Goal: Task Accomplishment & Management: Manage account settings

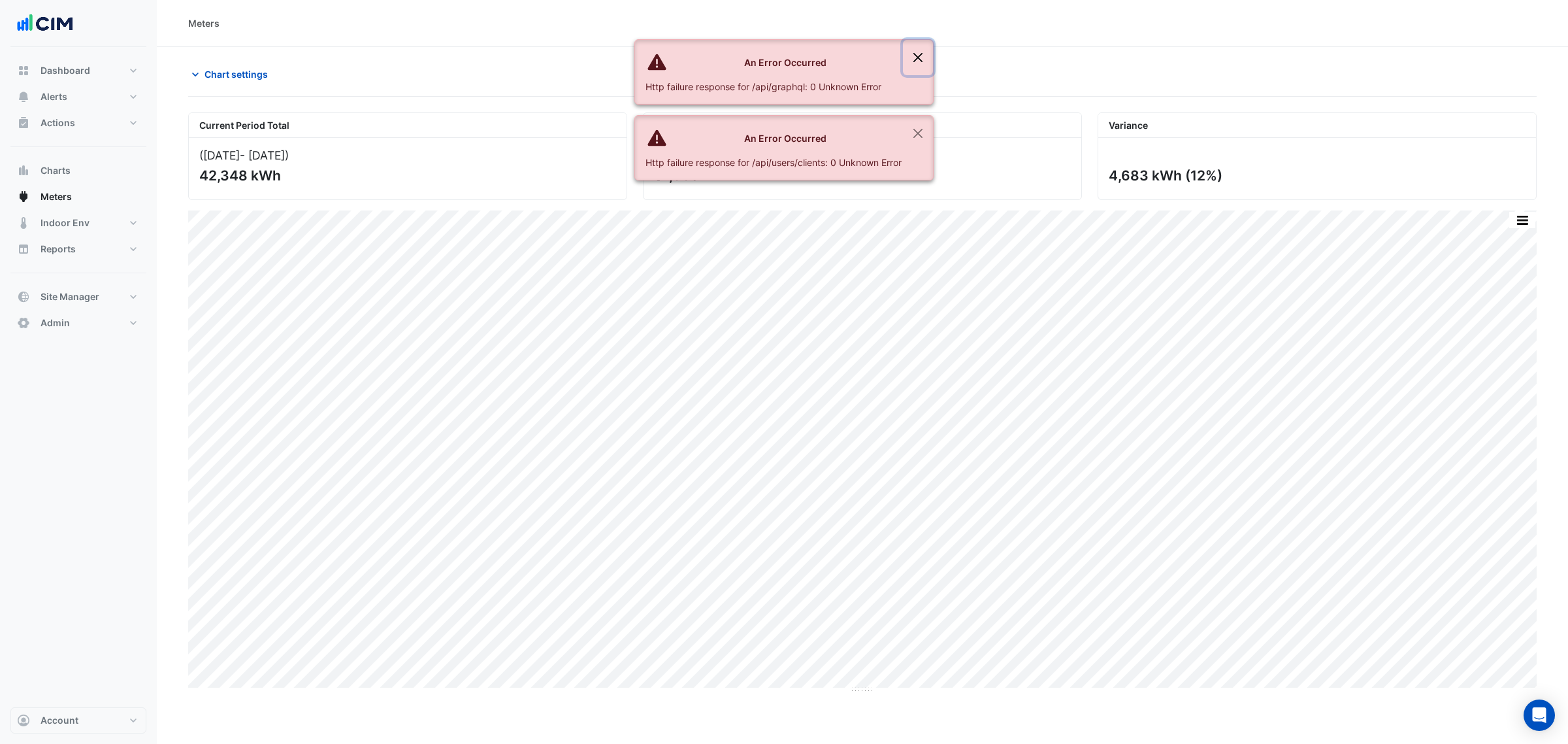
click at [909, 57] on button "Close" at bounding box center [917, 57] width 30 height 35
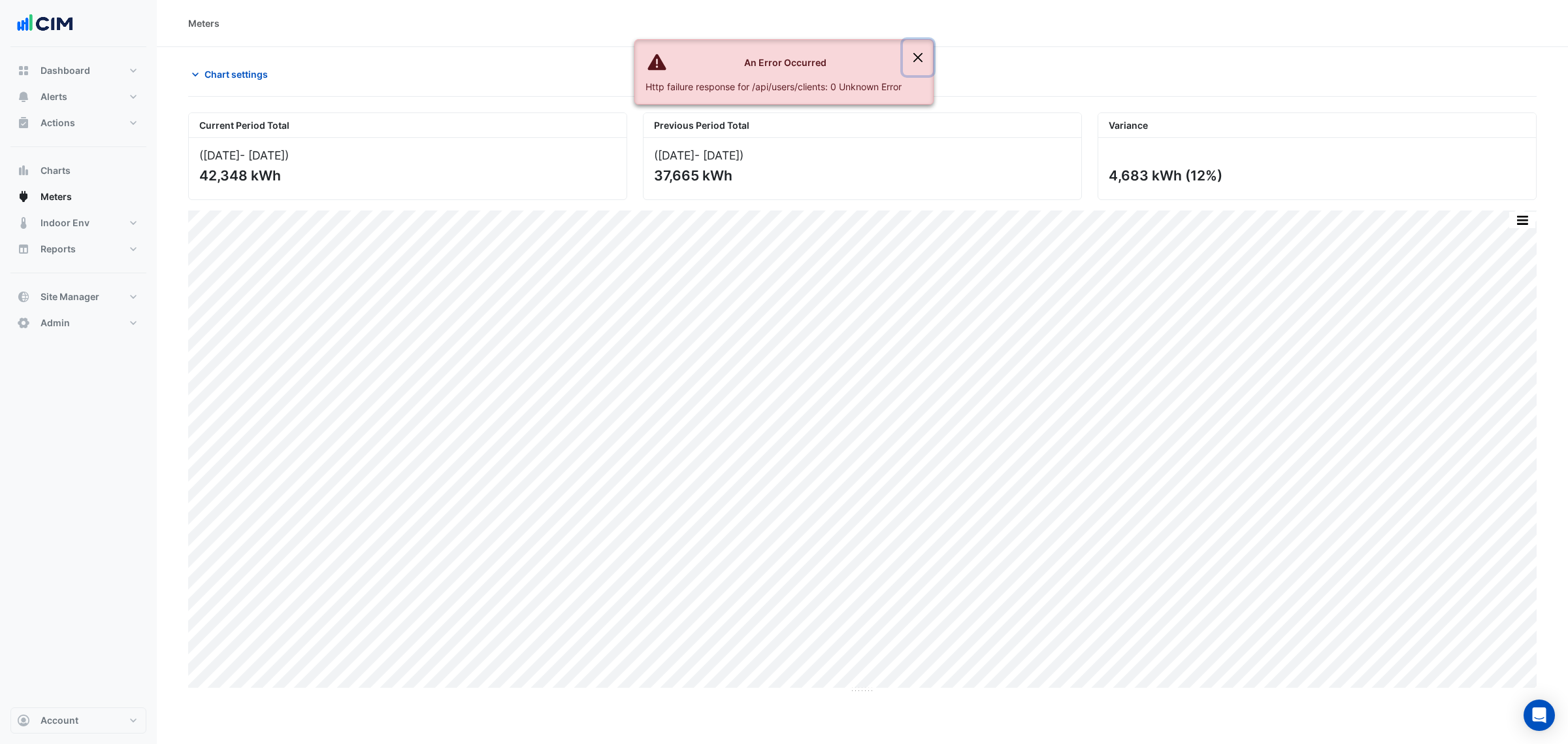
click at [913, 56] on button "Close" at bounding box center [917, 57] width 30 height 35
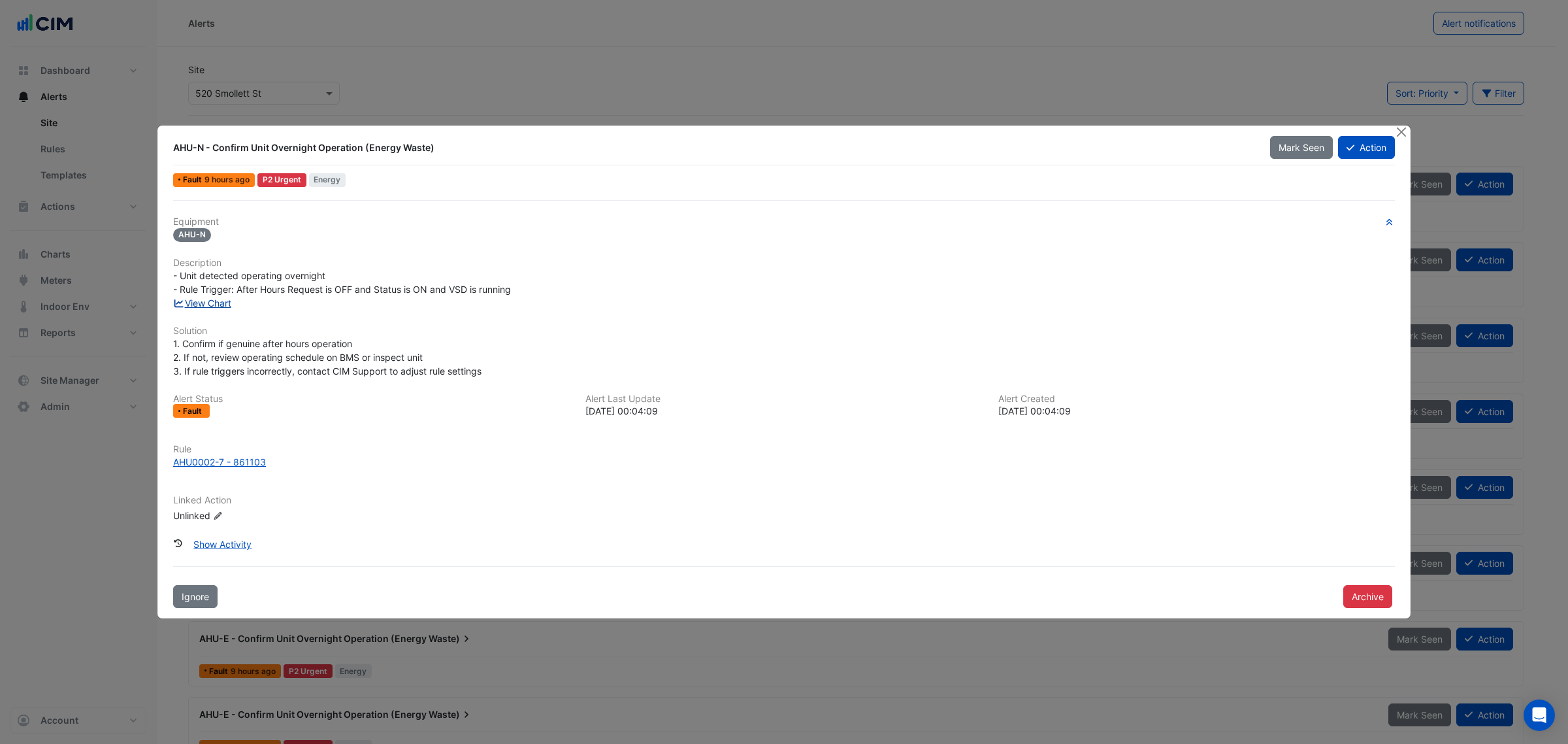
click at [206, 301] on link "View Chart" at bounding box center [202, 303] width 58 height 11
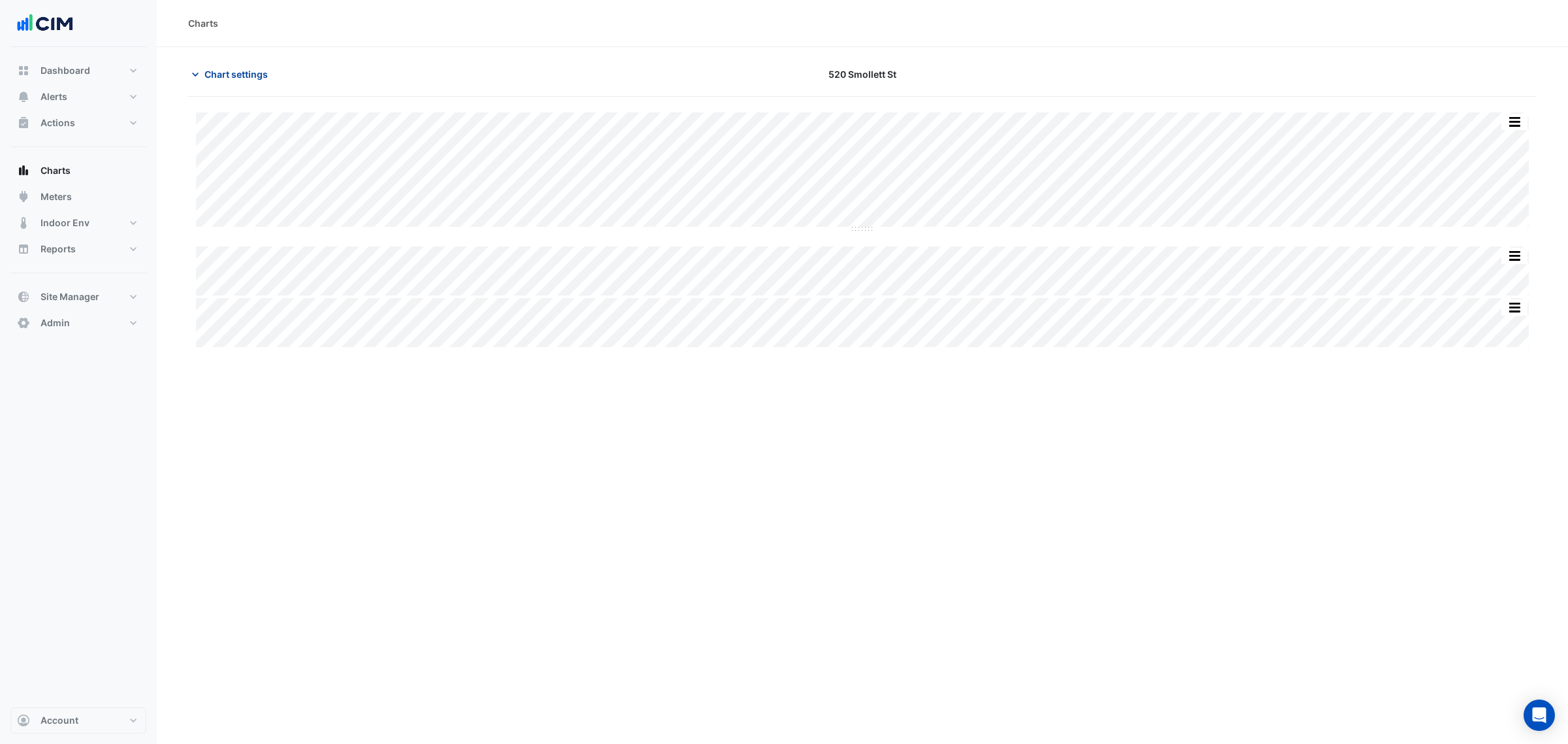
click at [235, 78] on span "Chart settings" at bounding box center [236, 74] width 64 height 14
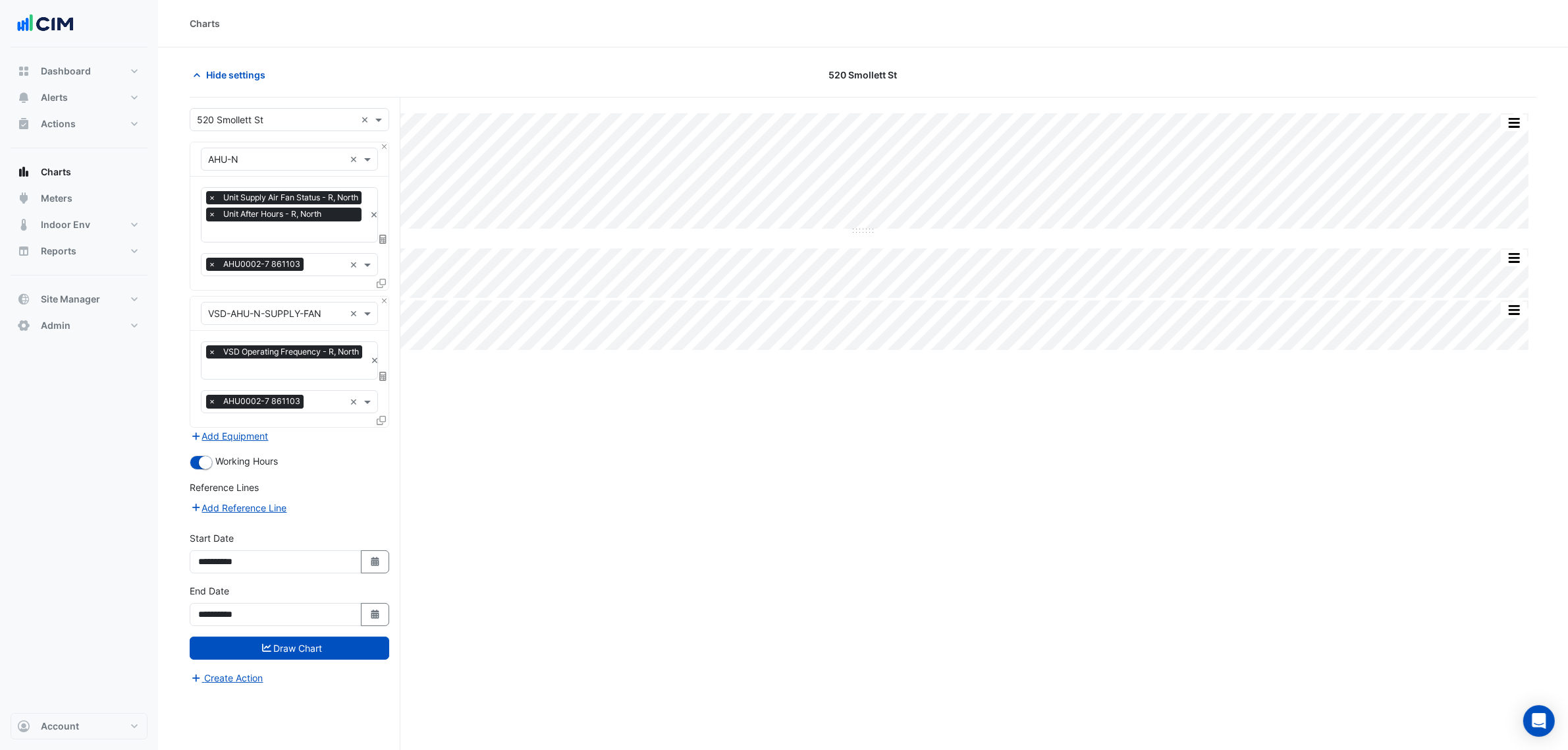
click at [378, 414] on span at bounding box center [381, 420] width 9 height 11
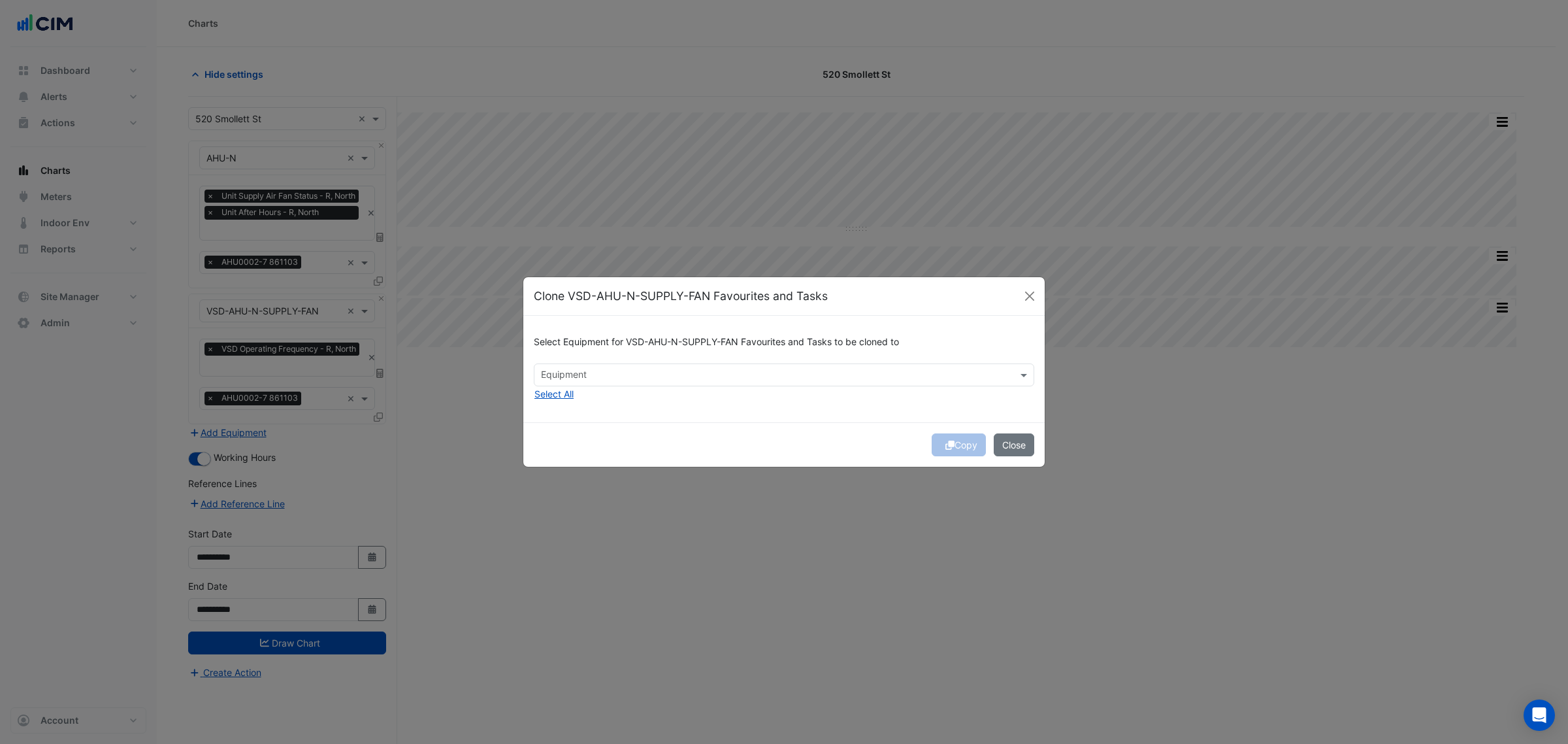
click at [580, 374] on input "text" at bounding box center [776, 376] width 471 height 14
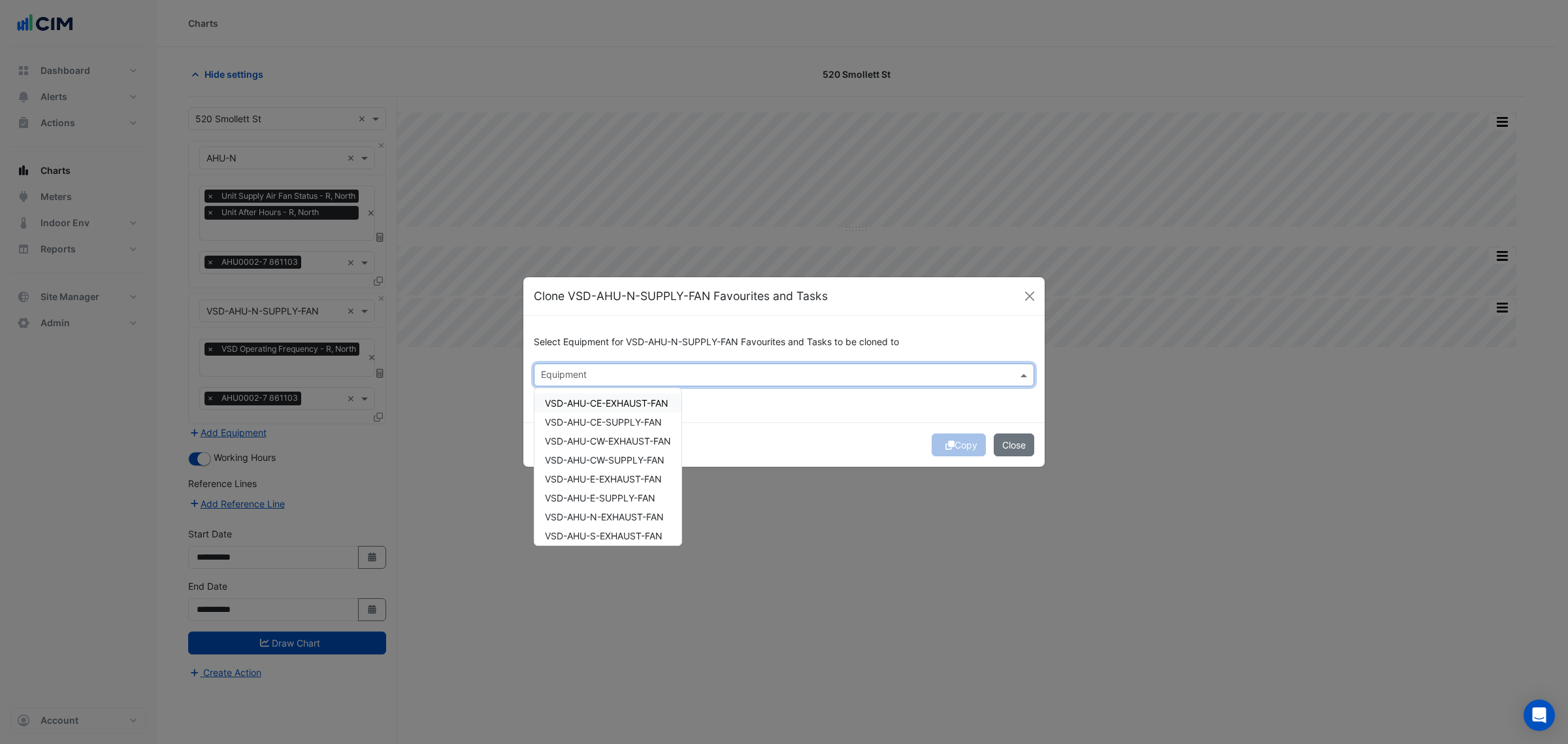
click at [837, 408] on div "Select Equipment for VSD-AHU-N-SUPPLY-FAN Favourites and Tasks to be cloned to …" at bounding box center [784, 368] width 522 height 106
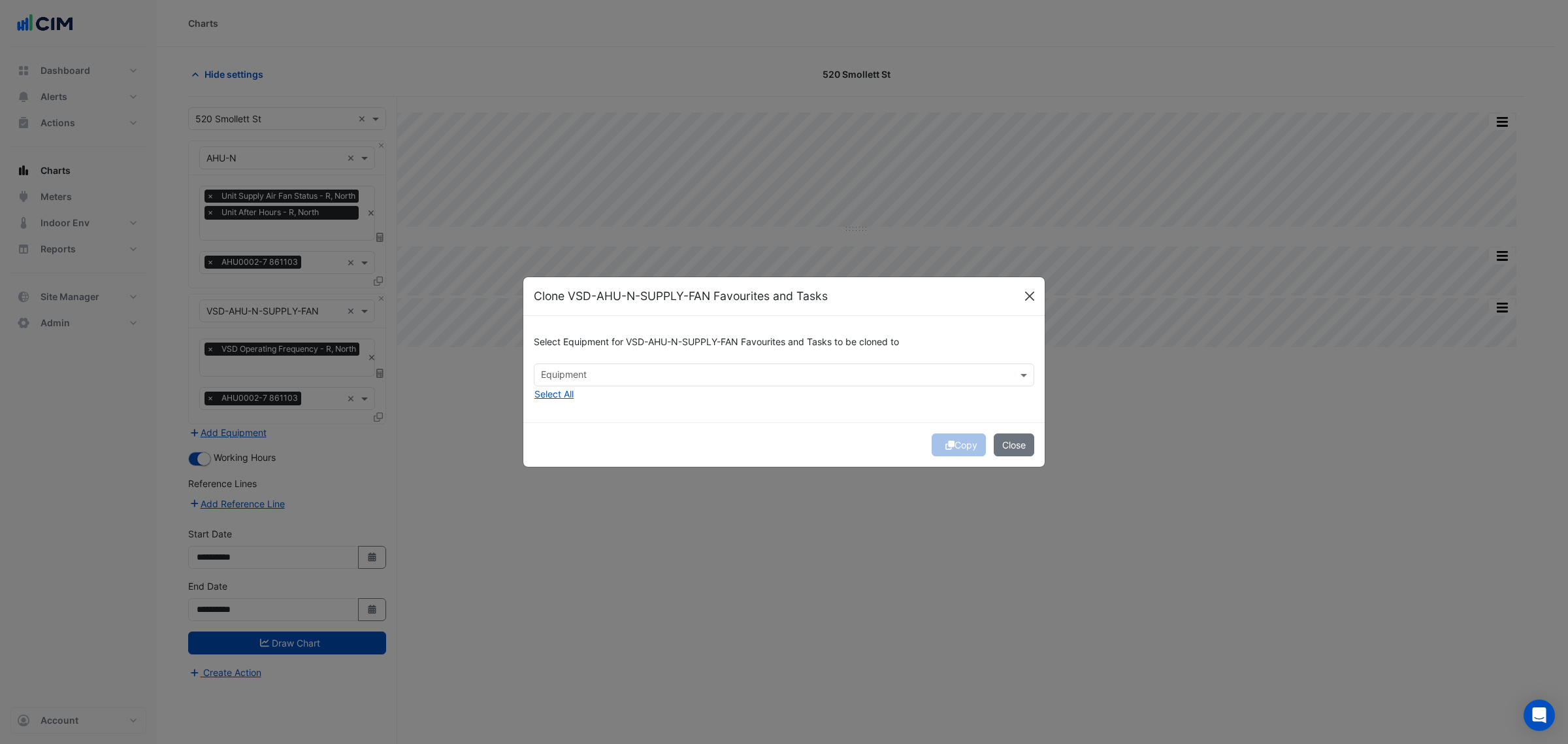
click at [1021, 295] on div "Clone VSD-AHU-N-SUPPLY-FAN Favourites and Tasks" at bounding box center [784, 297] width 522 height 38
click at [1034, 292] on button "Close" at bounding box center [1030, 297] width 20 height 20
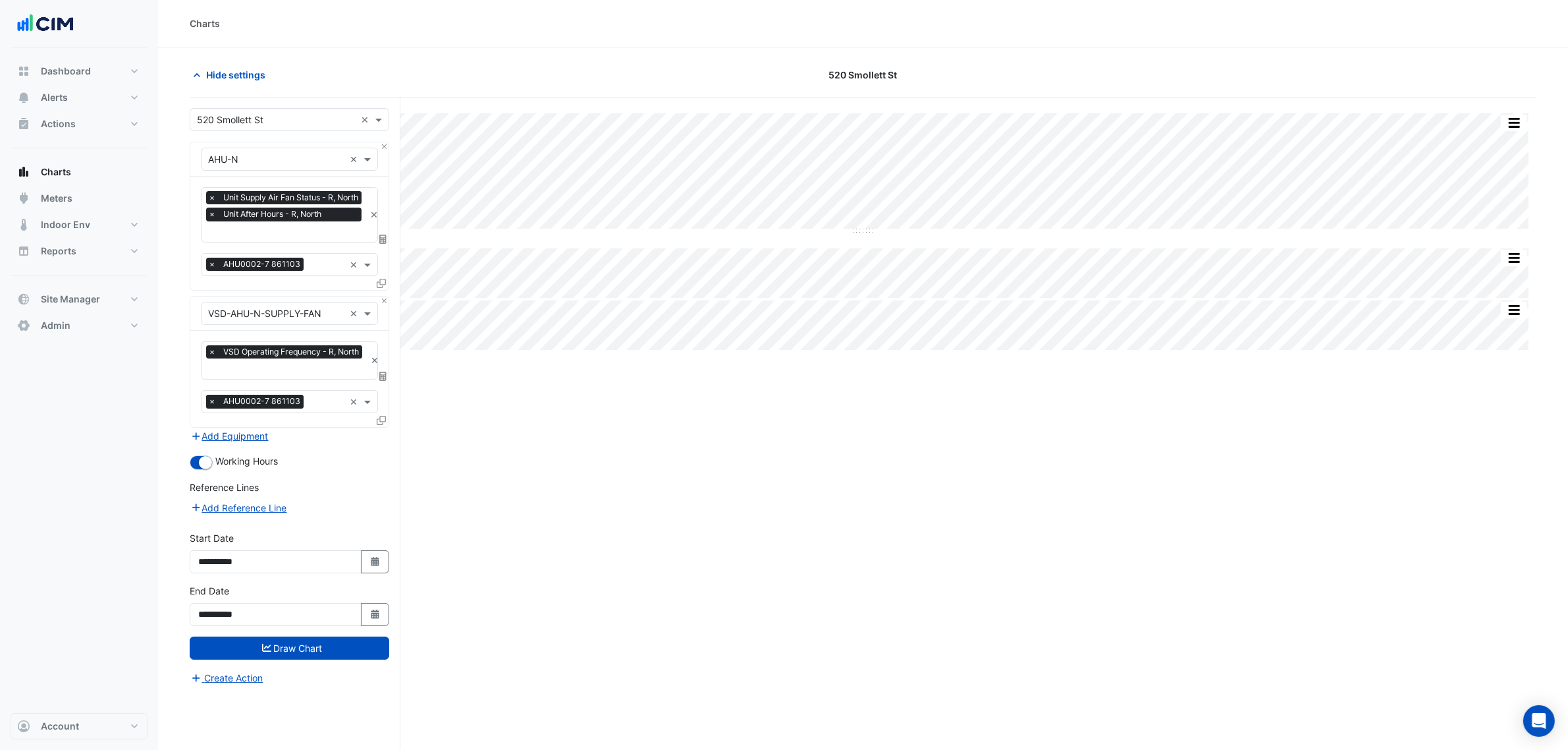
click at [211, 403] on span "×" at bounding box center [212, 402] width 12 height 13
click at [214, 265] on span "×" at bounding box center [212, 264] width 12 height 13
click at [376, 284] on div "Favourites × Unit Supply Air Fan Status - R, North × Unit After Hours - R, Nort…" at bounding box center [290, 234] width 198 height 114
click at [378, 284] on icon at bounding box center [381, 283] width 9 height 9
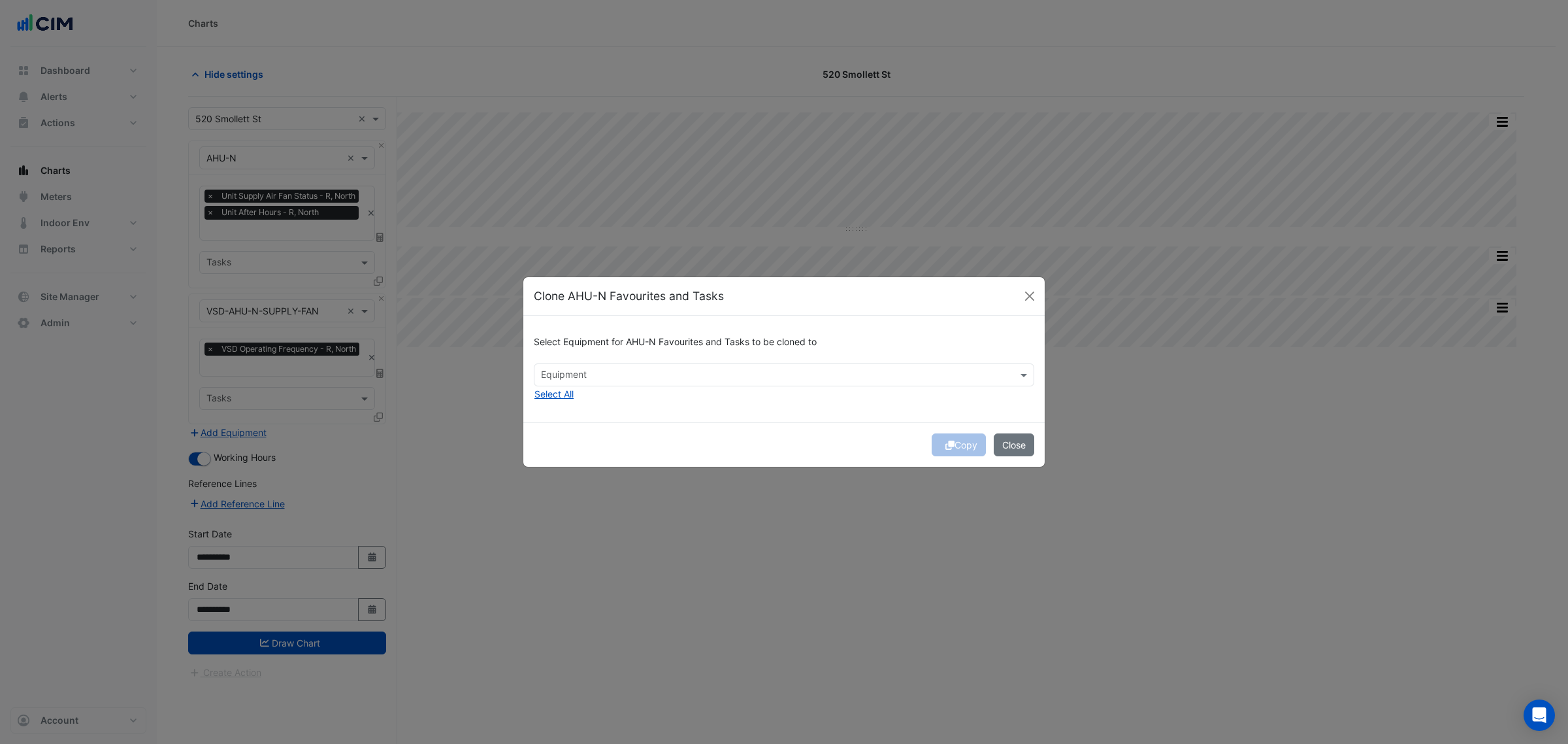
drag, startPoint x: 590, startPoint y: 355, endPoint x: 603, endPoint y: 367, distance: 17.7
click at [595, 358] on div "Select Equipment for AHU-N Favourites and Tasks to be cloned to" at bounding box center [784, 345] width 501 height 37
click at [612, 379] on input "text" at bounding box center [776, 376] width 471 height 14
click at [574, 394] on div "AHU-CE" at bounding box center [564, 403] width 59 height 19
click at [565, 415] on div "AHU-CW" at bounding box center [564, 422] width 59 height 19
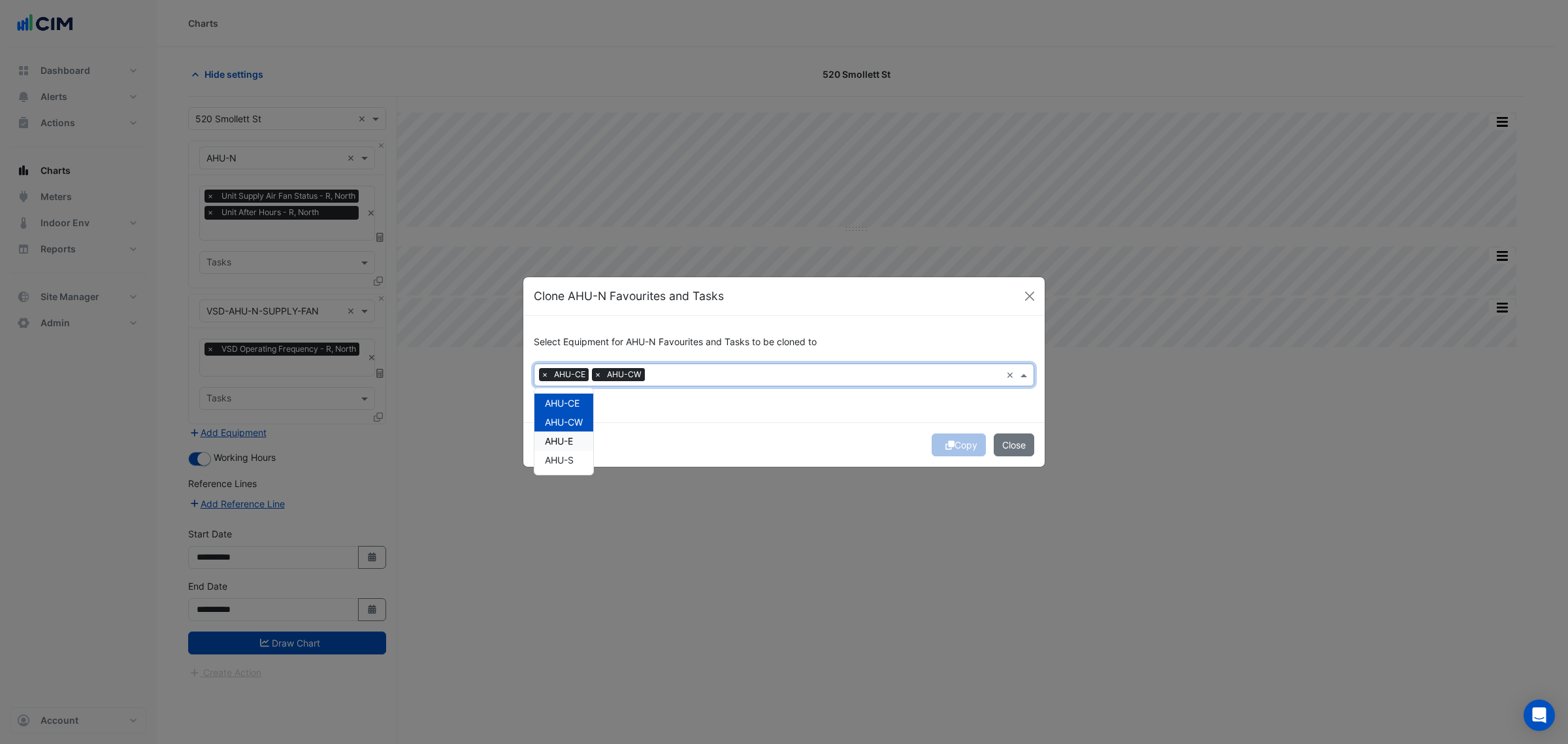
click at [574, 446] on div "AHU-E" at bounding box center [564, 440] width 59 height 19
drag, startPoint x: 574, startPoint y: 461, endPoint x: 580, endPoint y: 464, distance: 6.7
click at [574, 463] on span "AHU-S" at bounding box center [559, 460] width 29 height 11
drag, startPoint x: 679, startPoint y: 419, endPoint x: 782, endPoint y: 432, distance: 103.8
click at [680, 419] on div "Select Equipment for AHU-N Favourites and Tasks to be cloned to Equipment × AHU…" at bounding box center [784, 368] width 522 height 106
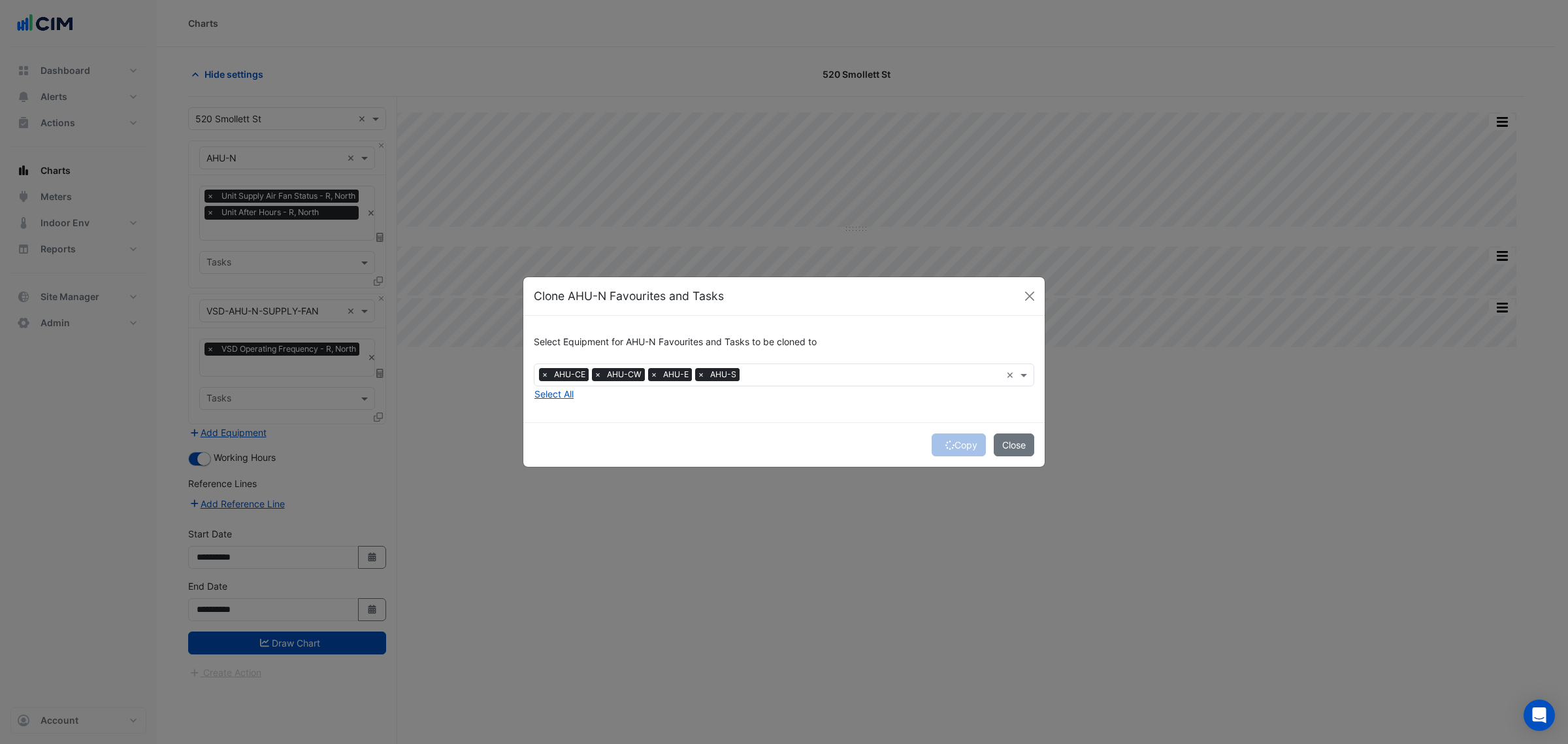
click at [948, 448] on div "Copy Close" at bounding box center [784, 444] width 522 height 45
click at [947, 445] on div "Copy Close" at bounding box center [784, 444] width 522 height 45
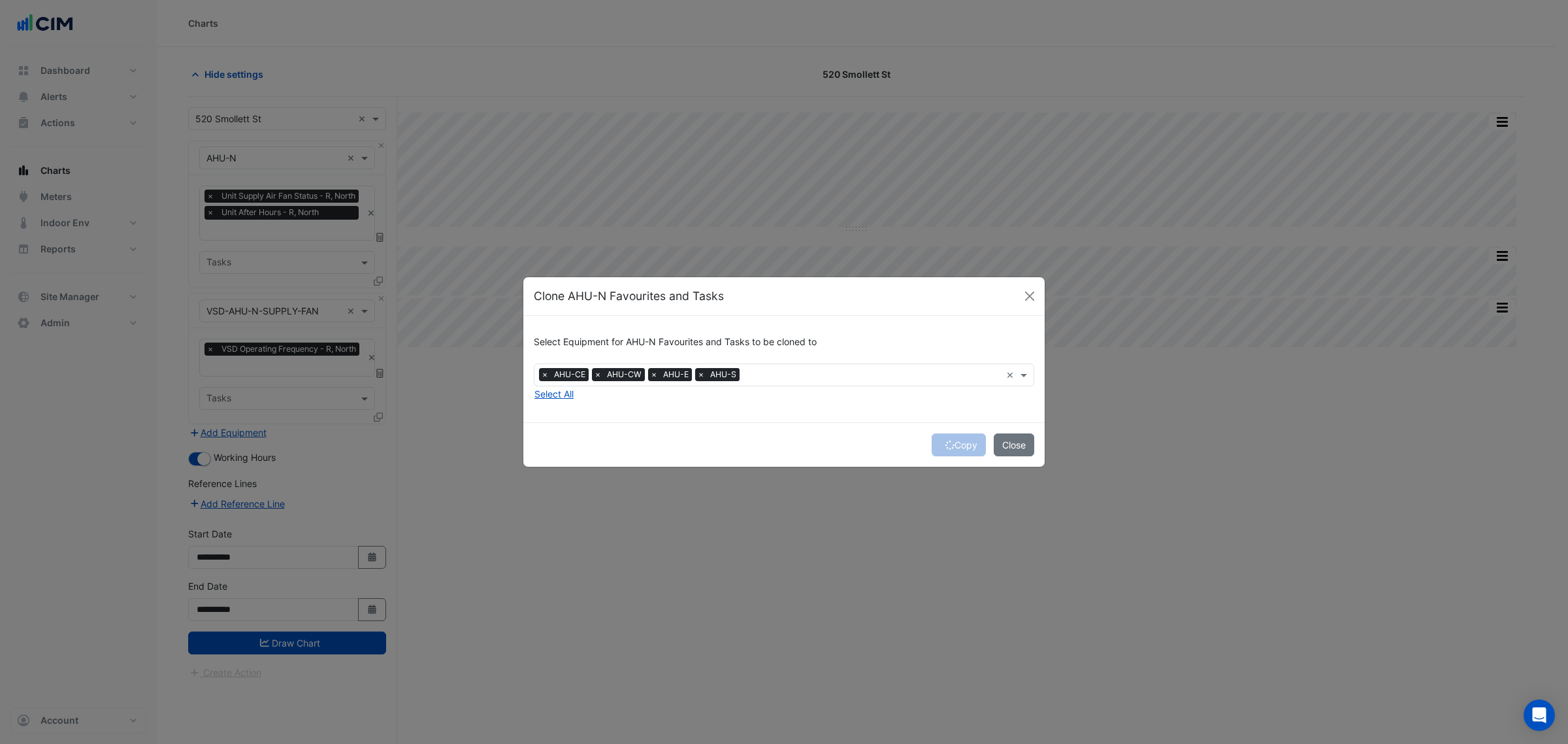
click at [952, 439] on div "Copy Close" at bounding box center [784, 444] width 522 height 45
click at [954, 438] on button "Copy" at bounding box center [959, 445] width 55 height 23
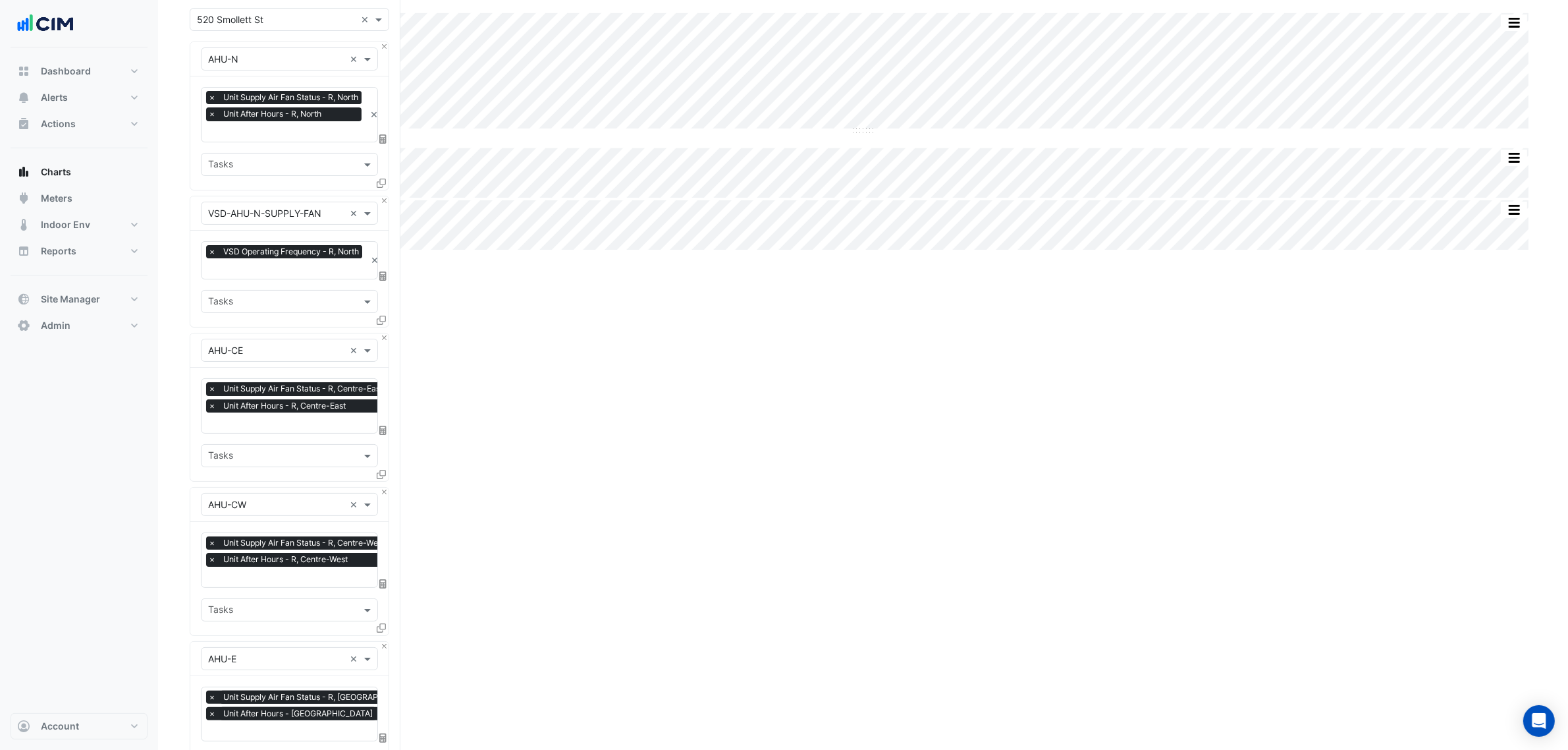
scroll to position [558, 0]
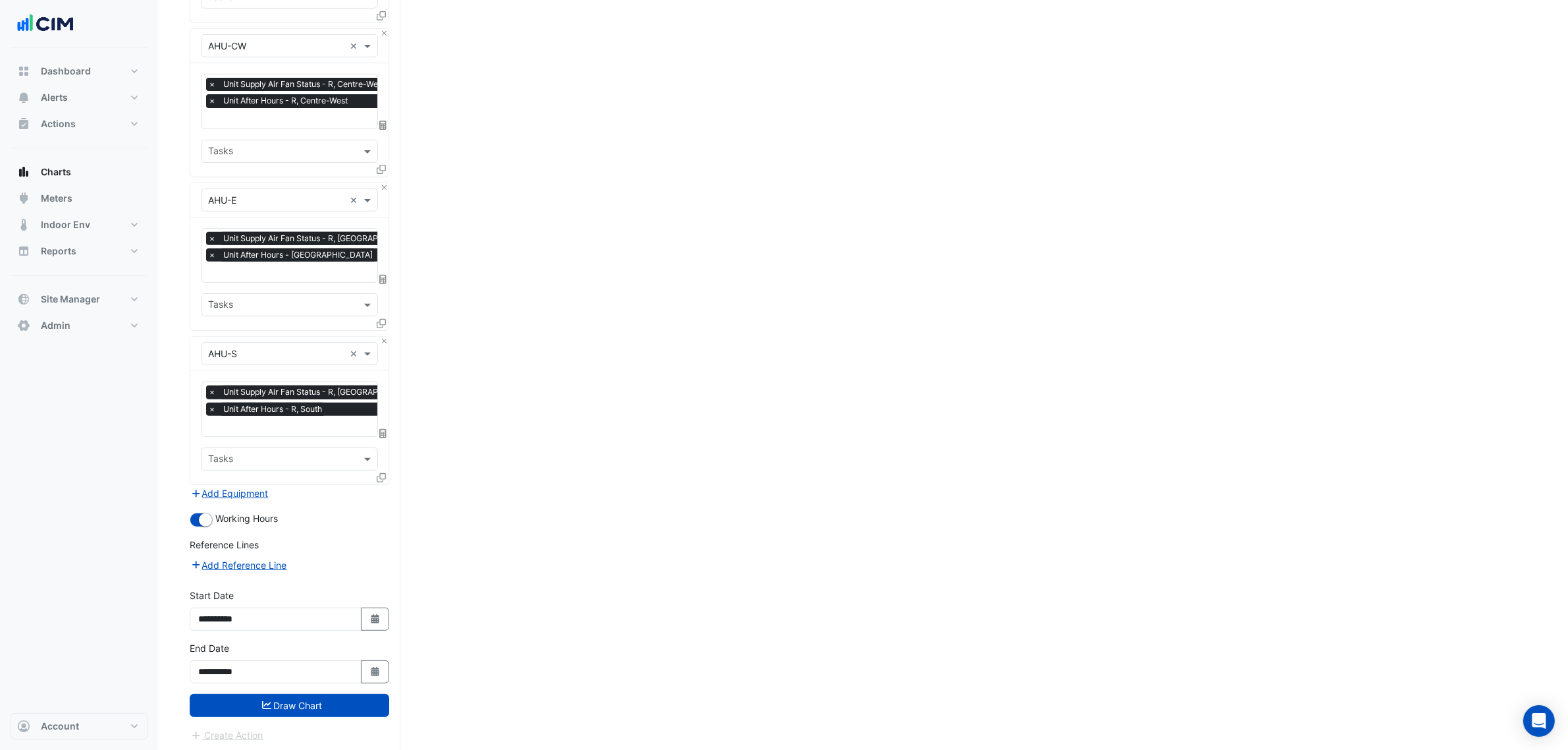
drag, startPoint x: 511, startPoint y: 601, endPoint x: 482, endPoint y: 704, distance: 107.0
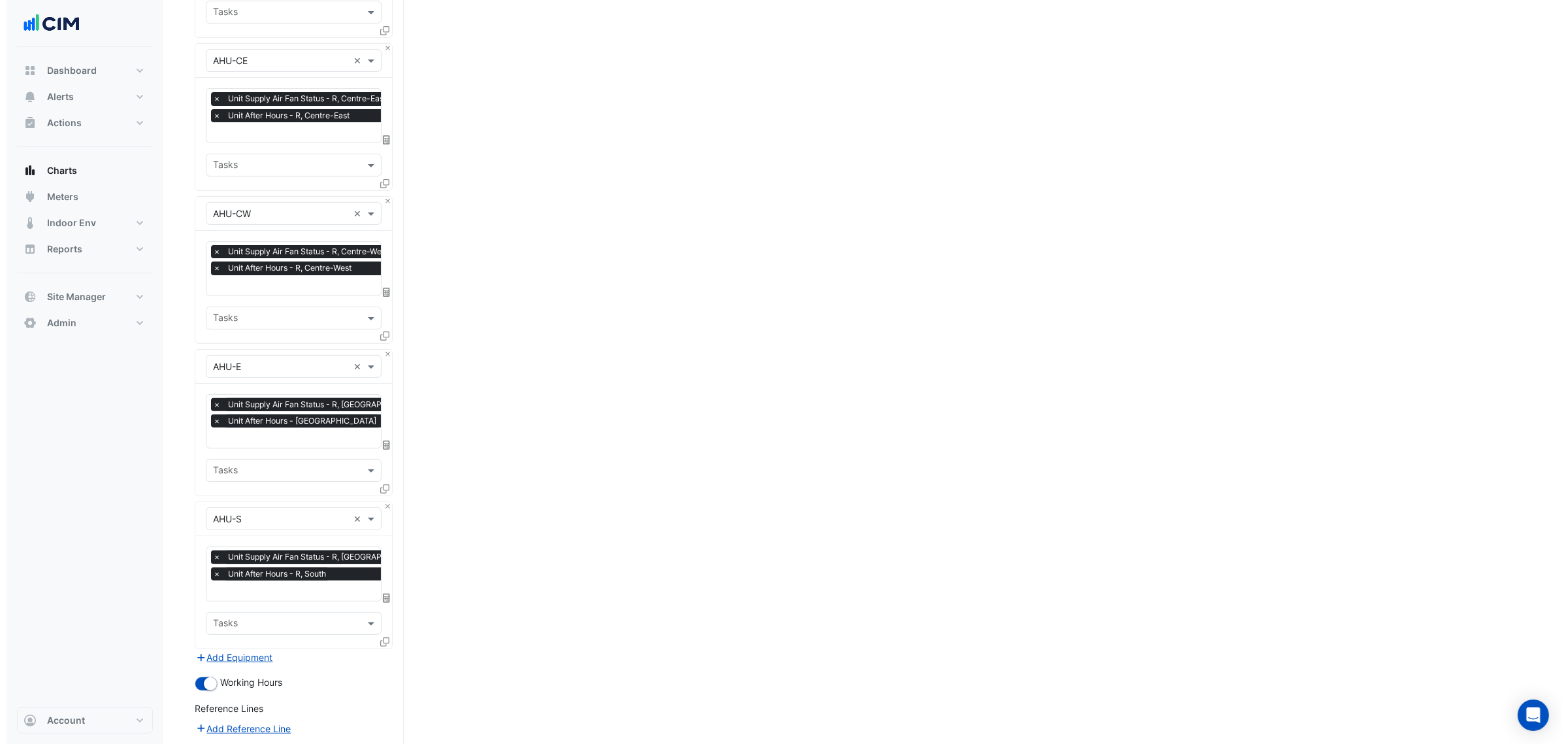
scroll to position [146, 0]
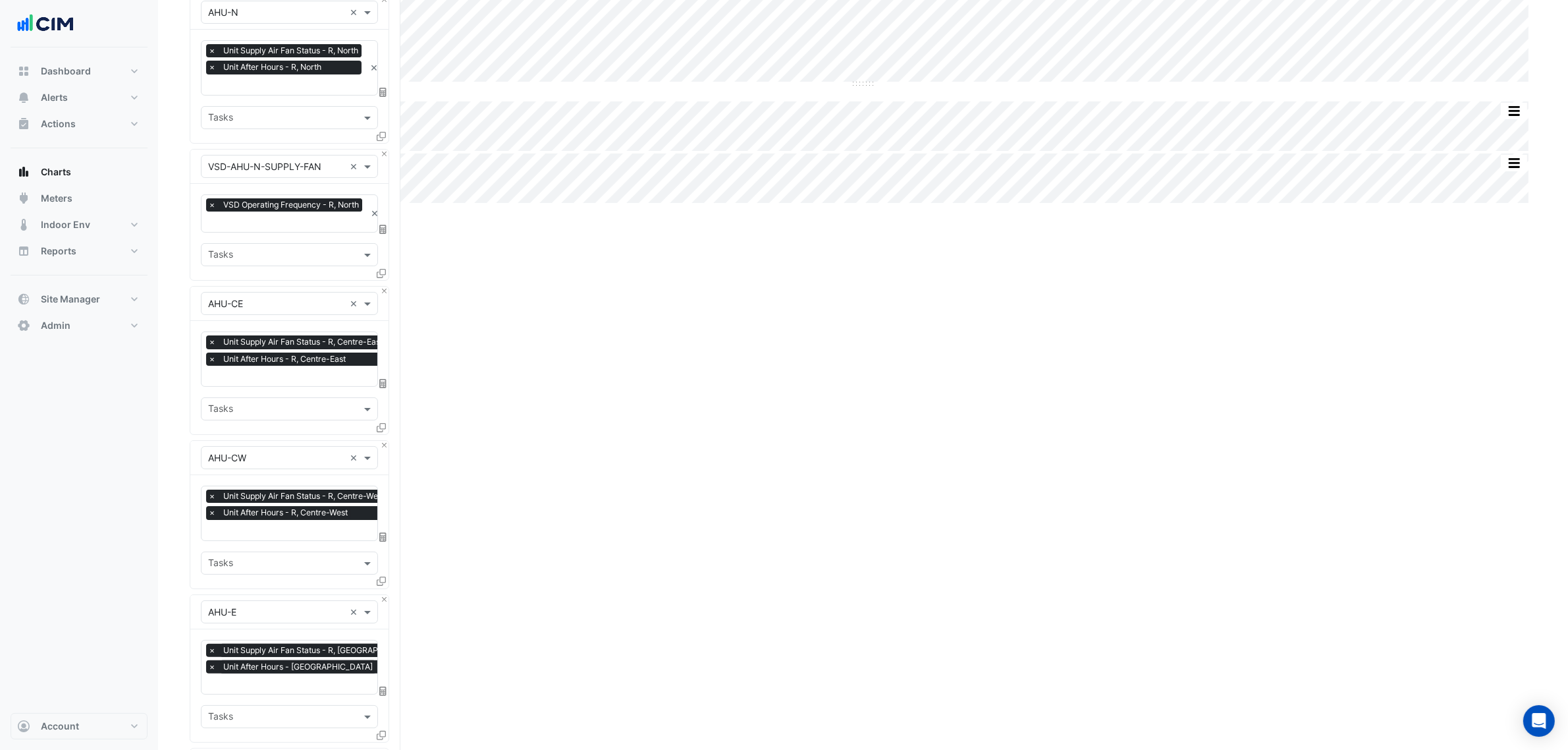
click at [382, 275] on icon at bounding box center [381, 273] width 9 height 9
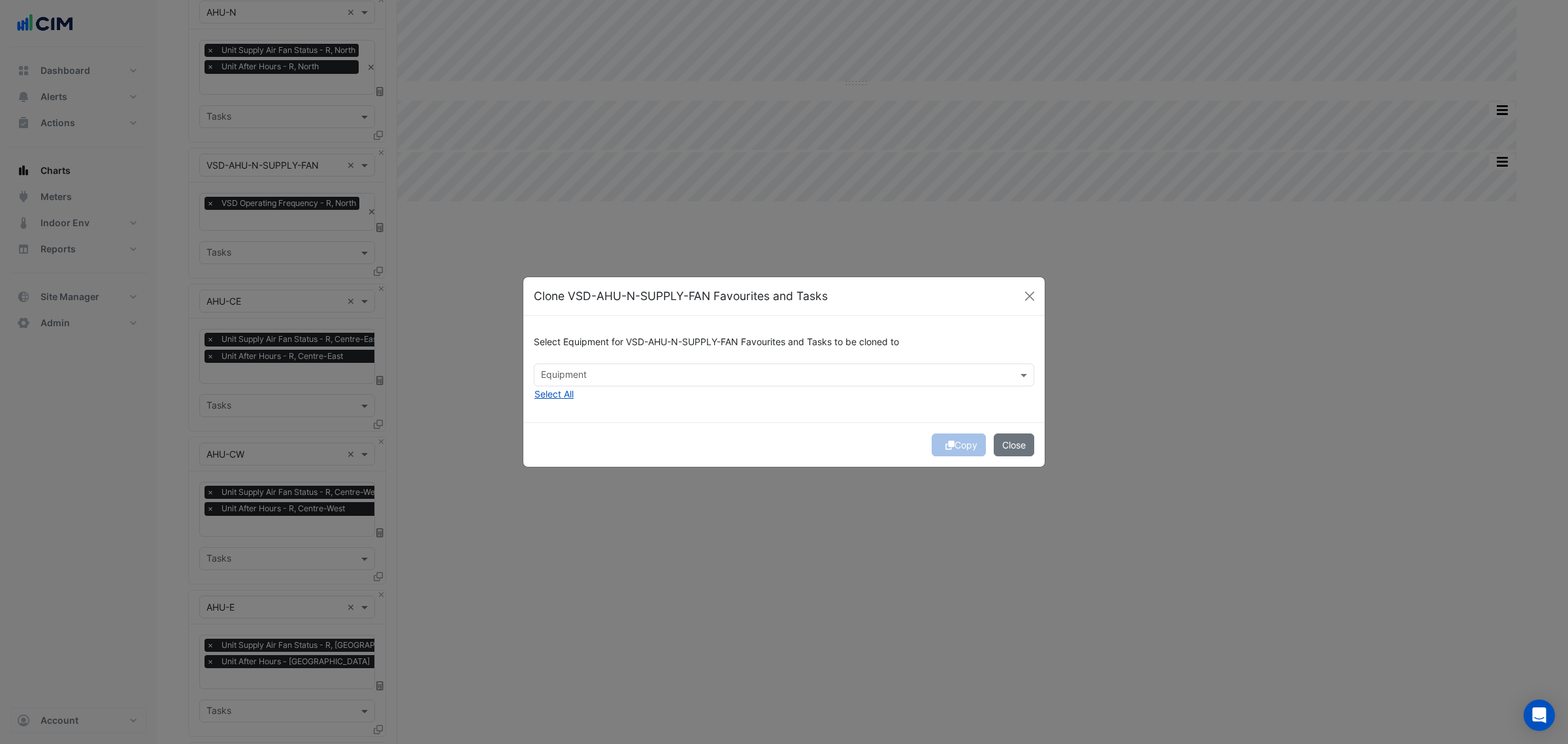
click at [614, 375] on input "text" at bounding box center [776, 376] width 471 height 14
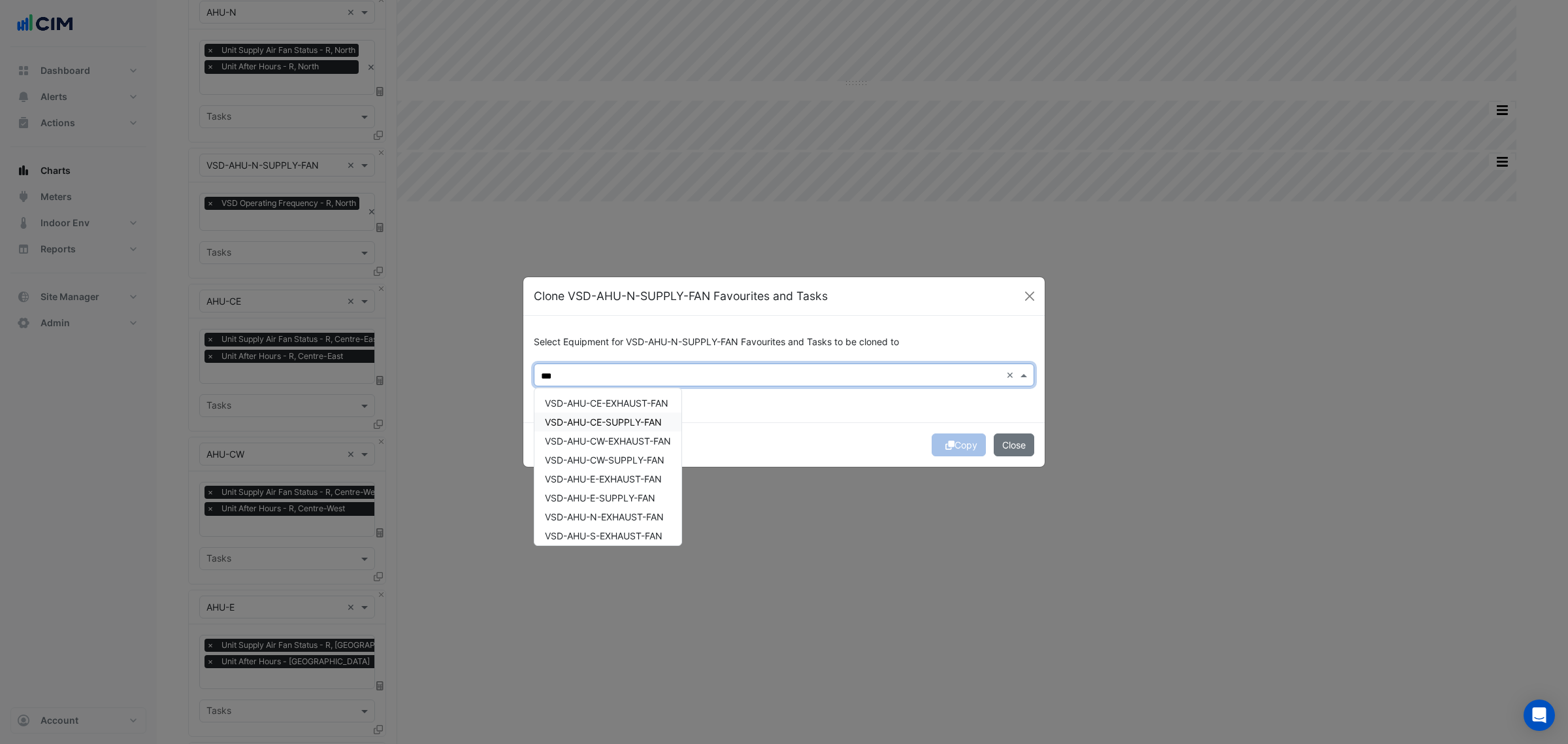
click at [657, 418] on span "VSD-AHU-CE-SUPPLY-FAN" at bounding box center [603, 422] width 117 height 11
click at [649, 461] on span "VSD-AHU-CW-SUPPLY-FAN" at bounding box center [604, 460] width 120 height 11
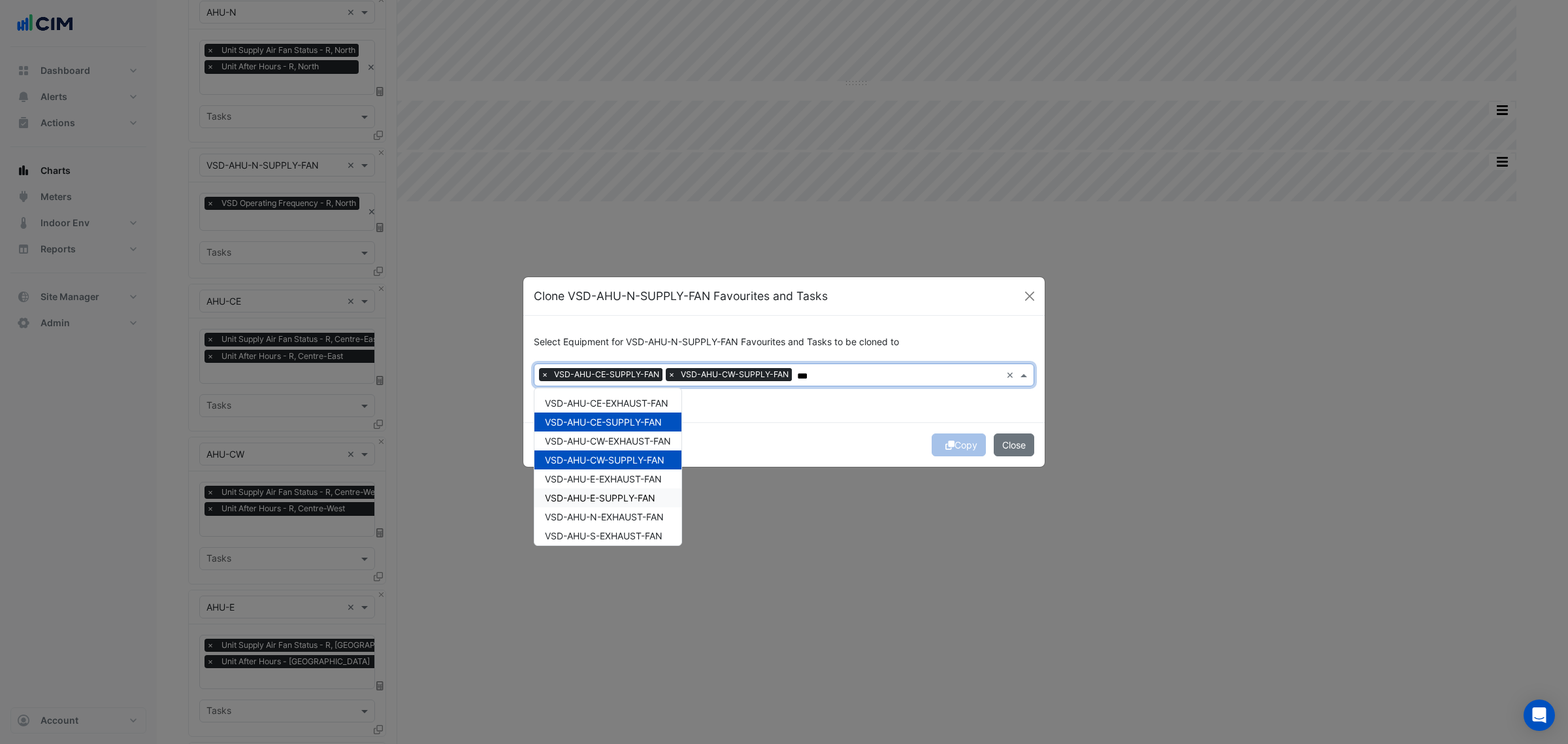
click at [655, 494] on span "VSD-AHU-E-SUPPLY-FAN" at bounding box center [599, 498] width 110 height 11
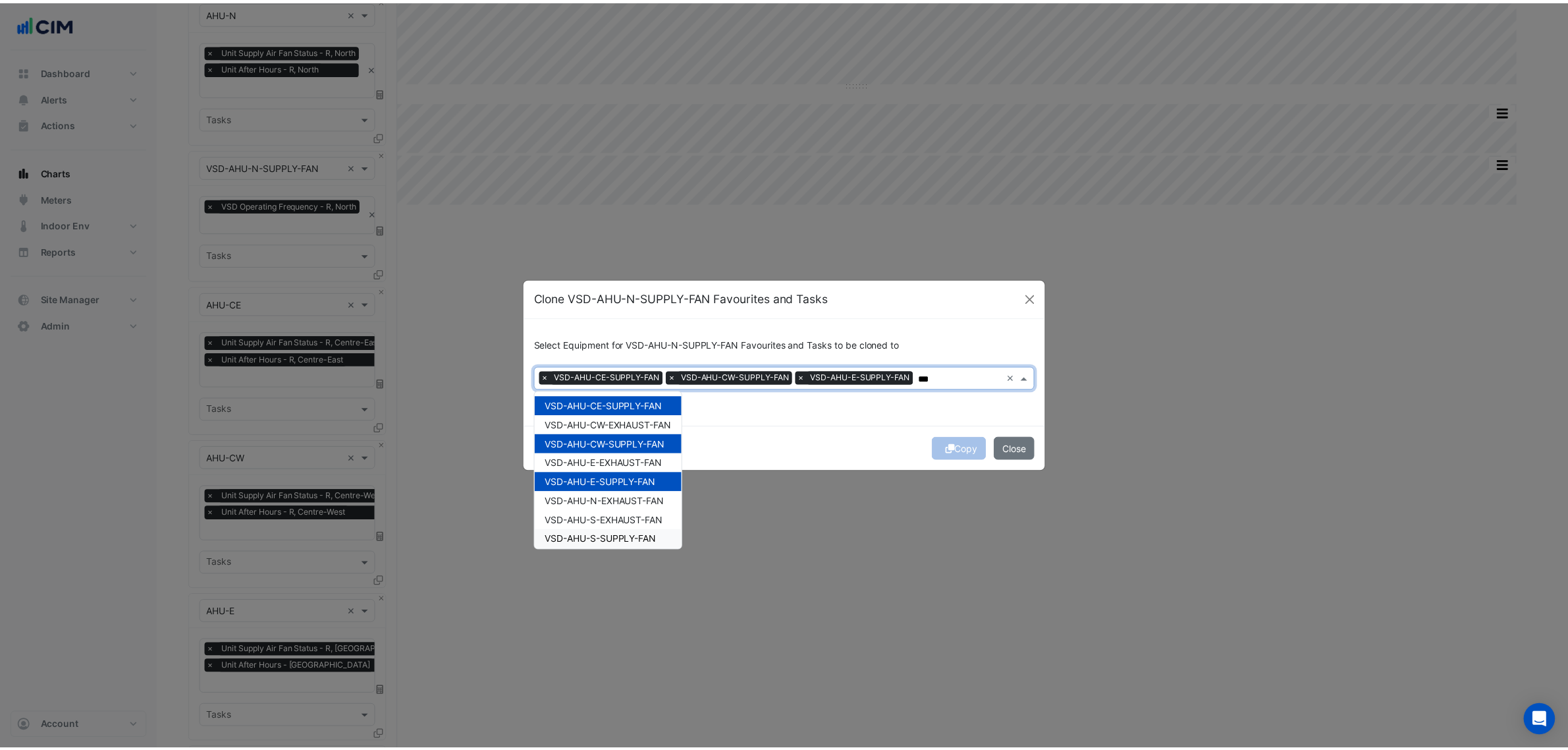
scroll to position [24, 0]
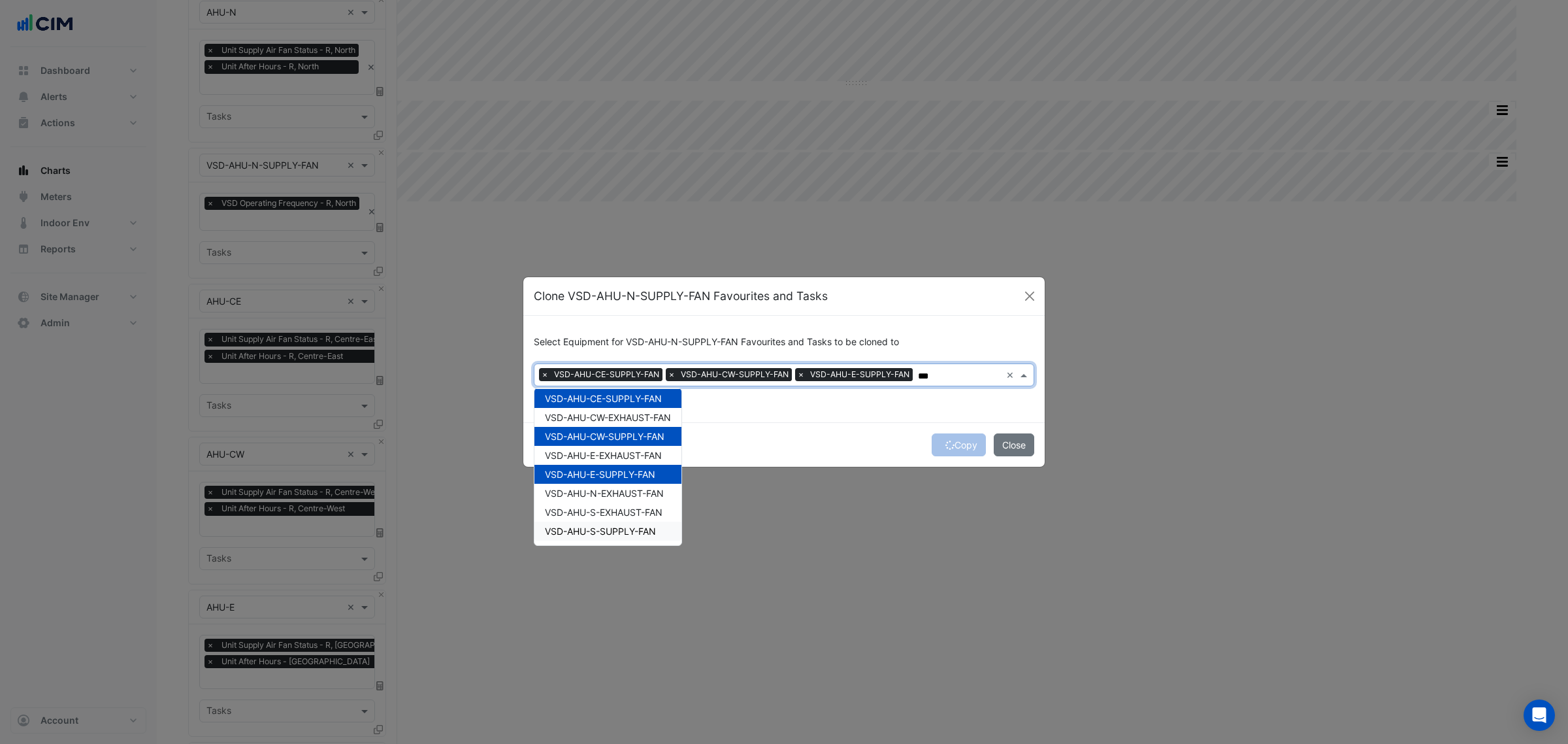
click at [645, 529] on span "VSD-AHU-S-SUPPLY-FAN" at bounding box center [600, 531] width 111 height 11
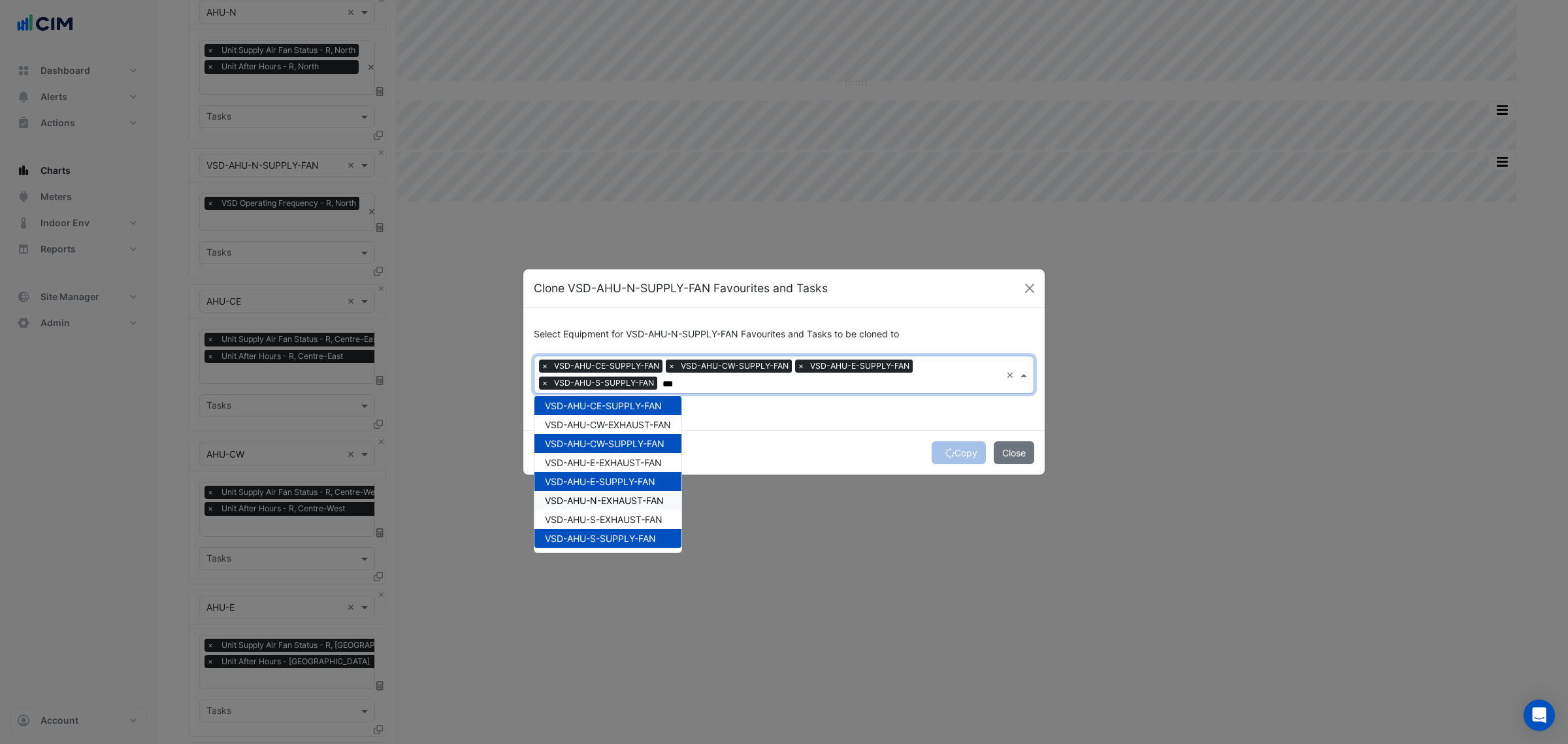
type input "***"
click at [811, 433] on div "Copy Close" at bounding box center [784, 452] width 522 height 45
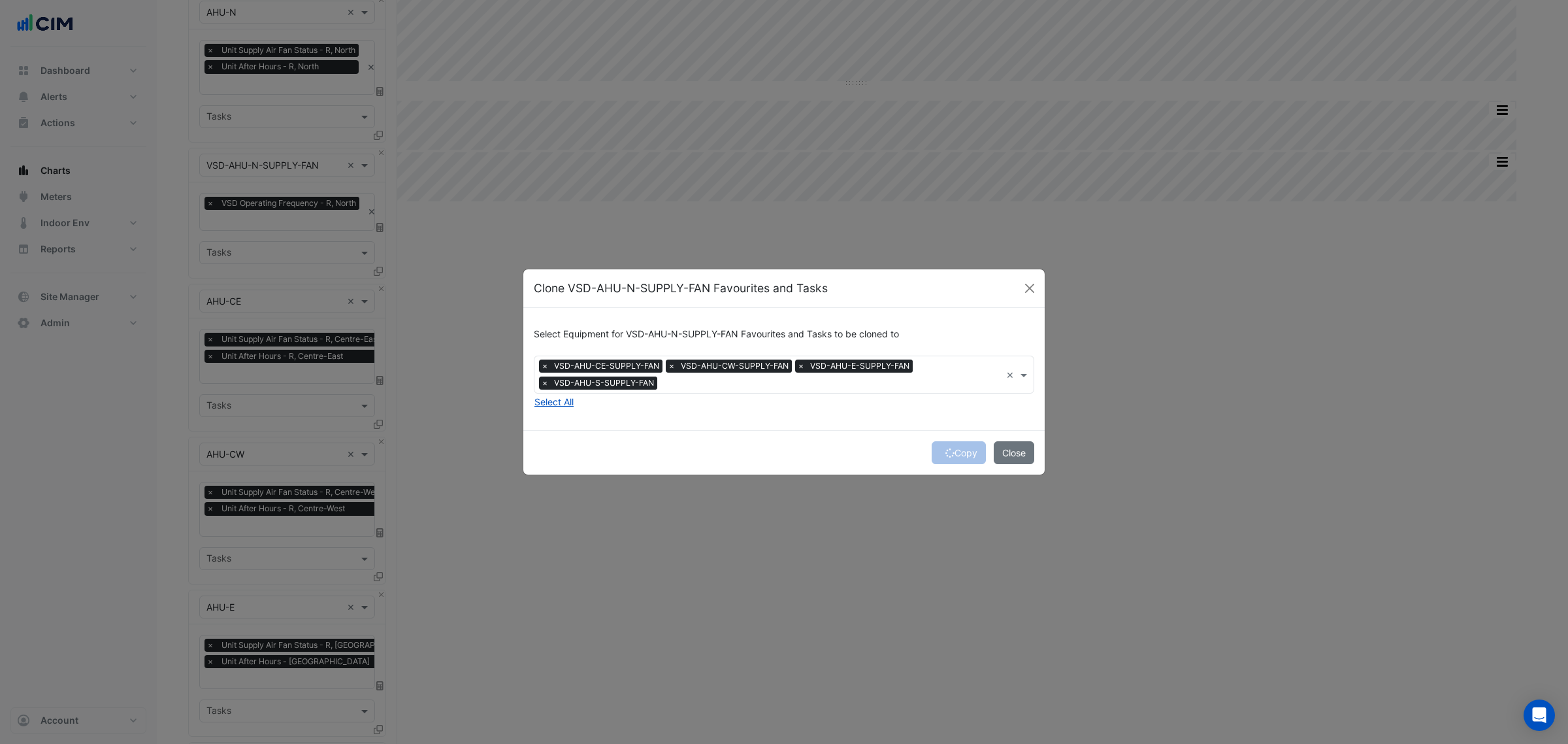
click at [942, 453] on div "Copy Close" at bounding box center [784, 452] width 522 height 45
click at [945, 453] on div "Copy Close" at bounding box center [784, 452] width 522 height 45
click at [945, 453] on icon "submit" at bounding box center [950, 453] width 9 height 9
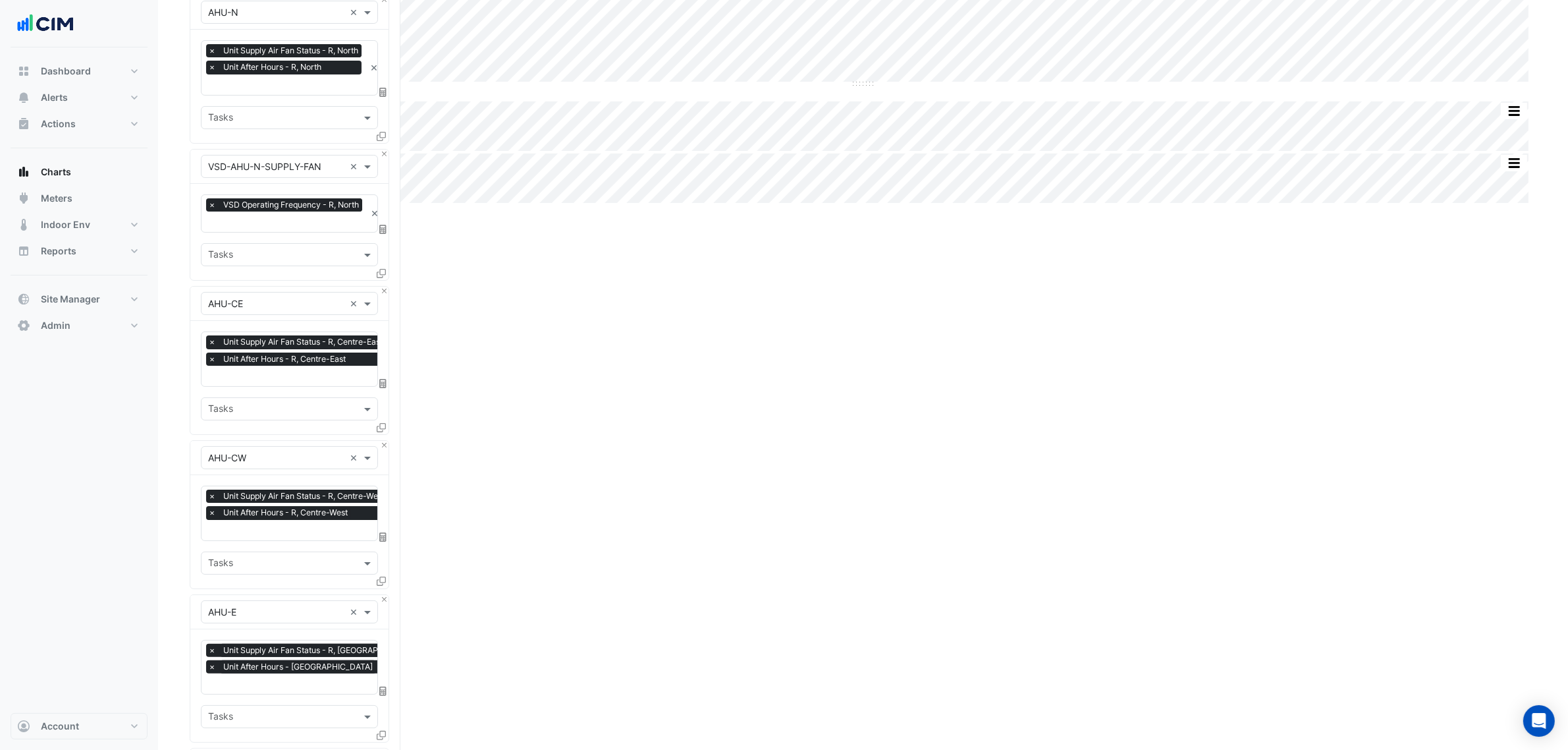
scroll to position [1106, 0]
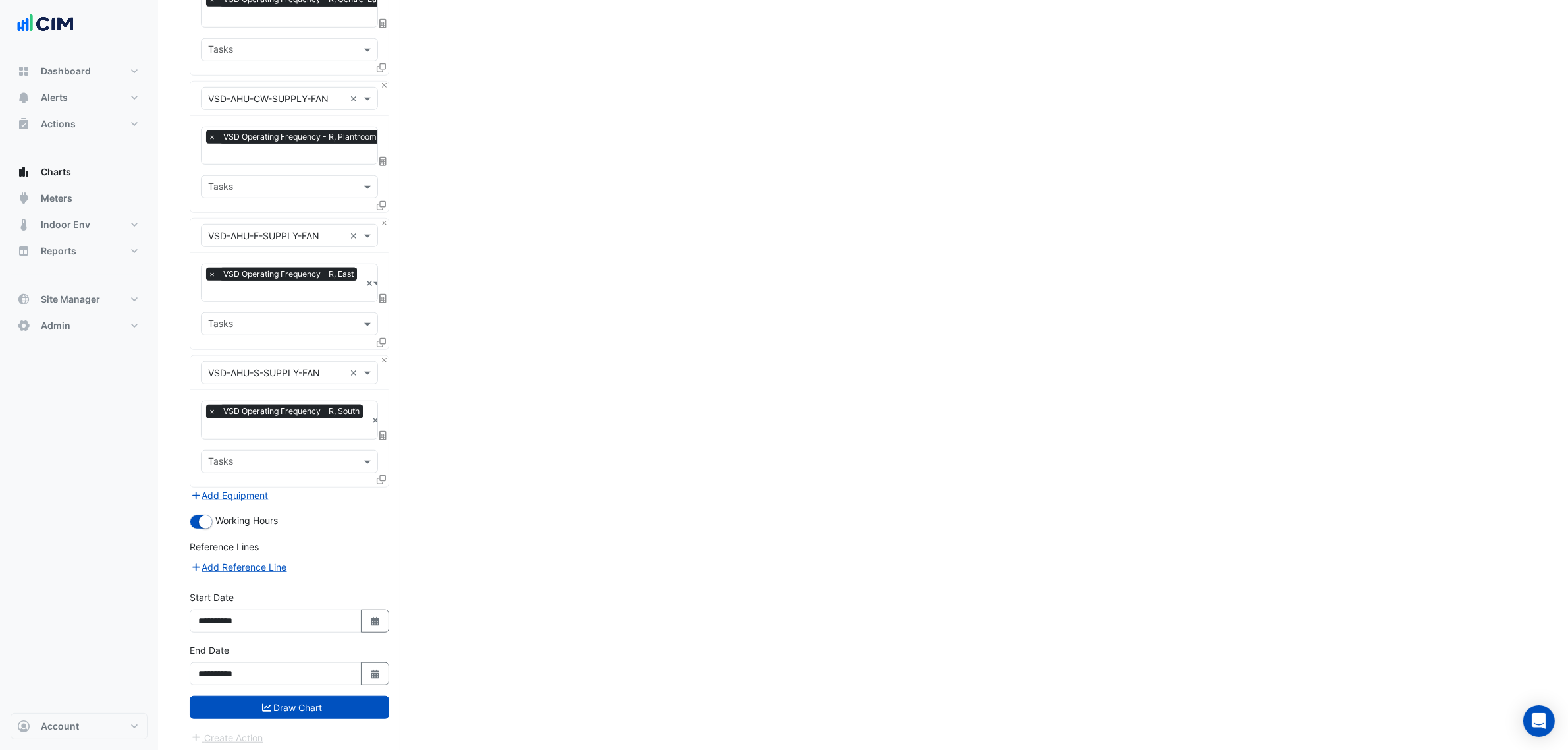
drag, startPoint x: 666, startPoint y: 402, endPoint x: 727, endPoint y: 715, distance: 318.9
click at [341, 697] on button "Draw Chart" at bounding box center [290, 707] width 200 height 23
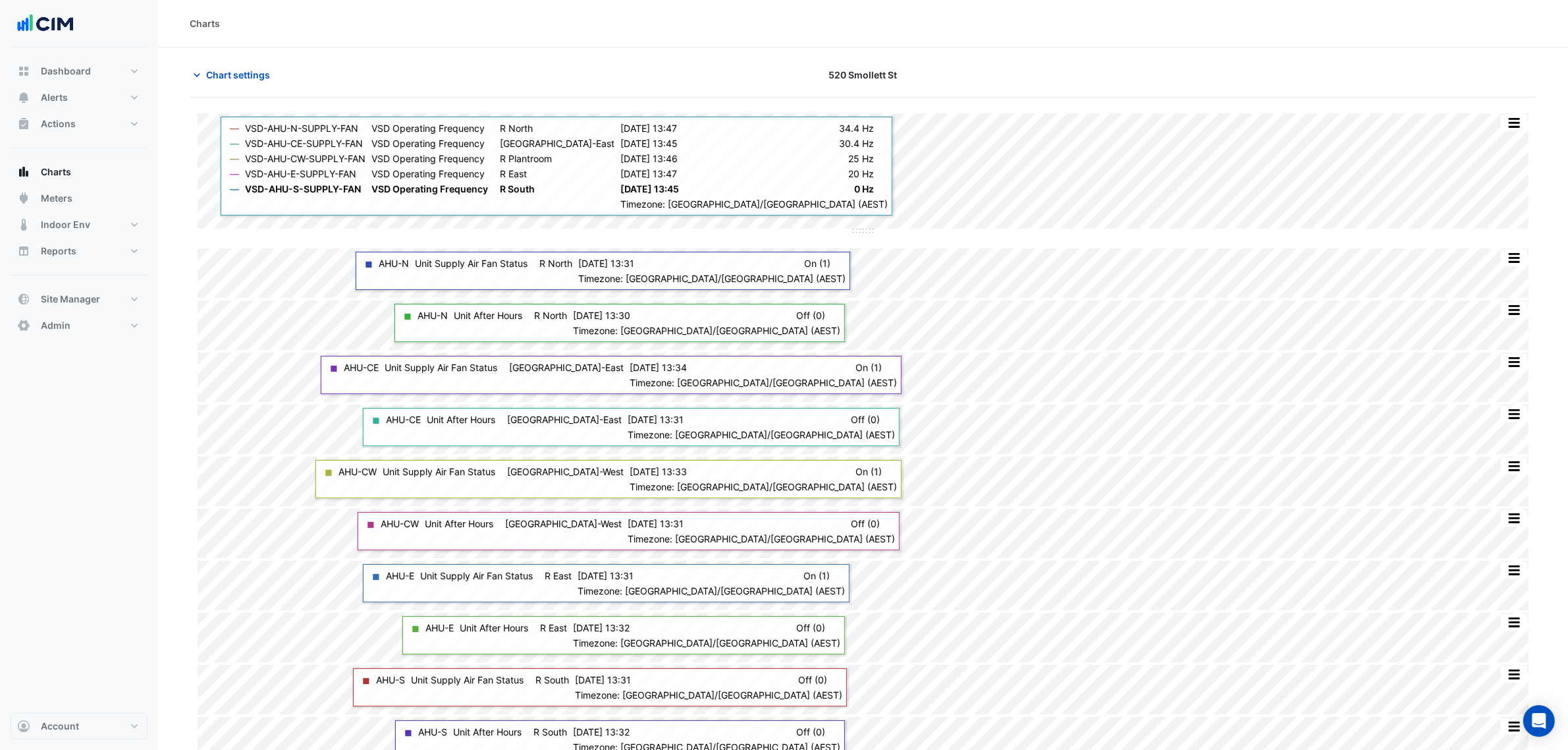
scroll to position [18, 0]
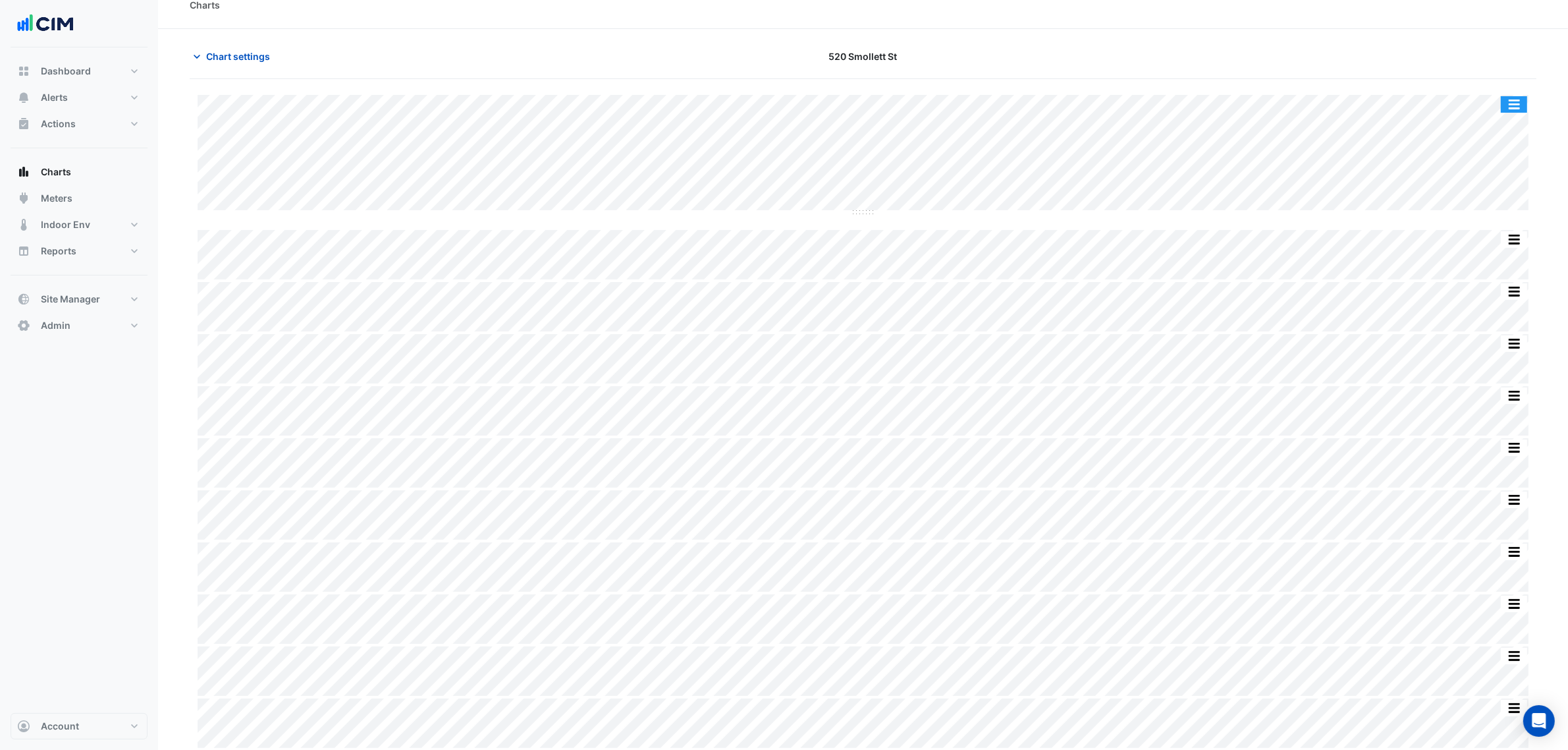
click at [1517, 103] on button "button" at bounding box center [1514, 105] width 27 height 17
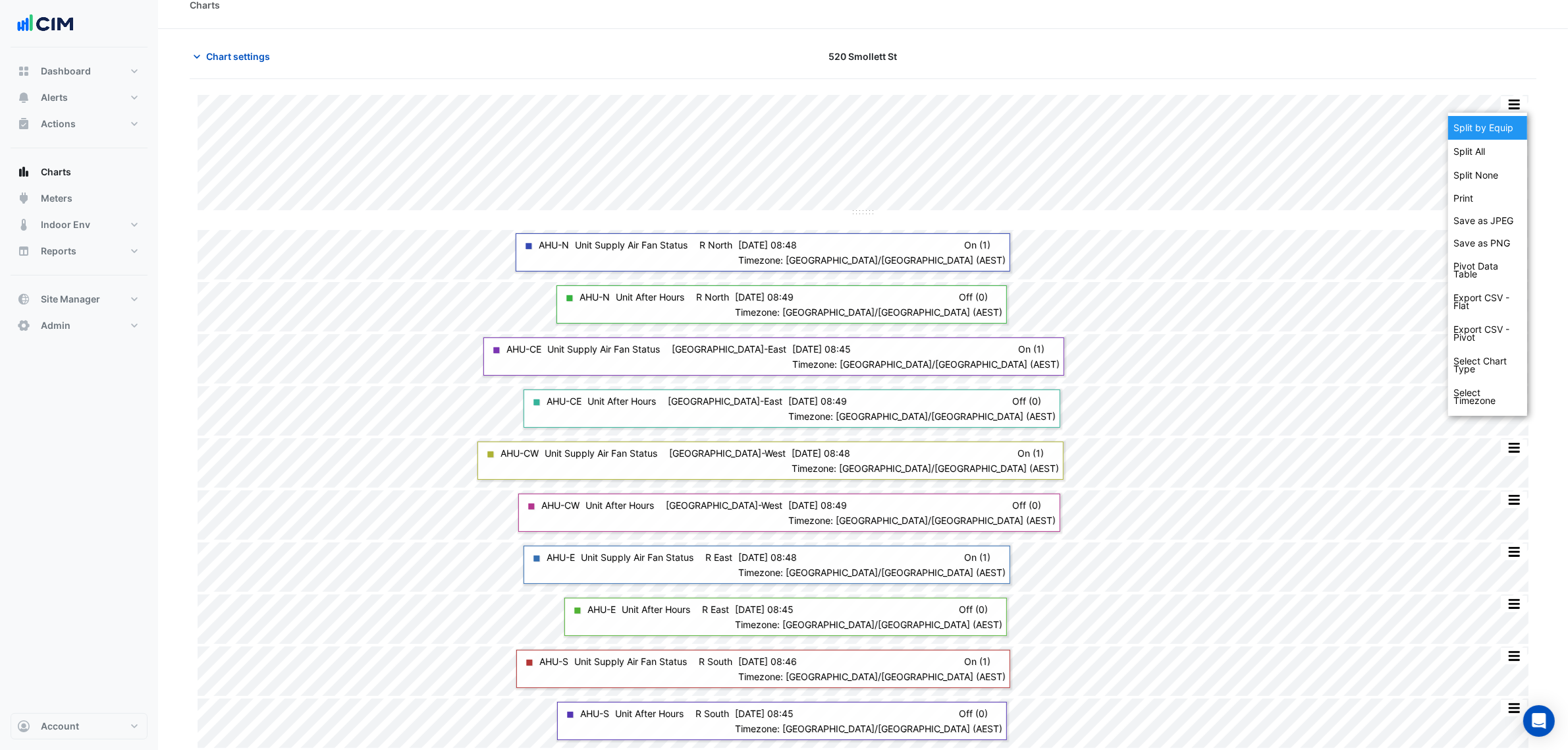
click at [1499, 123] on div "Split by Equip" at bounding box center [1488, 127] width 79 height 24
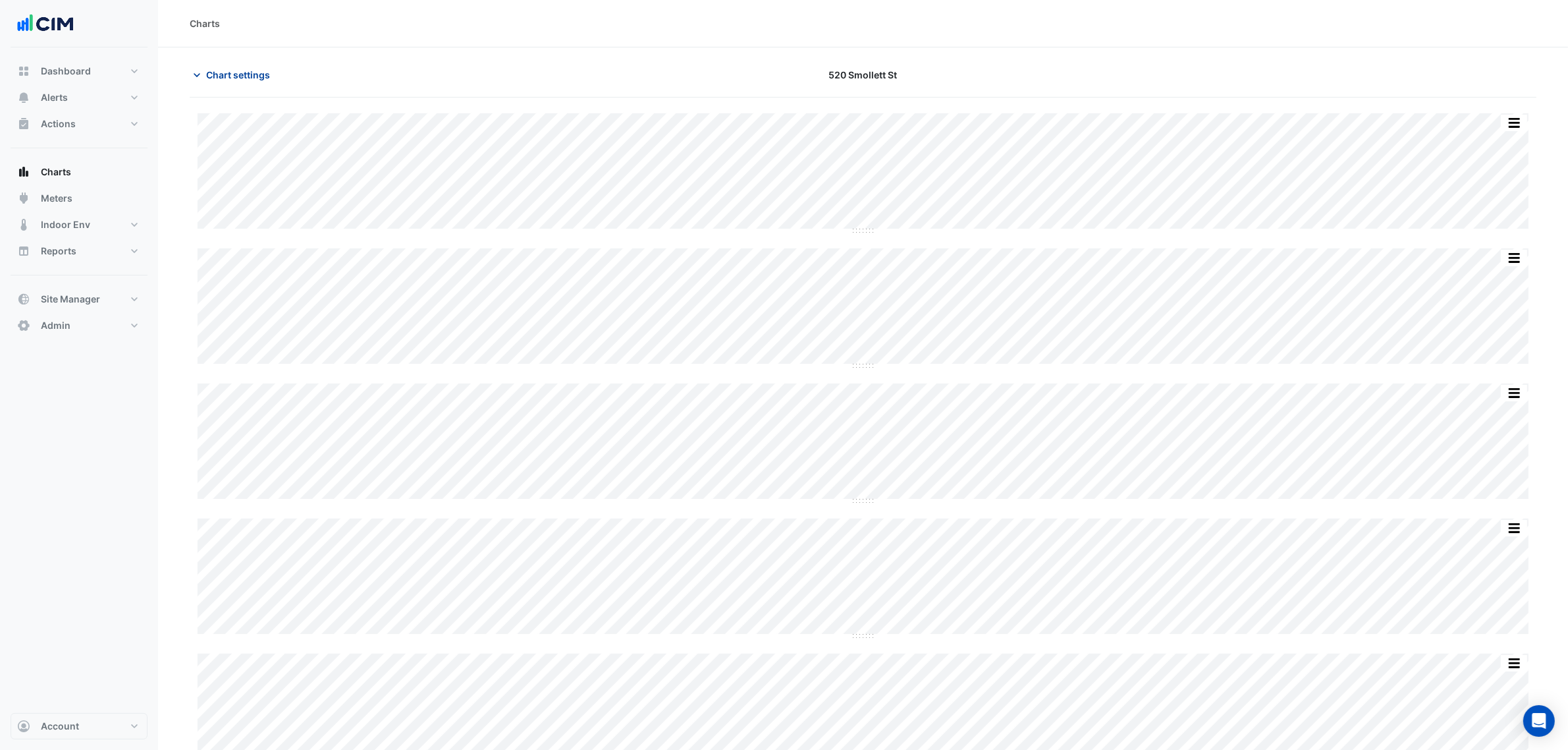
click at [225, 81] on span "Chart settings" at bounding box center [238, 74] width 64 height 14
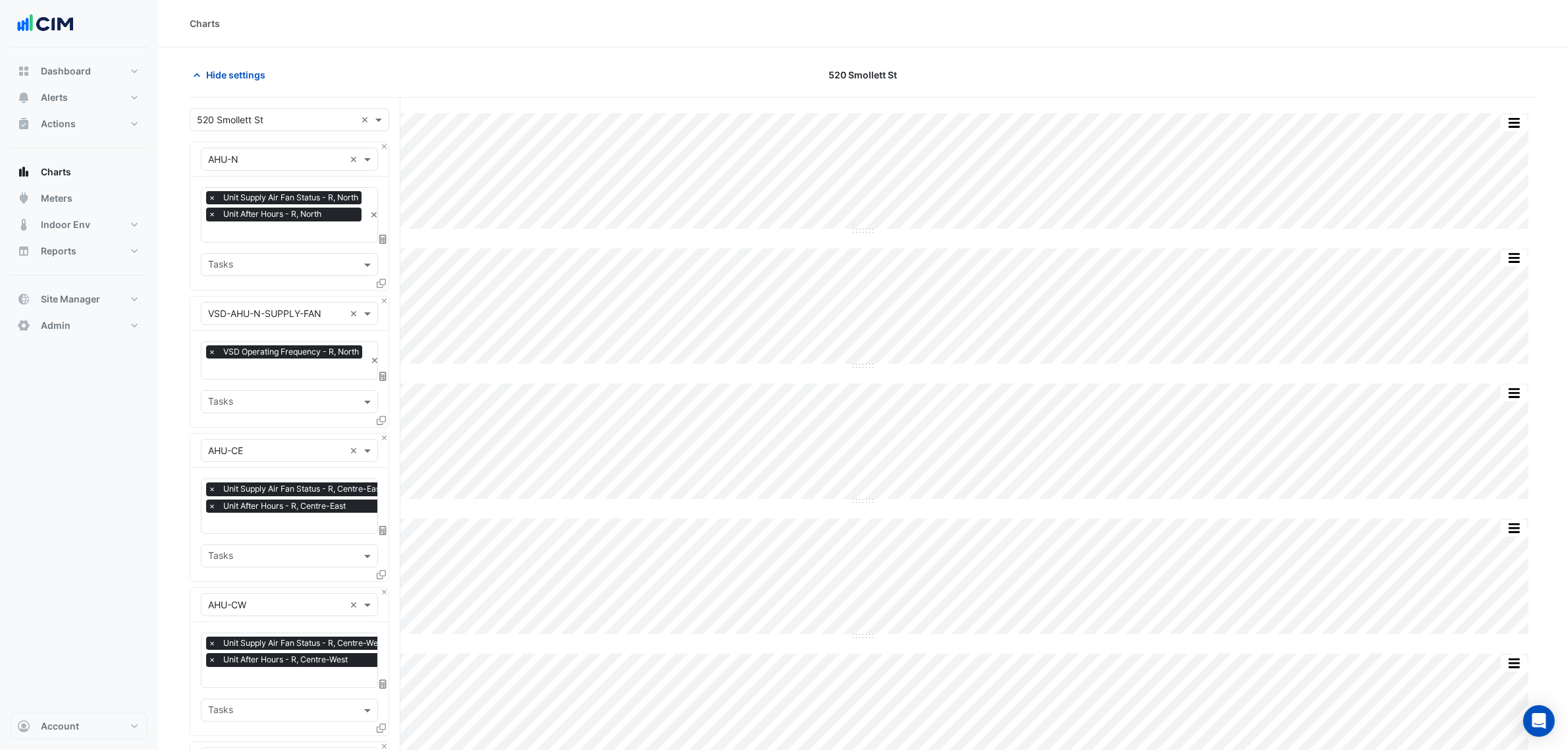
click at [277, 233] on input "text" at bounding box center [286, 233] width 157 height 14
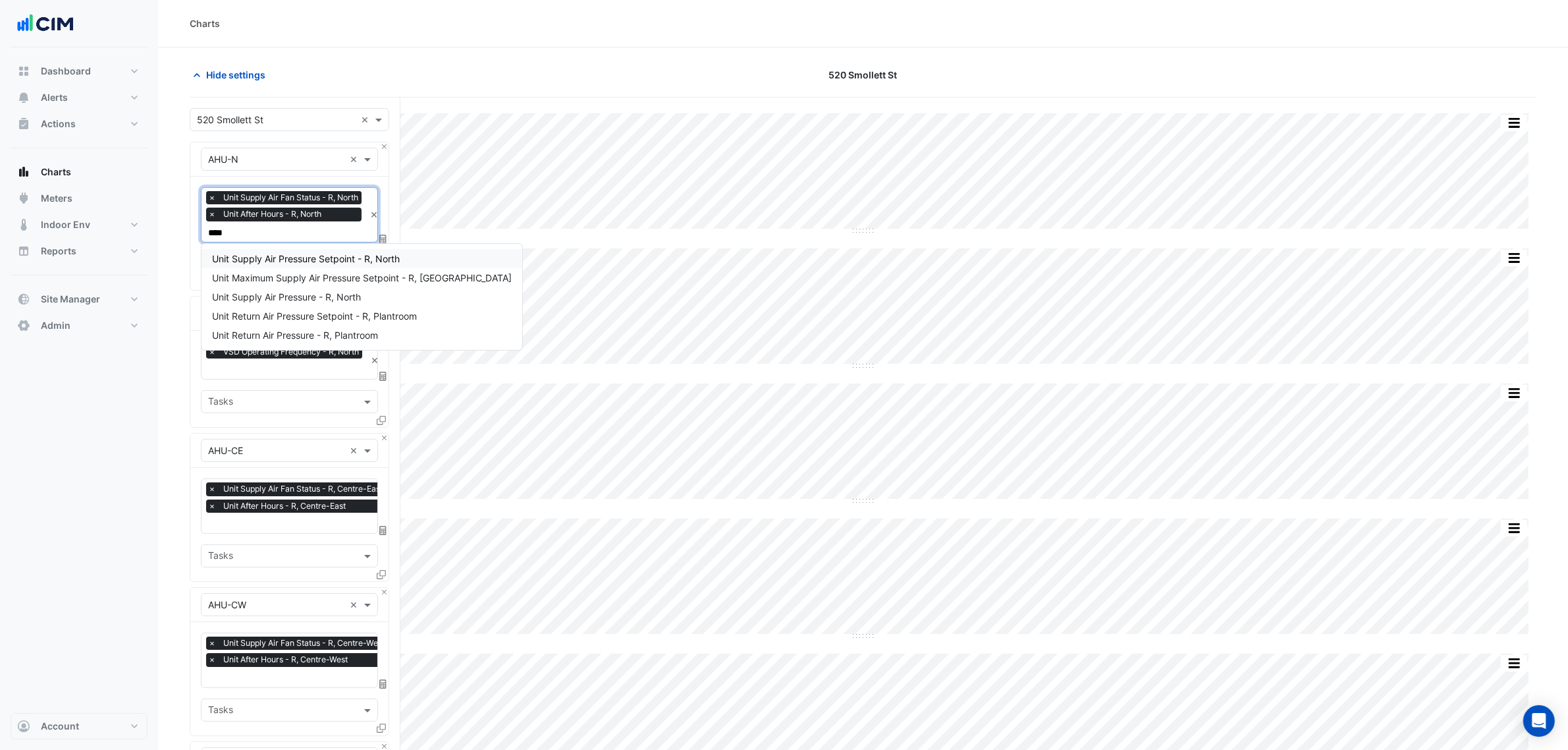
type input "*****"
click at [294, 288] on div "Unit Supply Air Pressure - R, North" at bounding box center [362, 296] width 321 height 19
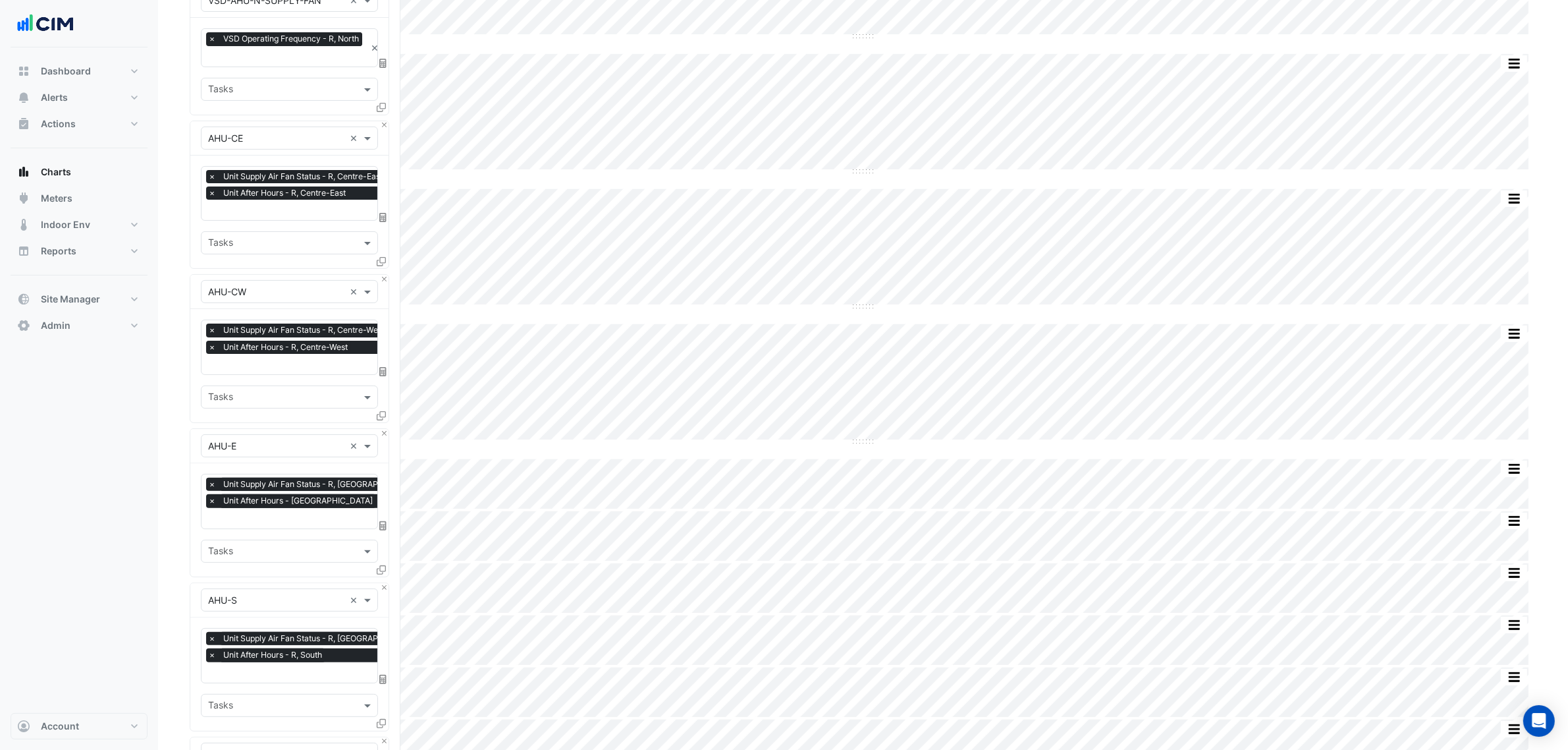
scroll to position [248, 0]
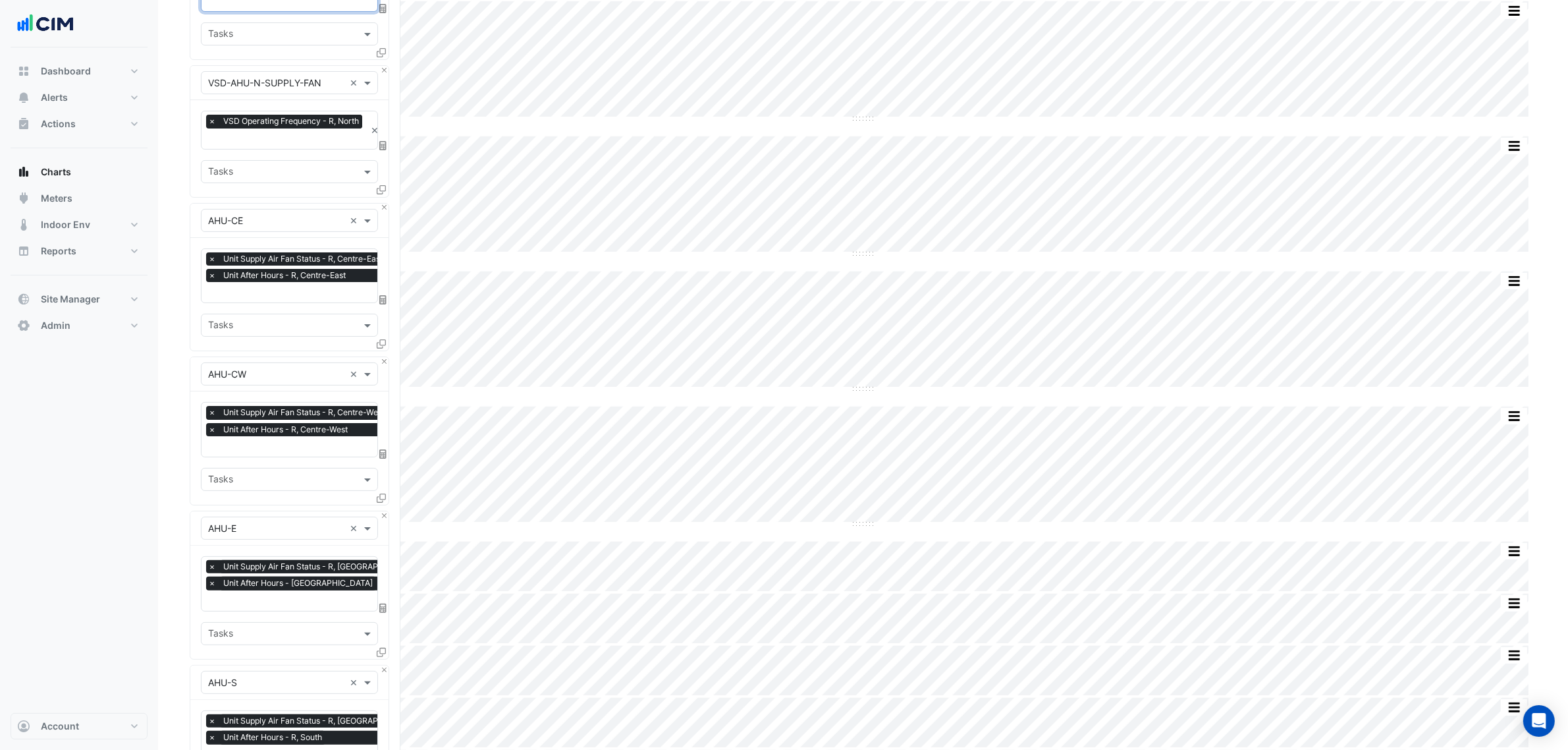
click at [291, 287] on input "text" at bounding box center [299, 293] width 181 height 14
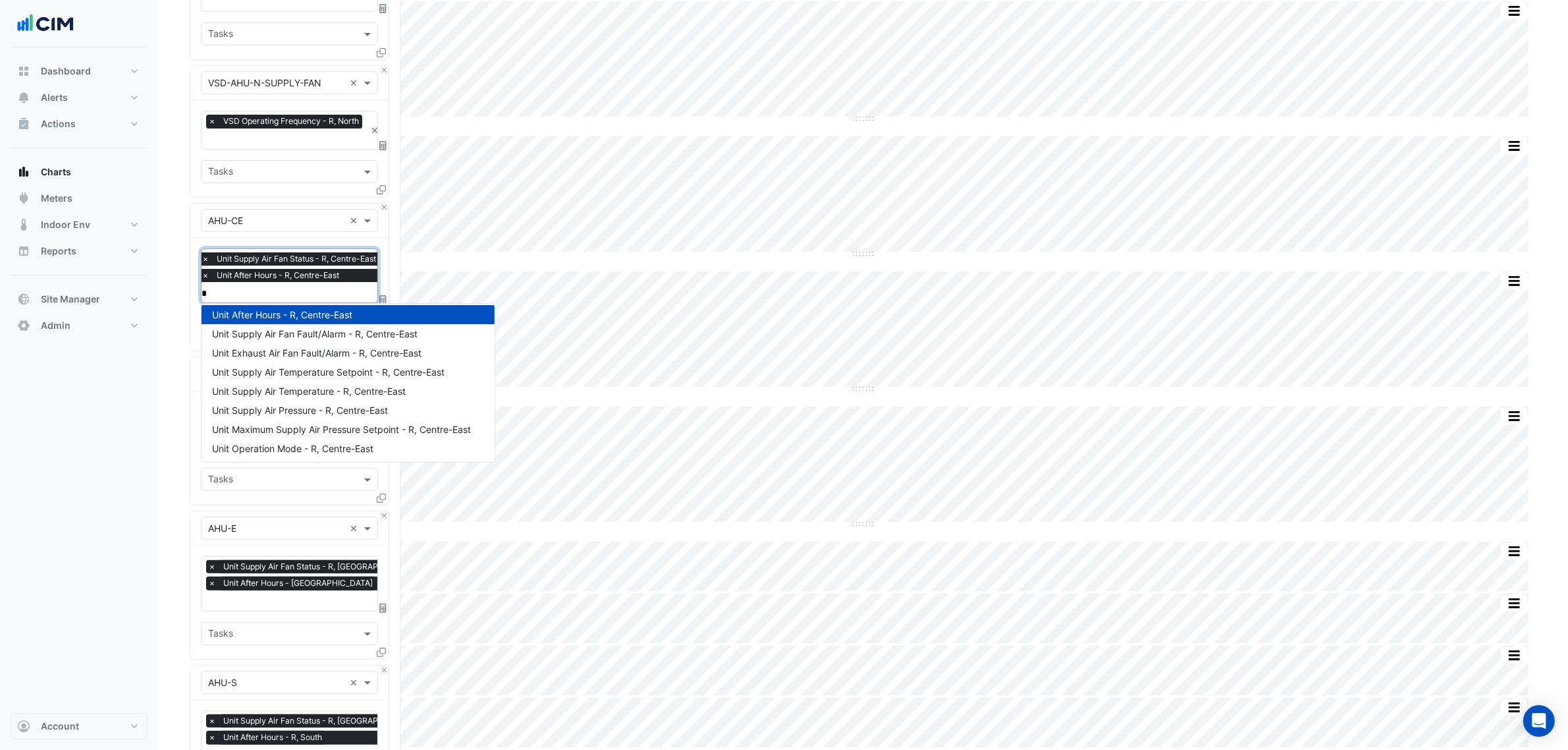
scroll to position [252, 0]
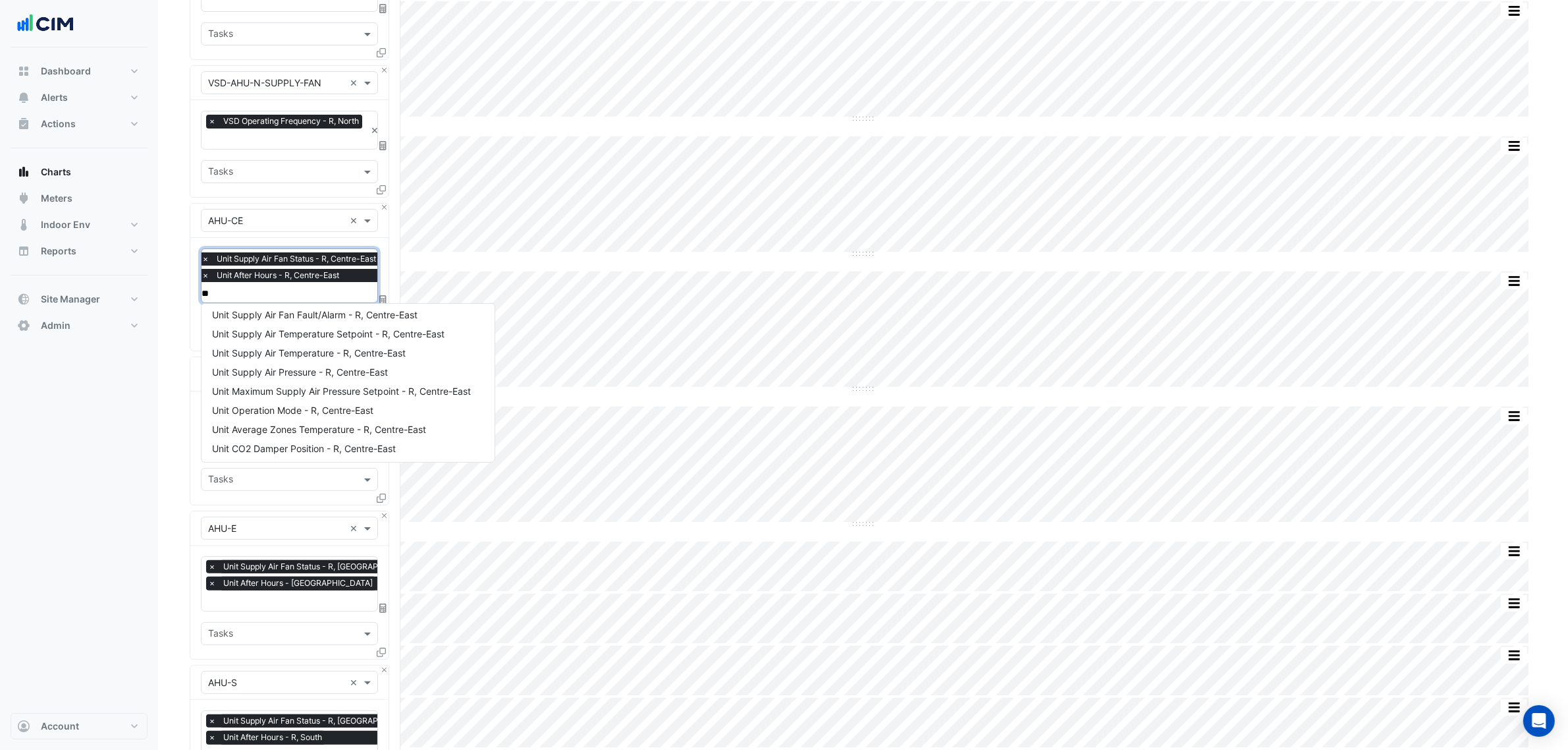
type input "***"
click at [326, 378] on span "Unit Supply Air Pressure - R, Centre-East" at bounding box center [300, 376] width 176 height 11
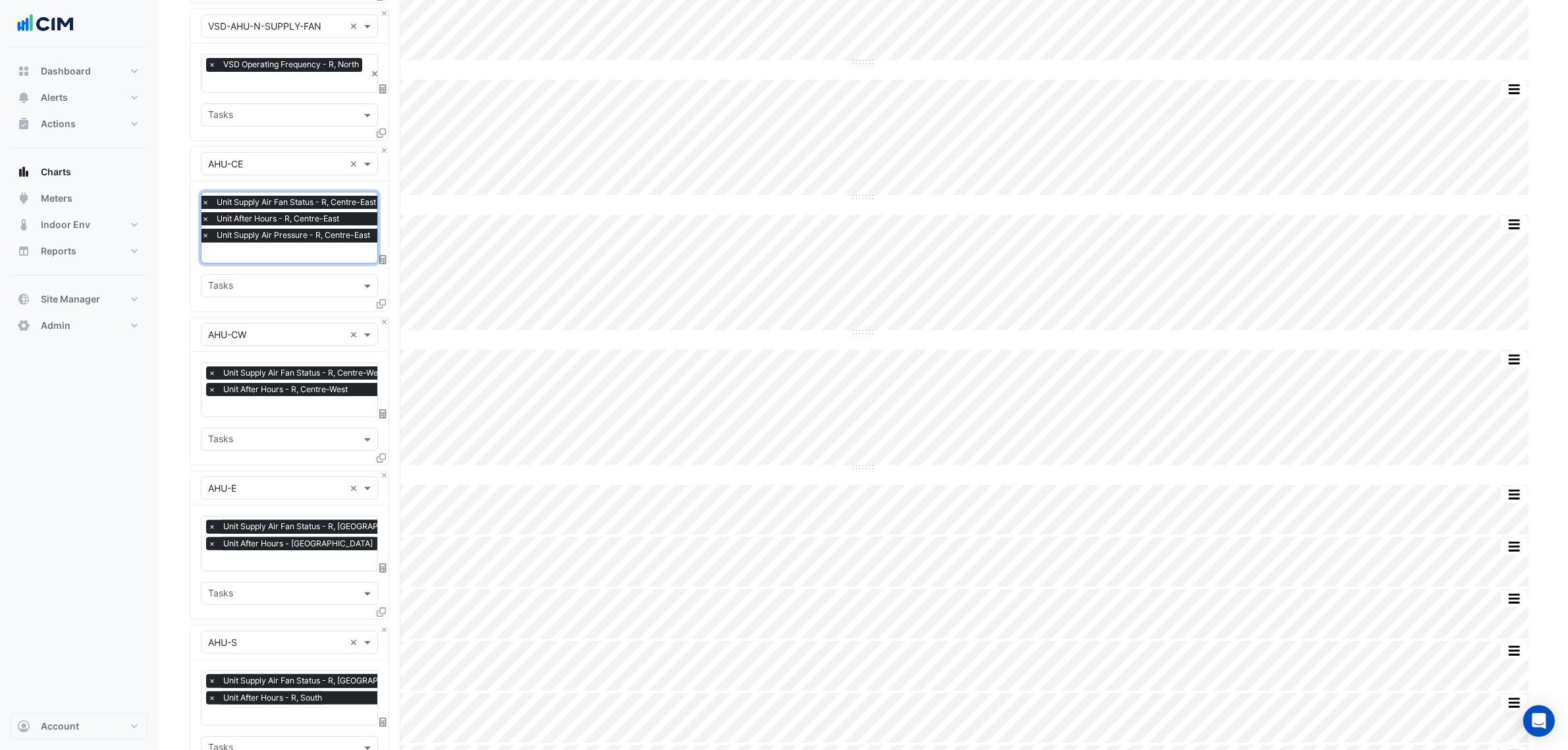
scroll to position [329, 0]
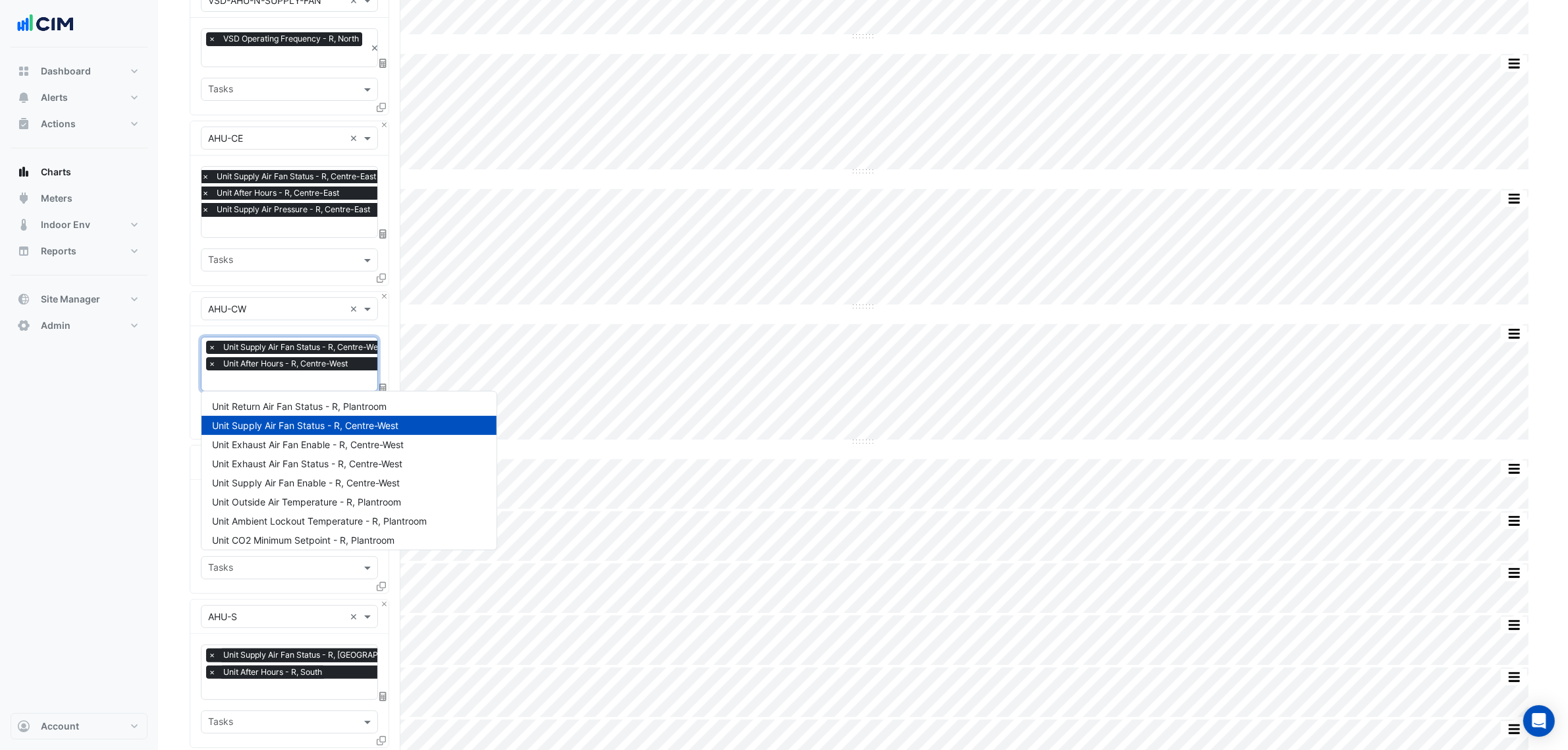
click at [310, 371] on div "× Unit Supply Air Fan Status - R, Centre-West × Unit After Hours - R, Centre-We…" at bounding box center [299, 358] width 185 height 34
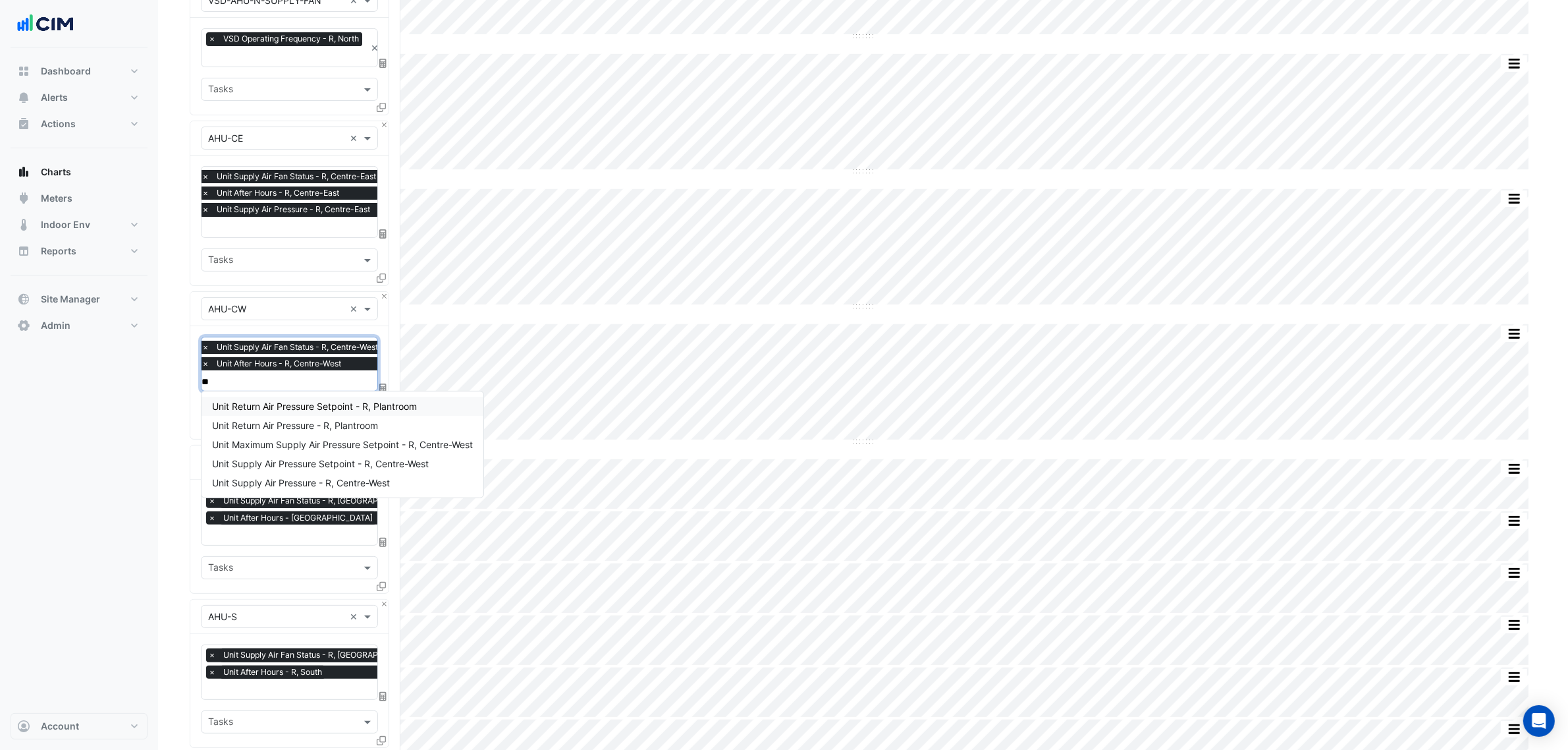
scroll to position [0, 0]
type input "***"
click at [313, 481] on span "Unit Supply Air Pressure - R, Centre-West" at bounding box center [301, 482] width 178 height 11
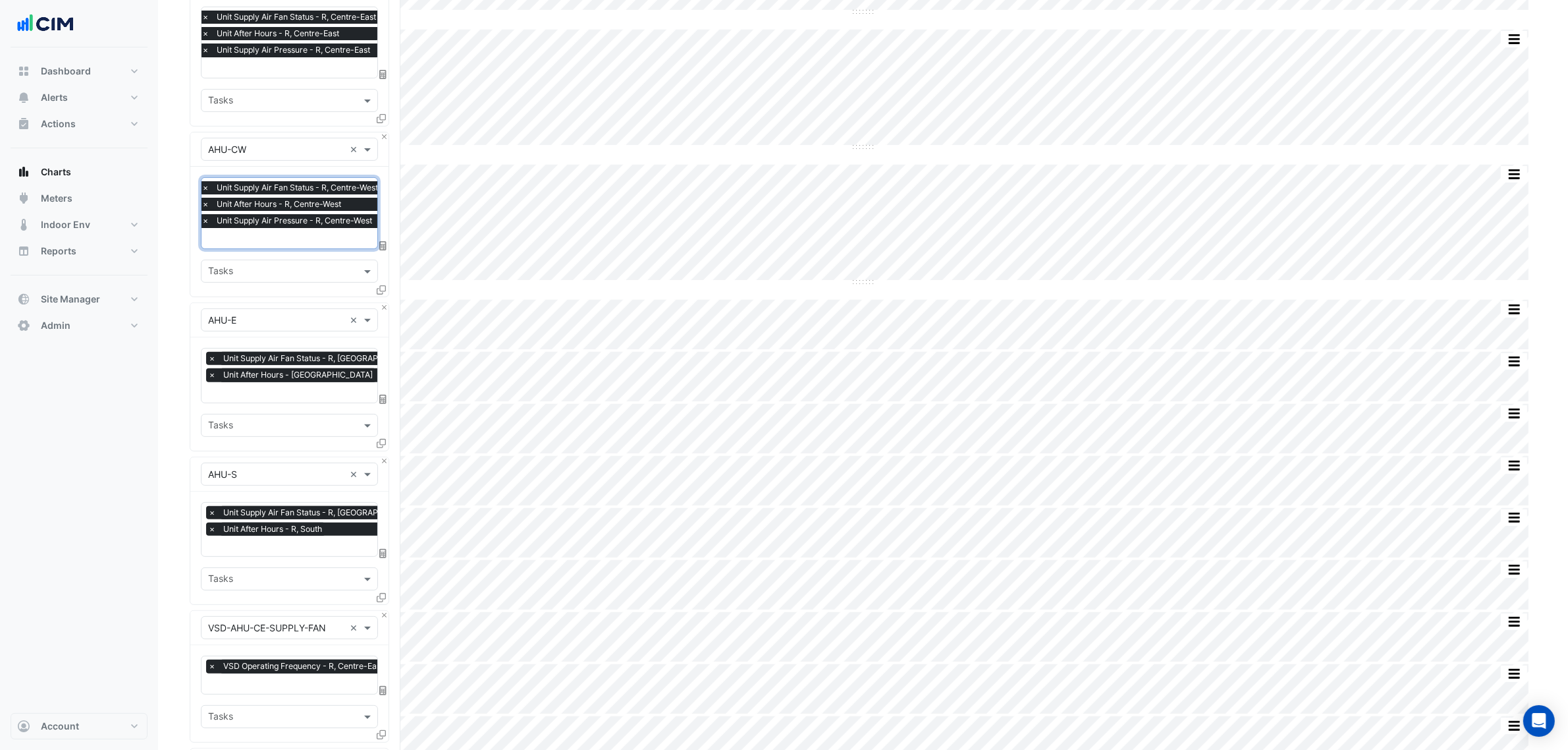
scroll to position [494, 0]
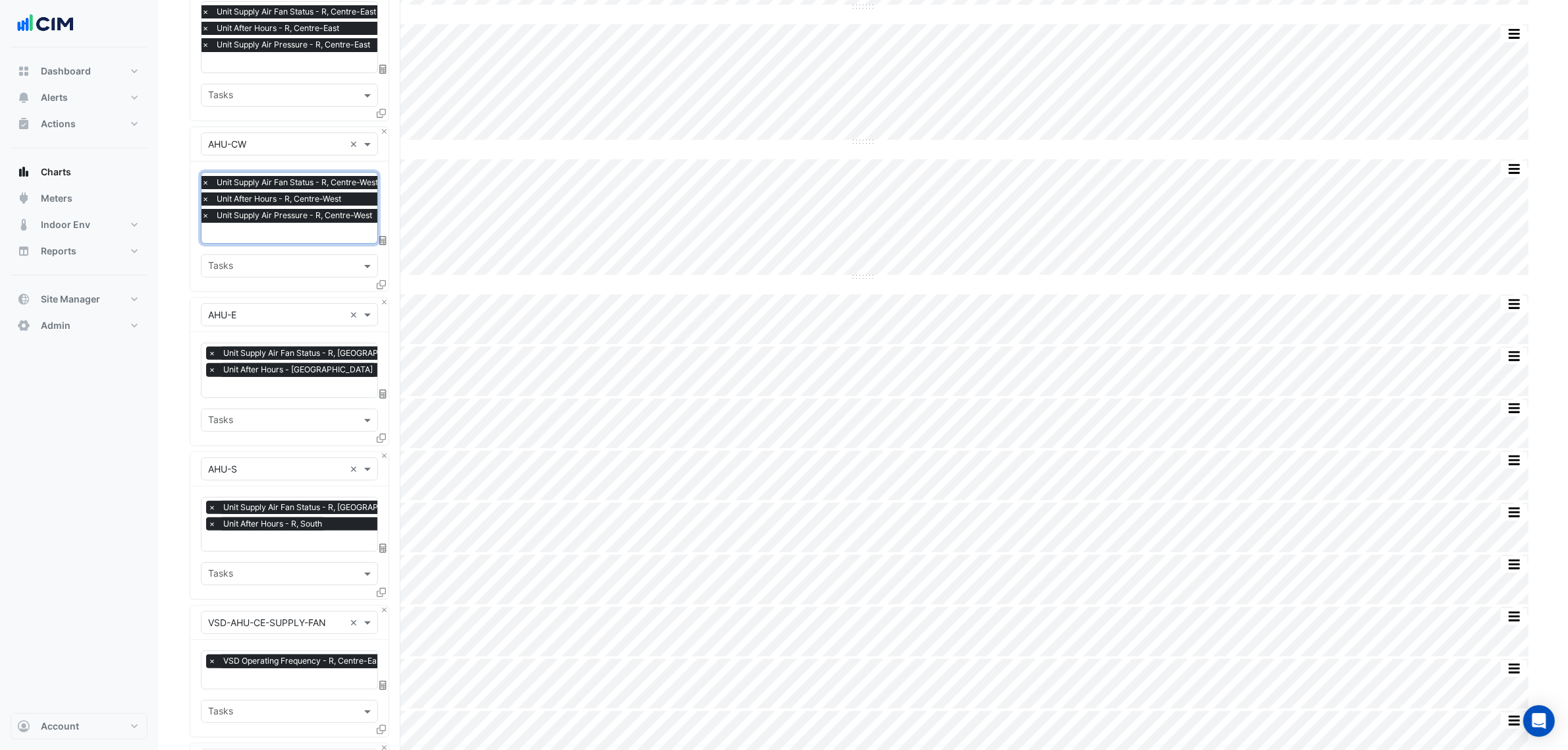
click at [294, 386] on input "text" at bounding box center [316, 388] width 217 height 14
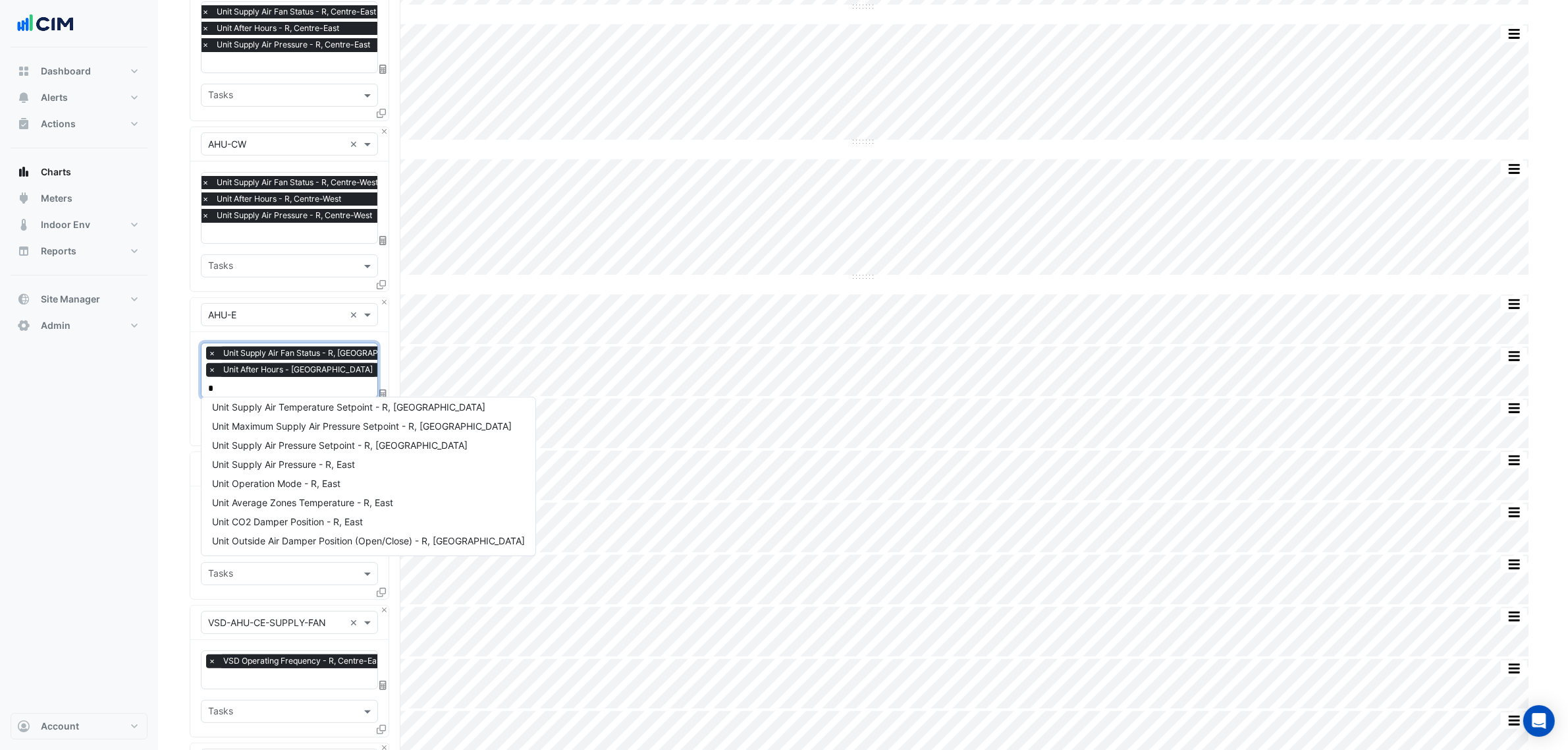
scroll to position [215, 0]
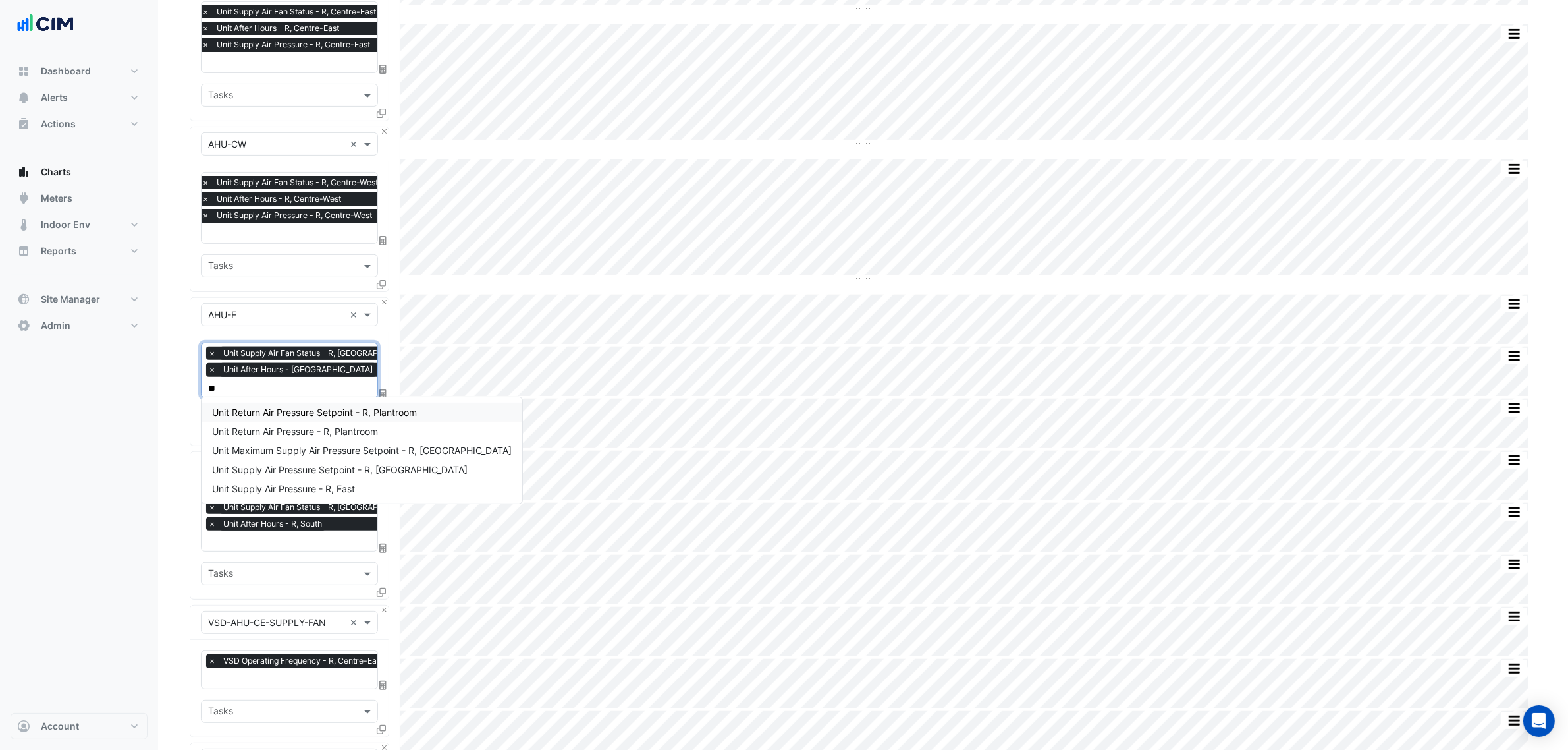
type input "***"
click at [308, 484] on span "Unit Supply Air Pressure - R, East" at bounding box center [283, 489] width 143 height 11
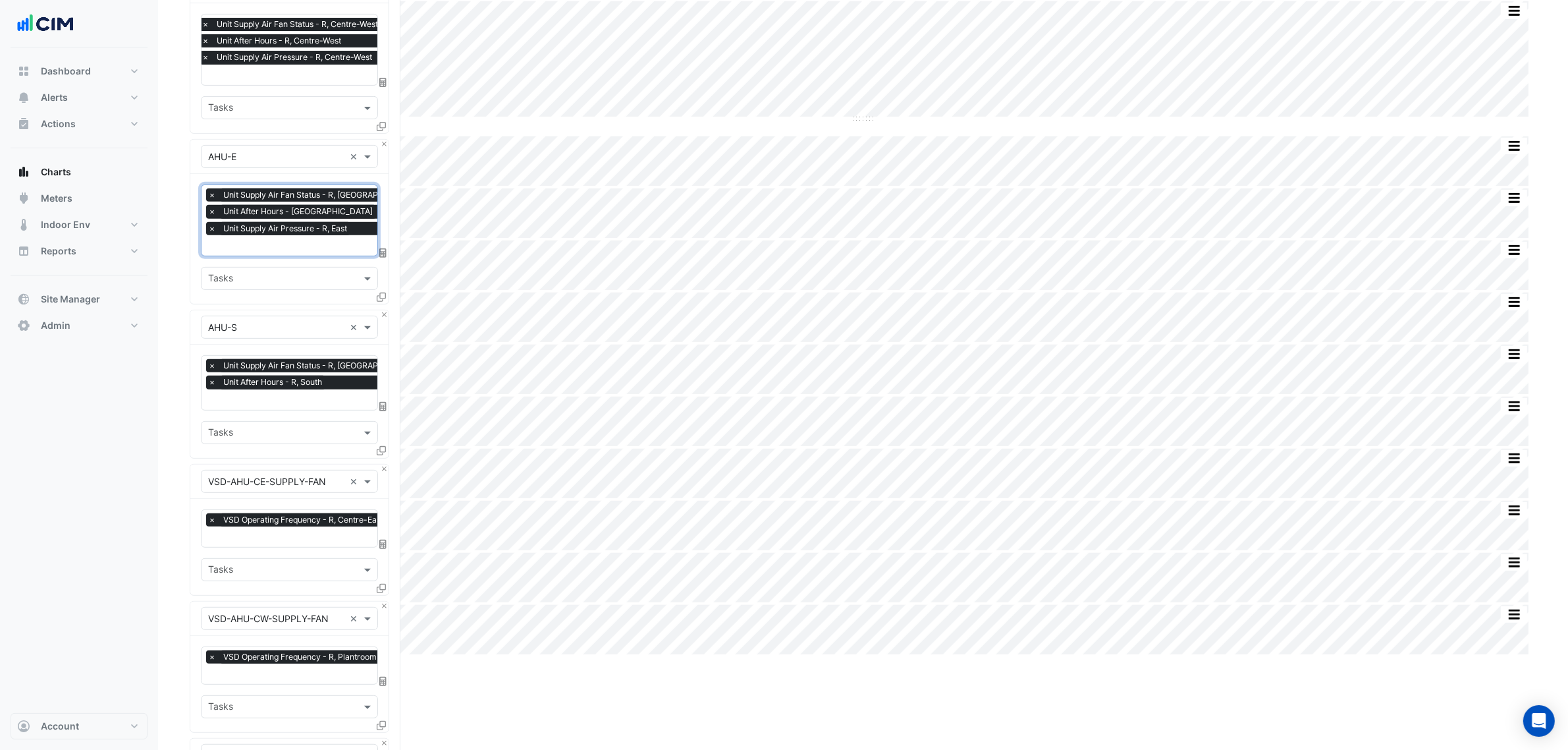
scroll to position [659, 0]
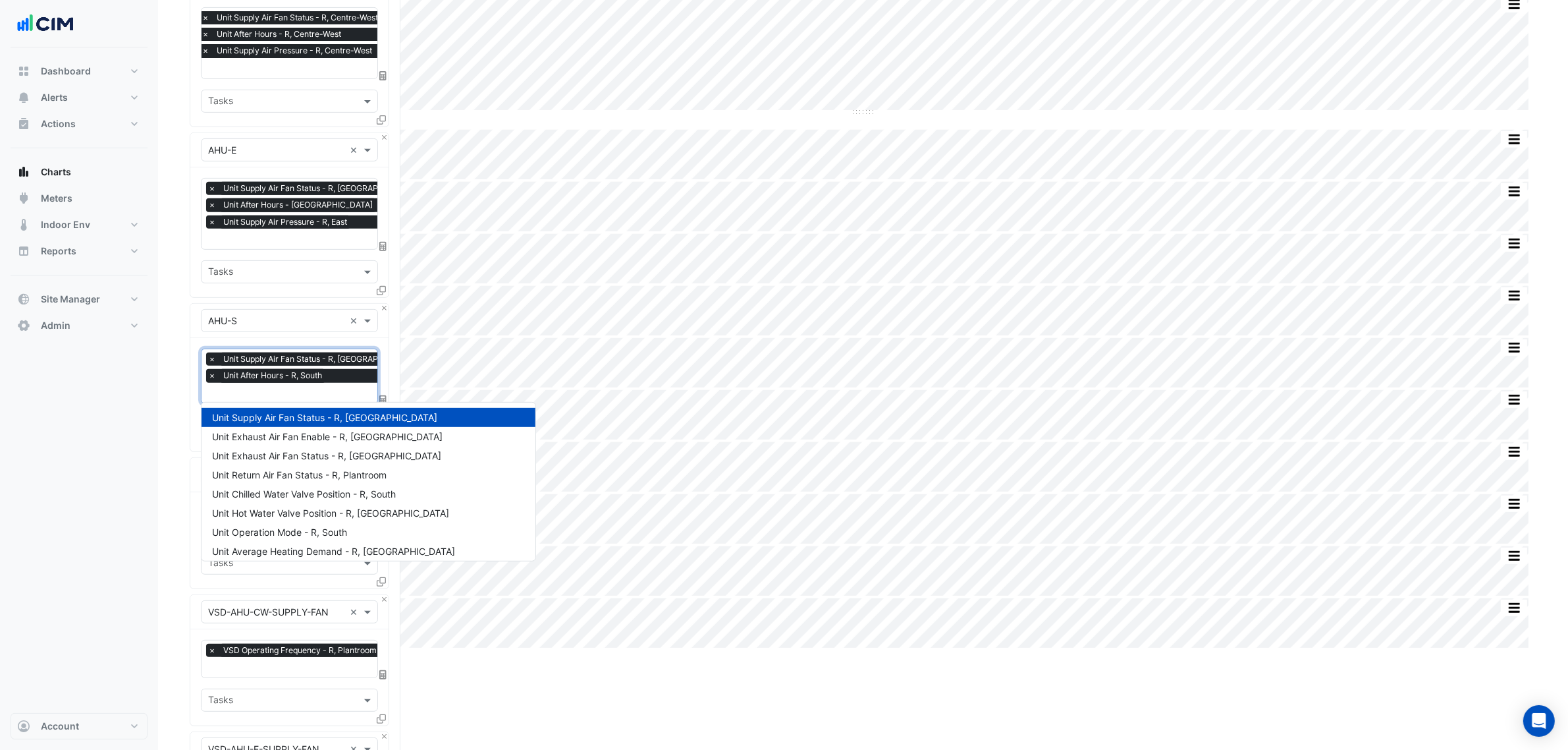
click at [280, 388] on input "text" at bounding box center [316, 394] width 217 height 14
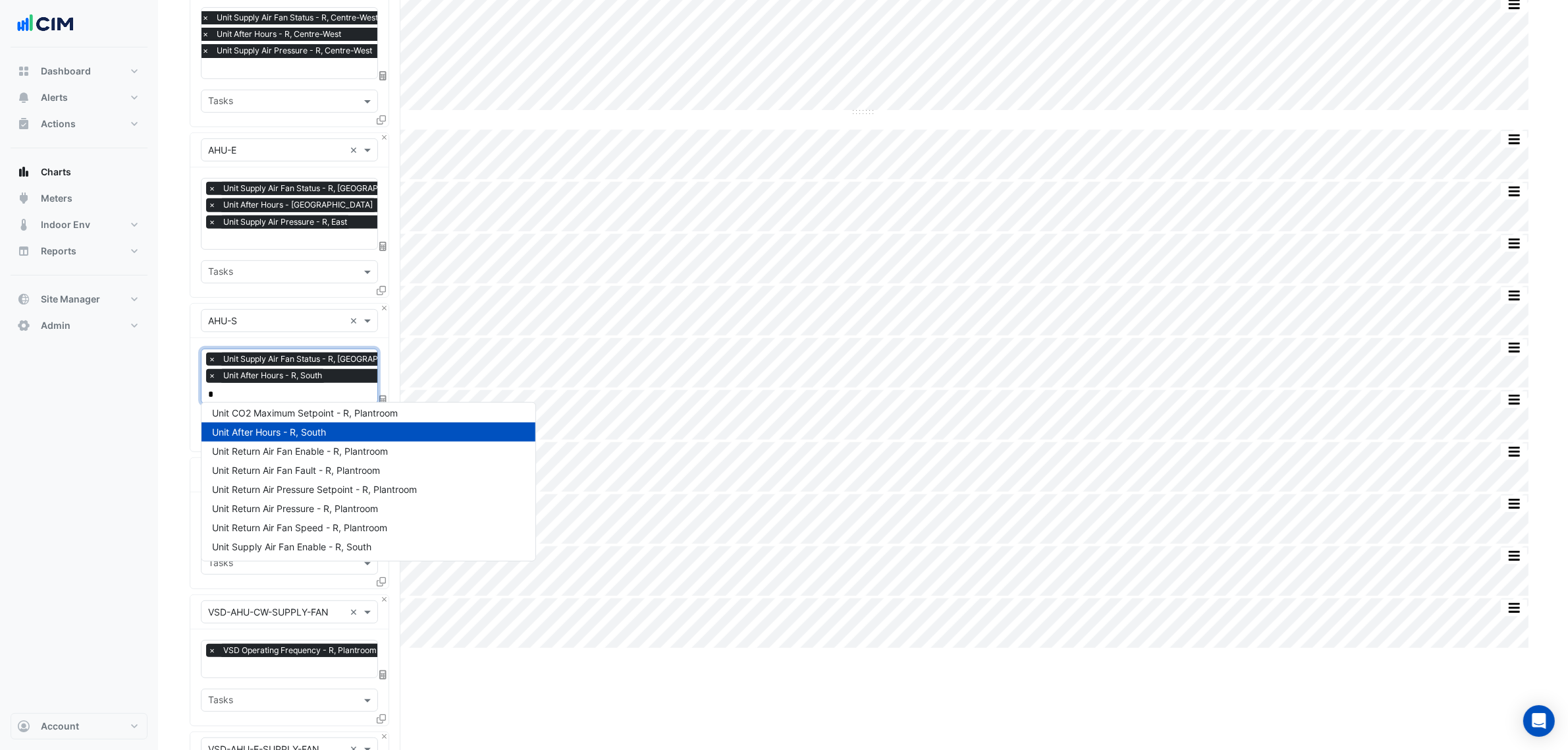
scroll to position [252, 0]
type input "***"
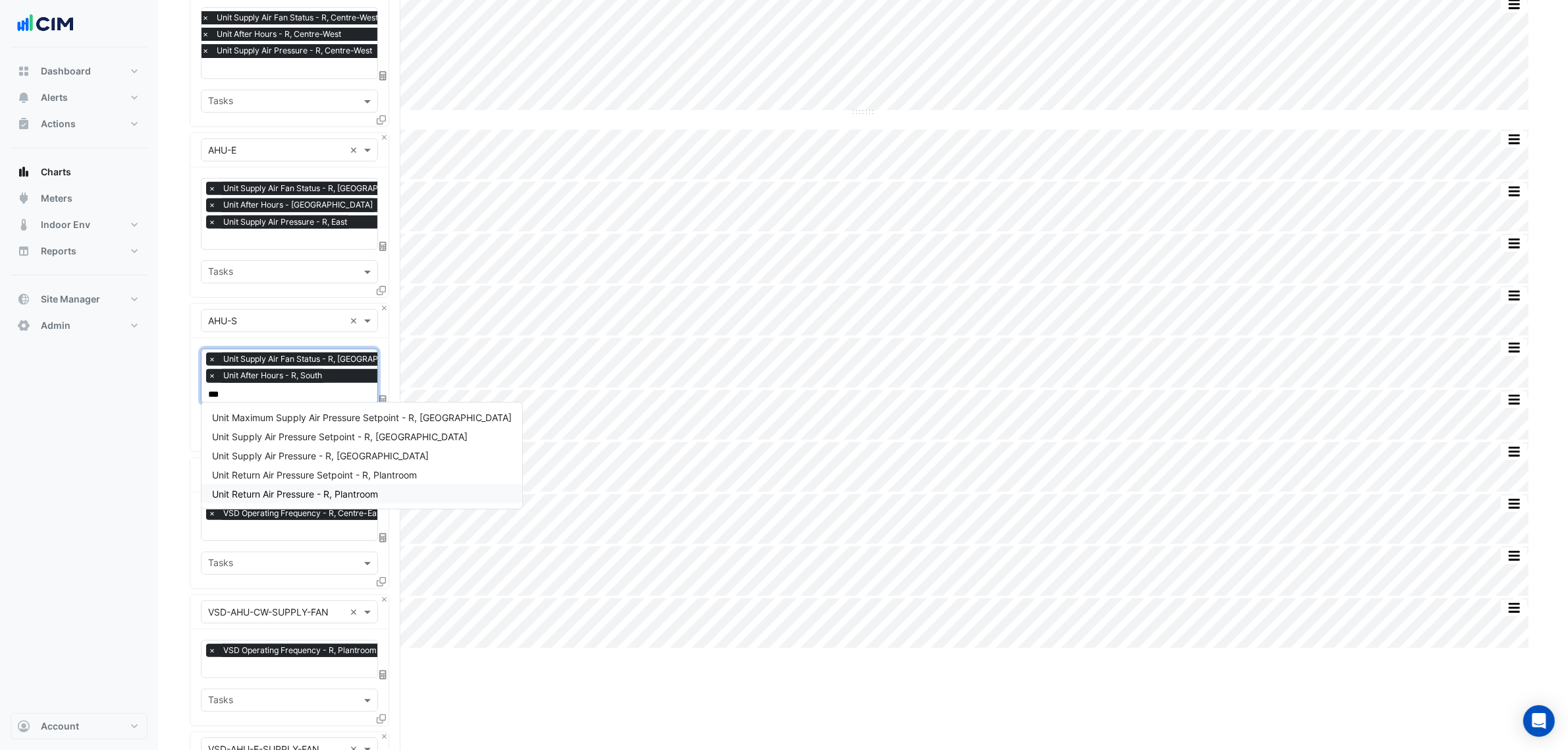
click at [302, 494] on span "Unit Return Air Pressure - R, Plantroom" at bounding box center [294, 494] width 166 height 11
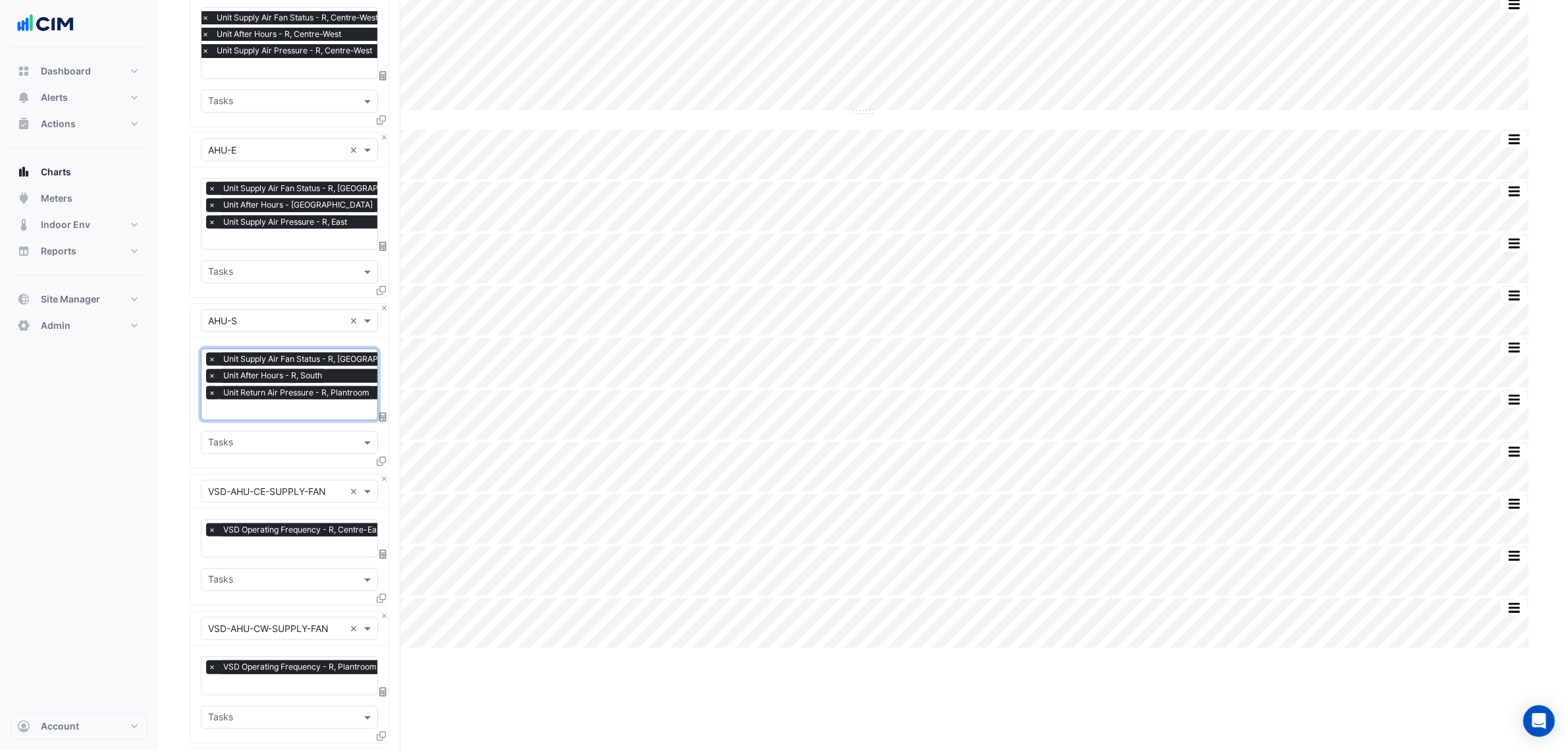
click at [209, 388] on span "×" at bounding box center [212, 392] width 12 height 13
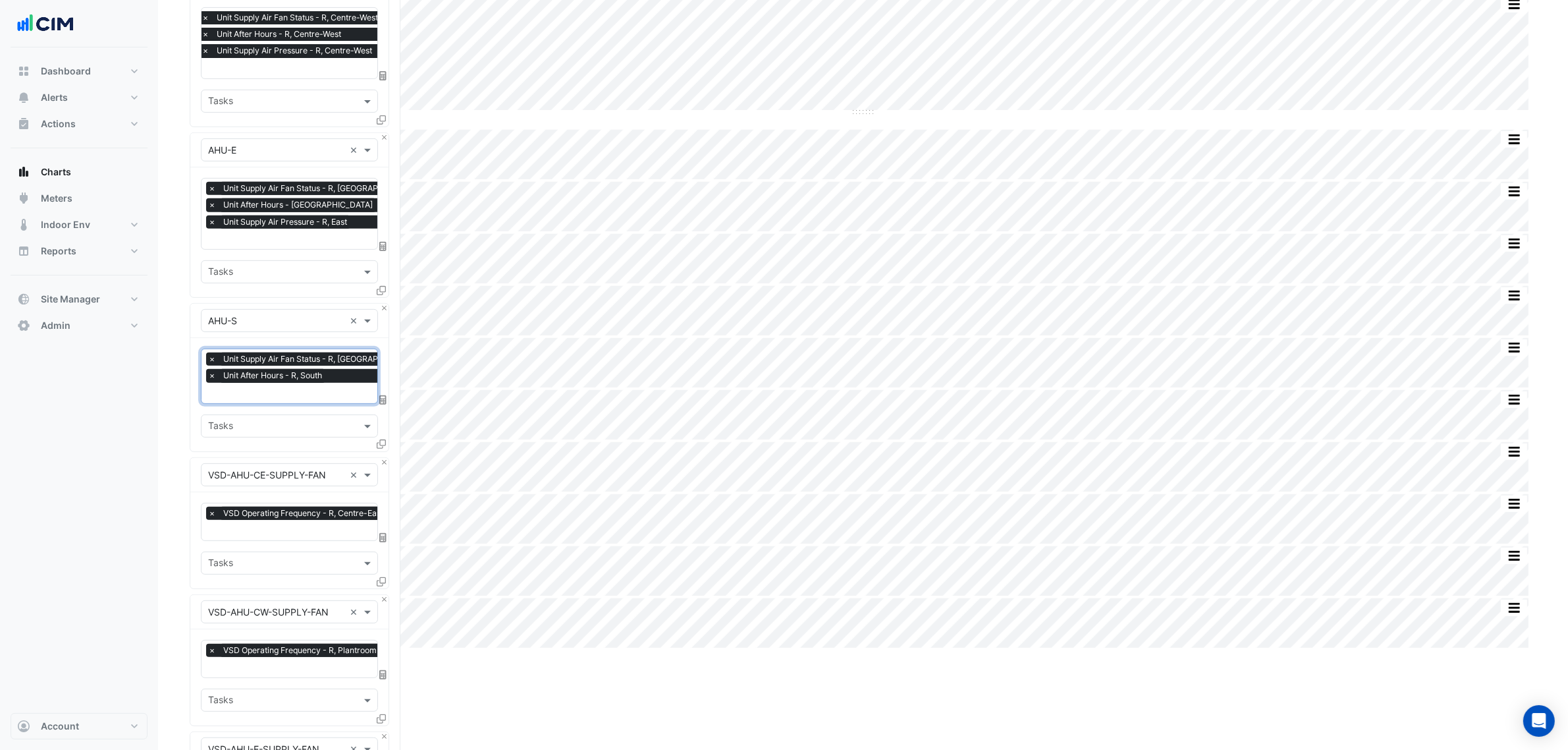
click at [228, 395] on input "text" at bounding box center [316, 394] width 217 height 14
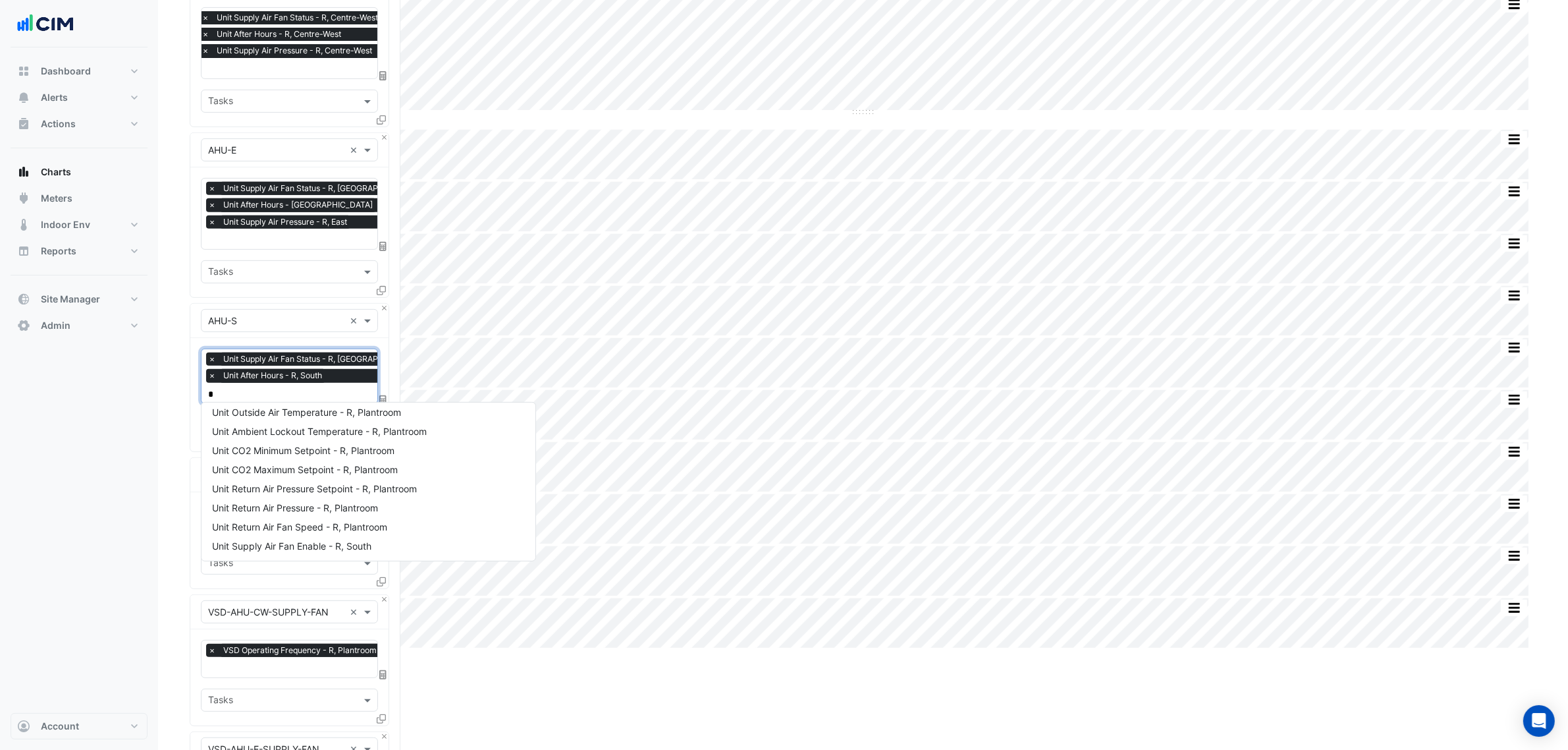
scroll to position [252, 0]
type input "***"
click at [279, 459] on span "Unit Supply Air Pressure - R, South" at bounding box center [320, 456] width 216 height 11
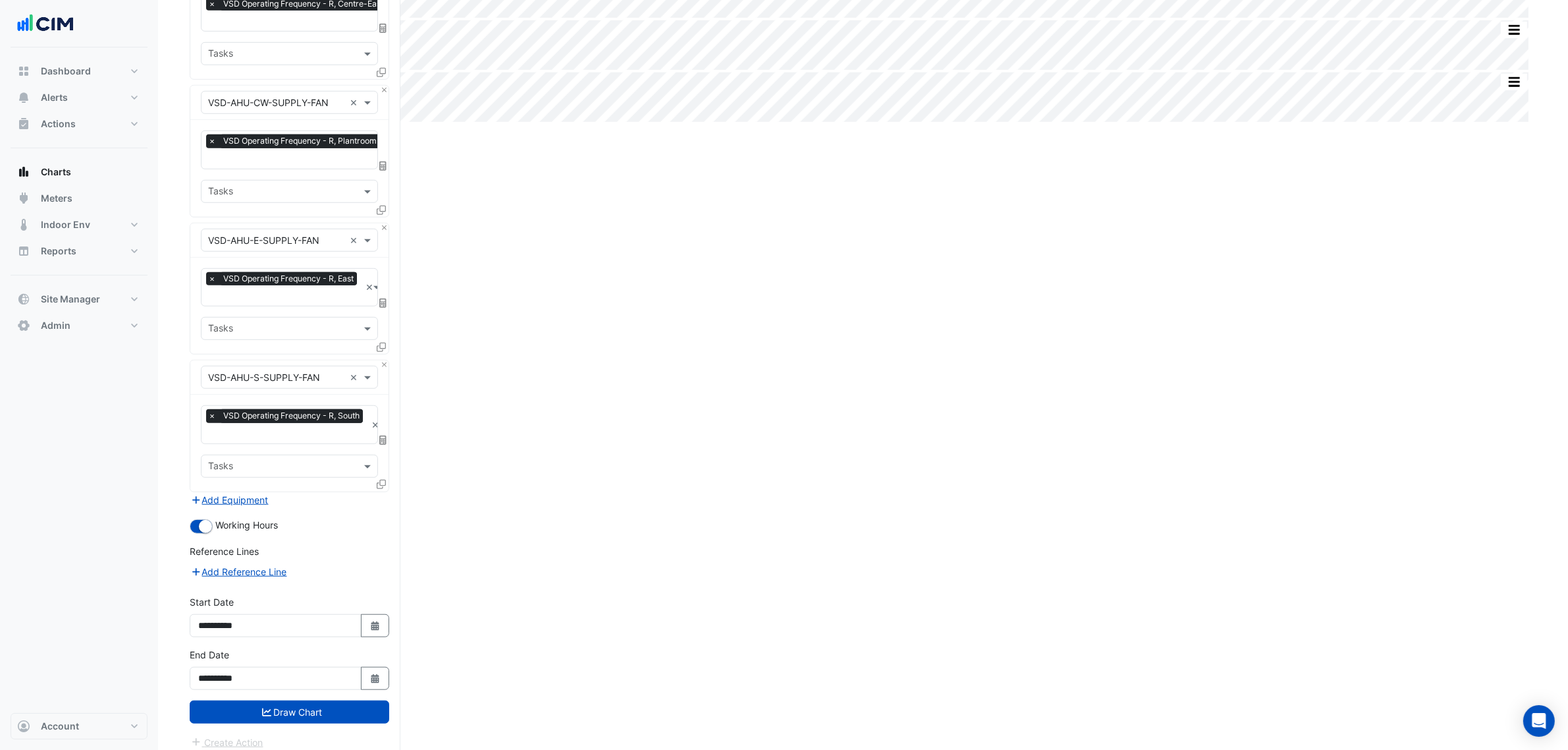
scroll to position [1189, 0]
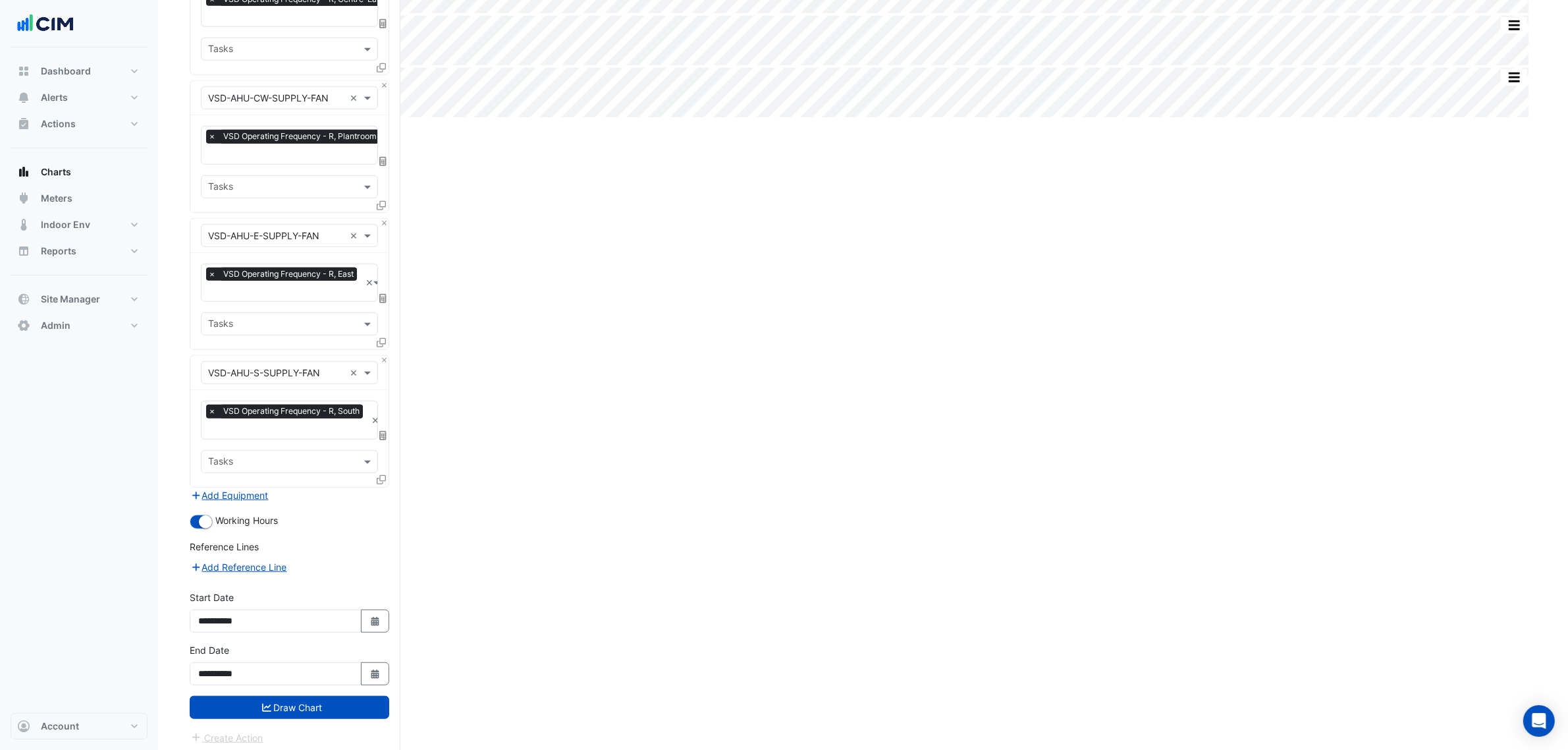
click at [303, 709] on button "Draw Chart" at bounding box center [290, 707] width 200 height 23
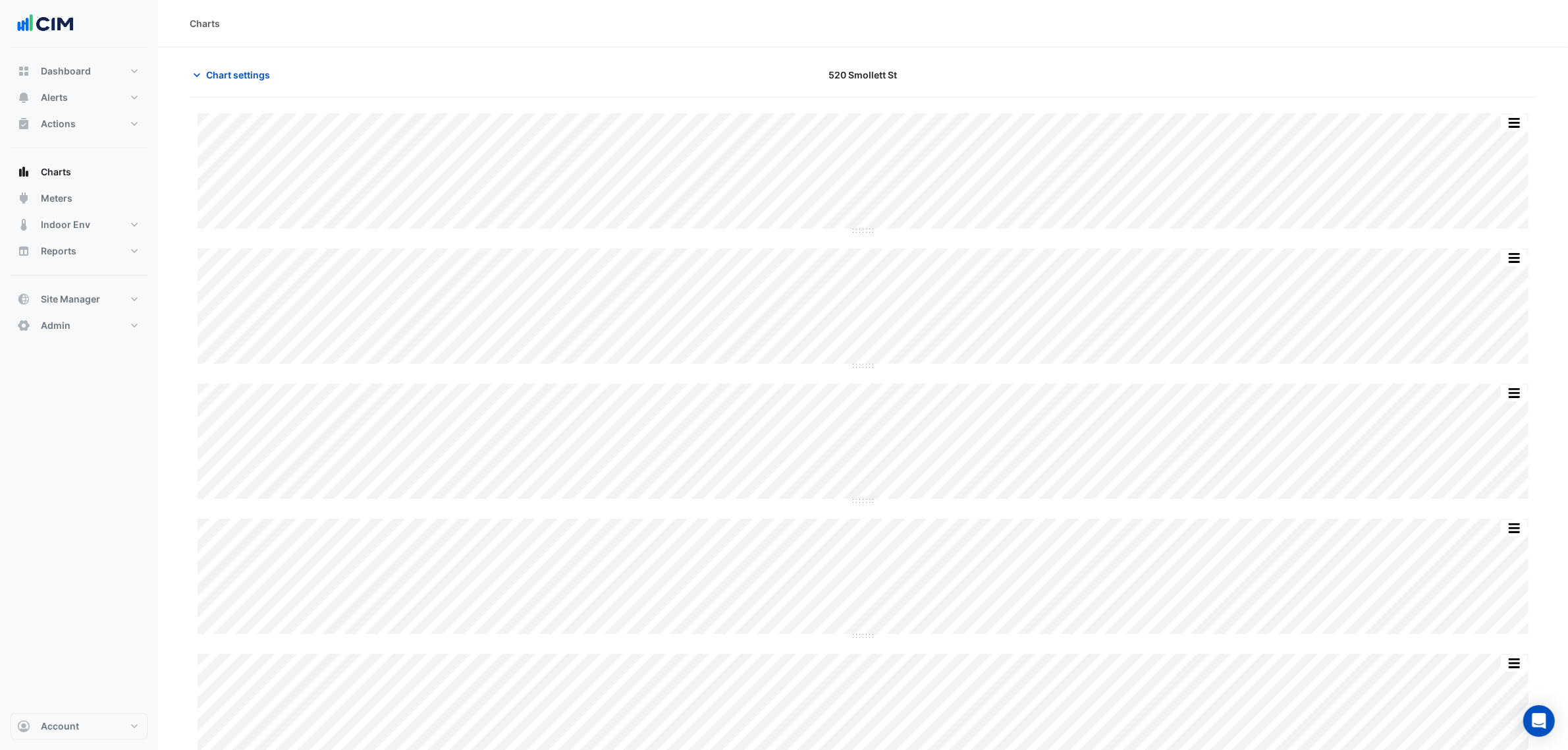
click at [1522, 116] on button "button" at bounding box center [1514, 123] width 27 height 17
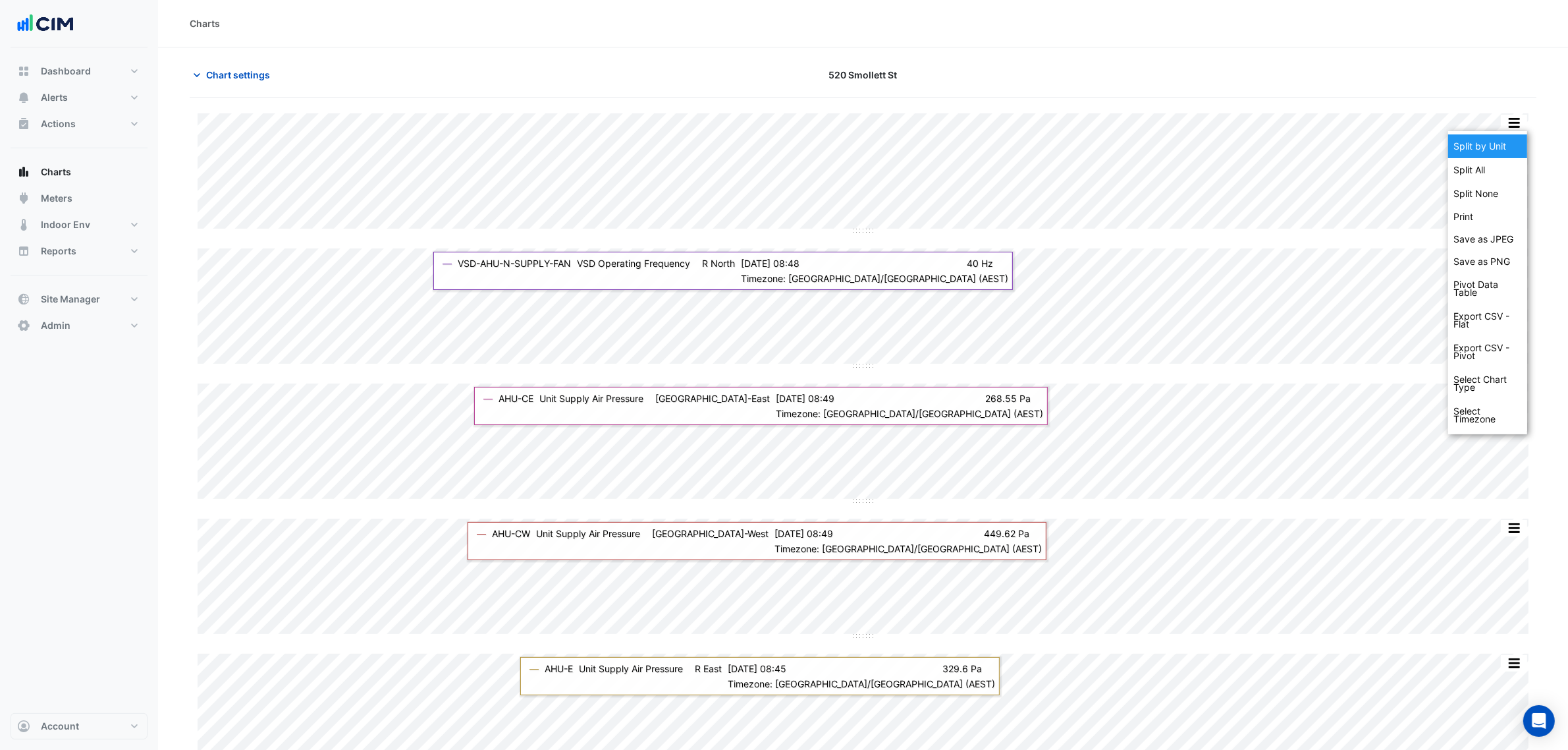
click at [1509, 146] on div "Split by Unit" at bounding box center [1488, 147] width 79 height 24
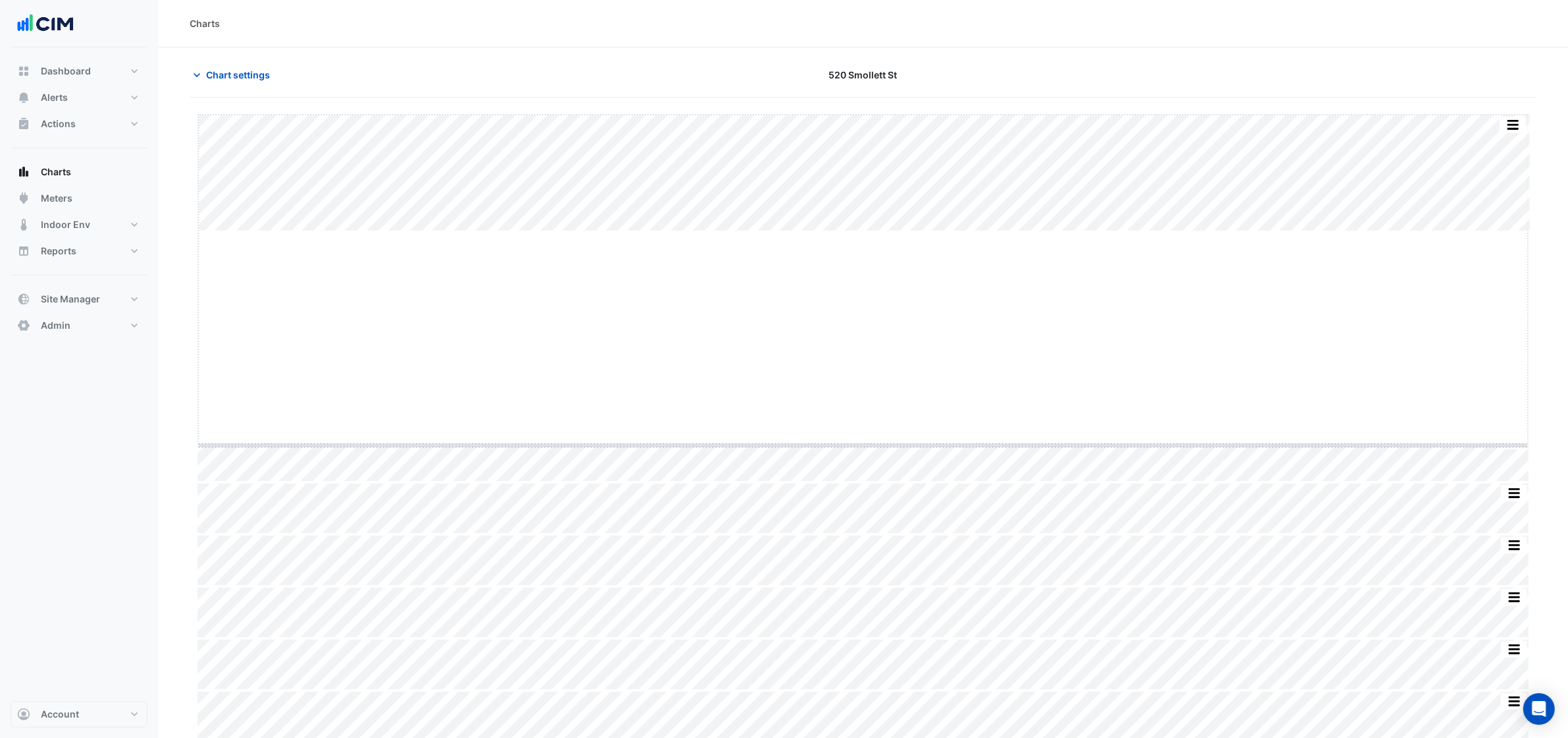
drag, startPoint x: 868, startPoint y: 232, endPoint x: 866, endPoint y: 446, distance: 214.0
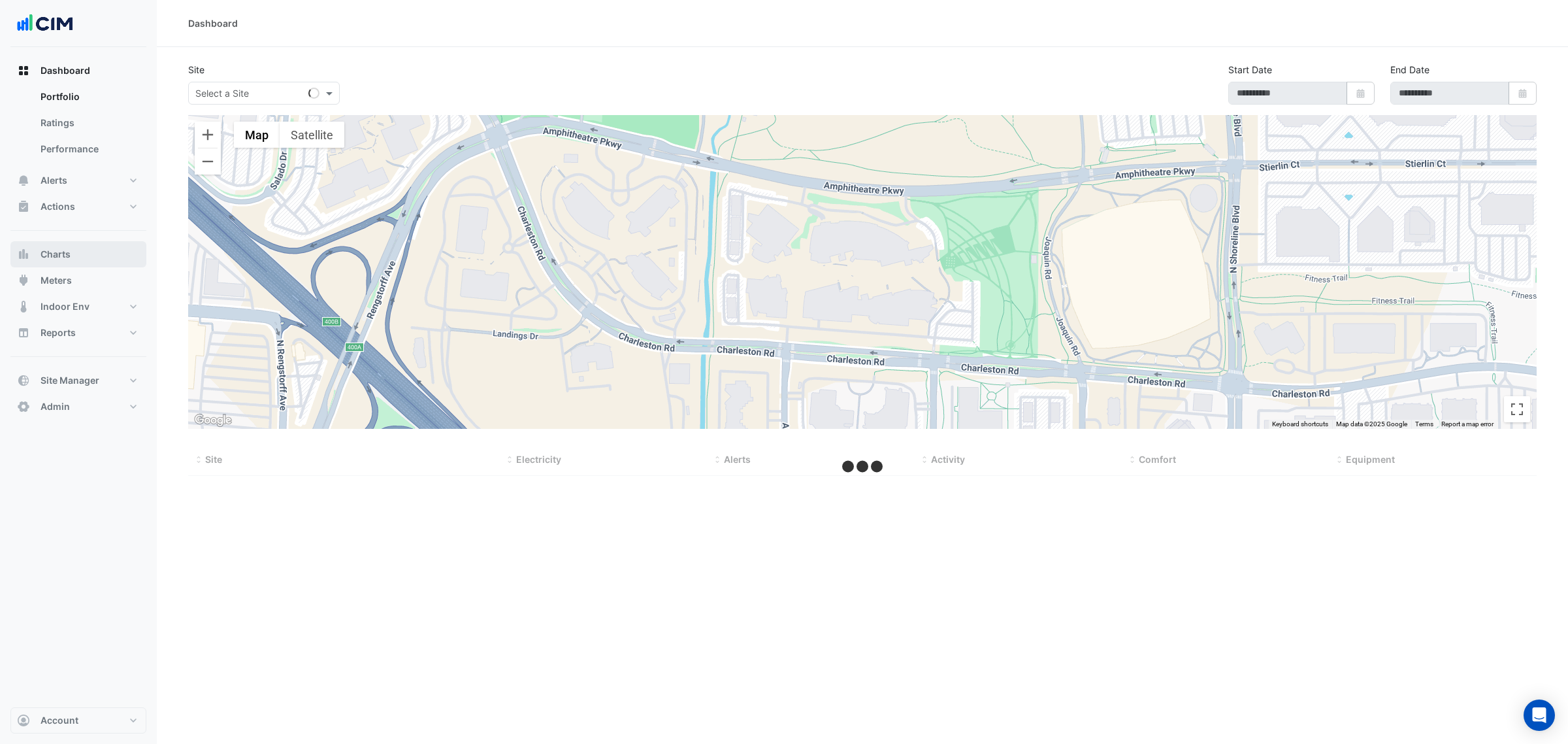
click at [55, 258] on span "Charts" at bounding box center [55, 254] width 30 height 13
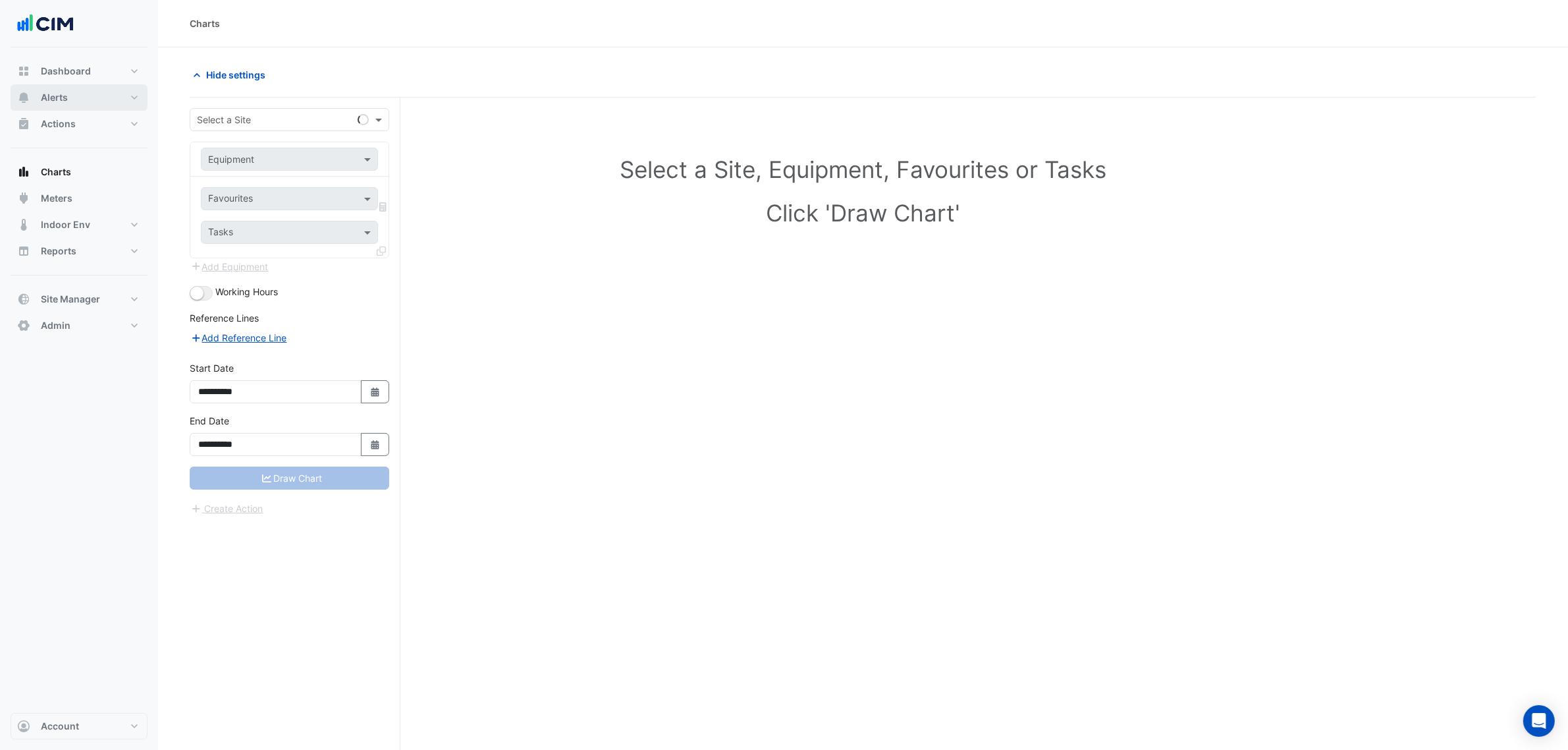
click at [96, 105] on button "Alerts" at bounding box center [78, 97] width 137 height 27
drag, startPoint x: 255, startPoint y: 105, endPoint x: 258, endPoint y: 121, distance: 16.3
click at [256, 106] on div "**********" at bounding box center [295, 448] width 211 height 702
click at [258, 121] on input "text" at bounding box center [276, 120] width 159 height 14
type input "***"
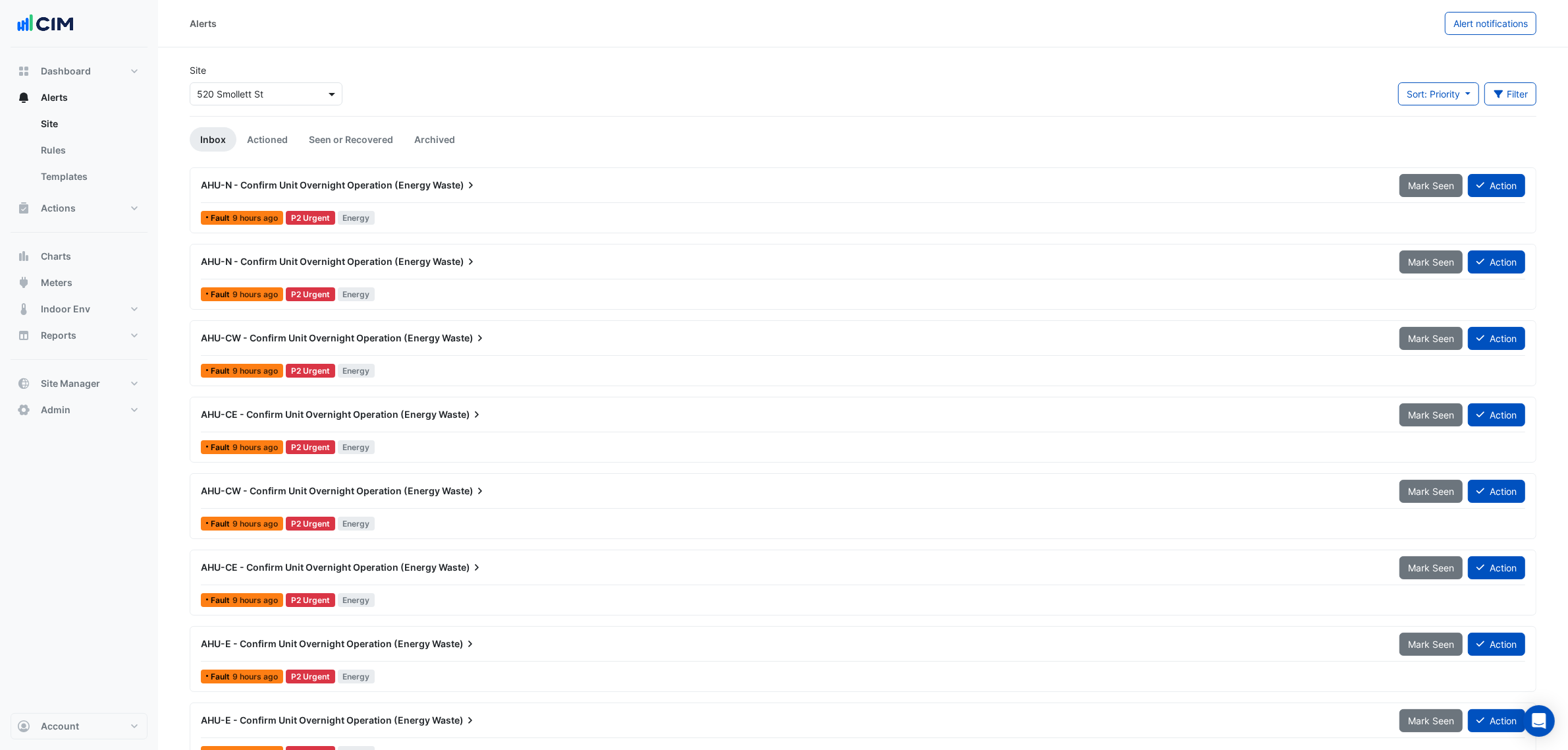
click at [326, 88] on span at bounding box center [334, 94] width 16 height 14
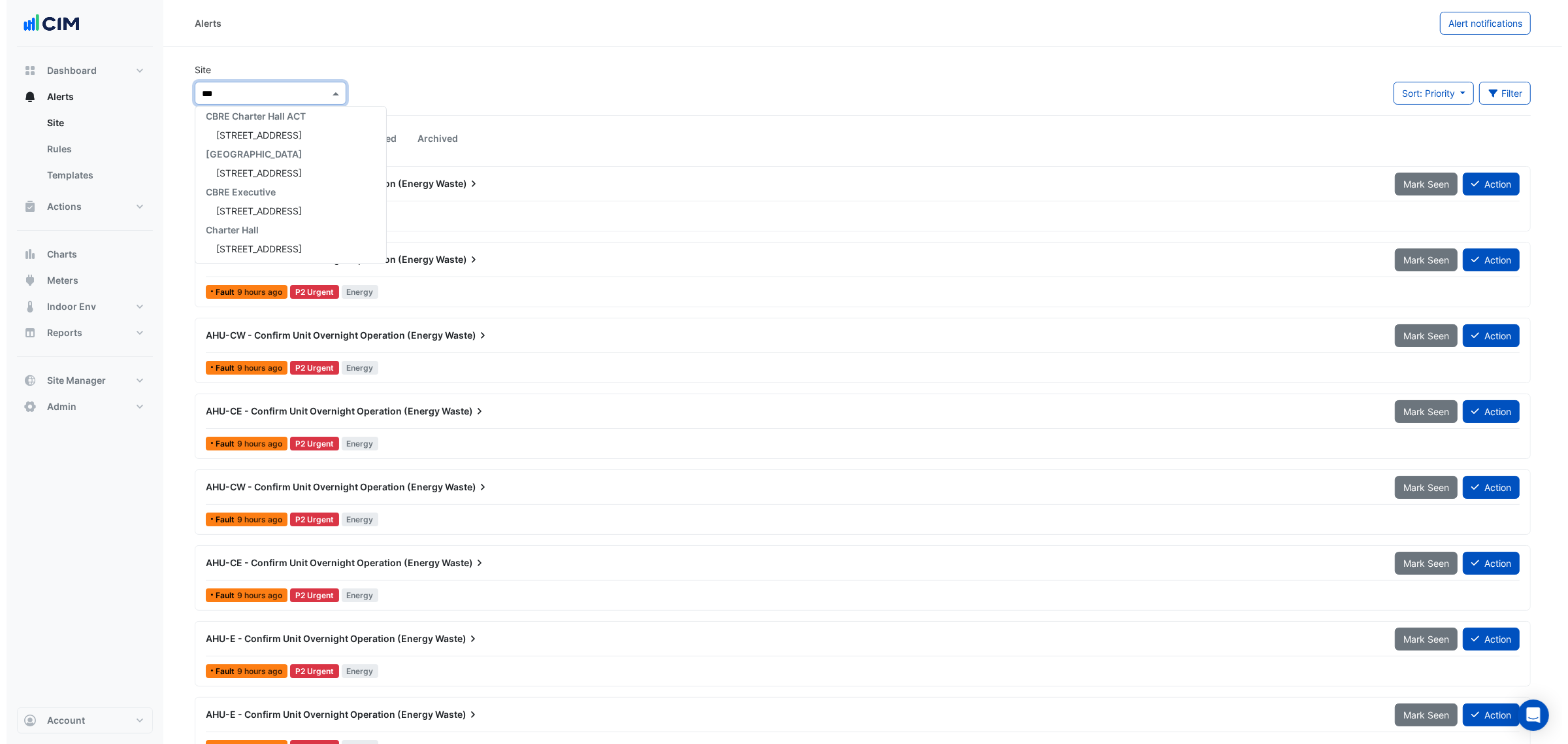
scroll to position [5, 0]
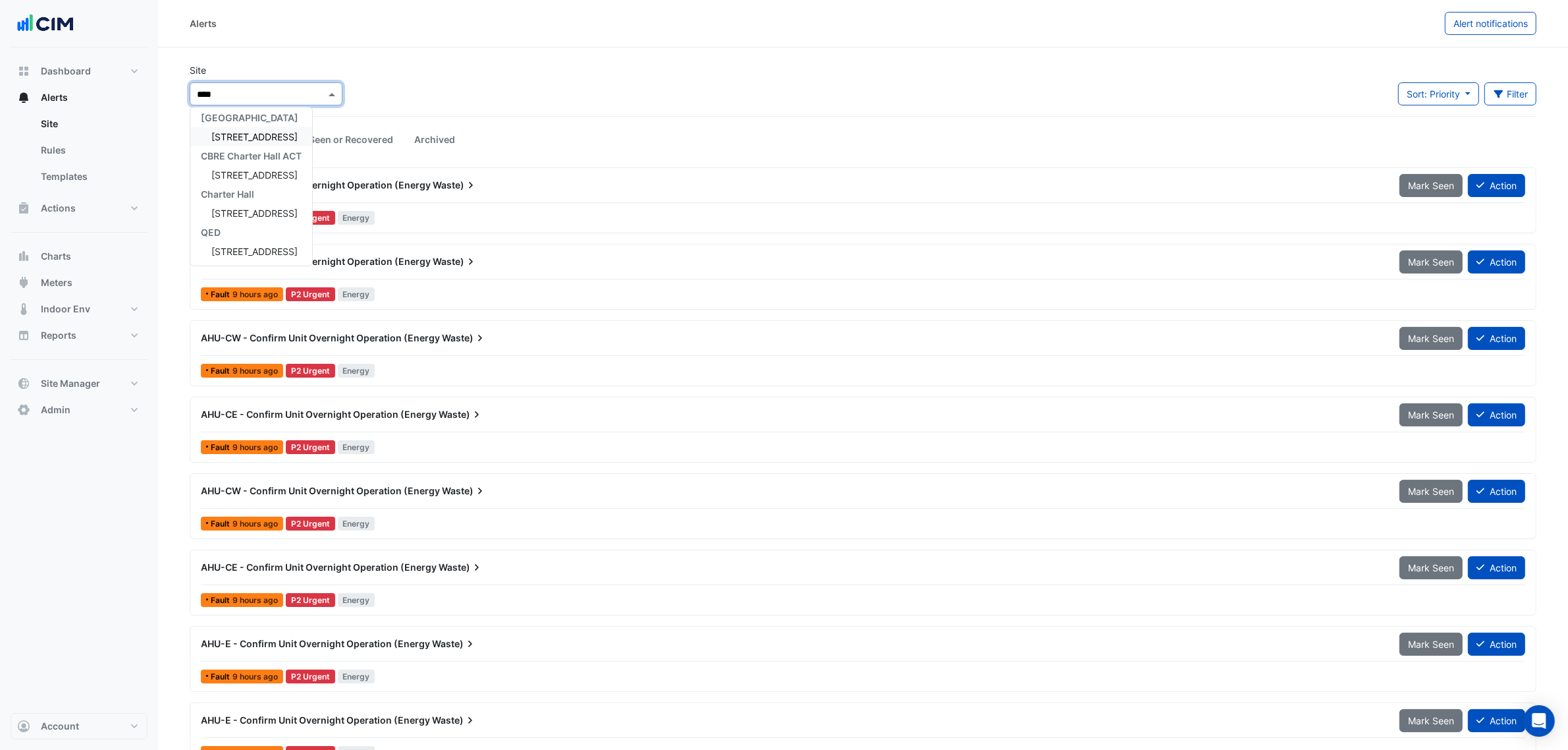
type input "*****"
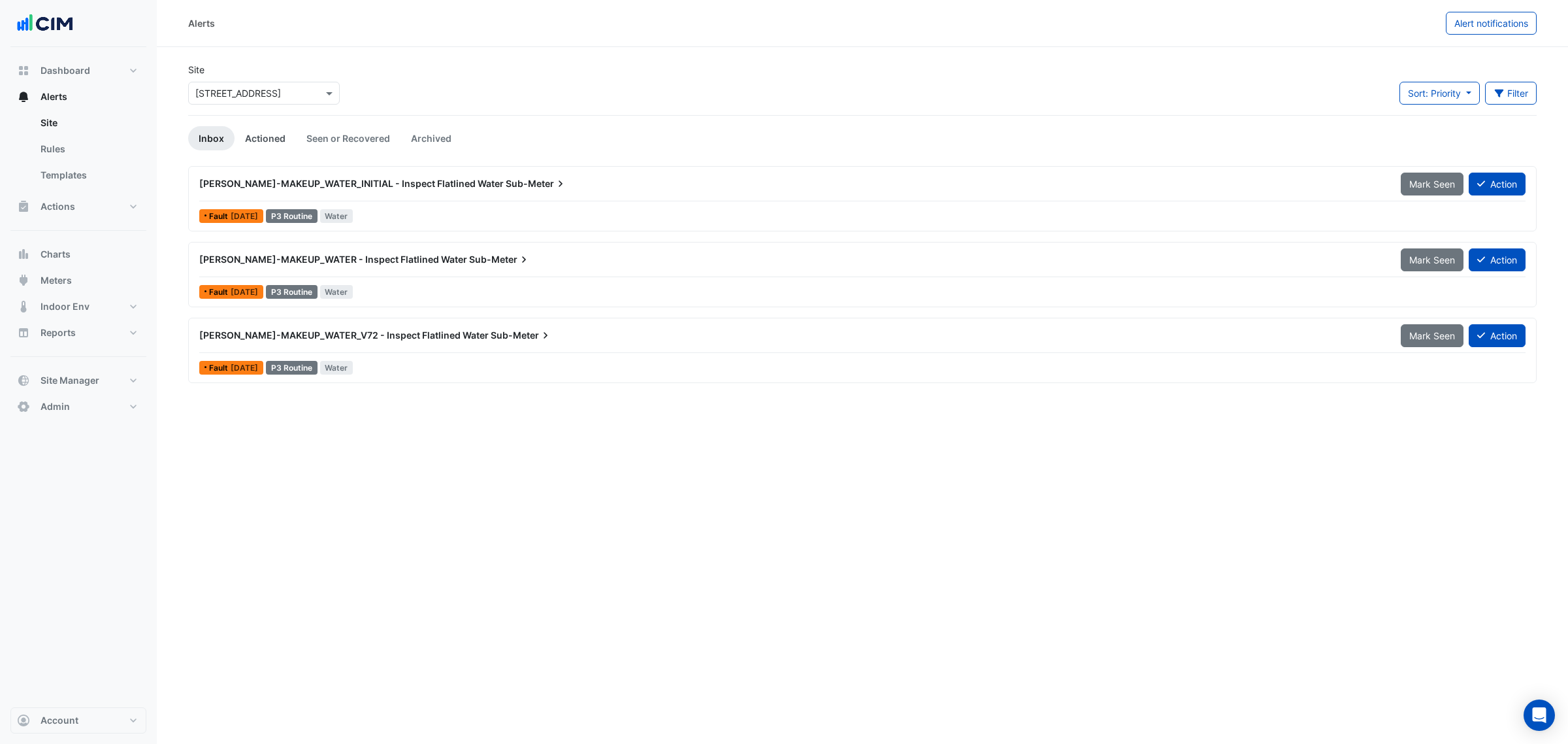
click at [280, 141] on link "Actioned" at bounding box center [265, 138] width 62 height 25
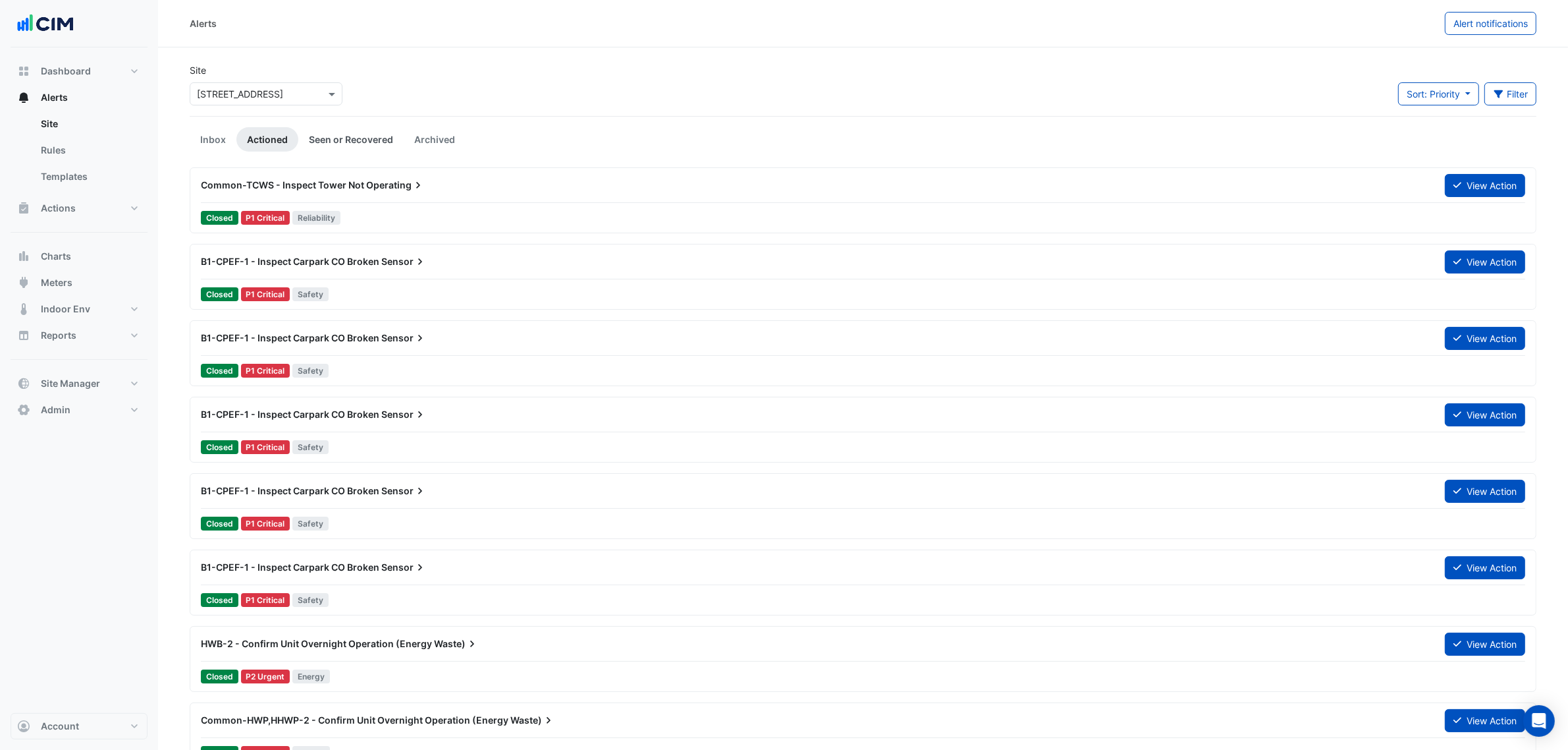
click at [324, 139] on link "Seen or Recovered" at bounding box center [351, 139] width 105 height 25
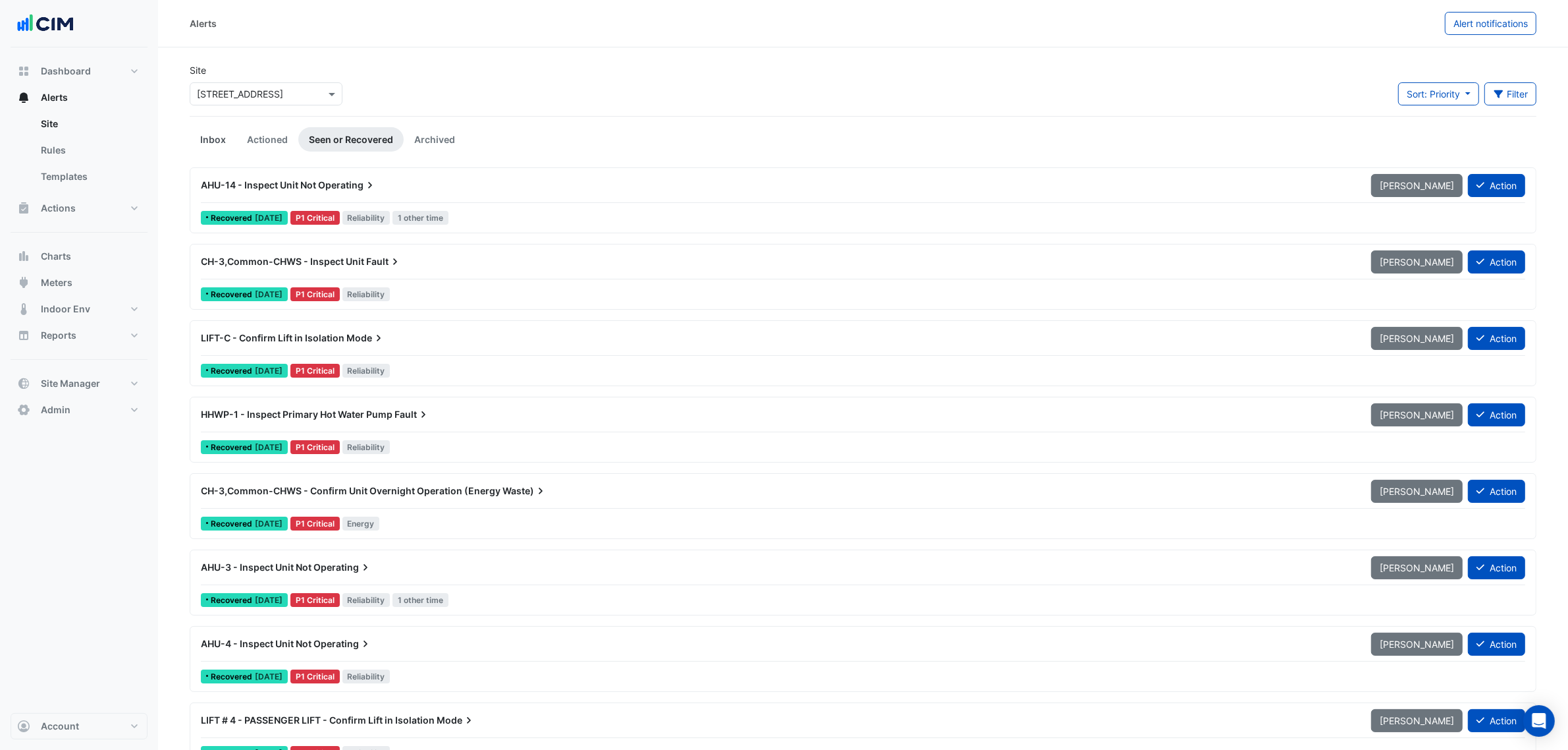
click at [195, 142] on link "Inbox" at bounding box center [213, 139] width 47 height 25
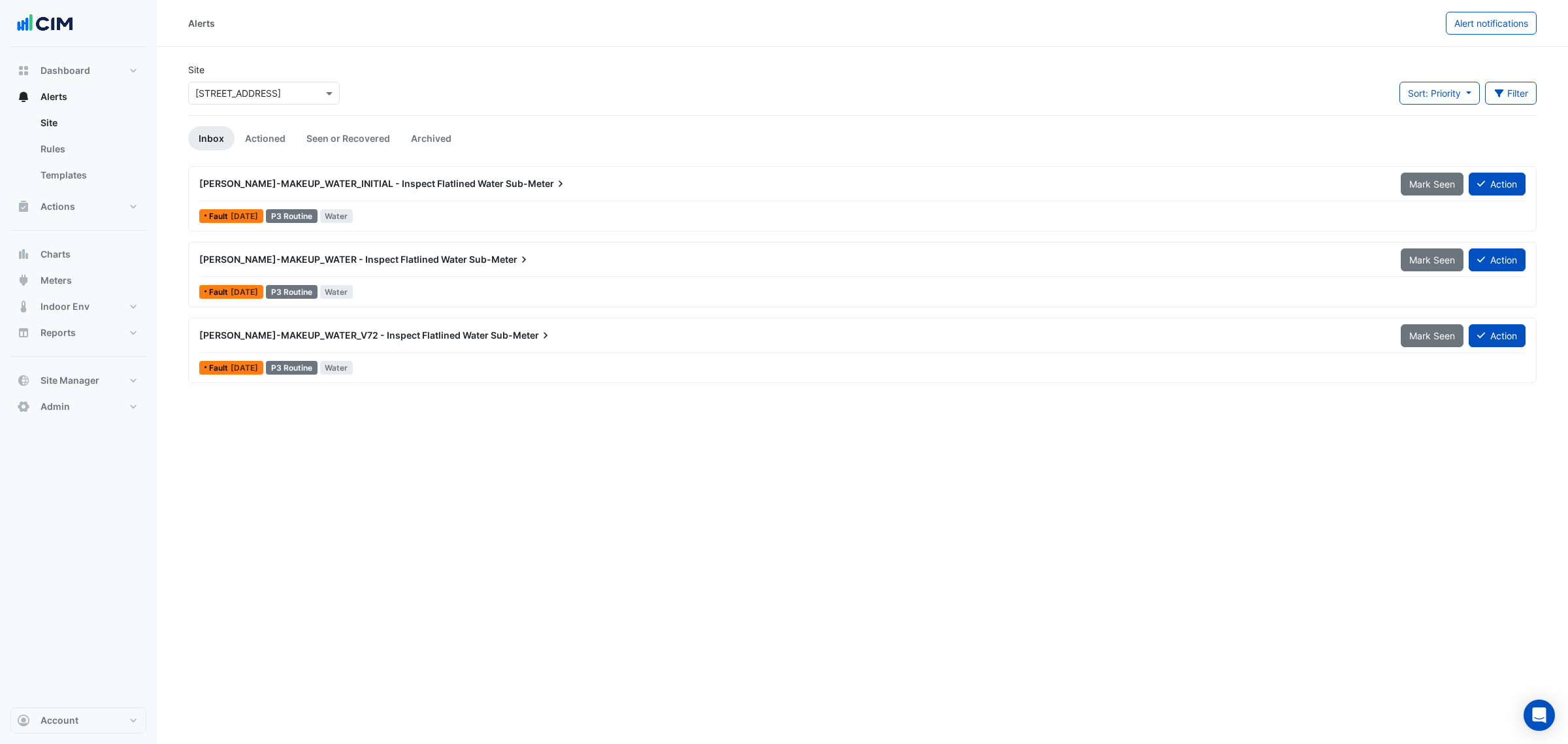
click at [248, 98] on input "text" at bounding box center [251, 94] width 111 height 14
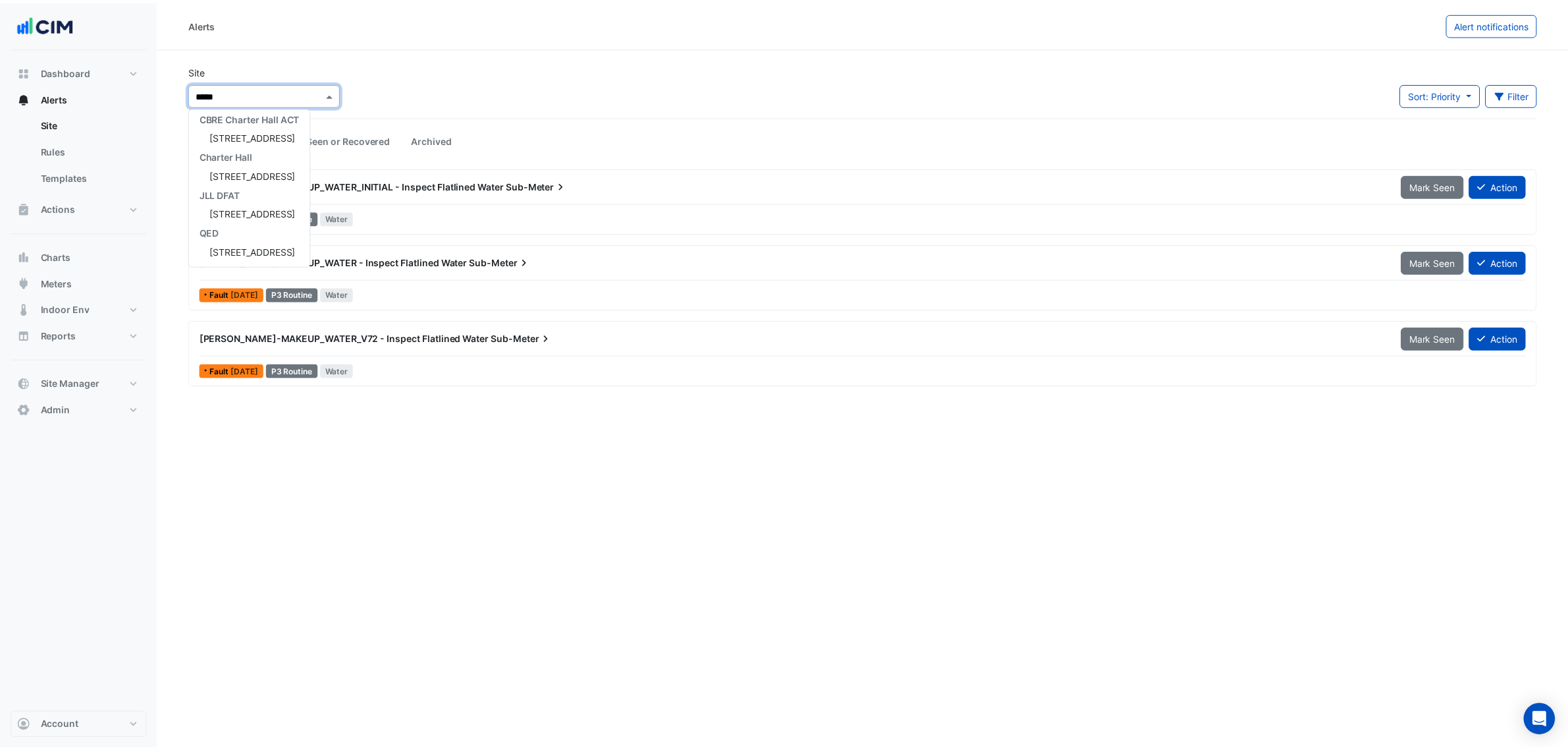
scroll to position [43, 0]
type input "********"
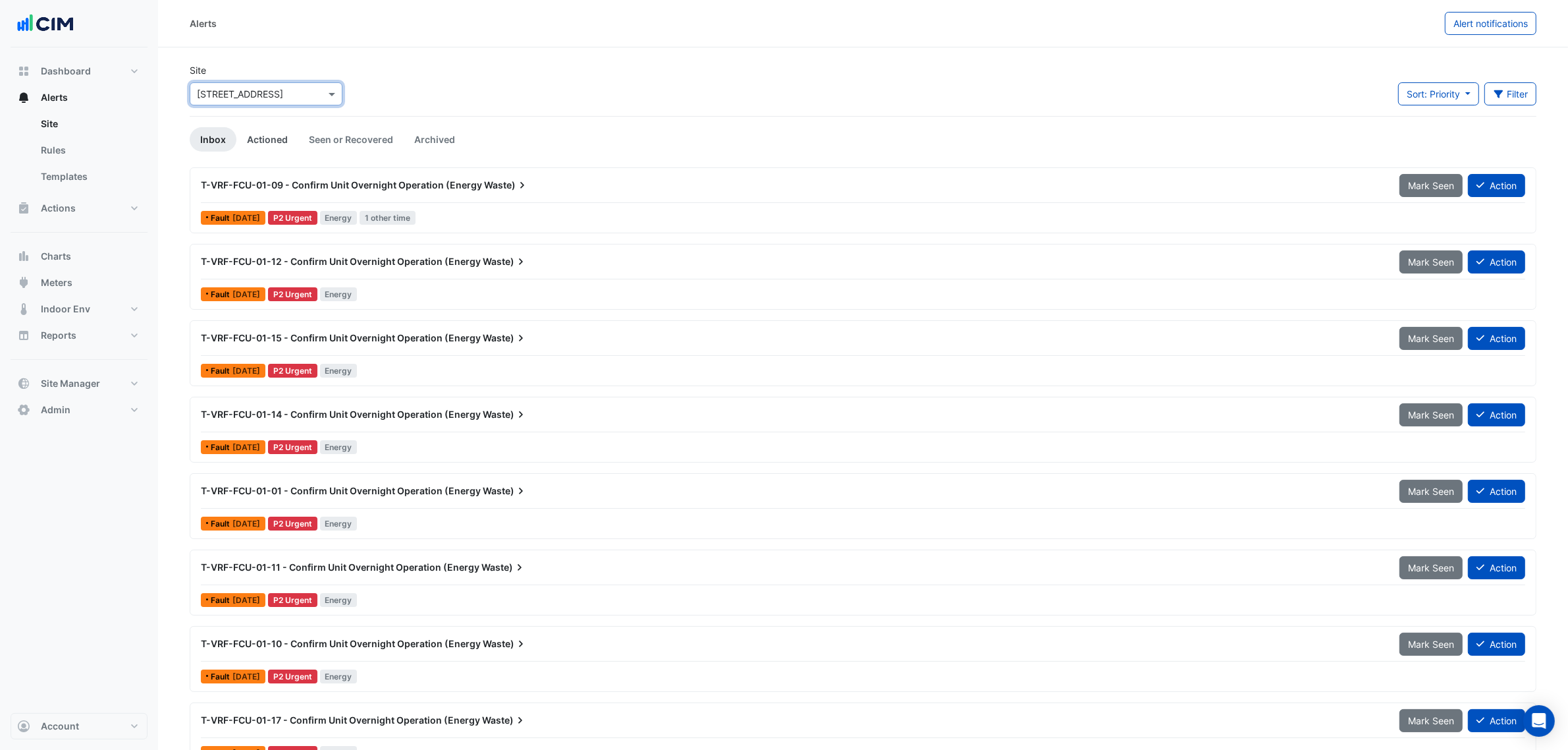
click at [269, 145] on link "Actioned" at bounding box center [268, 139] width 62 height 25
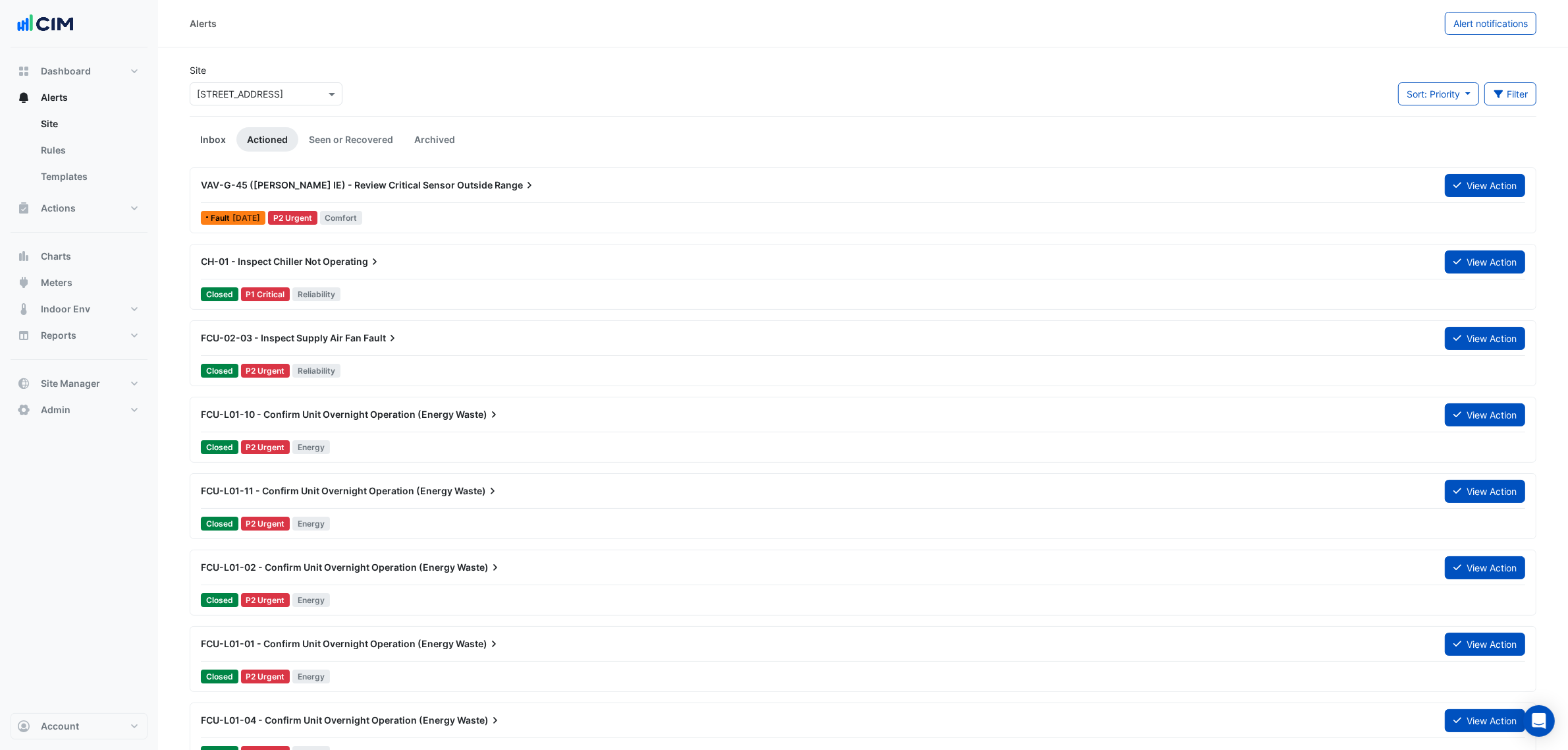
click at [219, 134] on link "Inbox" at bounding box center [213, 139] width 47 height 25
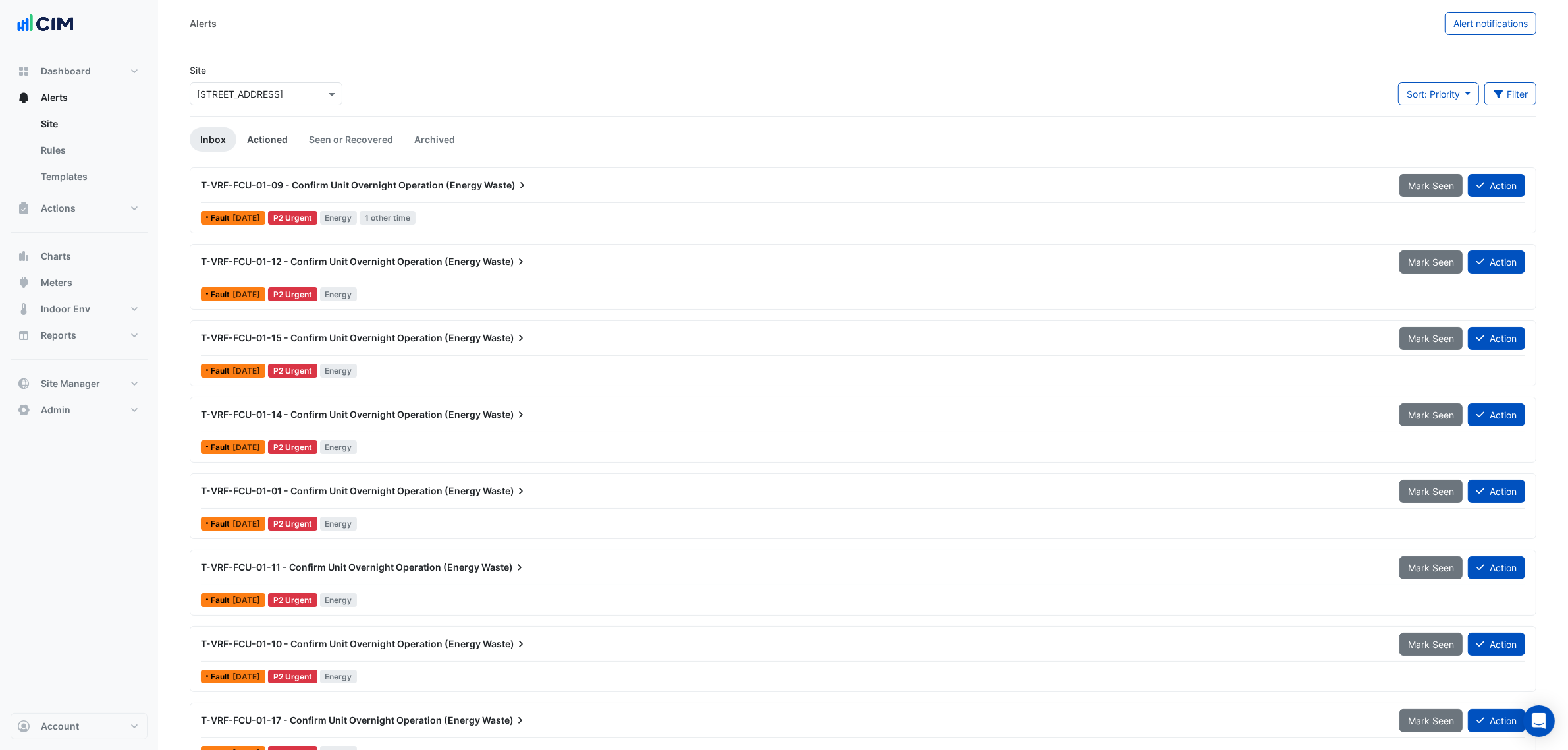
click at [272, 137] on link "Actioned" at bounding box center [268, 139] width 62 height 25
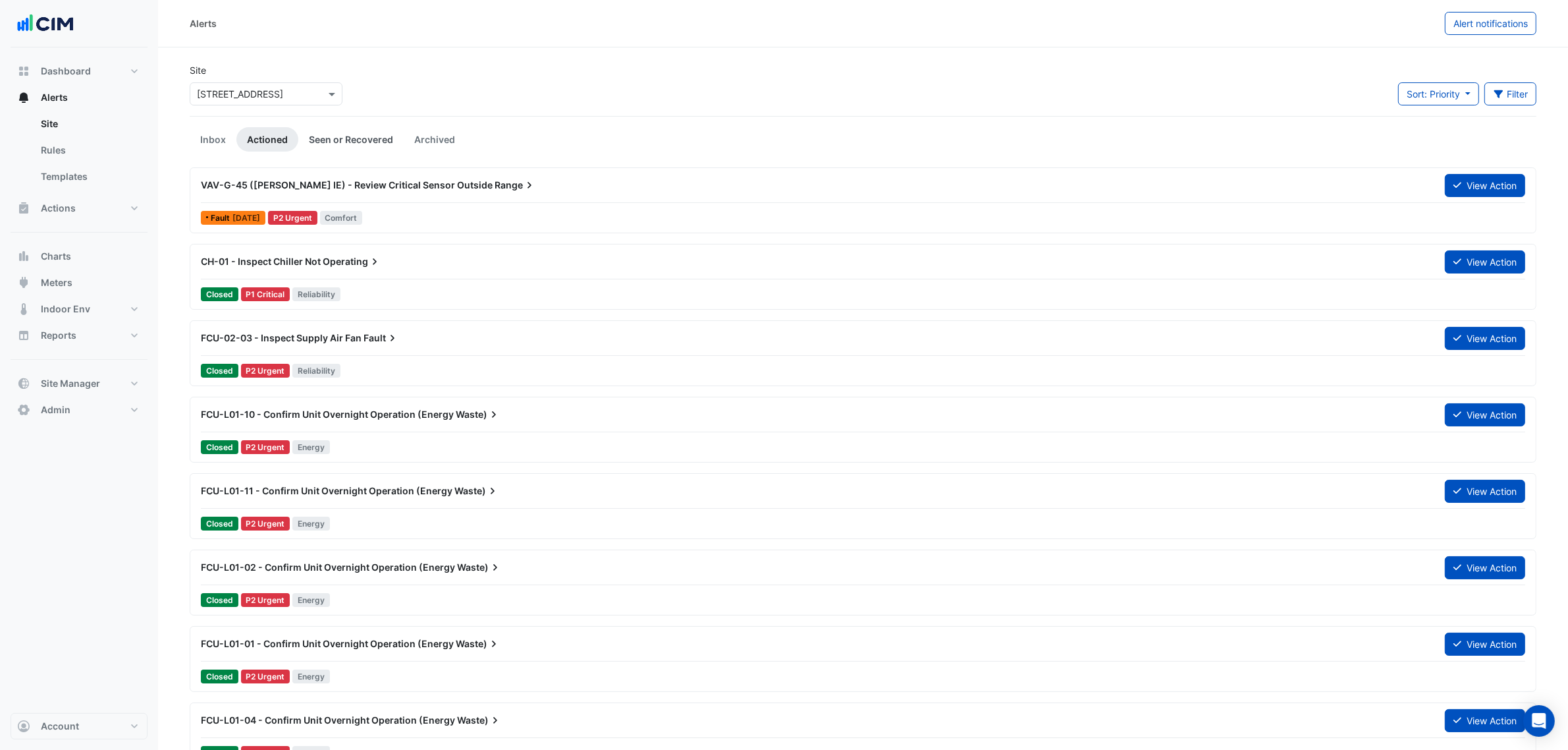
click at [355, 135] on link "Seen or Recovered" at bounding box center [351, 139] width 105 height 25
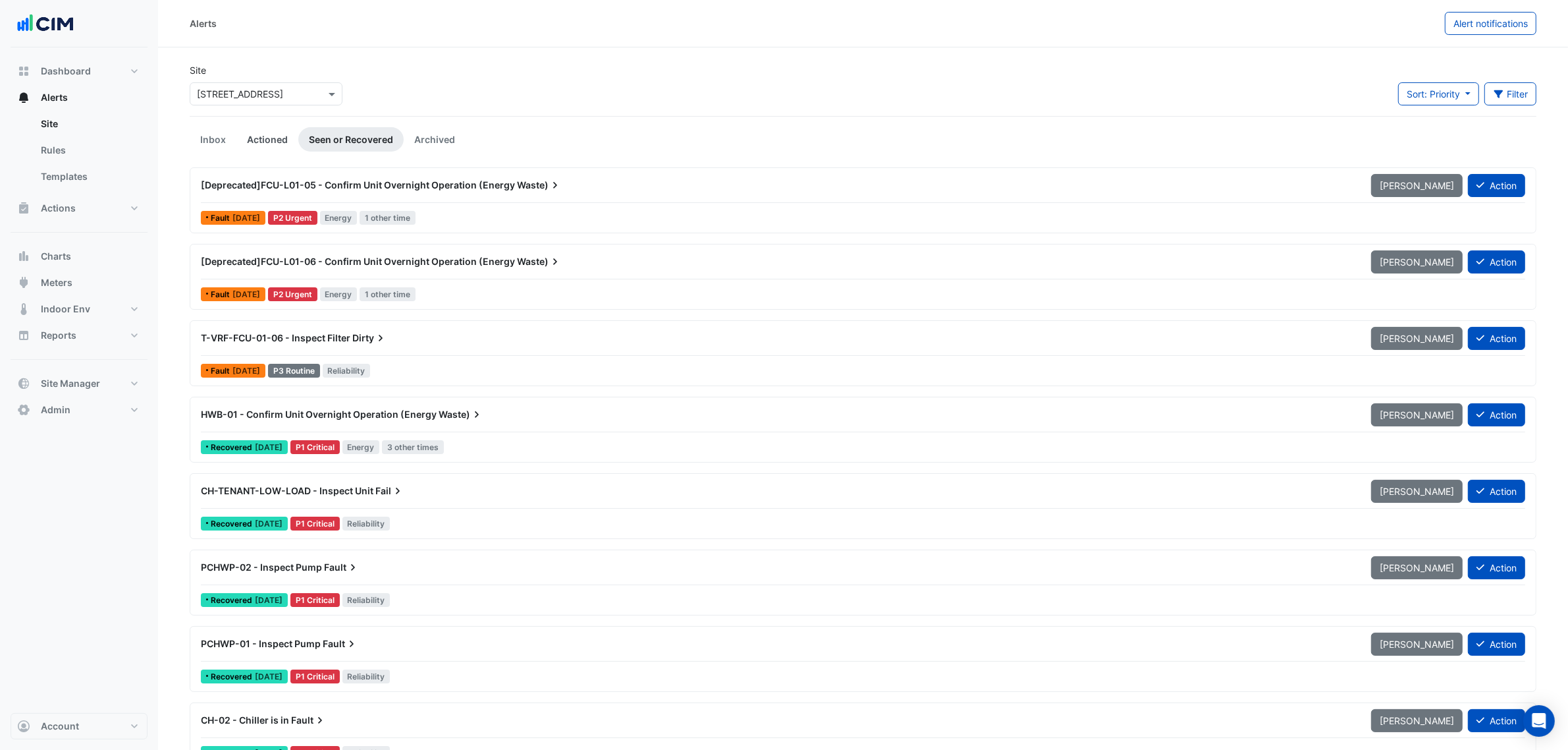
click at [278, 132] on link "Actioned" at bounding box center [268, 139] width 62 height 25
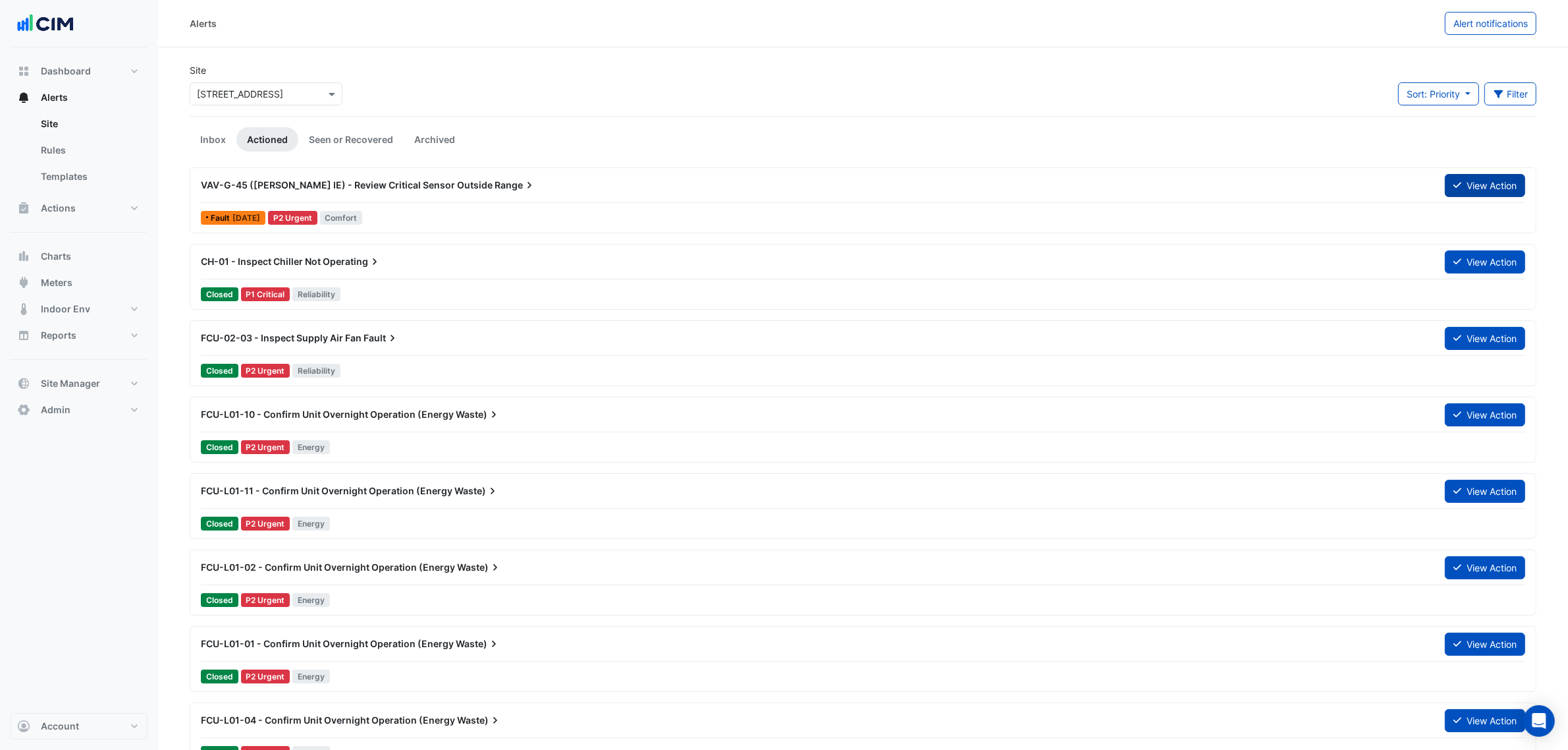
click at [1454, 185] on icon at bounding box center [1457, 185] width 8 height 9
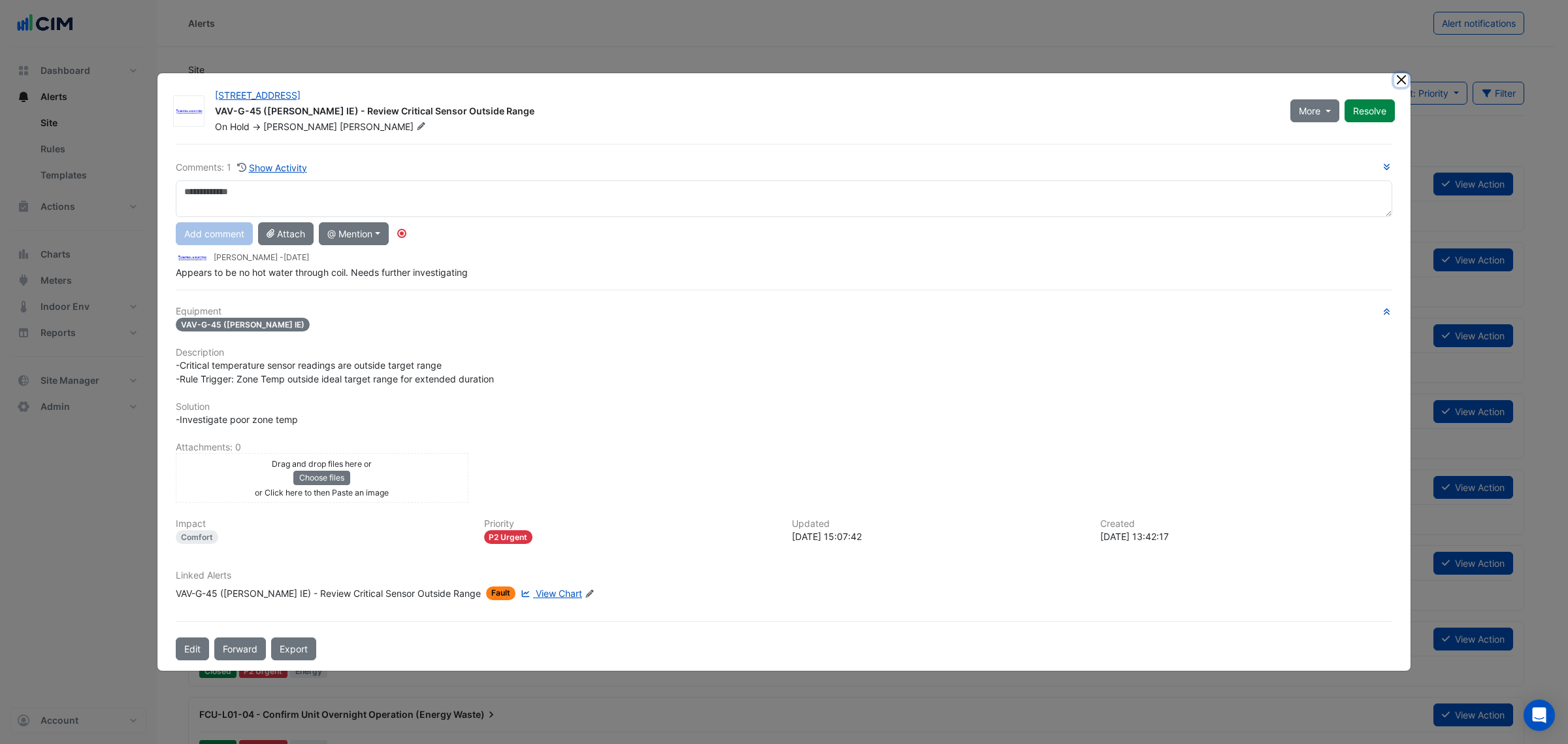
click at [1403, 75] on button "Close" at bounding box center [1401, 79] width 14 height 14
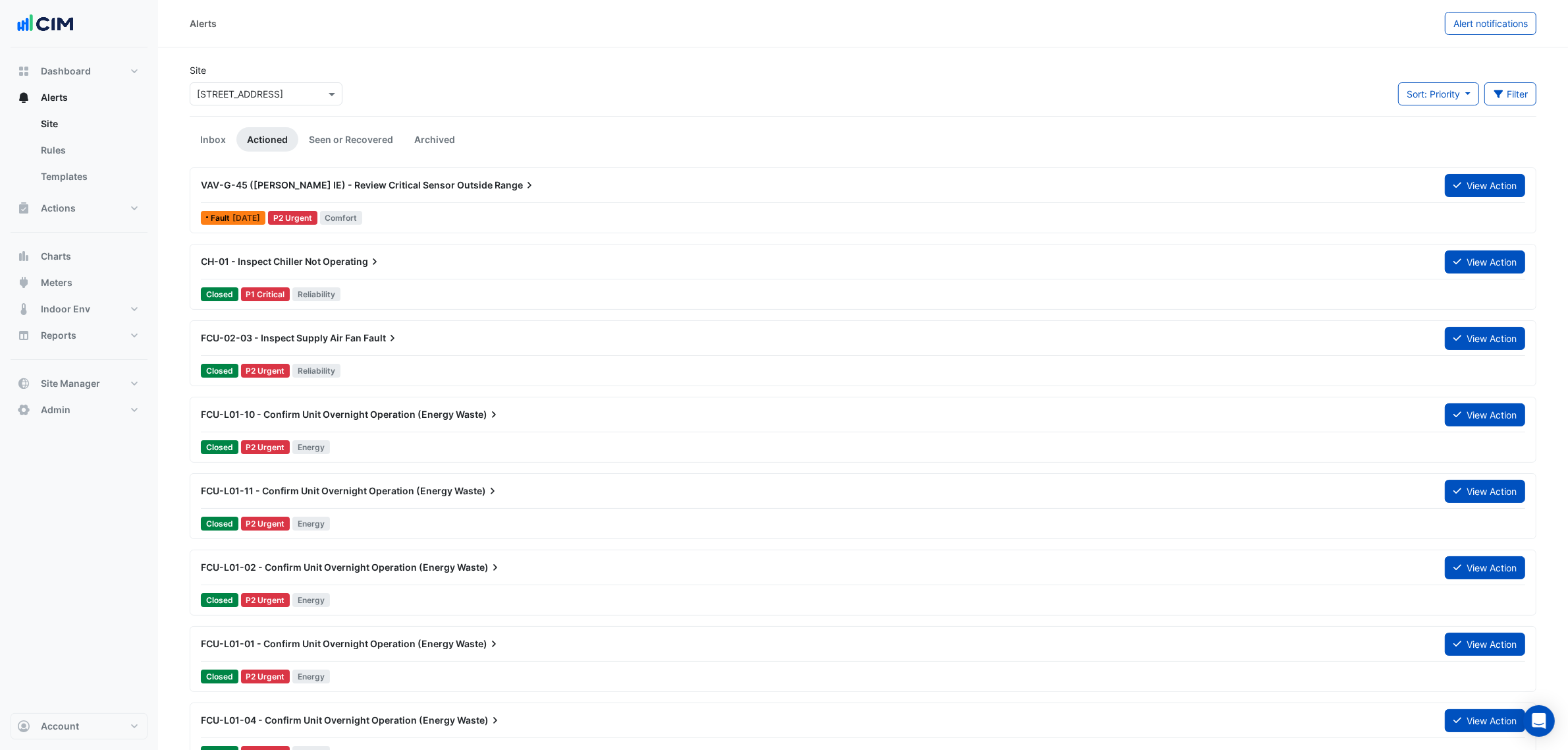
click at [251, 94] on input "text" at bounding box center [253, 94] width 112 height 14
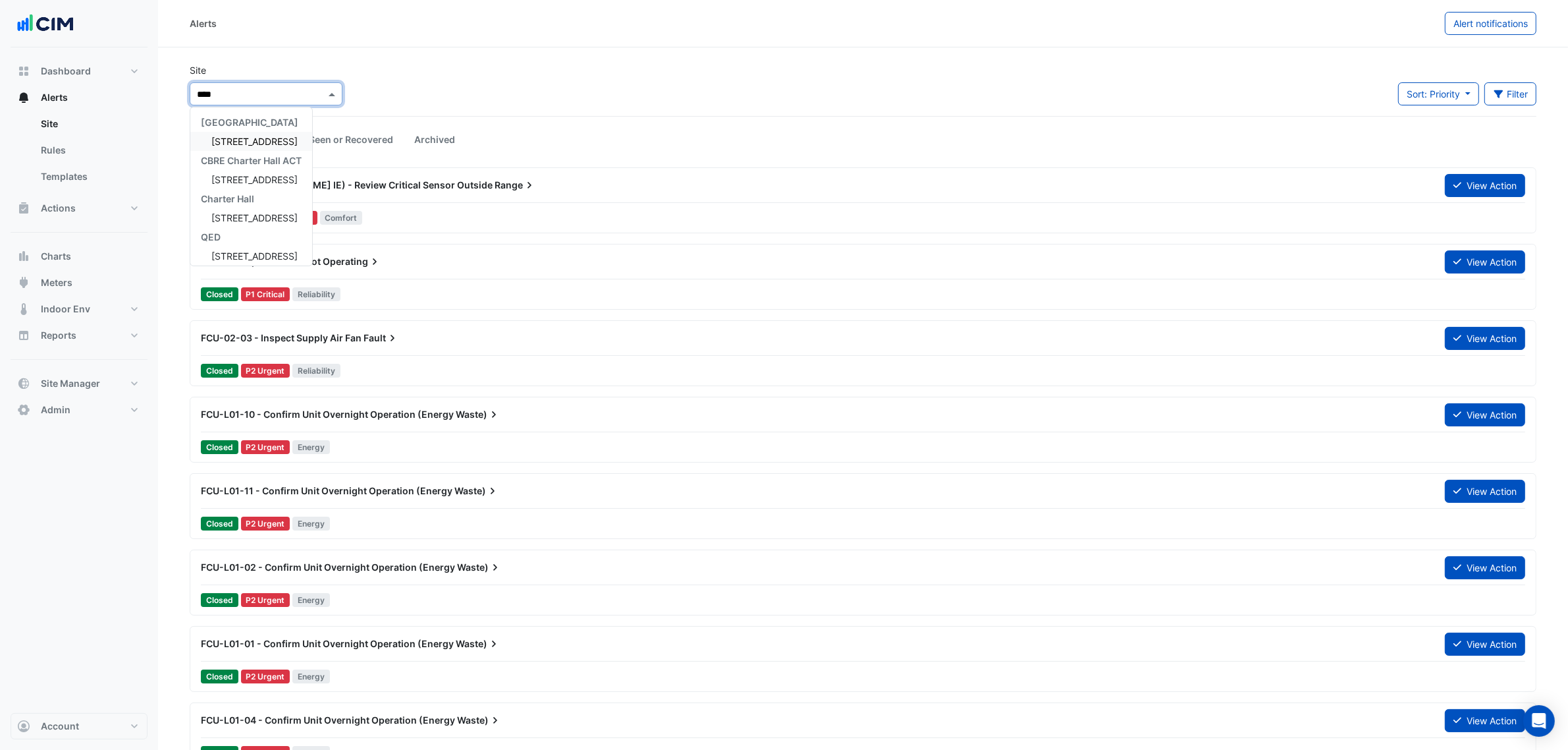
type input "*****"
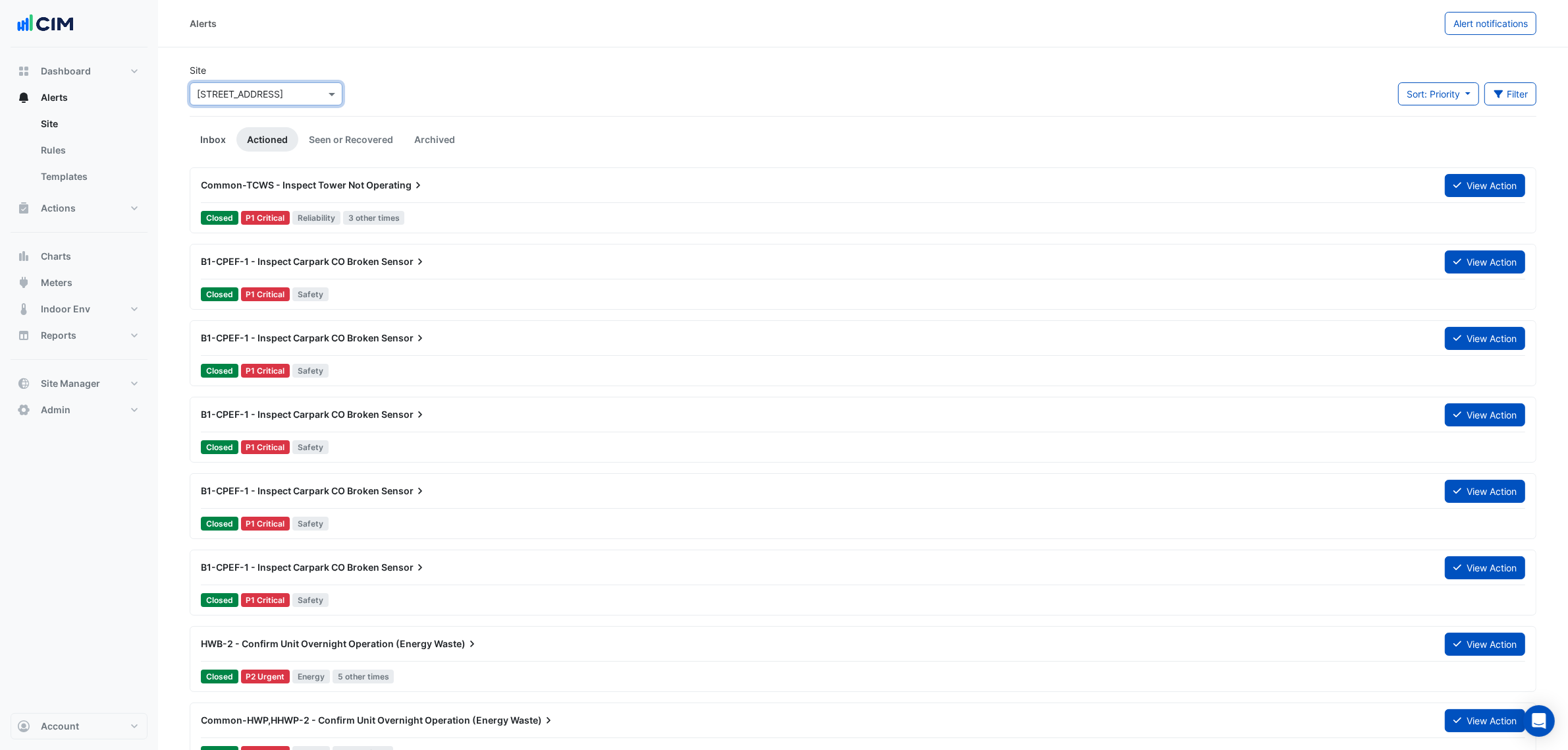
click at [221, 140] on link "Inbox" at bounding box center [213, 139] width 47 height 25
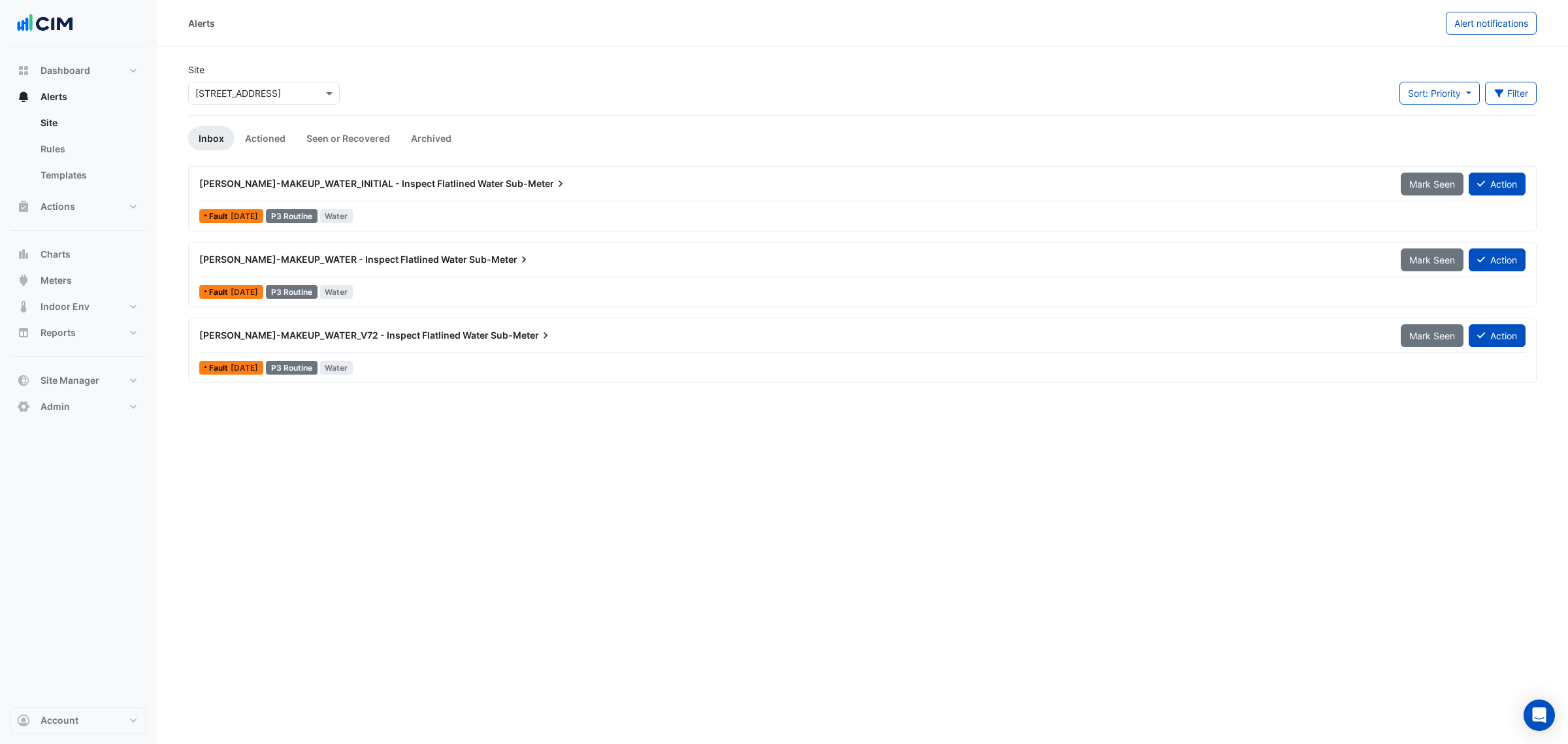
click at [1230, 180] on div "WM-CW-MAKEUP_WATER_INITIAL - Inspect Flatlined Water Sub-Meter" at bounding box center [792, 184] width 1186 height 13
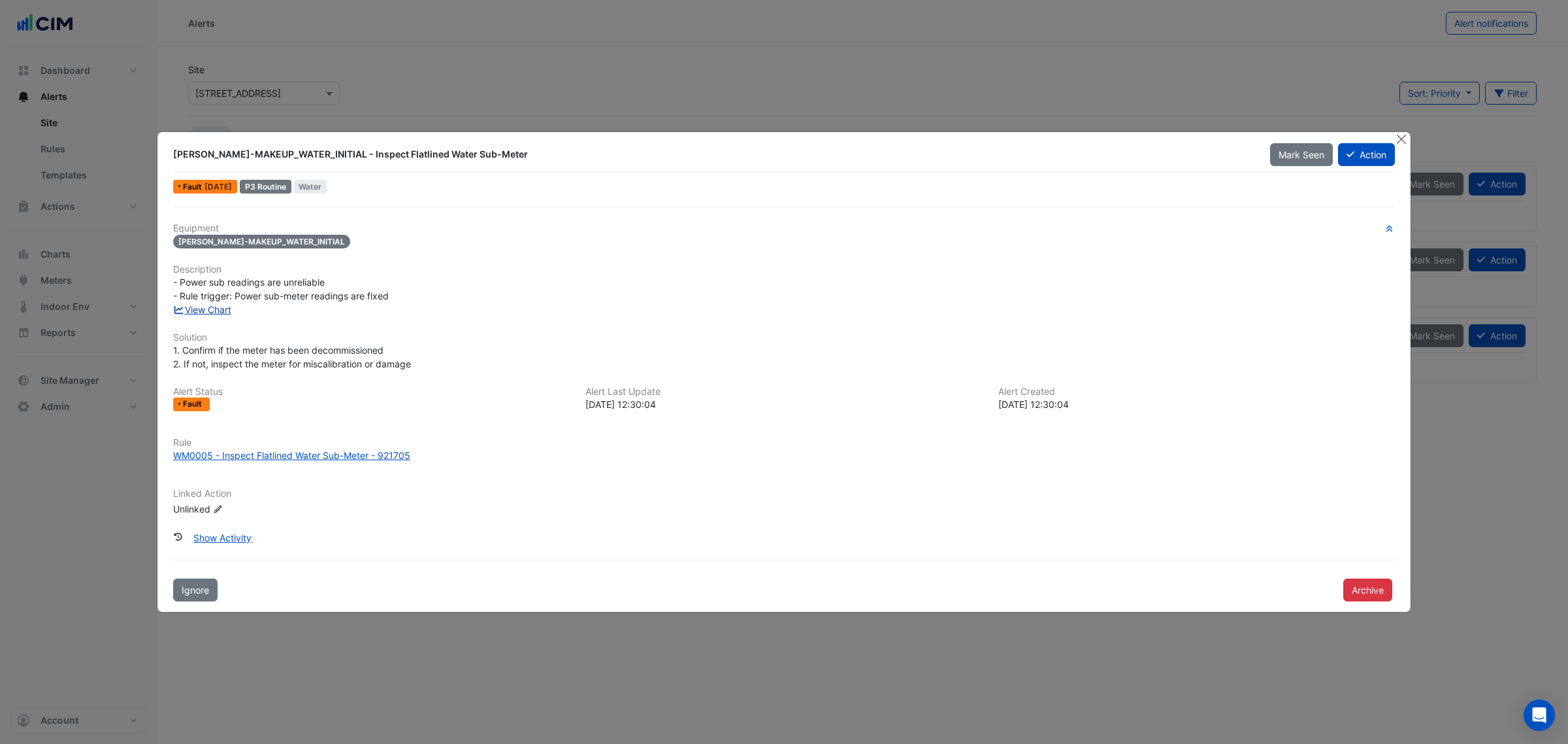
click at [216, 308] on link "View Chart" at bounding box center [202, 309] width 58 height 11
click at [1398, 138] on button "Close" at bounding box center [1401, 138] width 14 height 14
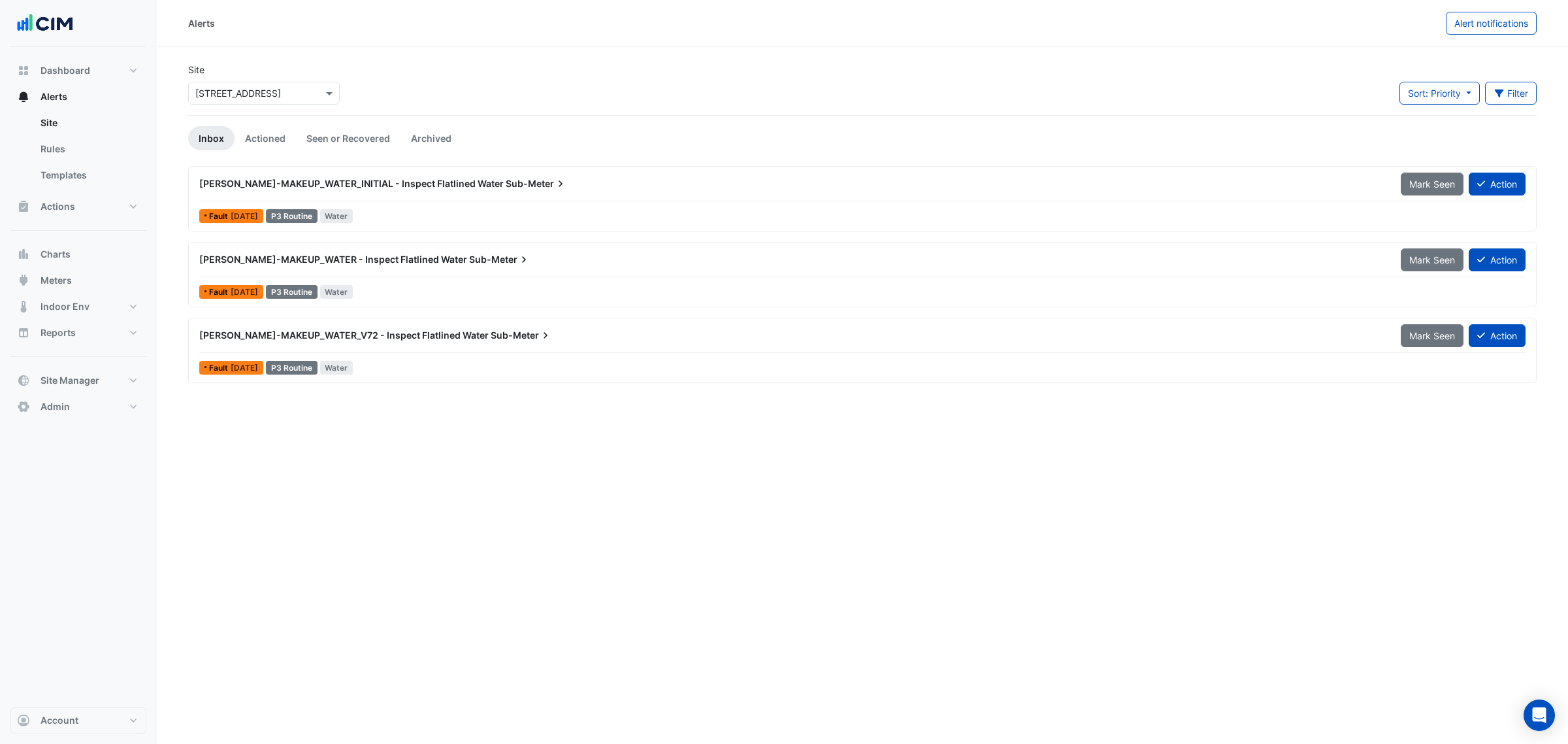
click at [467, 344] on div "WM-CW-MAKEUP_WATER_V72 - Inspect Flatlined Water Sub-Meter" at bounding box center [793, 336] width 1202 height 24
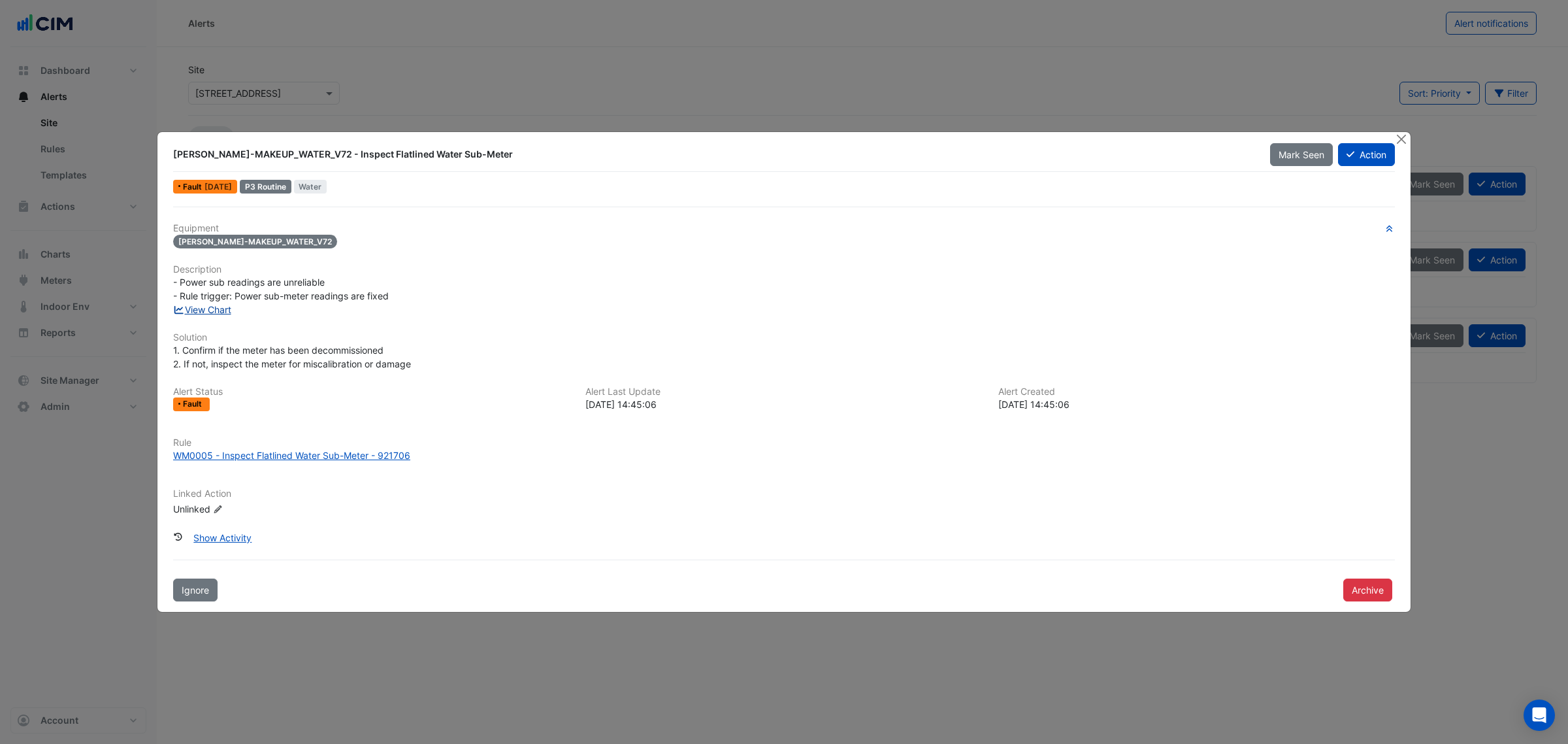
click at [219, 309] on link "View Chart" at bounding box center [202, 309] width 58 height 11
click at [1399, 136] on button "Close" at bounding box center [1401, 138] width 14 height 14
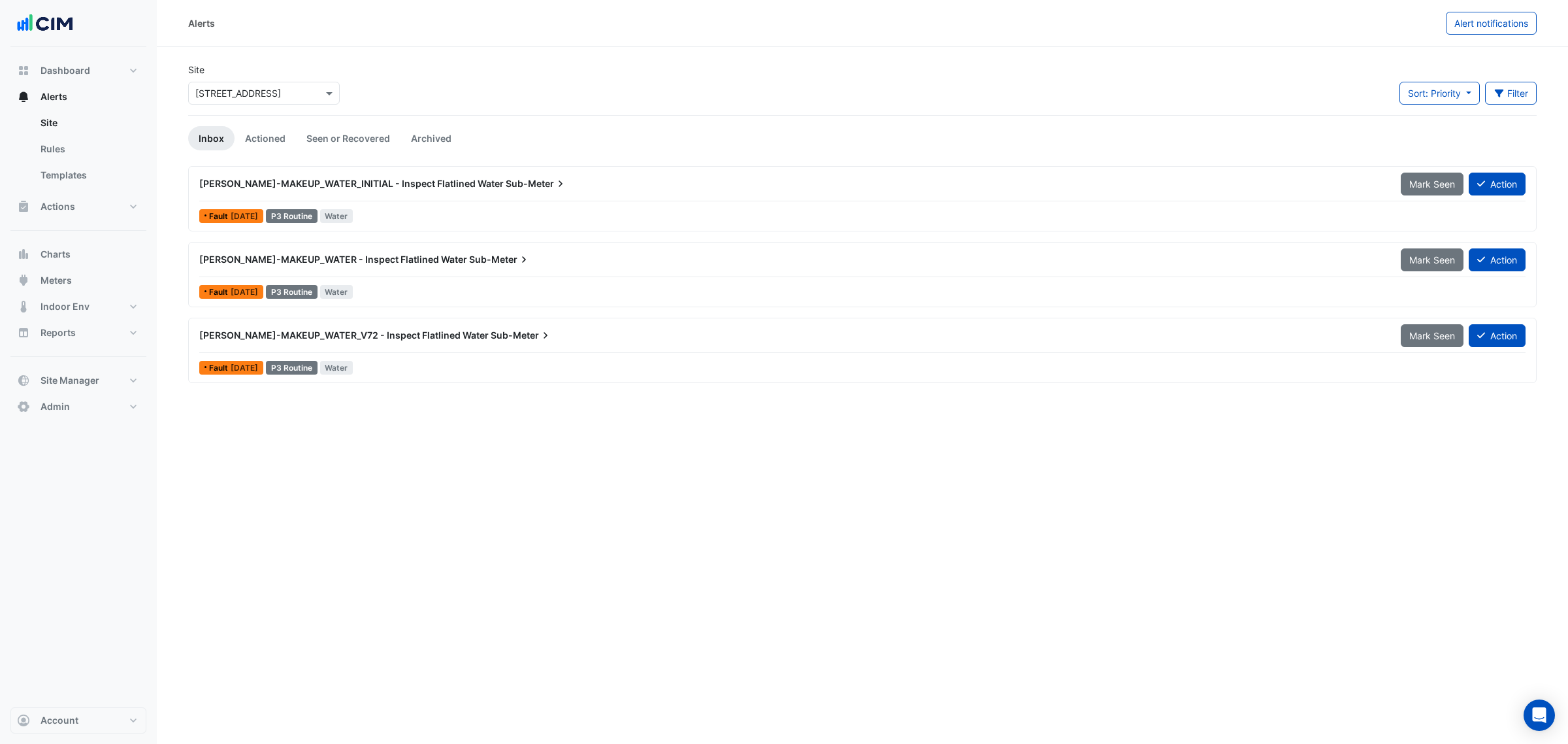
click at [347, 123] on app-alert-tickets "Site Select a Site × 16-18 Mort Street Sort: Priority Priority Updated Filter T…" at bounding box center [862, 224] width 1348 height 322
click at [344, 129] on link "Seen or Recovered" at bounding box center [348, 138] width 105 height 25
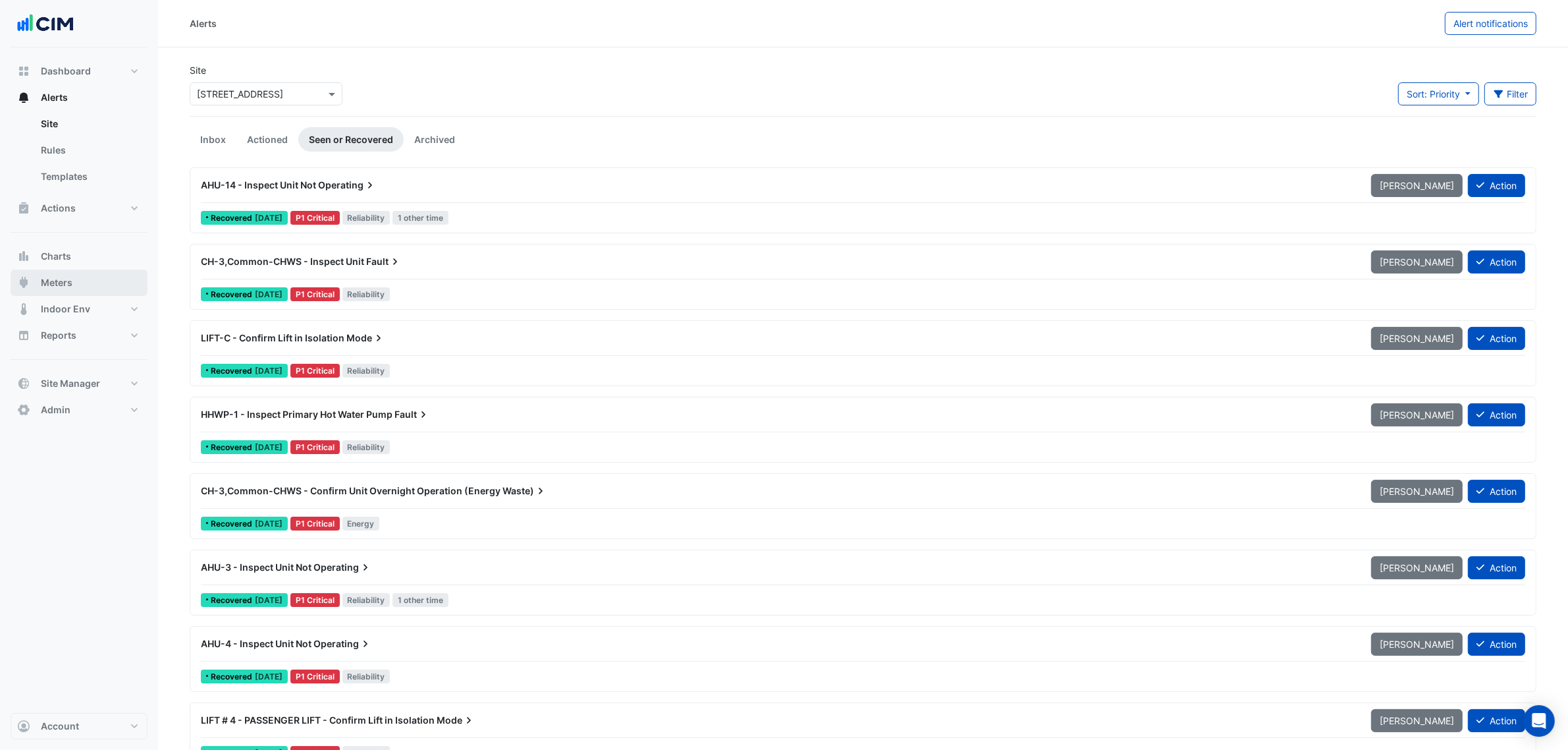
click at [57, 283] on span "Meters" at bounding box center [57, 282] width 31 height 13
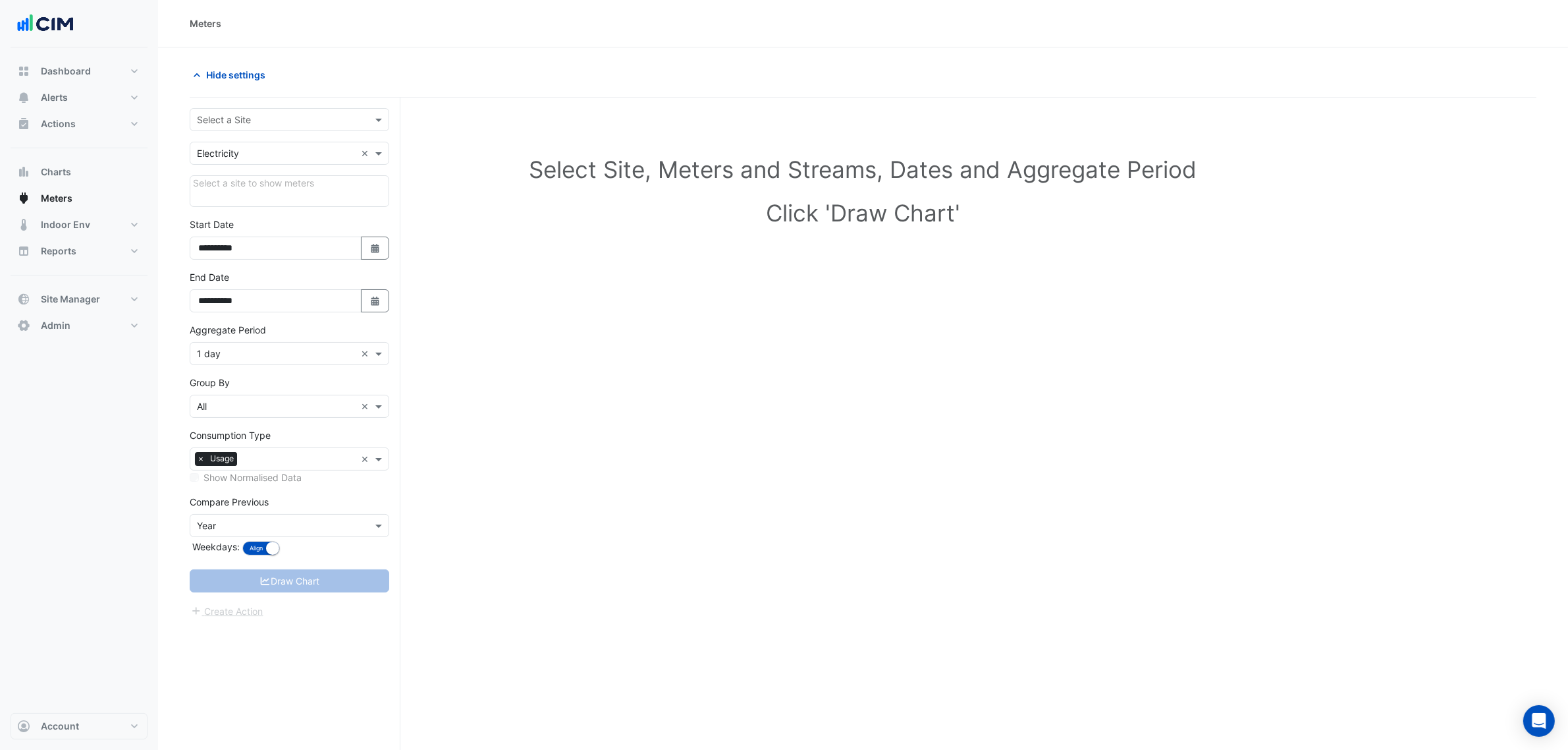
click at [214, 127] on div "Select a Site" at bounding box center [279, 119] width 177 height 14
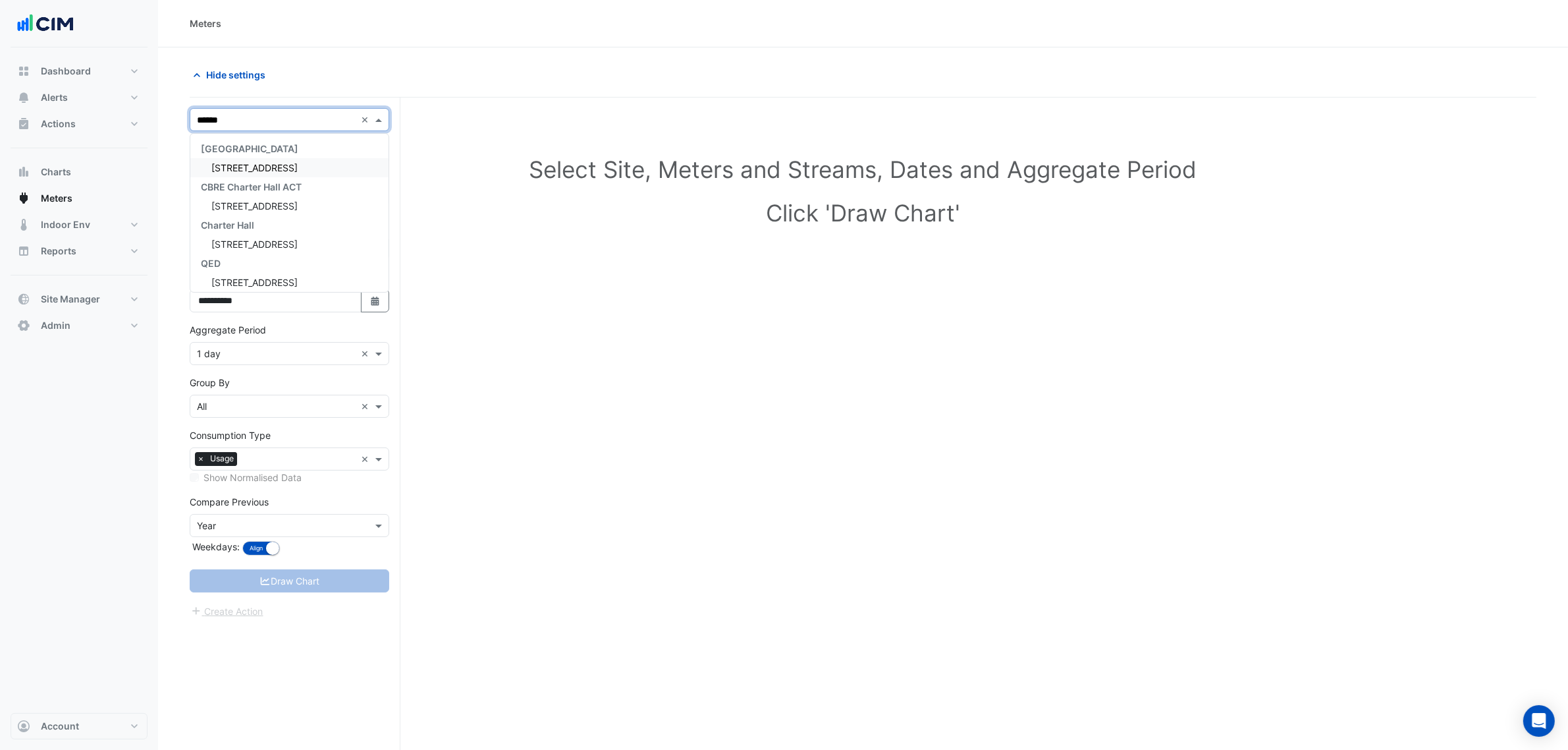
type input "*******"
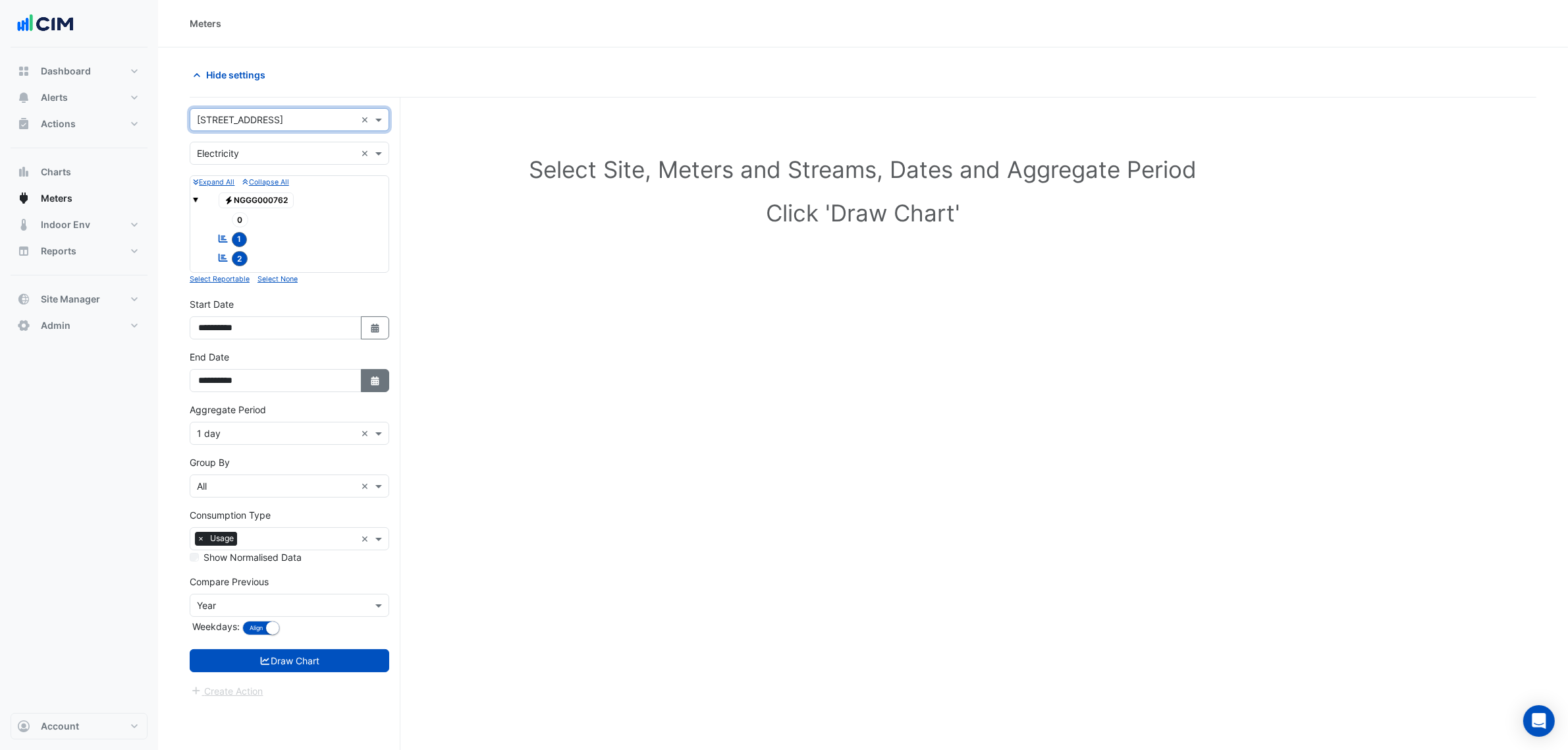
click at [373, 386] on fa-icon "Select Date" at bounding box center [375, 381] width 12 height 11
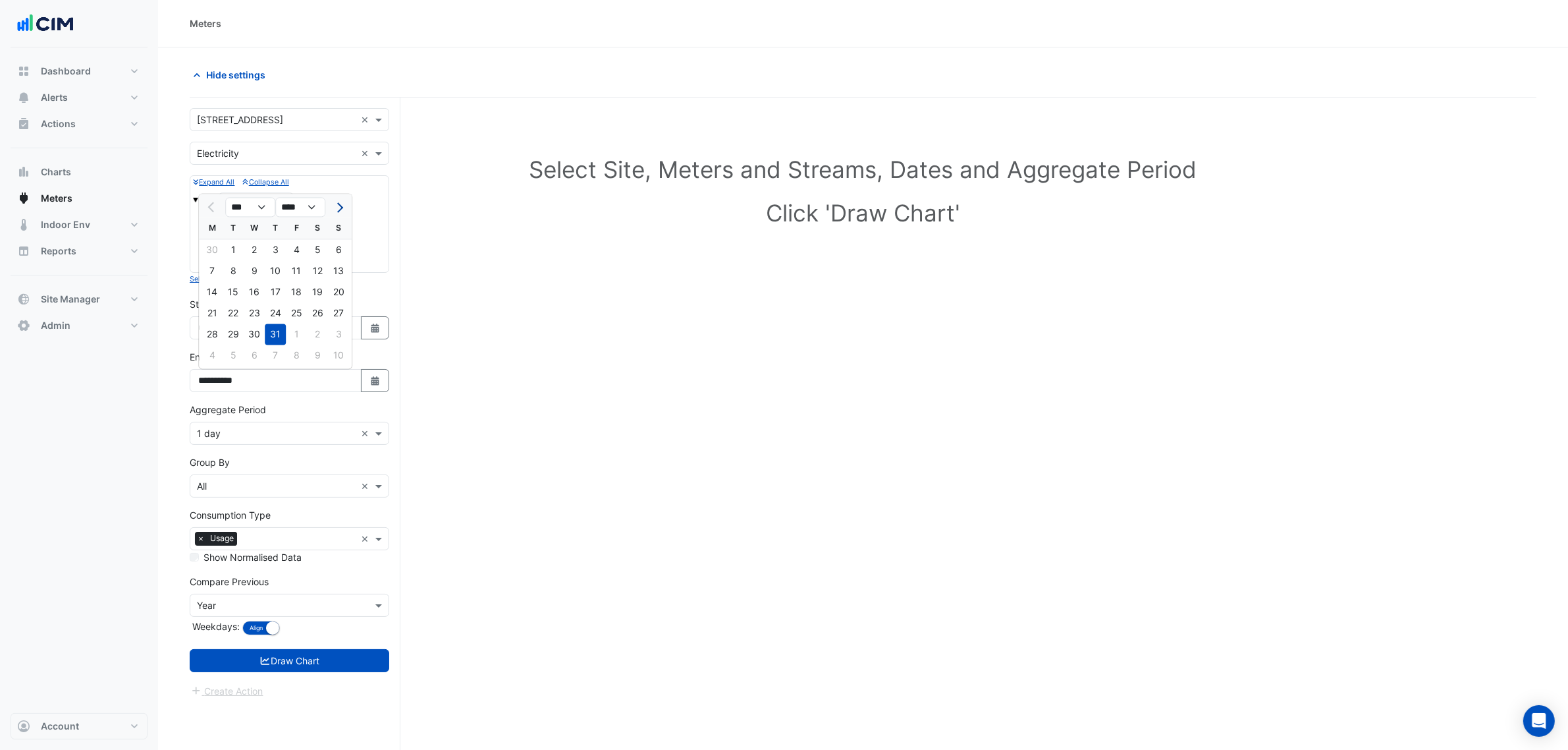
click at [341, 200] on button "Next month" at bounding box center [338, 207] width 16 height 21
select select "*"
click at [315, 291] on div "16" at bounding box center [317, 292] width 21 height 21
type input "**********"
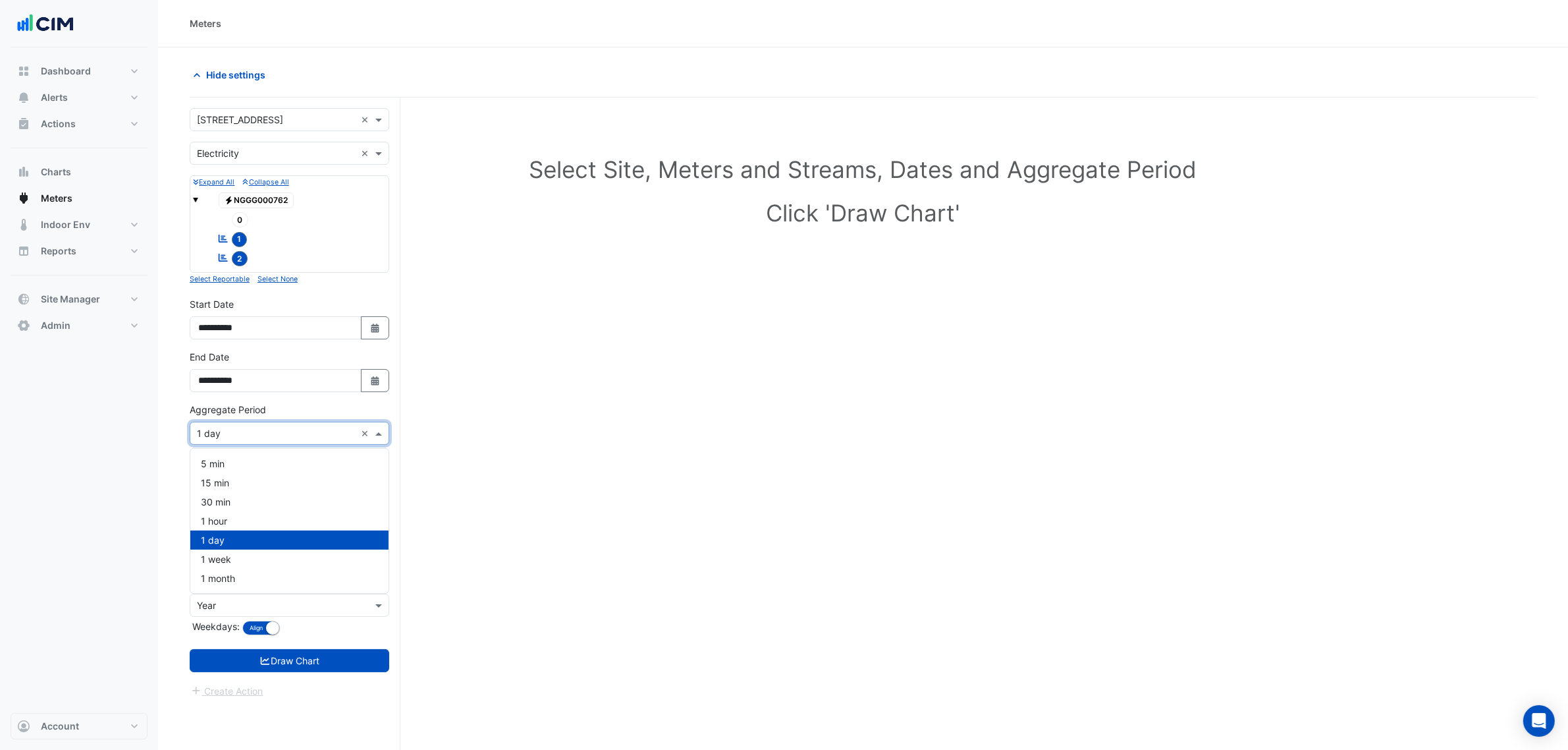
click at [274, 433] on input "text" at bounding box center [276, 434] width 159 height 14
click at [245, 519] on div "1 hour" at bounding box center [290, 521] width 198 height 19
click at [346, 666] on button "Draw Chart" at bounding box center [290, 660] width 200 height 23
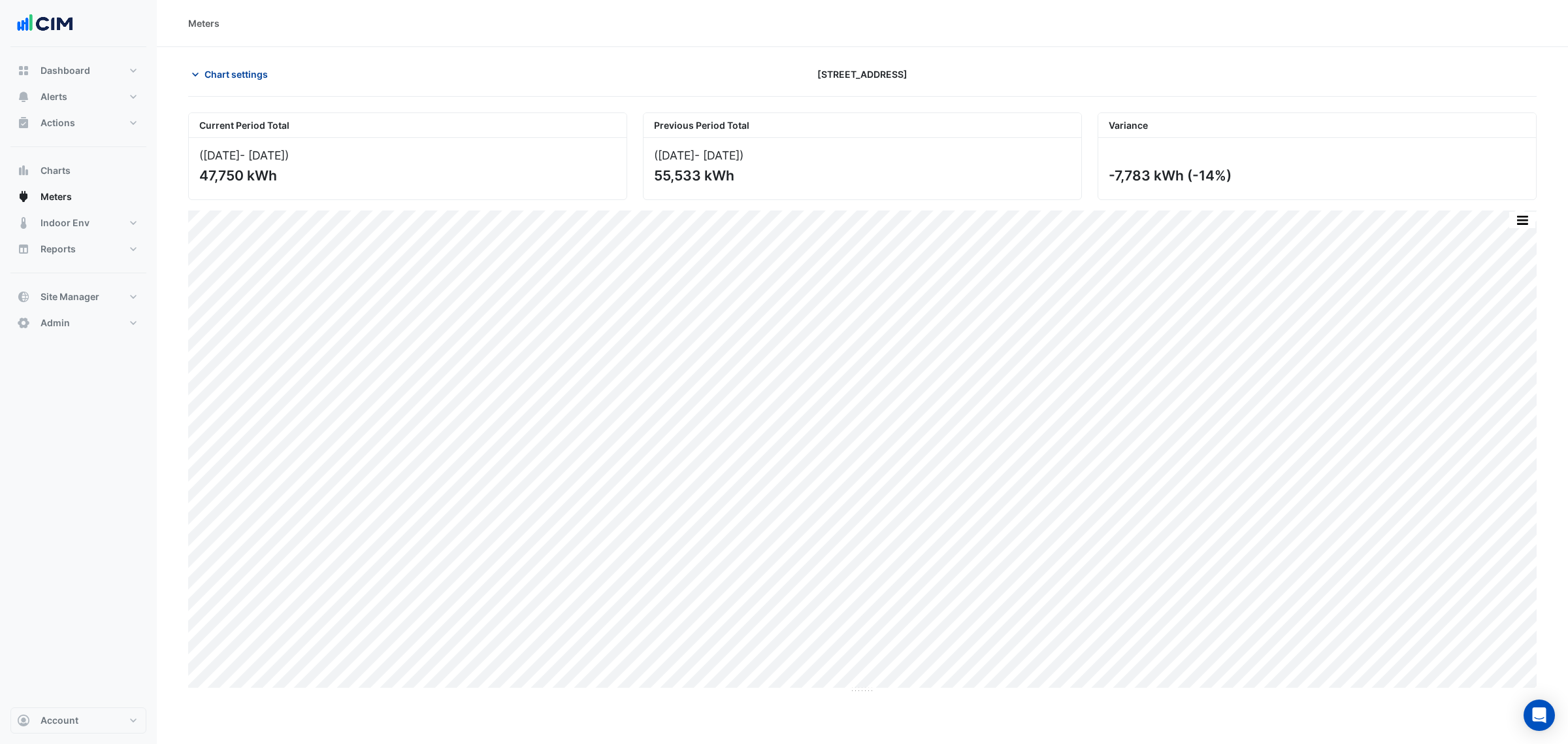
click at [252, 65] on button "Chart settings" at bounding box center [232, 74] width 88 height 23
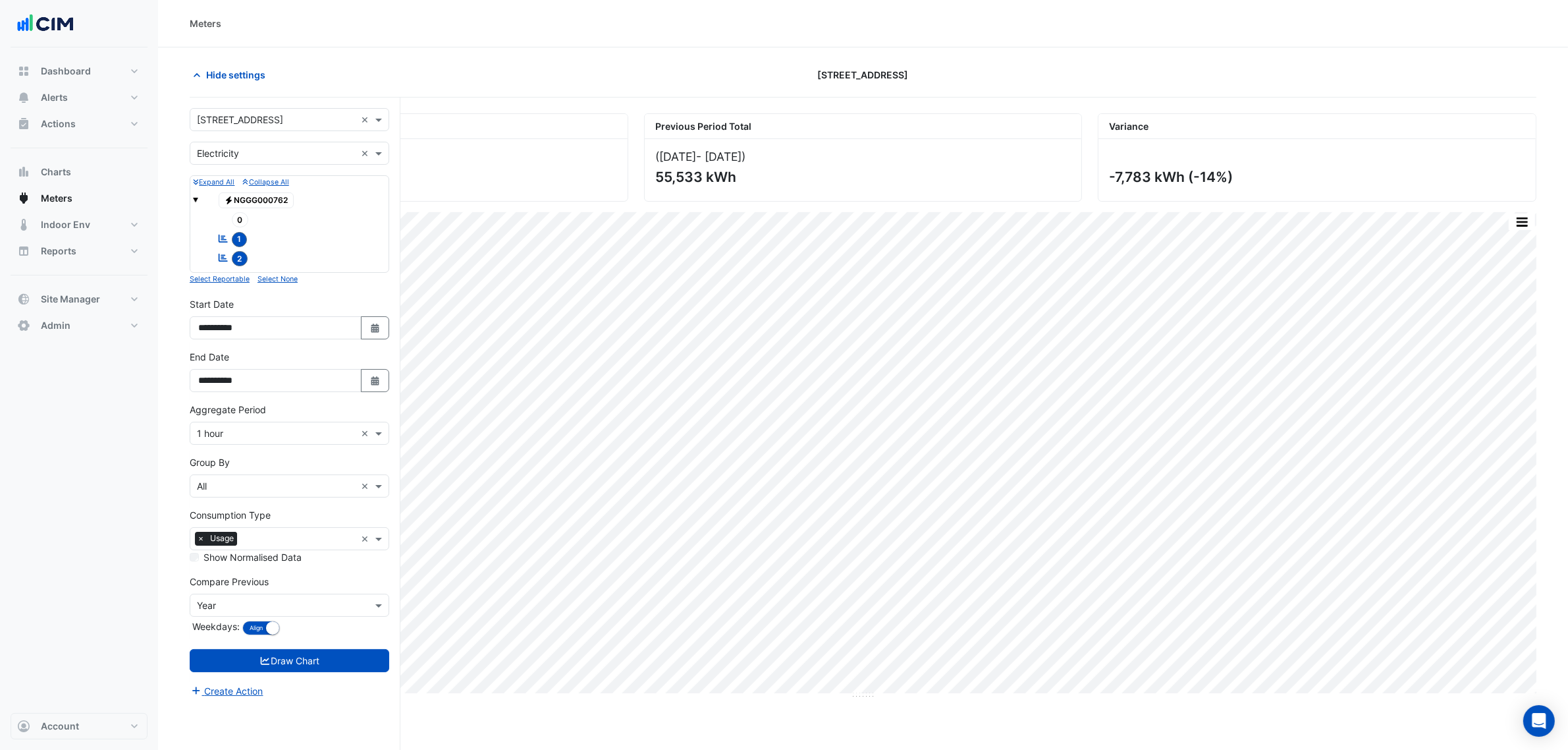
click at [241, 158] on input "text" at bounding box center [276, 153] width 159 height 14
click at [252, 204] on div "Gas" at bounding box center [290, 201] width 198 height 19
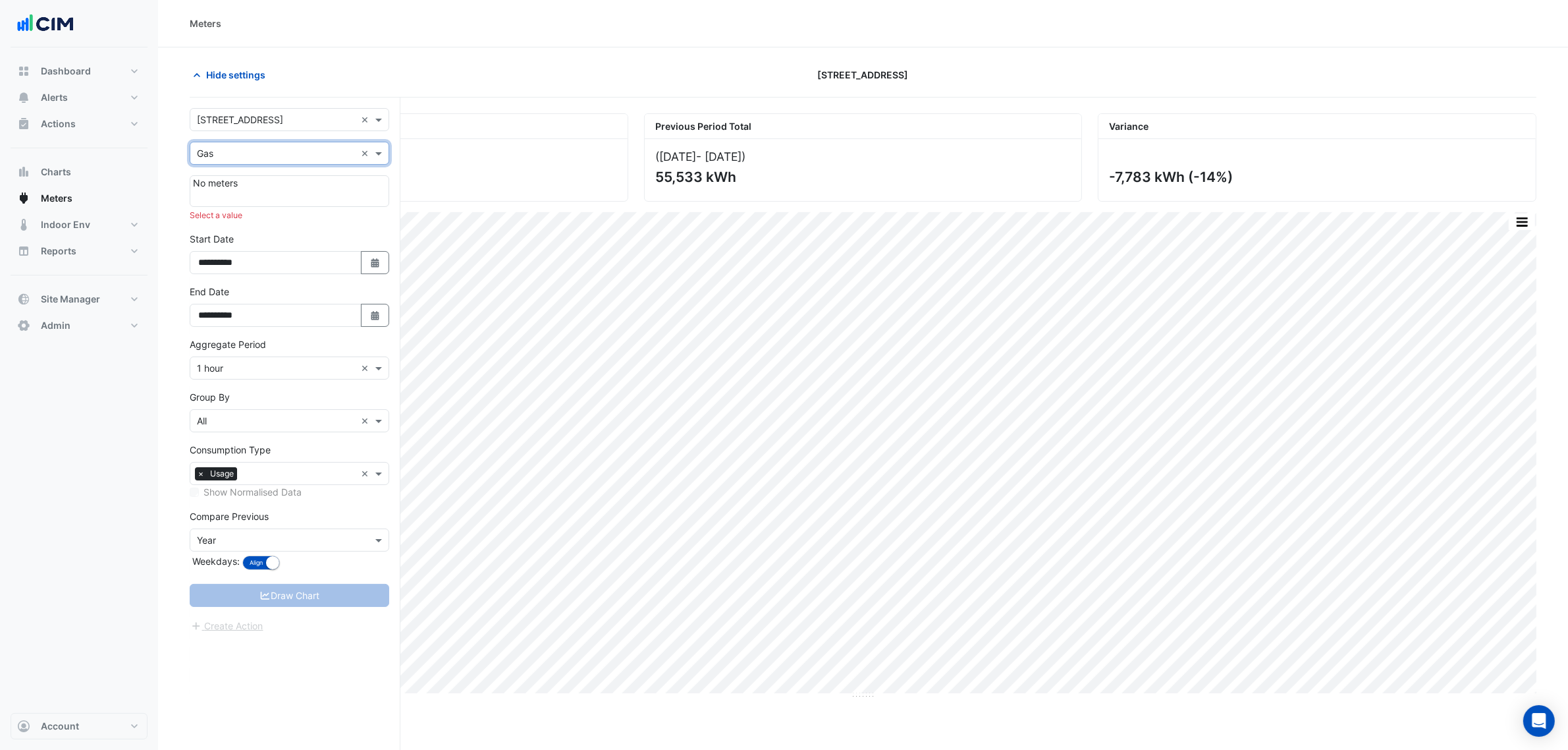
click at [262, 151] on input "text" at bounding box center [276, 153] width 159 height 14
click at [251, 217] on div "Water" at bounding box center [290, 220] width 198 height 19
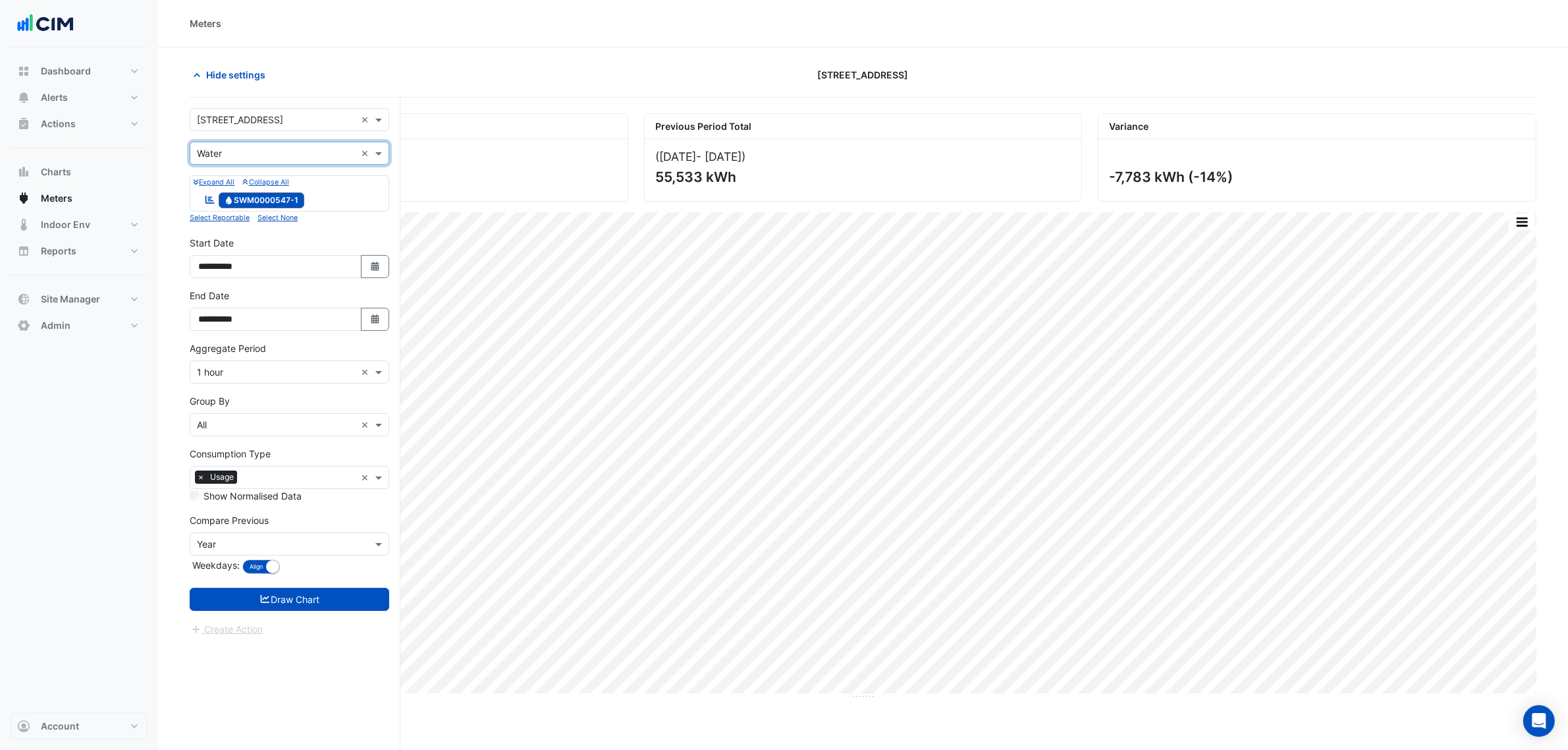
click at [261, 155] on input "text" at bounding box center [276, 153] width 159 height 14
click at [262, 212] on div "Water" at bounding box center [290, 220] width 198 height 19
click at [303, 608] on button "Draw Chart" at bounding box center [290, 599] width 200 height 23
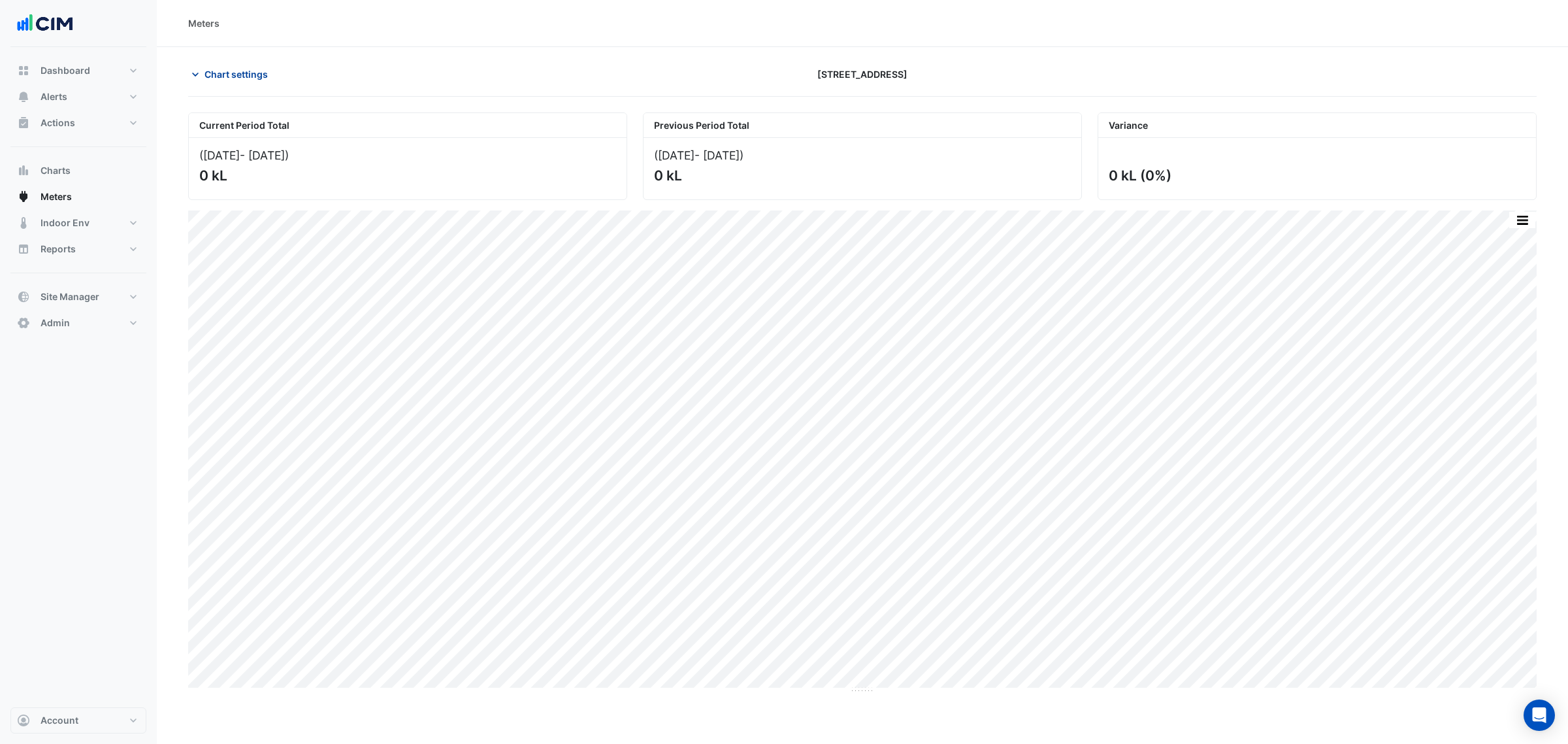
click at [235, 79] on span "Chart settings" at bounding box center [236, 74] width 64 height 14
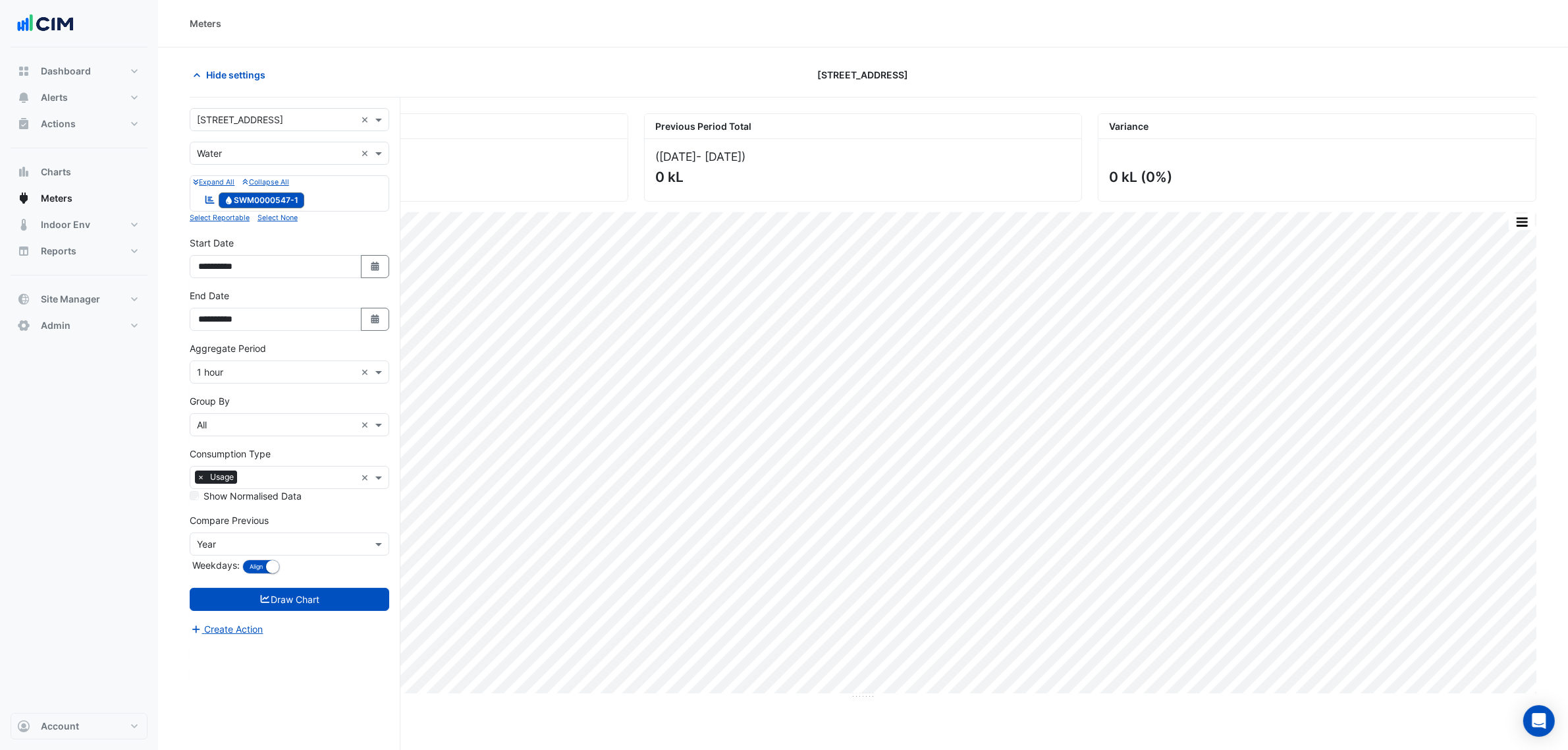
click at [252, 145] on div "Utility Type × Water ×" at bounding box center [290, 153] width 200 height 23
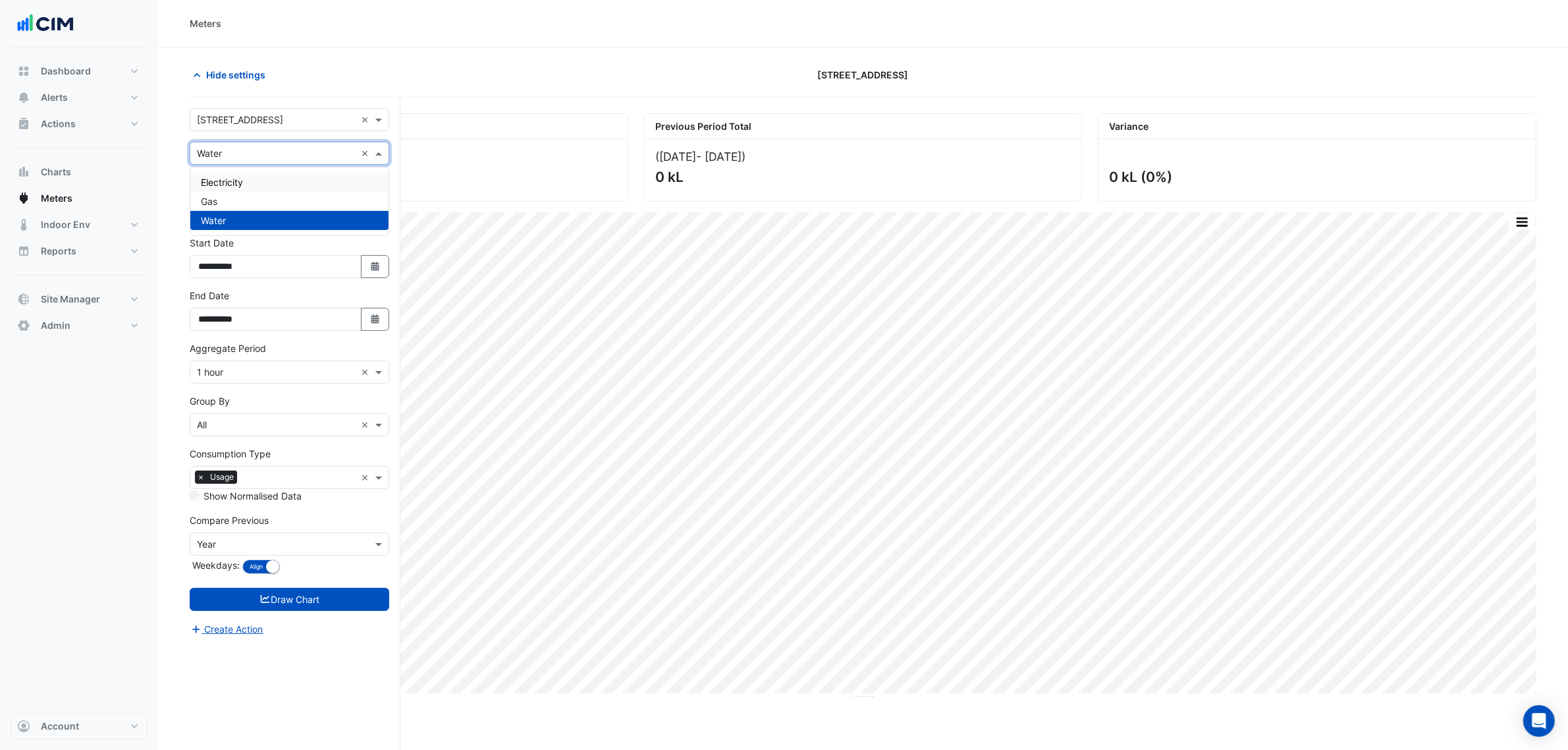
click at [252, 189] on div "Electricity" at bounding box center [290, 182] width 198 height 19
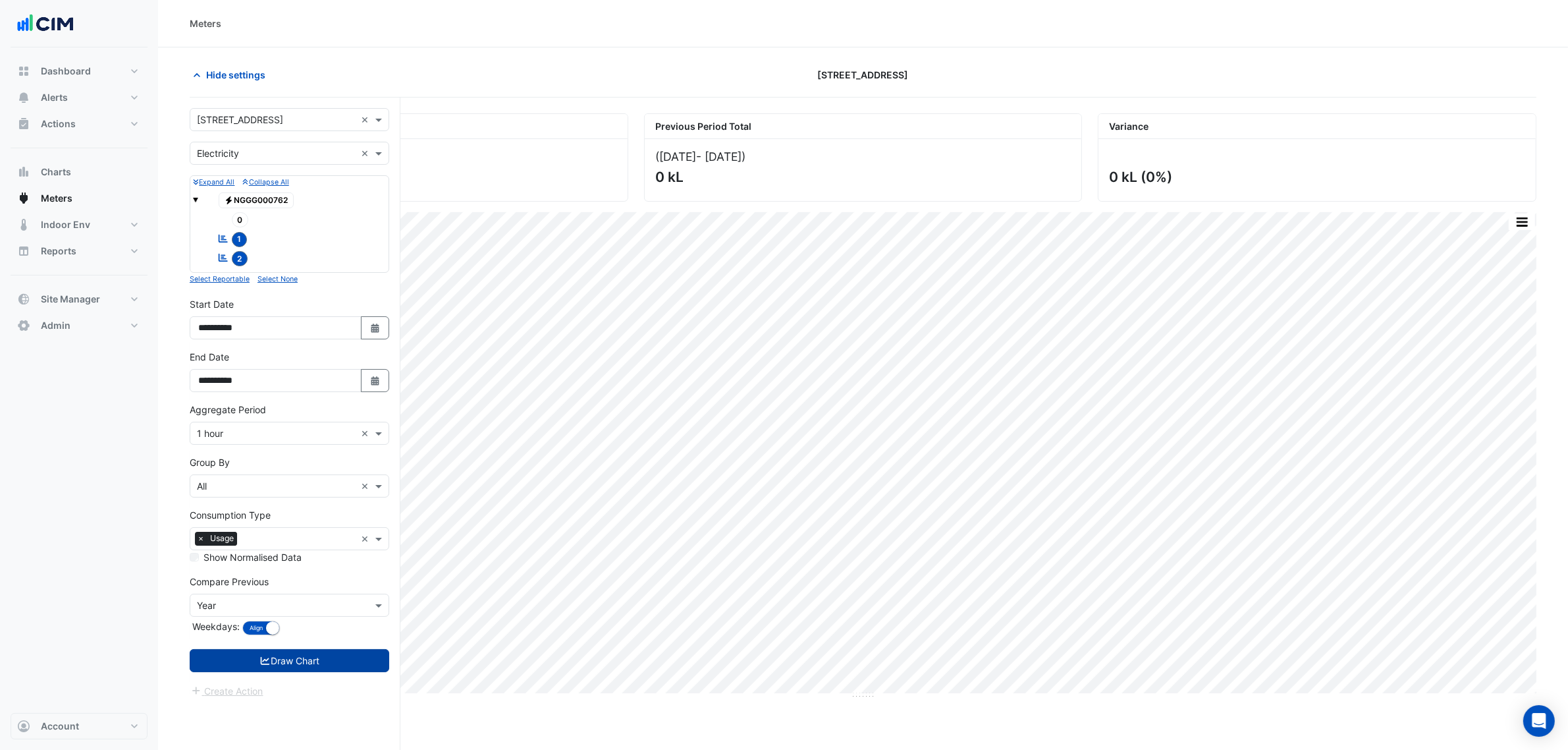
drag, startPoint x: 328, startPoint y: 664, endPoint x: 337, endPoint y: 674, distance: 13.5
click at [329, 667] on button "Draw Chart" at bounding box center [290, 660] width 200 height 23
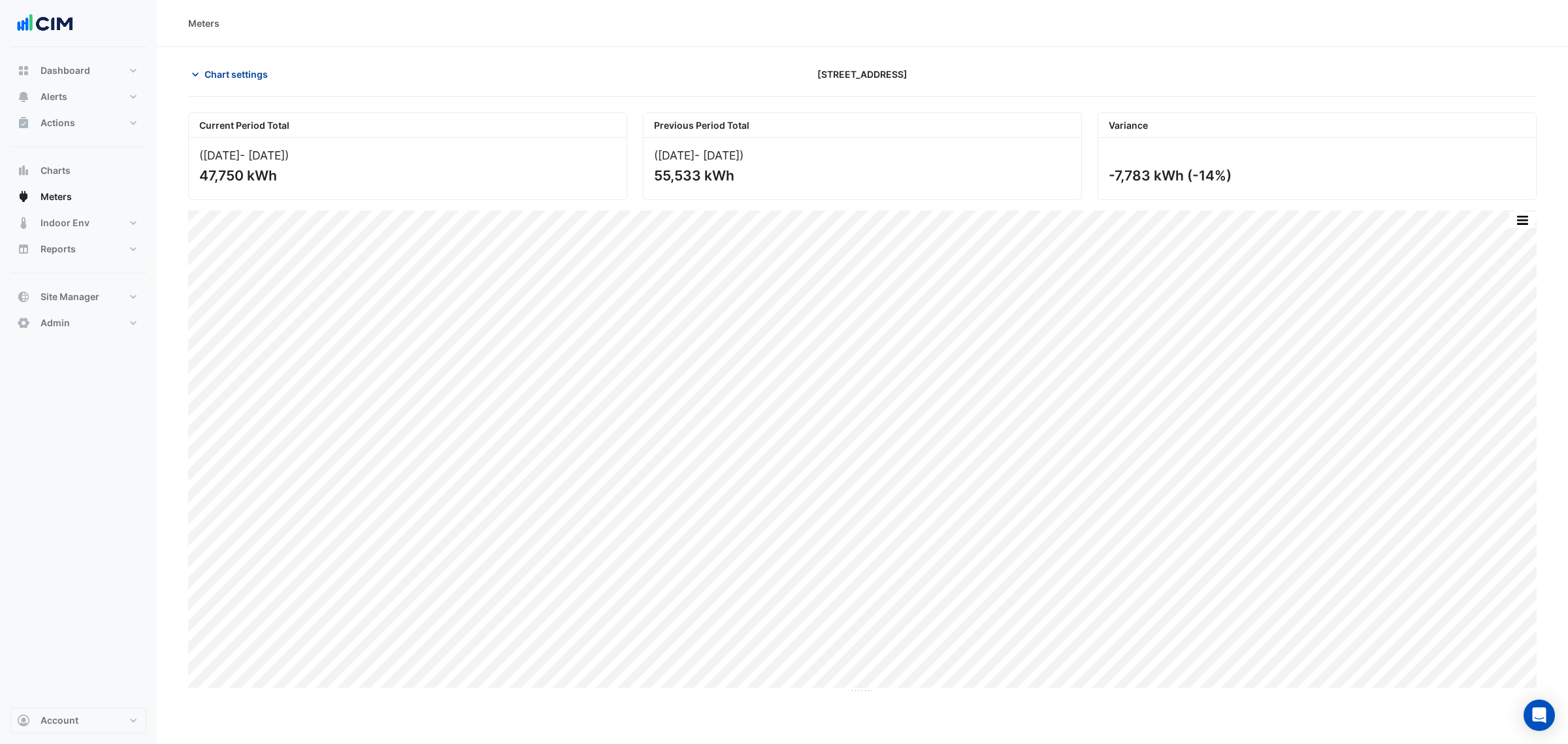
click at [268, 76] on span "Chart settings" at bounding box center [236, 74] width 64 height 14
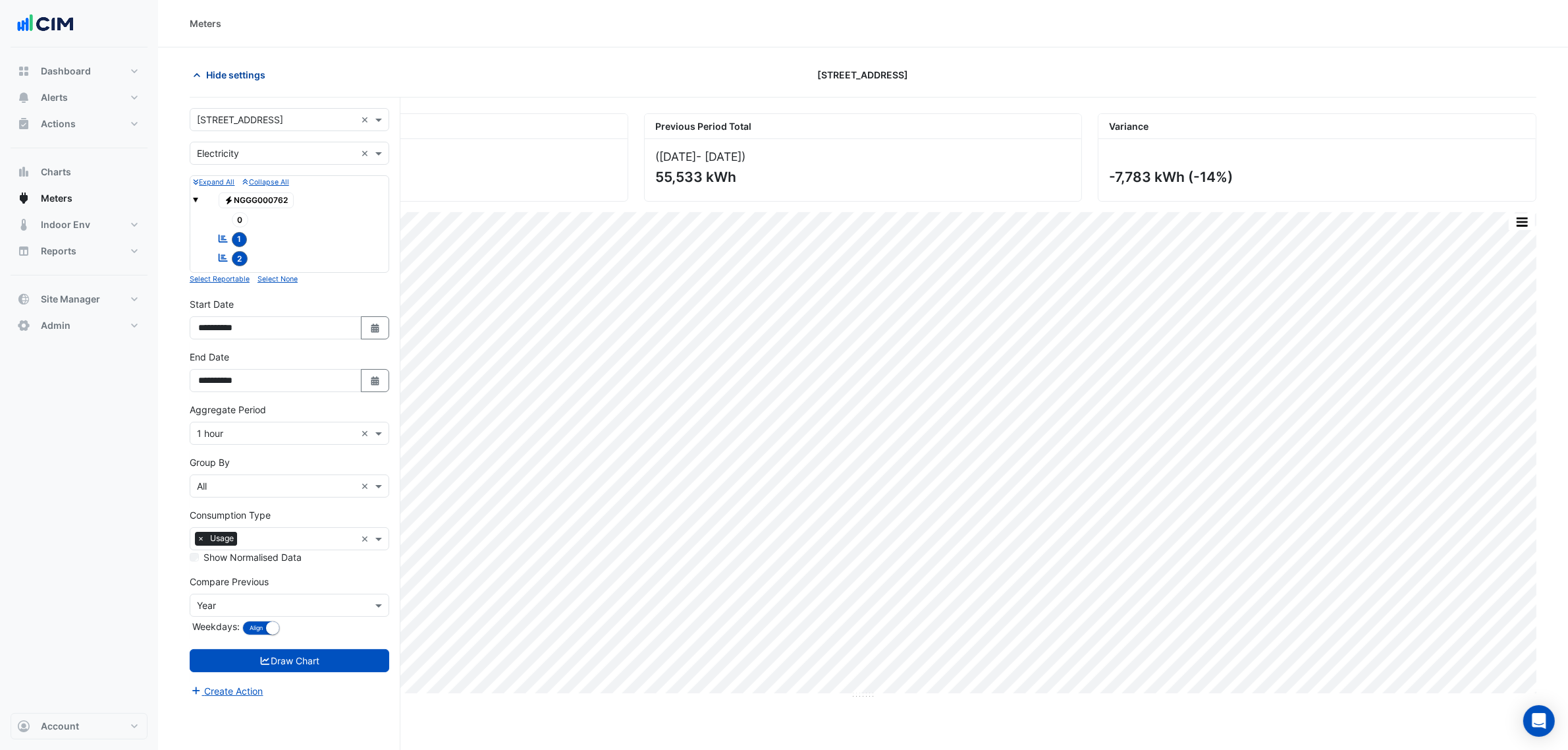
click at [270, 77] on button "Hide settings" at bounding box center [232, 74] width 84 height 23
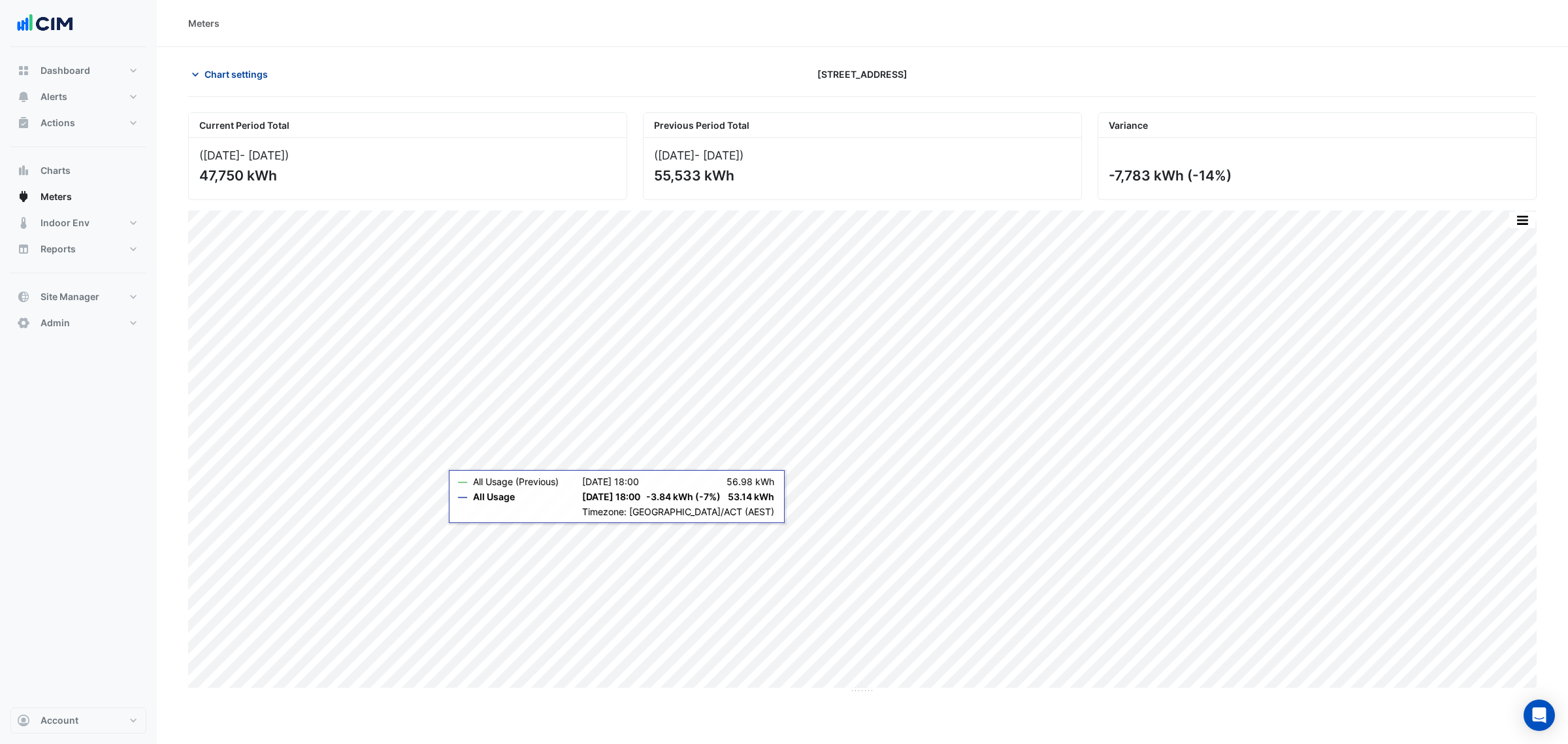
click at [215, 65] on button "Chart settings" at bounding box center [232, 74] width 88 height 23
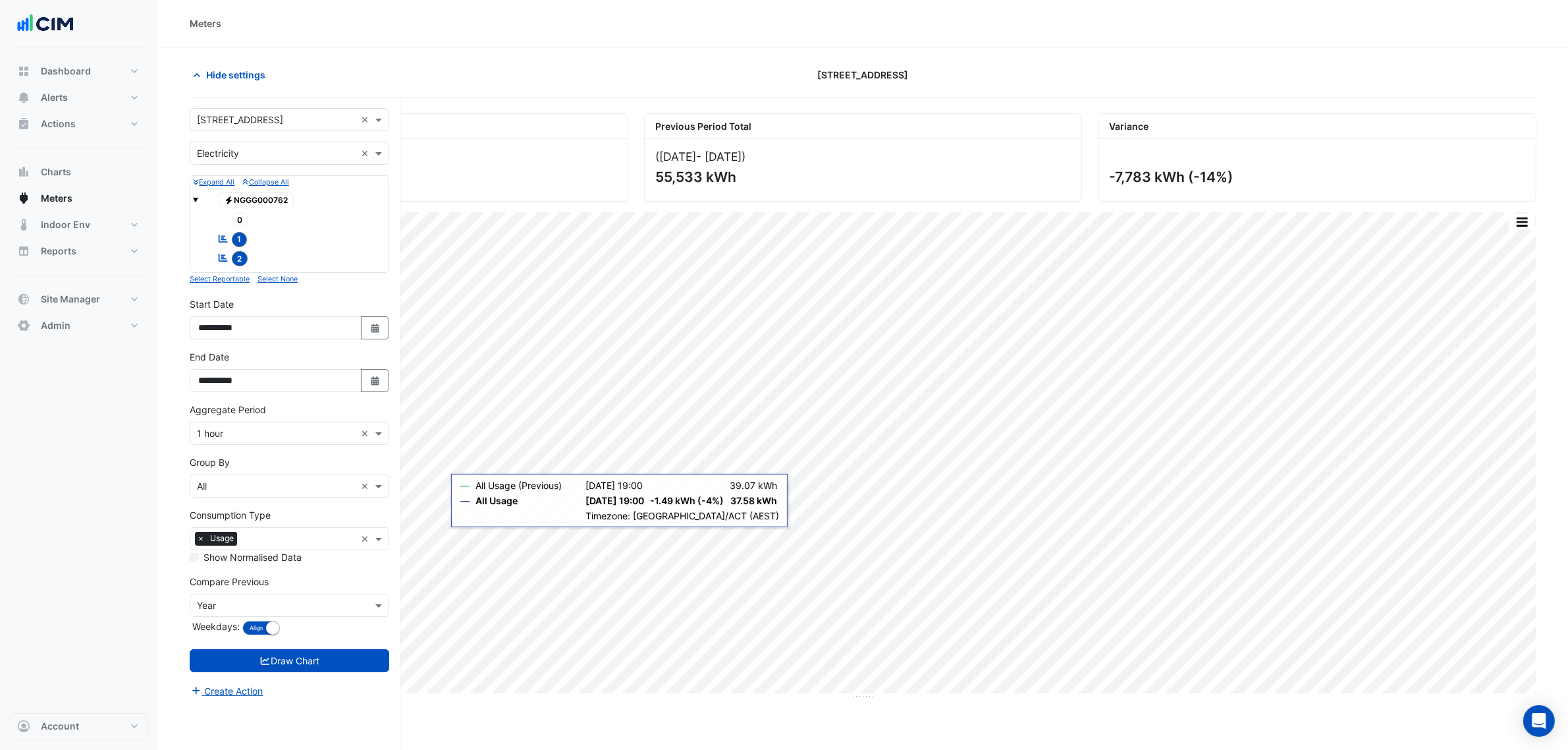
click at [442, 17] on div "Meters" at bounding box center [863, 23] width 1347 height 14
click at [87, 218] on span "Indoor Env" at bounding box center [66, 225] width 49 height 13
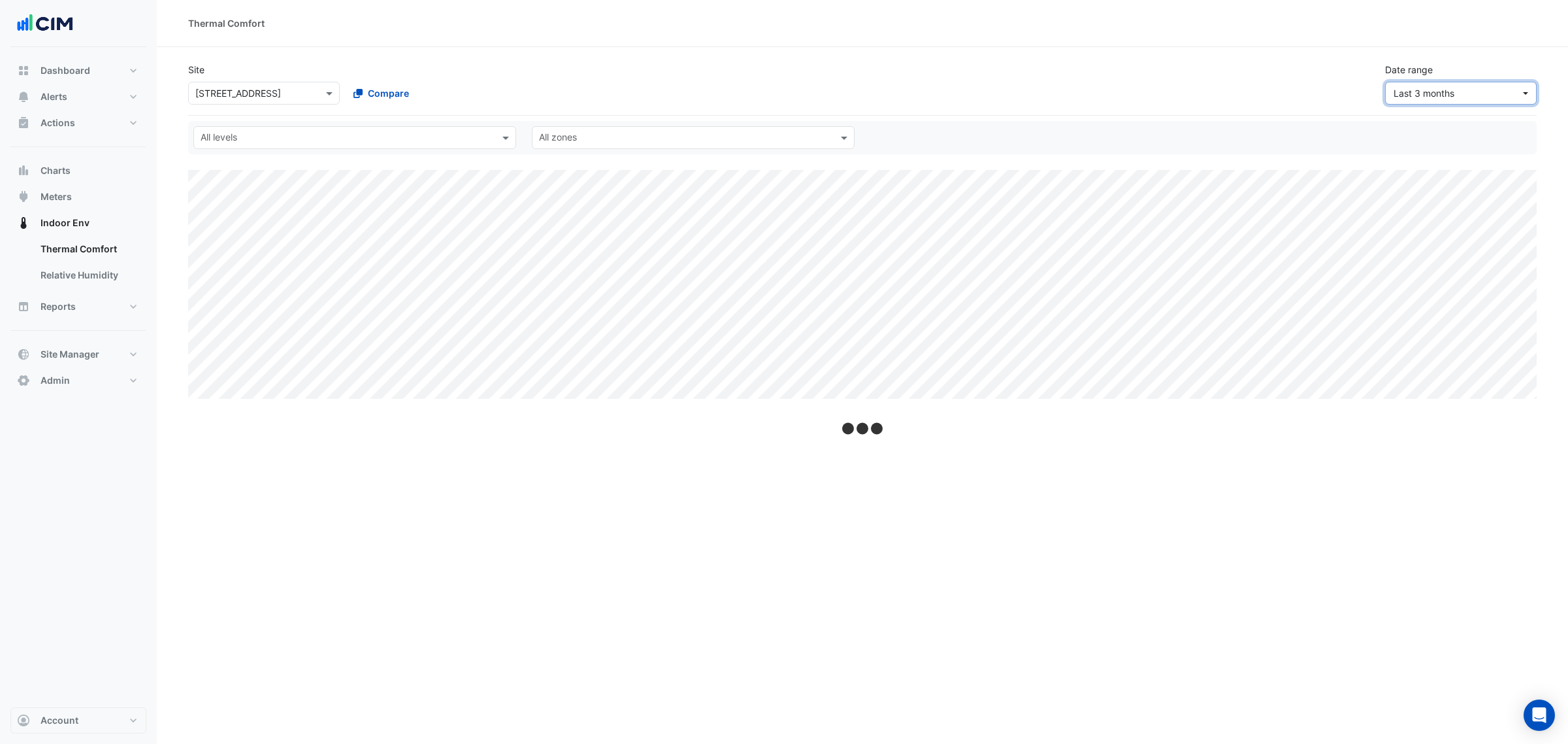
click at [1464, 98] on span "Last 3 months" at bounding box center [1456, 93] width 126 height 14
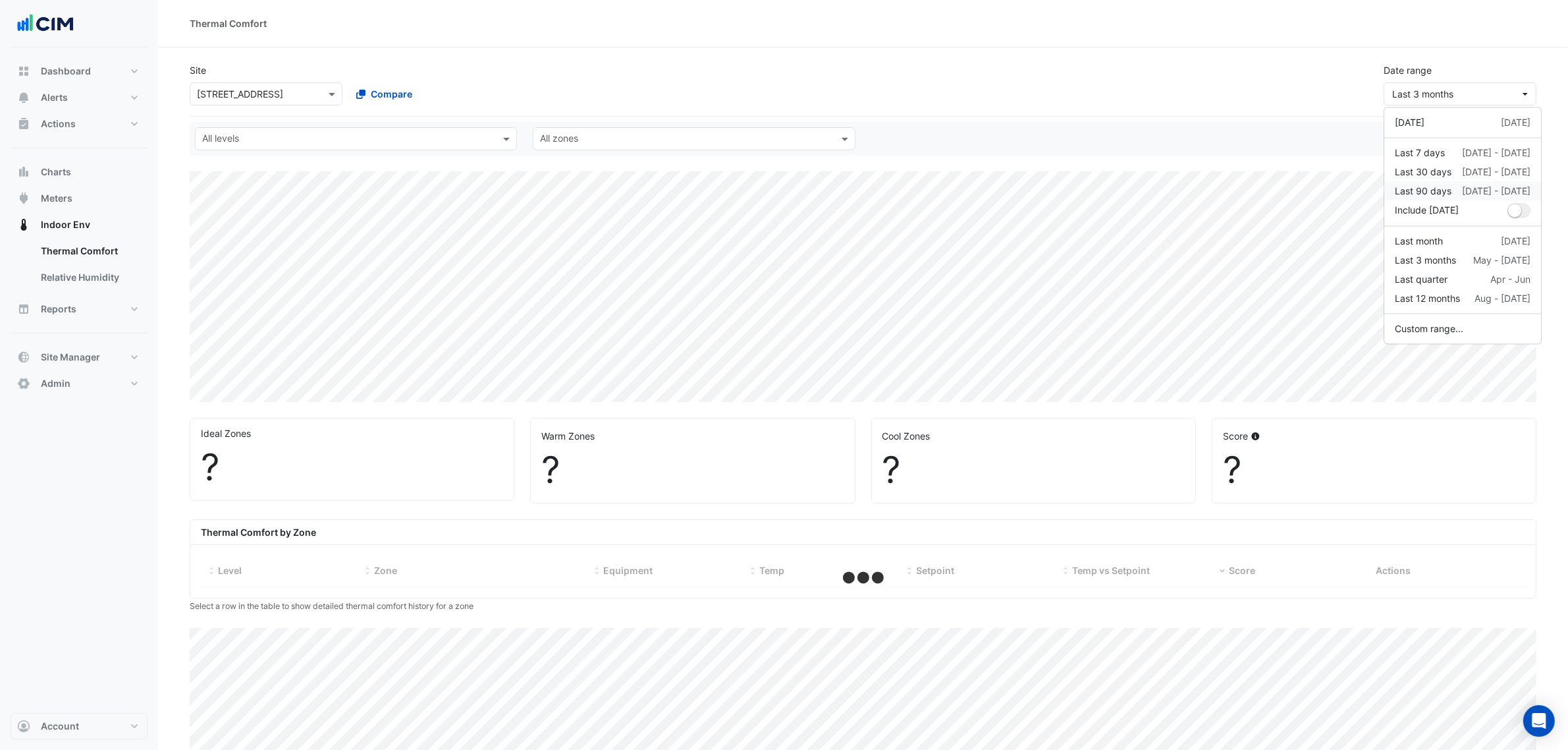
click at [1470, 186] on div "20 May - 17 Aug" at bounding box center [1497, 191] width 69 height 14
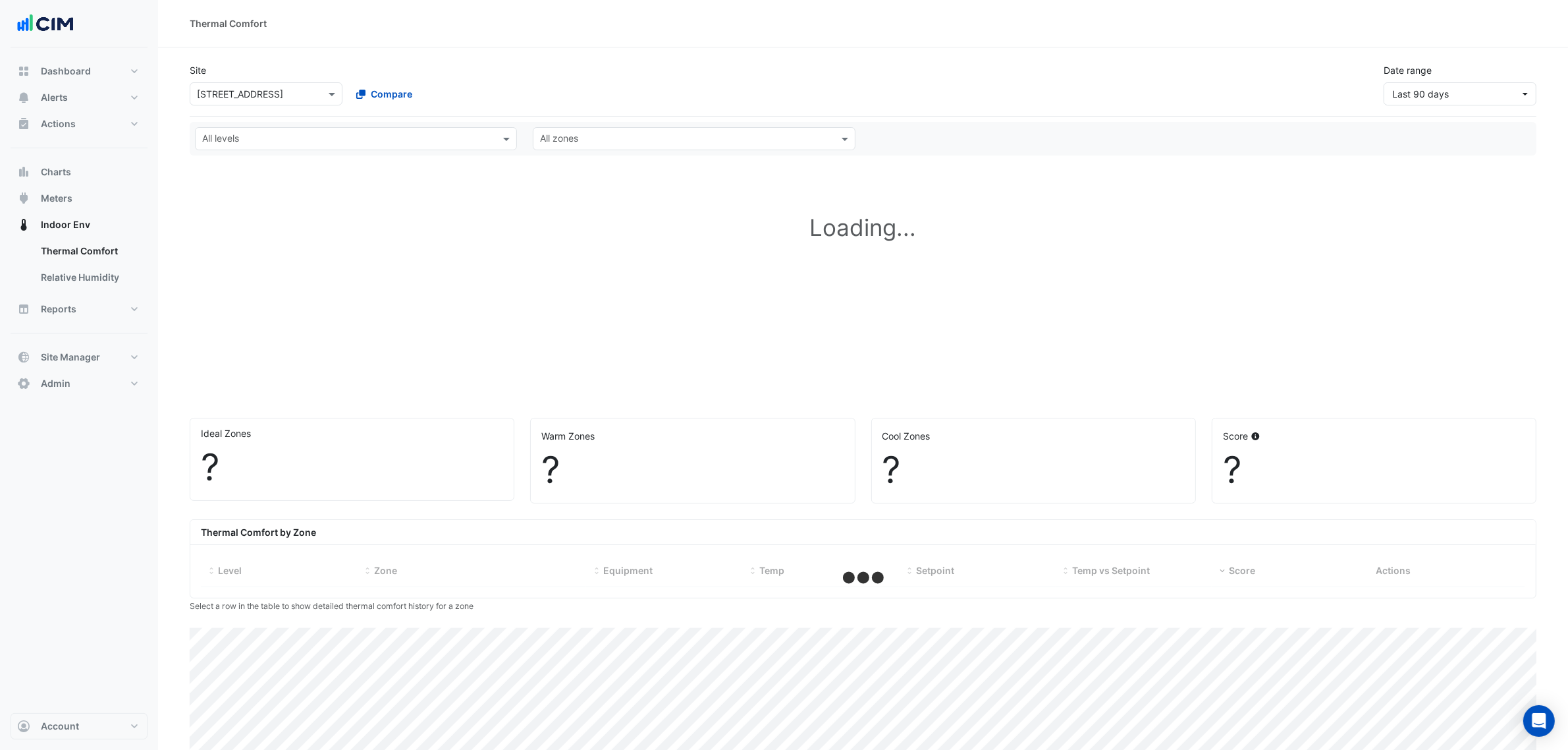
select select "***"
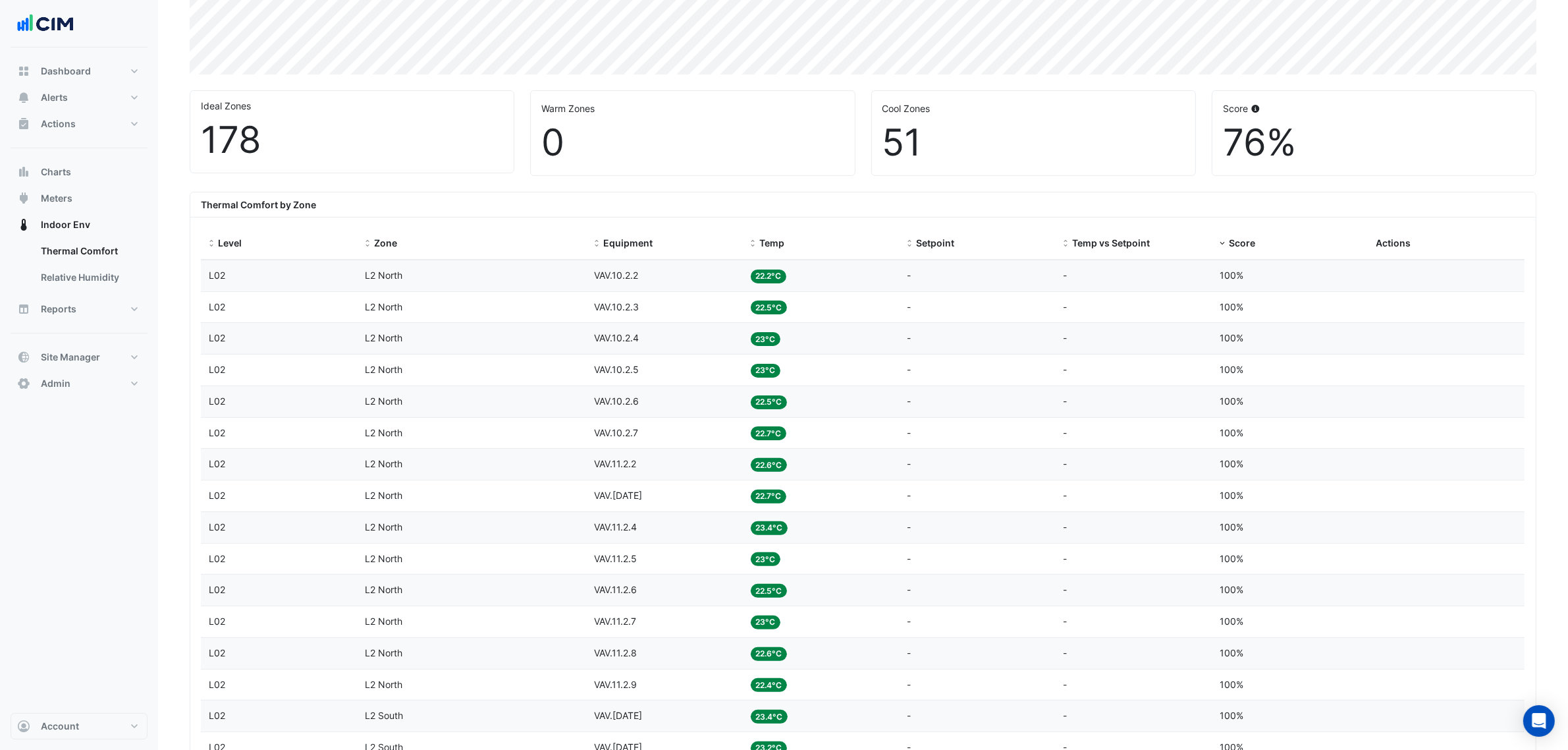
scroll to position [329, 0]
click at [1247, 246] on span "Score" at bounding box center [1242, 241] width 27 height 11
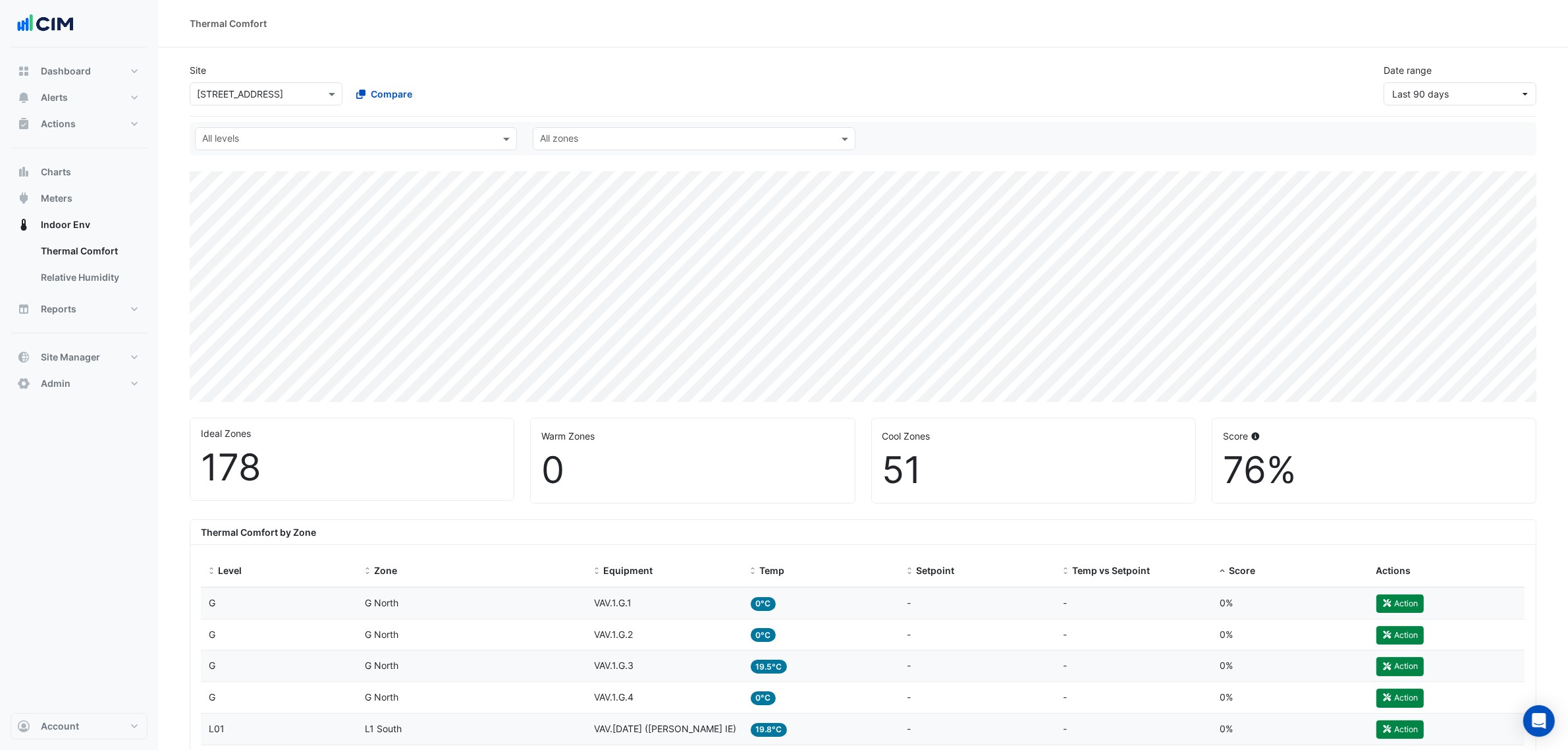
click at [236, 88] on input "text" at bounding box center [253, 94] width 112 height 14
type input "****"
click at [270, 174] on span "[STREET_ADDRESS]" at bounding box center [255, 175] width 86 height 11
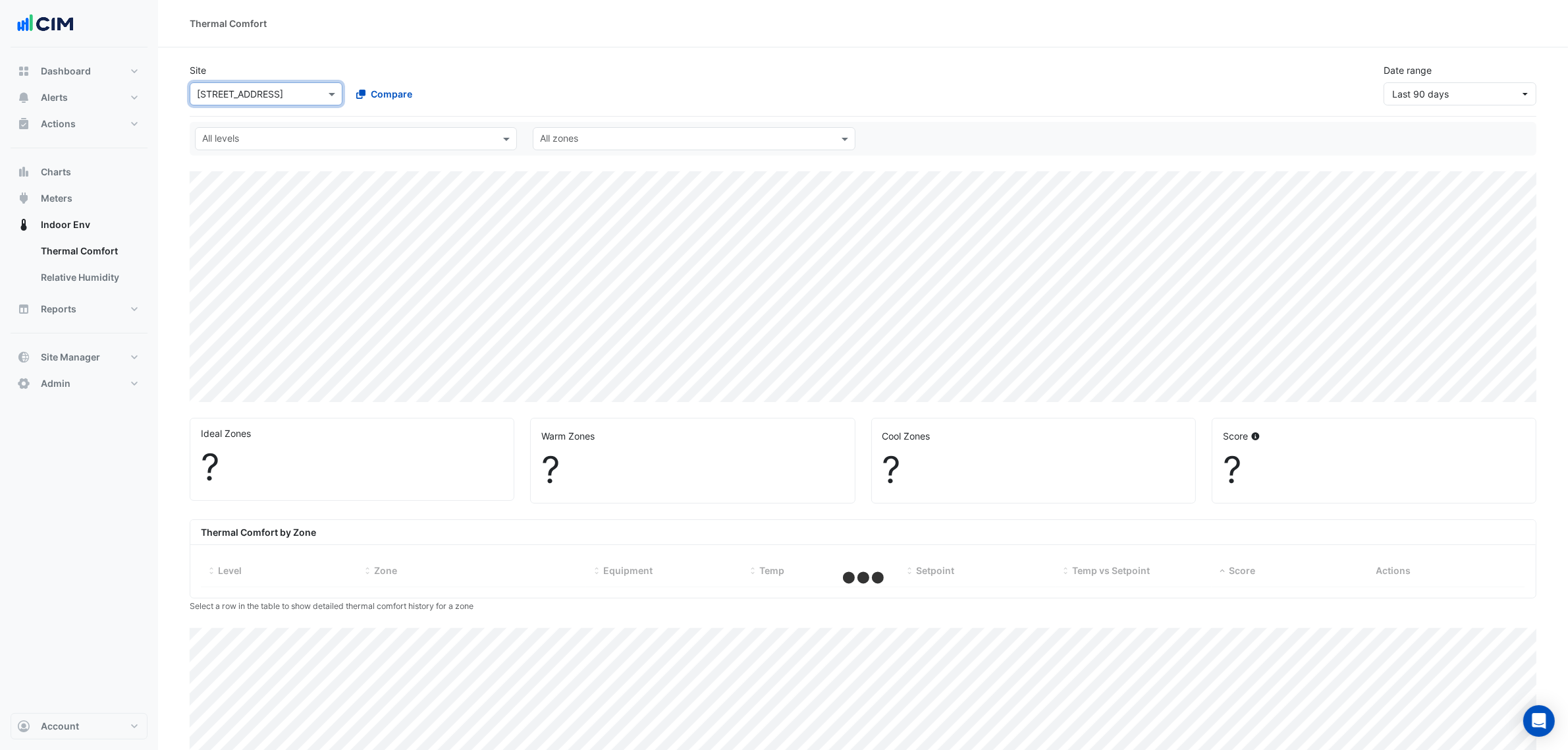
select select "***"
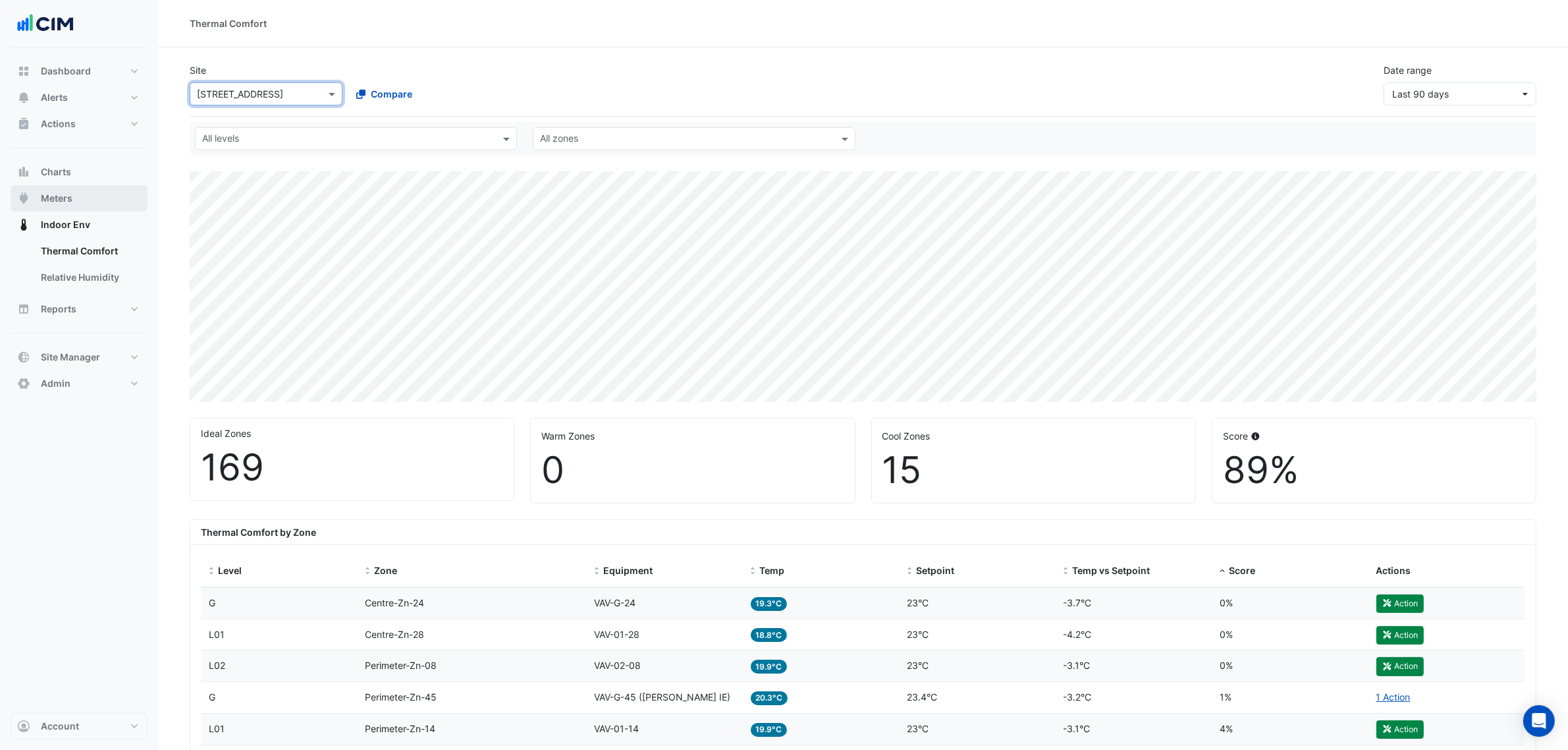
click at [83, 195] on button "Meters" at bounding box center [78, 198] width 137 height 27
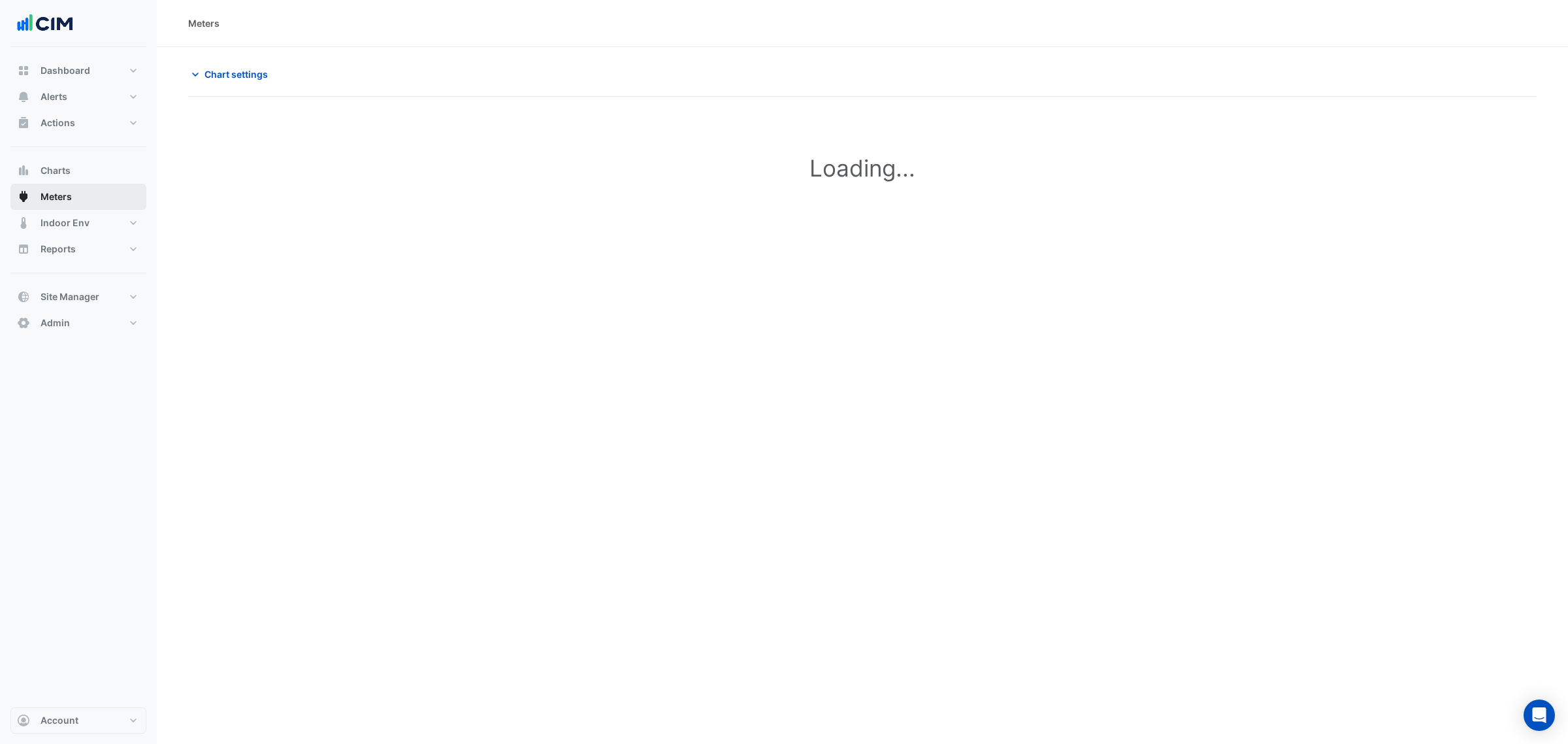
type input "**********"
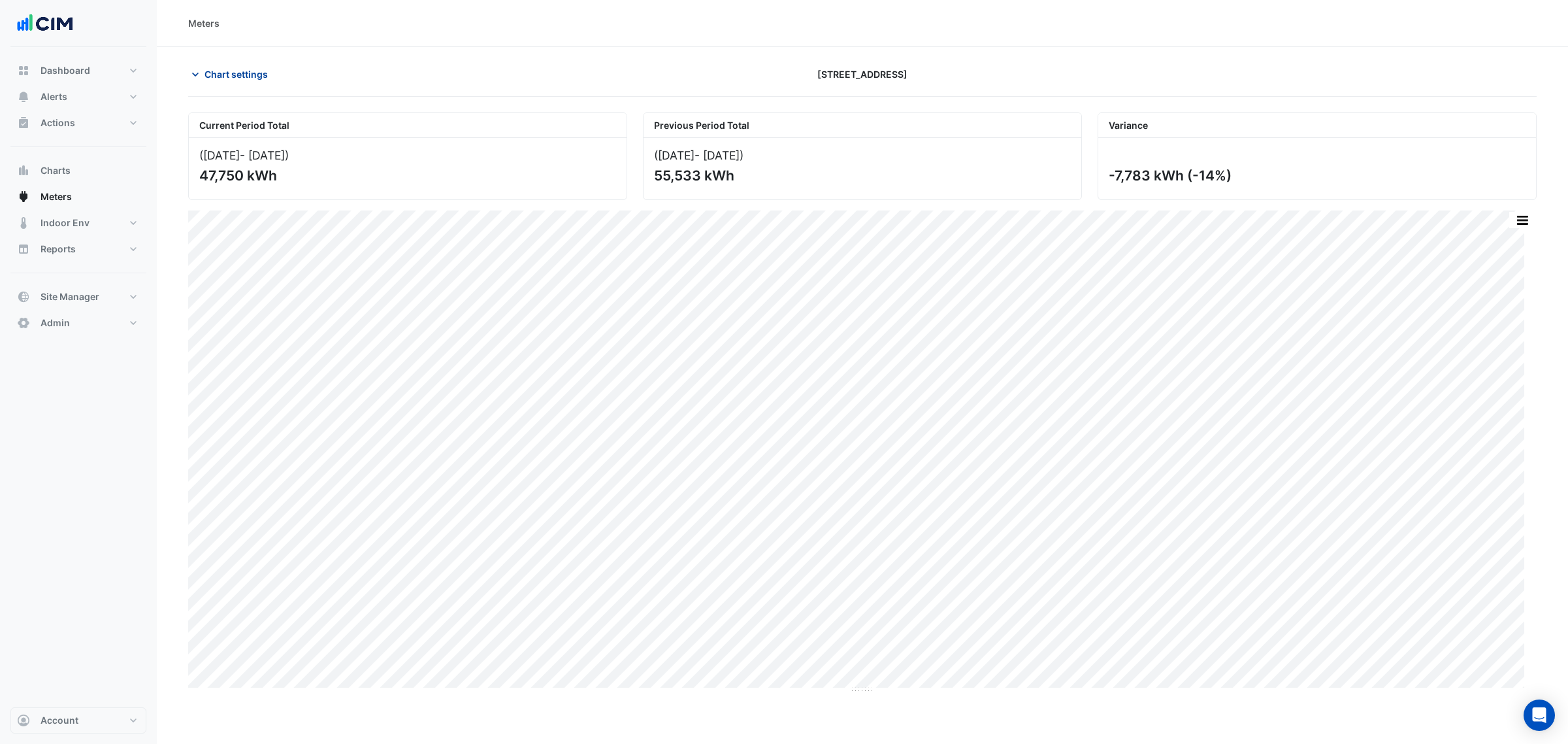
click at [233, 80] on span "Chart settings" at bounding box center [236, 74] width 64 height 14
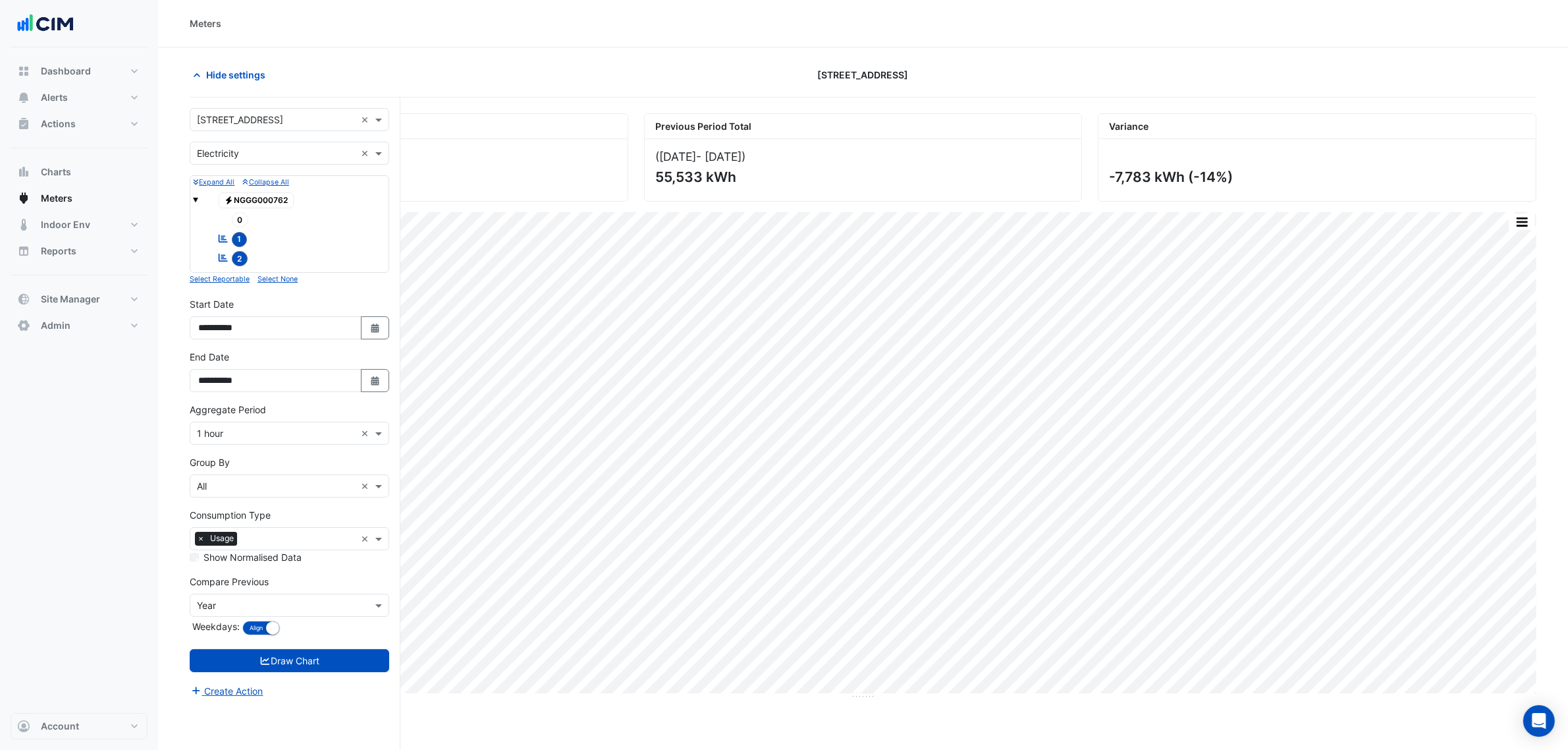
click at [238, 126] on input "text" at bounding box center [276, 120] width 159 height 14
type input "********"
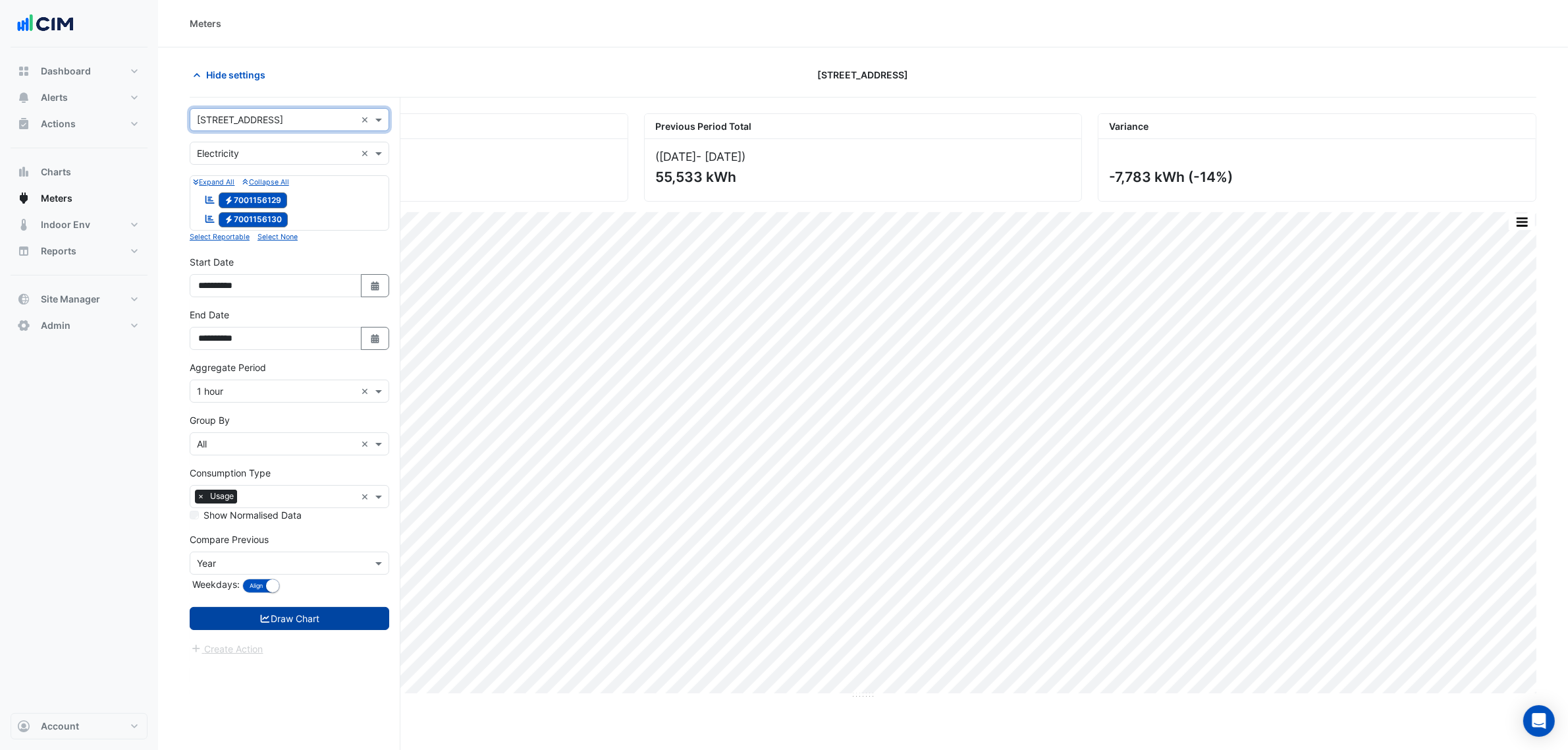
click at [324, 617] on button "Draw Chart" at bounding box center [290, 618] width 200 height 23
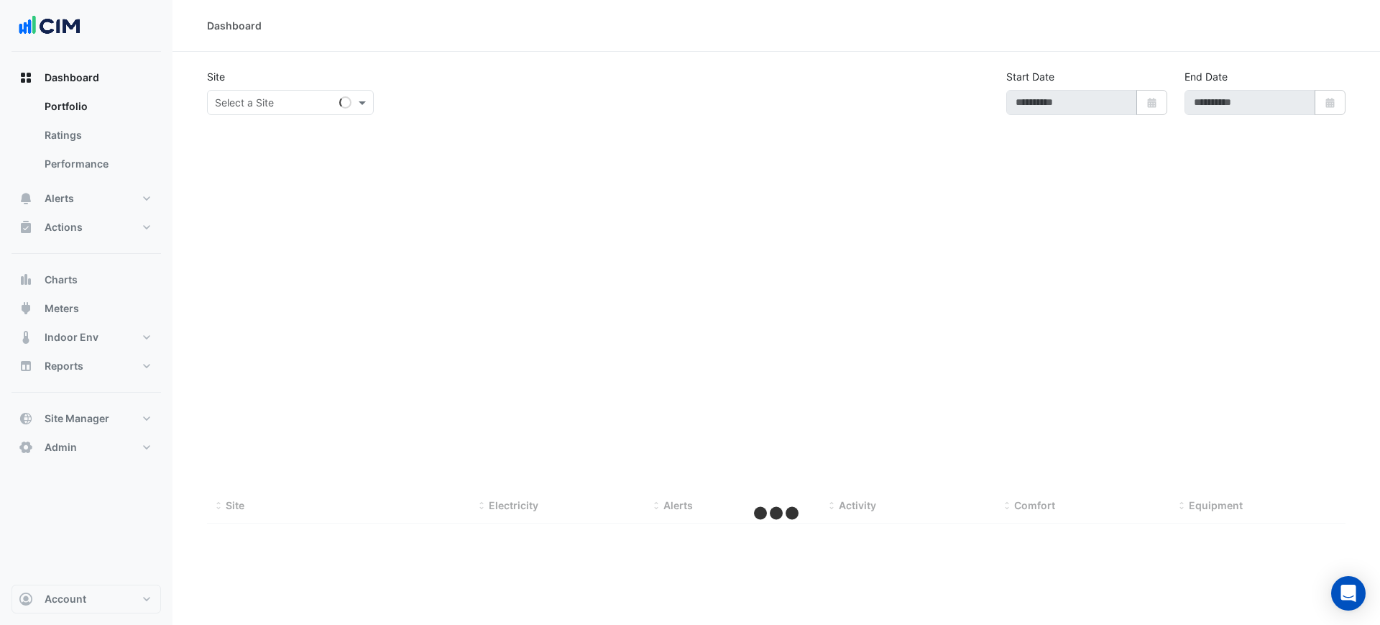
type input "**********"
select select "***"
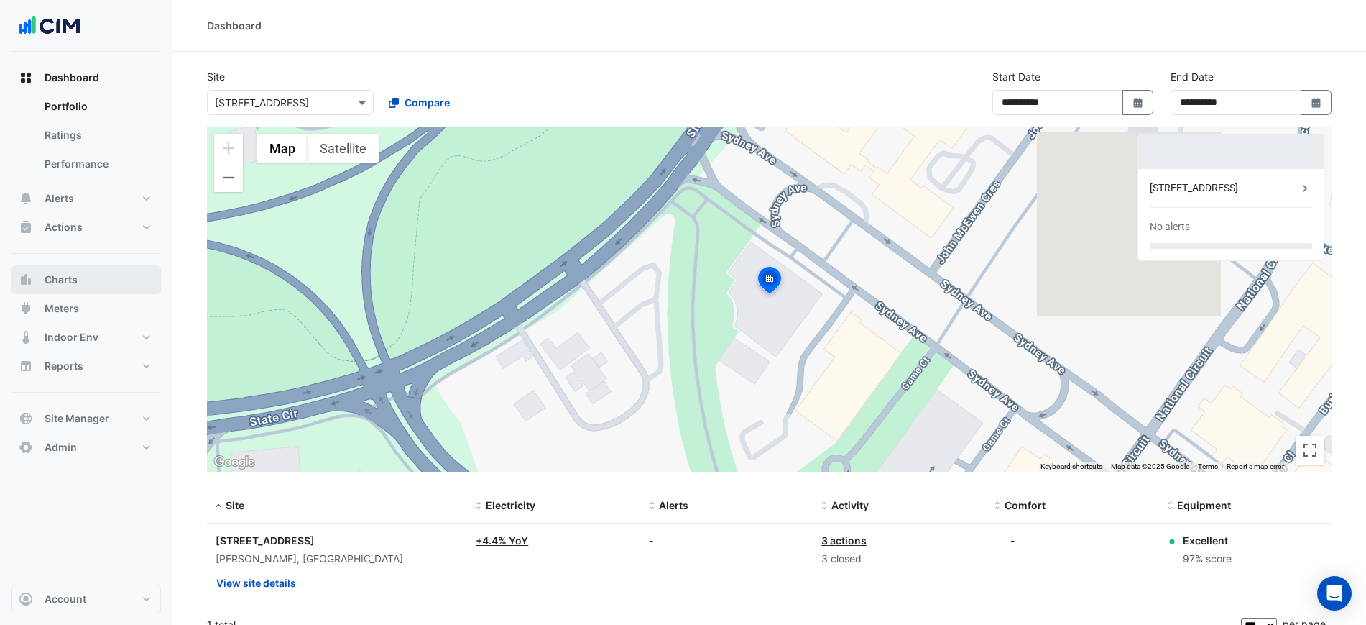
click at [110, 275] on button "Charts" at bounding box center [85, 279] width 149 height 29
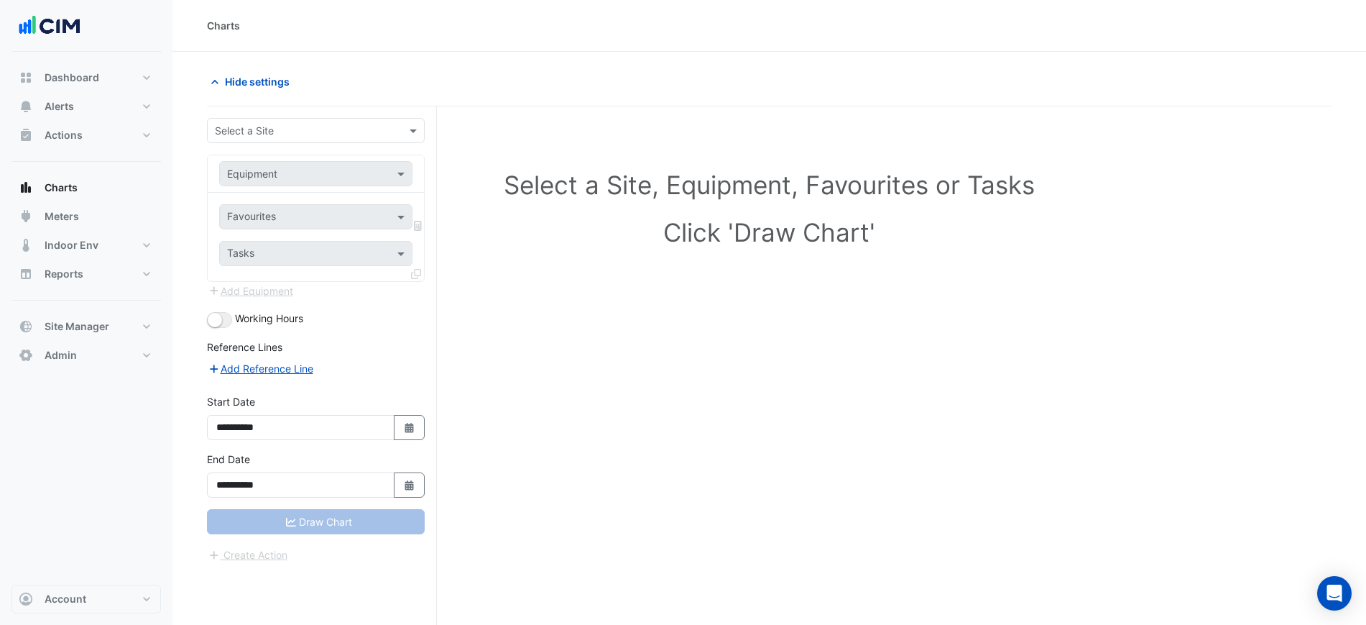
click at [331, 111] on div "**********" at bounding box center [322, 392] width 230 height 573
click at [340, 144] on form "**********" at bounding box center [316, 340] width 218 height 445
click at [328, 126] on input "text" at bounding box center [301, 131] width 173 height 15
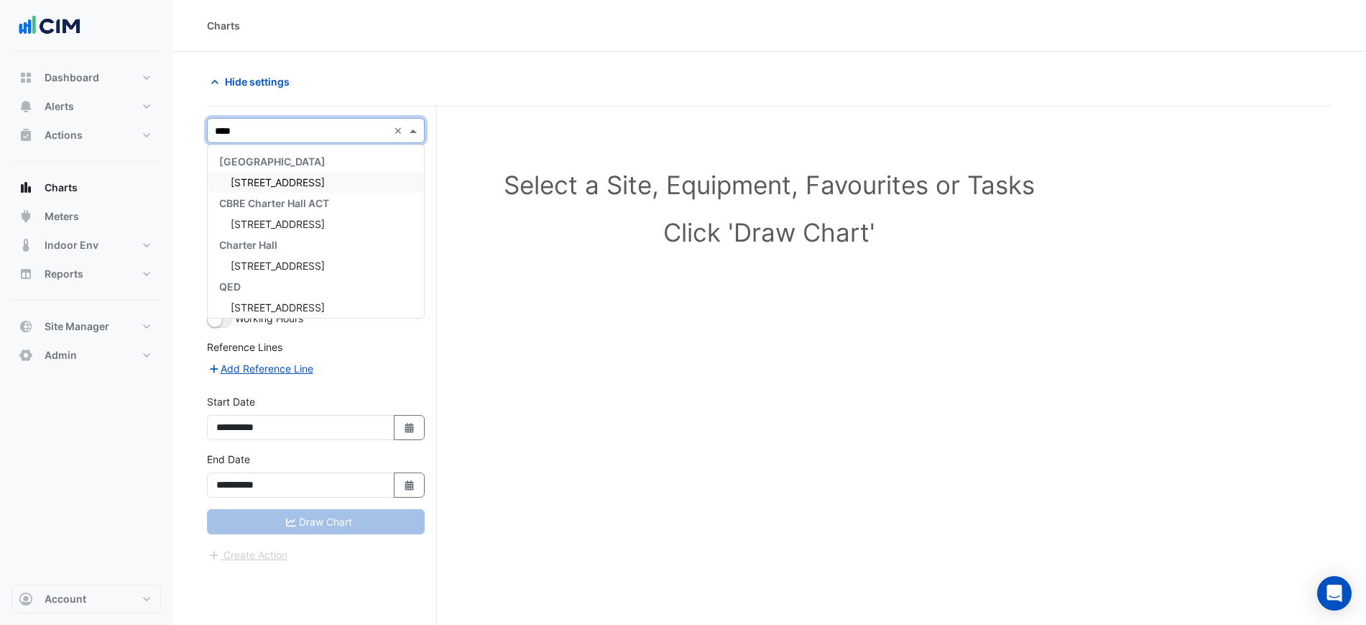
type input "*****"
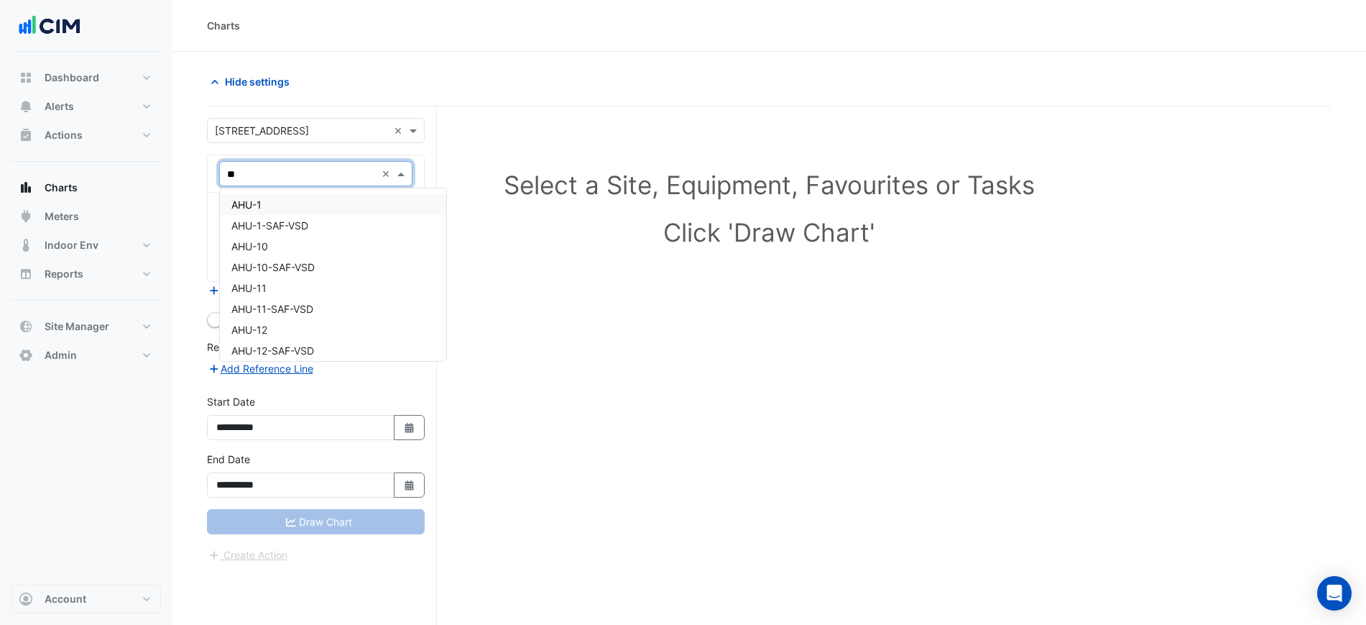
type input "***"
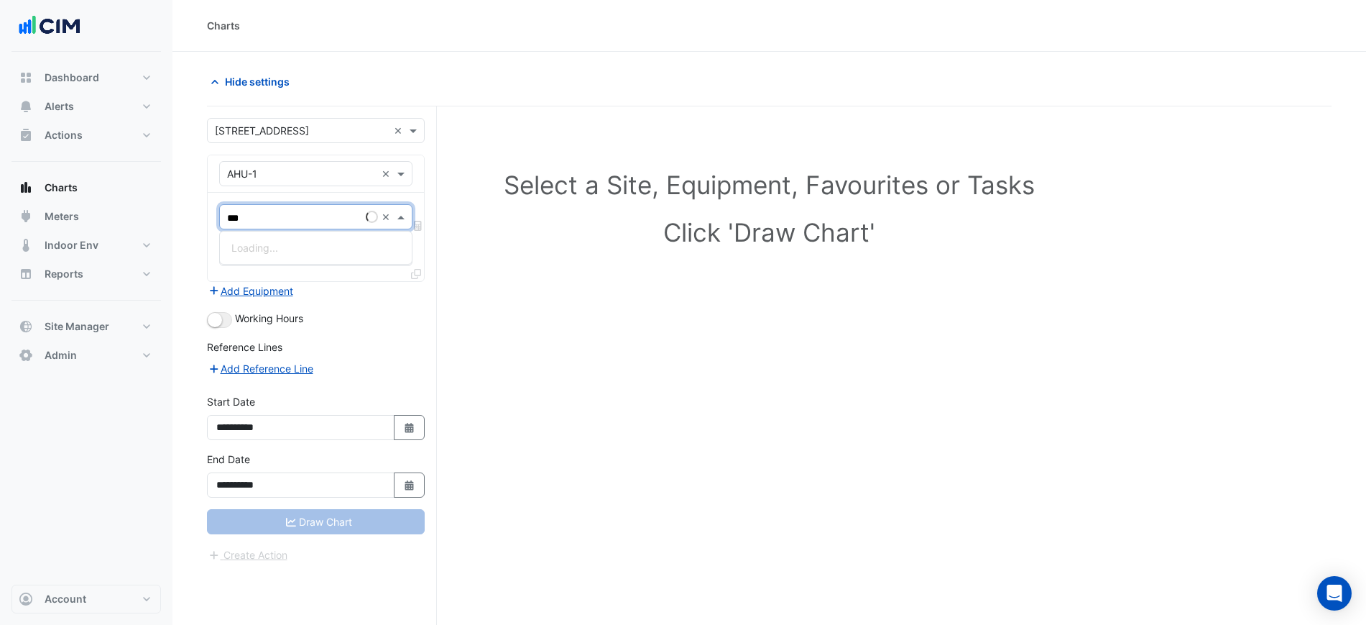
type input "****"
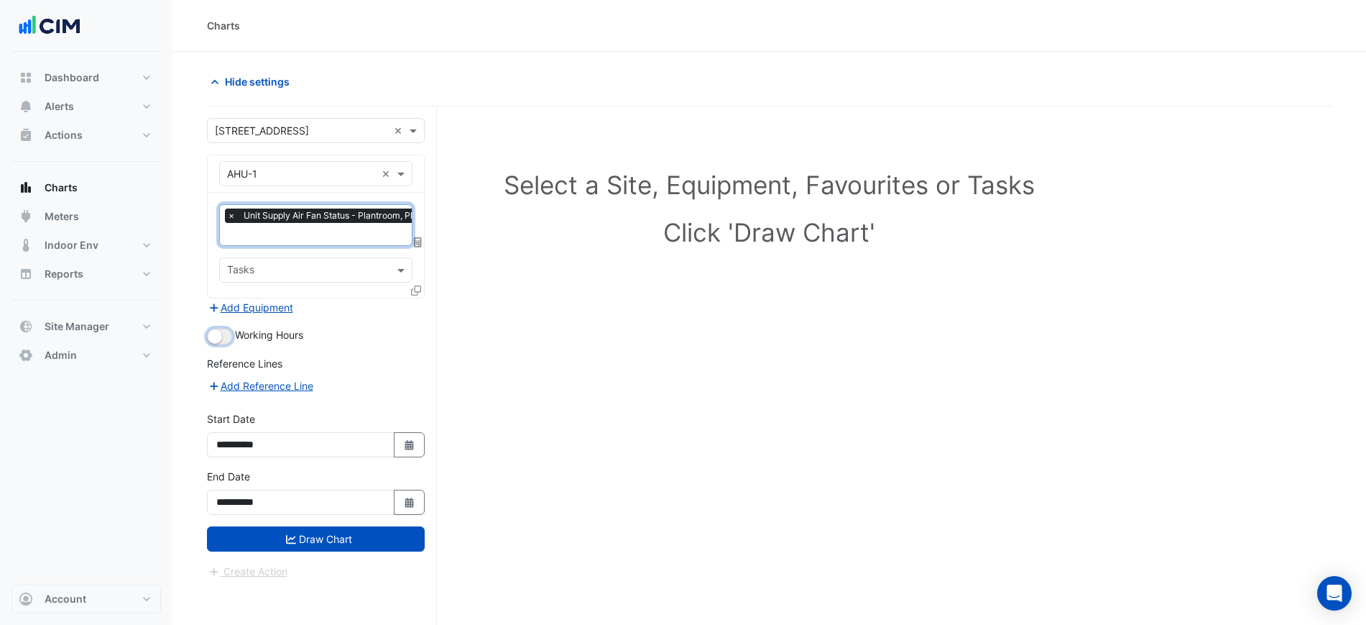
click at [222, 336] on button "button" at bounding box center [219, 336] width 25 height 16
click at [254, 232] on input "text" at bounding box center [340, 235] width 227 height 15
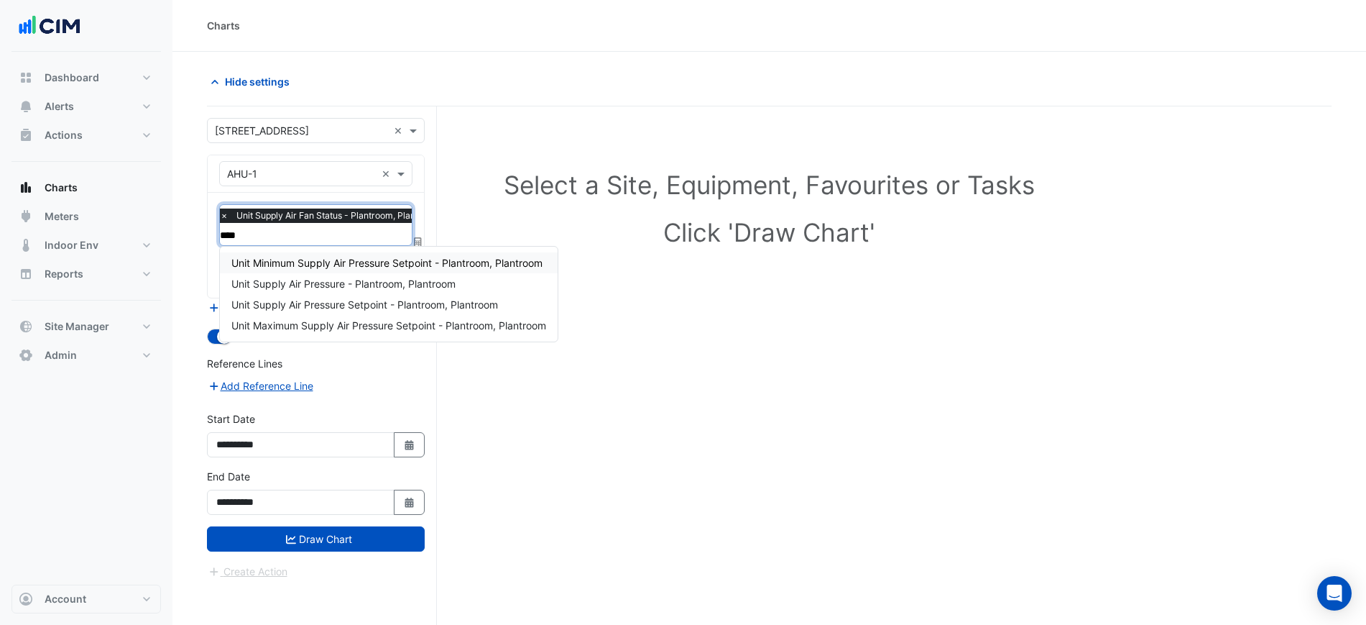
type input "*****"
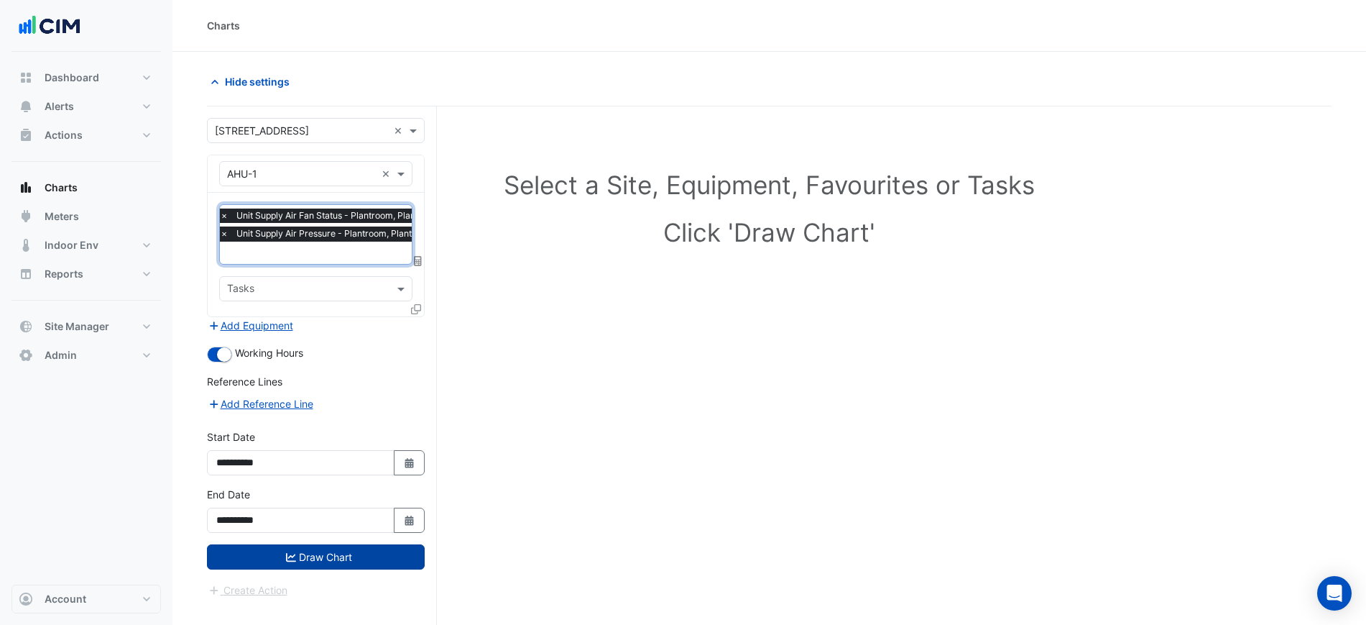
click at [321, 550] on button "Draw Chart" at bounding box center [316, 556] width 218 height 25
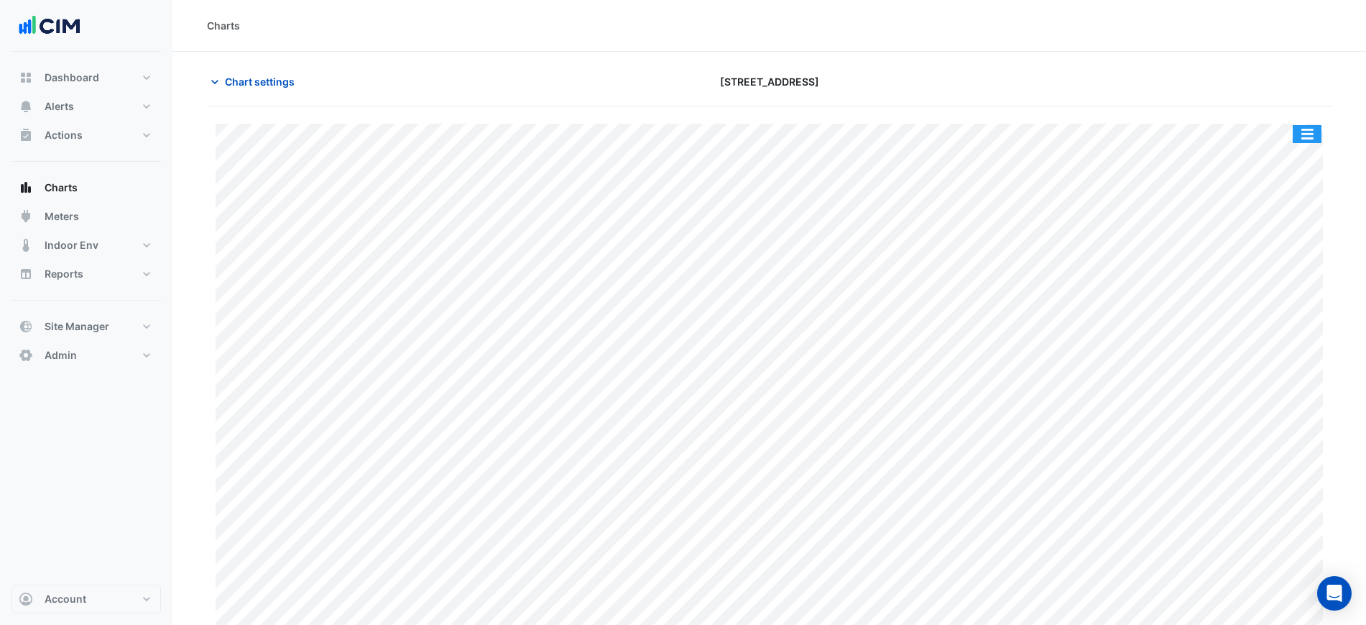
click at [1299, 139] on button "button" at bounding box center [1307, 134] width 29 height 18
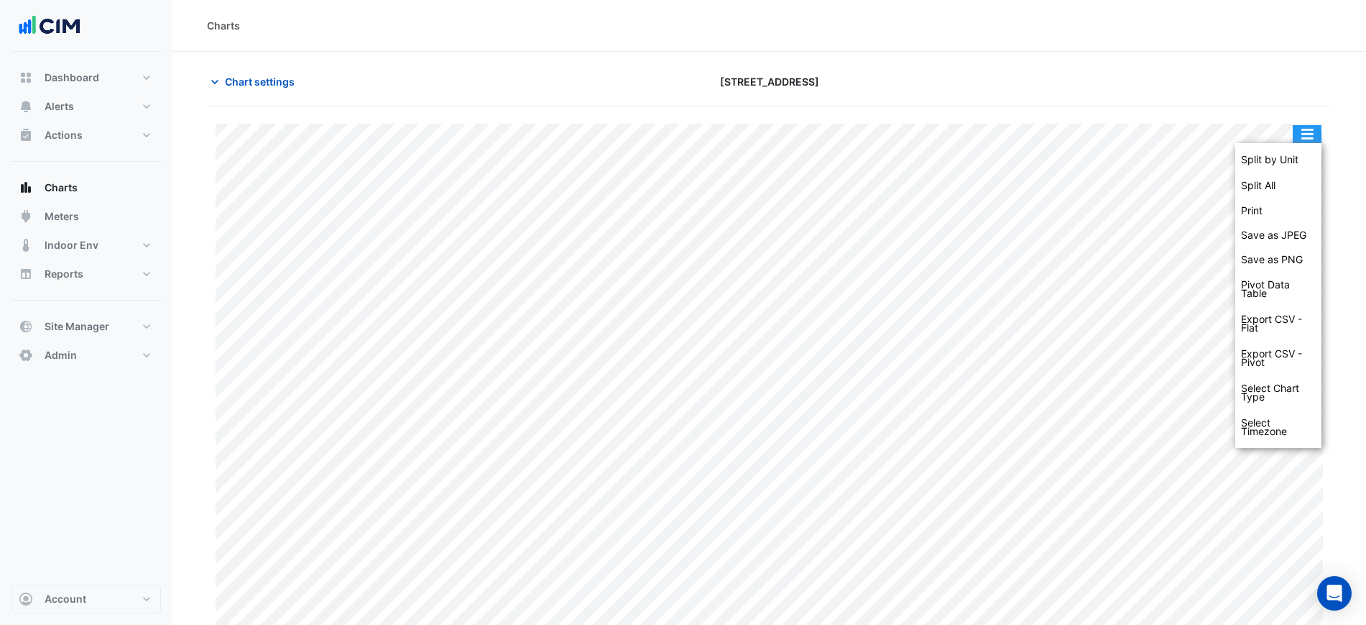
click at [1297, 161] on div "Split by Unit" at bounding box center [1279, 160] width 86 height 26
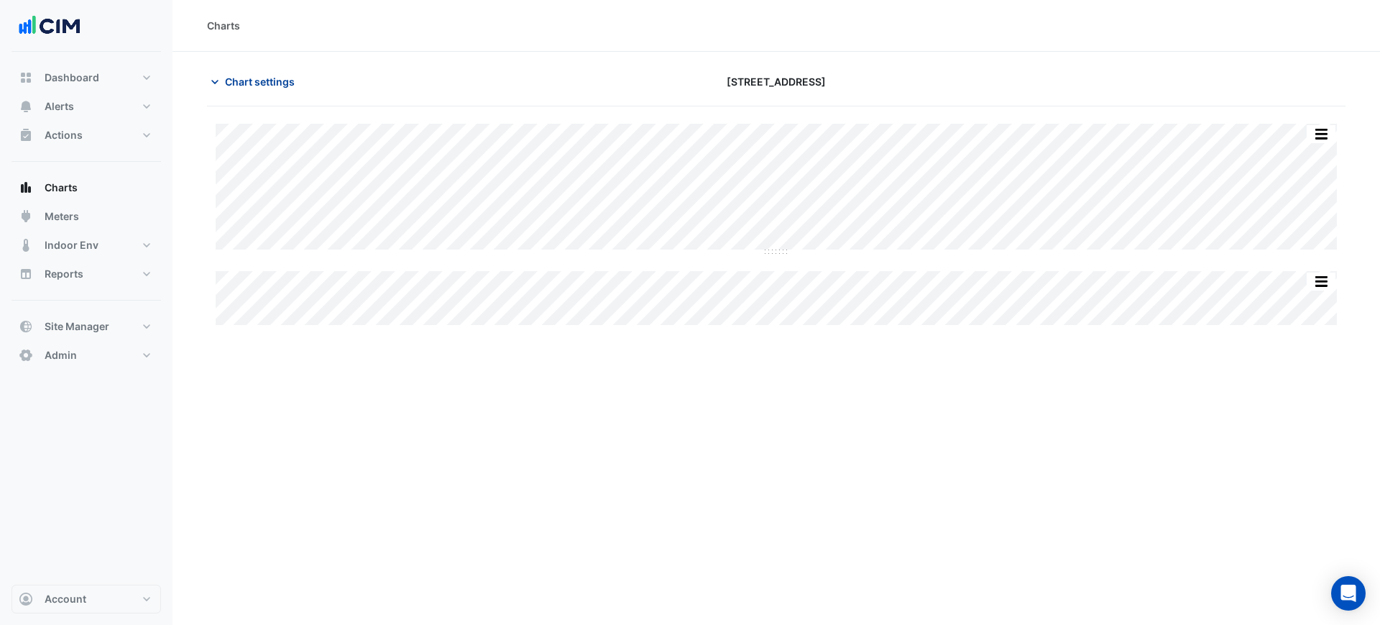
click at [224, 75] on button "Chart settings" at bounding box center [255, 81] width 97 height 25
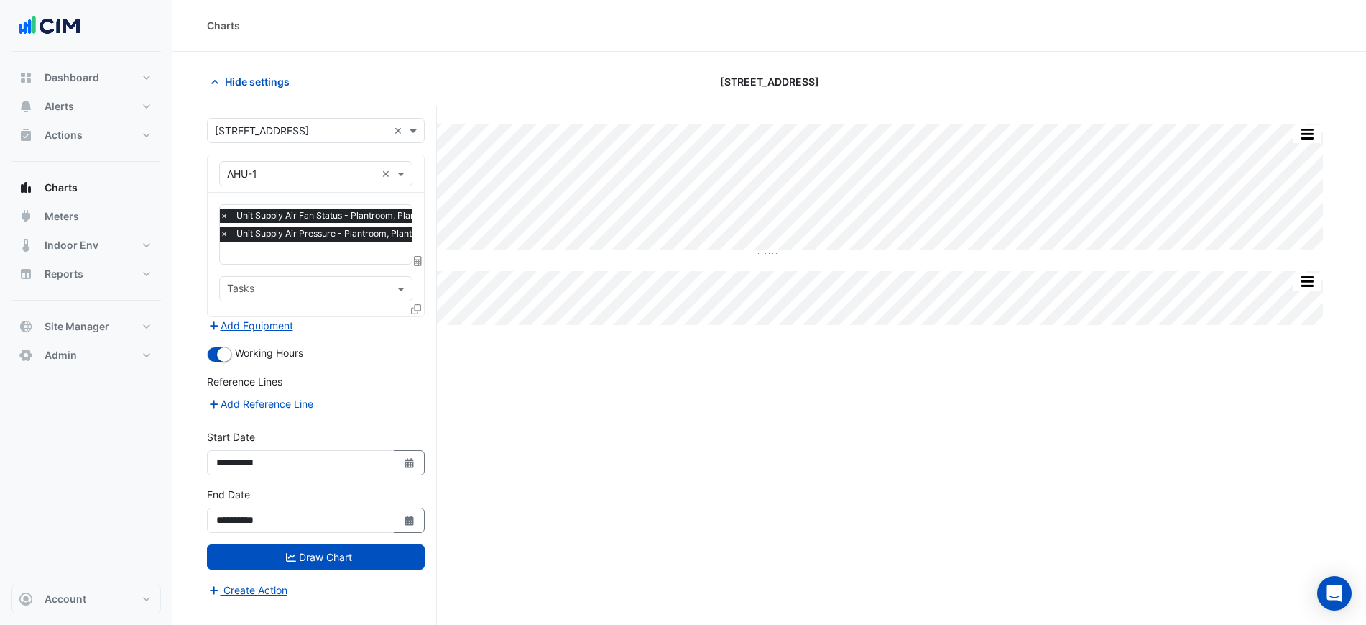
click at [411, 309] on icon at bounding box center [416, 309] width 10 height 10
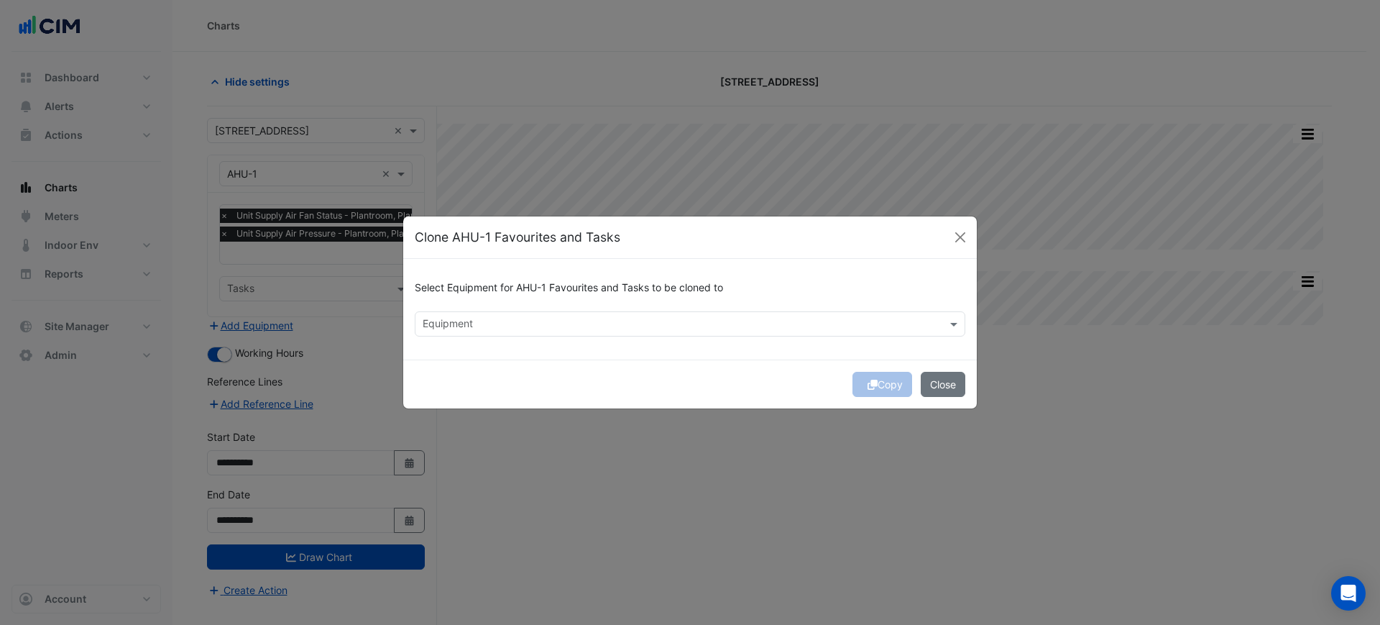
click at [526, 328] on input "text" at bounding box center [682, 325] width 518 height 15
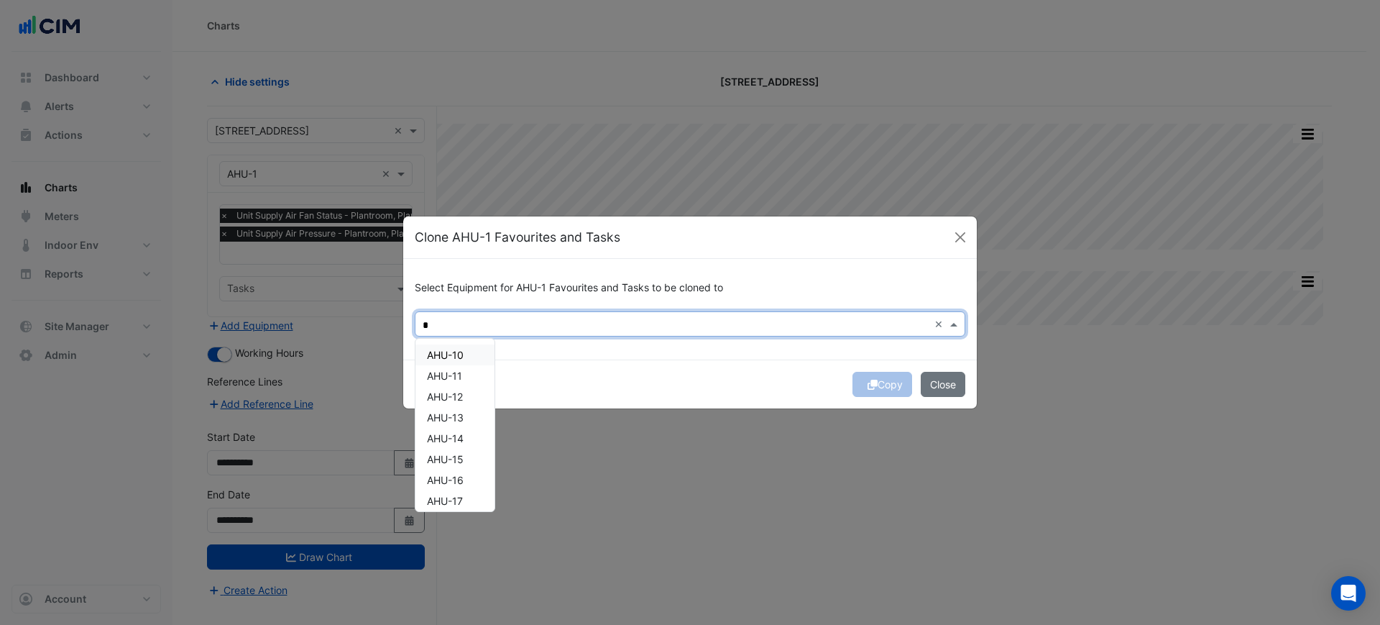
click at [471, 349] on div "AHU-10" at bounding box center [454, 354] width 79 height 21
type input "*"
click at [726, 367] on div "Copy Close" at bounding box center [690, 383] width 574 height 49
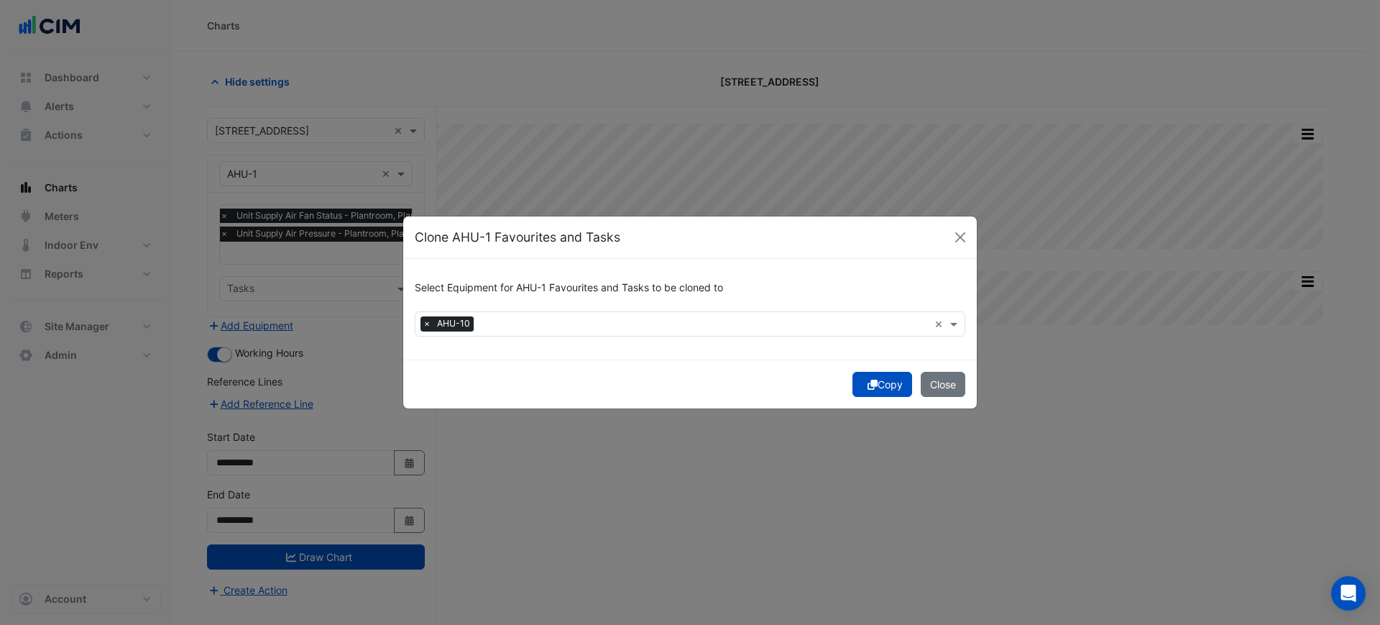
click at [875, 387] on button "Copy" at bounding box center [882, 384] width 60 height 25
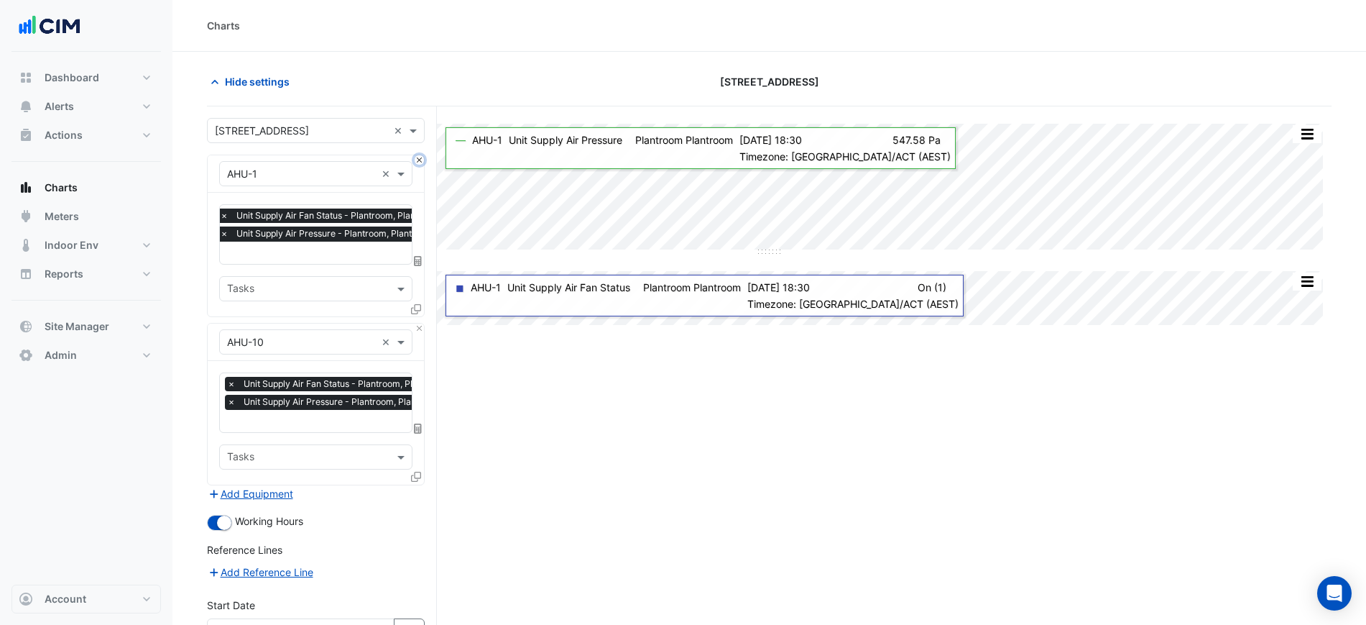
click at [418, 155] on button "Close" at bounding box center [419, 159] width 9 height 9
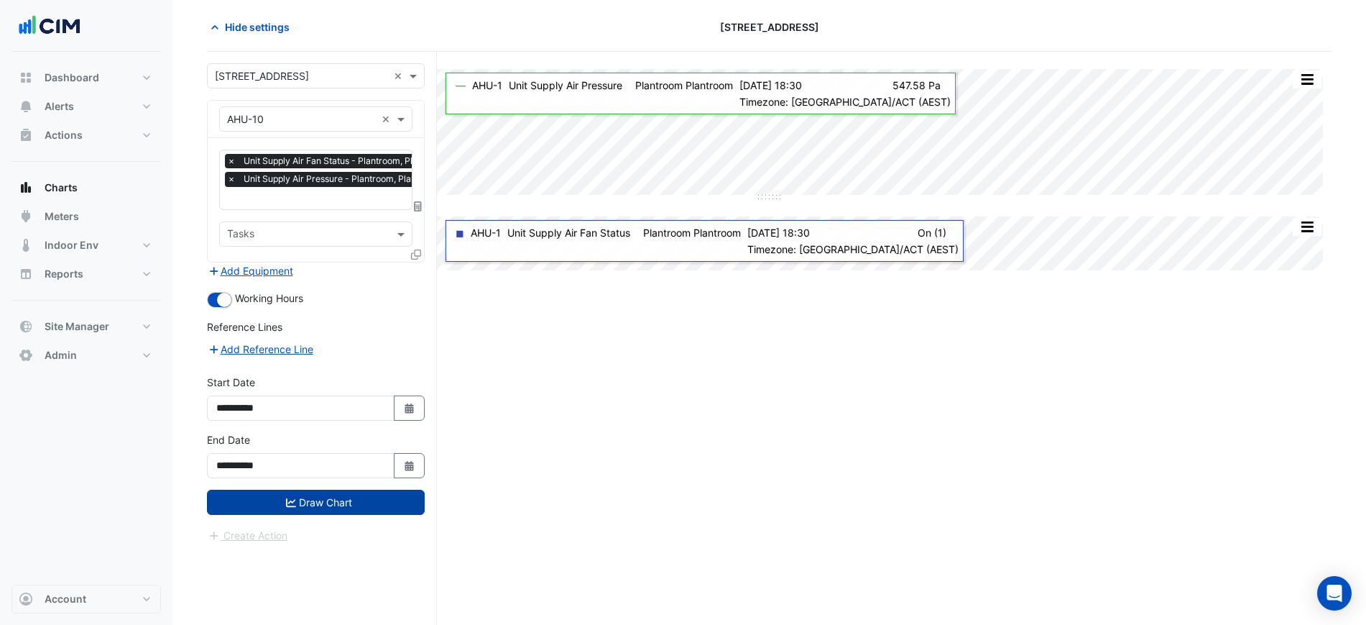
click at [336, 502] on button "Draw Chart" at bounding box center [316, 501] width 218 height 25
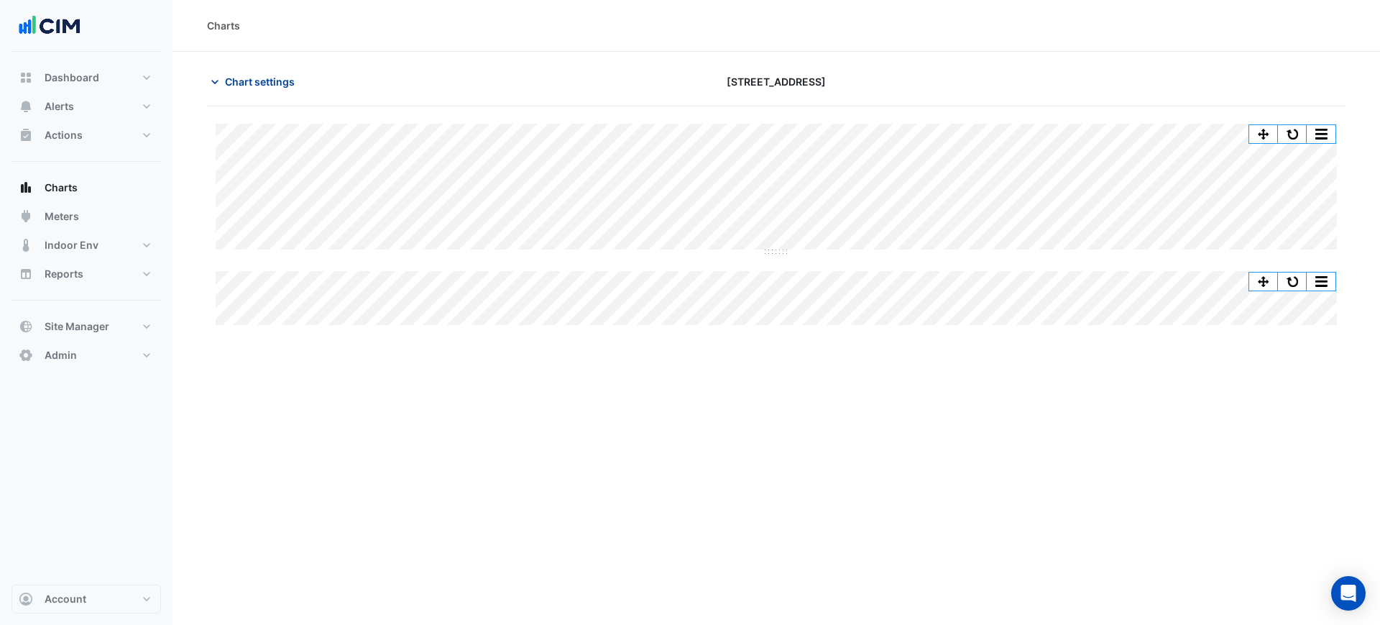
click at [241, 90] on button "Chart settings" at bounding box center [255, 81] width 97 height 25
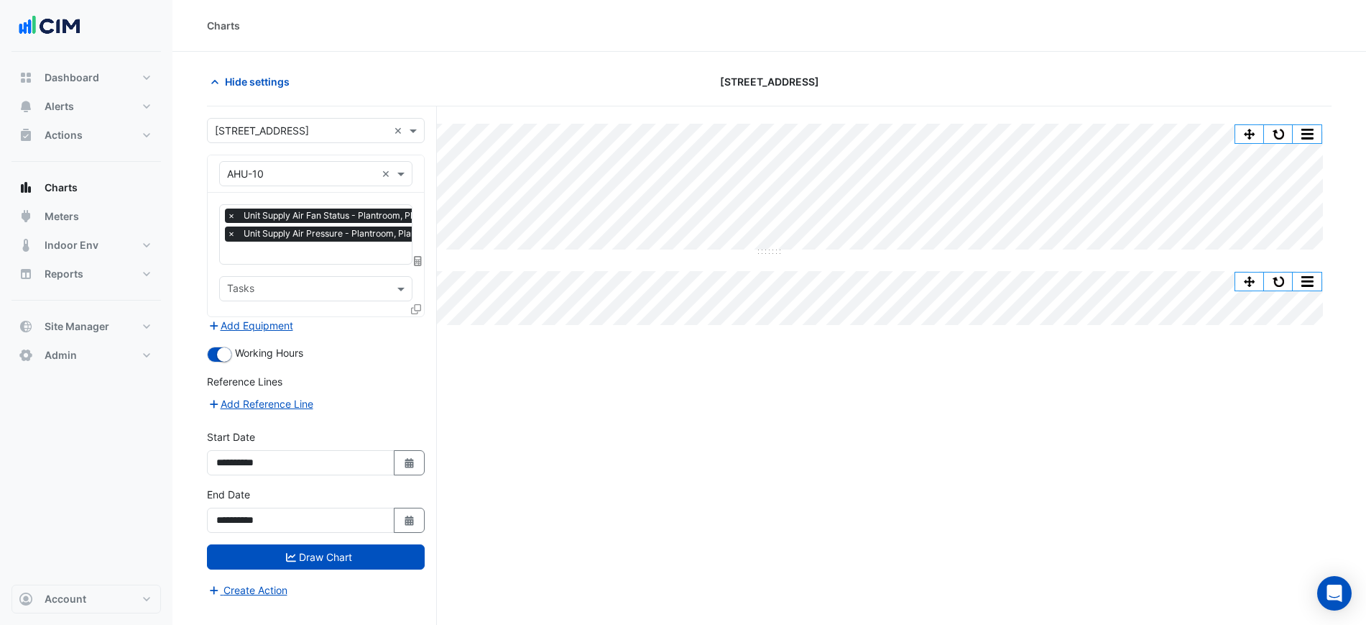
scroll to position [0, 7]
click at [298, 247] on input "text" at bounding box center [333, 254] width 227 height 15
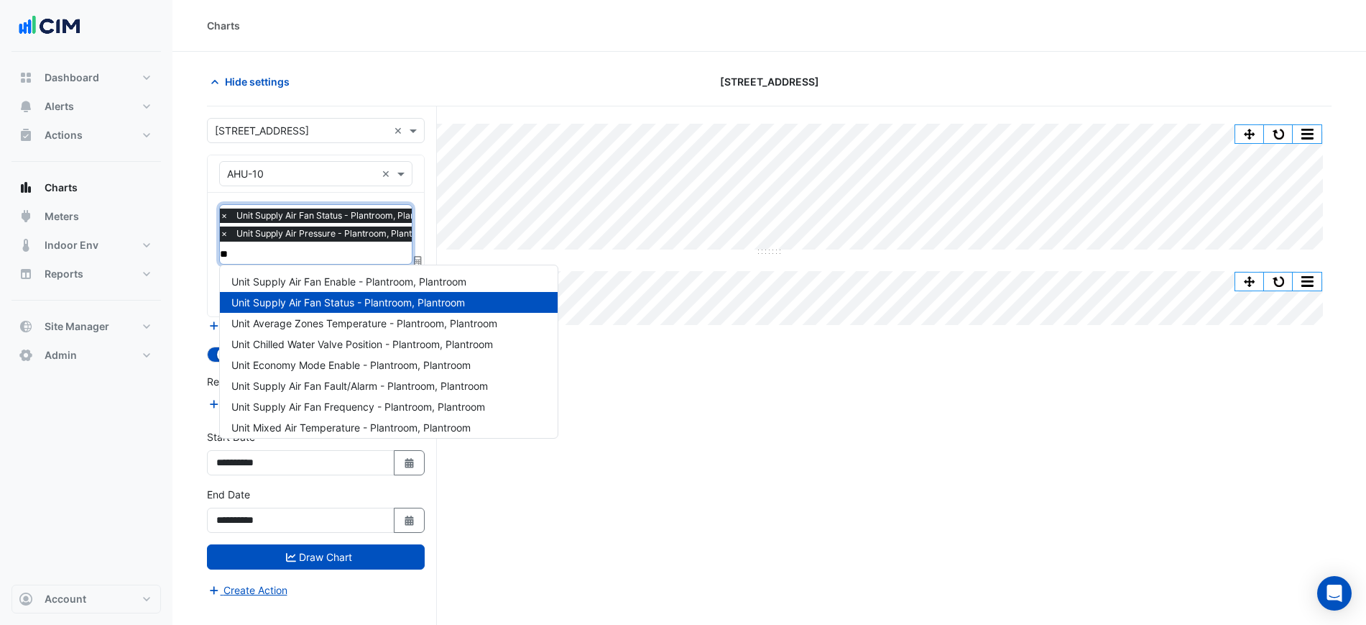
scroll to position [0, 0]
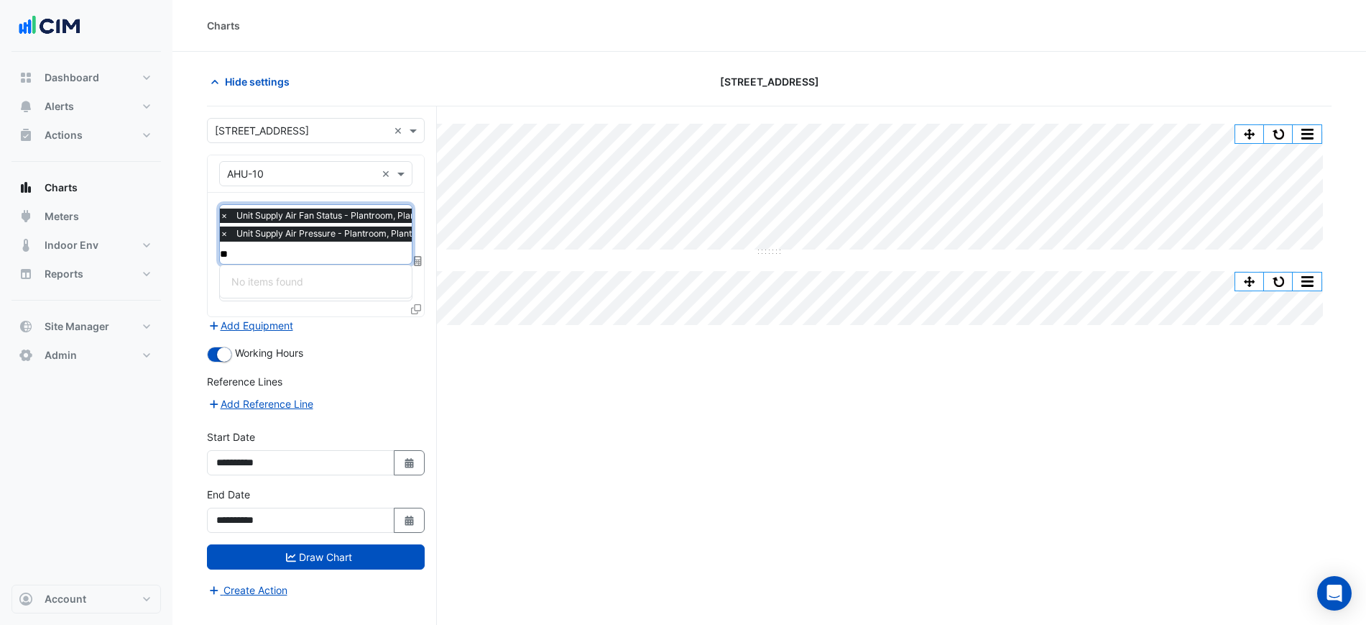
type input "***"
click at [317, 253] on input "***" at bounding box center [333, 254] width 227 height 15
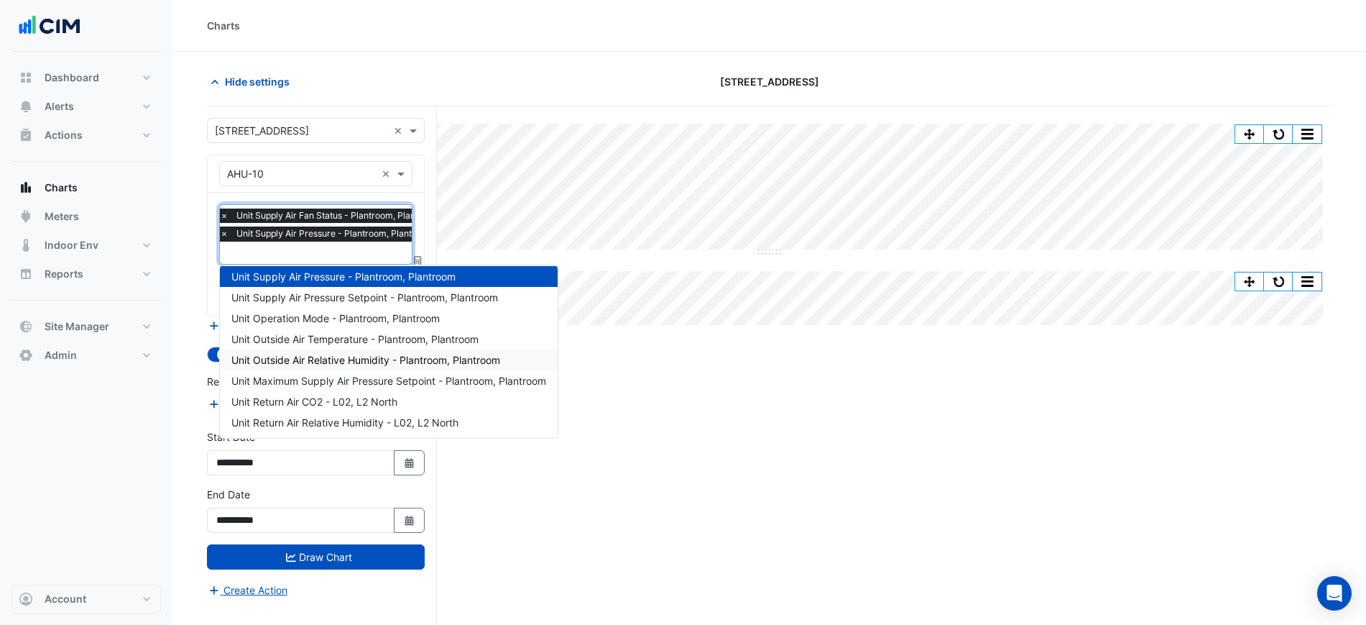
scroll to position [381, 0]
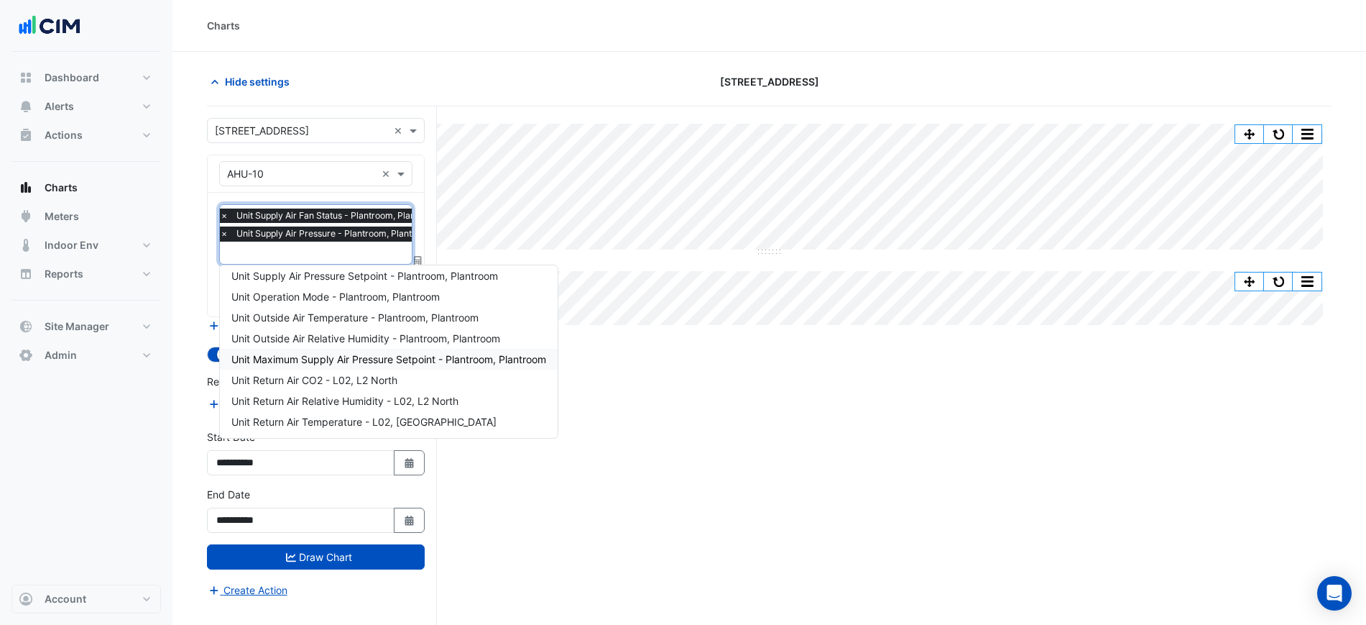
click at [730, 400] on div "Split All Split None Print Save as JPEG Save as PNG Pivot Data Table Export CSV…" at bounding box center [769, 392] width 1125 height 573
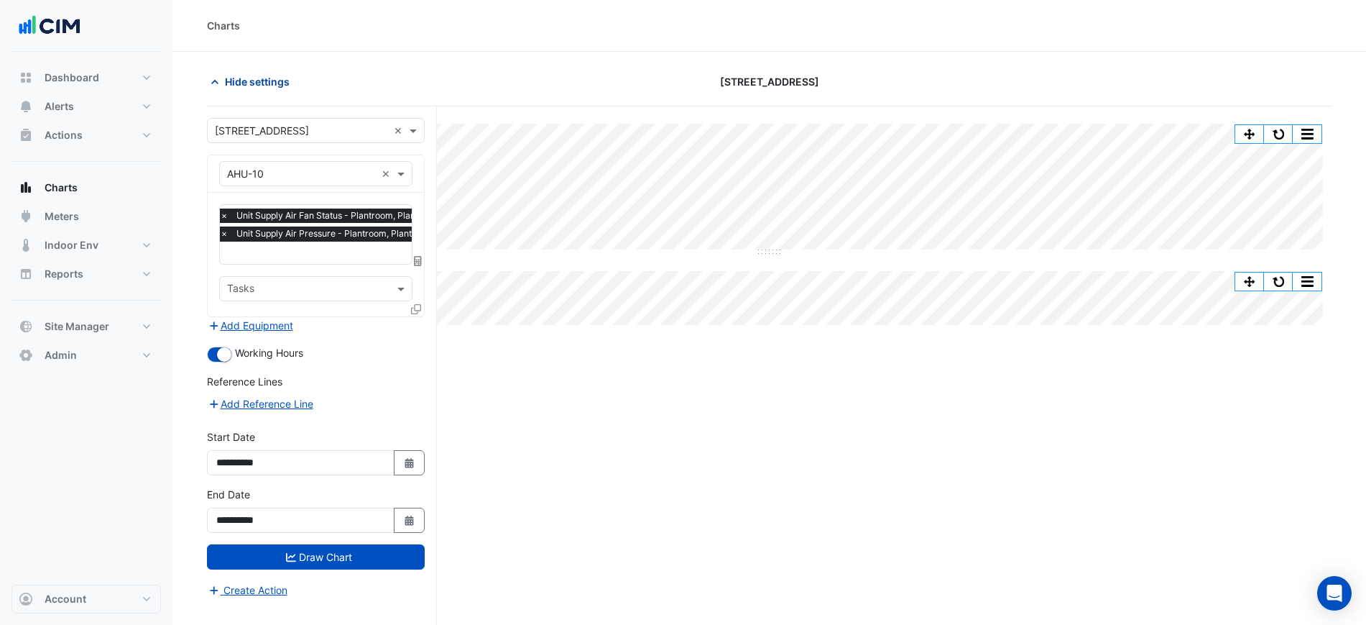
click at [263, 76] on span "Hide settings" at bounding box center [257, 81] width 65 height 15
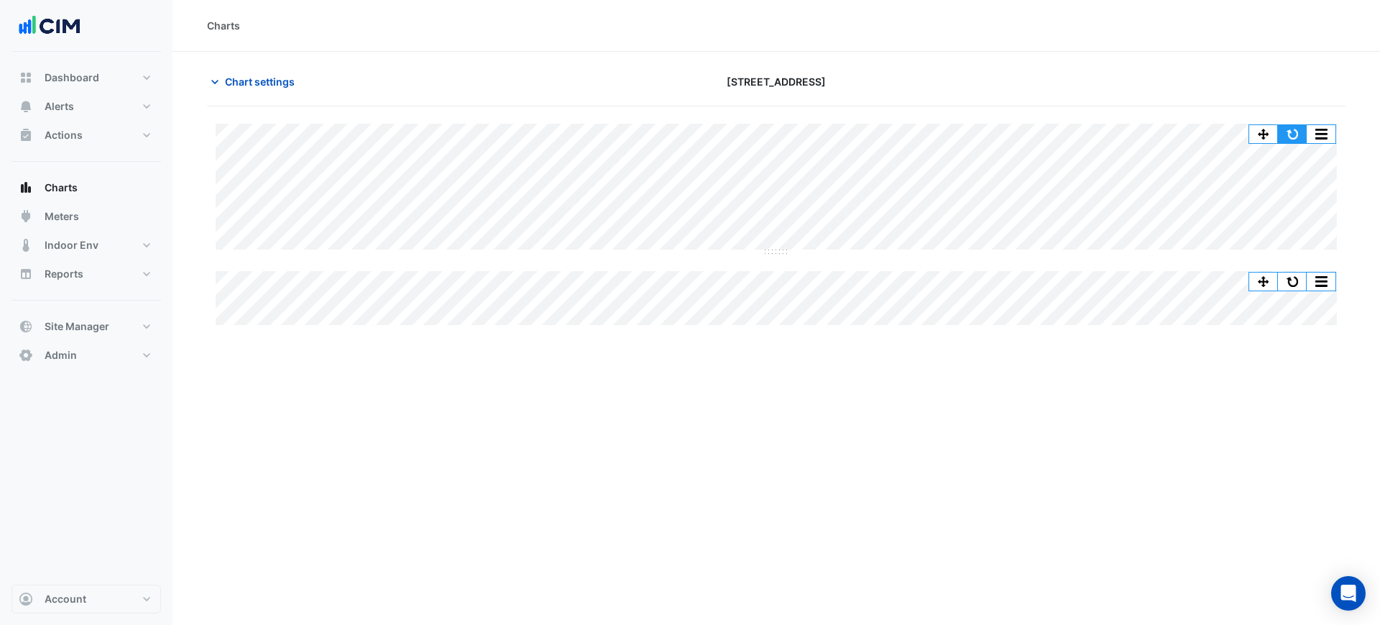
click at [1287, 129] on button "button" at bounding box center [1292, 134] width 29 height 18
click at [1284, 281] on button "button" at bounding box center [1292, 281] width 29 height 18
click at [300, 105] on div "Chart settings 16-18 Mort Street" at bounding box center [776, 87] width 1138 height 37
click at [293, 93] on button "Chart settings" at bounding box center [255, 81] width 97 height 25
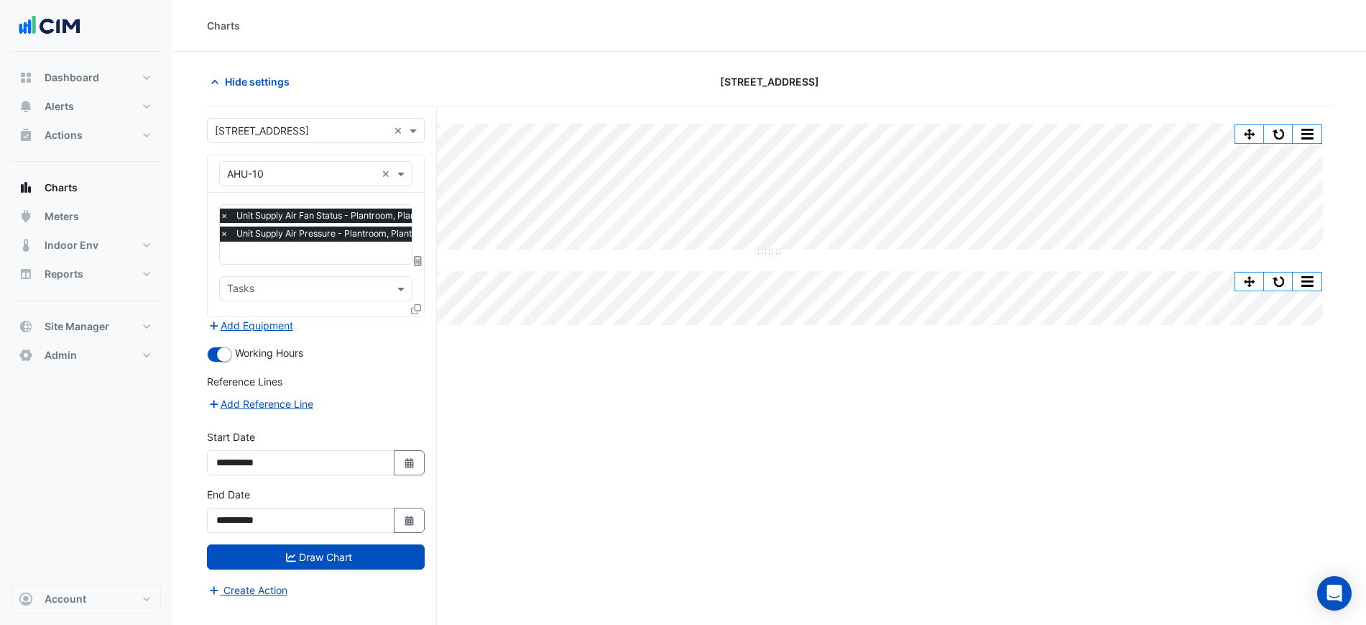
click at [310, 240] on span "Unit Supply Air Pressure - Plantroom, Plantroom" at bounding box center [335, 233] width 204 height 14
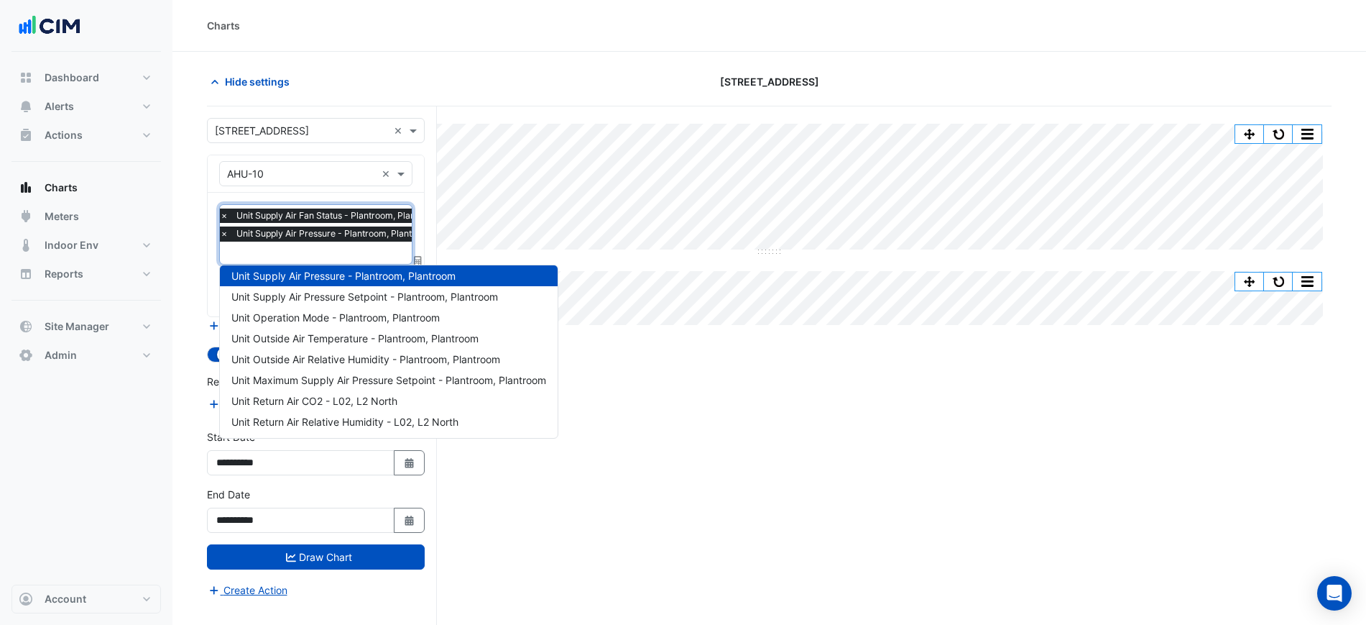
type input "*"
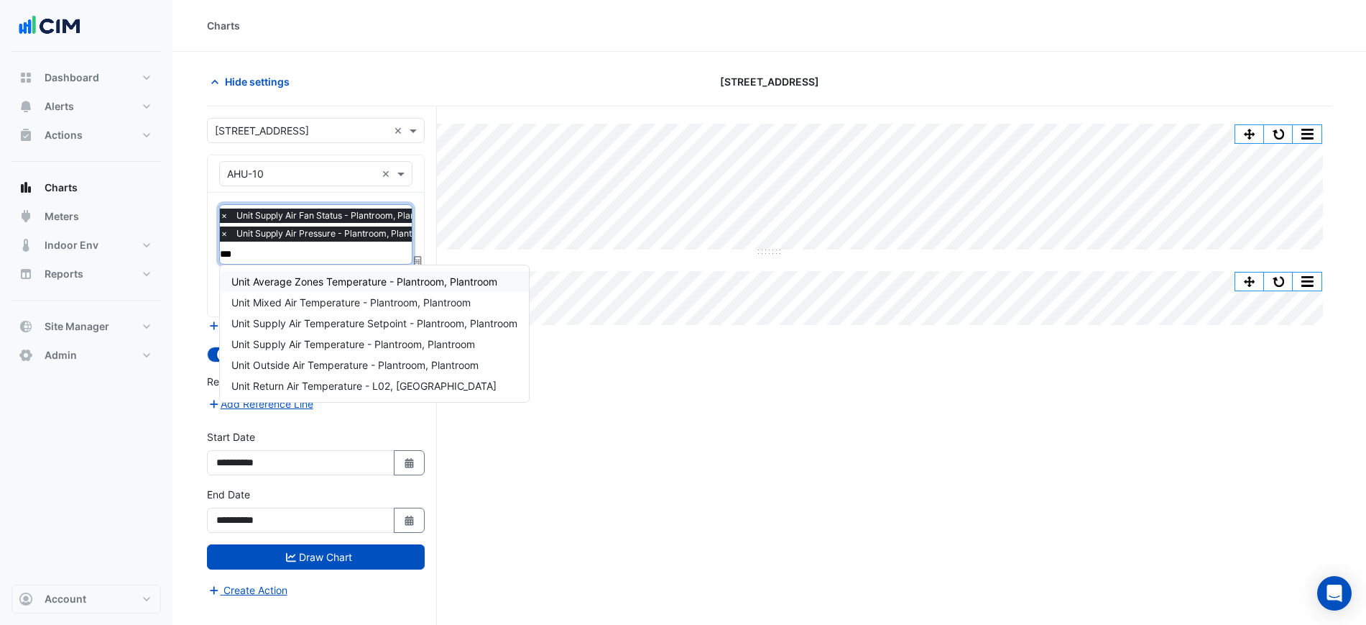
scroll to position [0, 0]
type input "**********"
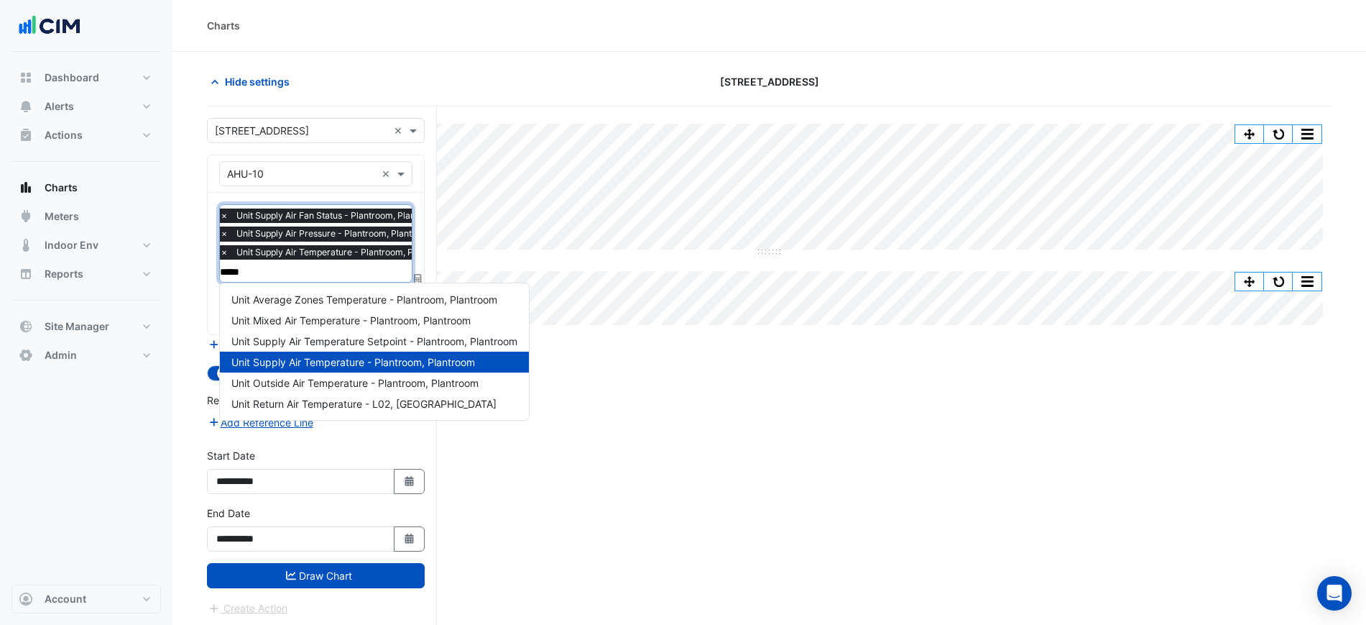
type input "******"
click at [418, 341] on span "Unit Supply Air Temperature Setpoint - Plantroom, Plantroom" at bounding box center [374, 341] width 286 height 12
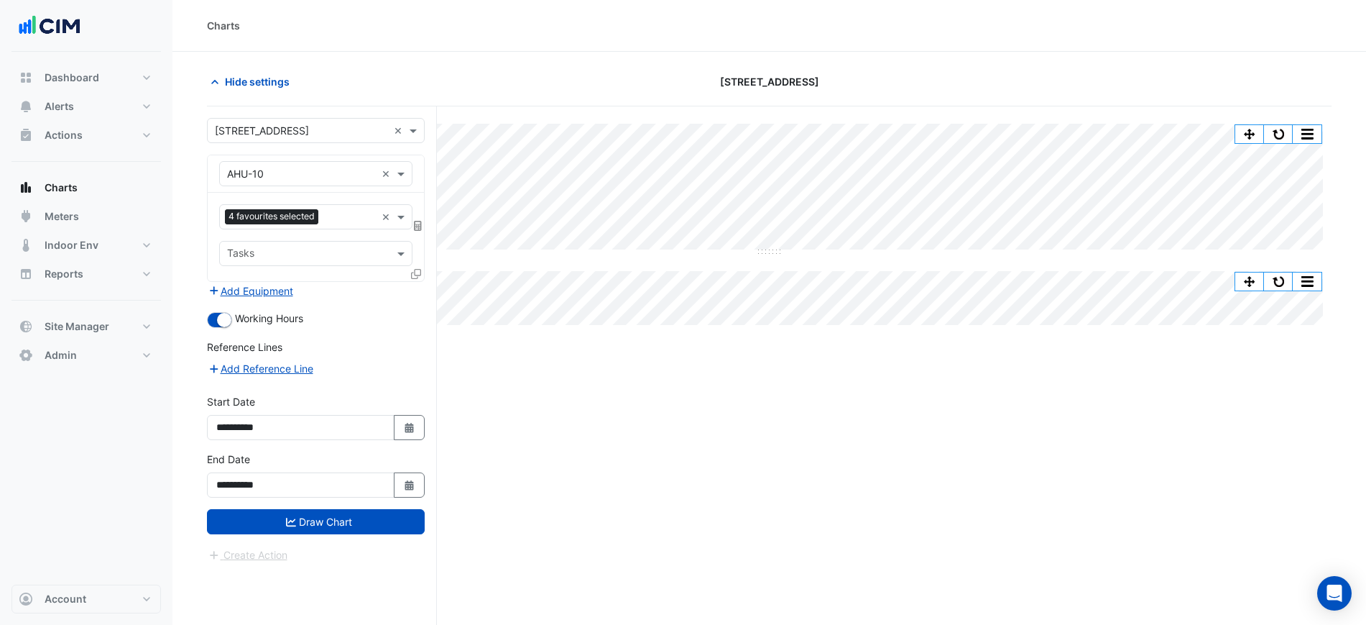
click at [387, 537] on form "**********" at bounding box center [316, 340] width 218 height 445
click at [385, 527] on button "Draw Chart" at bounding box center [316, 521] width 218 height 25
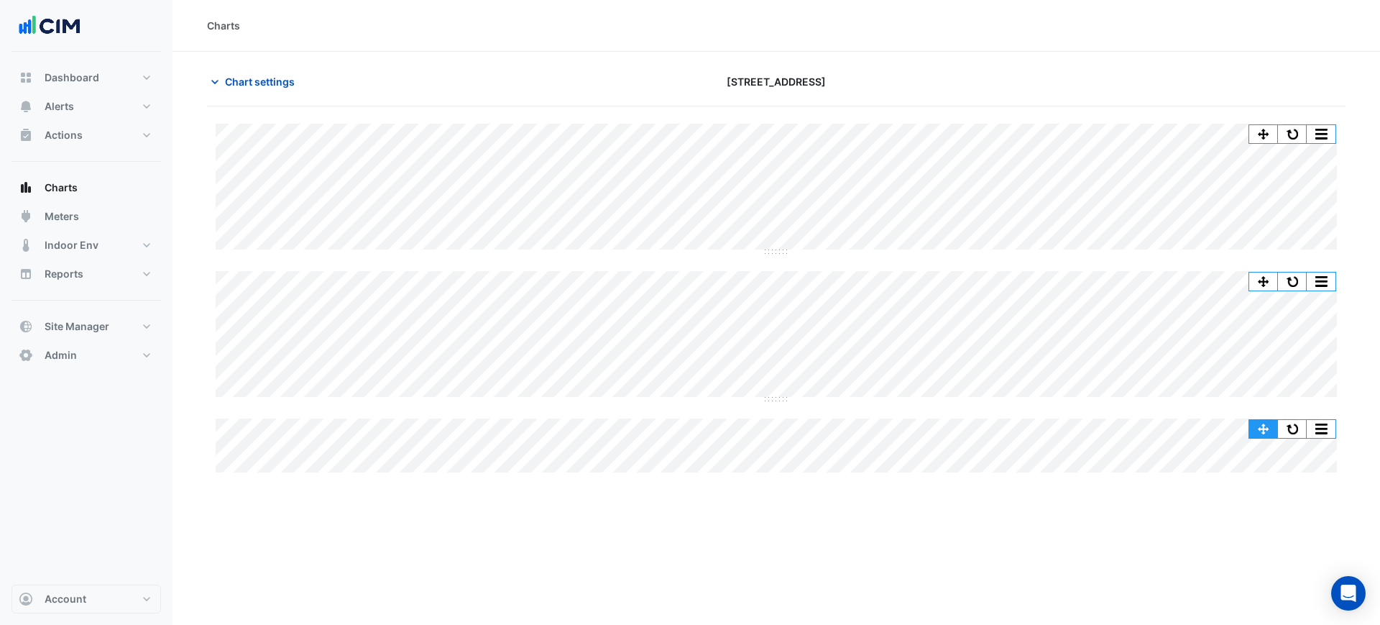
click at [1282, 433] on button "button" at bounding box center [1292, 429] width 29 height 18
click at [1300, 424] on button "button" at bounding box center [1292, 429] width 29 height 18
click at [285, 86] on span "Chart settings" at bounding box center [260, 81] width 70 height 15
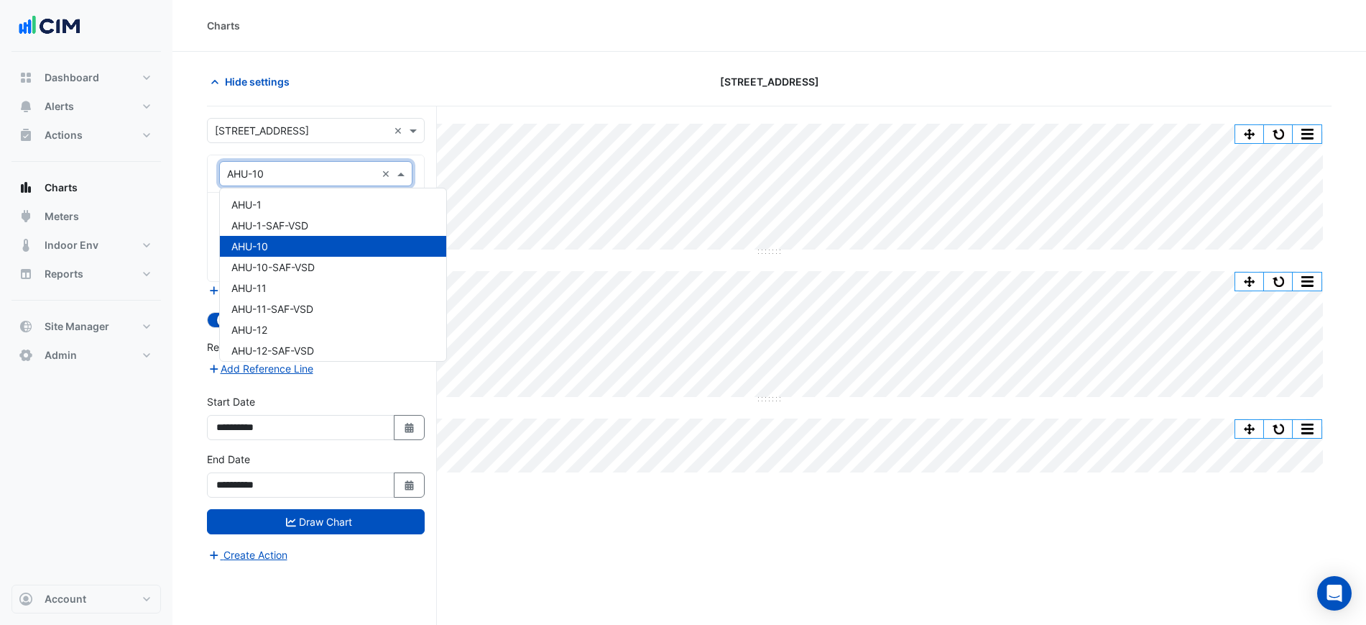
click at [291, 163] on div "Equipment × AHU-10 ×" at bounding box center [315, 173] width 193 height 25
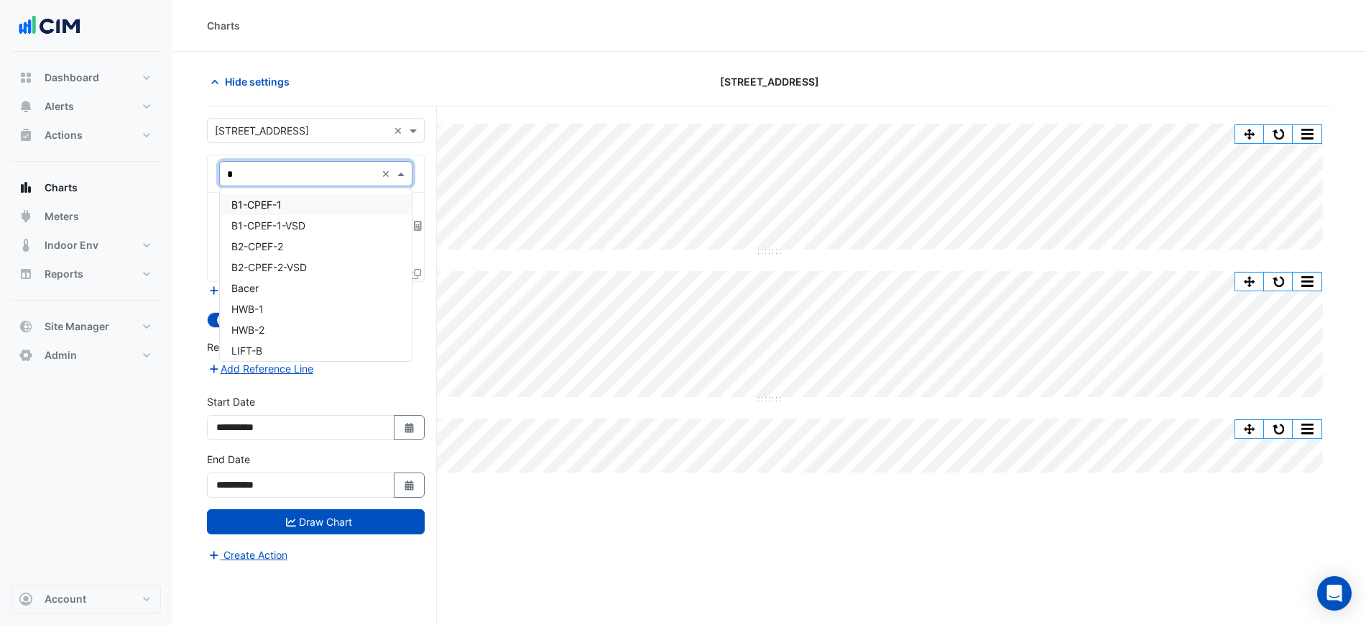
type input "**"
click at [312, 203] on div "B1-CPEF-1" at bounding box center [316, 204] width 192 height 21
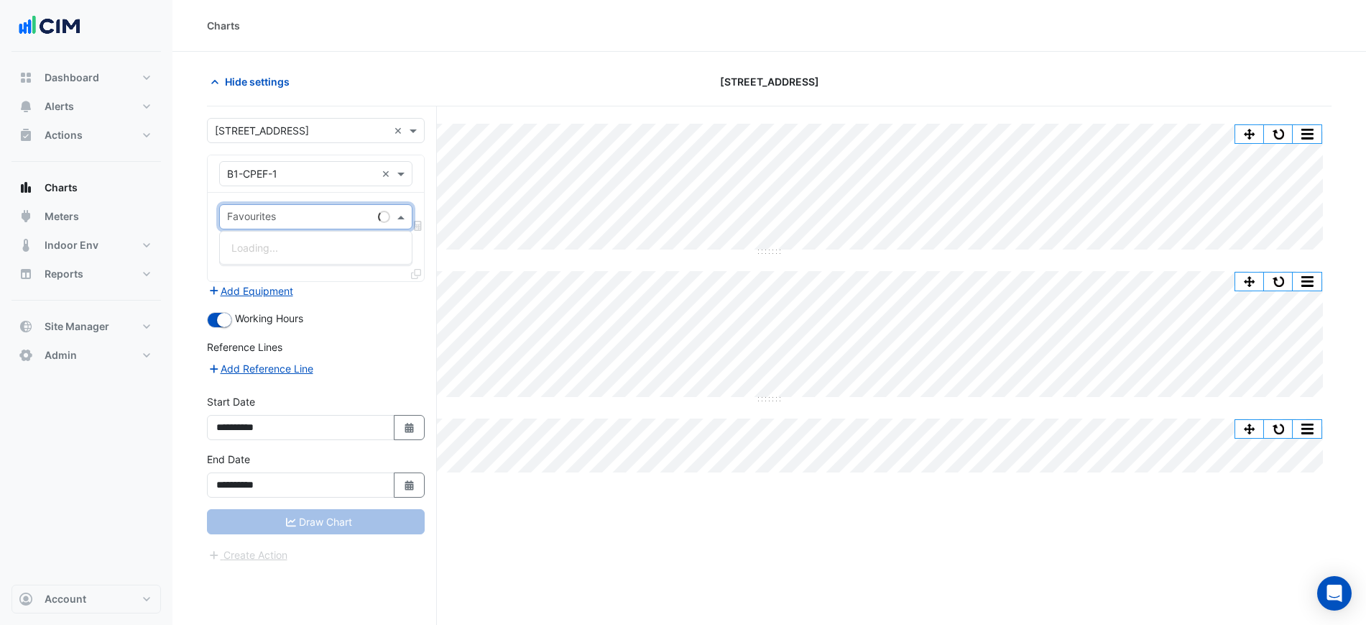
click at [314, 211] on input "text" at bounding box center [299, 218] width 145 height 15
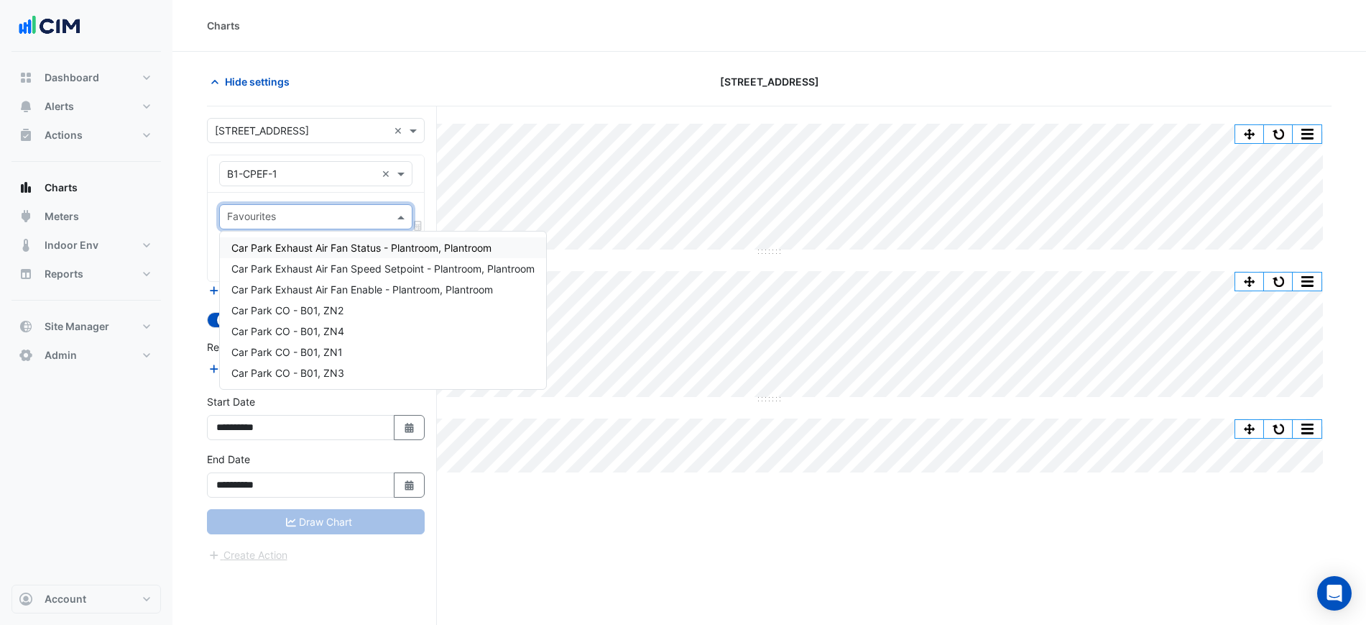
click at [349, 253] on span "Car Park Exhaust Air Fan Status - Plantroom, Plantroom" at bounding box center [361, 247] width 260 height 12
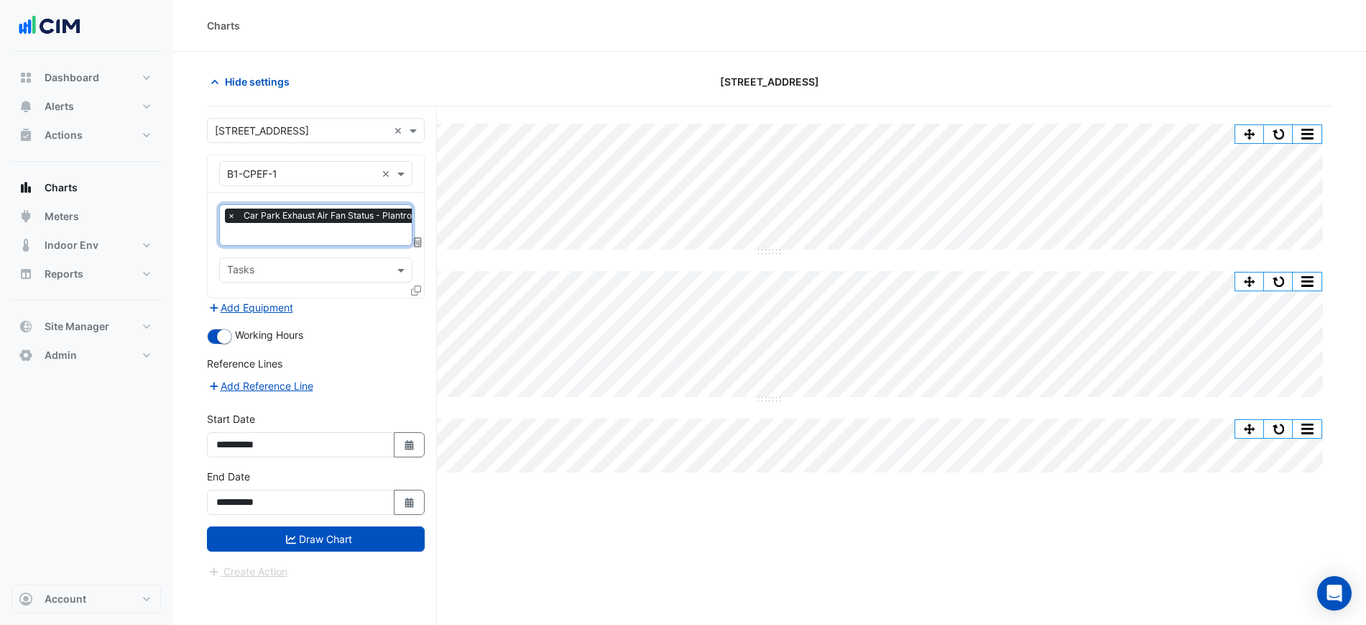
click at [349, 221] on span "Car Park Exhaust Air Fan Status - Plantroom, Plantroom" at bounding box center [357, 215] width 235 height 14
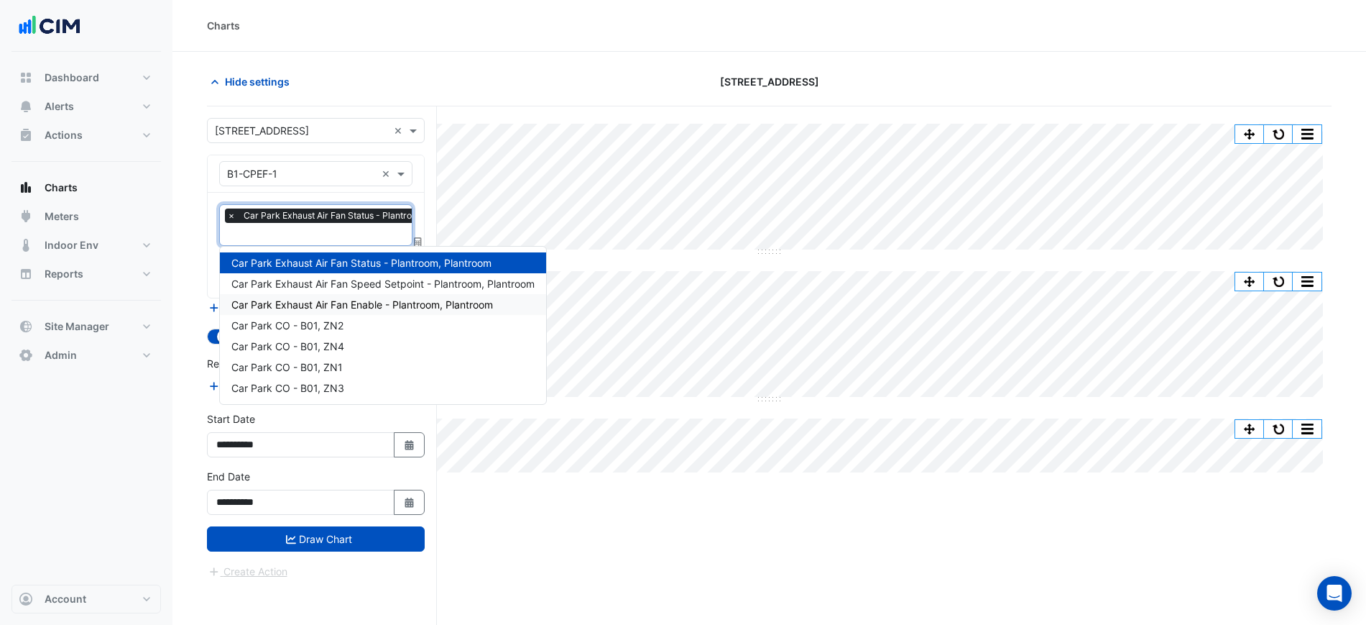
click at [370, 299] on span "Car Park Exhaust Air Fan Enable - Plantroom, Plantroom" at bounding box center [362, 304] width 262 height 12
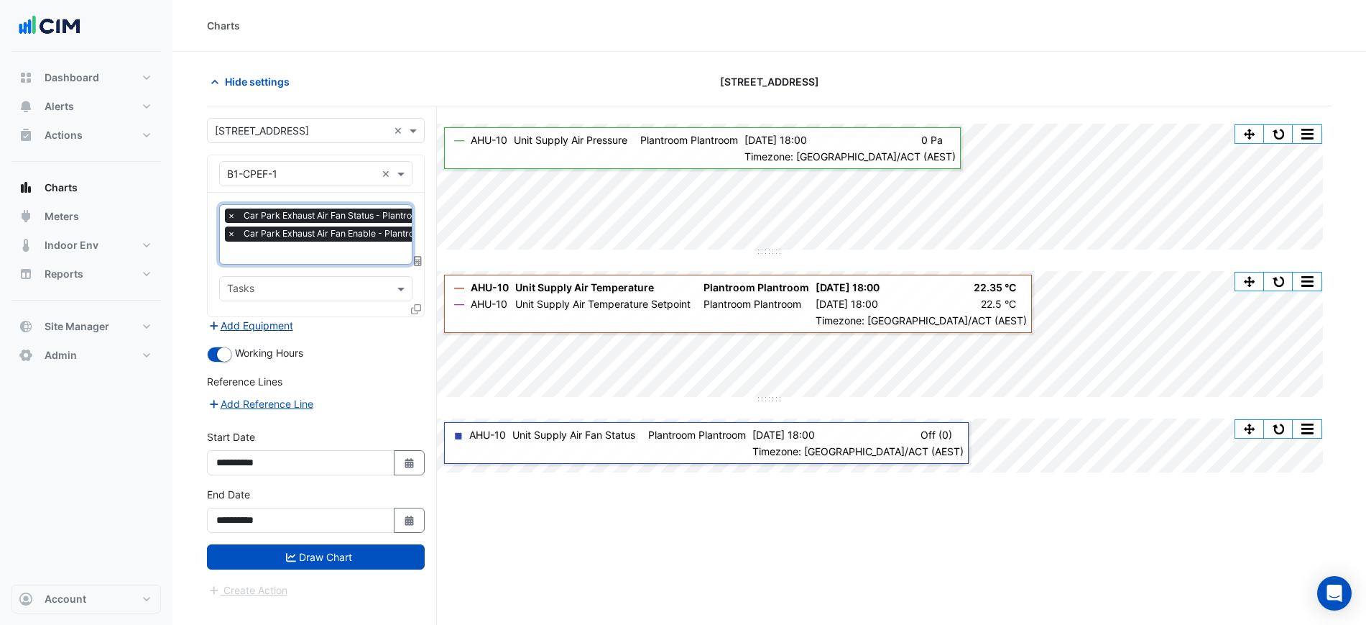
click at [250, 321] on button "Add Equipment" at bounding box center [250, 325] width 87 height 17
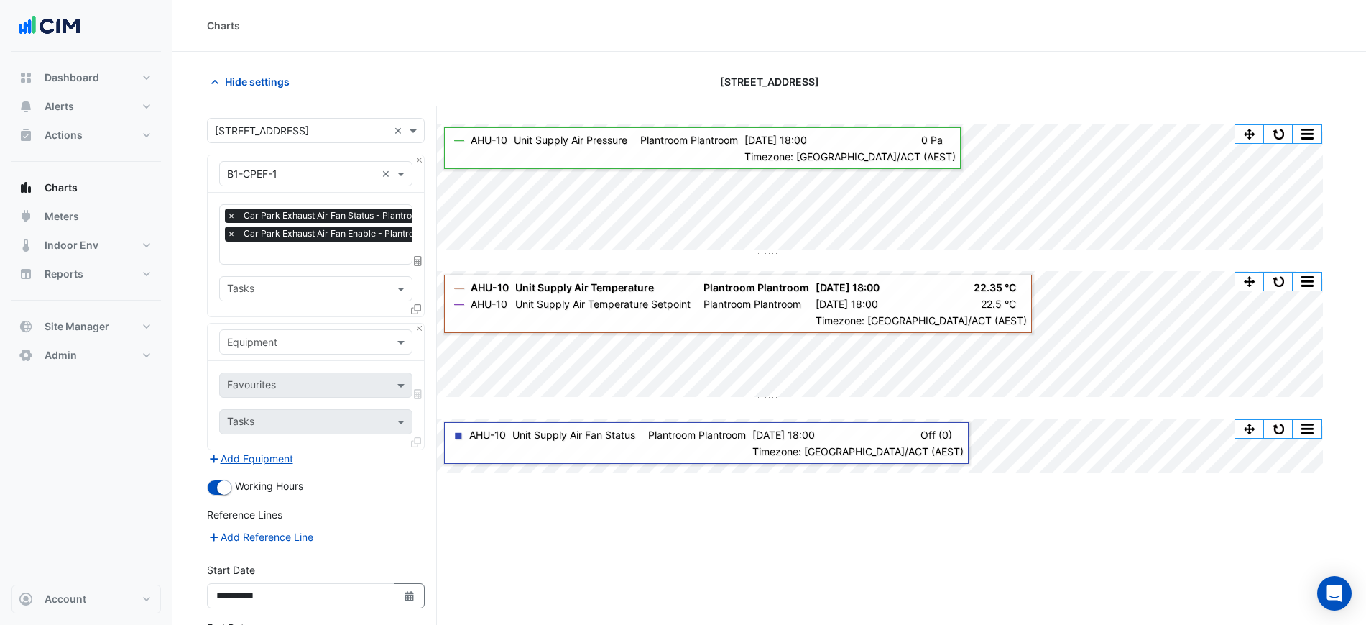
click at [287, 326] on div "Equipment" at bounding box center [316, 341] width 216 height 37
click at [290, 335] on input "text" at bounding box center [301, 342] width 149 height 15
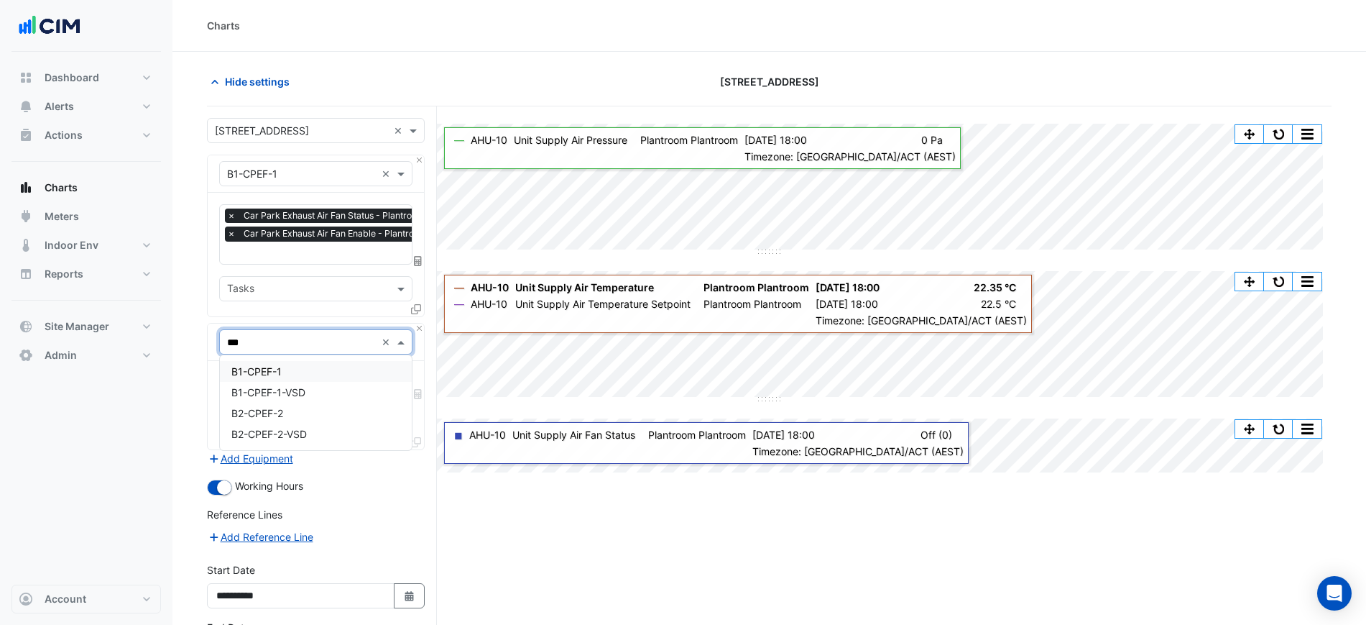
type input "****"
click at [305, 388] on span "B1-CPEF-1-VSD" at bounding box center [268, 392] width 74 height 12
click at [305, 382] on input "text" at bounding box center [299, 386] width 145 height 15
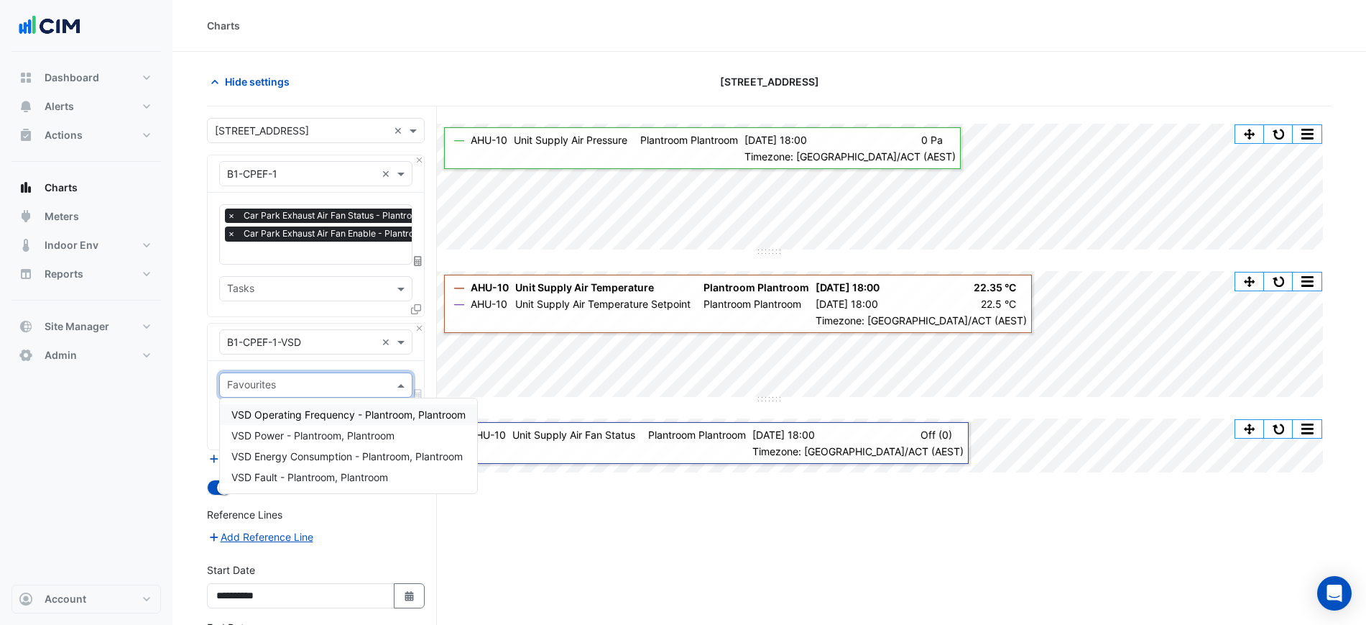
click at [344, 410] on span "VSD Operating Frequency - Plantroom, Plantroom" at bounding box center [348, 414] width 234 height 12
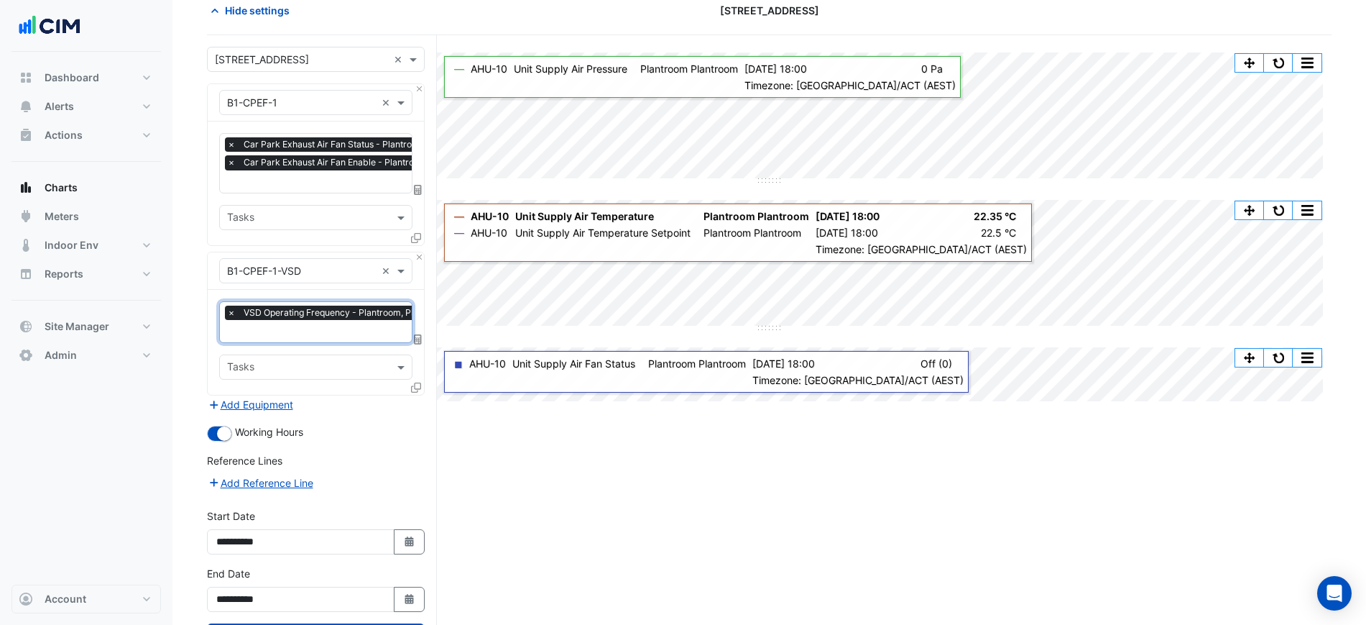
scroll to position [132, 0]
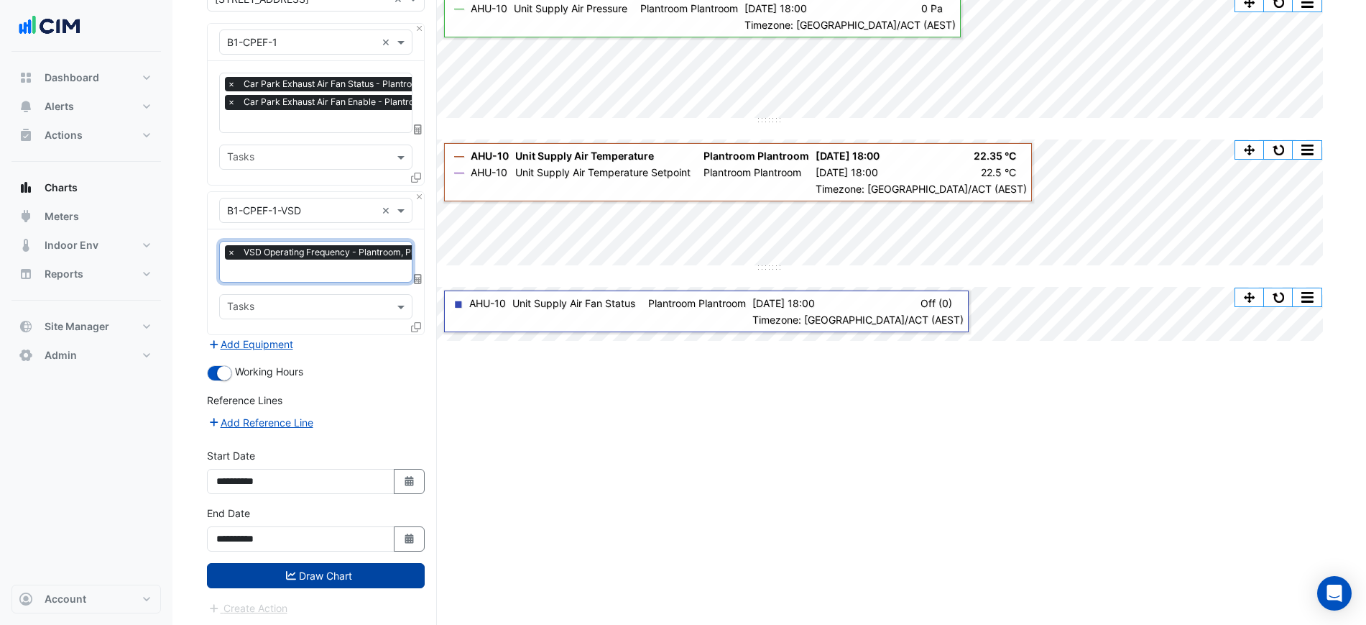
click at [328, 565] on button "Draw Chart" at bounding box center [316, 575] width 218 height 25
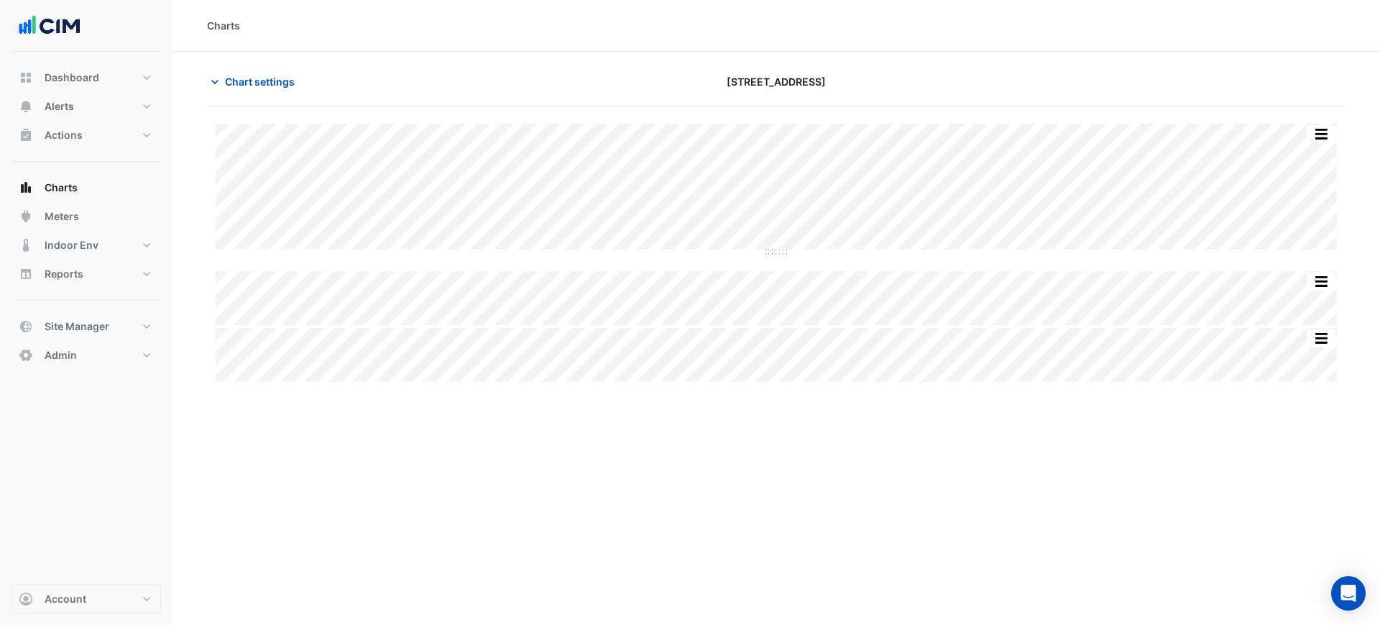
click at [271, 98] on div "Chart settings 16-18 Mort Street" at bounding box center [776, 87] width 1138 height 37
click at [268, 93] on button "Chart settings" at bounding box center [255, 81] width 97 height 25
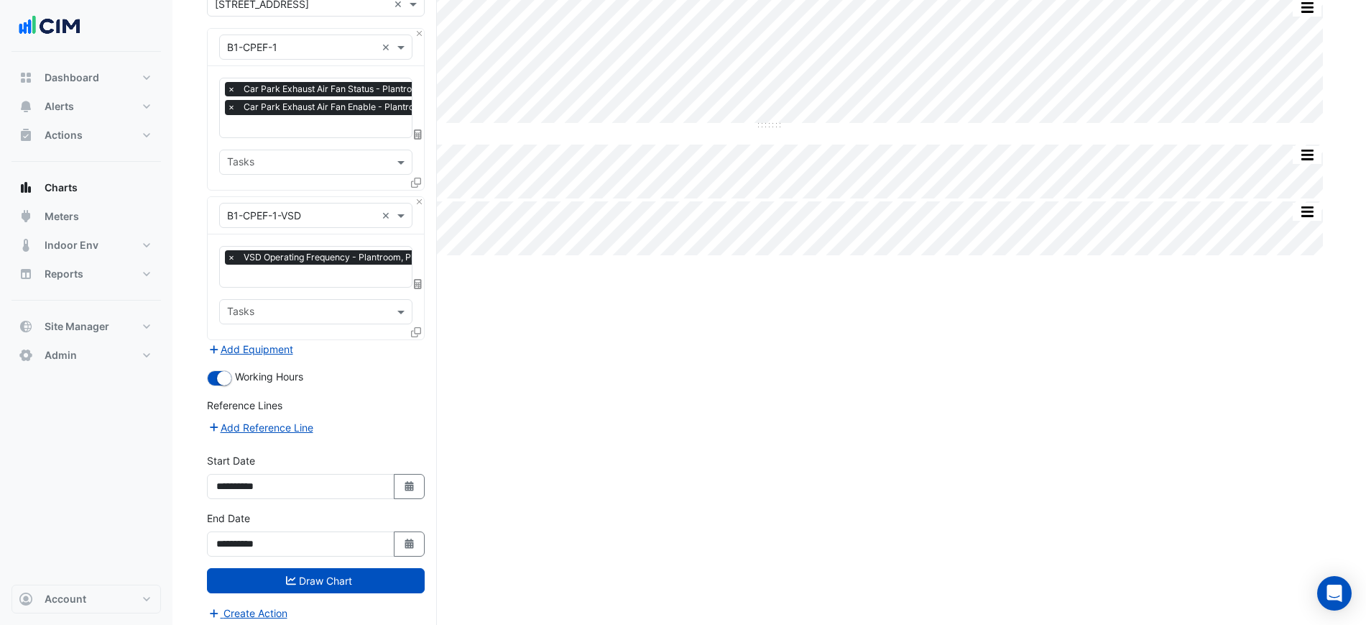
scroll to position [132, 0]
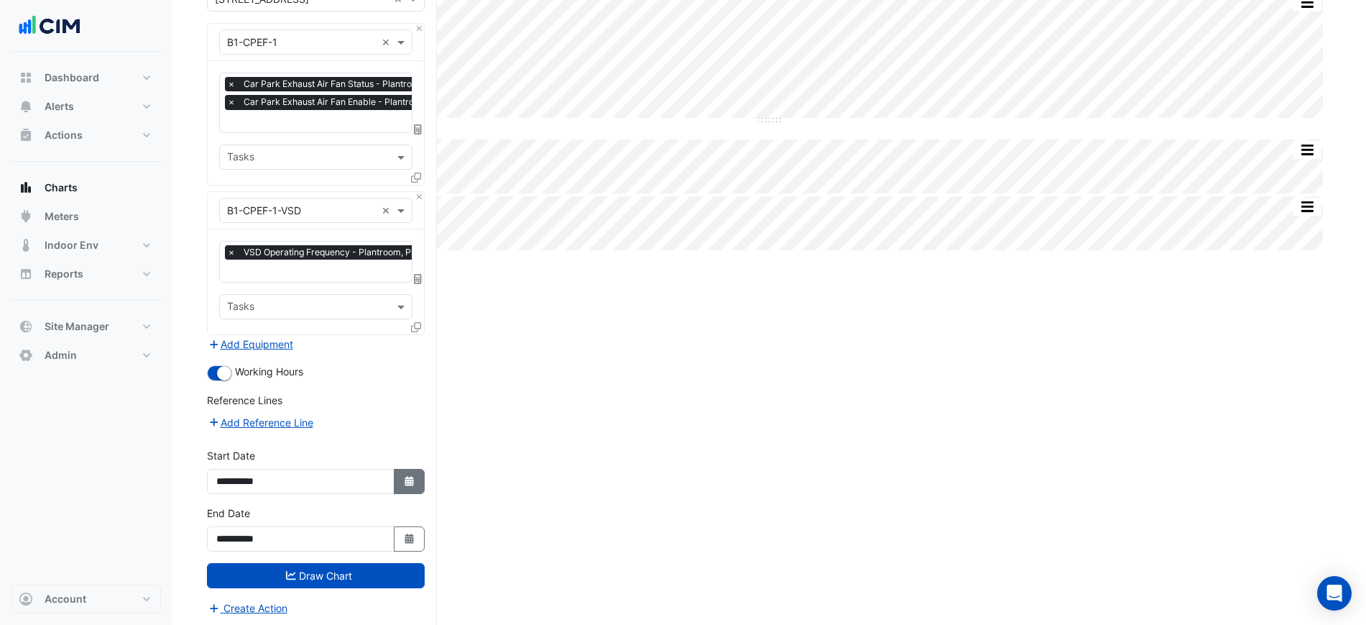
click at [403, 483] on fa-icon "Select Date" at bounding box center [409, 481] width 13 height 12
select select "*"
select select "****"
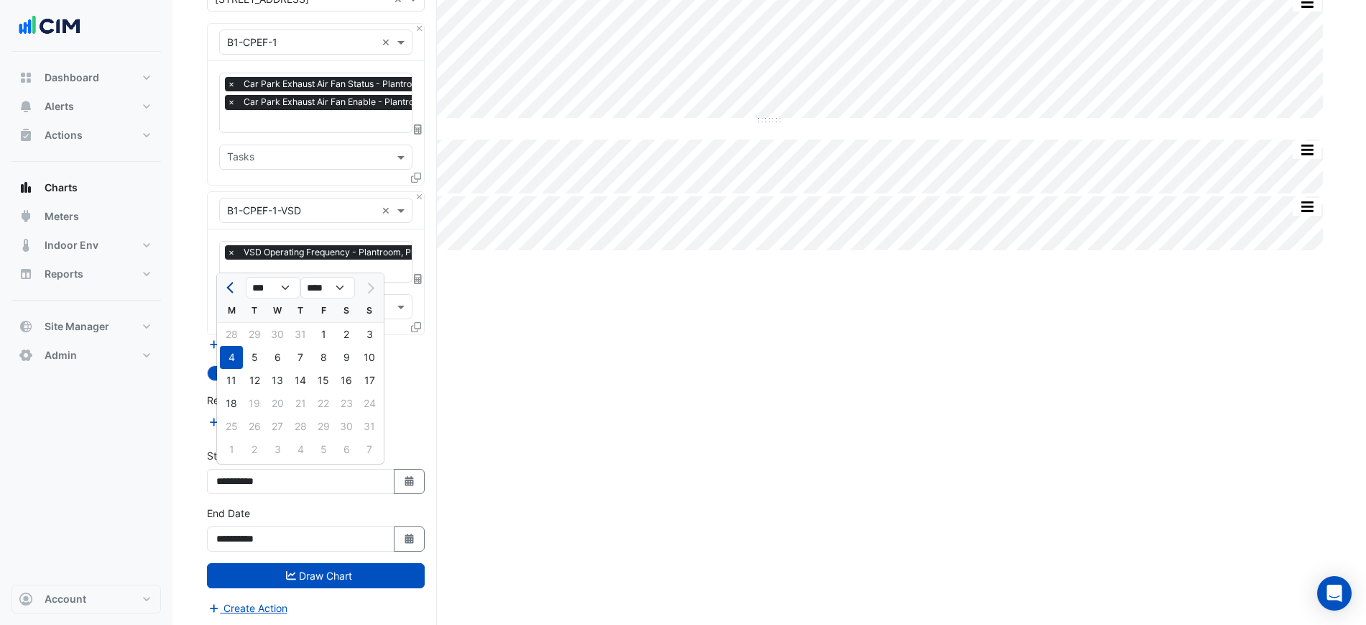
click at [236, 284] on button "Previous month" at bounding box center [231, 287] width 17 height 23
select select "*"
click at [239, 352] on div "7" at bounding box center [231, 357] width 23 height 23
type input "**********"
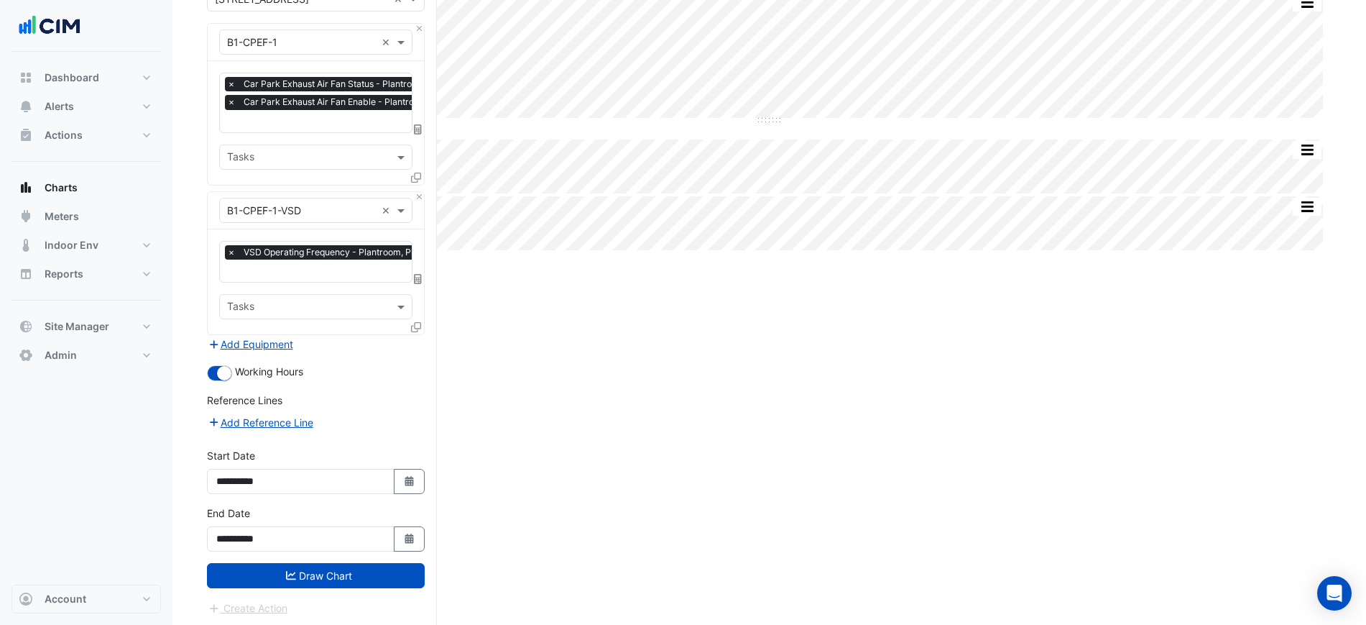
click at [306, 551] on div "**********" at bounding box center [315, 533] width 235 height 57
click at [311, 565] on button "Draw Chart" at bounding box center [316, 575] width 218 height 25
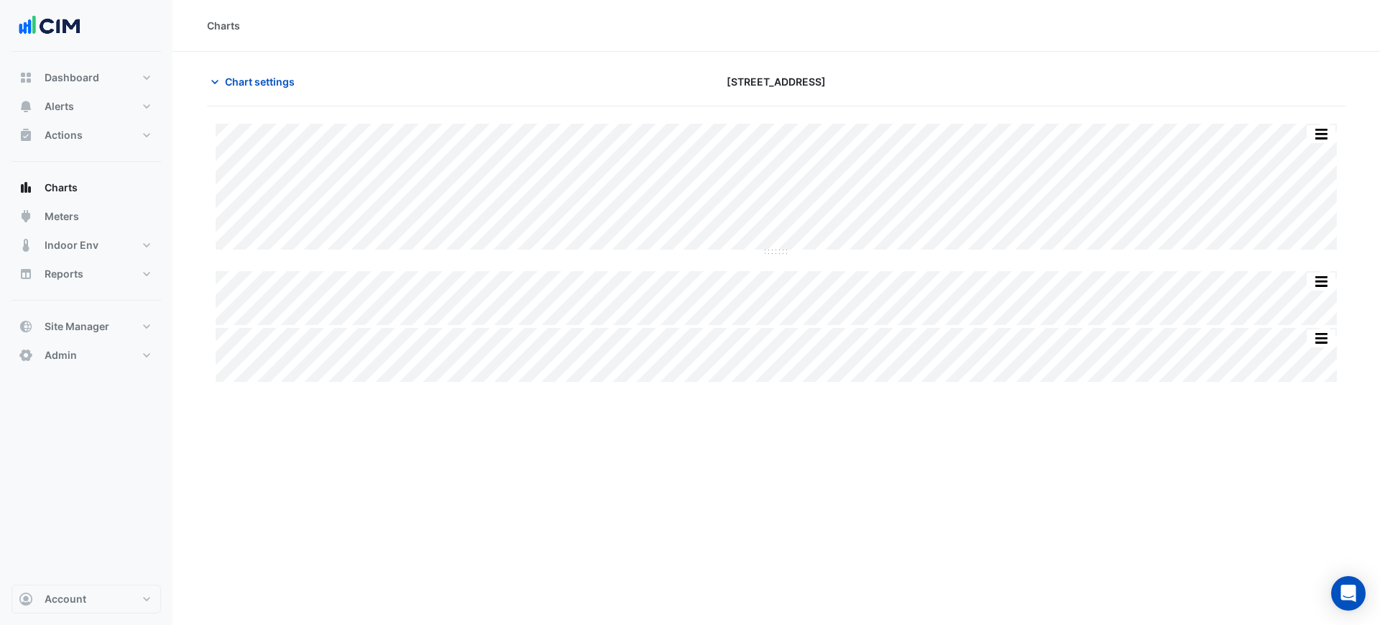
click at [205, 73] on div "Chart settings" at bounding box center [390, 81] width 385 height 25
click at [227, 76] on span "Chart settings" at bounding box center [260, 81] width 70 height 15
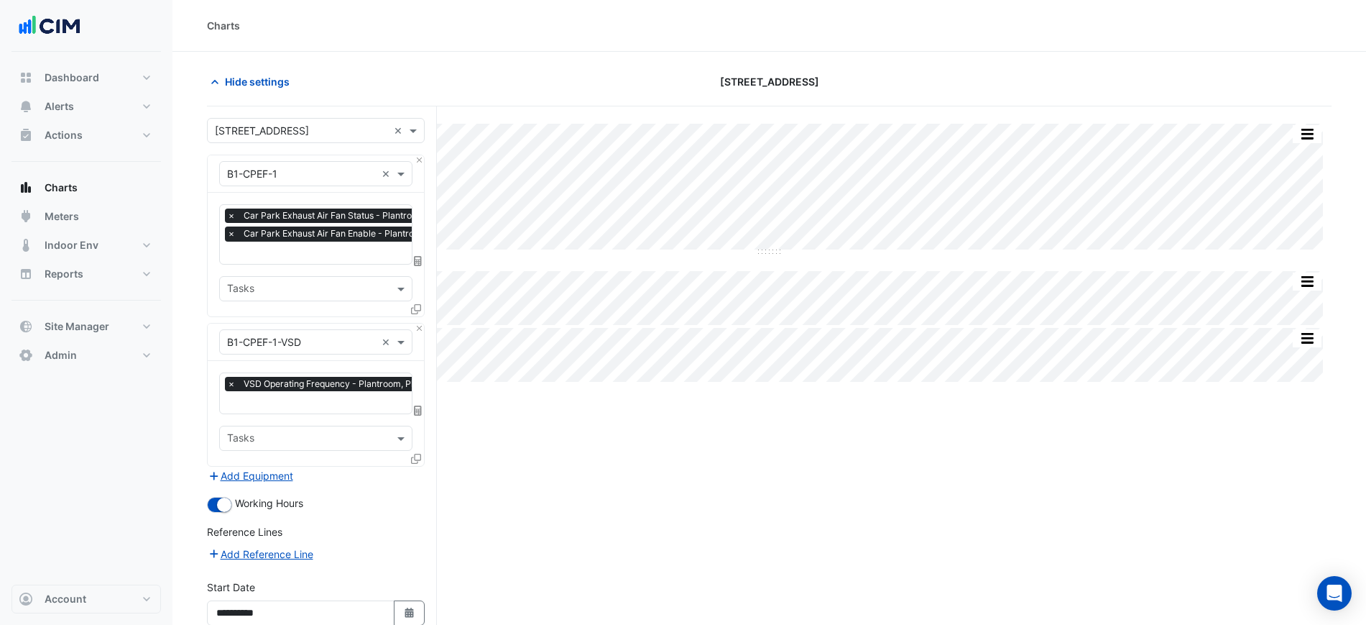
click at [268, 260] on div at bounding box center [353, 254] width 256 height 19
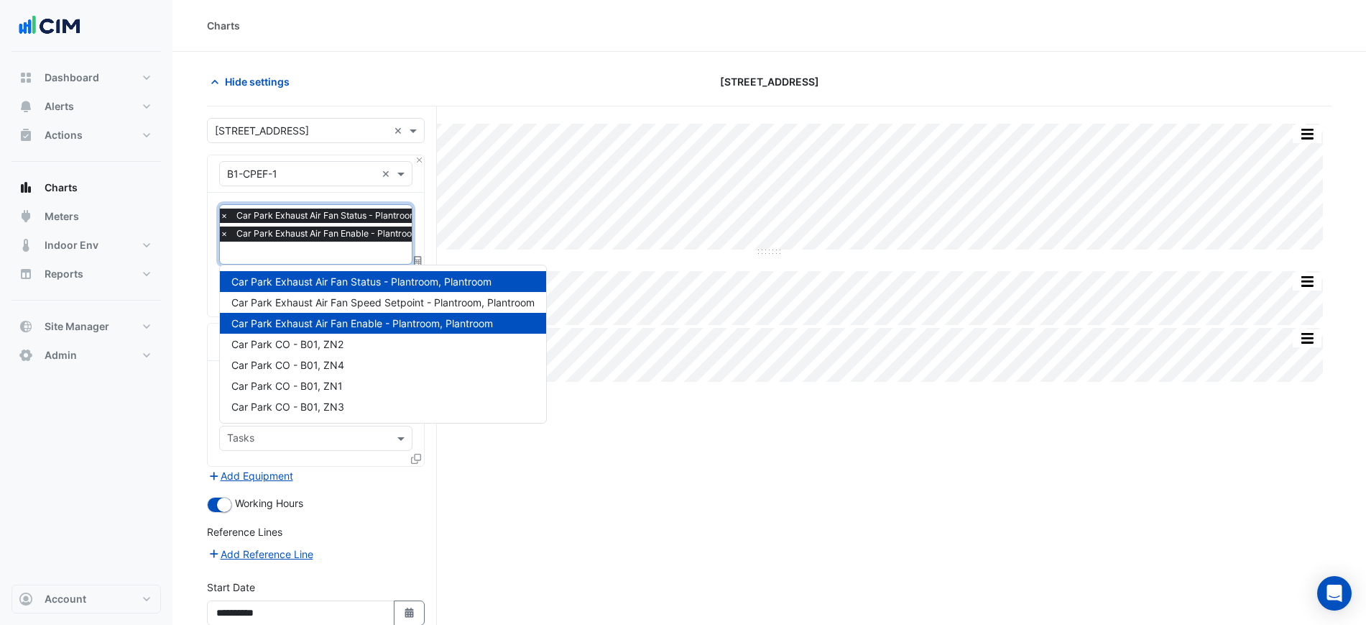
click at [192, 330] on section "Hide settings 16-18 Mort Street Split by Equip Split All Split None Print Save …" at bounding box center [769, 405] width 1194 height 707
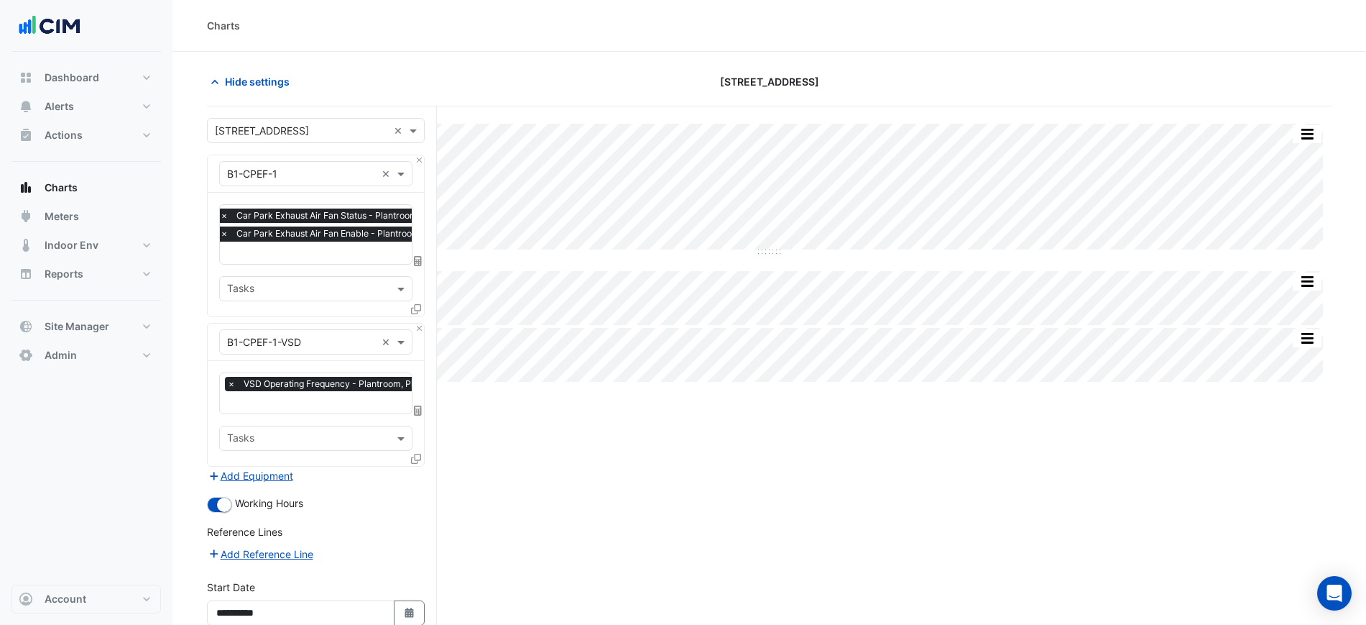
click at [313, 254] on input "text" at bounding box center [347, 254] width 254 height 15
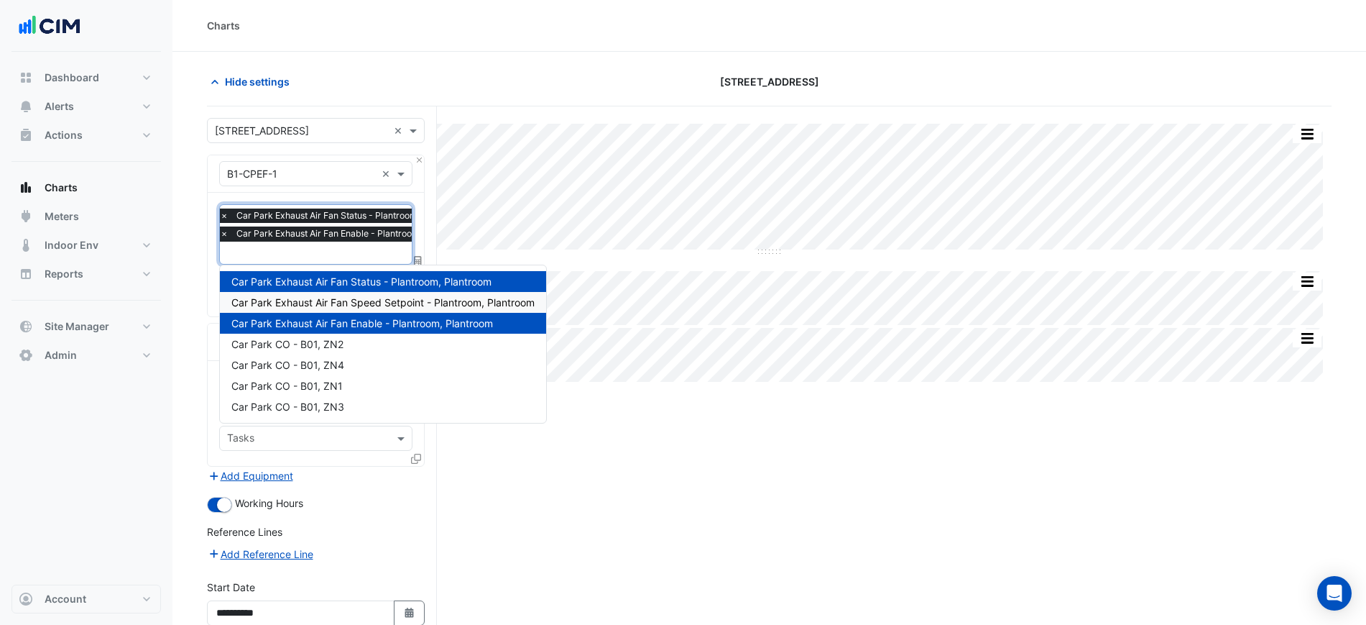
click at [341, 308] on span "Car Park Exhaust Air Fan Speed Setpoint - Plantroom, Plantroom" at bounding box center [382, 302] width 303 height 12
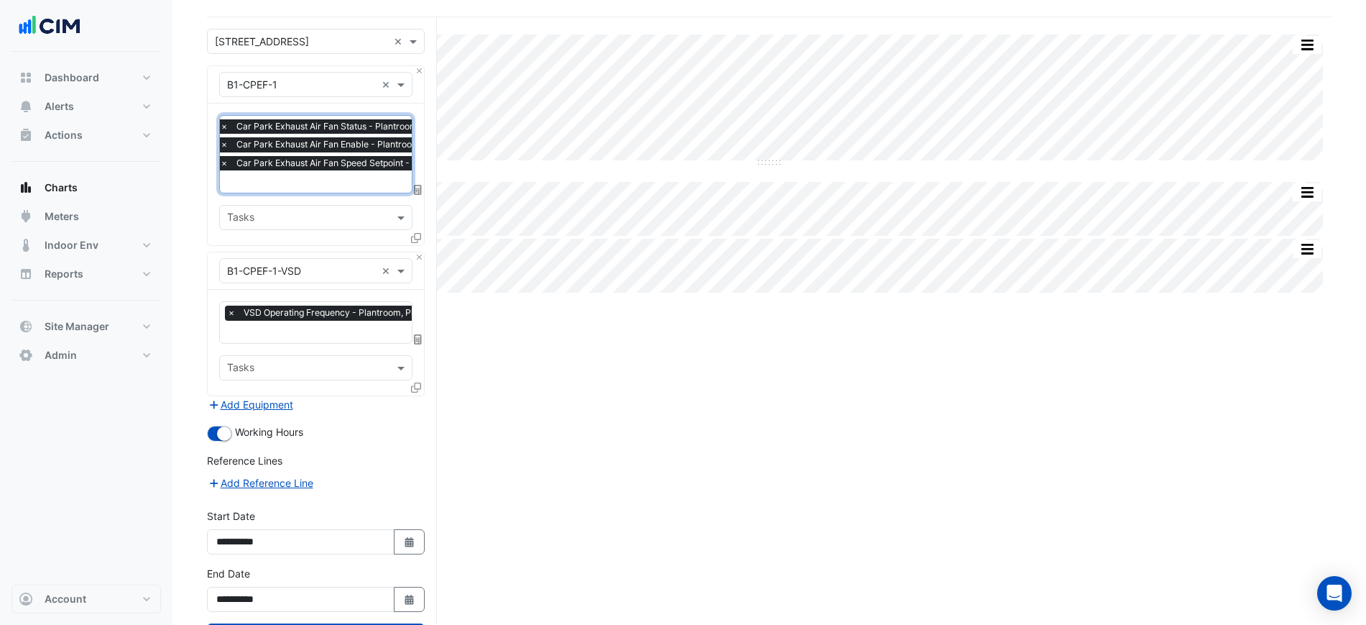
scroll to position [150, 0]
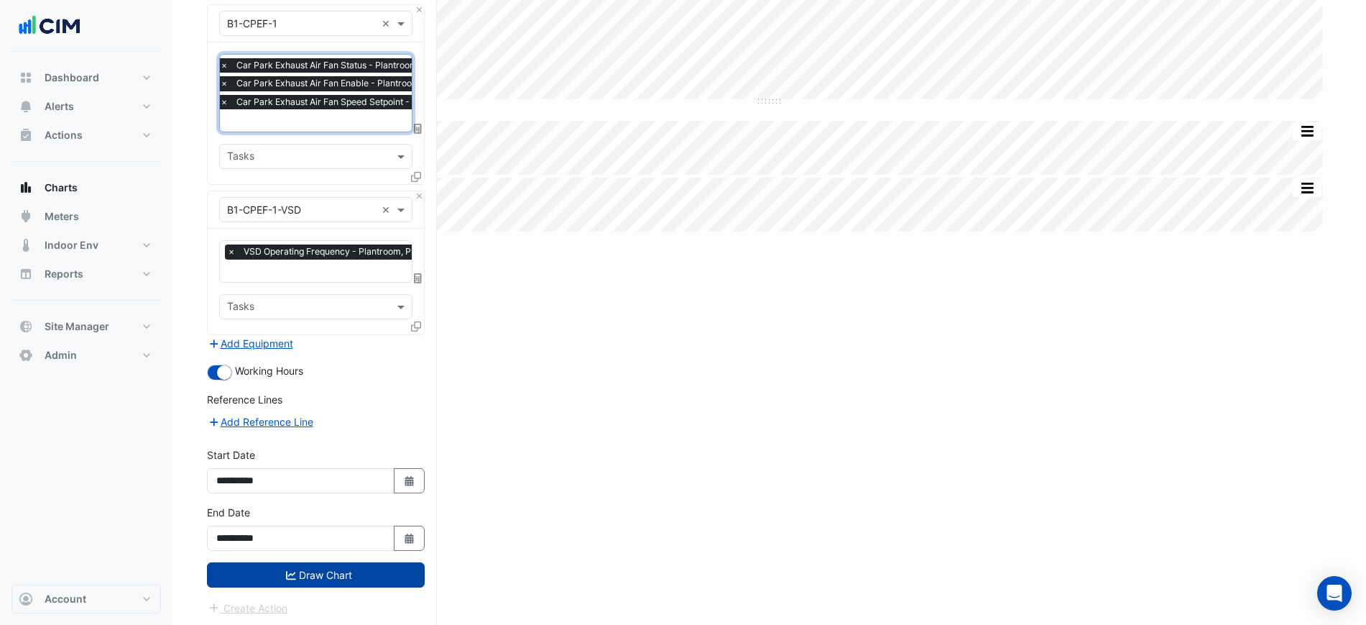
click at [346, 573] on button "Draw Chart" at bounding box center [316, 574] width 218 height 25
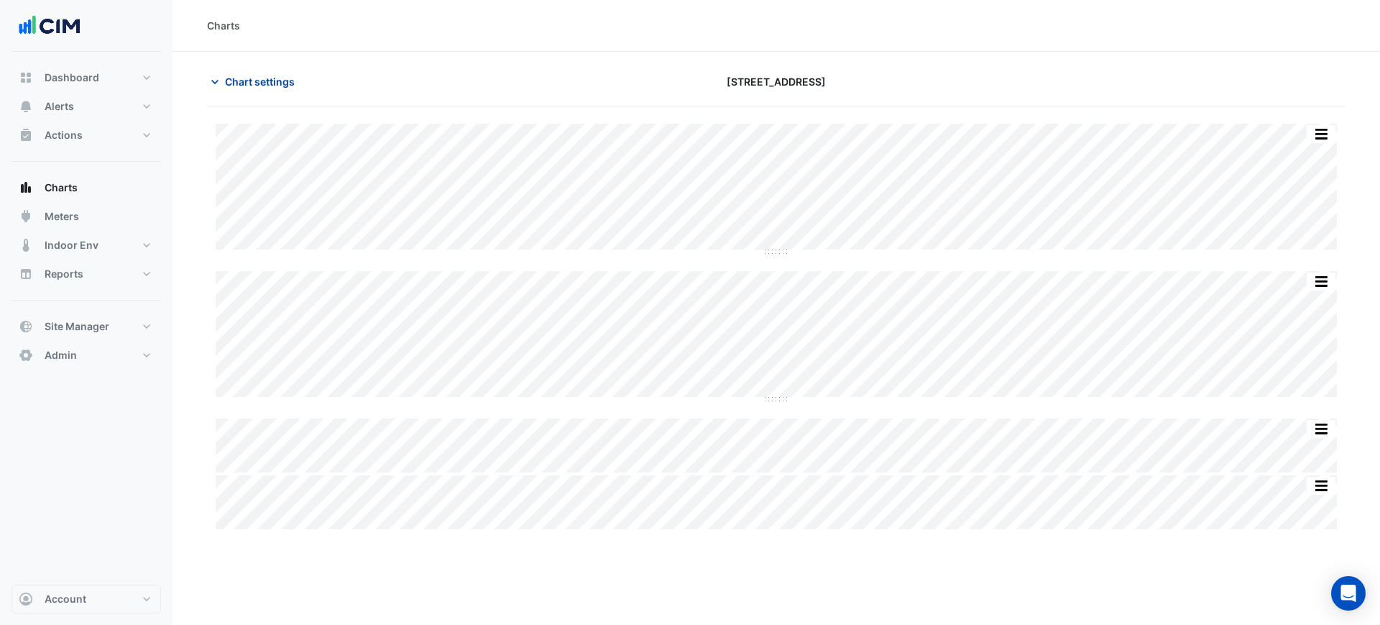
click at [235, 78] on span "Chart settings" at bounding box center [260, 81] width 70 height 15
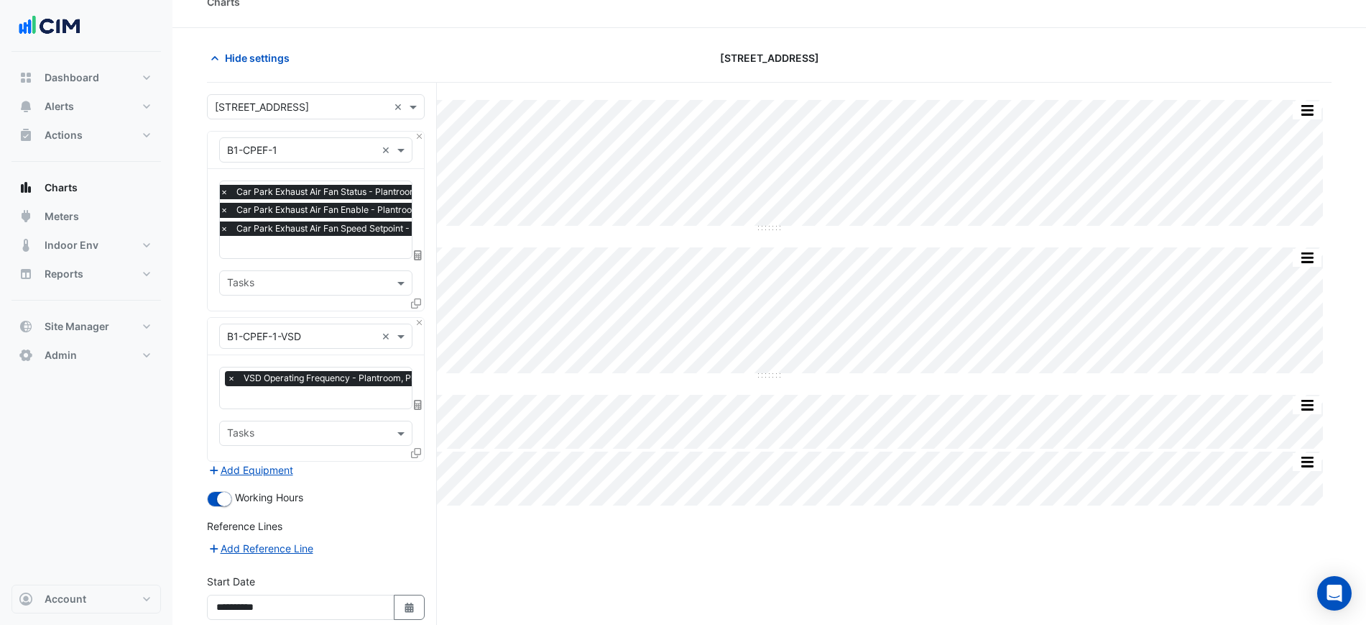
scroll to position [150, 0]
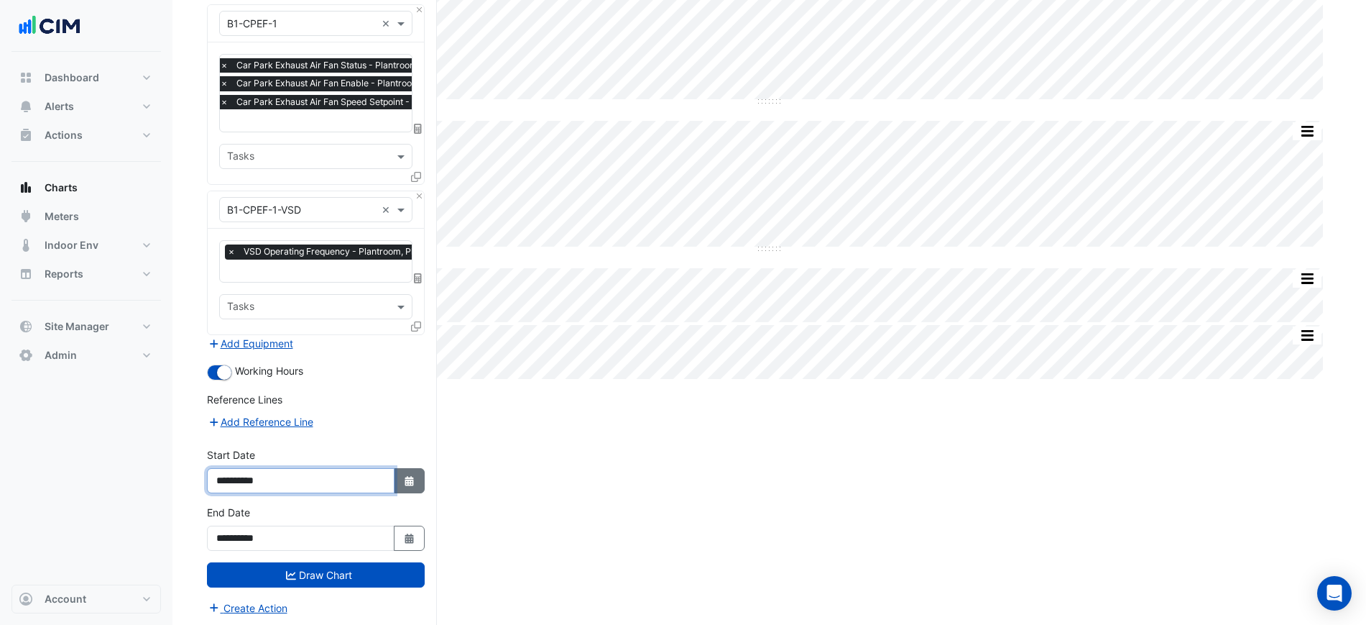
click at [393, 472] on input "**********" at bounding box center [301, 480] width 188 height 25
click at [406, 484] on button "Select Date" at bounding box center [410, 480] width 32 height 25
select select "*"
select select "****"
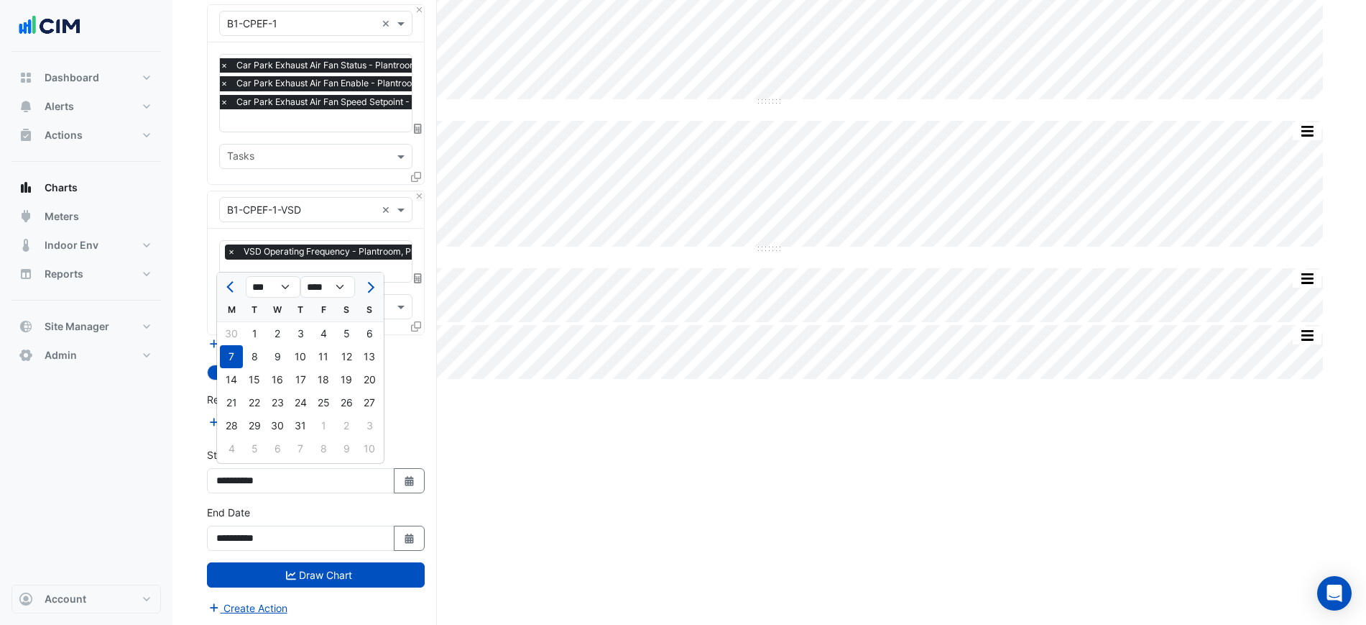
click at [221, 287] on div at bounding box center [231, 286] width 29 height 23
click at [227, 287] on button "Previous month" at bounding box center [231, 286] width 17 height 23
click at [228, 287] on button "Previous month" at bounding box center [231, 286] width 17 height 23
select select "*"
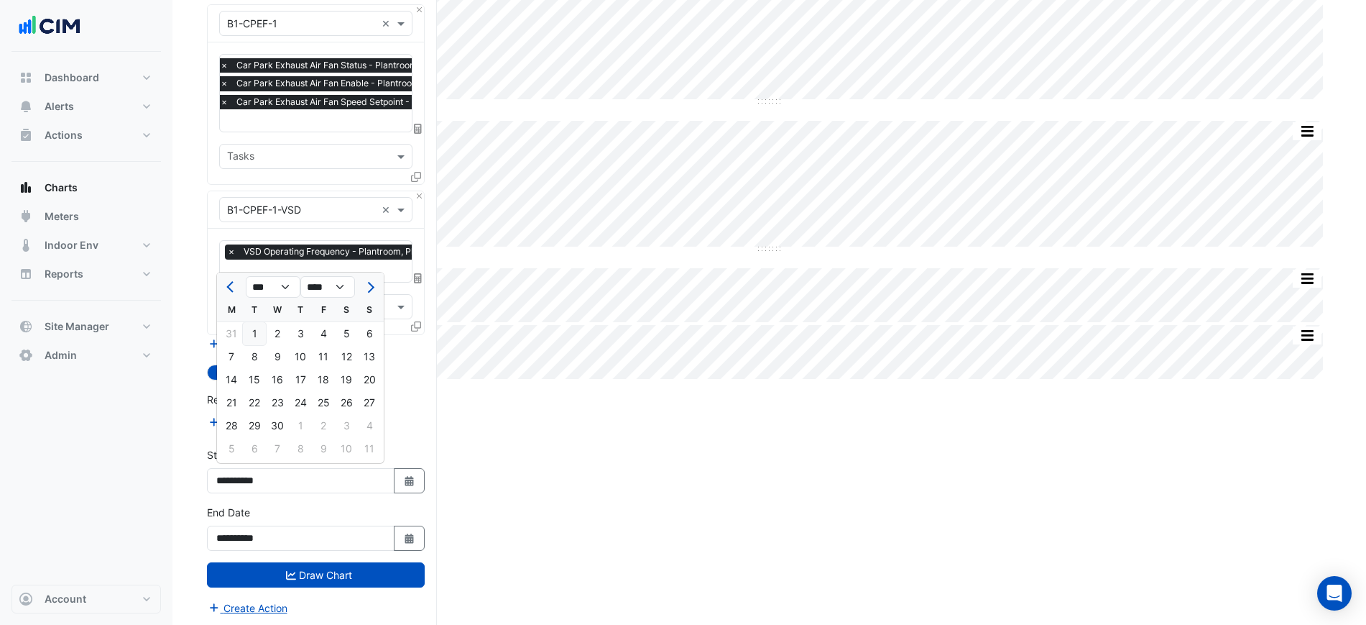
click at [262, 331] on div "1" at bounding box center [254, 333] width 23 height 23
type input "**********"
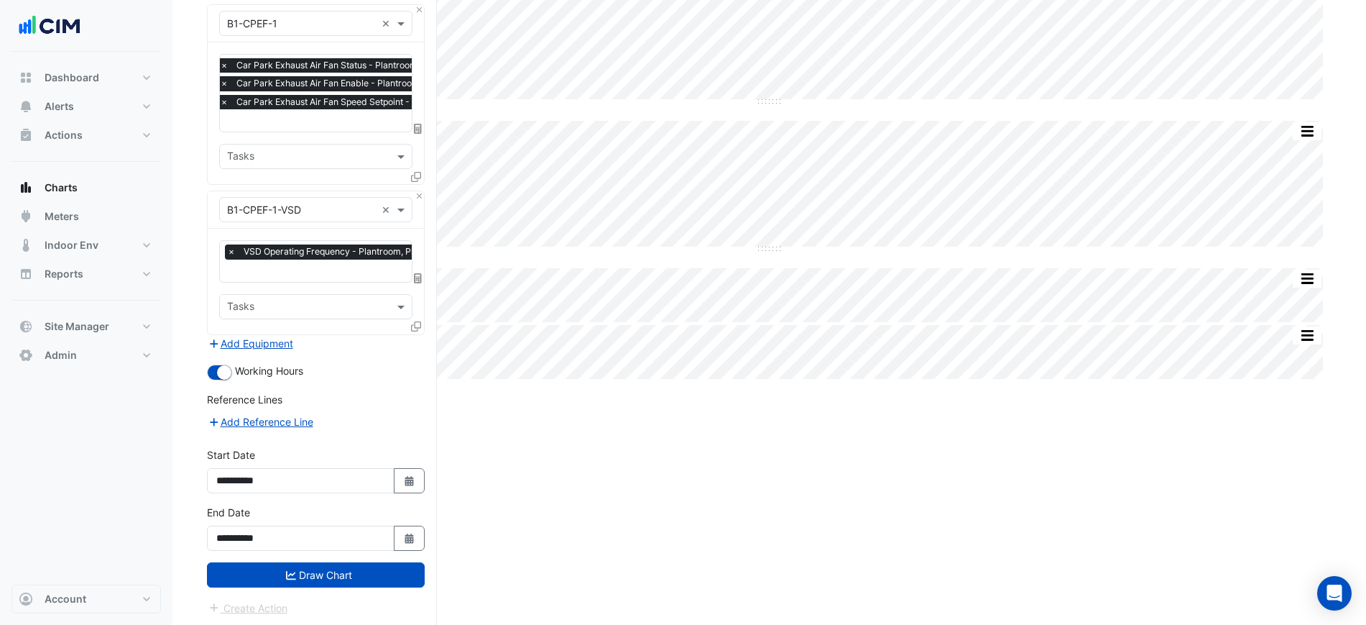
click at [284, 271] on input "text" at bounding box center [341, 271] width 228 height 15
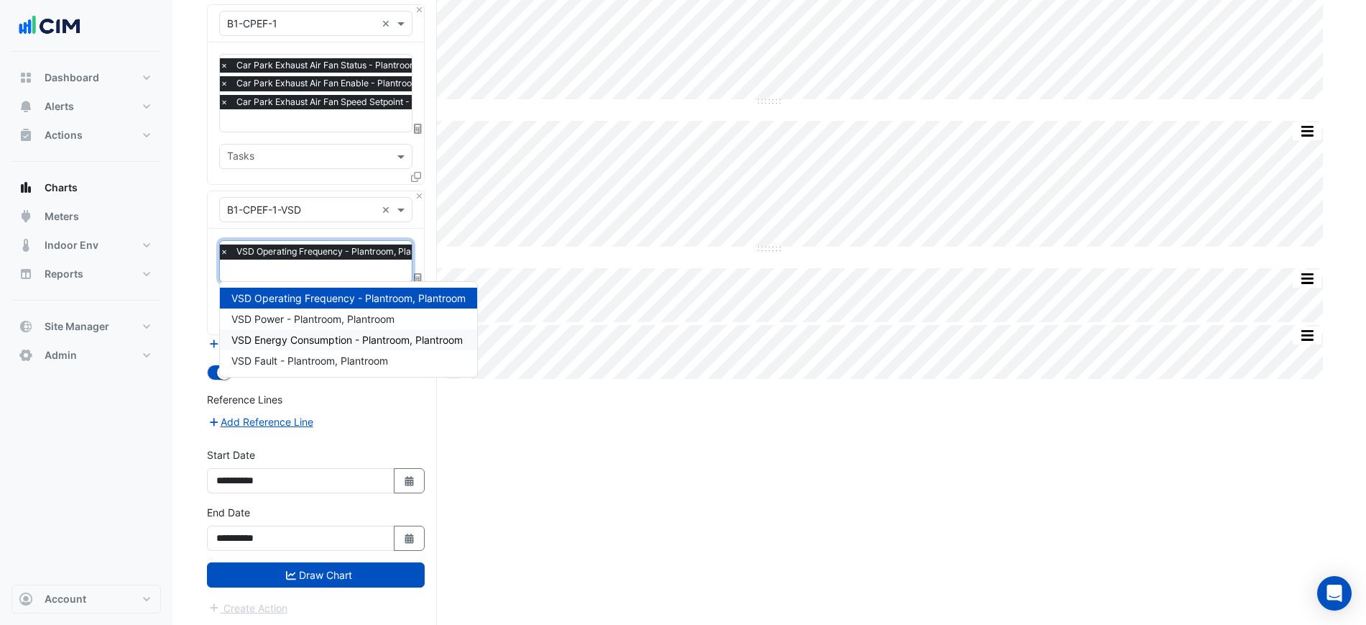
click at [348, 339] on span "VSD Energy Consumption - Plantroom, Plantroom" at bounding box center [346, 339] width 231 height 12
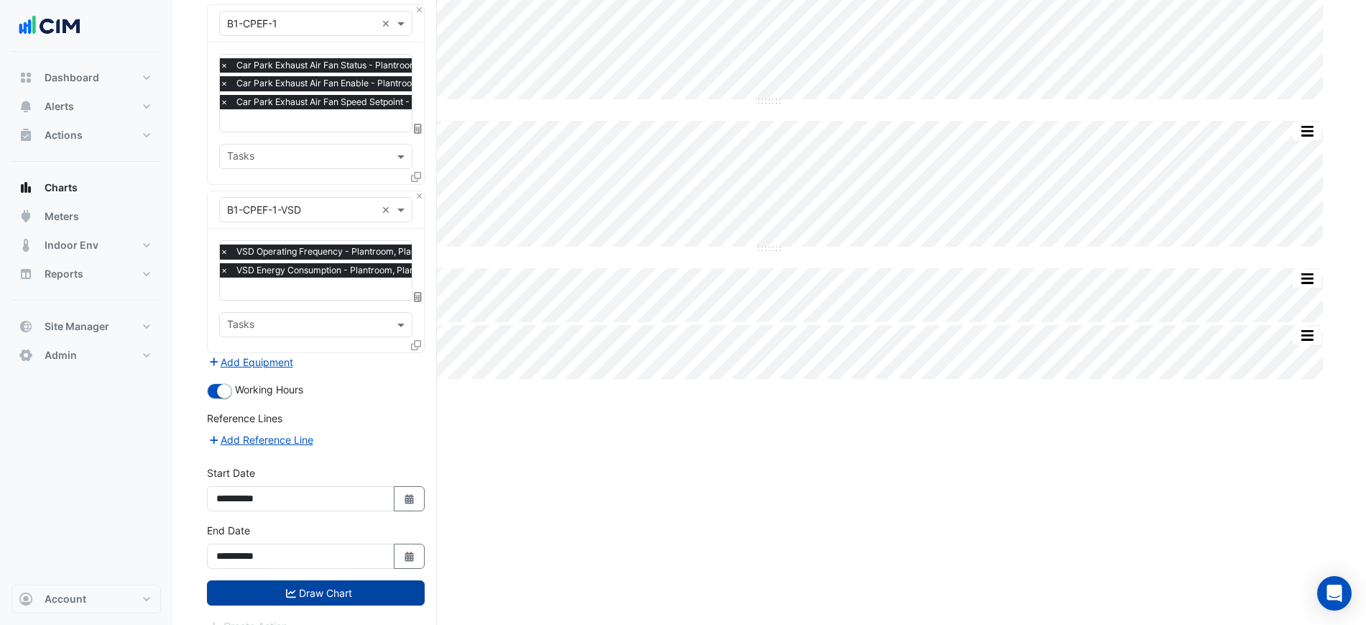
click at [374, 590] on button "Draw Chart" at bounding box center [316, 592] width 218 height 25
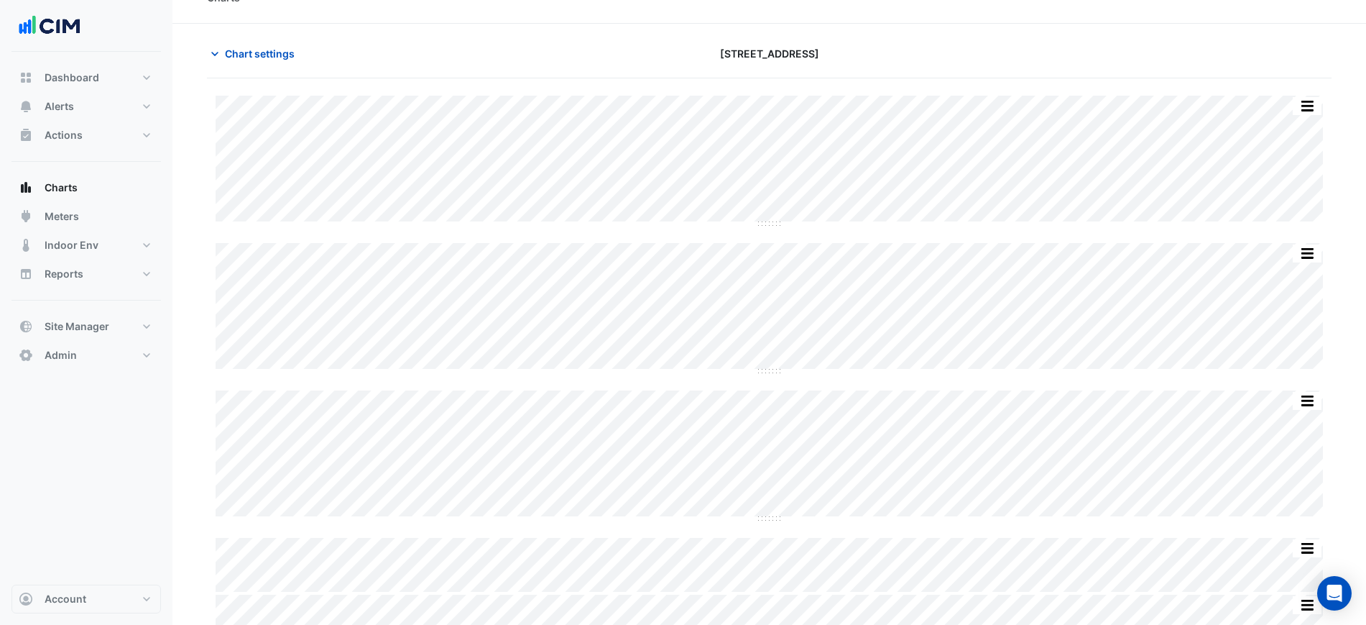
scroll to position [55, 0]
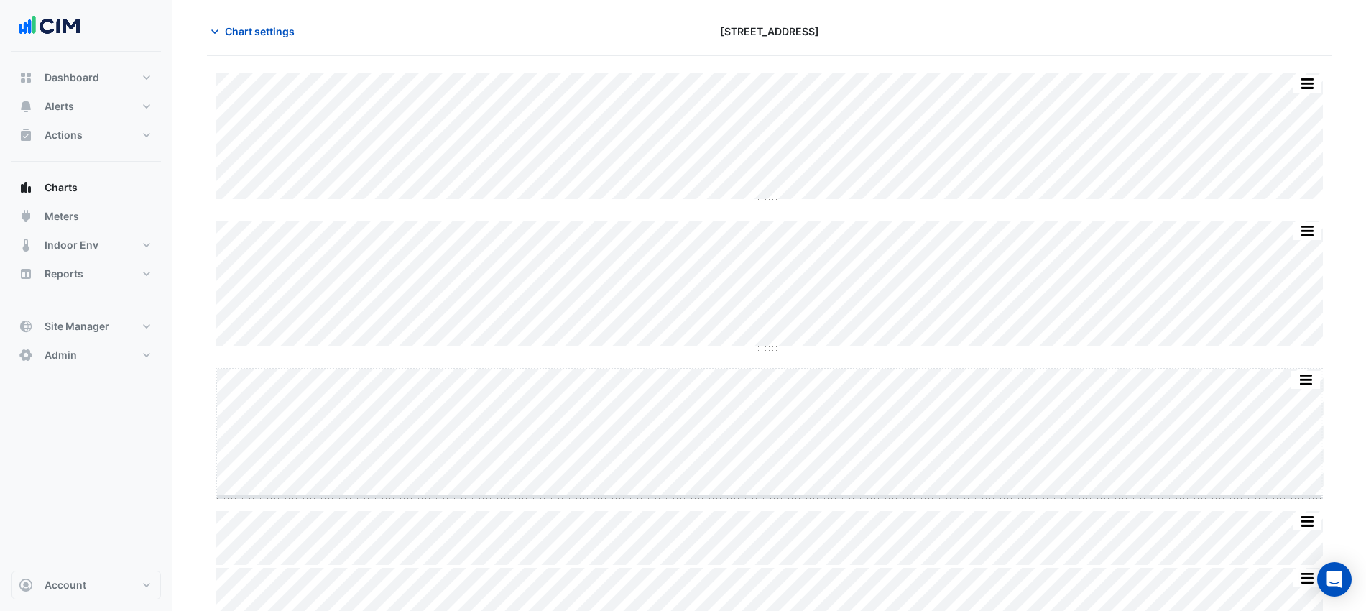
drag, startPoint x: 765, startPoint y: 492, endPoint x: 805, endPoint y: 612, distance: 126.6
click at [804, 612] on html "Charts Chart settings 16-18 Mort Street Print Save as JPEG Save as PNG — B1-CPE…" at bounding box center [683, 287] width 1366 height 675
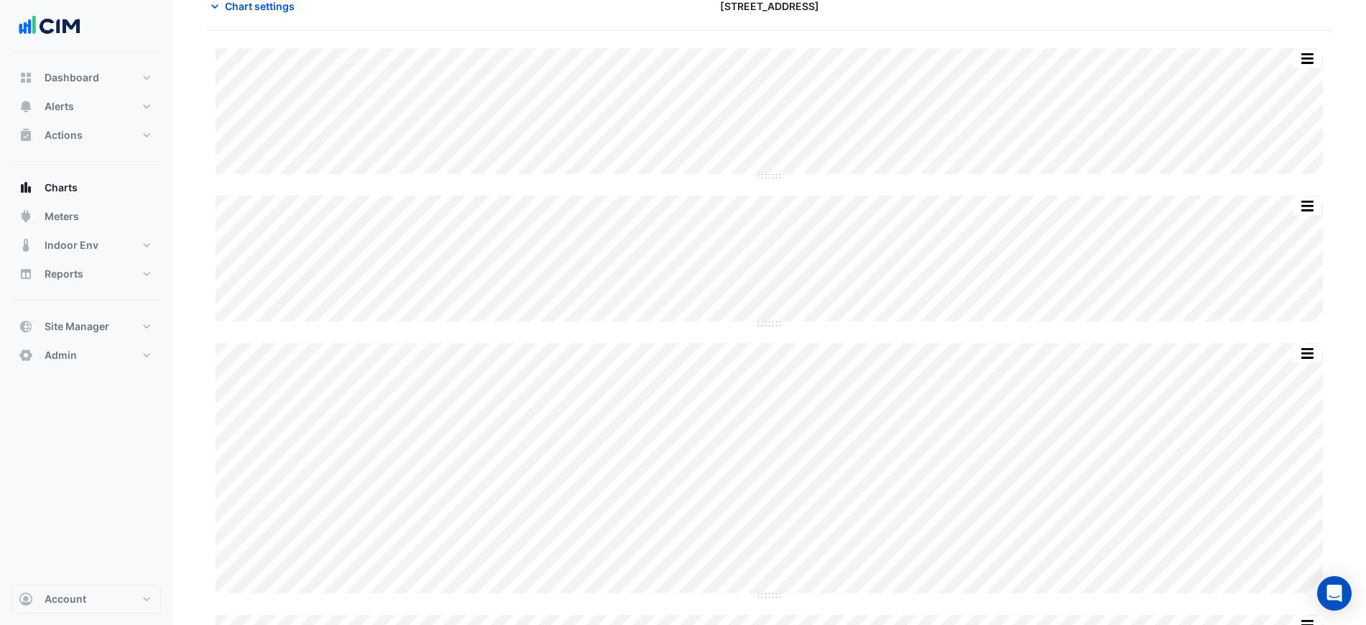
scroll to position [0, 0]
click at [270, 76] on span "Chart settings" at bounding box center [260, 81] width 70 height 15
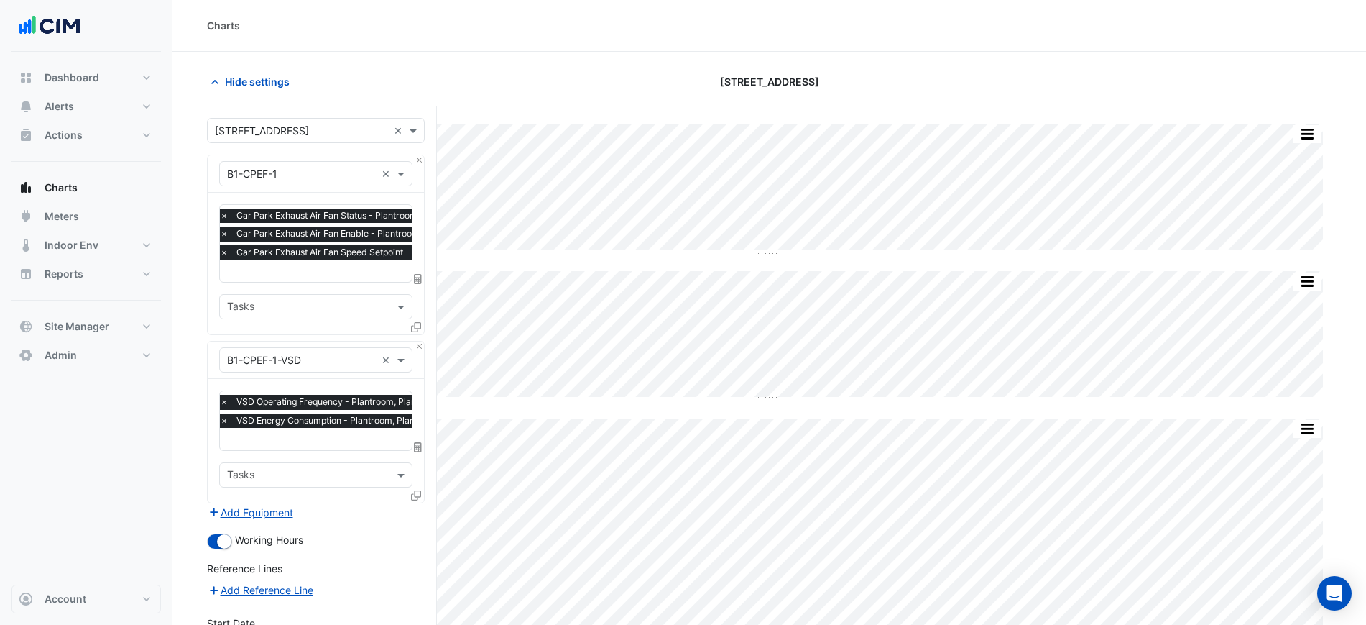
click at [295, 173] on input "text" at bounding box center [301, 174] width 149 height 15
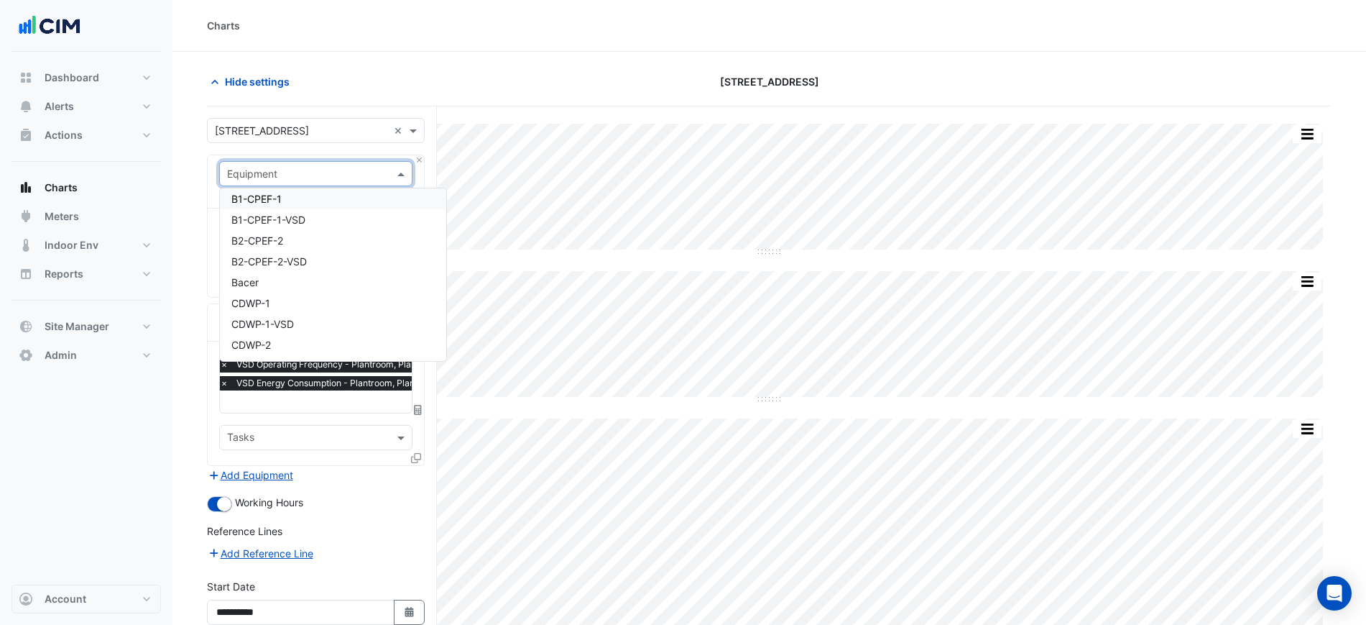
click at [425, 159] on div "Select a Site × 16-18 Mort Street × Equipment Select an Equipment Favourites Ta…" at bounding box center [322, 454] width 230 height 697
click at [366, 170] on input "text" at bounding box center [301, 174] width 149 height 15
type input "******"
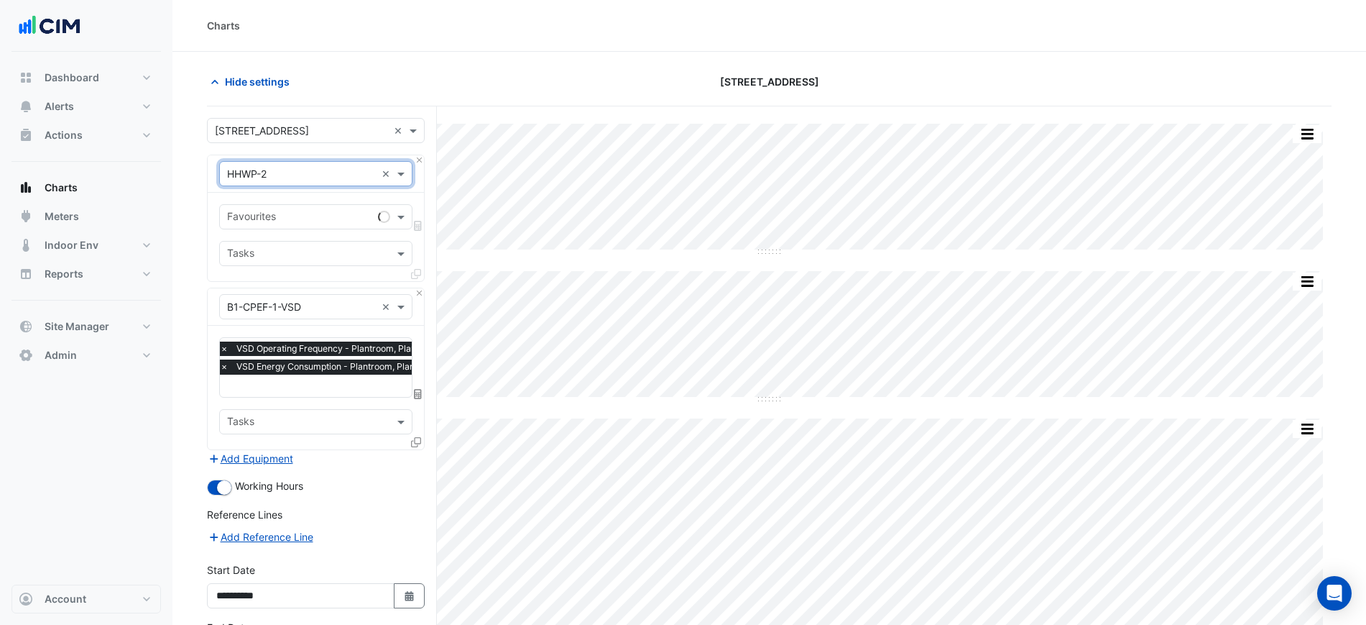
drag, startPoint x: 304, startPoint y: 210, endPoint x: 299, endPoint y: 221, distance: 11.9
click at [304, 211] on input "text" at bounding box center [299, 218] width 145 height 15
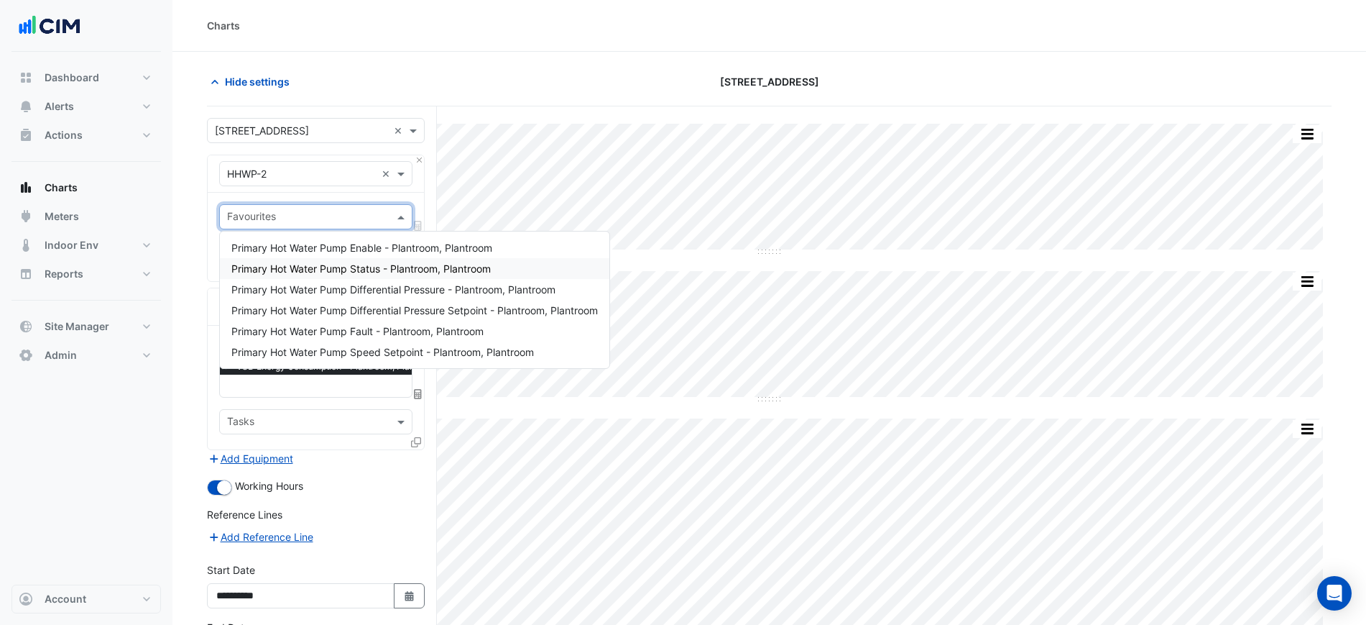
click at [321, 261] on div "Primary Hot Water Pump Status - Plantroom, Plantroom" at bounding box center [415, 268] width 390 height 21
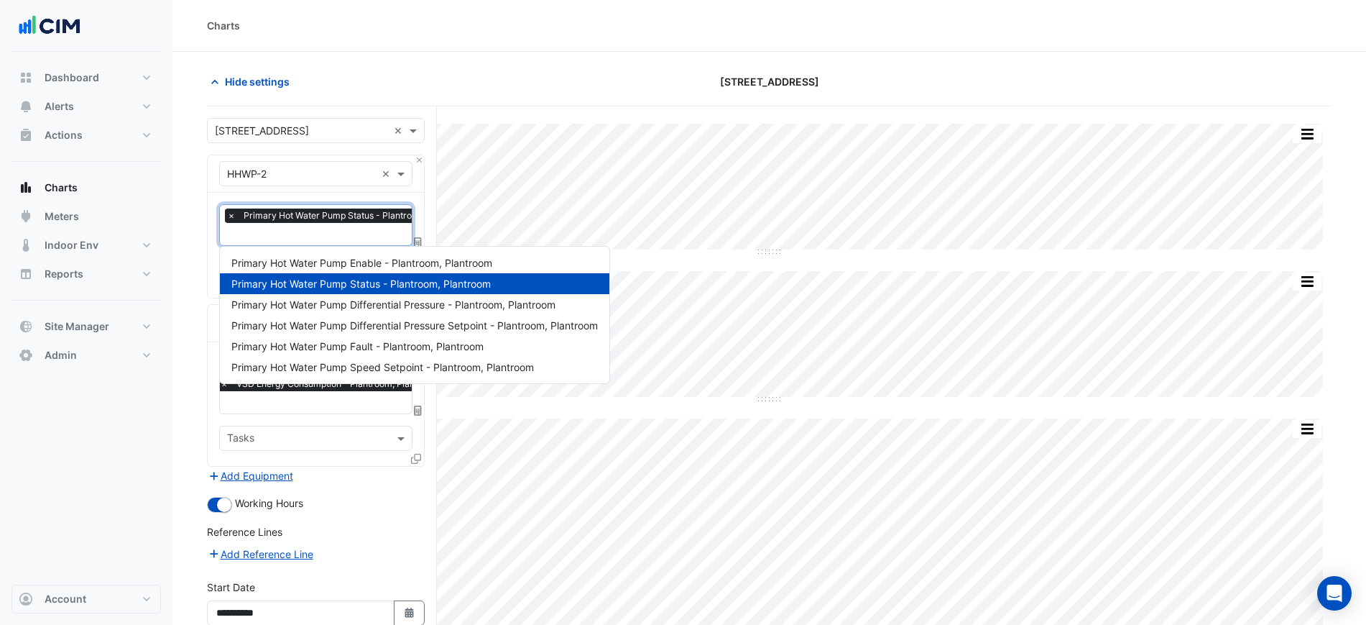
click at [323, 243] on div at bounding box center [352, 235] width 254 height 19
click at [332, 264] on span "Primary Hot Water Pump Enable - Plantroom, Plantroom" at bounding box center [361, 263] width 261 height 12
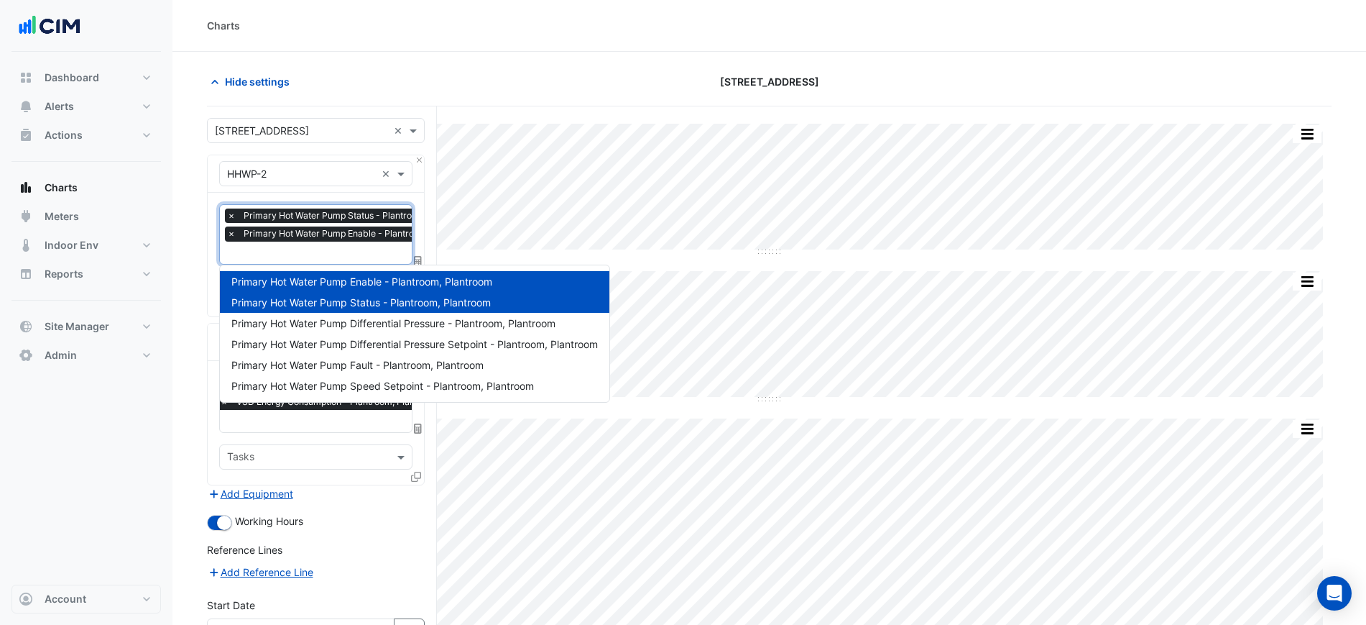
click at [332, 239] on span "Primary Hot Water Pump Enable - Plantroom, Plantroom" at bounding box center [358, 233] width 237 height 14
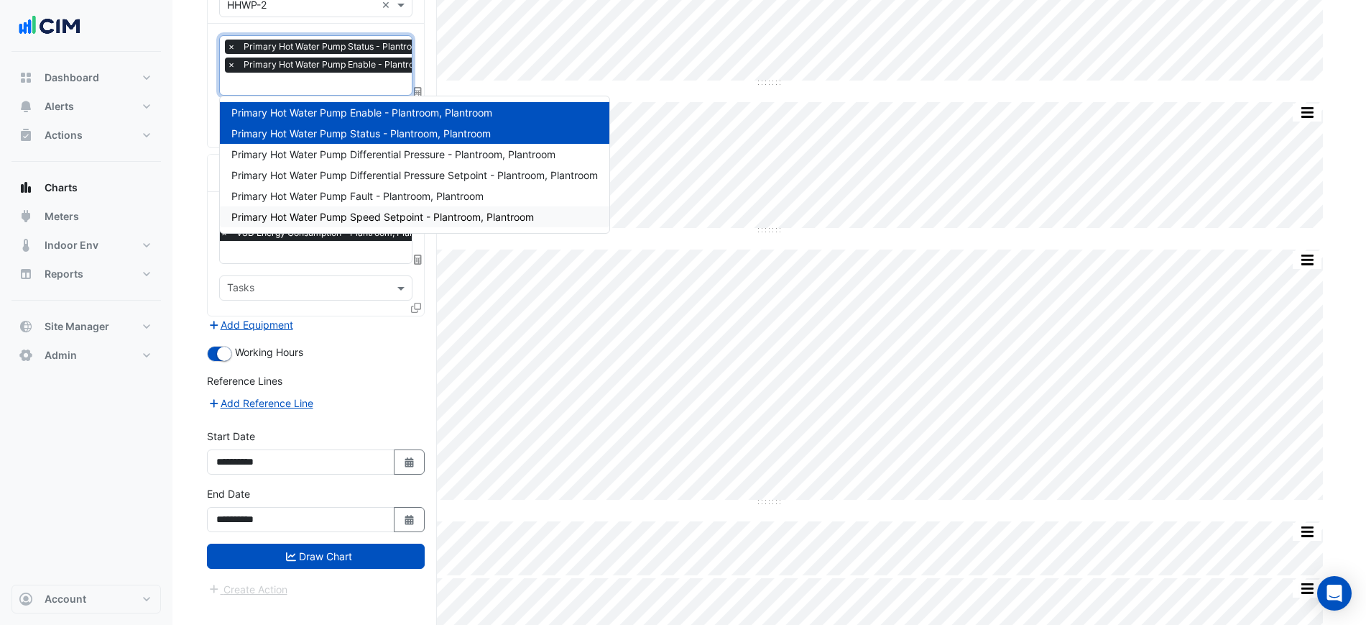
scroll to position [179, 0]
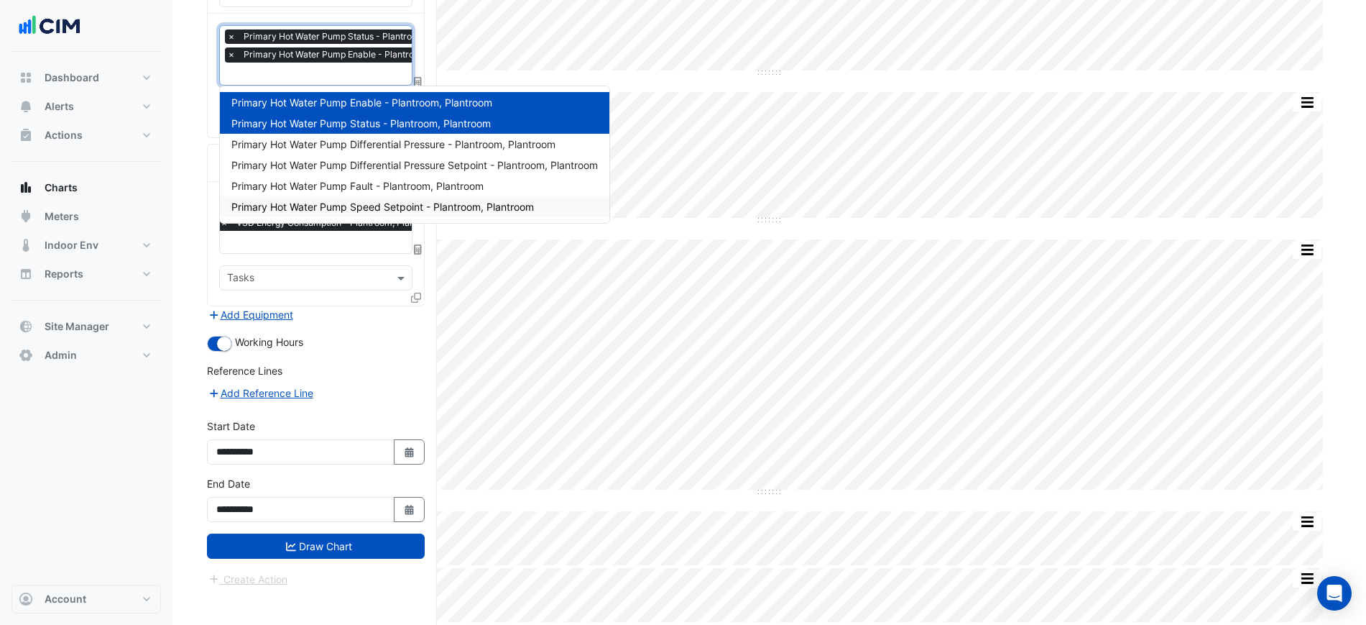
click at [339, 278] on input "text" at bounding box center [307, 279] width 161 height 15
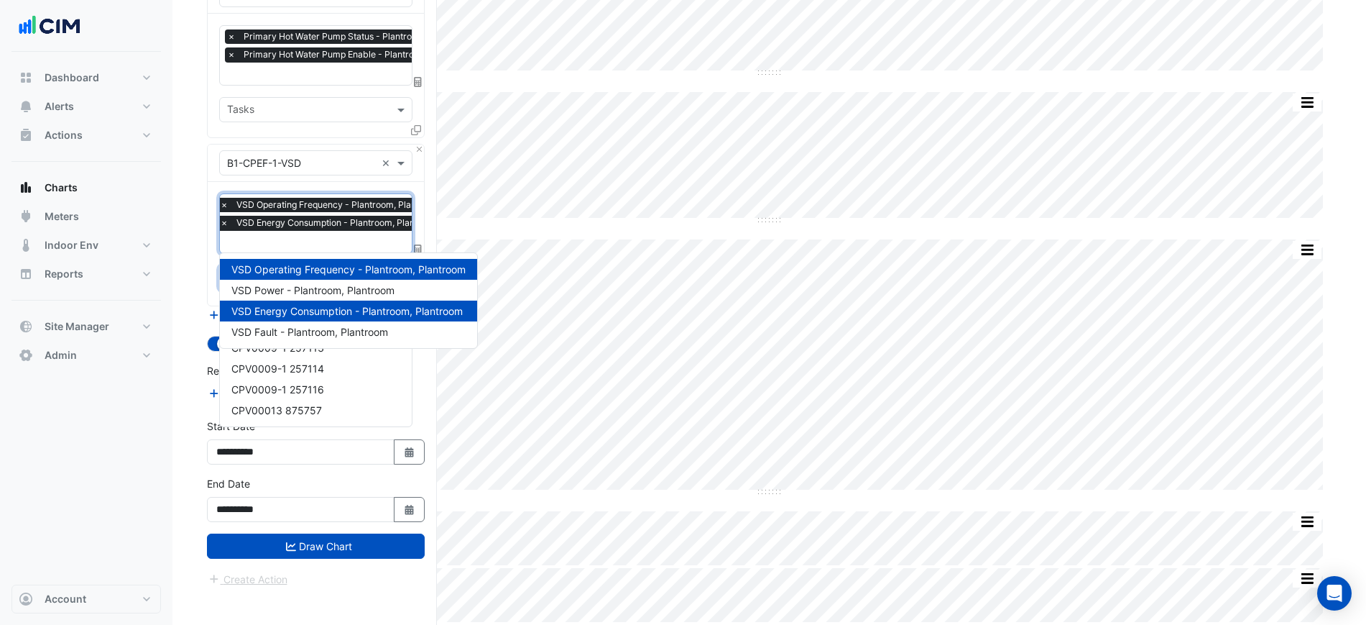
click at [345, 244] on input "text" at bounding box center [334, 243] width 228 height 15
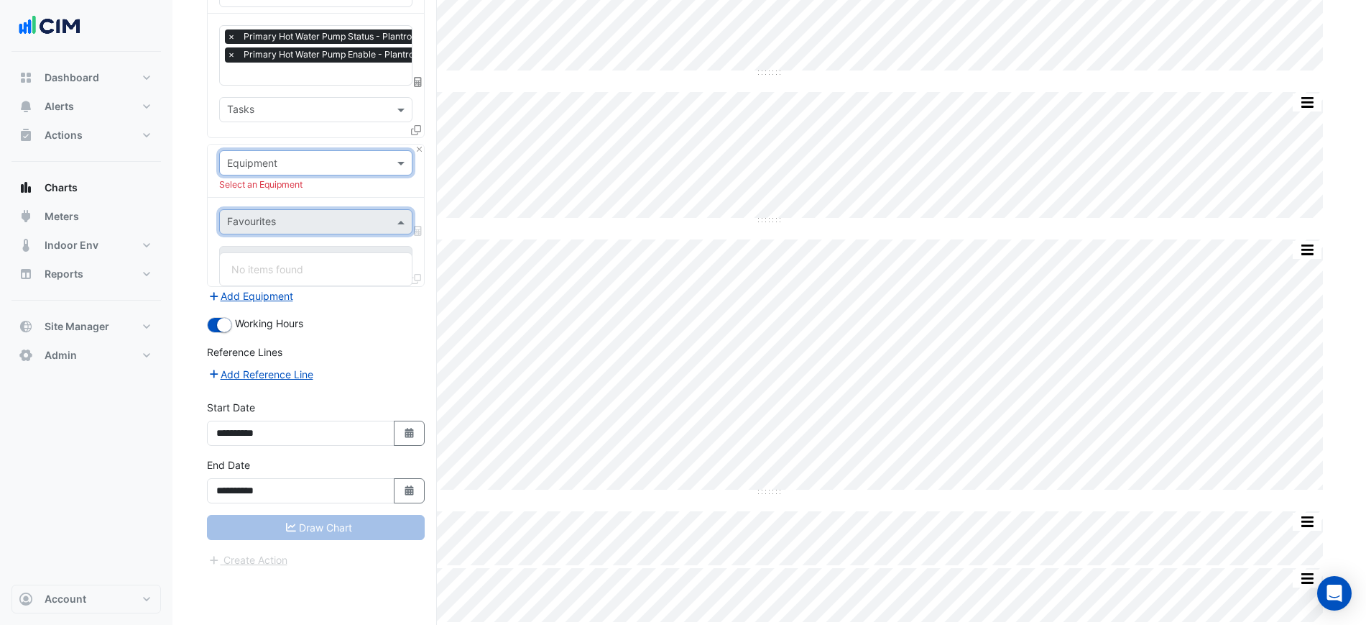
click at [379, 162] on div at bounding box center [316, 163] width 192 height 17
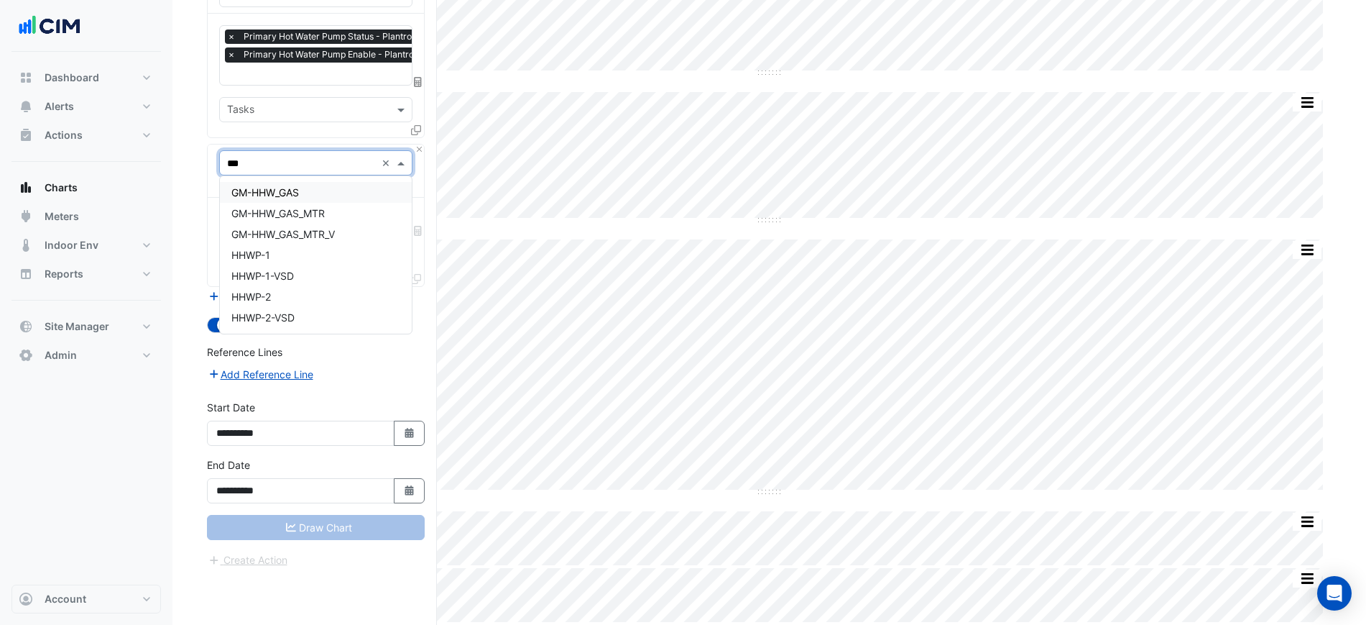
type input "****"
click at [356, 244] on div "HHWP-2-VSD" at bounding box center [316, 254] width 192 height 21
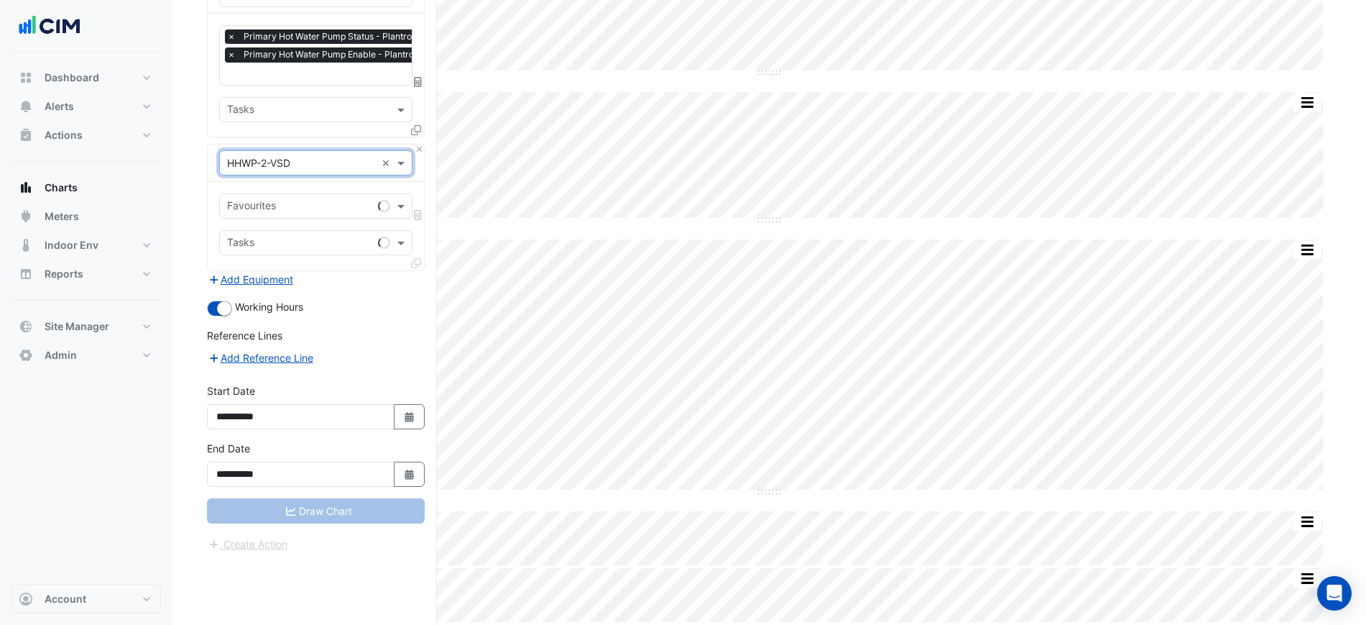
click at [324, 195] on div "Favourites" at bounding box center [296, 206] width 152 height 22
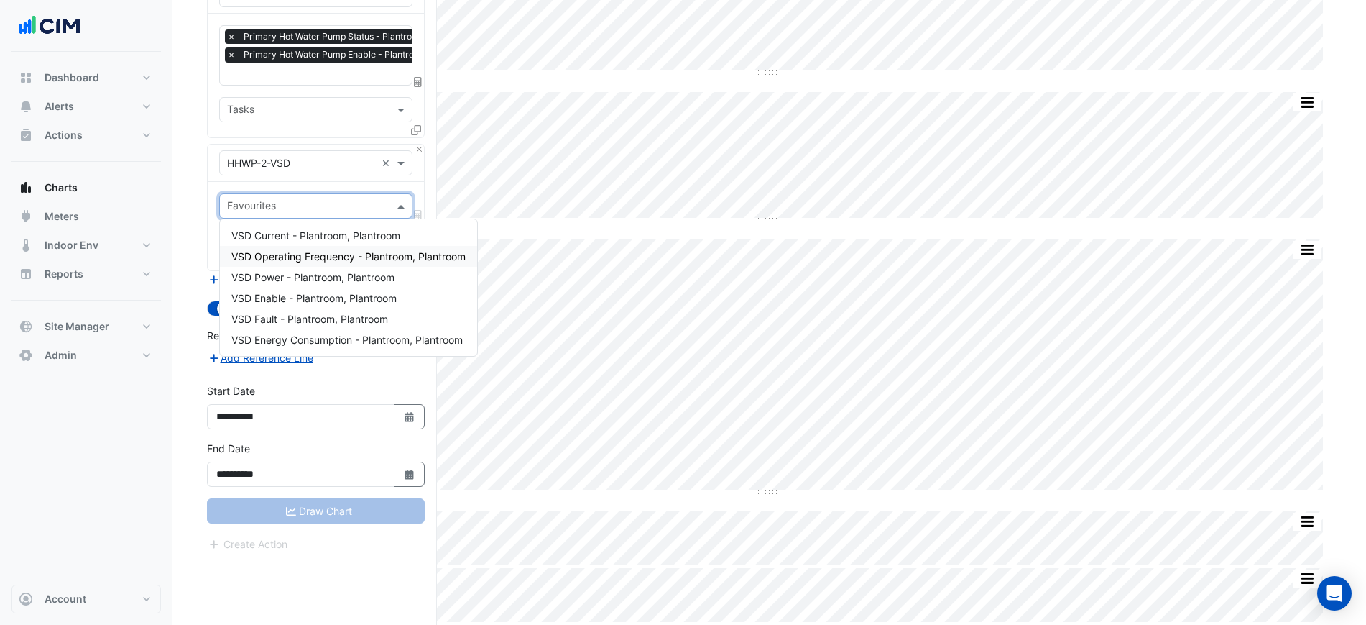
click at [294, 254] on span "VSD Operating Frequency - Plantroom, Plantroom" at bounding box center [348, 256] width 234 height 12
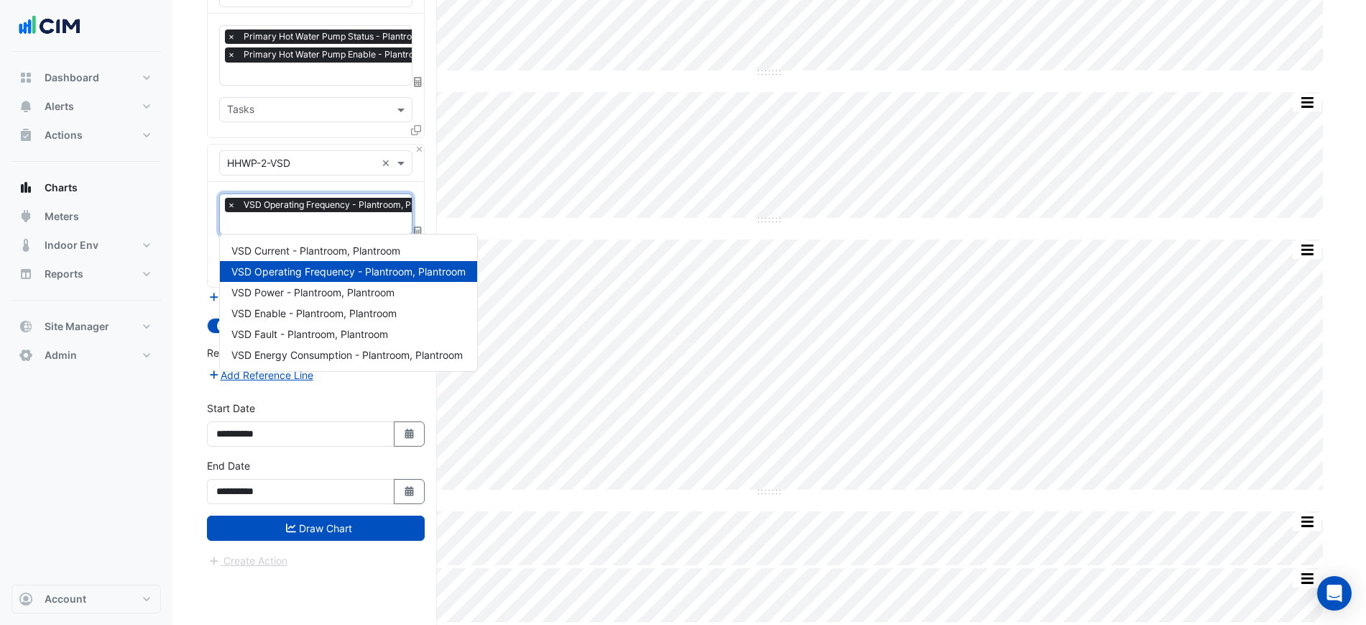
click at [298, 226] on input "text" at bounding box center [341, 224] width 228 height 15
click at [297, 356] on span "VSD Energy Consumption - Plantroom, Plantroom" at bounding box center [346, 355] width 231 height 12
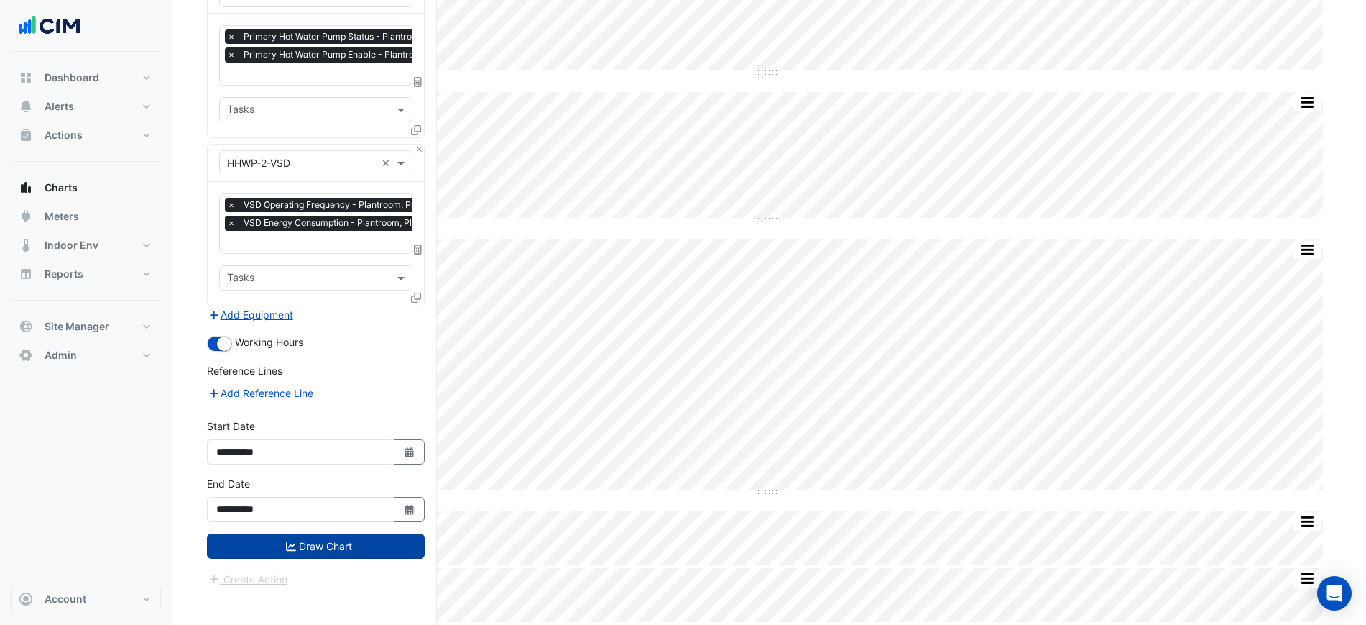
drag, startPoint x: 387, startPoint y: 525, endPoint x: 386, endPoint y: 538, distance: 12.2
click at [386, 529] on div "**********" at bounding box center [315, 504] width 235 height 57
click at [386, 538] on button "Draw Chart" at bounding box center [316, 545] width 218 height 25
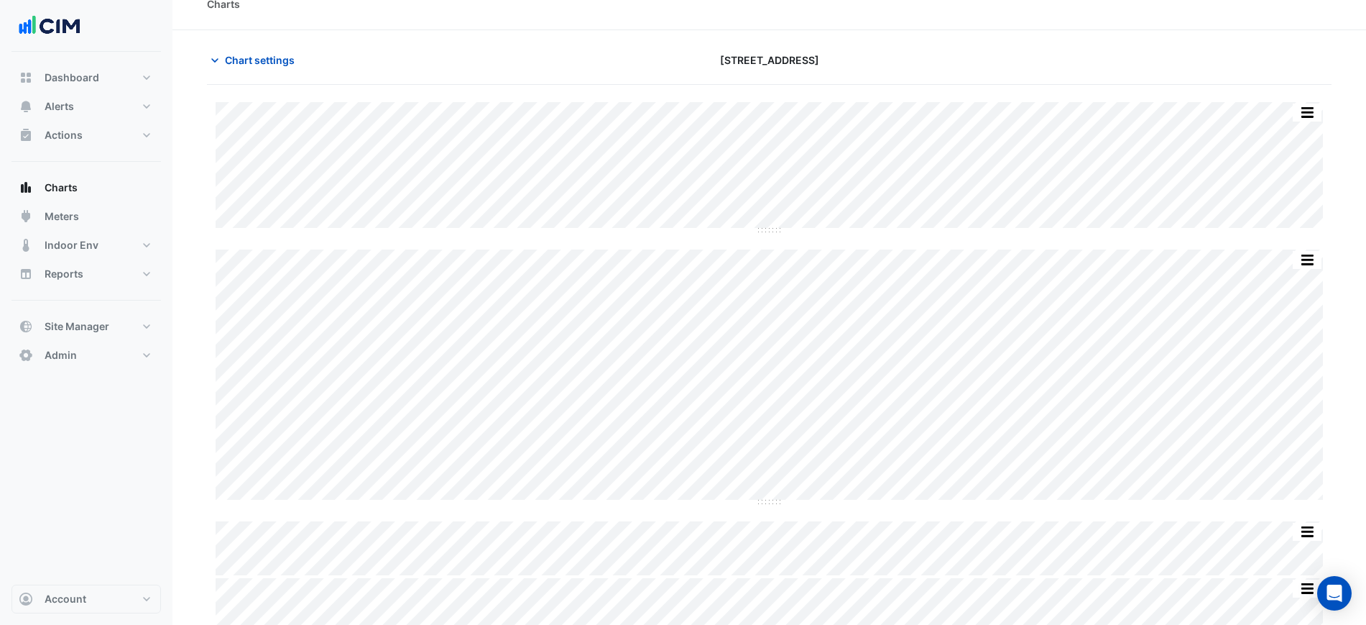
scroll to position [32, 0]
click at [258, 39] on button "Chart settings" at bounding box center [255, 49] width 97 height 25
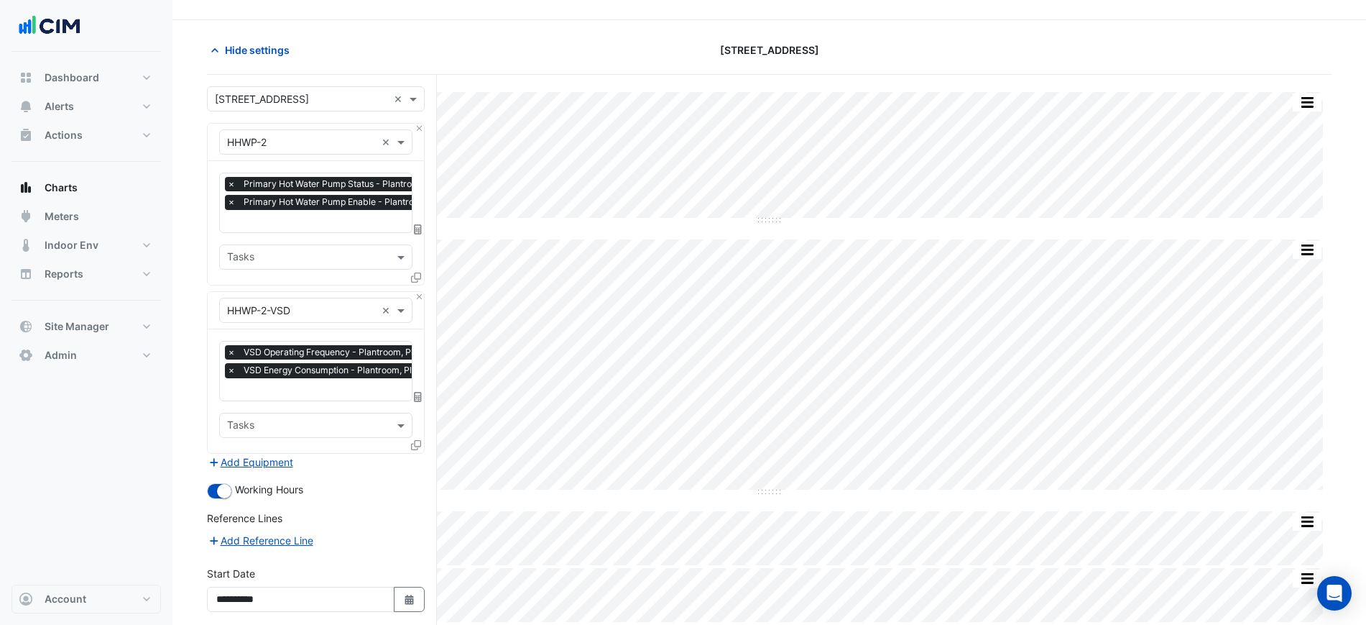
scroll to position [150, 0]
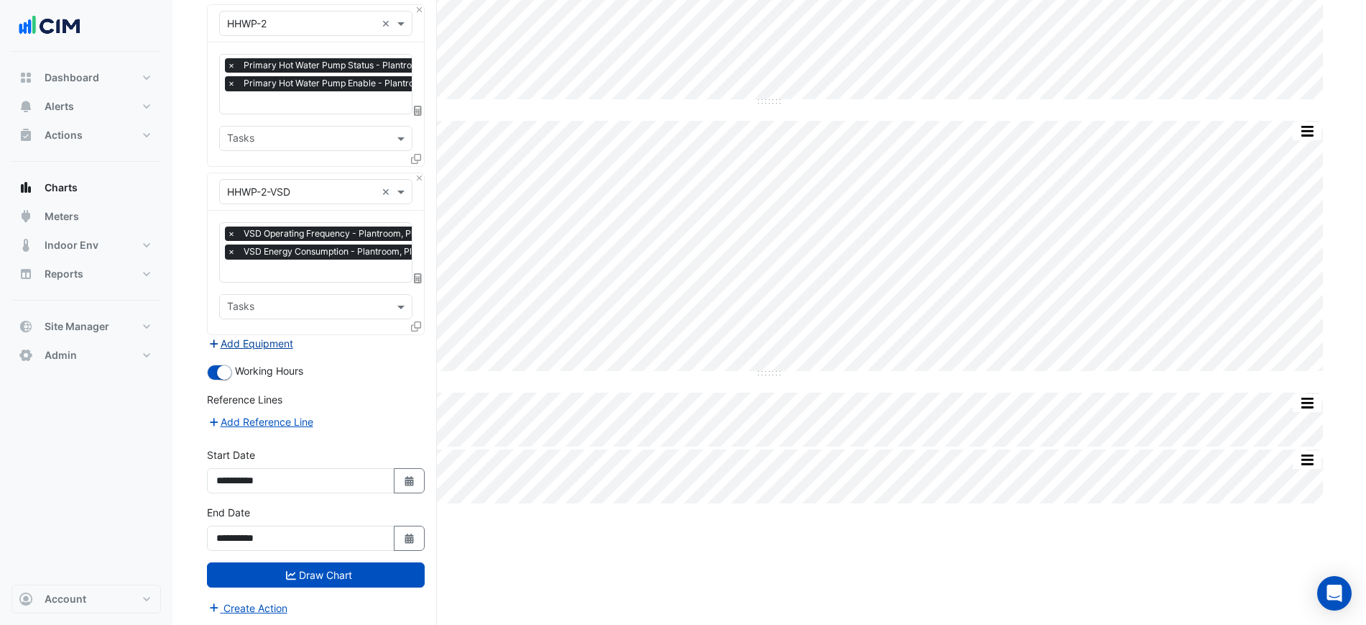
click at [262, 336] on button "Add Equipment" at bounding box center [250, 343] width 87 height 17
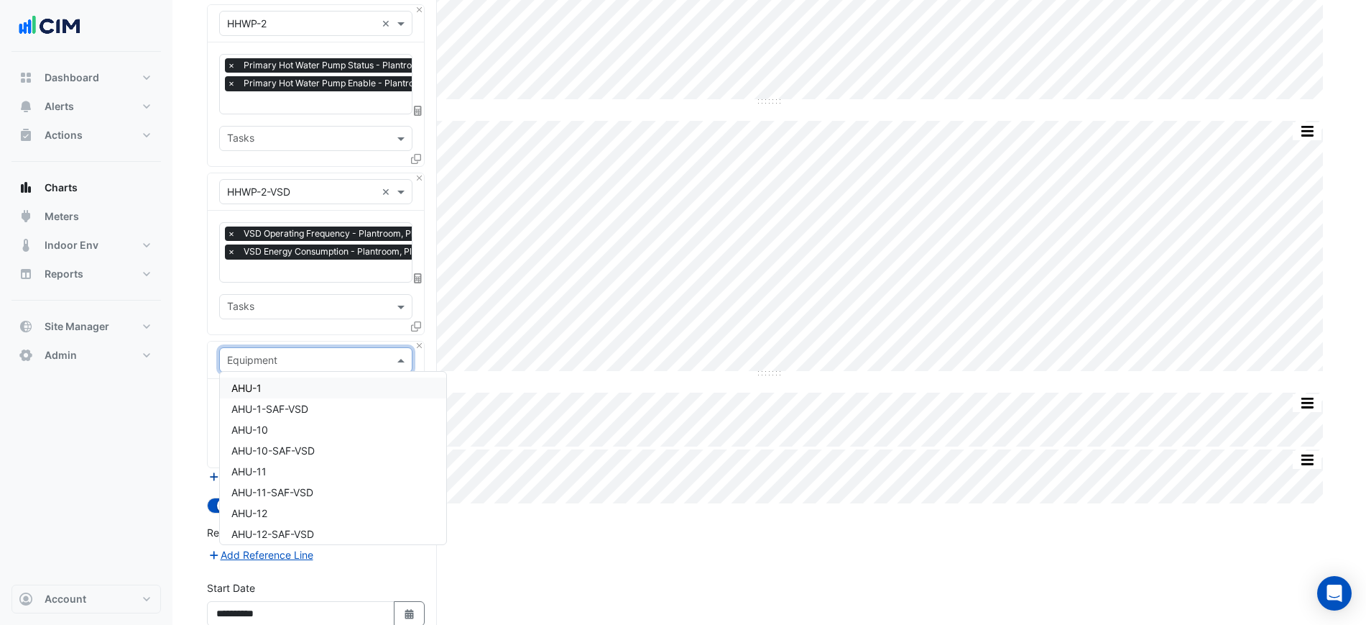
click at [264, 347] on div "Equipment" at bounding box center [315, 359] width 193 height 25
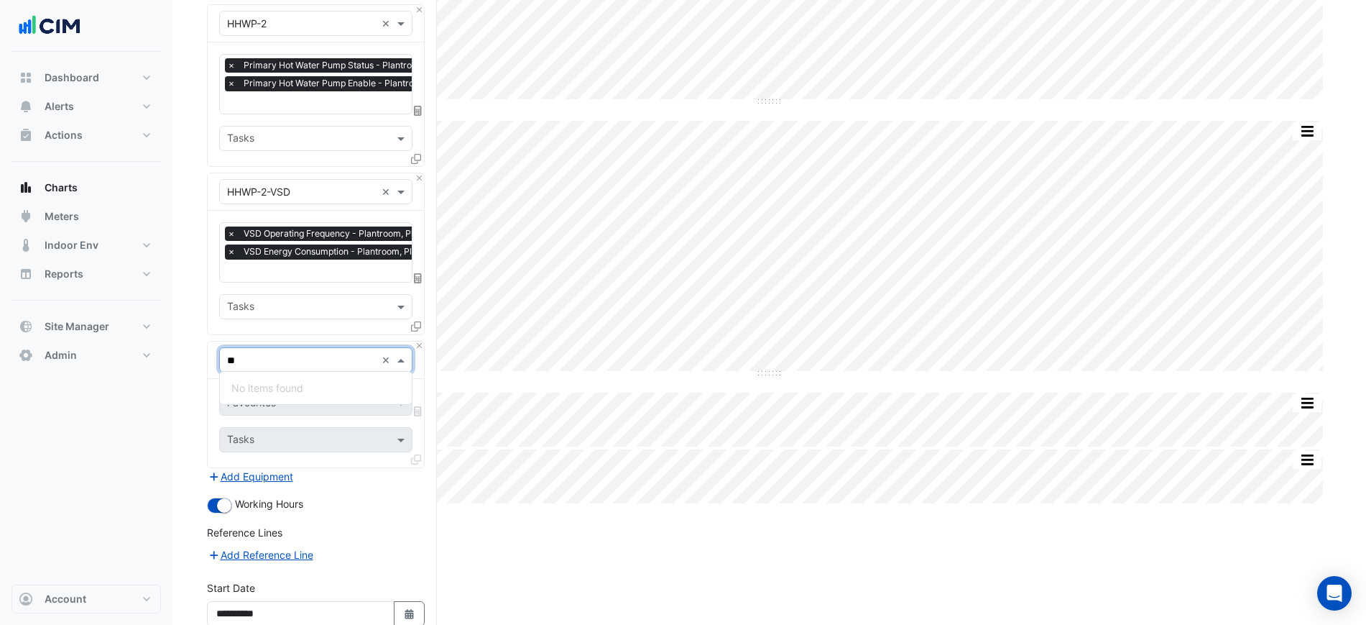
type input "*"
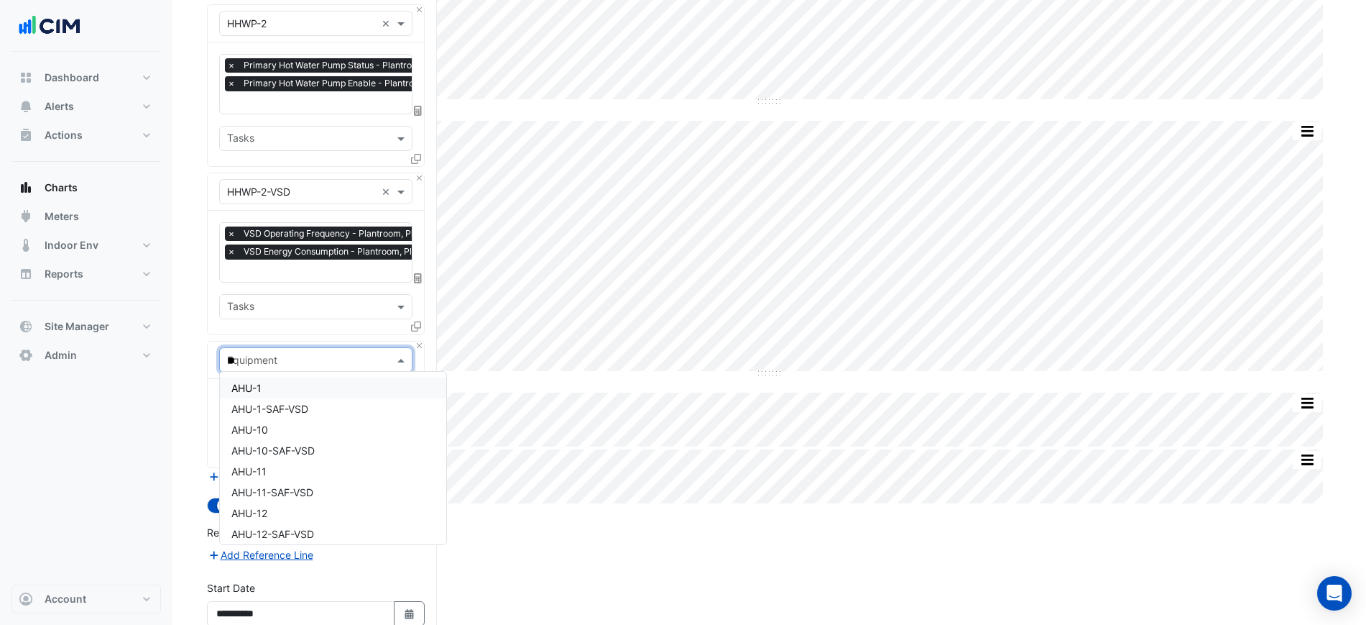
type input "***"
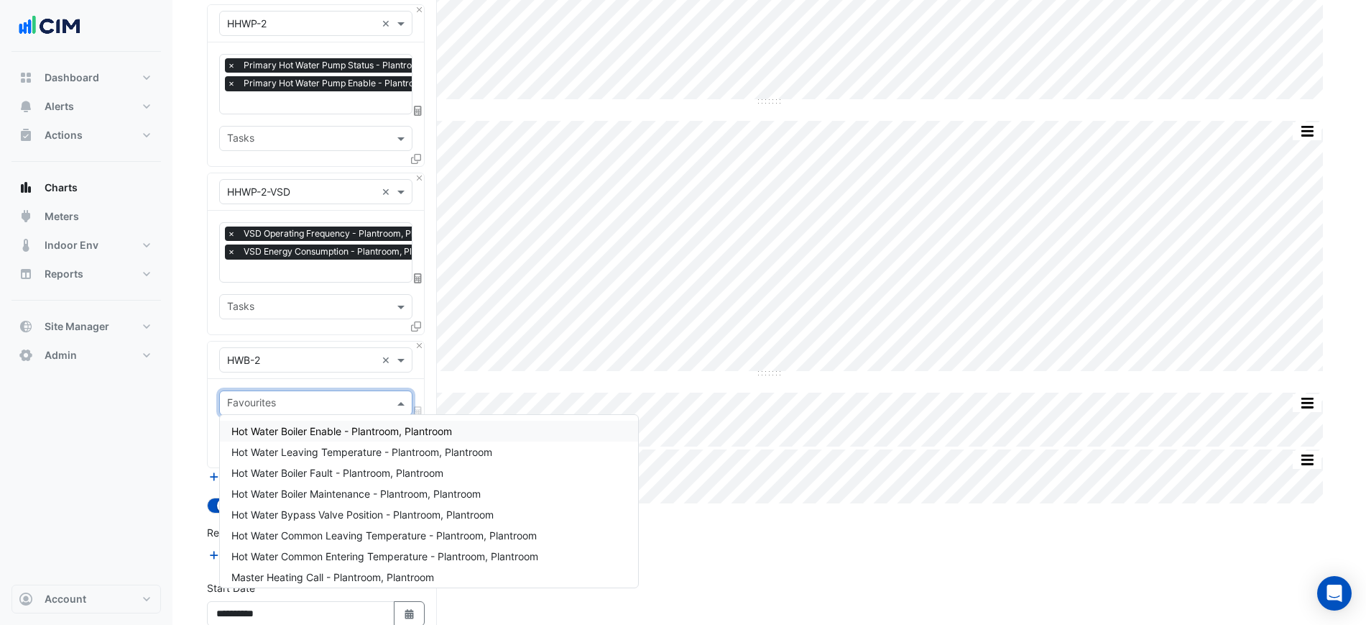
drag, startPoint x: 507, startPoint y: 434, endPoint x: 354, endPoint y: 417, distance: 154.8
click at [507, 436] on div "Hot Water Boiler Enable - Plantroom, Plantroom" at bounding box center [429, 430] width 418 height 21
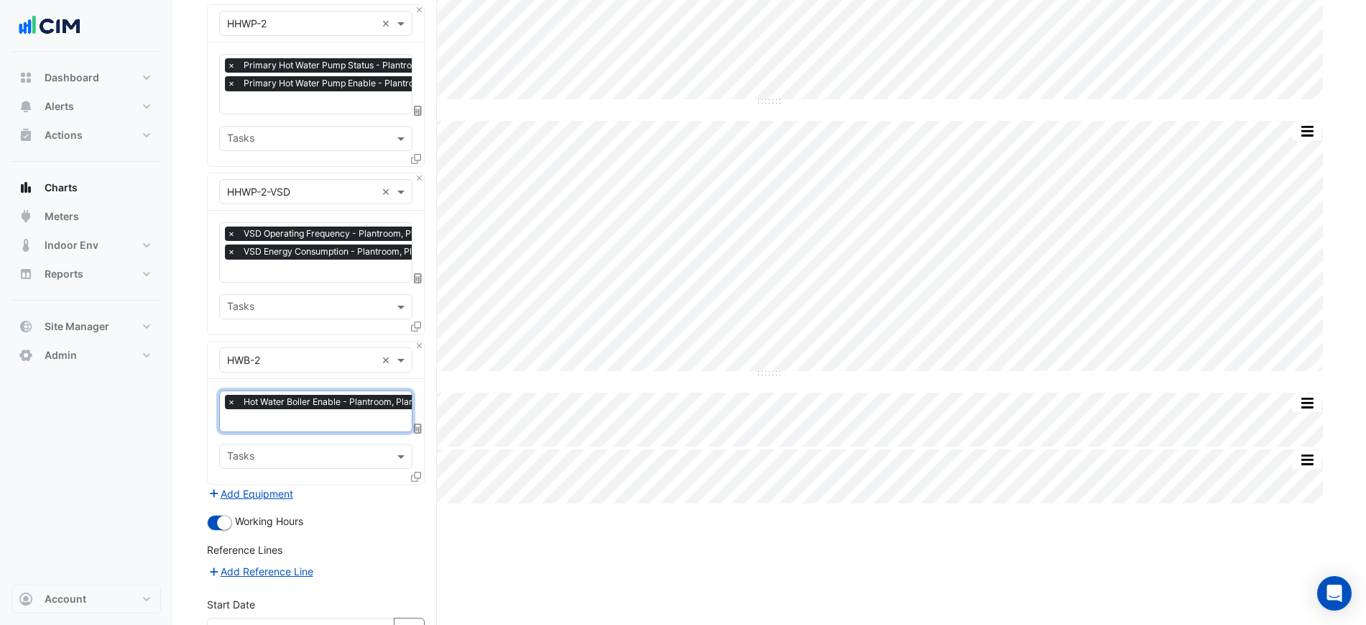
click at [304, 405] on span "Hot Water Boiler Enable - Plantroom, Plantroom" at bounding box center [341, 402] width 202 height 14
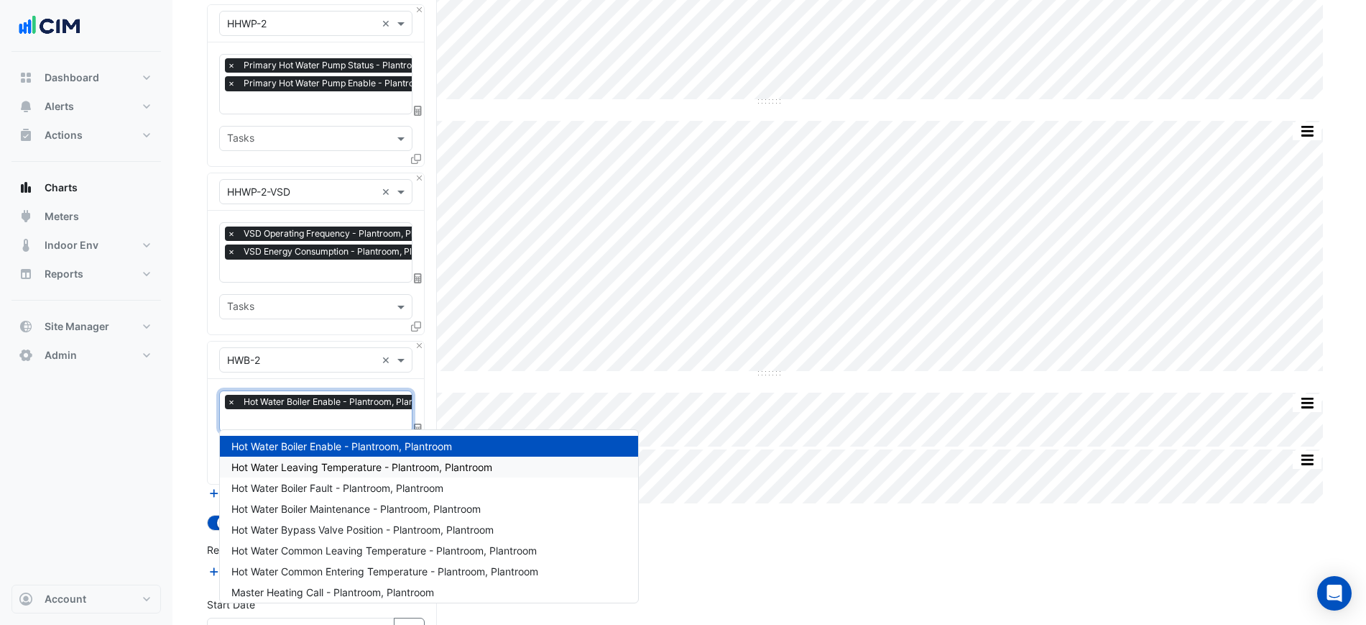
click at [390, 467] on span "Hot Water Leaving Temperature - Plantroom, Plantroom" at bounding box center [361, 467] width 261 height 12
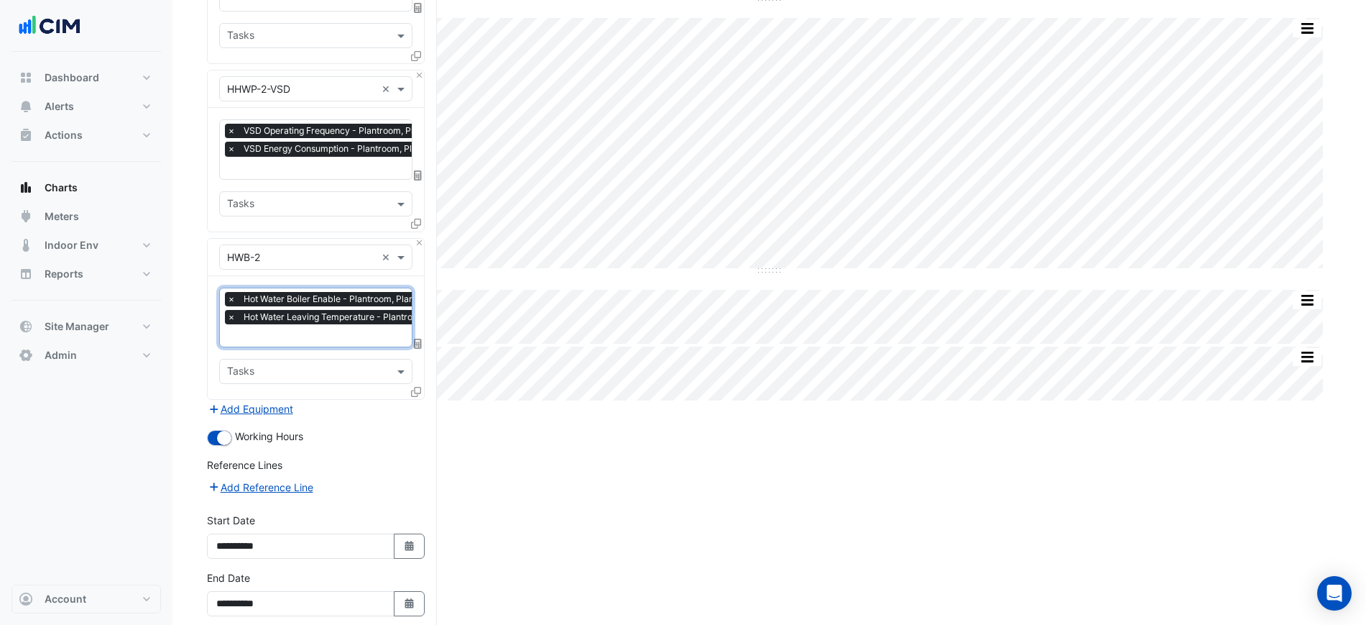
scroll to position [316, 0]
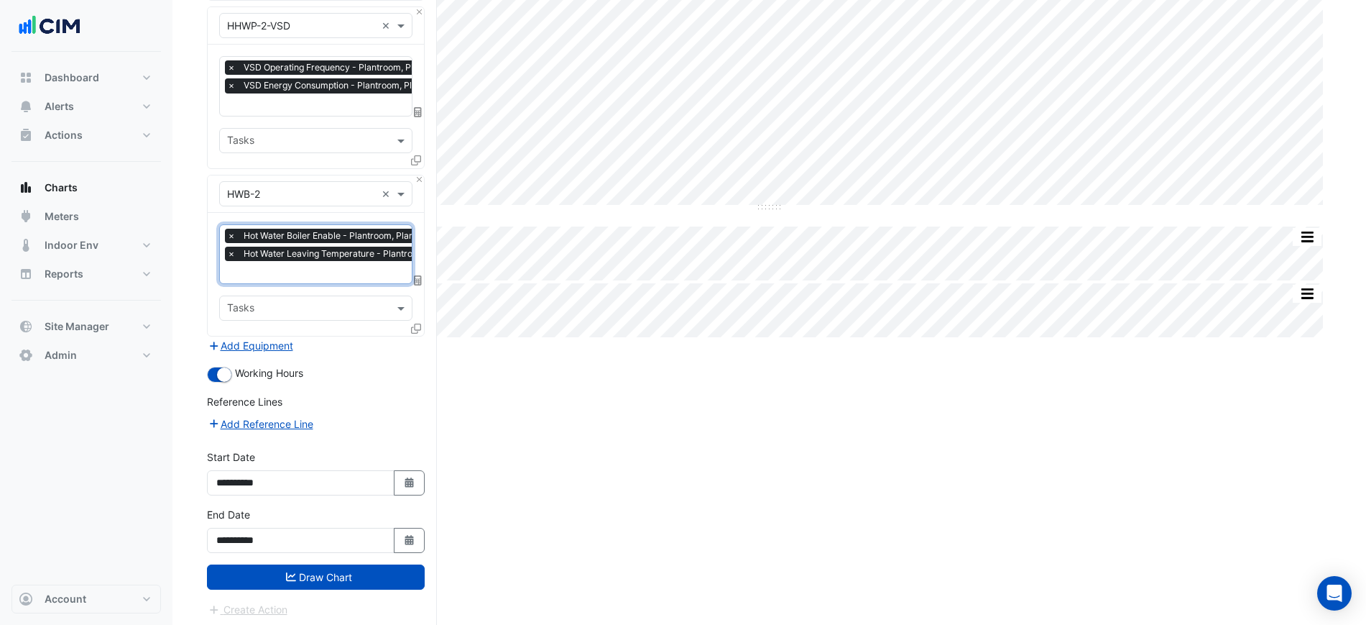
click at [369, 579] on button "Draw Chart" at bounding box center [316, 576] width 218 height 25
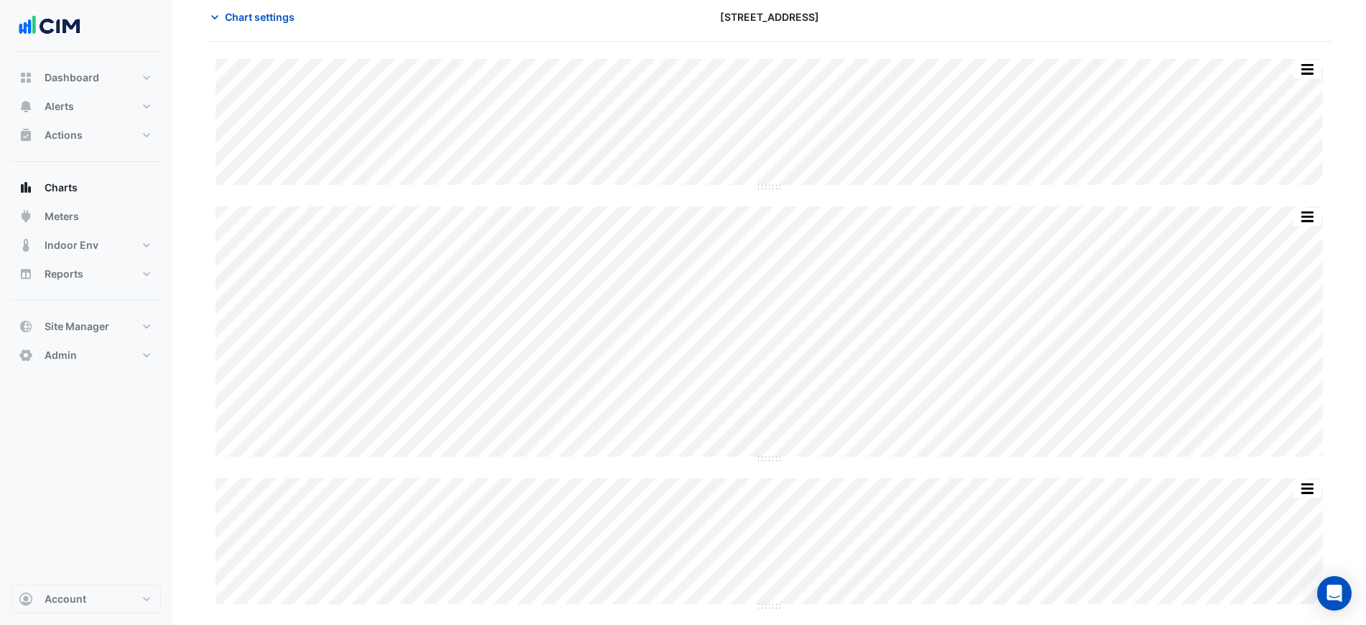
scroll to position [236, 0]
click at [185, 405] on section "Chart settings 16-18 Mort Street Split by Equip Split All Split None Print Save…" at bounding box center [769, 220] width 1194 height 809
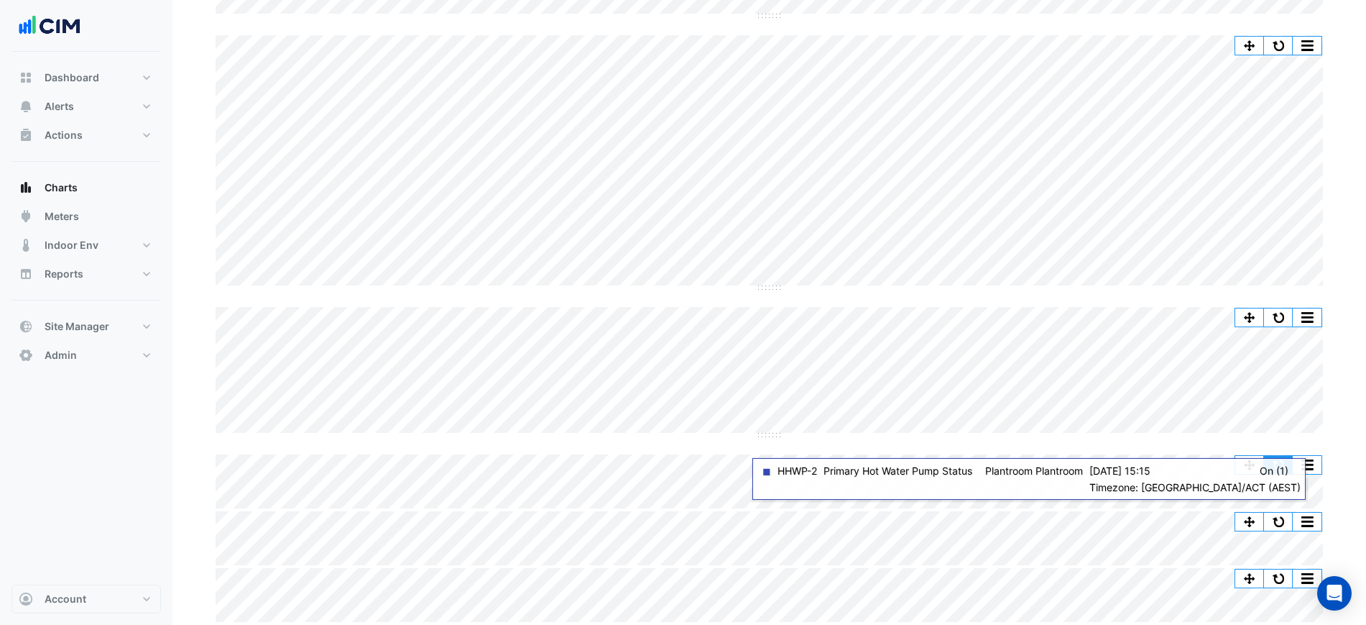
click at [1283, 463] on button "button" at bounding box center [1278, 465] width 29 height 18
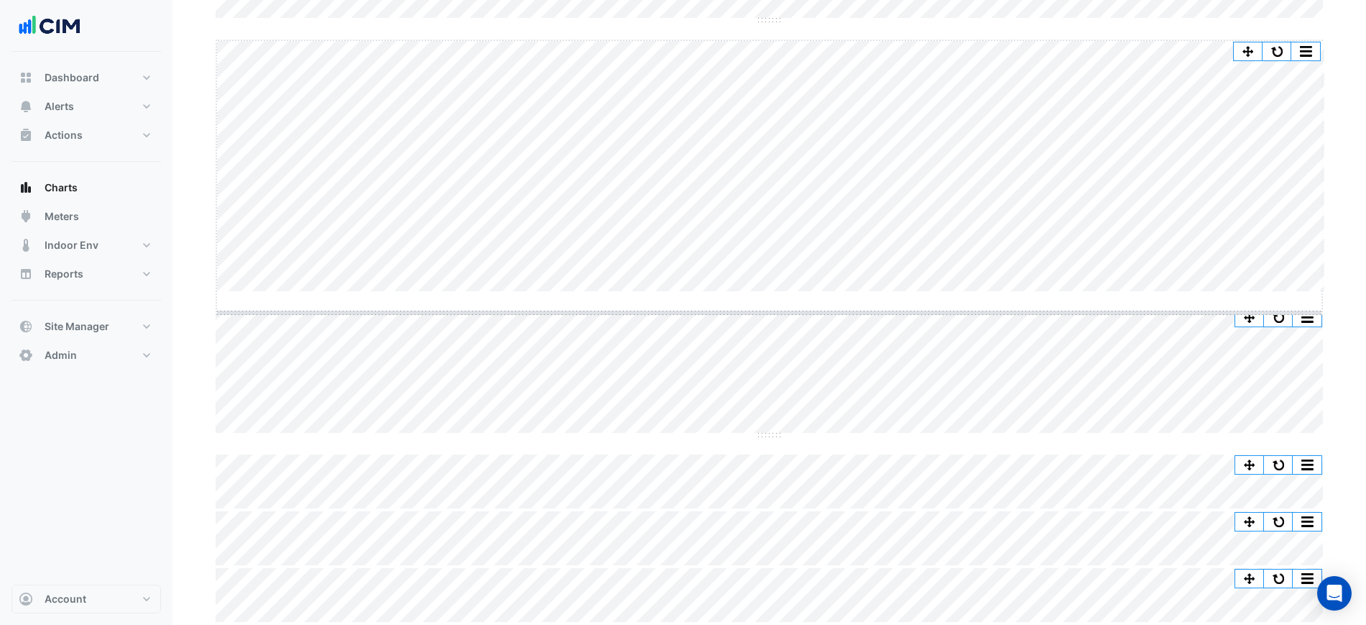
scroll to position [231, 0]
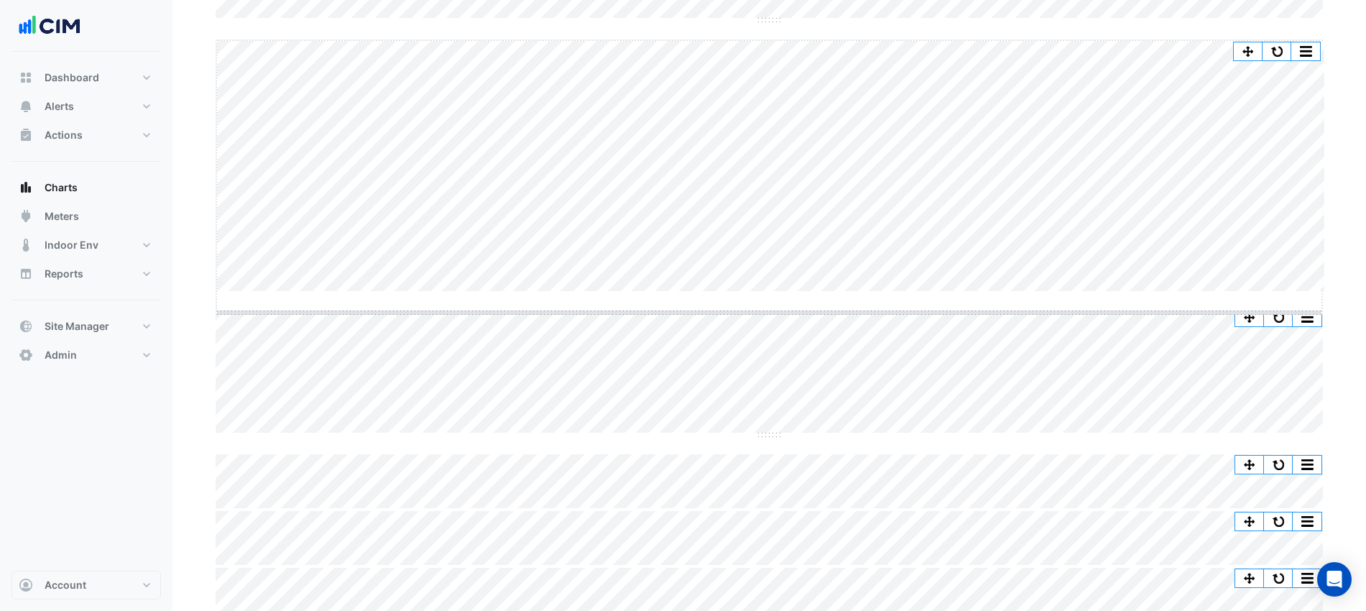
drag, startPoint x: 768, startPoint y: 287, endPoint x: 824, endPoint y: 484, distance: 204.1
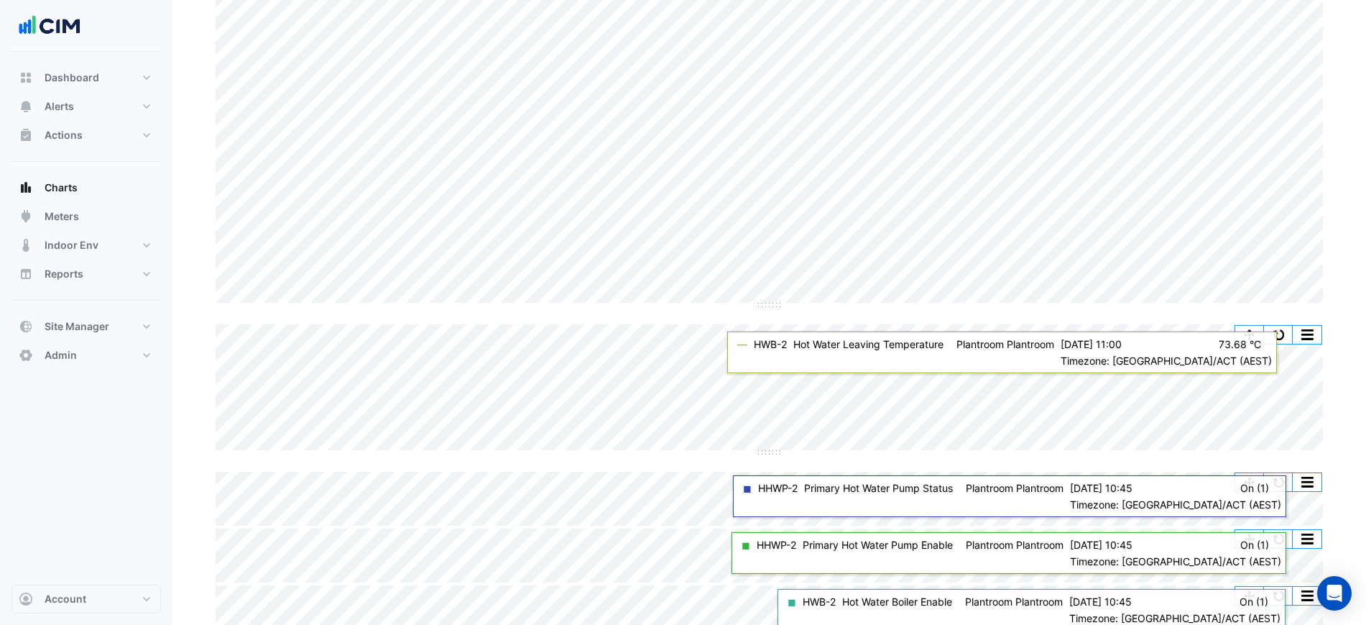
scroll to position [436, 0]
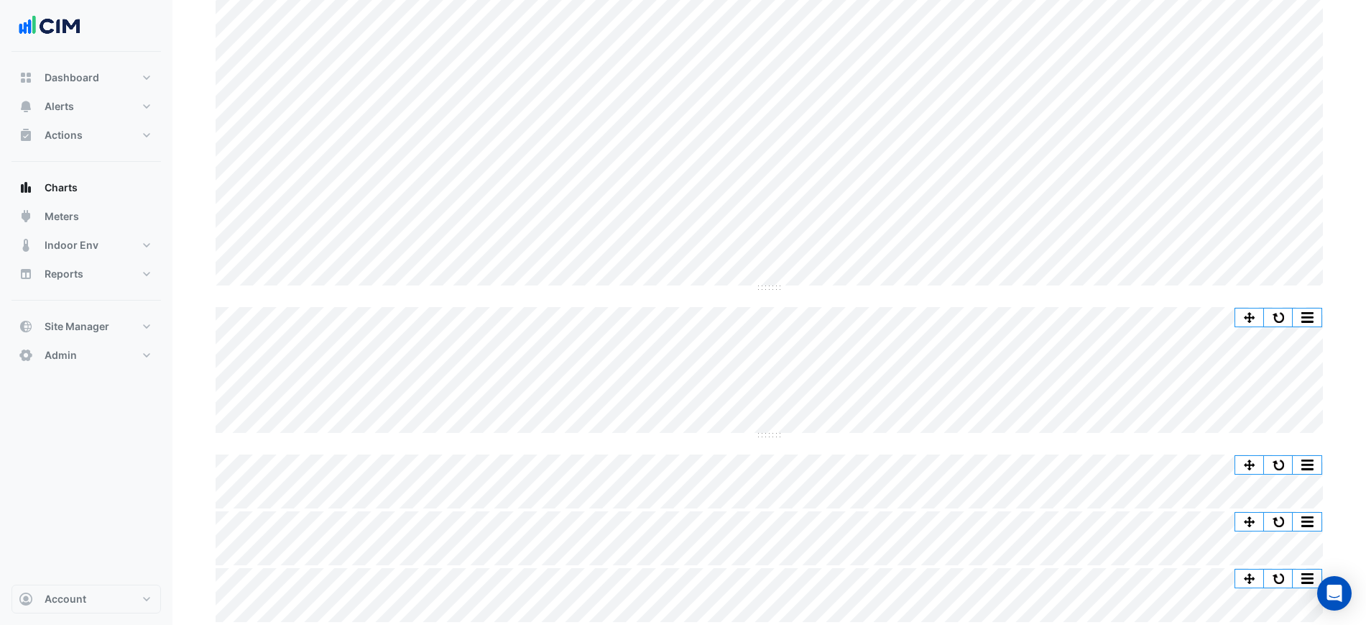
click at [1339, 260] on section "Chart settings 16-18 Mort Street Split by Equip Split All Split None Print Save…" at bounding box center [769, 119] width 1194 height 1009
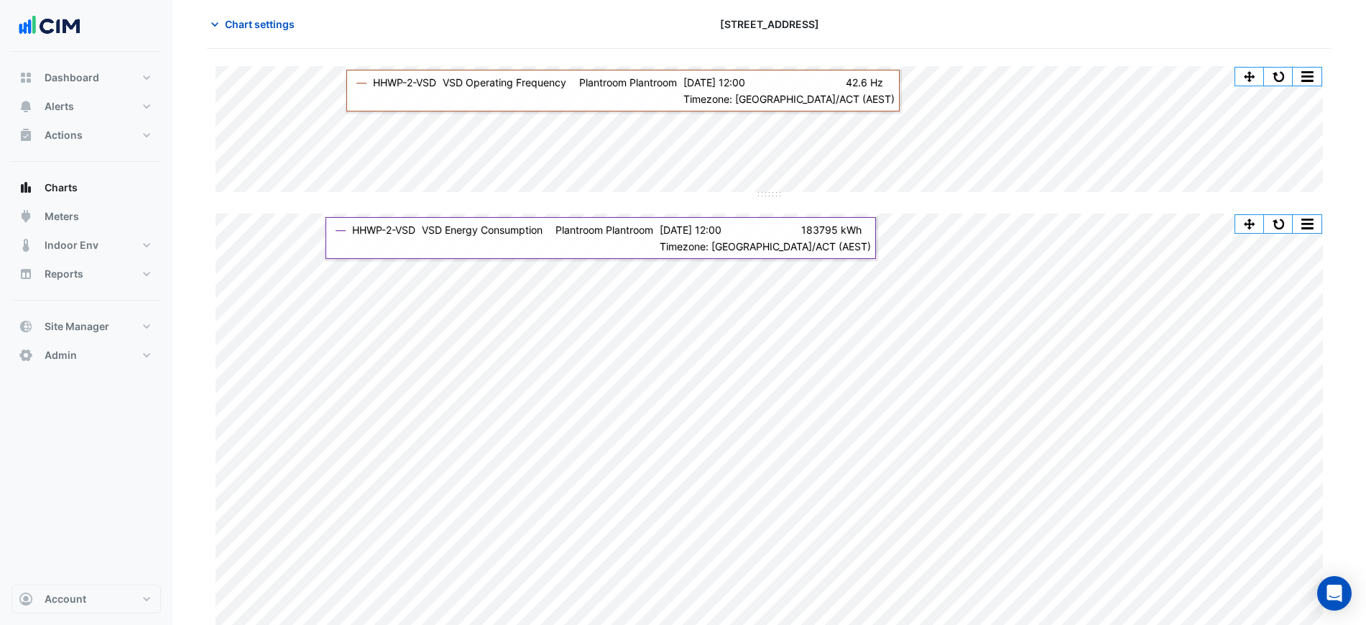
scroll to position [0, 0]
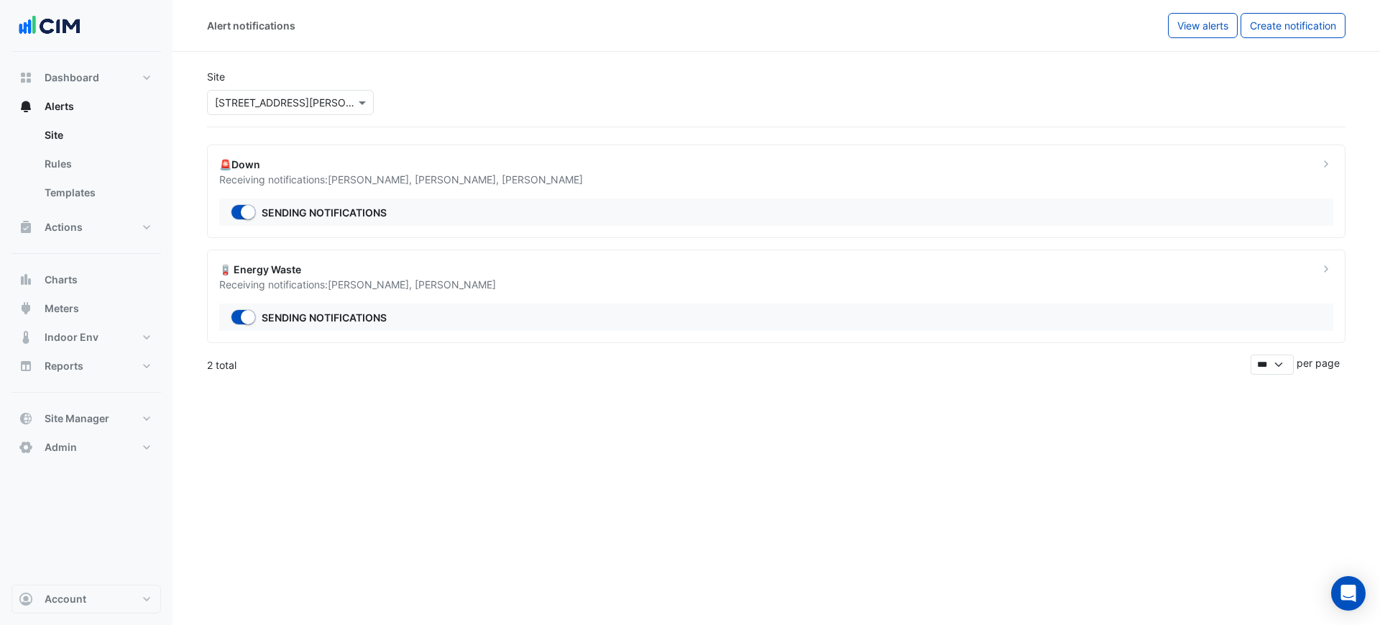
select select "******"
click at [629, 266] on div "🪫 Energy Waste" at bounding box center [760, 269] width 1082 height 15
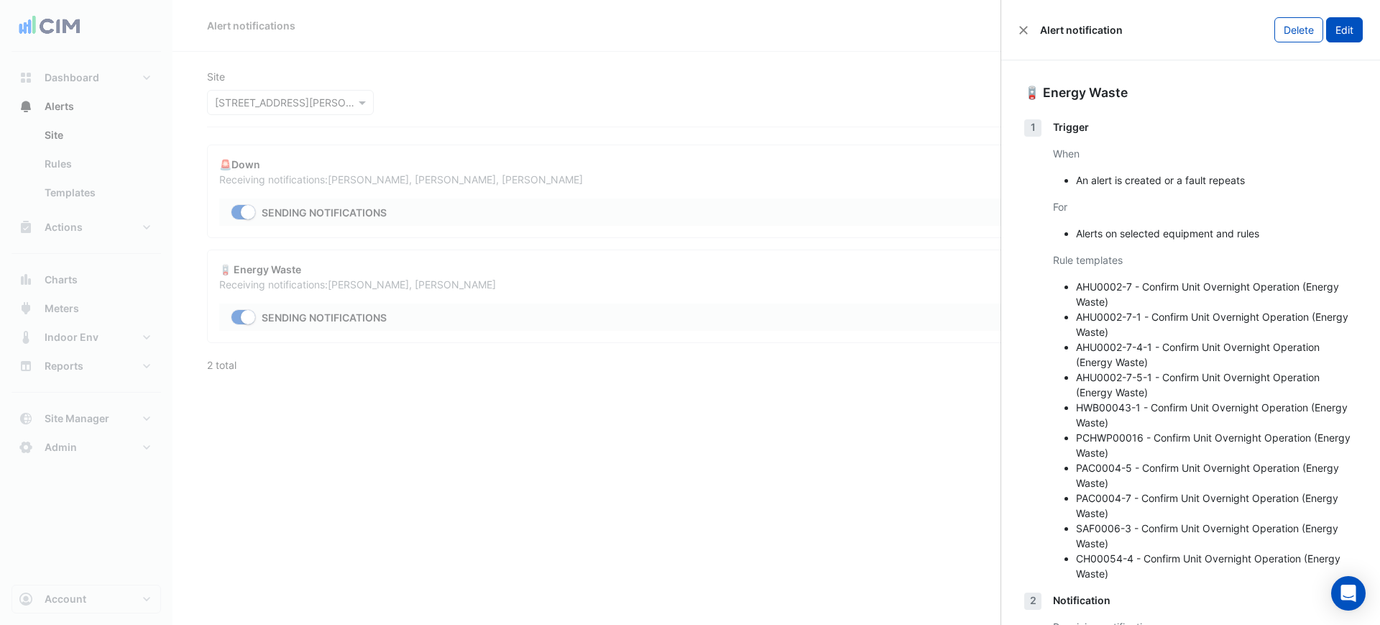
click at [1338, 27] on button "Edit" at bounding box center [1344, 29] width 37 height 25
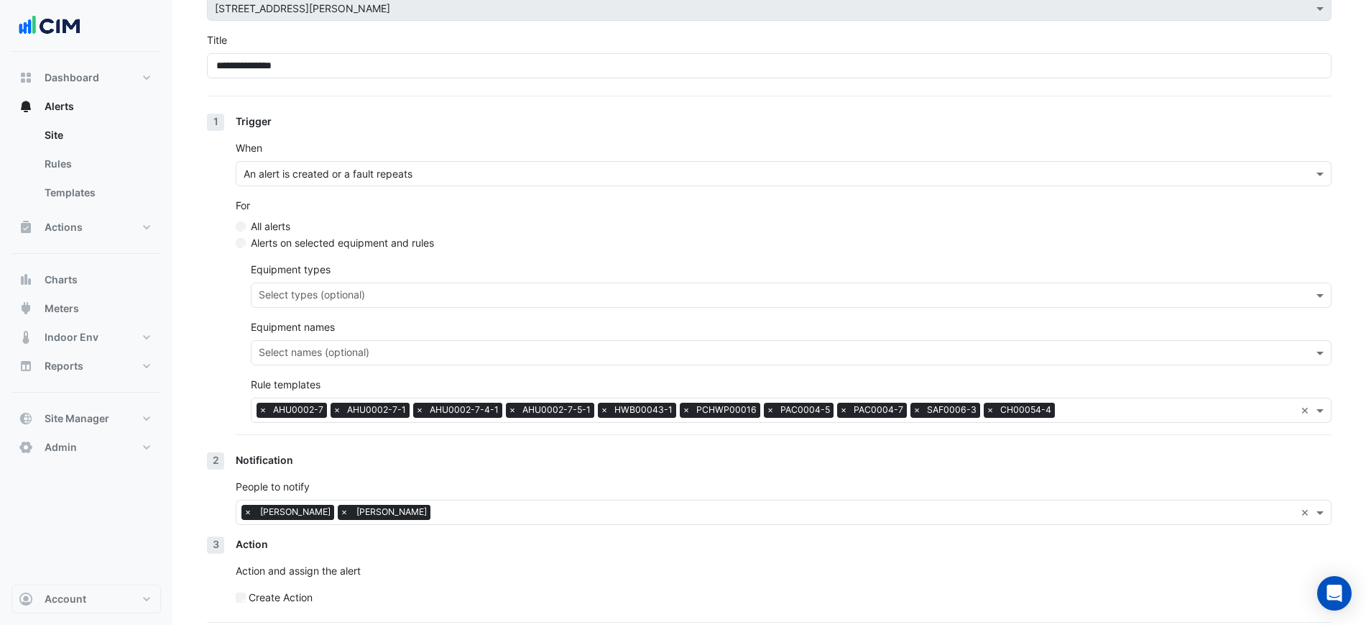
scroll to position [146, 0]
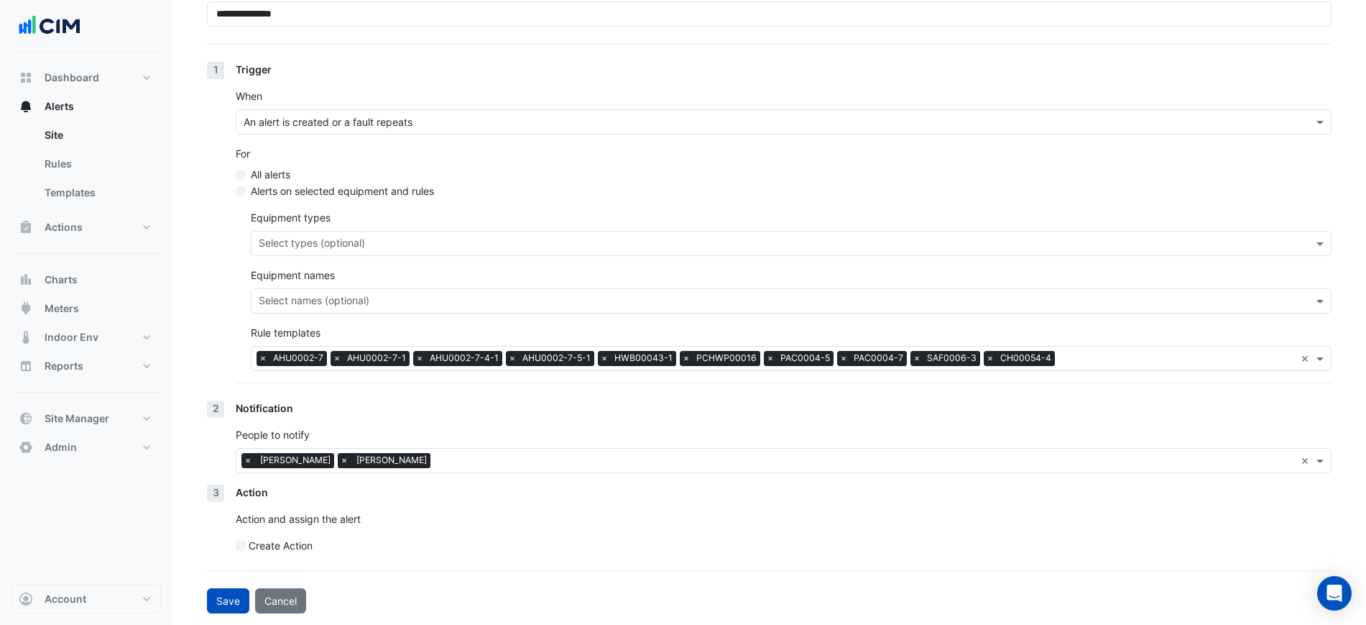
click at [338, 462] on span "×" at bounding box center [344, 460] width 13 height 14
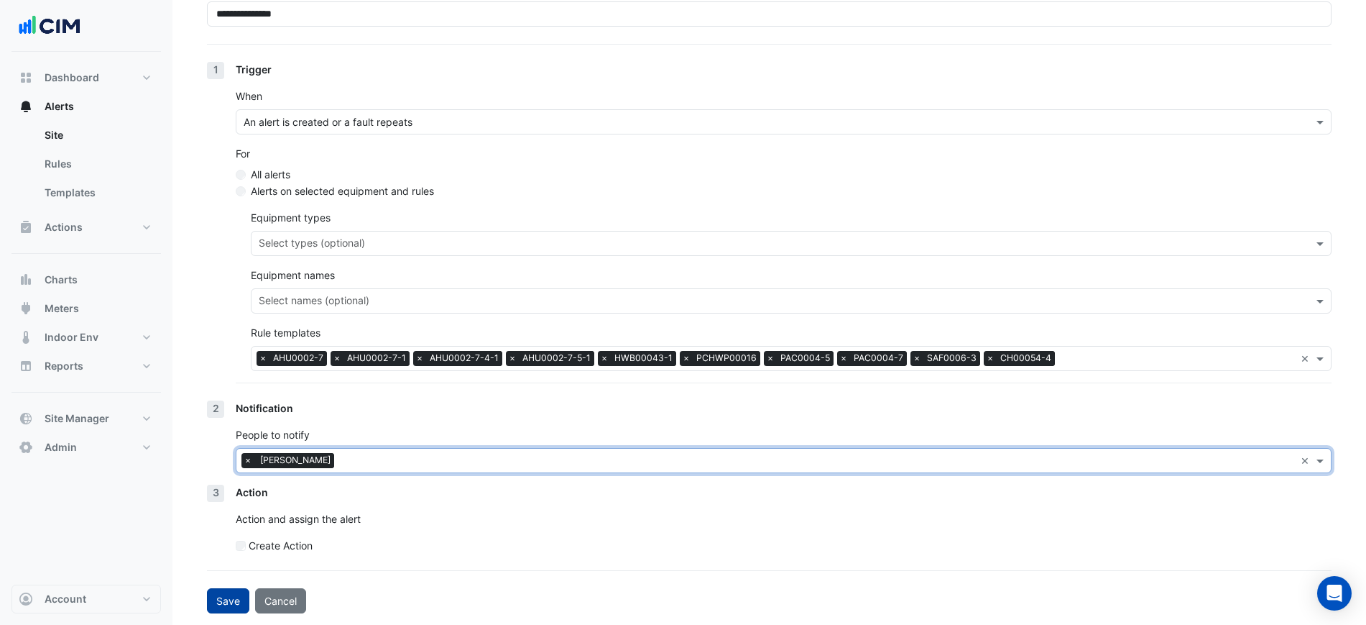
click at [234, 605] on button "Save" at bounding box center [228, 600] width 42 height 25
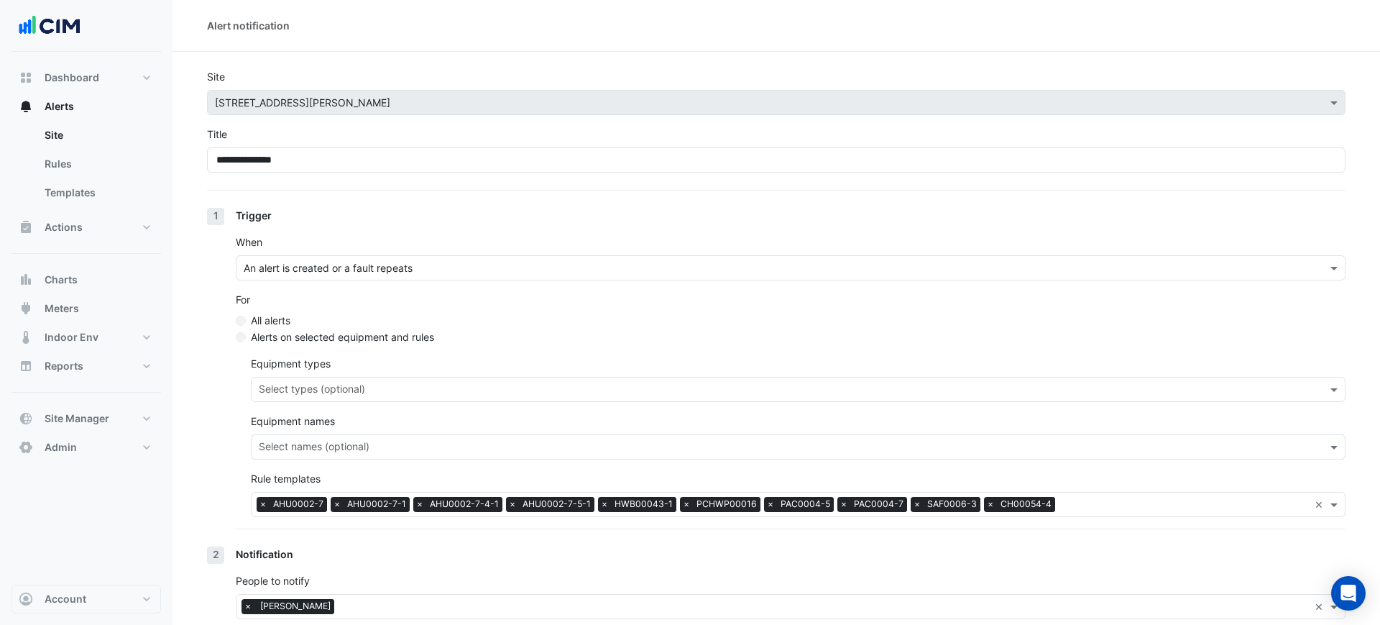
select select "******"
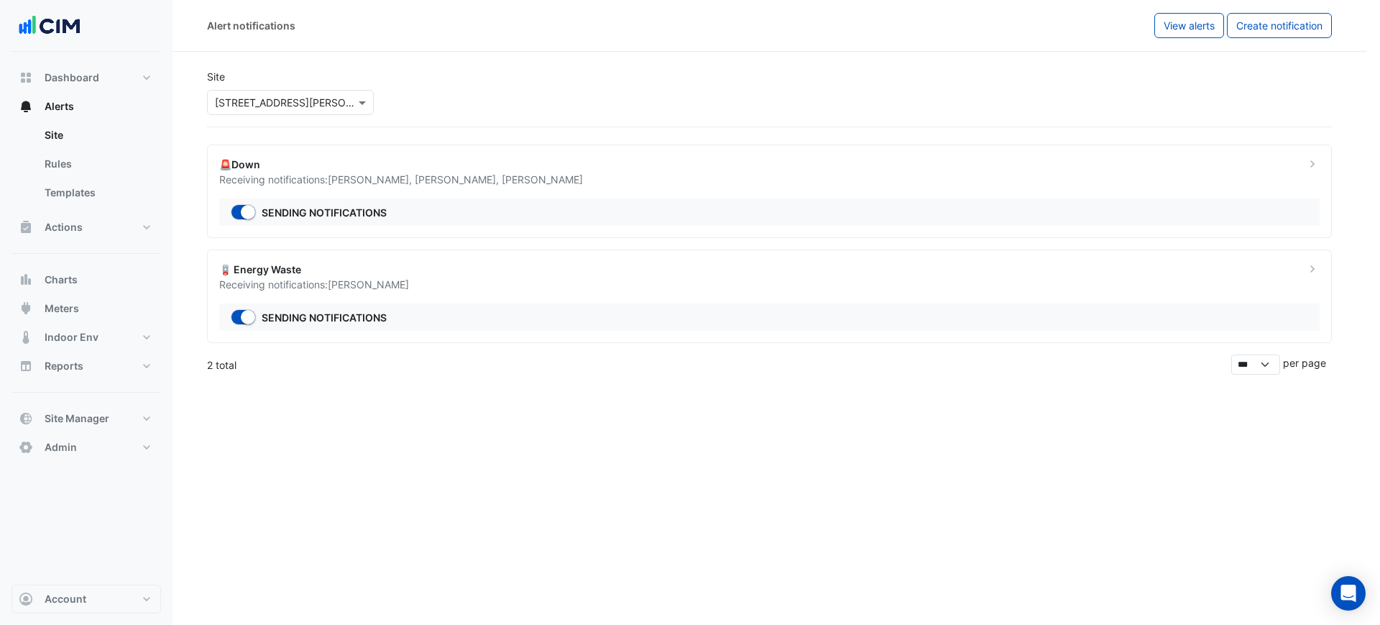
click at [546, 201] on ngb-offcanvas-backdrop at bounding box center [690, 312] width 1380 height 625
click at [578, 184] on div "Receiving notifications: [PERSON_NAME] , [PERSON_NAME] , [PERSON_NAME]" at bounding box center [760, 179] width 1082 height 15
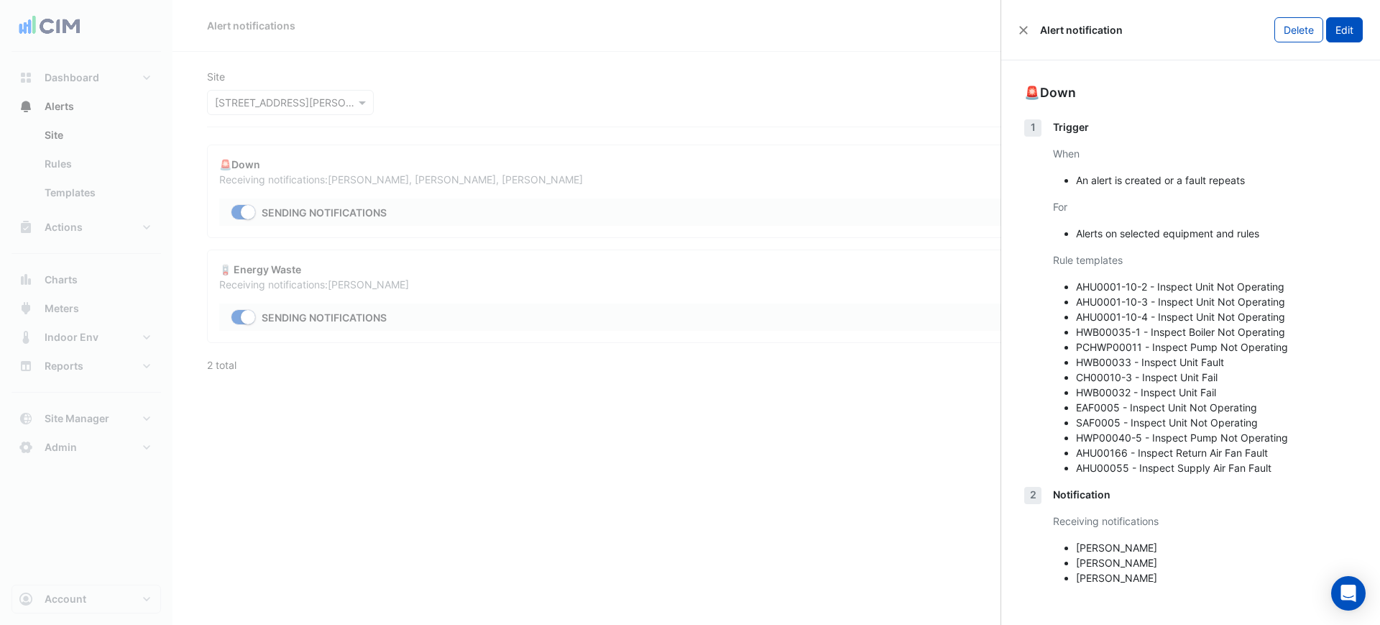
click at [1340, 39] on button "Edit" at bounding box center [1344, 29] width 37 height 25
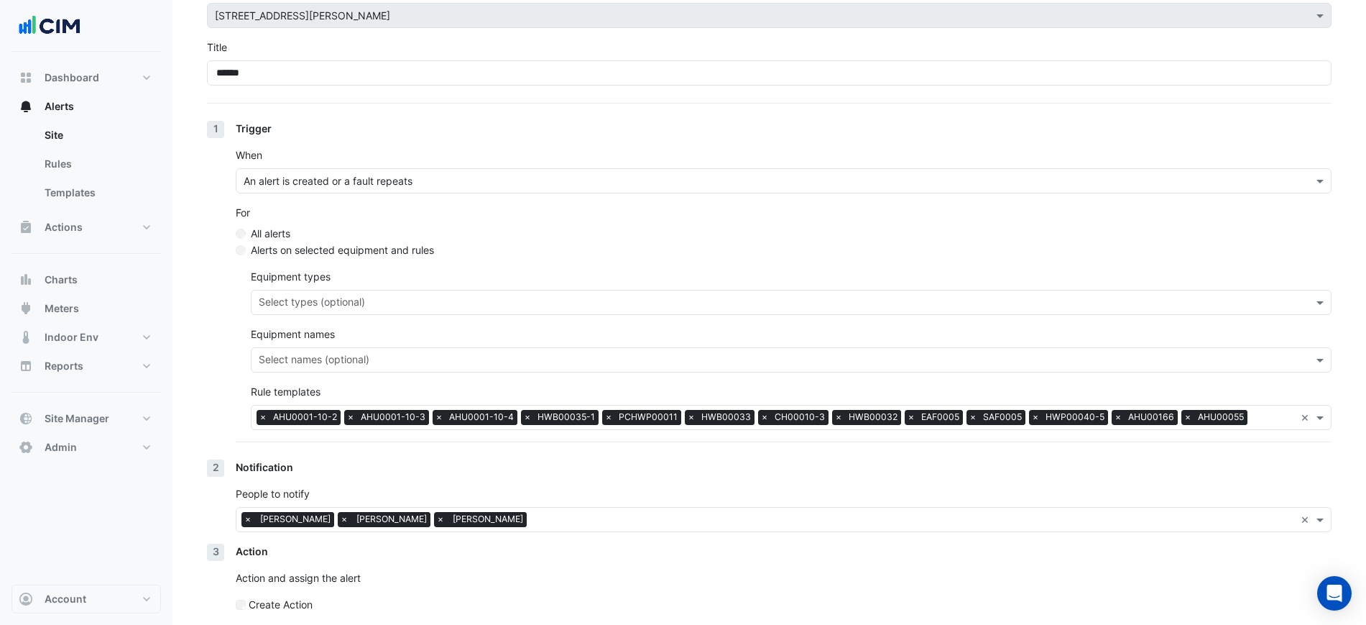
scroll to position [146, 0]
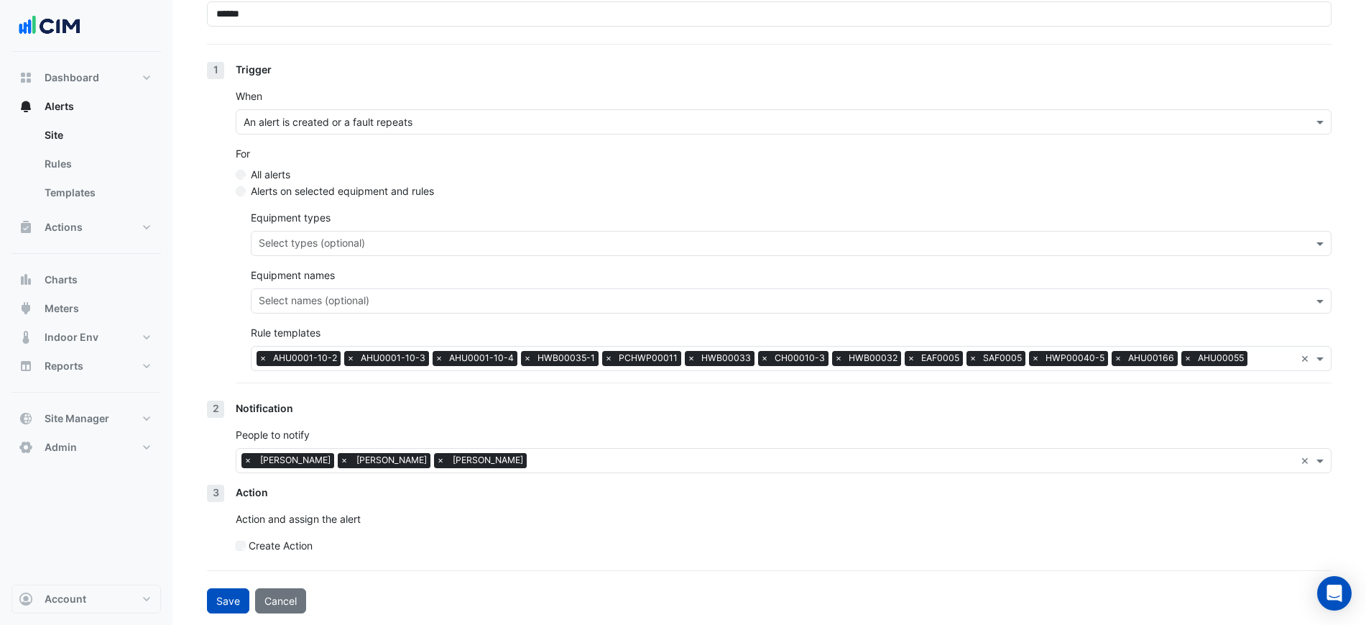
click at [338, 459] on span "×" at bounding box center [344, 460] width 13 height 14
click at [234, 599] on button "Save" at bounding box center [228, 600] width 42 height 25
select select "******"
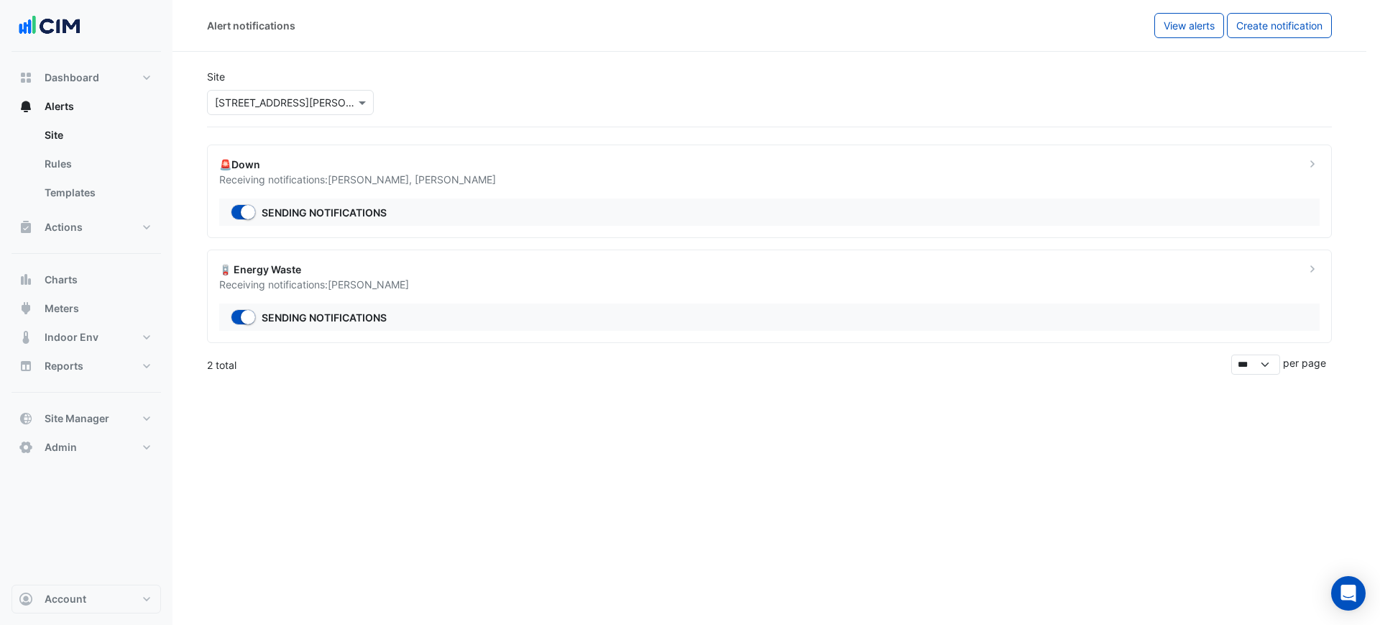
click at [816, 81] on ngb-offcanvas-backdrop at bounding box center [690, 312] width 1380 height 625
click at [87, 80] on span "Dashboard" at bounding box center [72, 77] width 55 height 14
select select "***"
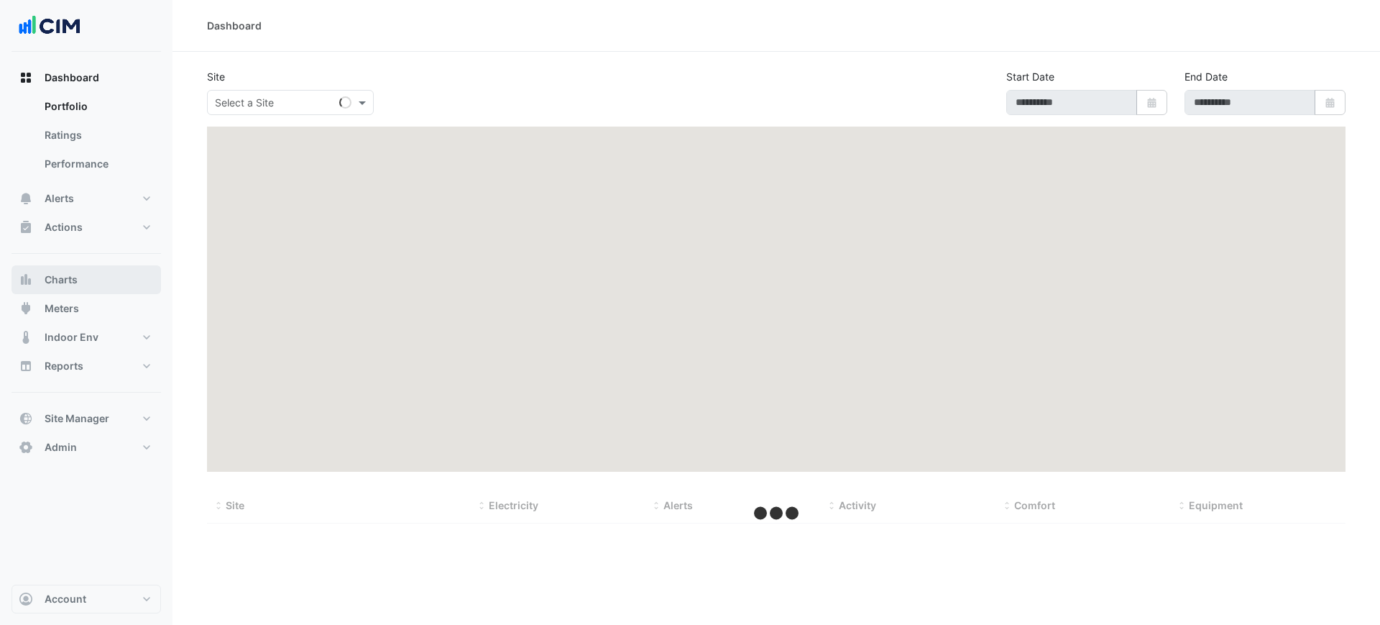
click at [85, 290] on button "Charts" at bounding box center [85, 279] width 149 height 29
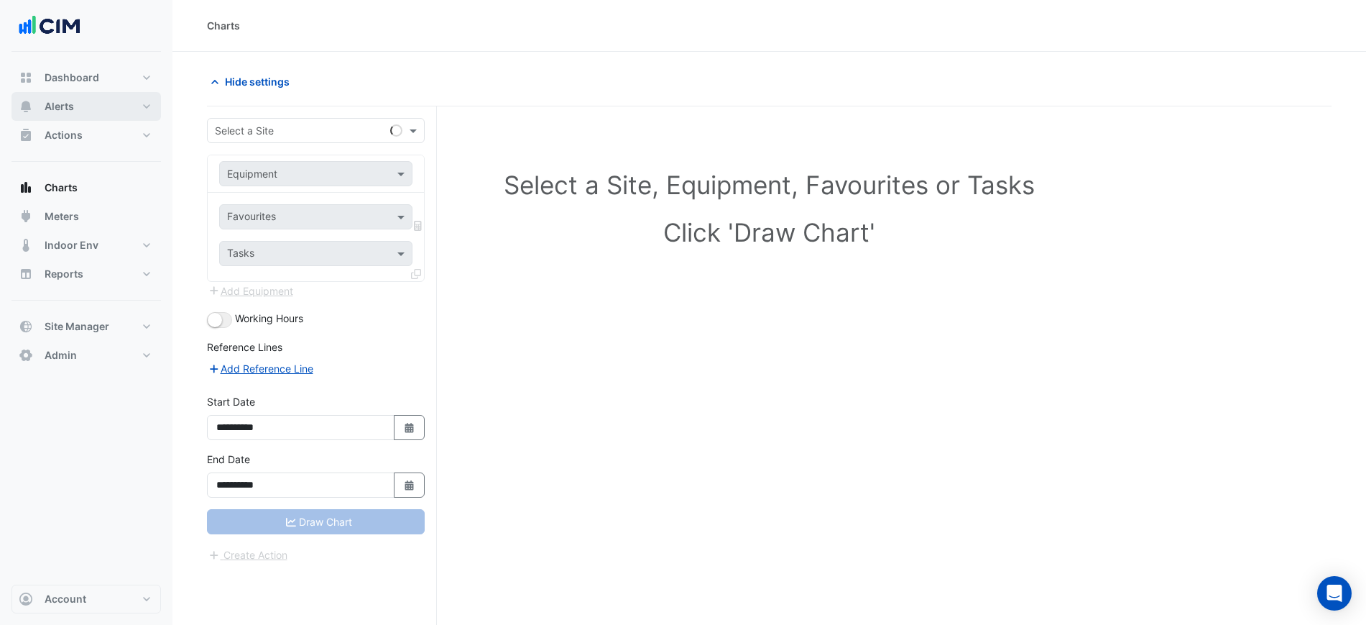
click at [116, 119] on button "Alerts" at bounding box center [85, 106] width 149 height 29
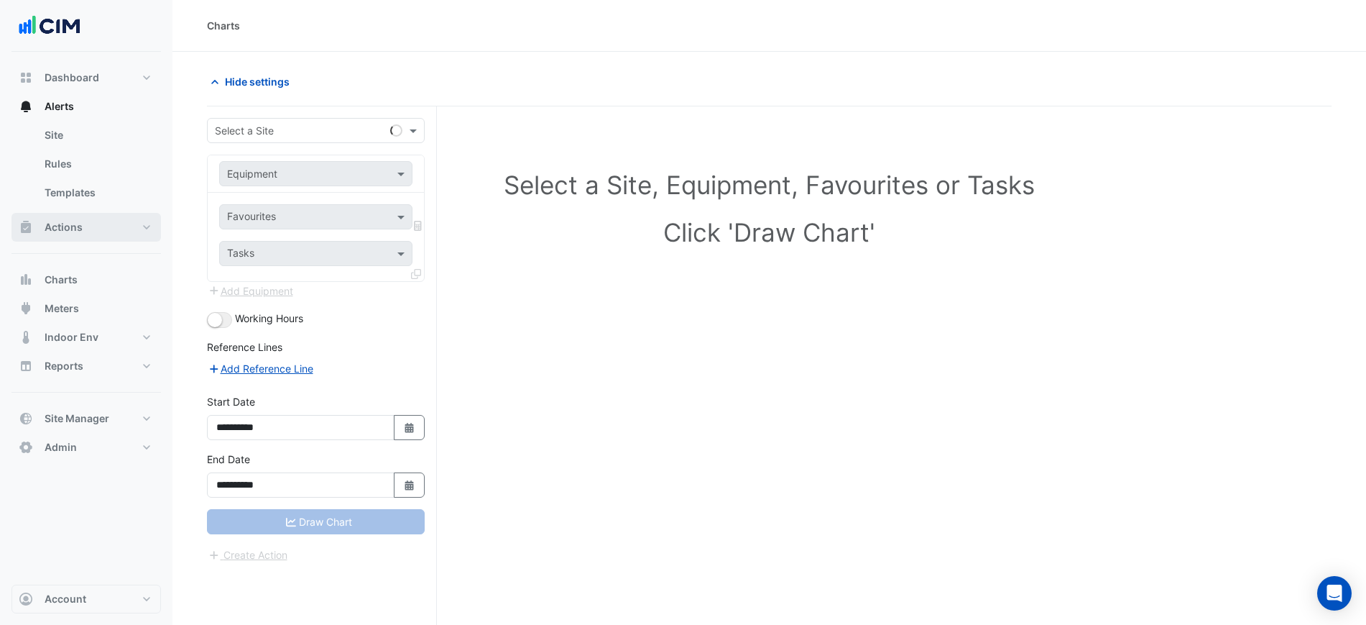
click at [93, 226] on button "Actions" at bounding box center [85, 227] width 149 height 29
click at [98, 193] on link "Manager" at bounding box center [97, 192] width 128 height 29
click at [276, 132] on input "text" at bounding box center [301, 131] width 173 height 15
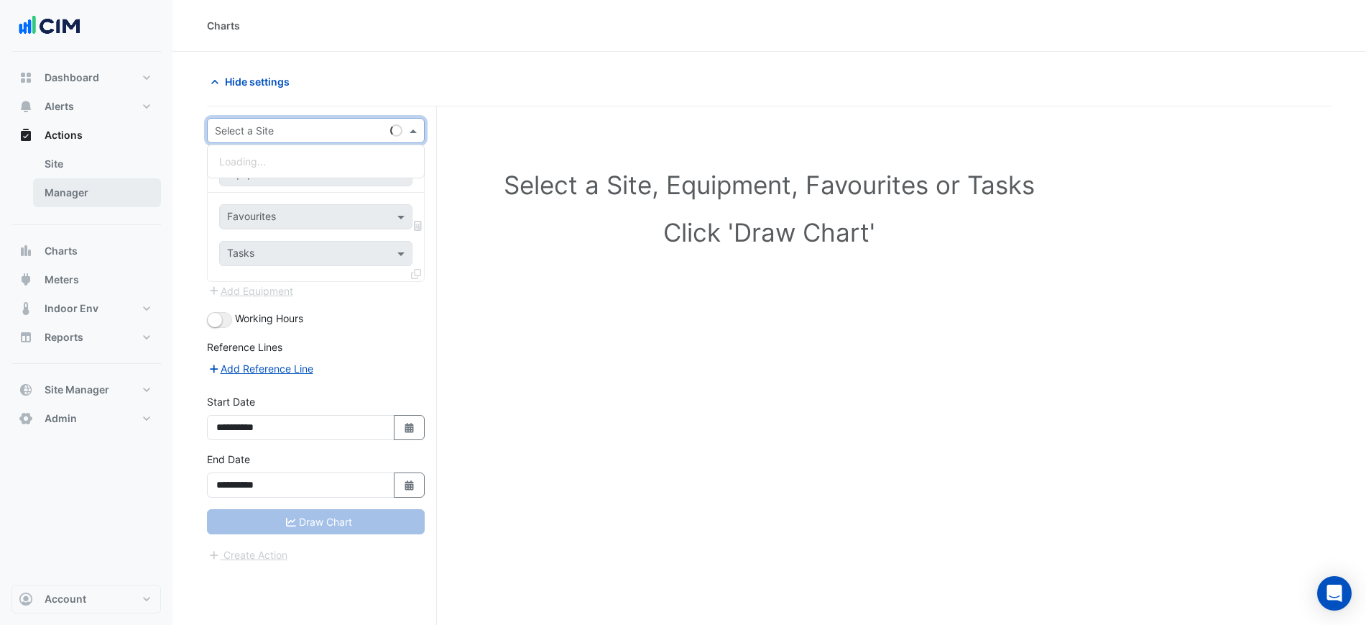
click at [131, 191] on link "Manager" at bounding box center [97, 192] width 128 height 29
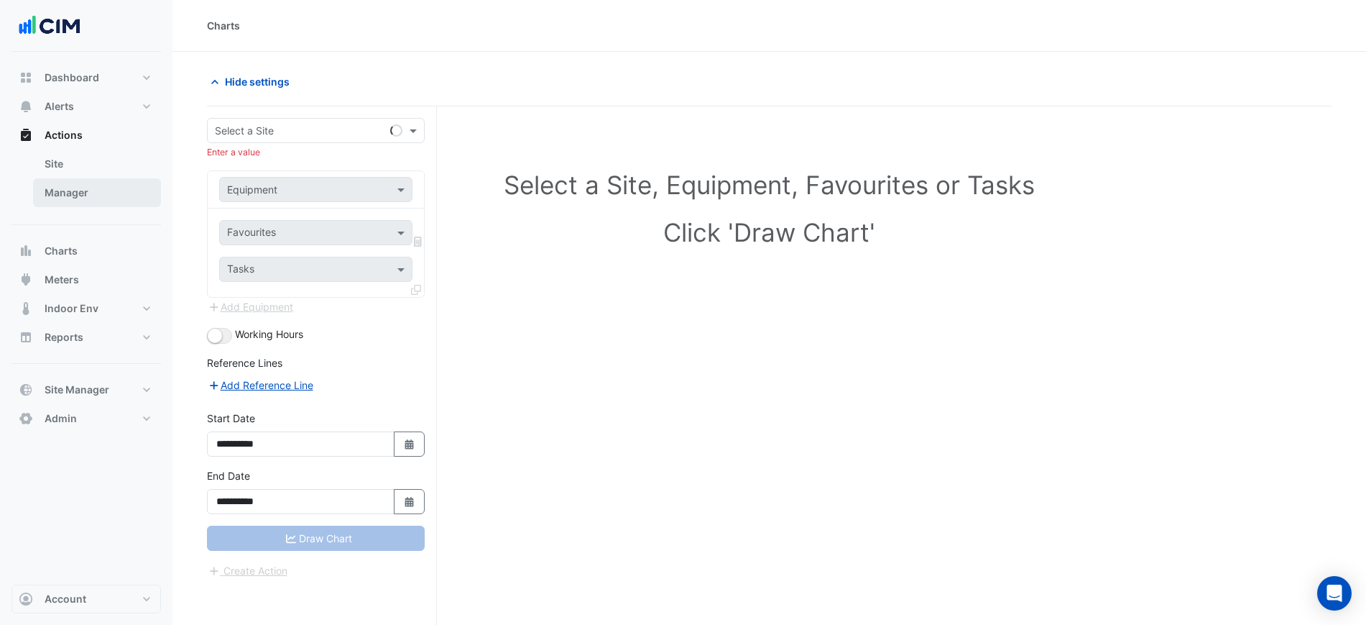
click at [127, 195] on link "Manager" at bounding box center [97, 192] width 128 height 29
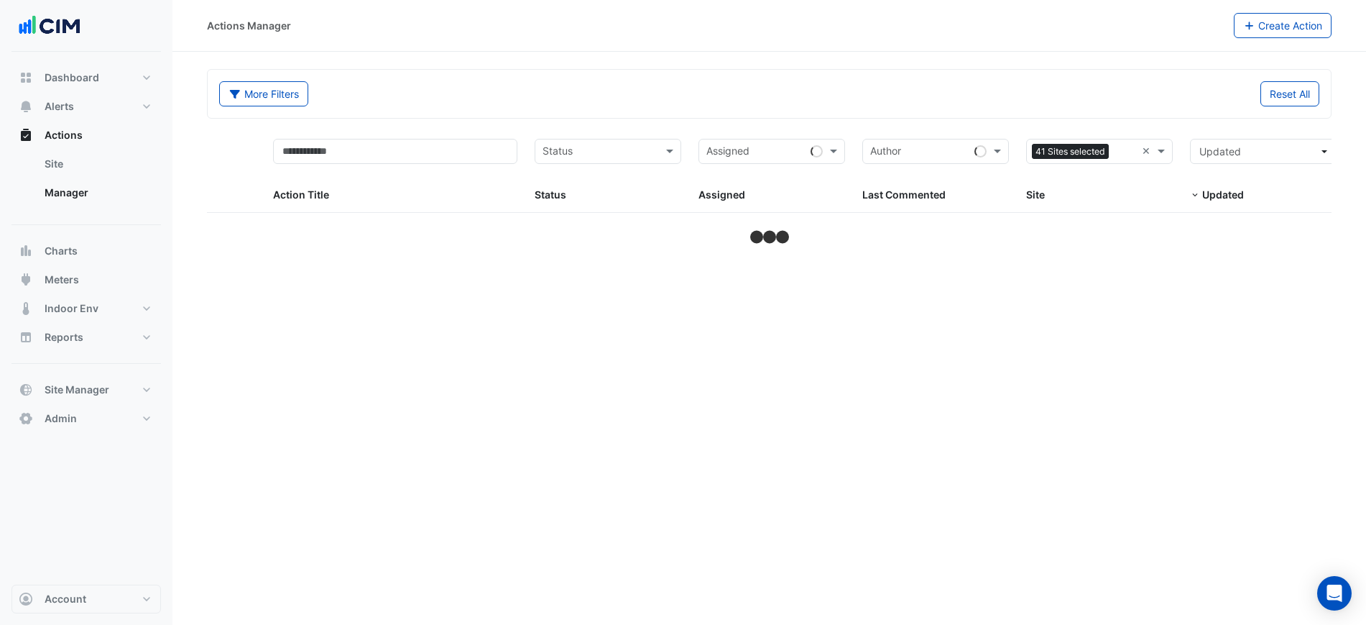
select select "***"
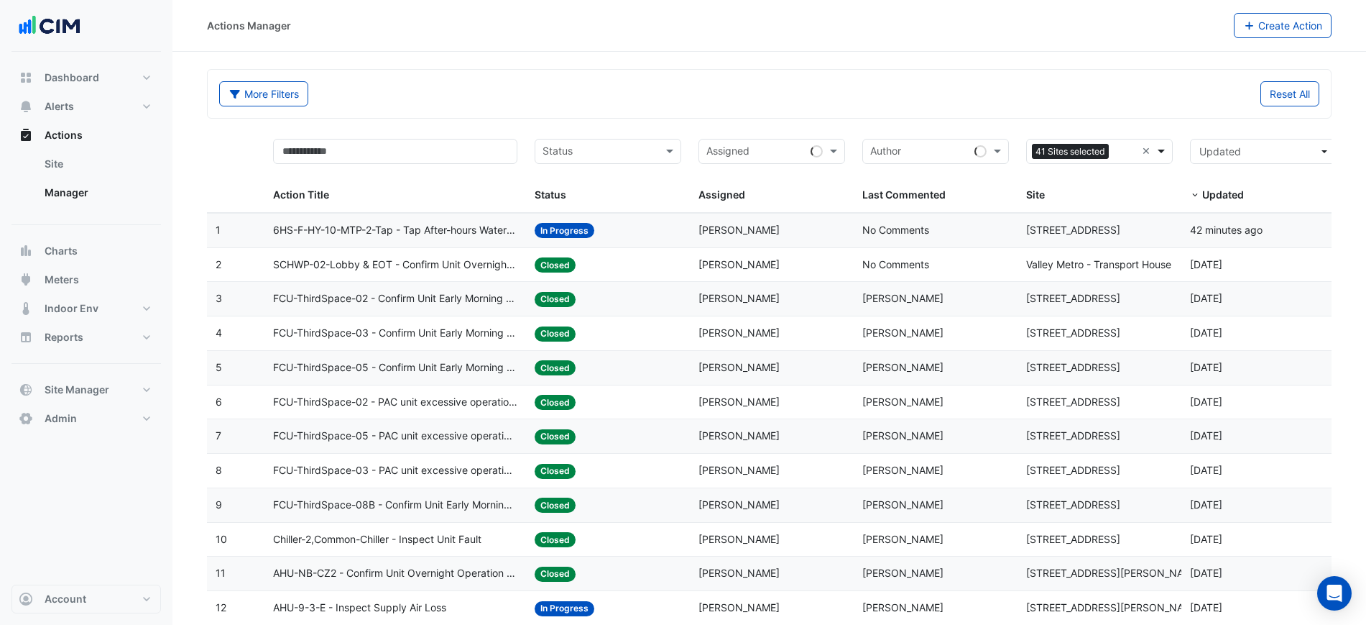
click at [1160, 152] on span at bounding box center [1163, 151] width 18 height 17
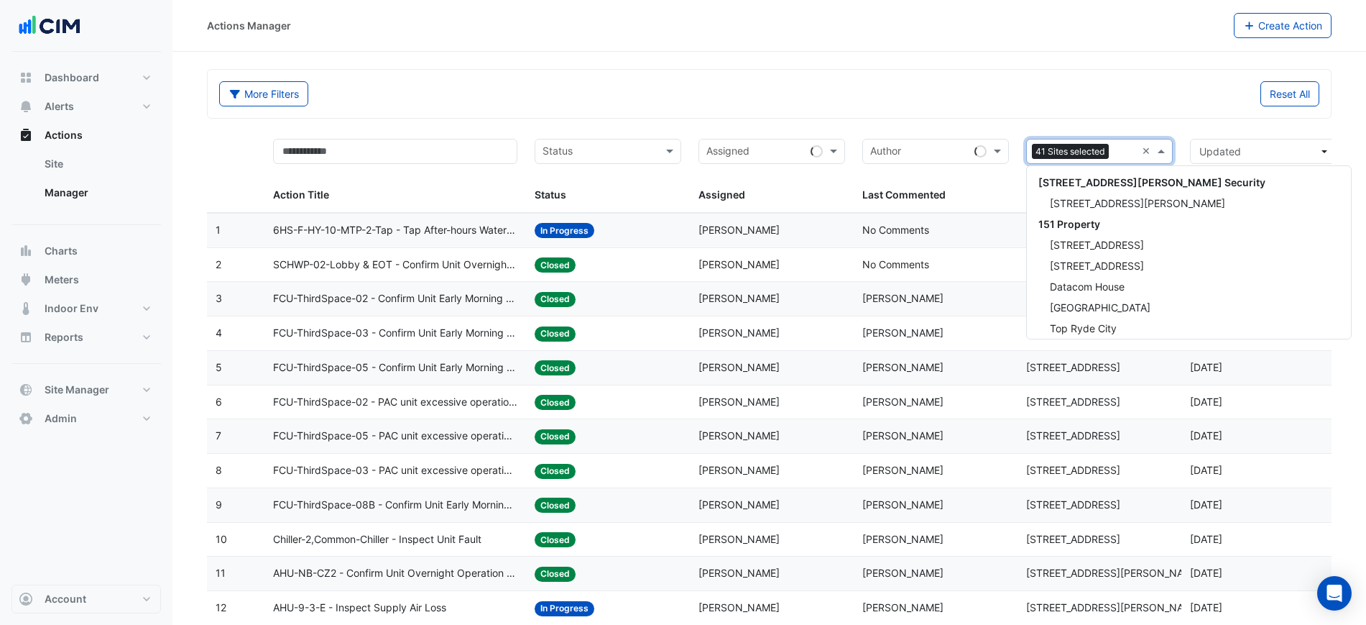
scroll to position [3653, 0]
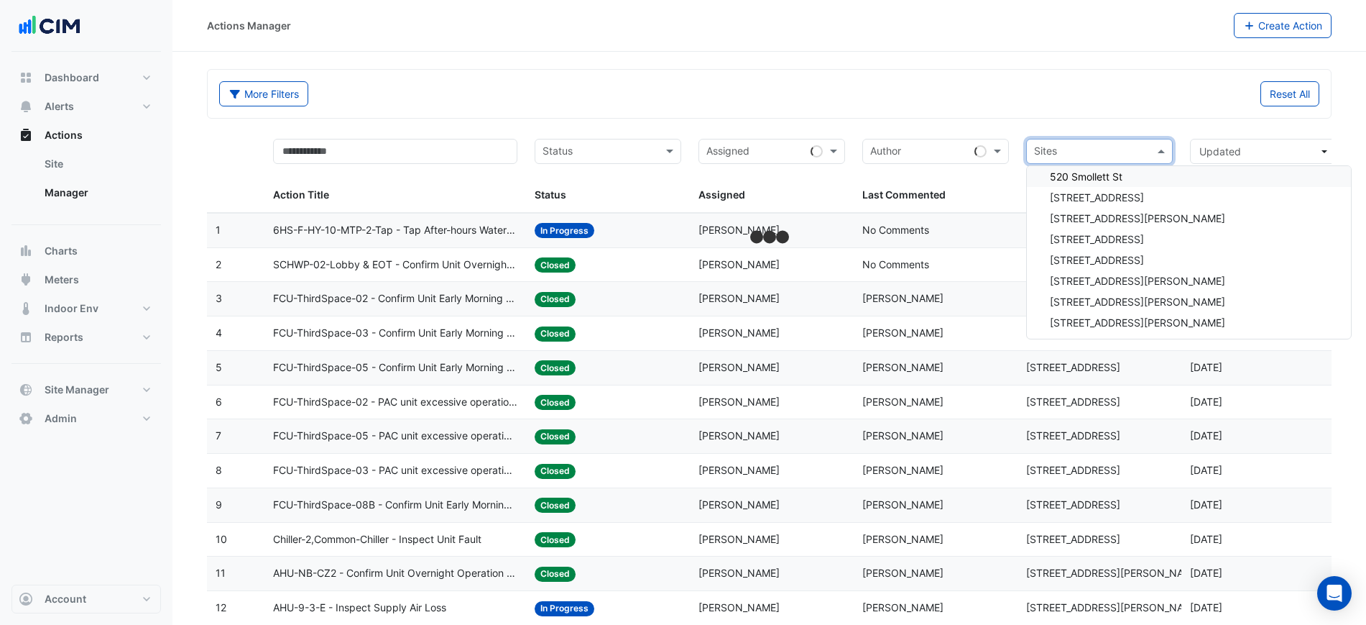
click at [1101, 152] on input "text" at bounding box center [1091, 152] width 114 height 17
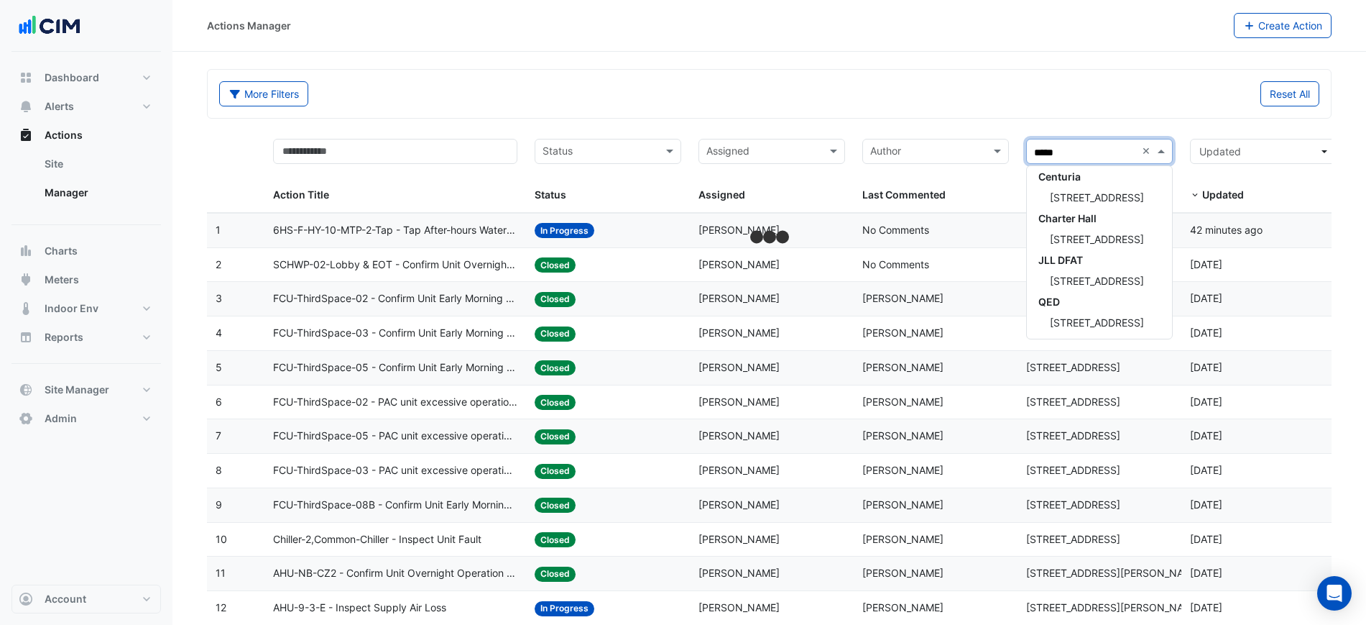
type input "******"
click at [1097, 205] on div "44 Sydney Avenue" at bounding box center [1099, 197] width 145 height 21
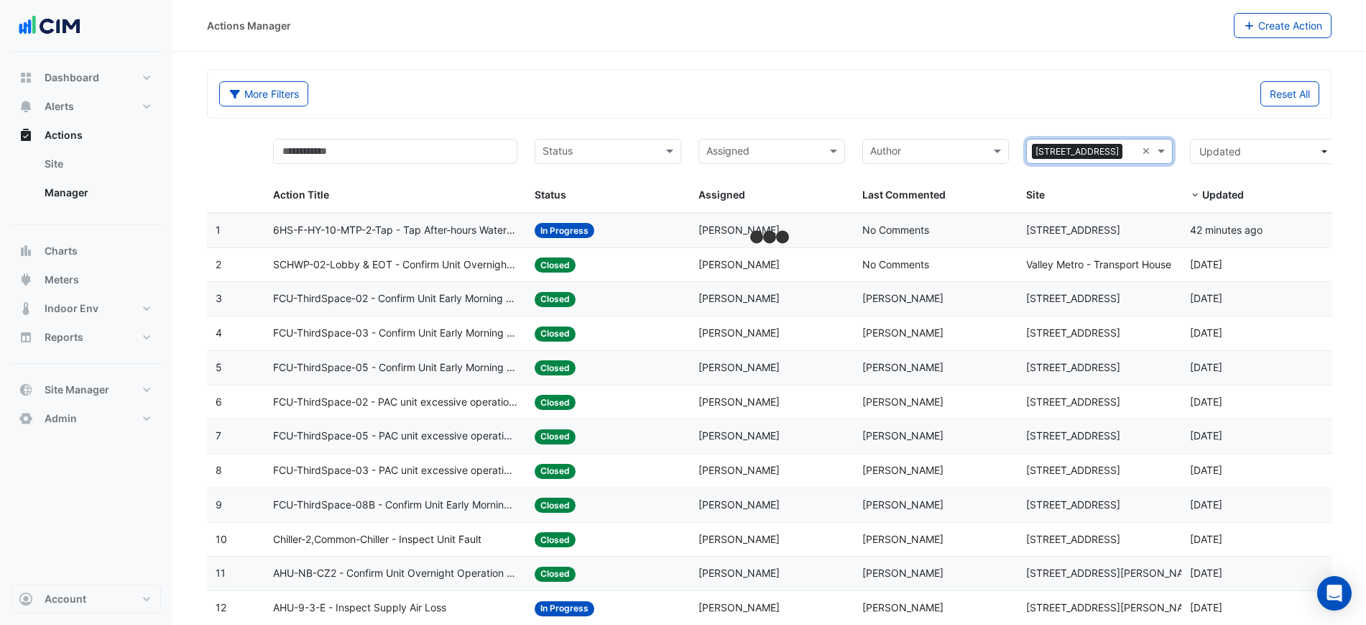
click at [1049, 80] on div "More Filters Reset All" at bounding box center [769, 94] width 1123 height 48
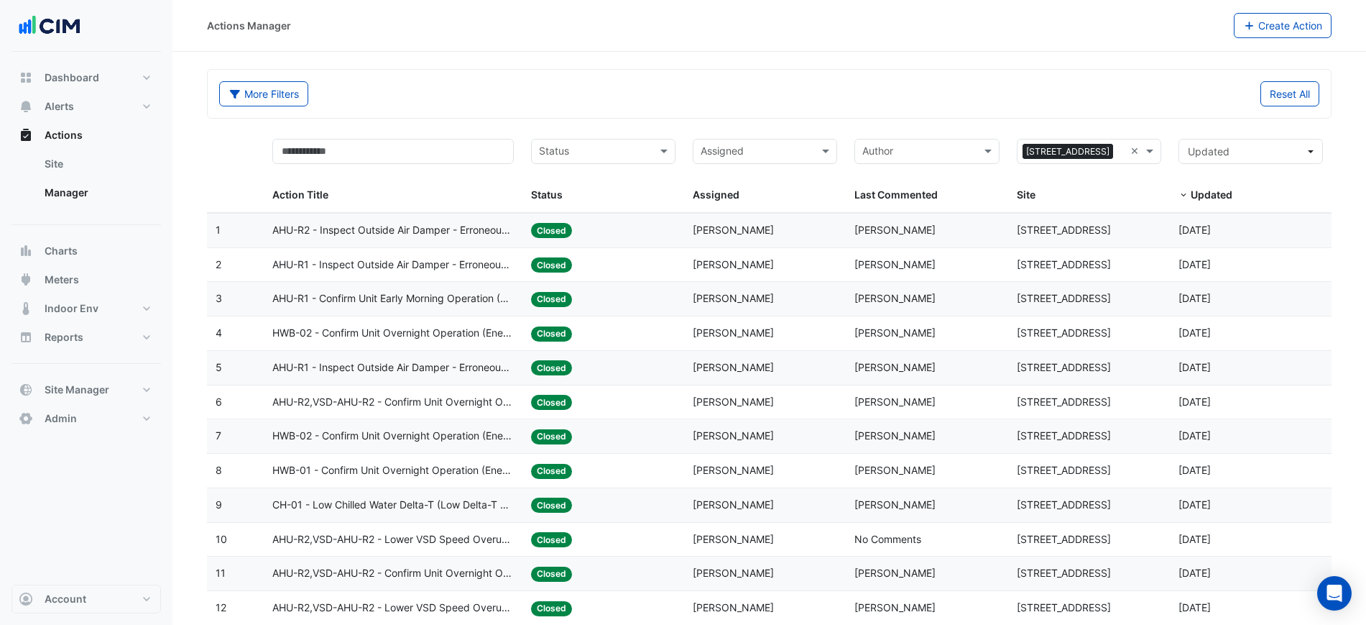
click at [993, 245] on datatable-body-cell "Last Commented: Lucas Baker" at bounding box center [927, 230] width 162 height 34
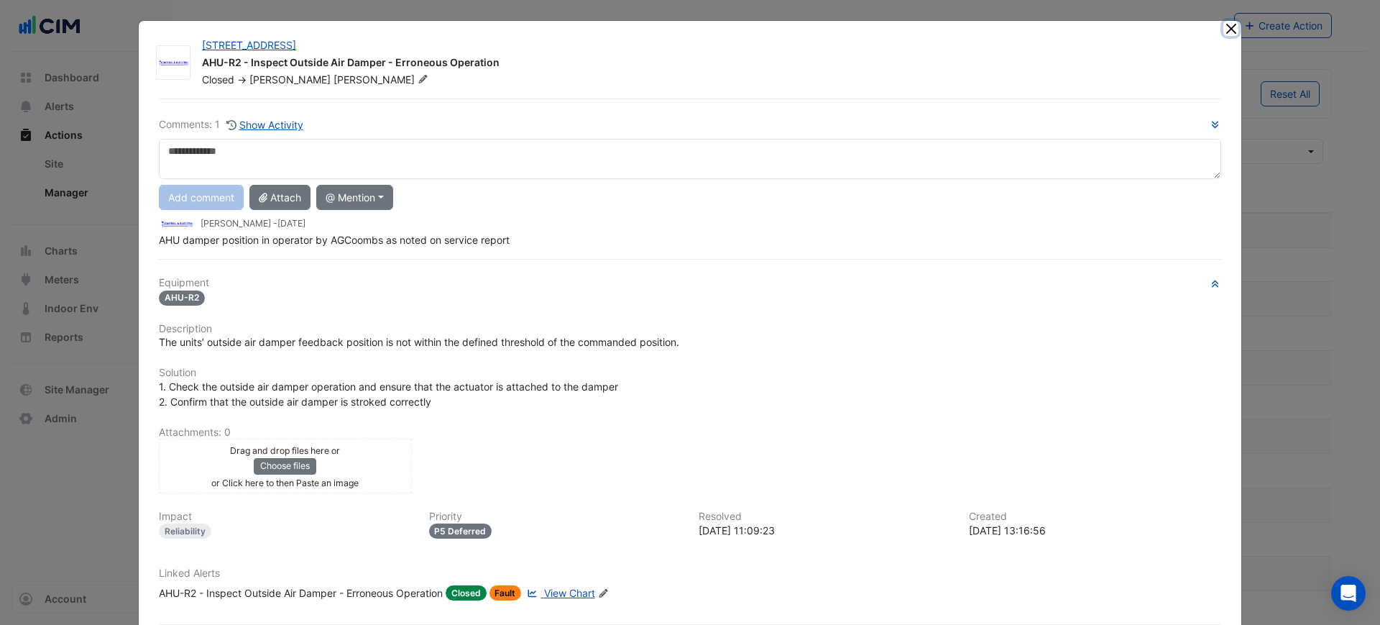
click at [1226, 24] on button "Close" at bounding box center [1230, 28] width 15 height 15
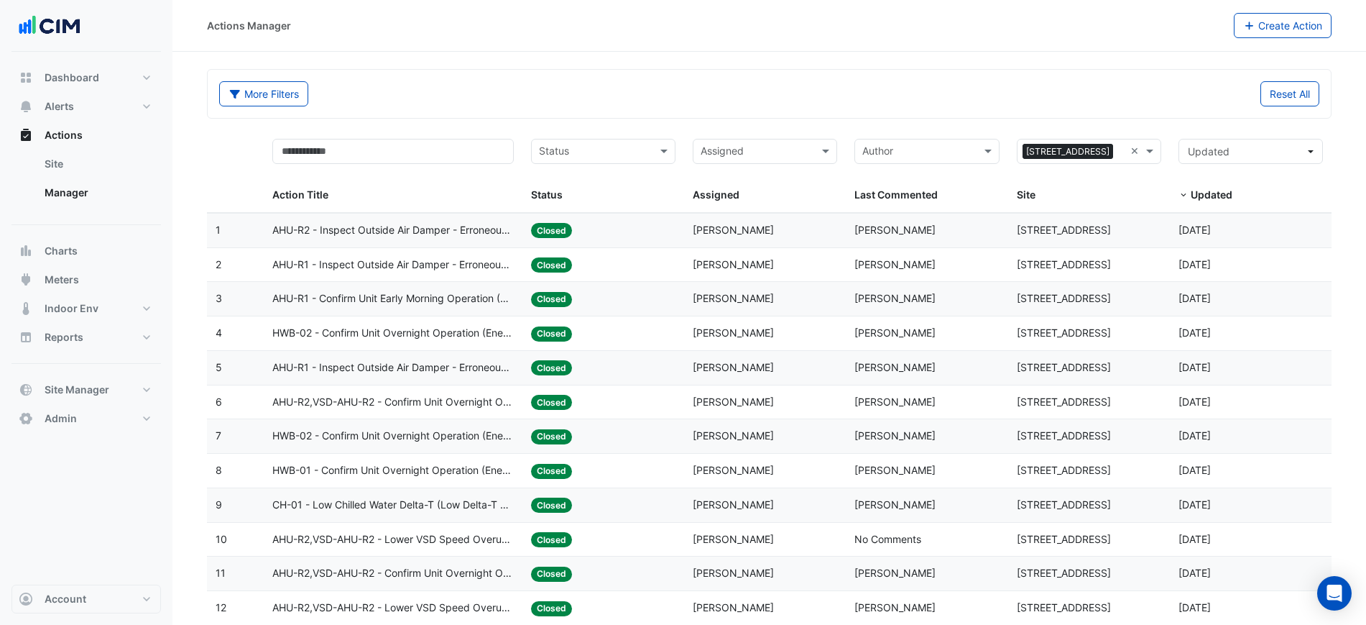
click at [921, 266] on div "Last Commented: Liam Dent" at bounding box center [927, 265] width 144 height 17
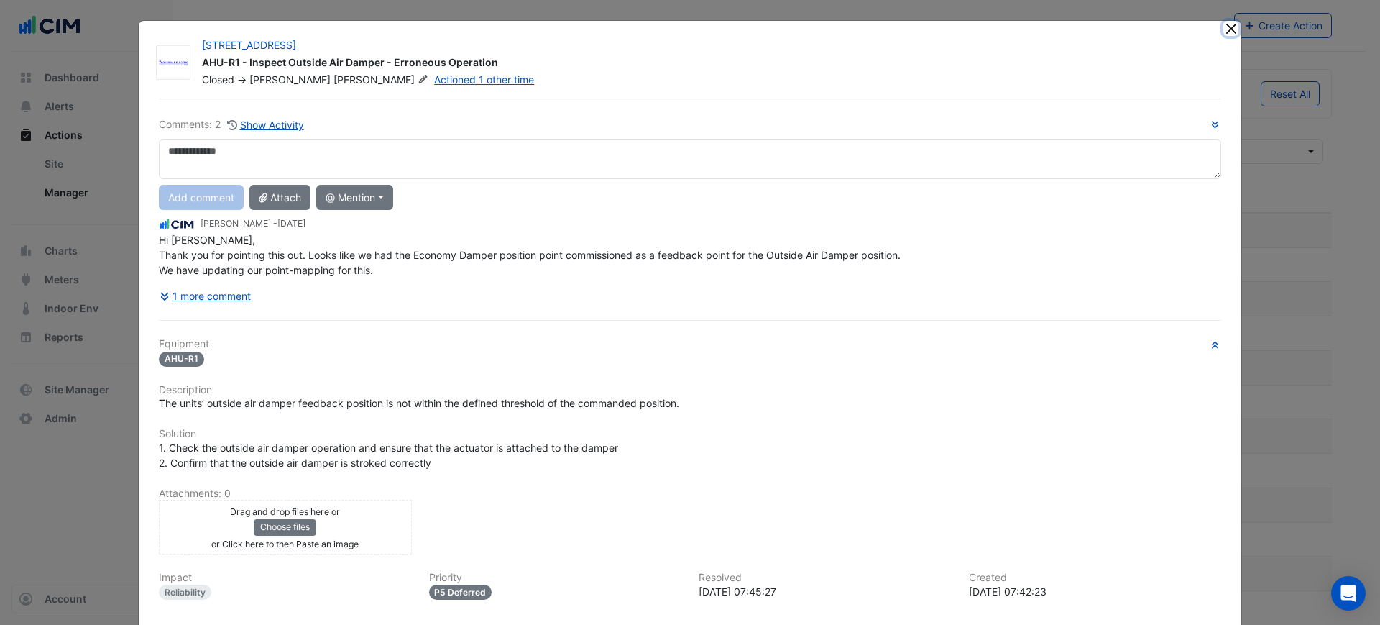
click at [1223, 23] on button "Close" at bounding box center [1230, 28] width 15 height 15
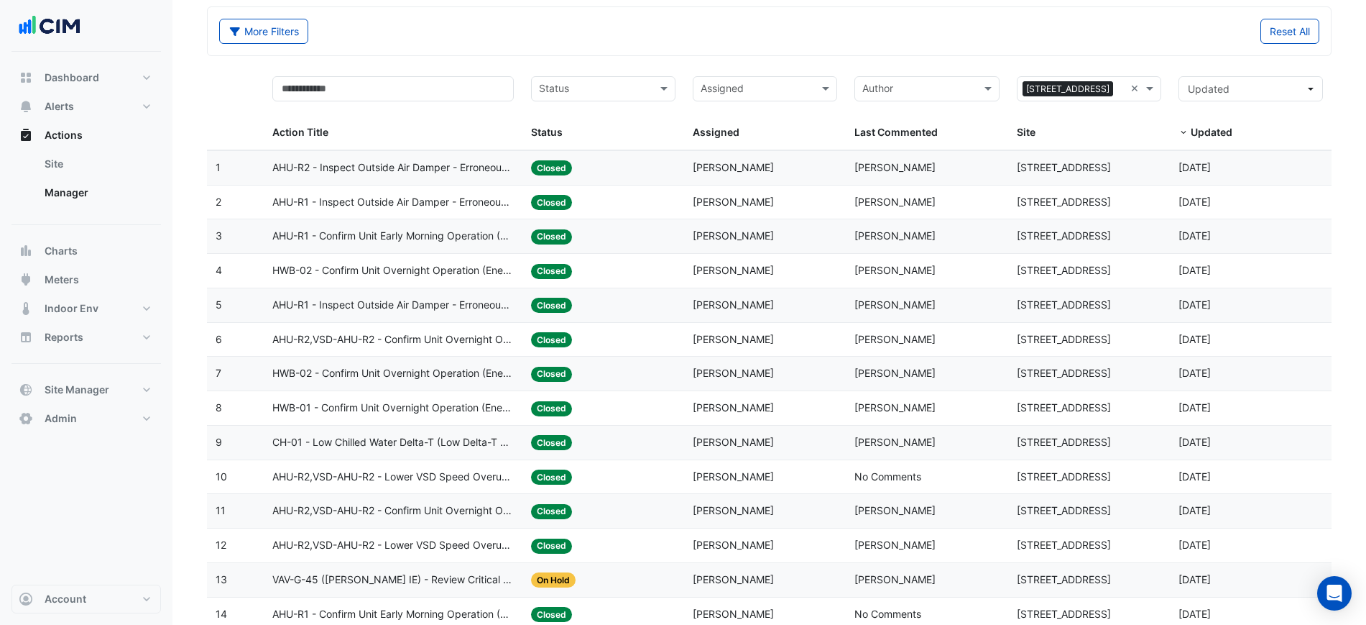
scroll to position [90, 0]
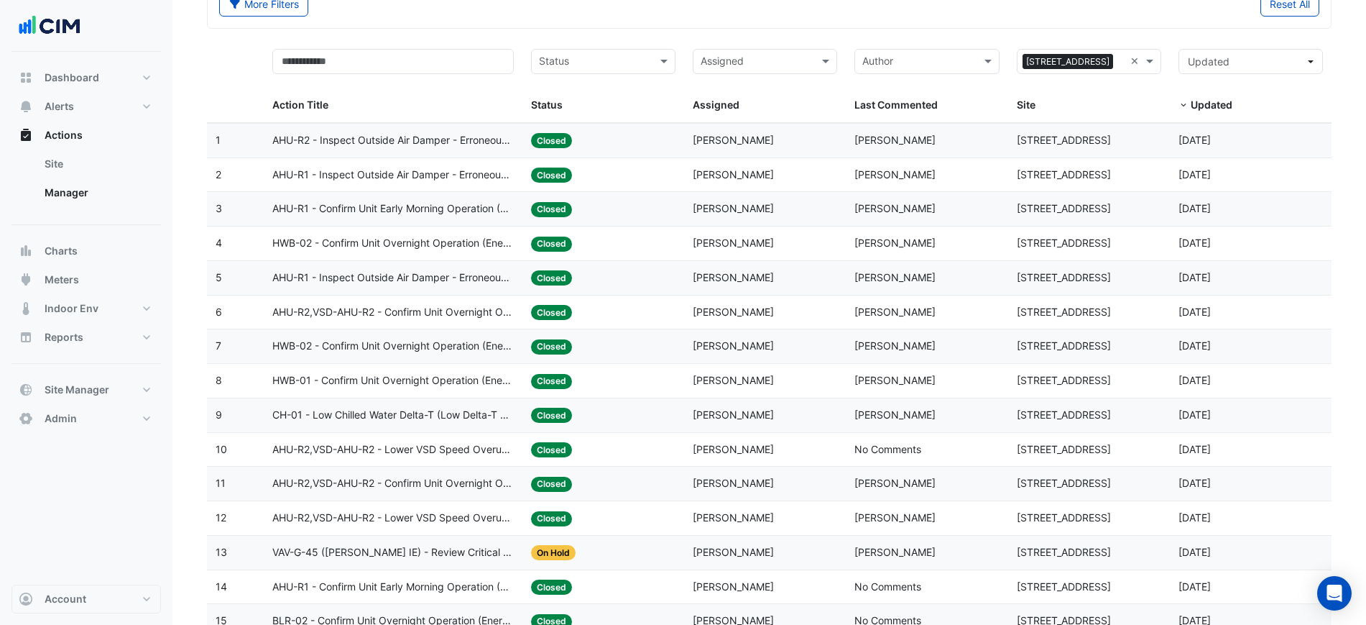
click at [438, 484] on span "AHU-R2,VSD-AHU-R2 - Confirm Unit Overnight Operation (Energy Waste)" at bounding box center [392, 483] width 241 height 17
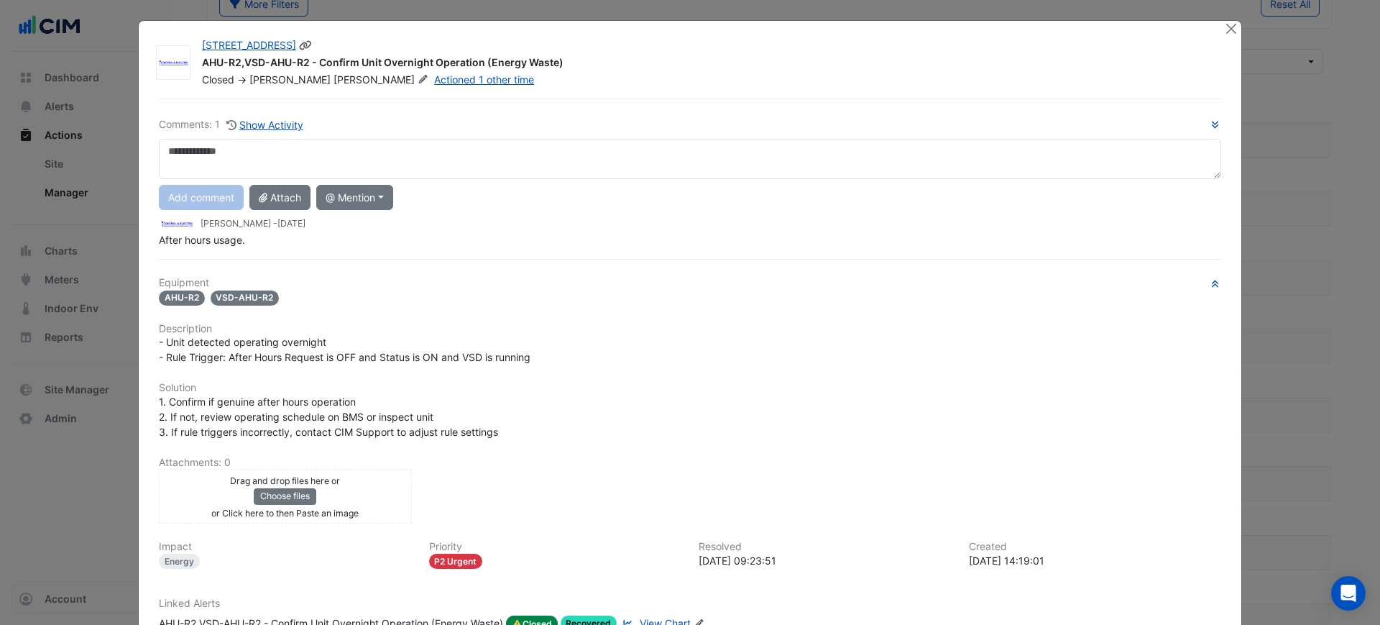
click at [1233, 34] on div at bounding box center [1232, 29] width 18 height 17
click at [1225, 30] on button "Close" at bounding box center [1230, 28] width 15 height 15
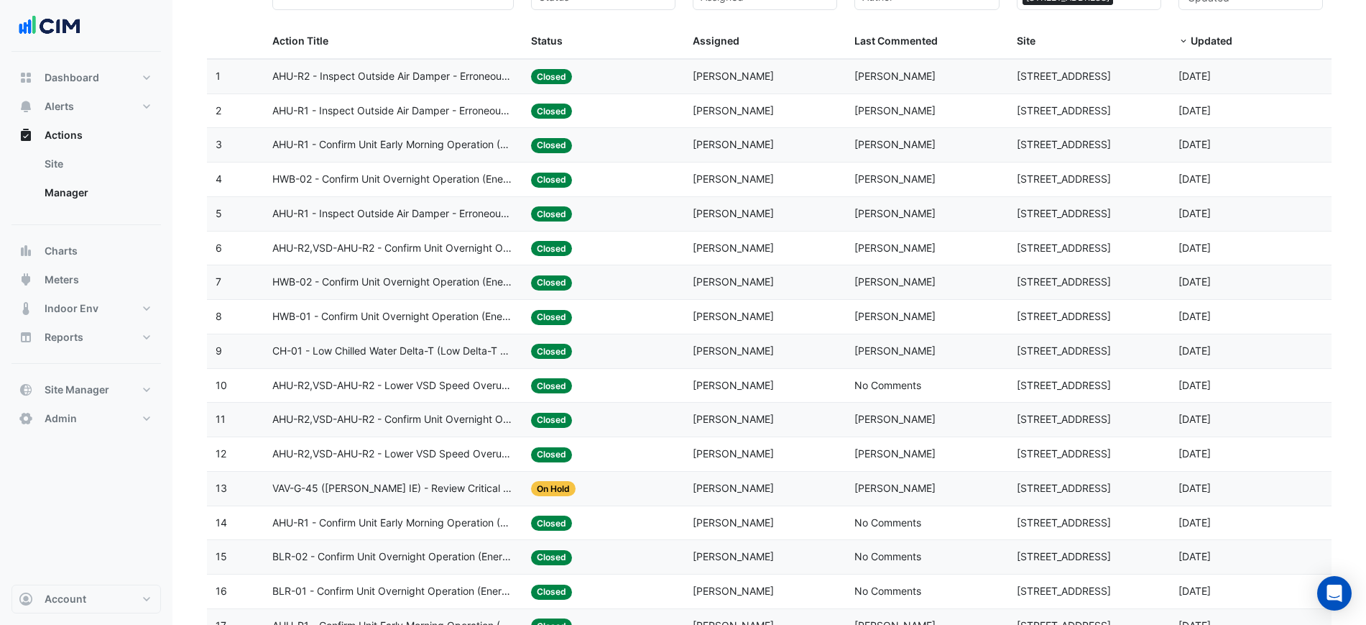
scroll to position [180, 0]
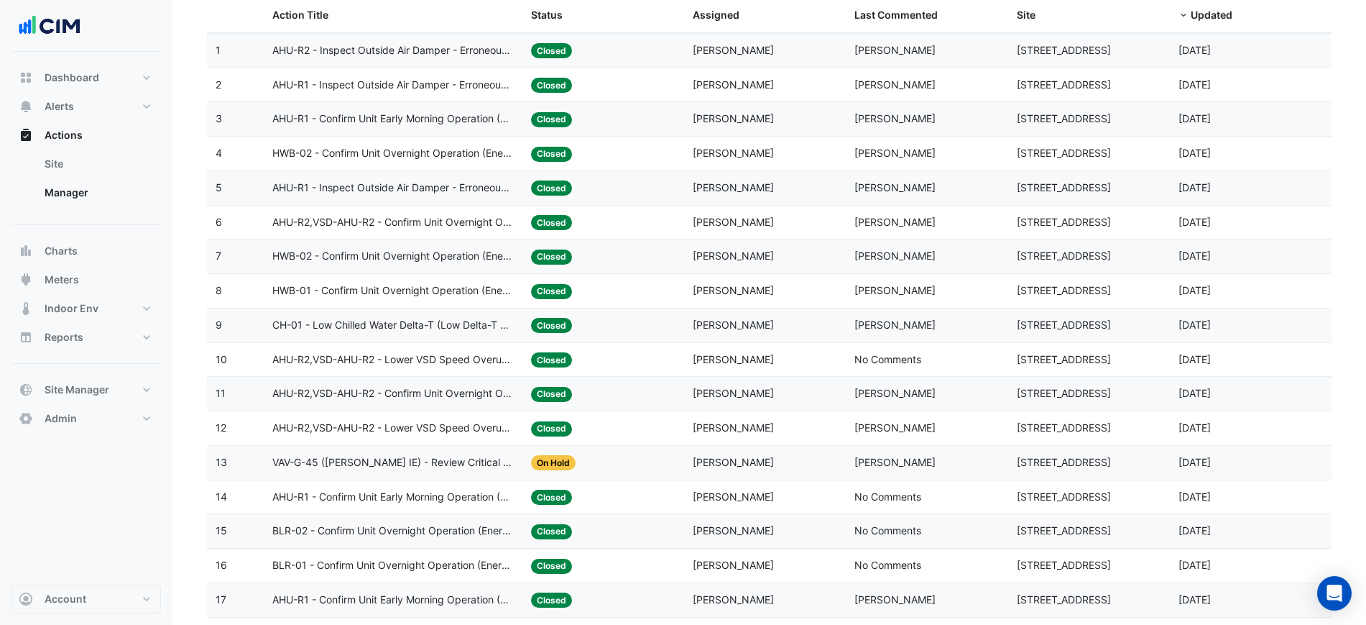
click at [643, 284] on div "Status: Closed" at bounding box center [603, 290] width 144 height 17
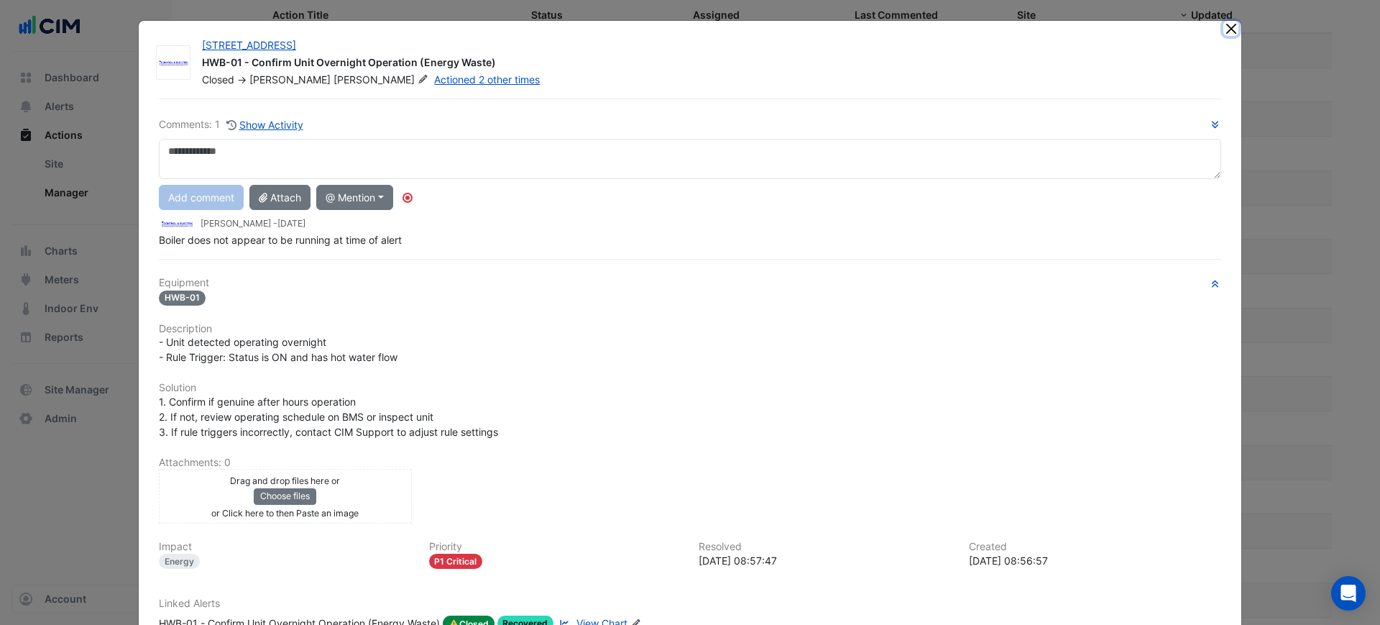
click at [1223, 22] on button "Close" at bounding box center [1230, 28] width 15 height 15
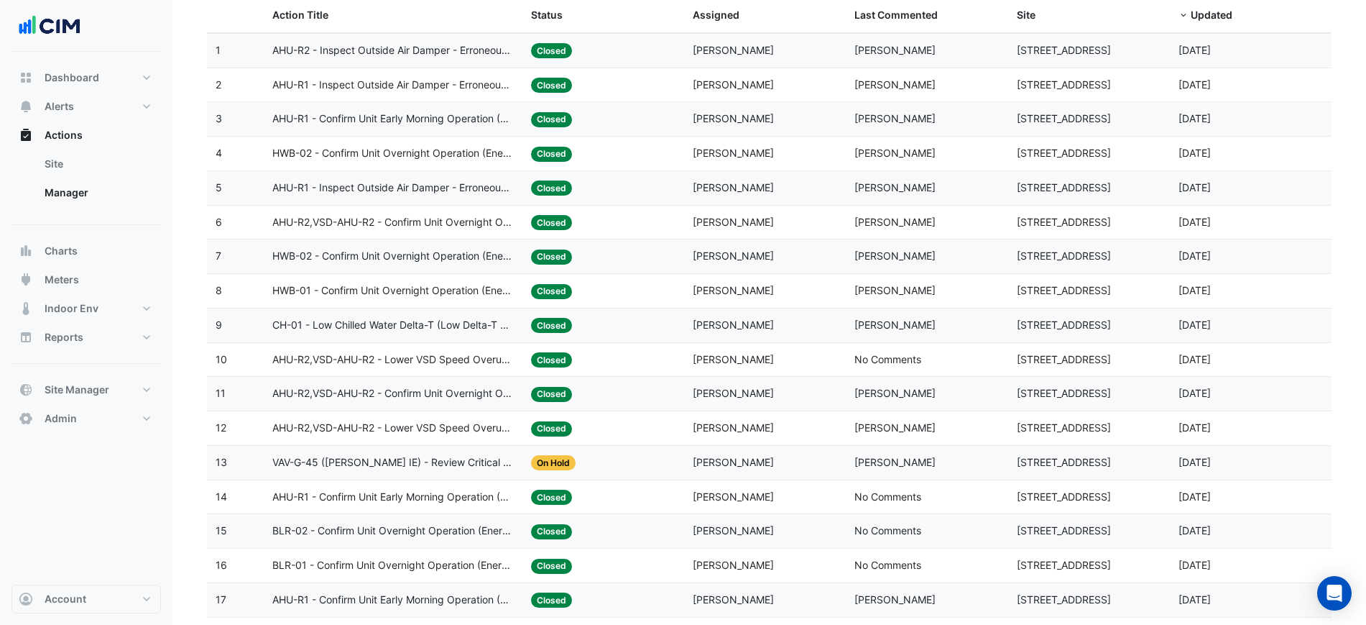
click at [615, 118] on div "Status: Closed" at bounding box center [603, 119] width 144 height 17
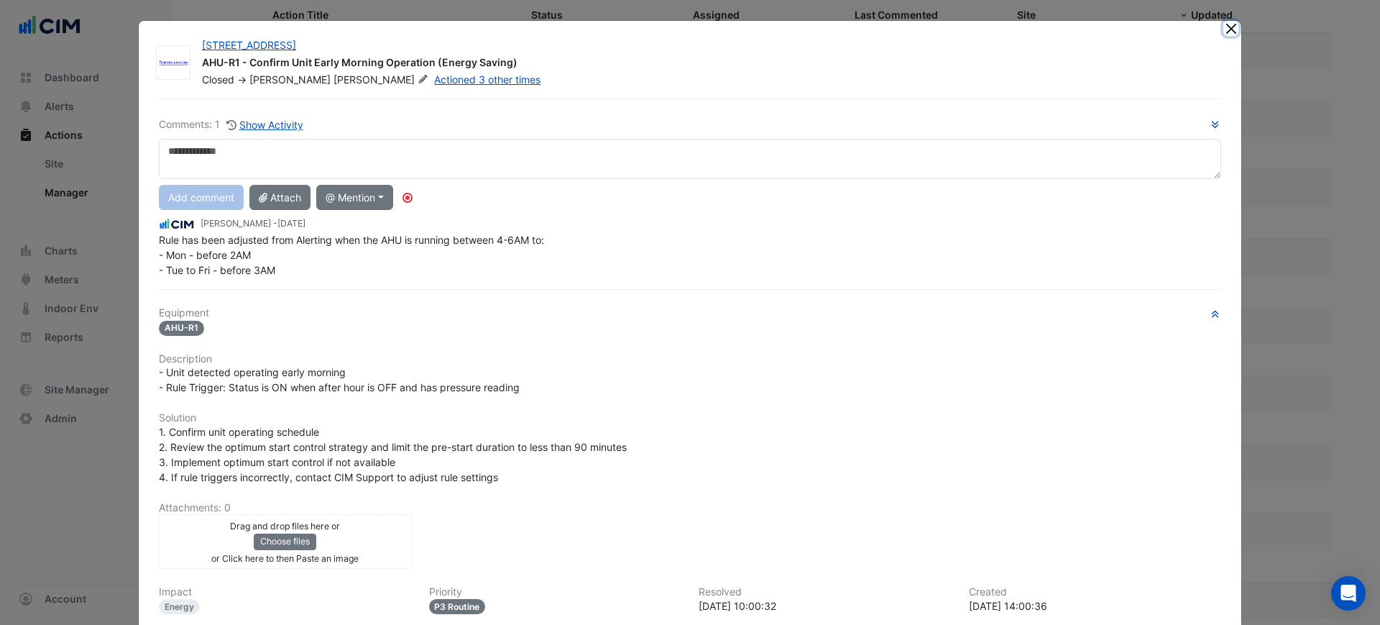
click at [1228, 32] on button "Close" at bounding box center [1230, 28] width 15 height 15
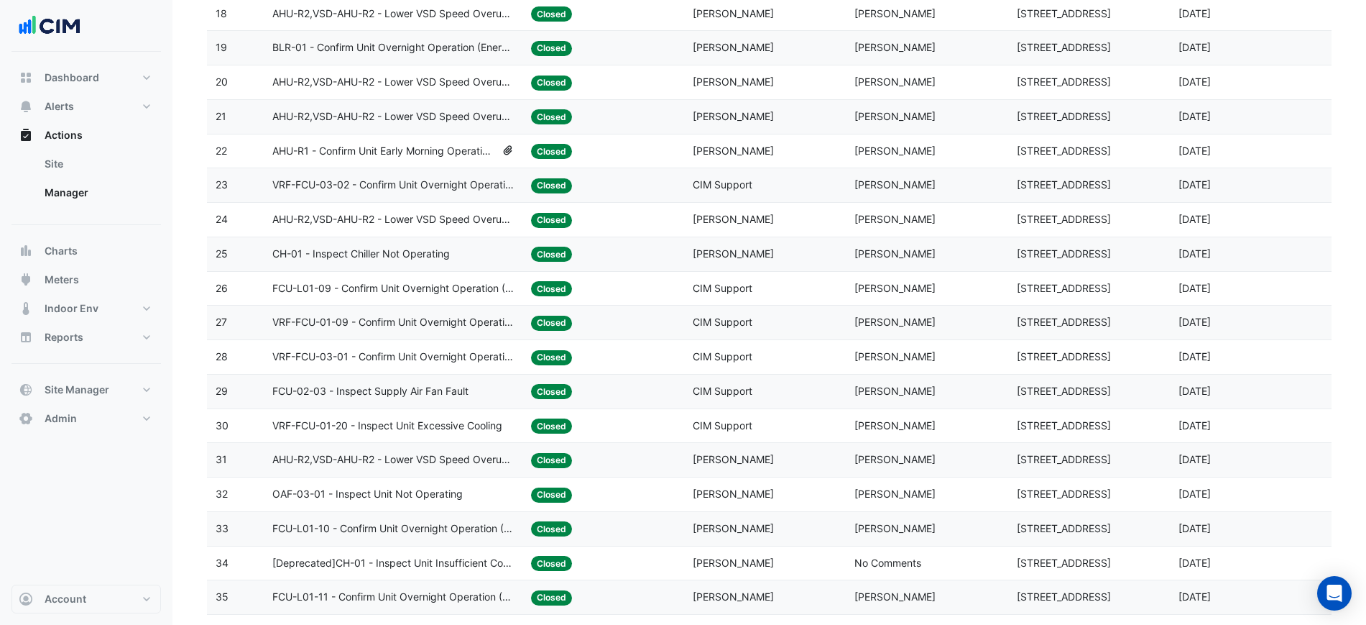
scroll to position [1168, 0]
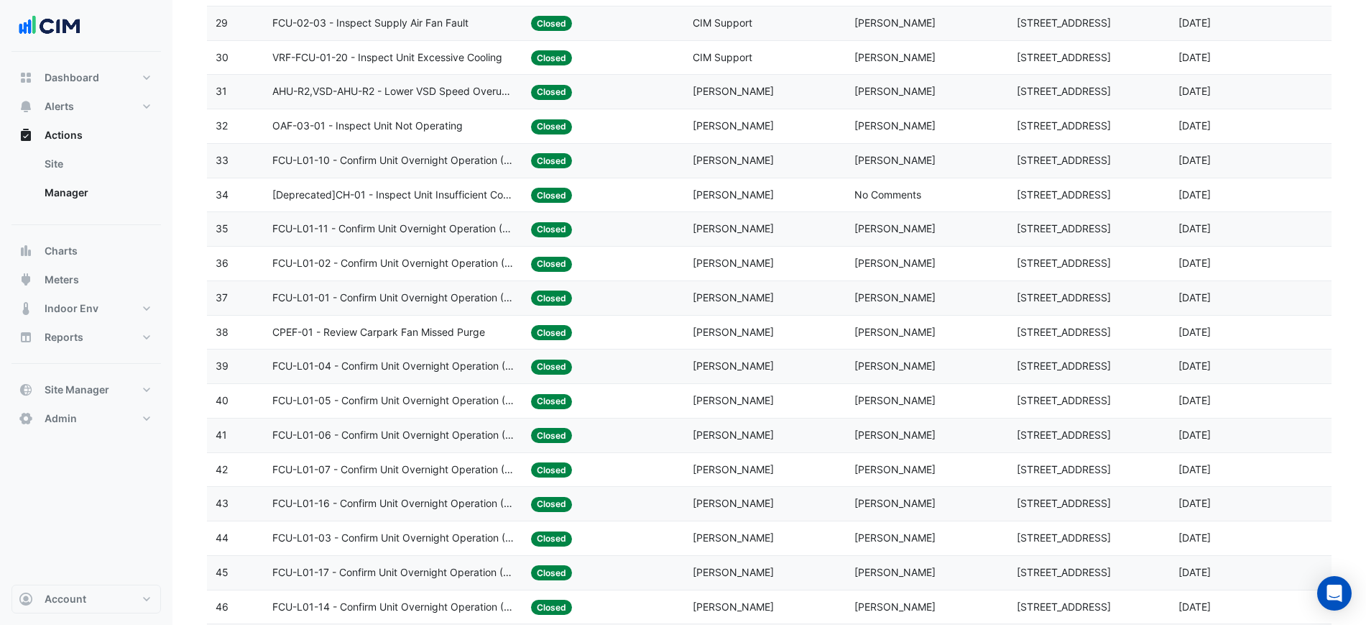
click at [671, 474] on div "Status: Closed" at bounding box center [603, 469] width 144 height 17
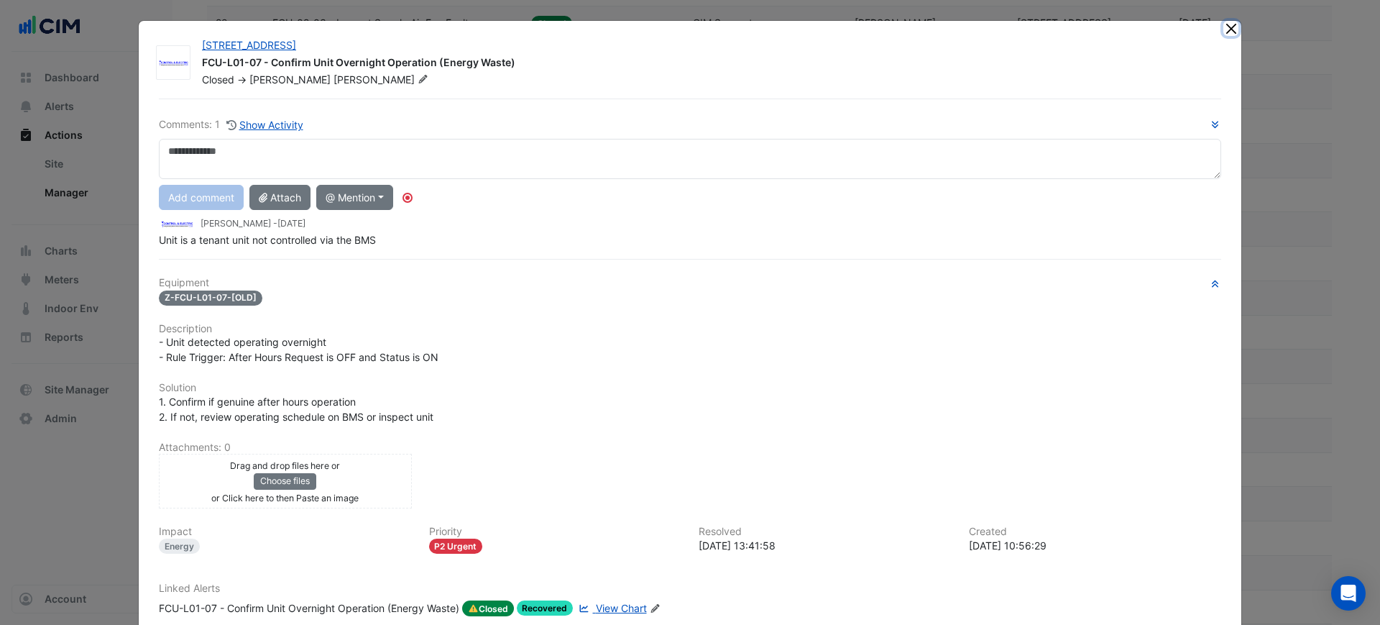
click at [1226, 27] on button "Close" at bounding box center [1230, 28] width 15 height 15
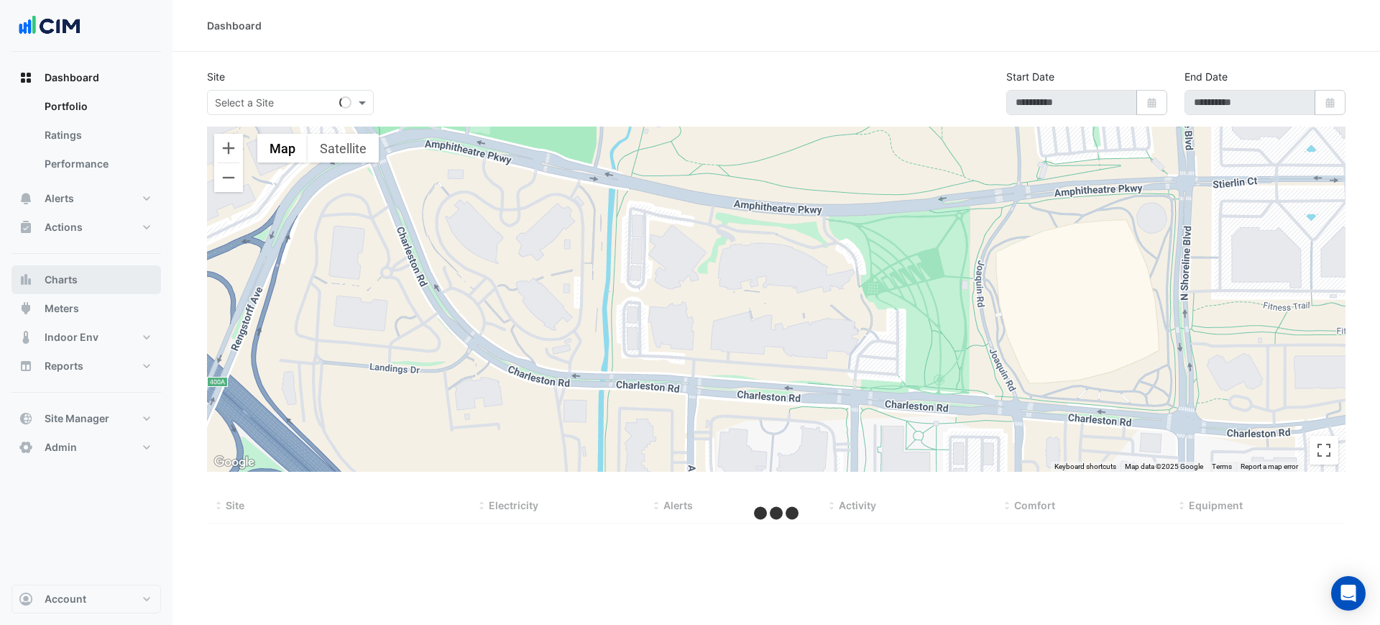
drag, startPoint x: 118, startPoint y: 270, endPoint x: 116, endPoint y: 277, distance: 8.2
click at [117, 272] on button "Charts" at bounding box center [85, 279] width 149 height 29
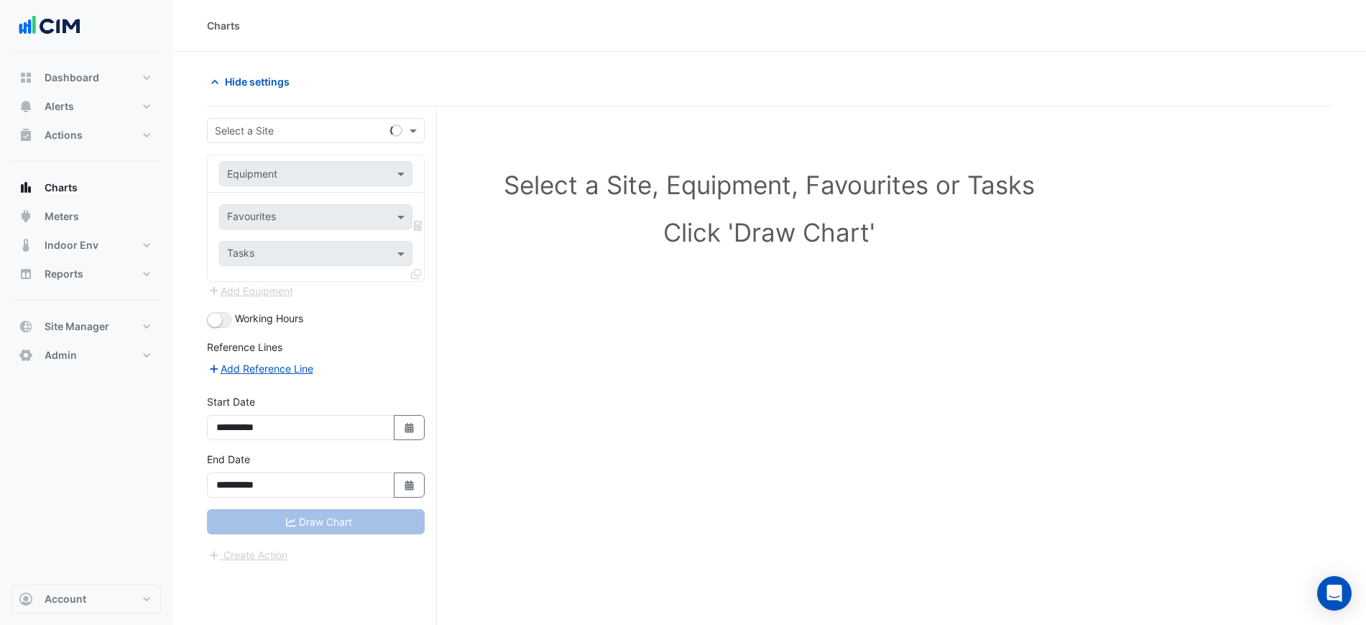
click at [247, 134] on input "text" at bounding box center [301, 131] width 173 height 15
type input "**********"
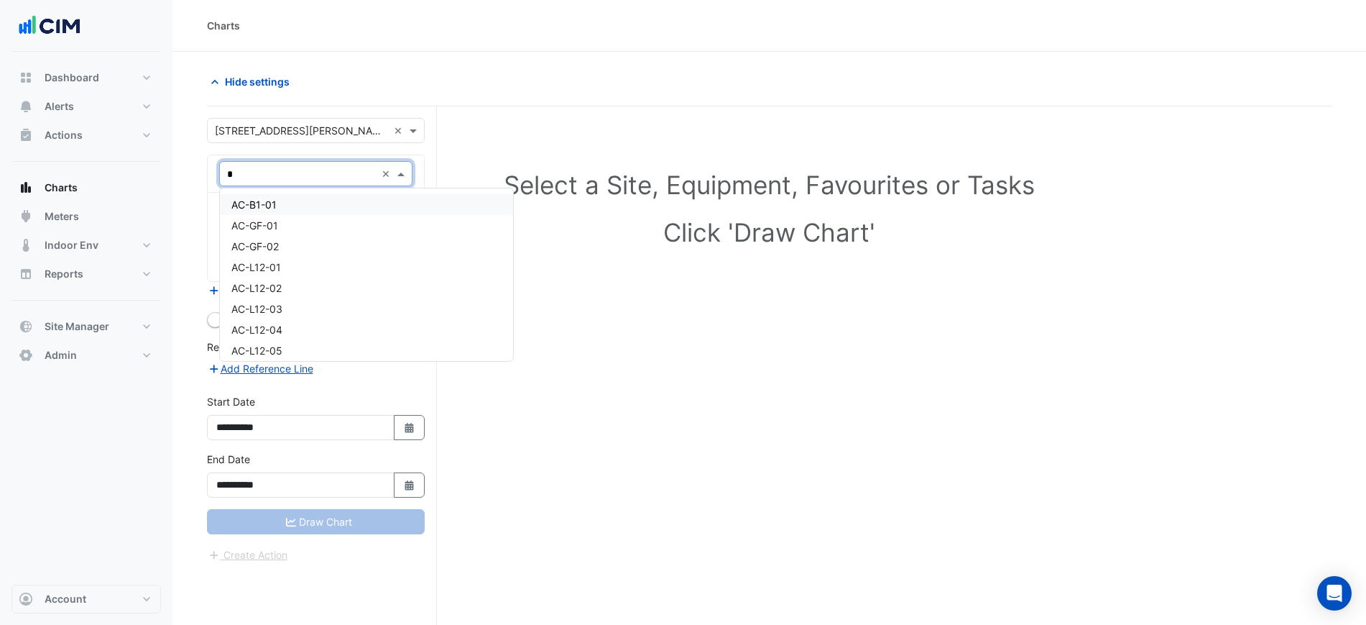
type input "**"
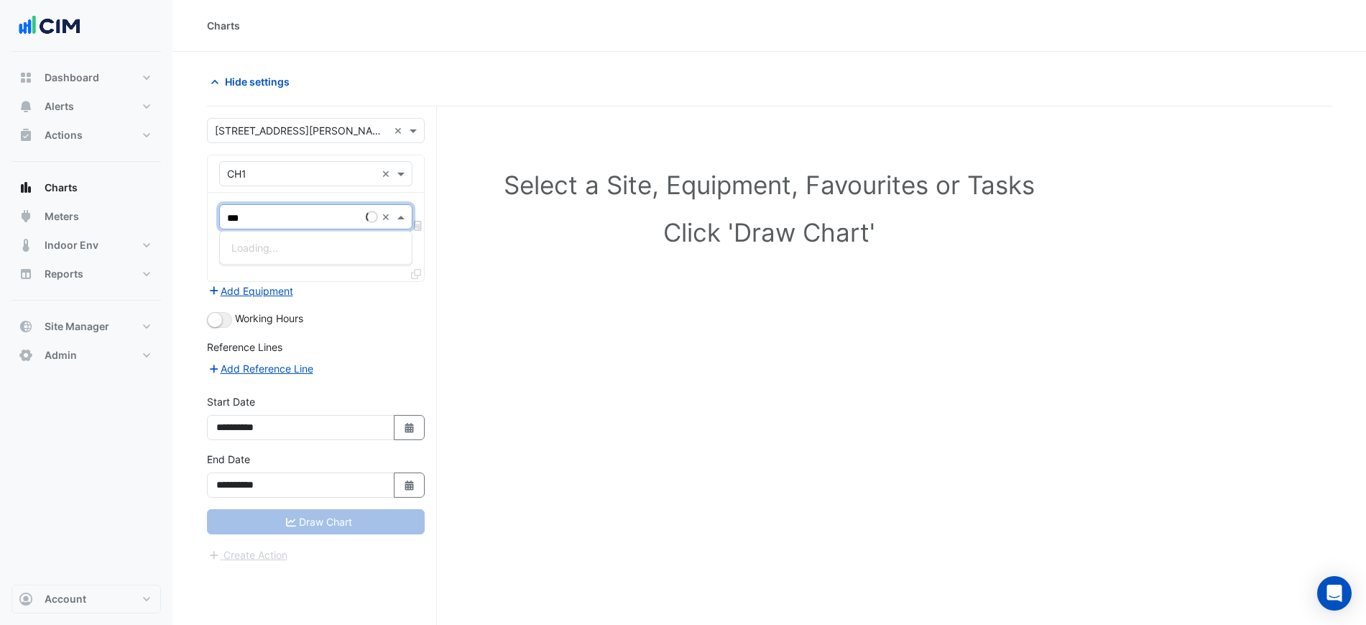
type input "****"
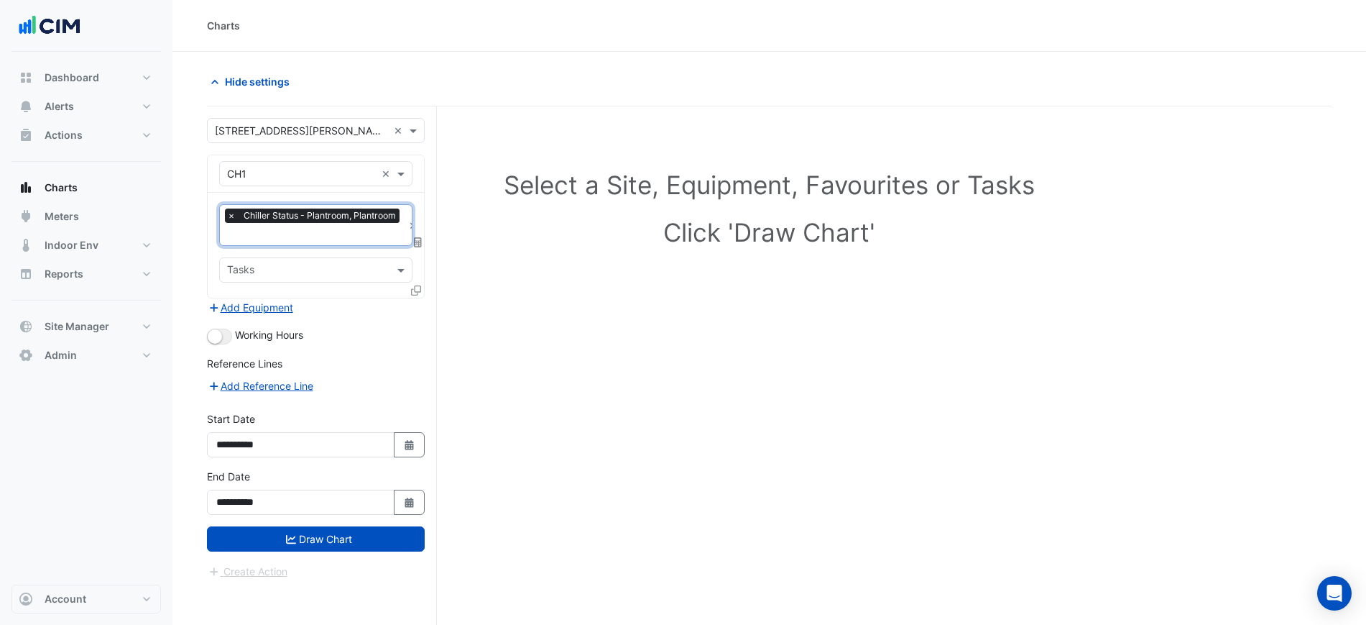
click at [421, 286] on div at bounding box center [417, 292] width 13 height 21
click at [420, 288] on icon at bounding box center [416, 290] width 10 height 10
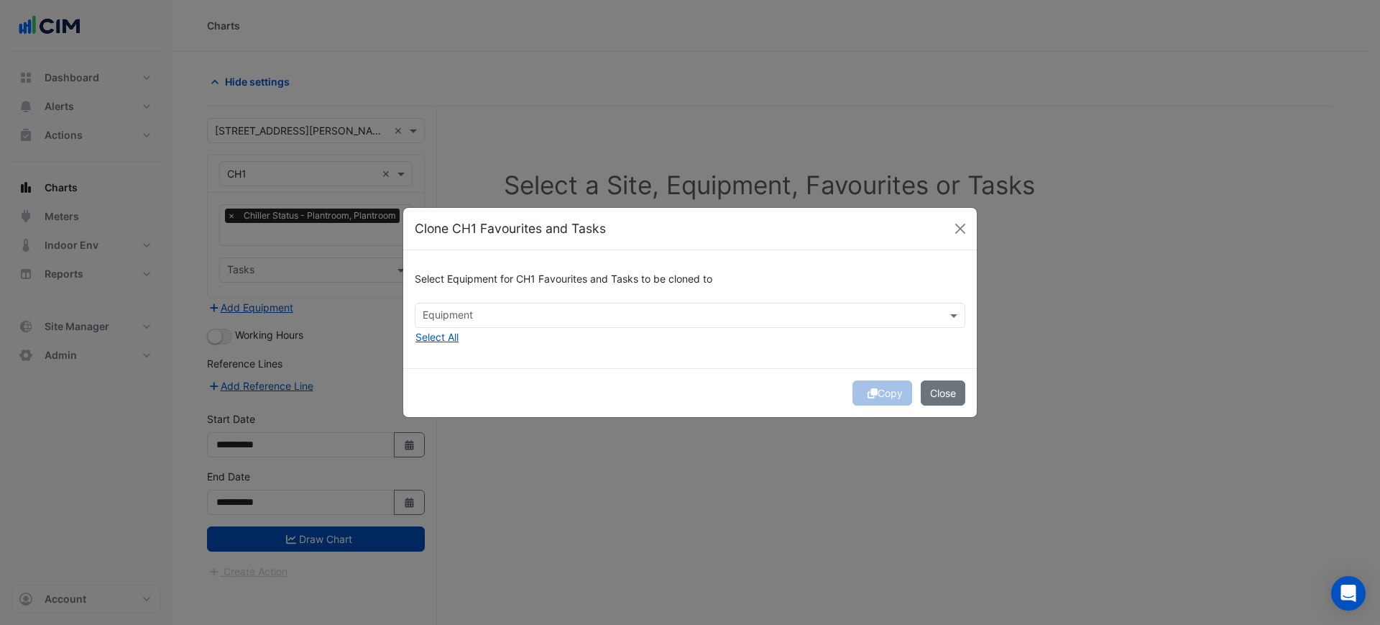
click at [462, 326] on div "Equipment" at bounding box center [690, 315] width 551 height 25
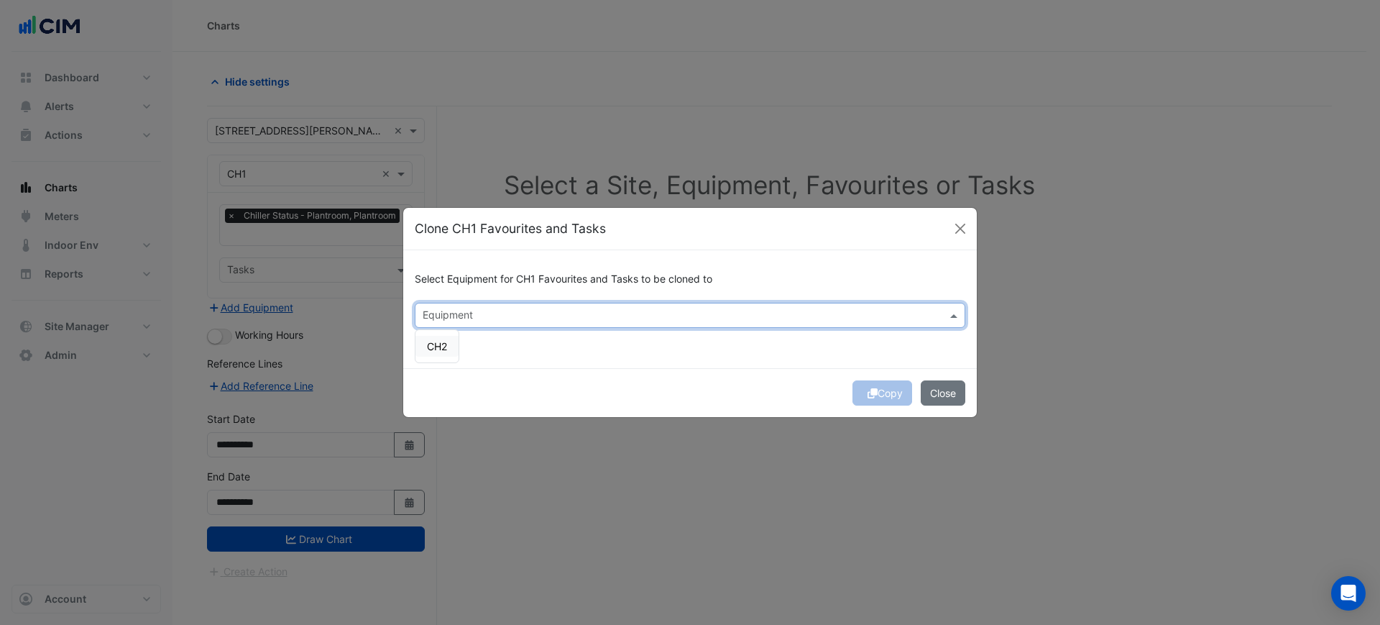
click at [469, 326] on div "Equipment" at bounding box center [690, 315] width 551 height 25
drag, startPoint x: 446, startPoint y: 346, endPoint x: 507, endPoint y: 344, distance: 60.4
click at [446, 346] on span "CH2" at bounding box center [437, 346] width 20 height 12
click at [558, 349] on div "Select Equipment for CH1 Favourites and Tasks to be cloned to Equipment × CH2 ×…" at bounding box center [690, 308] width 574 height 117
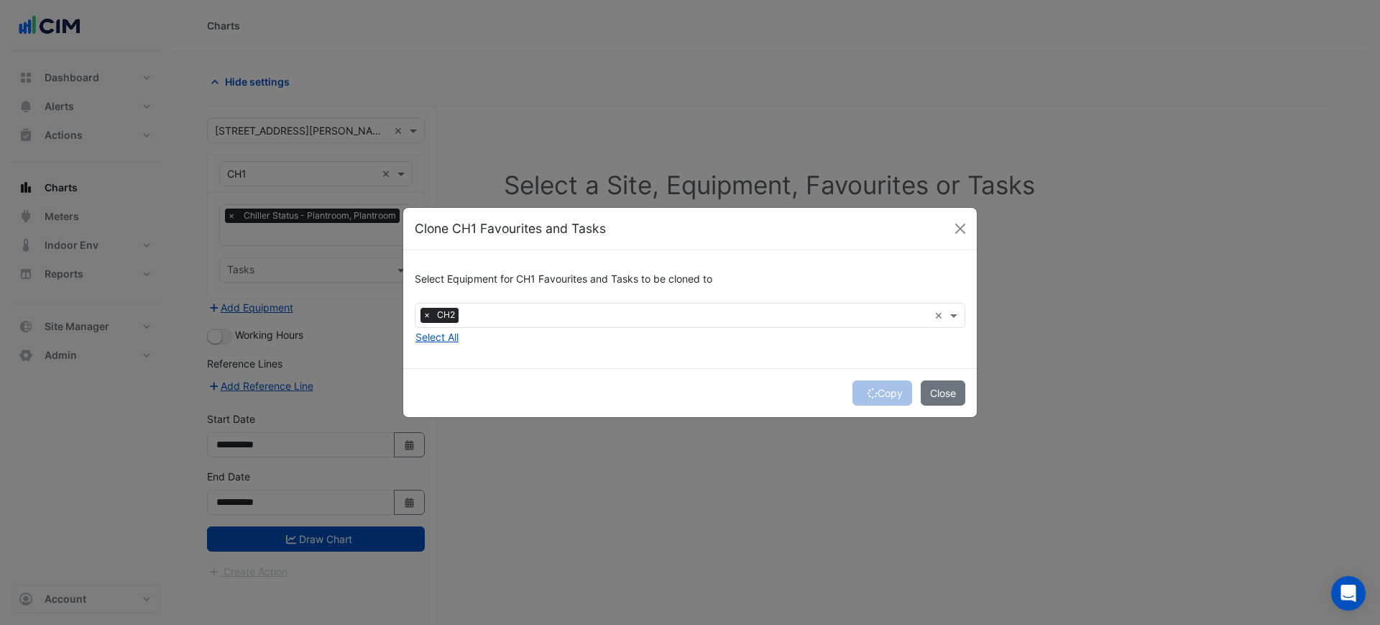
click at [875, 399] on div "Copy Close" at bounding box center [690, 392] width 574 height 49
click at [874, 392] on div "Copy Close" at bounding box center [690, 392] width 574 height 49
click at [874, 392] on button "Copy" at bounding box center [882, 392] width 60 height 25
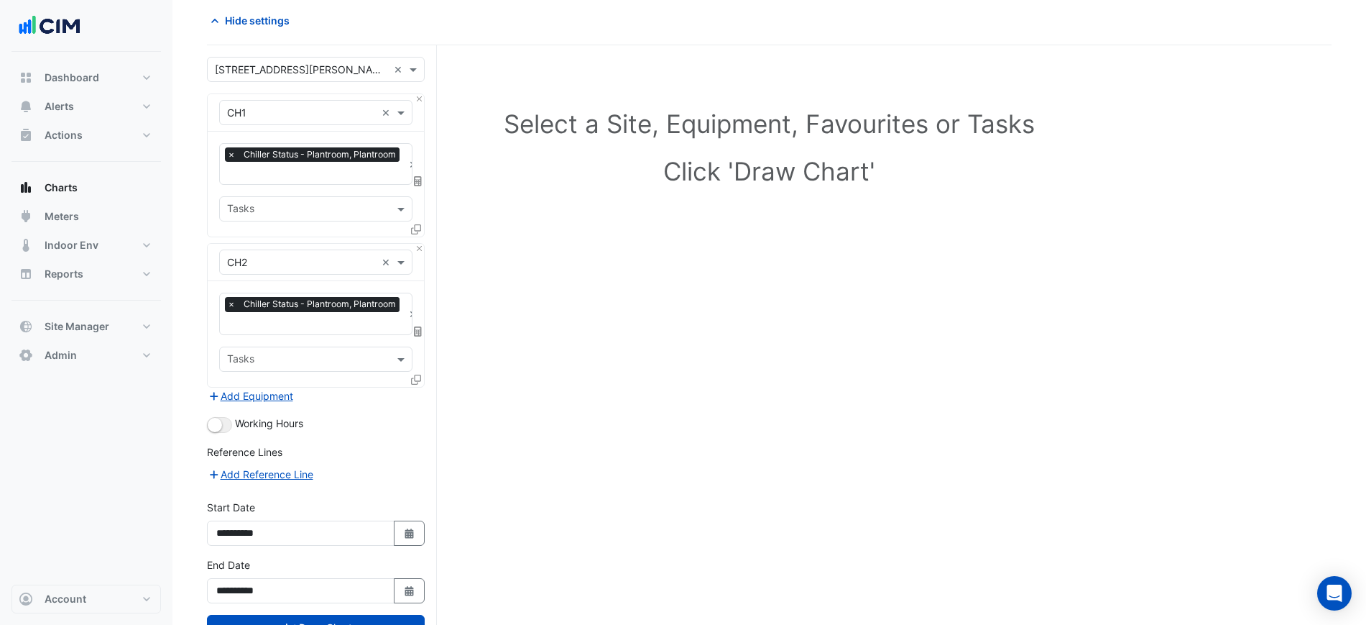
scroll to position [90, 0]
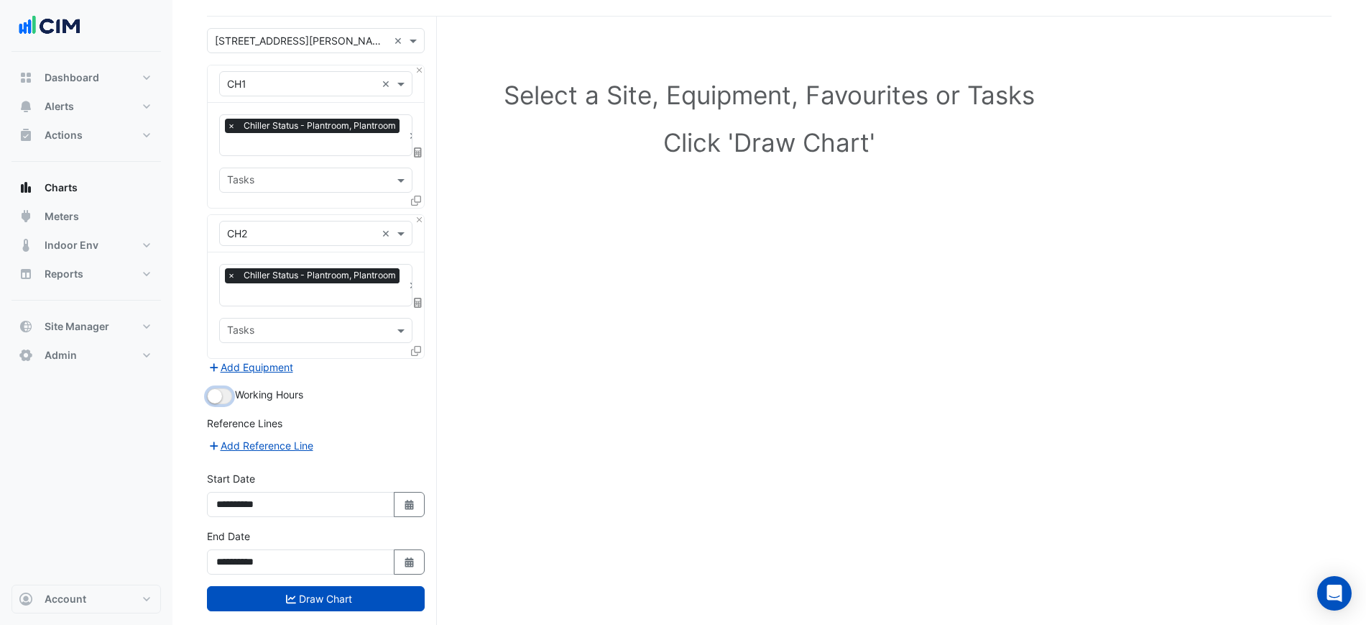
click at [229, 399] on button "button" at bounding box center [219, 396] width 25 height 16
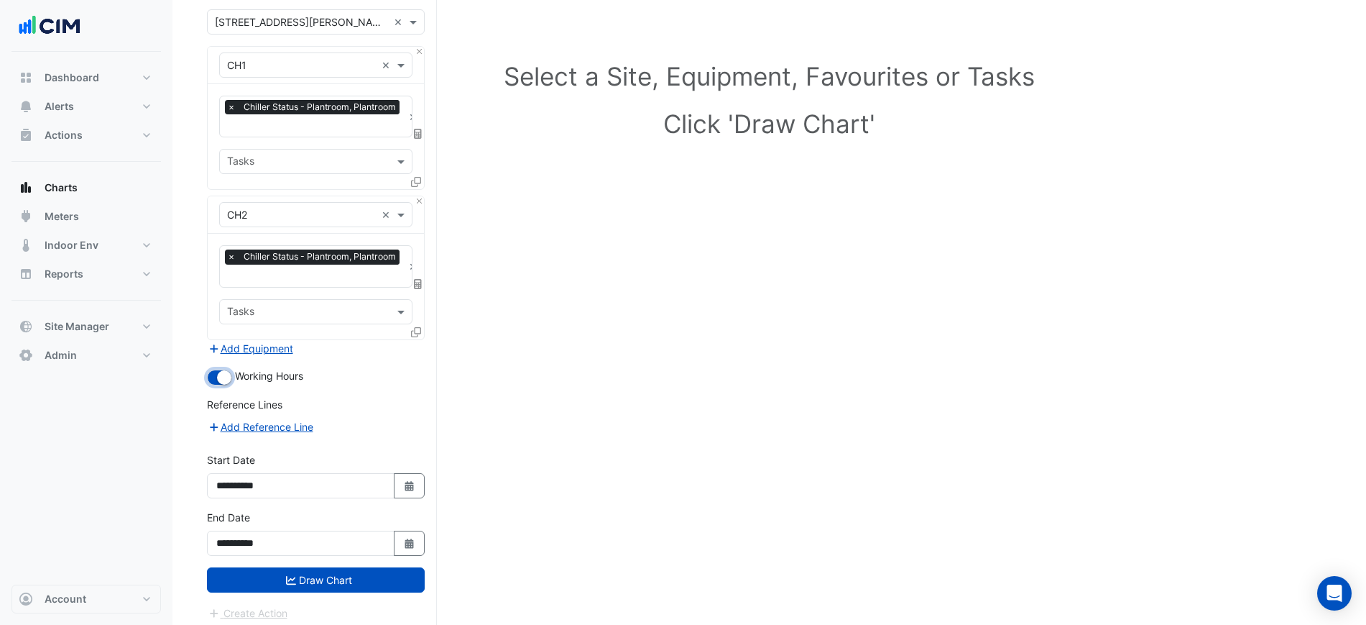
scroll to position [114, 0]
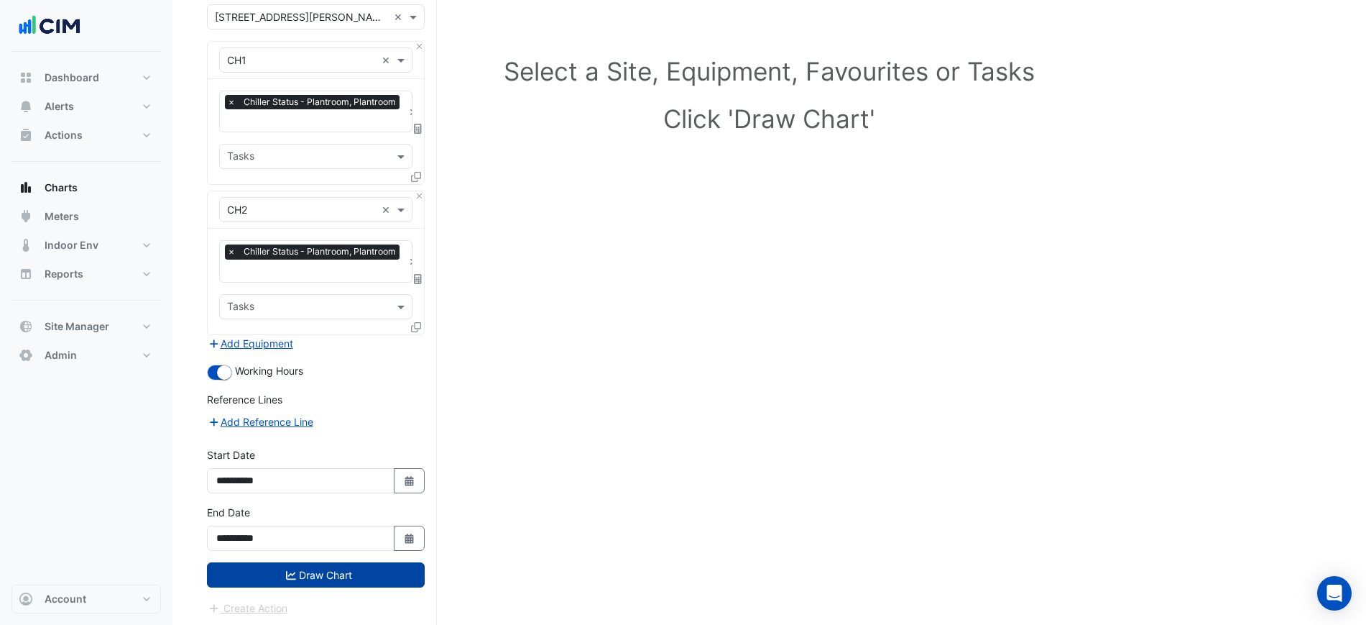
click at [346, 571] on button "Draw Chart" at bounding box center [316, 574] width 218 height 25
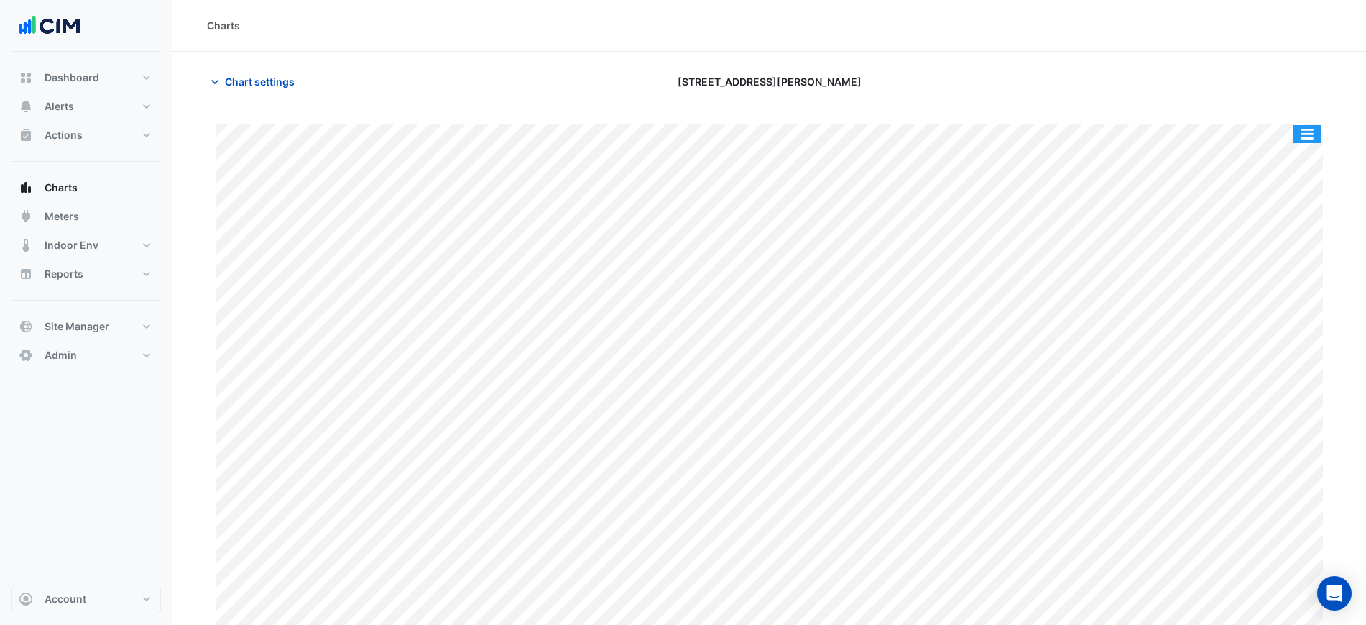
click at [1307, 129] on button "button" at bounding box center [1307, 134] width 29 height 18
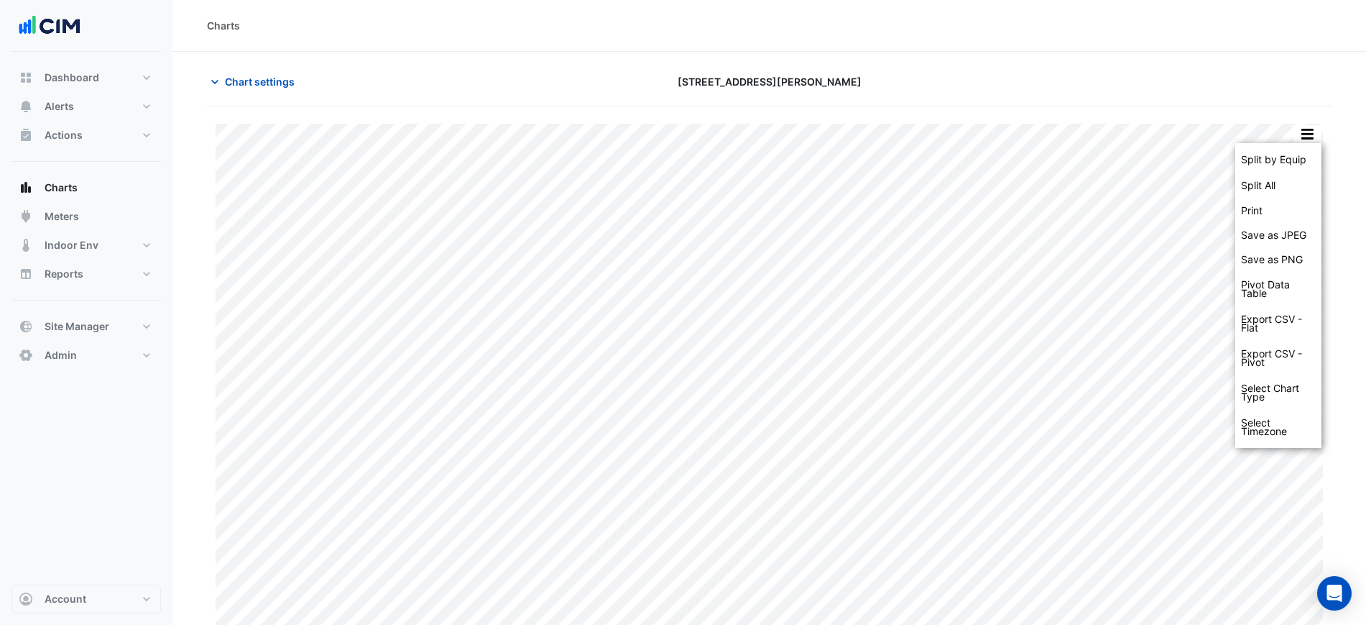
click at [1269, 101] on div "Chart settings [STREET_ADDRESS][PERSON_NAME]" at bounding box center [769, 87] width 1125 height 37
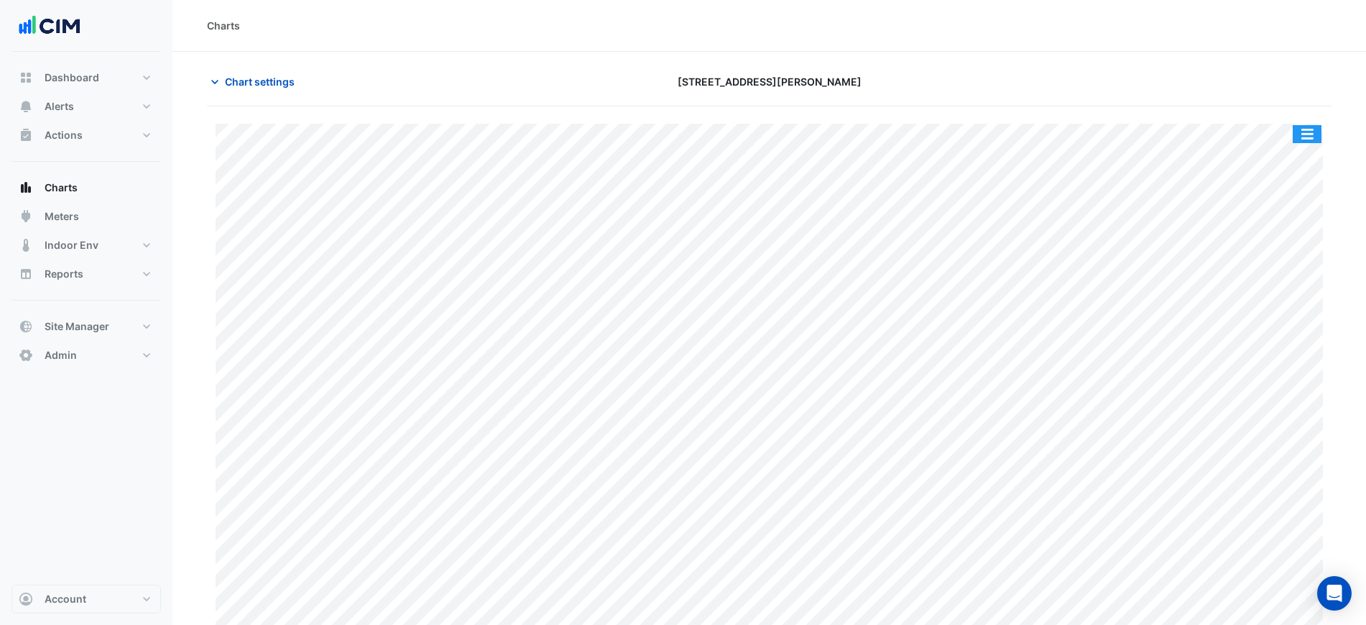
click at [1317, 127] on button "button" at bounding box center [1307, 134] width 29 height 18
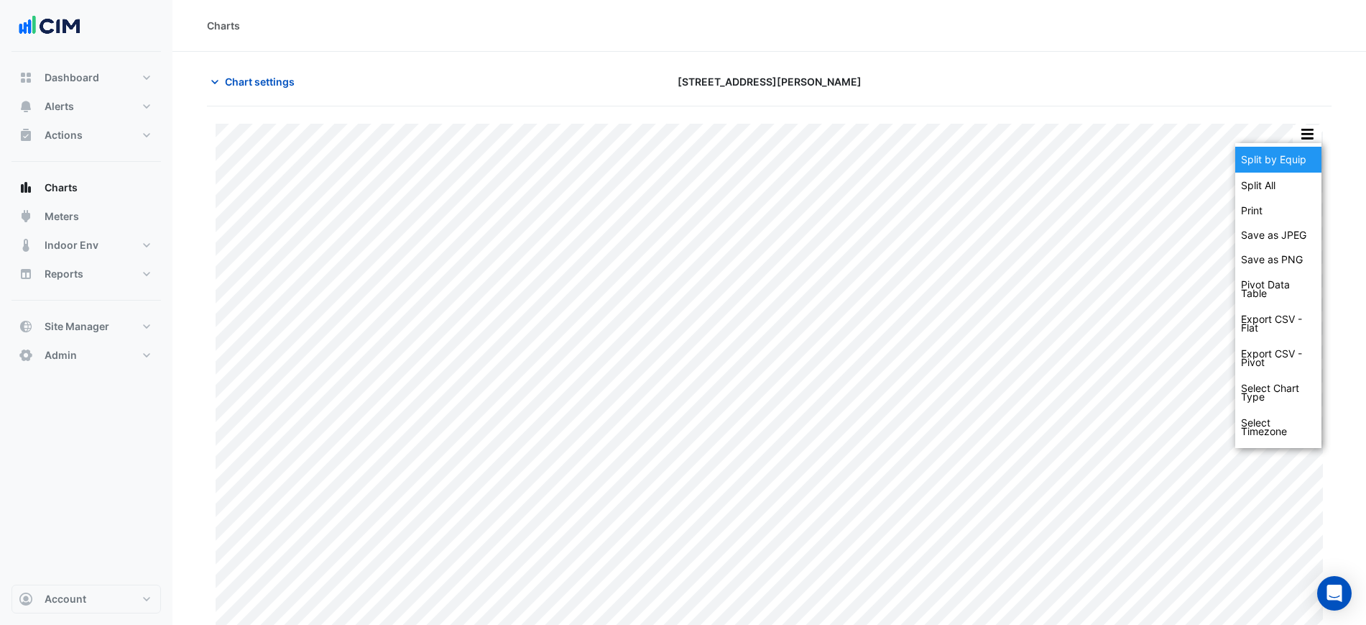
click at [1313, 147] on div "Split by Equip" at bounding box center [1279, 160] width 86 height 26
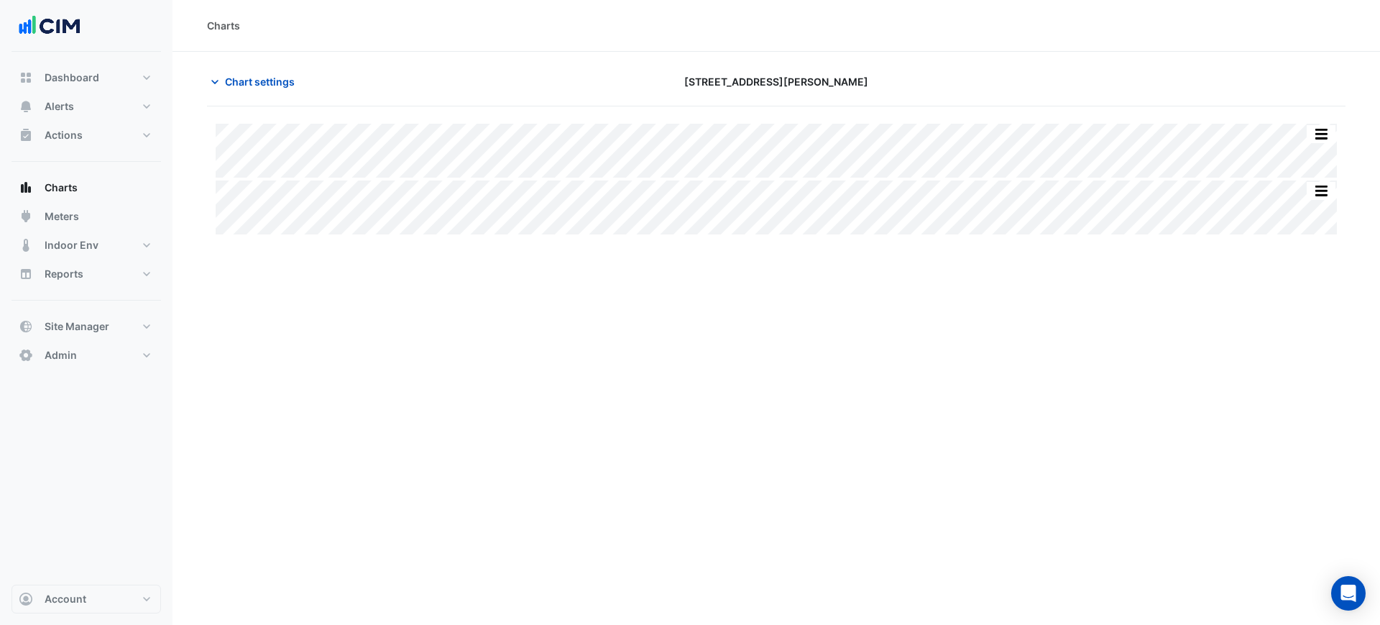
click at [1149, 83] on div at bounding box center [1161, 81] width 385 height 25
click at [1112, 86] on div at bounding box center [1161, 81] width 385 height 25
click at [211, 78] on icon "button" at bounding box center [215, 82] width 14 height 14
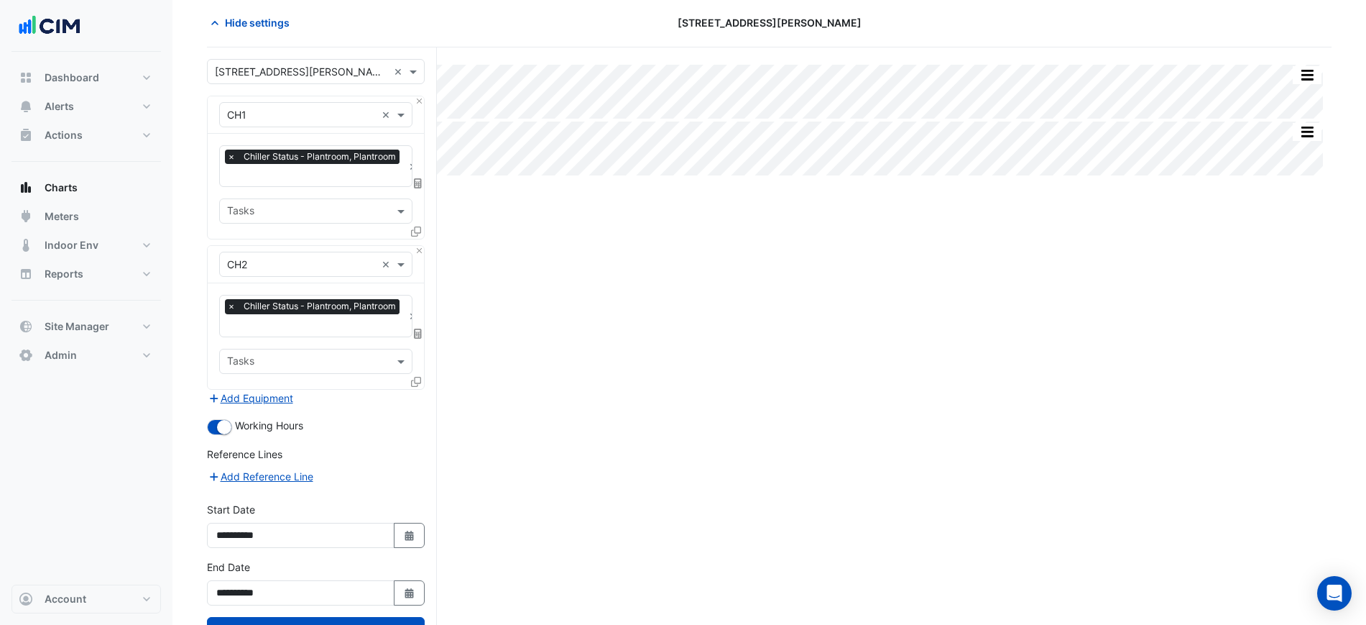
scroll to position [90, 0]
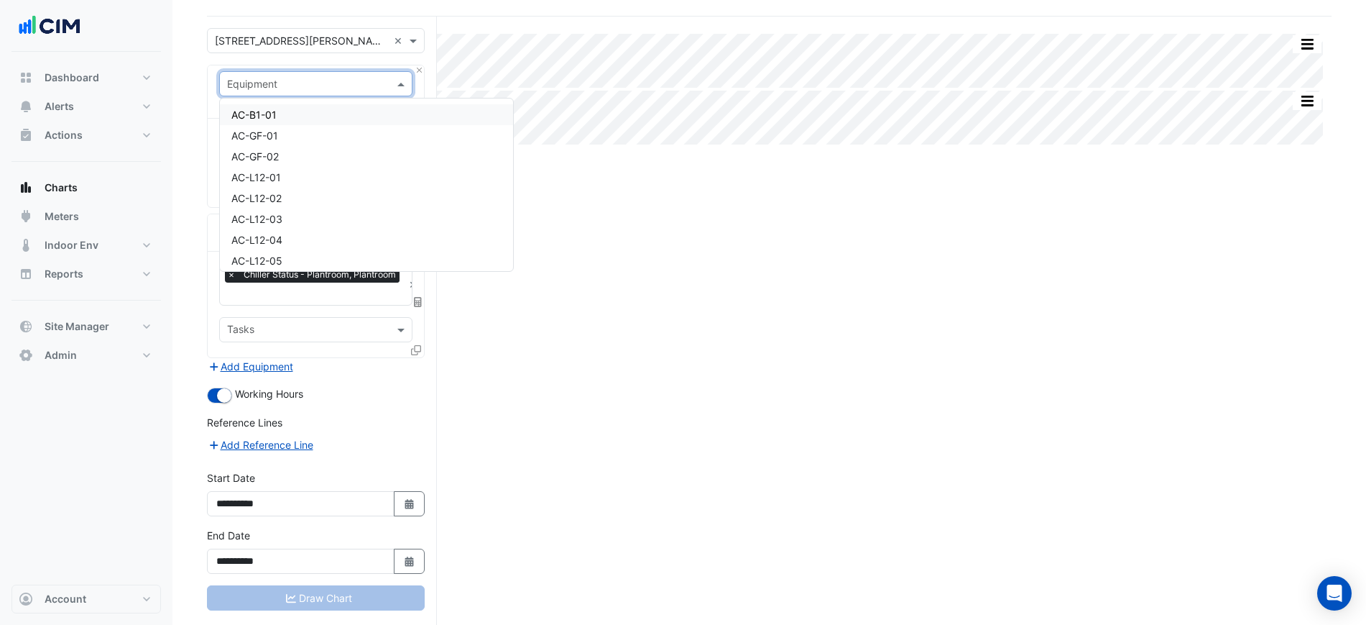
click at [387, 80] on div at bounding box center [316, 83] width 192 height 17
click at [425, 69] on div "Select a Site × [STREET_ADDRESS][PERSON_NAME] × Equipment Select an Equipment F…" at bounding box center [322, 334] width 230 height 634
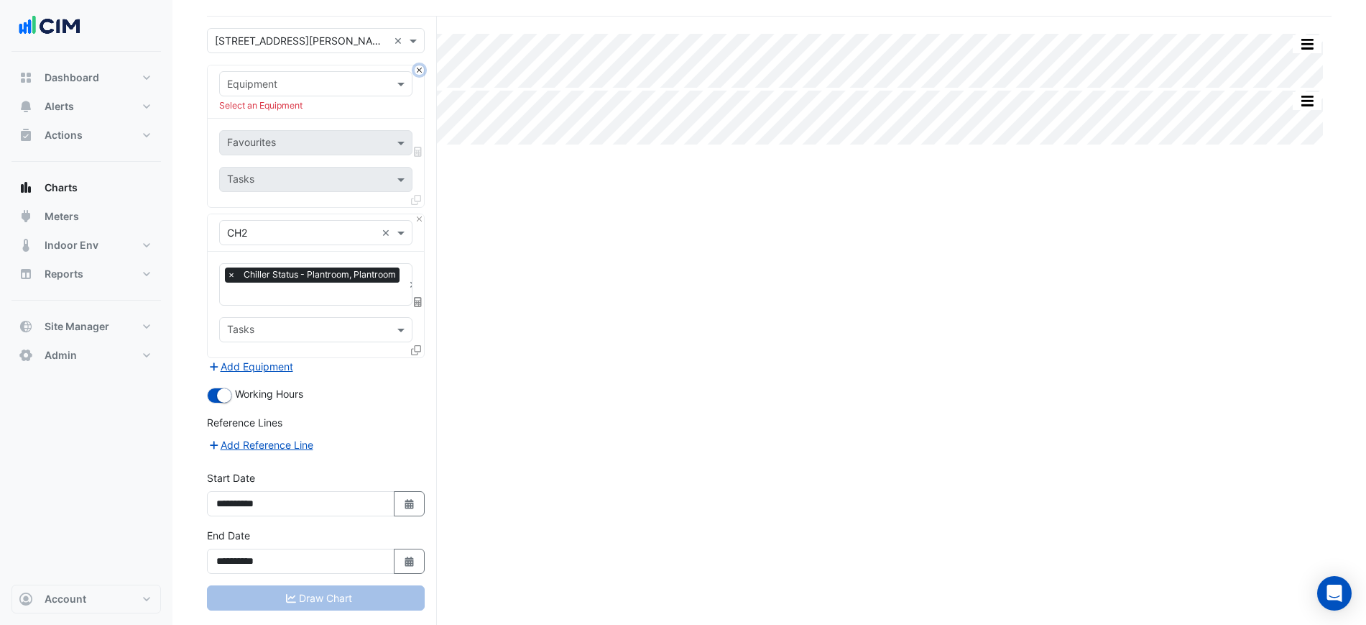
click at [417, 68] on button "Close" at bounding box center [419, 69] width 9 height 9
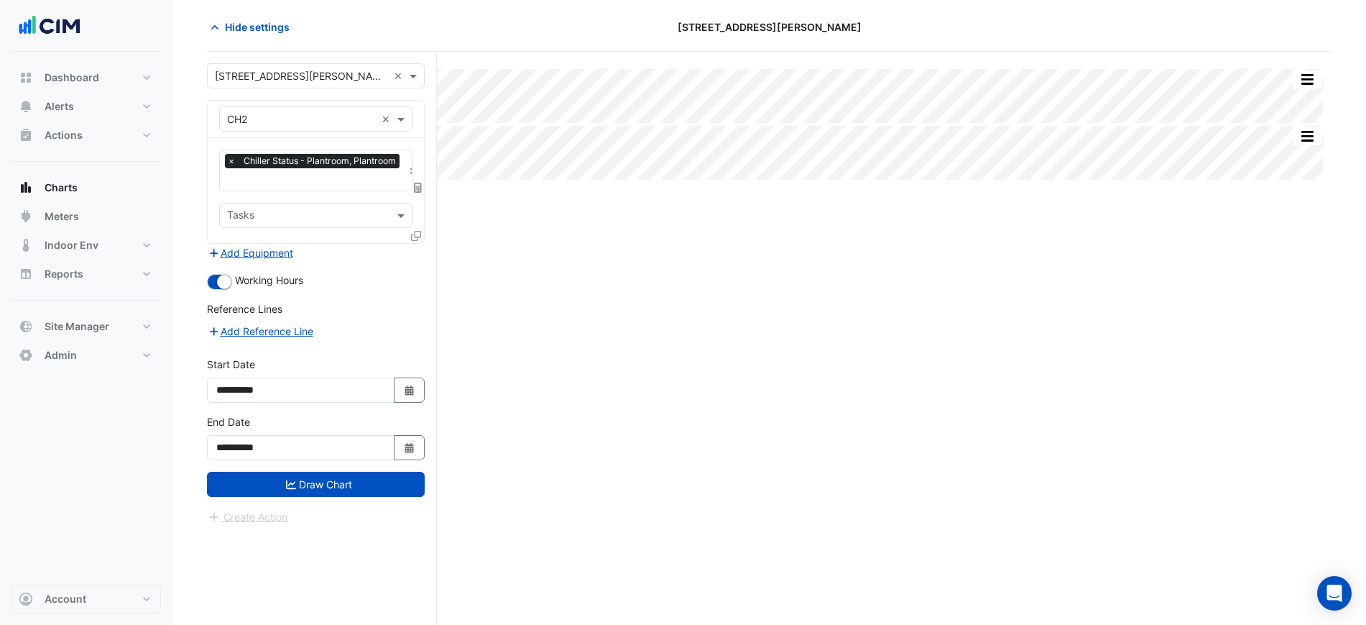
drag, startPoint x: 334, startPoint y: 91, endPoint x: 303, endPoint y: 129, distance: 49.0
click at [324, 102] on form "**********" at bounding box center [316, 293] width 218 height 461
click at [303, 129] on div "Equipment × CH2 ×" at bounding box center [315, 118] width 193 height 25
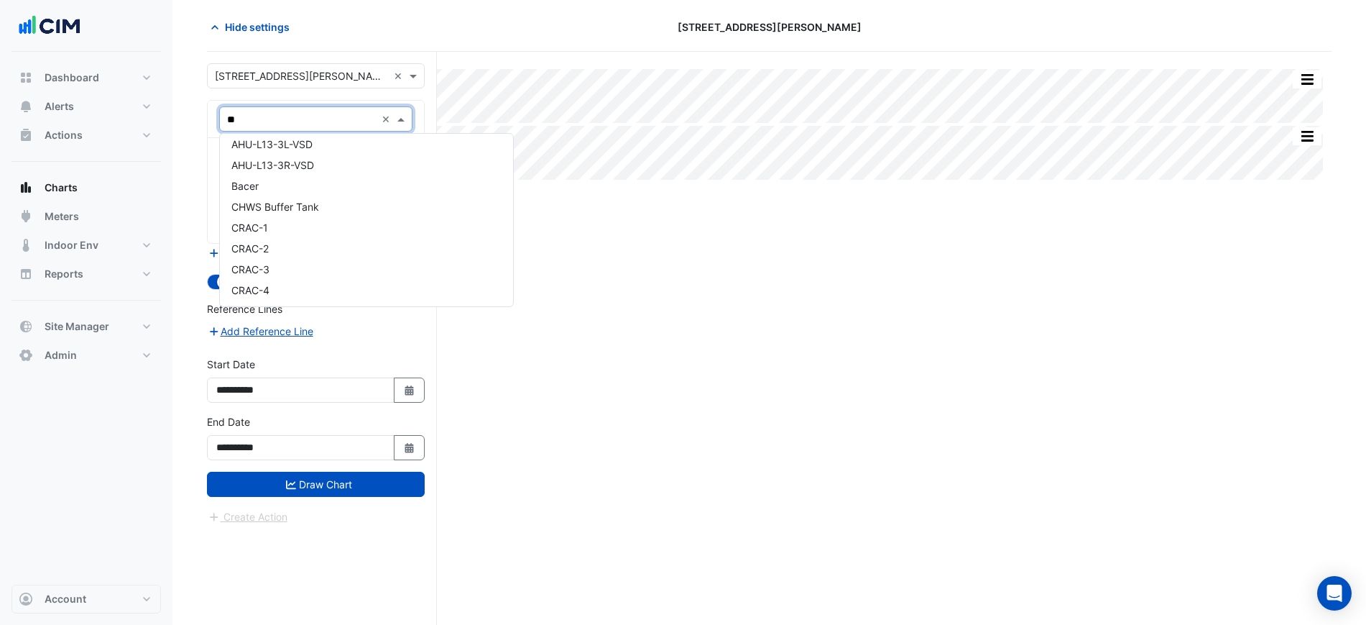
scroll to position [339, 0]
type input "***"
click at [318, 150] on div "AHU-L13-1" at bounding box center [316, 144] width 192 height 21
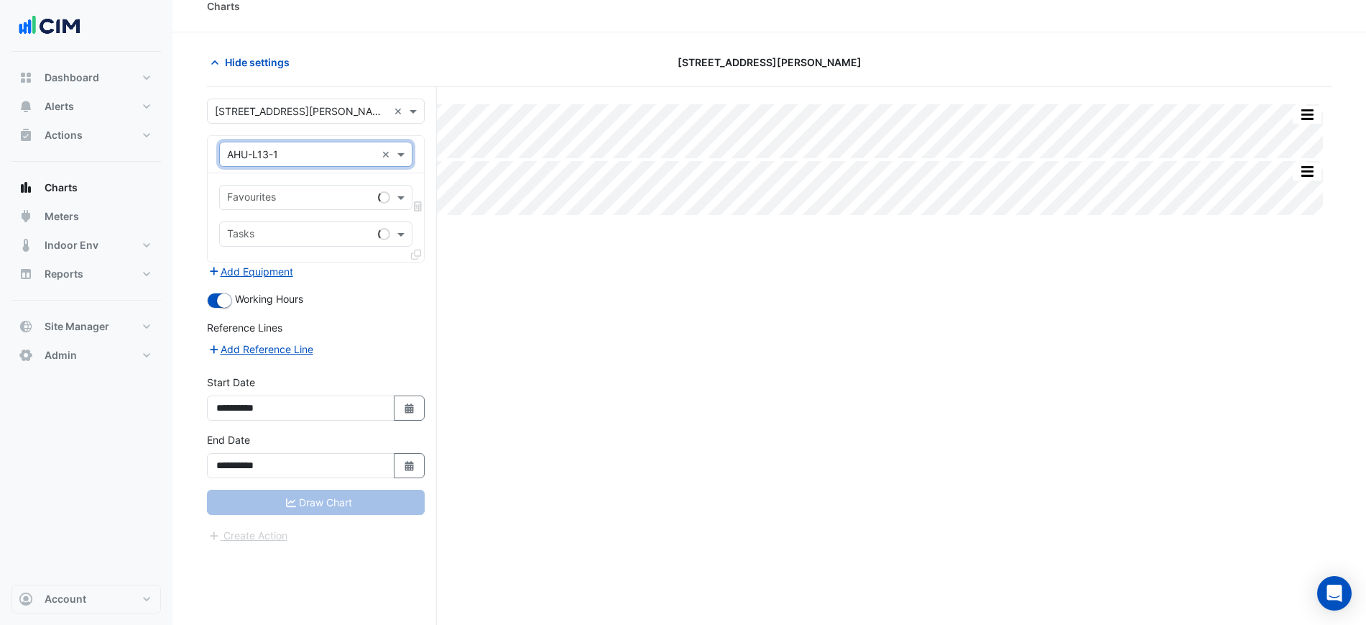
scroll to position [0, 0]
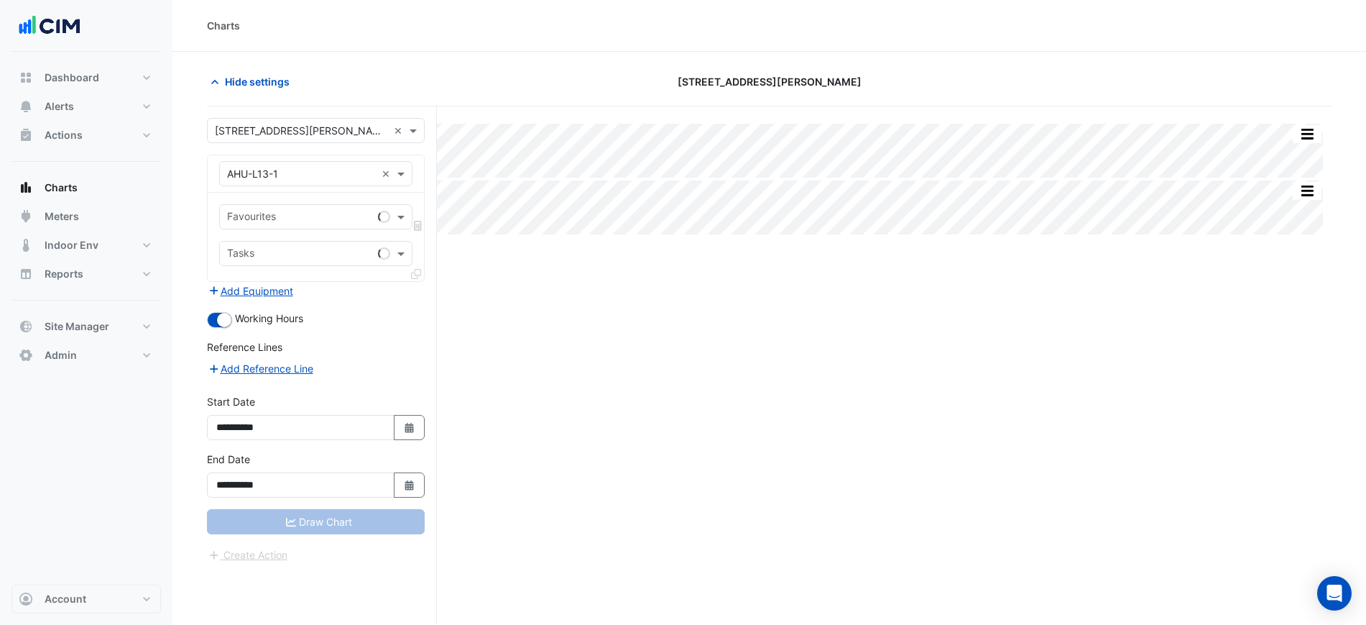
click at [316, 189] on div "Equipment × AHU-L13-1 ×" at bounding box center [316, 173] width 216 height 37
click at [323, 172] on input "text" at bounding box center [301, 174] width 149 height 15
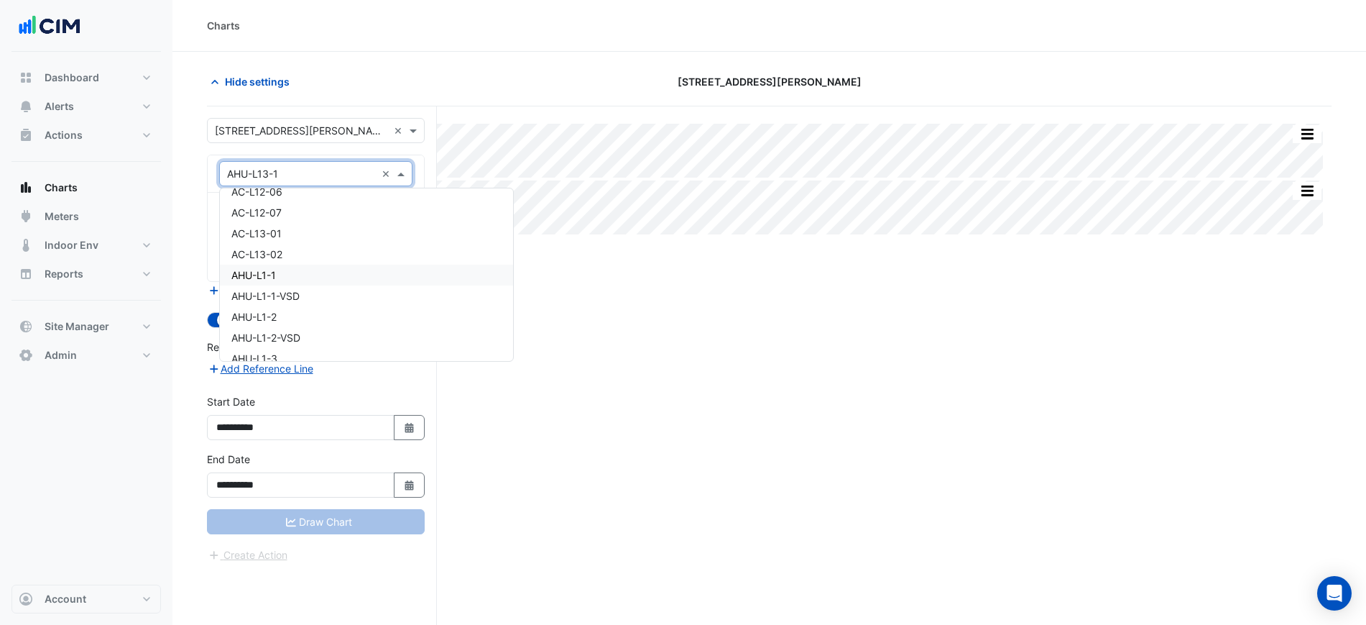
click at [293, 270] on div "AHU-L1-1" at bounding box center [366, 274] width 293 height 21
click at [289, 203] on div "Favourites Tasks" at bounding box center [316, 237] width 216 height 88
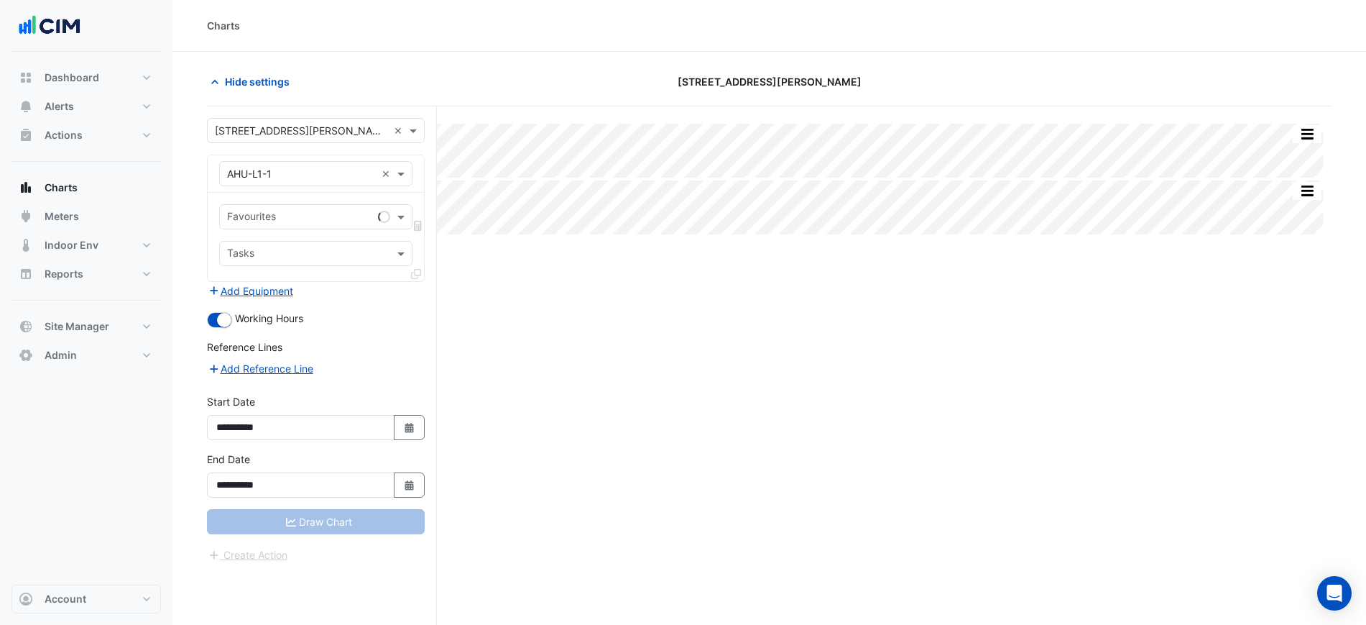
click at [293, 211] on input "text" at bounding box center [299, 218] width 145 height 15
type input "***"
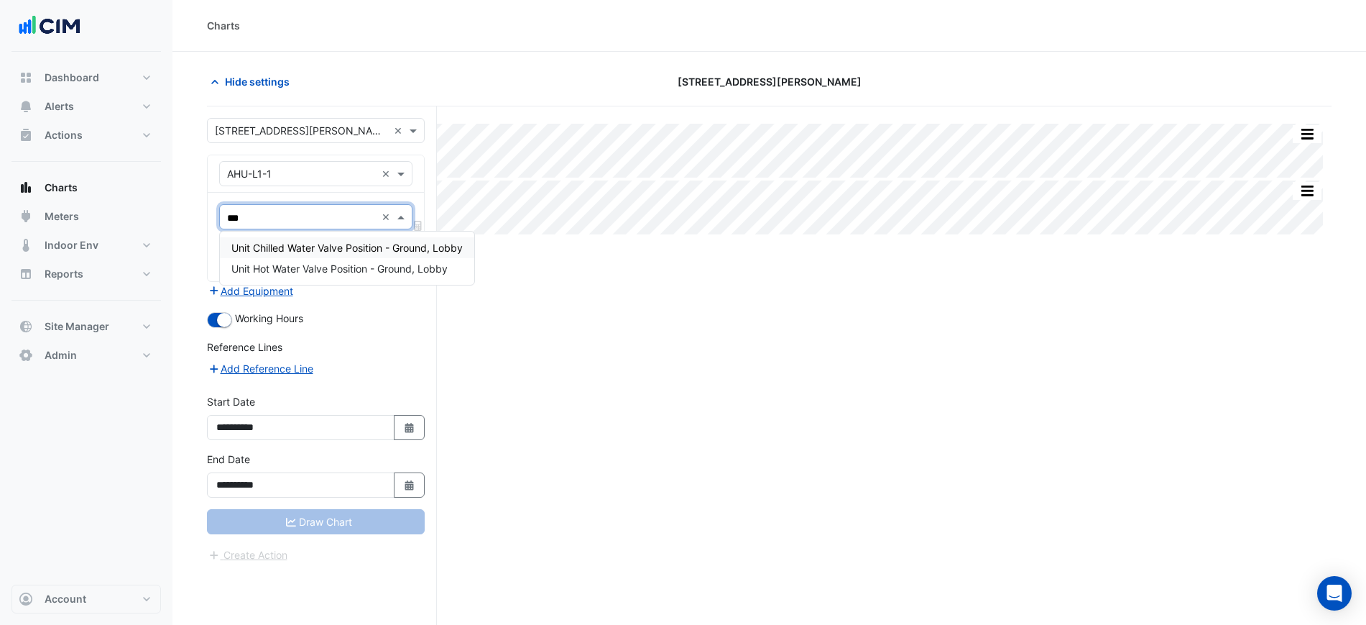
click at [300, 251] on span "Unit Chilled Water Valve Position - Ground, Lobby" at bounding box center [346, 247] width 231 height 12
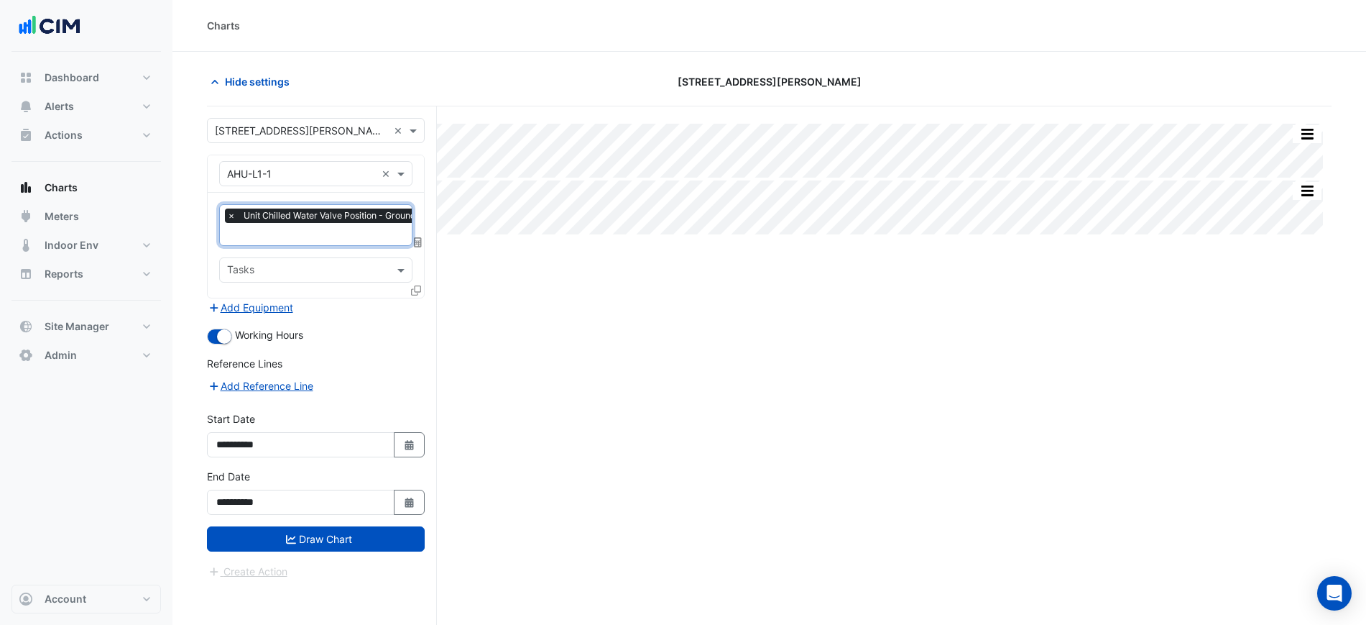
click at [409, 293] on div "Favourites × Unit Chilled Water Valve Position - Ground, Lobby × Tasks" at bounding box center [316, 245] width 216 height 105
click at [410, 290] on div "Favourites × Unit Chilled Water Valve Position - Ground, Lobby × Tasks" at bounding box center [316, 245] width 216 height 105
click at [411, 290] on div "Favourites × Unit Chilled Water Valve Position - Ground, Lobby × Tasks" at bounding box center [316, 245] width 216 height 105
click at [411, 290] on icon at bounding box center [416, 290] width 10 height 10
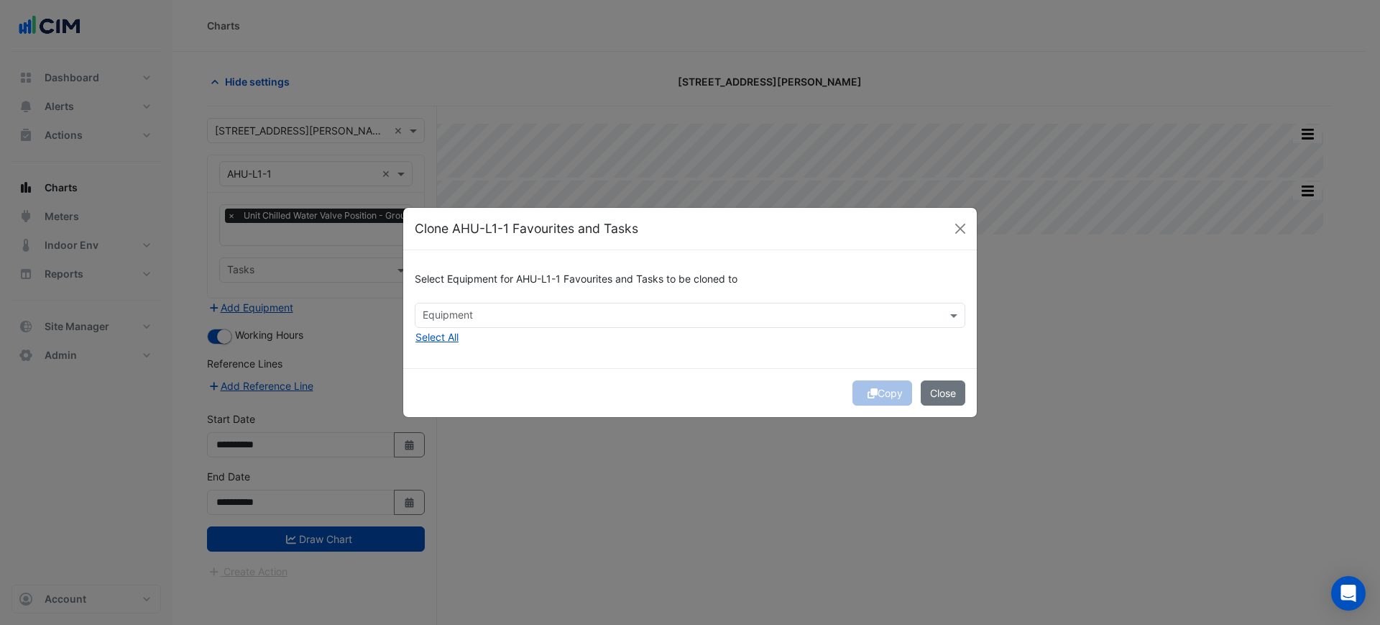
click at [446, 327] on div "Equipment" at bounding box center [690, 315] width 551 height 25
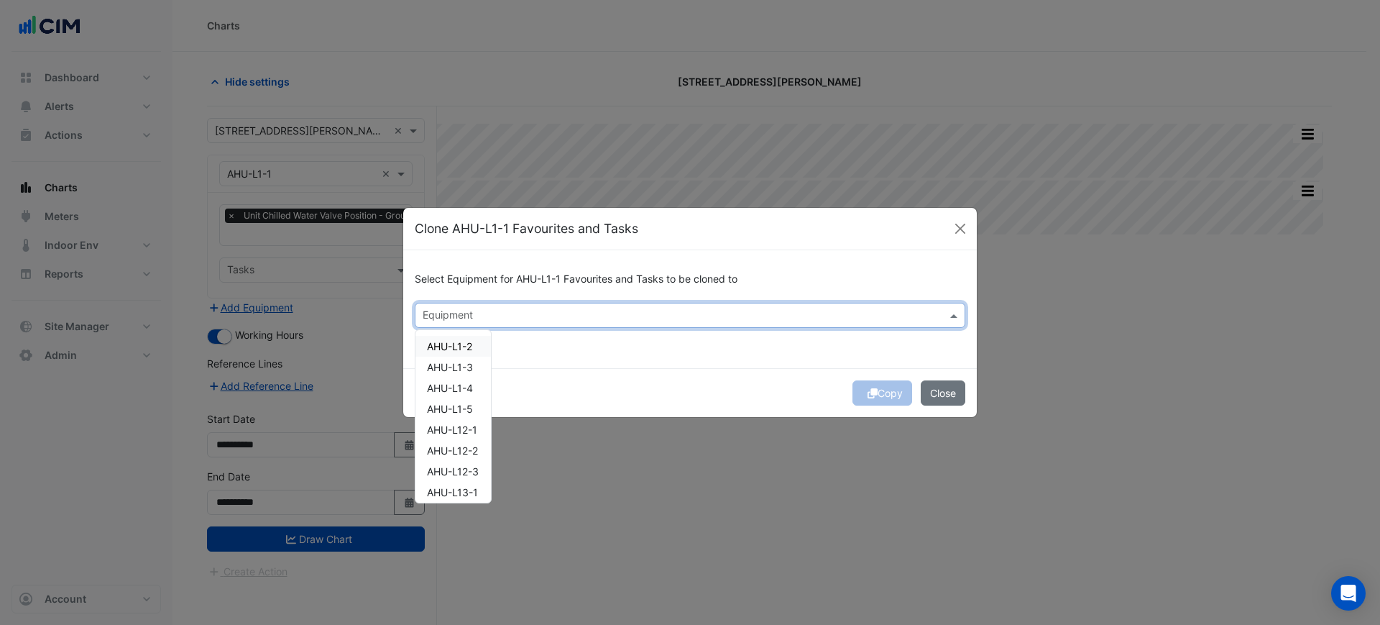
click at [446, 331] on div "AHU-L1-2 AHU-L1-3 AHU-L1-4 AHU-L1-5 AHU-L12-1 AHU-L12-2 AHU-L12-3 AHU-L13-1 AHU…" at bounding box center [452, 416] width 75 height 172
click at [571, 340] on div "Select Equipment for AHU-L1-1 Favourites and Tasks to be cloned to Equipment AH…" at bounding box center [690, 308] width 574 height 117
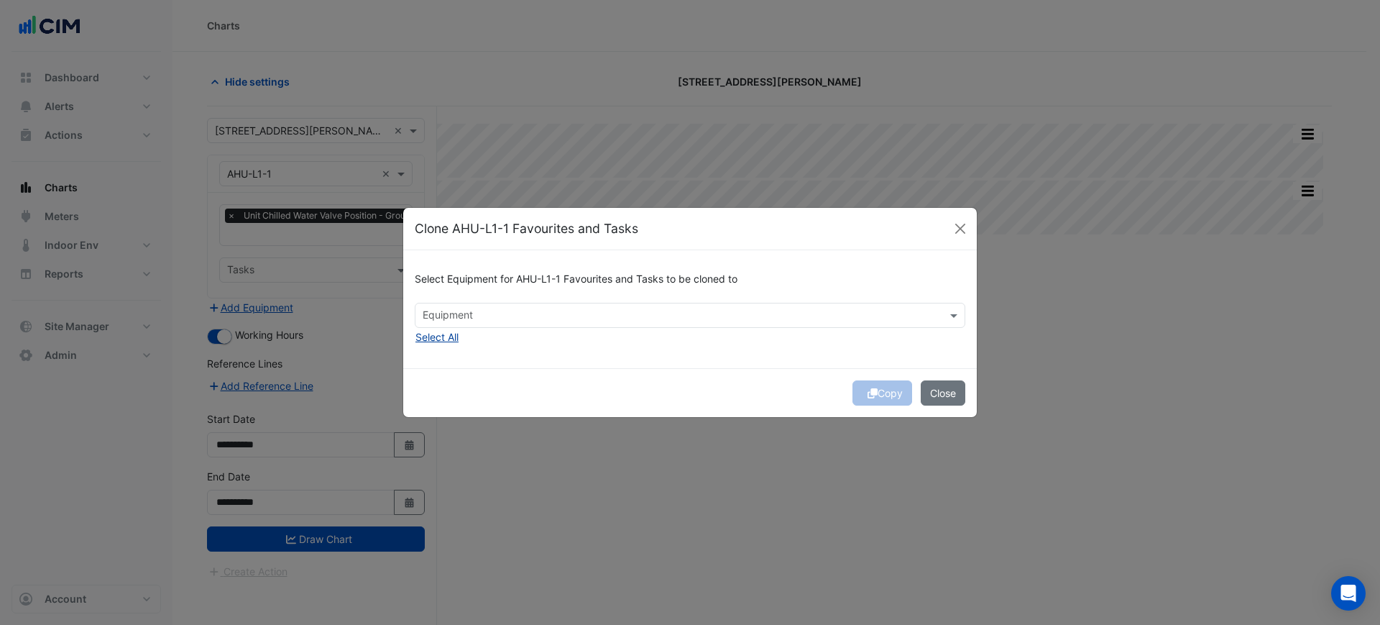
click at [450, 334] on button "Select All" at bounding box center [437, 336] width 45 height 17
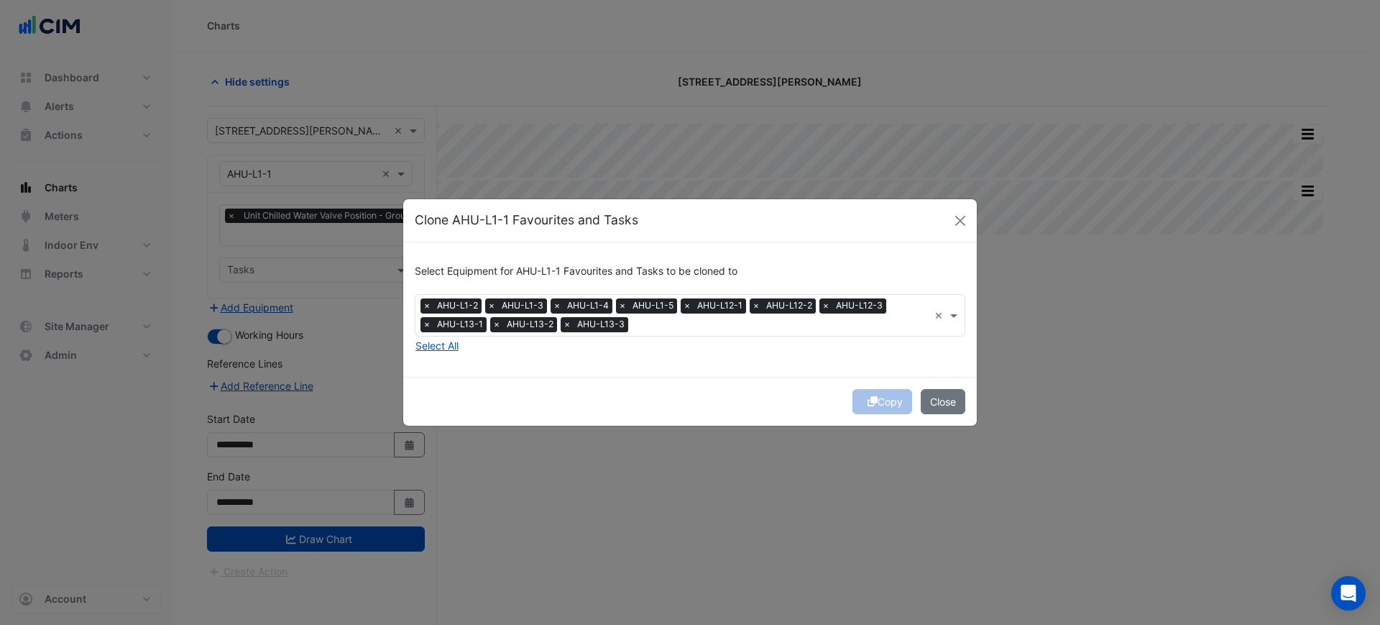
click at [652, 360] on div "Select Equipment for AHU-L1-1 Favourites and Tasks to be cloned to Equipment × …" at bounding box center [690, 309] width 574 height 134
click at [871, 399] on div "Copy Close" at bounding box center [690, 401] width 574 height 49
click at [871, 399] on icon "submit" at bounding box center [873, 401] width 10 height 10
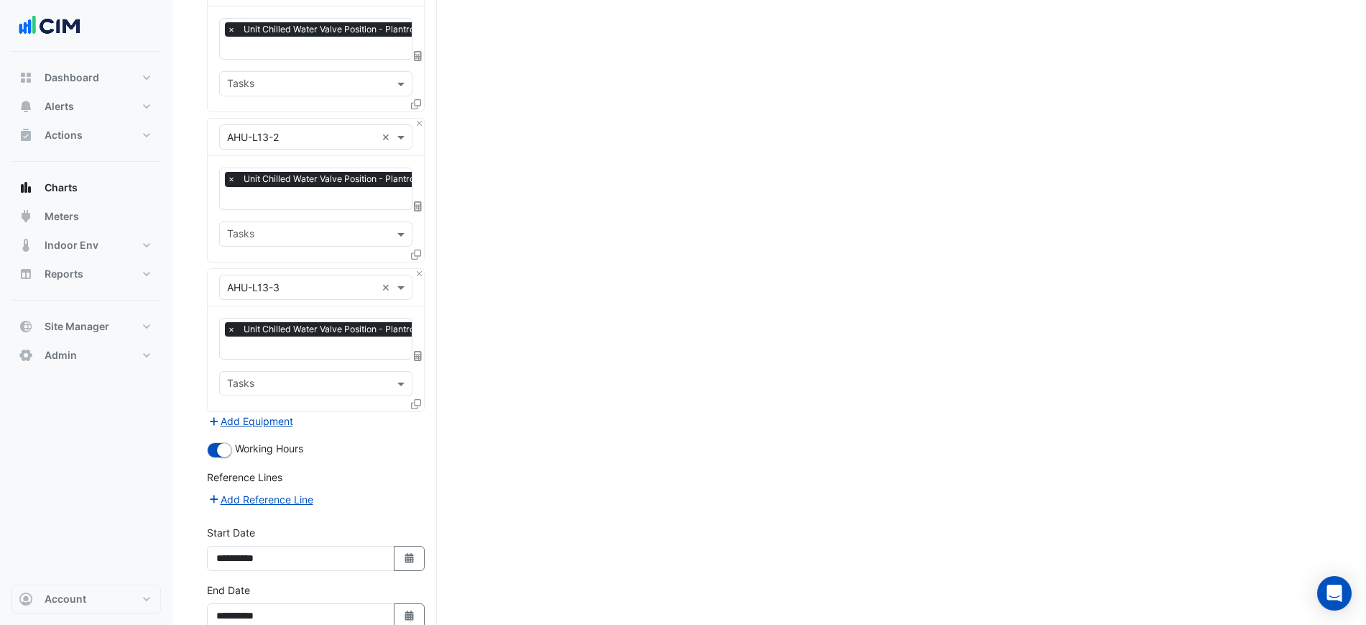
drag, startPoint x: 494, startPoint y: 456, endPoint x: 528, endPoint y: 666, distance: 213.2
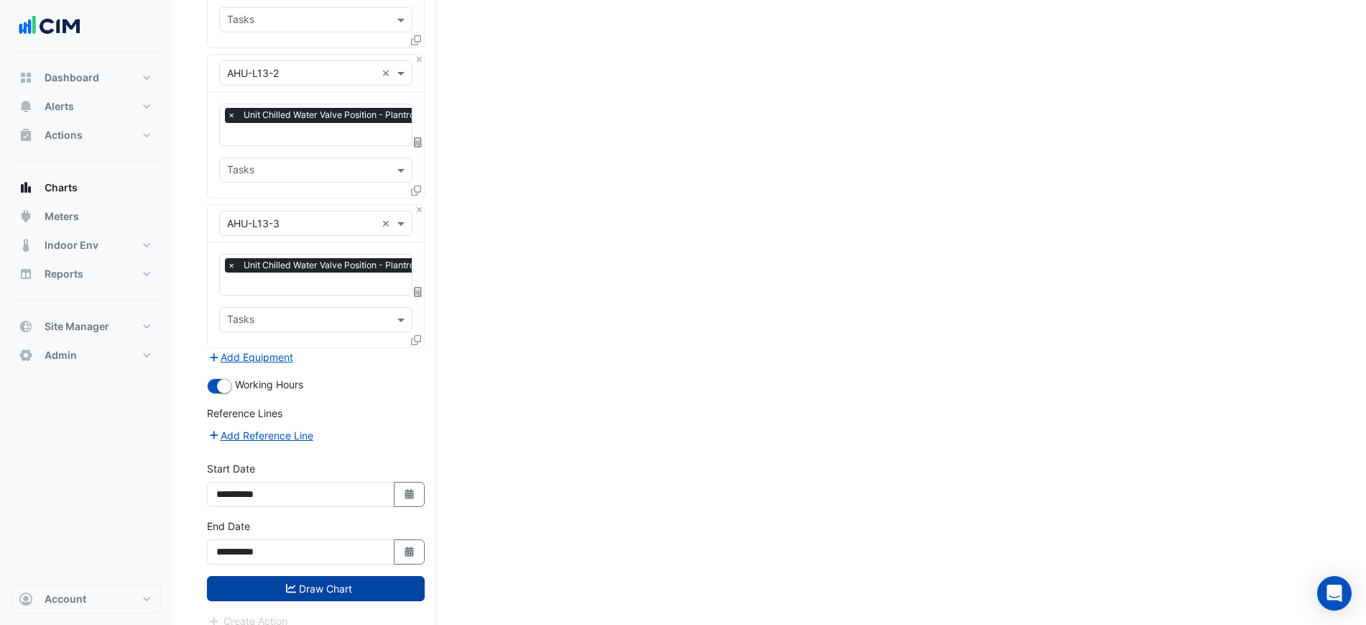
click at [423, 579] on button "Draw Chart" at bounding box center [316, 588] width 218 height 25
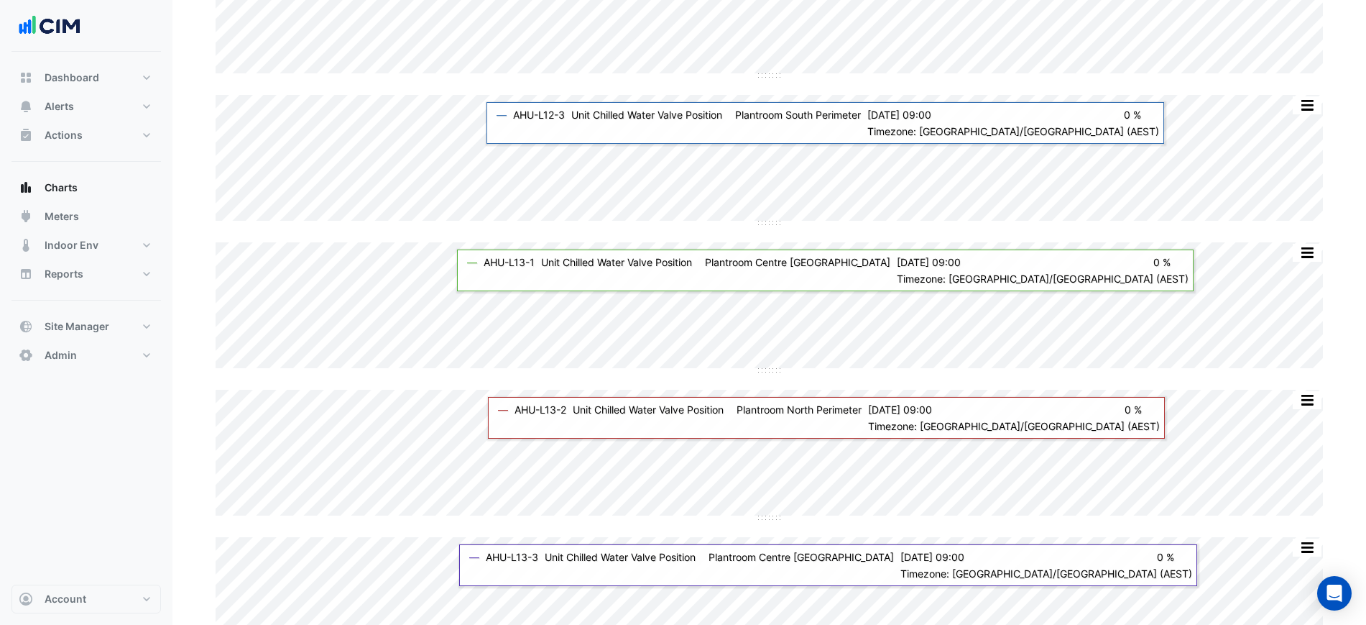
scroll to position [1030, 0]
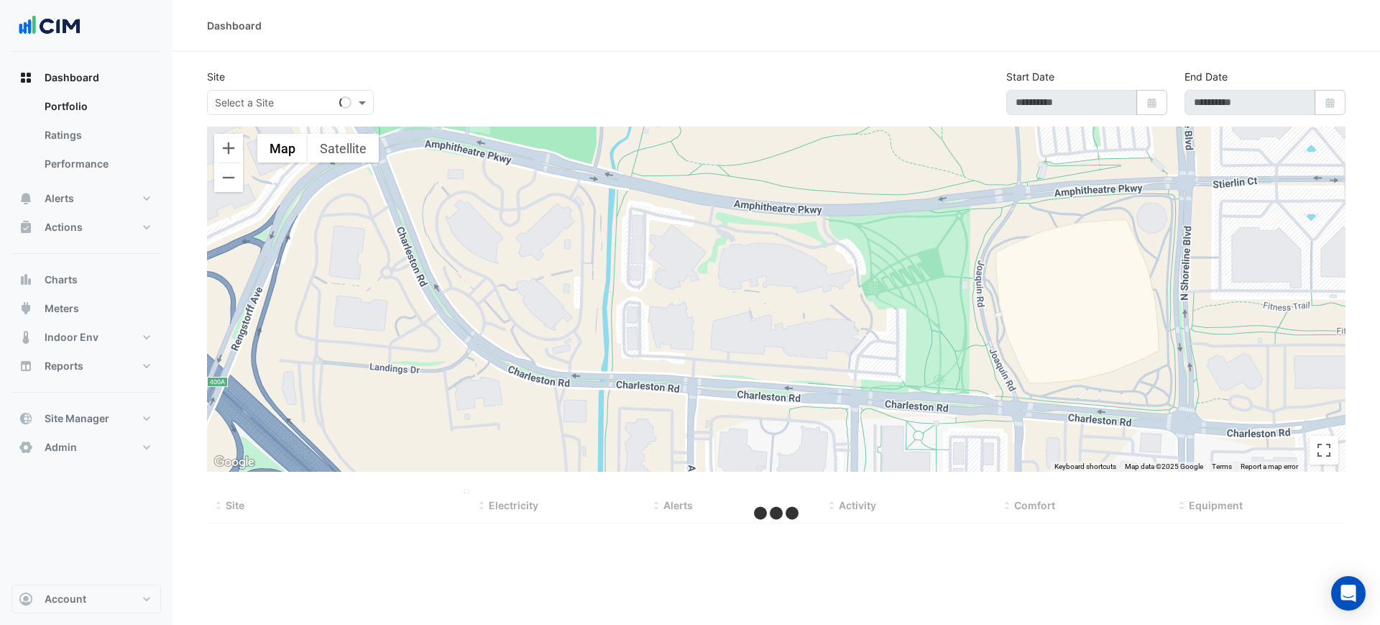
type input "**********"
select select "***"
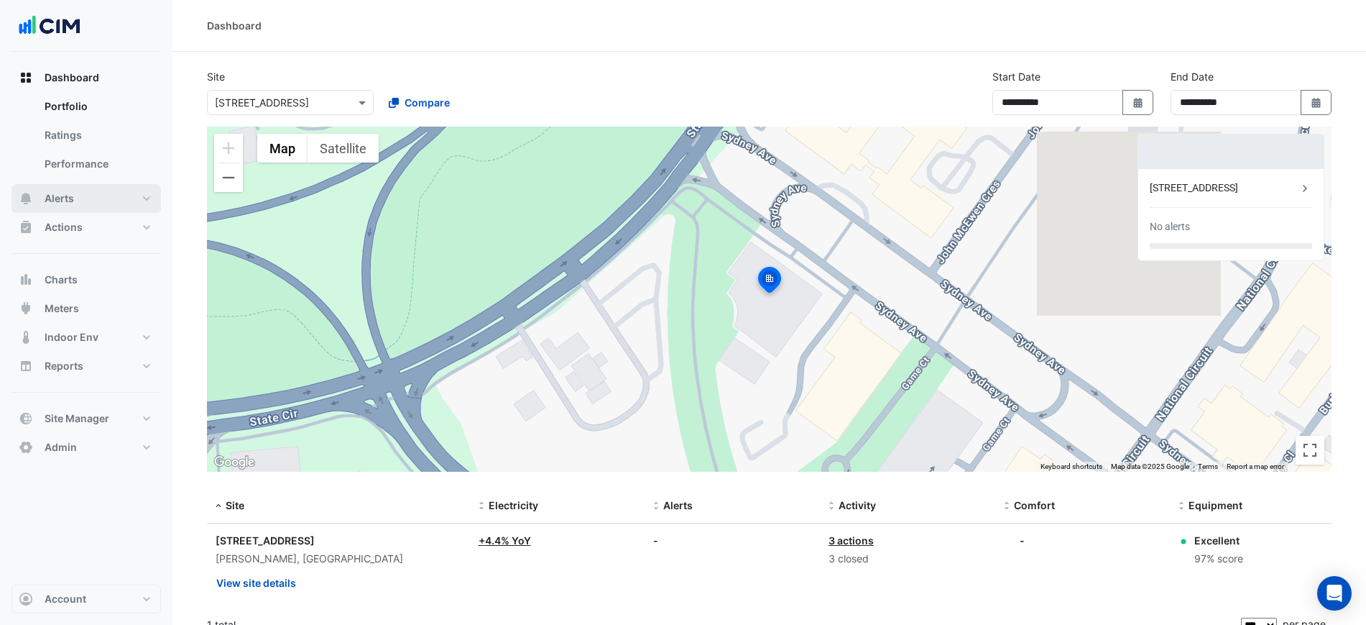
click at [77, 186] on button "Alerts" at bounding box center [85, 198] width 149 height 29
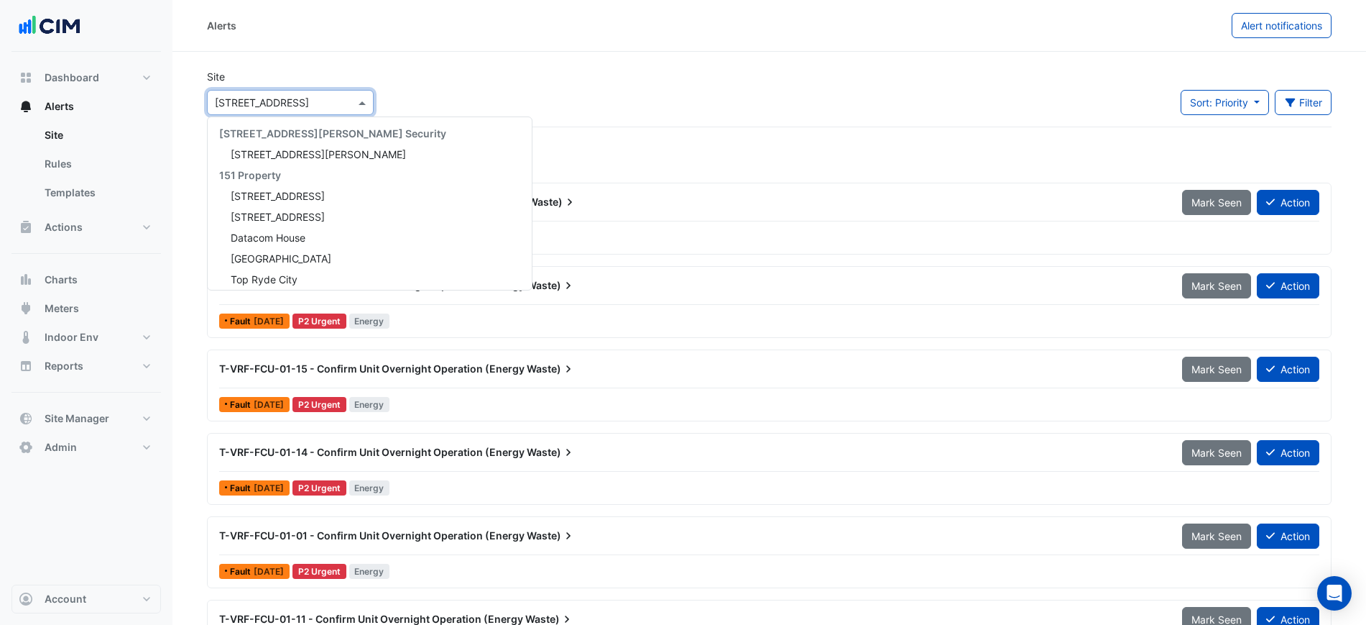
click at [222, 111] on div "Select a Site × [STREET_ADDRESS]" at bounding box center [290, 102] width 167 height 25
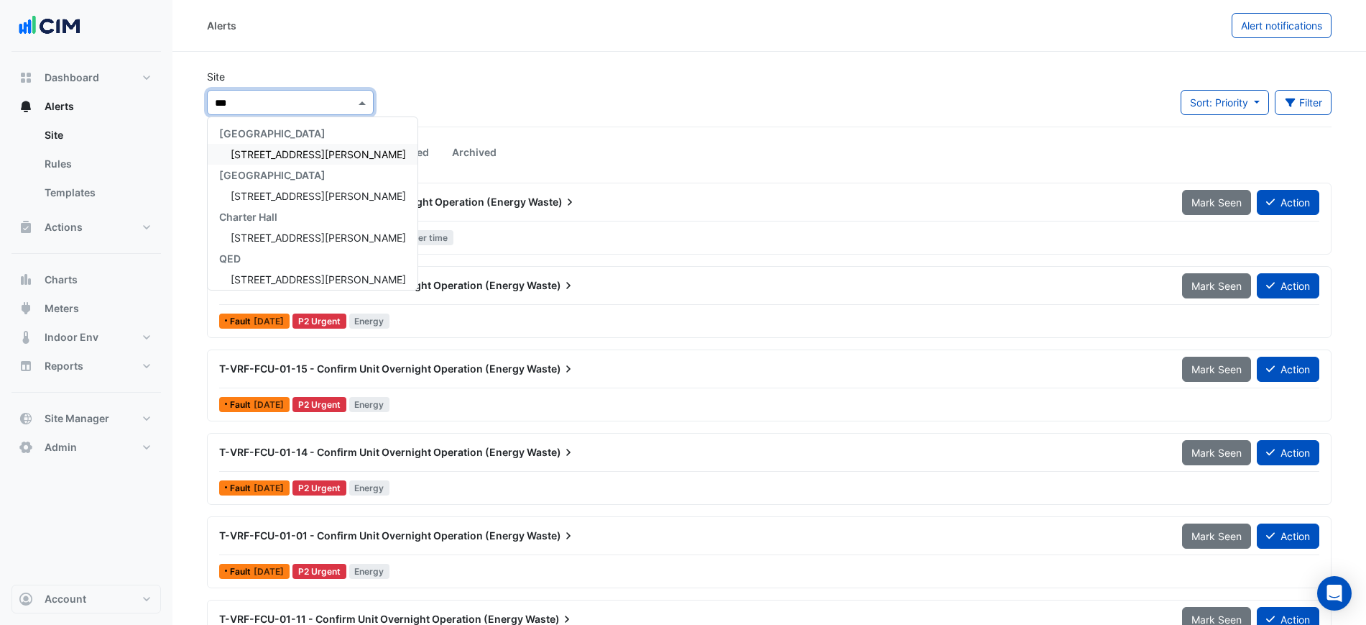
type input "***"
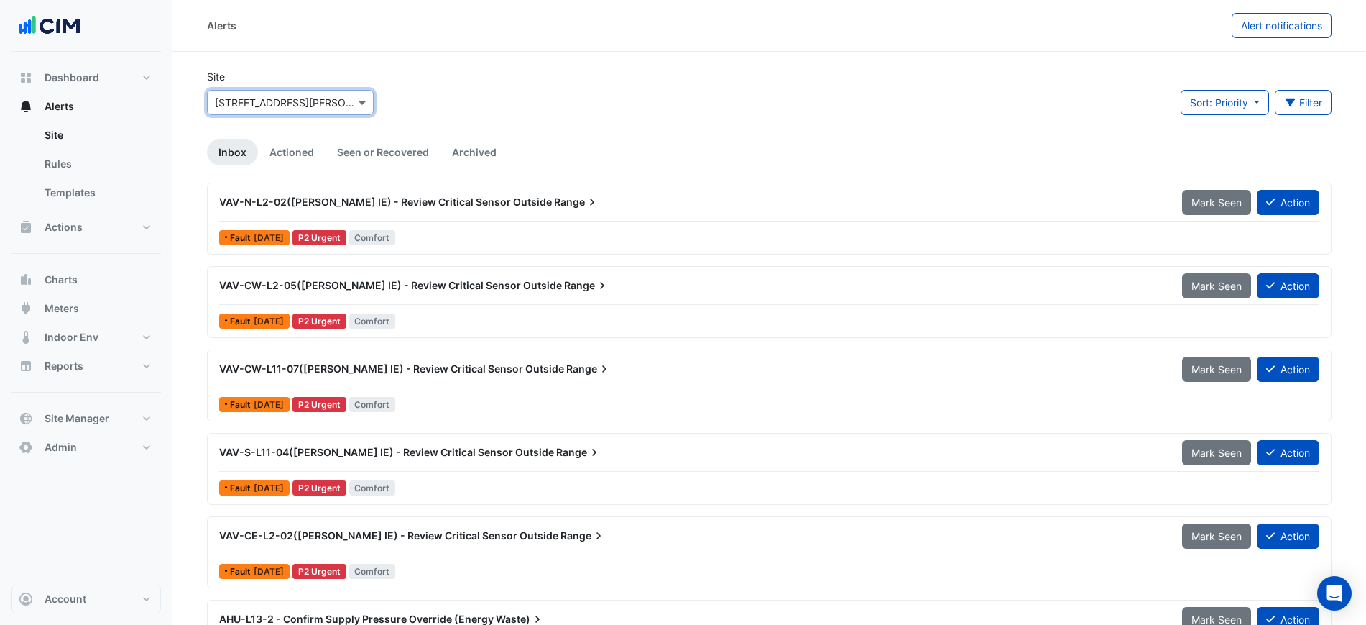
click at [618, 213] on div "VAV-N-L2-02([PERSON_NAME] IE) - Review Critical Sensor Outside Range" at bounding box center [692, 202] width 963 height 26
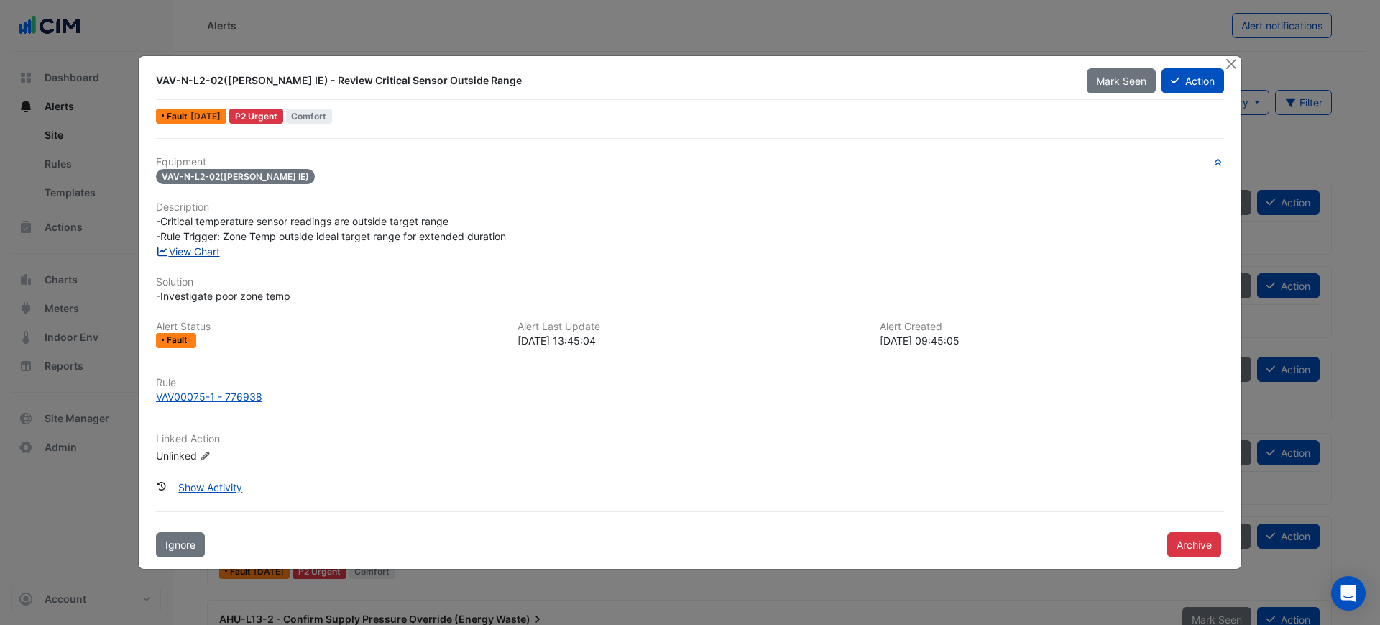
click at [200, 250] on link "View Chart" at bounding box center [188, 251] width 64 height 12
click at [1228, 64] on button "Close" at bounding box center [1230, 63] width 15 height 15
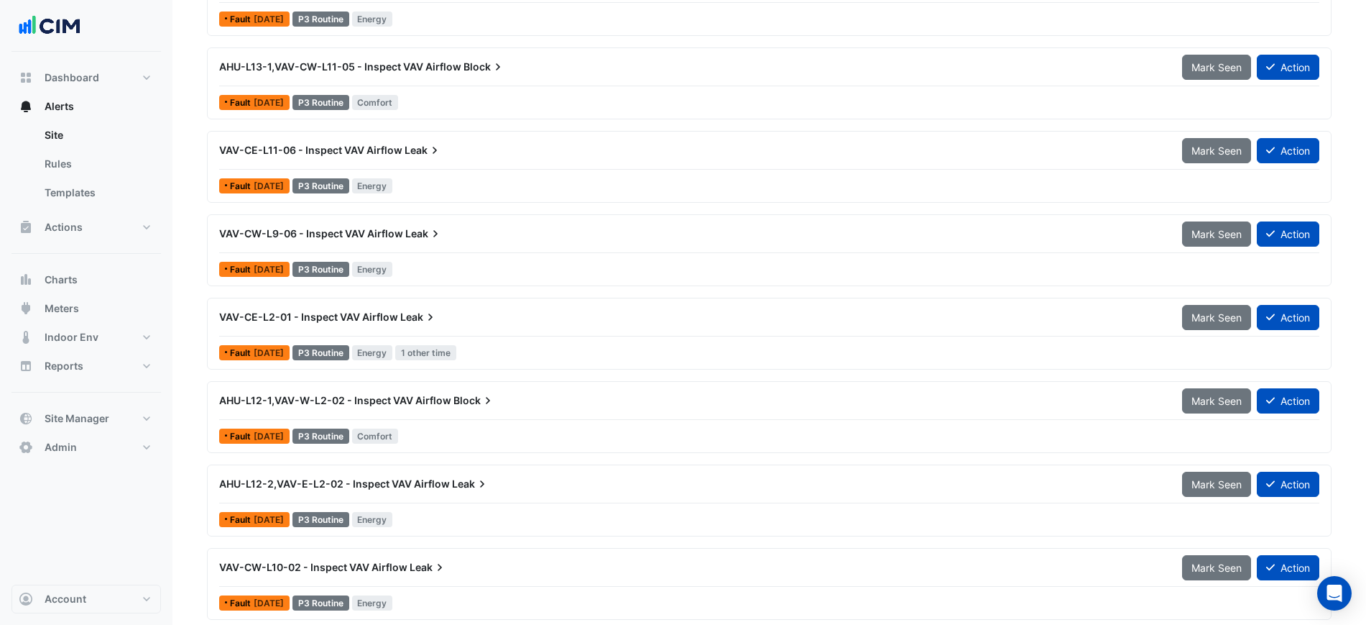
scroll to position [3060, 0]
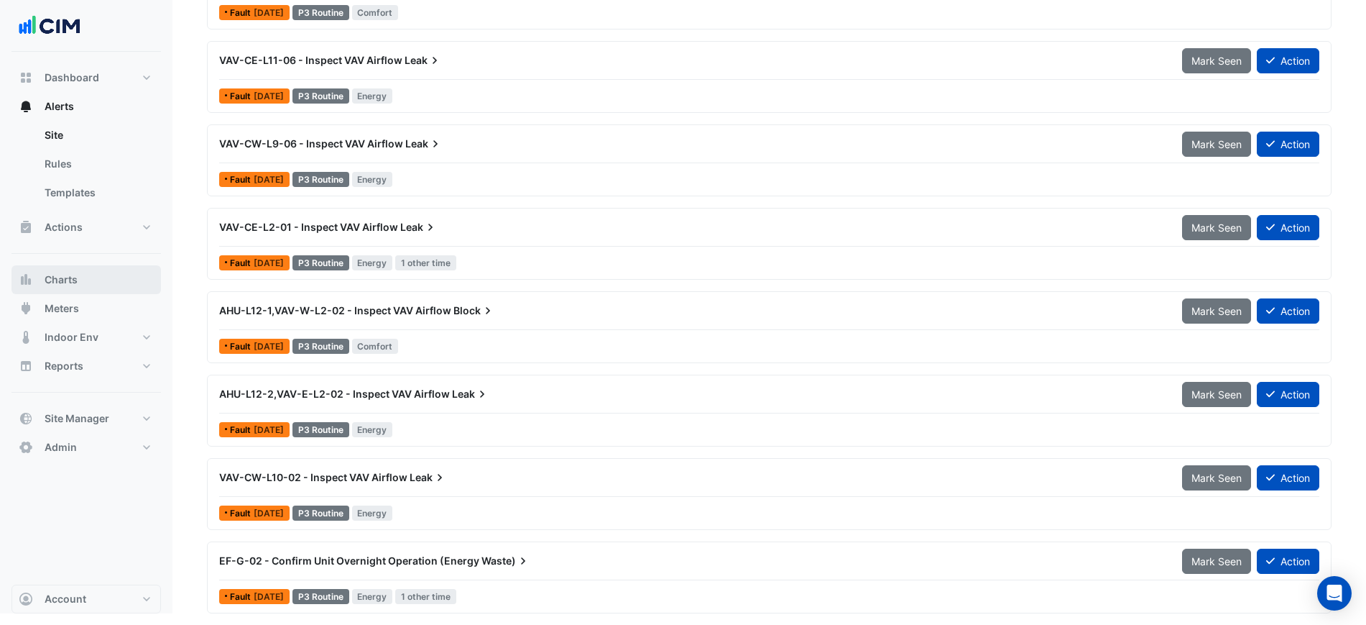
click at [75, 275] on span "Charts" at bounding box center [61, 279] width 33 height 14
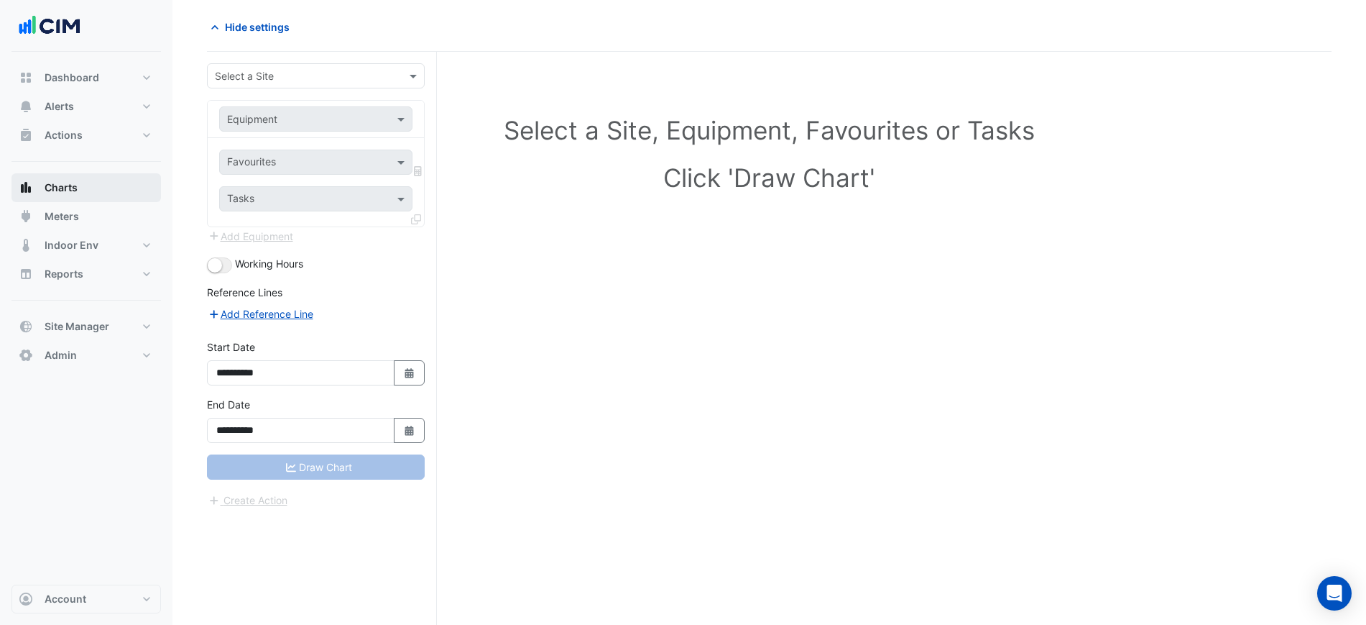
scroll to position [55, 0]
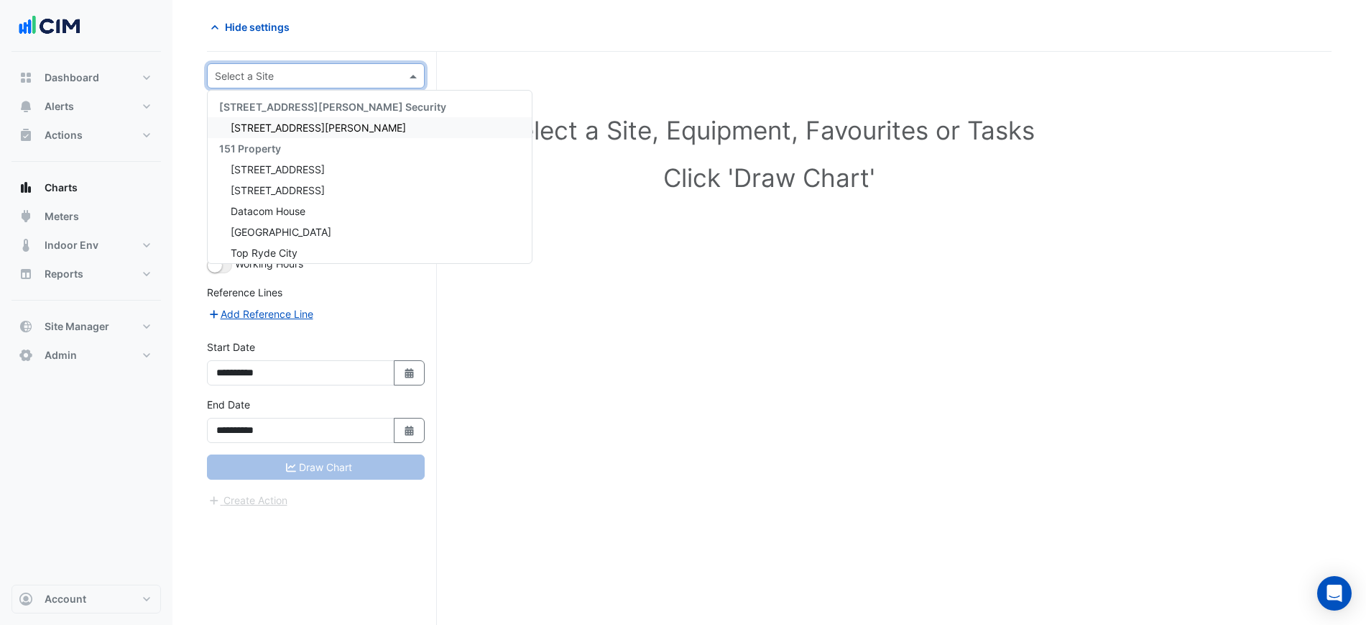
click at [380, 73] on input "text" at bounding box center [301, 76] width 173 height 15
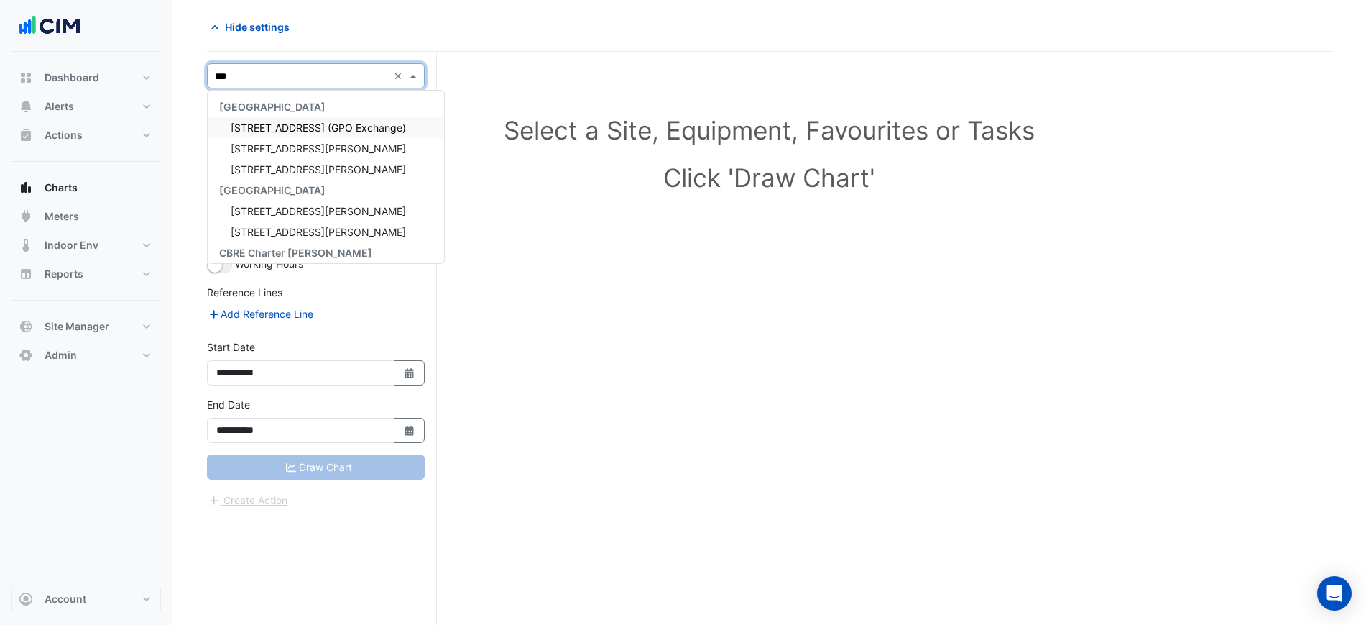
type input "***"
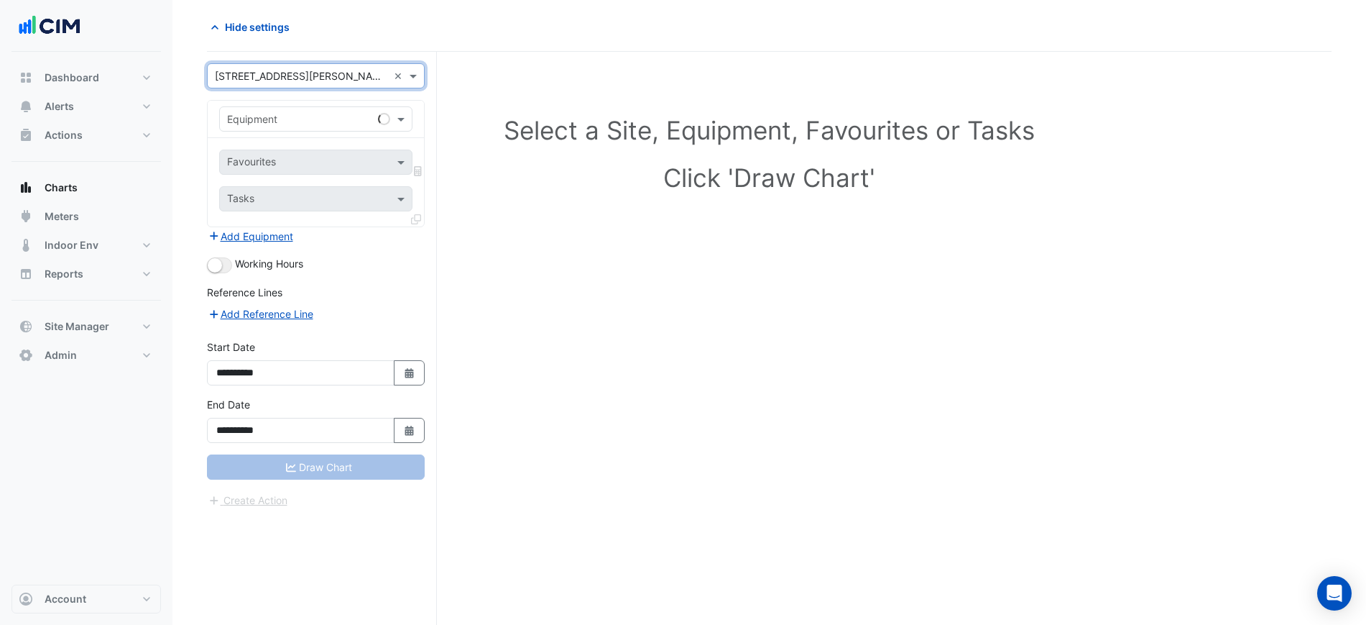
click at [346, 109] on div "Equipment" at bounding box center [315, 118] width 193 height 25
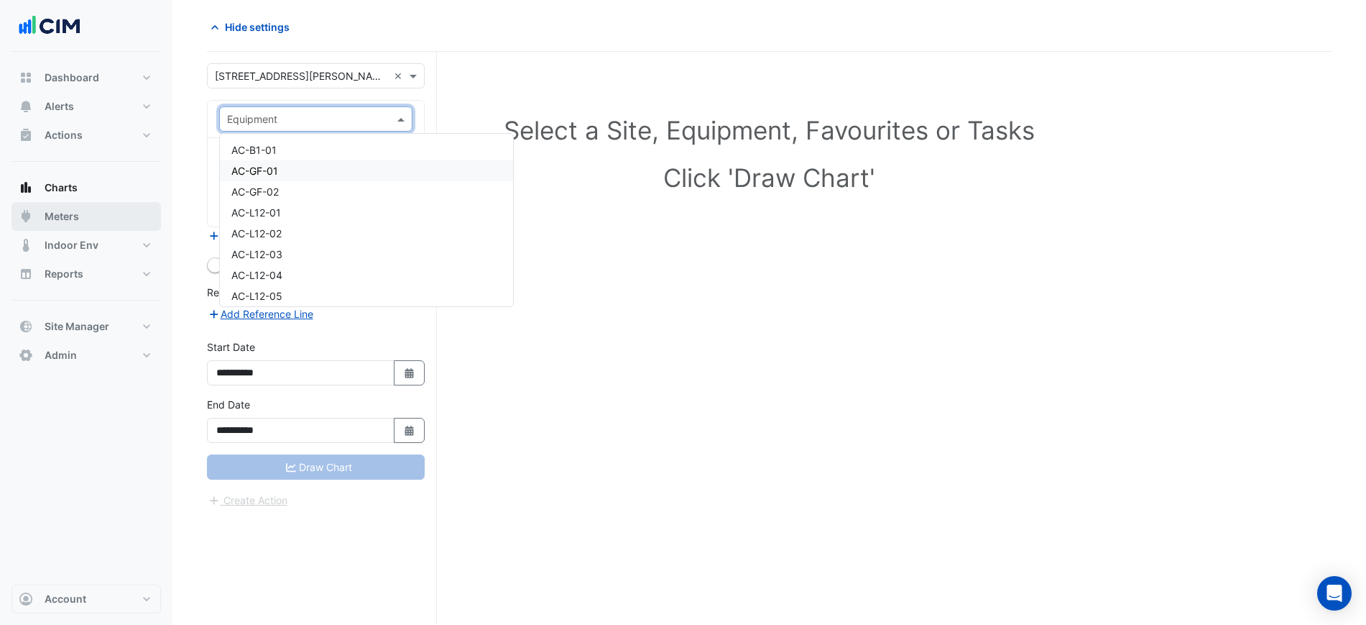
click at [53, 217] on span "Meters" at bounding box center [62, 216] width 34 height 14
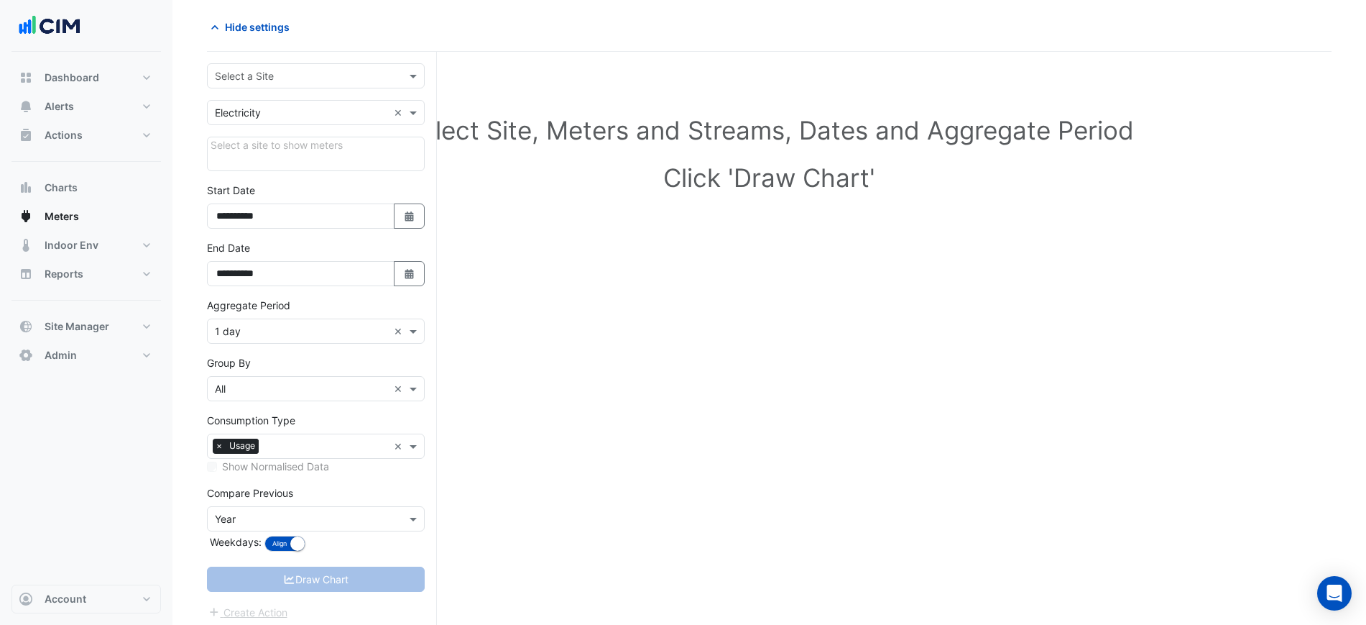
click at [296, 80] on input "text" at bounding box center [301, 76] width 173 height 15
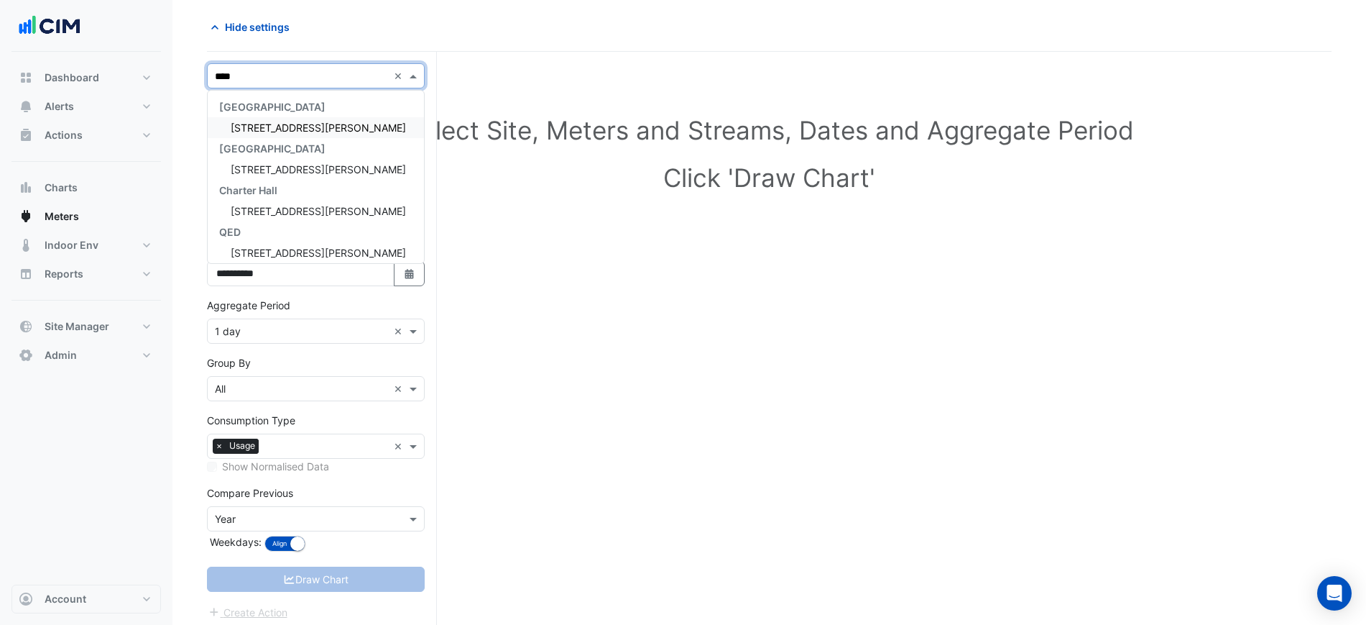
type input "*****"
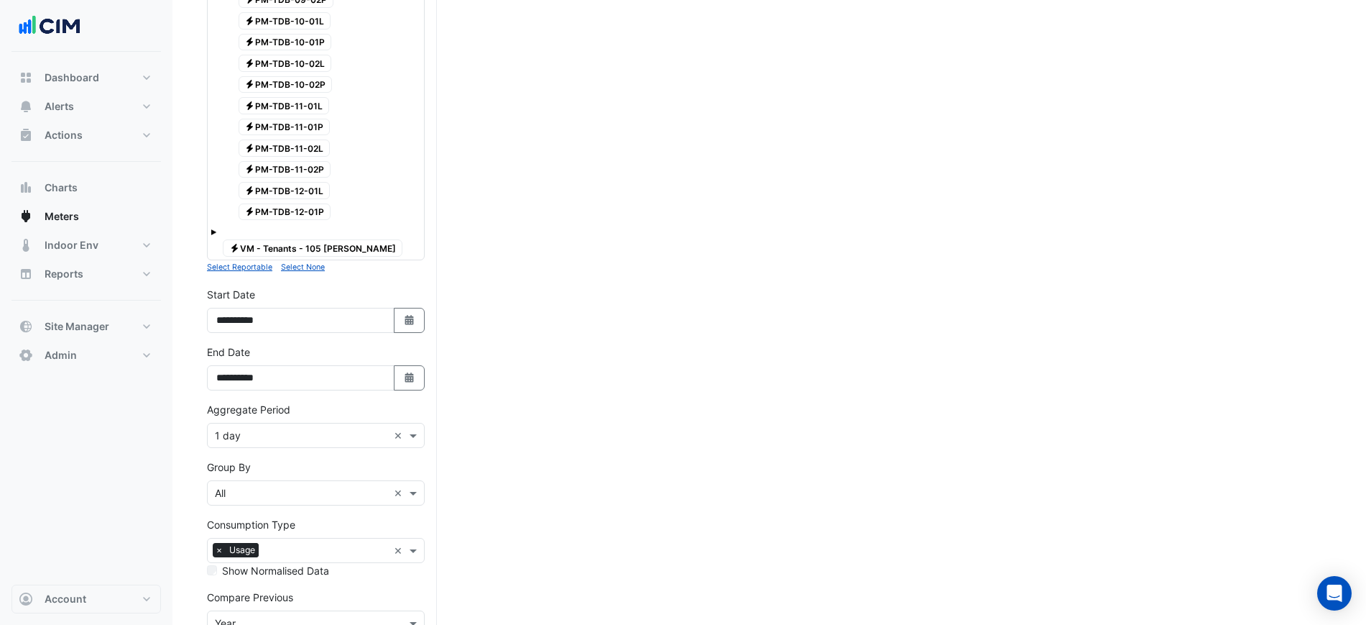
scroll to position [1174, 0]
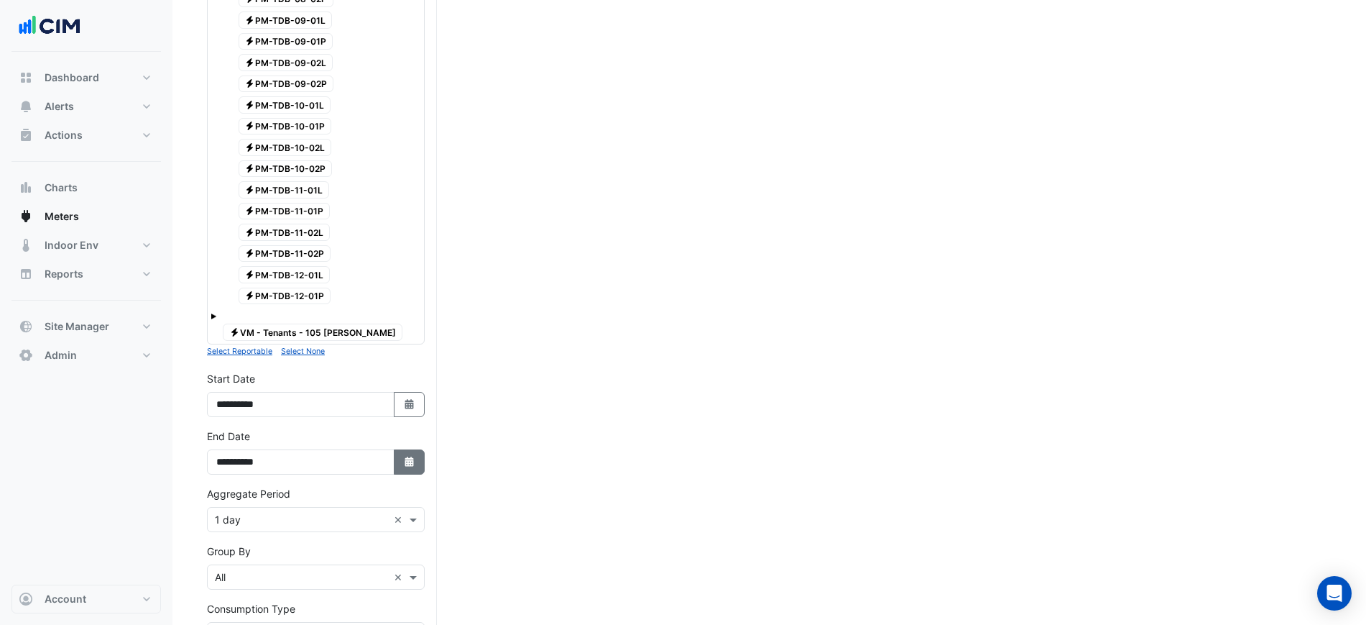
click at [402, 449] on button "Select Date" at bounding box center [410, 461] width 32 height 25
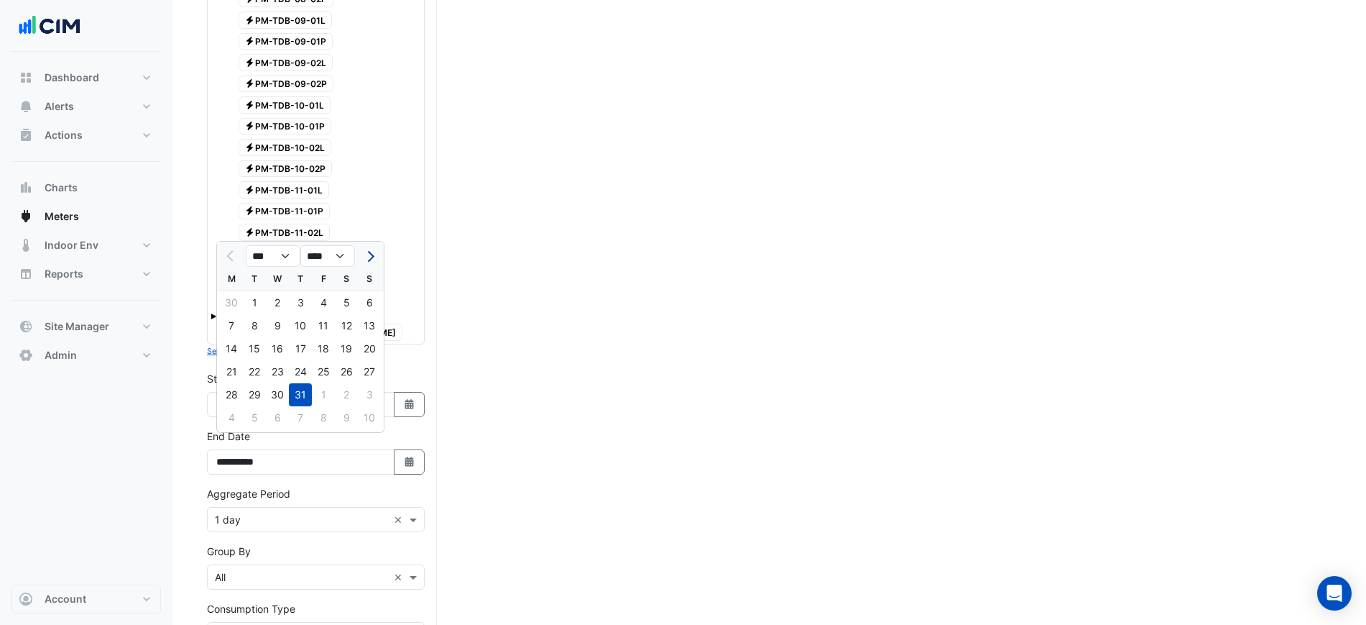
click at [366, 258] on button "Next month" at bounding box center [369, 255] width 17 height 23
select select "*"
click at [328, 350] on div "15" at bounding box center [323, 348] width 23 height 23
type input "**********"
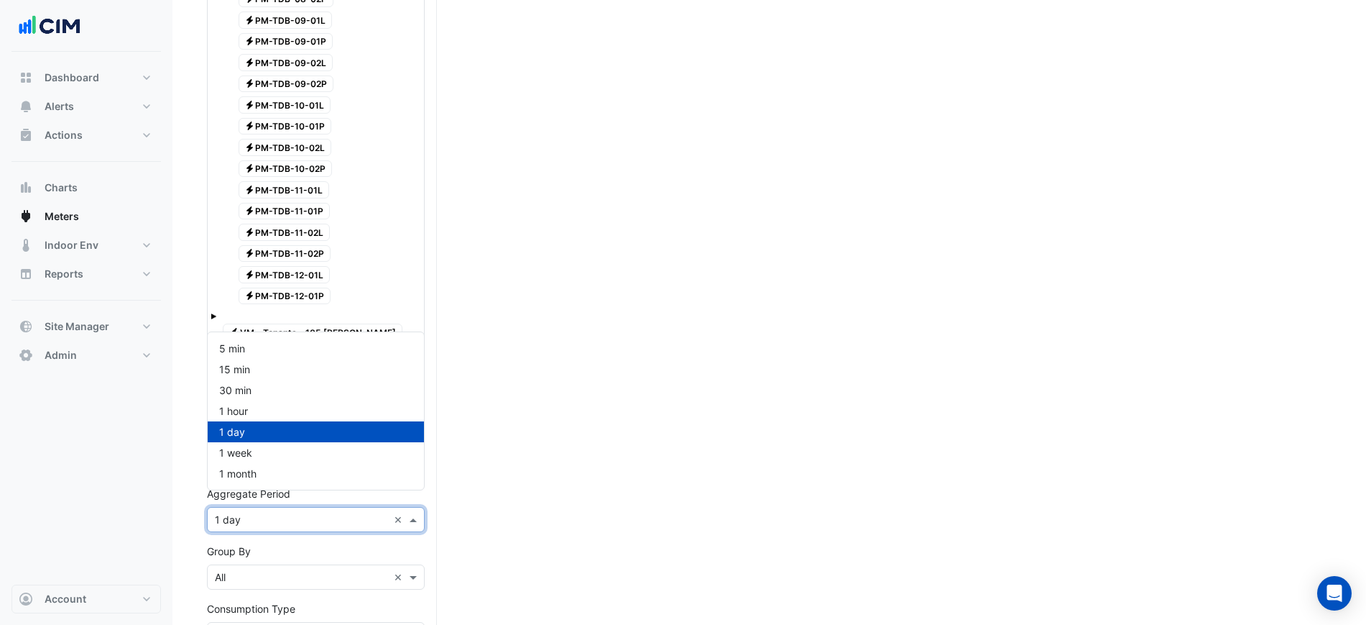
click at [345, 512] on input "text" at bounding box center [301, 519] width 173 height 15
click at [303, 405] on div "1 hour" at bounding box center [316, 410] width 216 height 21
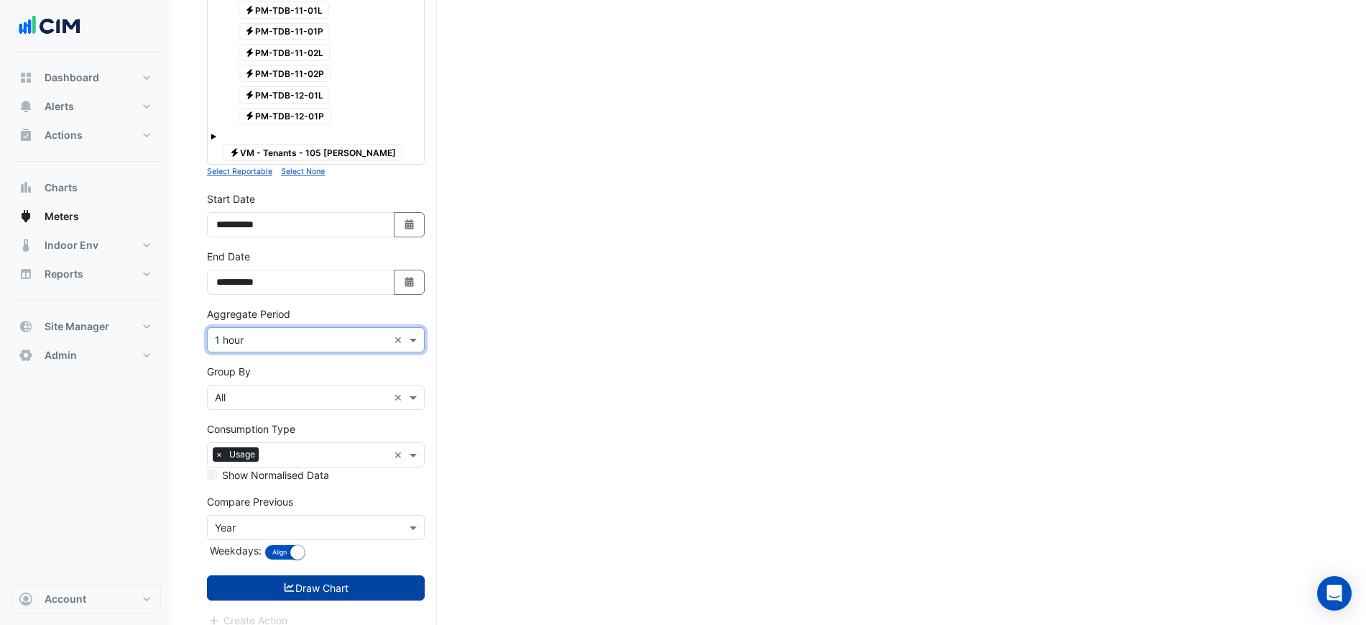
click at [382, 575] on button "Draw Chart" at bounding box center [316, 587] width 218 height 25
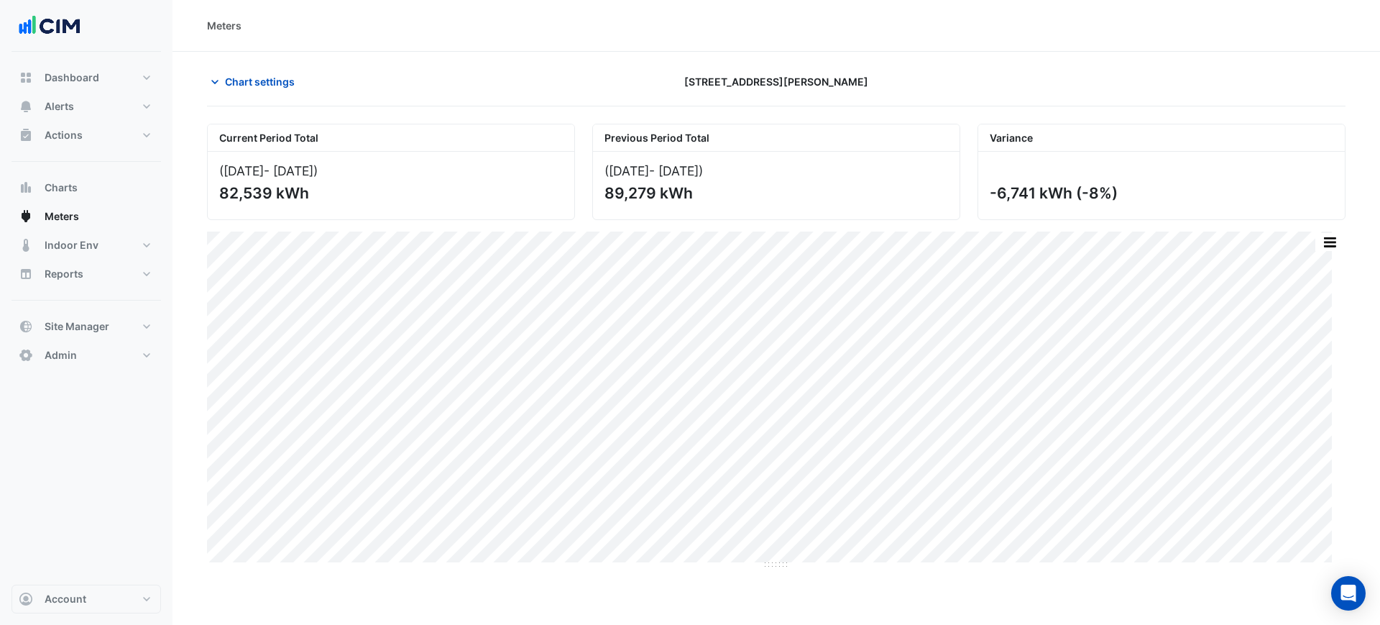
click at [1165, 69] on div at bounding box center [1161, 81] width 385 height 25
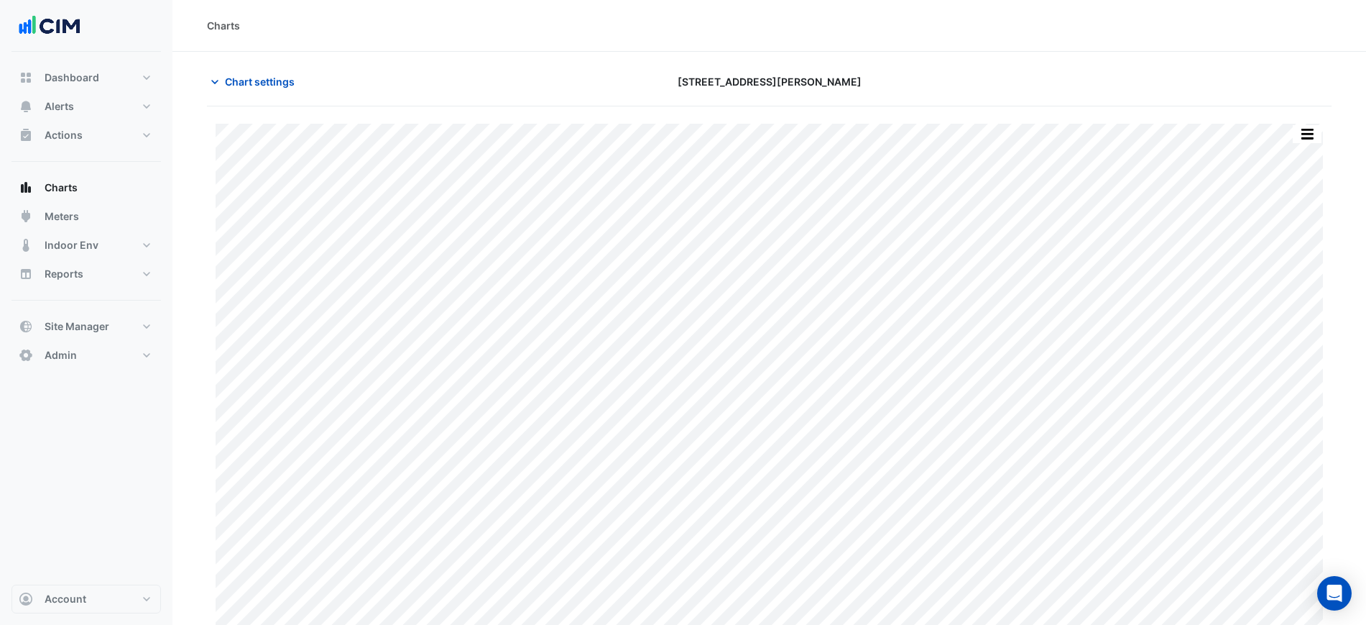
click at [183, 83] on section "Chart settings [STREET_ADDRESS][PERSON_NAME] Print Save as JPEG Save as PNG Piv…" at bounding box center [769, 344] width 1194 height 585
click at [218, 80] on icon "button" at bounding box center [214, 82] width 7 height 4
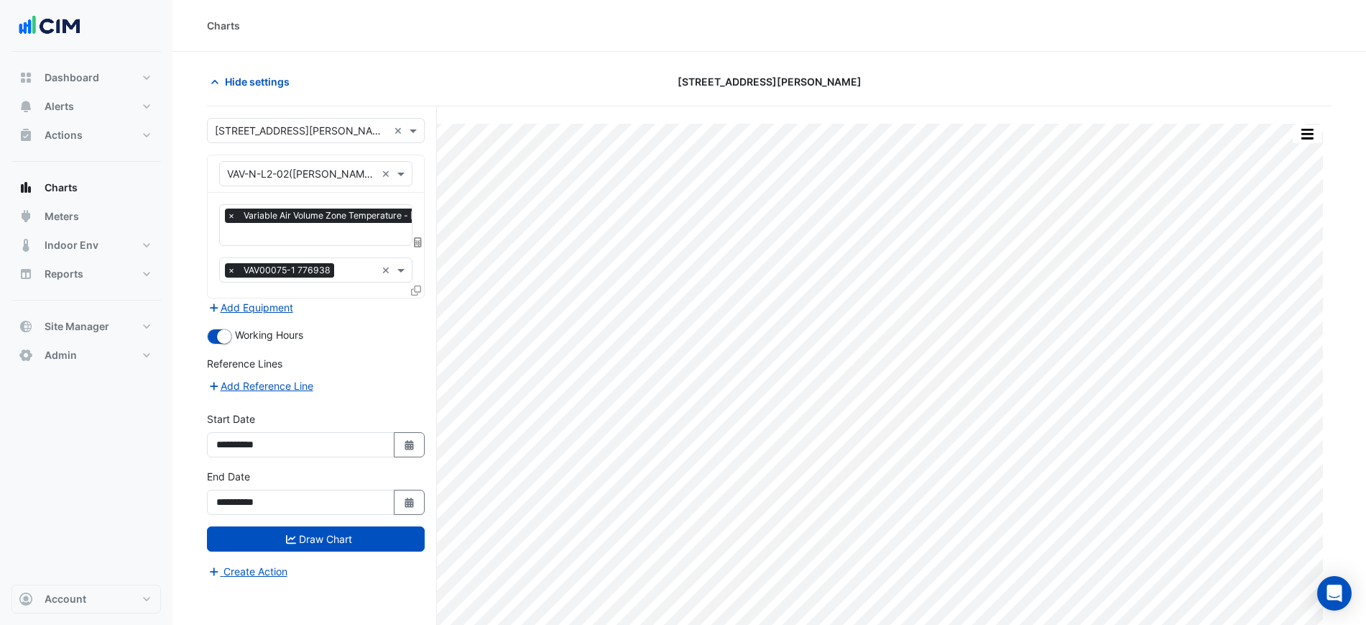
click at [280, 167] on input "text" at bounding box center [301, 174] width 149 height 15
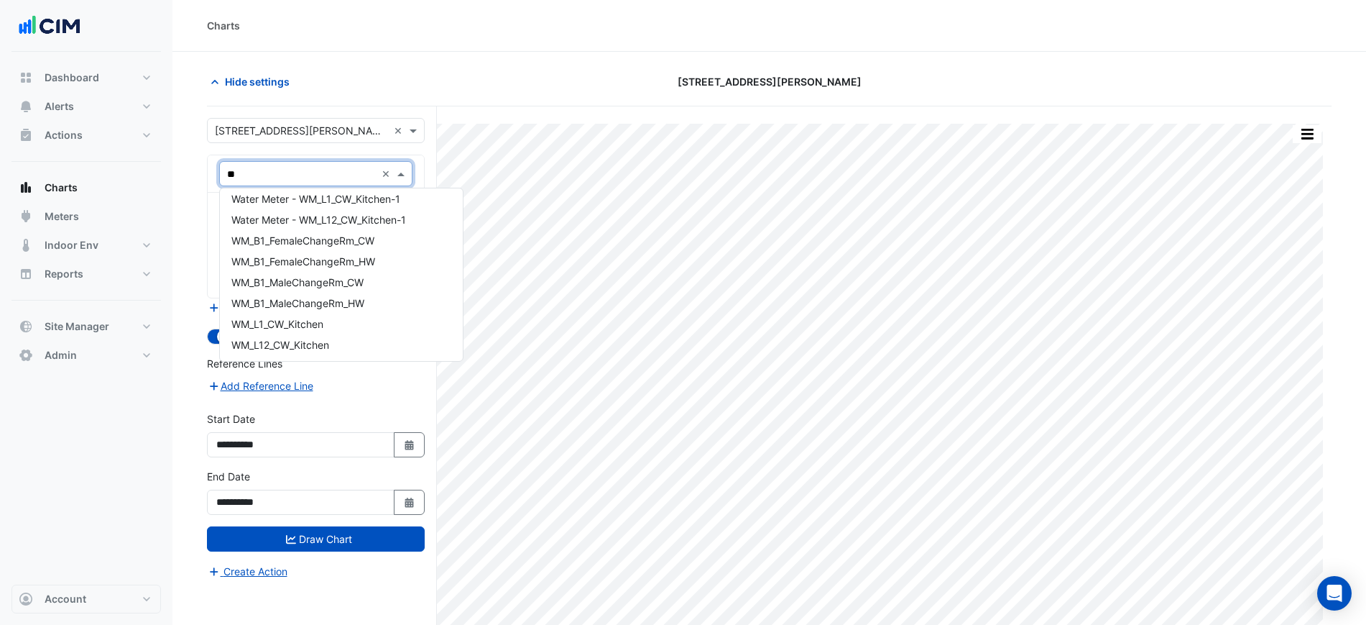
click at [290, 167] on input "**" at bounding box center [301, 174] width 149 height 15
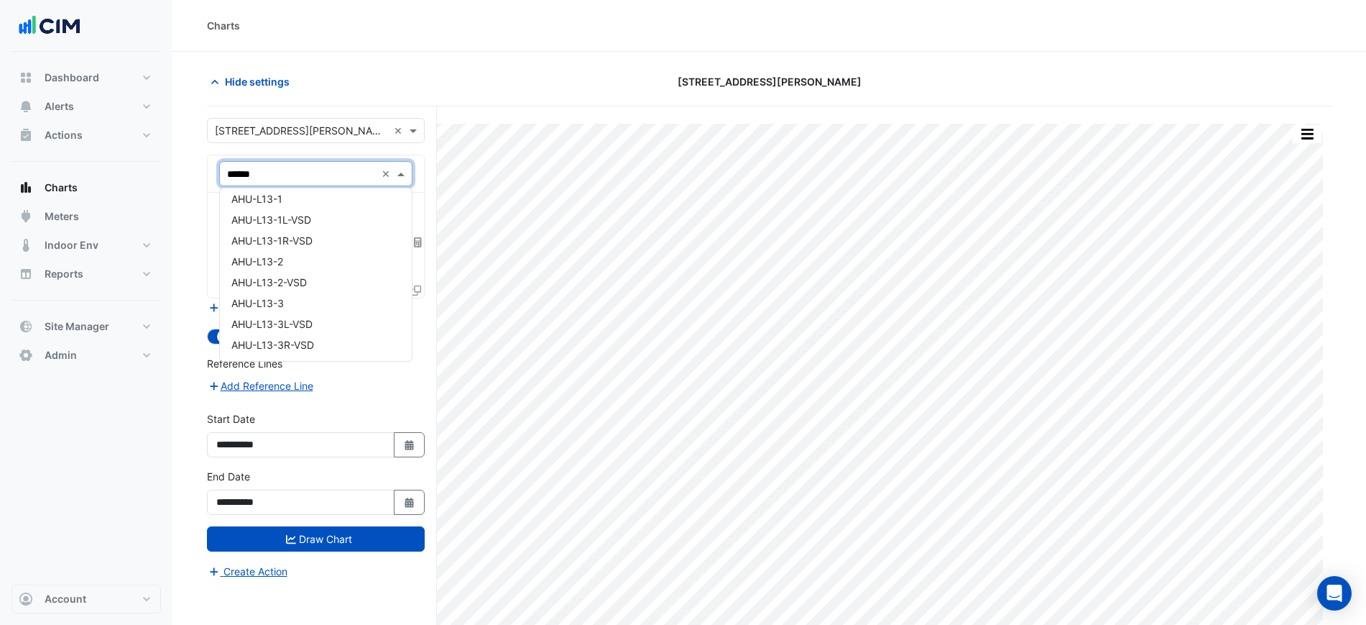
type input "*******"
click at [313, 199] on div "AHU-L13-1" at bounding box center [316, 198] width 192 height 21
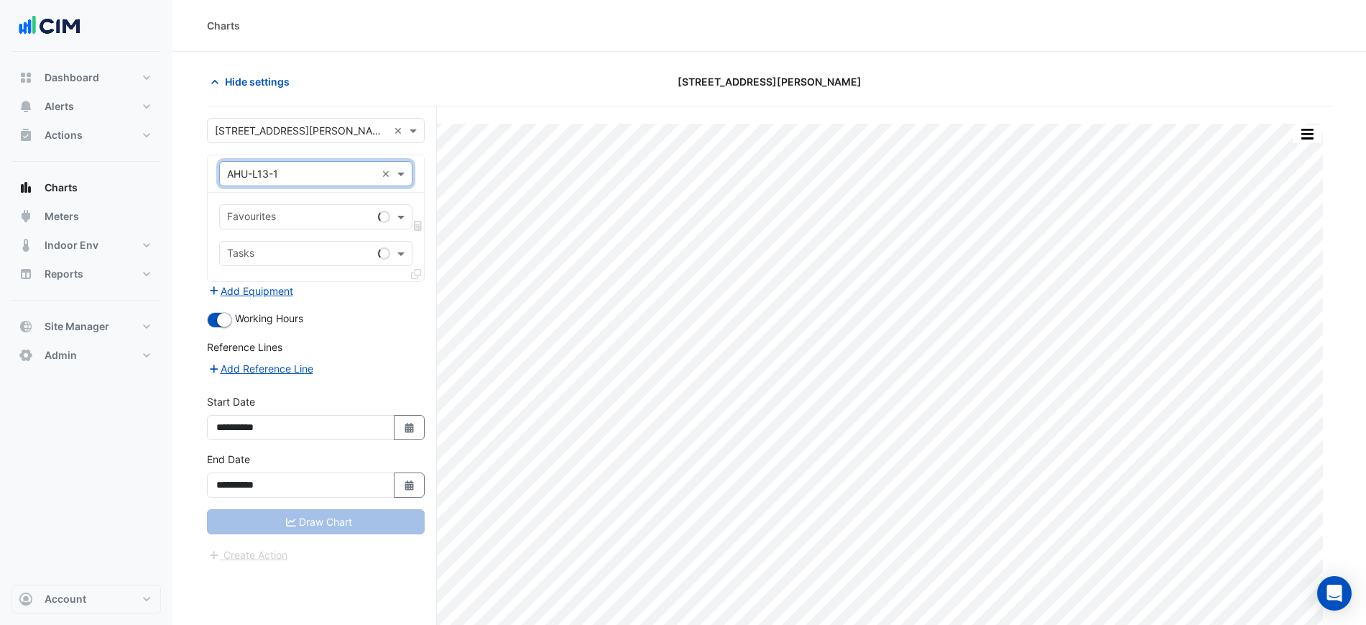
click at [314, 226] on div at bounding box center [298, 218] width 147 height 19
type input "*"
type input "******"
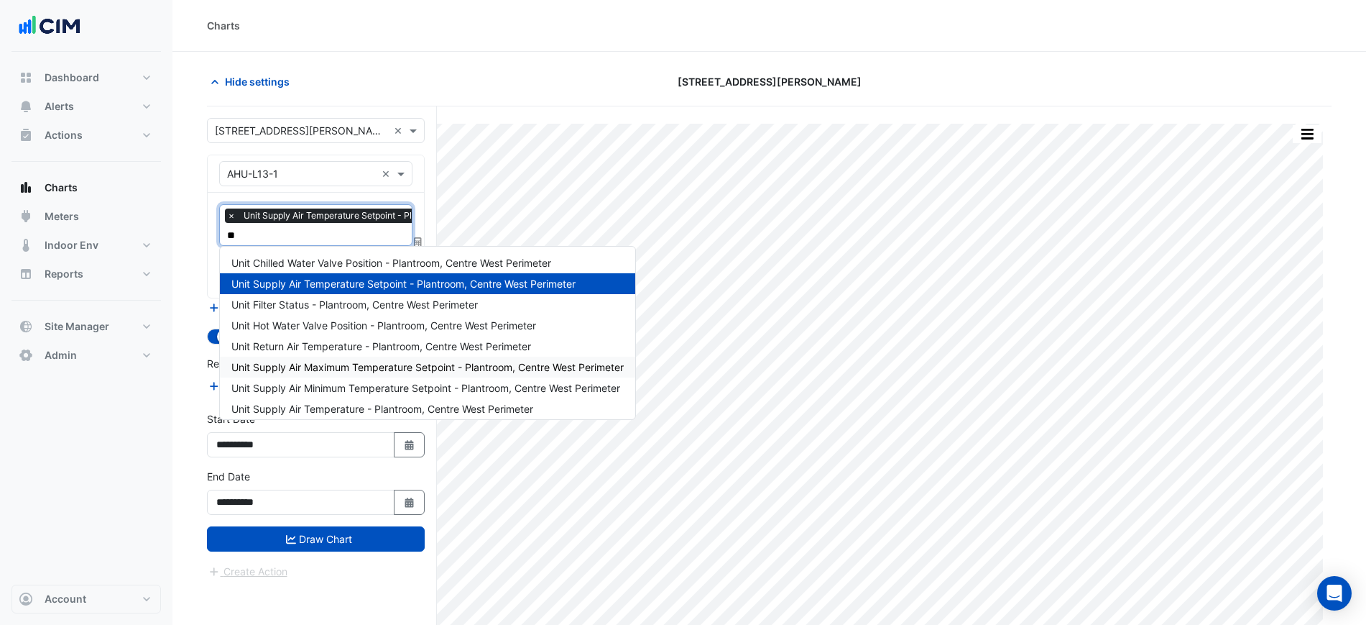
type input "***"
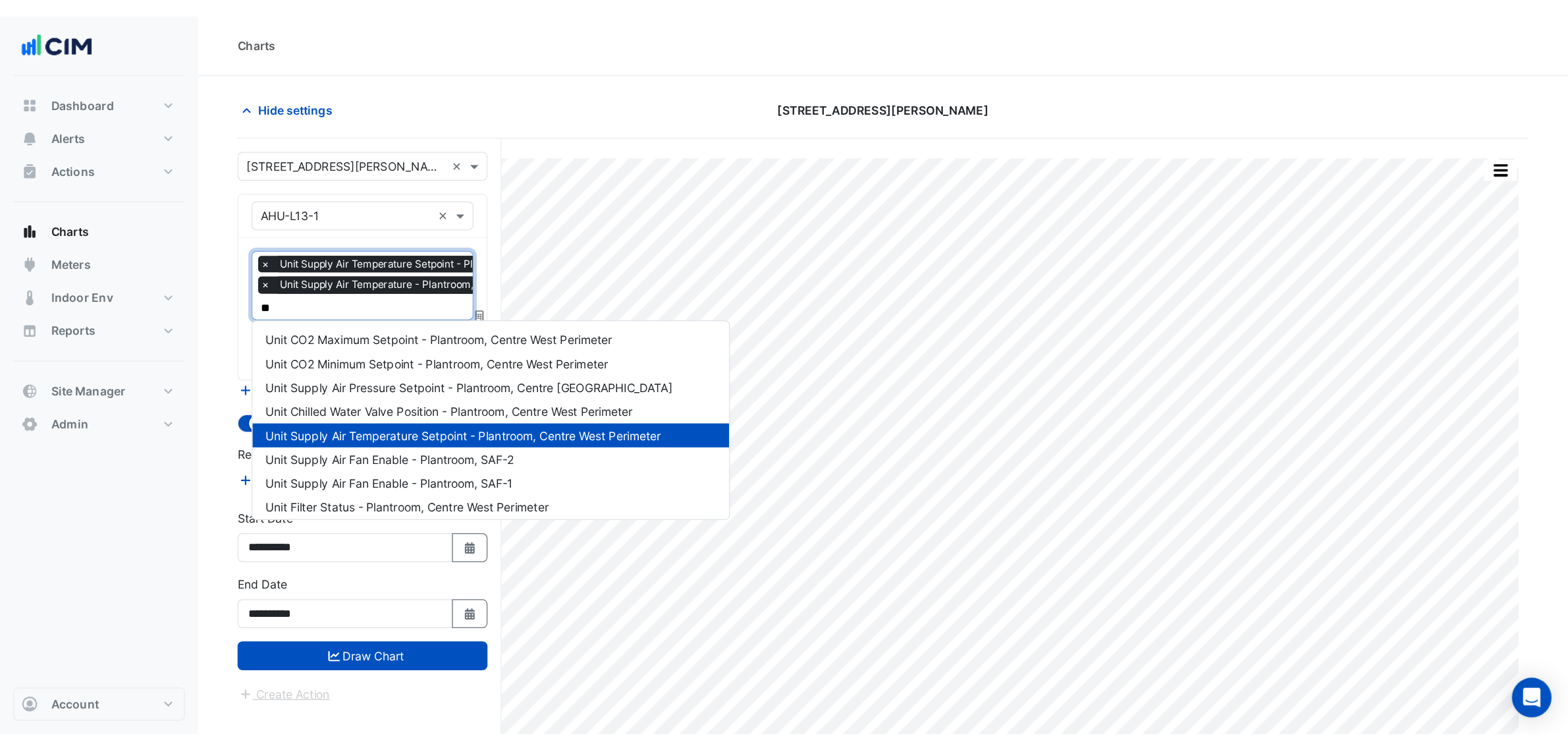
scroll to position [0, 0]
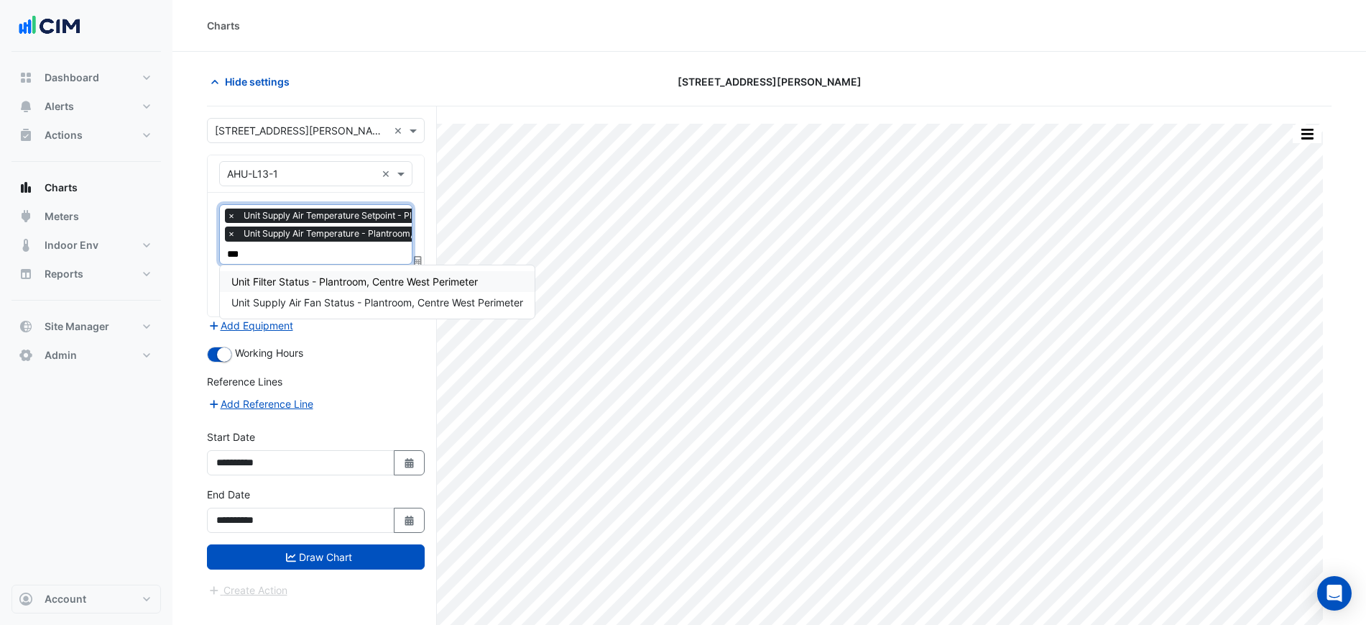
type input "****"
click at [308, 296] on span "Unit Supply Air Fan Status - Plantroom, Centre West Perimeter" at bounding box center [377, 302] width 292 height 12
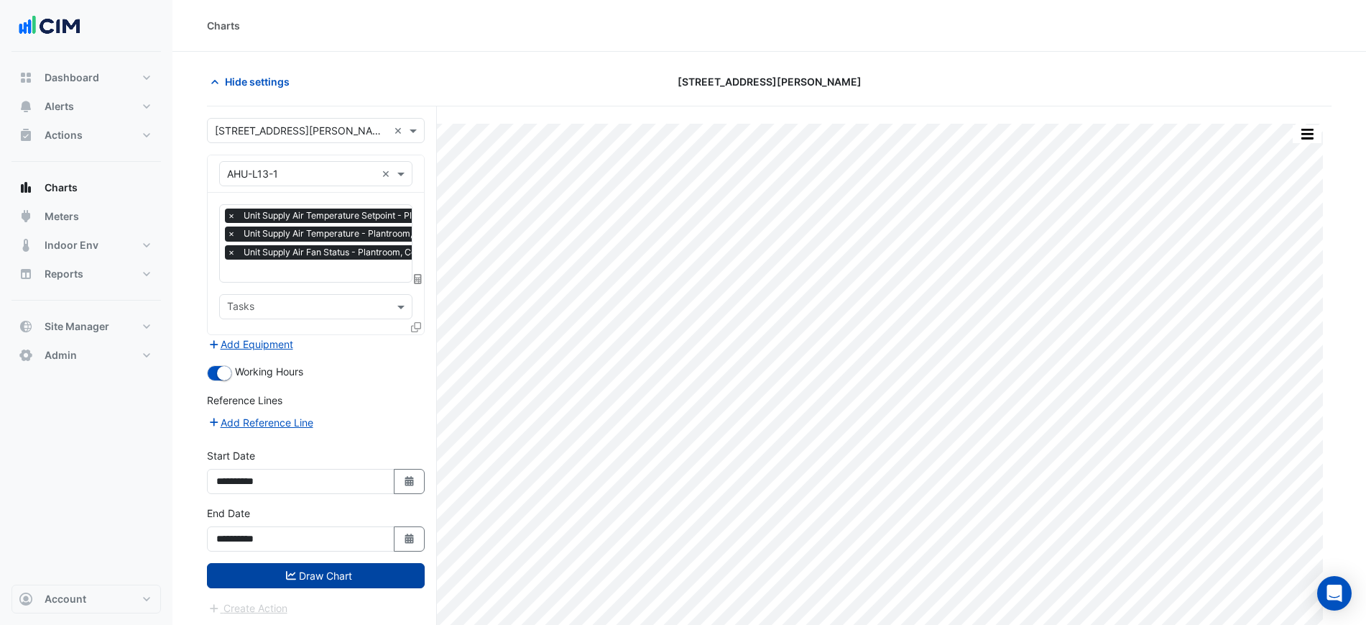
click at [336, 563] on button "Draw Chart" at bounding box center [316, 575] width 218 height 25
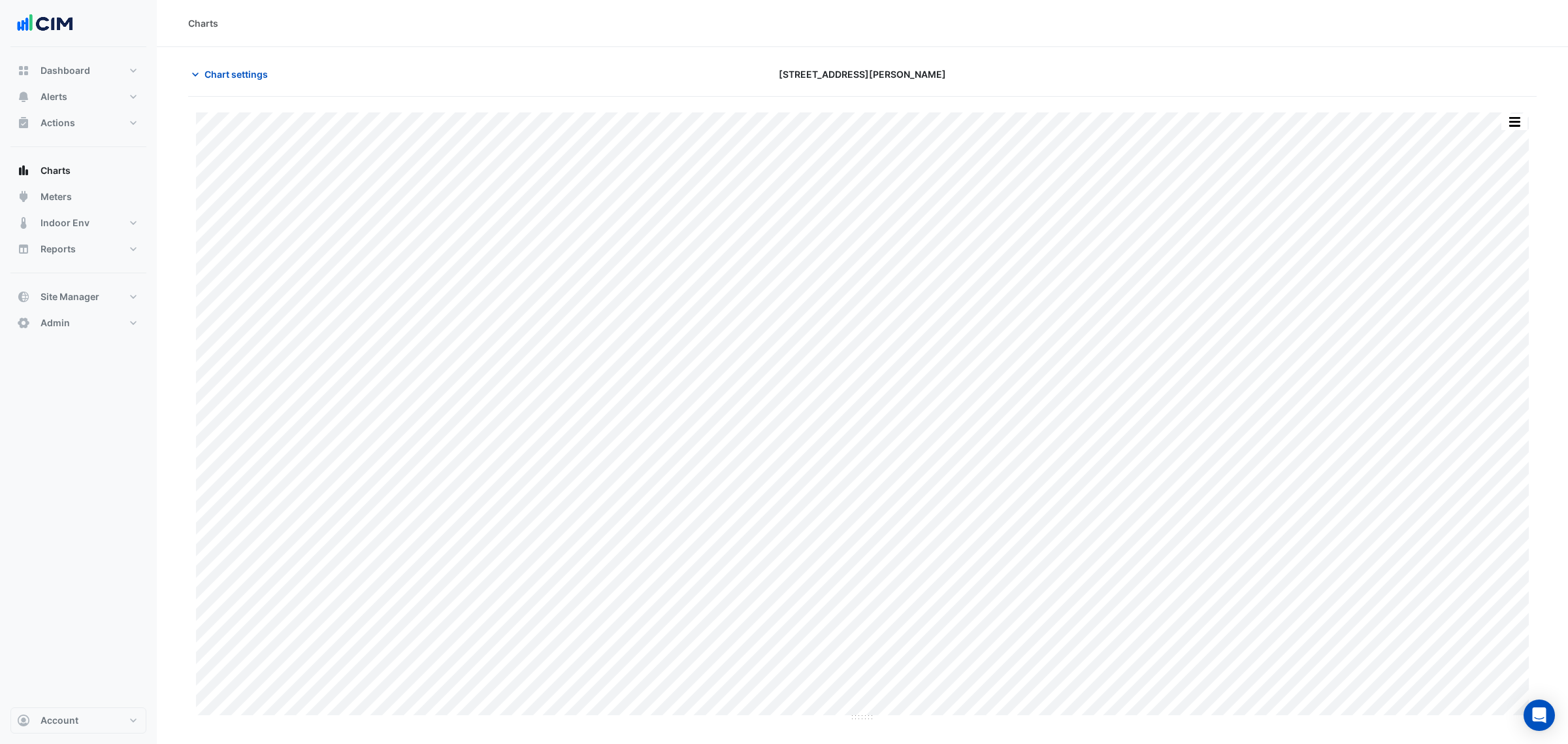
click at [1253, 120] on button "button" at bounding box center [1514, 122] width 26 height 16
click at [1253, 136] on div "Split by Unit" at bounding box center [1488, 146] width 78 height 24
click at [243, 69] on span "Chart settings" at bounding box center [236, 74] width 64 height 14
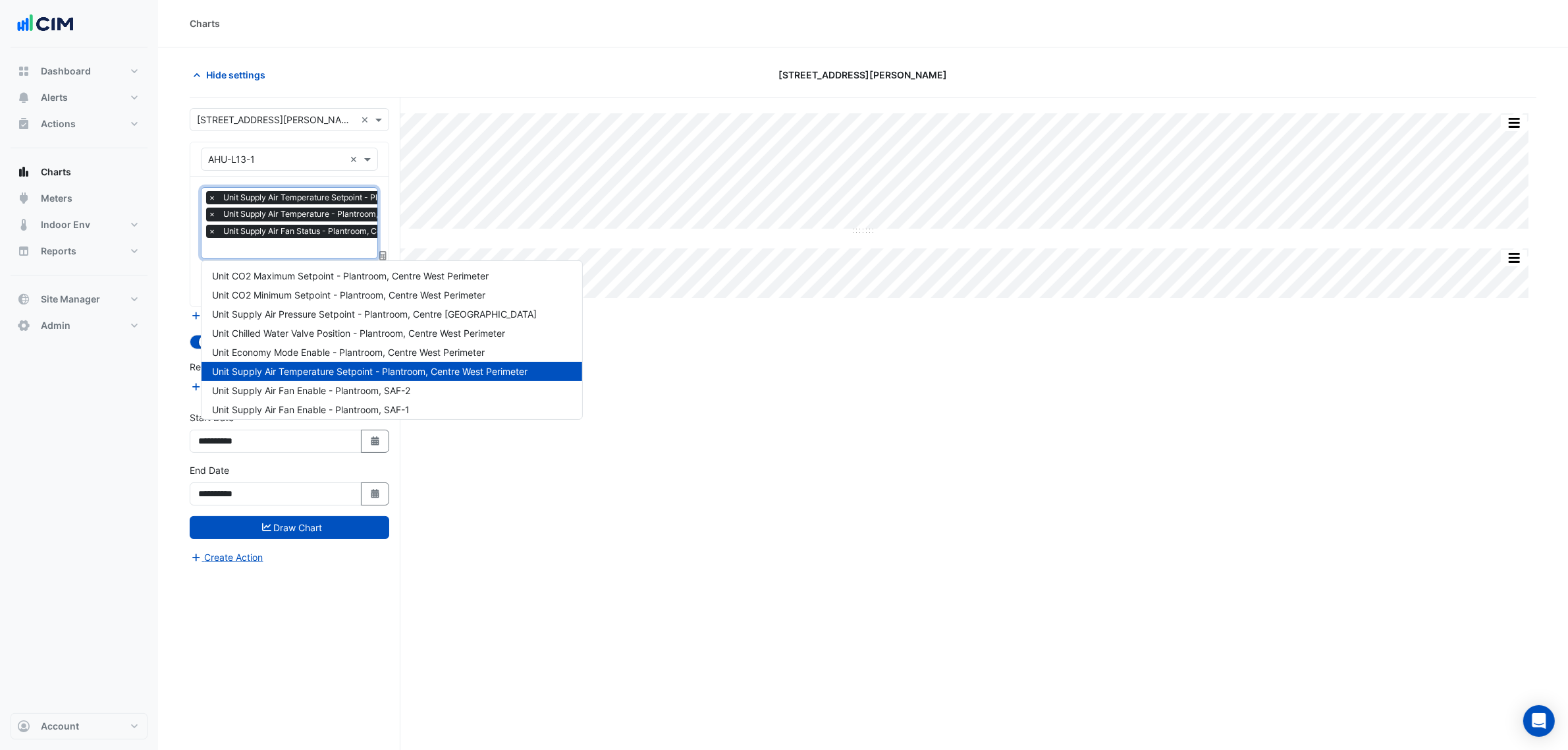
scroll to position [0, 6]
click at [274, 236] on span "Unit Supply Air Fan Status - Plantroom, Centre West Perimeter" at bounding box center [334, 231] width 240 height 13
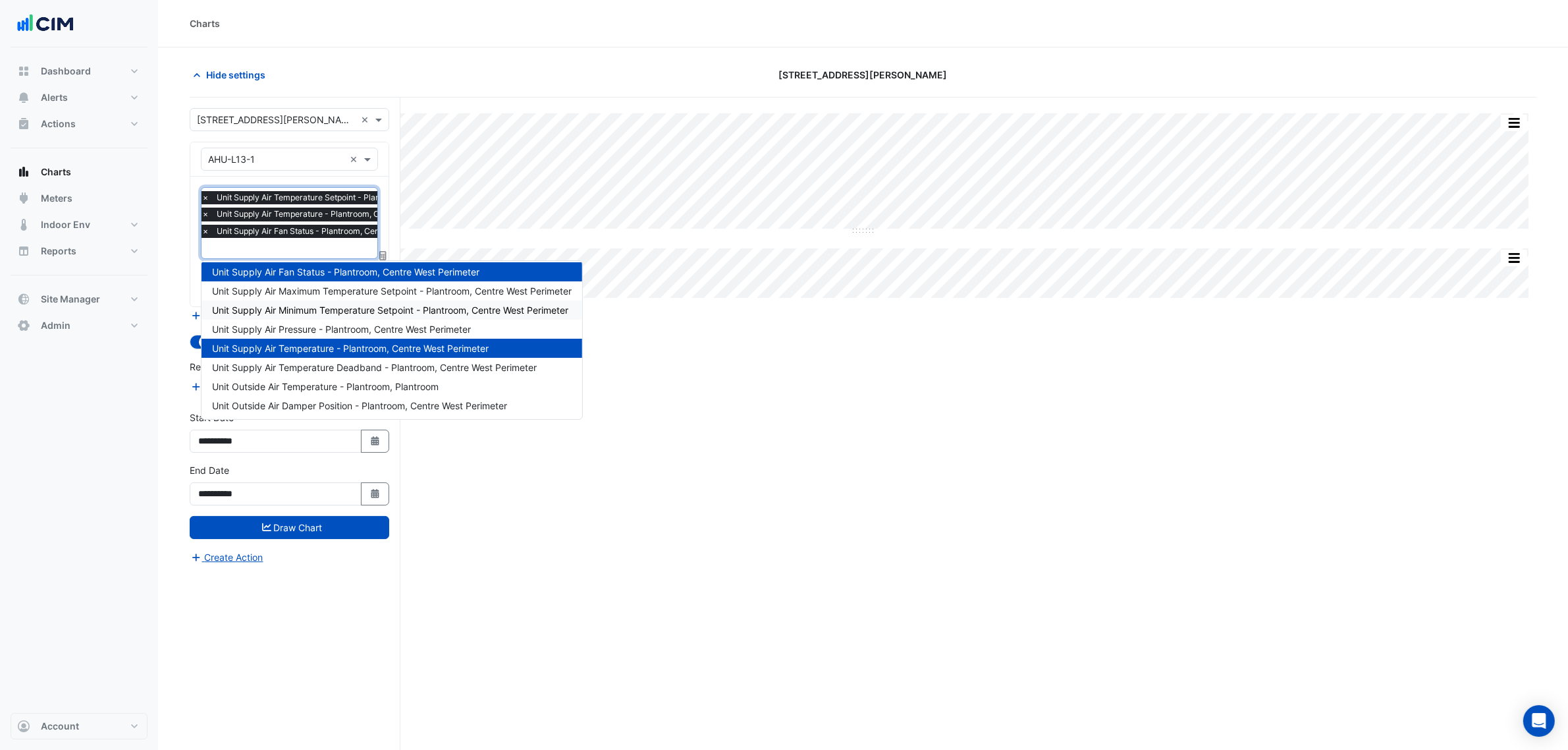
type input "*"
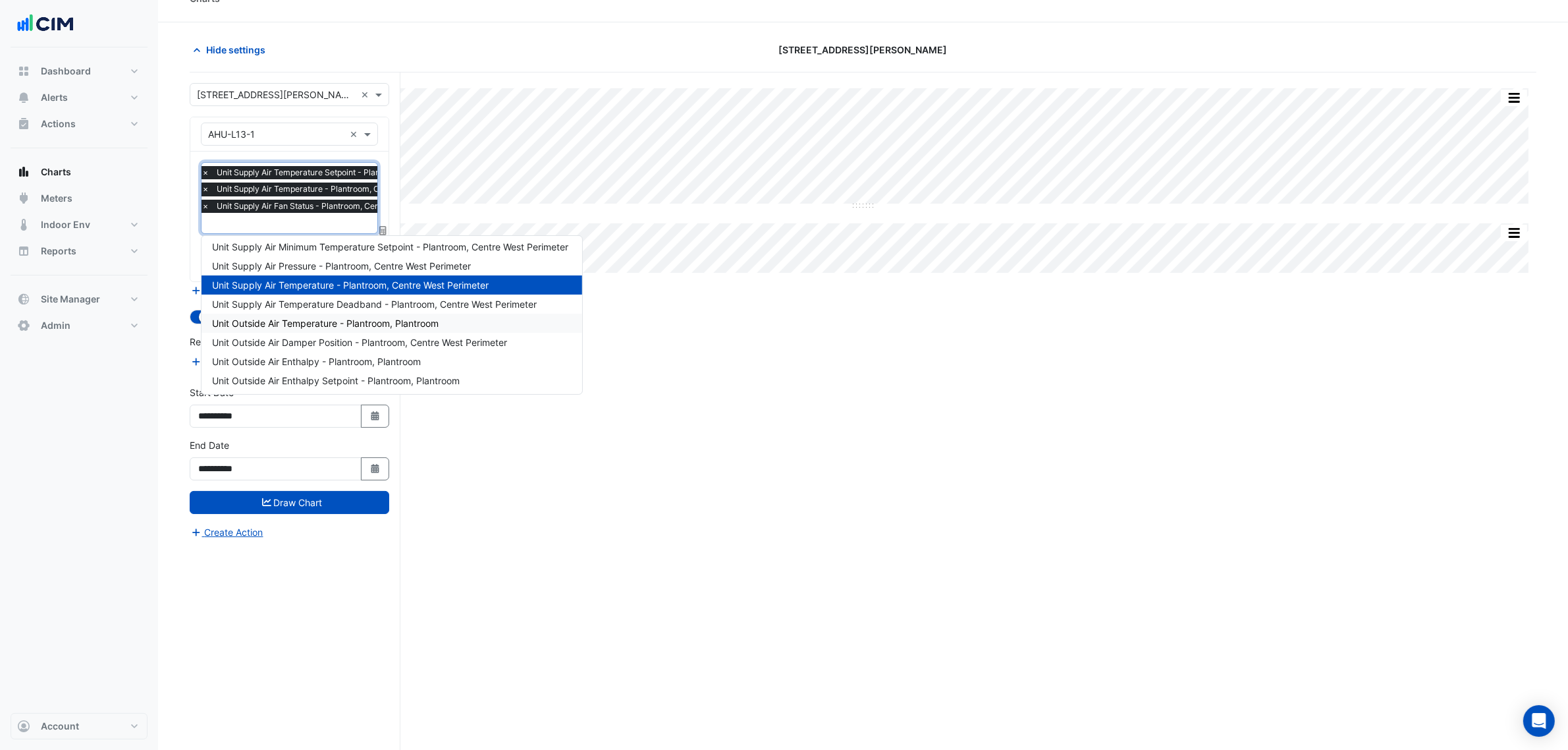
scroll to position [50, 0]
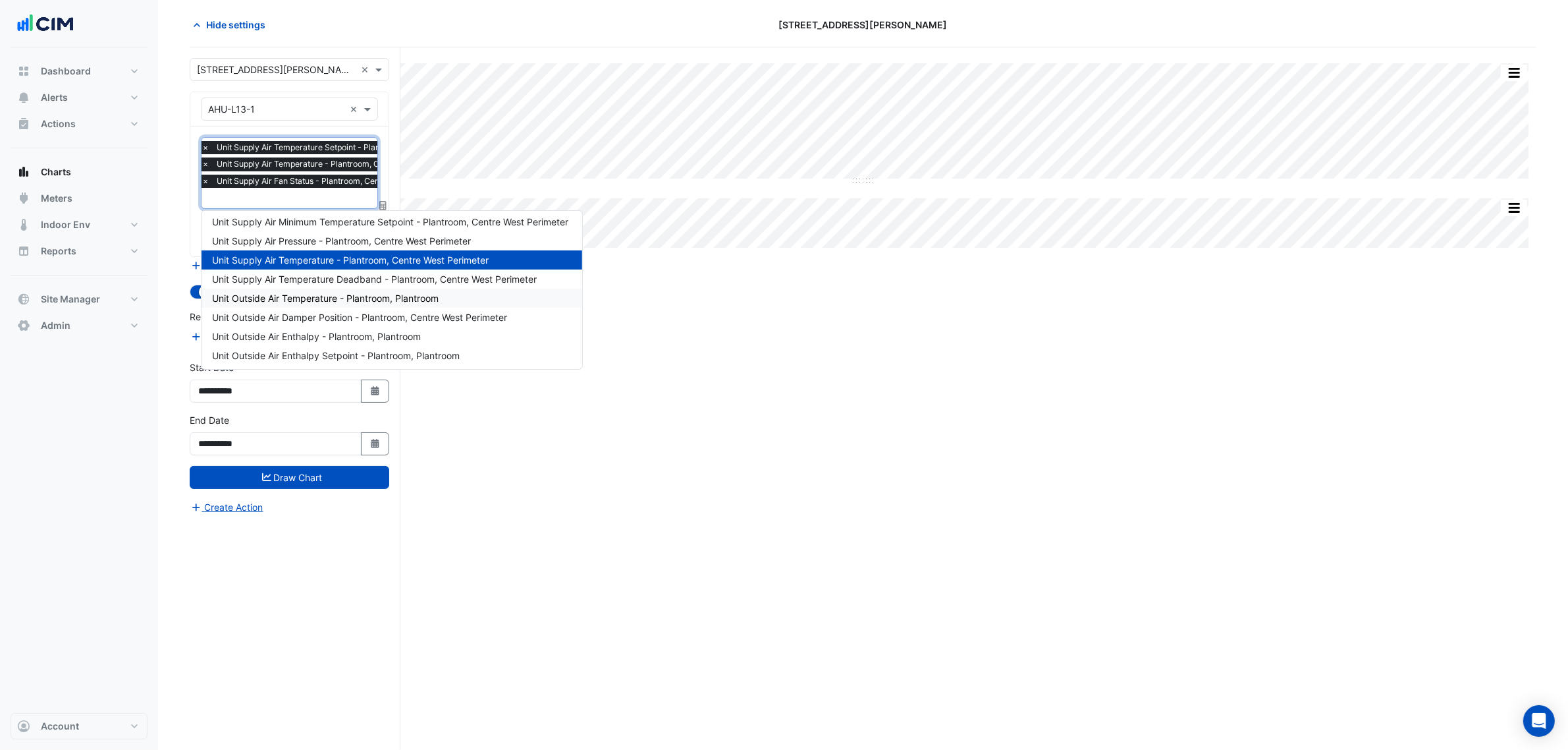
click at [411, 294] on span "Unit Outside Air Temperature - Plantroom, Plantroom" at bounding box center [324, 298] width 226 height 11
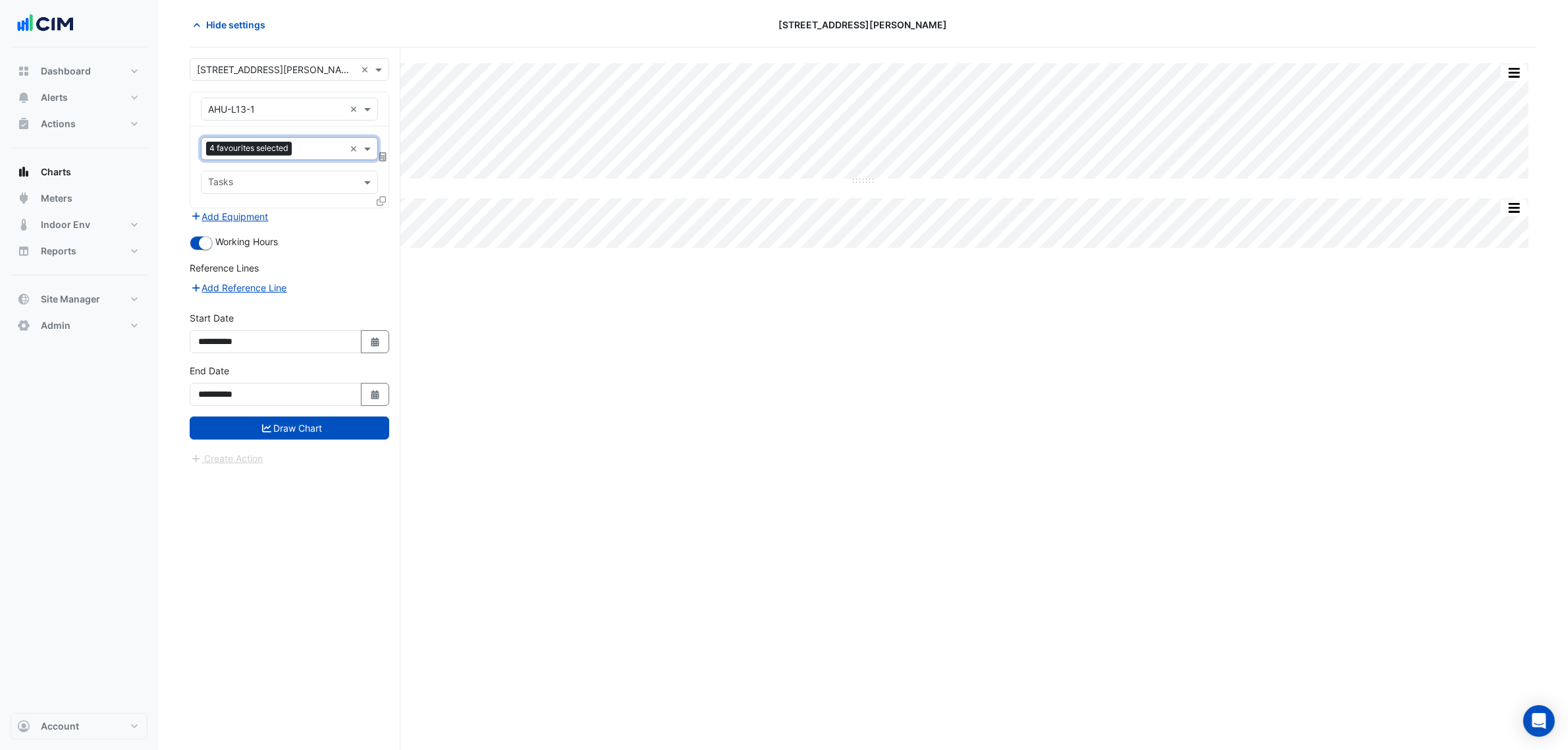
scroll to position [0, 0]
click at [306, 149] on input "text" at bounding box center [321, 149] width 48 height 14
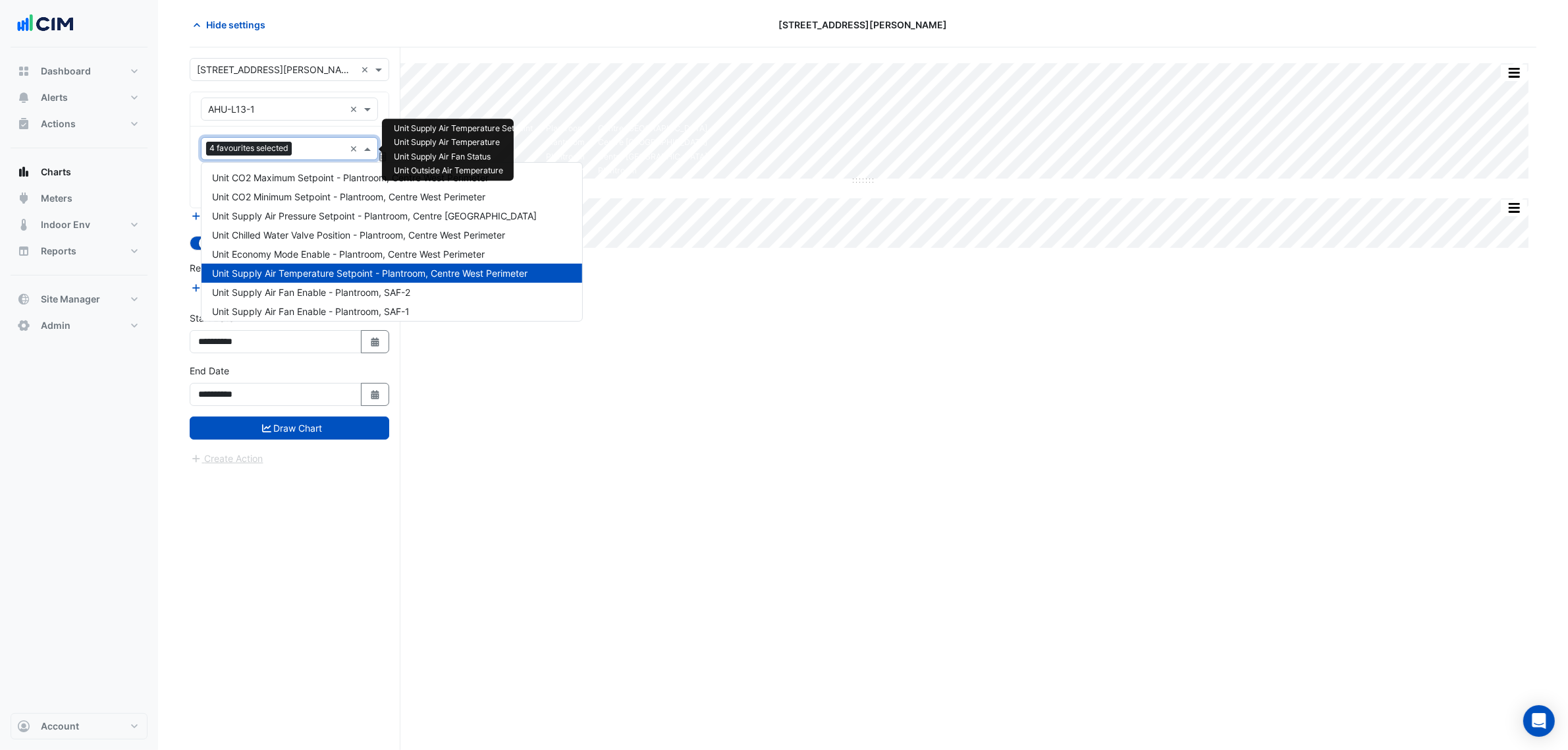
scroll to position [481, 0]
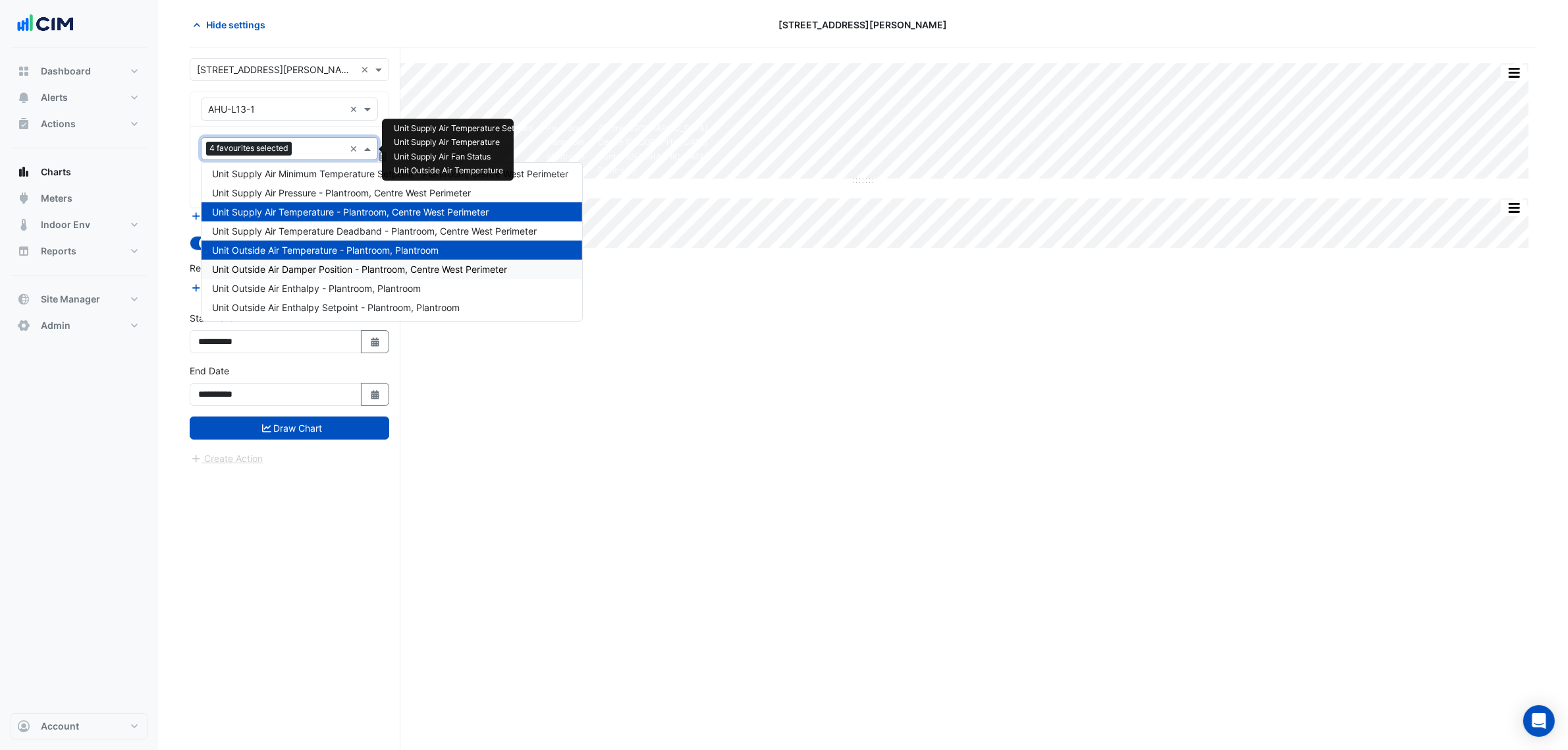
click at [379, 266] on span "Unit Outside Air Damper Position - Plantroom, Centre West Perimeter" at bounding box center [359, 269] width 295 height 11
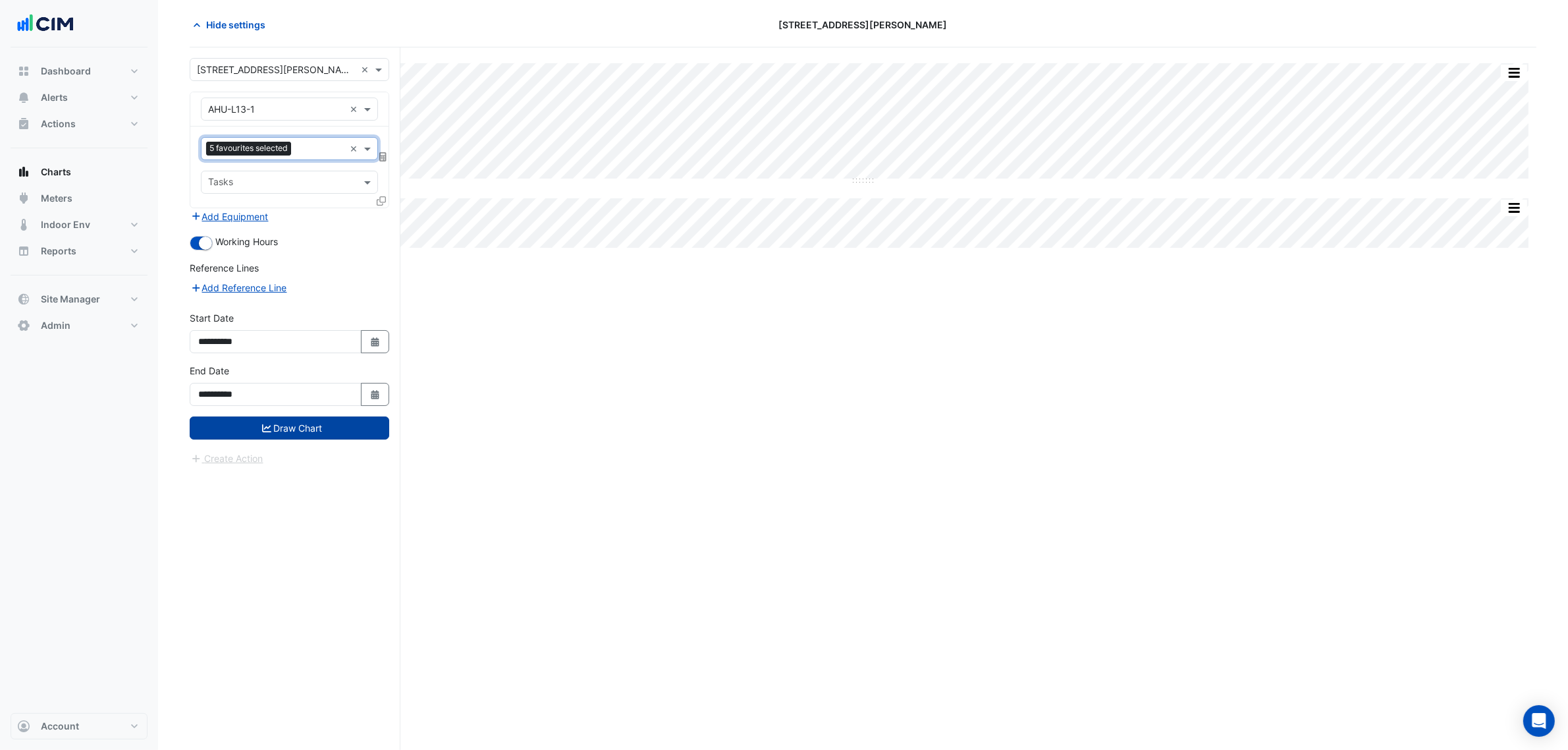
click at [373, 427] on button "Draw Chart" at bounding box center [290, 427] width 200 height 23
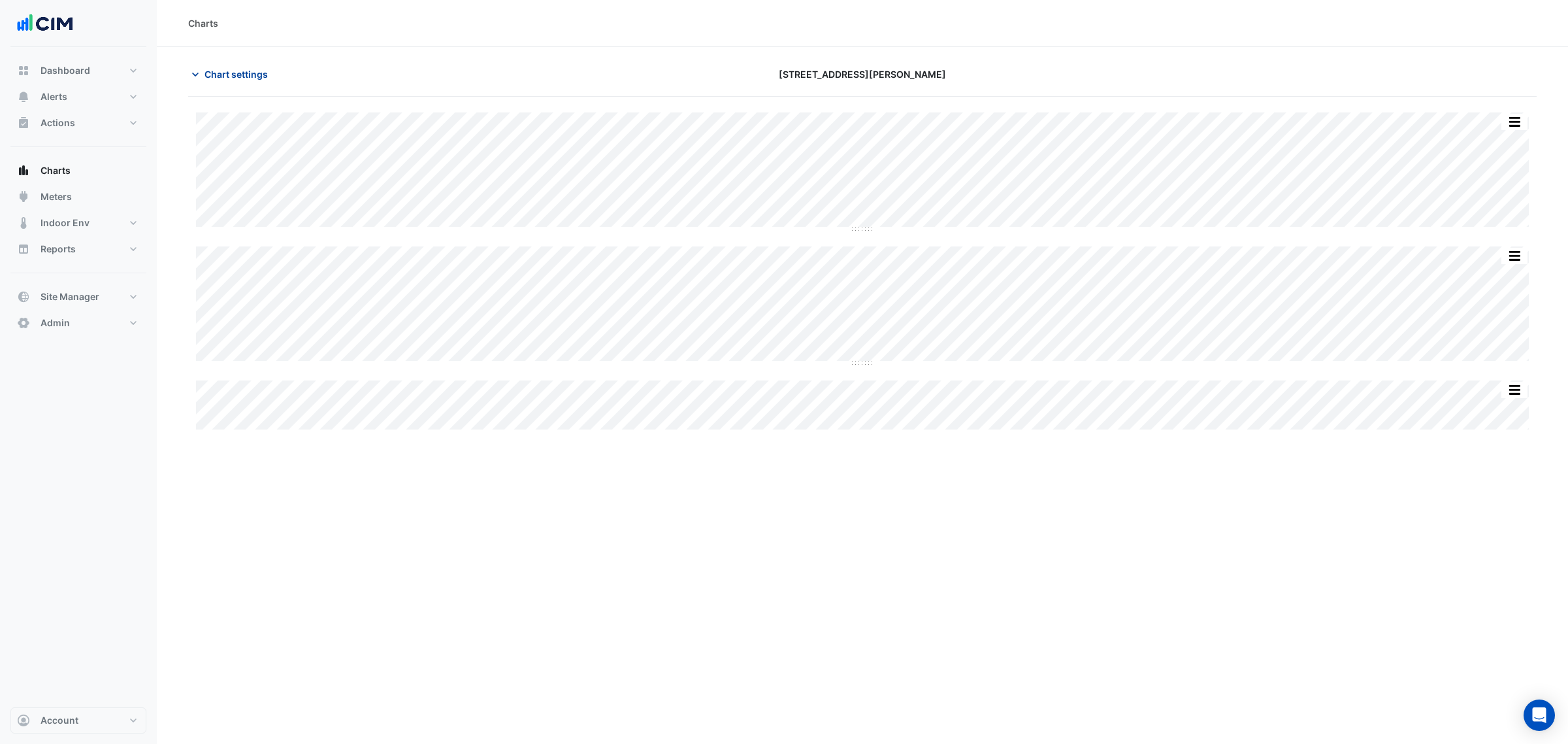
click at [235, 75] on span "Chart settings" at bounding box center [236, 74] width 64 height 14
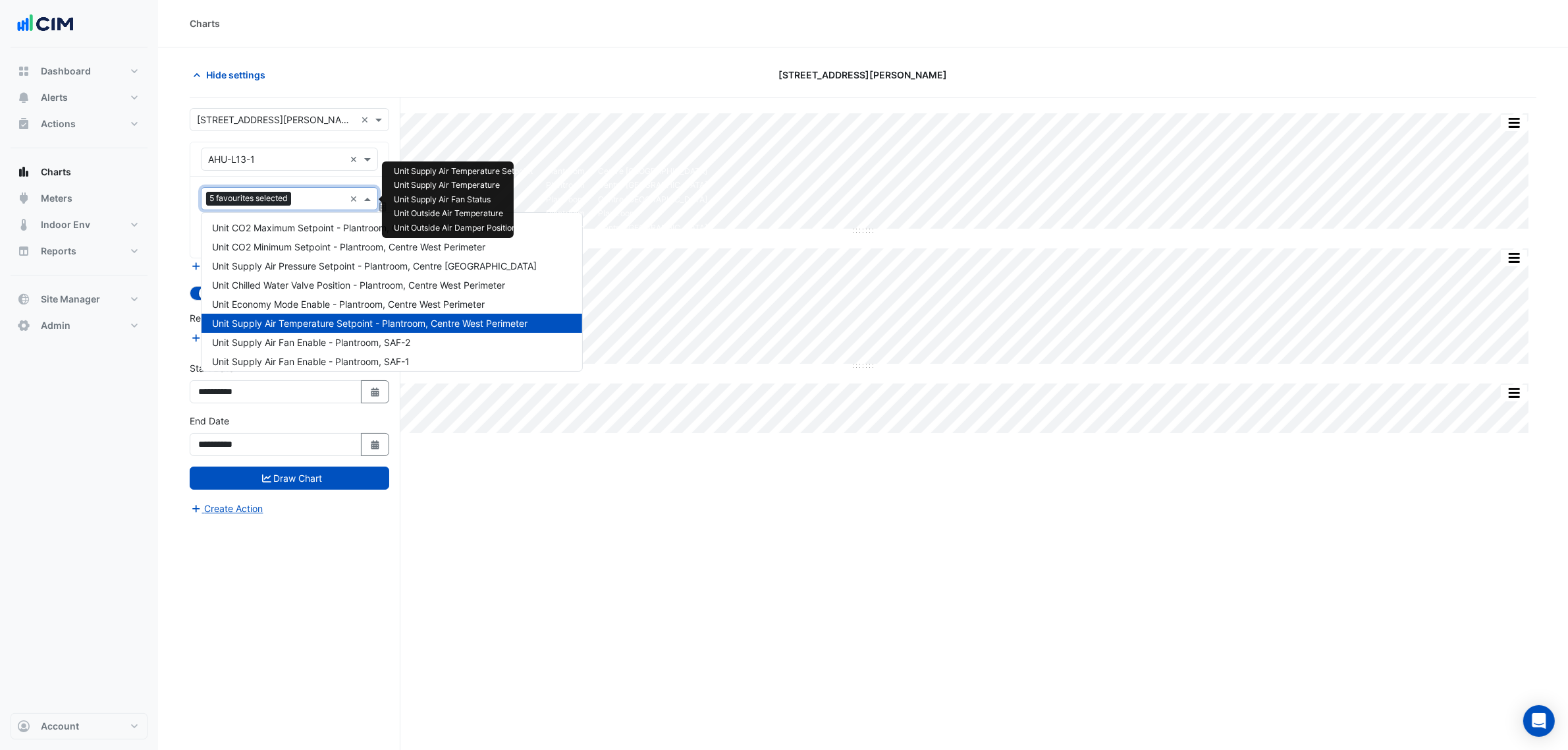
click at [277, 201] on span "5 favourites selected" at bounding box center [248, 198] width 85 height 13
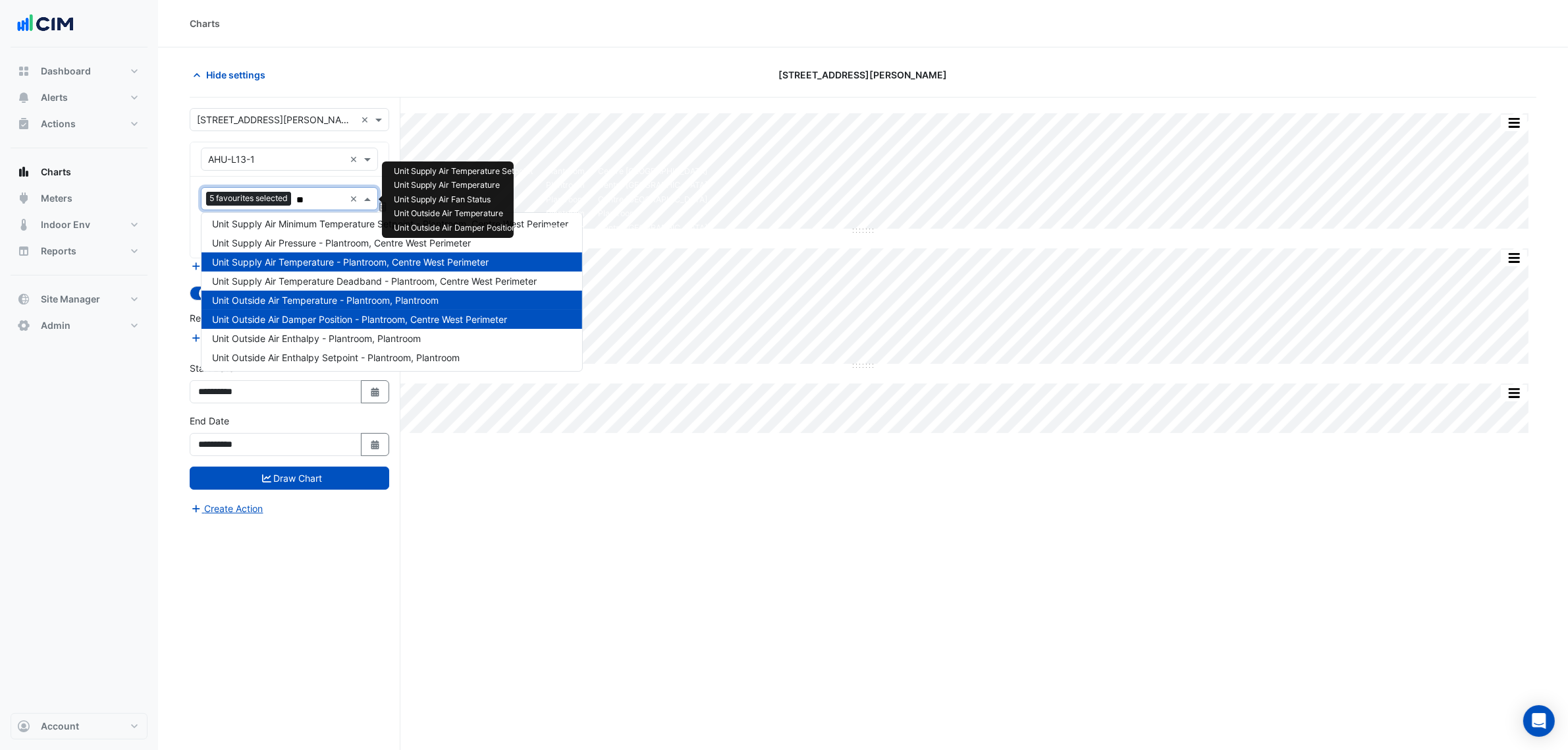
scroll to position [119, 0]
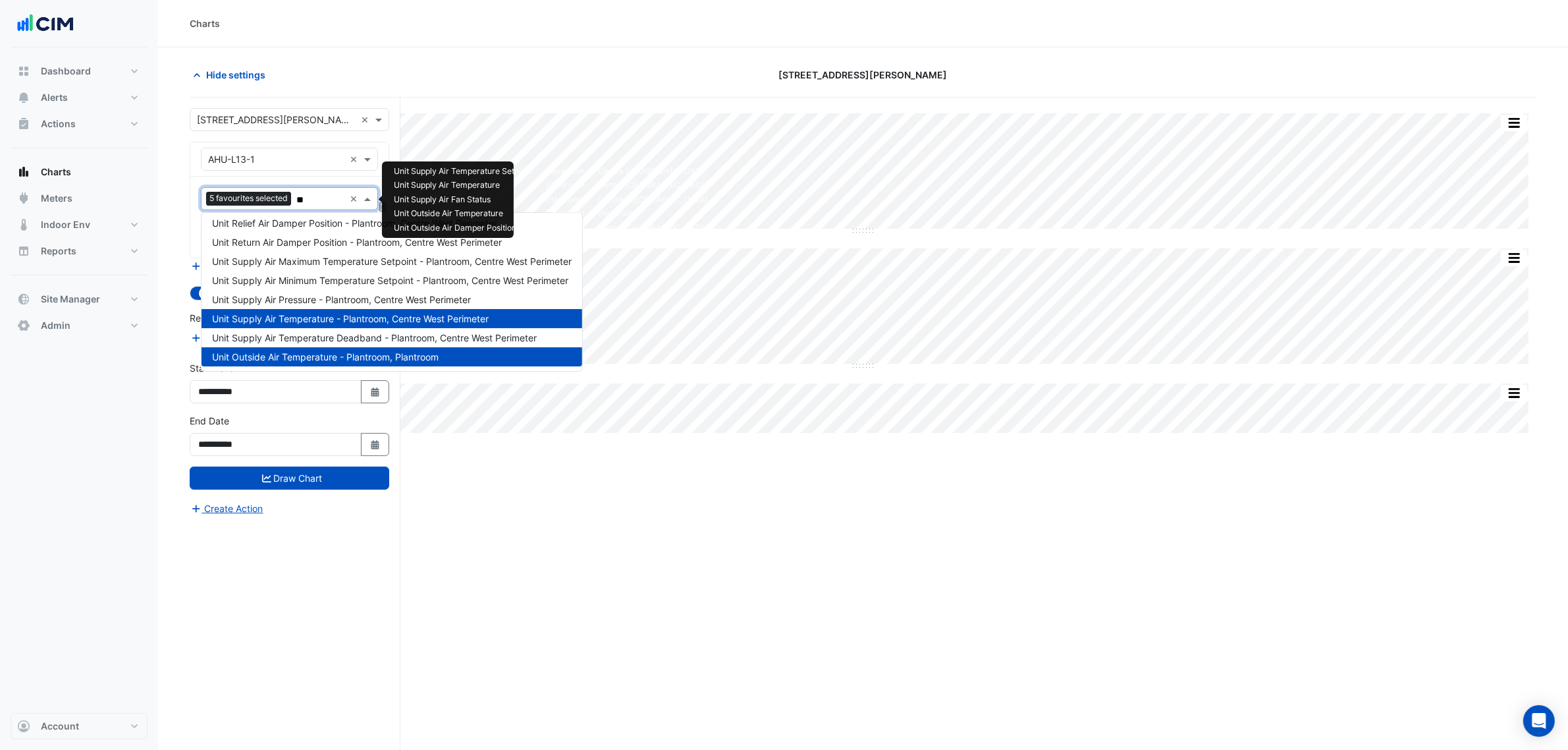
type input "***"
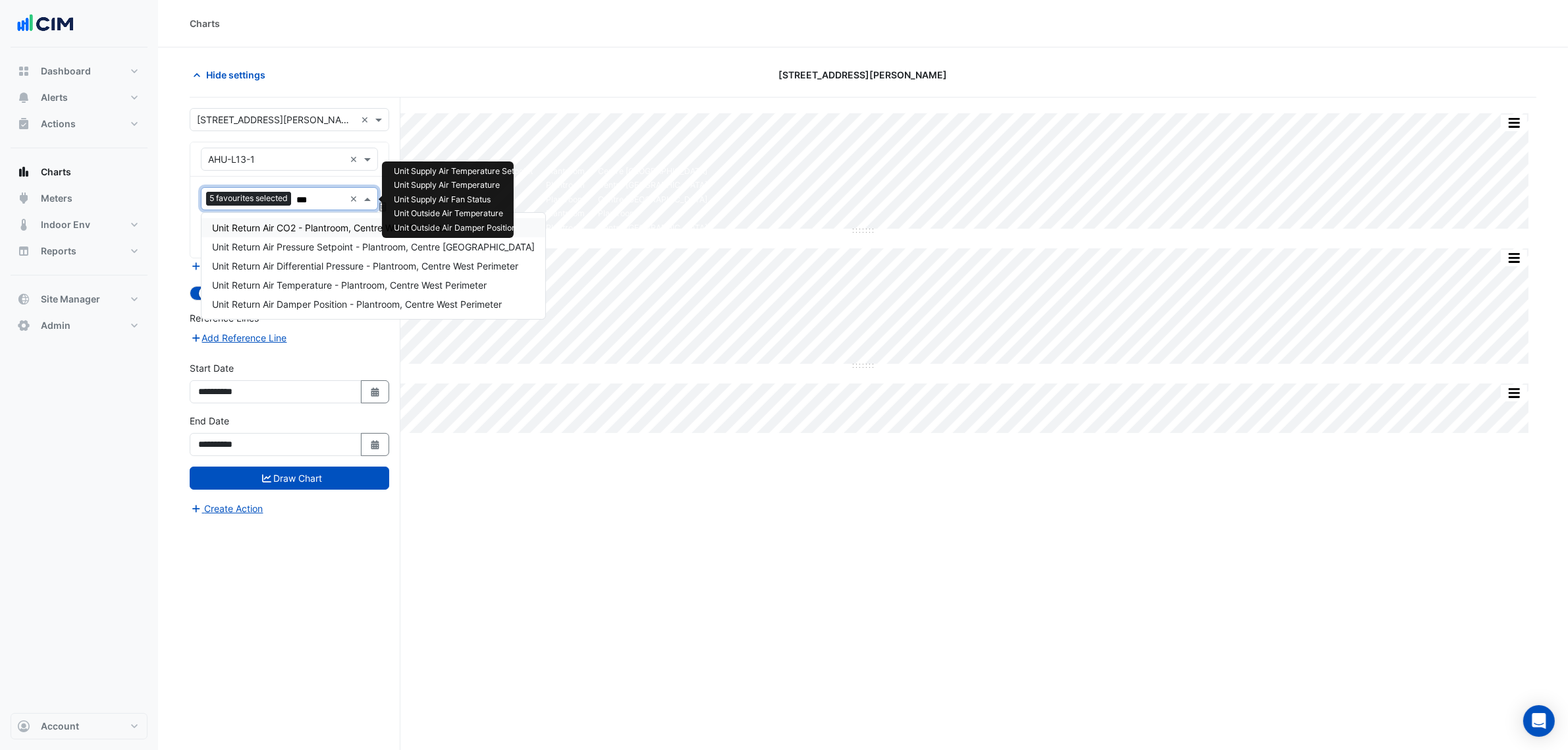
scroll to position [0, 0]
click at [334, 289] on span "Unit Return Air Temperature - Plantroom, Centre West Perimeter" at bounding box center [349, 285] width 275 height 11
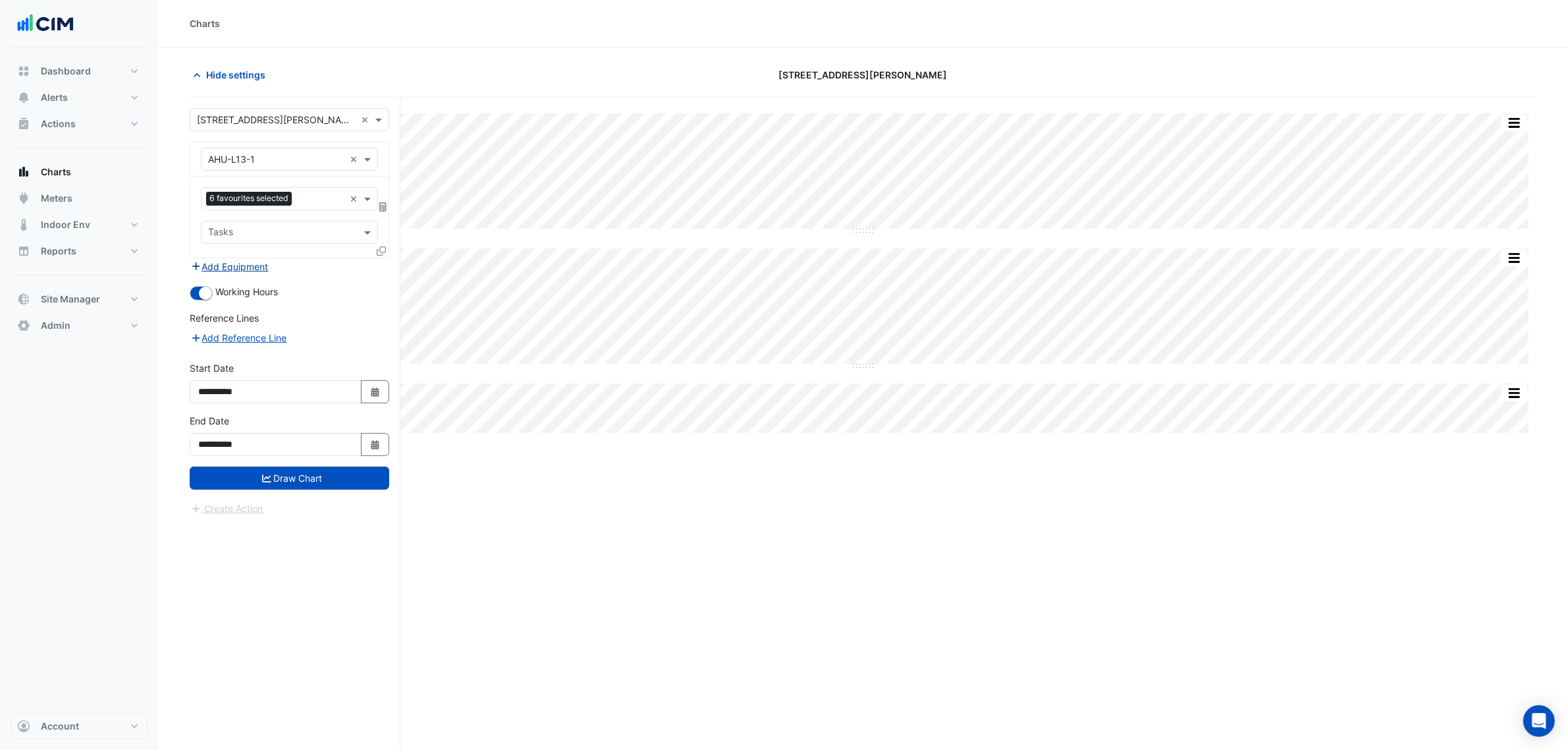
click at [245, 270] on button "Add Equipment" at bounding box center [229, 266] width 80 height 16
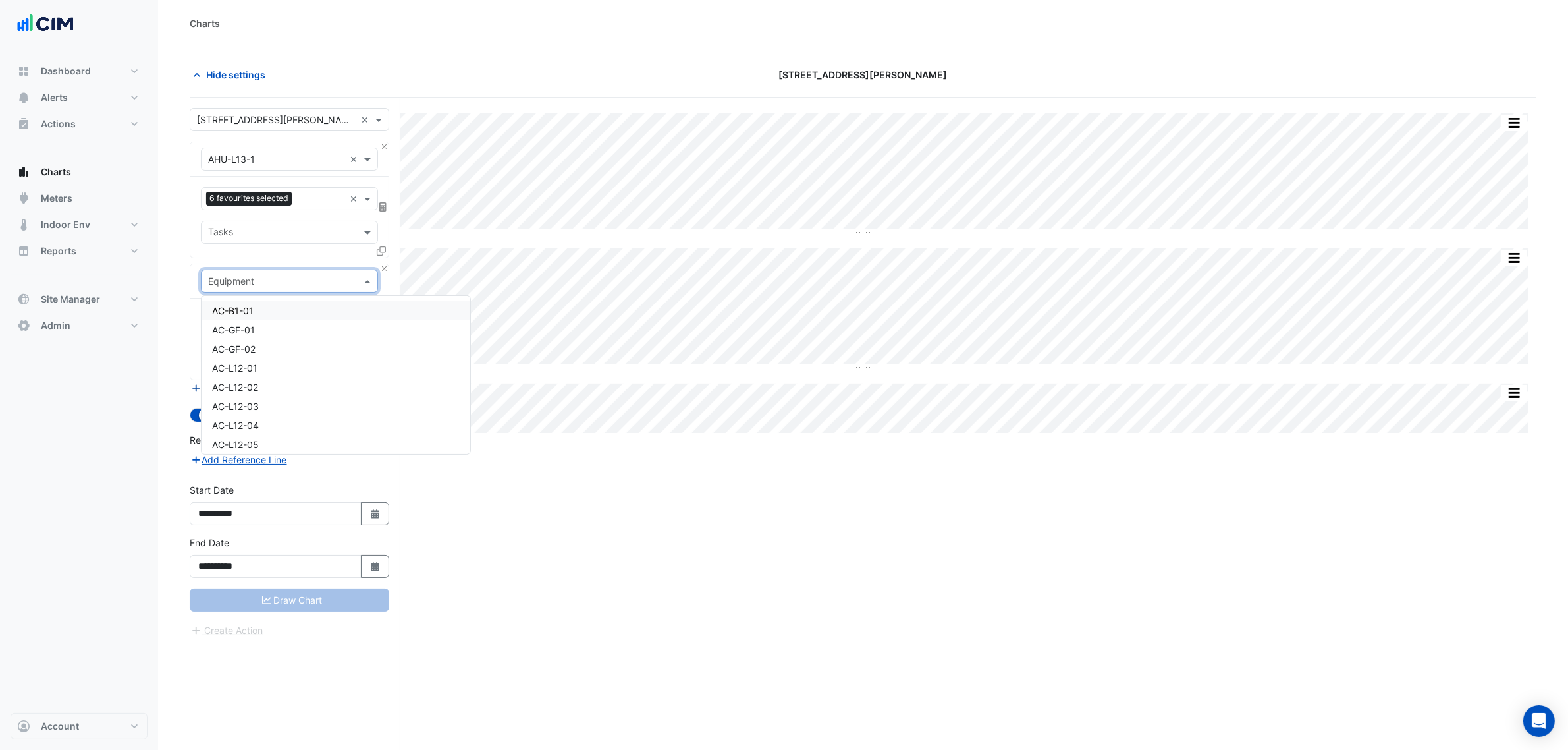
click at [252, 278] on input "text" at bounding box center [276, 281] width 137 height 14
type input "****"
click at [262, 311] on div "Weather" at bounding box center [289, 310] width 175 height 19
click at [270, 304] on div "Favourites Tasks" at bounding box center [290, 339] width 198 height 81
click at [273, 317] on input "text" at bounding box center [274, 322] width 133 height 14
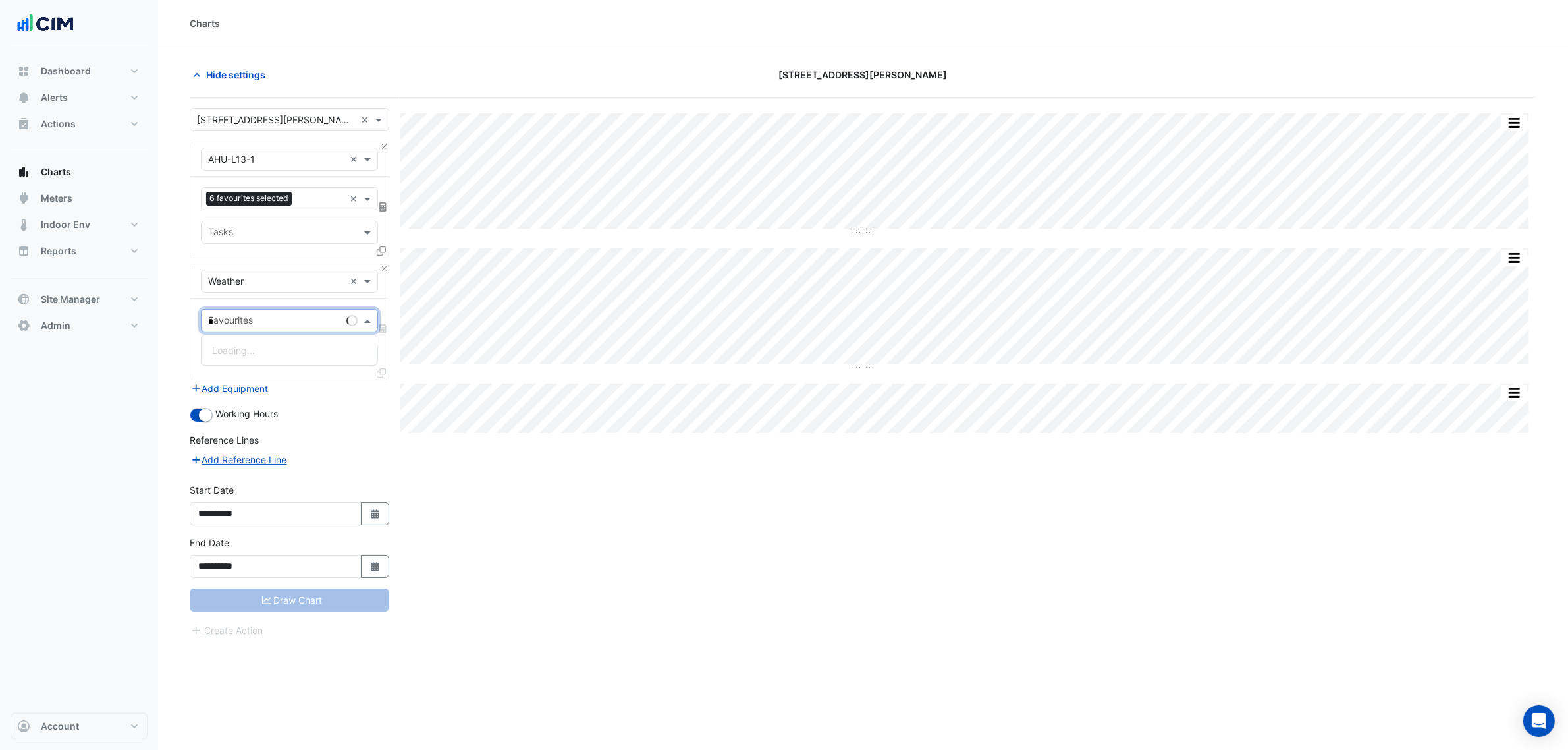
type input "**"
click at [305, 358] on div "Temperature (Celcius)" at bounding box center [289, 350] width 175 height 19
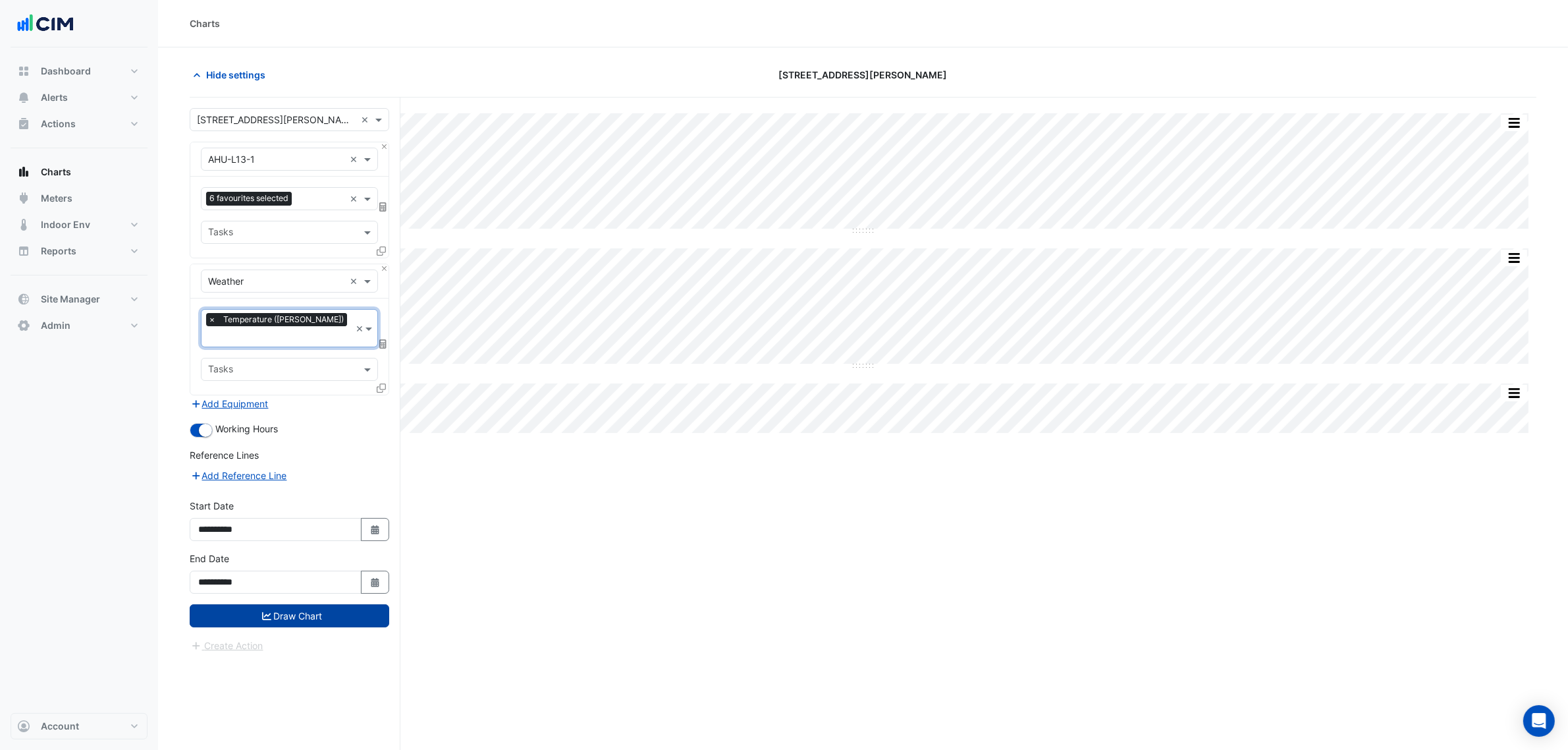
click at [320, 572] on button "Draw Chart" at bounding box center [290, 615] width 200 height 23
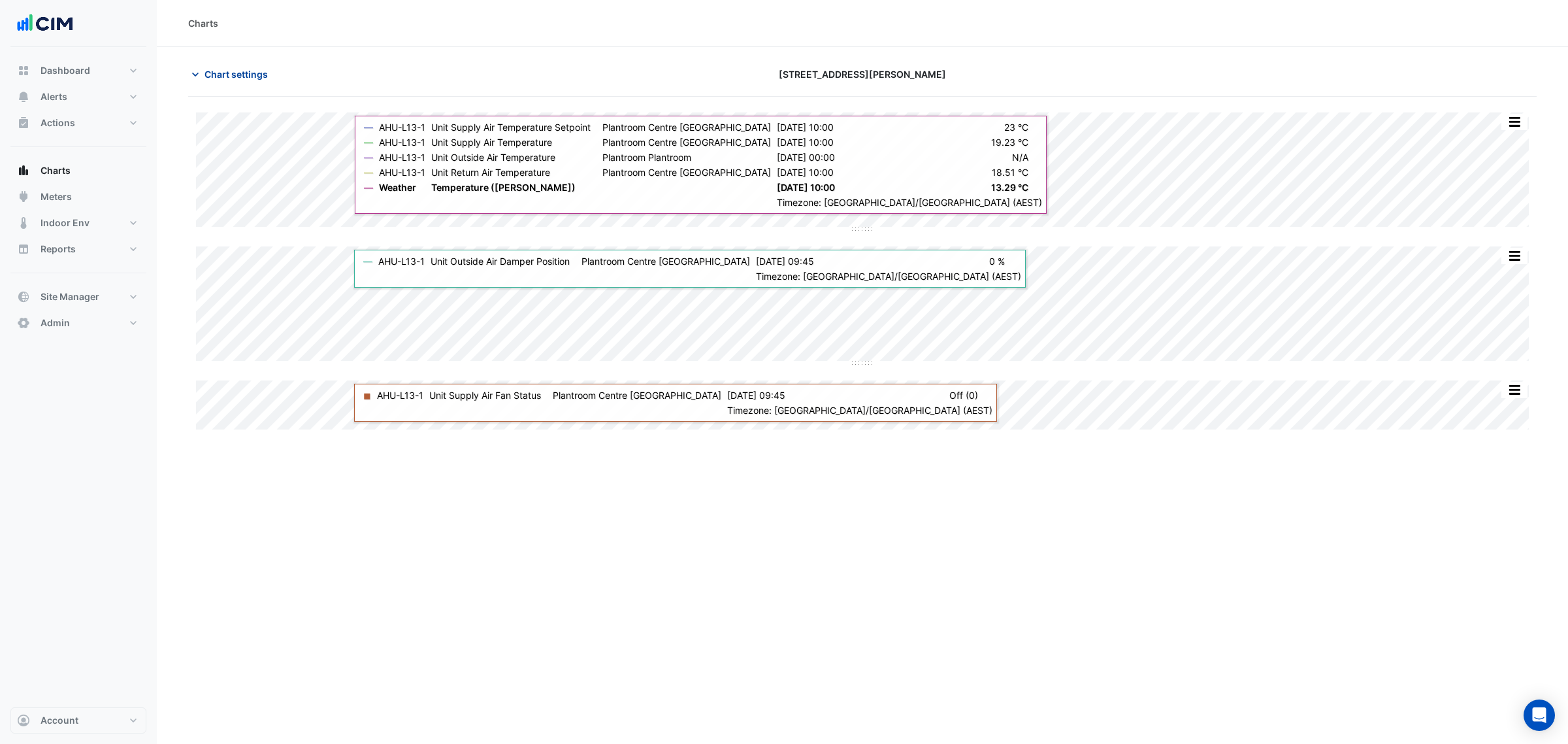
click at [213, 73] on span "Chart settings" at bounding box center [236, 74] width 64 height 14
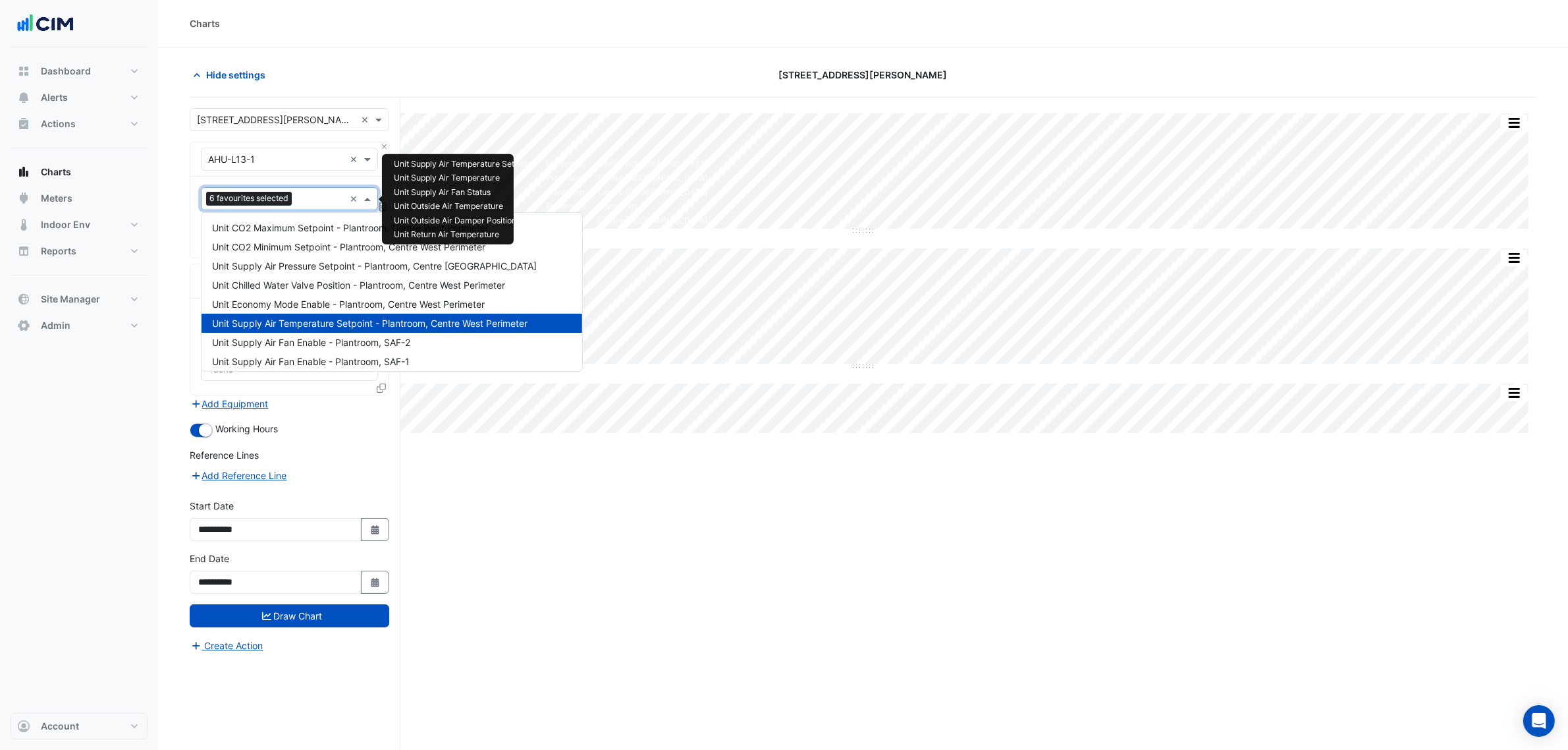
click at [296, 199] on div at bounding box center [320, 200] width 49 height 17
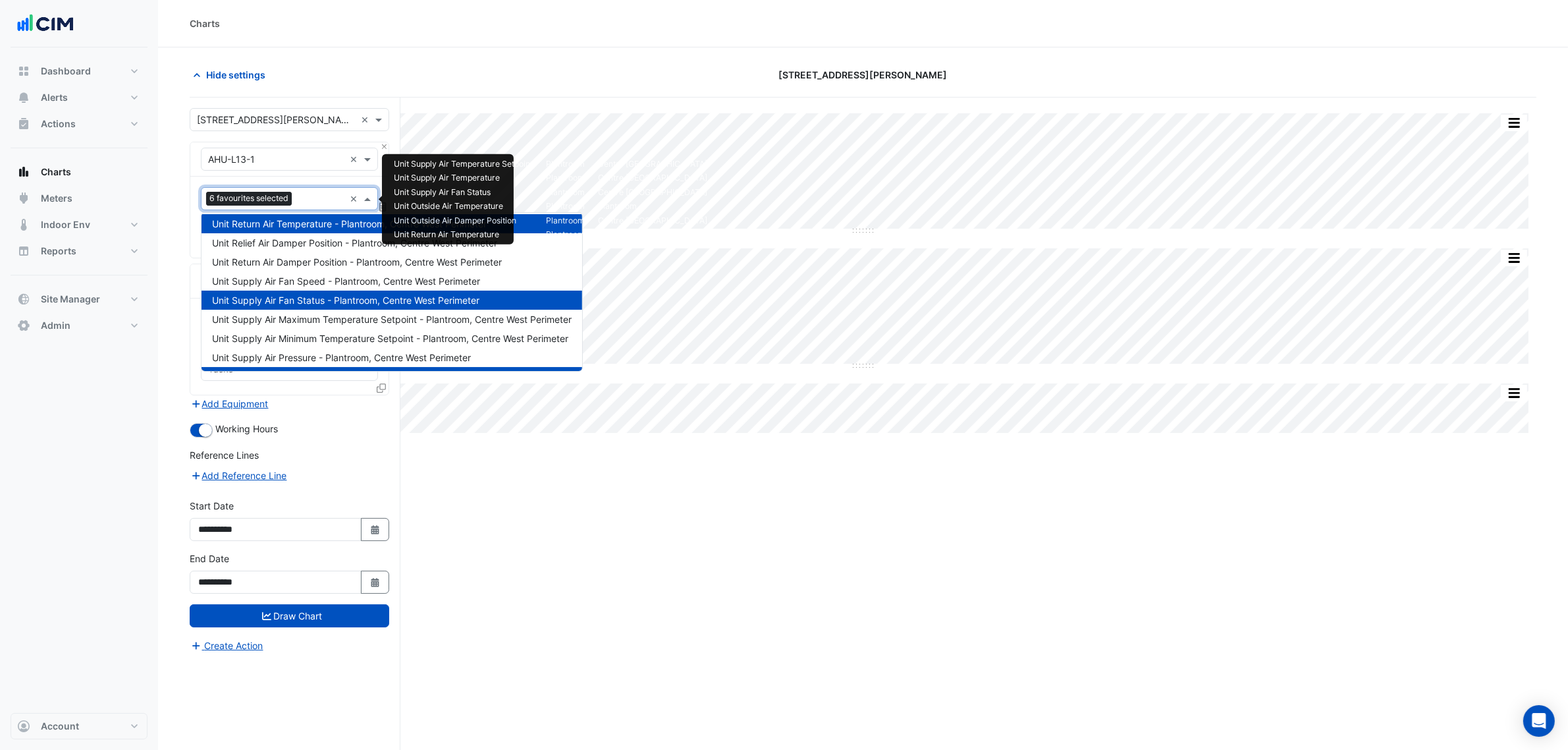
type input "*"
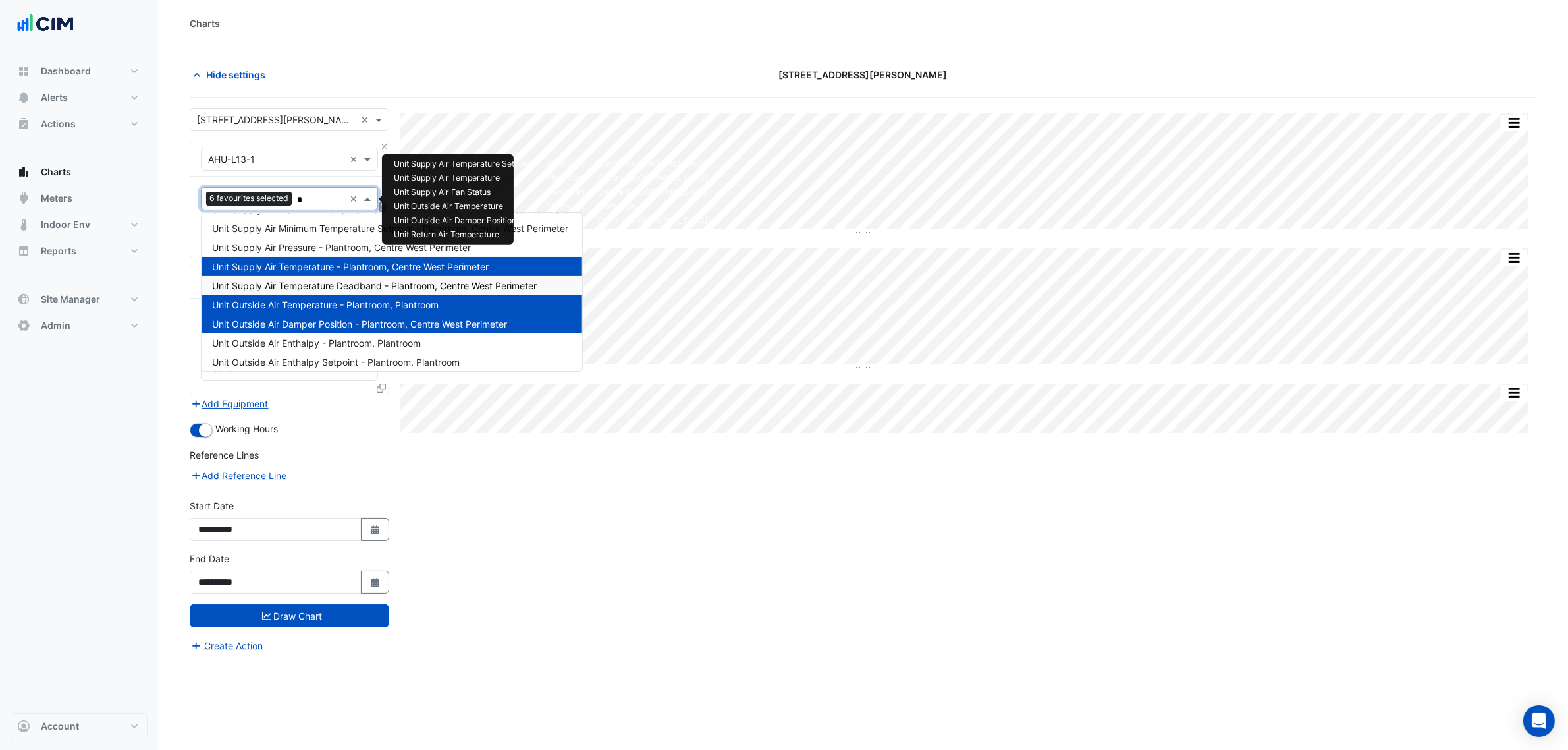
scroll to position [444, 0]
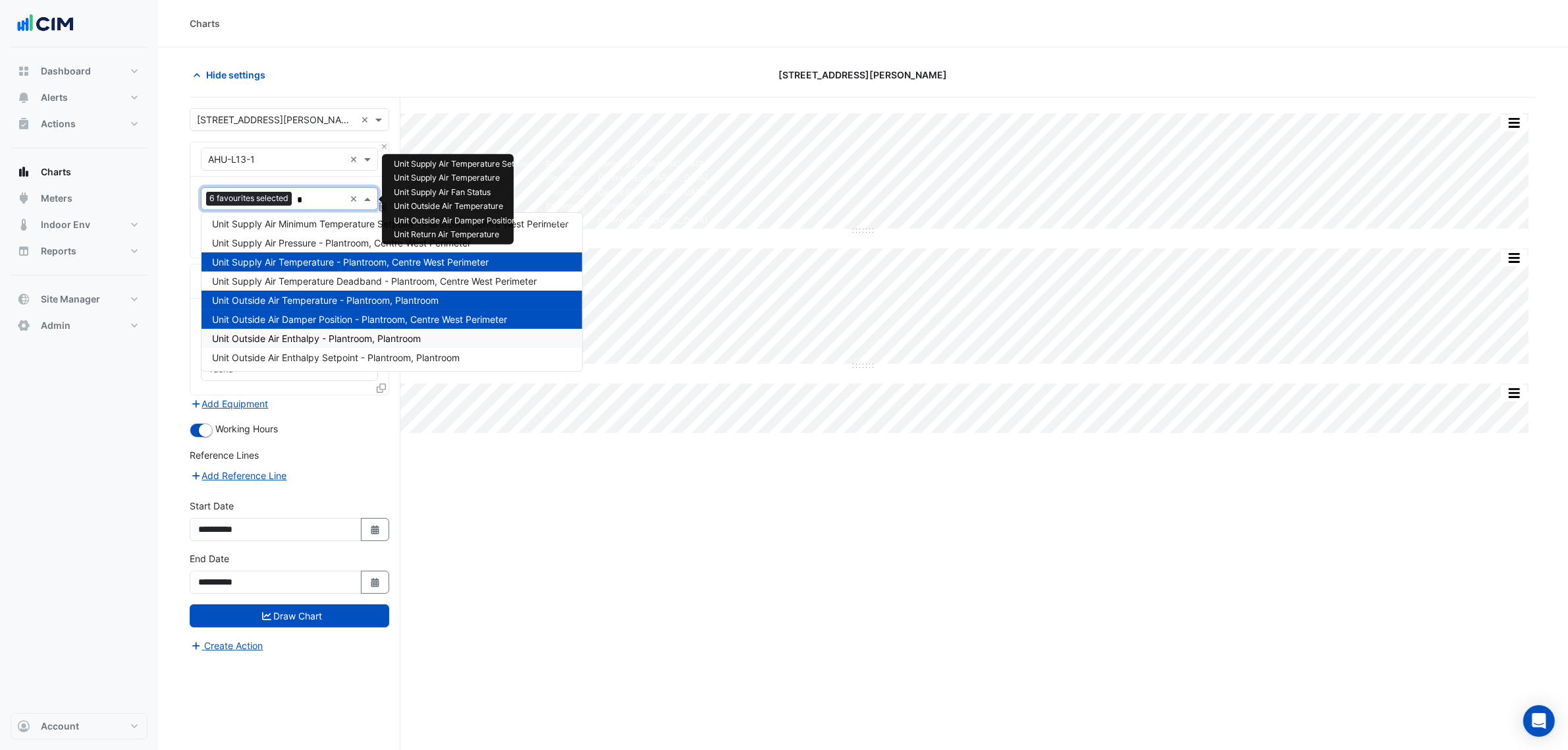
click at [379, 337] on span "Unit Outside Air Enthalpy - Plantroom, Plantroom" at bounding box center [316, 338] width 209 height 11
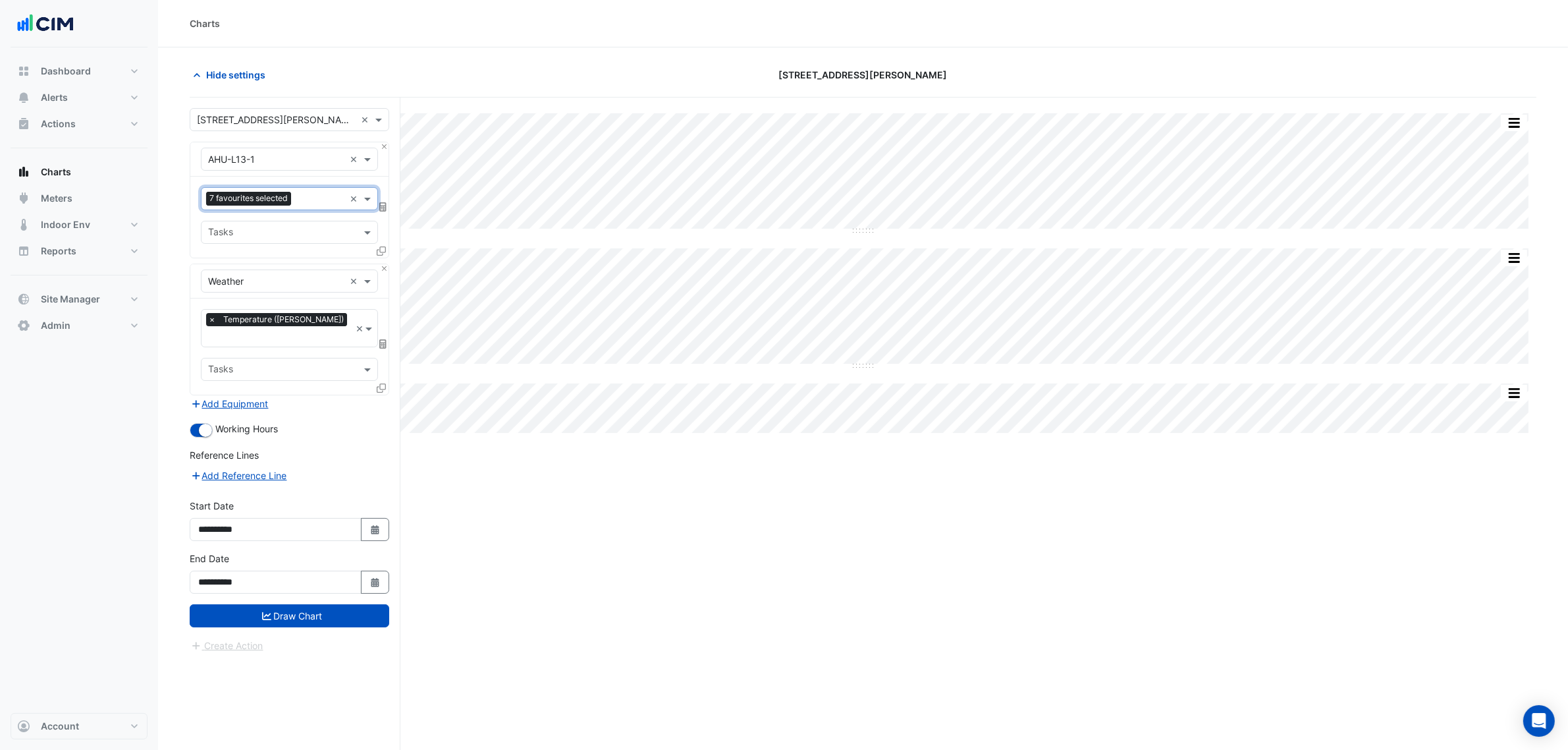
click at [312, 206] on input "text" at bounding box center [320, 200] width 48 height 14
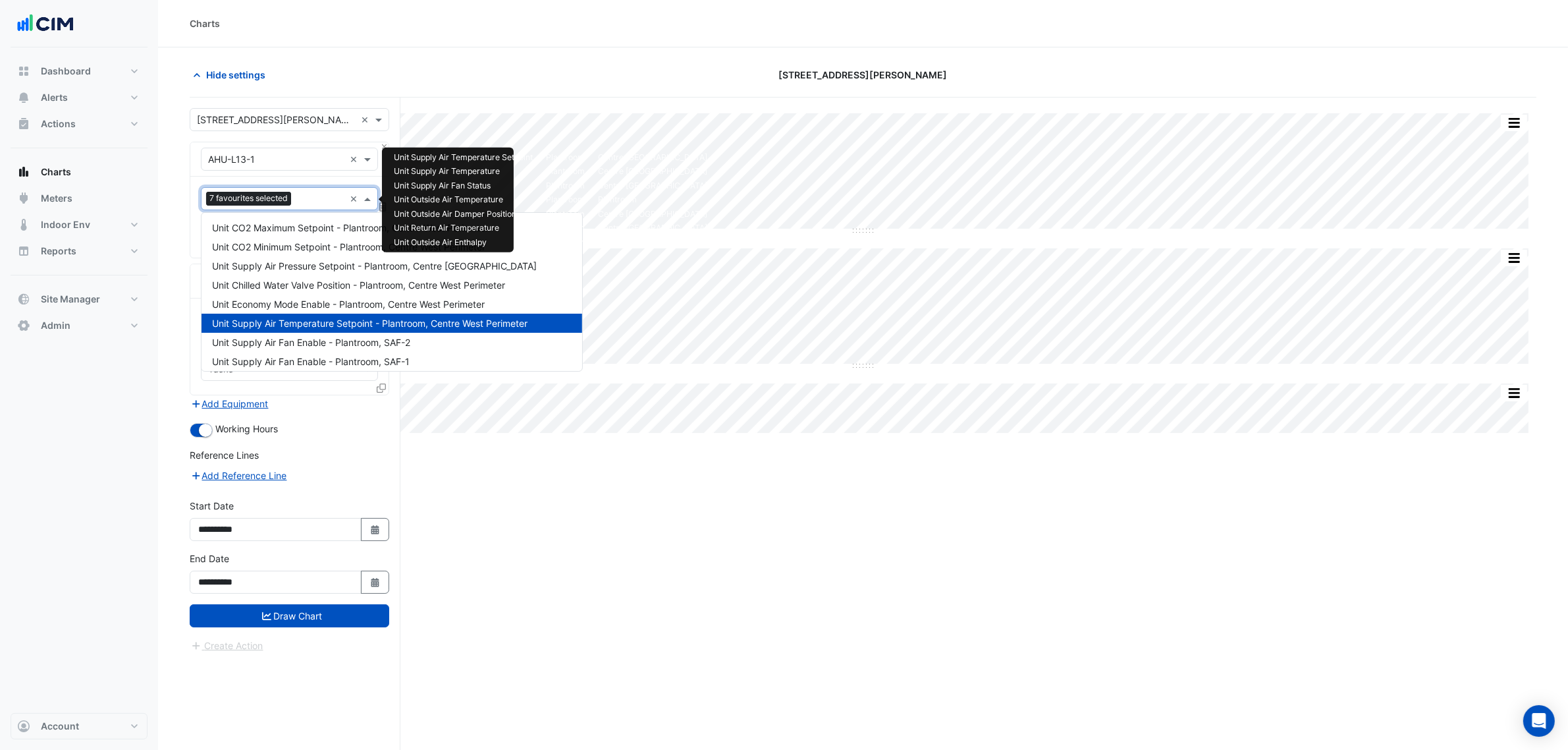
type input "*"
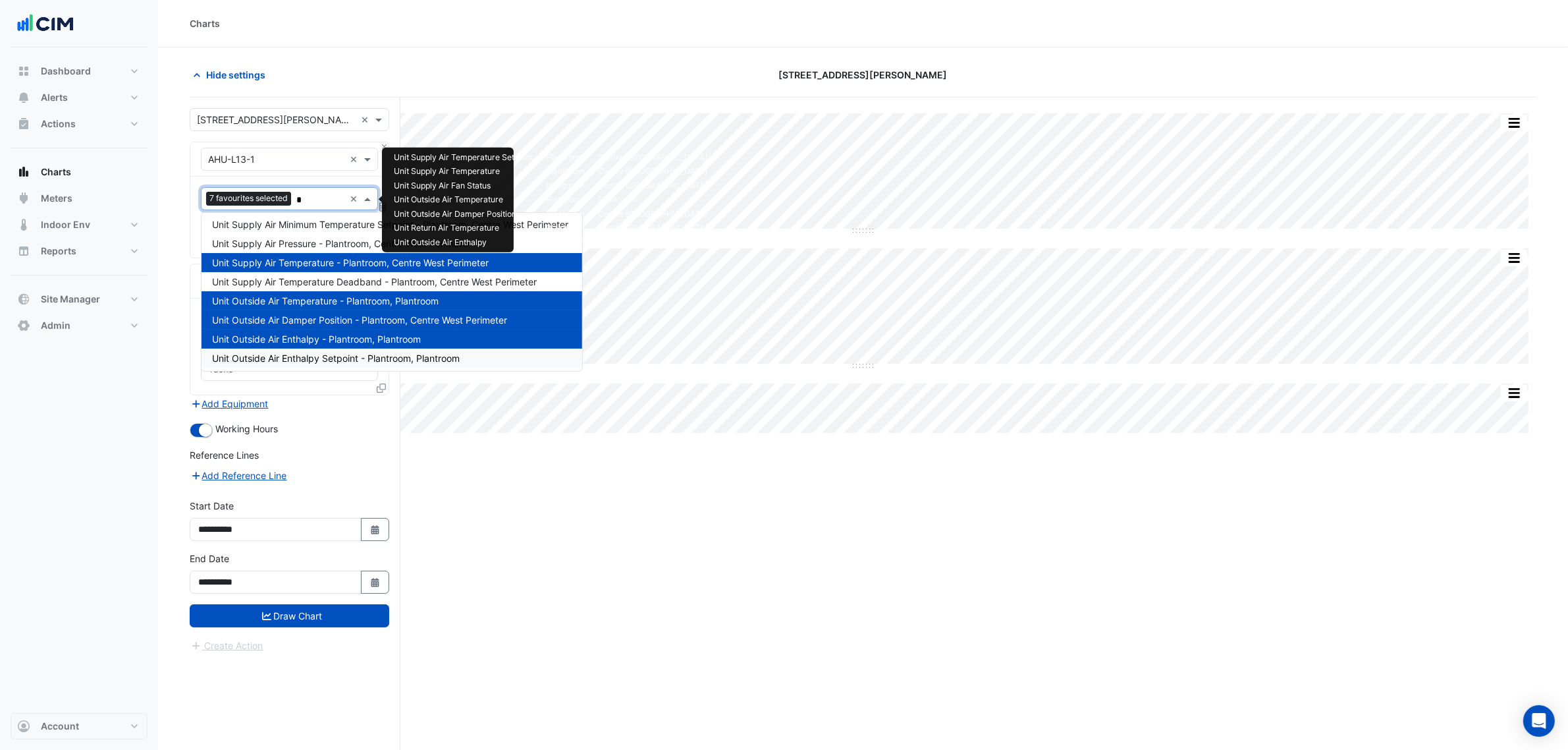
click at [363, 356] on span "Unit Outside Air Enthalpy Setpoint - Plantroom, Plantroom" at bounding box center [335, 358] width 247 height 11
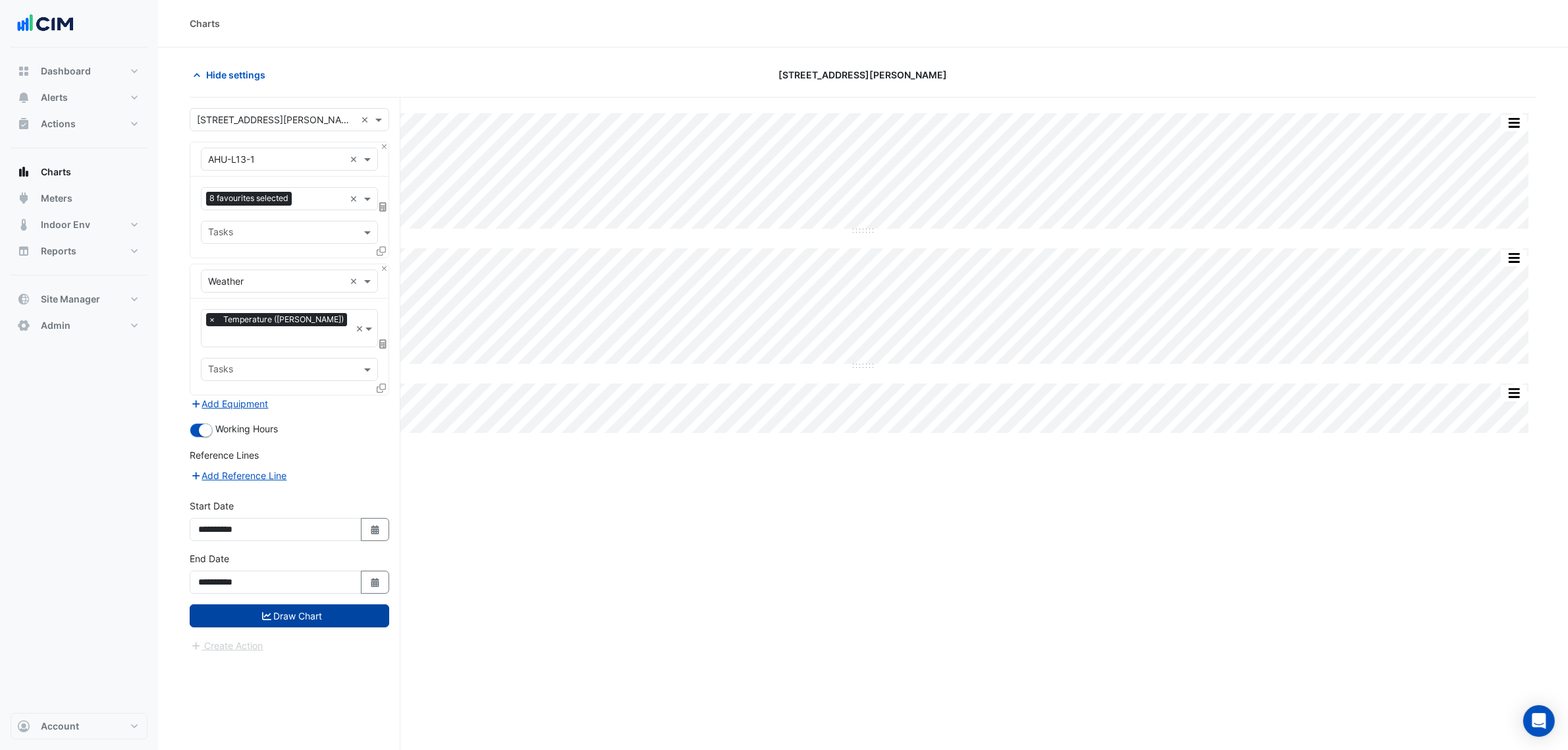
click at [349, 572] on button "Draw Chart" at bounding box center [290, 615] width 200 height 23
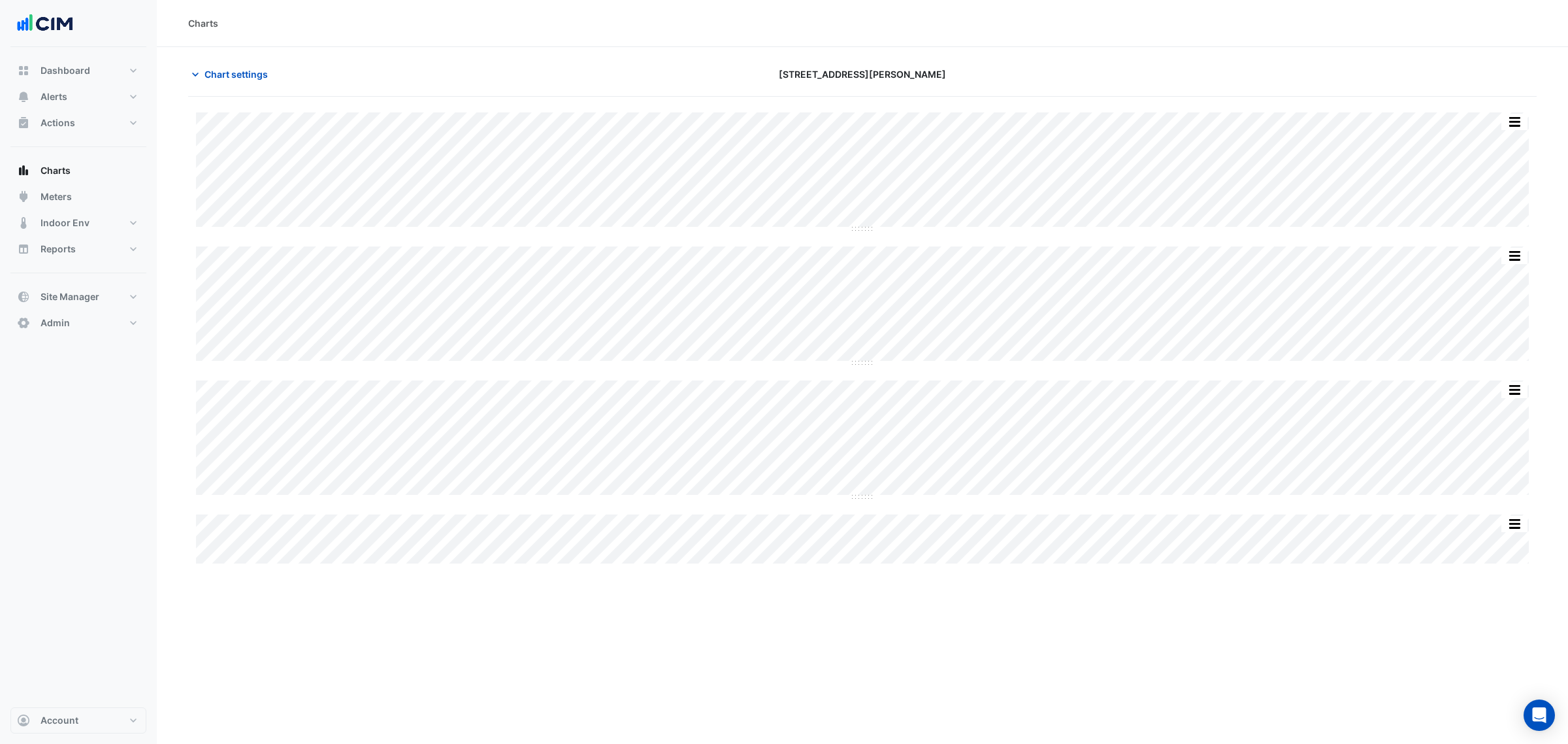
click at [311, 73] on div "Chart settings" at bounding box center [407, 74] width 454 height 23
click at [234, 73] on span "Chart settings" at bounding box center [236, 74] width 64 height 14
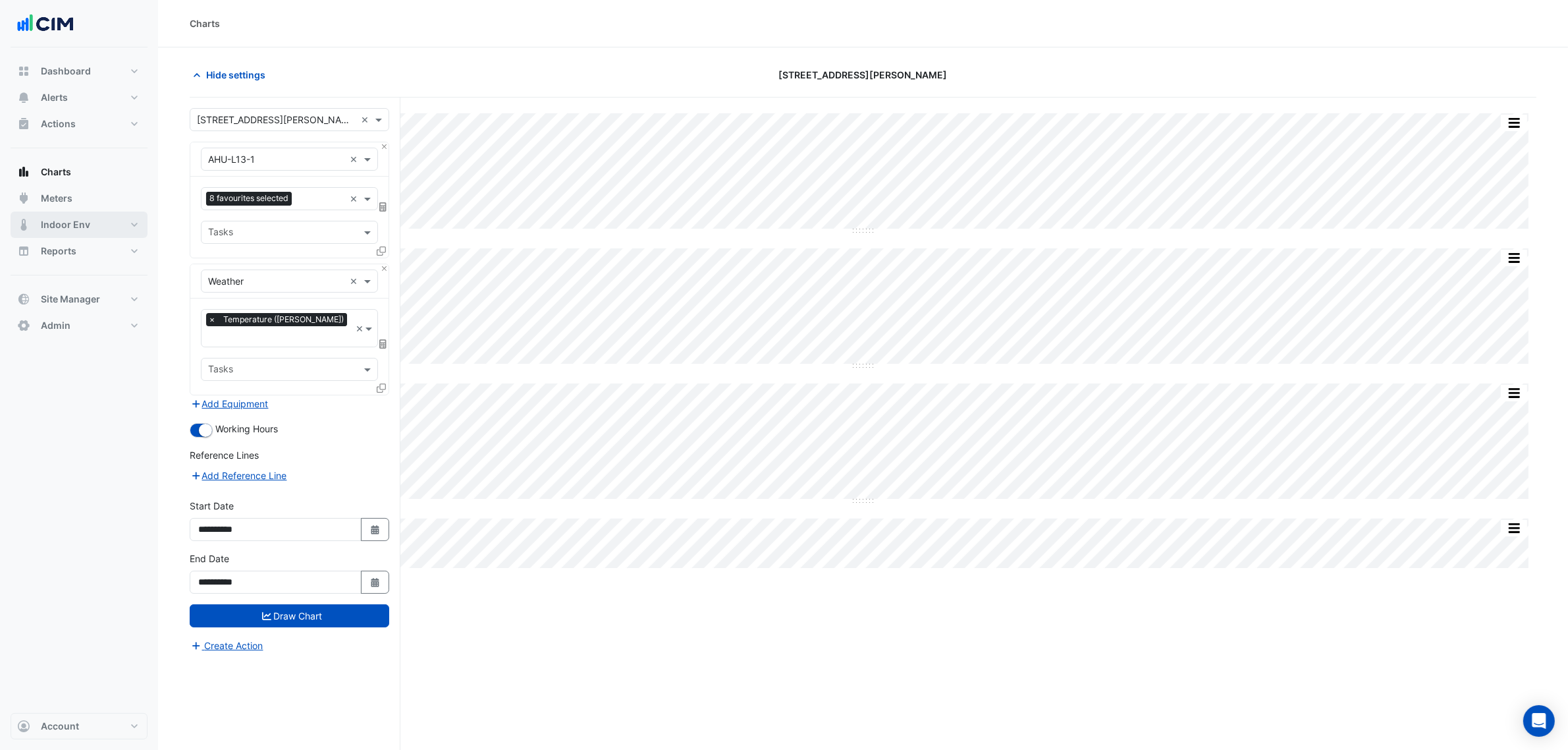
click at [77, 225] on span "Indoor Env" at bounding box center [66, 225] width 49 height 13
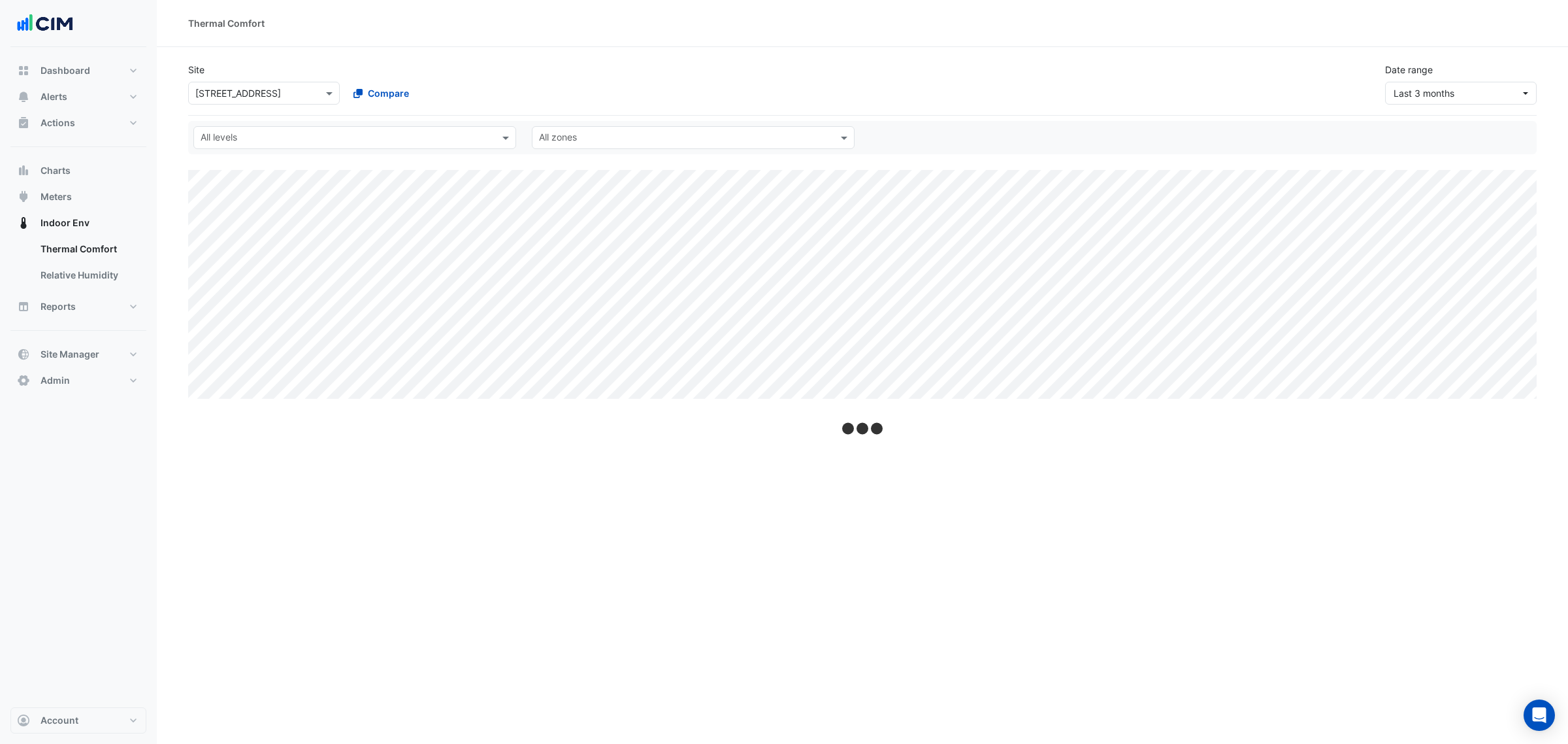
click at [298, 98] on input "text" at bounding box center [251, 94] width 111 height 14
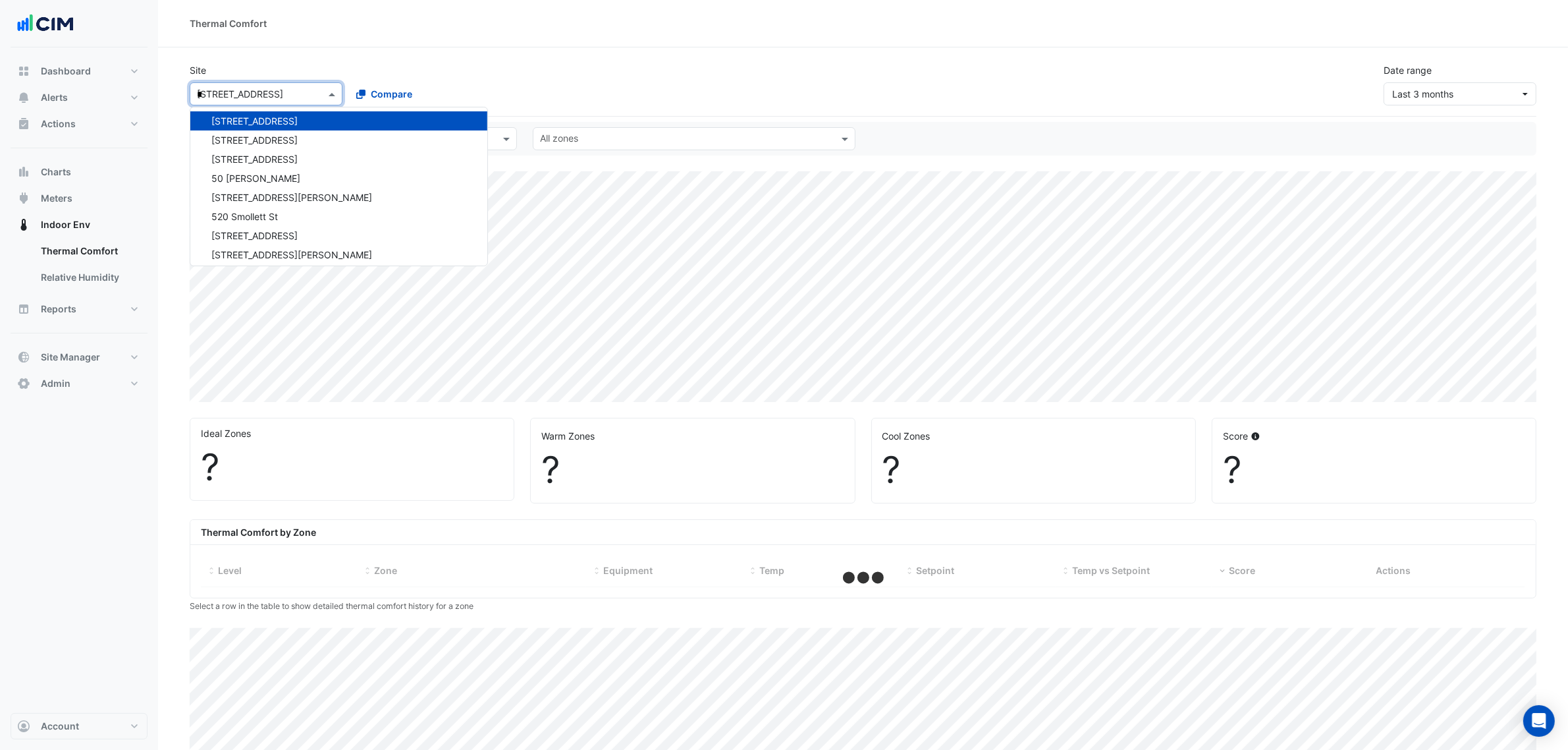
scroll to position [1284, 0]
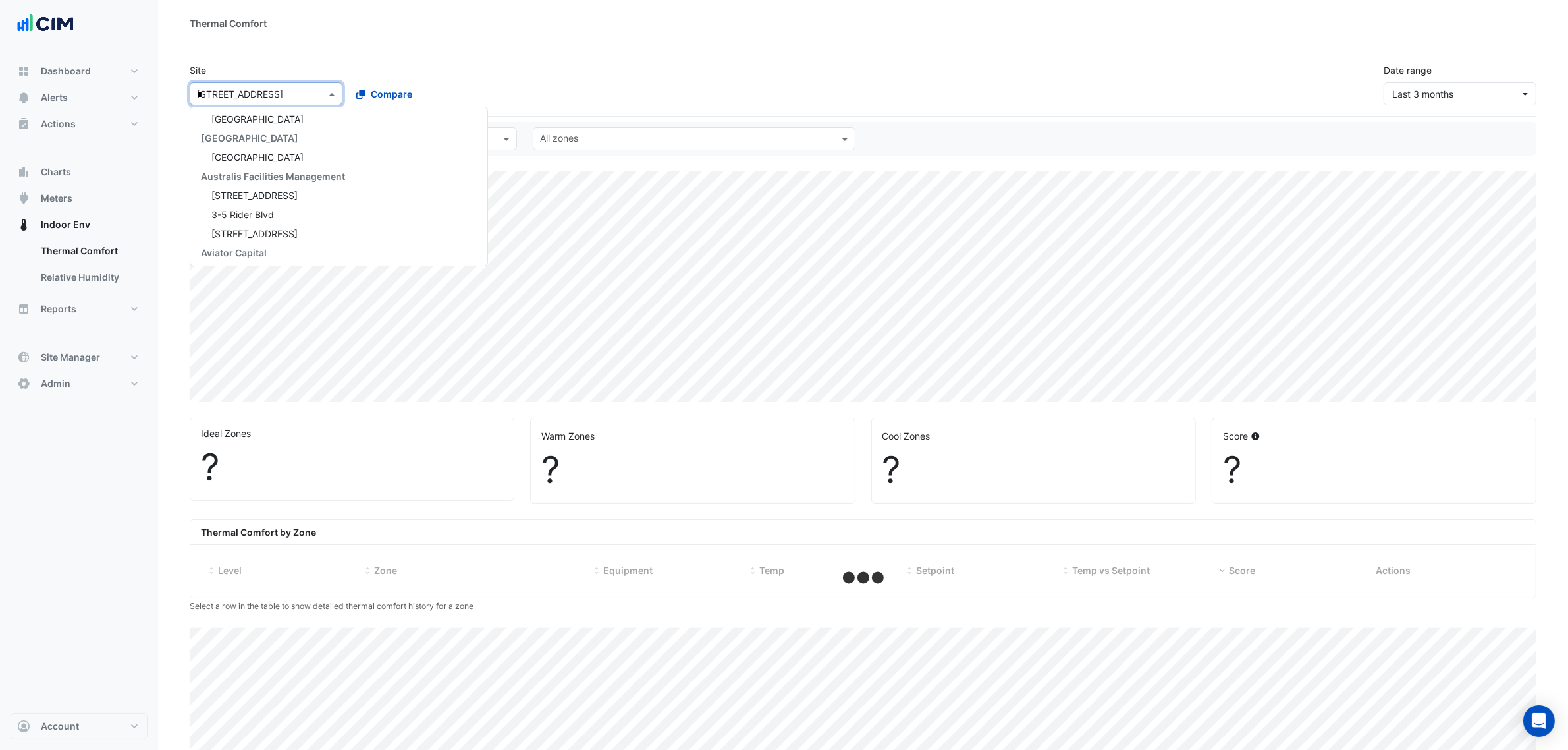
type input "**"
select select "***"
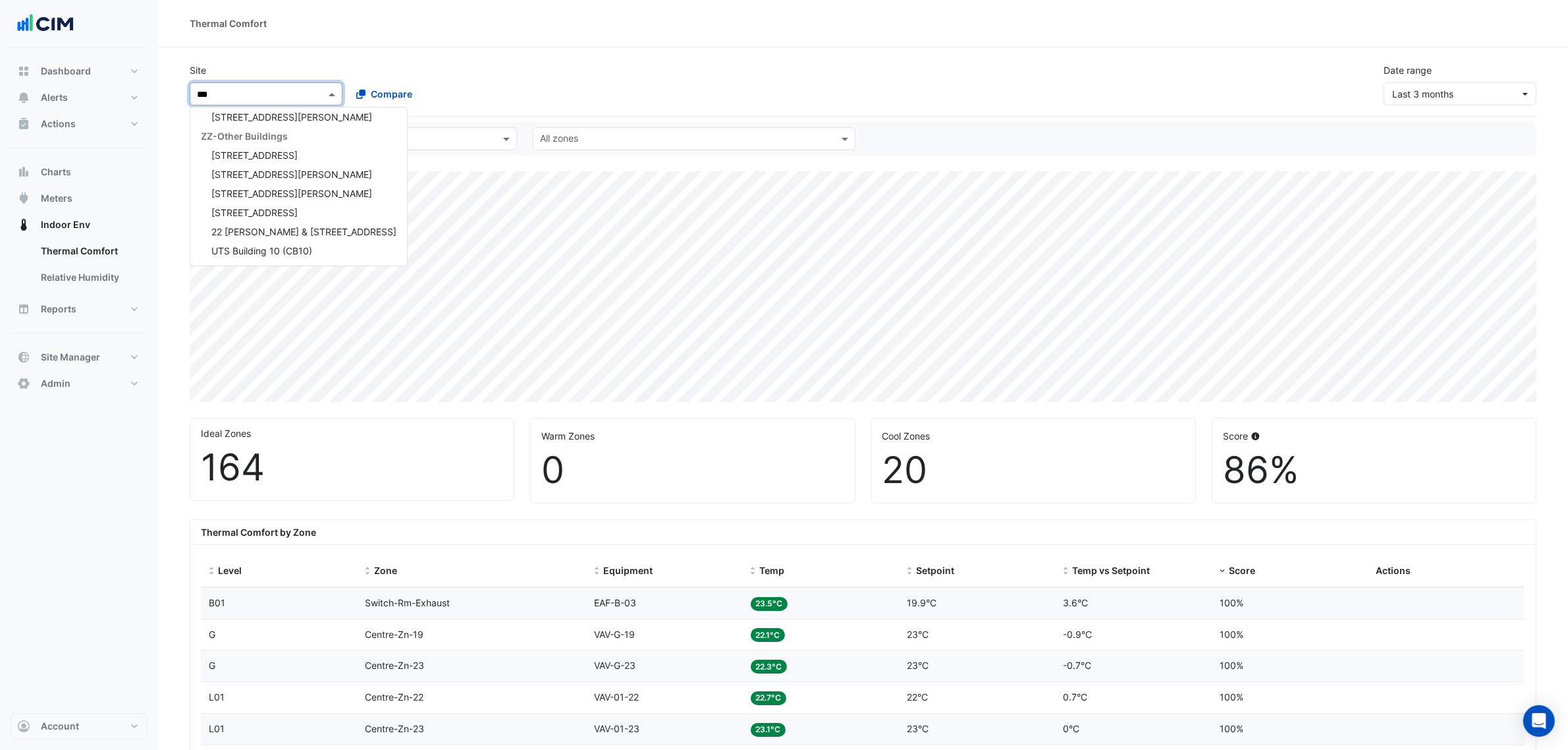
type input "***"
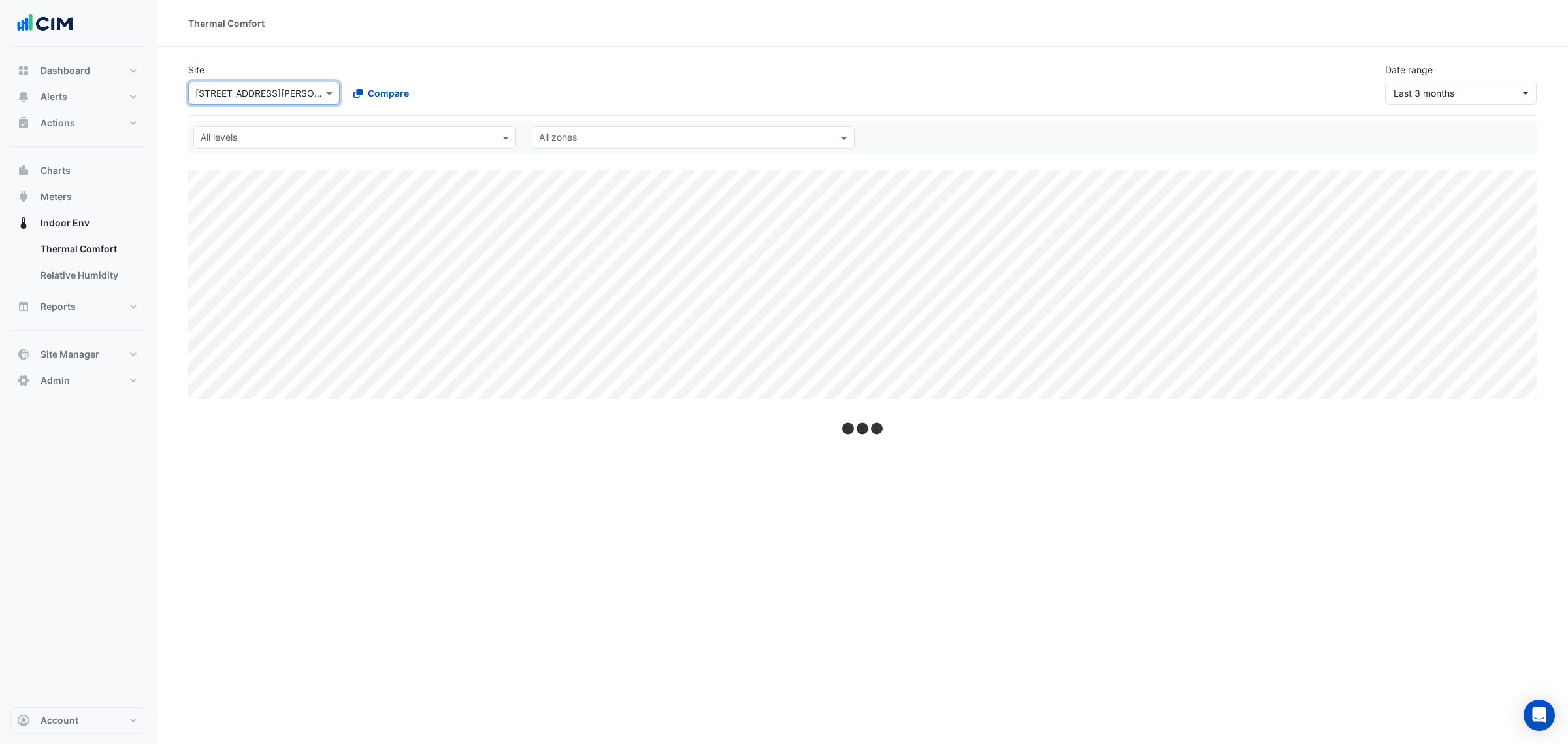
drag, startPoint x: 1449, startPoint y: 69, endPoint x: 1446, endPoint y: 89, distance: 20.2
click at [1253, 70] on div "Date range Last 3 months" at bounding box center [1461, 84] width 167 height 42
click at [1253, 89] on span "Last 3 months" at bounding box center [1443, 93] width 126 height 14
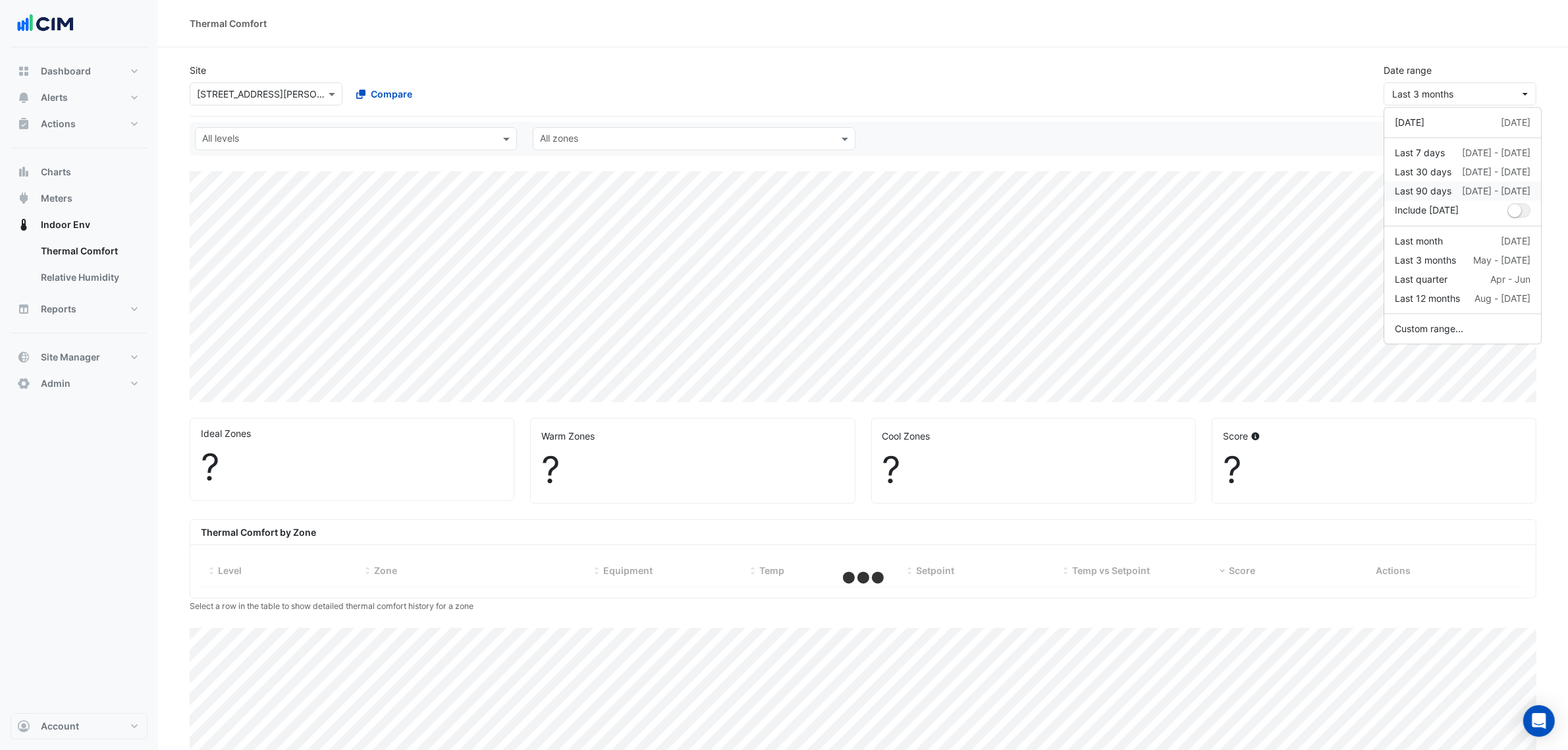
click at [1264, 191] on div "Last 90 days" at bounding box center [1423, 191] width 57 height 14
select select "***"
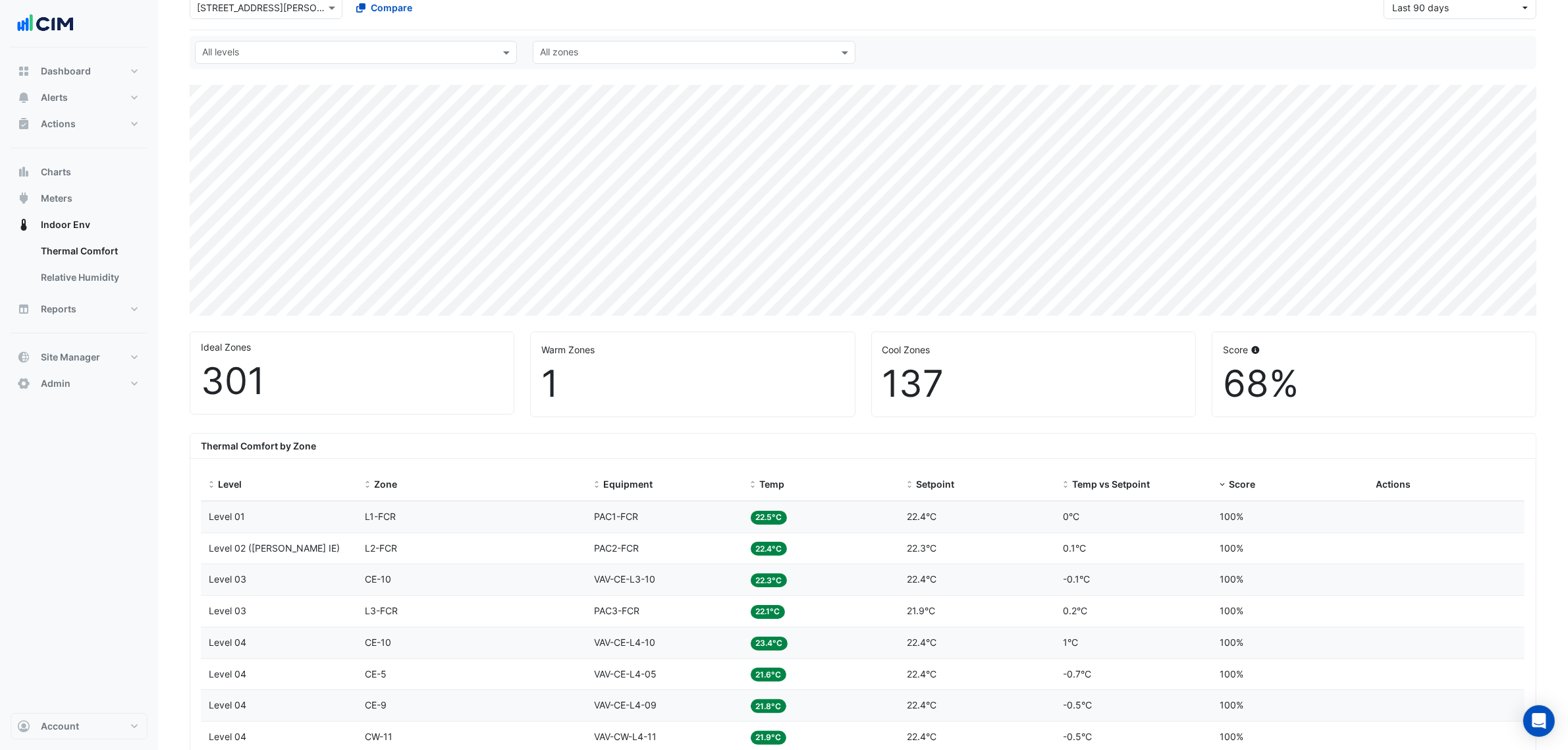
scroll to position [165, 0]
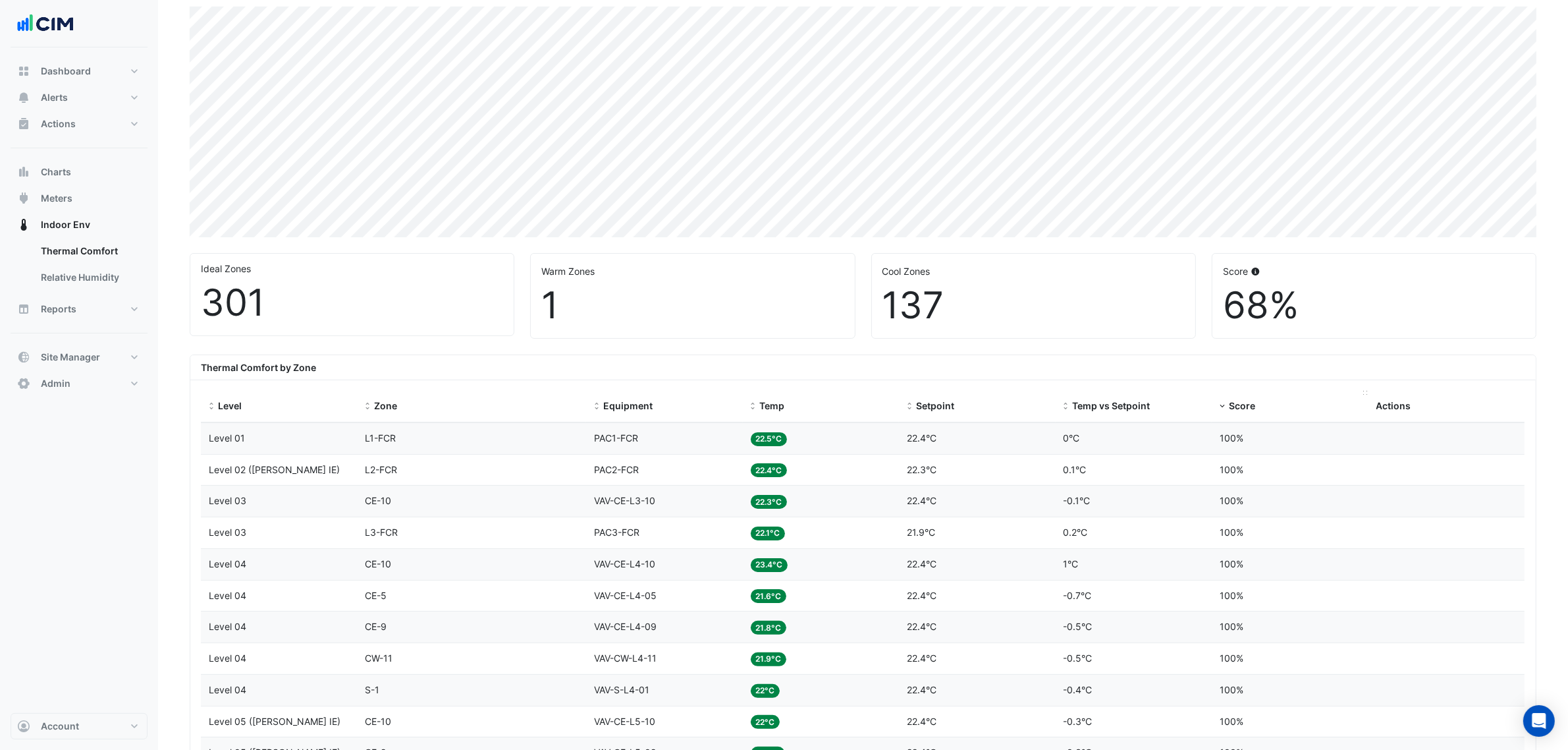
click at [1223, 400] on div "Score" at bounding box center [1290, 406] width 141 height 16
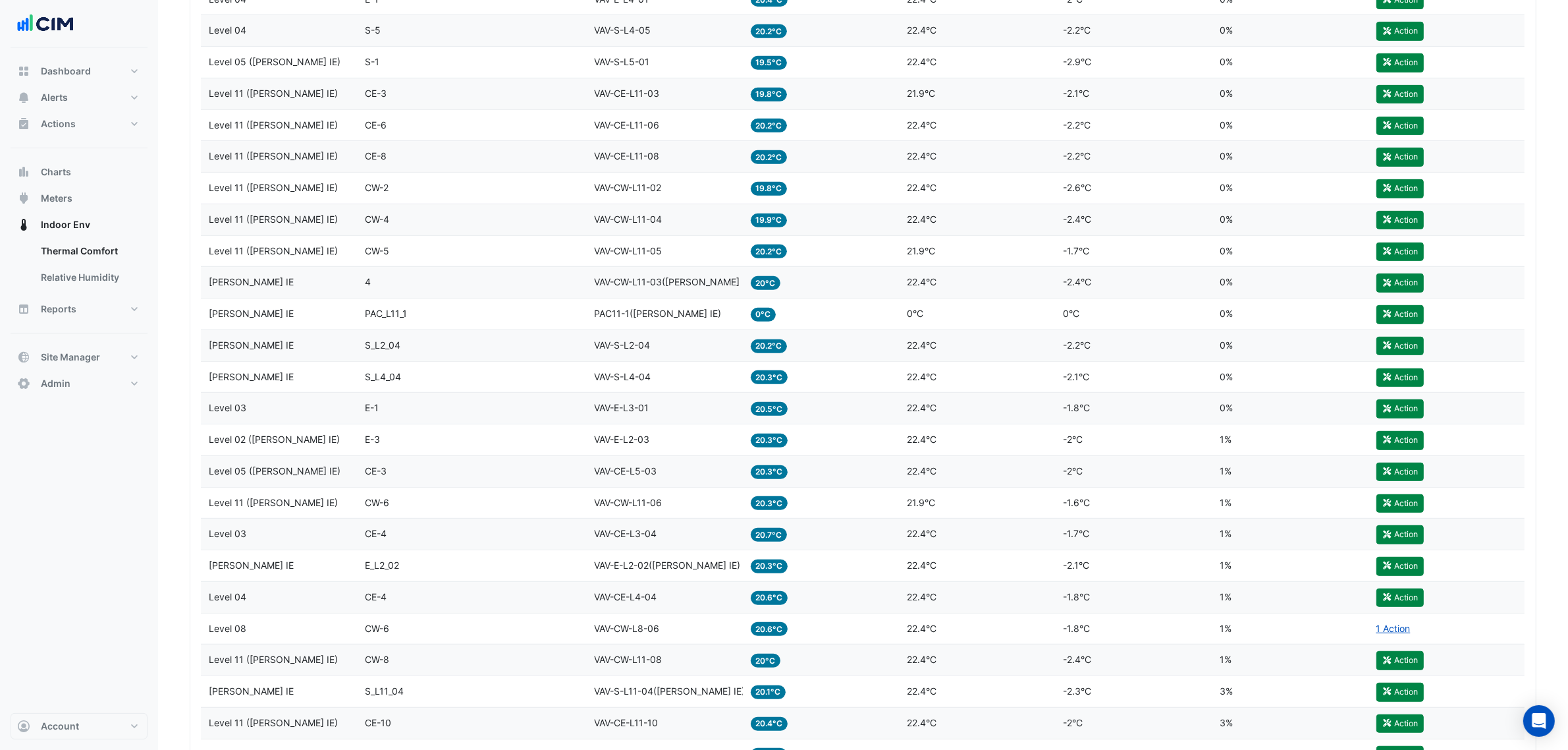
scroll to position [402, 0]
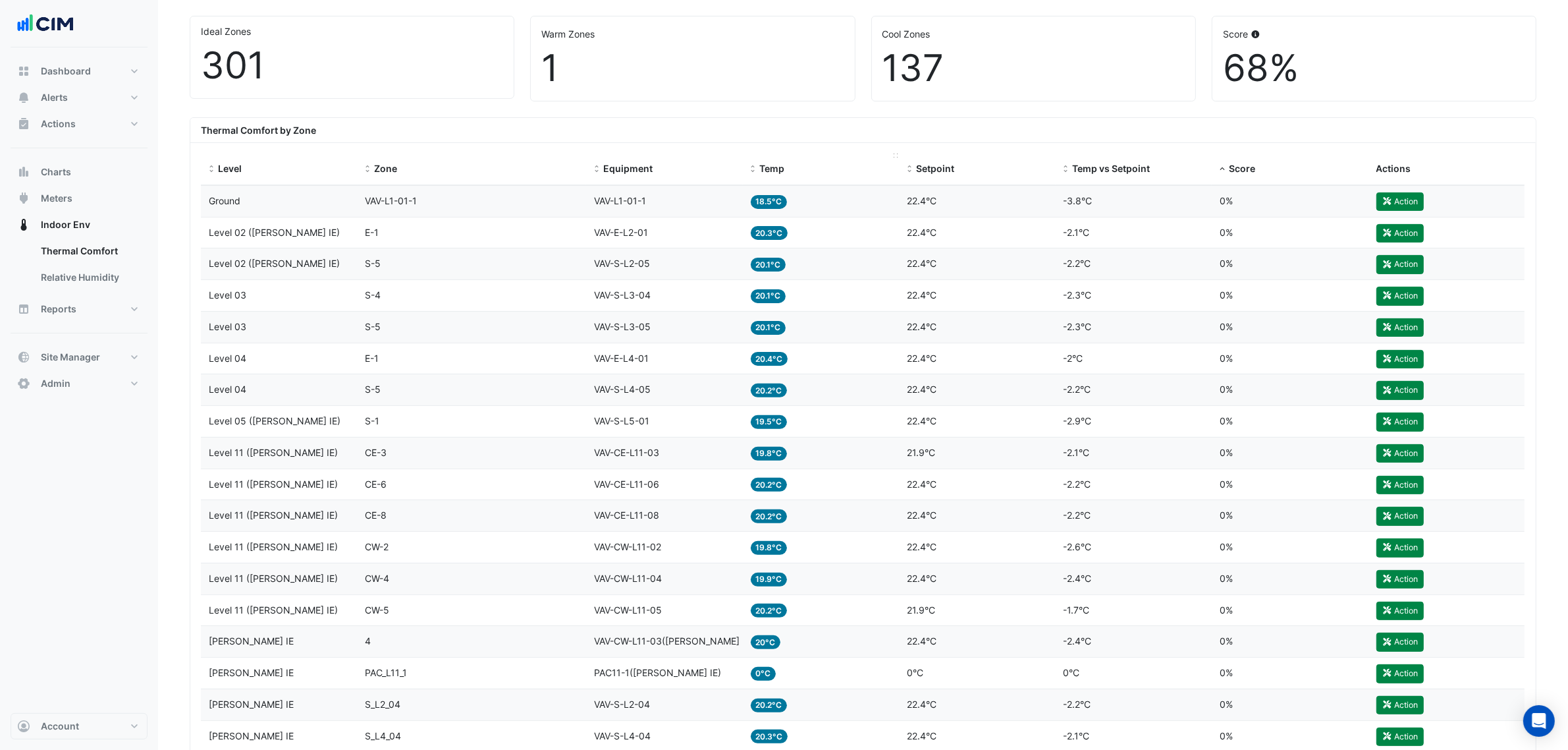
click at [771, 168] on span "Temp" at bounding box center [772, 169] width 25 height 11
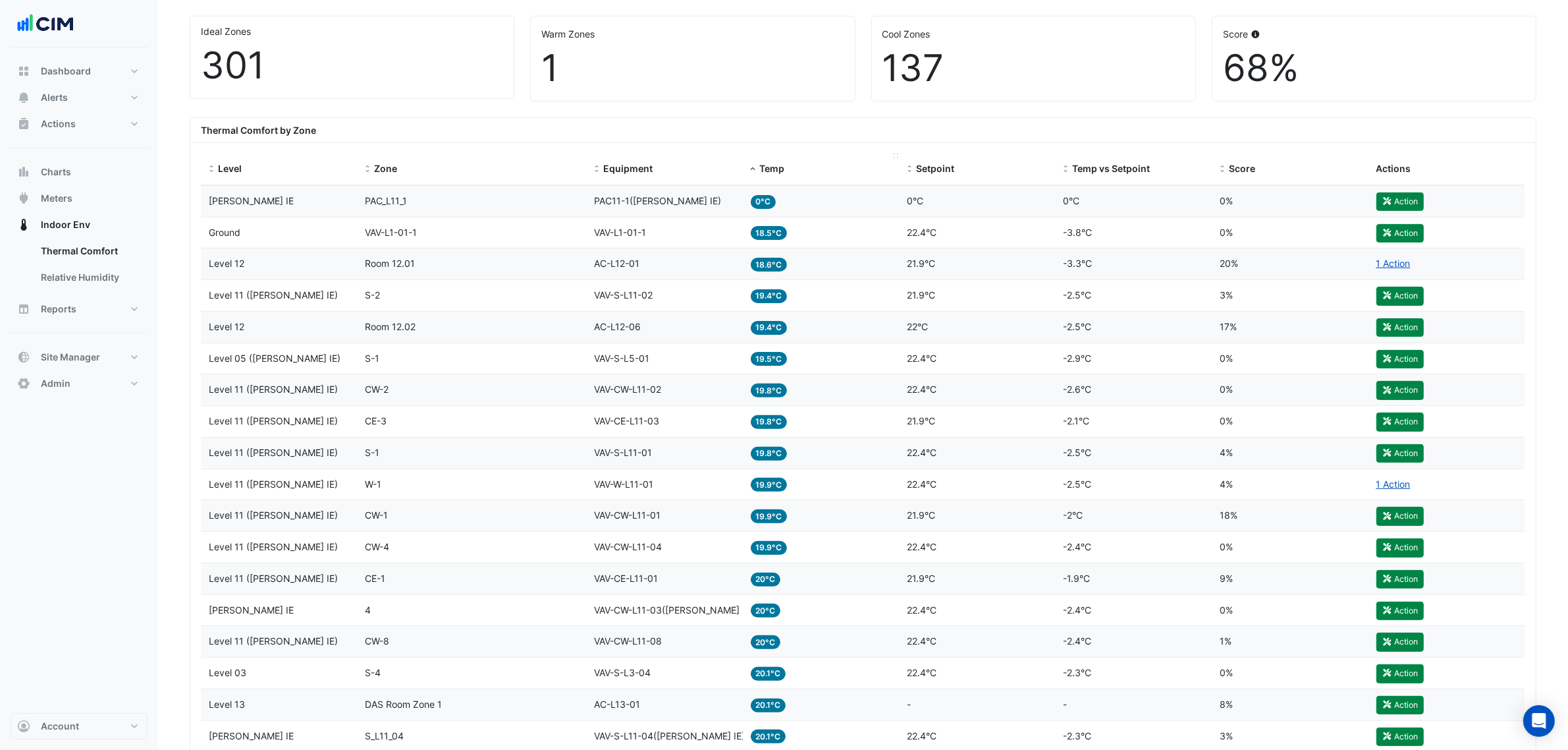
click at [771, 168] on span "Temp" at bounding box center [772, 169] width 25 height 11
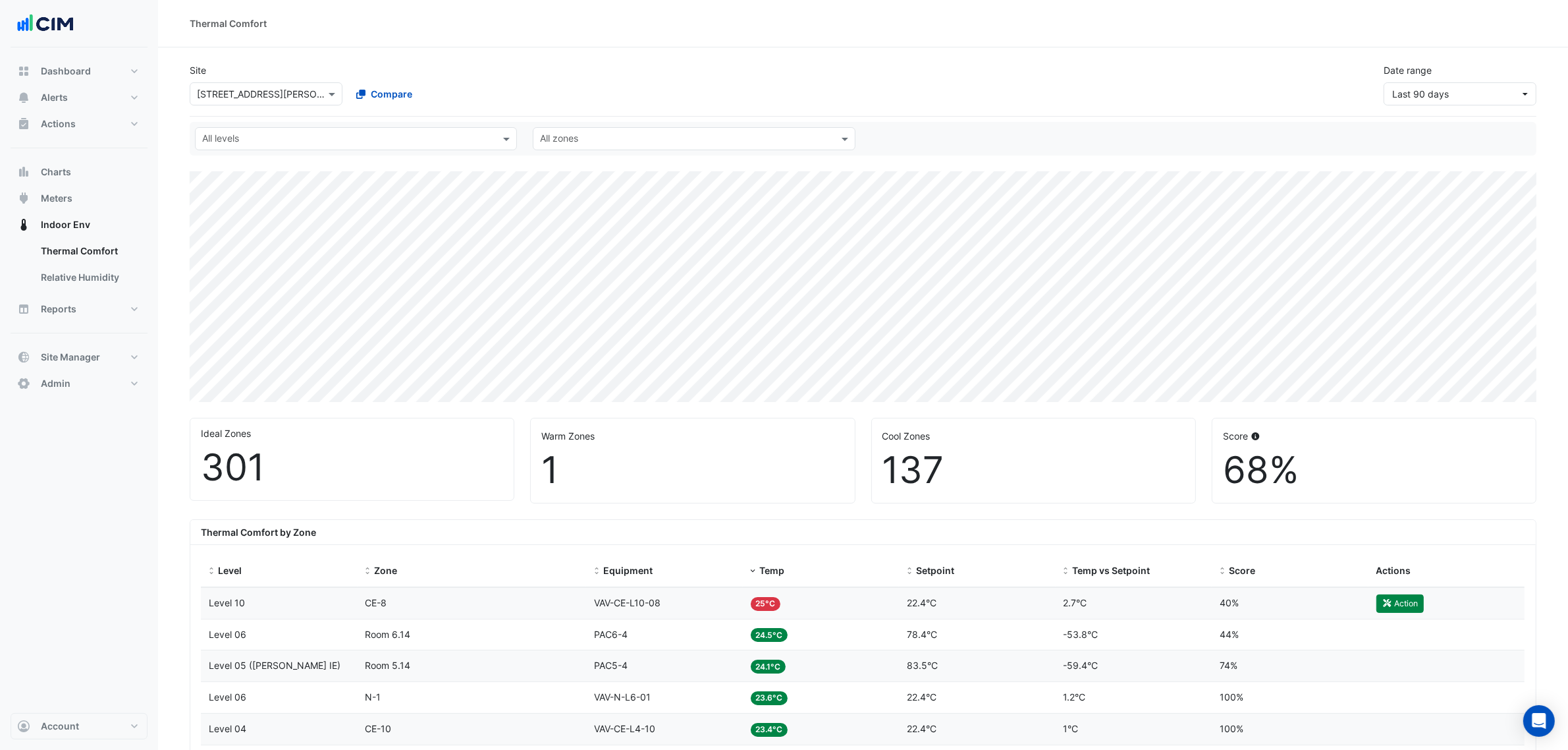
click at [280, 100] on input "text" at bounding box center [253, 94] width 112 height 14
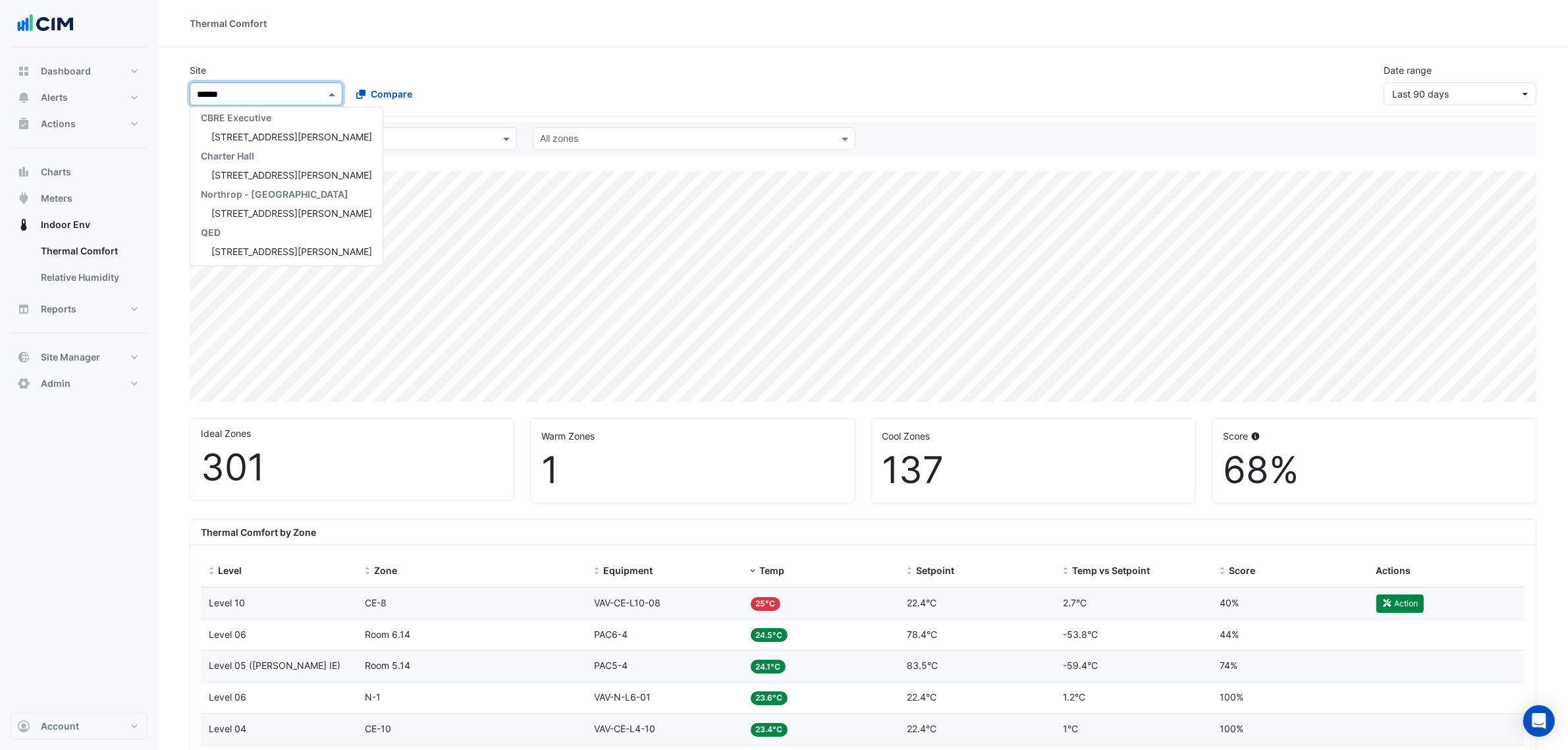
type input "*******"
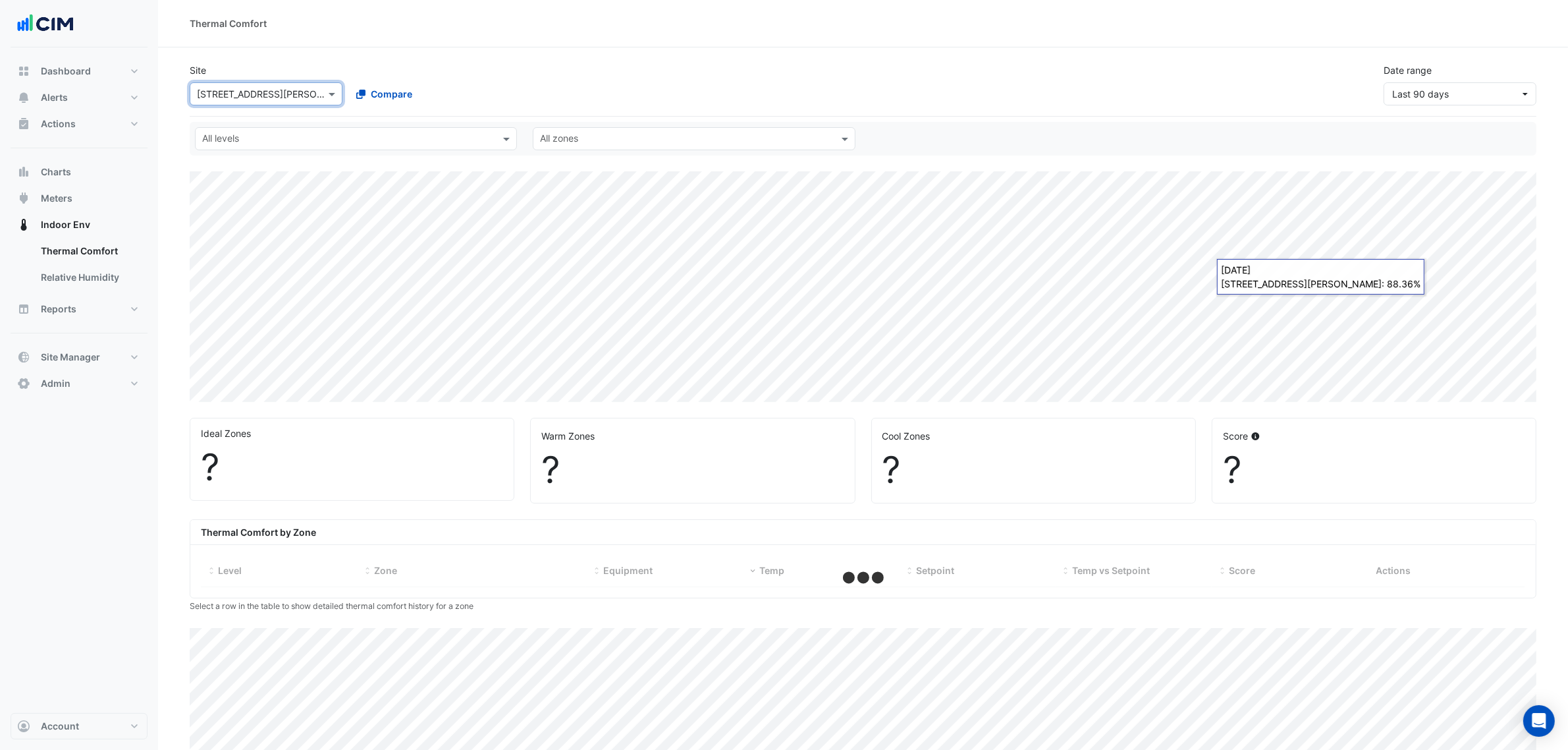
select select "***"
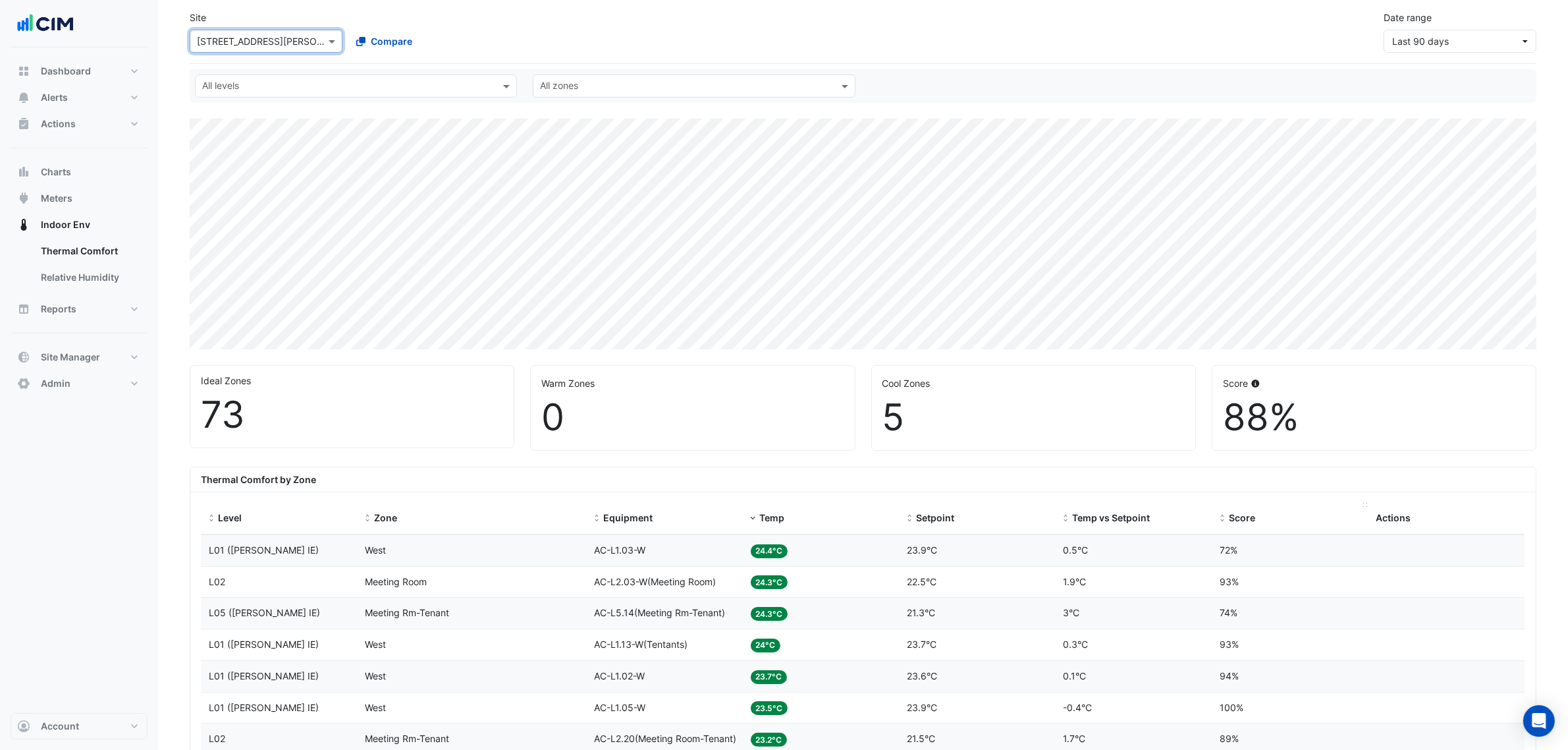
scroll to position [83, 0]
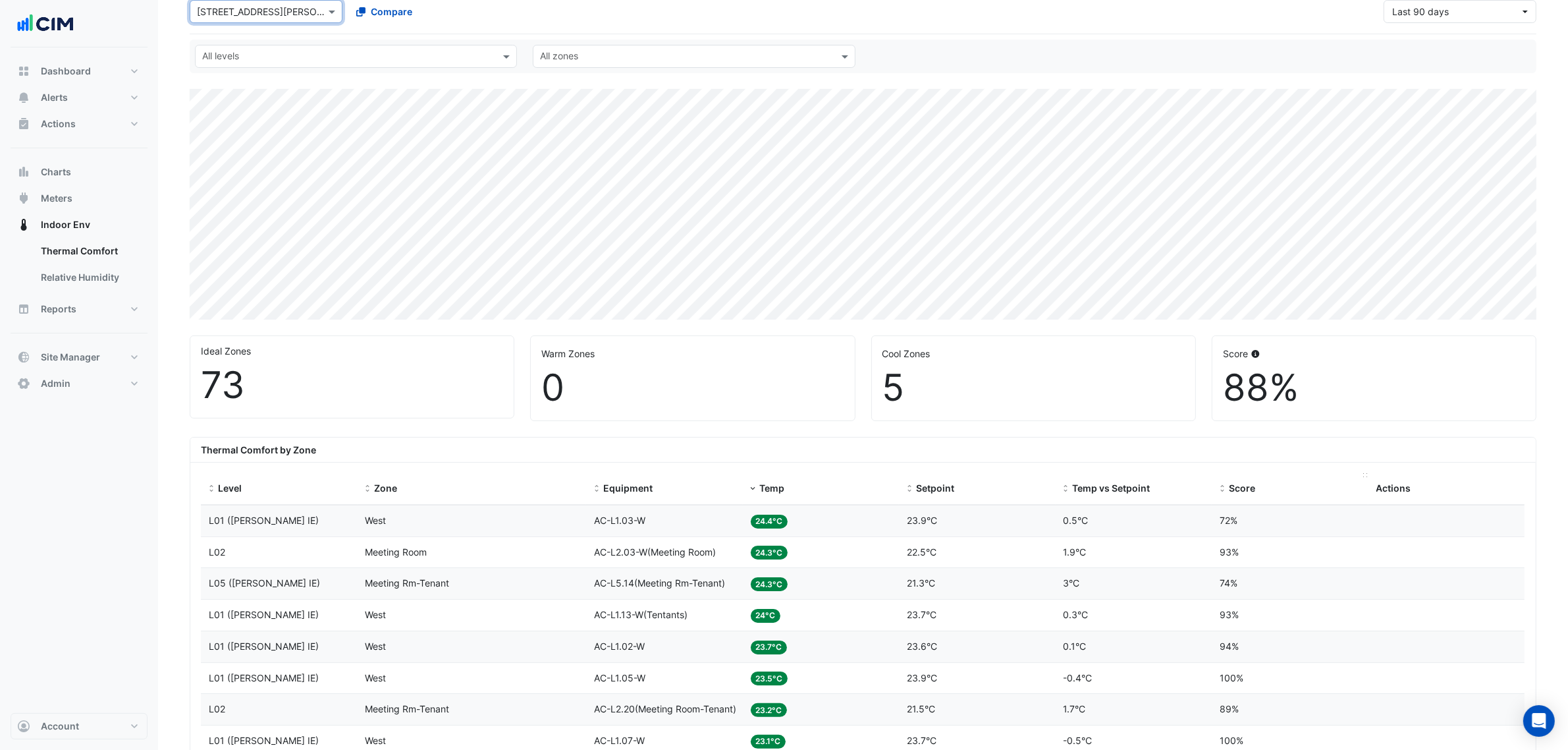
click at [1245, 484] on span "Score" at bounding box center [1242, 488] width 27 height 11
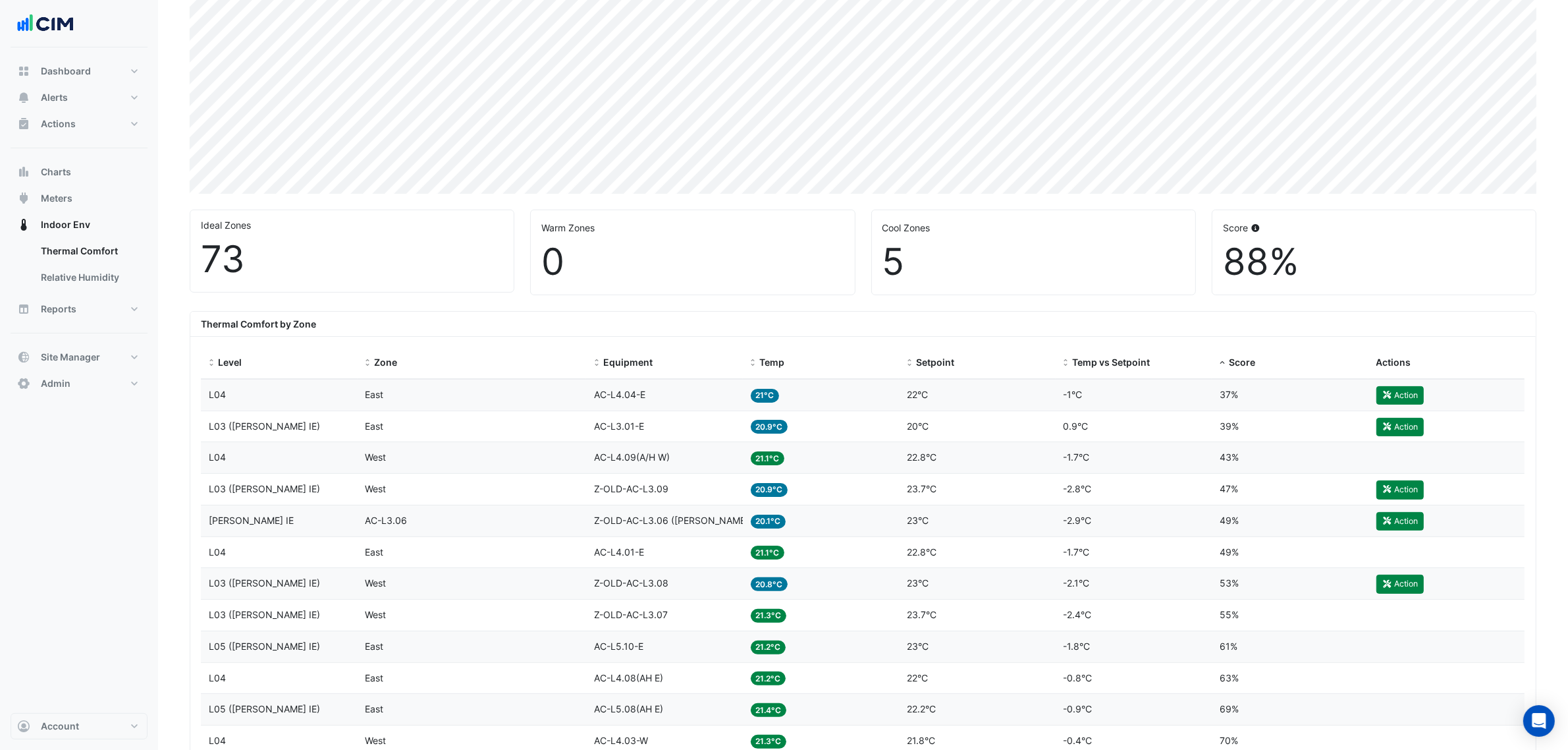
scroll to position [248, 0]
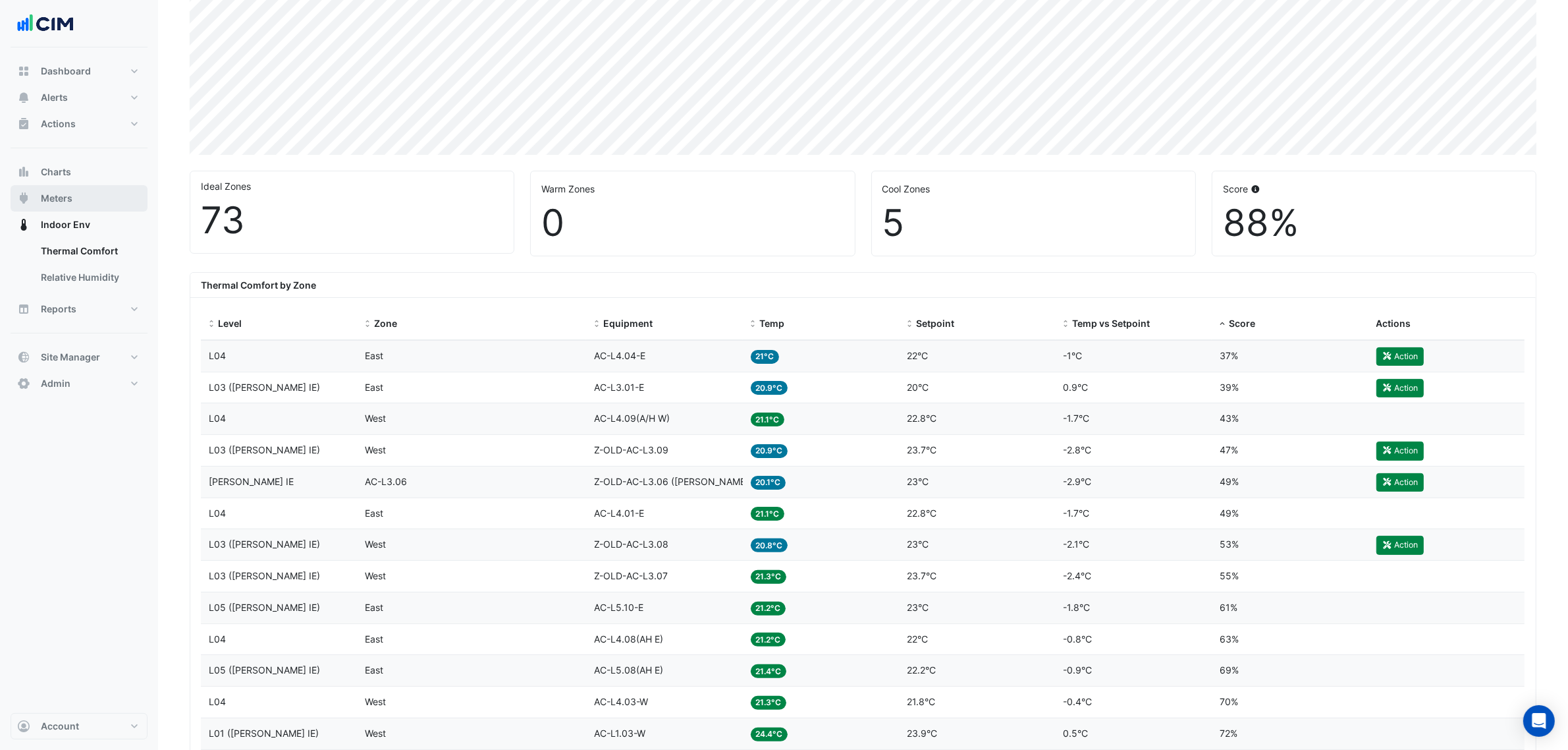
click at [109, 203] on button "Meters" at bounding box center [78, 198] width 137 height 27
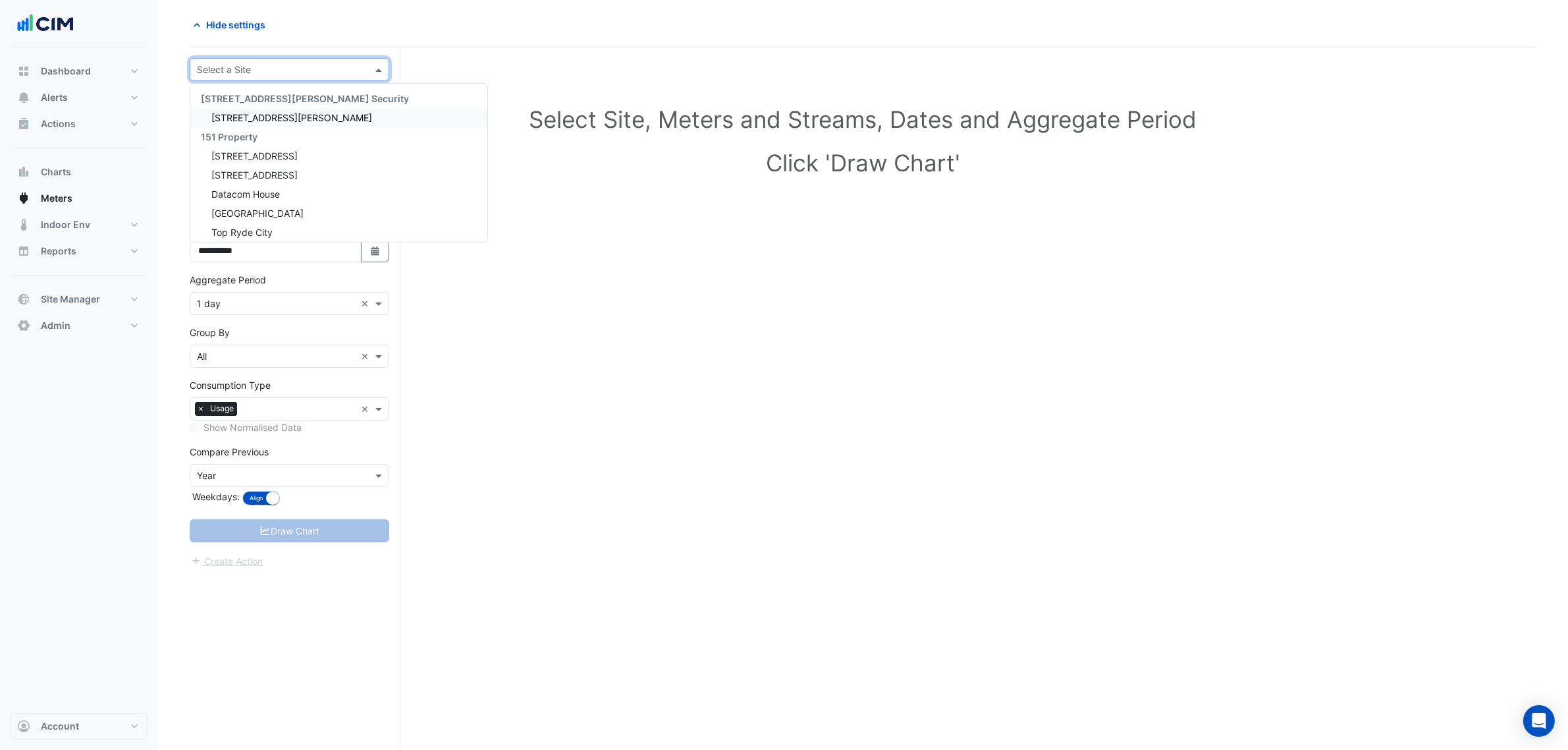
click at [283, 76] on div "Select a Site" at bounding box center [279, 69] width 177 height 14
type input "*******"
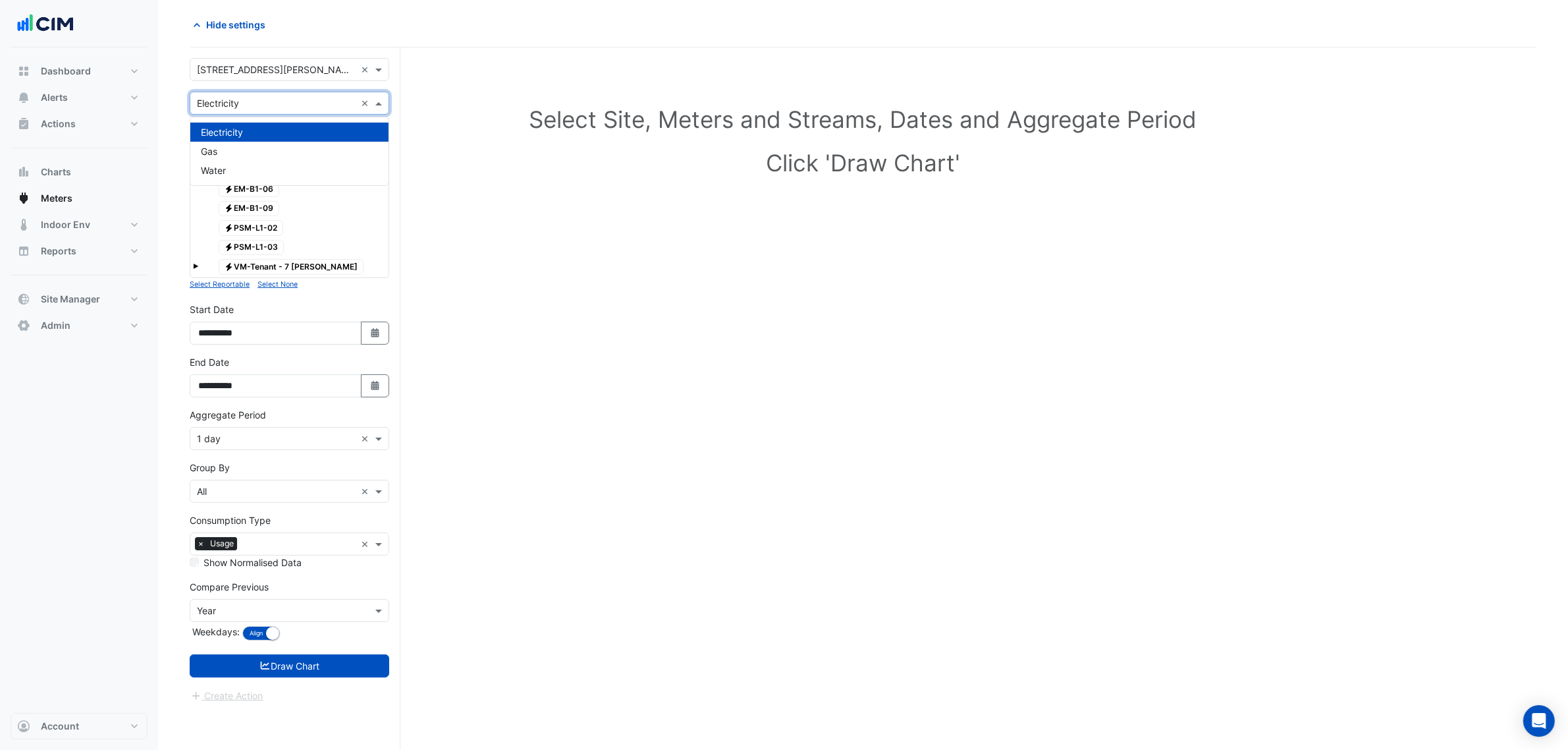
click at [294, 105] on input "text" at bounding box center [276, 104] width 159 height 14
click at [278, 165] on div "Water" at bounding box center [290, 170] width 198 height 19
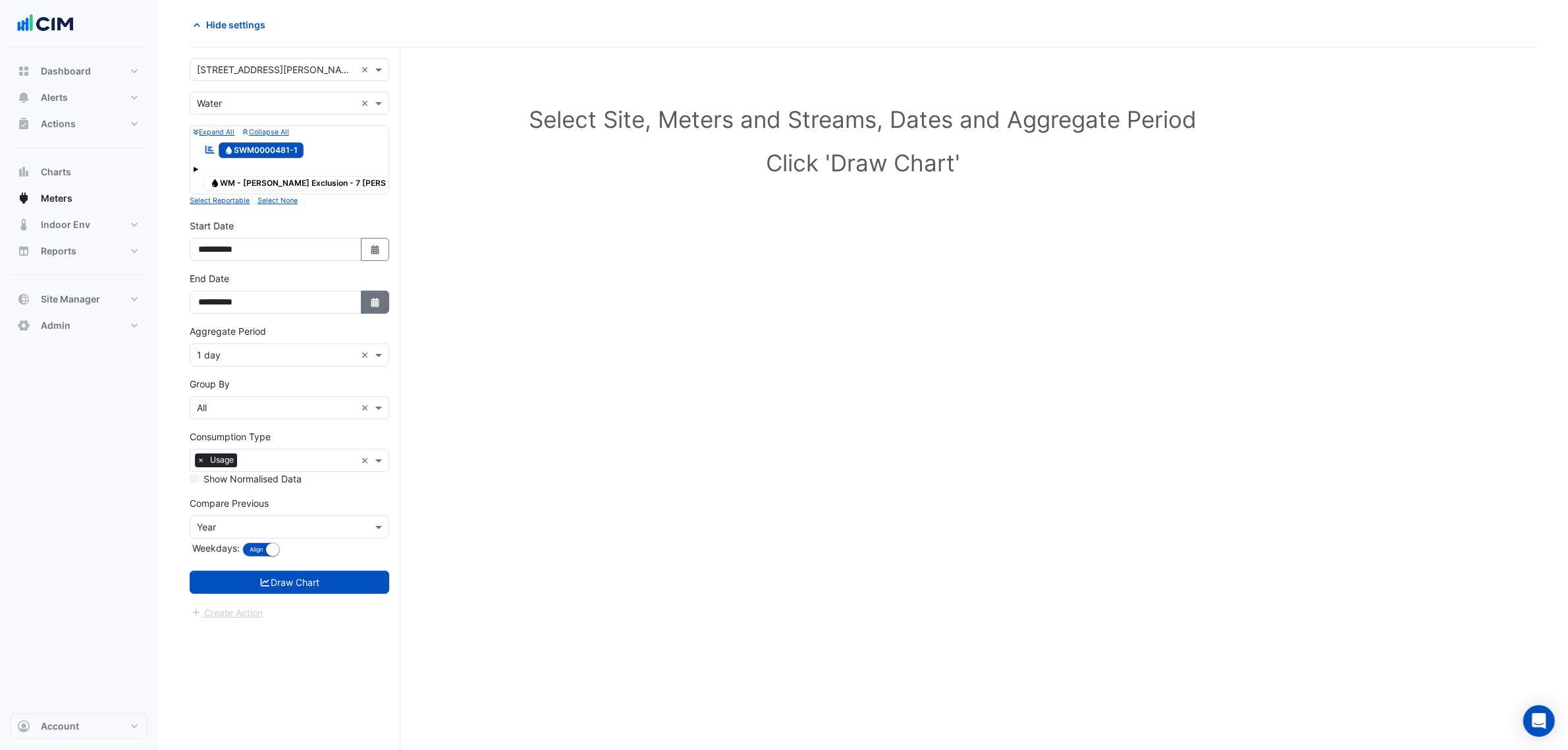
click at [371, 311] on button "Select Date" at bounding box center [376, 302] width 29 height 23
click at [343, 140] on span "Next month" at bounding box center [338, 141] width 10 height 10
select select "*"
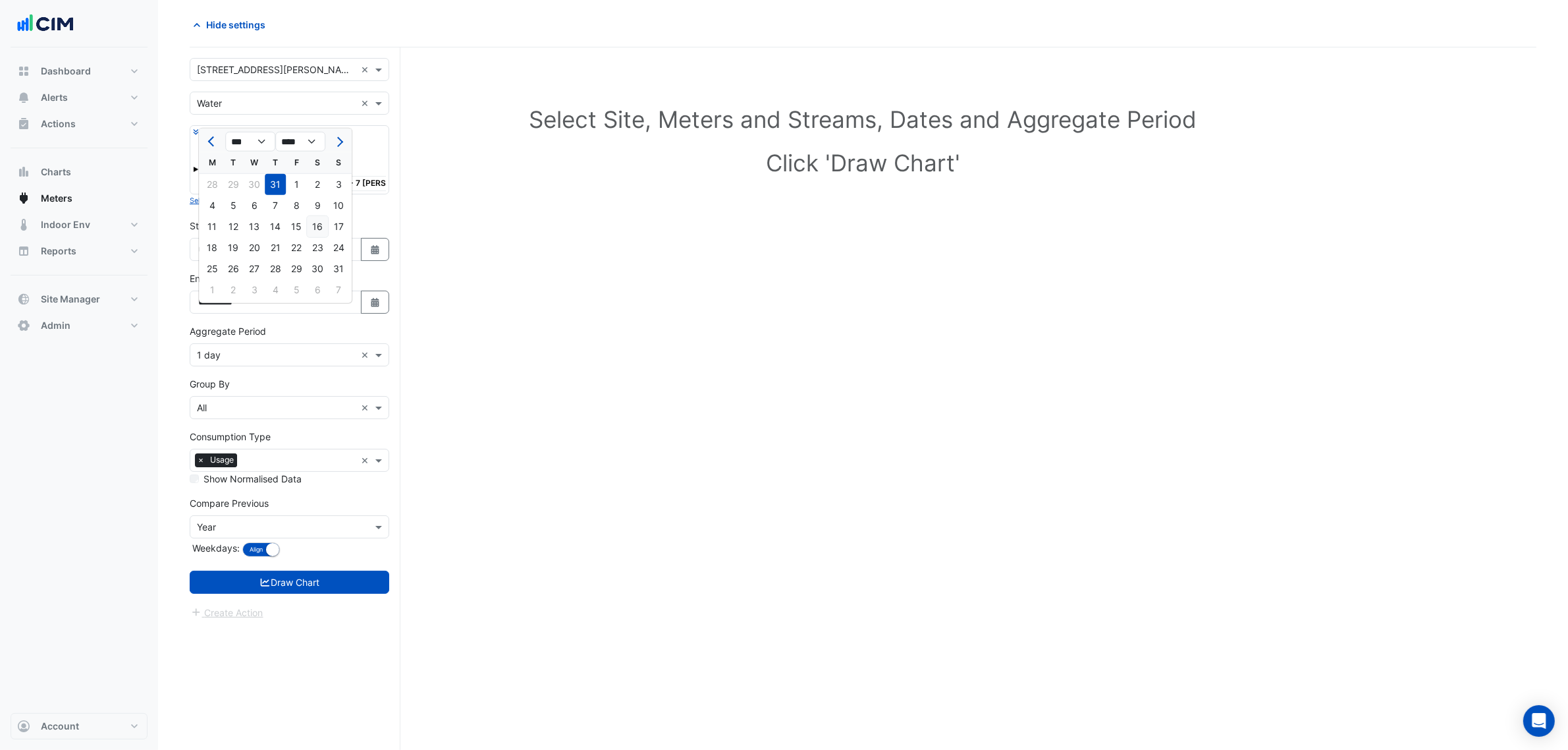
click at [308, 223] on div "16" at bounding box center [317, 226] width 21 height 21
type input "**********"
click at [265, 362] on input "text" at bounding box center [276, 355] width 159 height 14
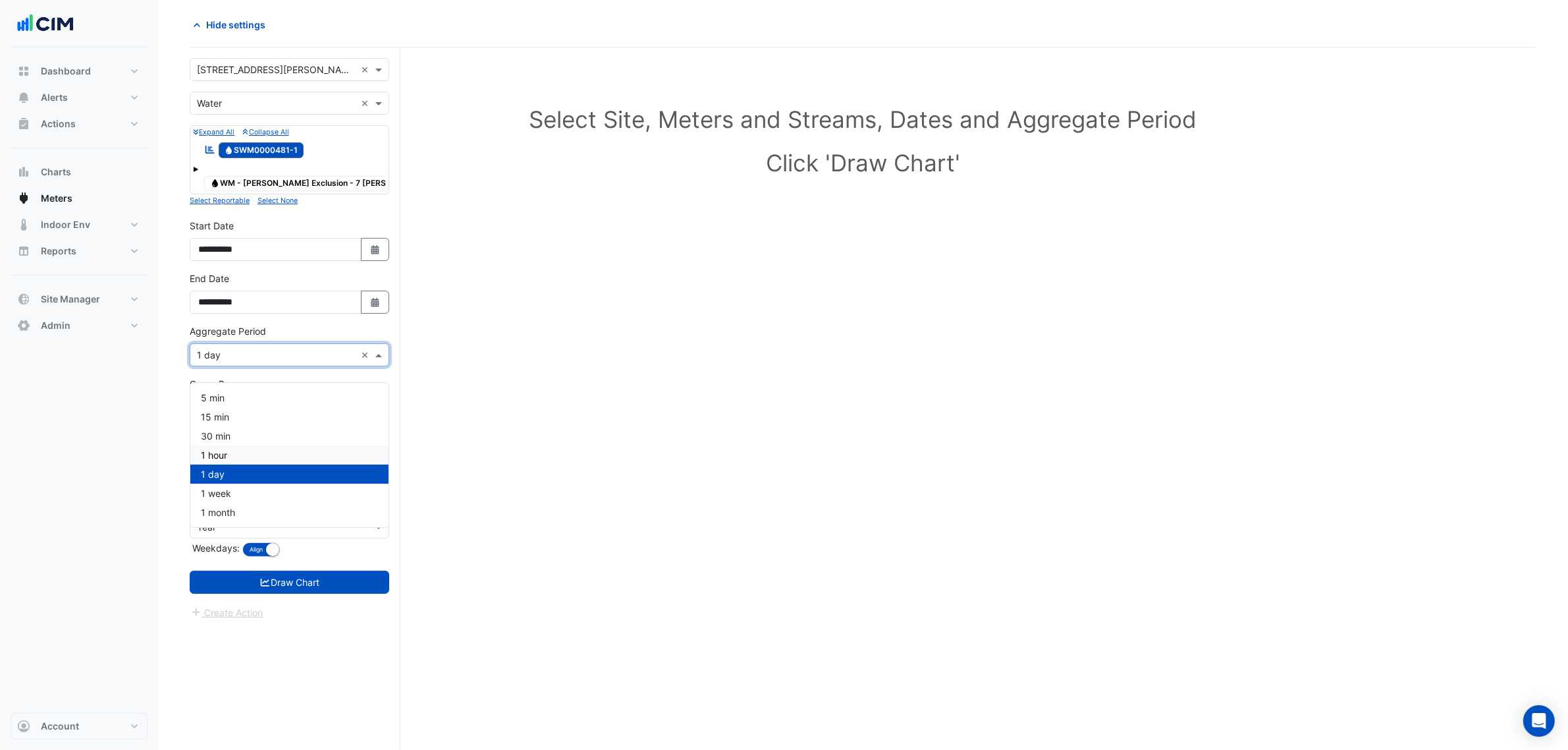
click at [245, 455] on div "1 hour" at bounding box center [290, 455] width 198 height 19
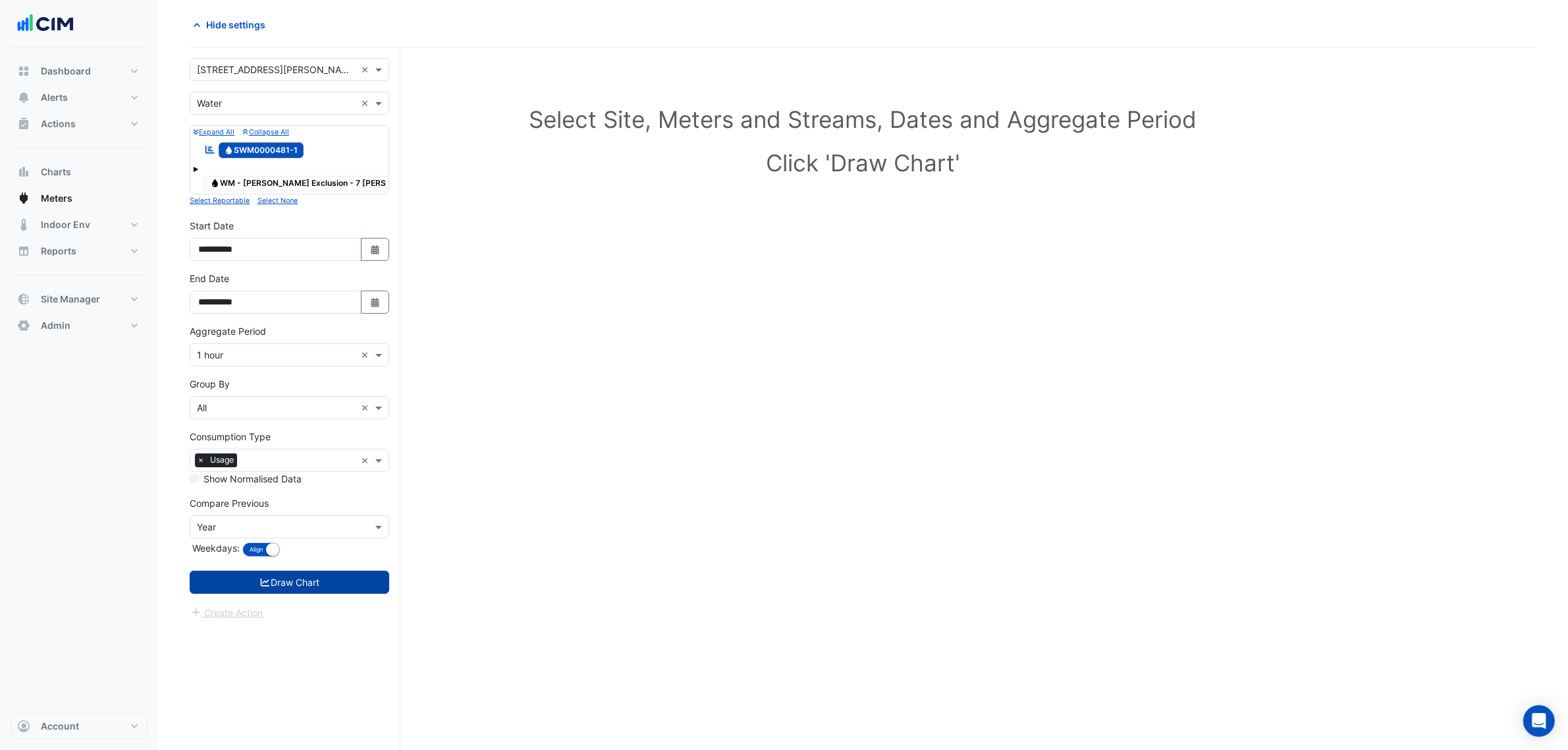
click at [296, 572] on button "Draw Chart" at bounding box center [290, 581] width 200 height 23
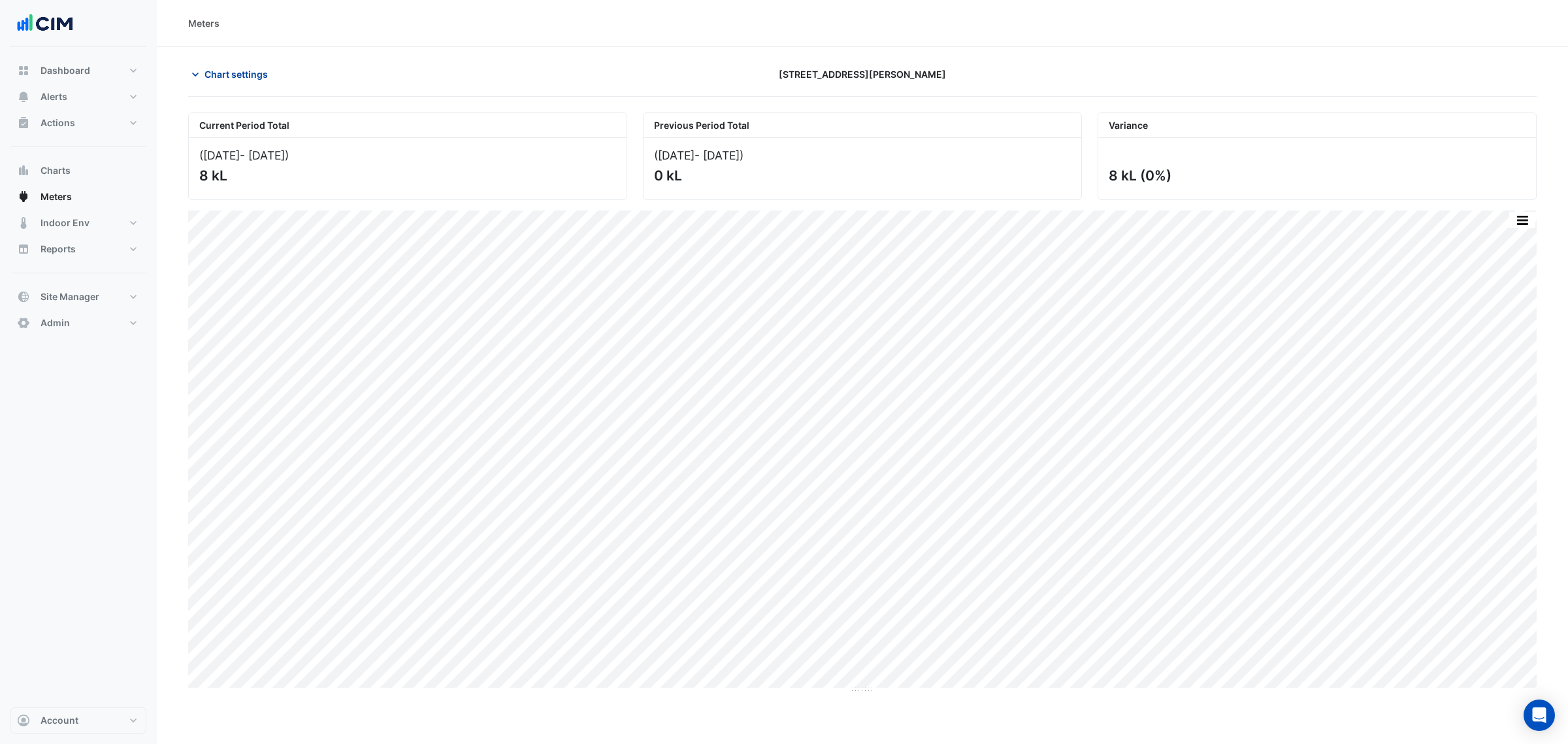
click at [194, 77] on icon "button" at bounding box center [195, 75] width 13 height 13
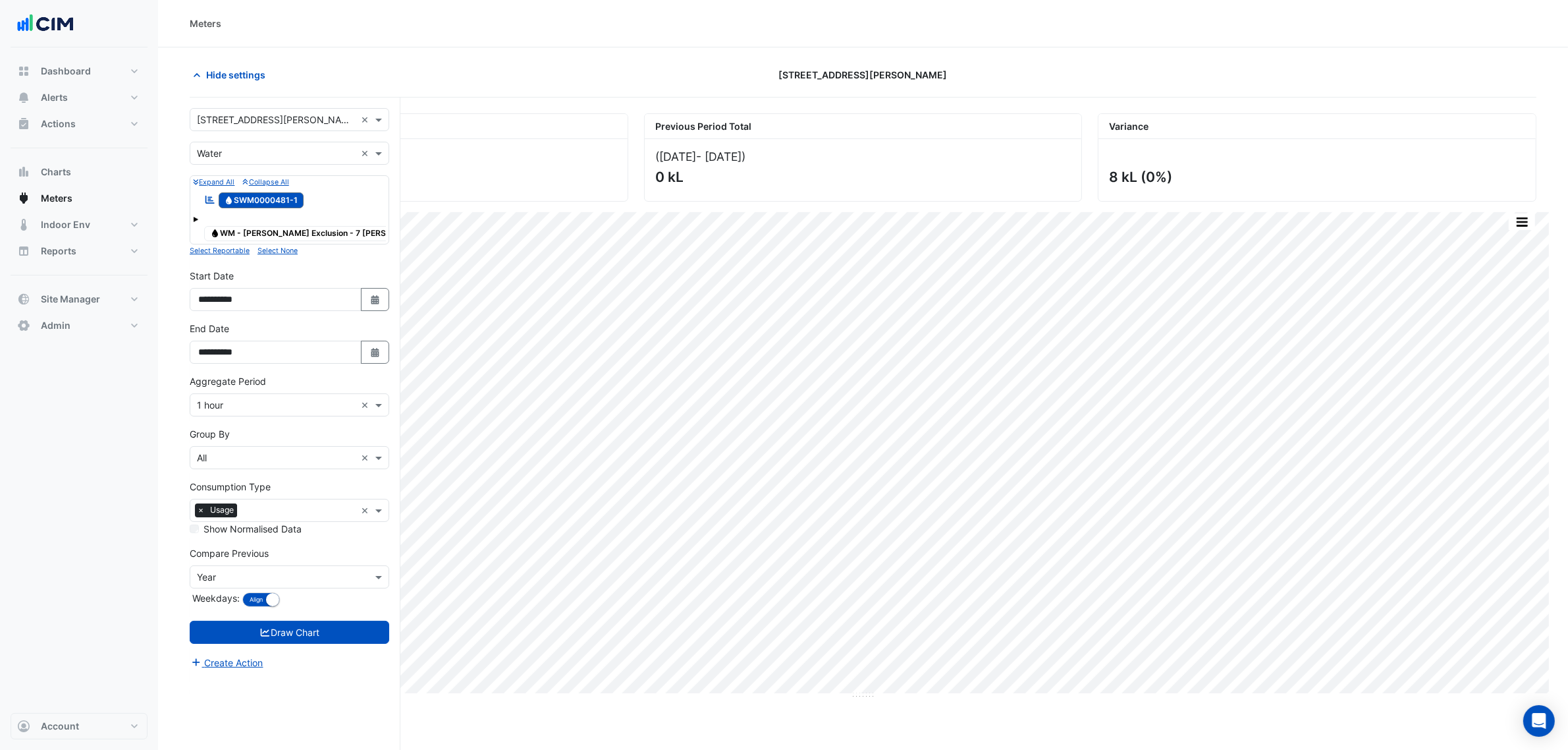
click at [251, 119] on input "text" at bounding box center [276, 120] width 159 height 14
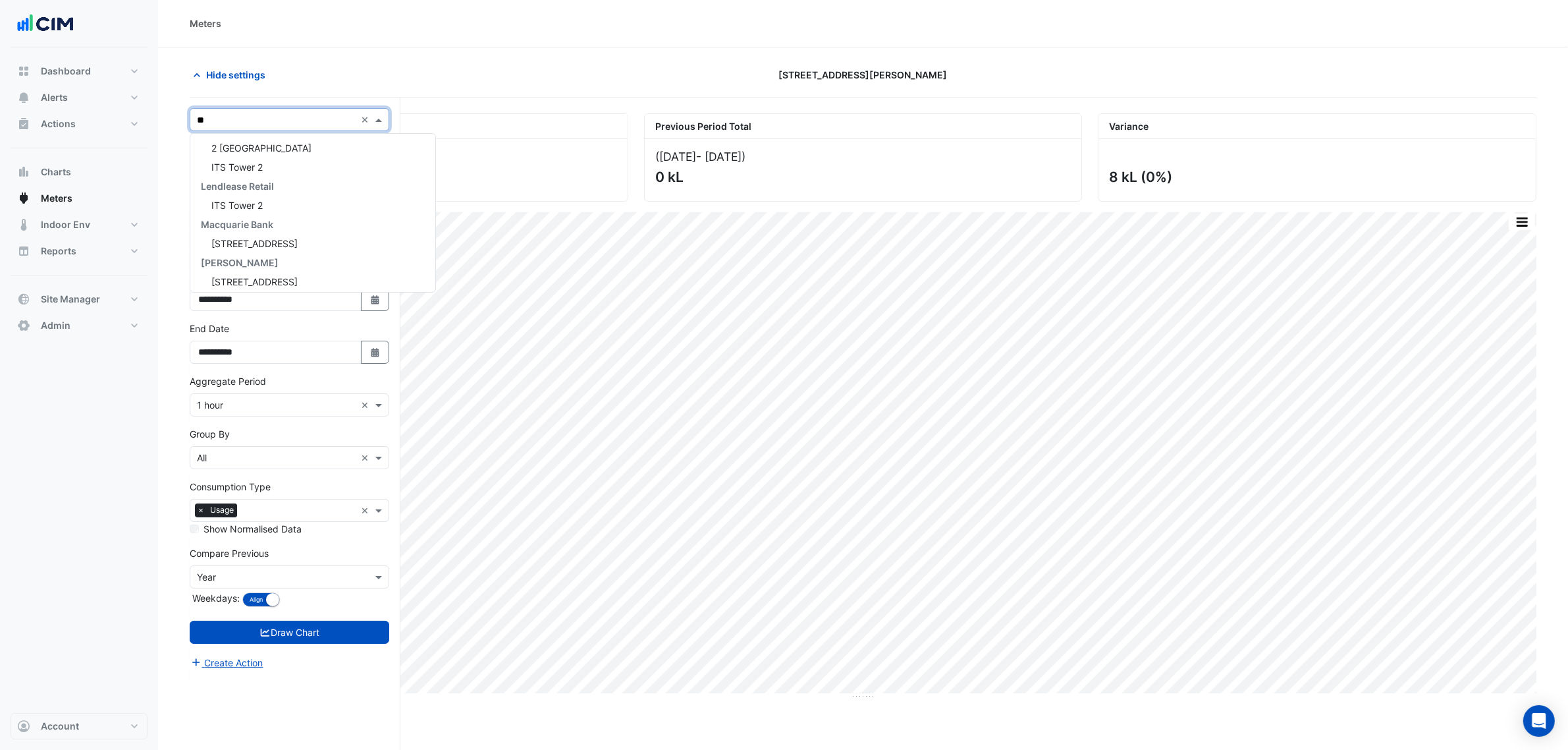
scroll to position [272, 0]
type input "***"
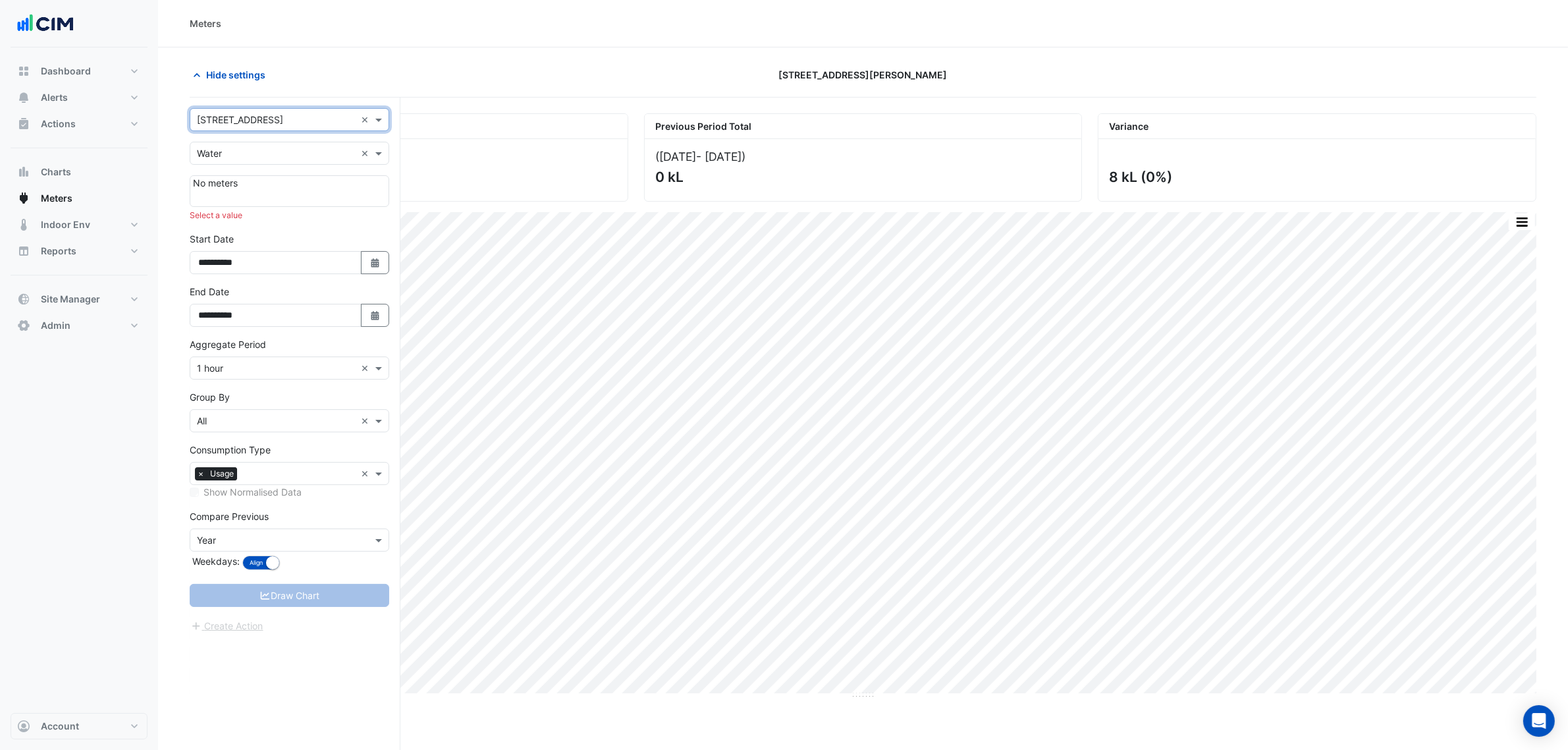
click at [241, 149] on input "text" at bounding box center [276, 153] width 159 height 14
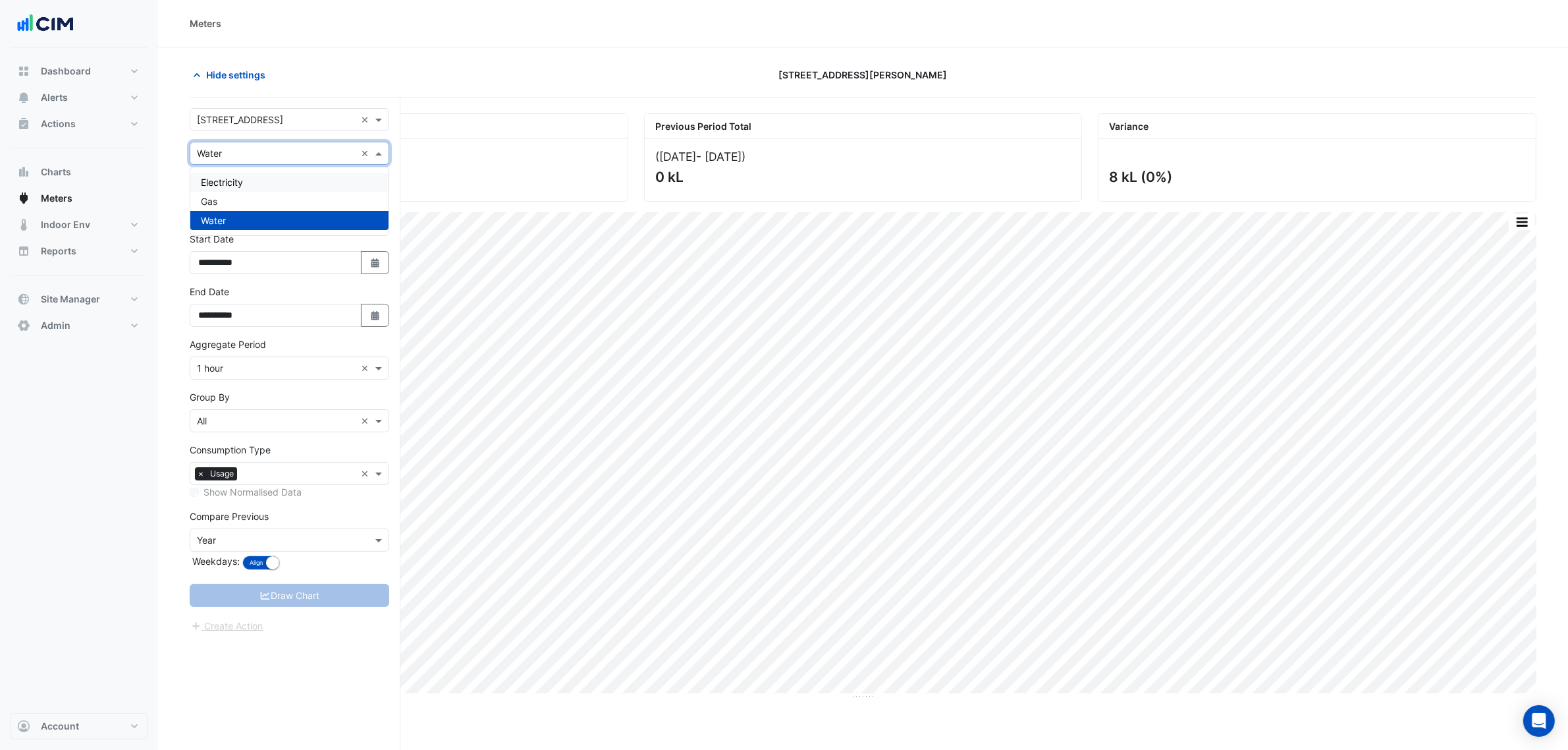
click at [236, 184] on span "Electricity" at bounding box center [222, 182] width 42 height 11
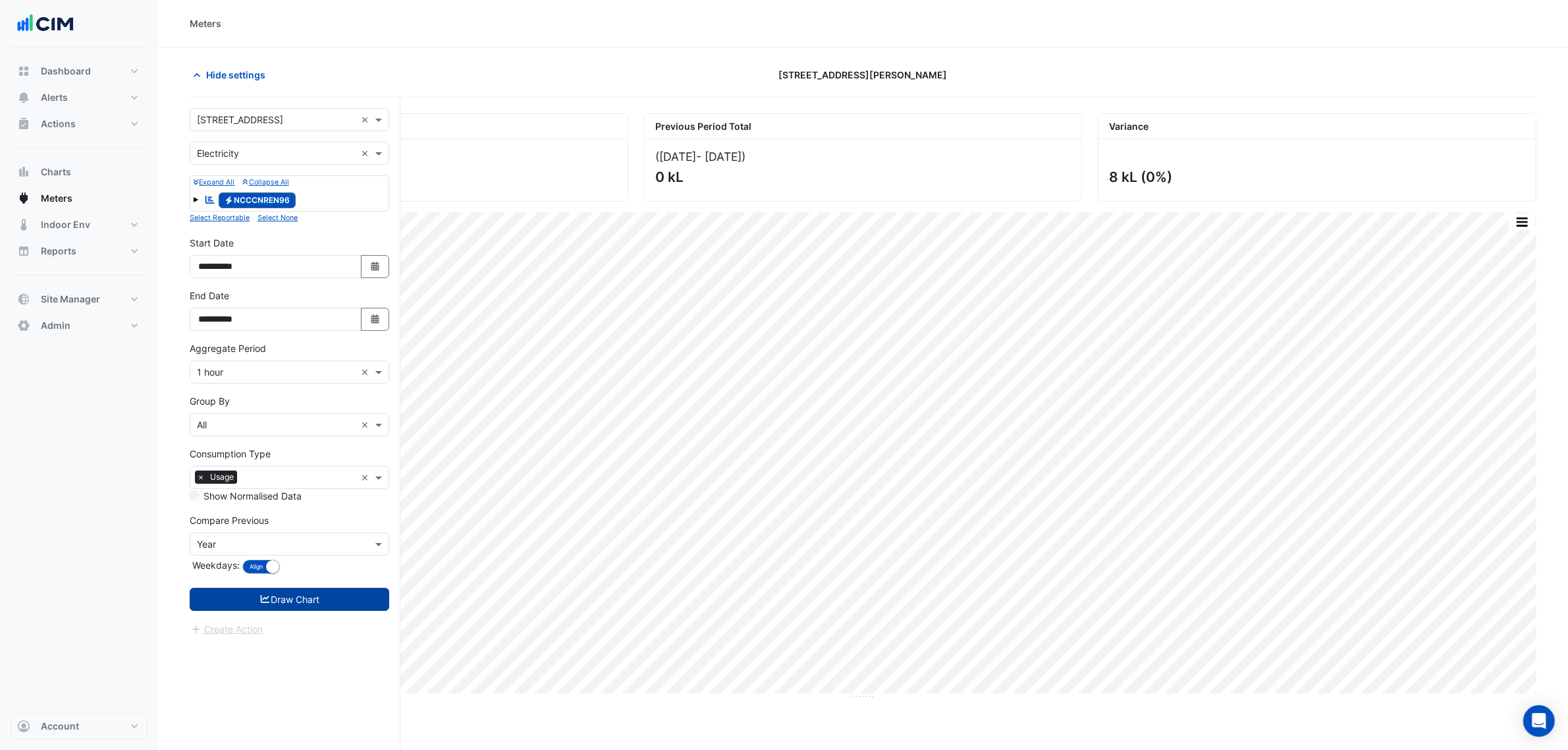
click at [332, 572] on button "Draw Chart" at bounding box center [290, 599] width 200 height 23
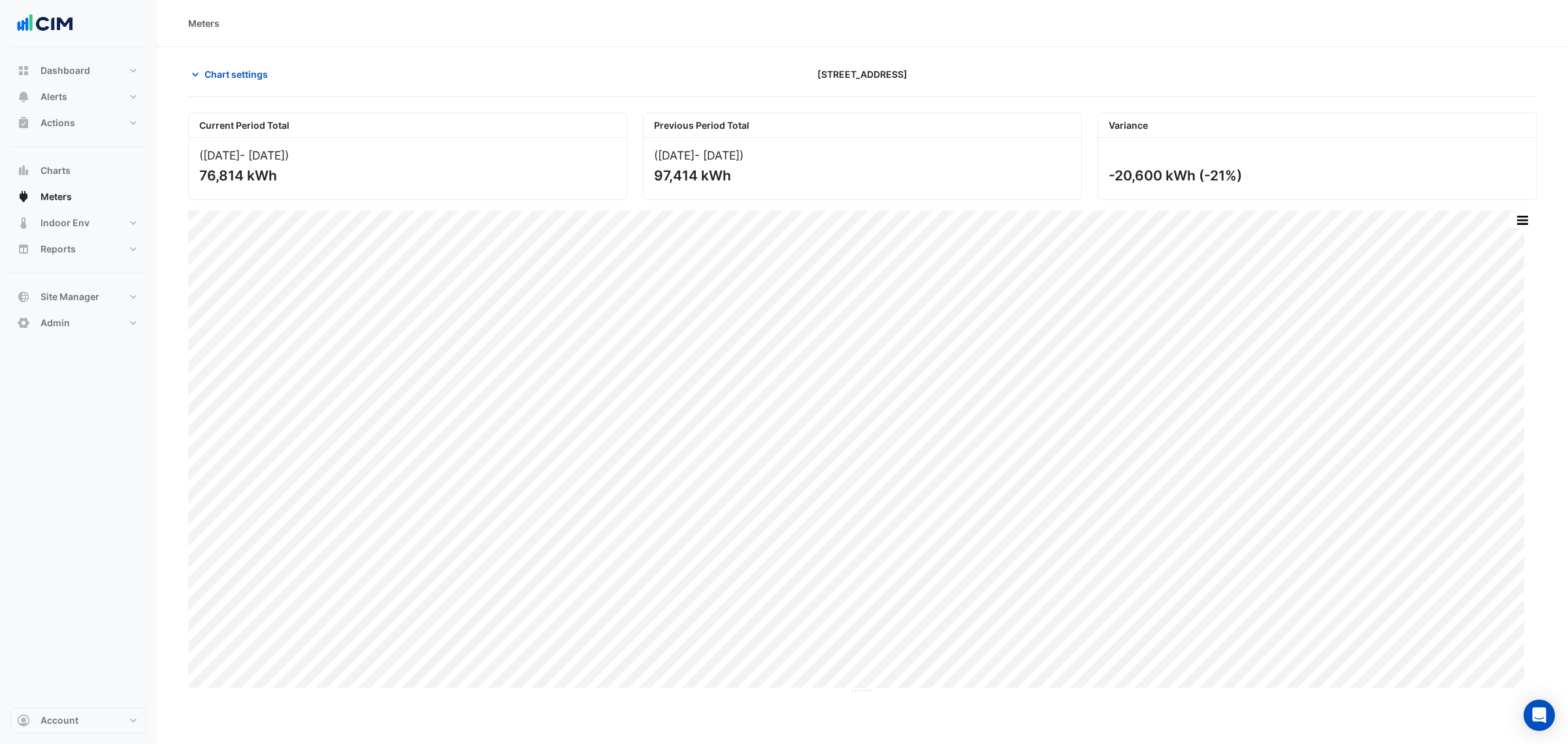
click at [73, 552] on div "Dashboard Portfolio Ratings Performance Alerts Site Rules Templates Actions Sit…" at bounding box center [77, 377] width 135 height 660
click at [127, 486] on div "Dashboard Portfolio Ratings Performance Alerts Site Rules Templates Actions Sit…" at bounding box center [77, 377] width 135 height 660
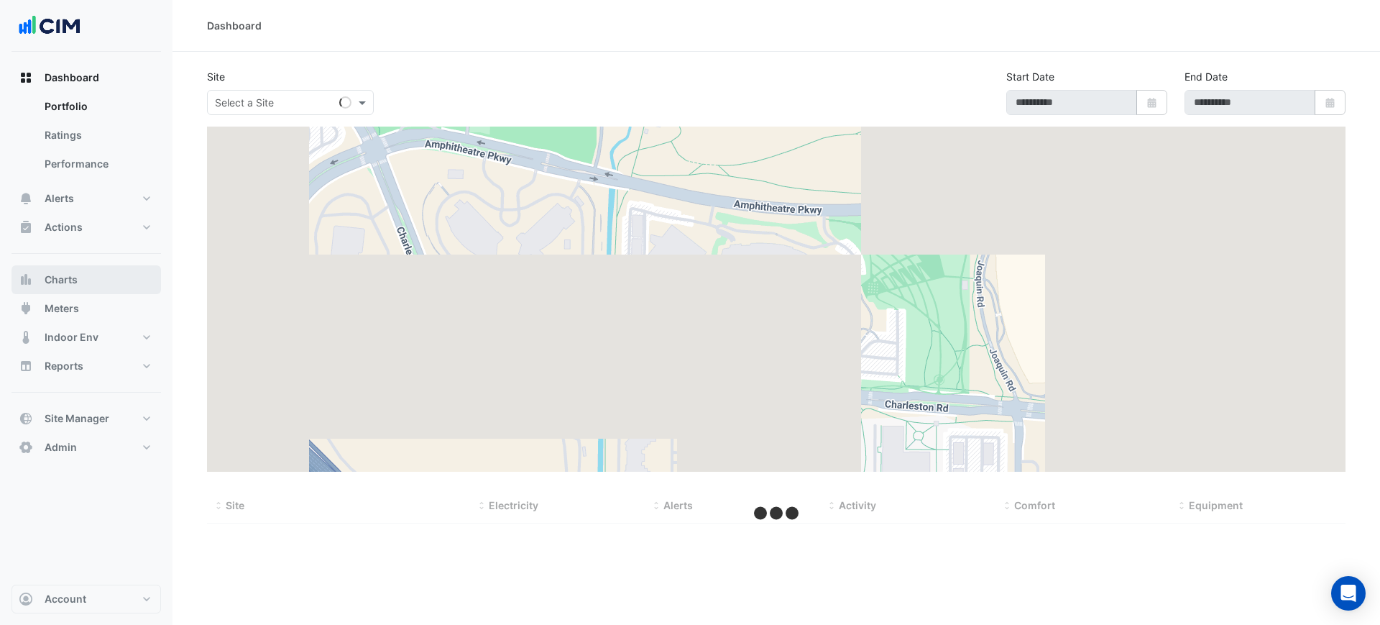
click at [127, 282] on button "Charts" at bounding box center [85, 279] width 149 height 29
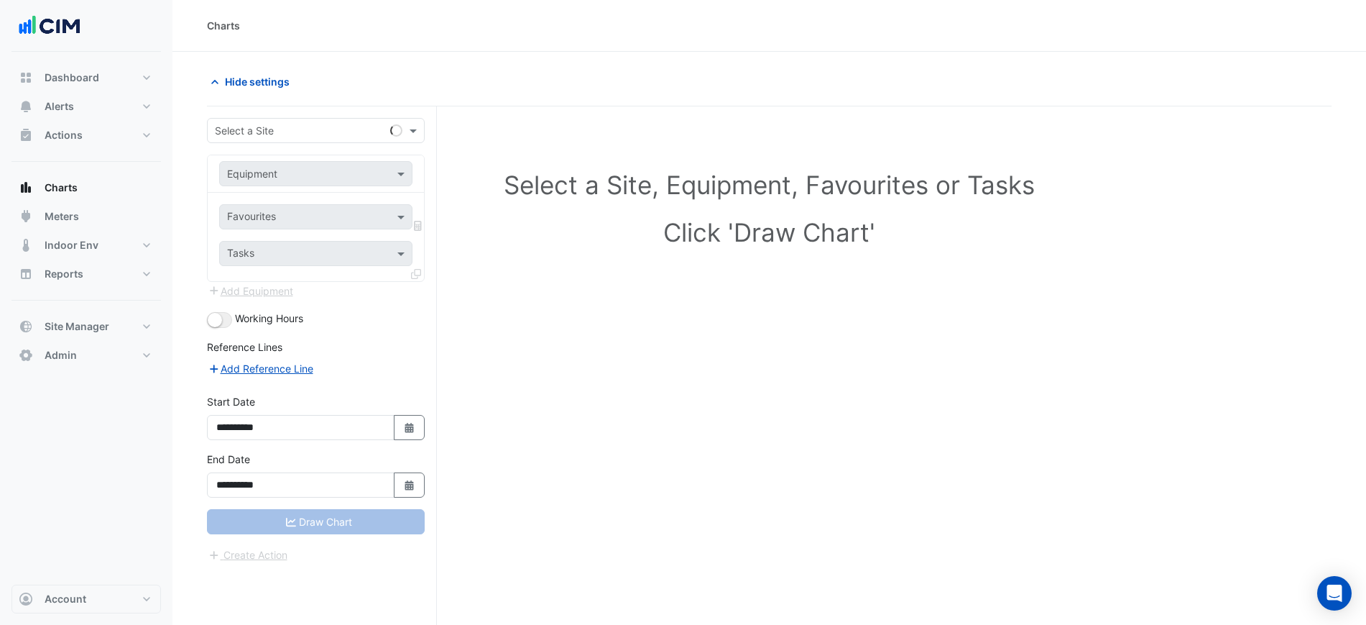
click at [257, 127] on input "text" at bounding box center [301, 131] width 173 height 15
type input "**********"
type input "**"
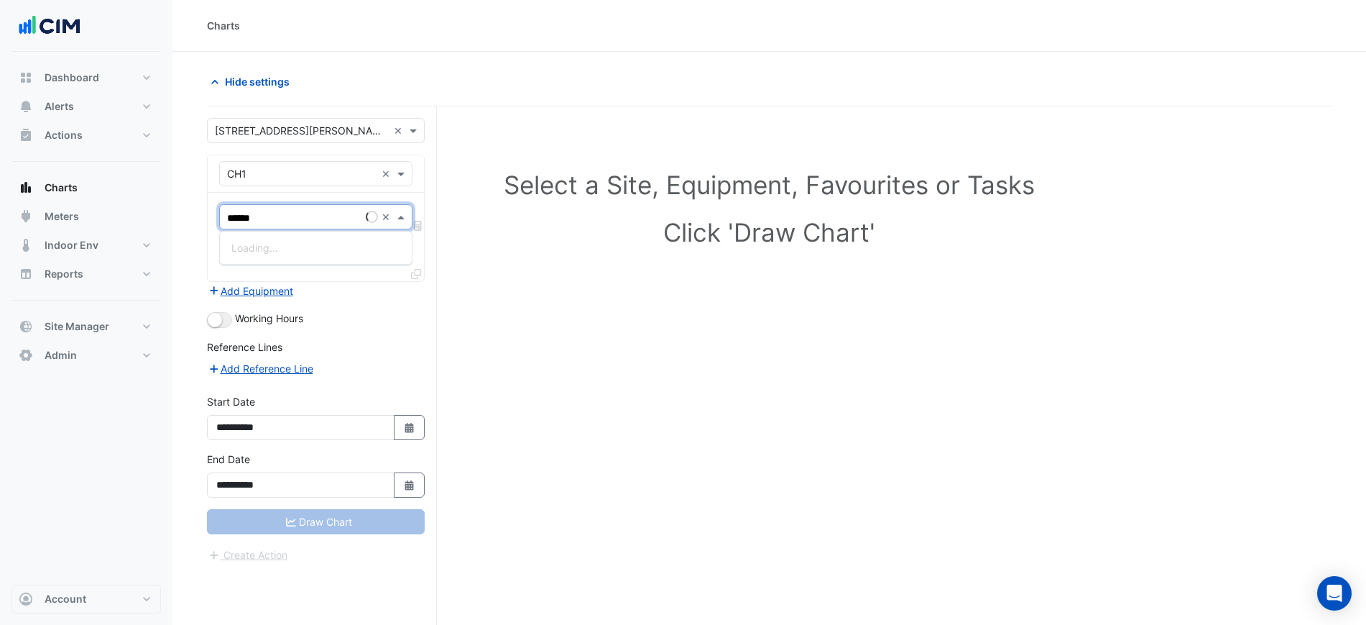
type input "*******"
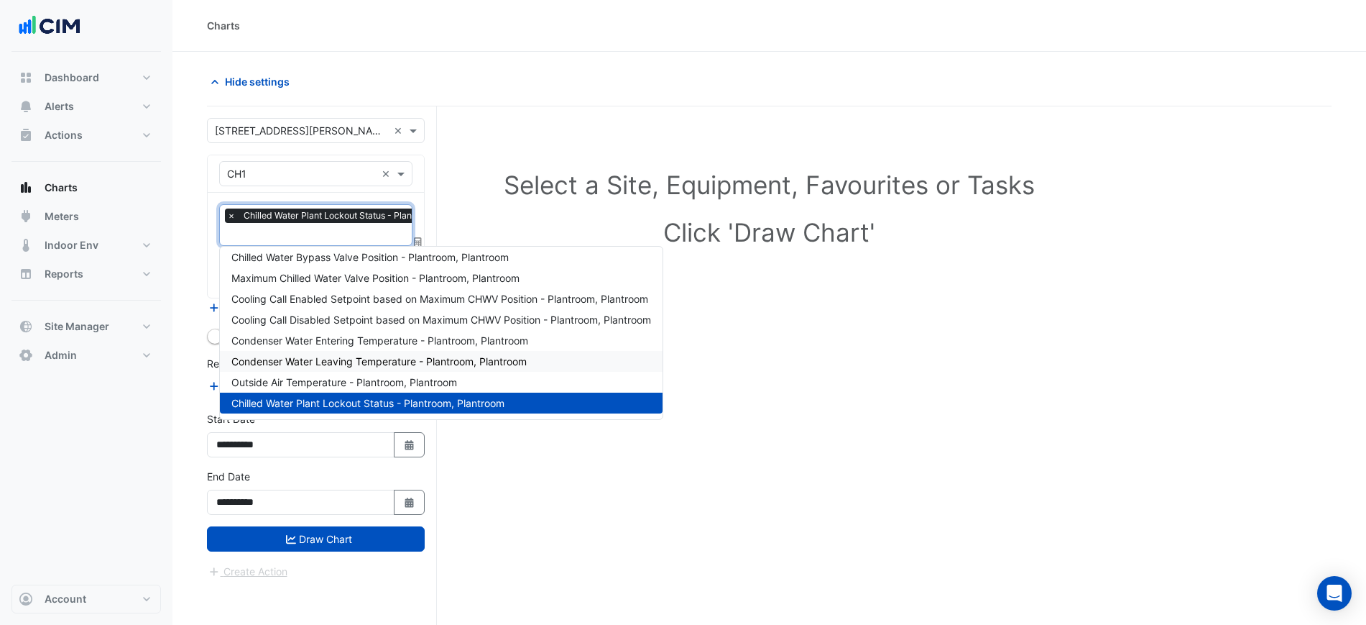
scroll to position [55, 0]
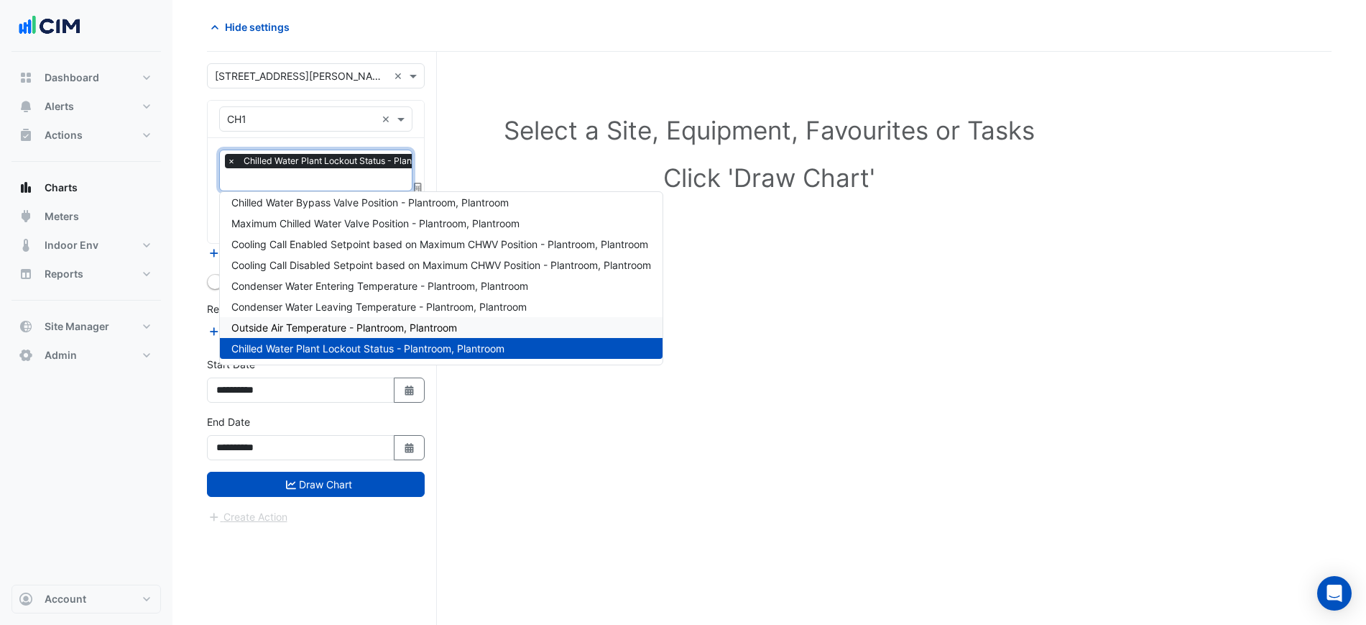
click at [397, 331] on span "Outside Air Temperature - Plantroom, Plantroom" at bounding box center [344, 327] width 226 height 12
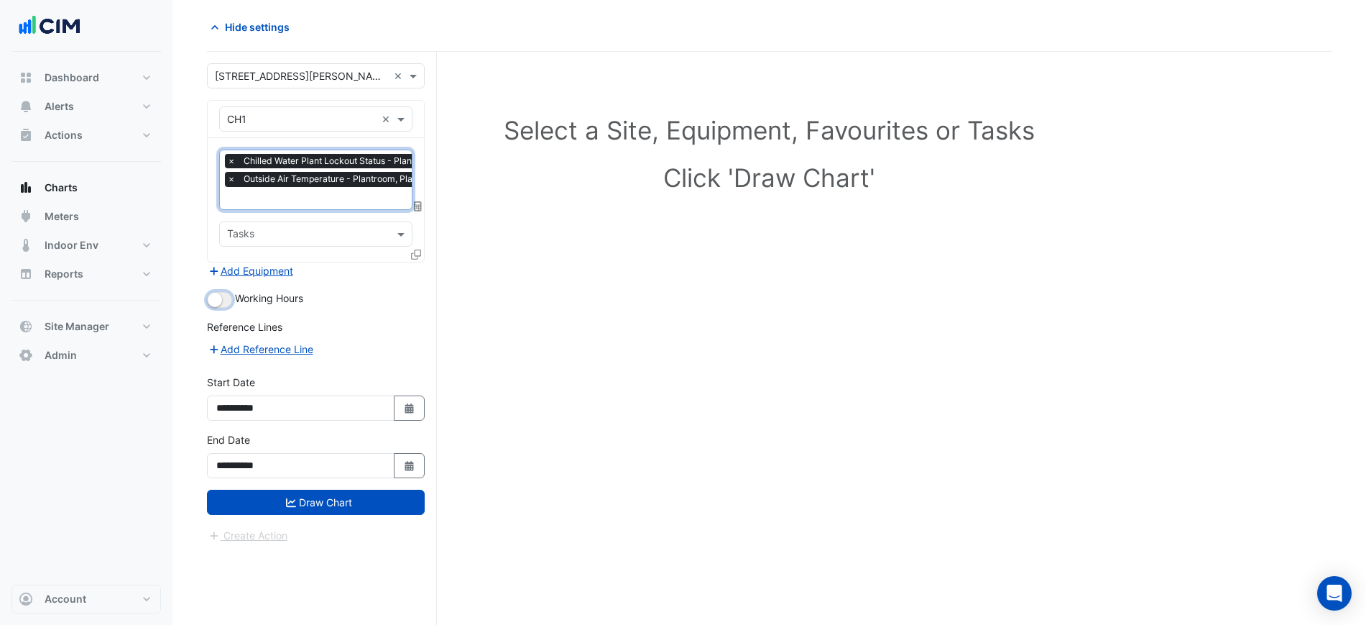
click at [224, 298] on button "button" at bounding box center [219, 300] width 25 height 16
click at [328, 507] on button "Draw Chart" at bounding box center [316, 501] width 218 height 25
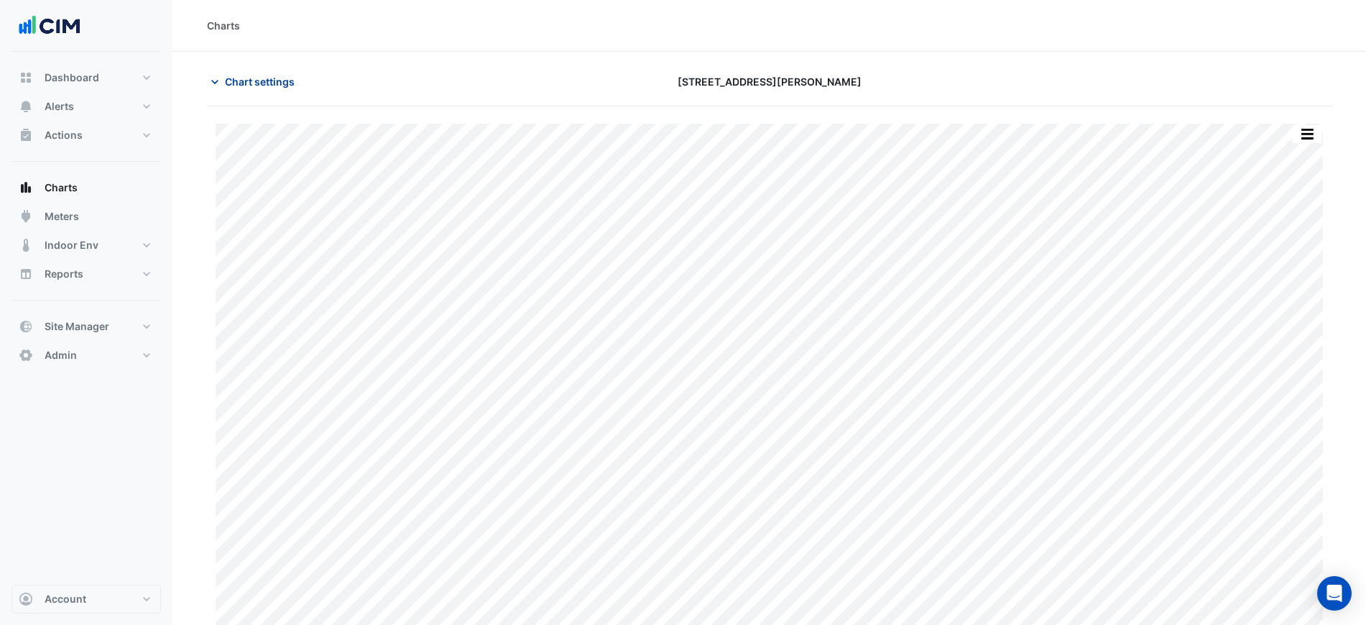
click at [267, 75] on span "Chart settings" at bounding box center [260, 81] width 70 height 15
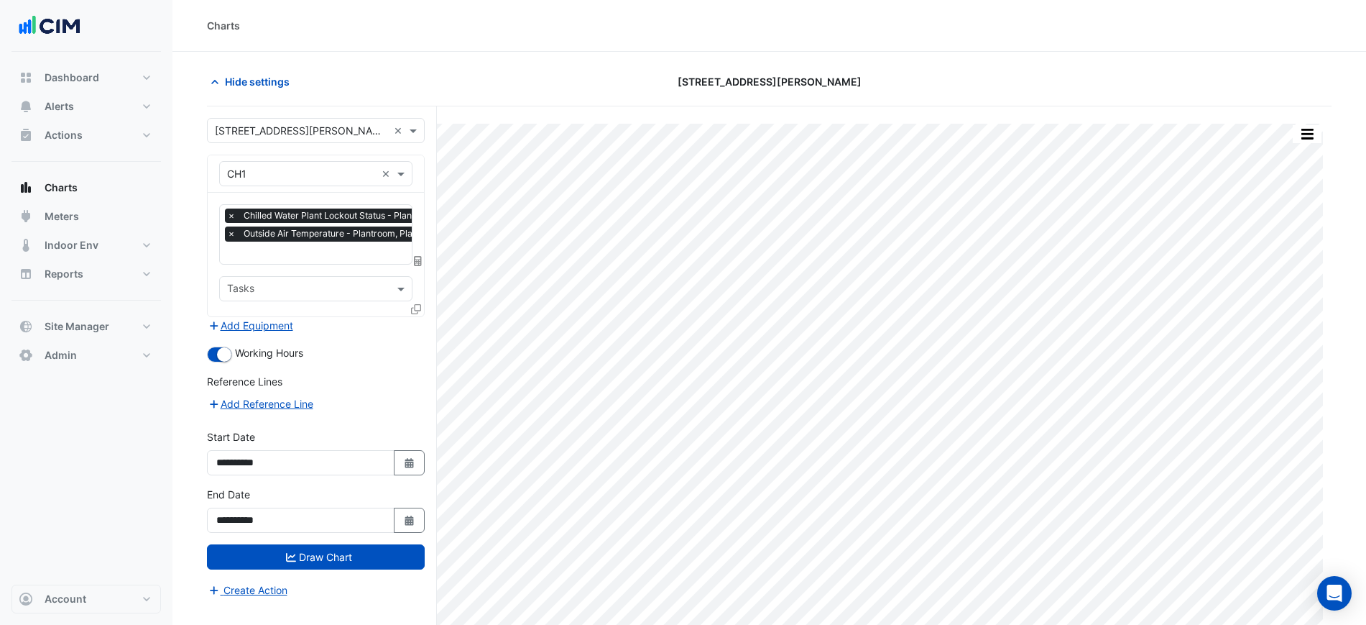
click at [414, 312] on fa-icon at bounding box center [416, 309] width 10 height 12
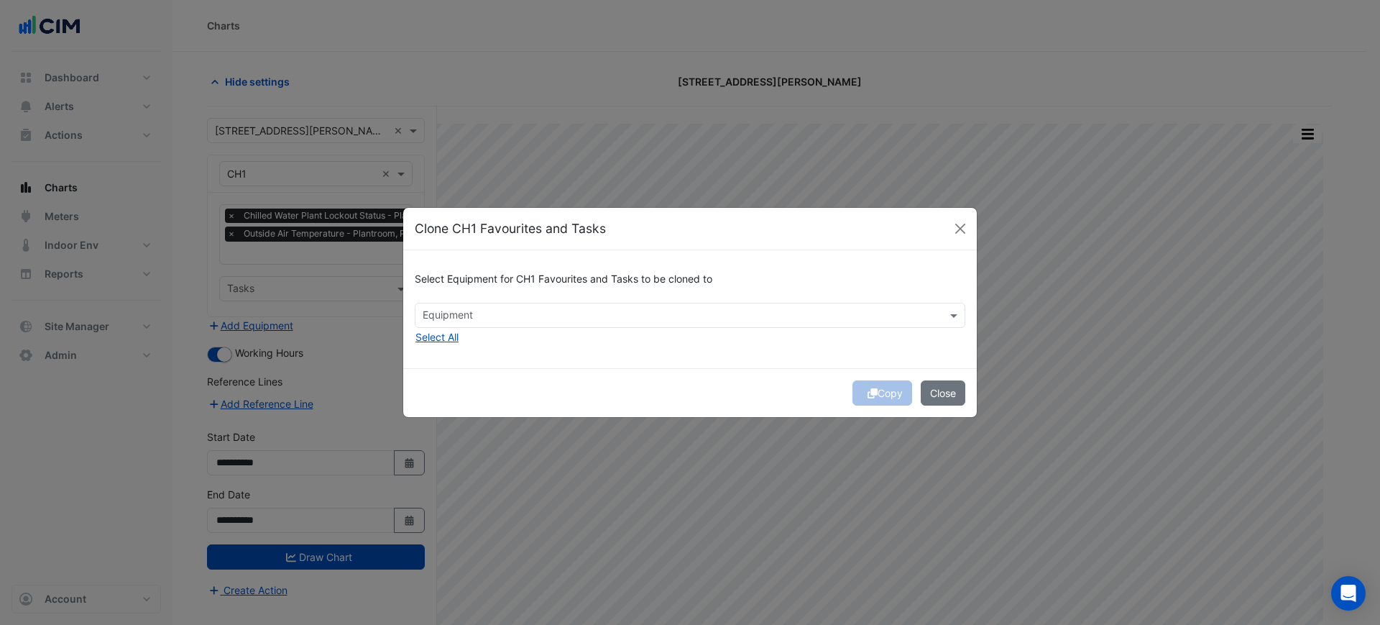
click at [489, 328] on div "Select Equipment for CH1 Favourites and Tasks to be cloned to Equipment Select …" at bounding box center [690, 308] width 574 height 117
click at [478, 329] on div "Select Equipment for CH1 Favourites and Tasks to be cloned to Equipment Select …" at bounding box center [690, 308] width 574 height 117
click at [466, 319] on input "text" at bounding box center [682, 316] width 518 height 15
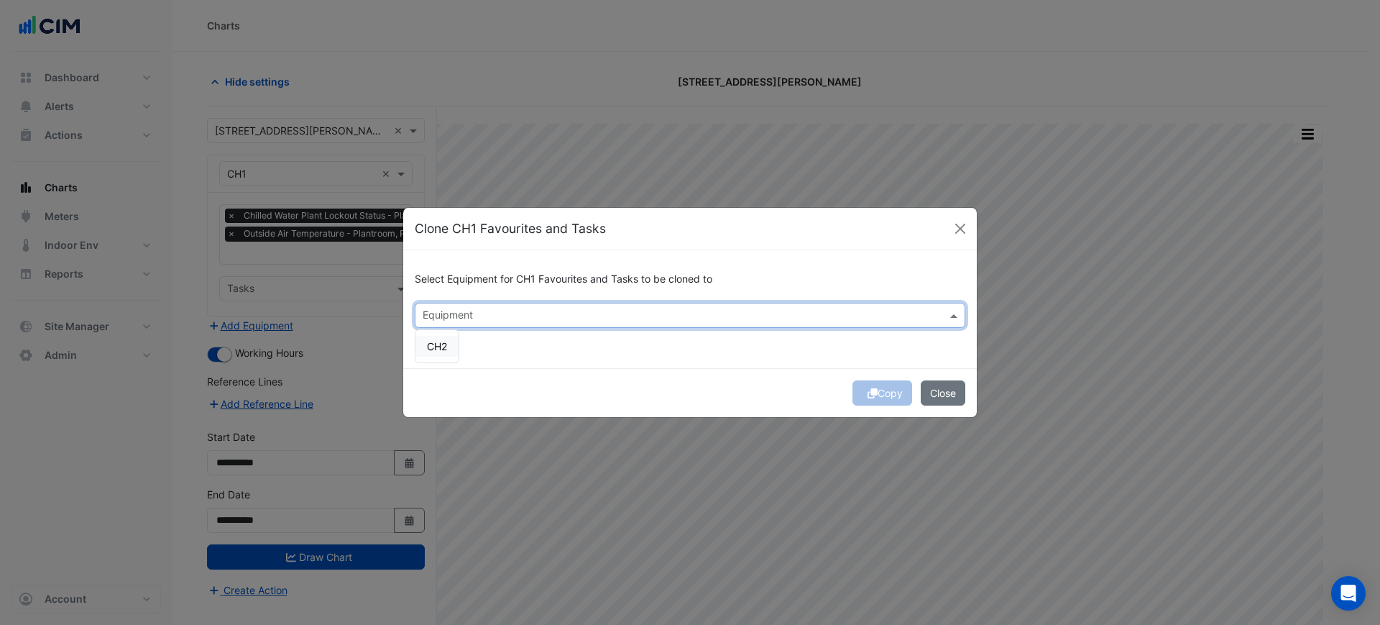
click at [456, 353] on div "CH2" at bounding box center [436, 346] width 43 height 21
drag, startPoint x: 677, startPoint y: 367, endPoint x: 765, endPoint y: 379, distance: 89.2
click at [677, 368] on form "Select Equipment for CH1 Favourites and Tasks to be cloned to Equipment × CH2 ×…" at bounding box center [690, 333] width 574 height 166
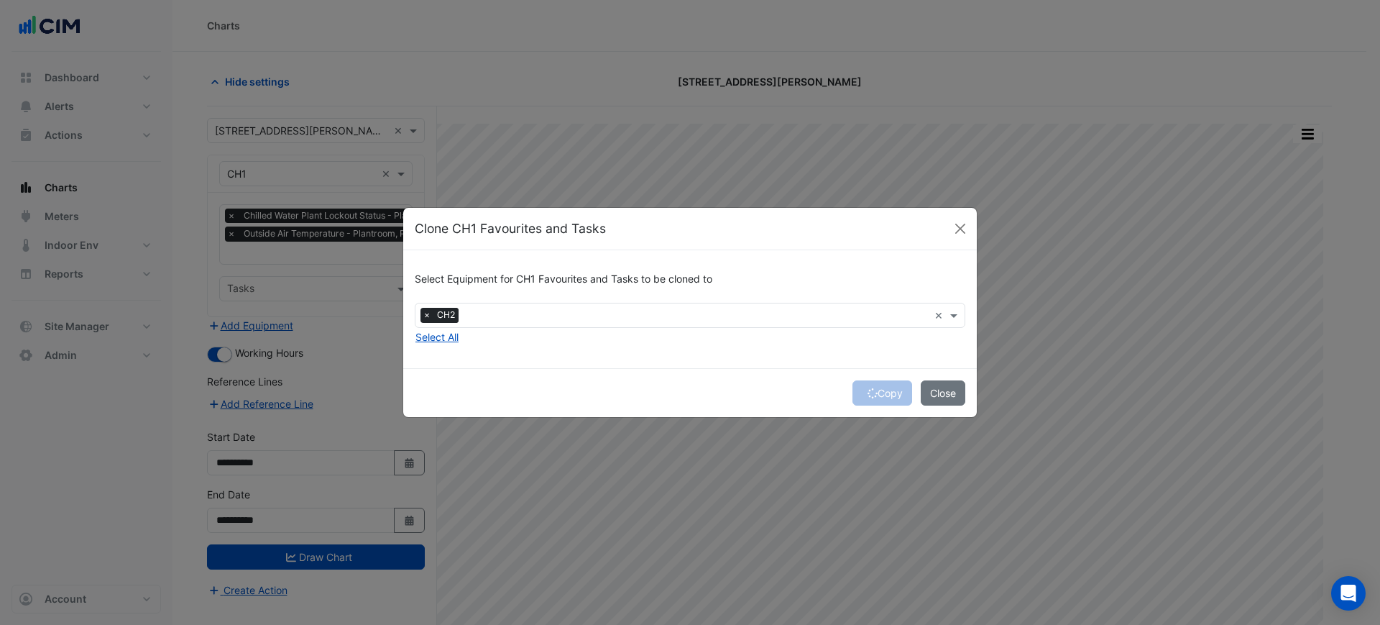
click at [873, 392] on div "Copy Close" at bounding box center [690, 392] width 574 height 49
click at [878, 394] on div "Copy Close" at bounding box center [690, 392] width 574 height 49
click at [878, 394] on button "Copy" at bounding box center [882, 392] width 60 height 25
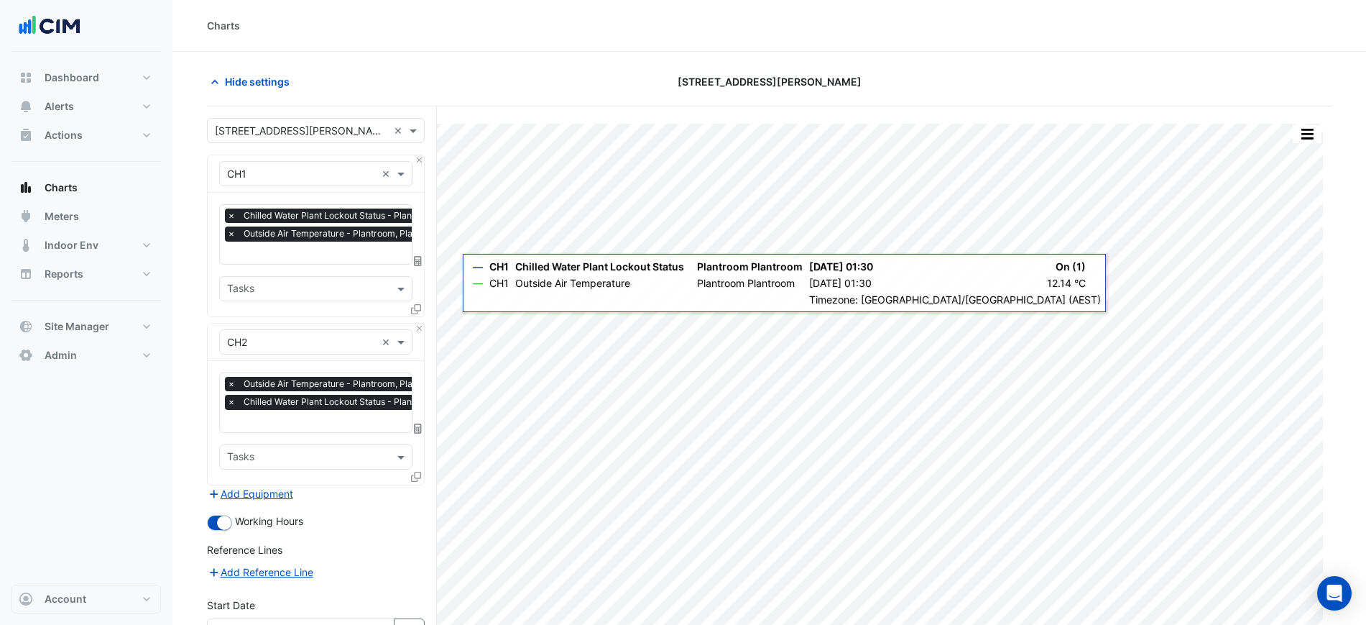
click at [358, 262] on div "Favourites × Chilled Water Plant Lockout Status - Plantroom, Plantroom × Outsid…" at bounding box center [316, 255] width 216 height 124
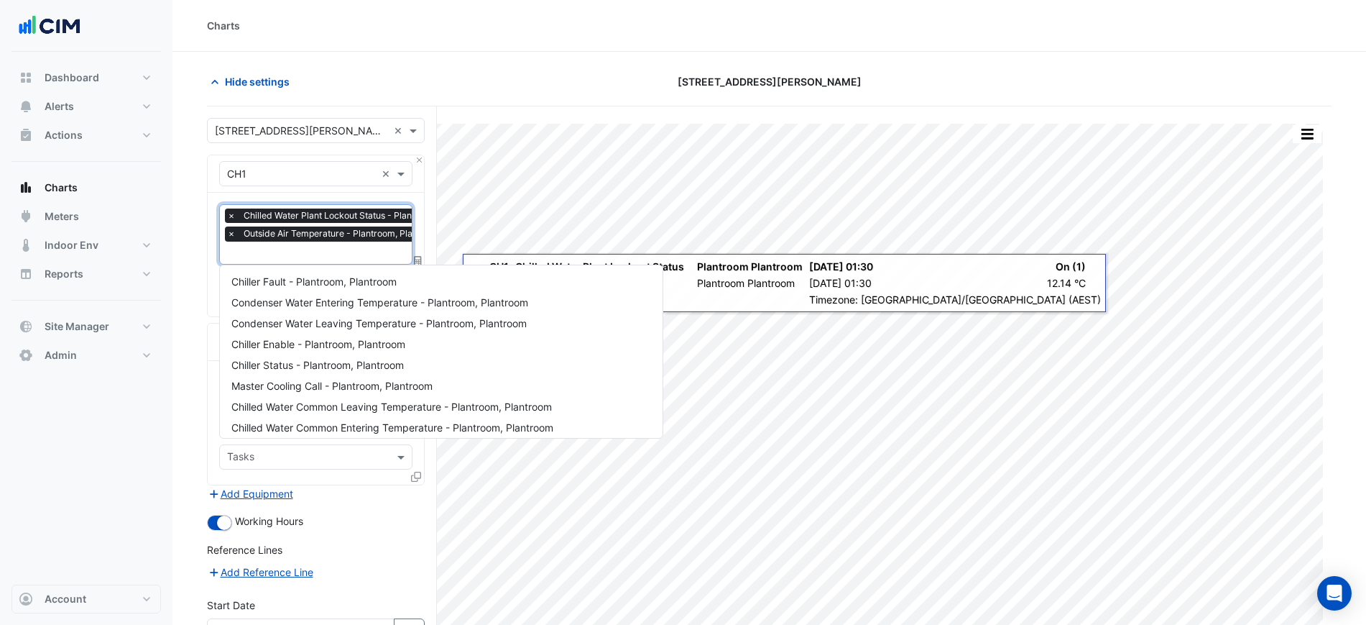
click at [350, 254] on input "text" at bounding box center [358, 254] width 263 height 15
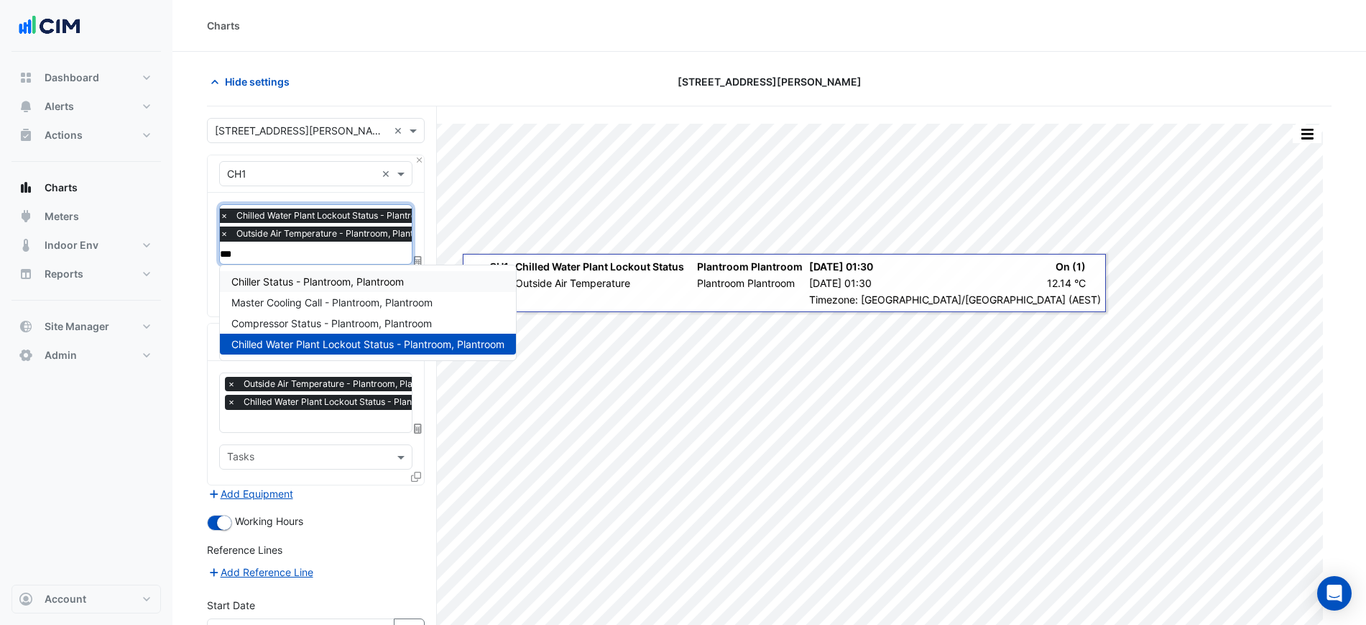
type input "****"
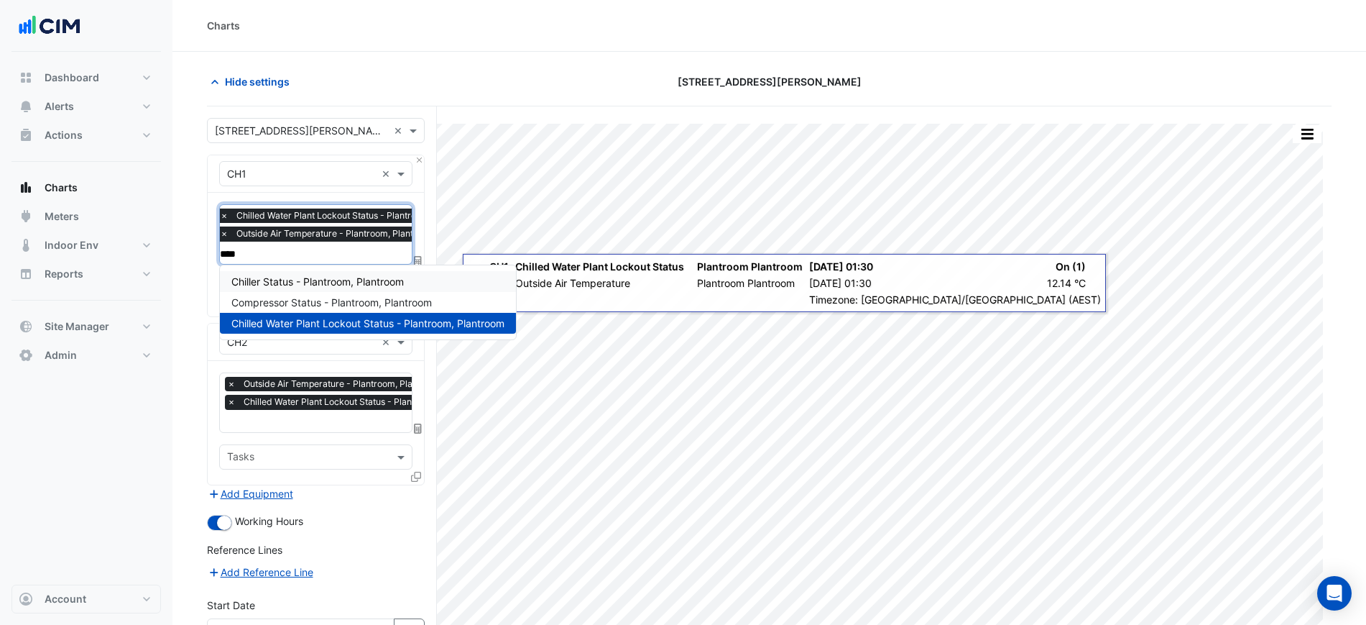
click at [339, 288] on div "Chiller Status - Plantroom, Plantroom" at bounding box center [368, 281] width 296 height 21
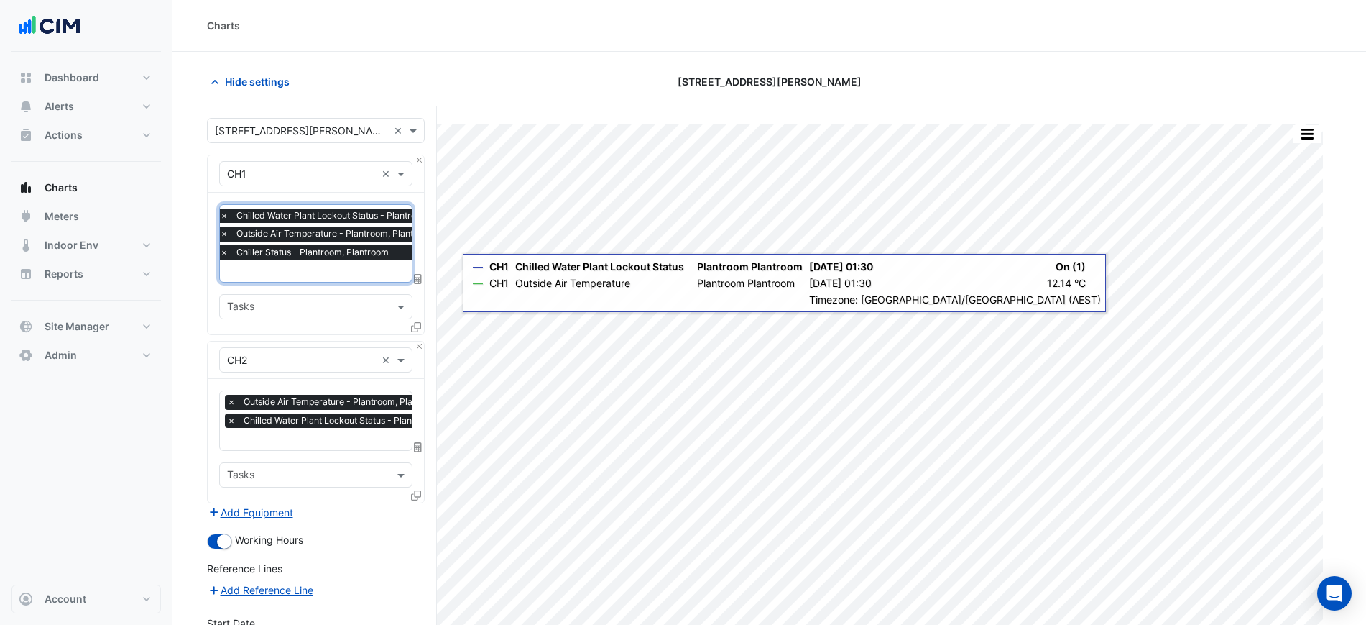
scroll to position [0, 7]
click at [330, 436] on input "text" at bounding box center [351, 440] width 263 height 15
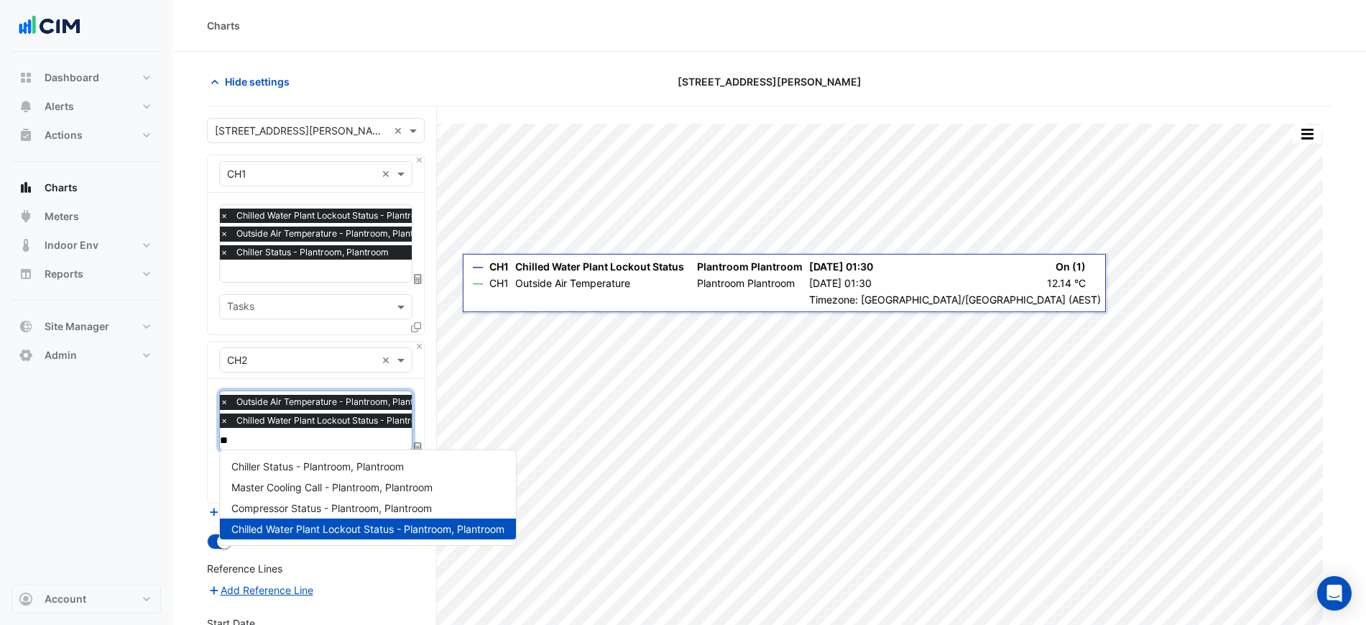
scroll to position [0, 0]
type input "****"
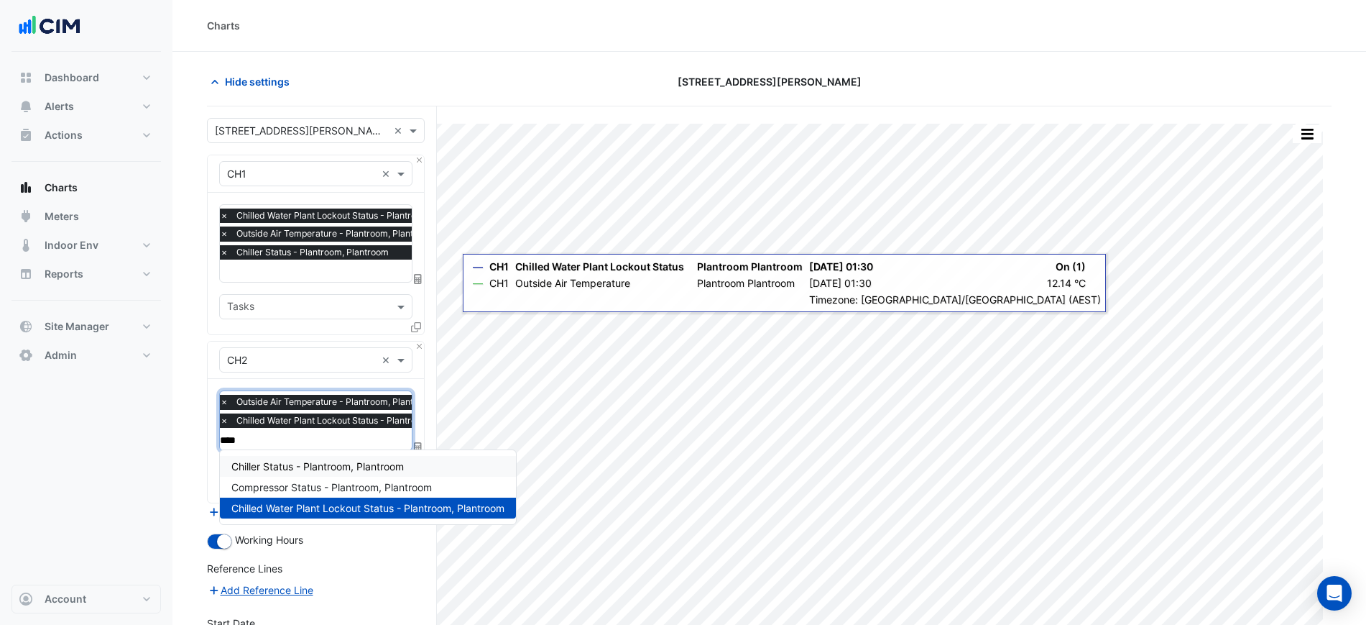
drag, startPoint x: 339, startPoint y: 461, endPoint x: 357, endPoint y: 468, distance: 19.1
click at [341, 461] on span "Chiller Status - Plantroom, Plantroom" at bounding box center [317, 466] width 172 height 12
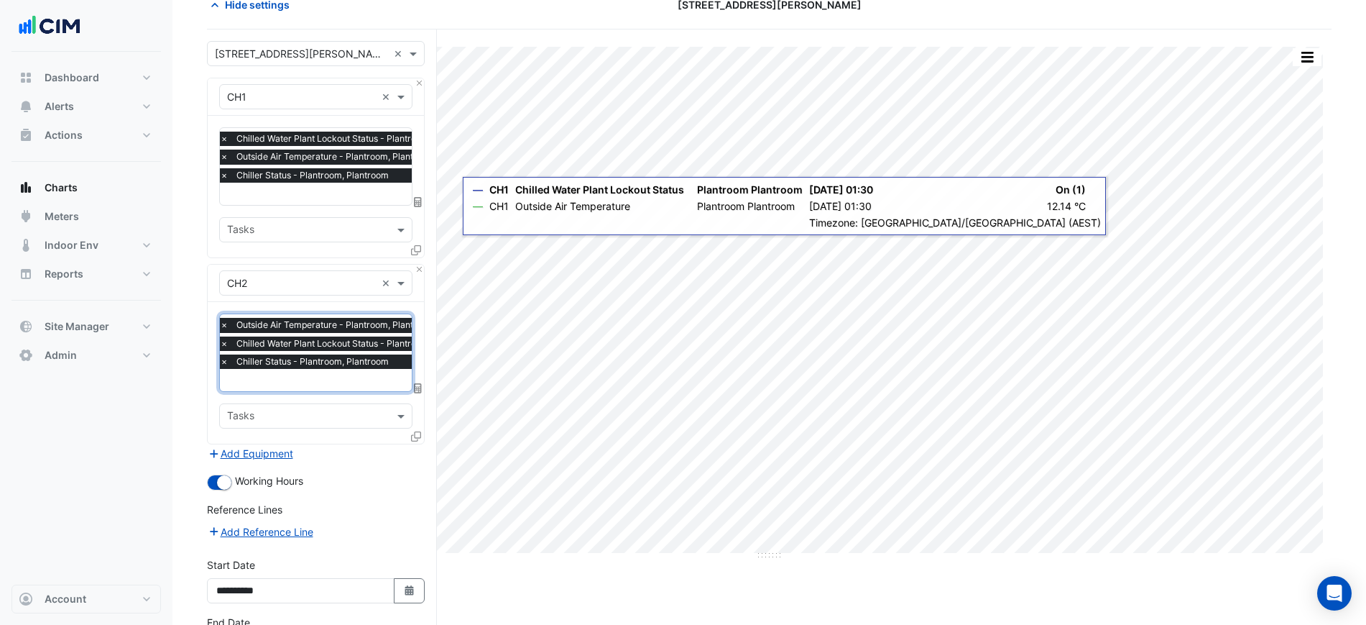
scroll to position [186, 0]
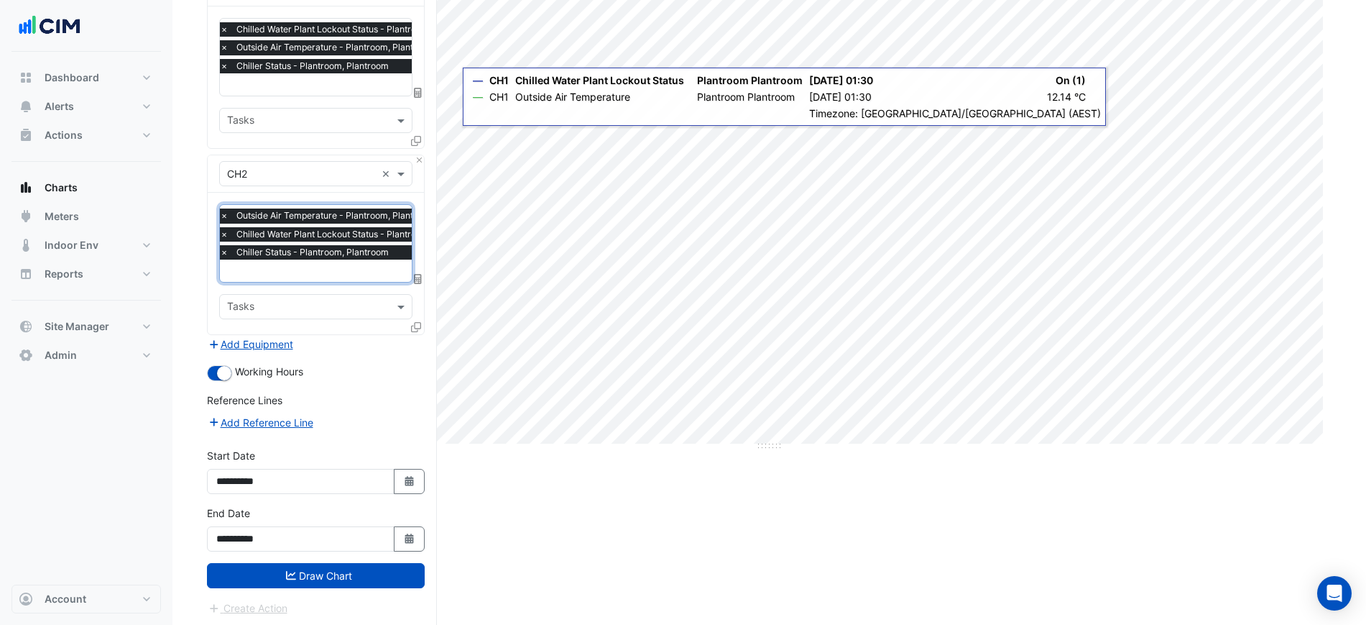
click at [379, 574] on button "Draw Chart" at bounding box center [316, 575] width 218 height 25
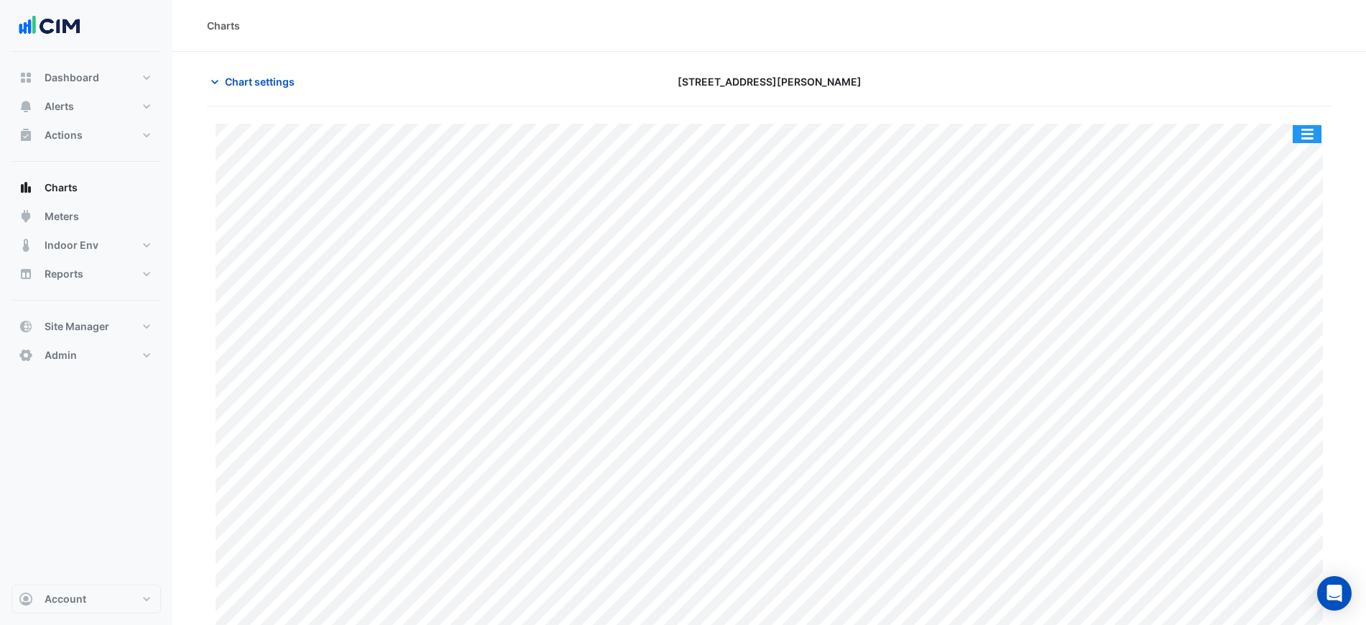
click at [1315, 130] on button "button" at bounding box center [1307, 134] width 29 height 18
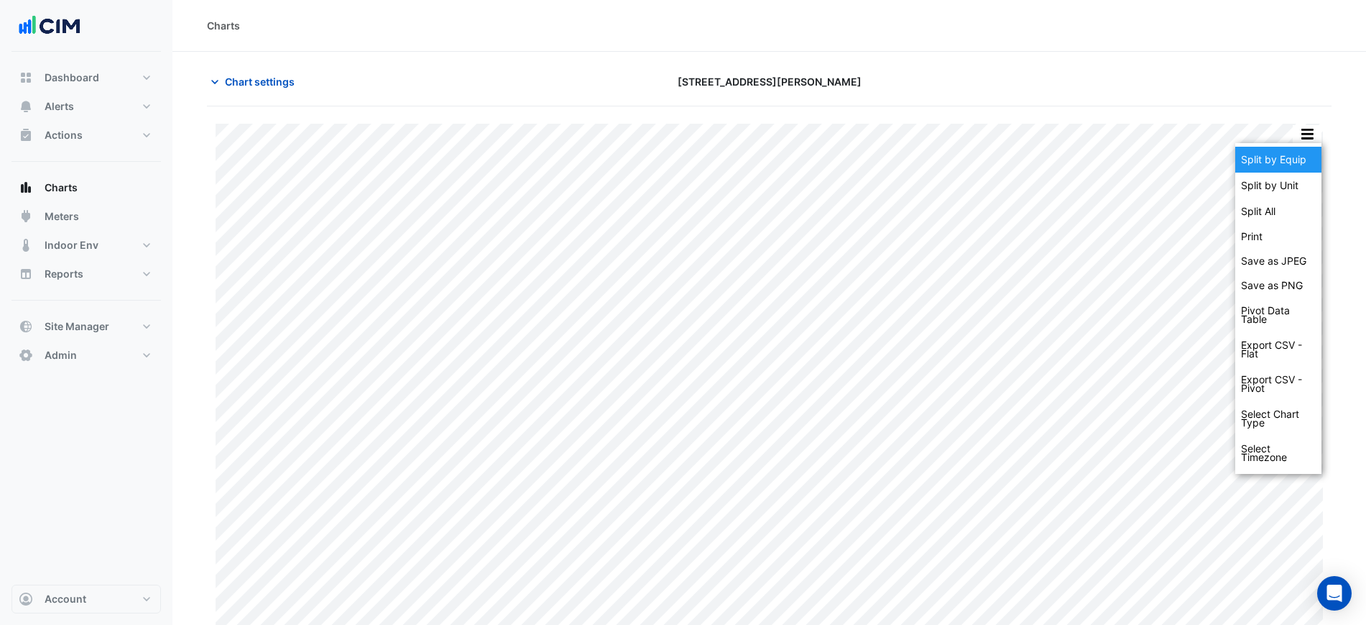
click at [1312, 147] on div "Split by Equip" at bounding box center [1279, 160] width 86 height 26
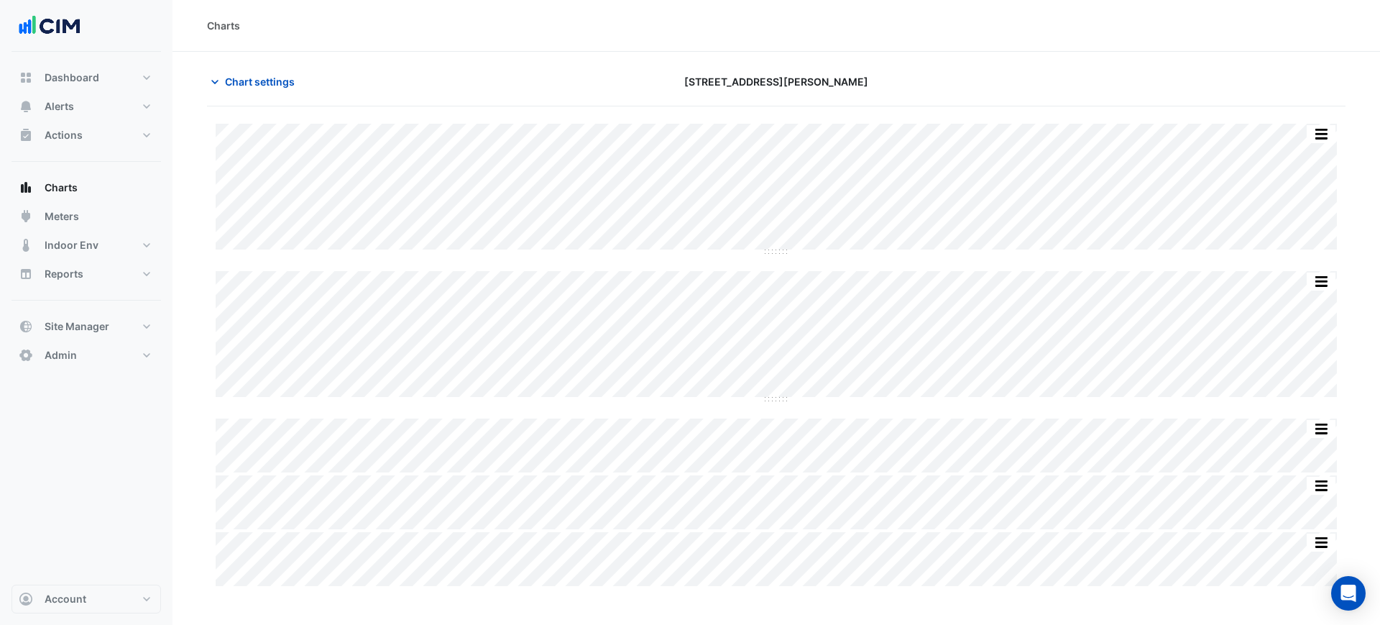
click at [612, 61] on section "Chart settings 105 Phillip Street Split by Unit Split All Split None Print Save…" at bounding box center [775, 320] width 1207 height 537
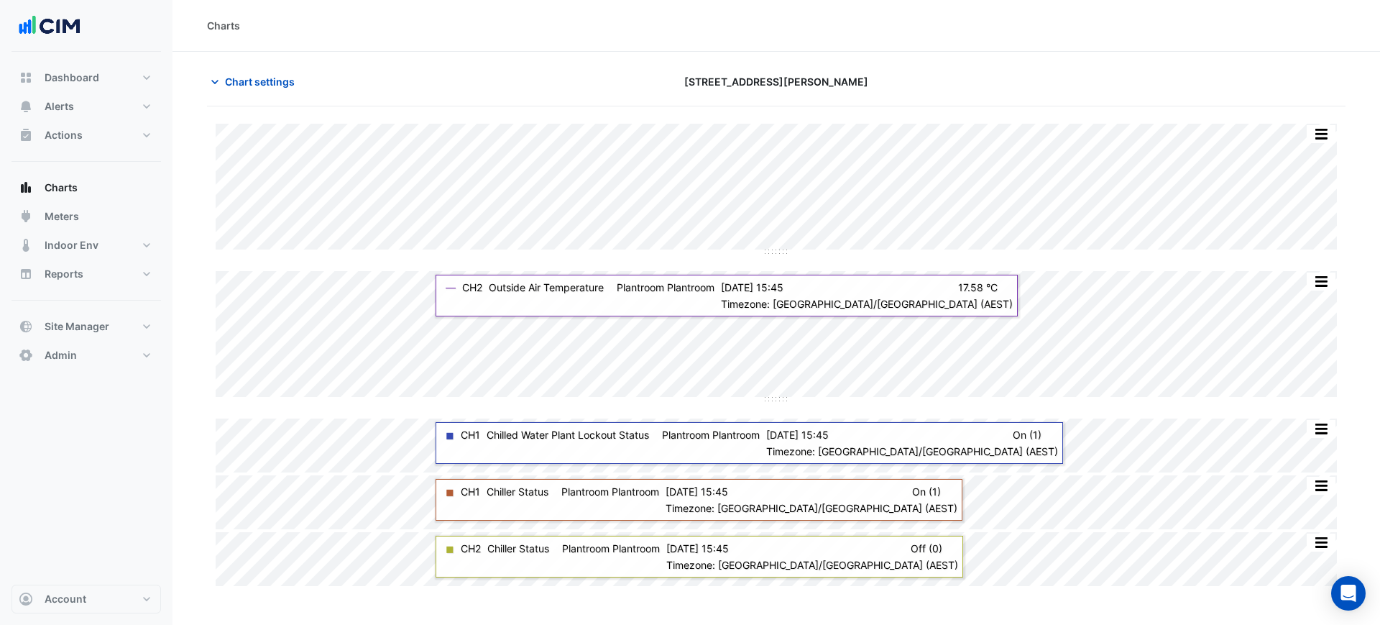
click at [446, 39] on div "Charts" at bounding box center [775, 26] width 1207 height 52
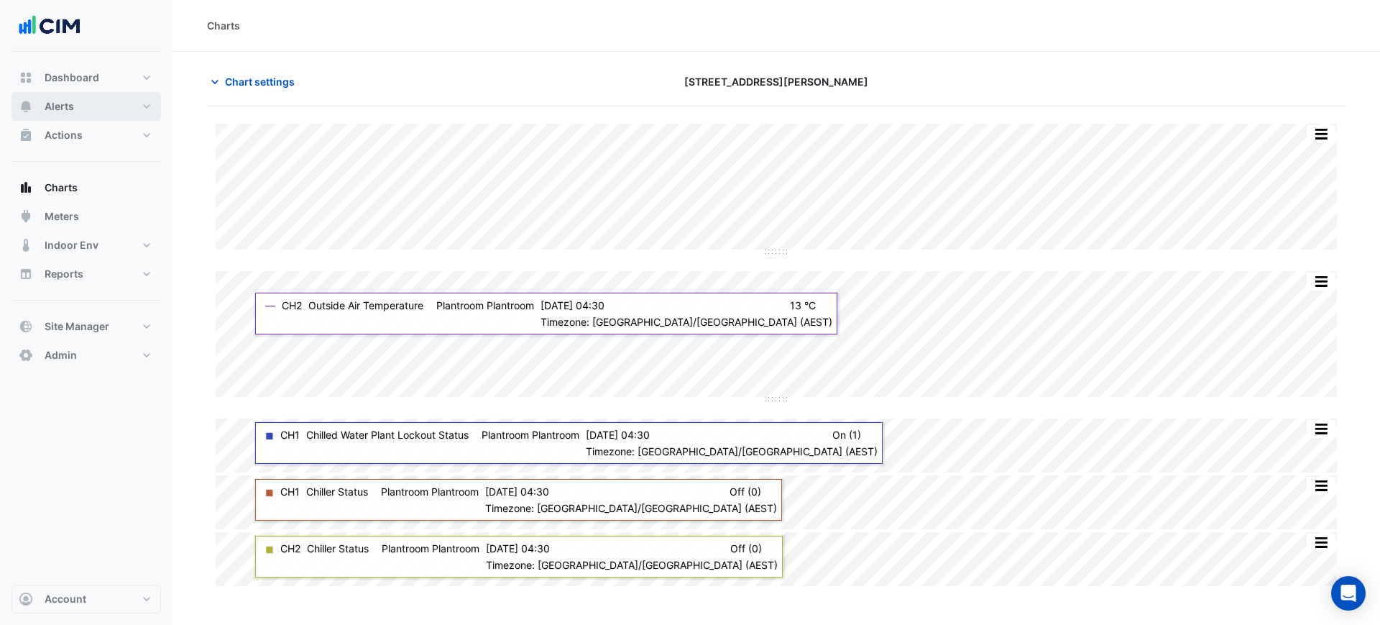
click at [39, 96] on button "Alerts" at bounding box center [85, 106] width 149 height 29
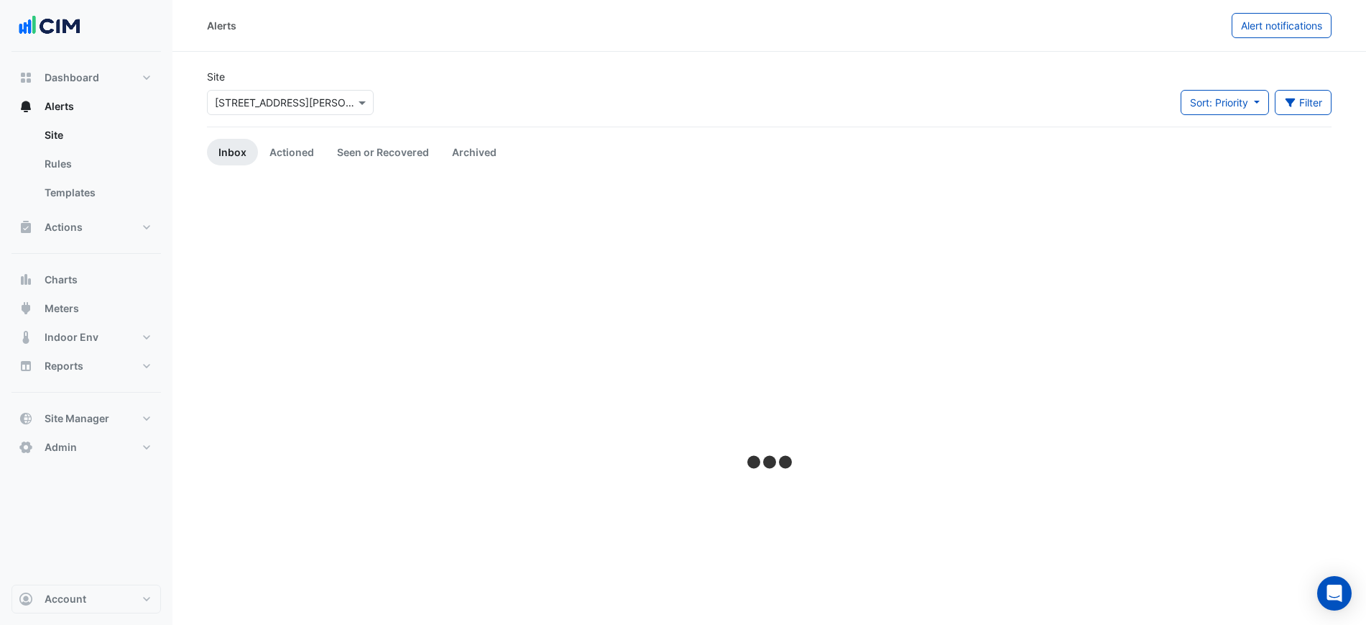
click at [261, 101] on input "text" at bounding box center [276, 103] width 122 height 15
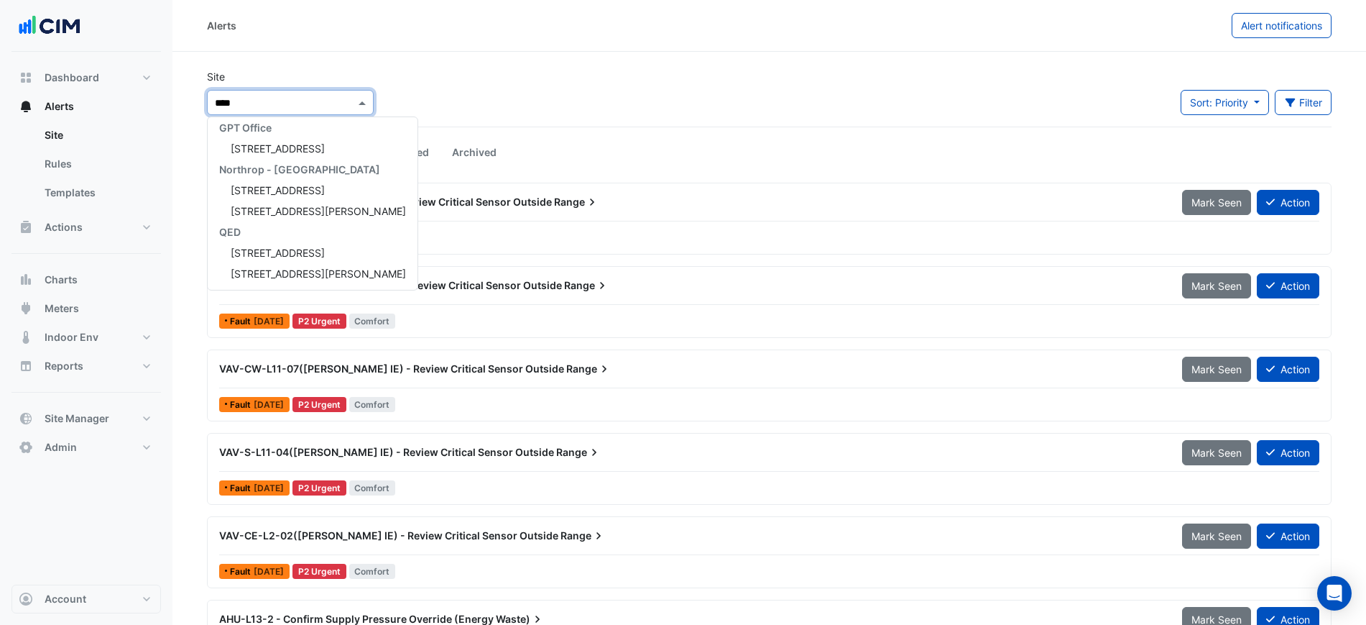
scroll to position [89, 0]
type input "********"
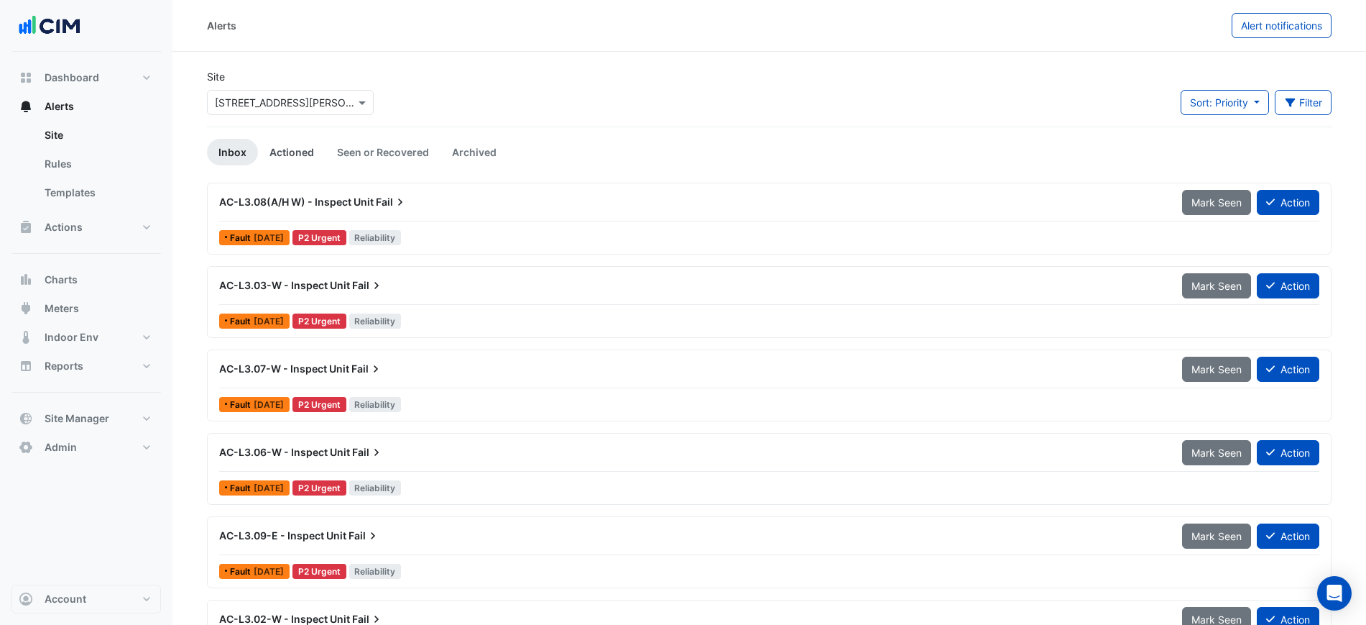
click at [275, 151] on link "Actioned" at bounding box center [292, 152] width 68 height 27
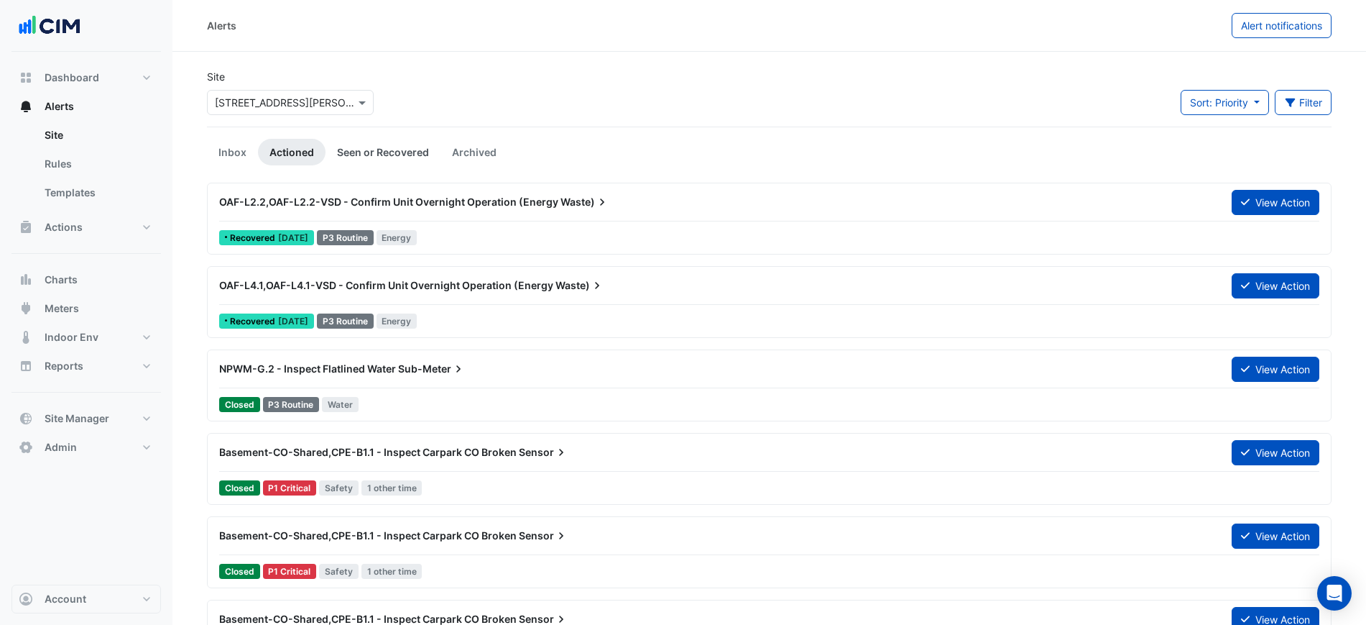
click at [339, 150] on link "Seen or Recovered" at bounding box center [383, 152] width 115 height 27
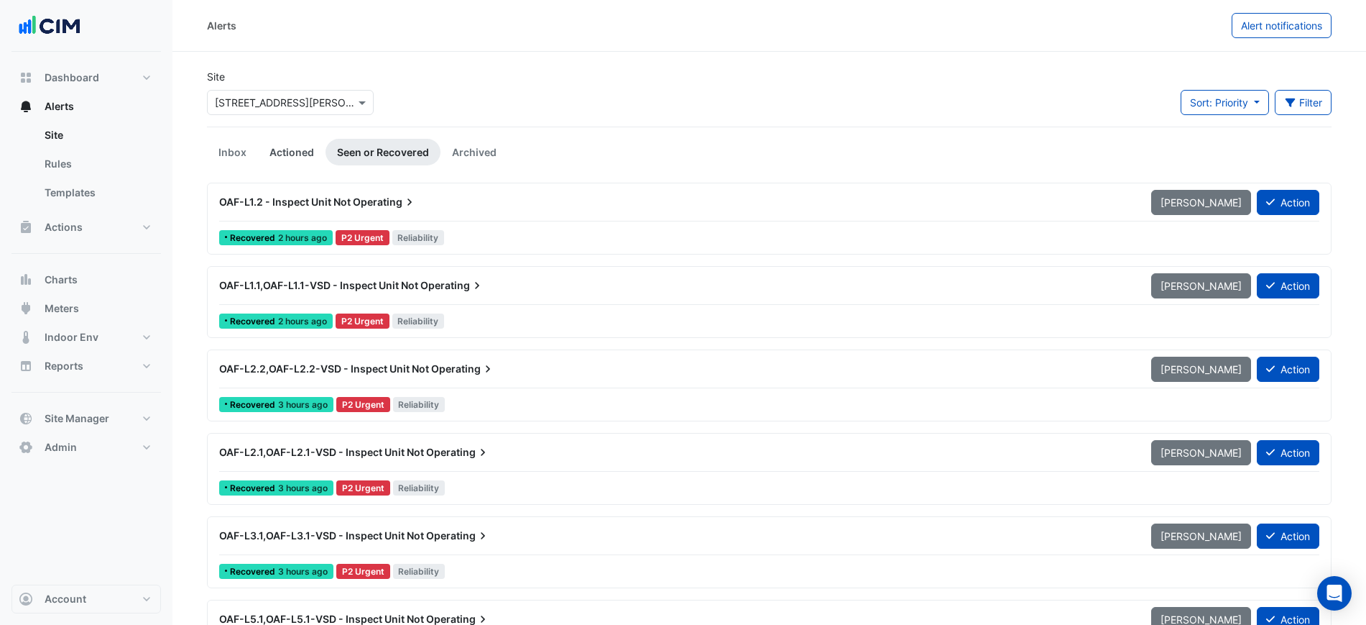
click at [285, 142] on link "Actioned" at bounding box center [292, 152] width 68 height 27
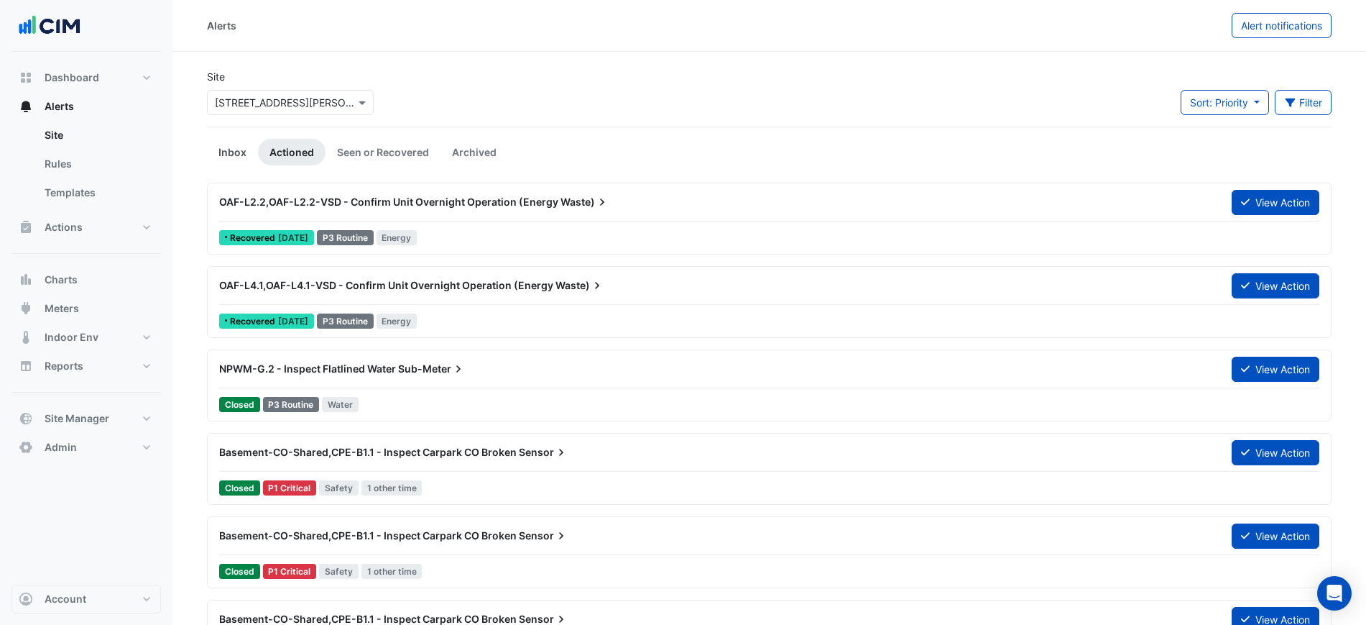
click at [217, 146] on link "Inbox" at bounding box center [232, 152] width 51 height 27
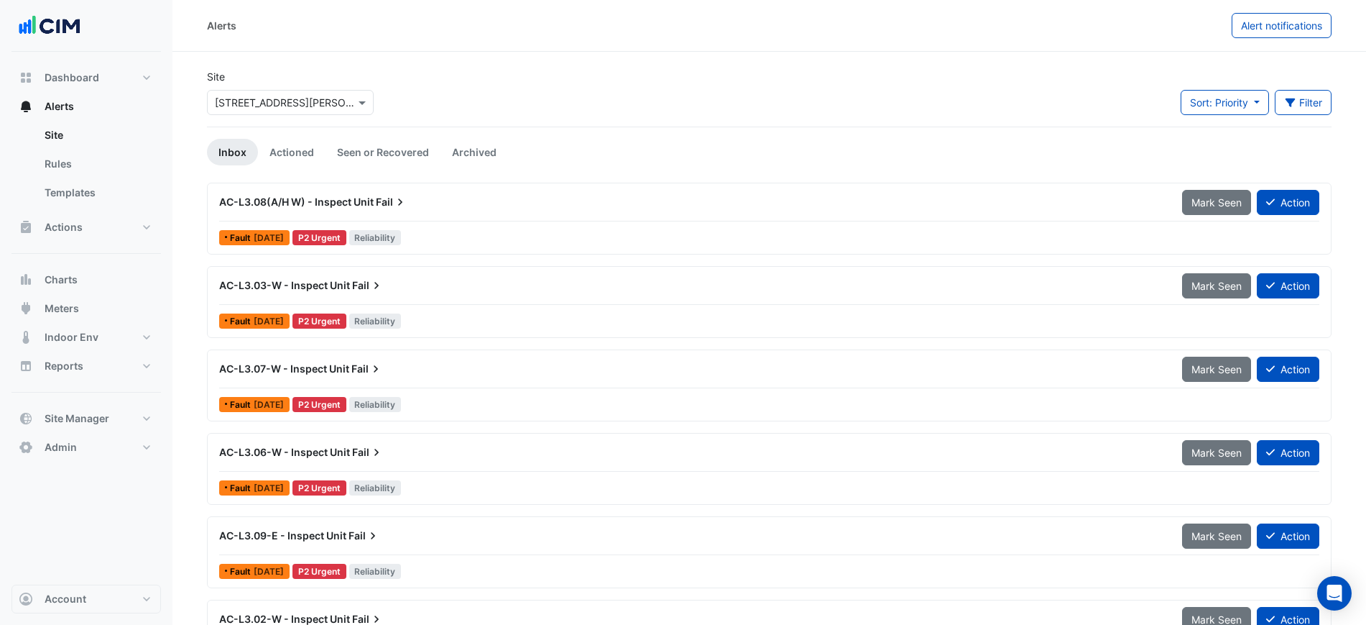
click at [570, 96] on div "Site Select a Site × 7 Murray Rose Avenue Sort: Priority Priority Updated Filte…" at bounding box center [769, 97] width 1142 height 57
click at [570, 75] on div "Site Select a Site × 7 Murray Rose Avenue Sort: Priority Priority Updated Filte…" at bounding box center [769, 97] width 1142 height 57
click at [321, 98] on input "text" at bounding box center [276, 103] width 122 height 15
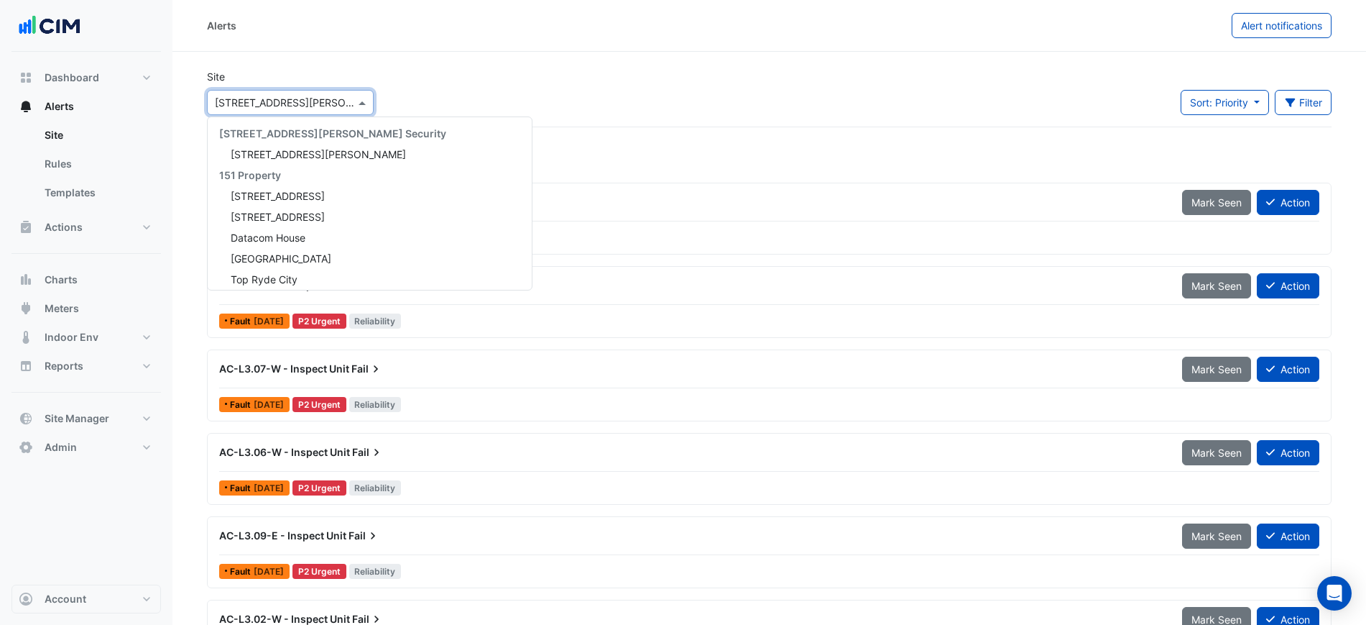
scroll to position [3862, 0]
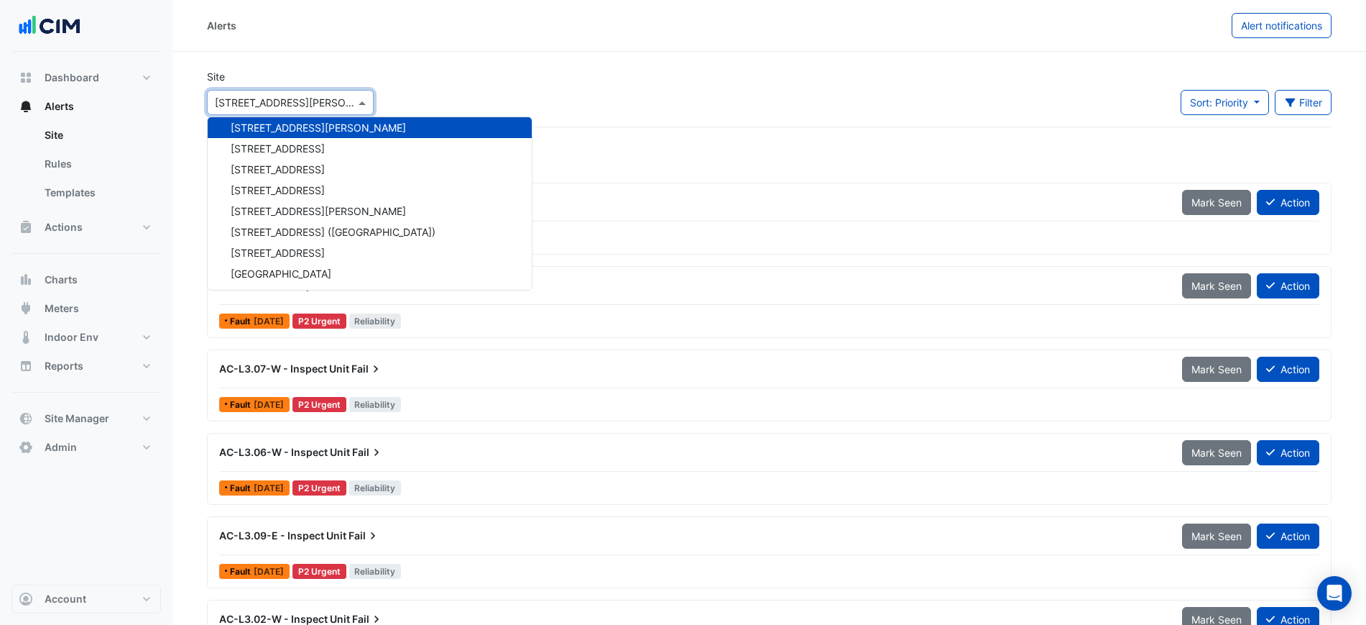
click at [582, 53] on section "Site Select a Site × 7 Murray Rose Avenue 141 Walker Street Security 141 Walker…" at bounding box center [769, 570] width 1194 height 1036
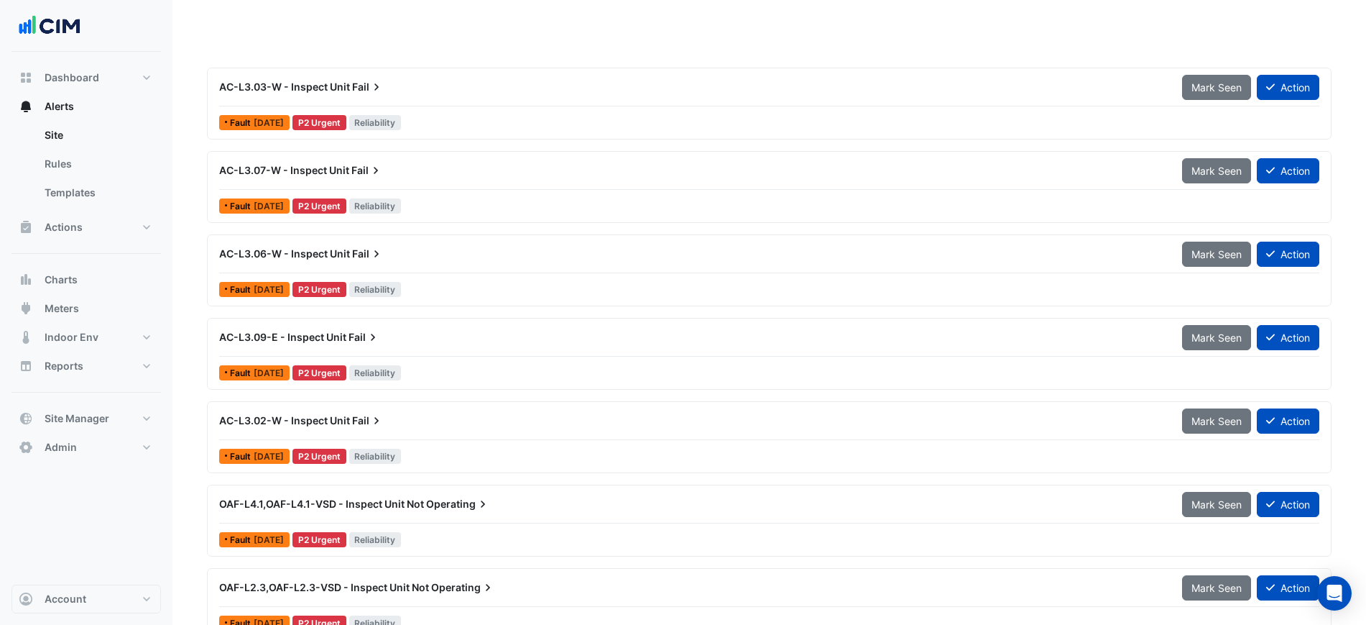
scroll to position [0, 0]
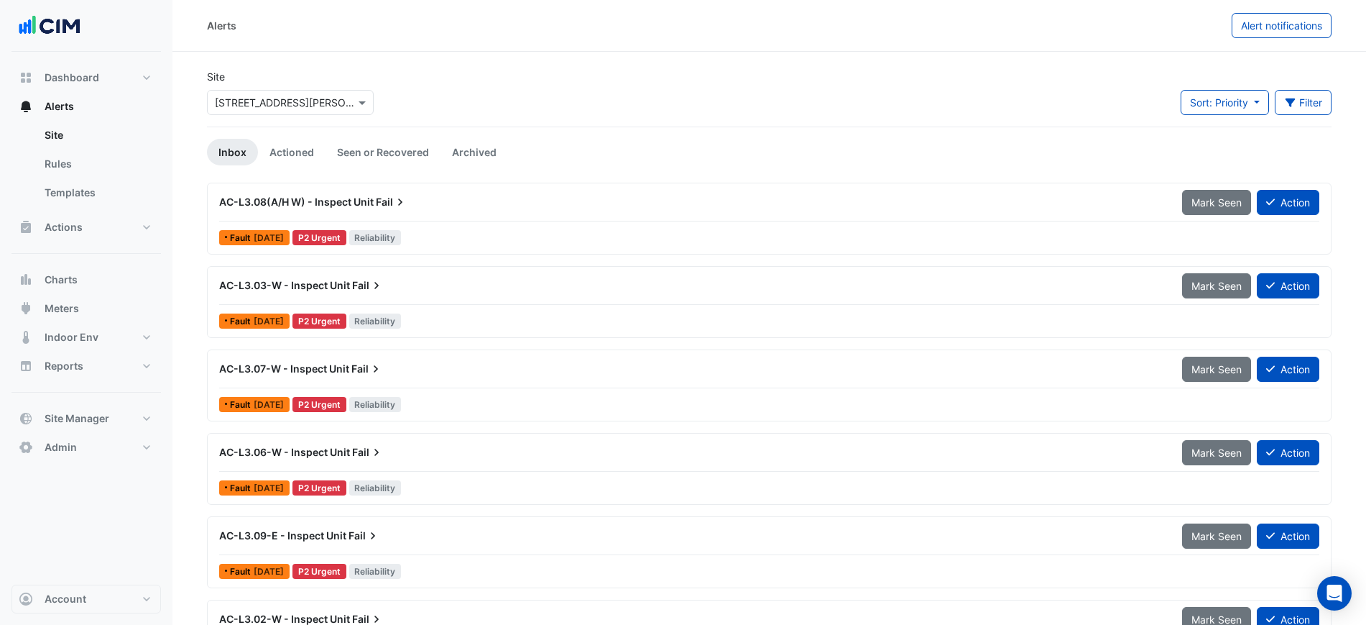
click at [276, 107] on input "text" at bounding box center [276, 103] width 122 height 15
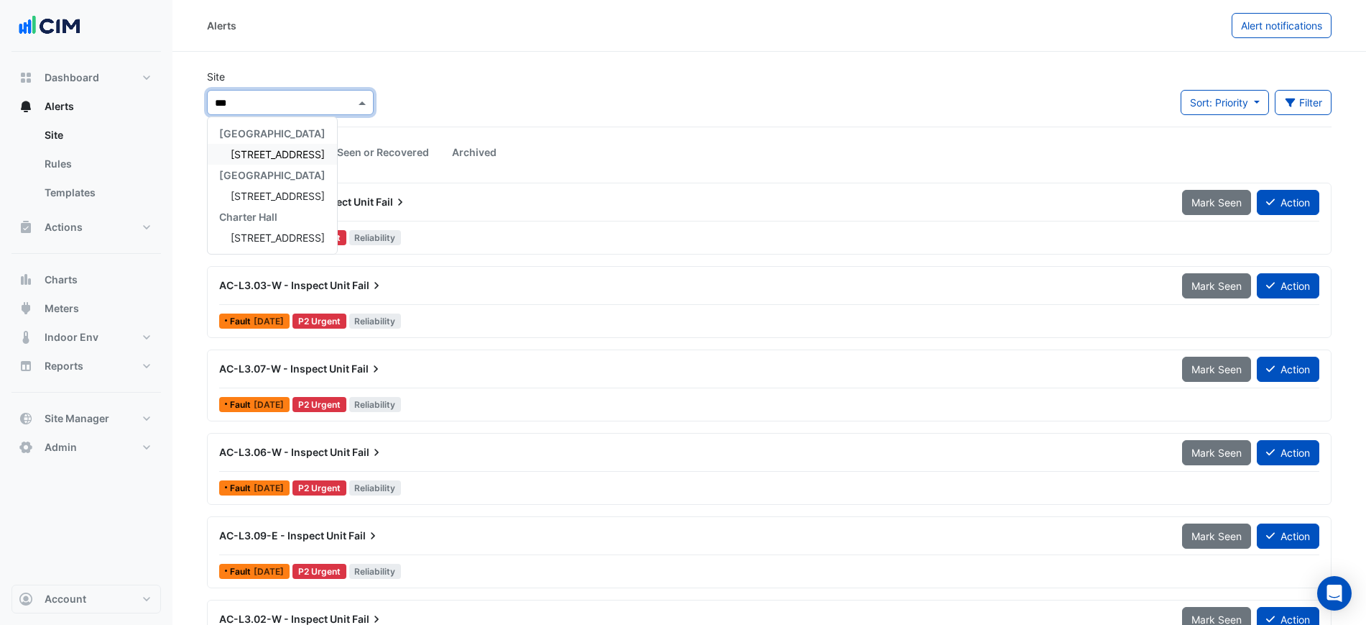
type input "***"
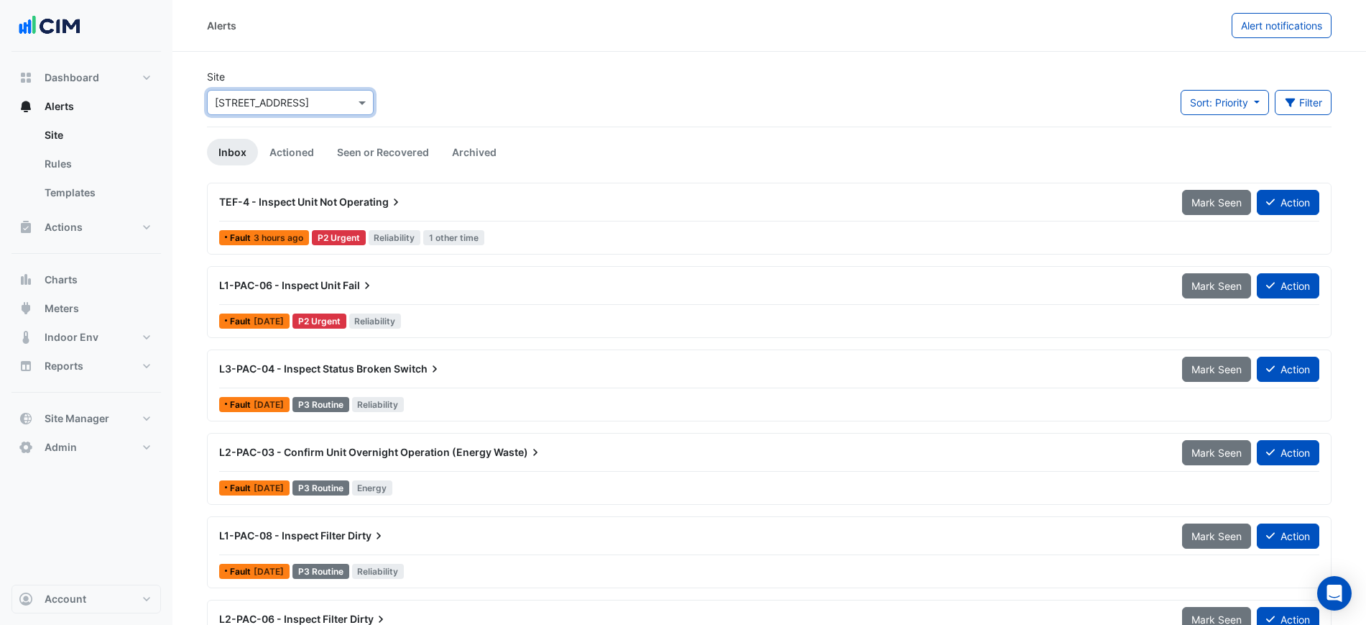
scroll to position [58, 0]
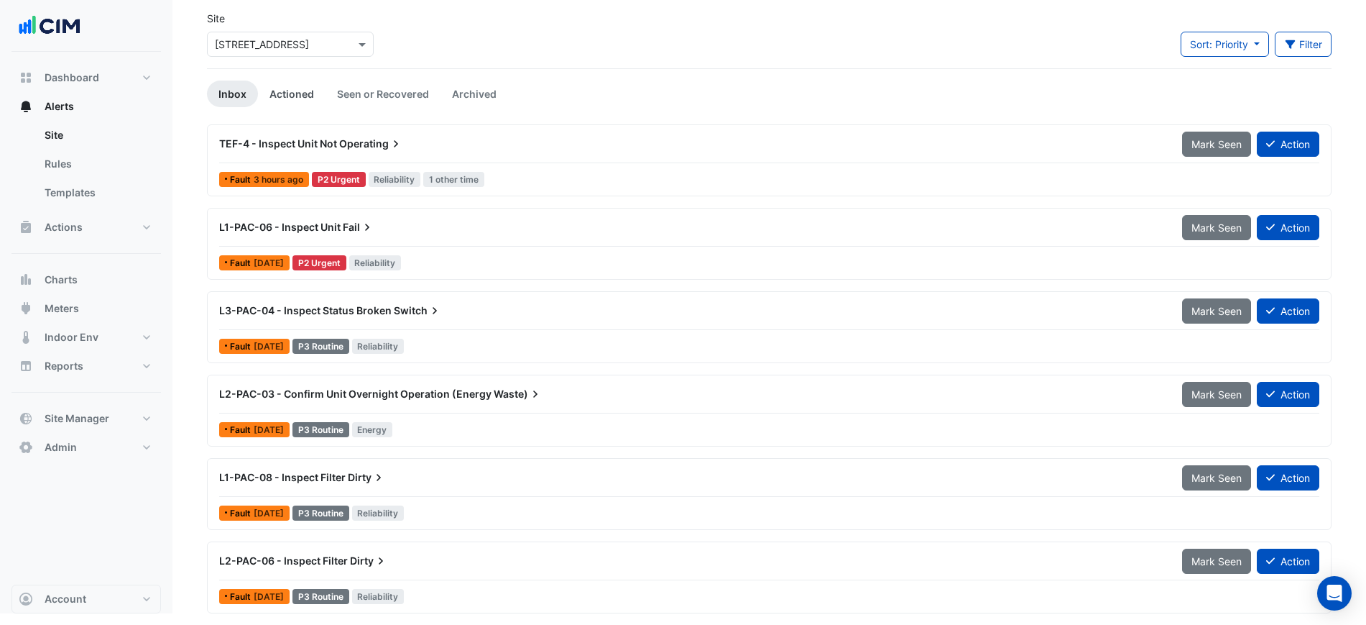
click at [289, 106] on link "Actioned" at bounding box center [292, 93] width 68 height 27
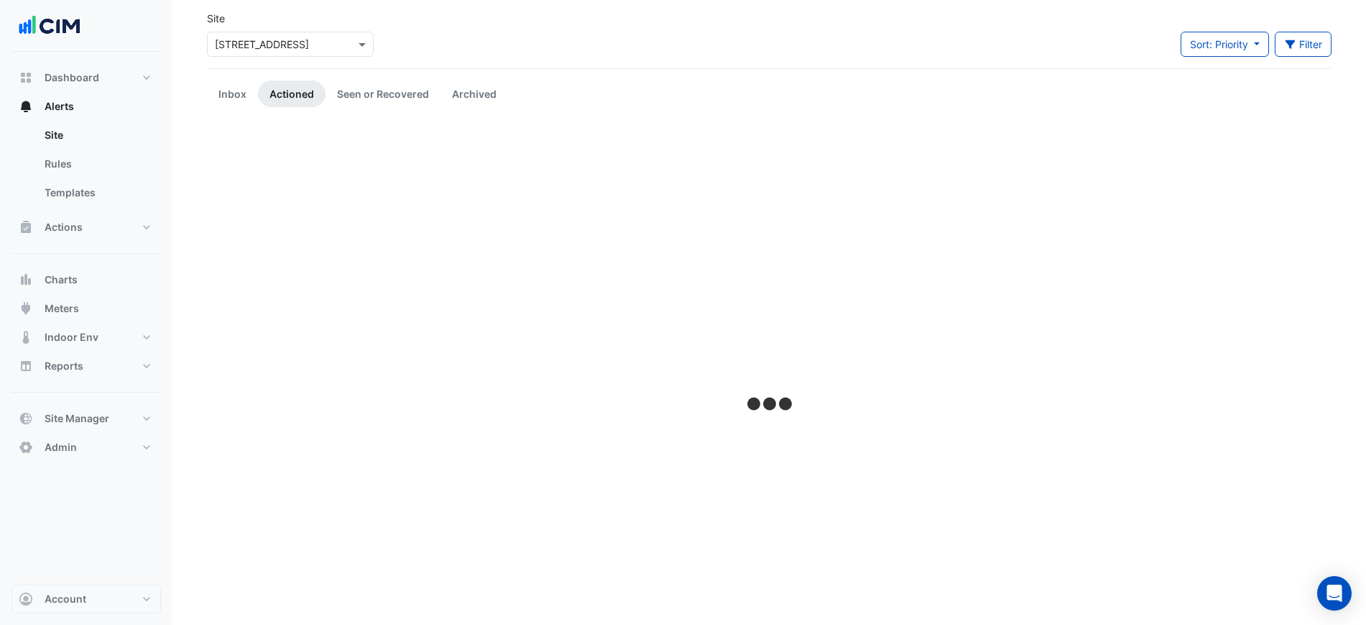
scroll to position [0, 0]
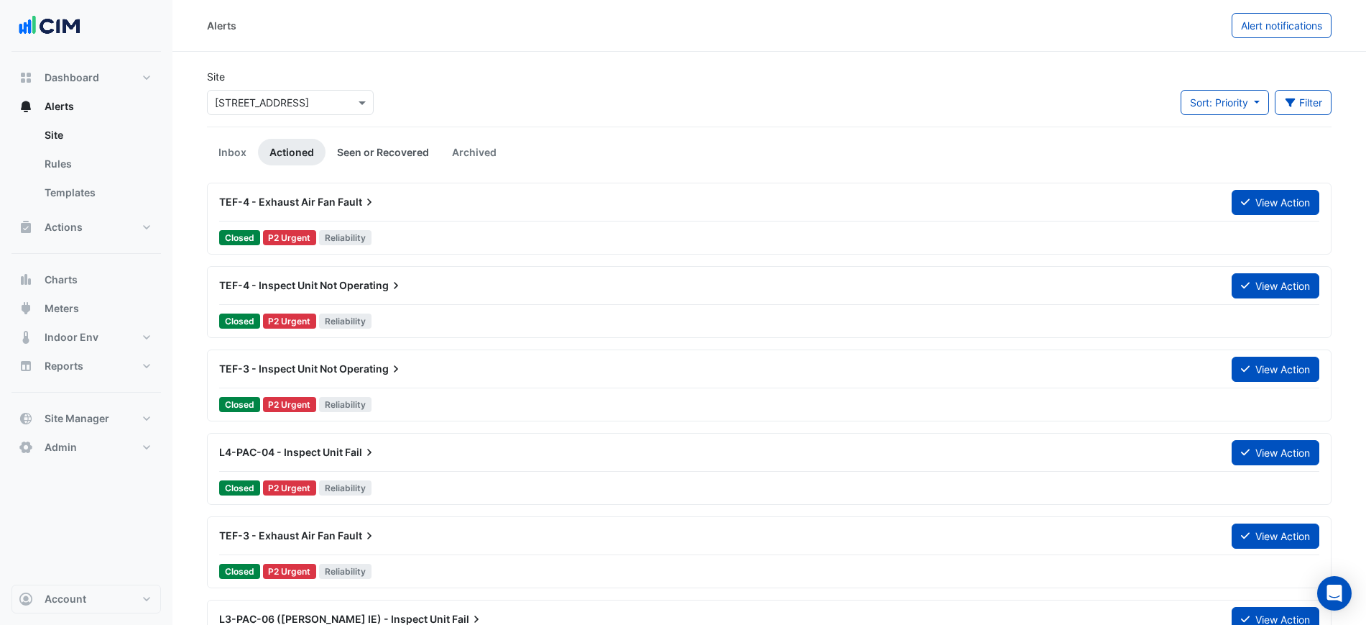
click at [390, 152] on link "Seen or Recovered" at bounding box center [383, 152] width 115 height 27
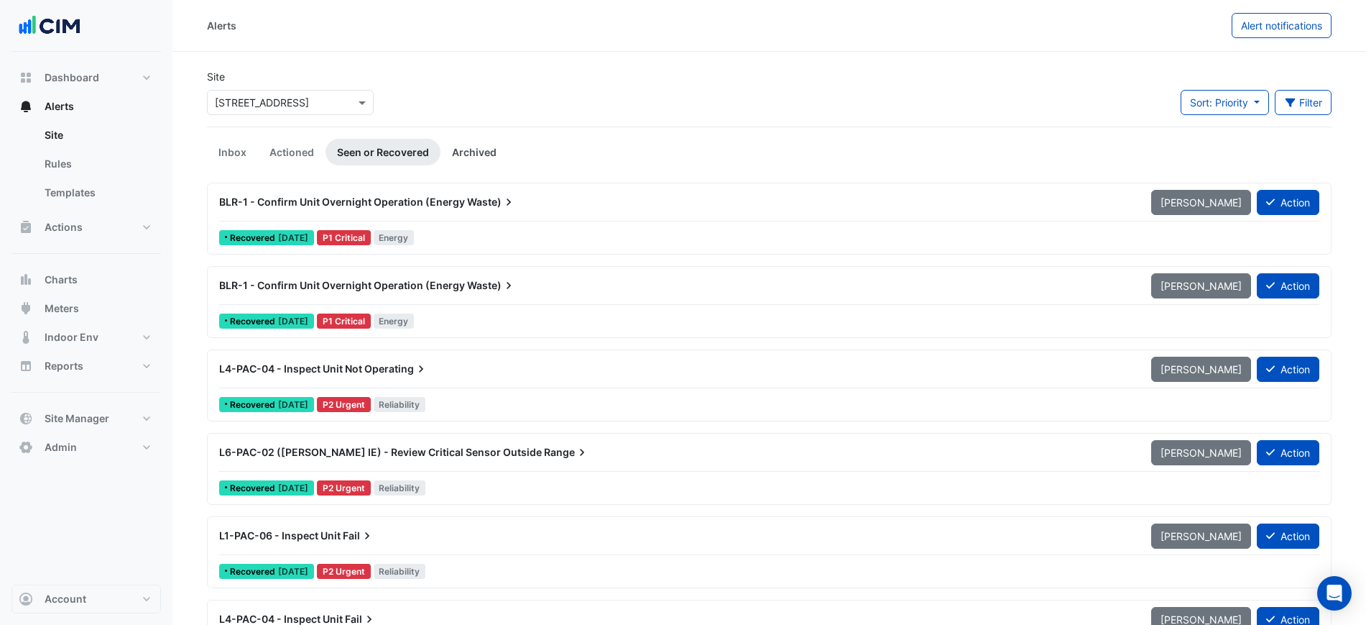
click at [483, 149] on link "Archived" at bounding box center [475, 152] width 68 height 27
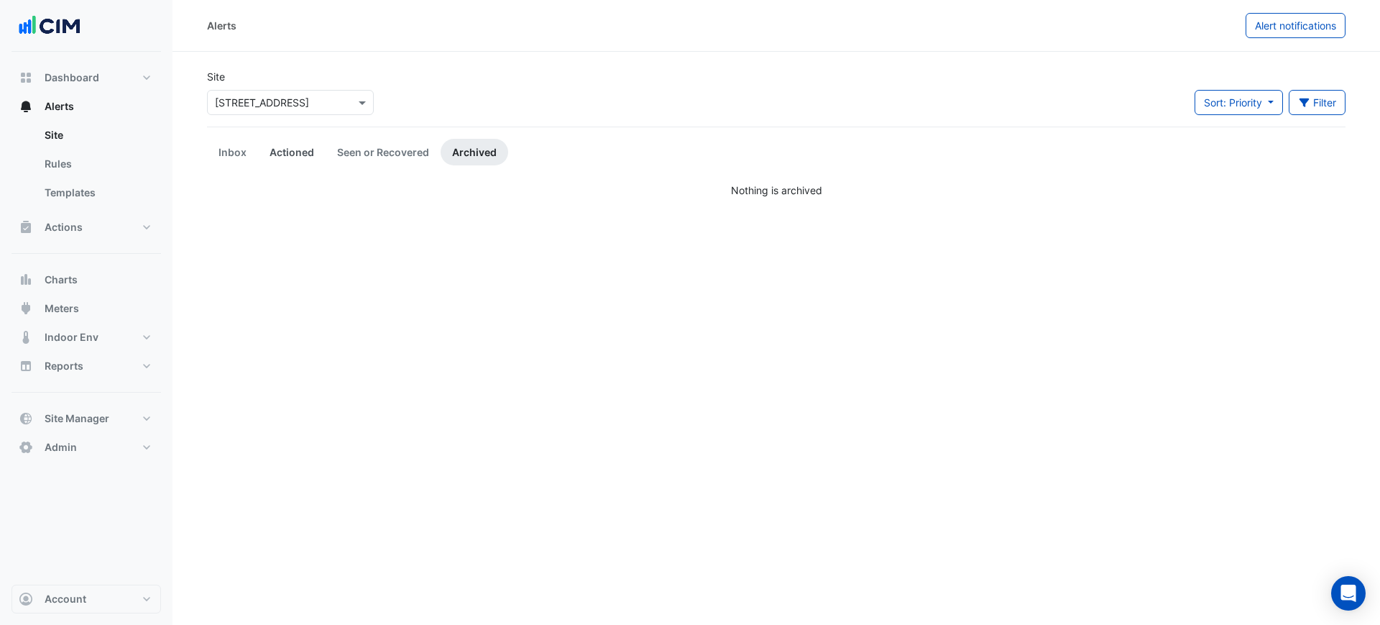
click at [284, 151] on link "Actioned" at bounding box center [292, 152] width 68 height 27
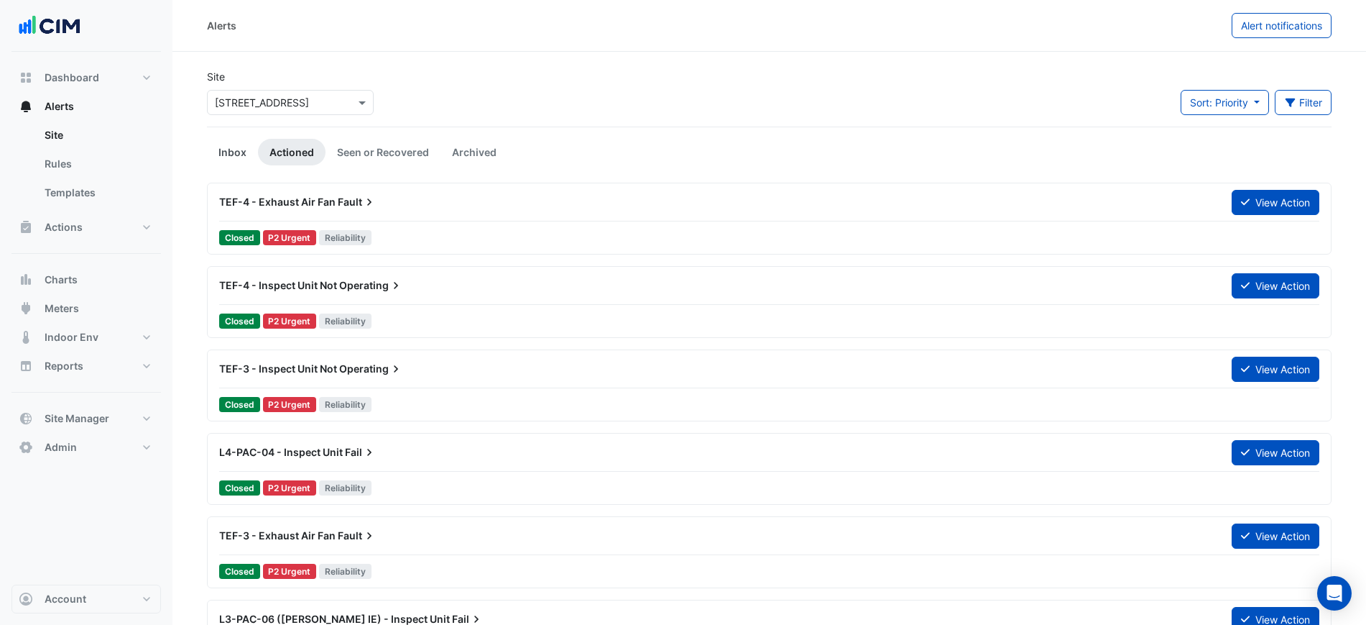
click at [209, 150] on link "Inbox" at bounding box center [232, 152] width 51 height 27
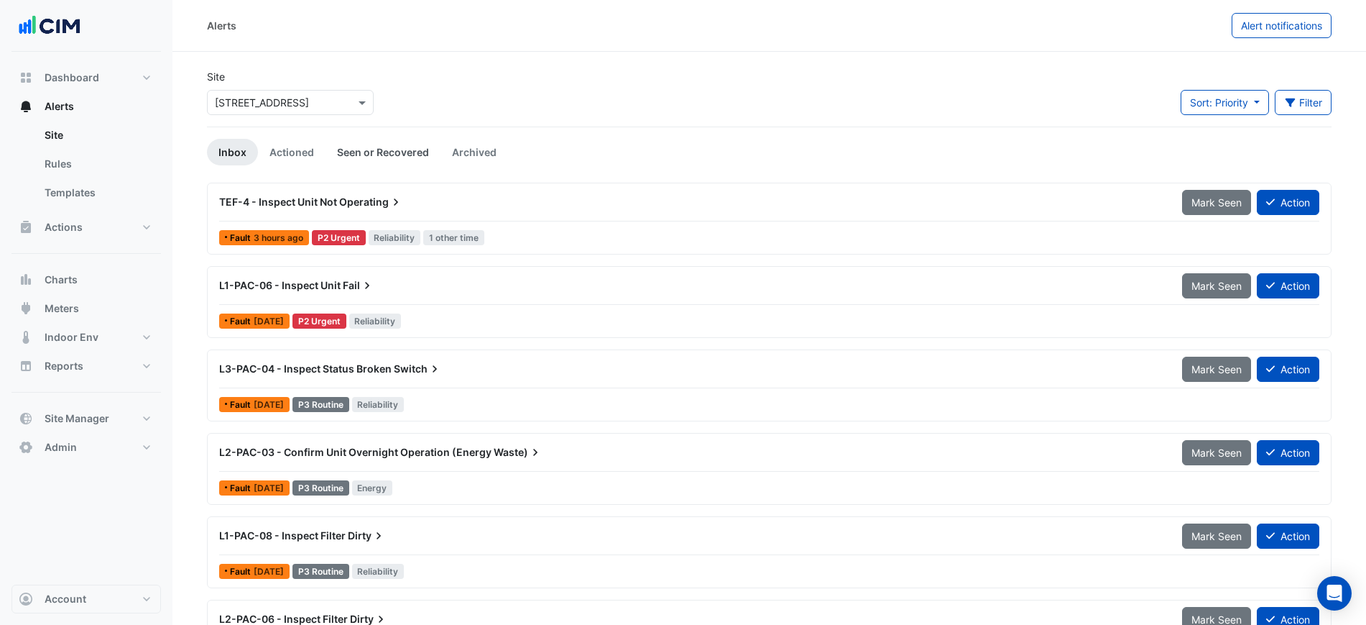
click at [382, 147] on link "Seen or Recovered" at bounding box center [383, 152] width 115 height 27
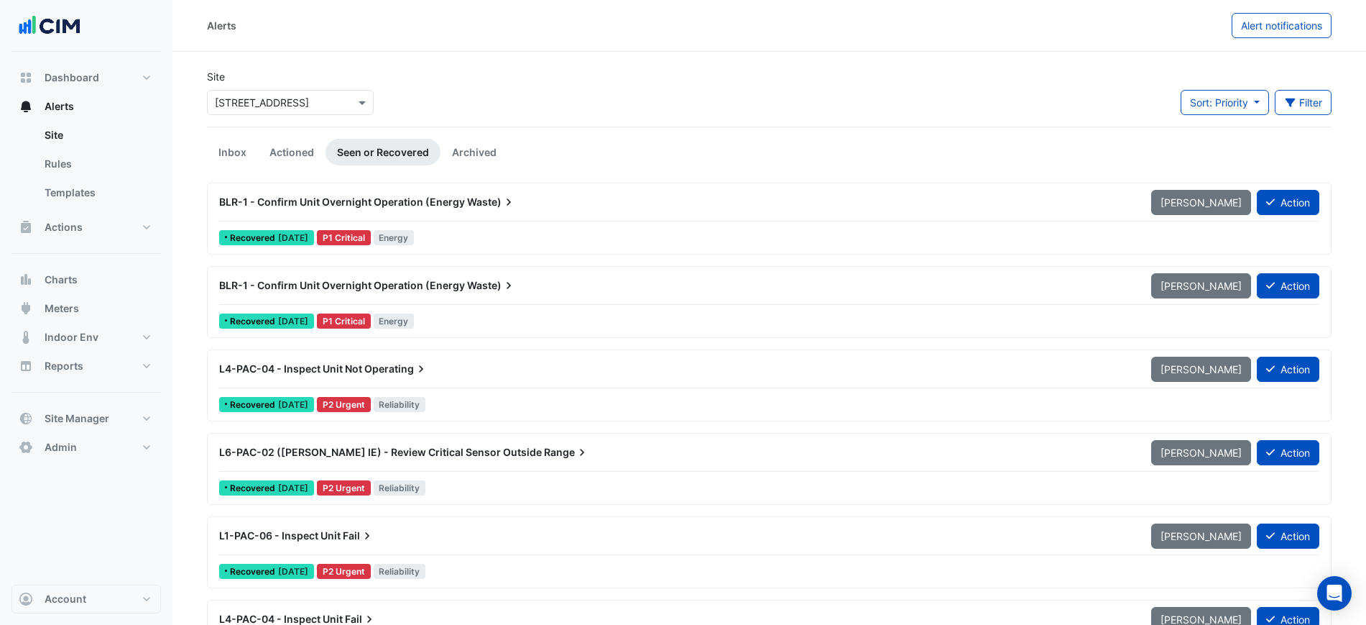
click at [627, 203] on div "BLR-1 - Confirm Unit Overnight Operation (Energy Waste)" at bounding box center [676, 202] width 915 height 14
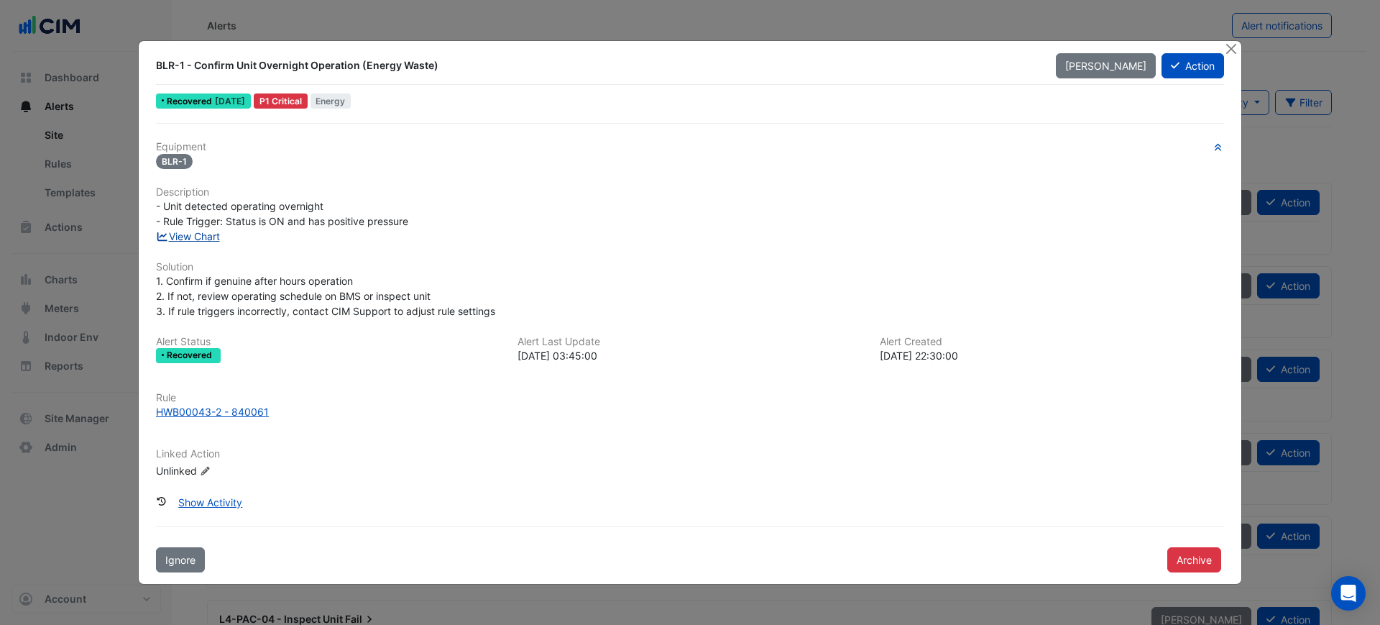
click at [198, 230] on link "View Chart" at bounding box center [188, 236] width 64 height 12
click at [1231, 50] on button "Close" at bounding box center [1230, 48] width 15 height 15
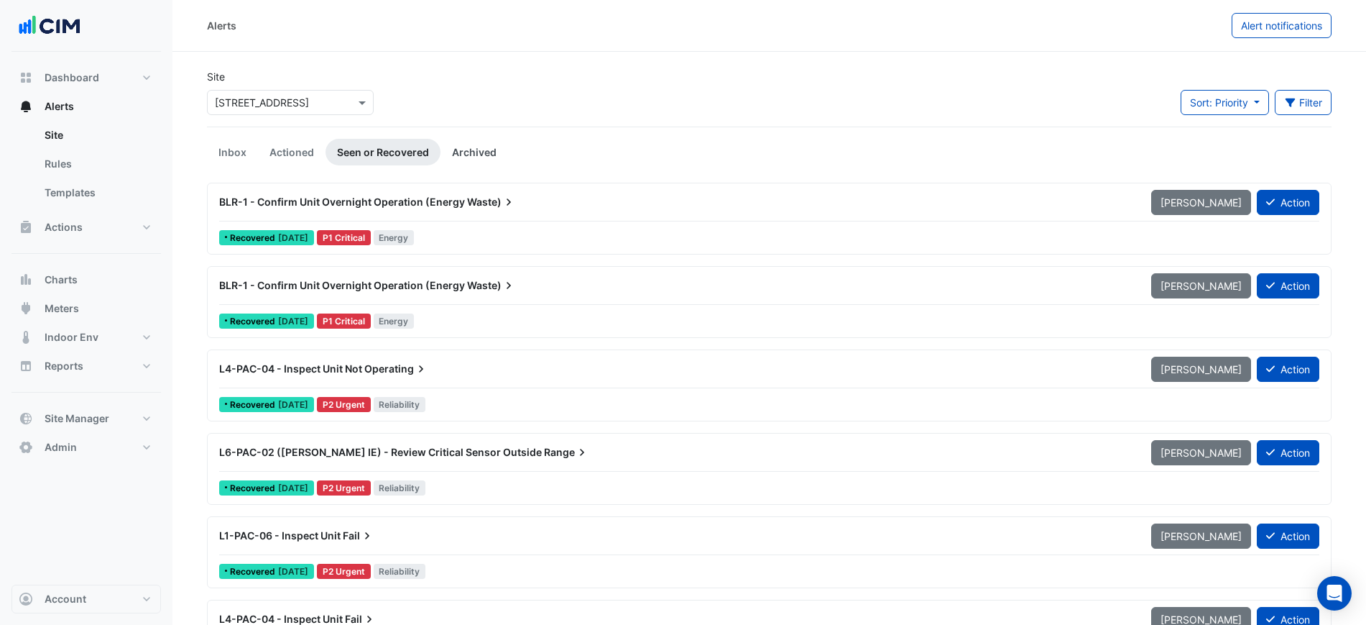
click at [468, 153] on link "Archived" at bounding box center [475, 152] width 68 height 27
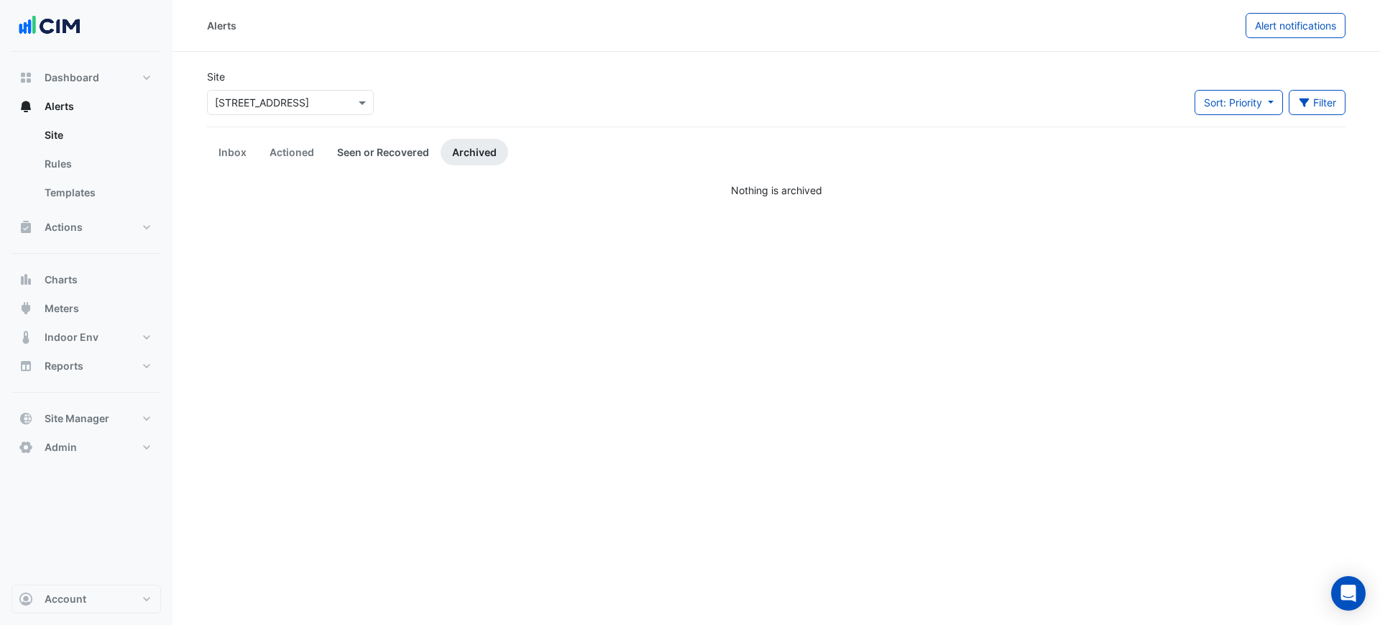
drag, startPoint x: 407, startPoint y: 153, endPoint x: 400, endPoint y: 155, distance: 7.5
click at [406, 153] on link "Seen or Recovered" at bounding box center [383, 152] width 115 height 27
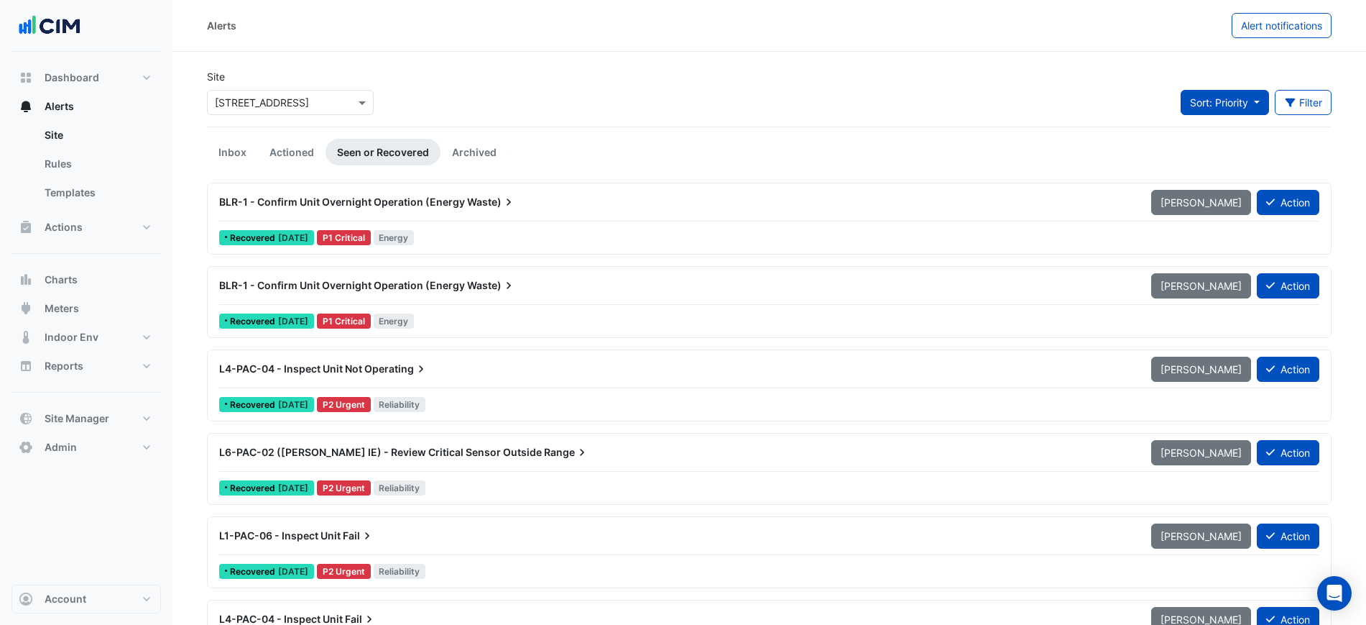
click at [1201, 93] on button "Sort: Priority" at bounding box center [1225, 102] width 88 height 25
click at [1215, 157] on li "Updated" at bounding box center [1236, 154] width 114 height 21
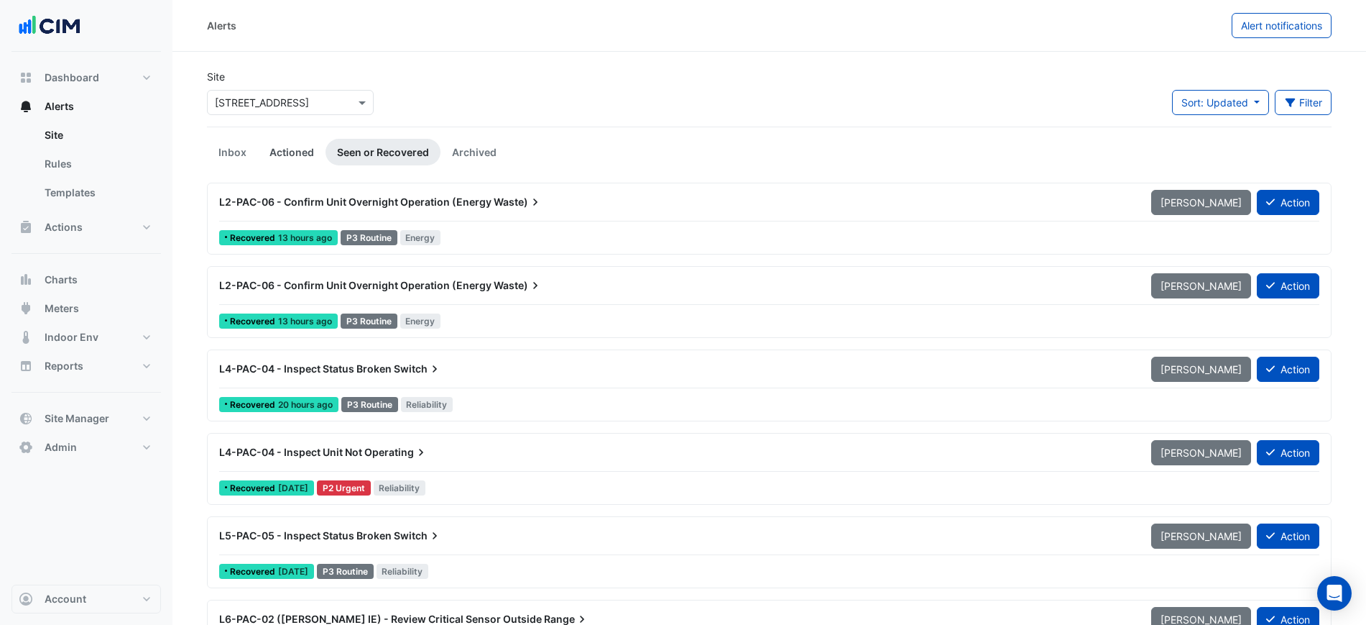
click at [270, 155] on link "Actioned" at bounding box center [292, 152] width 68 height 27
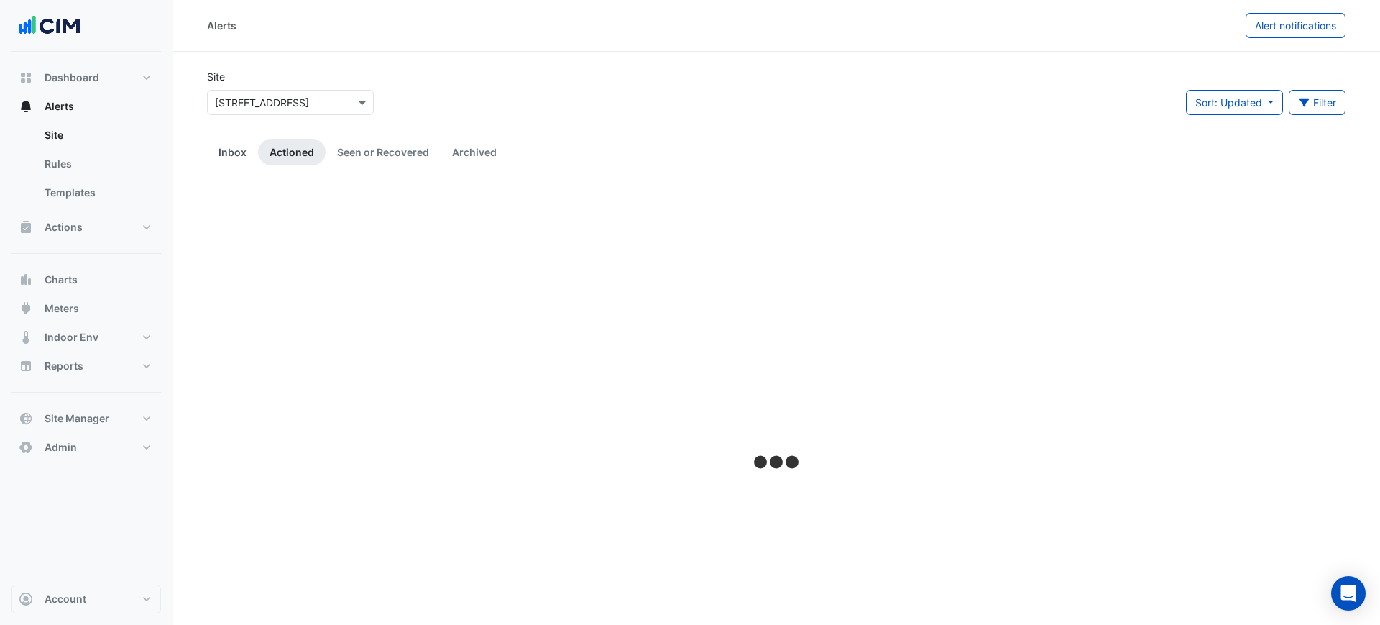
click at [229, 157] on link "Inbox" at bounding box center [232, 152] width 51 height 27
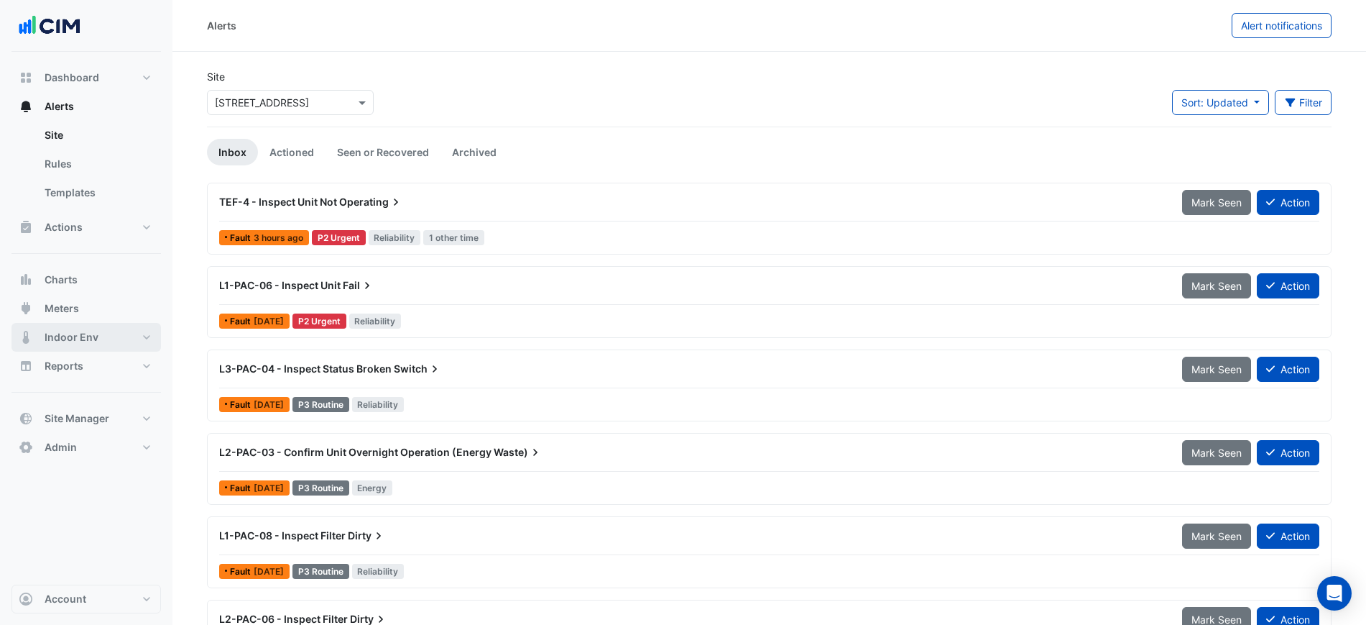
click at [96, 342] on span "Indoor Env" at bounding box center [72, 337] width 54 height 14
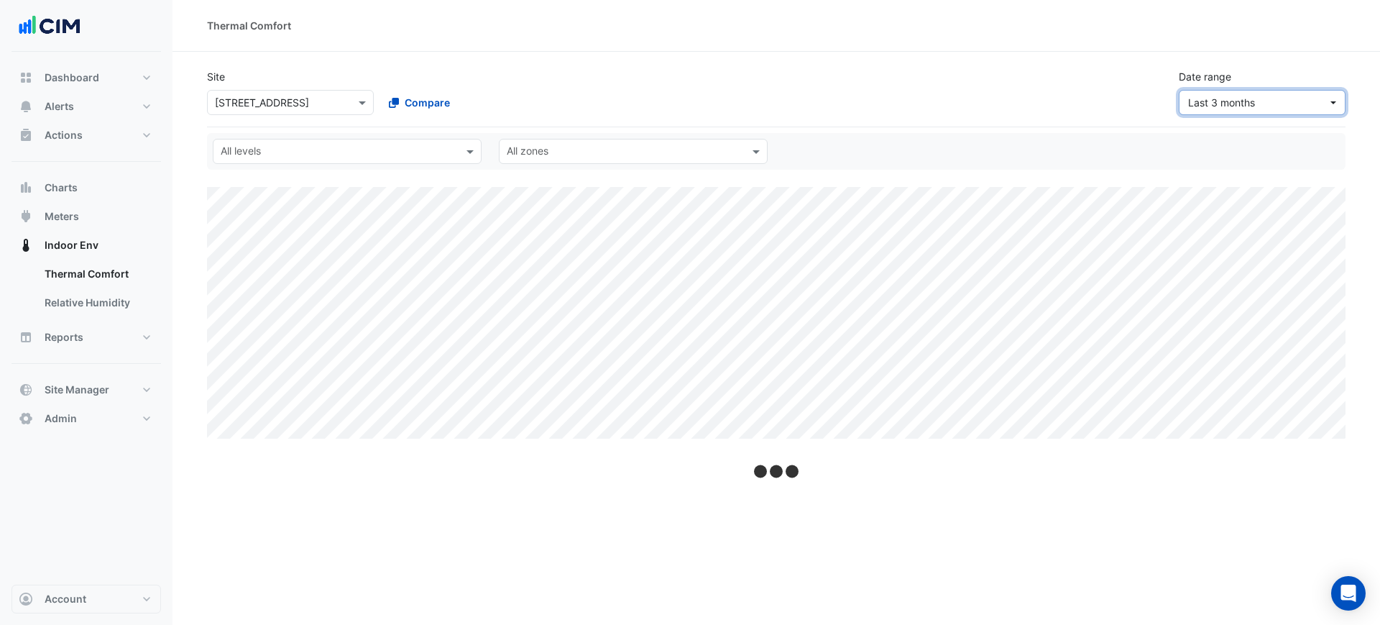
click at [1208, 106] on span "Last 3 months" at bounding box center [1221, 102] width 67 height 12
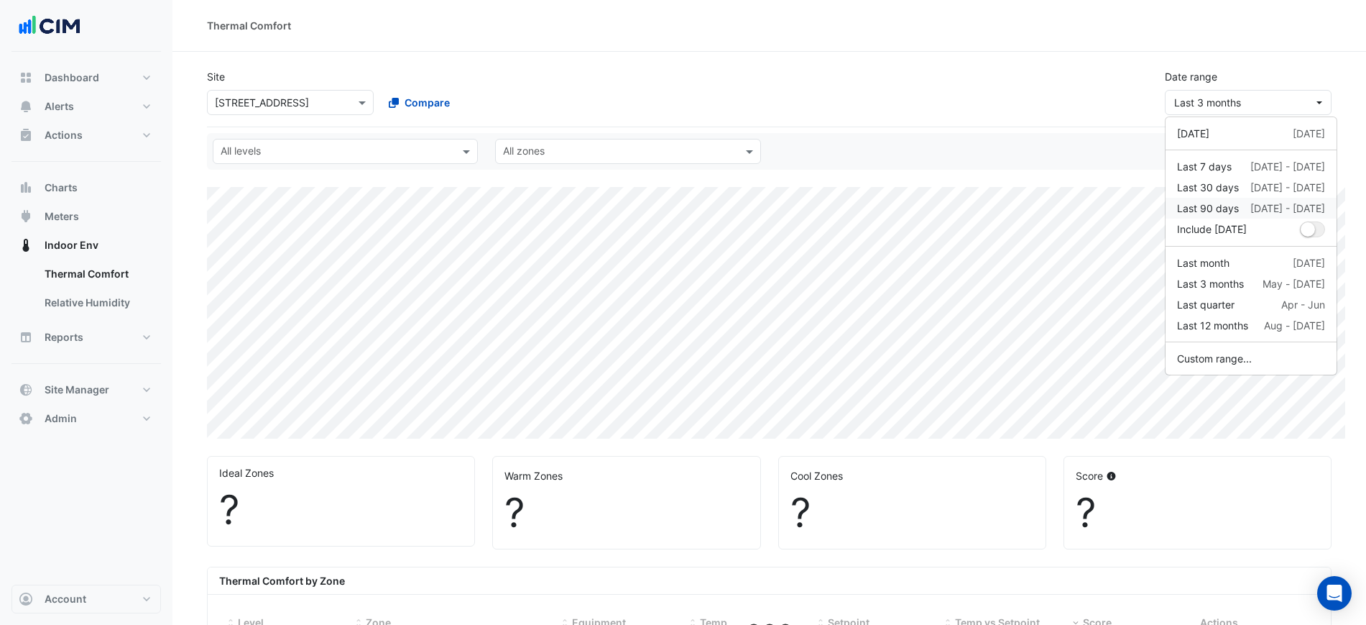
click at [1207, 205] on div "Last 90 days" at bounding box center [1208, 208] width 62 height 15
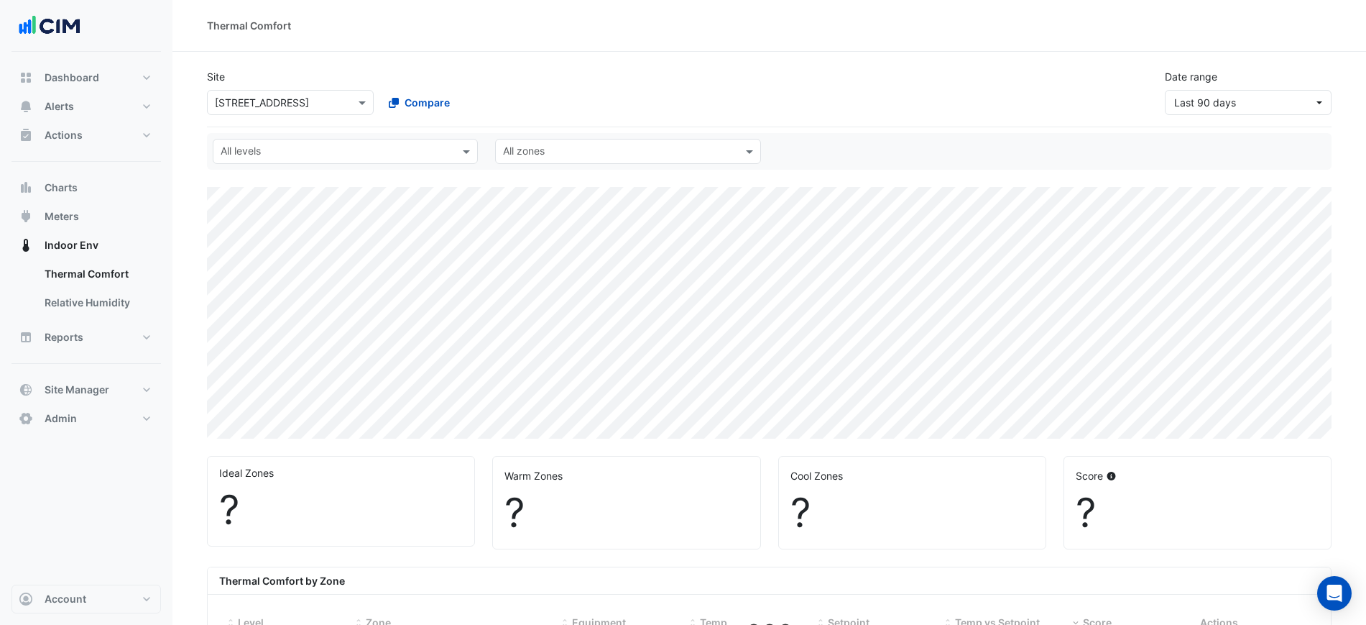
select select "***"
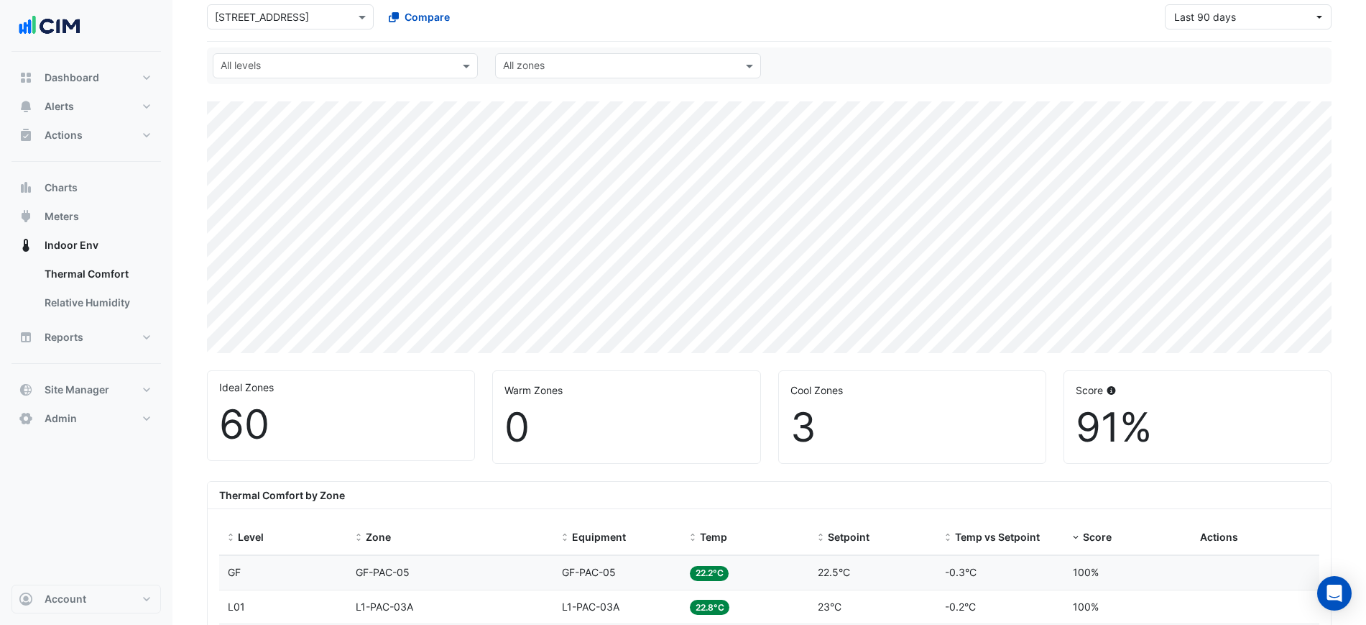
scroll to position [180, 0]
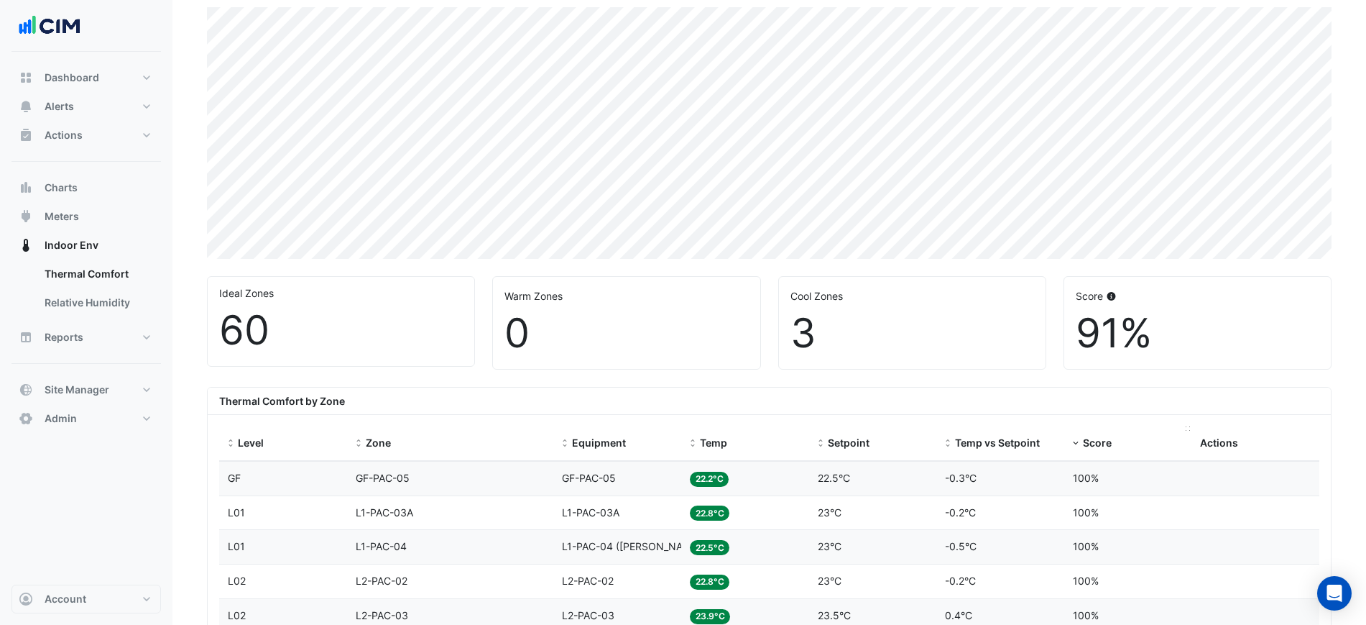
click at [1106, 435] on div "Score" at bounding box center [1128, 443] width 111 height 17
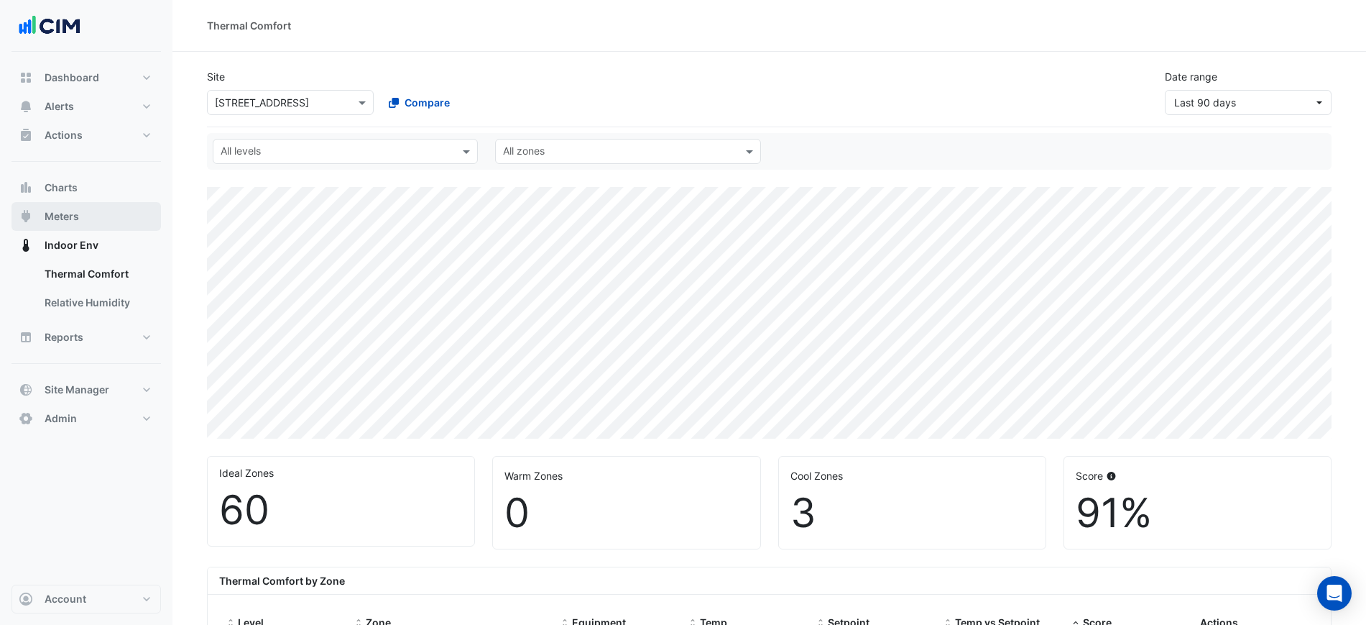
click at [87, 203] on button "Meters" at bounding box center [85, 216] width 149 height 29
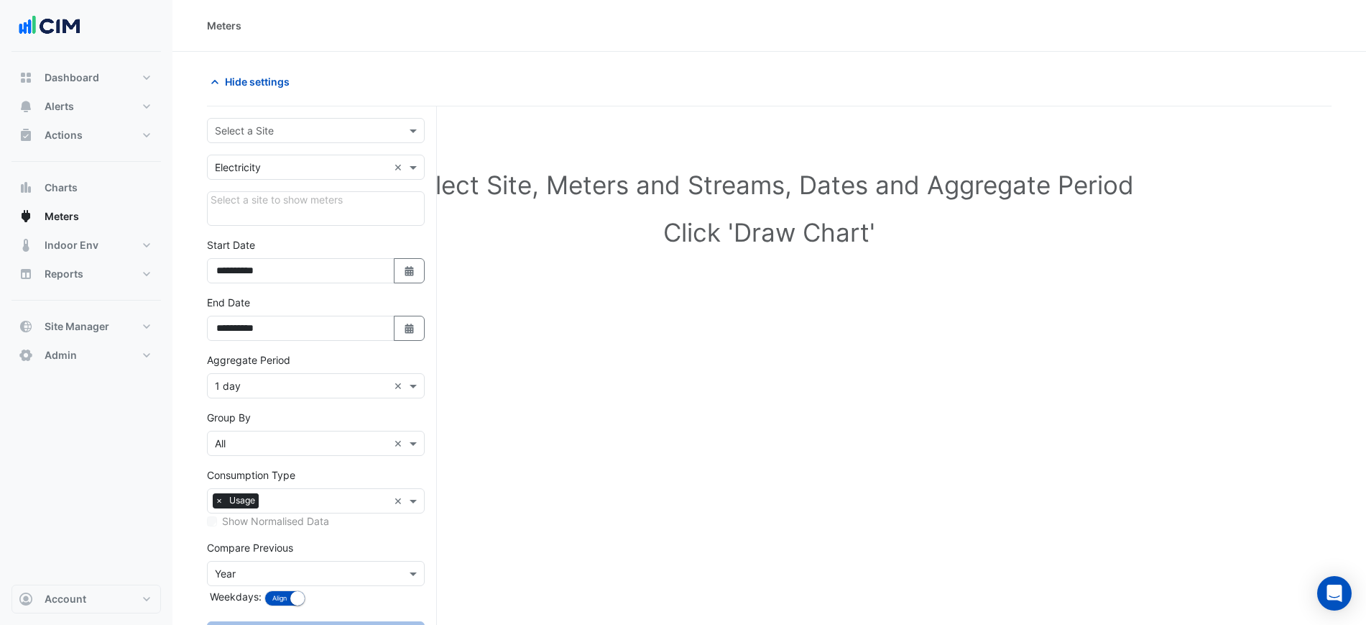
click at [247, 119] on div "Select a Site" at bounding box center [316, 130] width 218 height 25
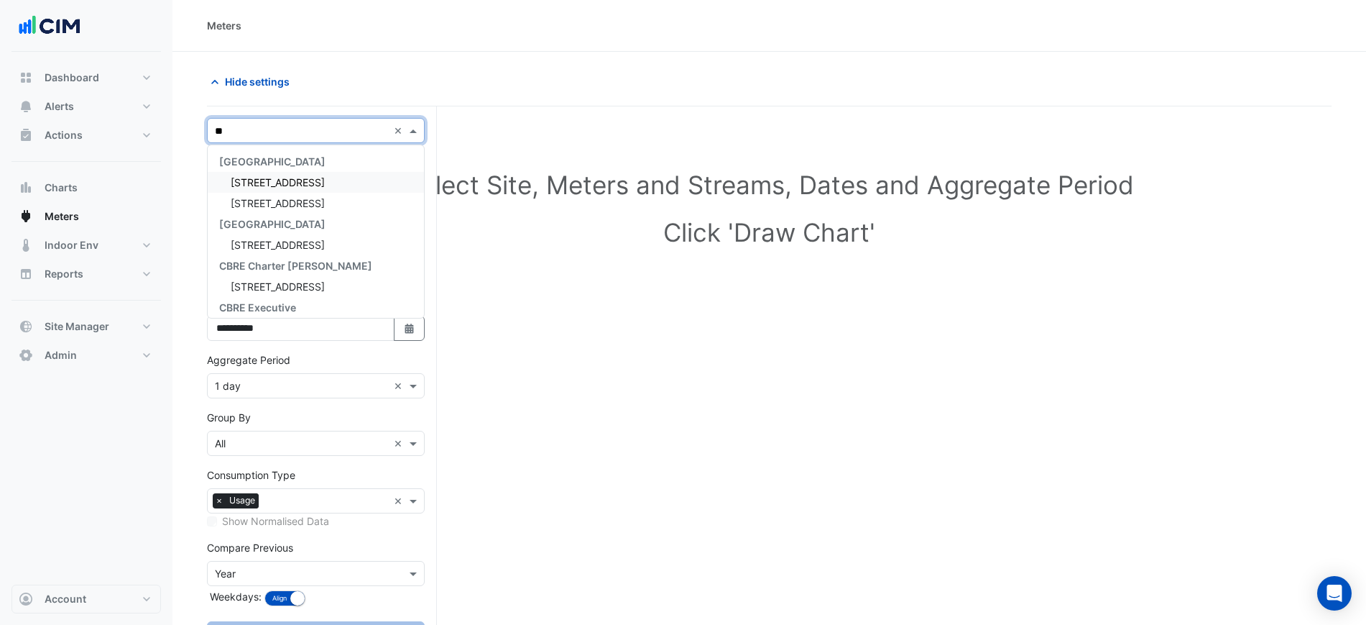
type input "***"
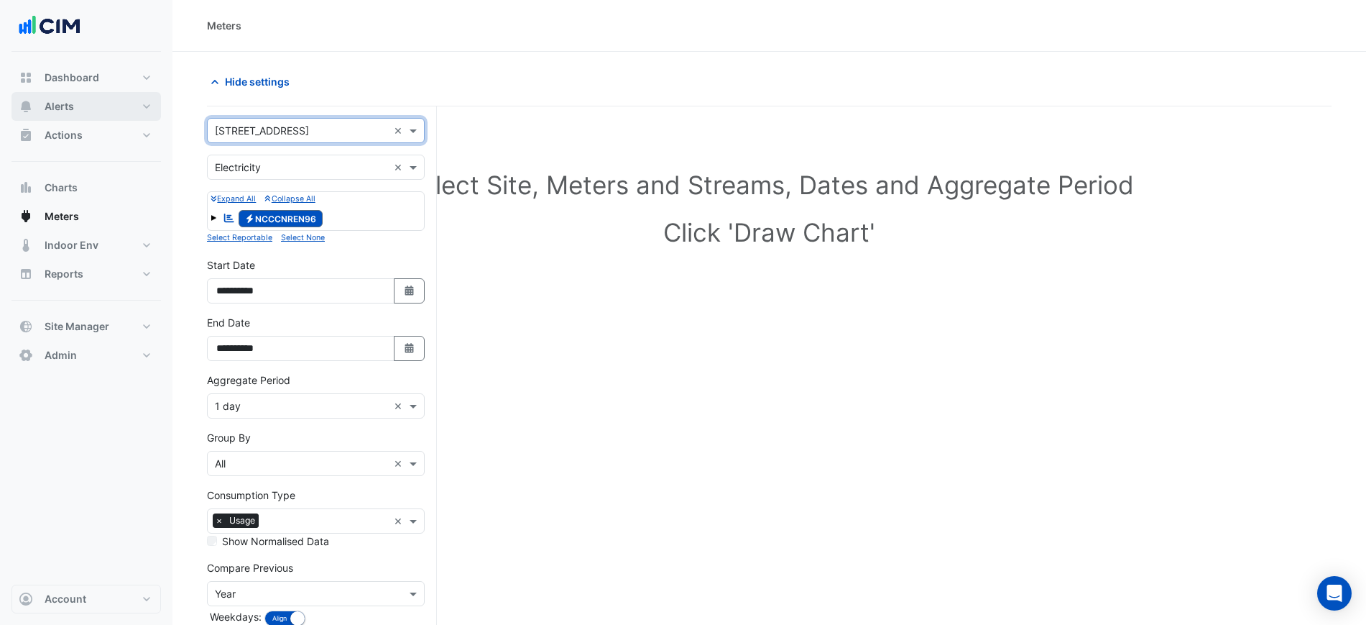
click at [73, 108] on span "Alerts" at bounding box center [59, 106] width 29 height 14
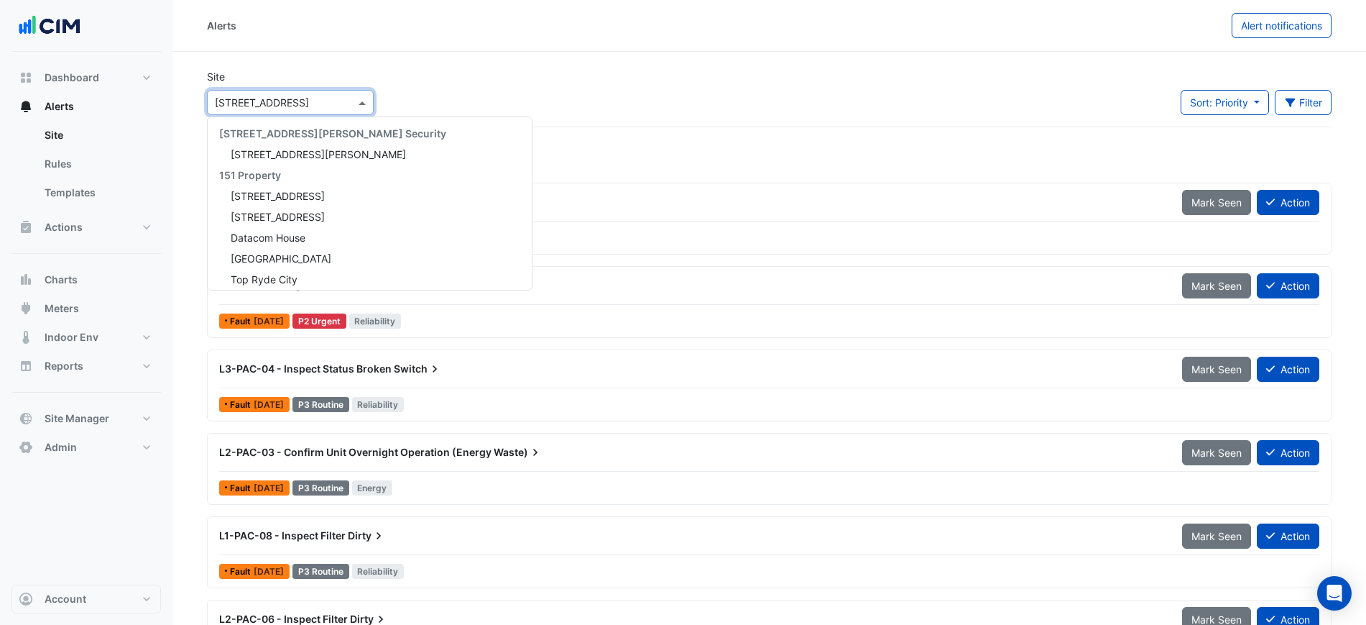
click at [247, 96] on input "text" at bounding box center [276, 103] width 122 height 15
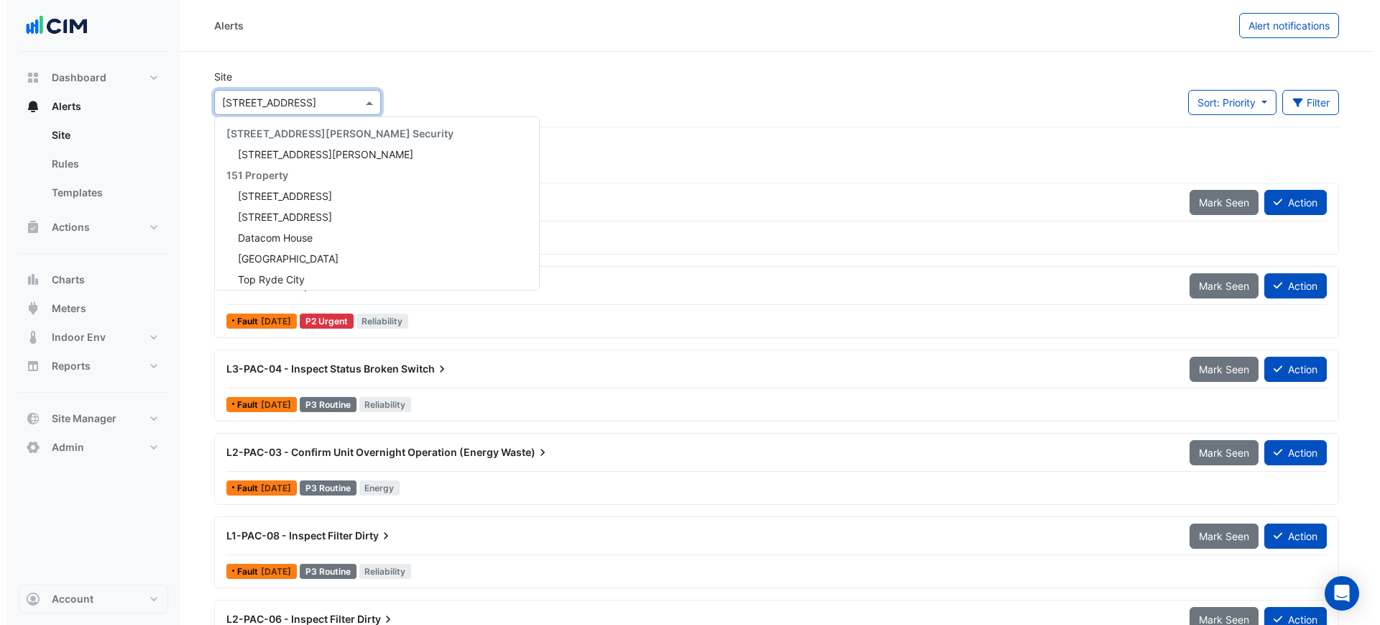
scroll to position [3362, 0]
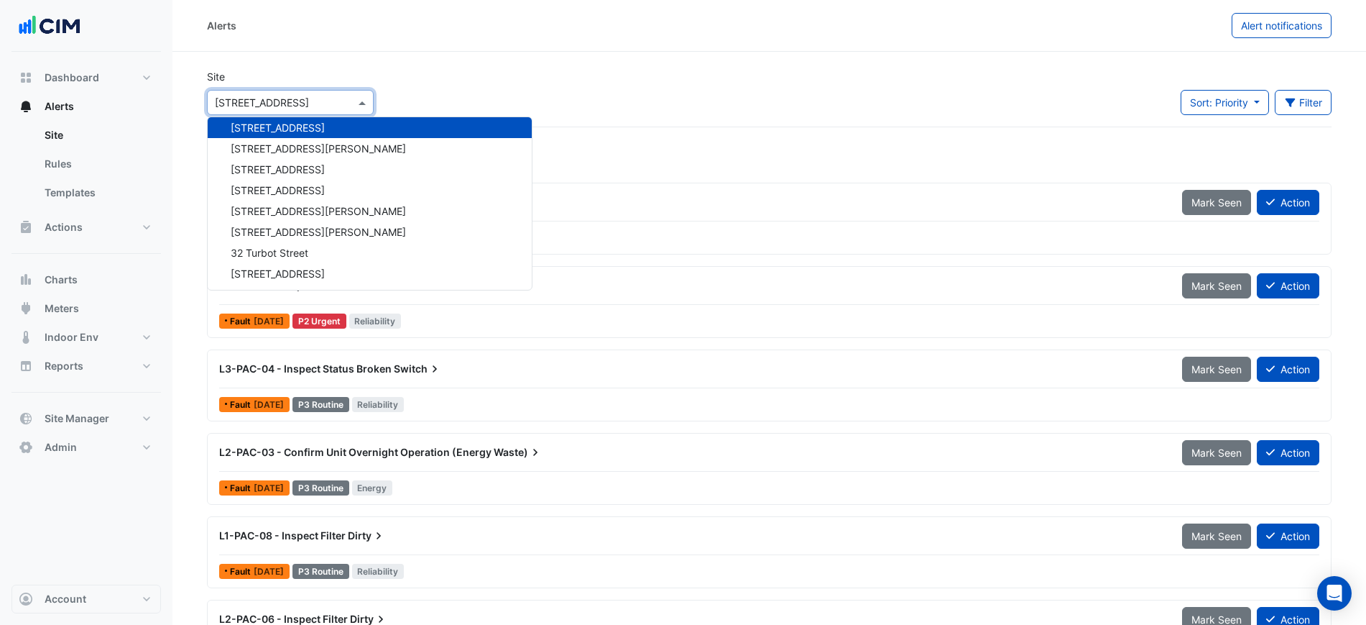
click at [453, 52] on section "Site Select a Site × 266 King St 141 Walker Street Security 141 Walker Street 1…" at bounding box center [769, 362] width 1194 height 620
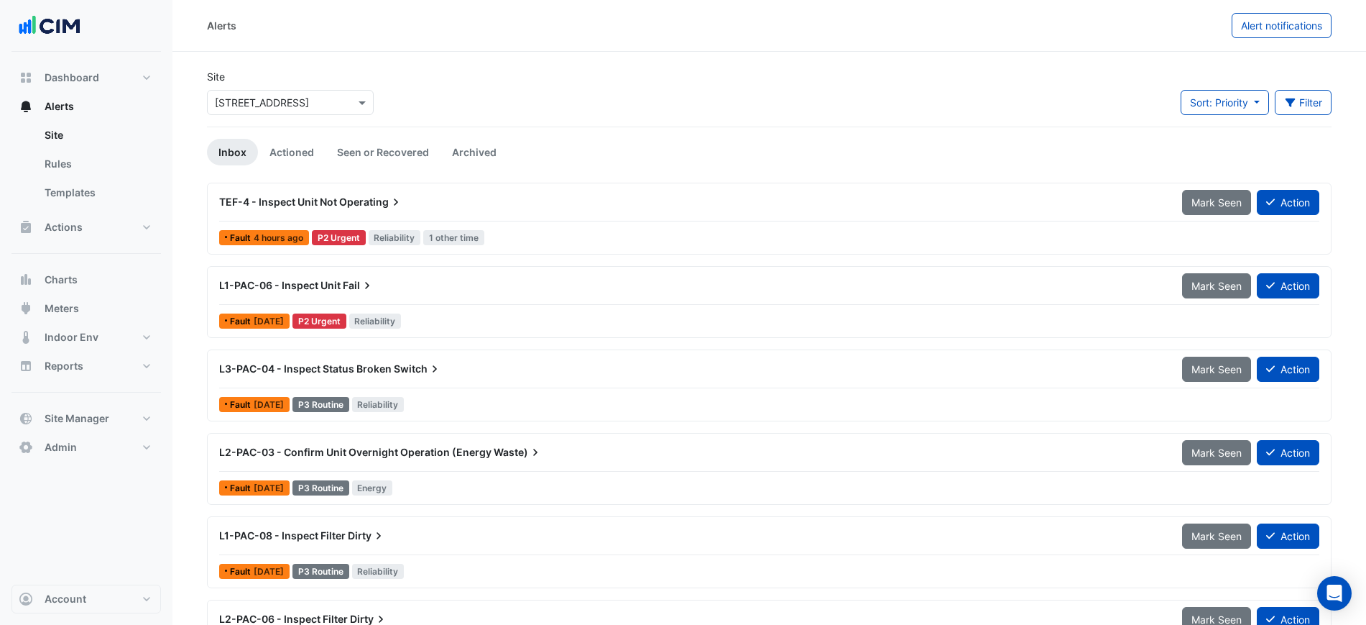
click at [428, 287] on div "L1-PAC-06 - Inspect Unit Fail" at bounding box center [692, 285] width 946 height 14
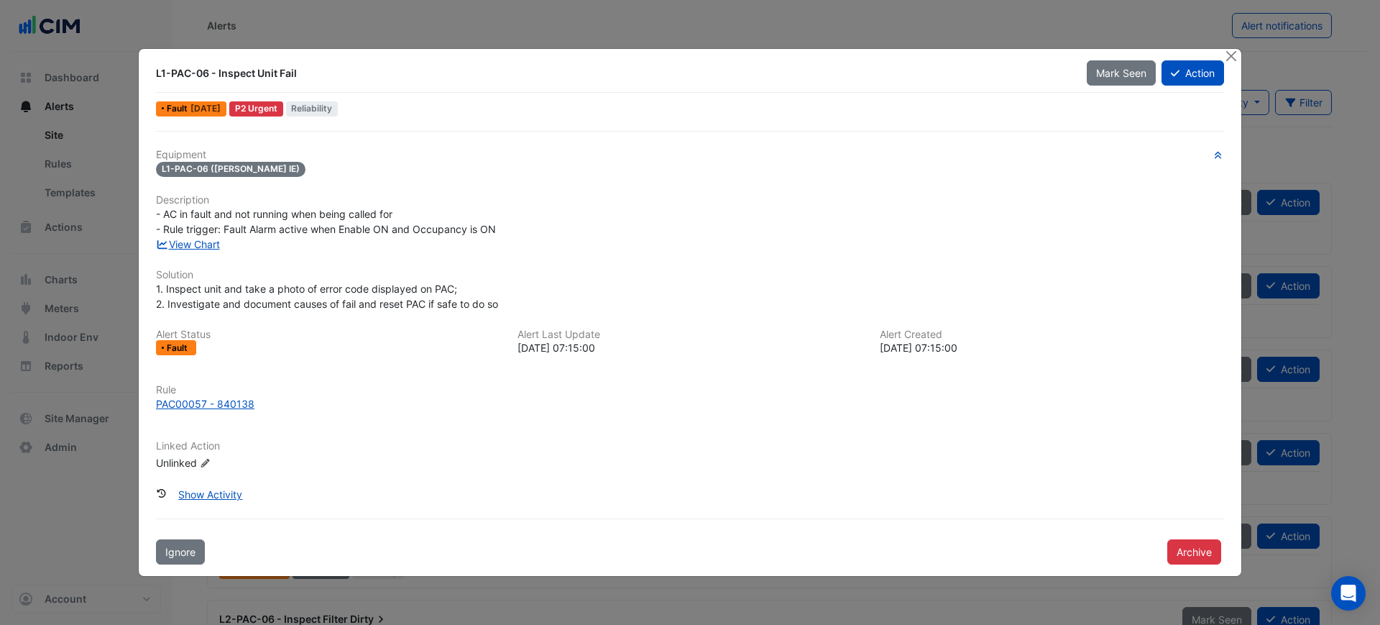
click at [196, 254] on div "Equipment L1-PAC-06 (NABERS IE) Description - AC in fault and not running when …" at bounding box center [690, 315] width 1068 height 333
click at [200, 248] on link "View Chart" at bounding box center [188, 244] width 64 height 12
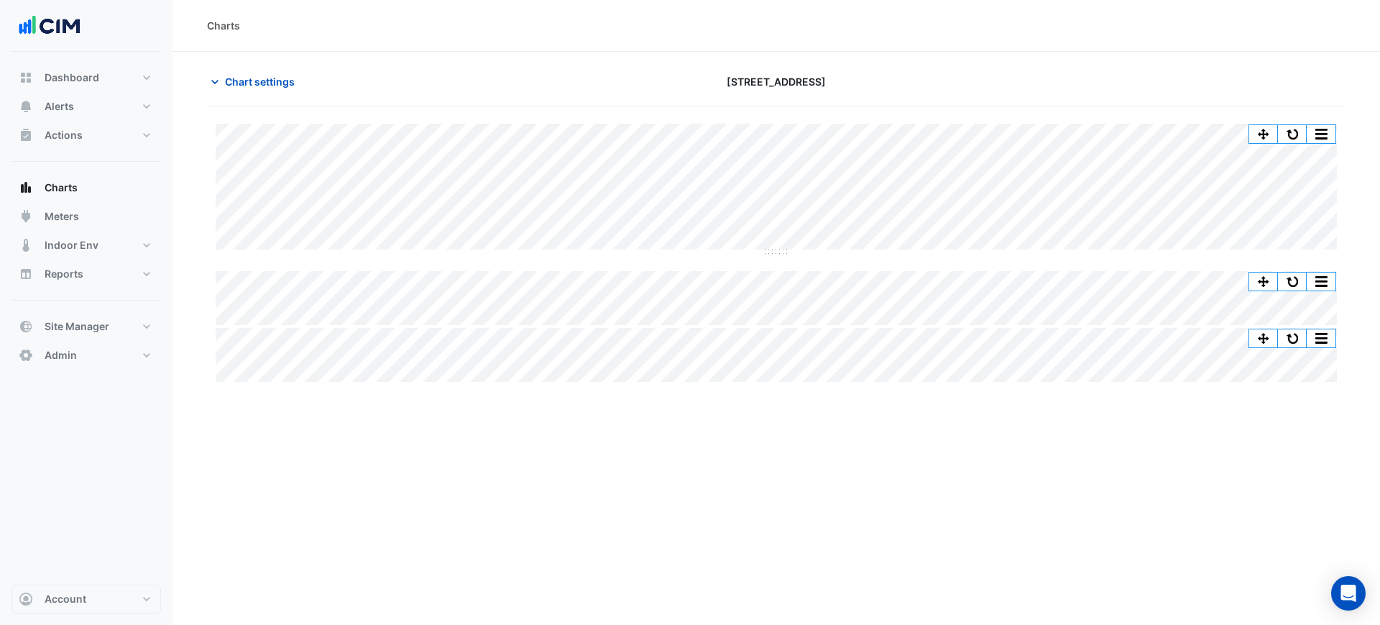
click at [1300, 126] on button "button" at bounding box center [1292, 134] width 29 height 18
drag, startPoint x: 1080, startPoint y: 464, endPoint x: 993, endPoint y: 421, distance: 96.8
click at [1080, 464] on div "Charts Chart settings [STREET_ADDRESS] Split All Split None Print Save as JPEG …" at bounding box center [775, 312] width 1207 height 625
click at [553, 101] on div "Chart settings [STREET_ADDRESS]" at bounding box center [776, 87] width 1138 height 37
click at [838, 86] on div "[STREET_ADDRESS]" at bounding box center [776, 81] width 385 height 25
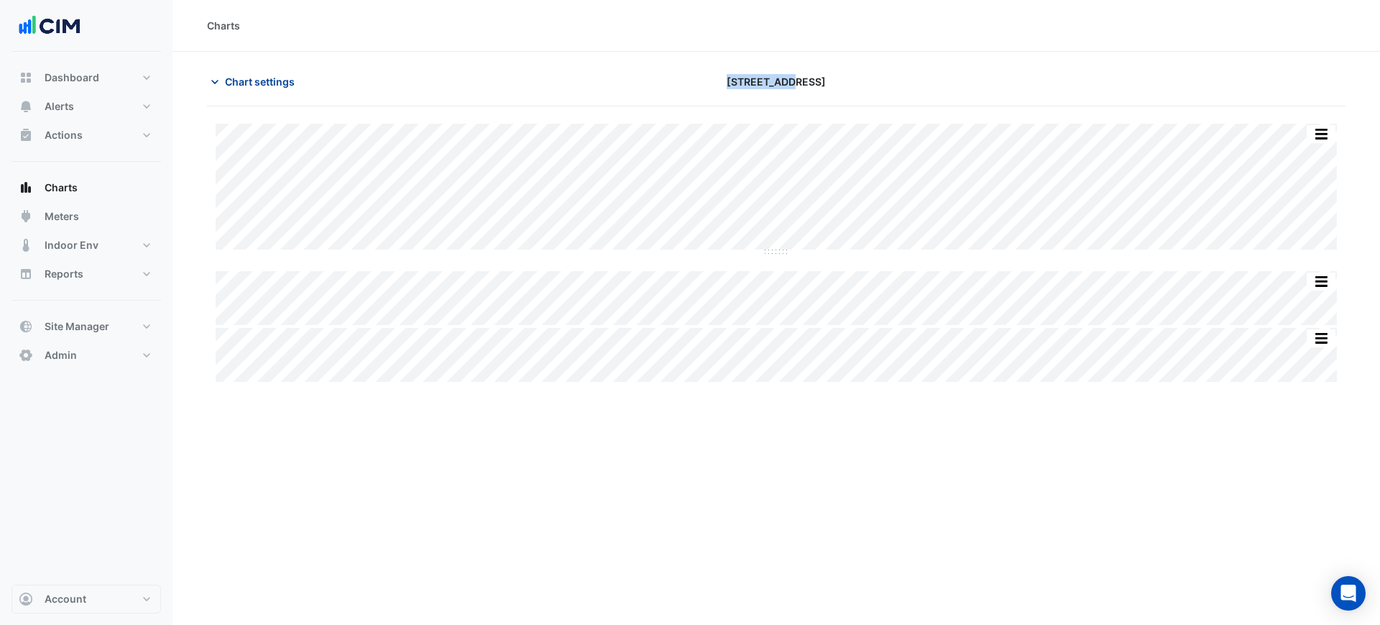
click at [249, 86] on span "Chart settings" at bounding box center [260, 81] width 70 height 15
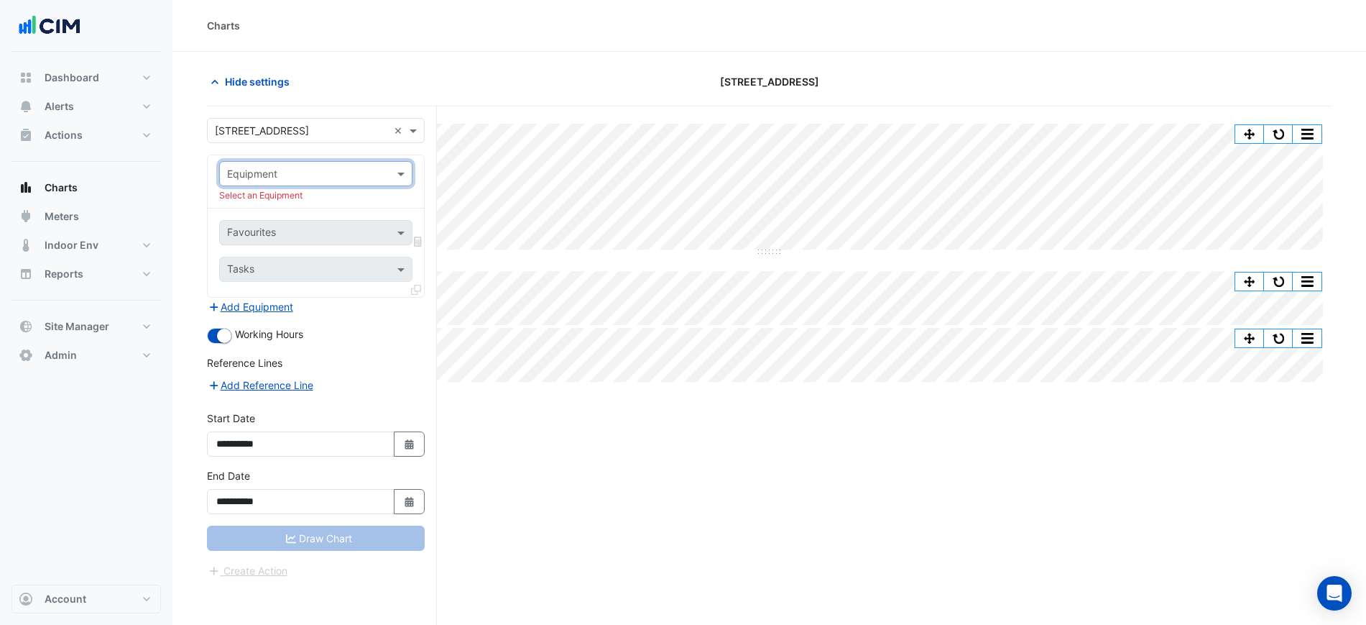
click at [331, 175] on input "text" at bounding box center [301, 174] width 149 height 15
type input "*"
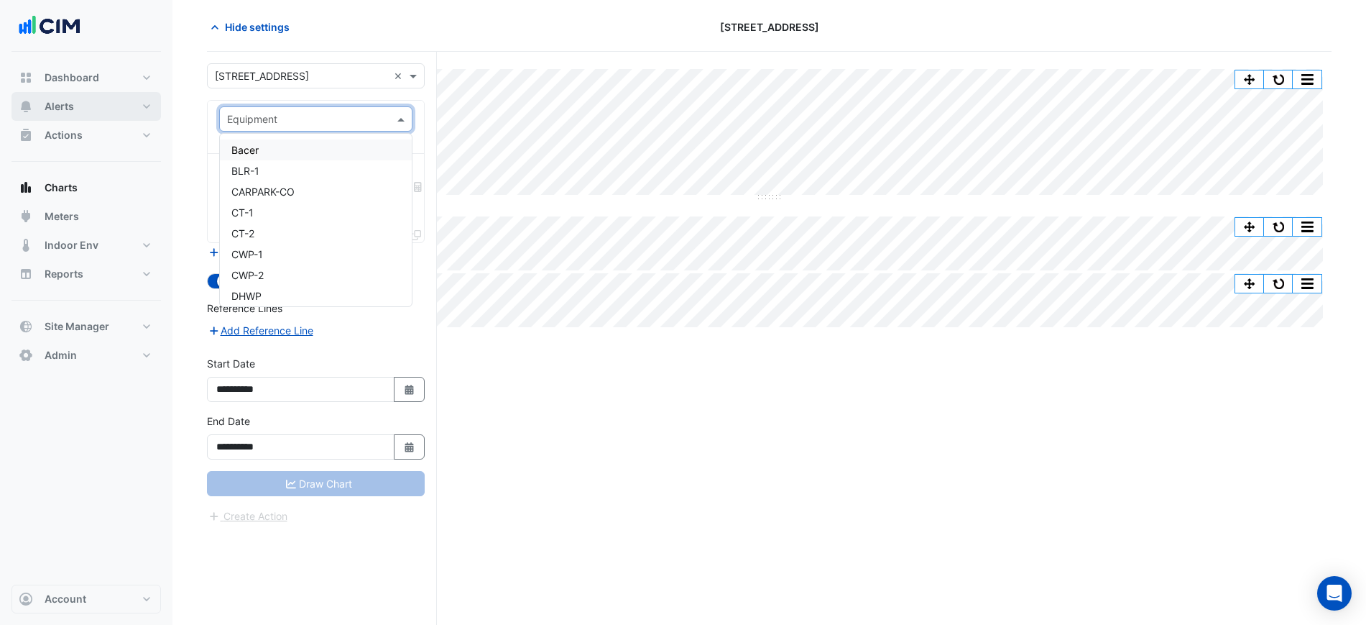
click at [90, 107] on button "Alerts" at bounding box center [85, 106] width 149 height 29
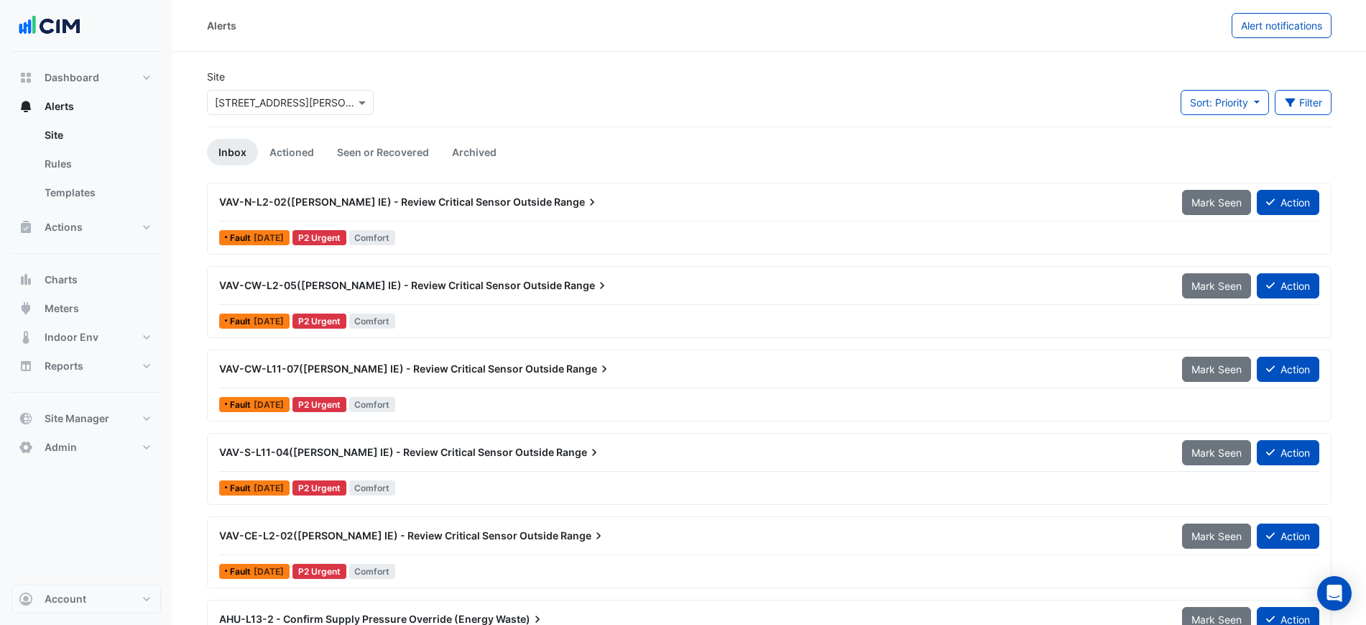
click at [313, 101] on input "text" at bounding box center [276, 103] width 122 height 15
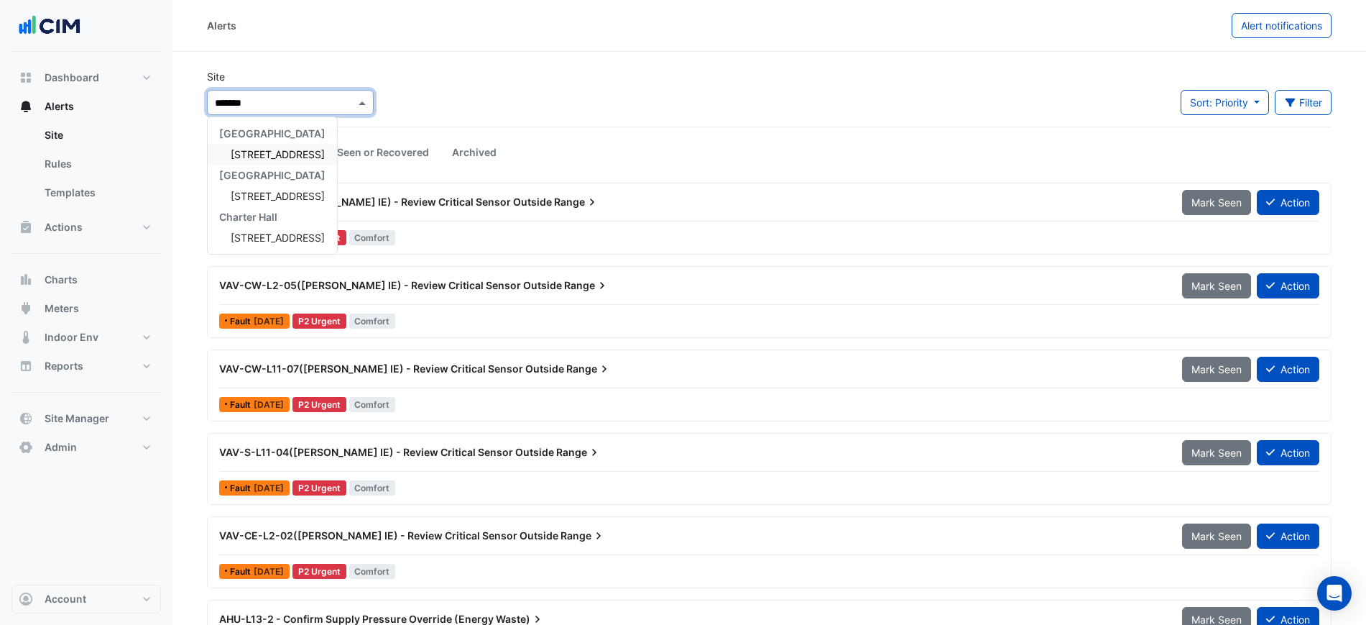
type input "********"
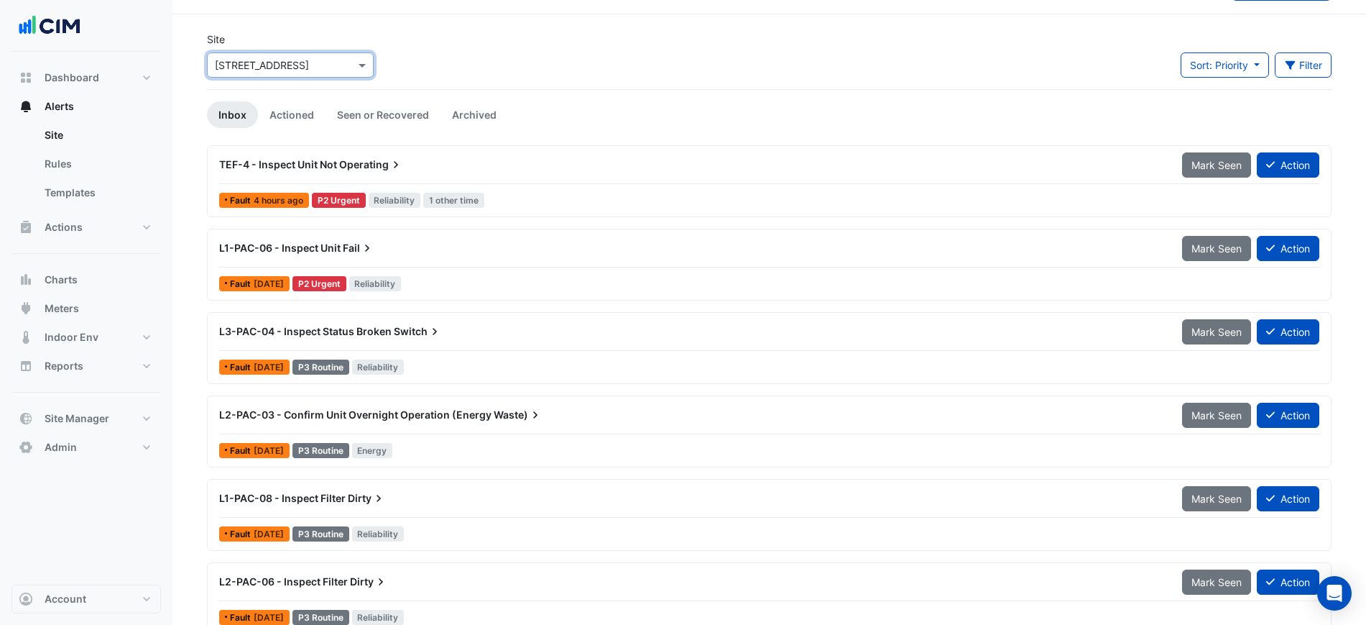
scroll to position [58, 0]
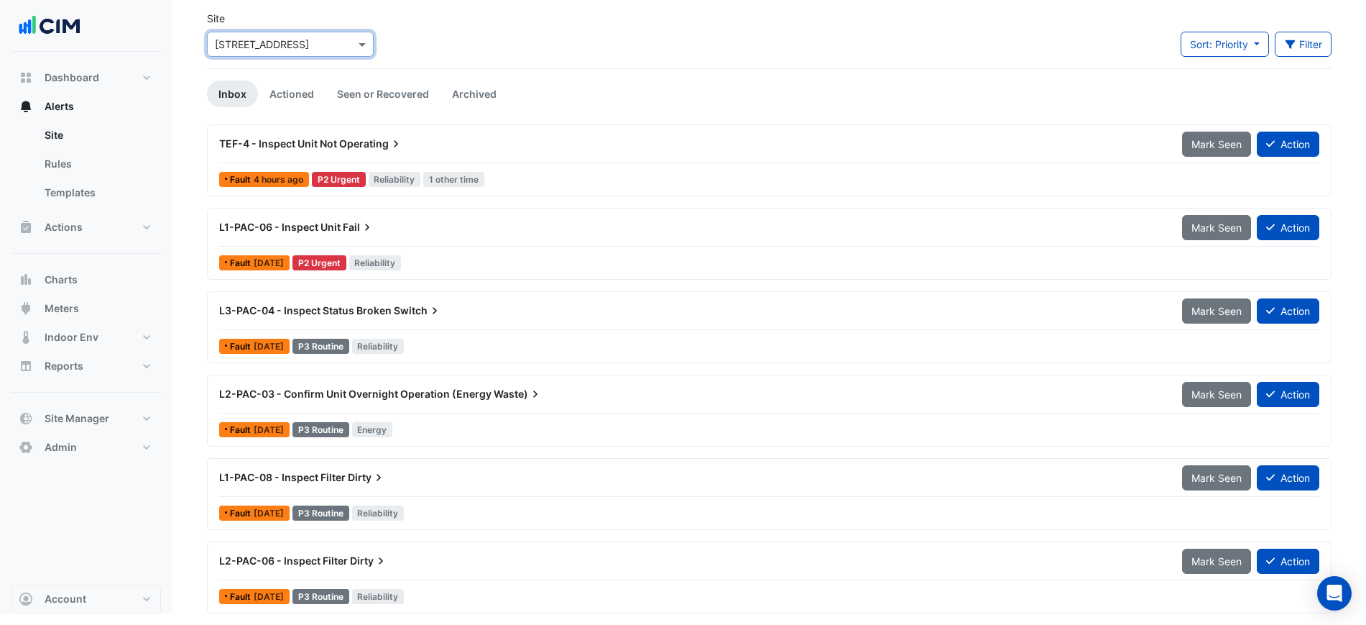
click at [374, 147] on span "Operating" at bounding box center [371, 144] width 64 height 14
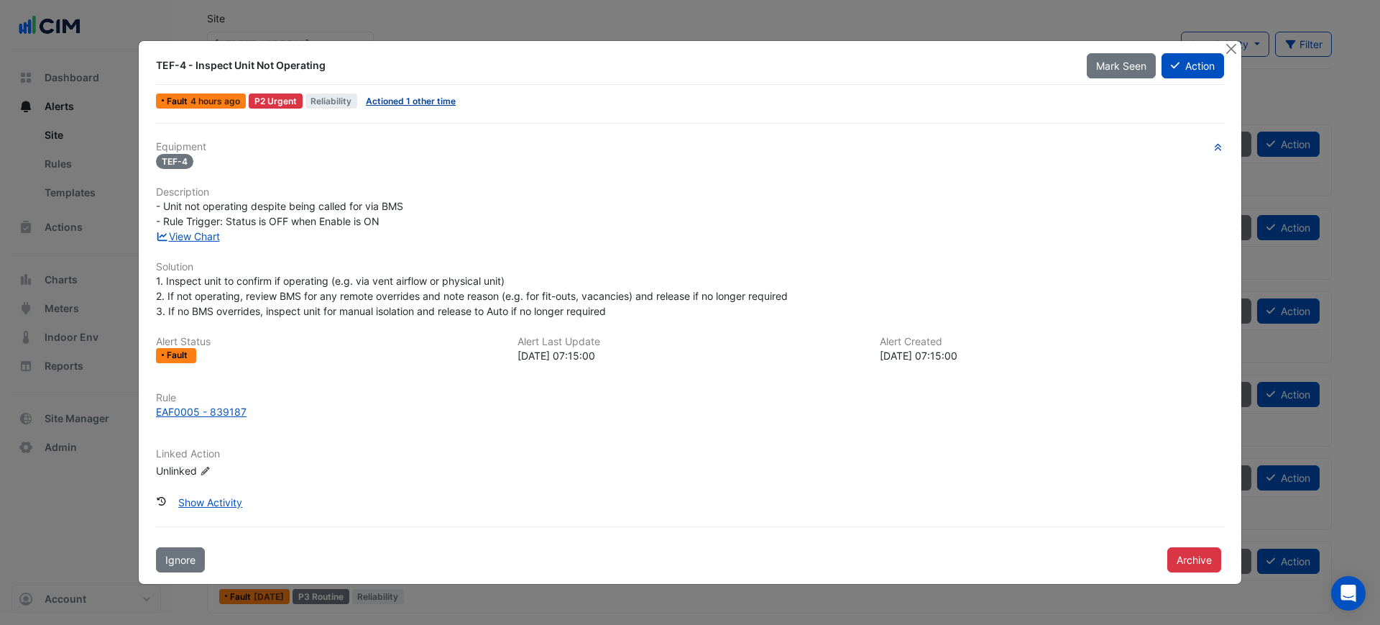
click at [408, 101] on link "Actioned 1 other time" at bounding box center [411, 101] width 90 height 11
click at [208, 234] on link "View Chart" at bounding box center [188, 236] width 64 height 12
click at [1233, 44] on button "Close" at bounding box center [1230, 48] width 15 height 15
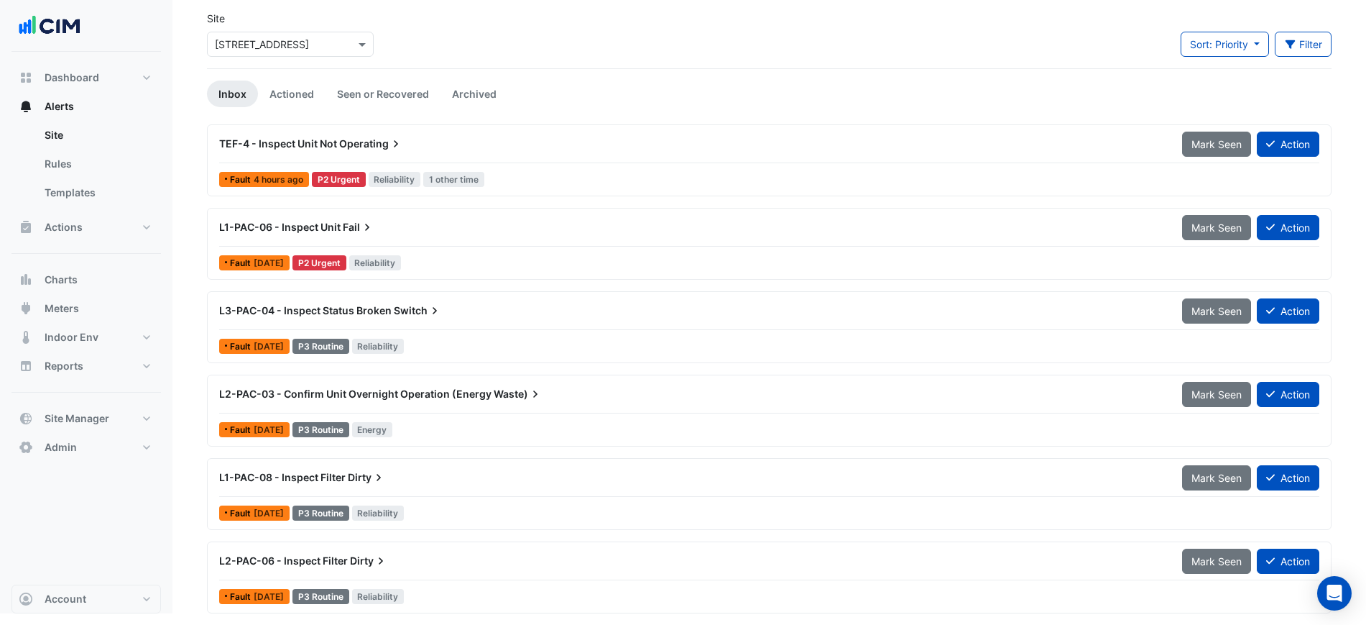
click at [544, 160] on div "TEF-4 - Inspect Unit Not Operating Mark Seen Action" at bounding box center [769, 147] width 1100 height 32
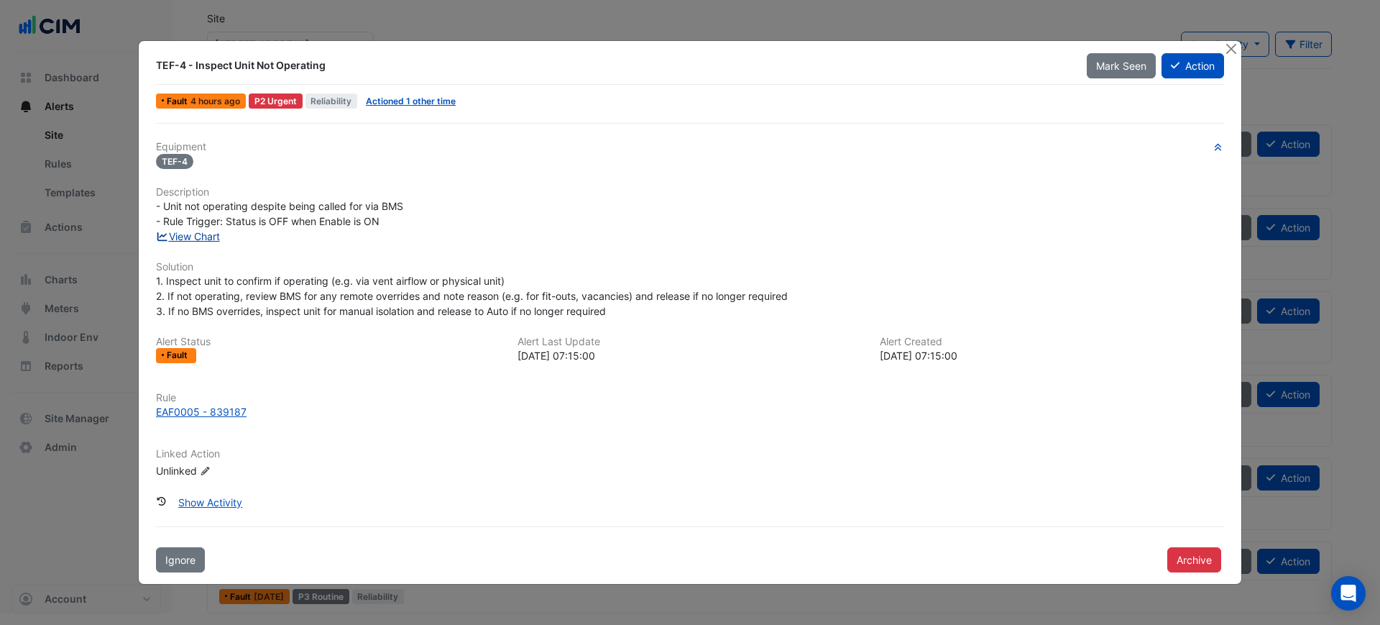
click at [190, 234] on link "View Chart" at bounding box center [188, 236] width 64 height 12
click at [1241, 48] on div "TEF-4 - Inspect Unit Not Operating Mark Seen Action Fault 4 hours ago P2 Urgent…" at bounding box center [690, 312] width 1104 height 544
click at [1236, 48] on button "Close" at bounding box center [1230, 48] width 15 height 15
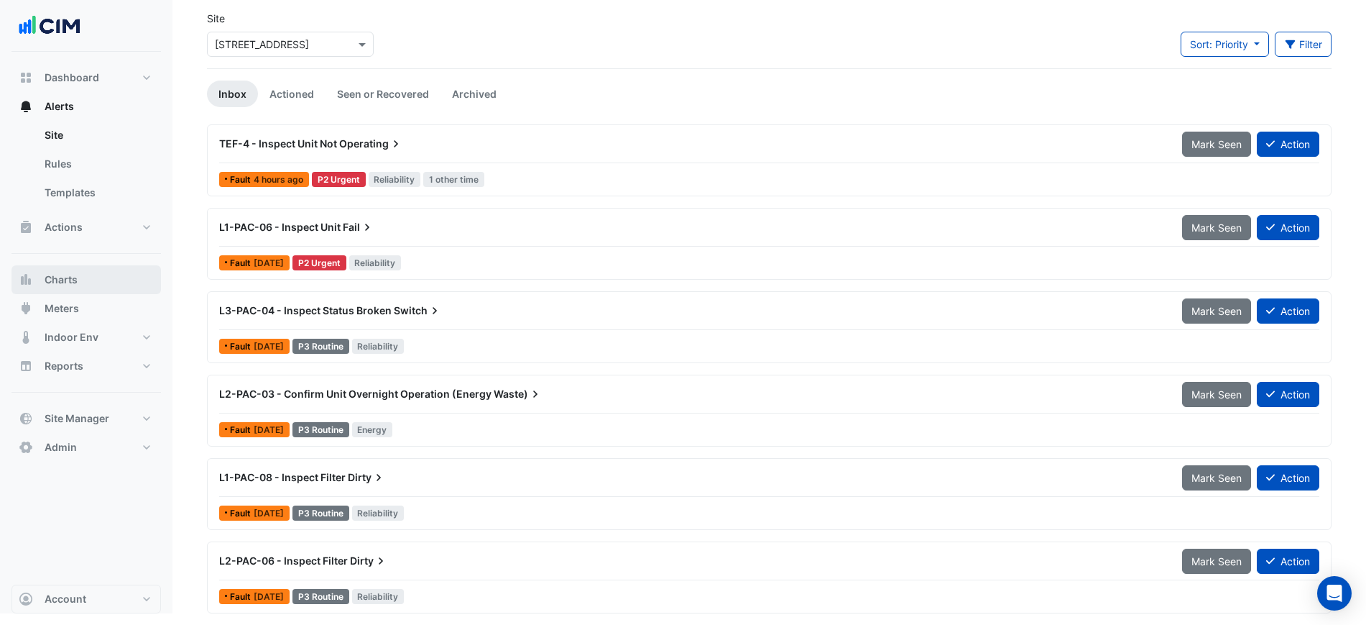
click at [92, 269] on button "Charts" at bounding box center [85, 279] width 149 height 29
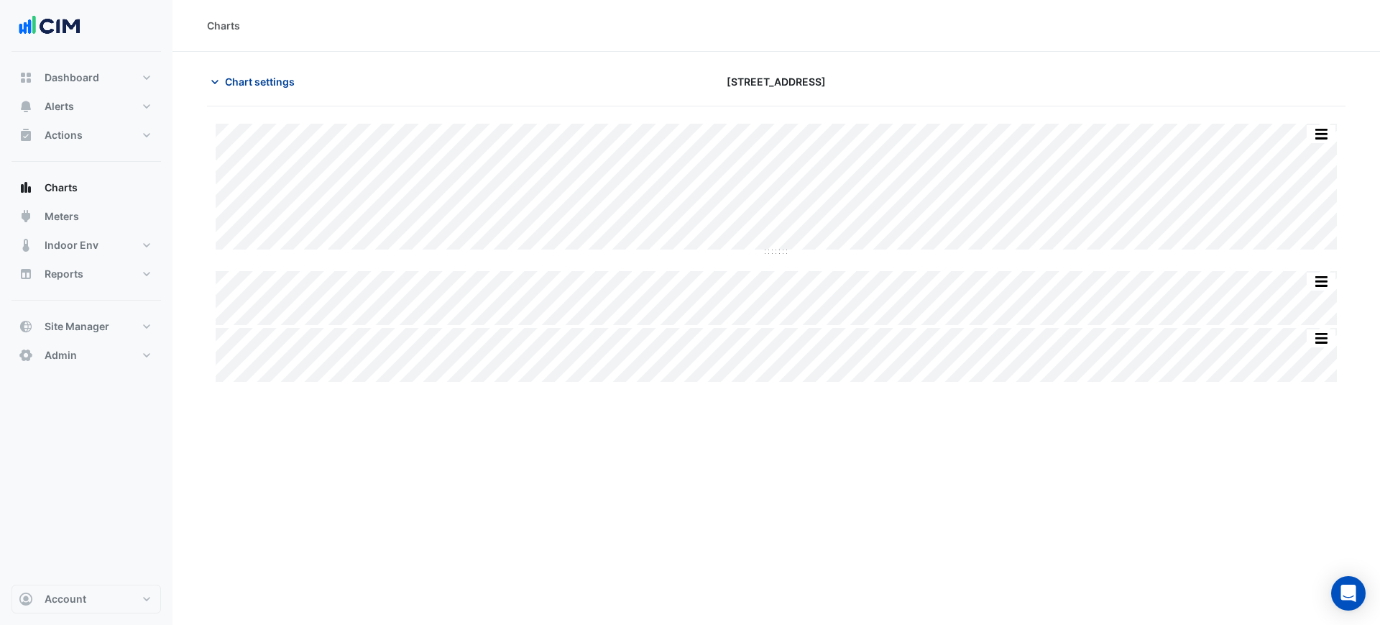
click at [280, 82] on span "Chart settings" at bounding box center [260, 81] width 70 height 15
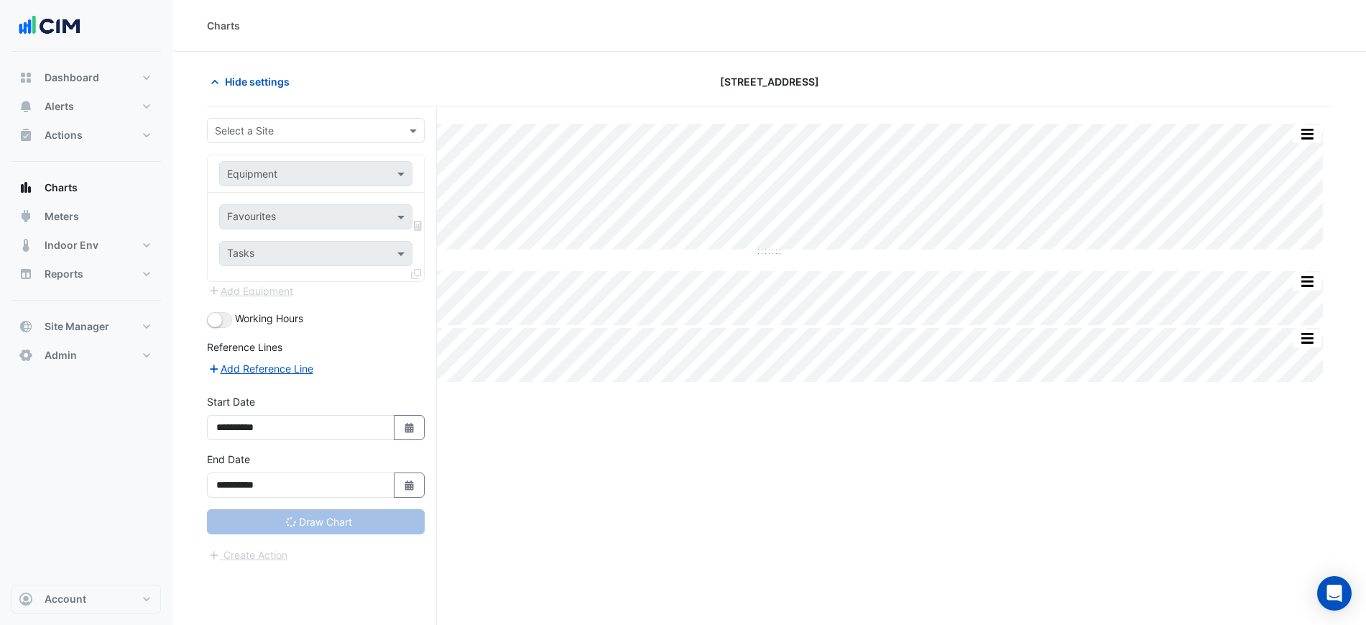
type input "**********"
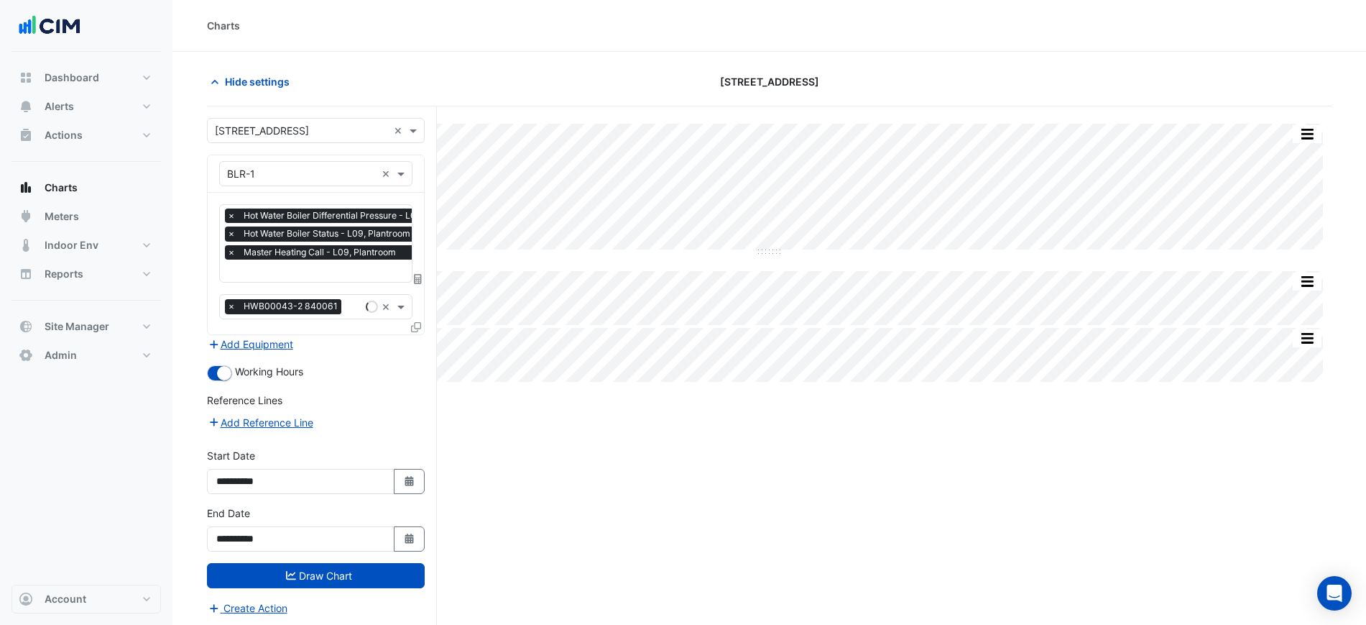
click at [294, 175] on input "text" at bounding box center [301, 174] width 149 height 15
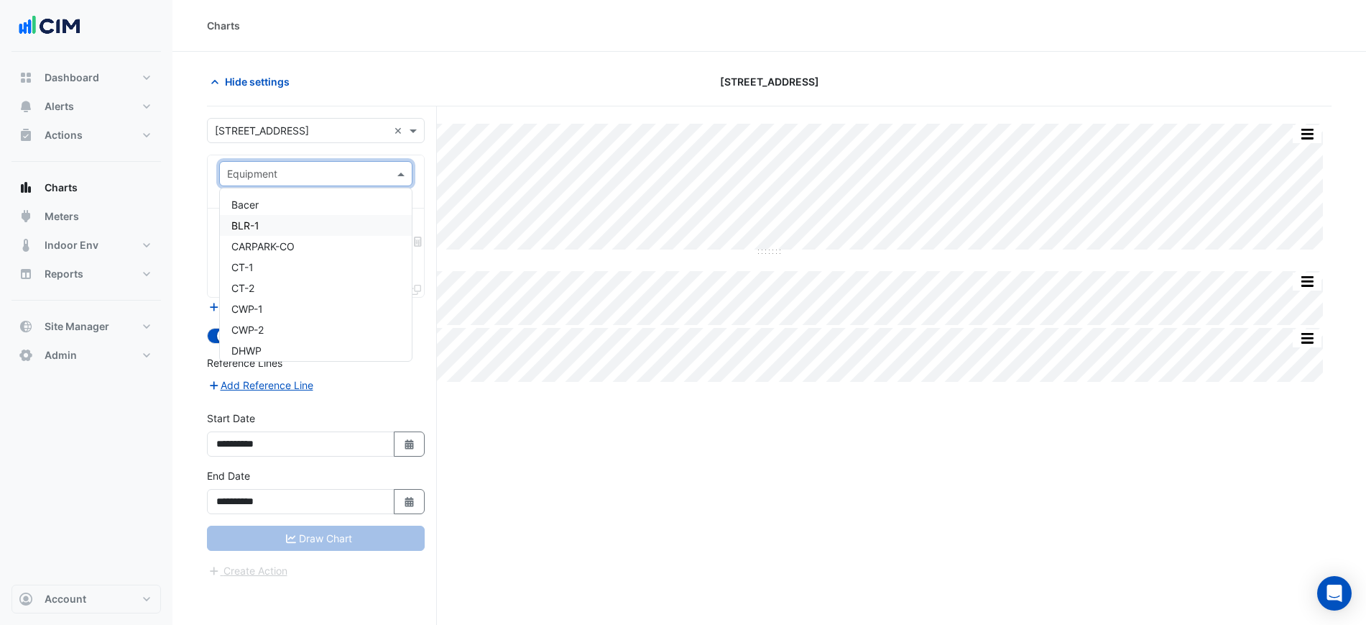
click at [323, 167] on input "text" at bounding box center [301, 174] width 149 height 15
type input "*********"
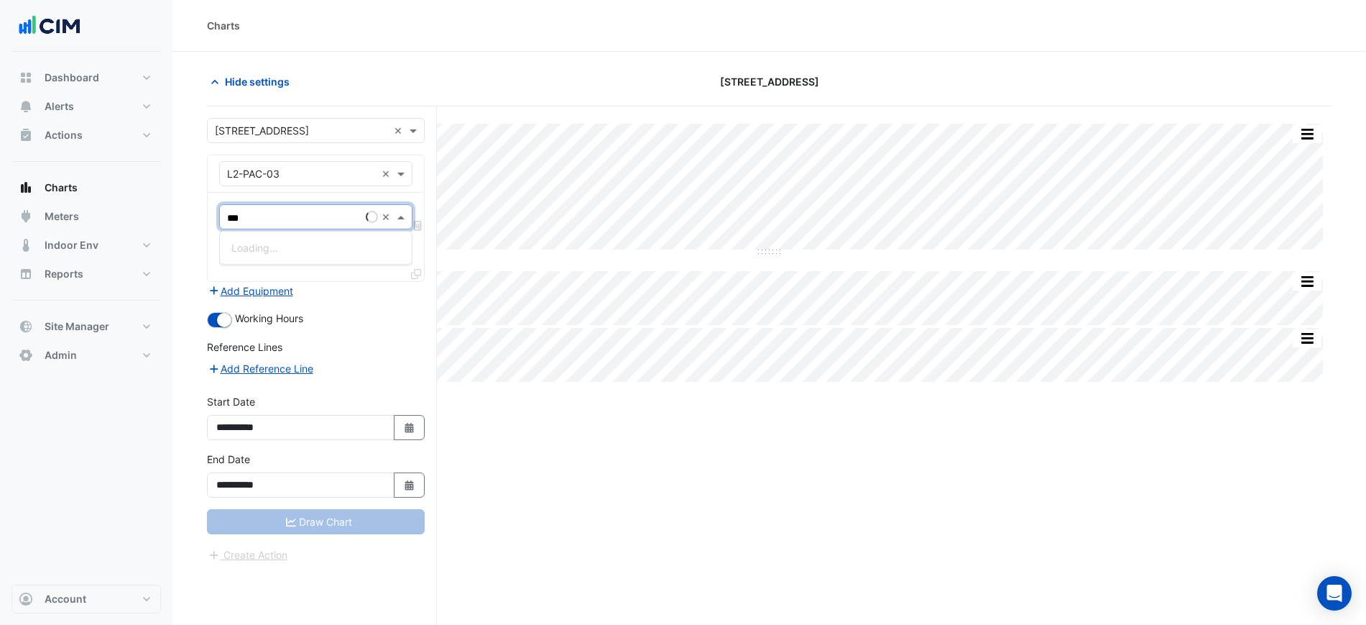
type input "****"
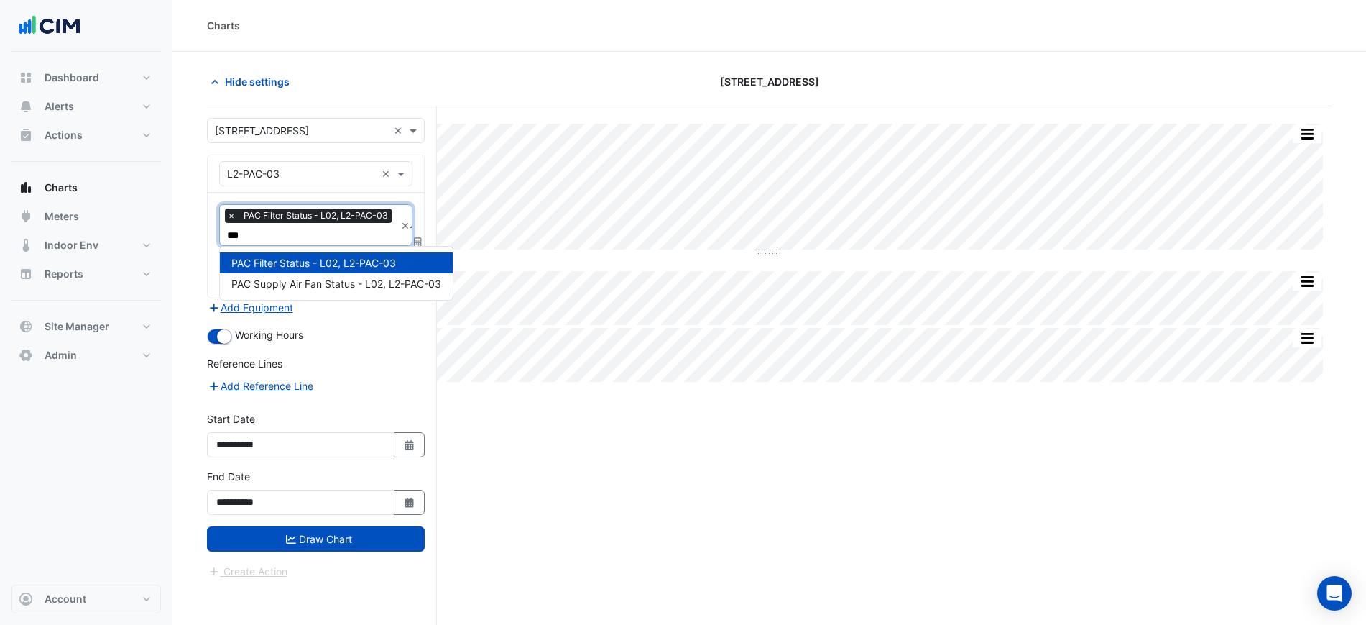
type input "****"
click at [280, 288] on span "PAC Supply Air Fan Status - L02, L2-PAC-03" at bounding box center [336, 283] width 210 height 12
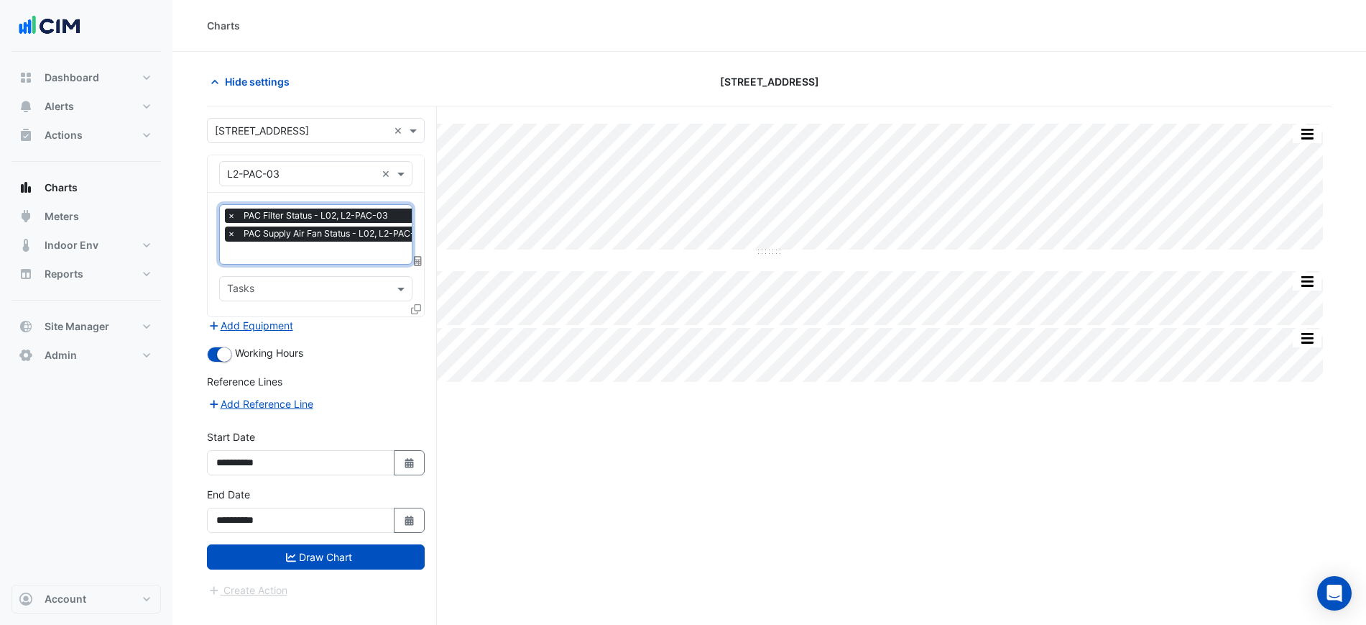
click at [228, 216] on span "×" at bounding box center [231, 215] width 13 height 14
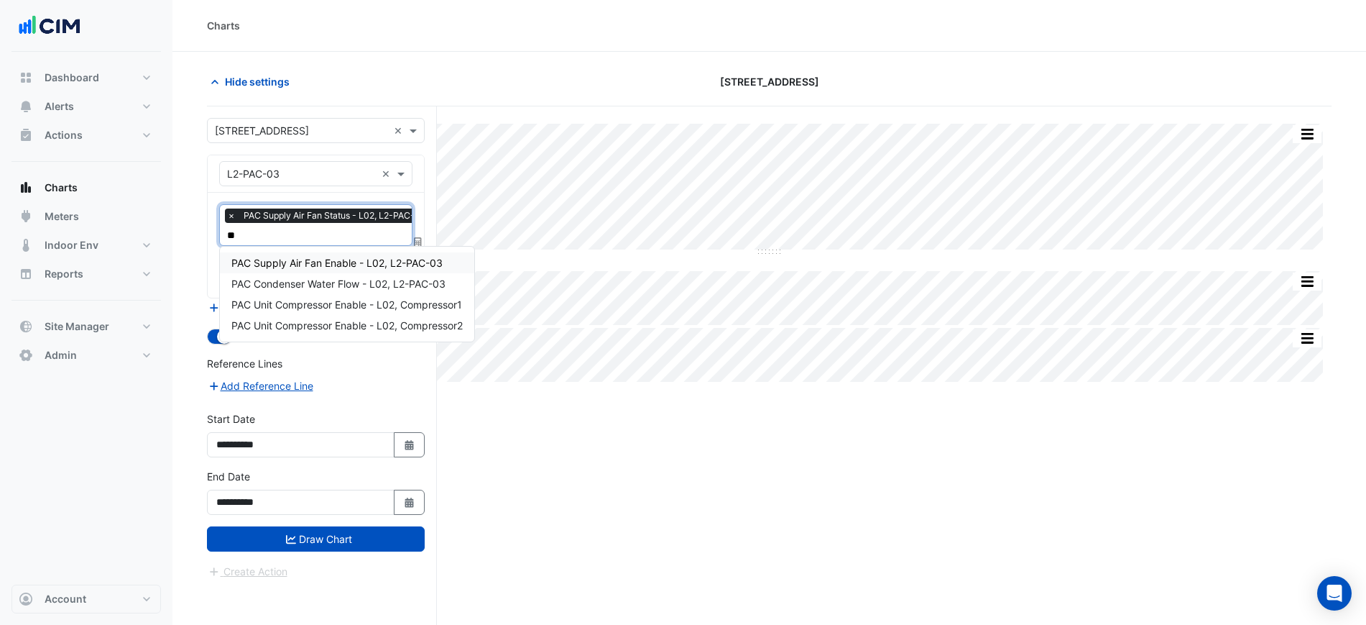
type input "***"
click at [287, 259] on span "PAC Supply Air Fan Enable - L02, L2-PAC-03" at bounding box center [336, 263] width 211 height 12
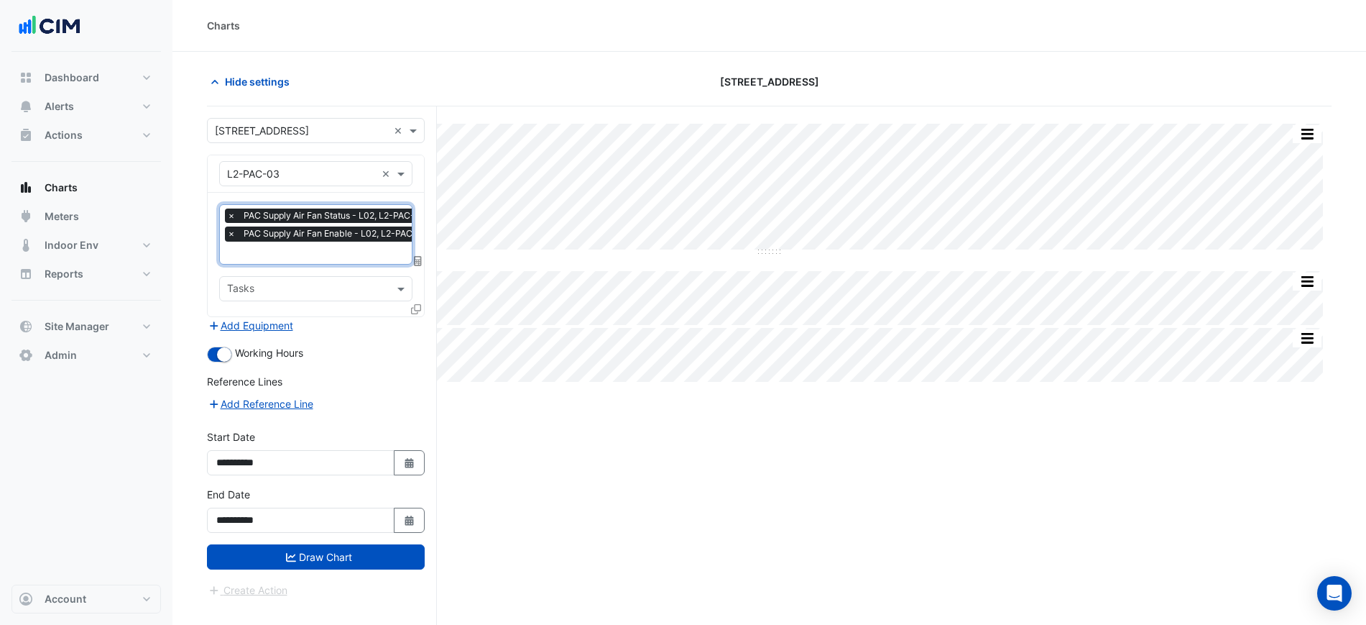
click at [289, 240] on span "PAC Supply Air Fan Enable - L02, L2-PAC-03" at bounding box center [336, 233] width 192 height 14
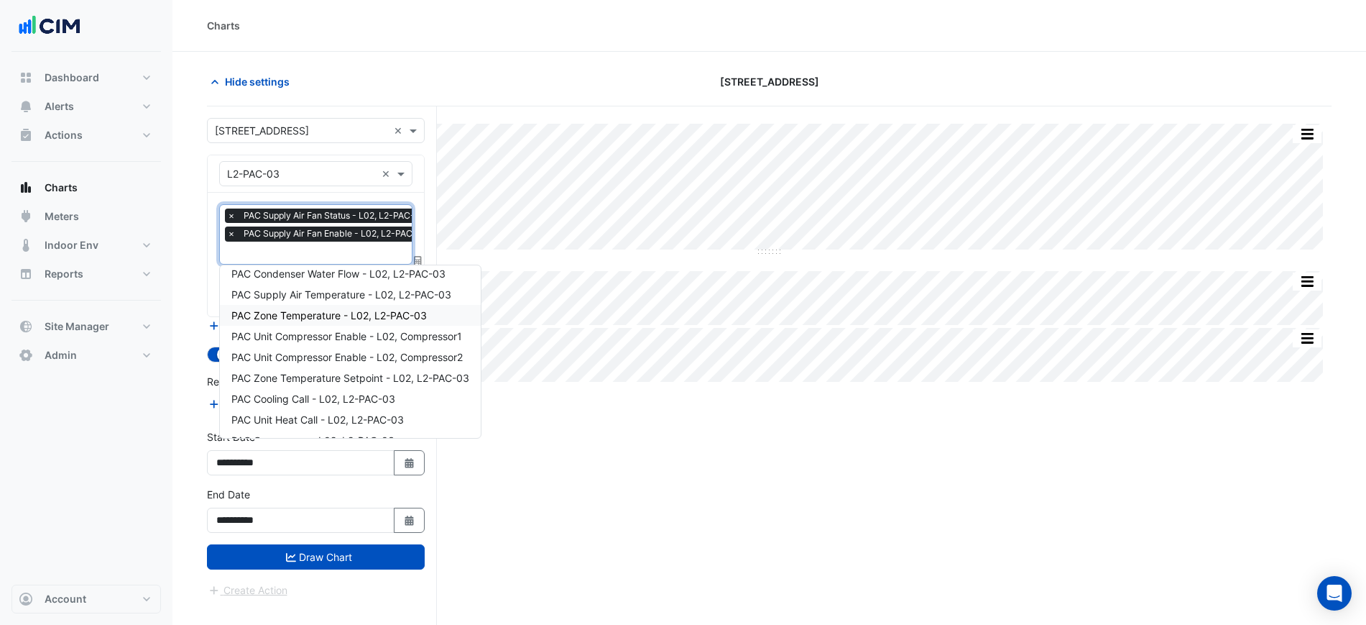
scroll to position [152, 0]
click at [371, 318] on span "PAC Unit Compressor Enable - L02, Compressor1" at bounding box center [346, 317] width 231 height 12
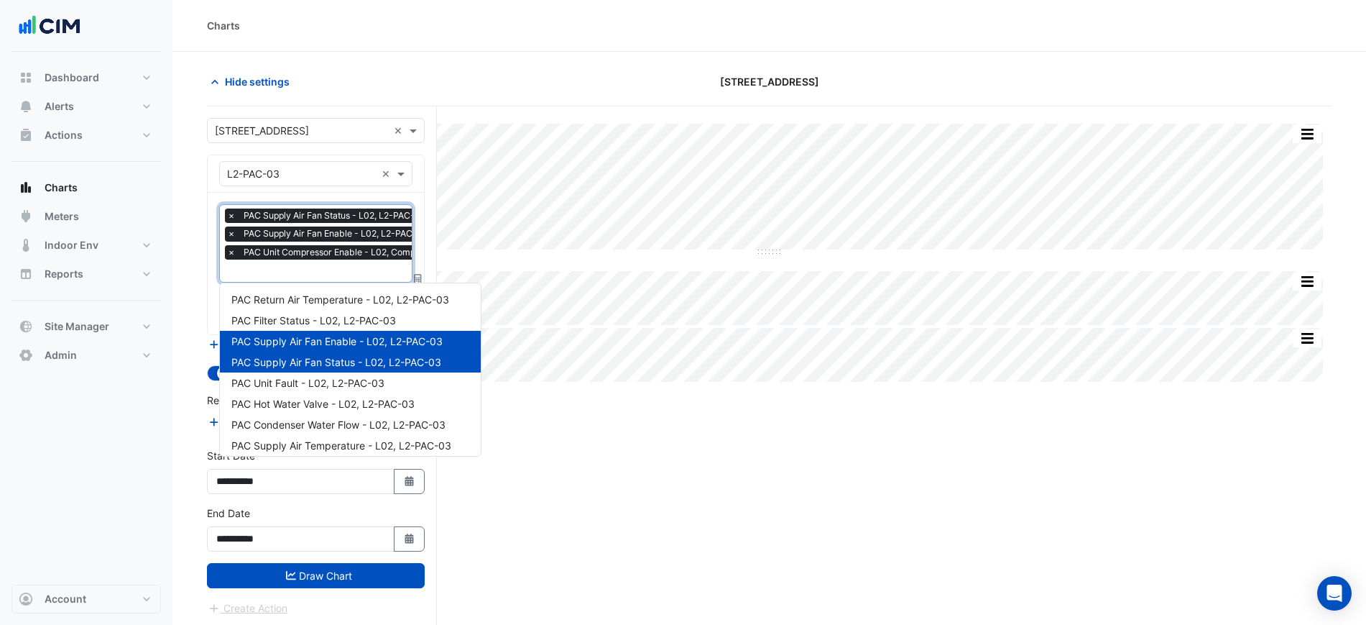
click at [337, 264] on input "text" at bounding box center [340, 271] width 226 height 15
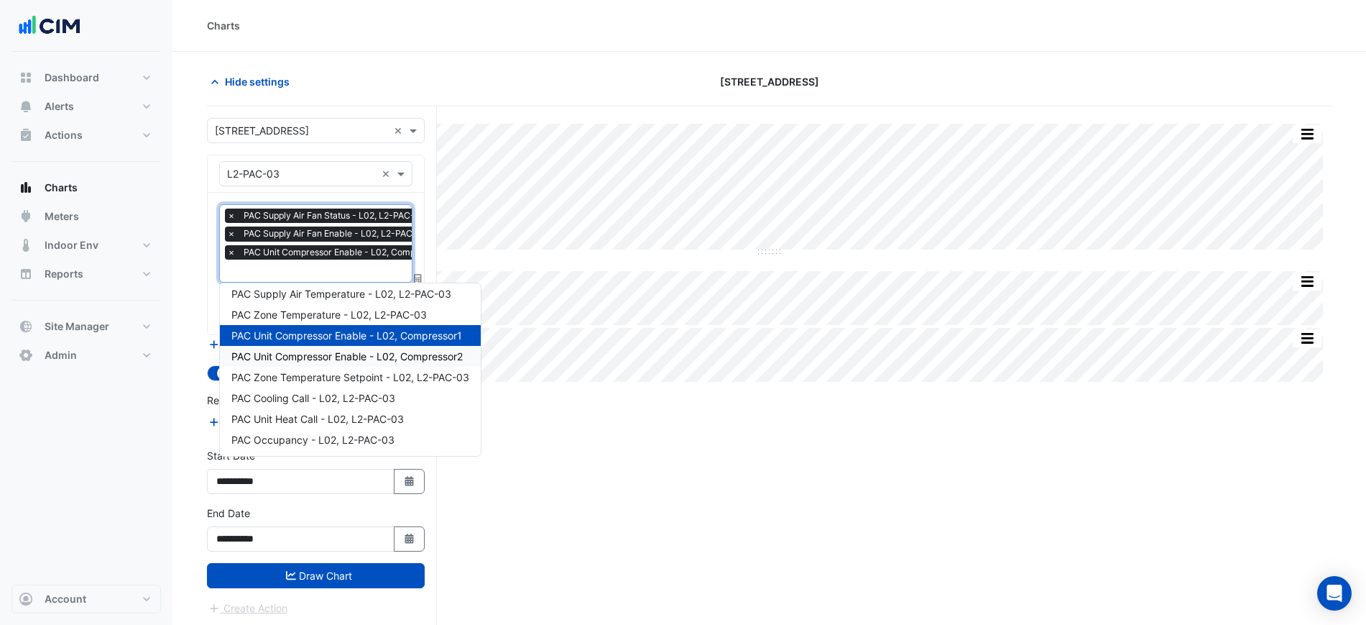
click at [362, 351] on span "PAC Unit Compressor Enable - L02, Compressor2" at bounding box center [346, 356] width 231 height 12
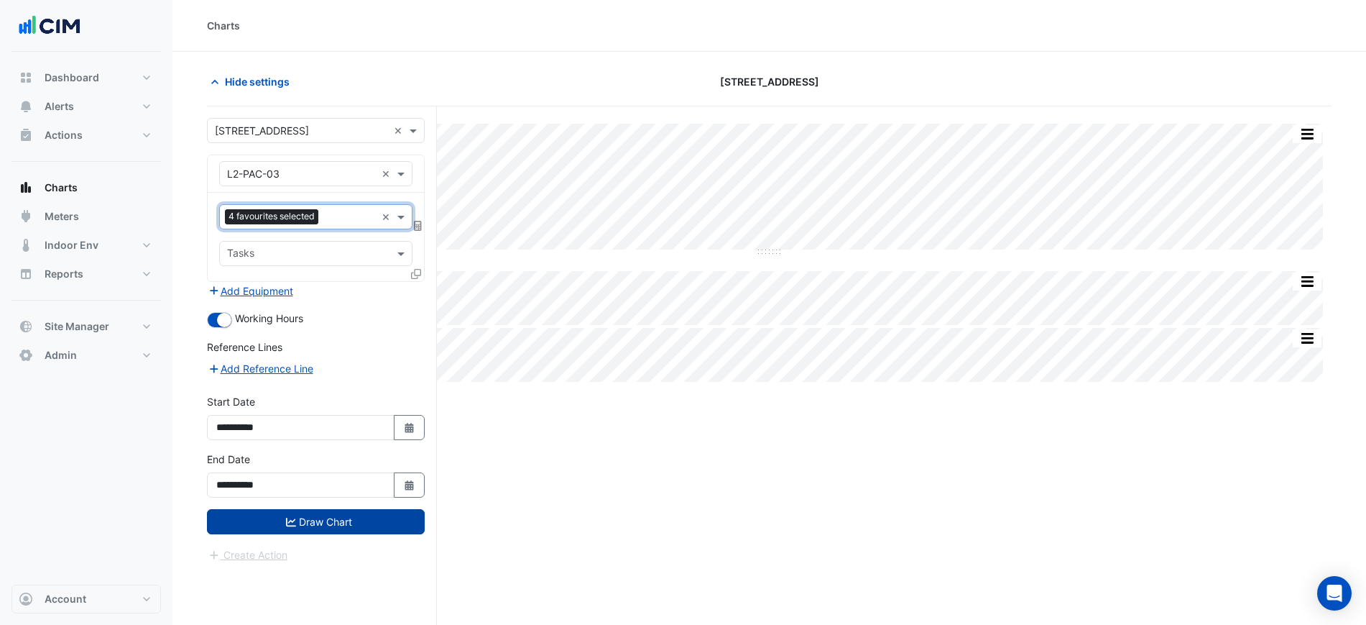
click at [374, 512] on button "Draw Chart" at bounding box center [316, 521] width 218 height 25
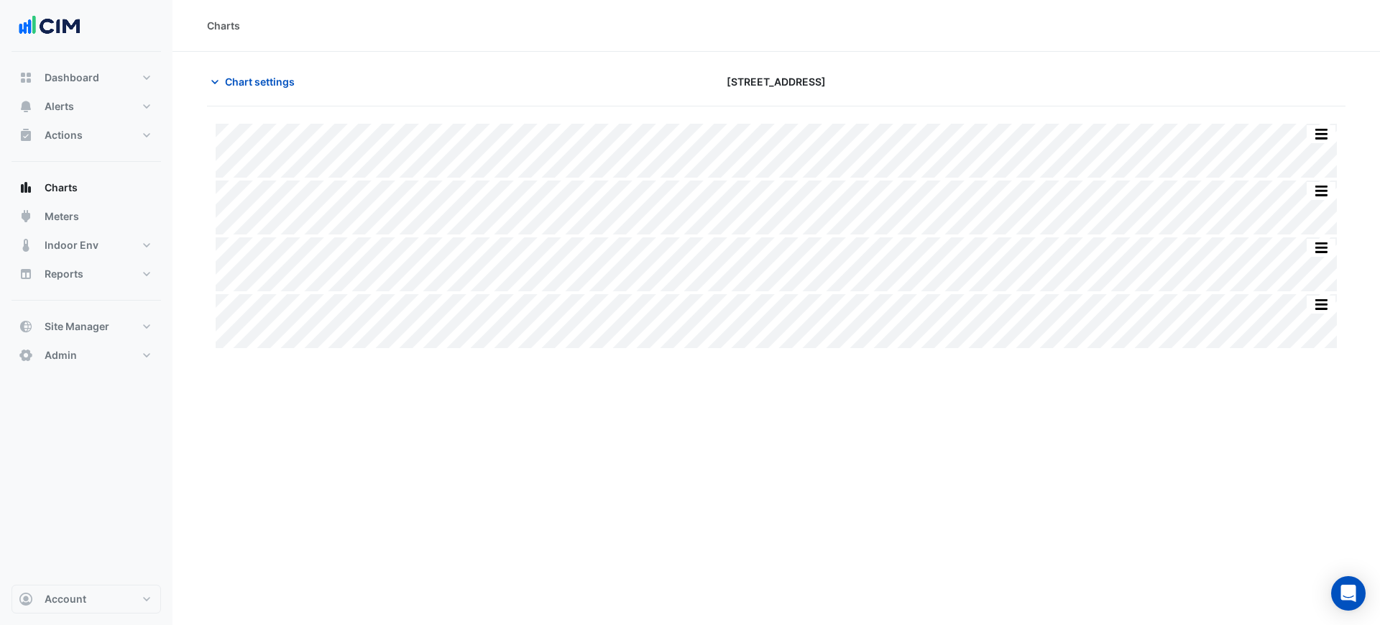
click at [326, 101] on div "Chart settings 266 King St" at bounding box center [776, 87] width 1138 height 37
click at [274, 76] on span "Chart settings" at bounding box center [260, 81] width 70 height 15
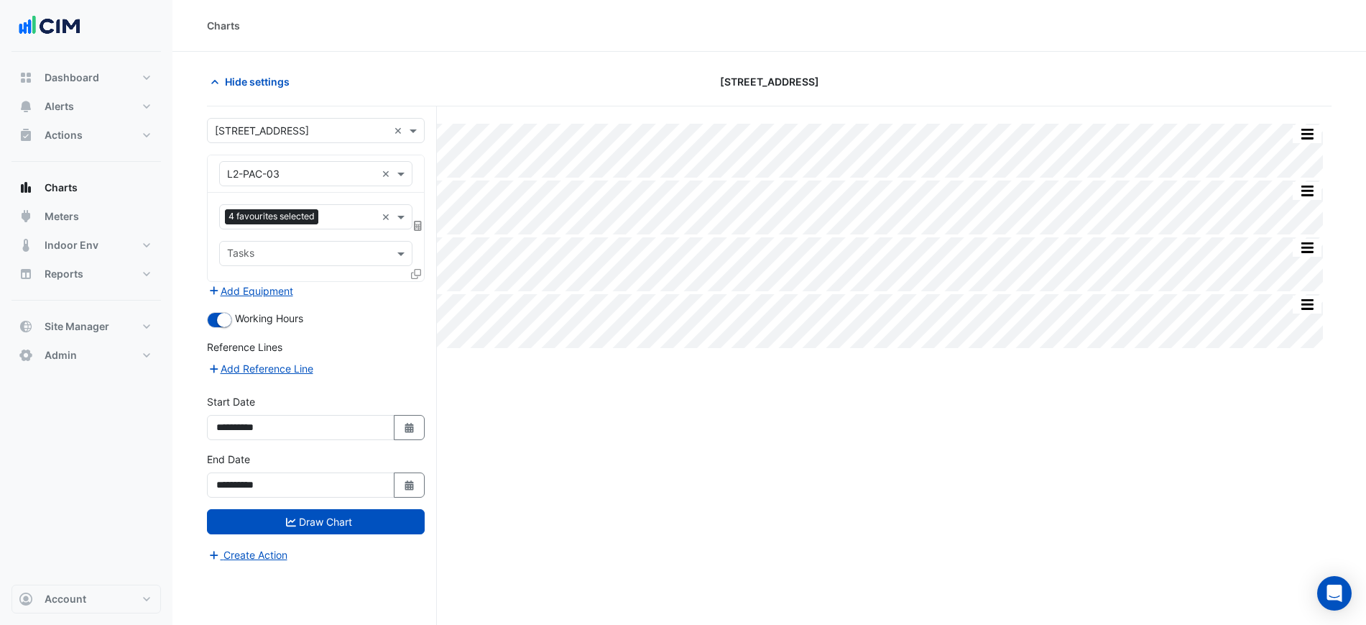
click at [285, 165] on div "Equipment × L2-PAC-03 ×" at bounding box center [315, 173] width 193 height 25
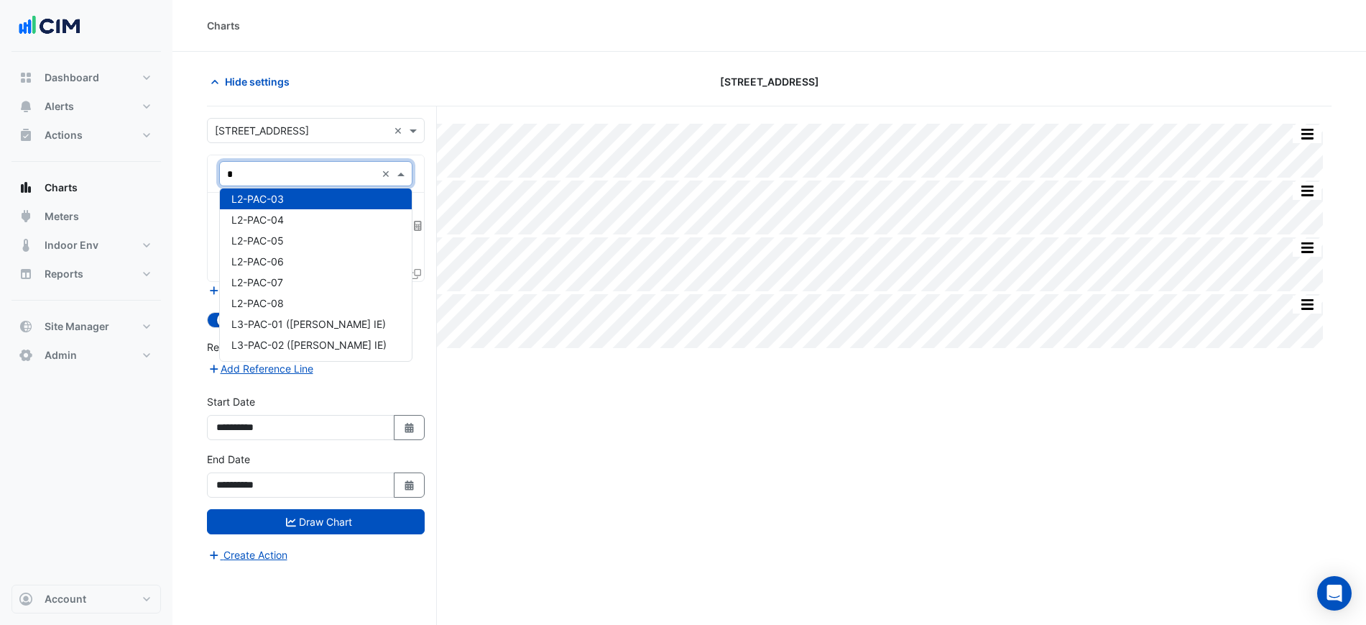
type input "**"
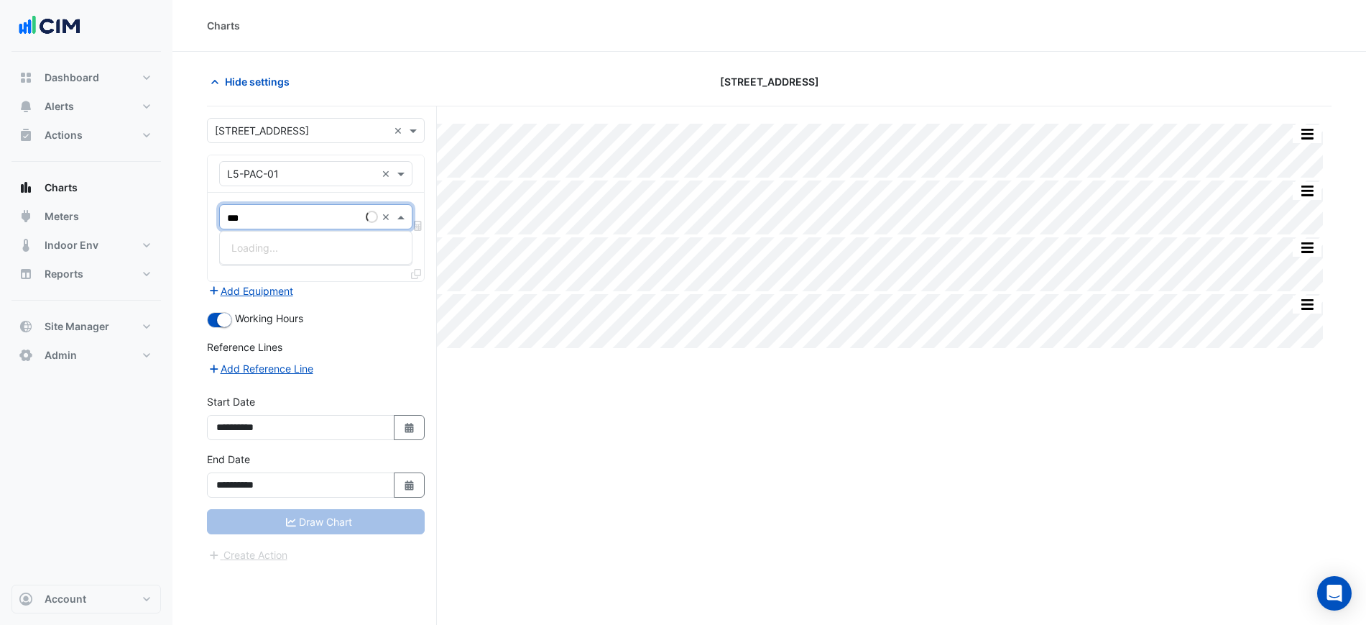
type input "****"
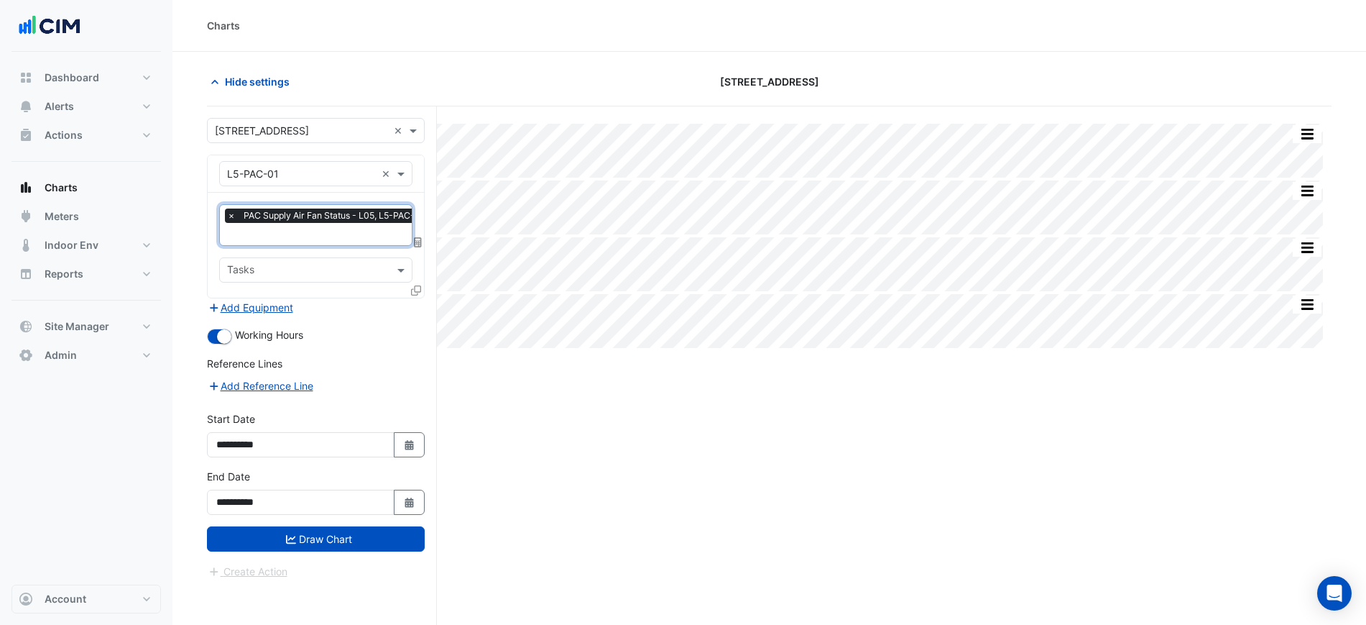
click at [414, 290] on icon at bounding box center [416, 290] width 10 height 10
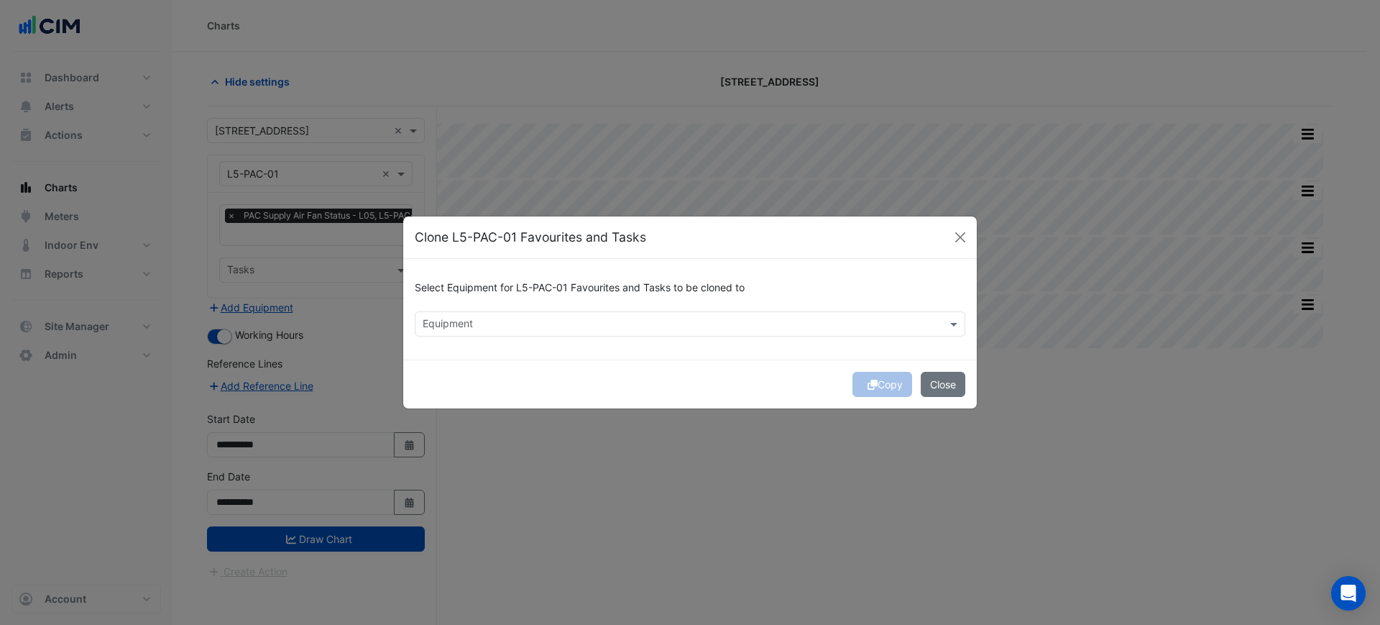
click at [446, 301] on div "Select Equipment for L5-PAC-01 Favourites and Tasks to be cloned to" at bounding box center [690, 290] width 551 height 41
click at [443, 338] on div "Select Equipment for L5-PAC-01 Favourites and Tasks to be cloned to Equipment" at bounding box center [690, 309] width 574 height 101
click at [450, 331] on input "text" at bounding box center [682, 325] width 518 height 15
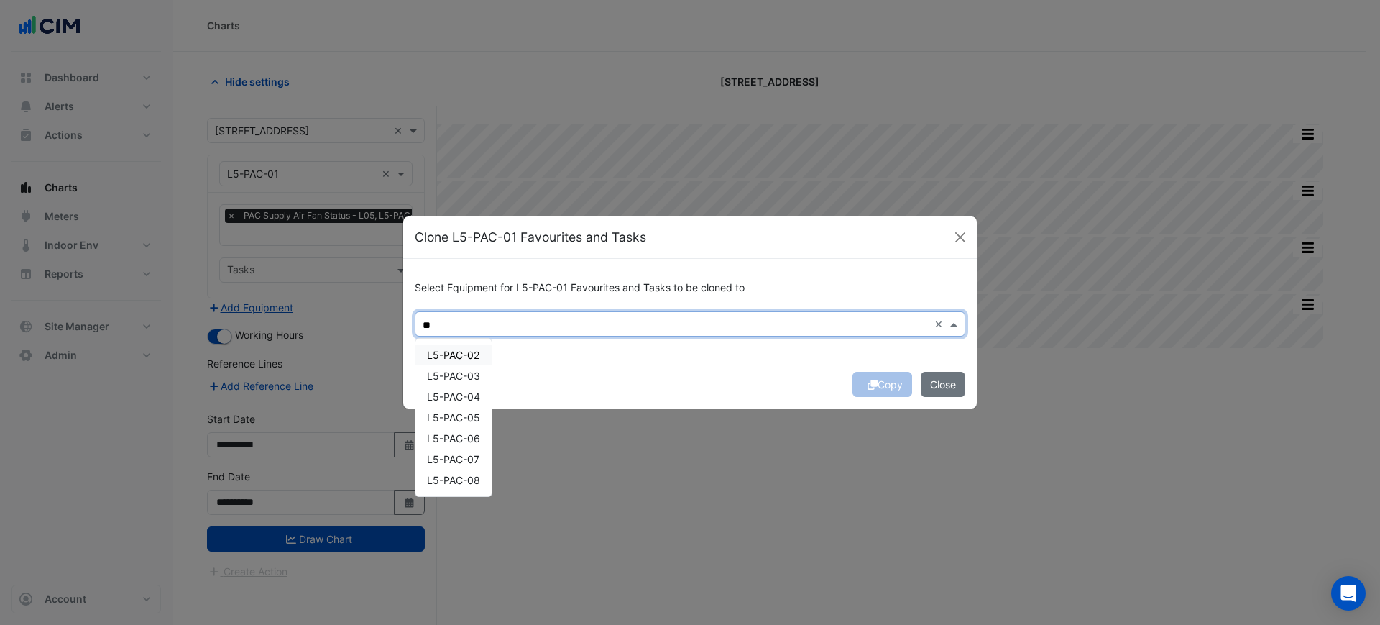
click at [446, 353] on span "L5-PAC-02" at bounding box center [453, 355] width 52 height 12
click at [451, 387] on div "L5-PAC-04" at bounding box center [453, 396] width 76 height 21
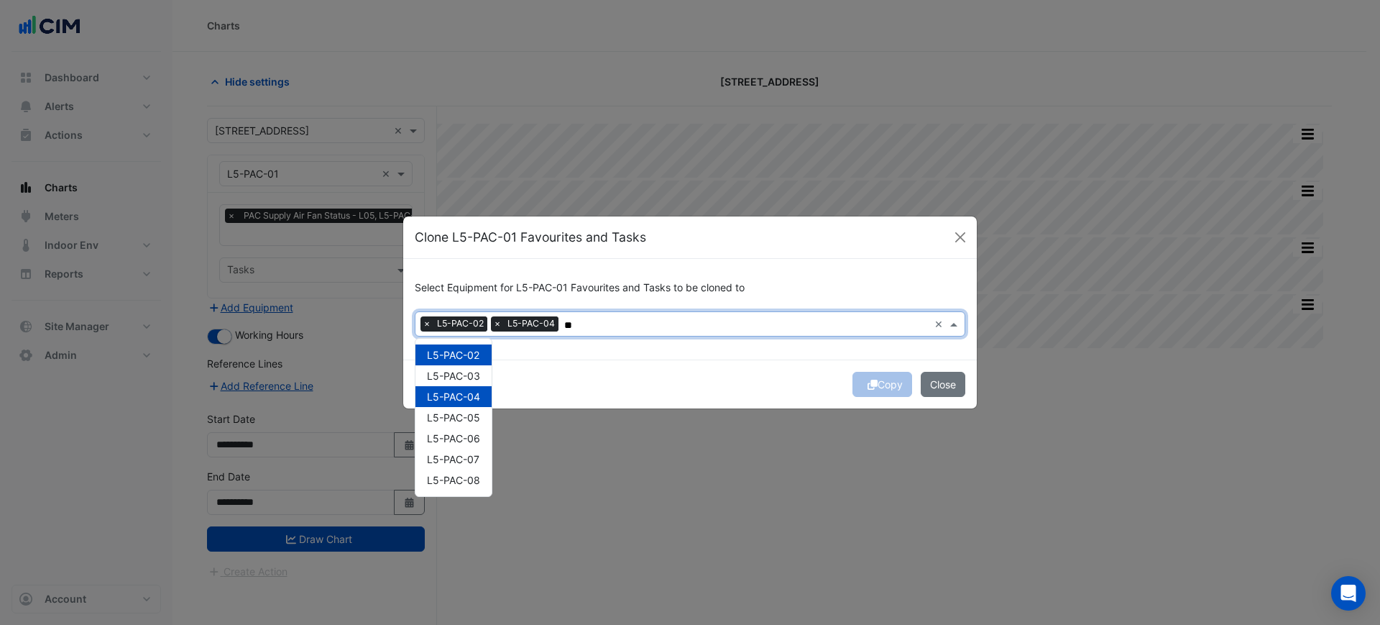
click at [463, 383] on div "L5-PAC-03" at bounding box center [453, 375] width 76 height 21
click at [463, 405] on div "L5-PAC-04" at bounding box center [453, 396] width 76 height 21
click at [466, 425] on div "L5-PAC-05" at bounding box center [453, 417] width 76 height 21
click at [463, 397] on span "L5-PAC-04" at bounding box center [453, 396] width 53 height 12
click at [466, 441] on span "L5-PAC-06" at bounding box center [453, 438] width 53 height 12
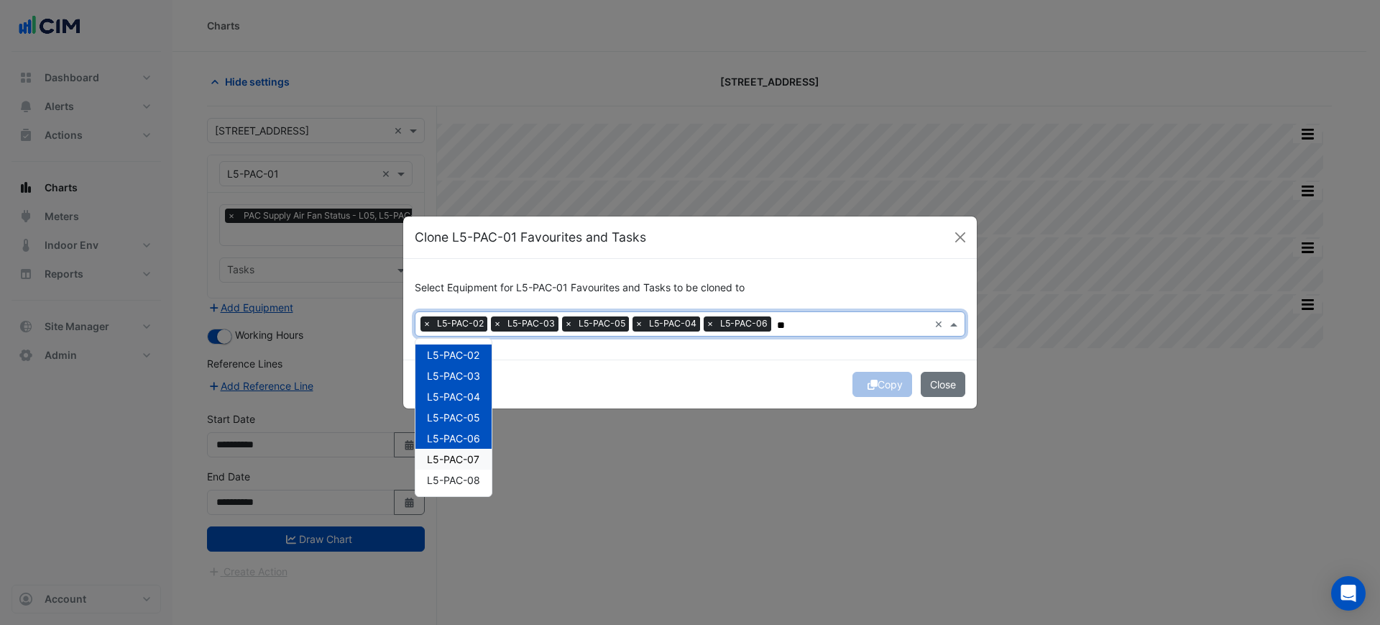
click at [465, 462] on span "L5-PAC-07" at bounding box center [453, 459] width 52 height 12
click at [466, 475] on span "L5-PAC-08" at bounding box center [453, 480] width 53 height 12
type input "**"
click at [639, 382] on div "Copy Close" at bounding box center [690, 383] width 574 height 49
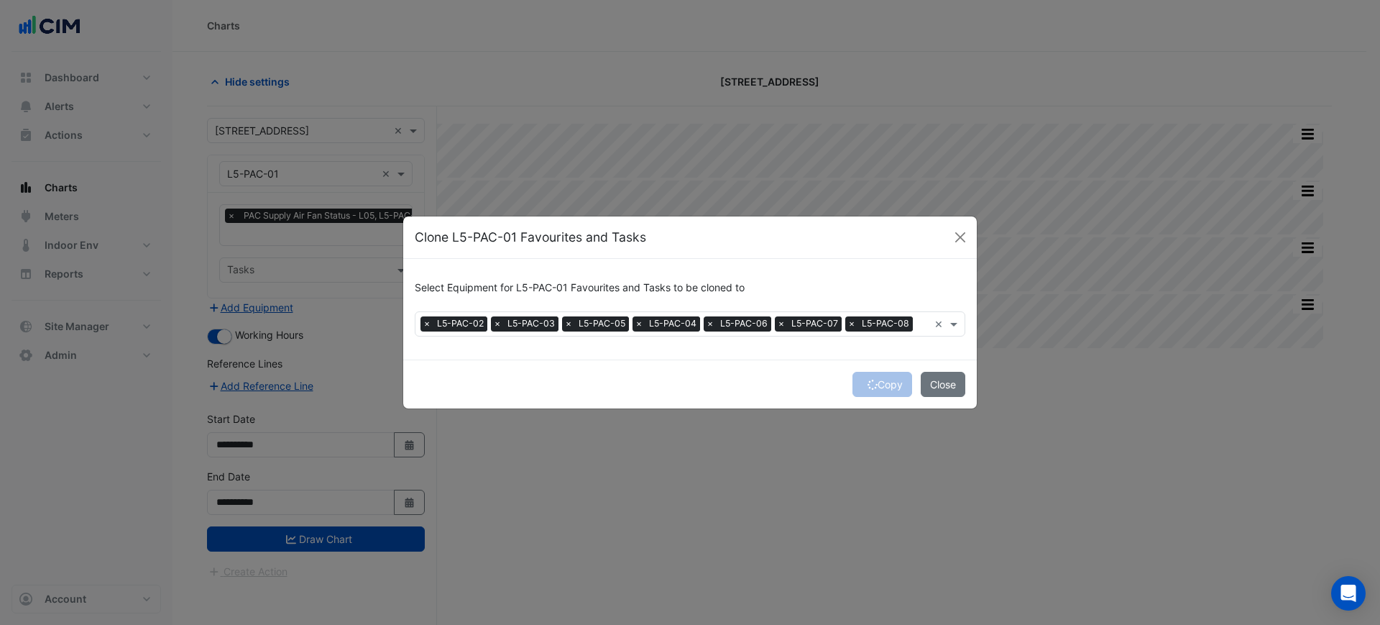
click at [880, 388] on div "Copy Close" at bounding box center [690, 383] width 574 height 49
click at [865, 379] on div "Copy Close" at bounding box center [690, 383] width 574 height 49
click at [874, 384] on div "Copy Close" at bounding box center [690, 383] width 574 height 49
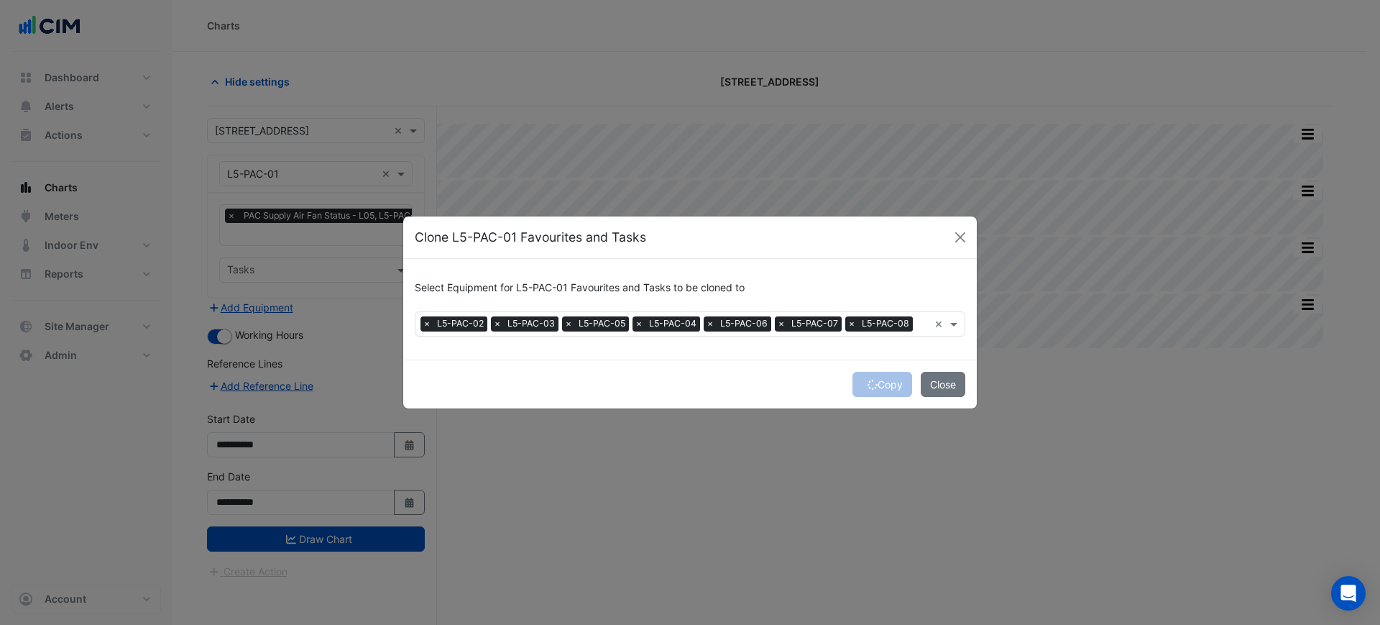
click at [874, 385] on div "Copy Close" at bounding box center [690, 383] width 574 height 49
click at [873, 385] on div "Copy Close" at bounding box center [690, 383] width 574 height 49
click at [868, 385] on div "Copy Close" at bounding box center [690, 383] width 574 height 49
click at [868, 383] on div "Copy Close" at bounding box center [690, 383] width 574 height 49
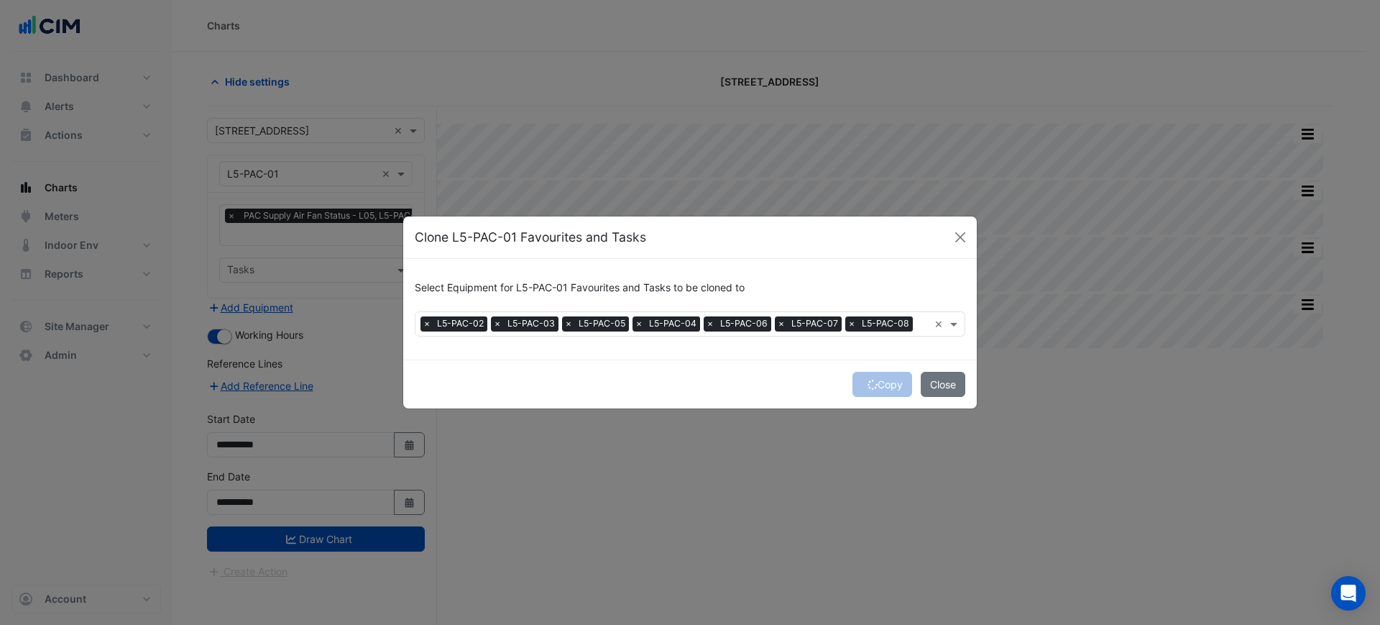
click at [868, 383] on div "Copy Close" at bounding box center [690, 383] width 574 height 49
click at [868, 384] on div "Copy Close" at bounding box center [690, 383] width 574 height 49
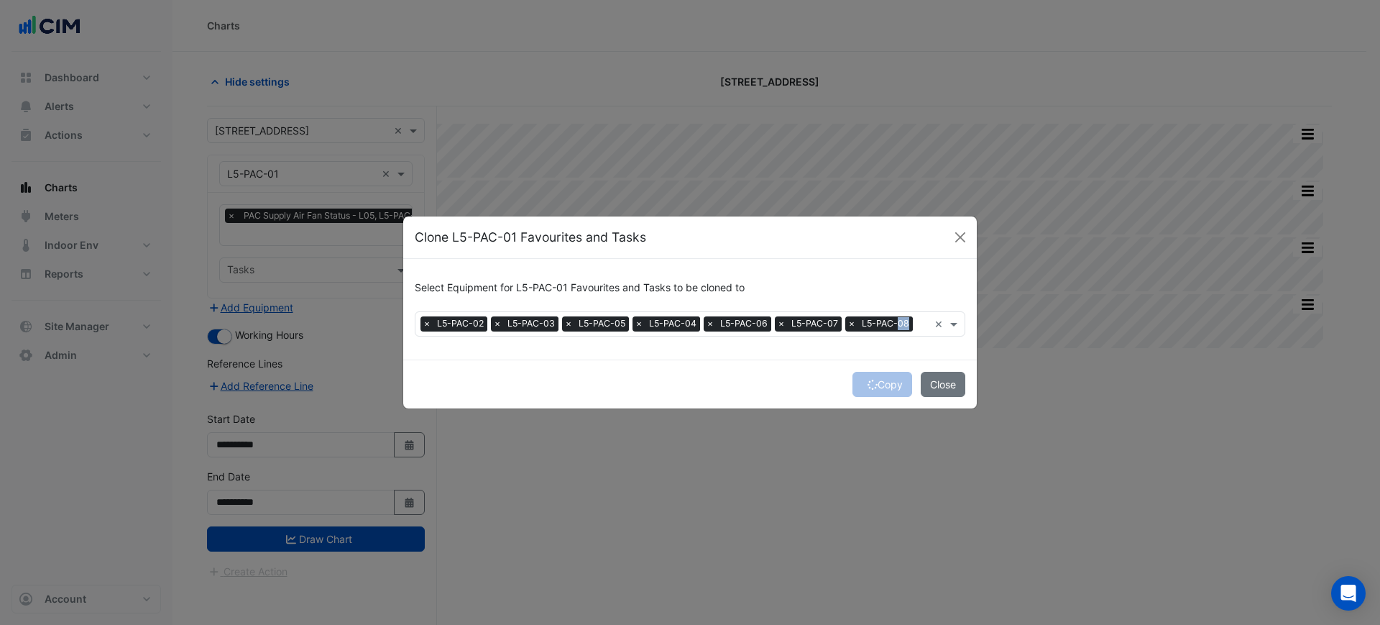
click at [869, 384] on div "Copy Close" at bounding box center [690, 383] width 574 height 49
click at [871, 384] on icon "submit" at bounding box center [873, 384] width 10 height 10
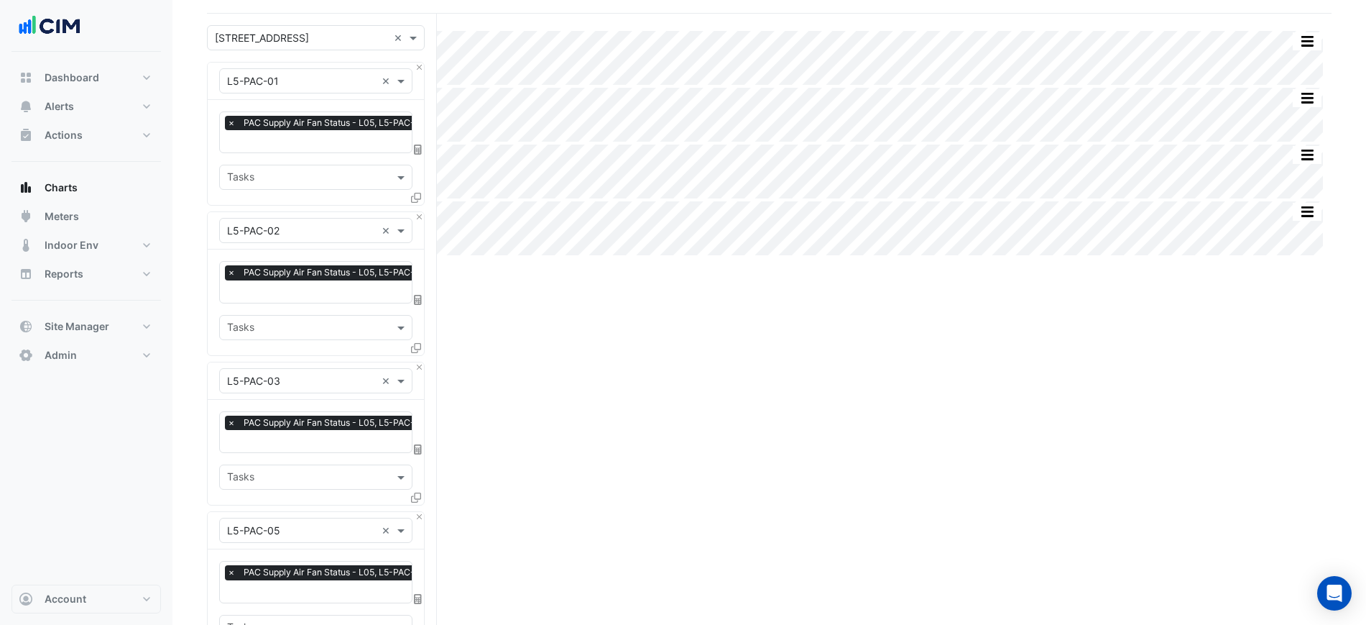
scroll to position [1003, 0]
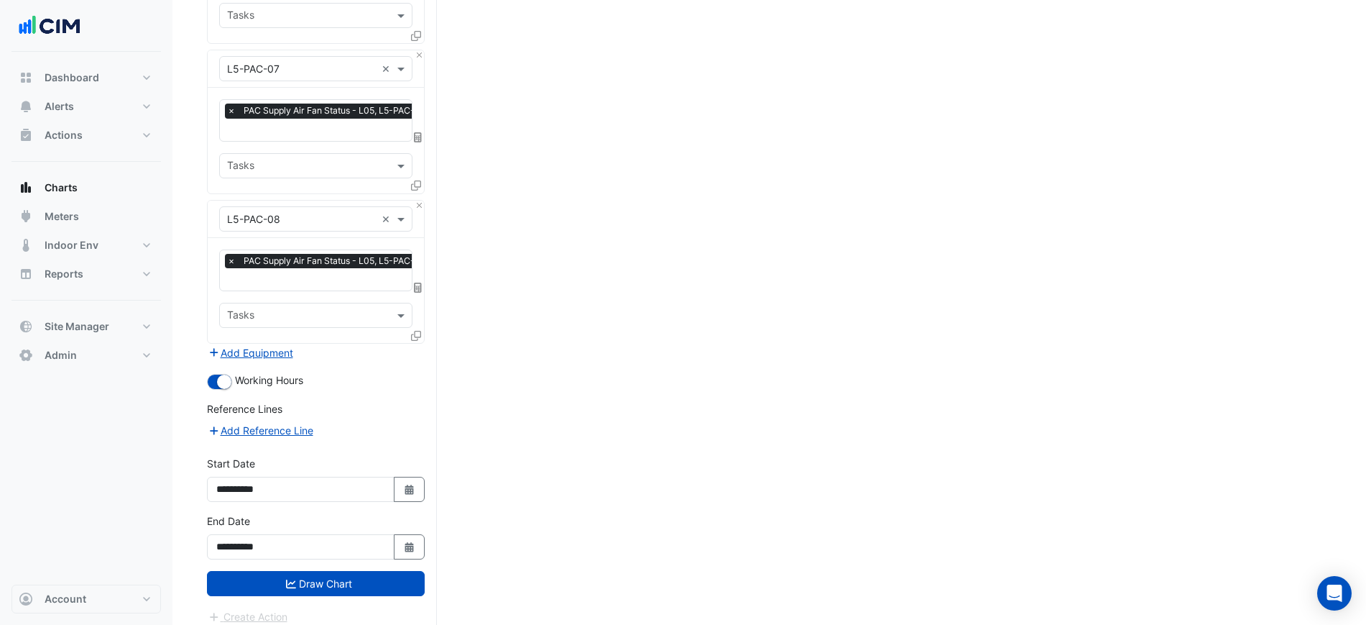
drag, startPoint x: 682, startPoint y: 395, endPoint x: 697, endPoint y: 666, distance: 271.4
click at [416, 484] on button "Select Date" at bounding box center [410, 489] width 32 height 25
select select "*"
select select "****"
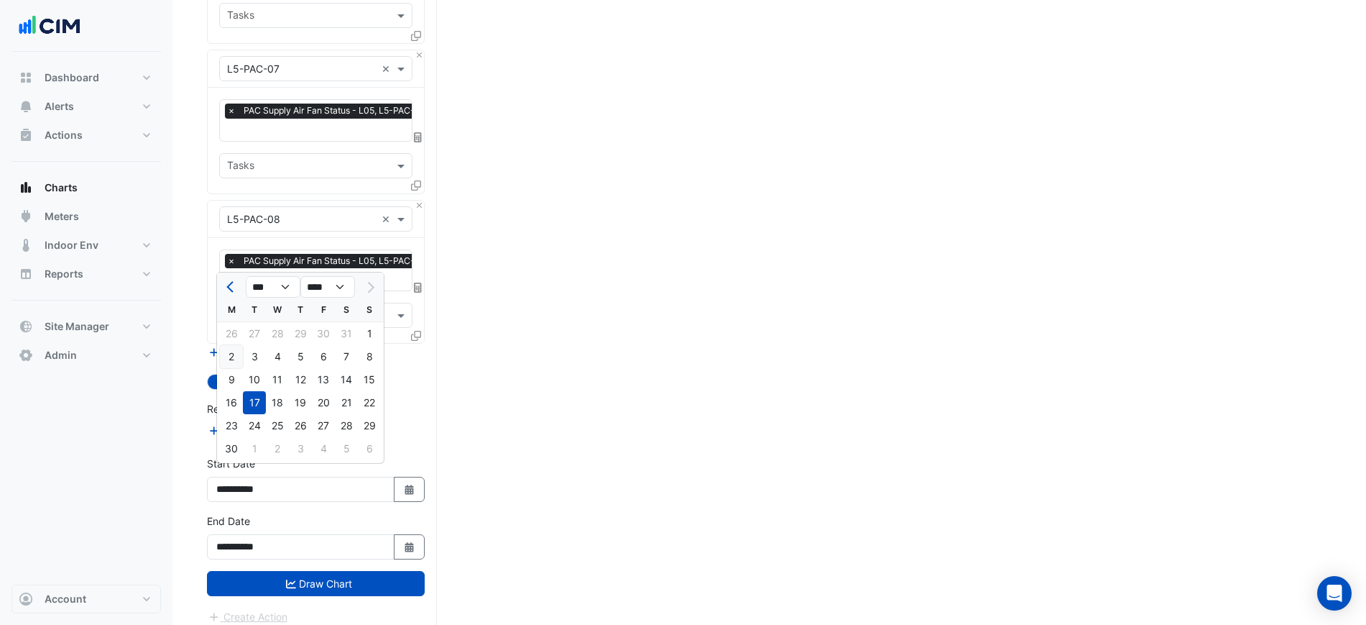
click at [242, 345] on div "2" at bounding box center [231, 356] width 23 height 23
type input "**********"
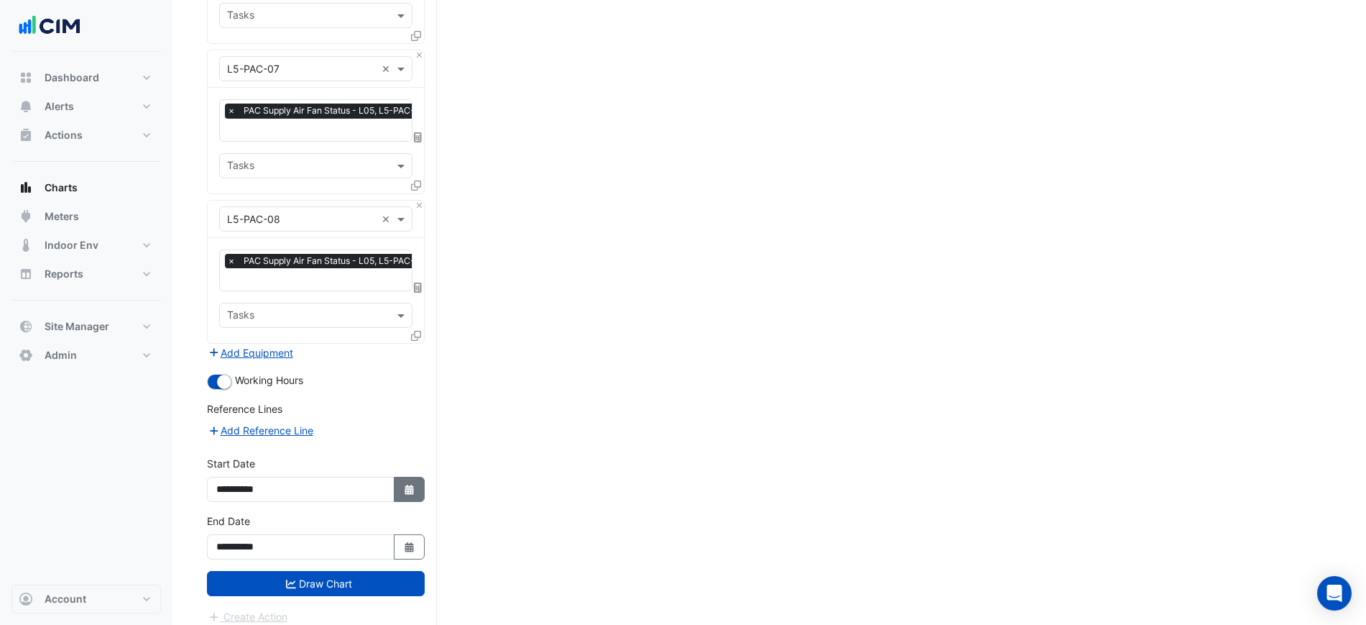
click at [406, 477] on button "Select Date" at bounding box center [410, 489] width 32 height 25
select select "*"
select select "****"
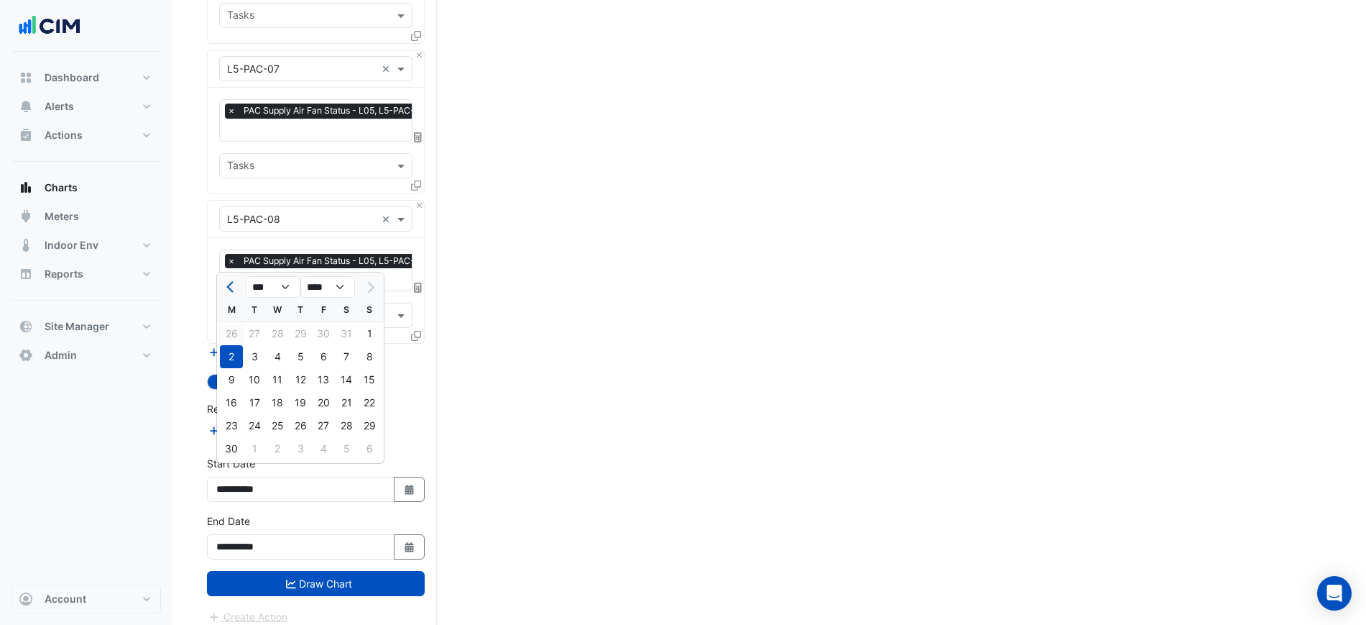
click at [228, 341] on div "26" at bounding box center [231, 333] width 23 height 23
type input "**********"
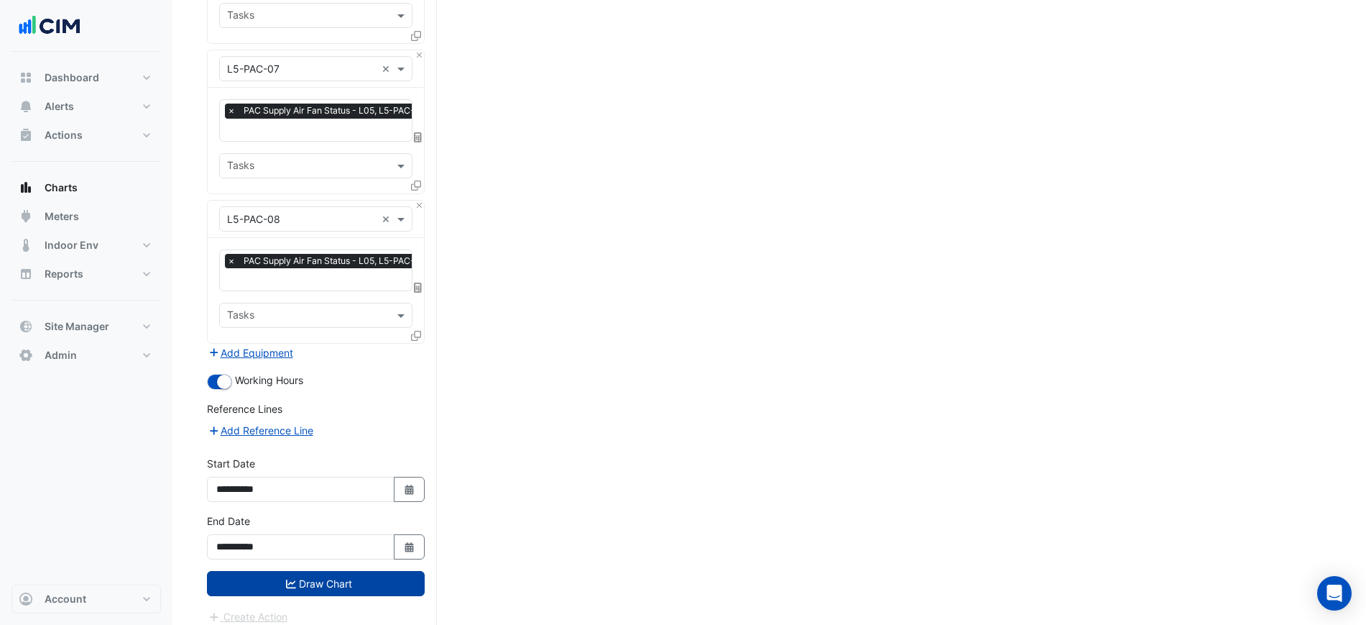
click at [341, 571] on button "Draw Chart" at bounding box center [316, 583] width 218 height 25
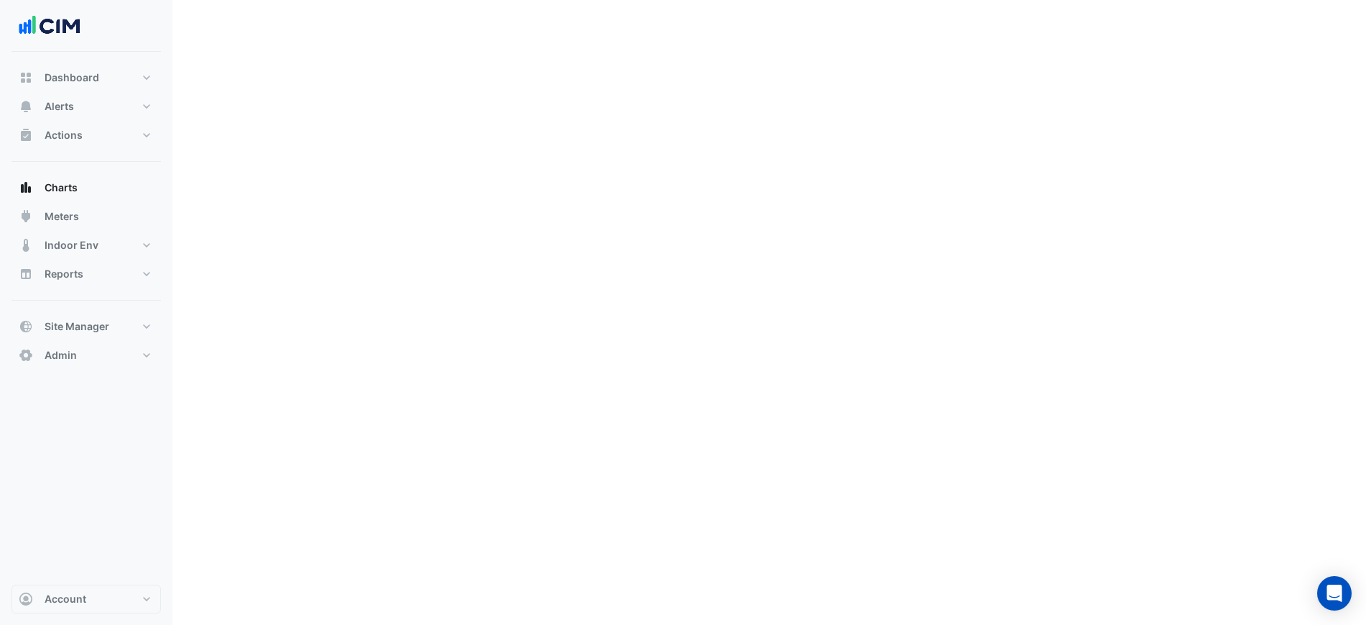
click at [350, 568] on div "Select a Site × 266 King St × Equipment × L5-PAC-01 × Favourites × PAC Supply A…" at bounding box center [322, 85] width 230 height 1533
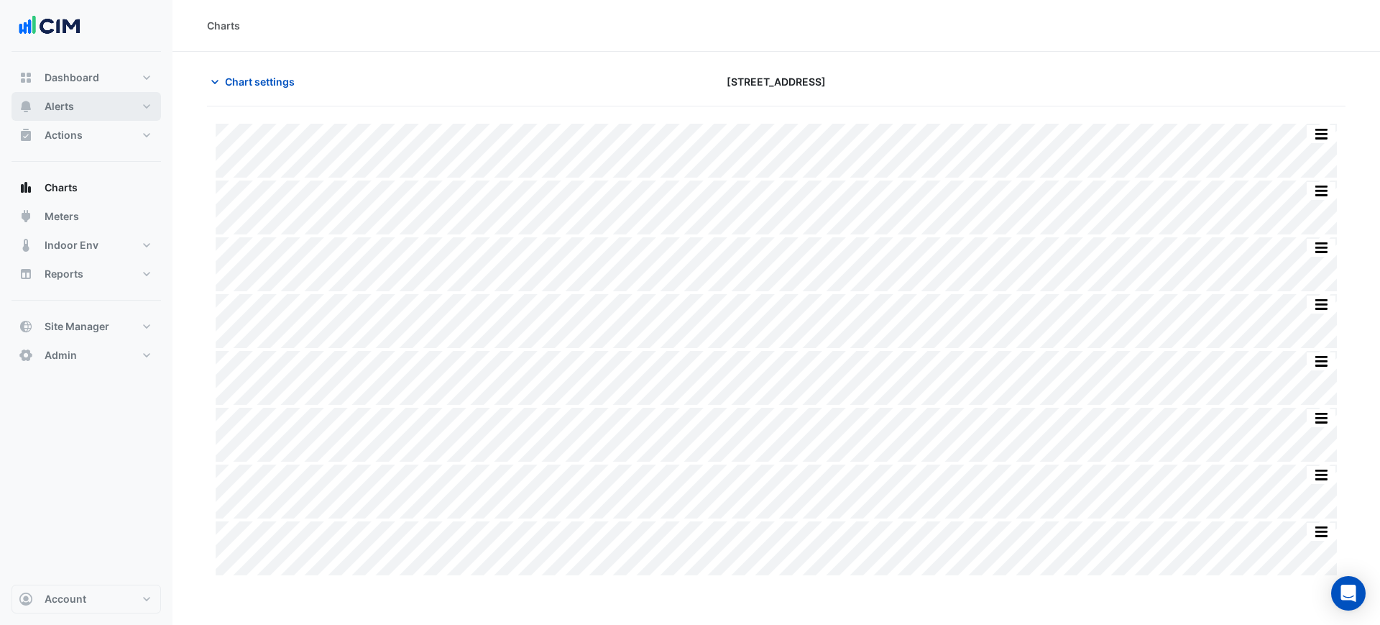
click at [118, 115] on button "Alerts" at bounding box center [85, 106] width 149 height 29
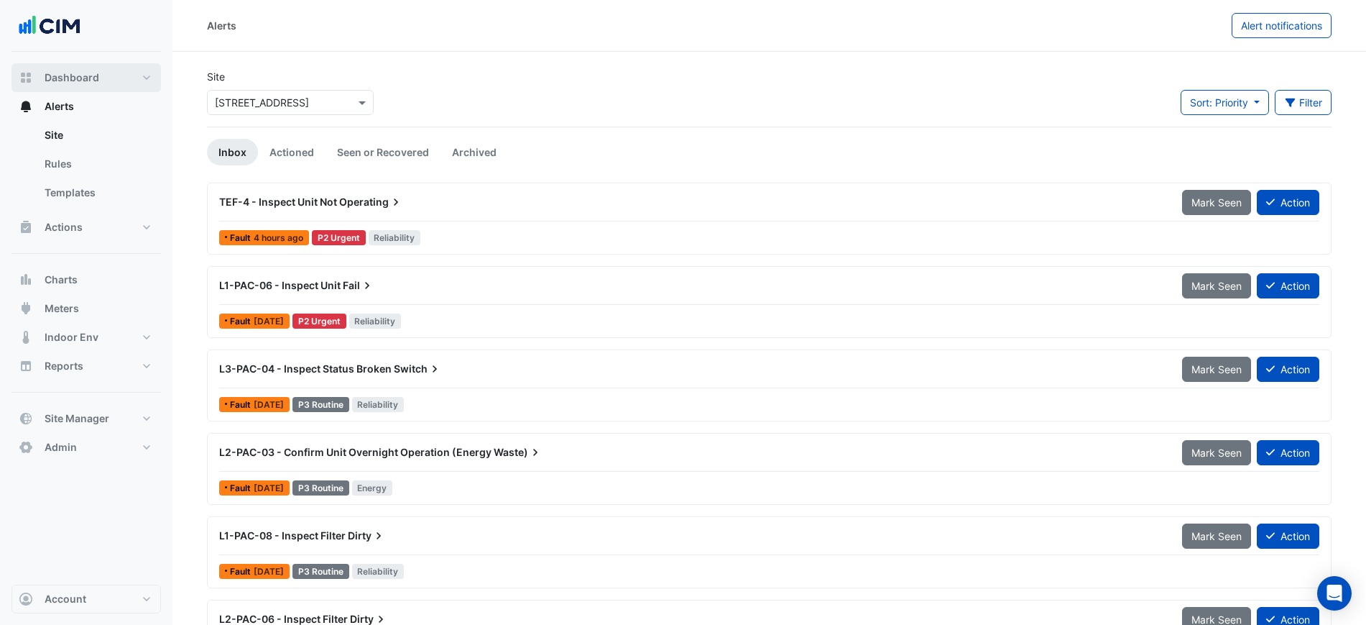
click at [125, 84] on button "Dashboard" at bounding box center [85, 77] width 149 height 29
select select "***"
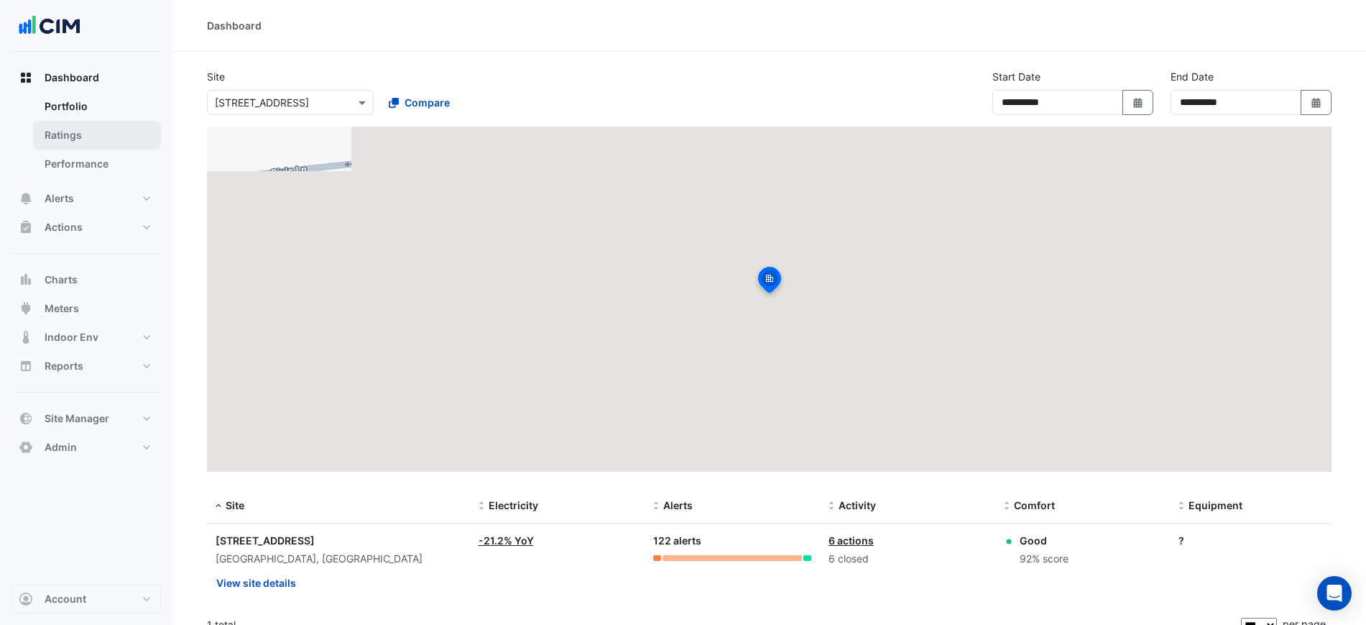
click at [101, 144] on link "Ratings" at bounding box center [97, 135] width 128 height 29
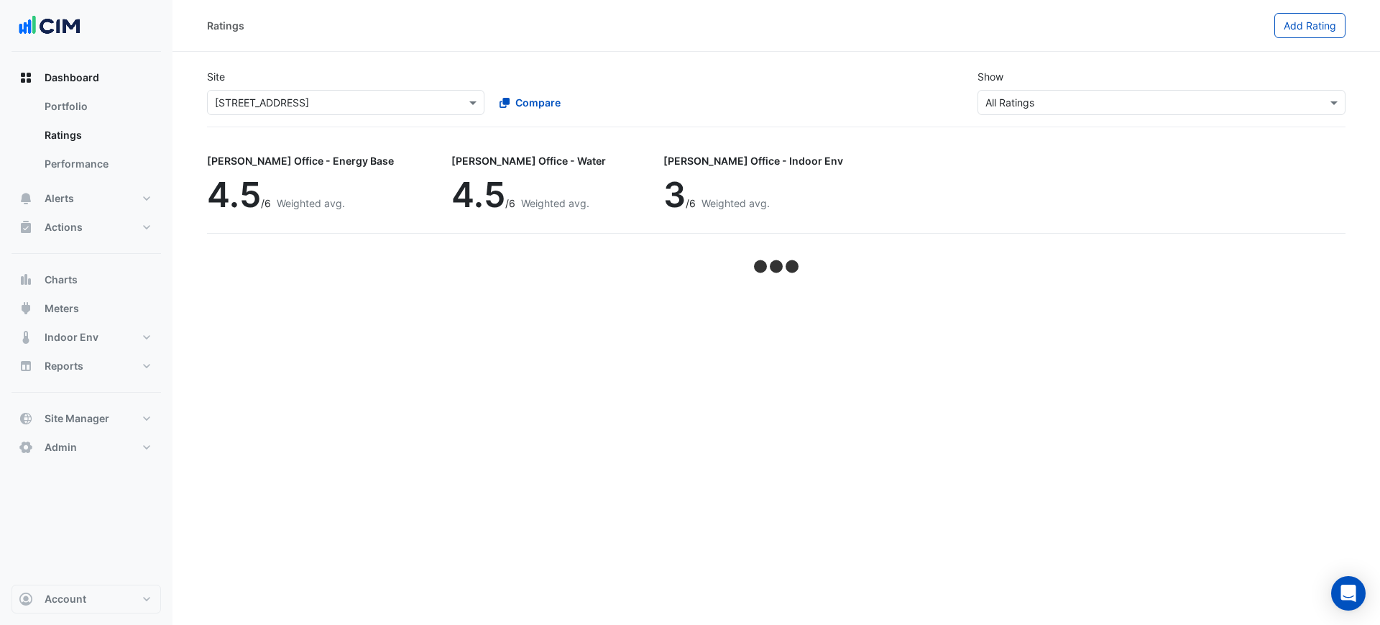
click at [278, 102] on input "text" at bounding box center [331, 103] width 233 height 15
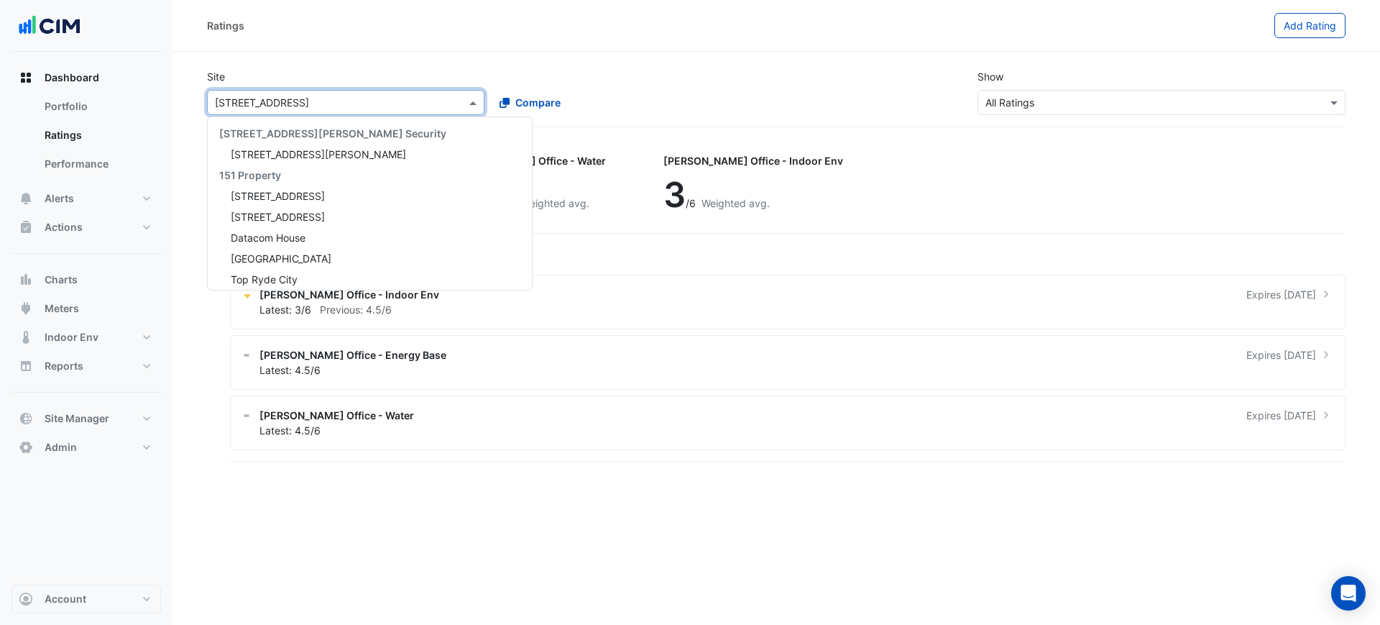
scroll to position [3362, 0]
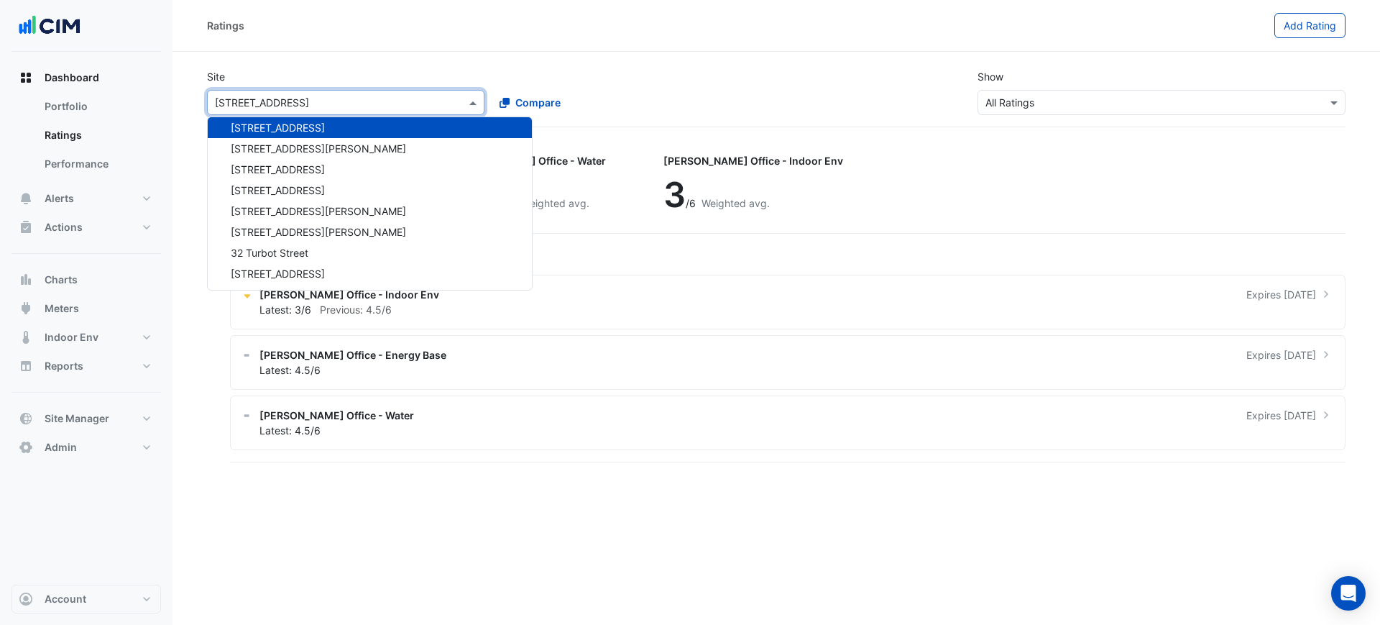
click at [770, 61] on div "Site Select a Site × 266 King St 141 Walker Street Security 141 Walker Street 1…" at bounding box center [776, 91] width 1156 height 69
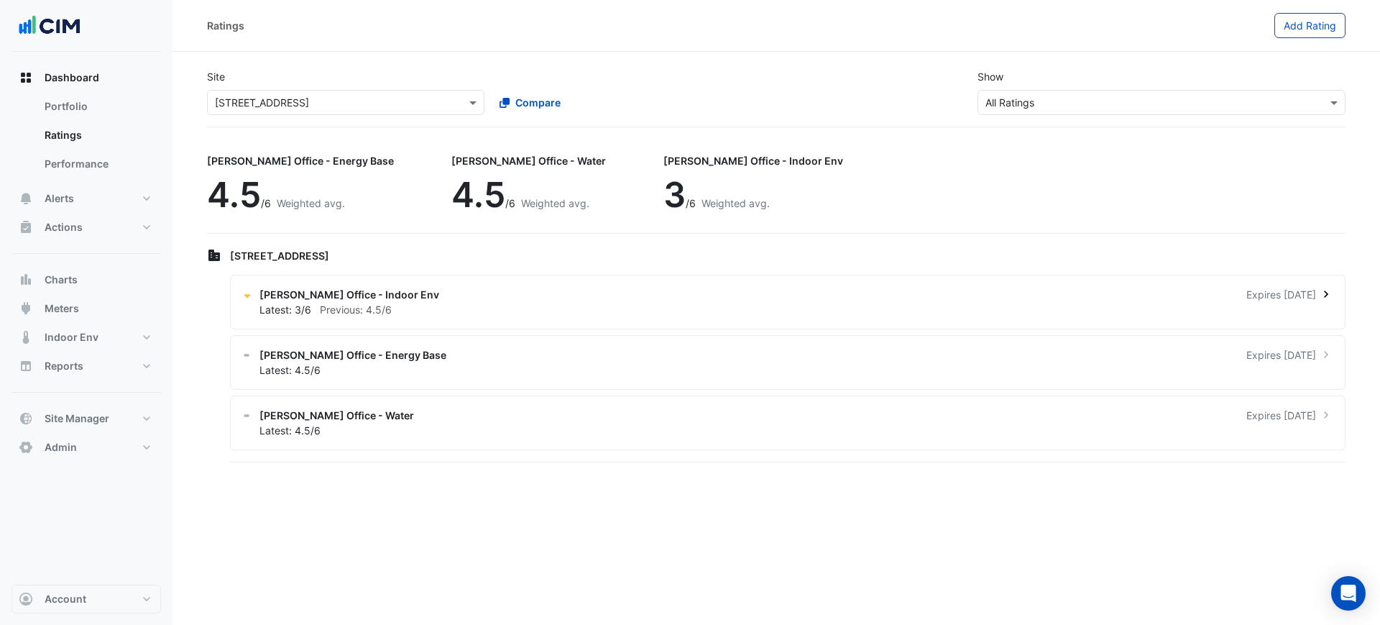
click at [530, 296] on div "NABERS Office - Indoor Env Expires in 10 months" at bounding box center [796, 294] width 1074 height 15
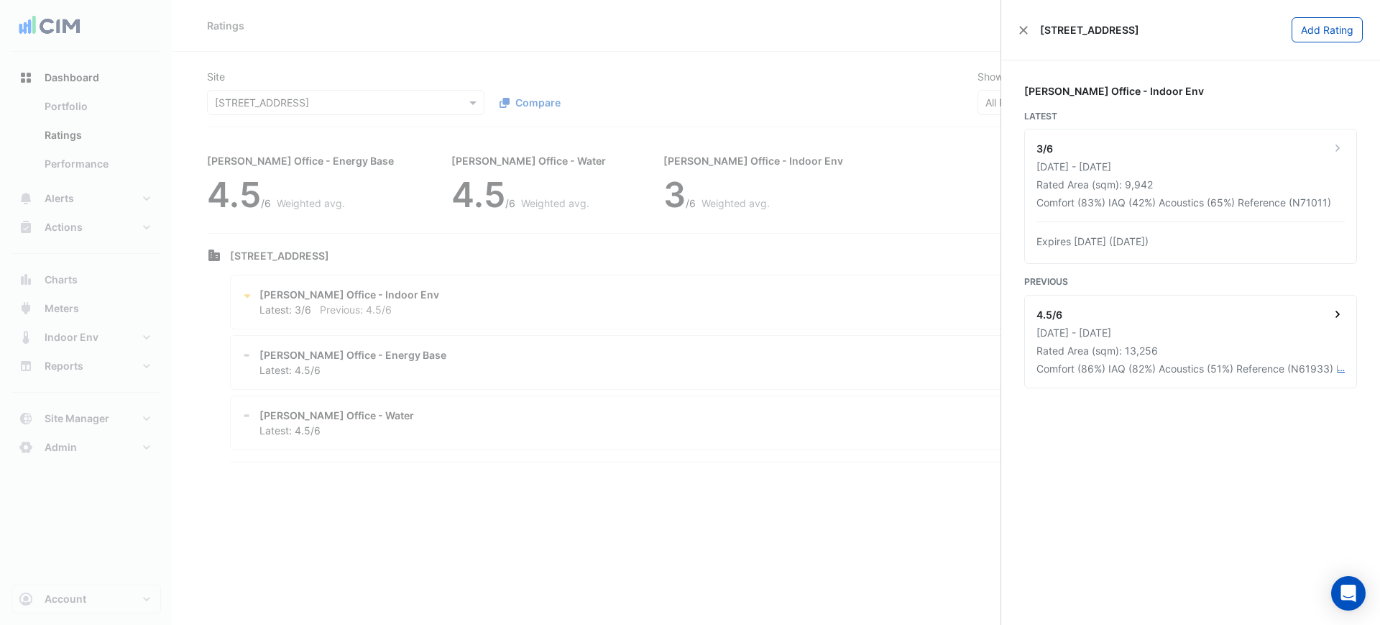
click at [1174, 329] on div "01 Jun 2023 - 31 May 2024" at bounding box center [1190, 332] width 308 height 15
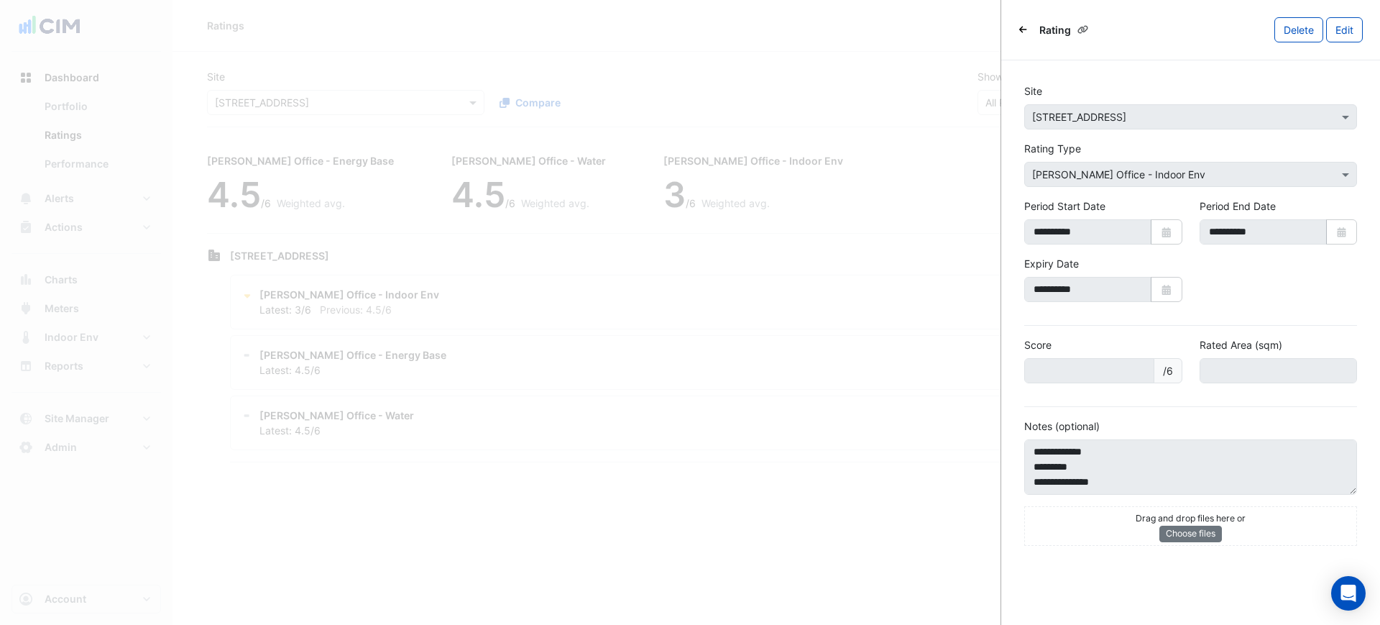
click at [944, 350] on ngb-offcanvas-backdrop at bounding box center [690, 312] width 1380 height 625
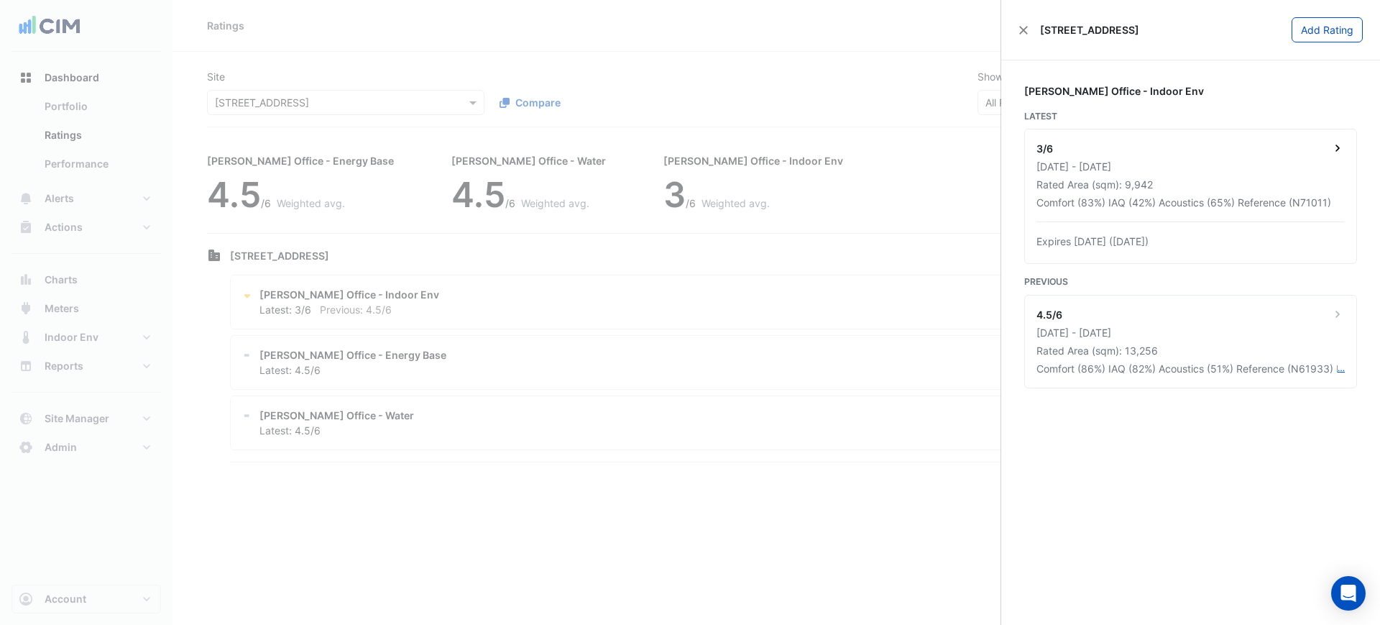
click at [1200, 169] on div "16 May 2024 - 15 May 2025" at bounding box center [1190, 166] width 308 height 15
click at [890, 379] on ngb-offcanvas-backdrop at bounding box center [690, 312] width 1380 height 625
click at [1123, 318] on div "4.5/6" at bounding box center [1190, 316] width 308 height 18
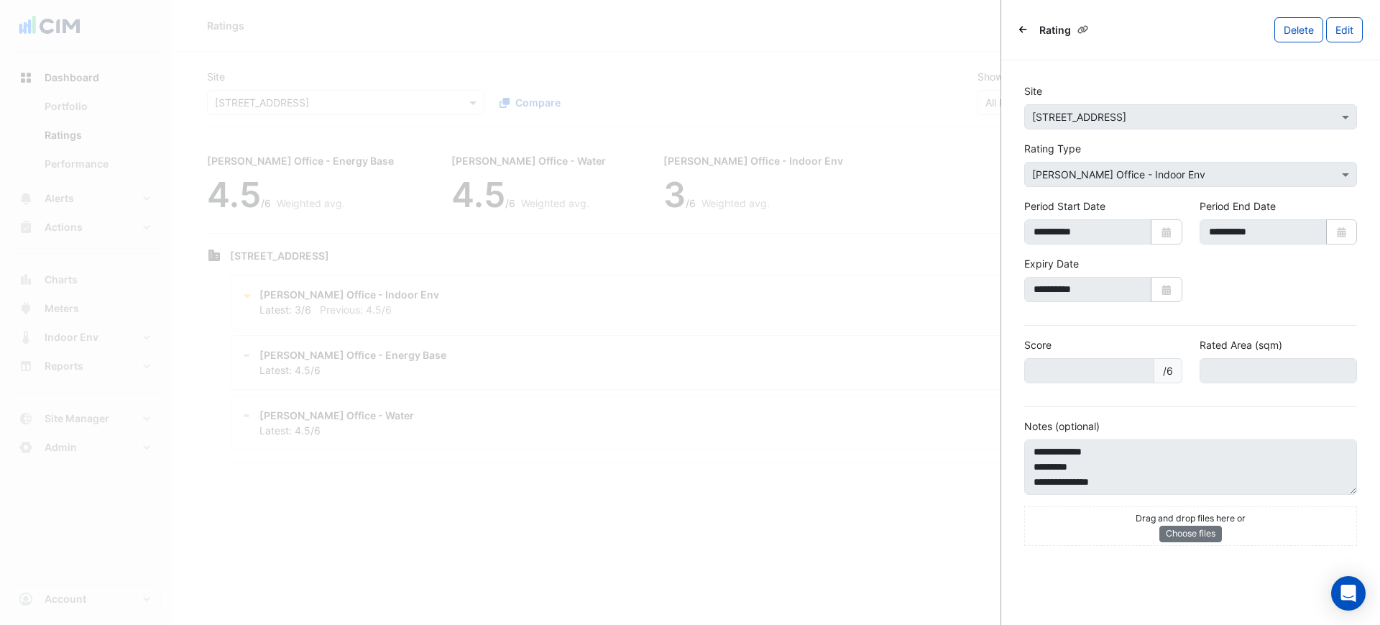
click at [937, 450] on ngb-offcanvas-backdrop at bounding box center [690, 312] width 1380 height 625
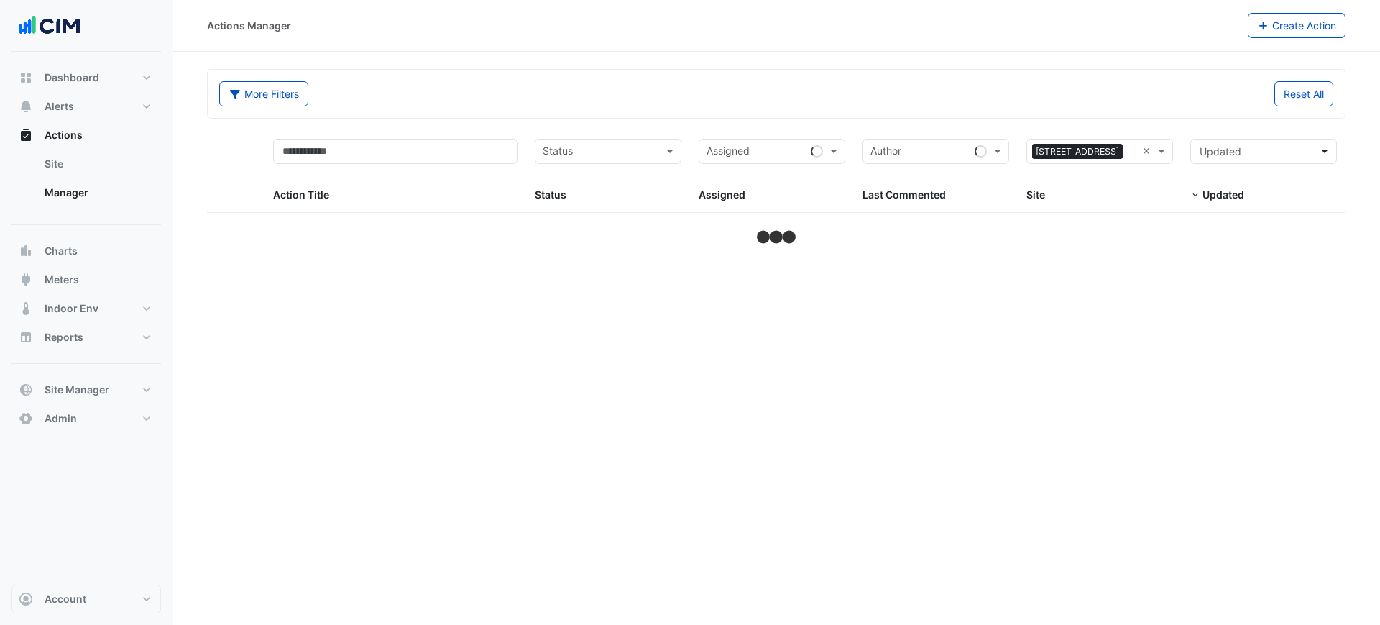
select select "***"
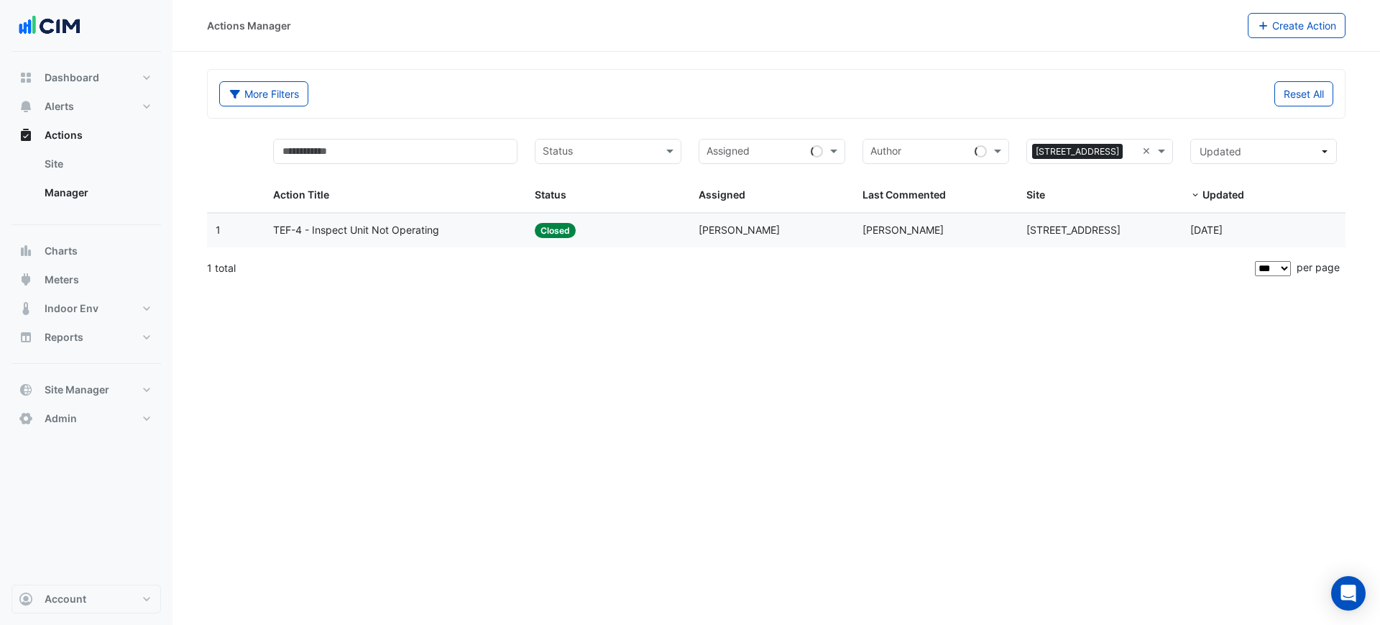
click at [497, 238] on datatable-body-cell "Action Title: TEF-4 - Inspect Unit Not Operating" at bounding box center [395, 230] width 262 height 34
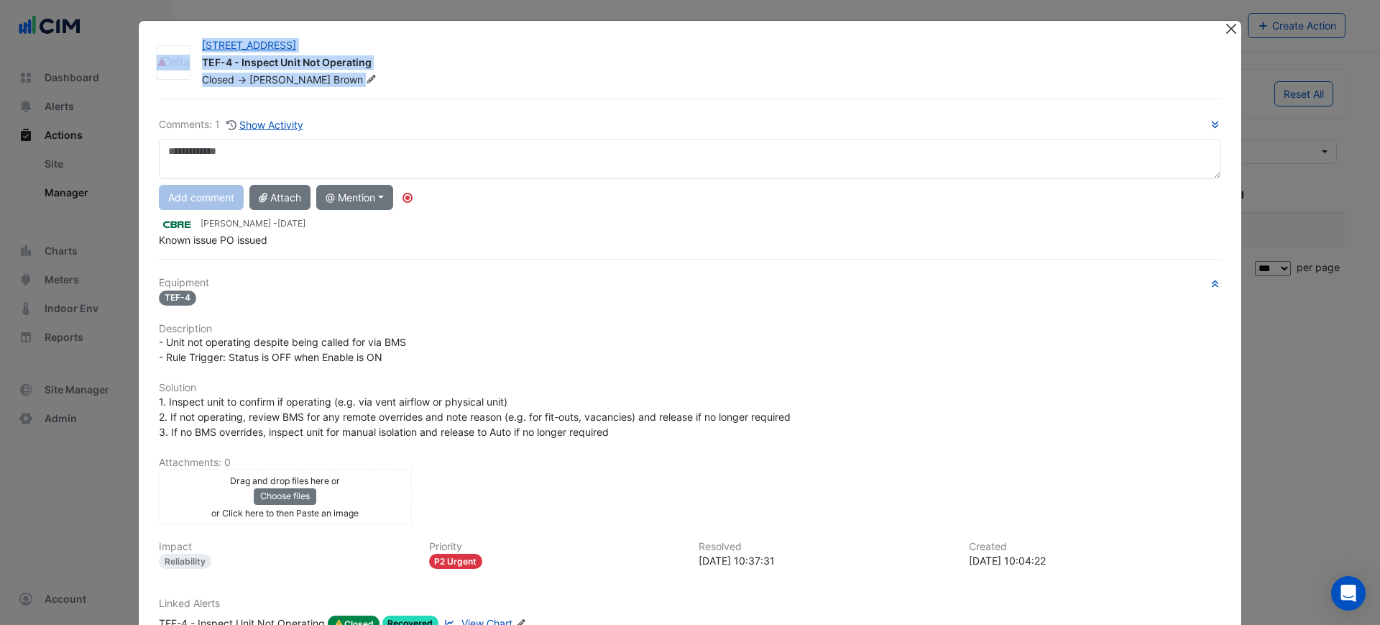
click at [1218, 26] on app-escalated-ticket-details-modal "[STREET_ADDRESS] TEF-4 - Inspect Unit Not Operating Closed -> [PERSON_NAME] Com…" at bounding box center [690, 365] width 1103 height 688
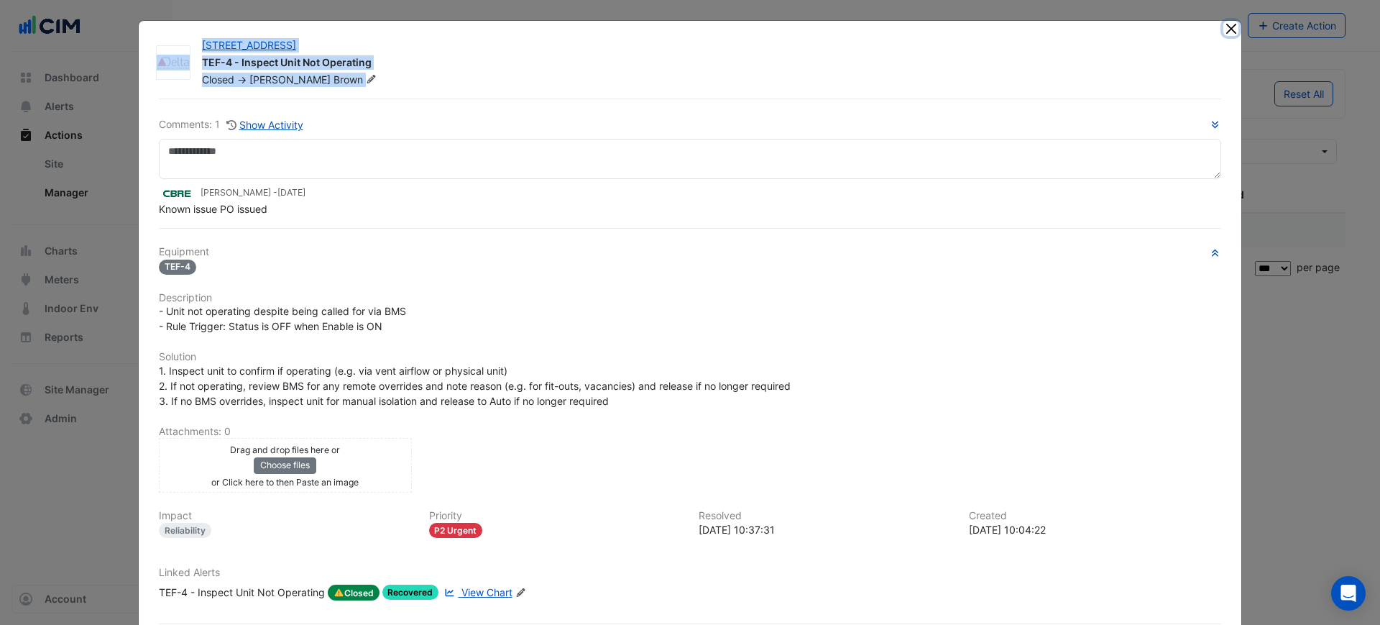
click at [1223, 28] on button "Close" at bounding box center [1230, 28] width 15 height 15
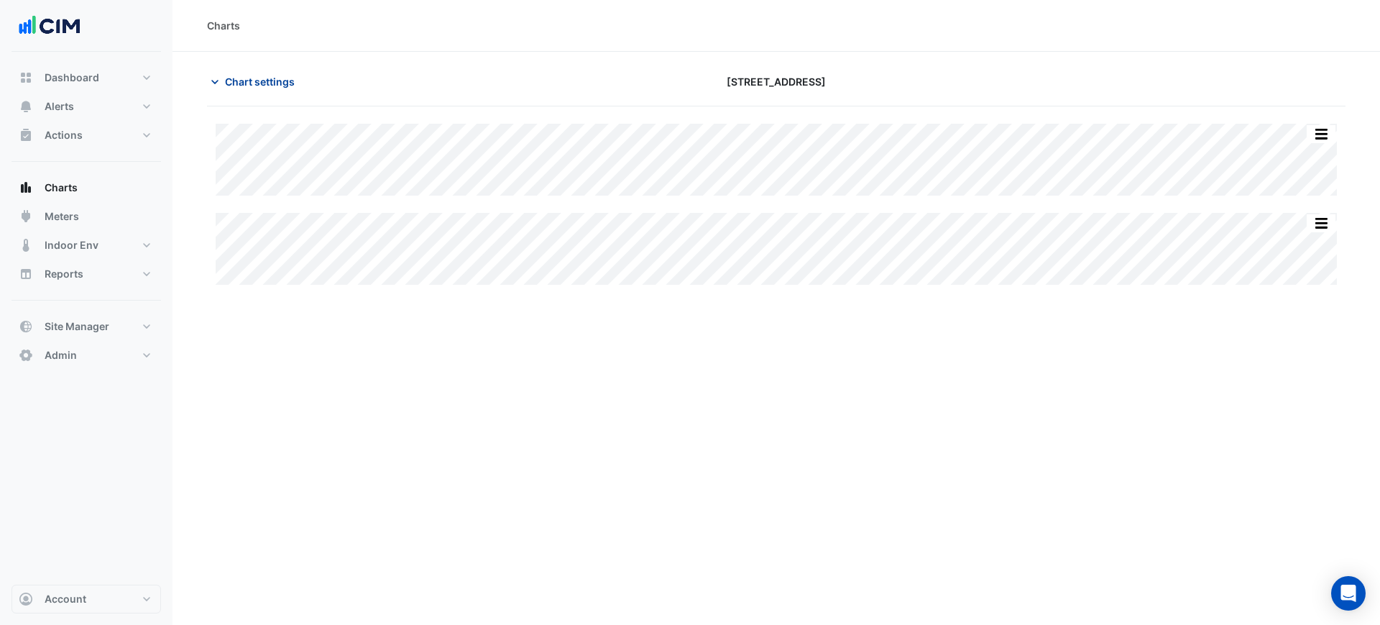
click at [264, 90] on button "Chart settings" at bounding box center [255, 81] width 97 height 25
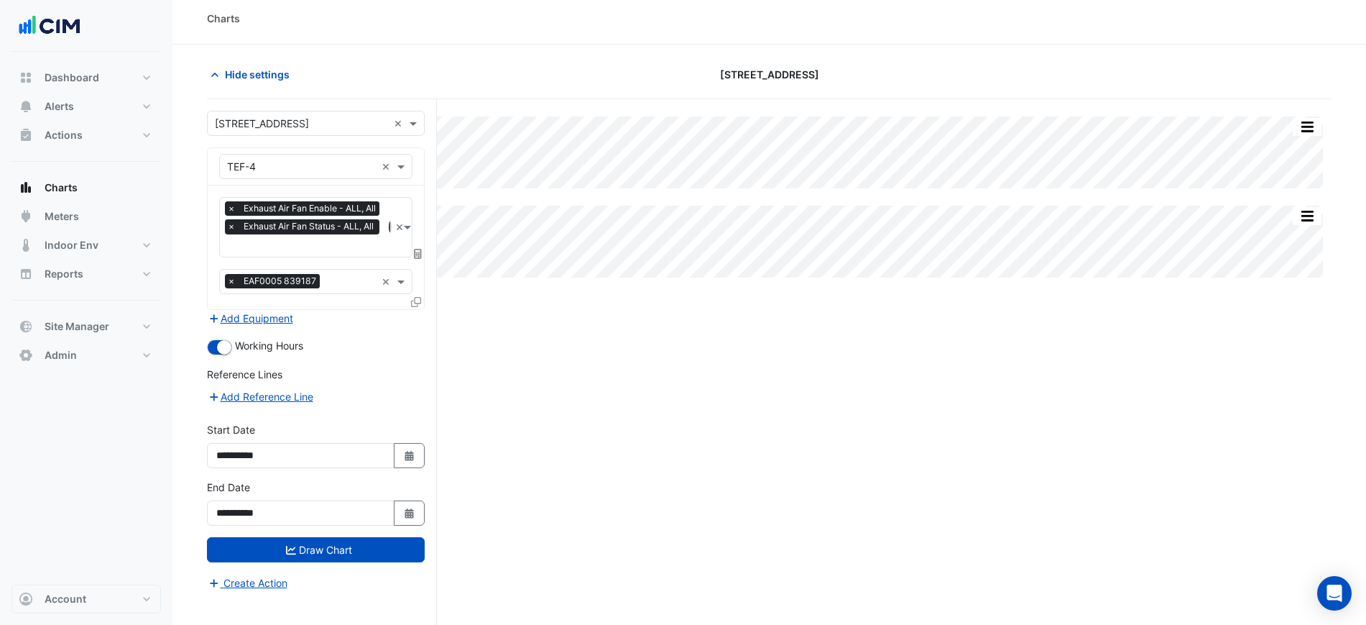
scroll to position [55, 0]
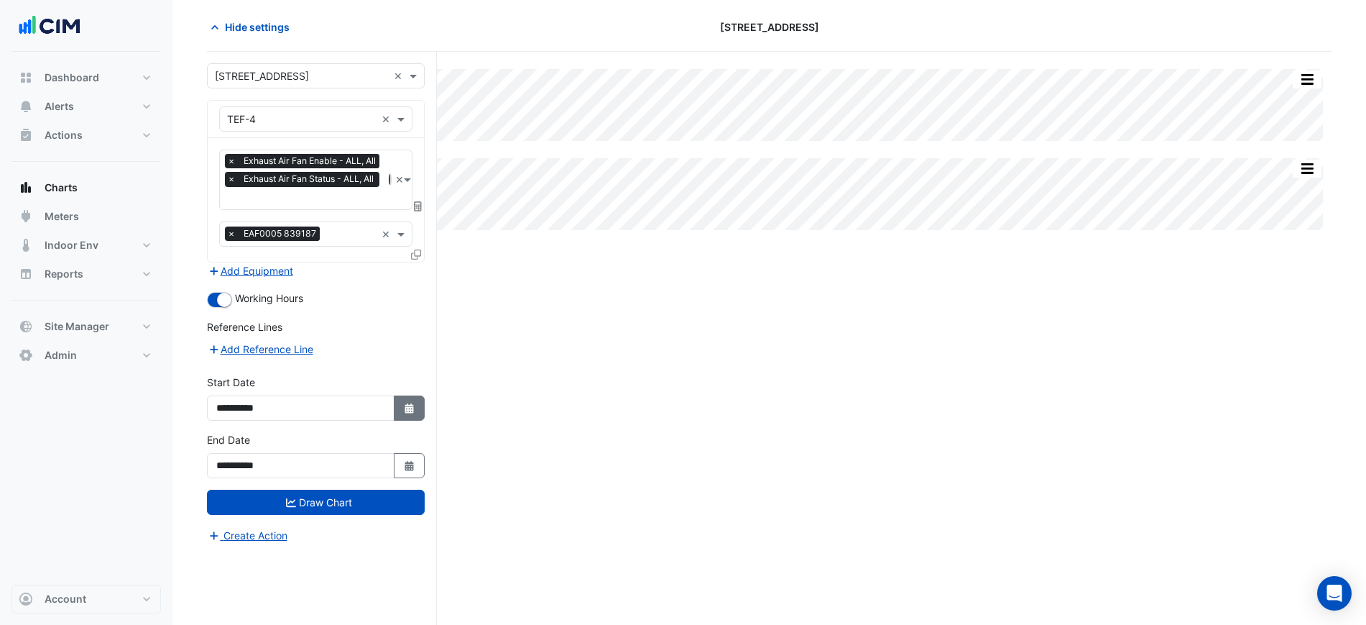
click at [403, 398] on button "Select Date" at bounding box center [410, 407] width 32 height 25
select select "*"
select select "****"
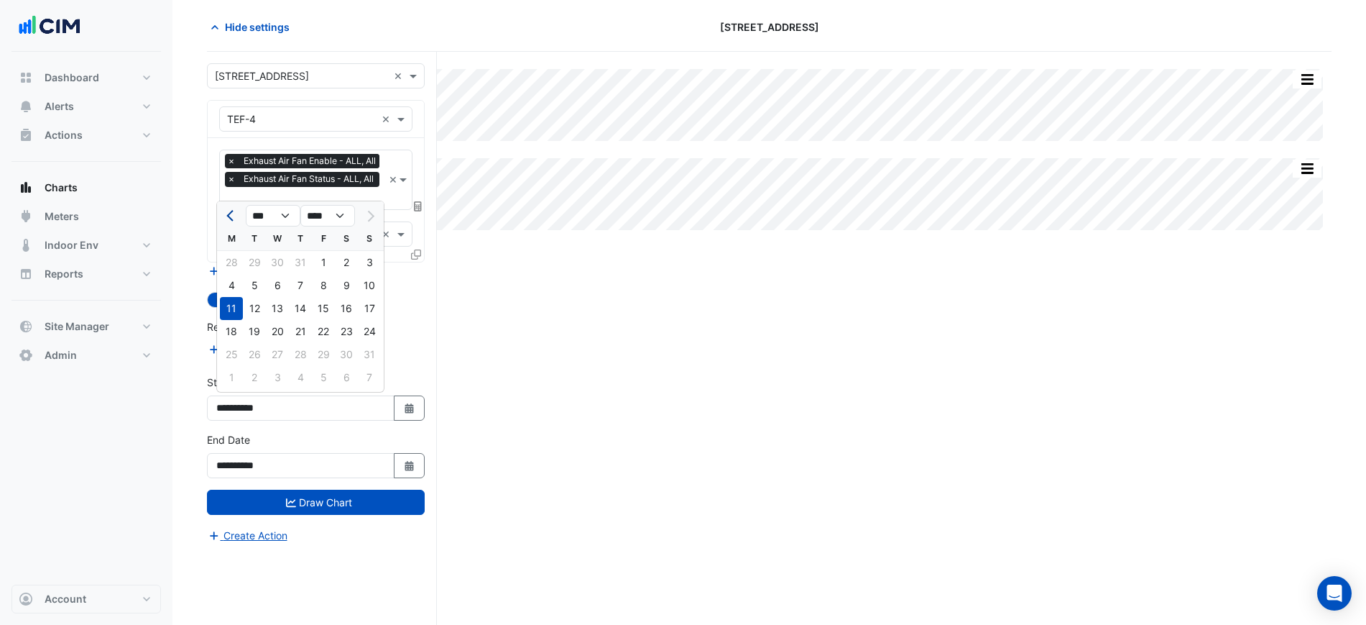
click at [236, 213] on button "Previous month" at bounding box center [231, 215] width 17 height 23
select select "*"
click at [255, 262] on div "1" at bounding box center [254, 262] width 23 height 23
type input "**********"
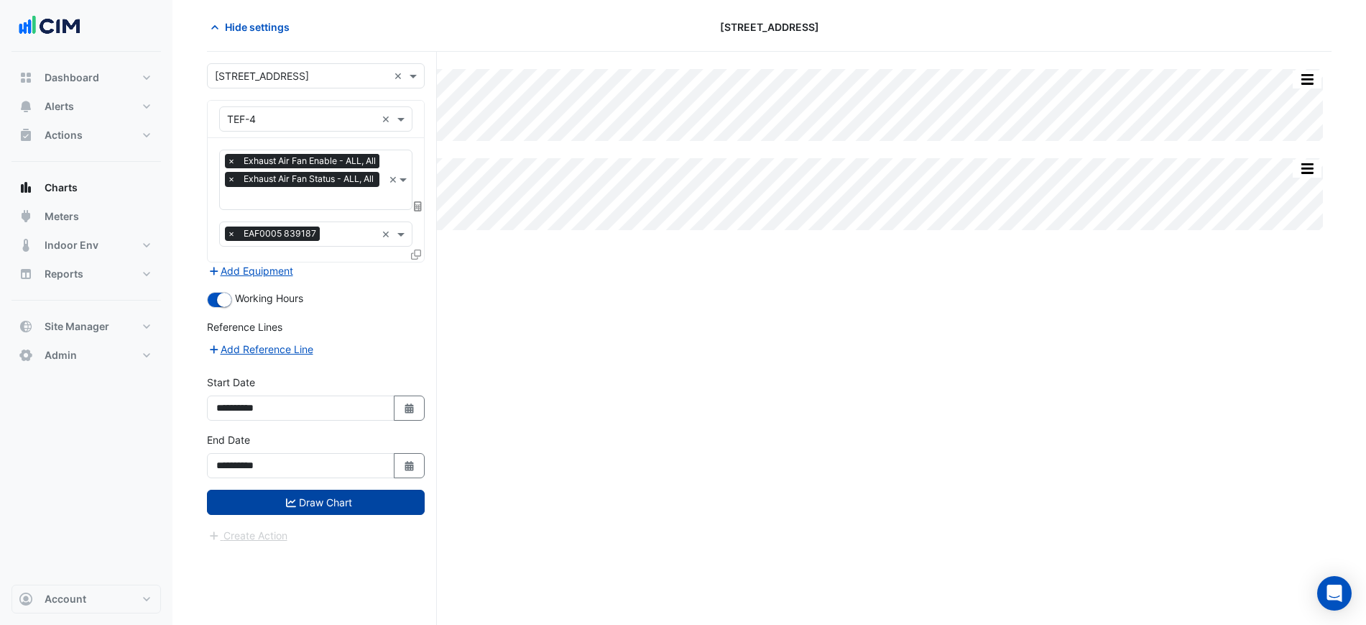
click at [335, 507] on button "Draw Chart" at bounding box center [316, 501] width 218 height 25
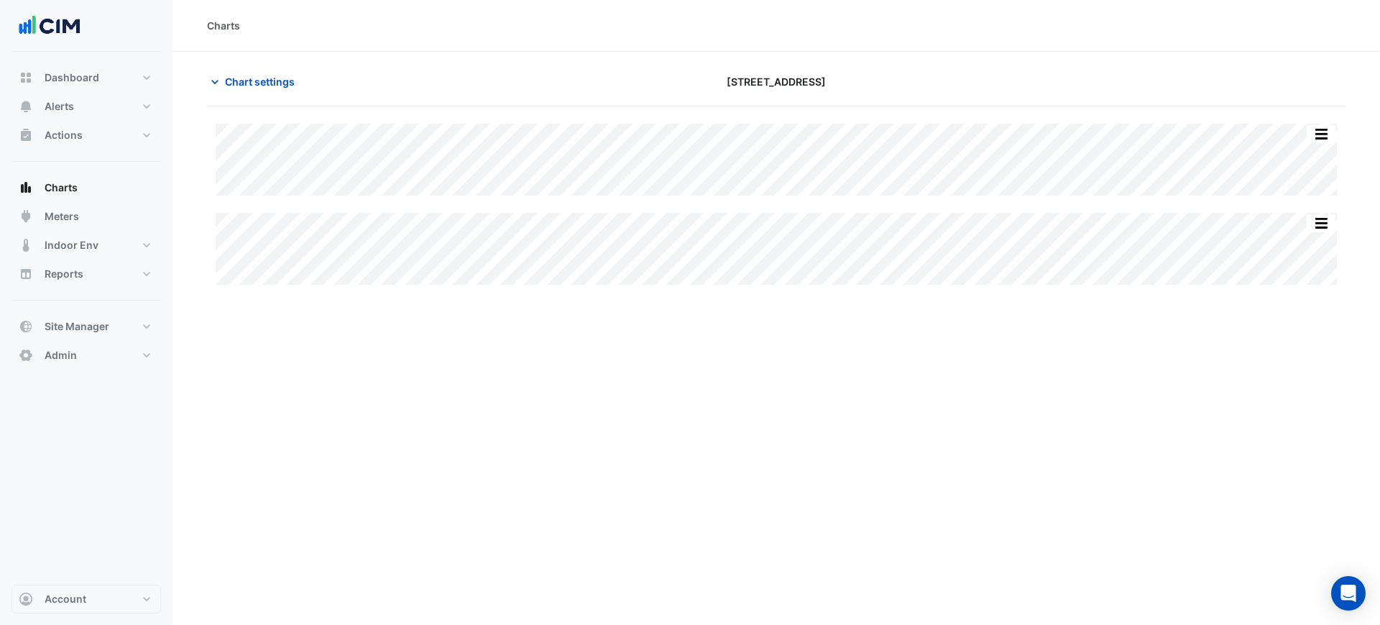
click at [309, 93] on div "Chart settings" at bounding box center [390, 81] width 385 height 25
click at [280, 90] on button "Chart settings" at bounding box center [255, 81] width 97 height 25
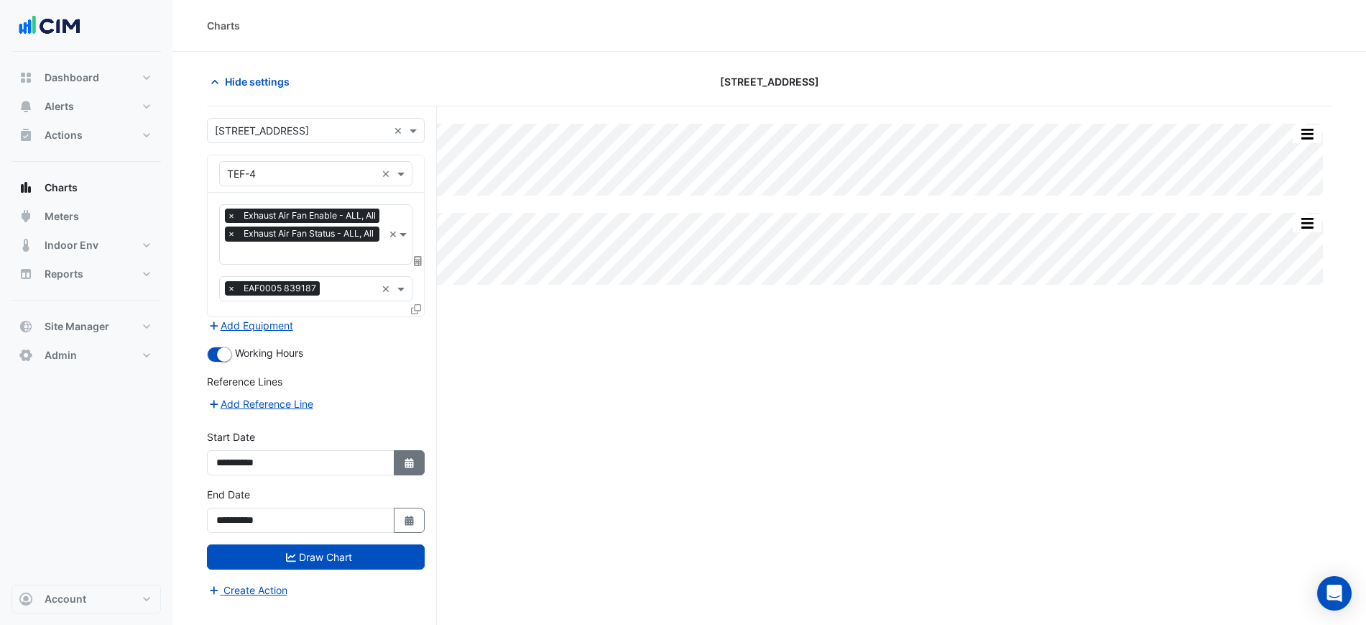
click at [403, 460] on icon "Select Date" at bounding box center [409, 463] width 13 height 10
select select "*"
select select "****"
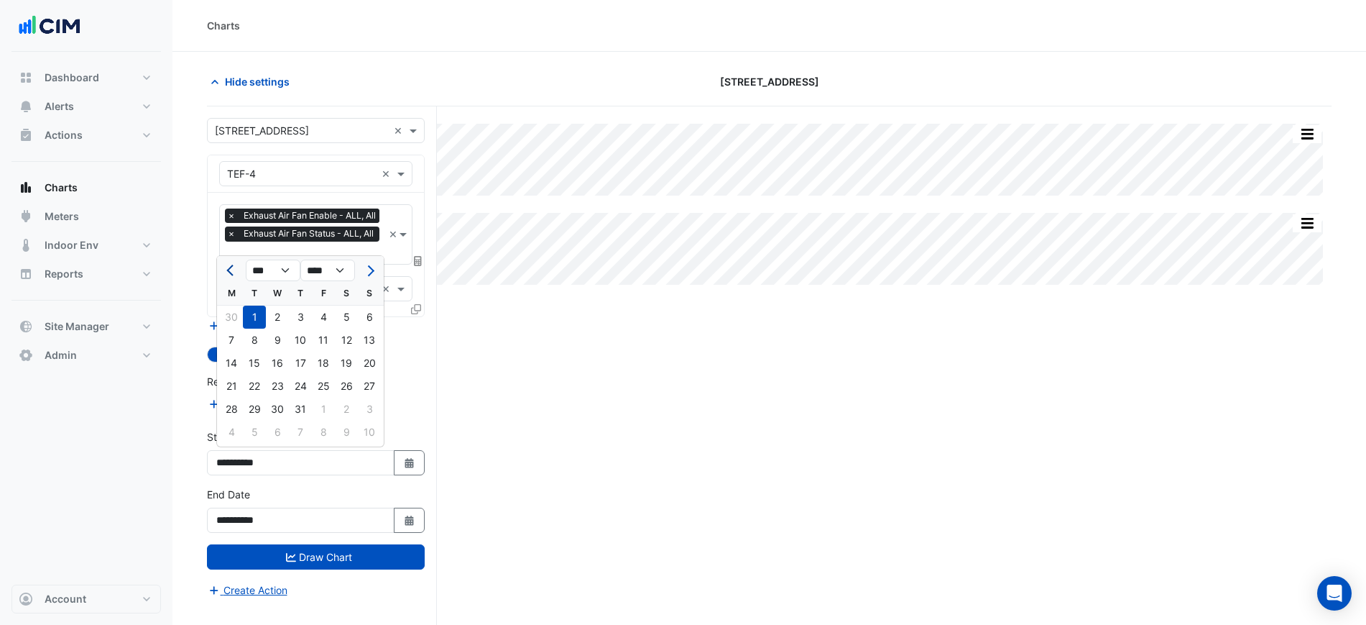
click at [232, 270] on span "Previous month" at bounding box center [231, 270] width 11 height 11
select select "*"
click at [305, 316] on div "1" at bounding box center [300, 316] width 23 height 23
type input "**********"
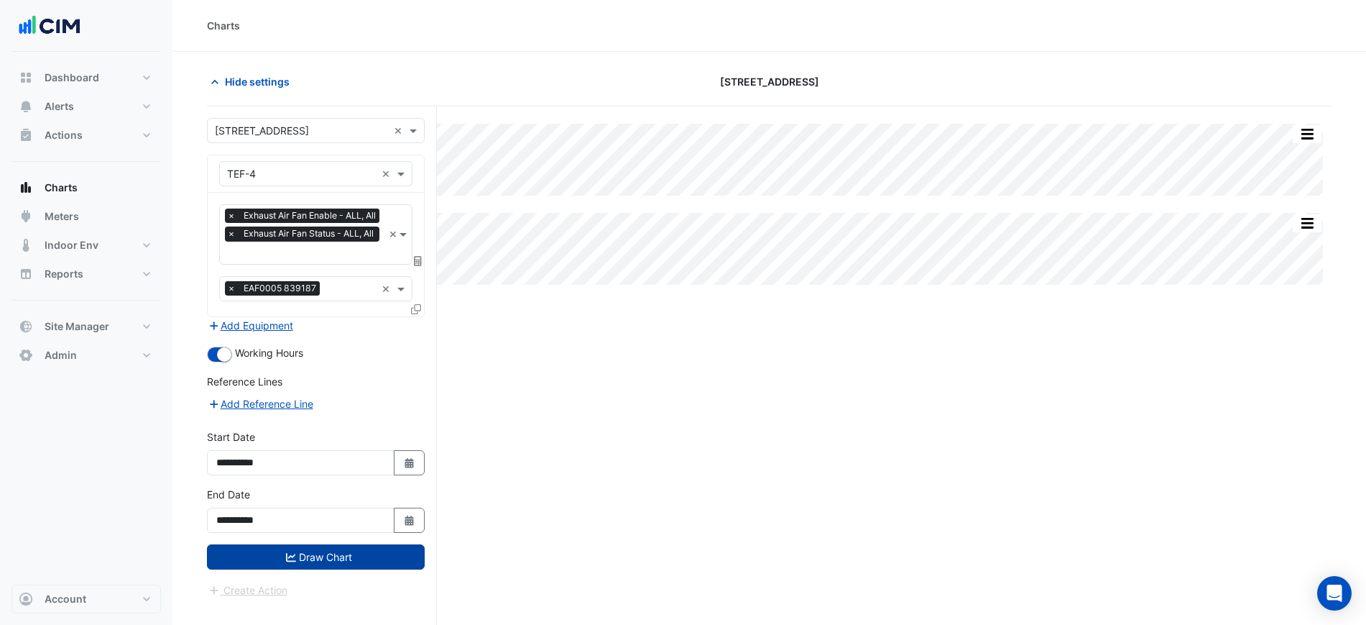
click at [371, 545] on button "Draw Chart" at bounding box center [316, 556] width 218 height 25
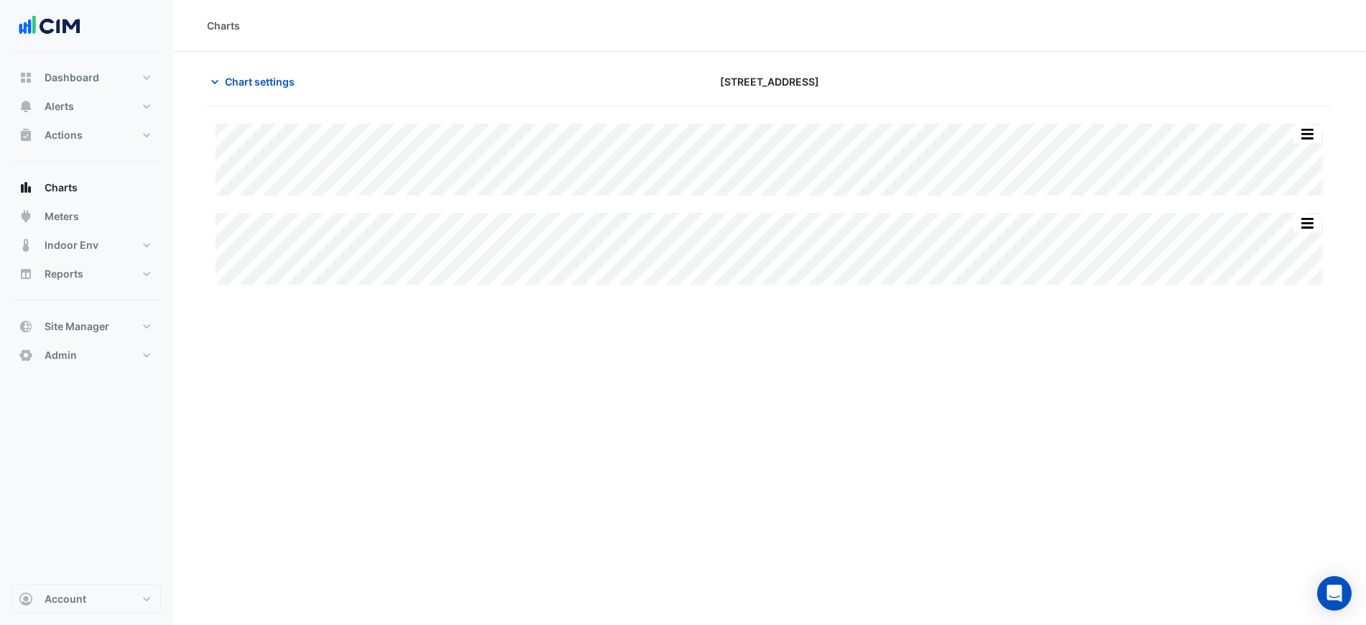
click at [372, 561] on div "**********" at bounding box center [322, 392] width 230 height 573
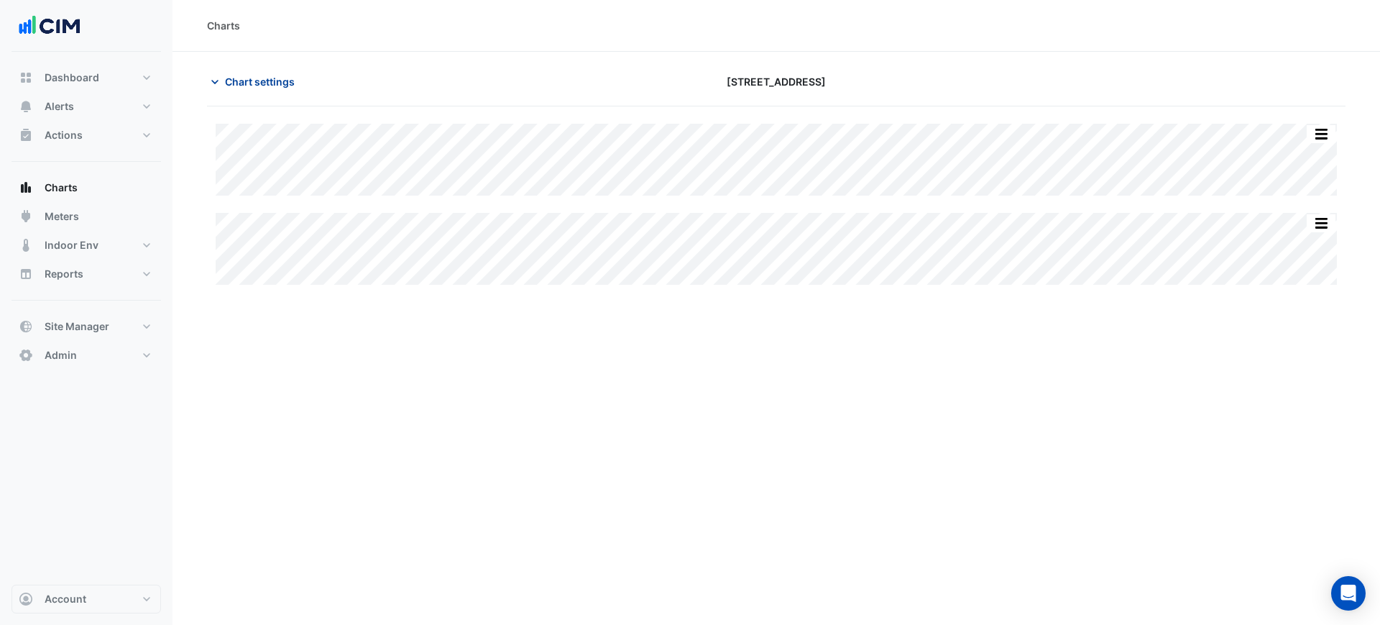
click at [249, 73] on button "Chart settings" at bounding box center [255, 81] width 97 height 25
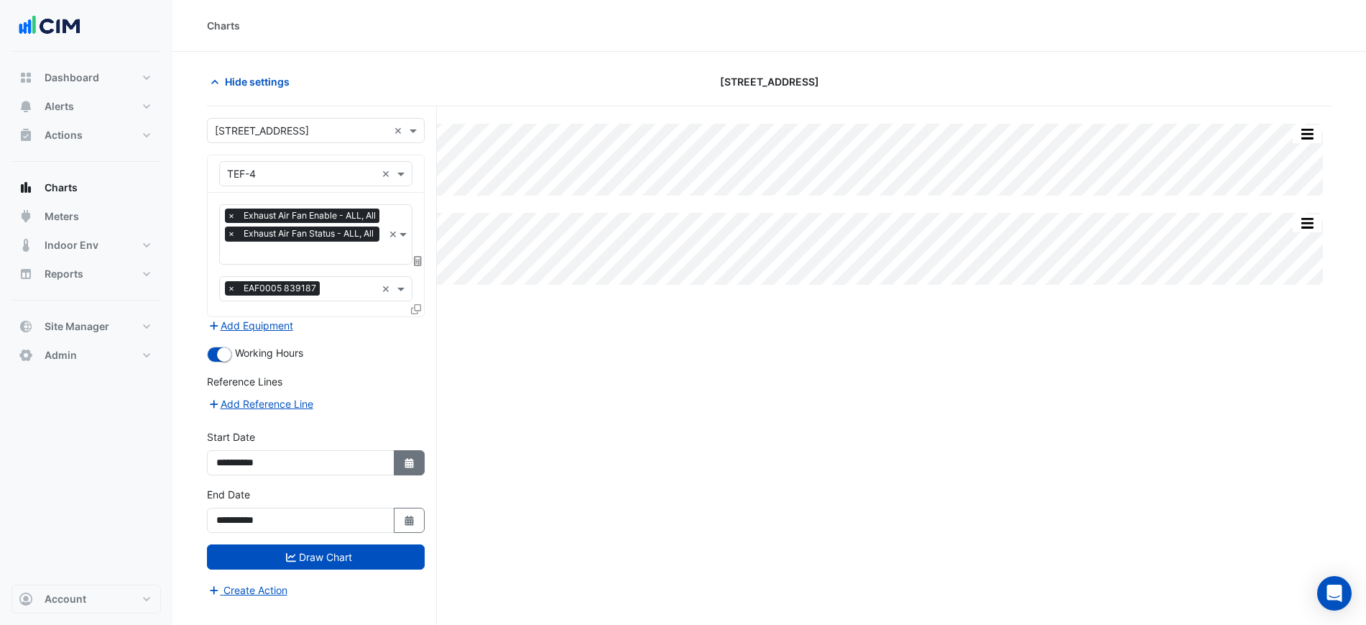
click at [408, 456] on fa-icon "Select Date" at bounding box center [409, 462] width 13 height 12
select select "*"
select select "****"
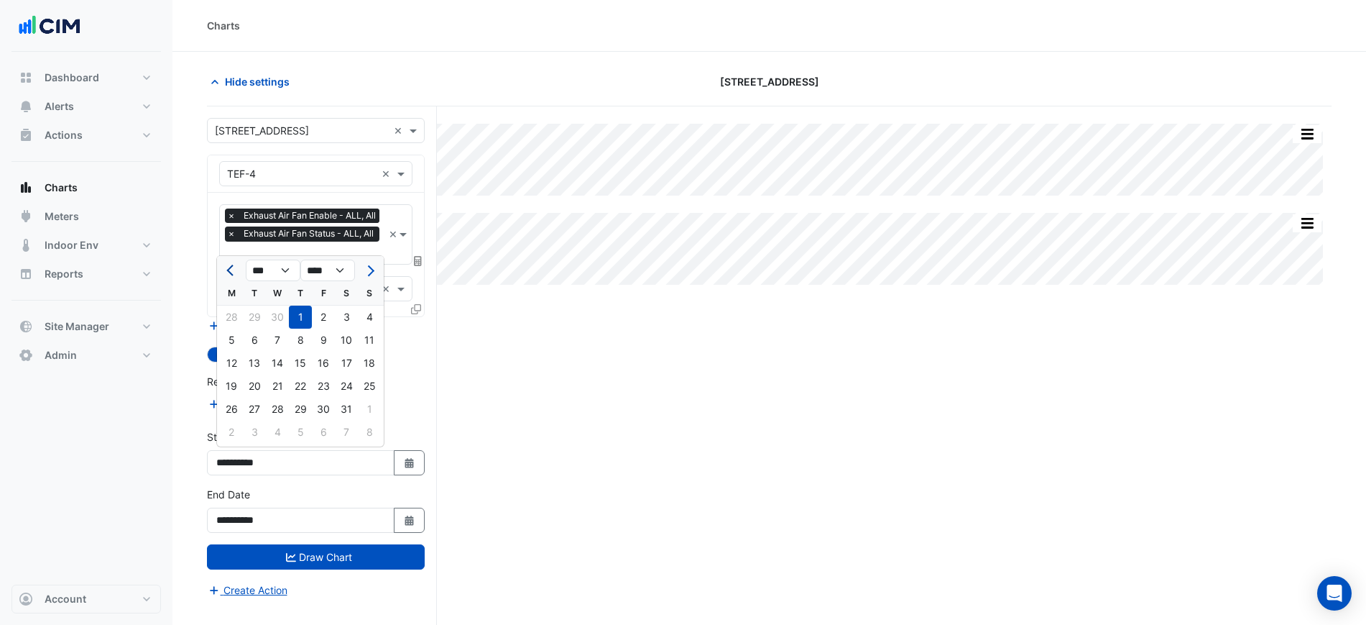
click at [231, 268] on span "Previous month" at bounding box center [231, 270] width 11 height 11
select select "*"
click at [263, 323] on div "1" at bounding box center [254, 316] width 23 height 23
type input "**********"
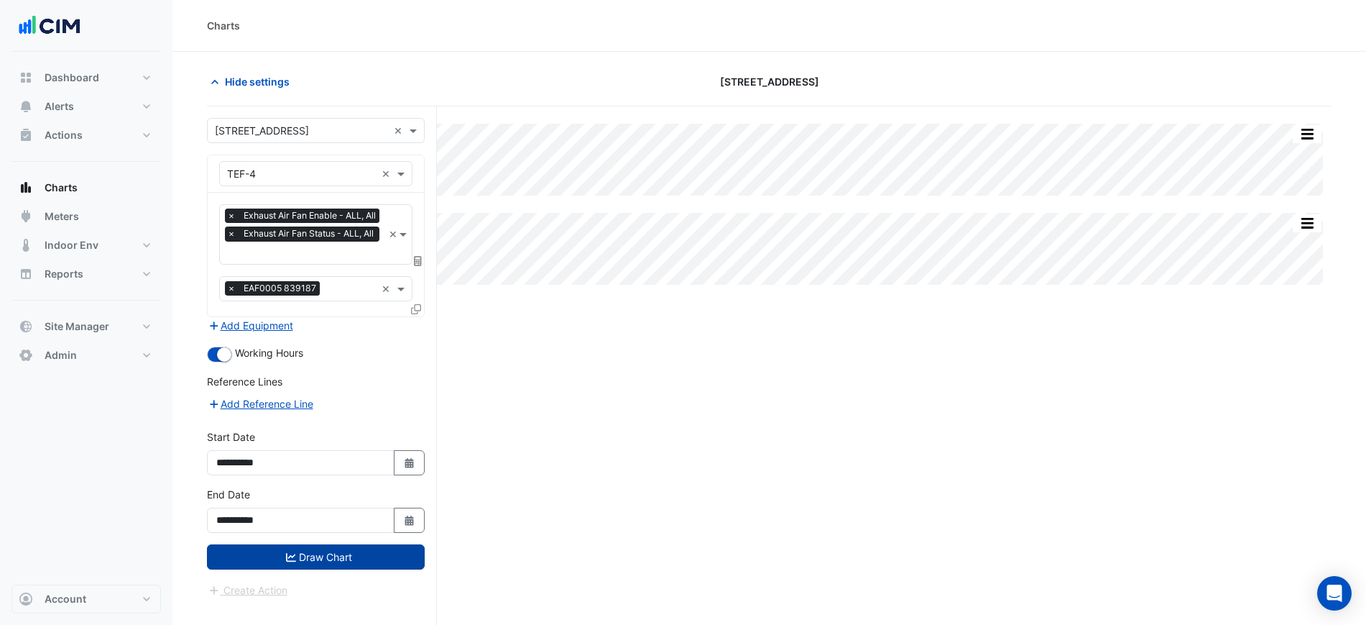
click at [314, 549] on button "Draw Chart" at bounding box center [316, 556] width 218 height 25
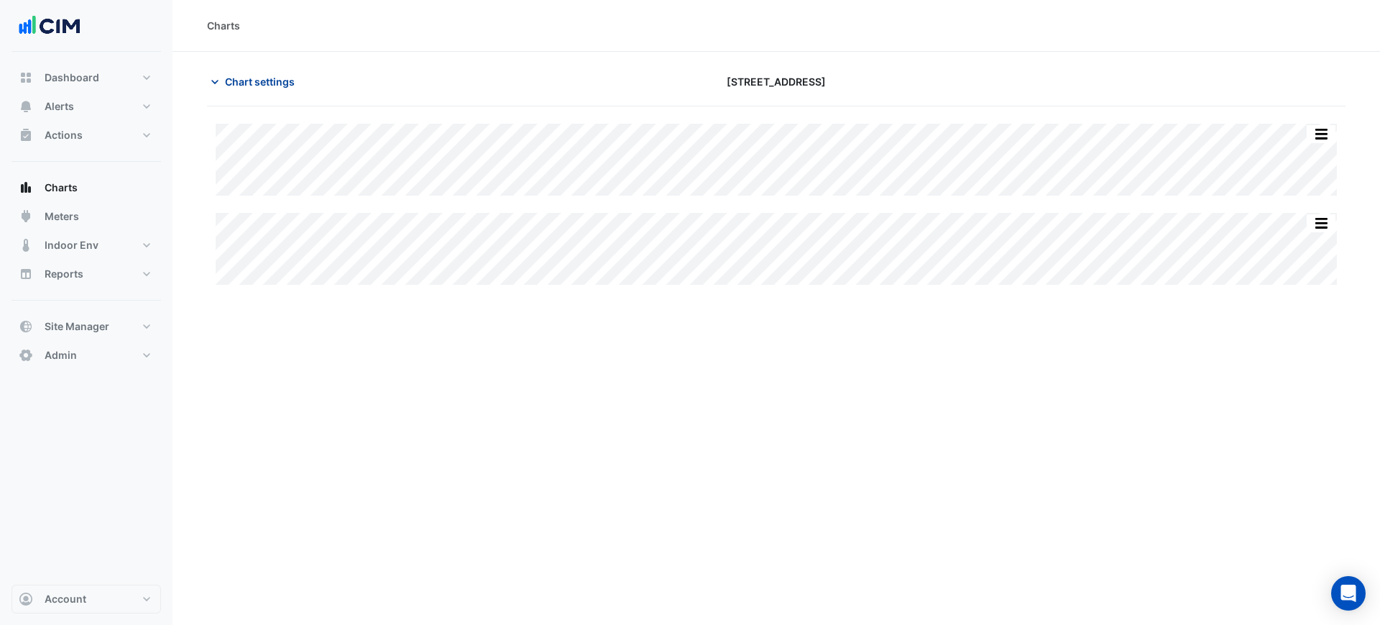
click at [264, 86] on span "Chart settings" at bounding box center [260, 81] width 70 height 15
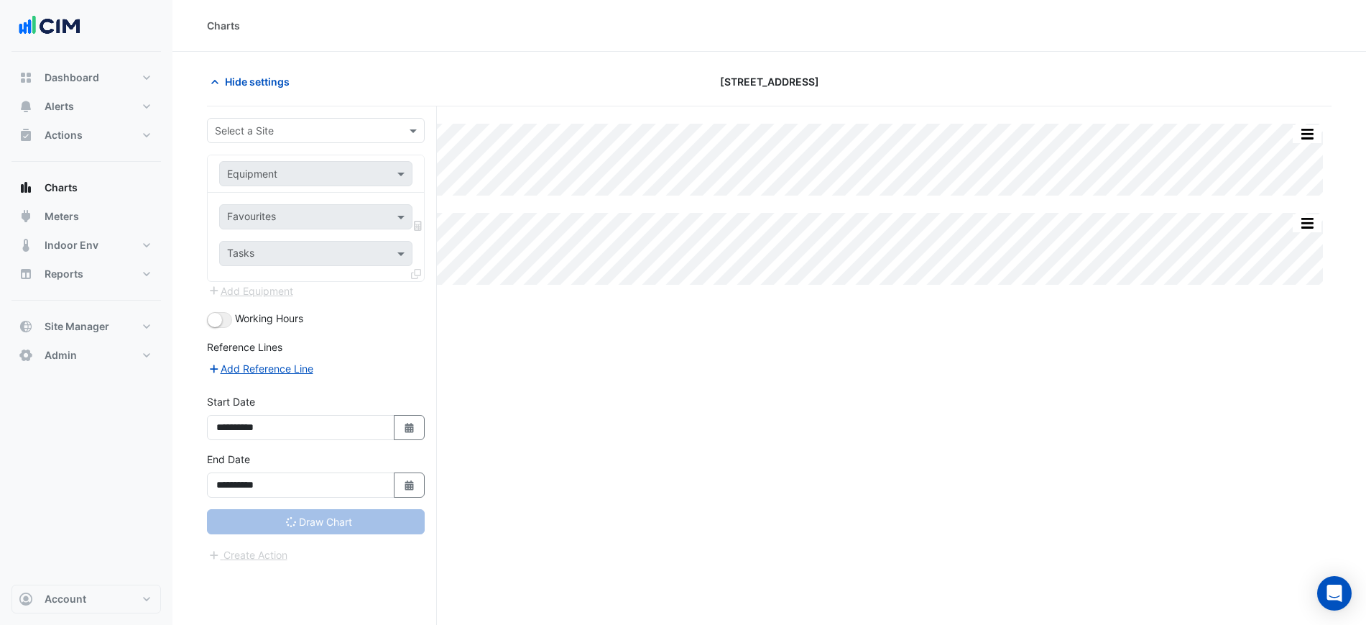
type input "**********"
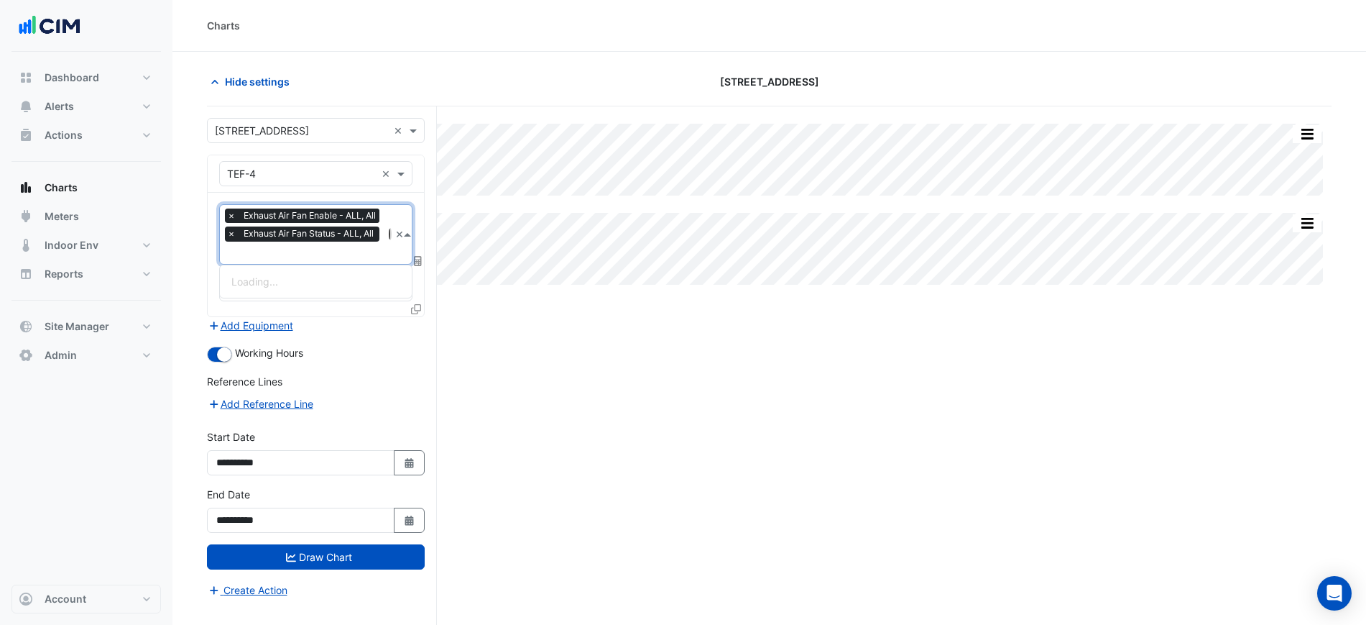
click at [322, 242] on div "× Exhaust Air Fan Enable - ALL, All × Exhaust Air Fan Status - ALL, All" at bounding box center [304, 226] width 158 height 37
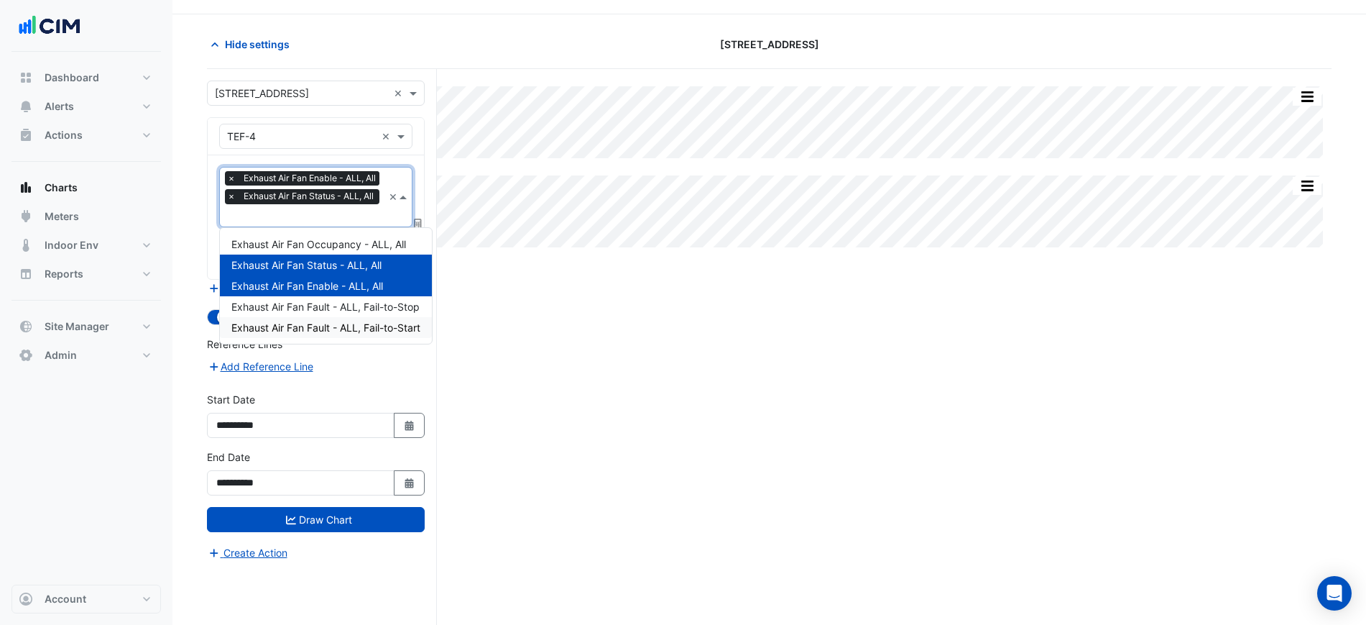
scroll to position [55, 0]
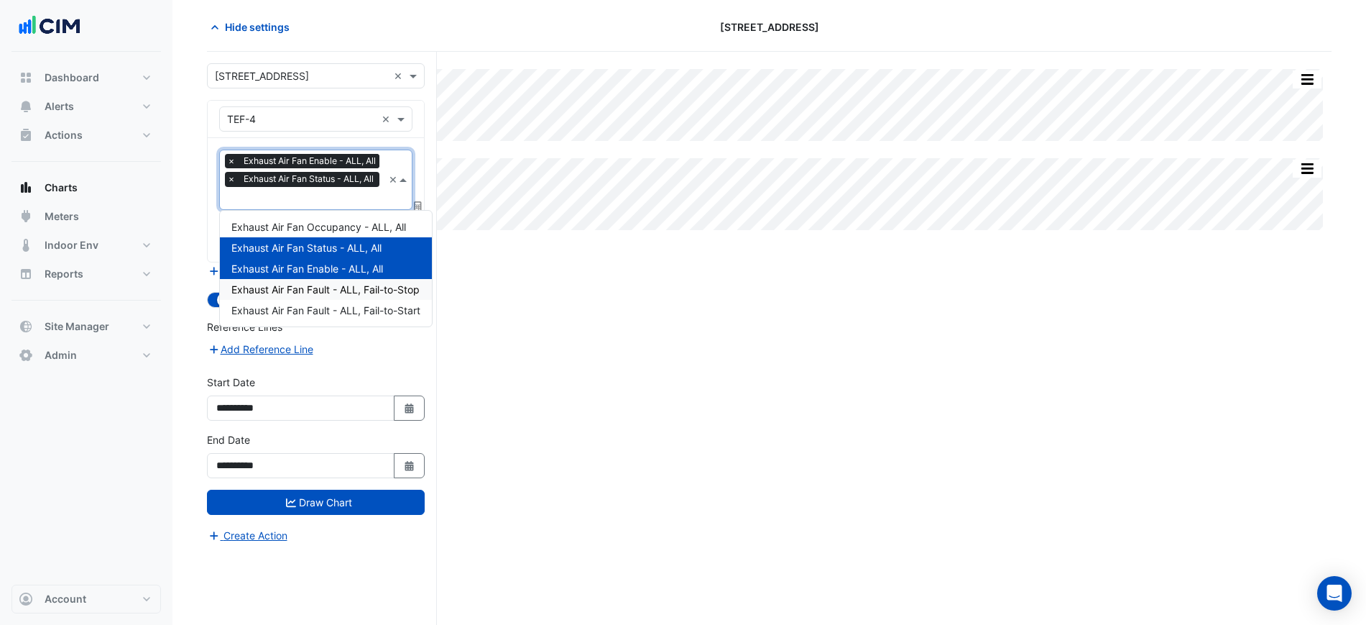
click at [379, 295] on div "Exhaust Air Fan Fault - ALL, Fail-to-Stop" at bounding box center [326, 289] width 212 height 21
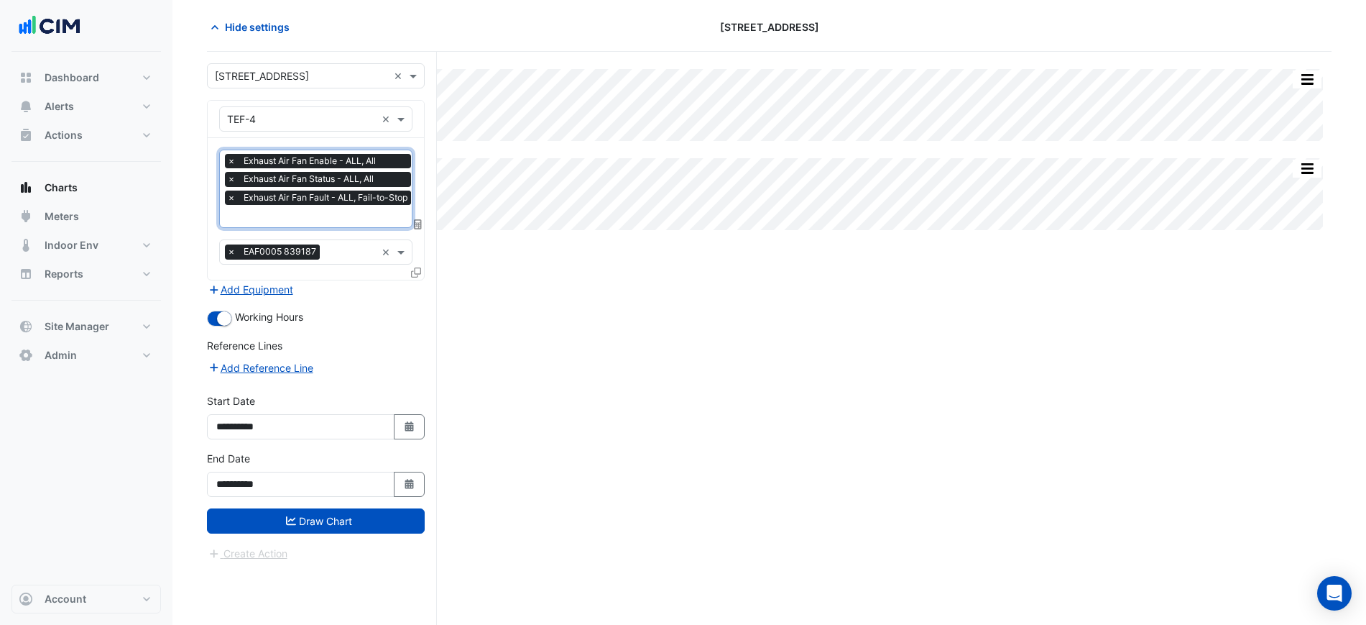
click at [344, 214] on input "text" at bounding box center [321, 217] width 188 height 15
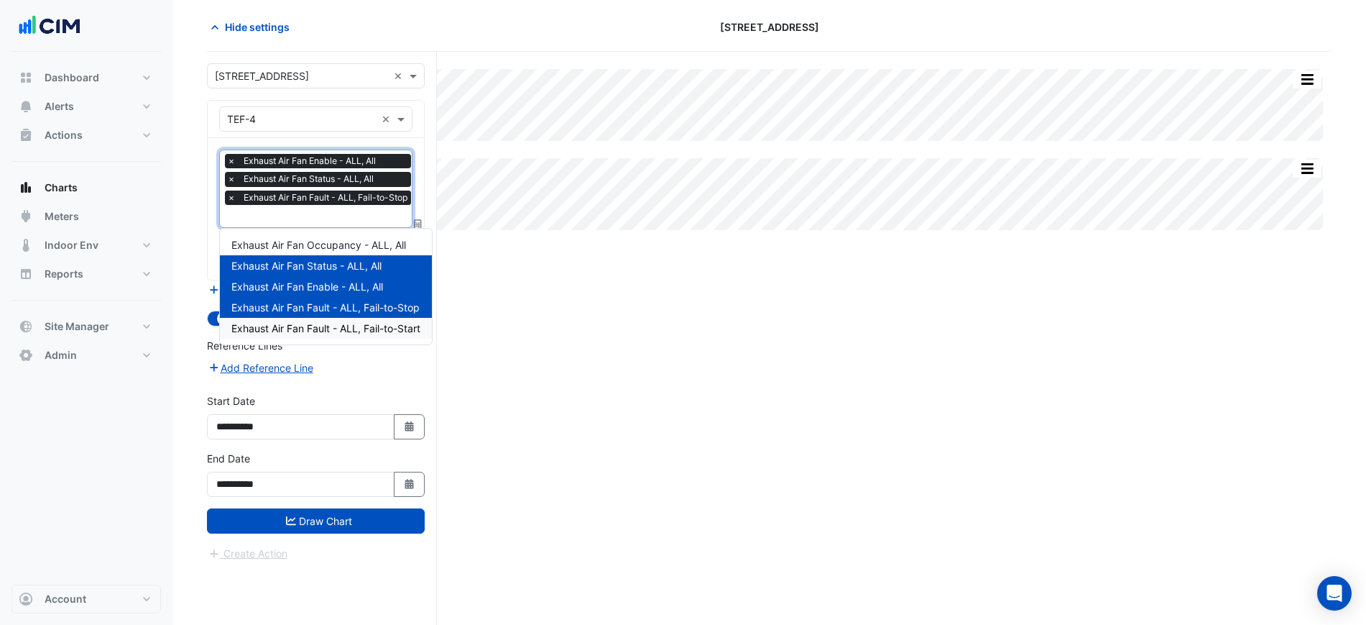
click at [344, 333] on span "Exhaust Air Fan Fault - ALL, Fail-to-Start" at bounding box center [325, 328] width 189 height 12
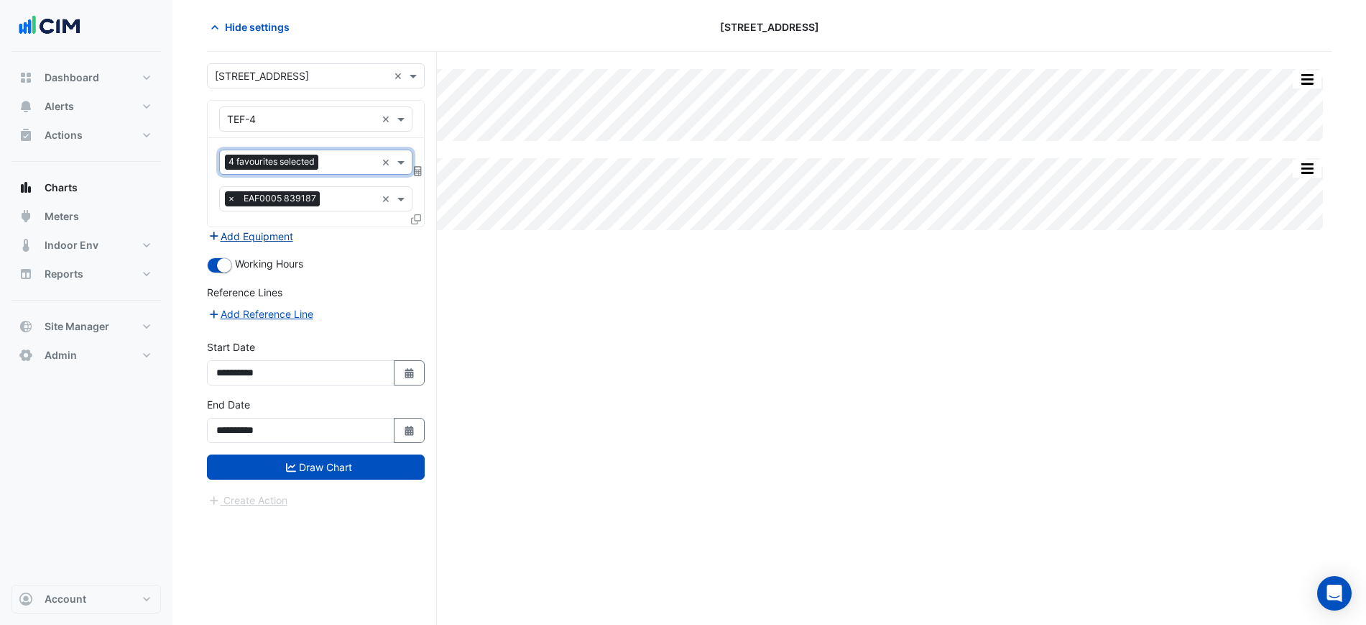
click at [292, 239] on button "Add Equipment" at bounding box center [250, 236] width 87 height 17
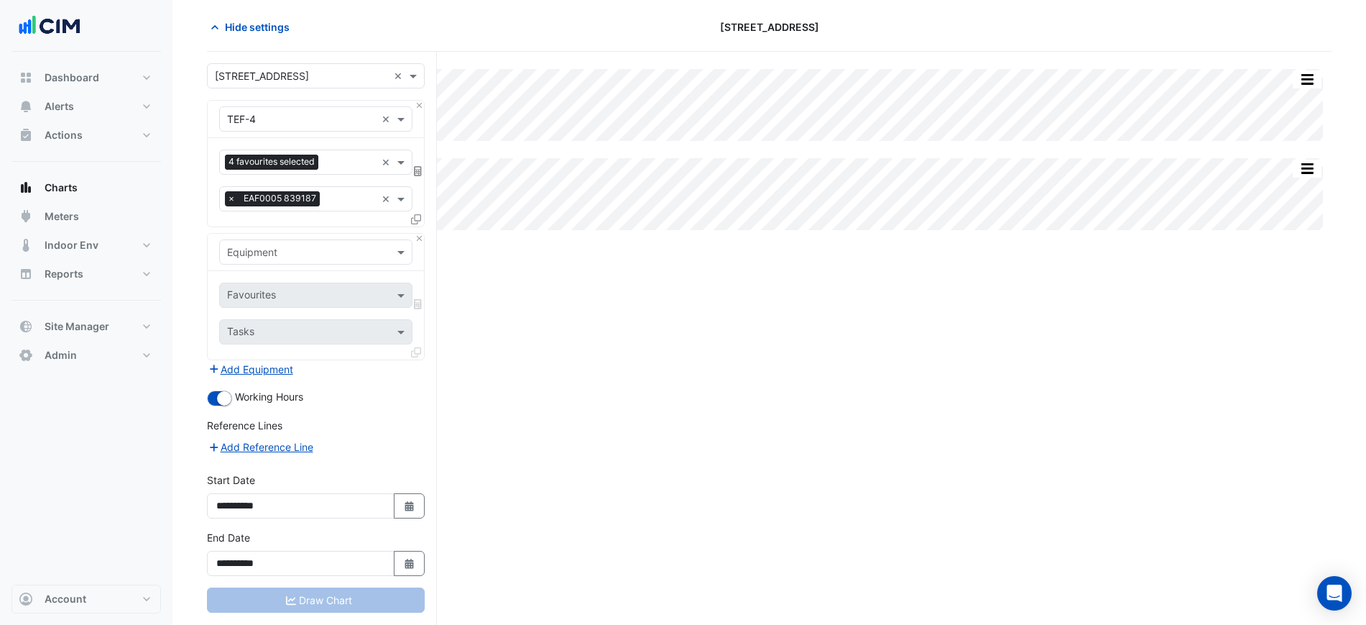
click at [299, 251] on input "text" at bounding box center [301, 252] width 149 height 15
type input "***"
click at [362, 415] on form "Select a Site × [STREET_ADDRESS] × Equipment × TEF-4 × Favourites 4 favourites …" at bounding box center [316, 352] width 218 height 578
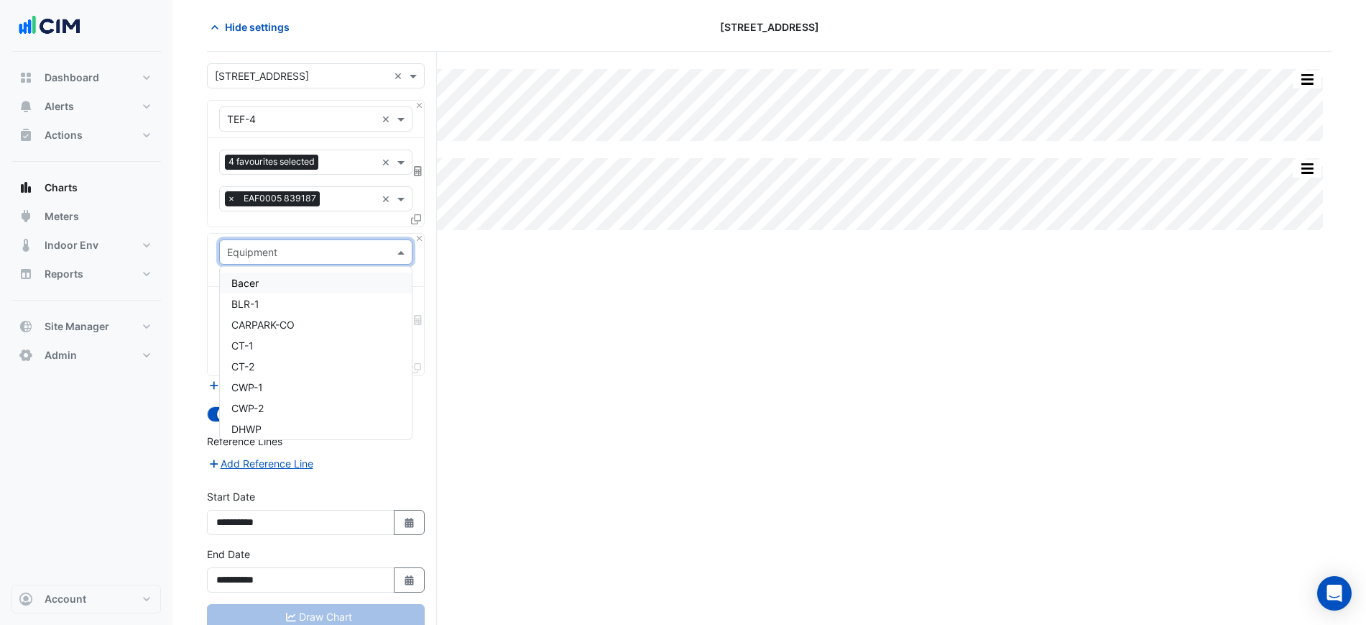
click at [411, 241] on div "Equipment" at bounding box center [315, 251] width 193 height 25
click at [422, 241] on button "Close" at bounding box center [419, 238] width 9 height 9
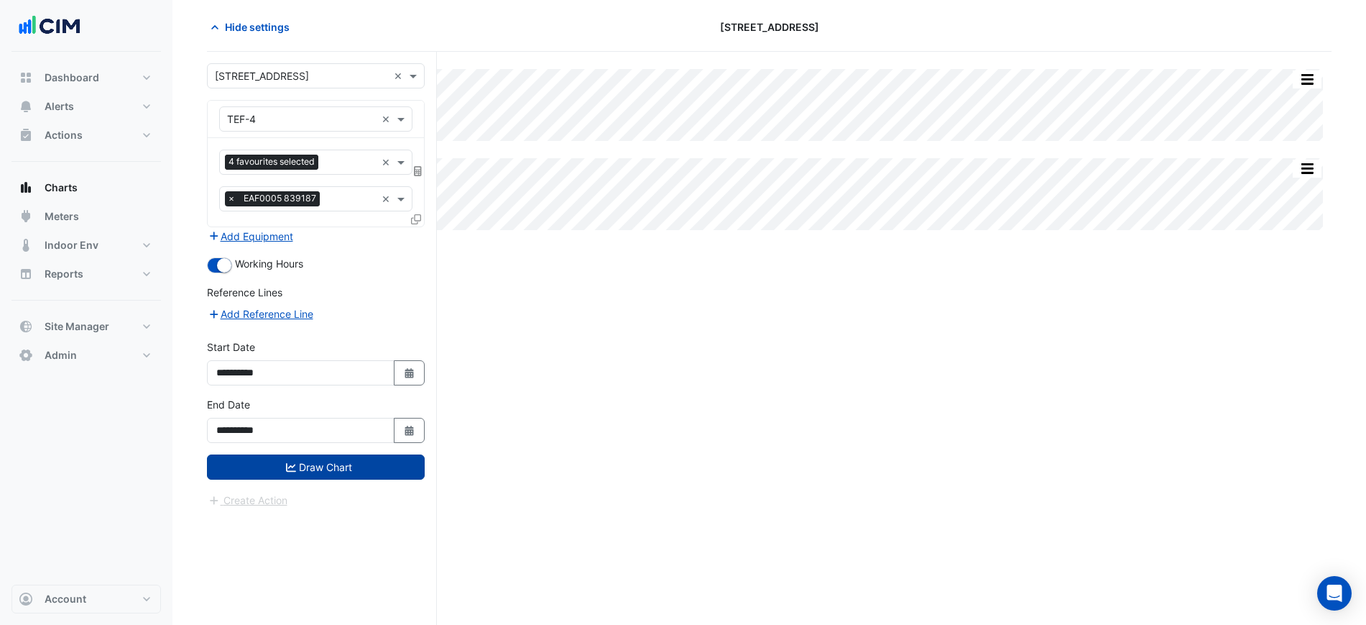
click at [365, 457] on button "Draw Chart" at bounding box center [316, 466] width 218 height 25
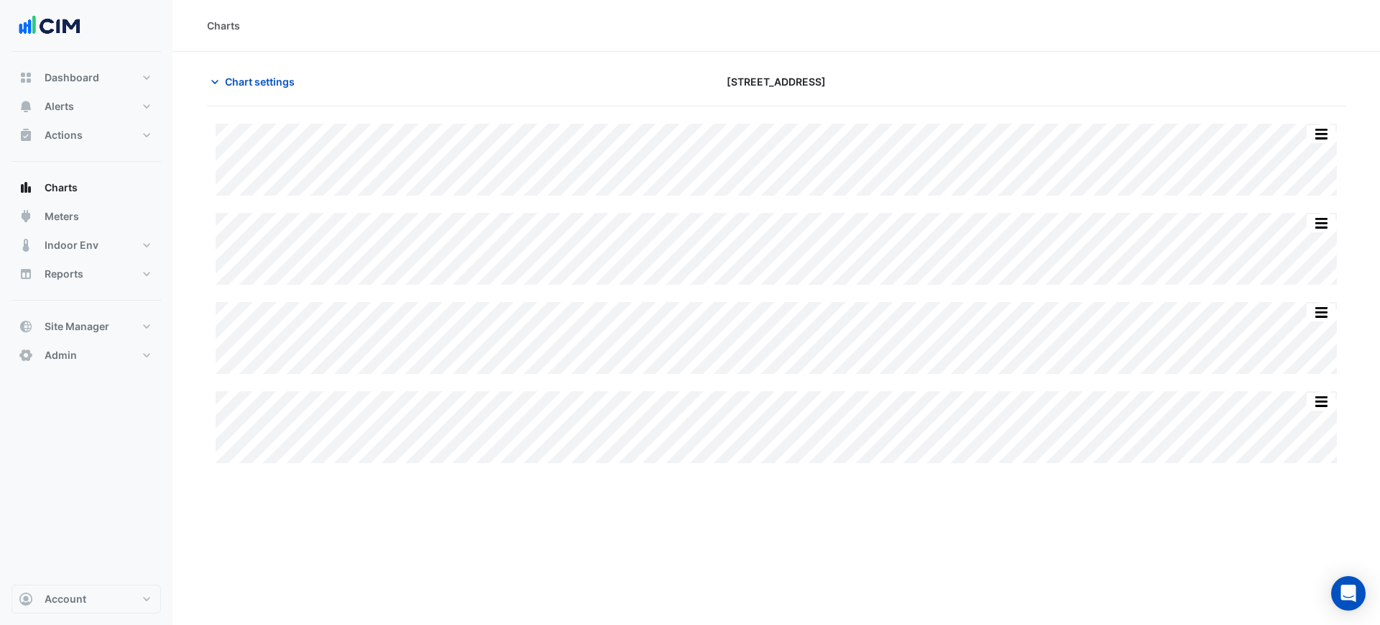
click at [379, 533] on div "Charts Chart settings 266 King St Split All Split None Print Save as JPEG Save …" at bounding box center [775, 312] width 1207 height 625
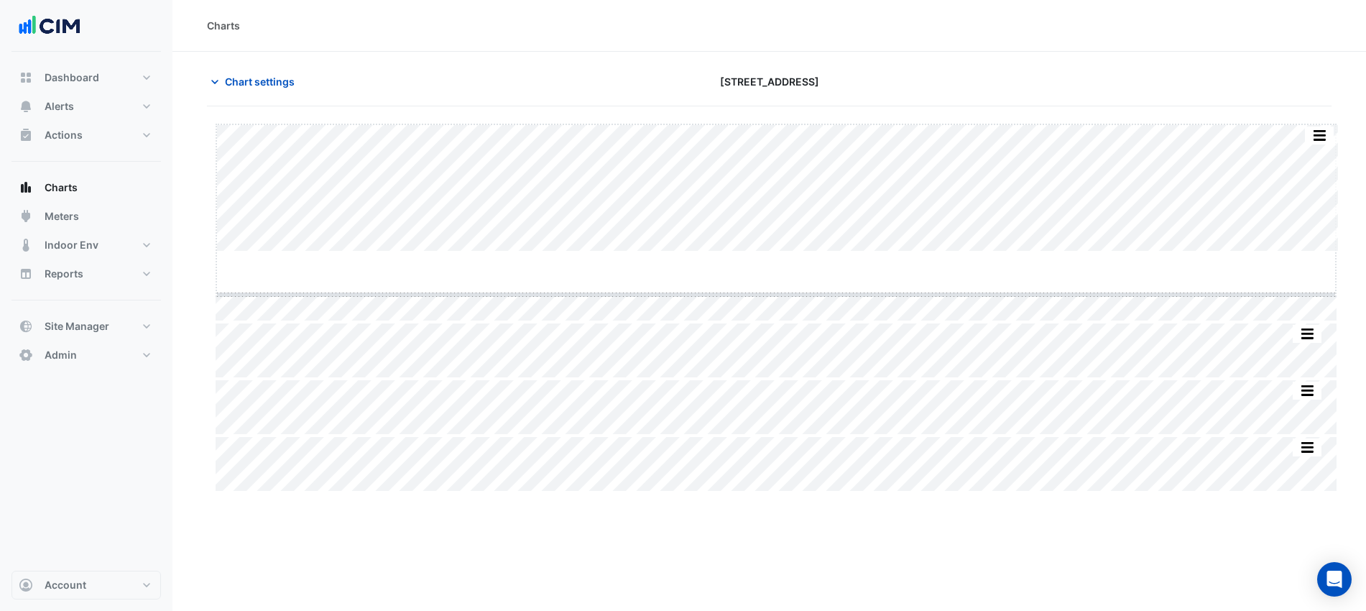
drag, startPoint x: 769, startPoint y: 251, endPoint x: 794, endPoint y: 346, distance: 98.2
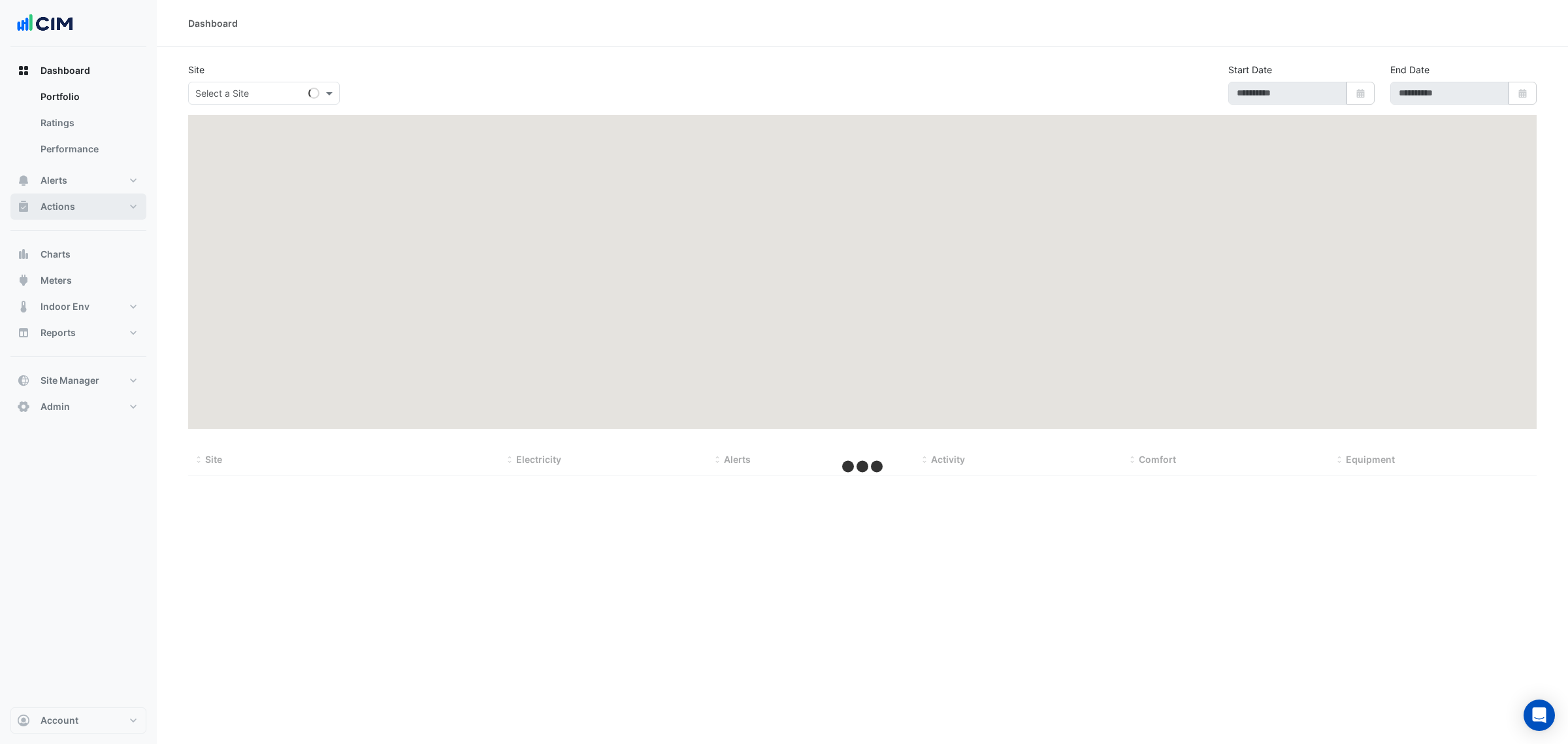
click at [84, 206] on button "Actions" at bounding box center [77, 206] width 135 height 26
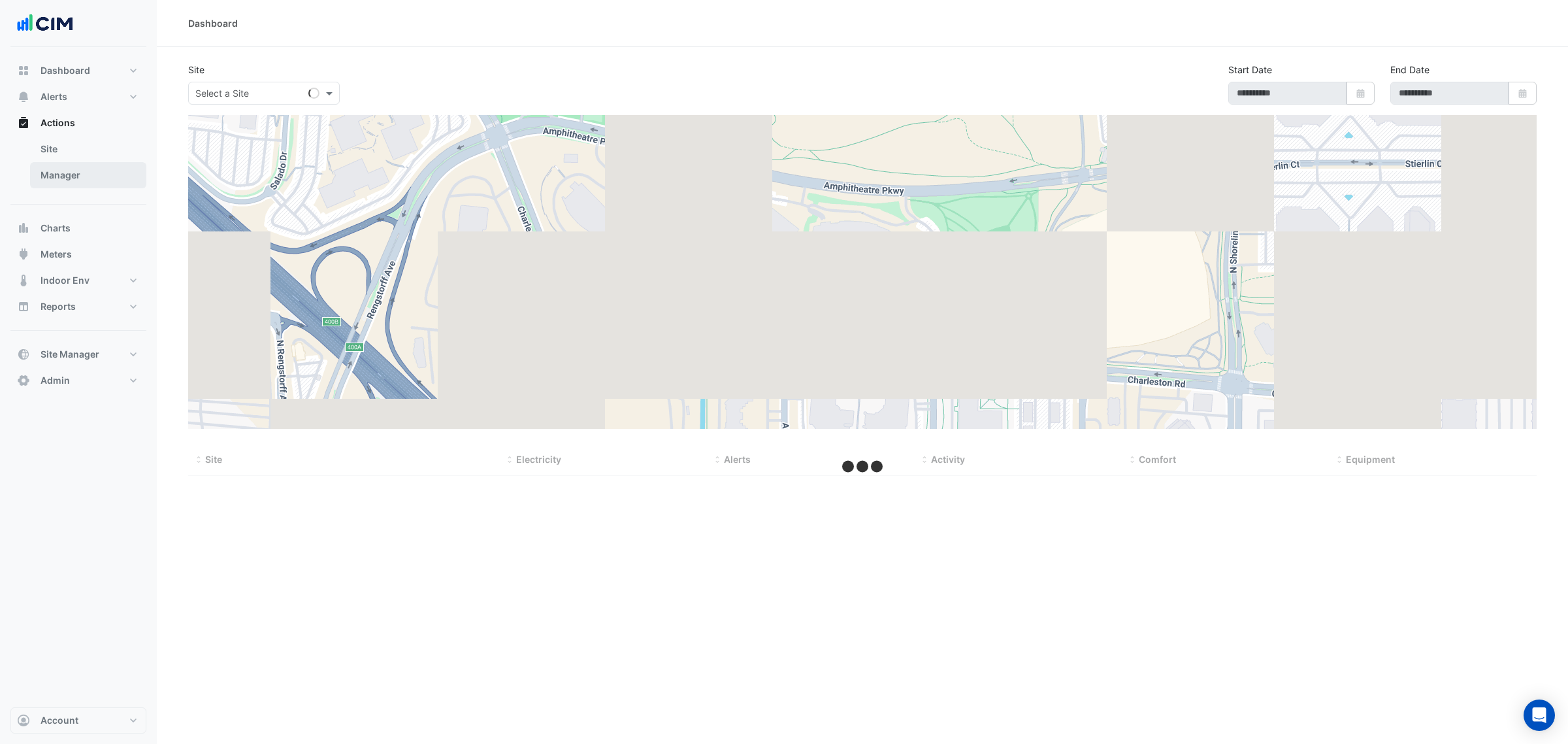
click at [87, 182] on link "Manager" at bounding box center [88, 175] width 116 height 26
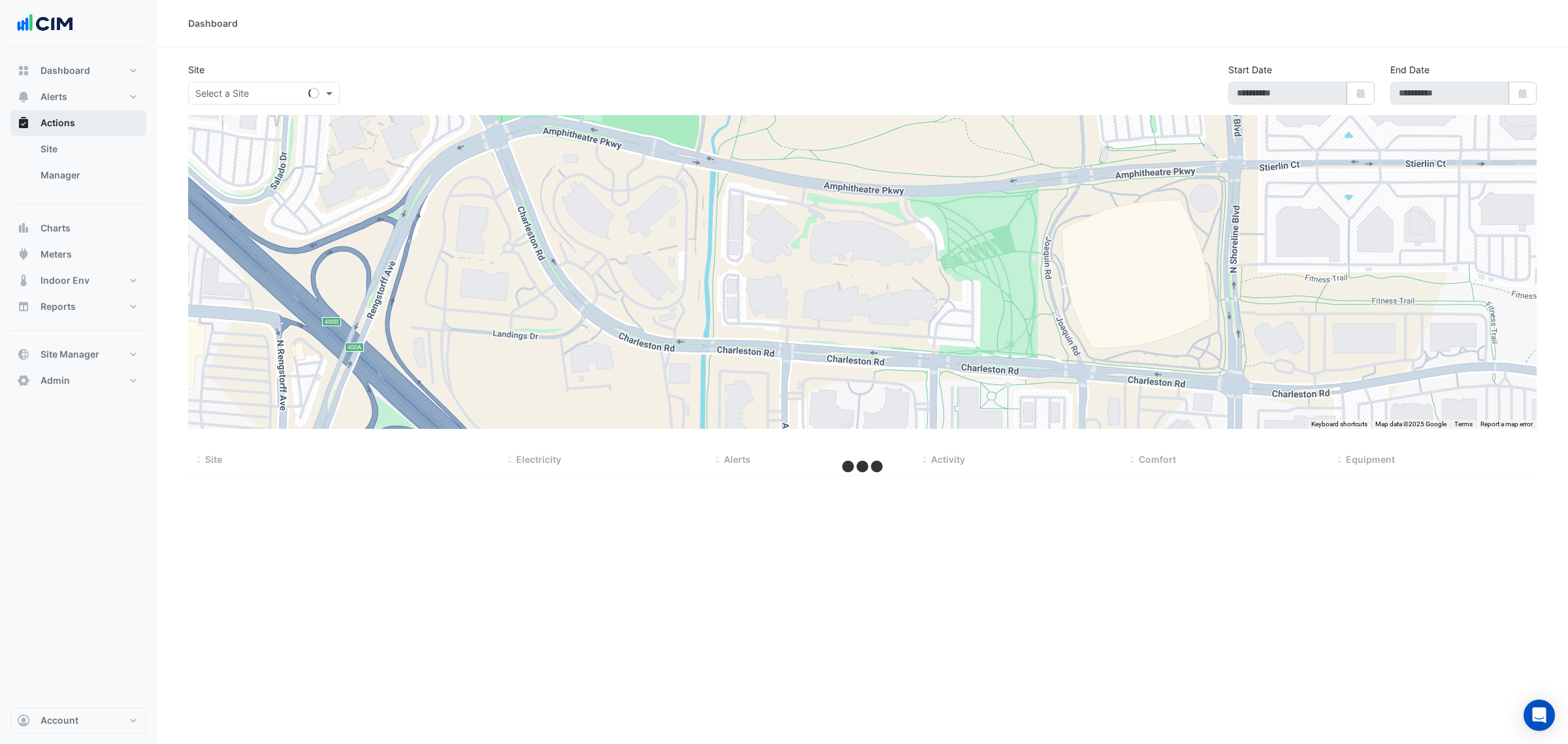
click at [102, 118] on button "Actions" at bounding box center [77, 123] width 135 height 26
click at [103, 98] on button "Alerts" at bounding box center [77, 96] width 135 height 26
click at [103, 166] on link "Templates" at bounding box center [88, 175] width 116 height 26
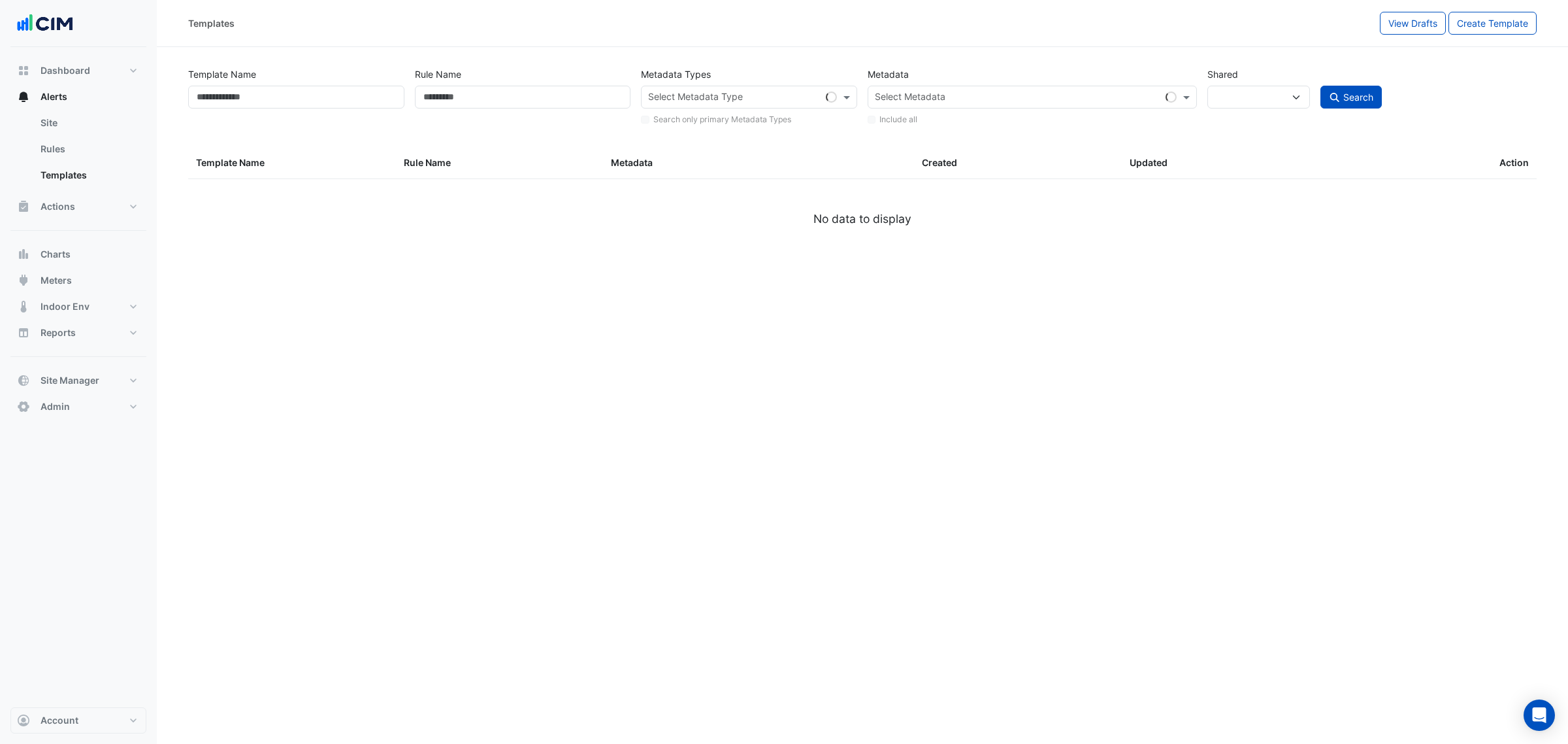
select select
select select "***"
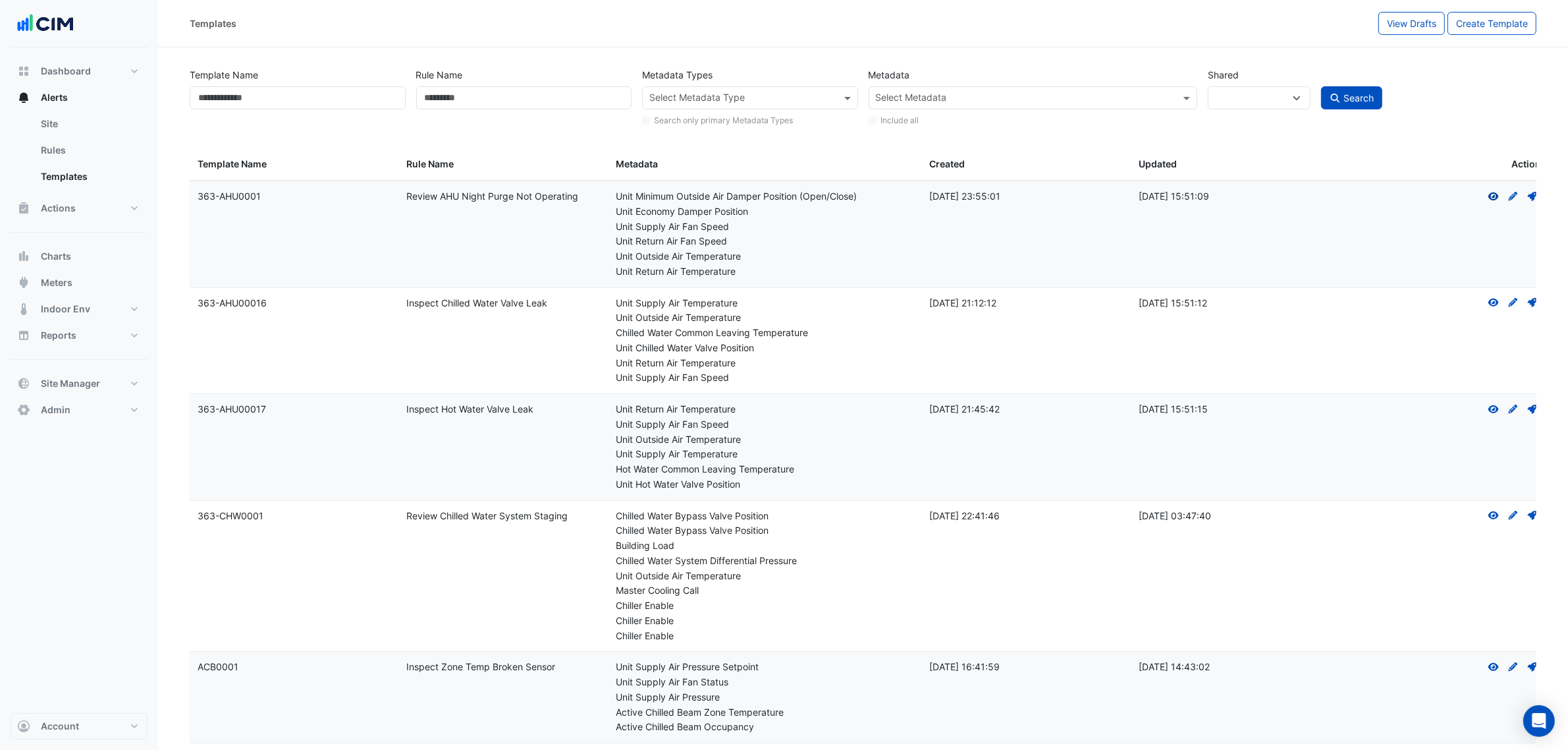
click at [1492, 198] on icon "View" at bounding box center [1494, 196] width 12 height 9
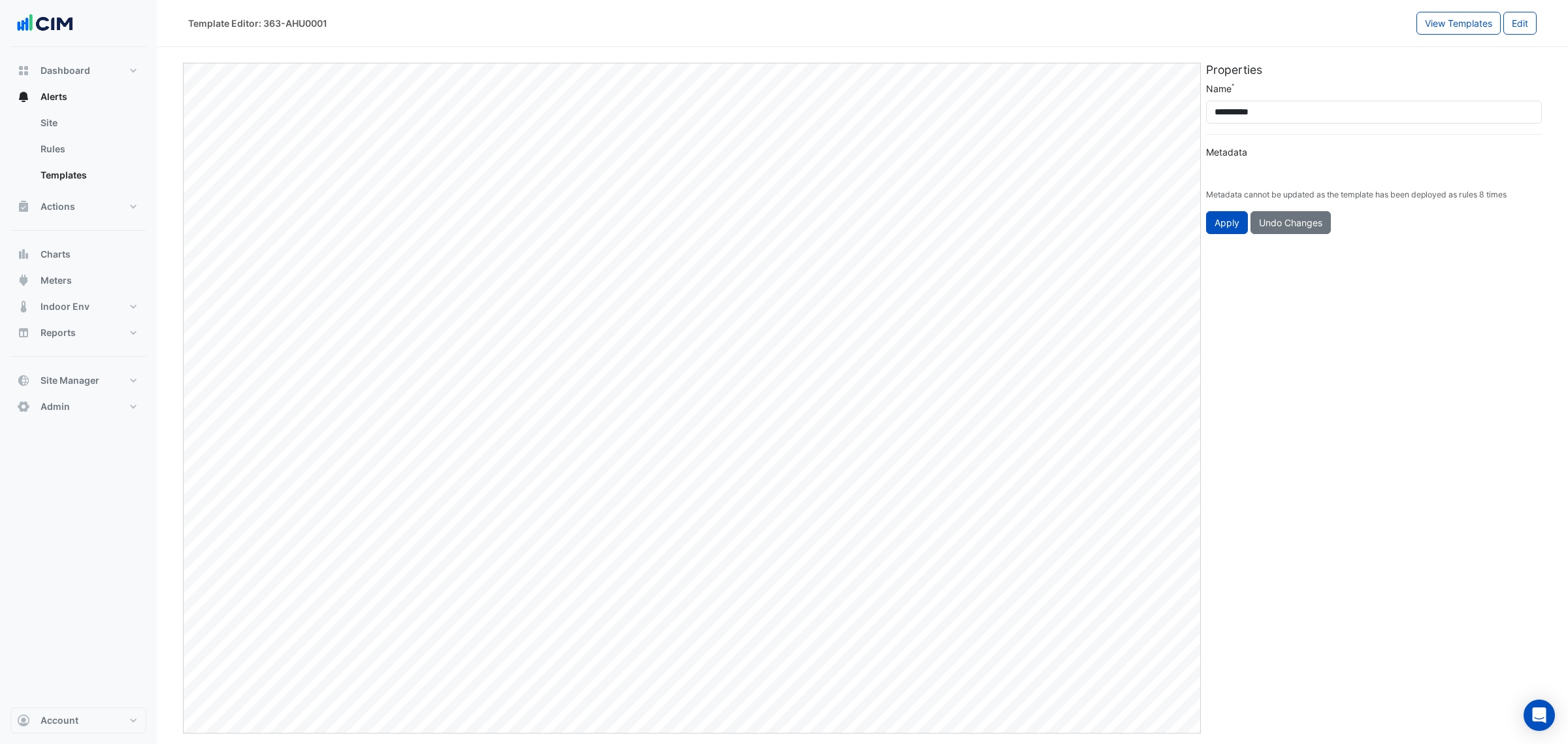
type input "**********"
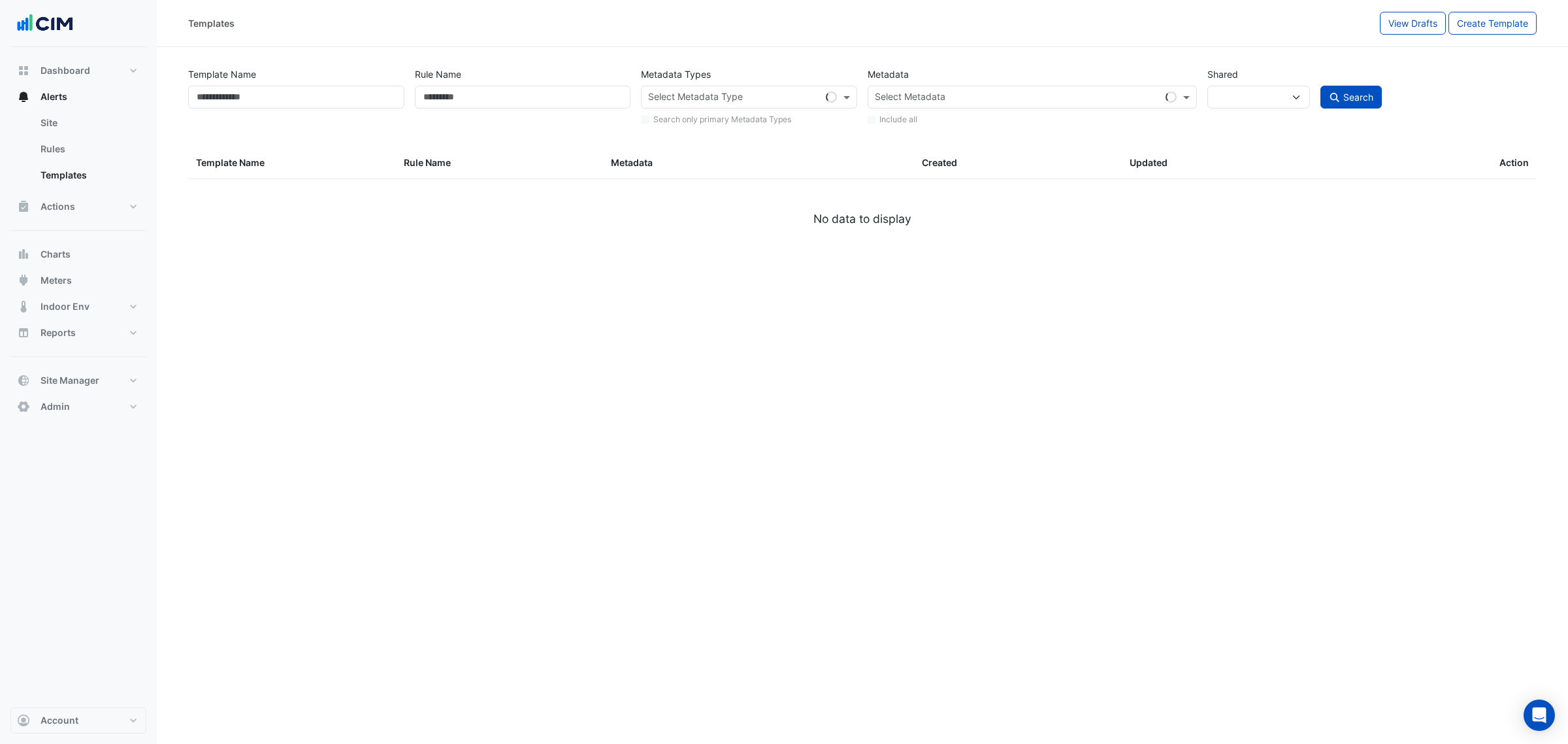
select select
select select "***"
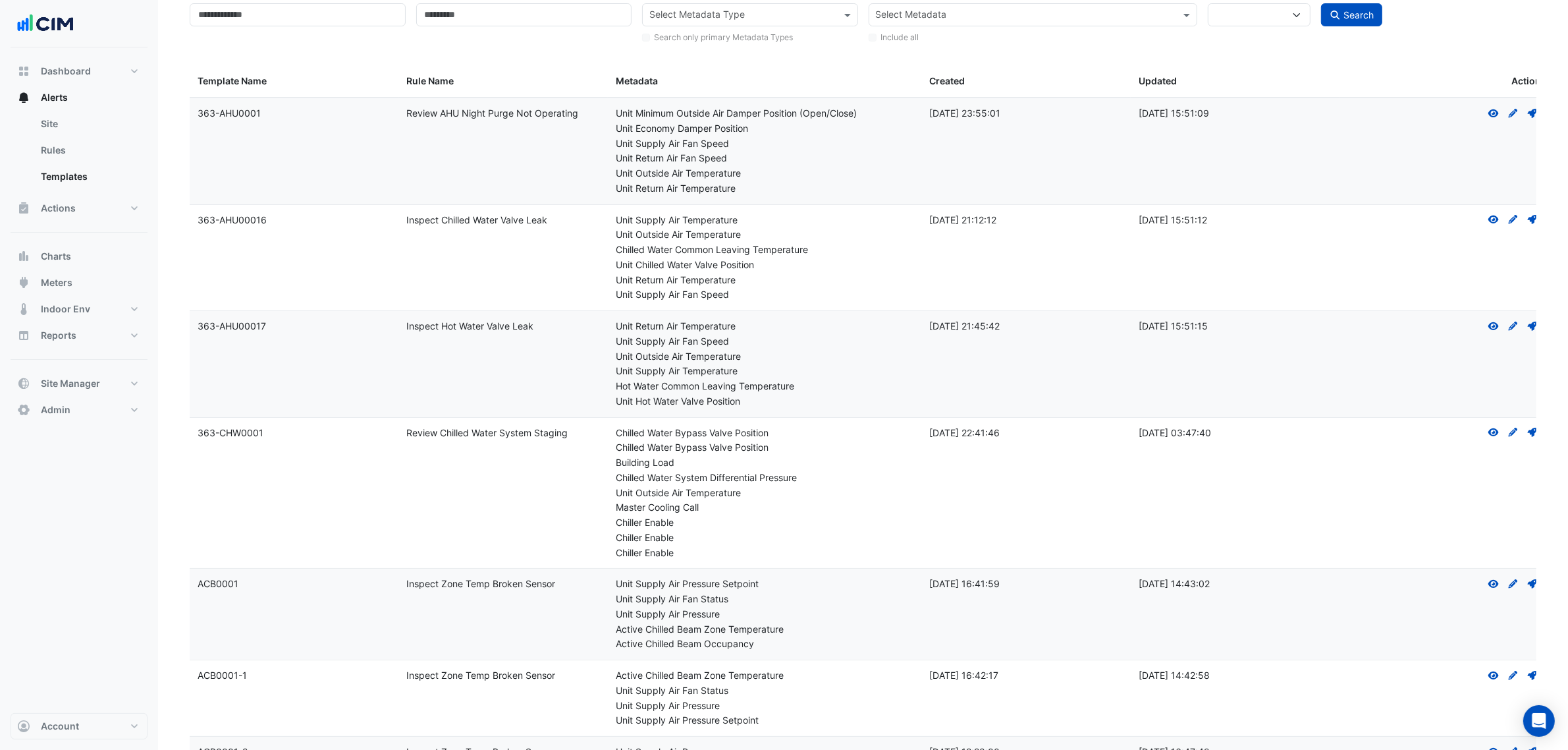
scroll to position [248, 0]
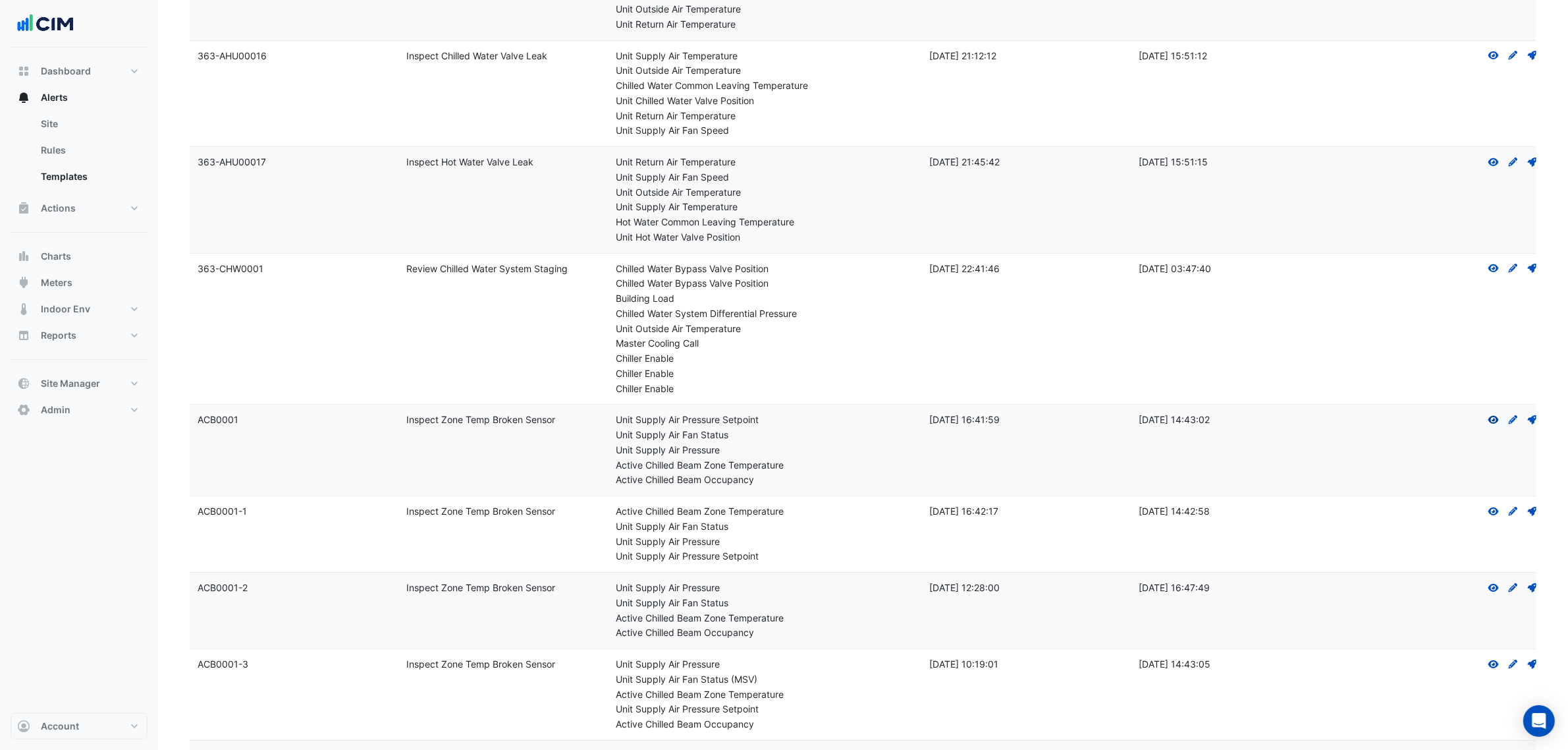
click at [1493, 416] on icon "View" at bounding box center [1494, 420] width 12 height 9
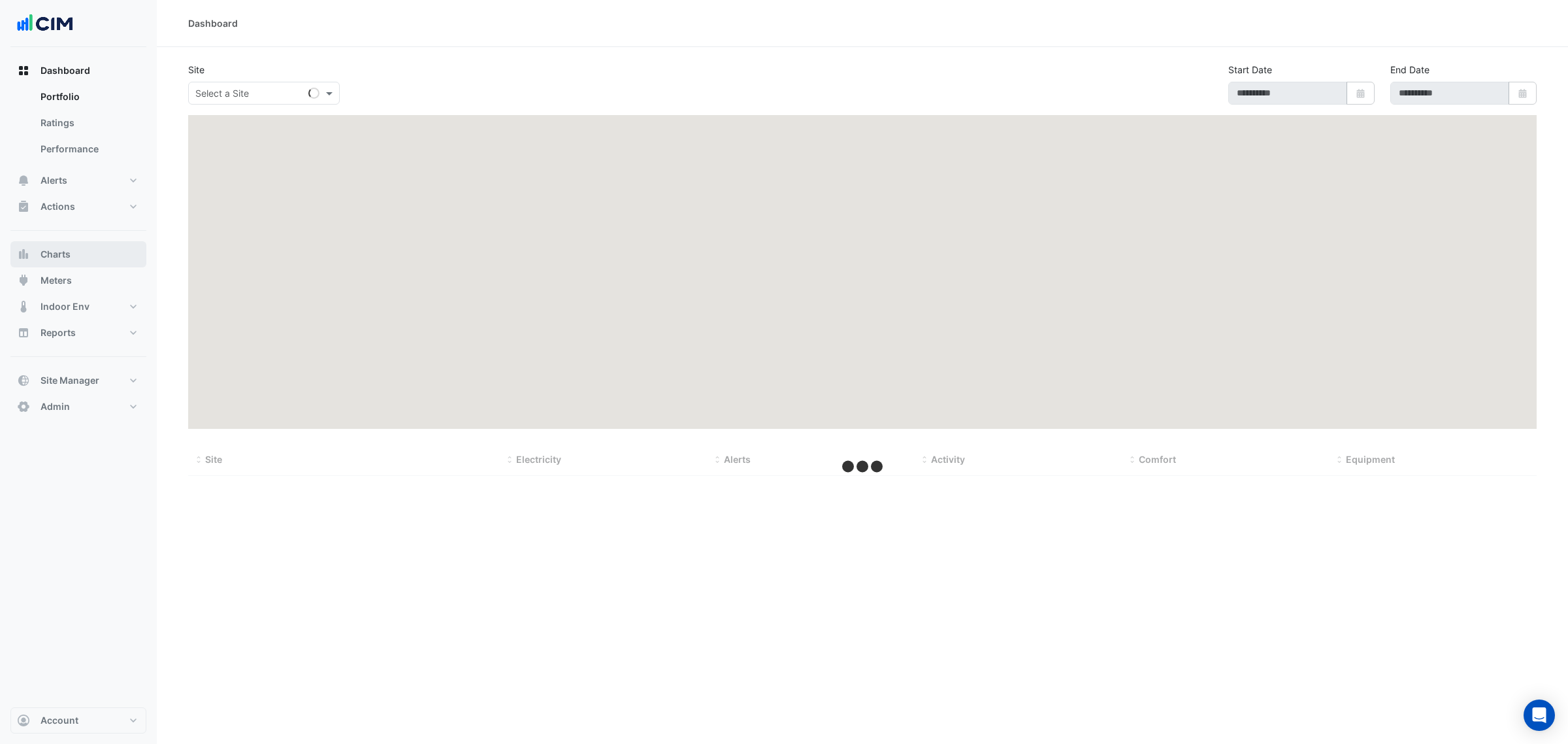
click at [70, 255] on span "Charts" at bounding box center [55, 254] width 30 height 13
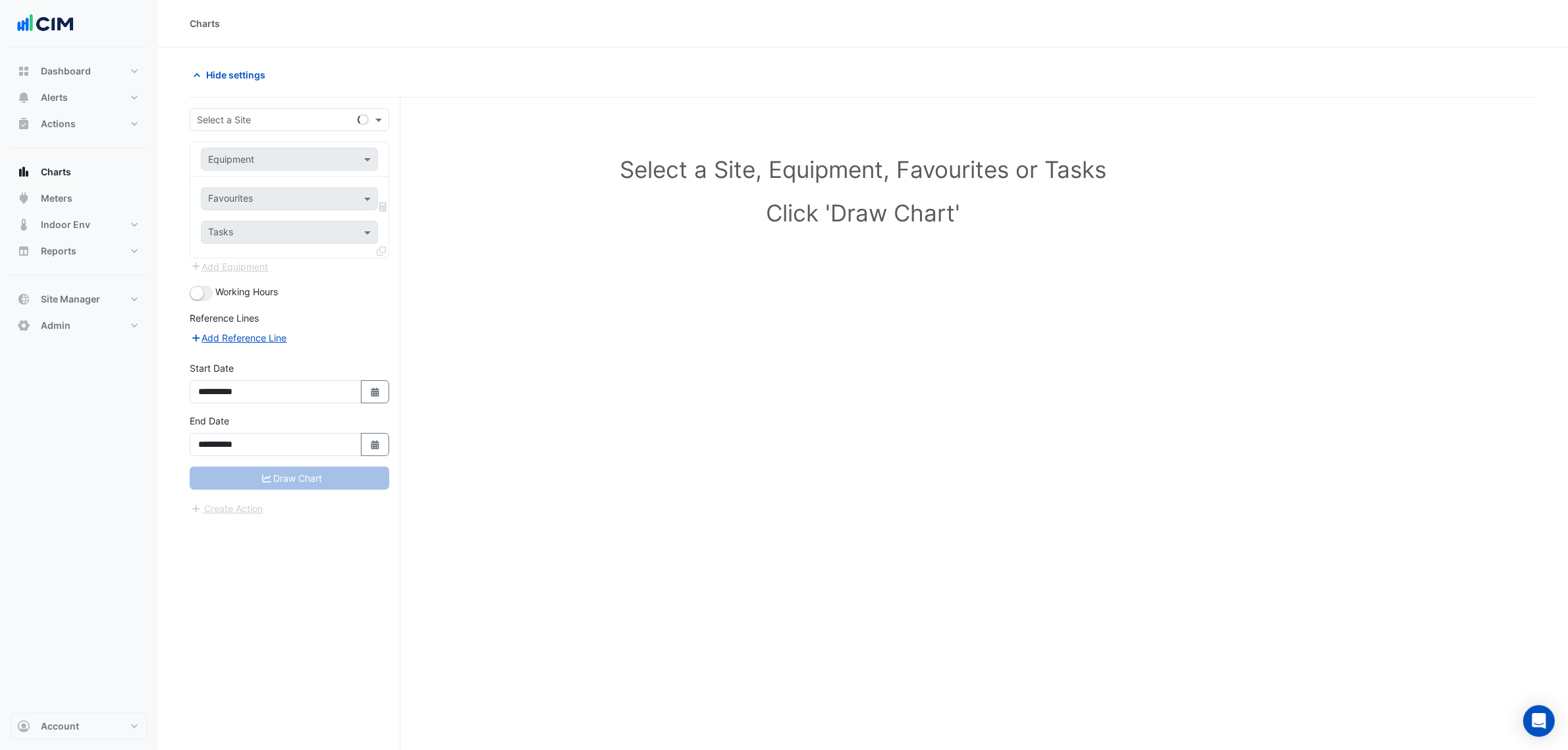
click at [236, 121] on input "text" at bounding box center [276, 120] width 159 height 14
type input "********"
type input "***"
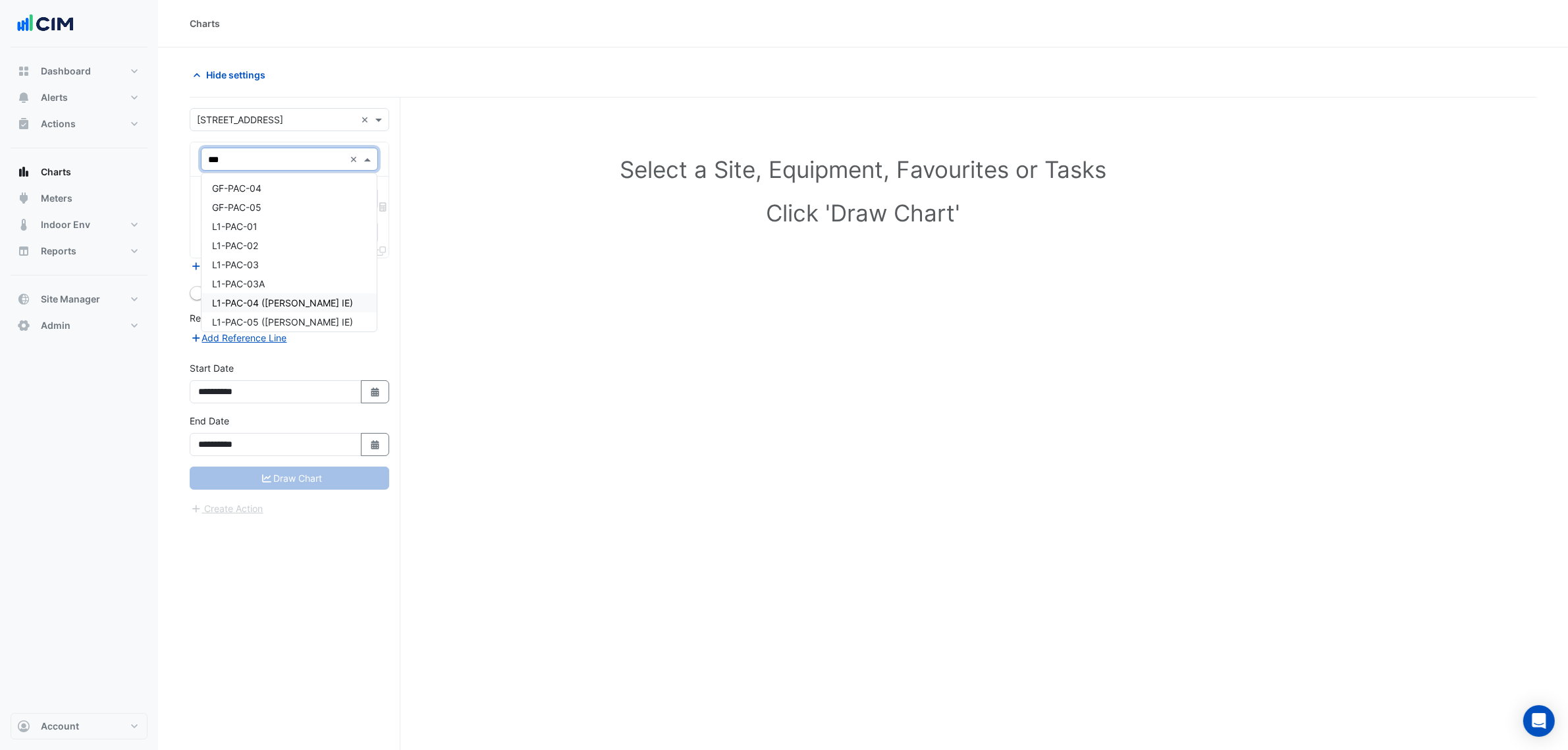
click at [235, 297] on span "L1-PAC-04 ([PERSON_NAME] IE)" at bounding box center [282, 303] width 141 height 11
click at [234, 206] on input "text" at bounding box center [274, 200] width 133 height 14
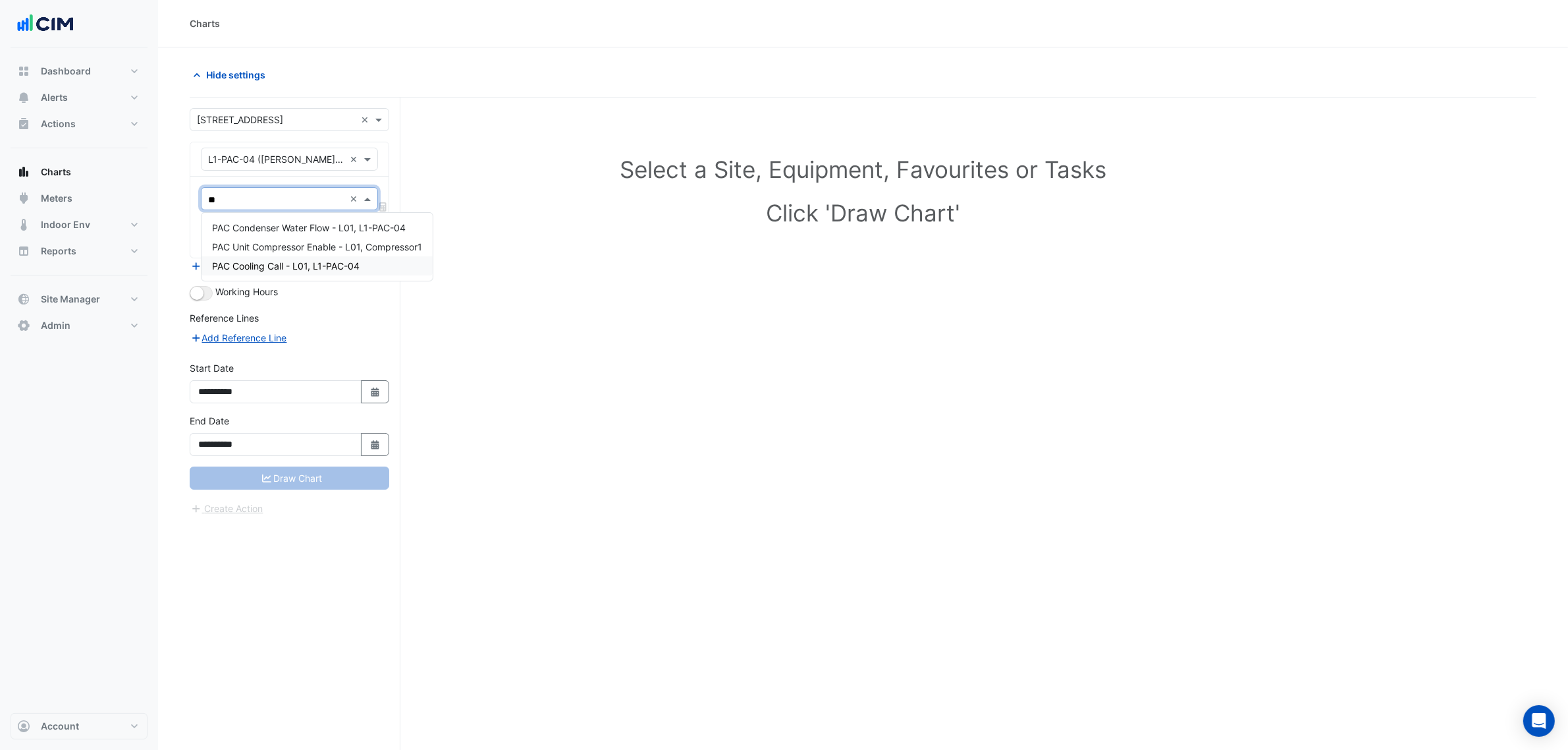
type input "*"
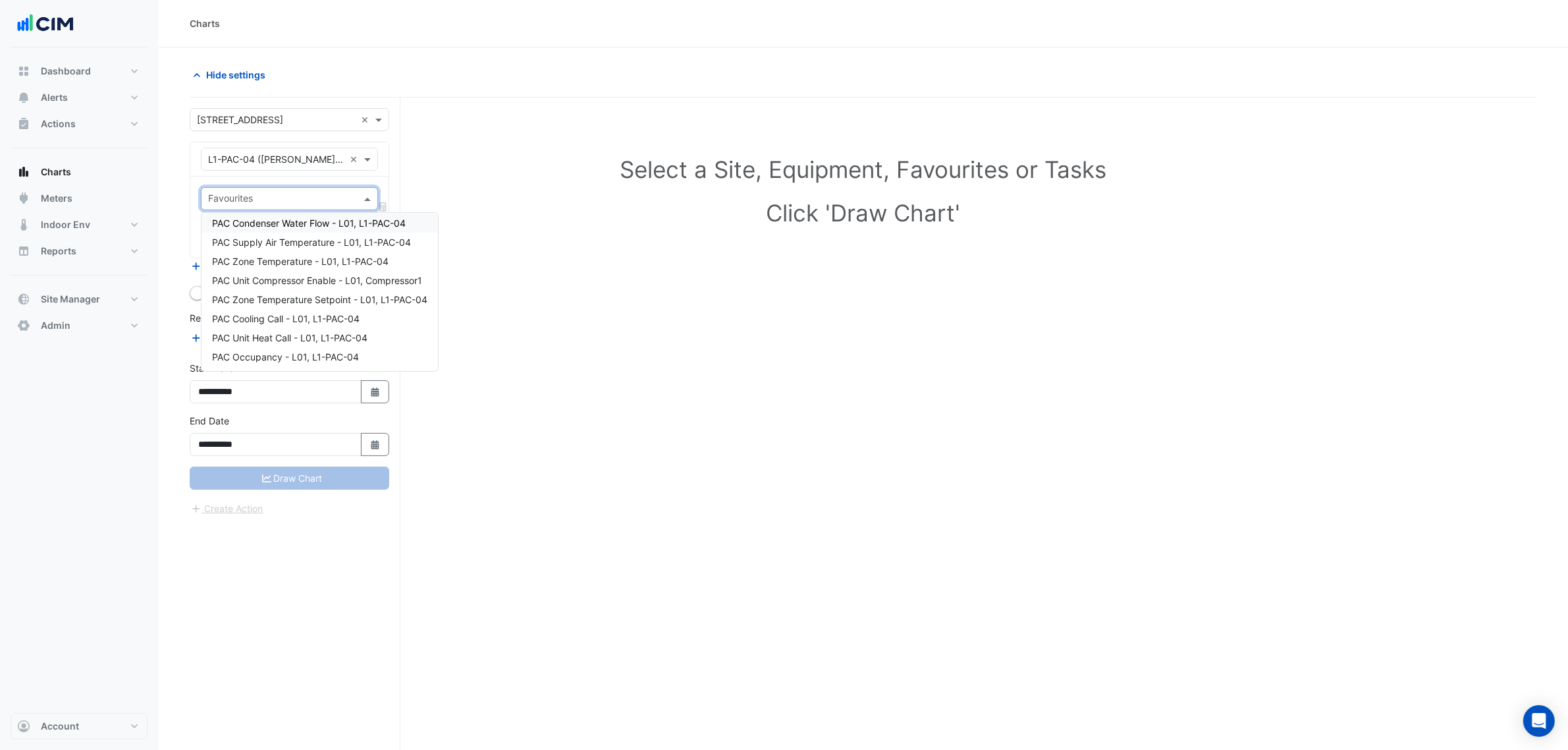
click at [290, 194] on input "text" at bounding box center [281, 200] width 148 height 14
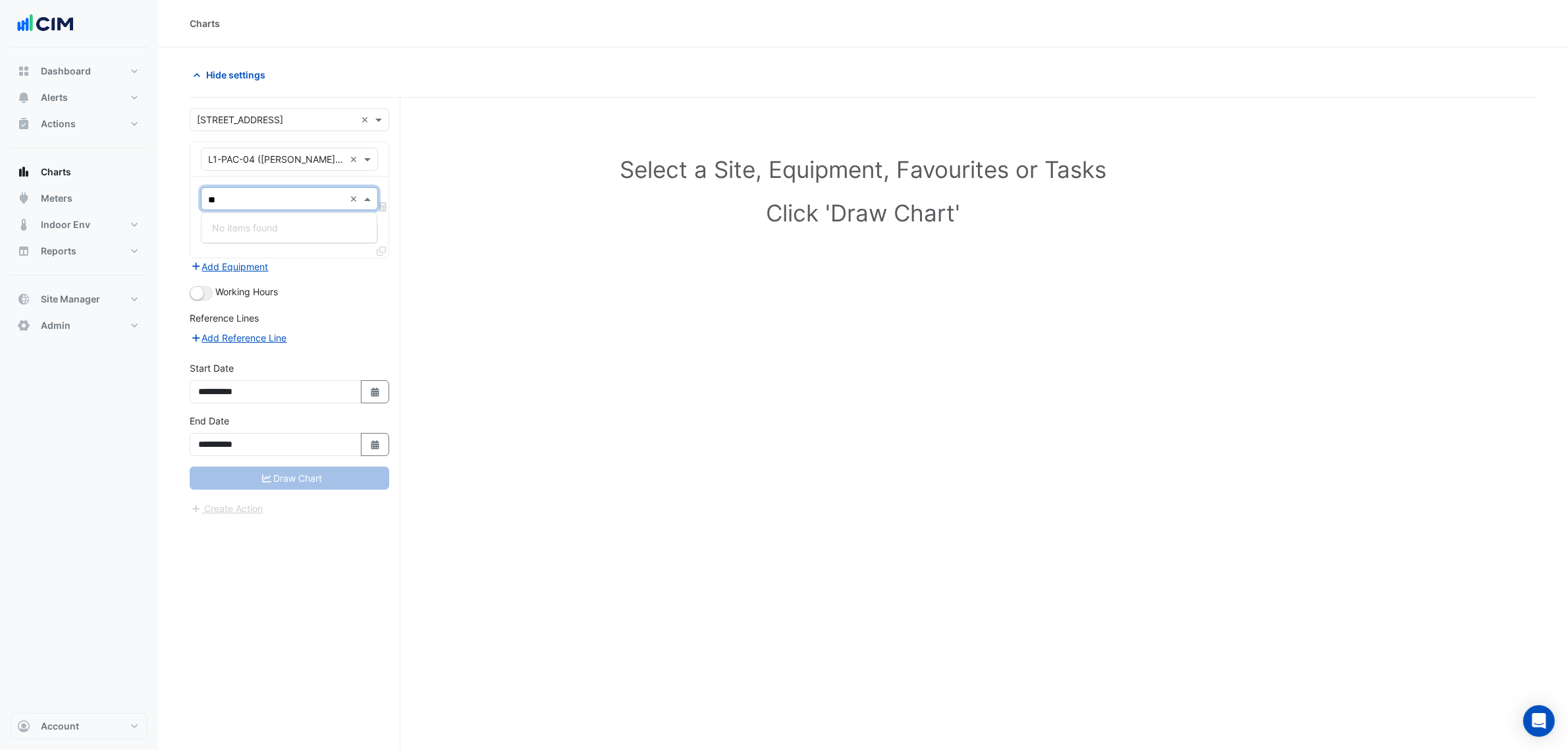
type input "*"
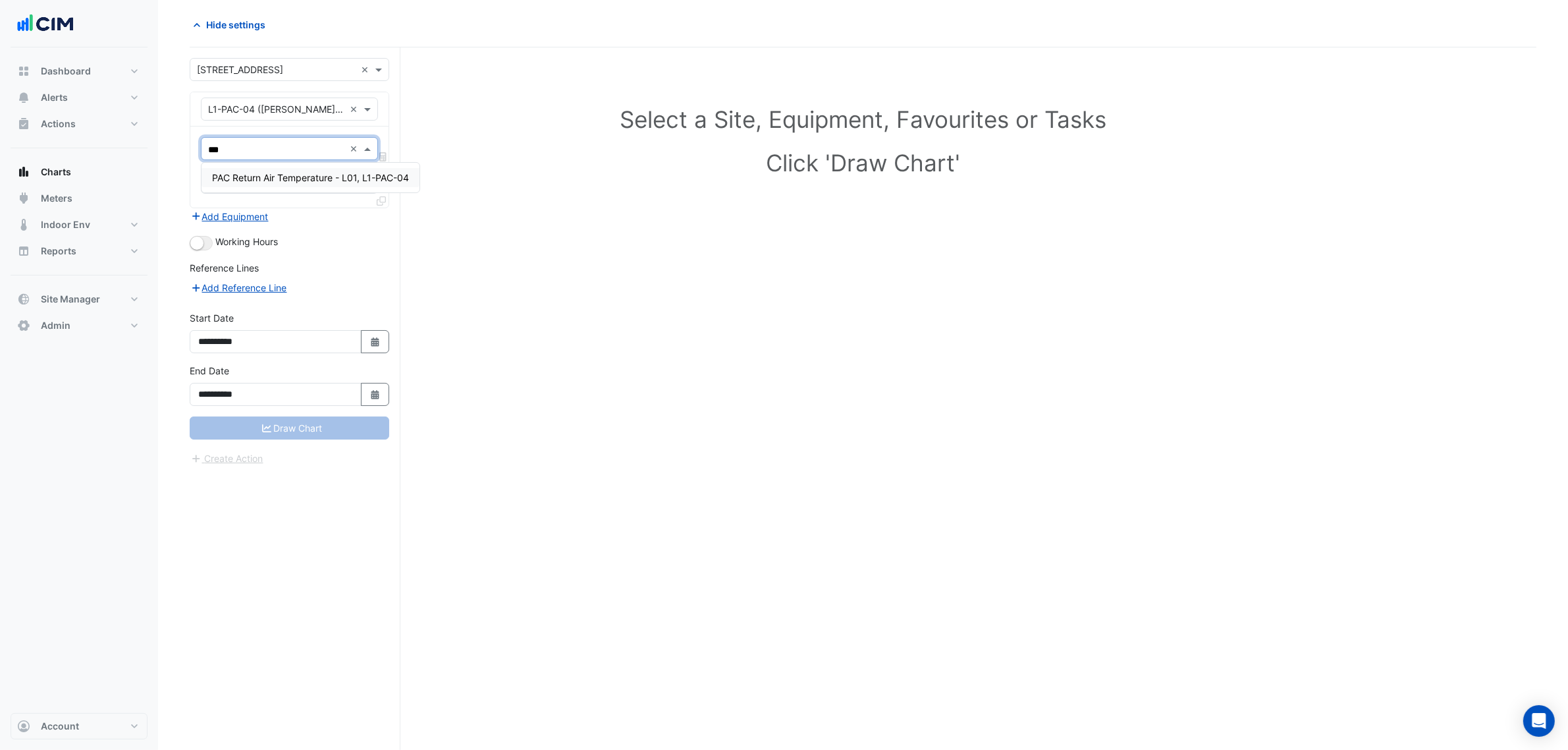
type input "***"
click at [400, 264] on div "**********" at bounding box center [295, 399] width 211 height 702
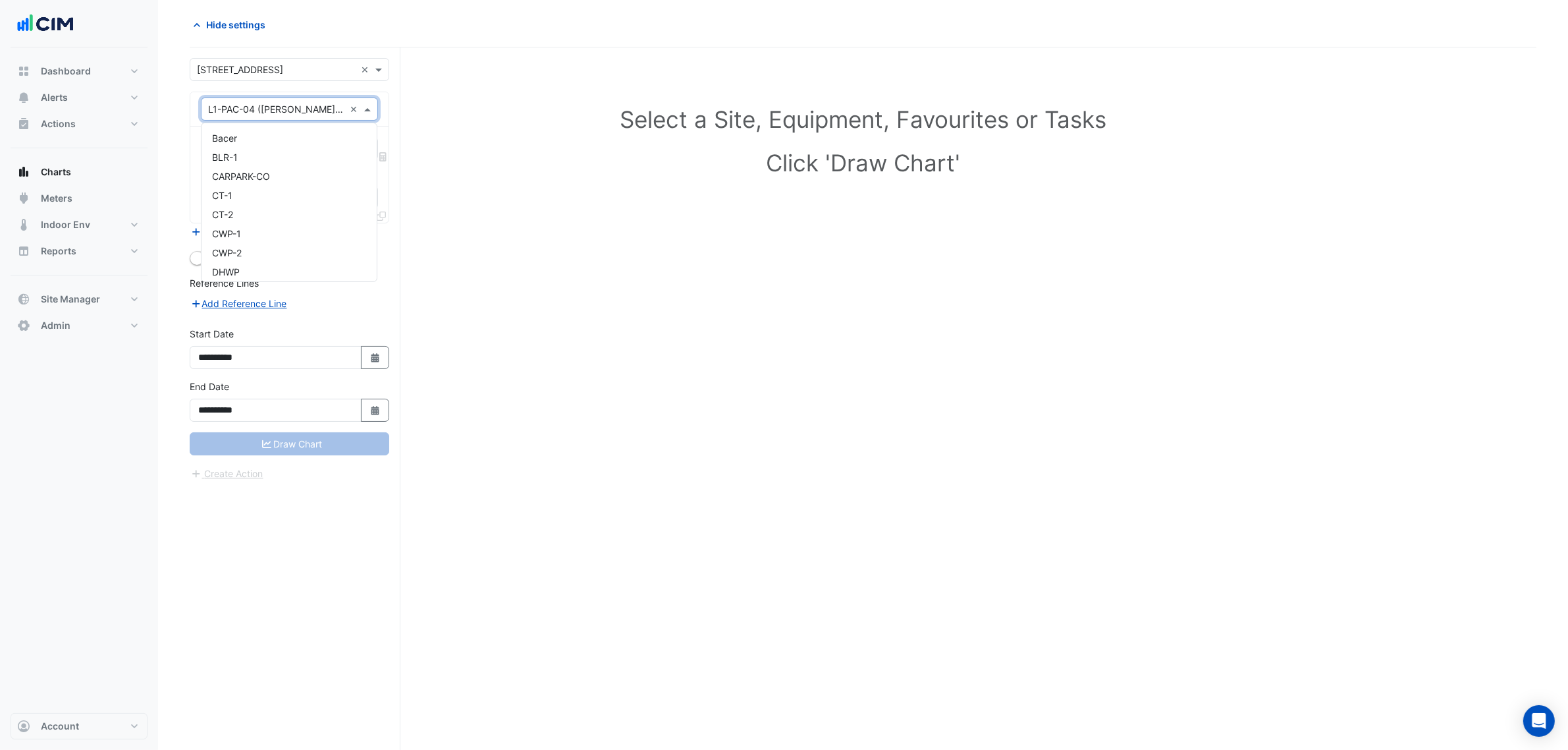
click at [263, 105] on input "text" at bounding box center [276, 109] width 137 height 14
click at [271, 93] on div "Equipment × L1-PAC-04 ([PERSON_NAME] IE) ×" at bounding box center [290, 109] width 198 height 34
click at [262, 146] on input "text" at bounding box center [281, 149] width 148 height 14
type input "*"
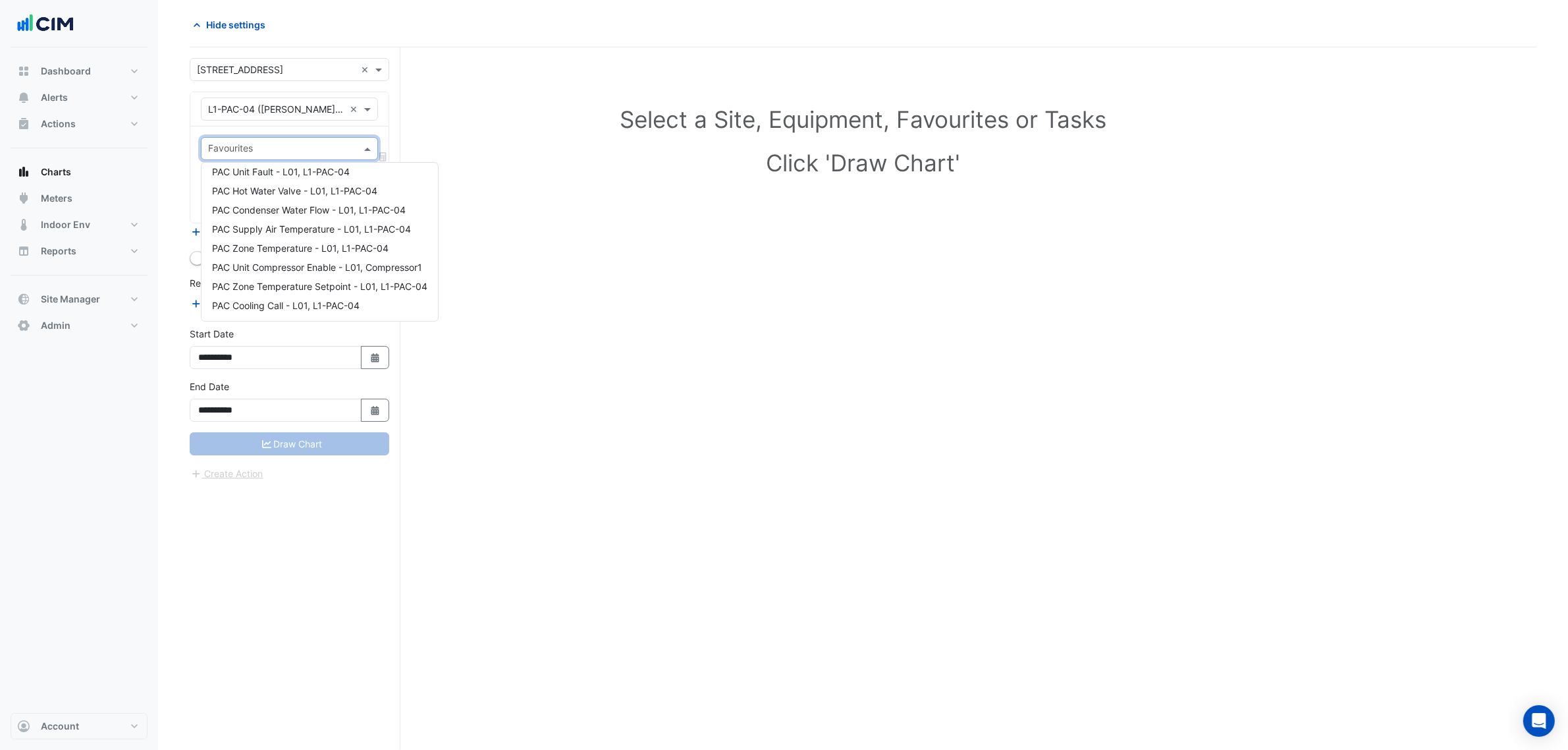
scroll to position [119, 0]
click at [175, 209] on section "**********" at bounding box center [862, 373] width 1410 height 753
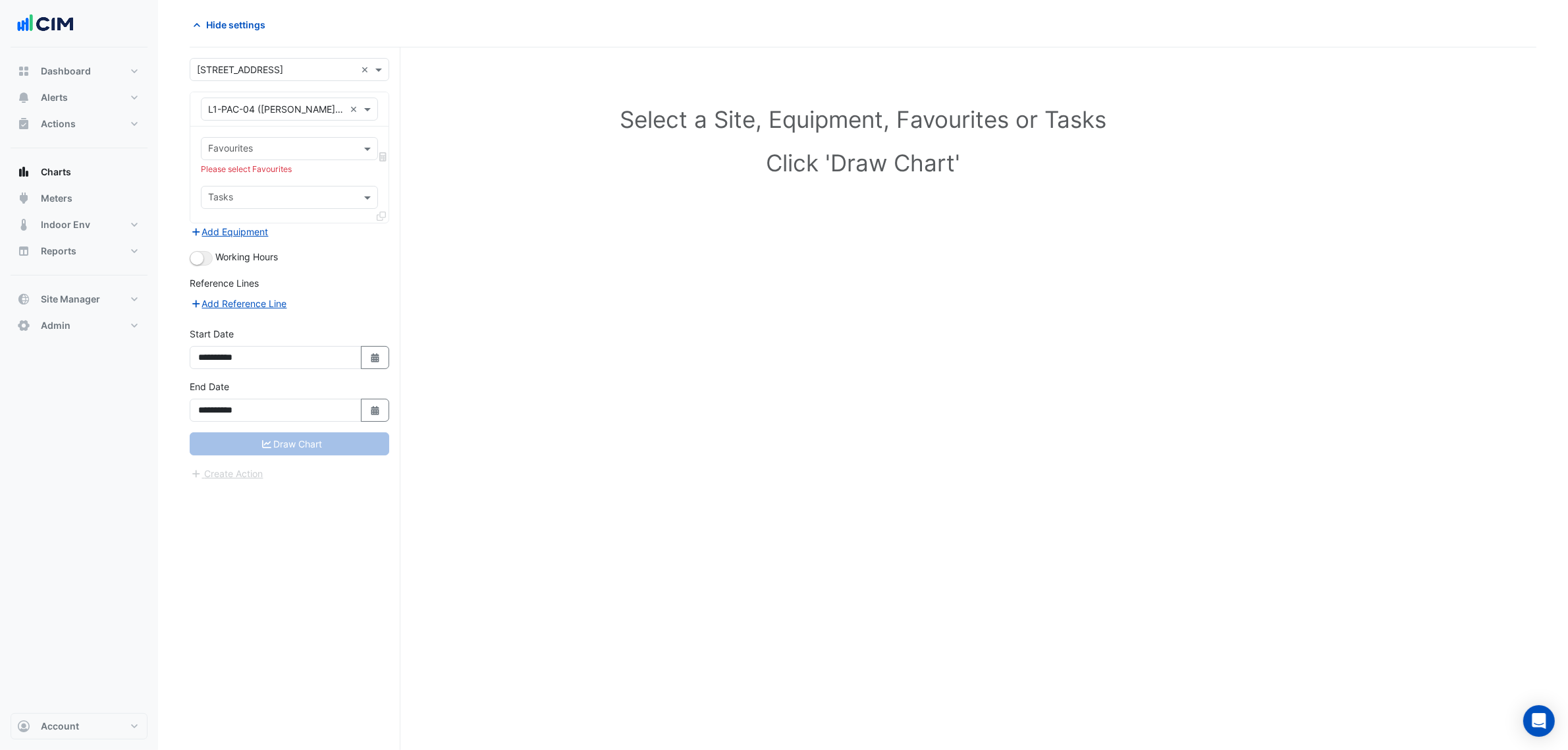
click at [231, 114] on input "text" at bounding box center [276, 109] width 137 height 14
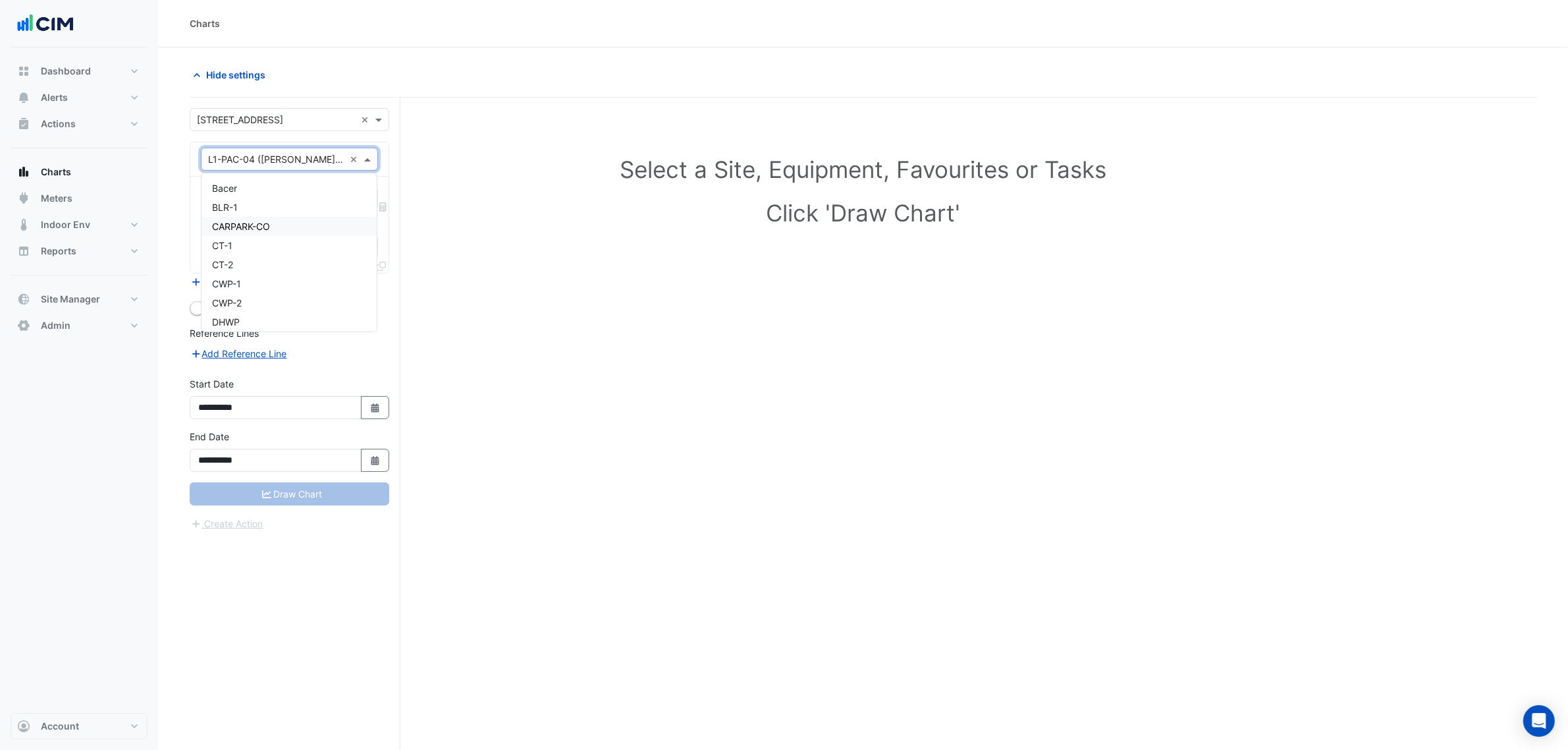
scroll to position [83, 0]
click at [242, 254] on div "EF-1" at bounding box center [289, 259] width 175 height 19
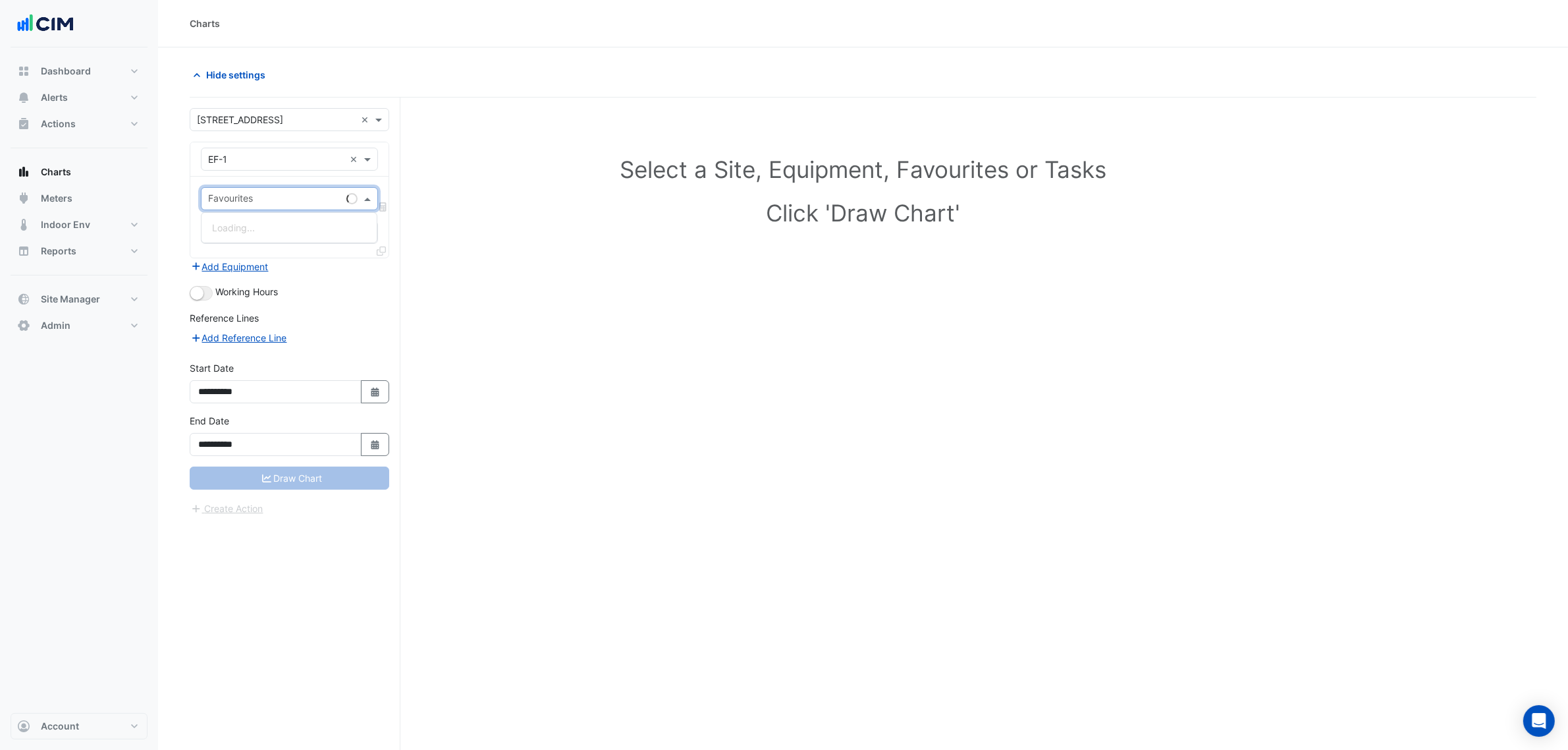
click at [242, 195] on input "text" at bounding box center [274, 200] width 133 height 14
click at [245, 228] on span "Exhaust Air Fan Status - CP, Car Park" at bounding box center [291, 227] width 160 height 11
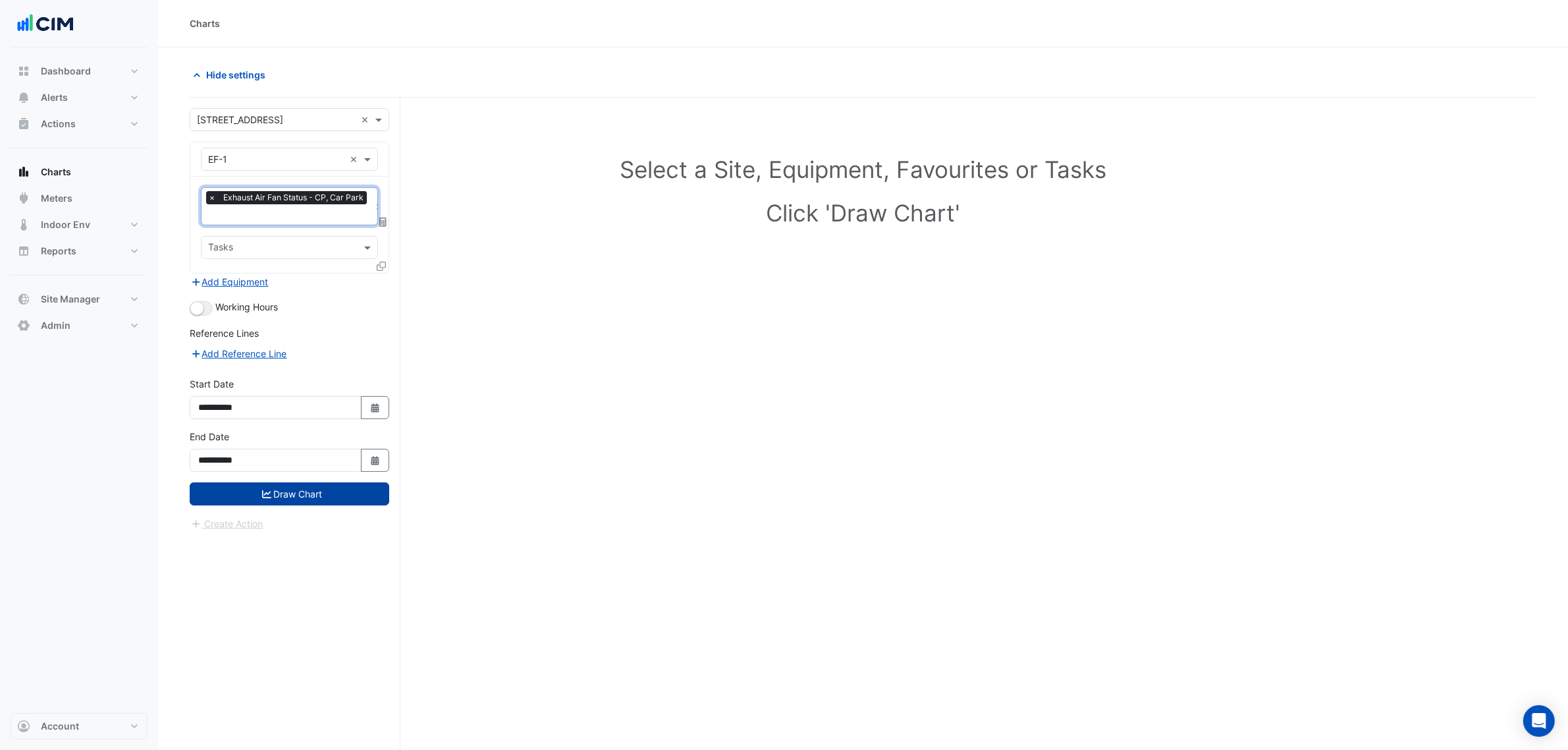
click at [294, 489] on button "Draw Chart" at bounding box center [290, 493] width 200 height 23
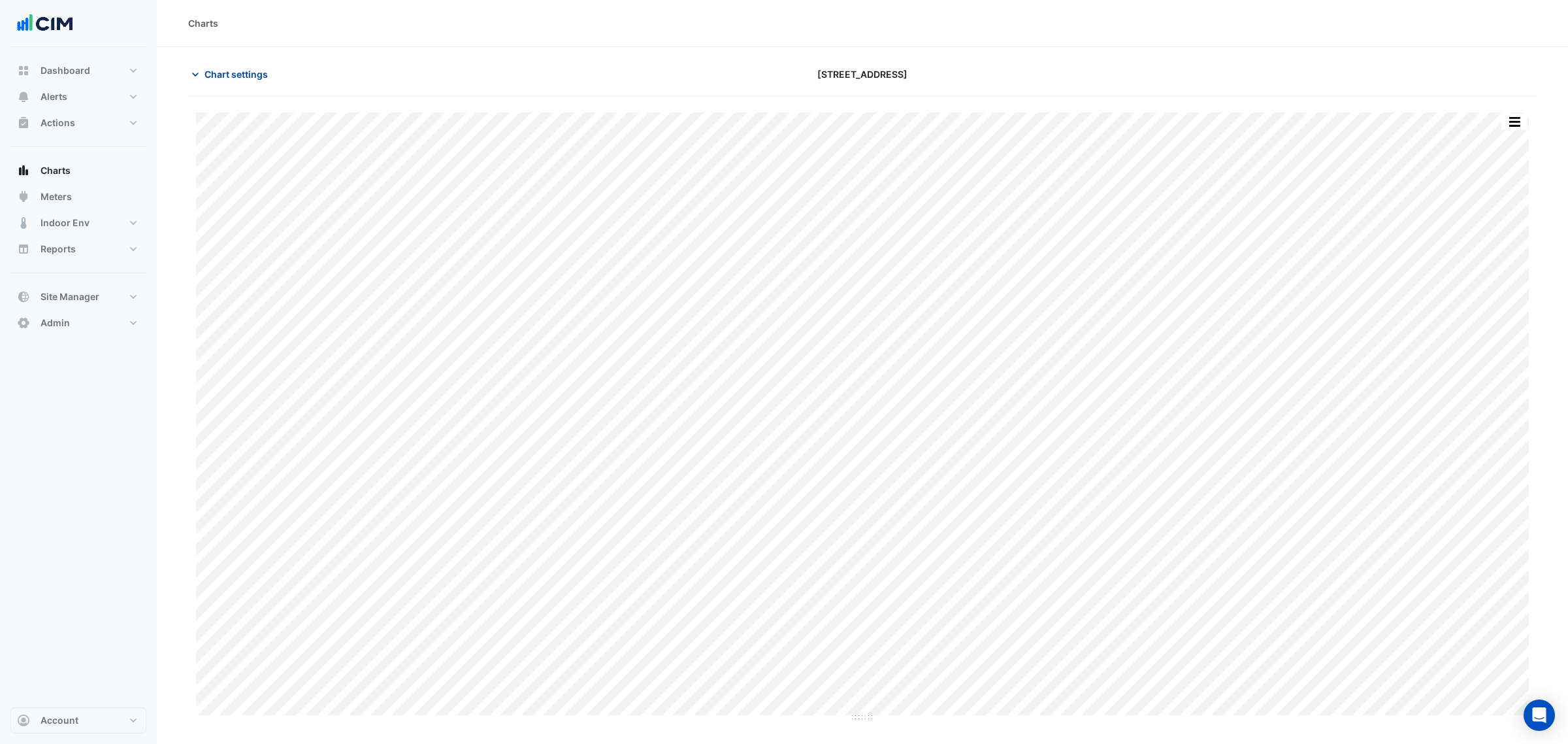
click at [250, 66] on button "Chart settings" at bounding box center [232, 74] width 88 height 23
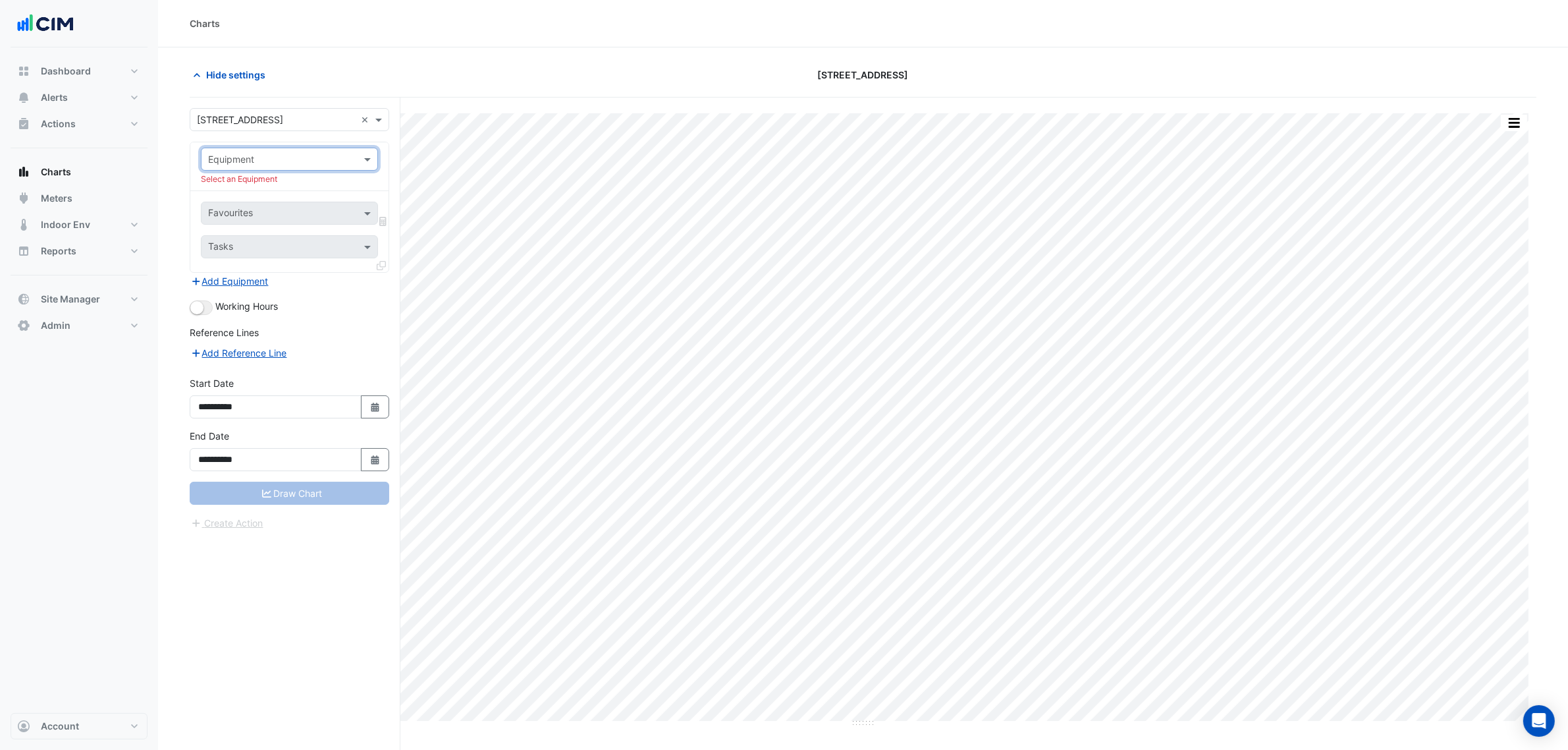
click at [321, 161] on input "text" at bounding box center [276, 160] width 137 height 14
click at [275, 228] on div "L4-PAC-04" at bounding box center [289, 224] width 175 height 19
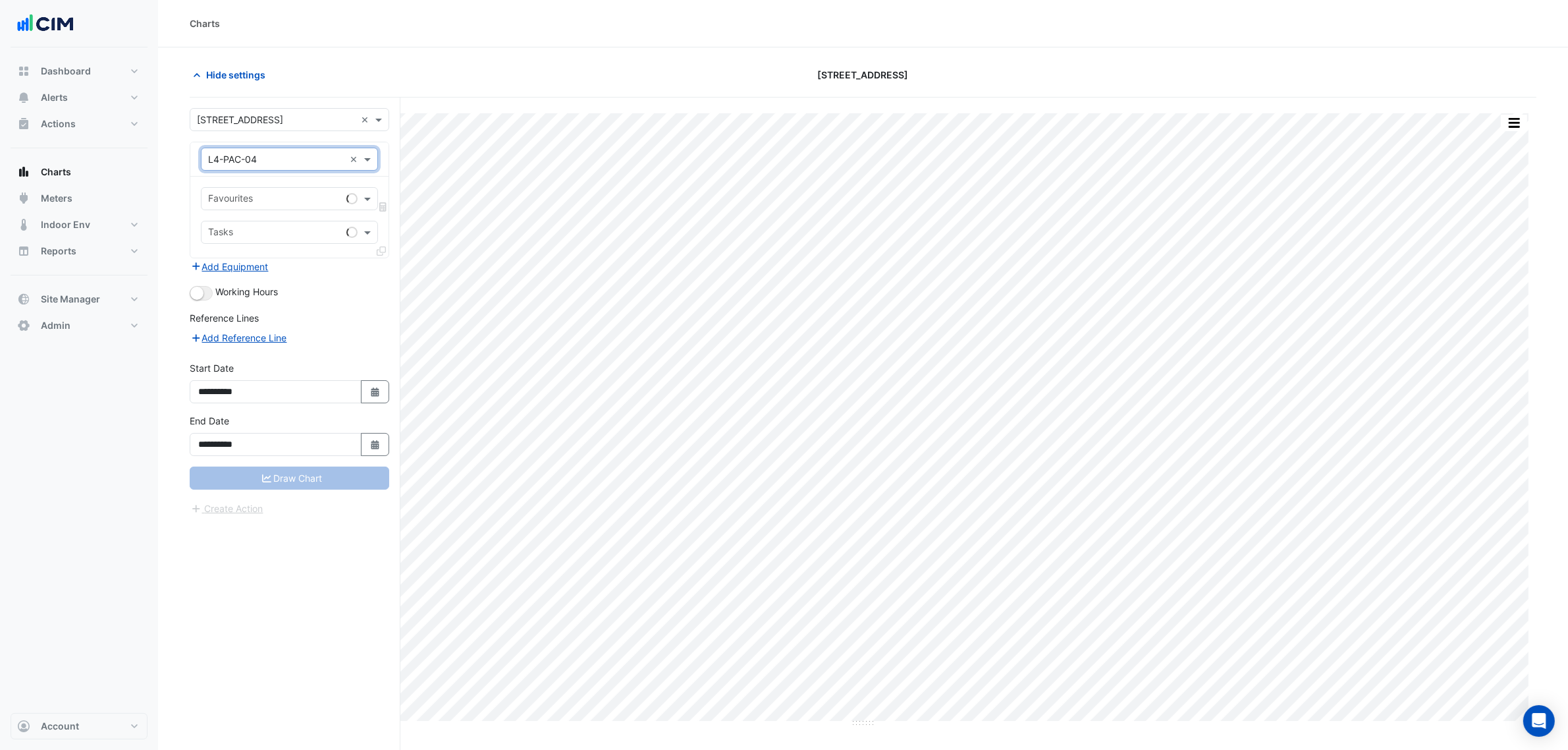
click at [269, 201] on input "text" at bounding box center [274, 200] width 133 height 14
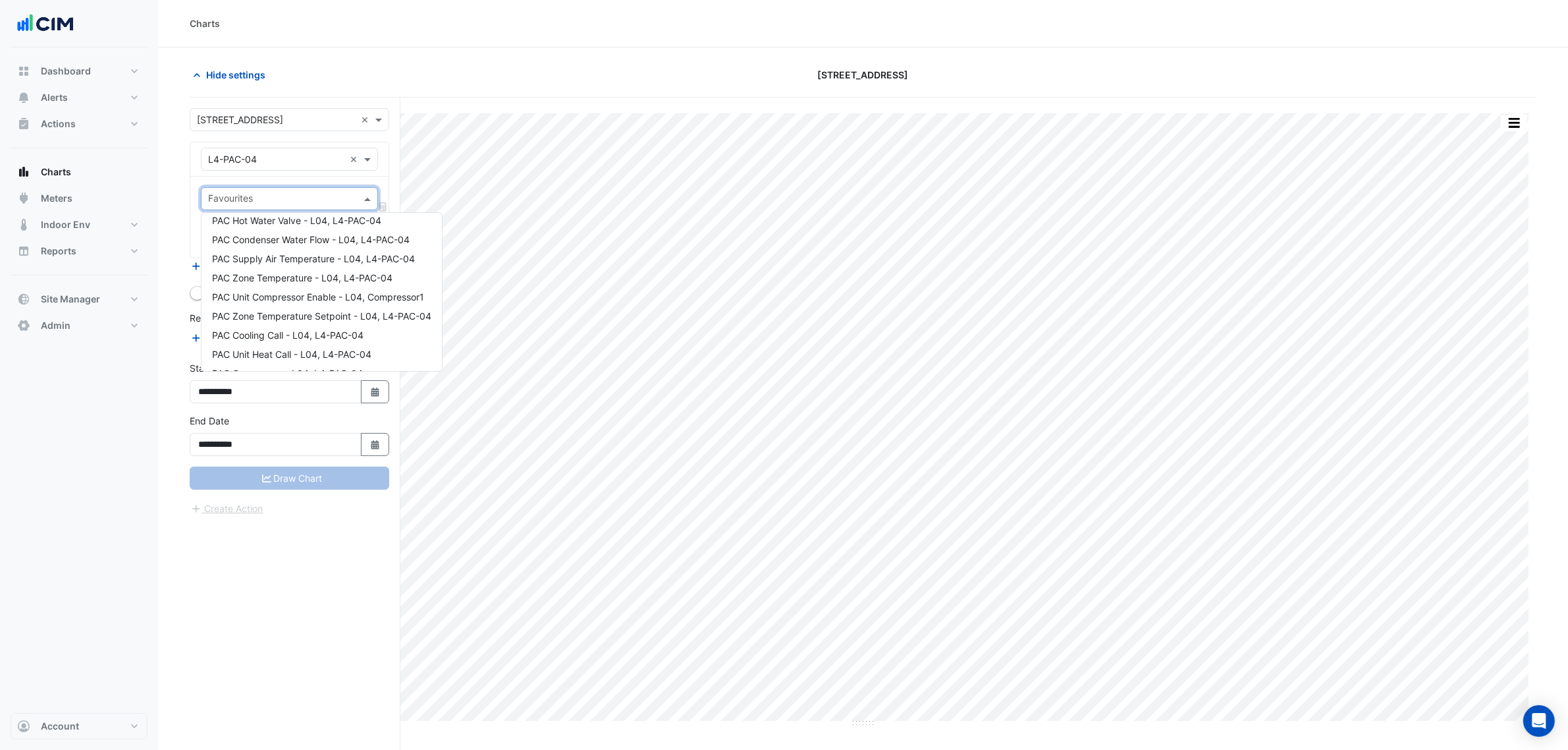
scroll to position [119, 0]
click at [47, 86] on button "Alerts" at bounding box center [78, 97] width 137 height 27
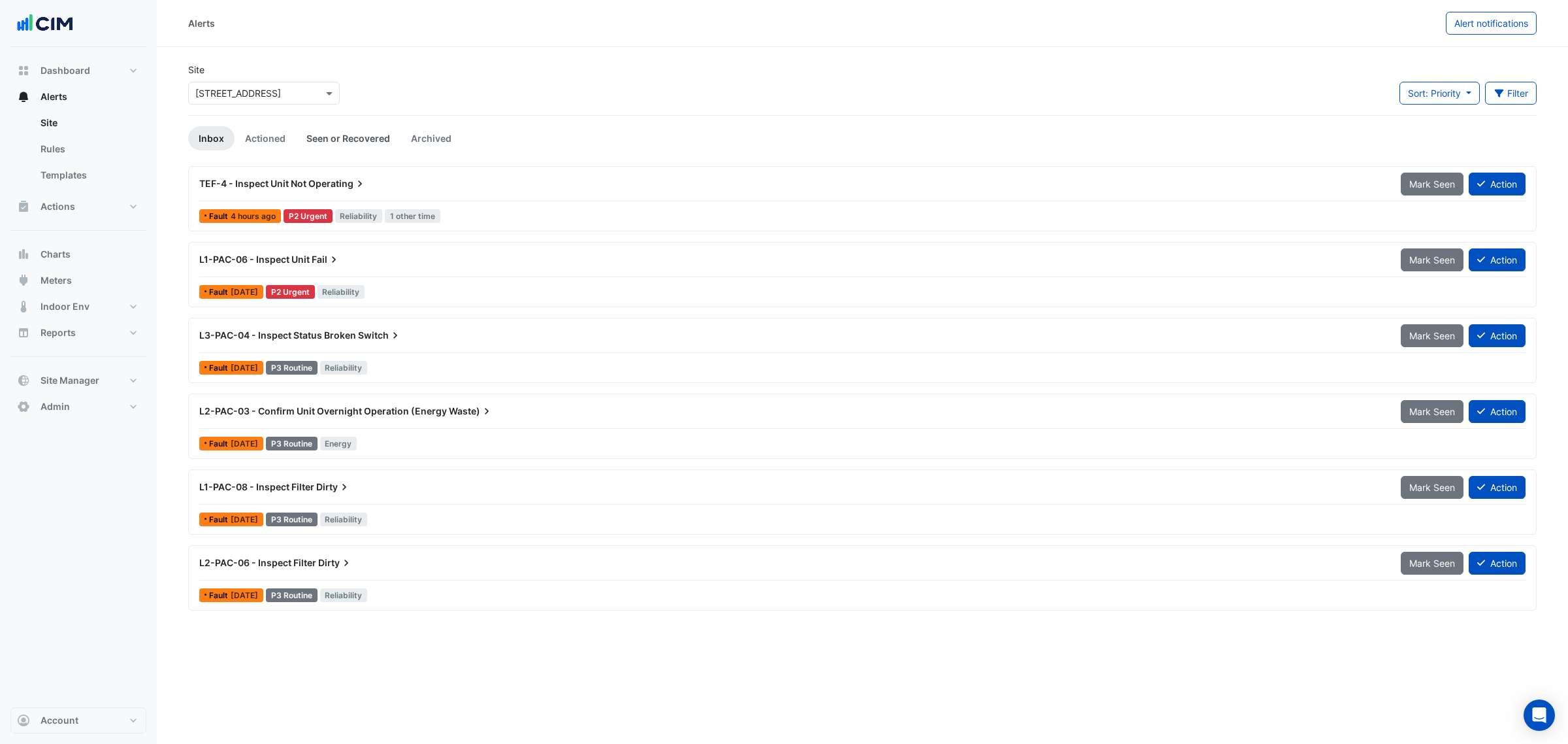
click at [348, 142] on link "Seen or Recovered" at bounding box center [348, 138] width 105 height 25
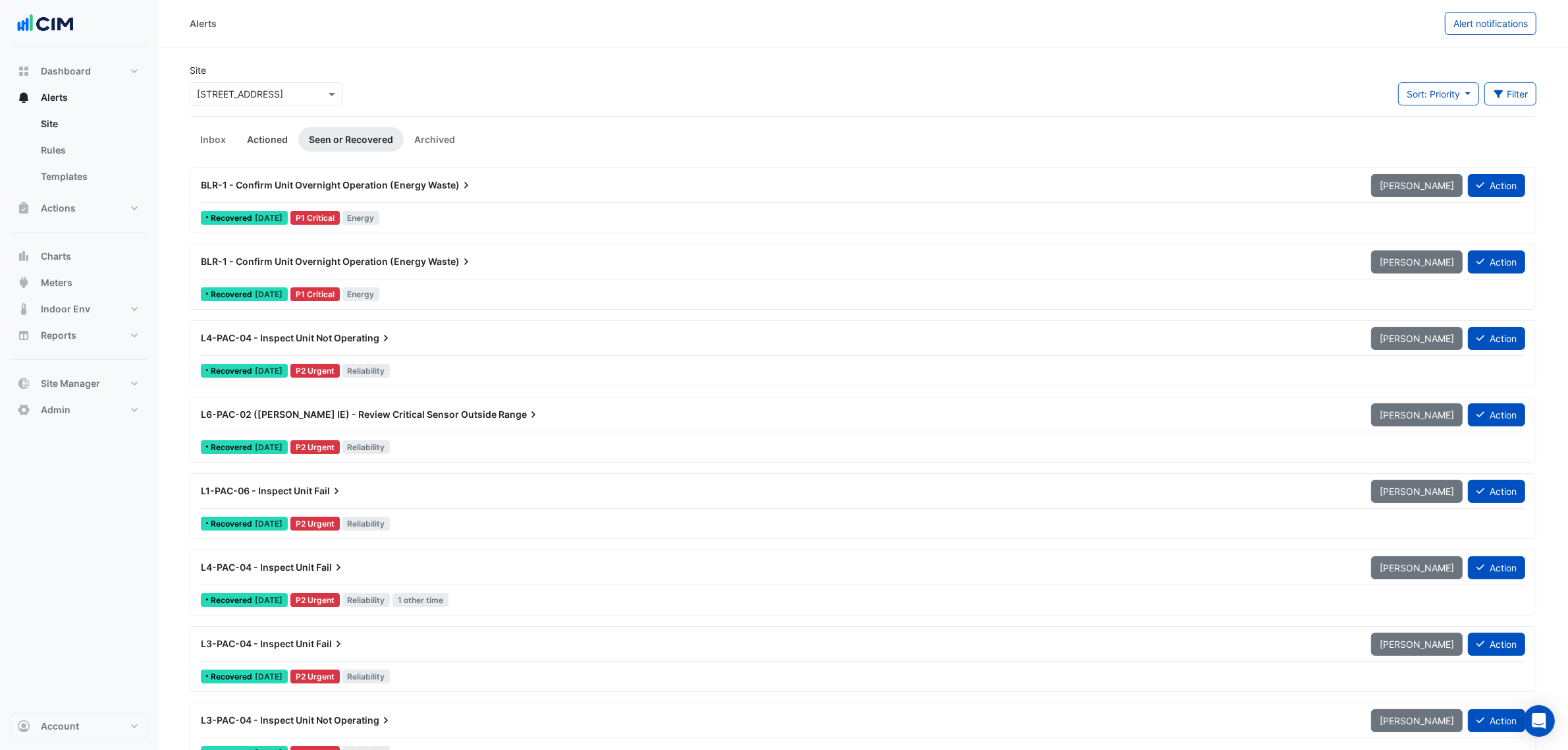
click at [271, 151] on link "Actioned" at bounding box center [268, 139] width 62 height 25
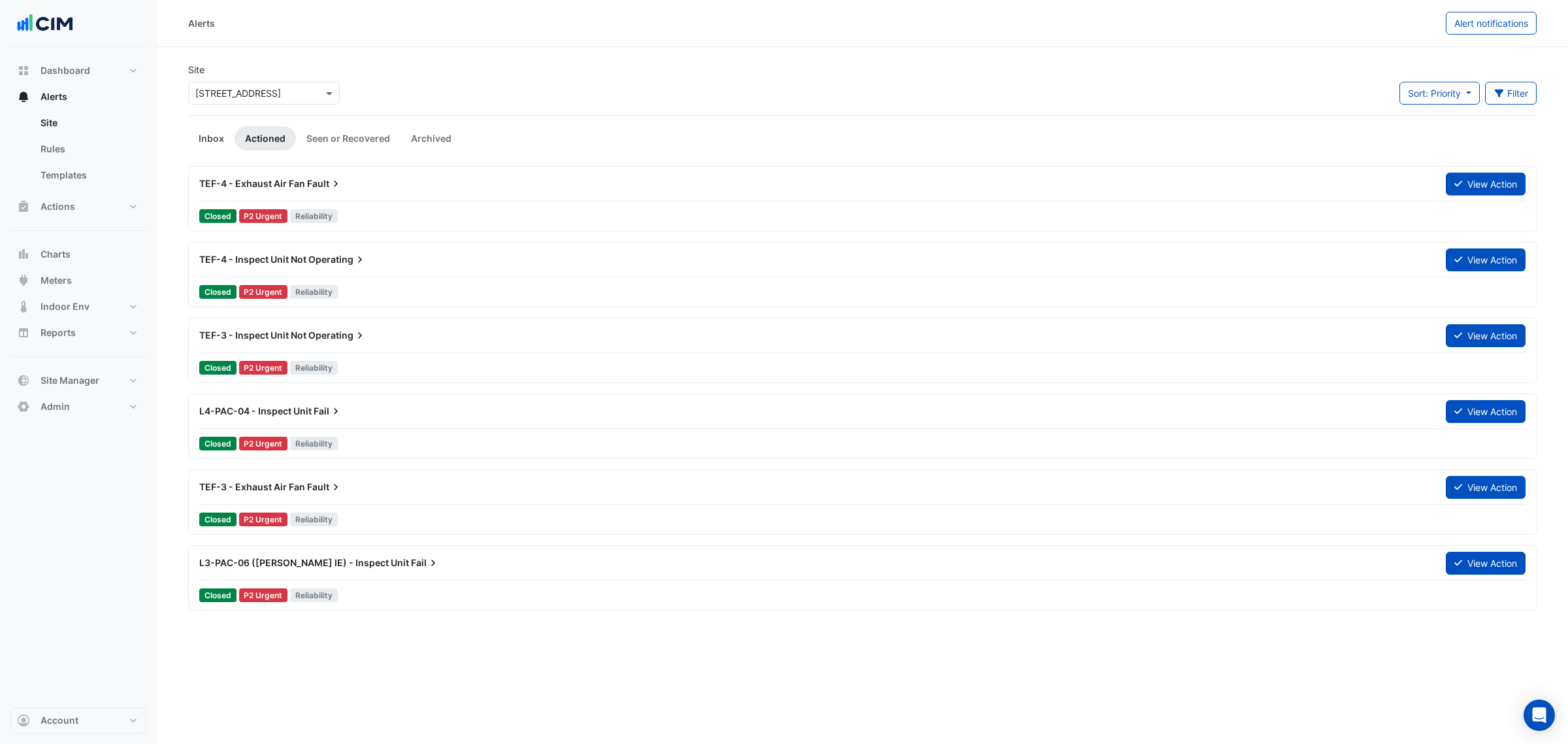
click at [222, 136] on link "Inbox" at bounding box center [211, 138] width 46 height 25
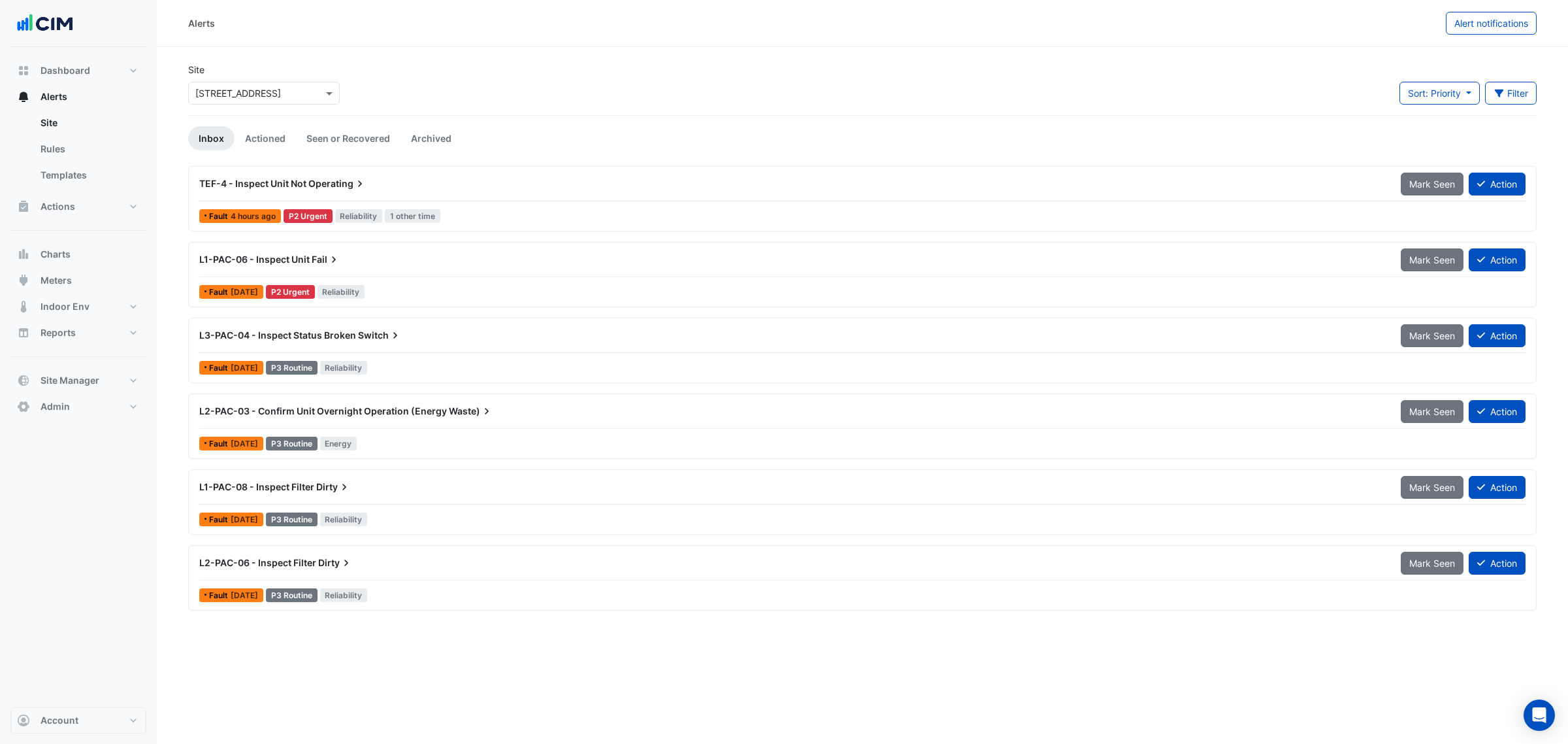
click at [412, 575] on div "L2-PAC-06 - Inspect Filter Dirty" at bounding box center [793, 563] width 1202 height 24
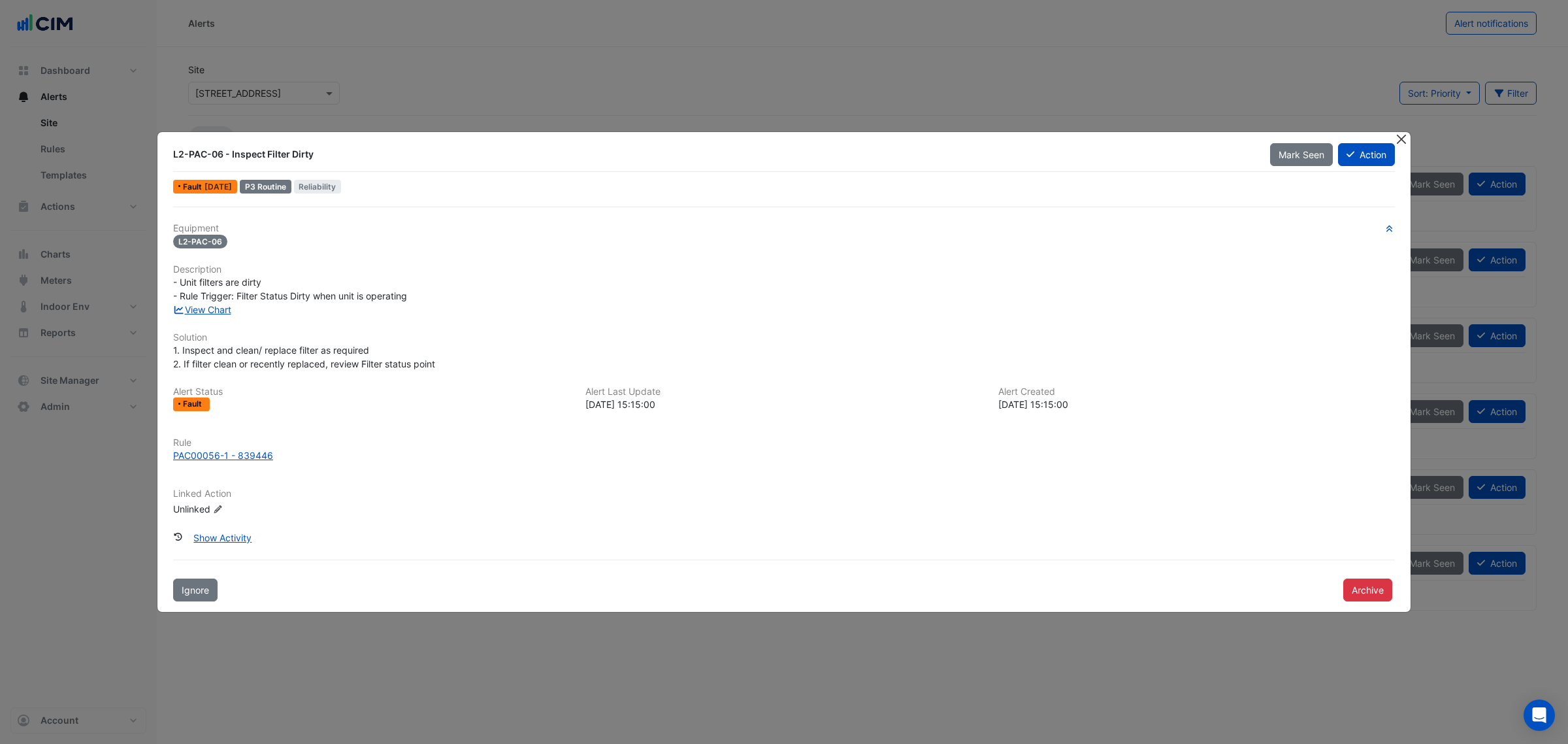
click at [1399, 139] on button "Close" at bounding box center [1401, 138] width 14 height 14
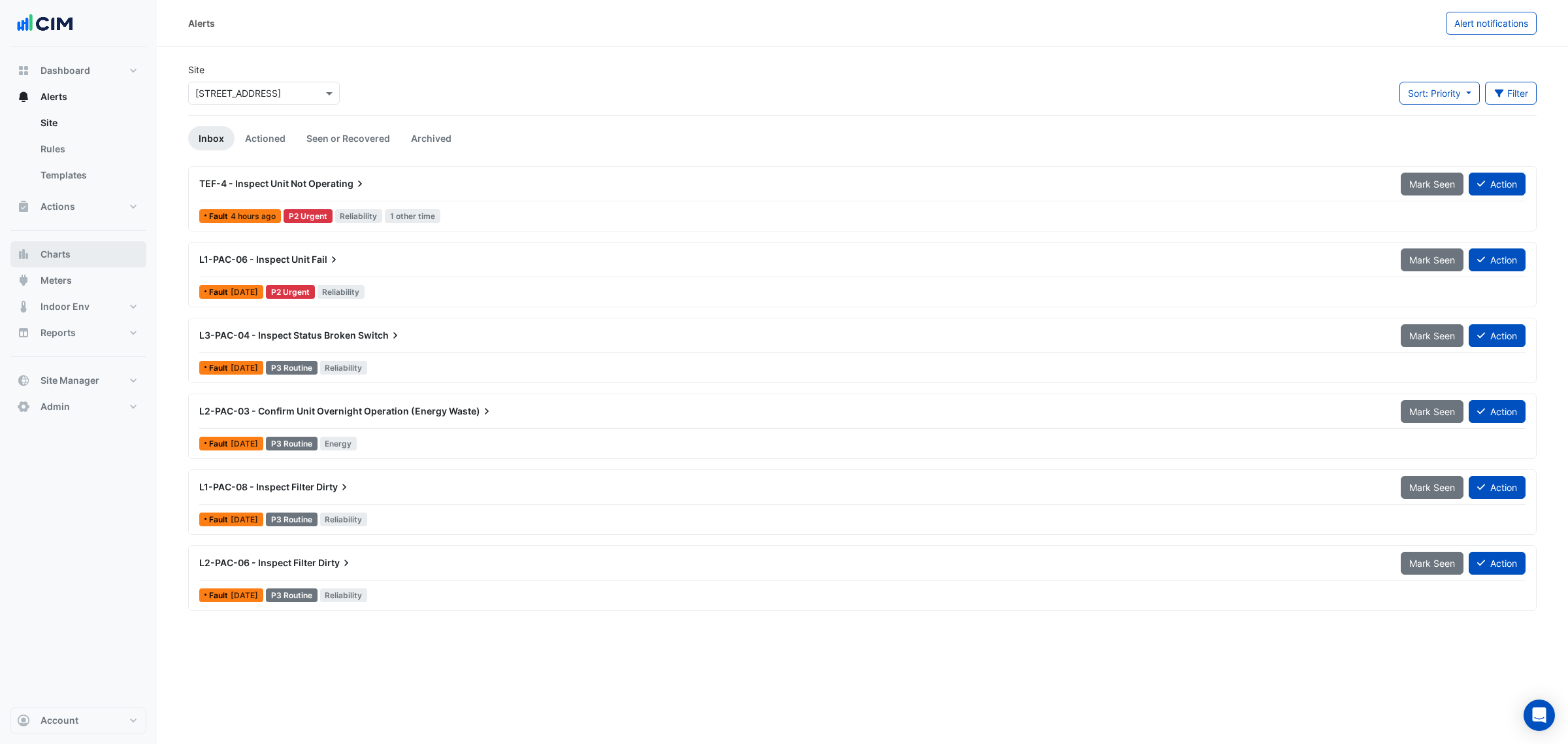
click at [83, 256] on button "Charts" at bounding box center [77, 254] width 135 height 26
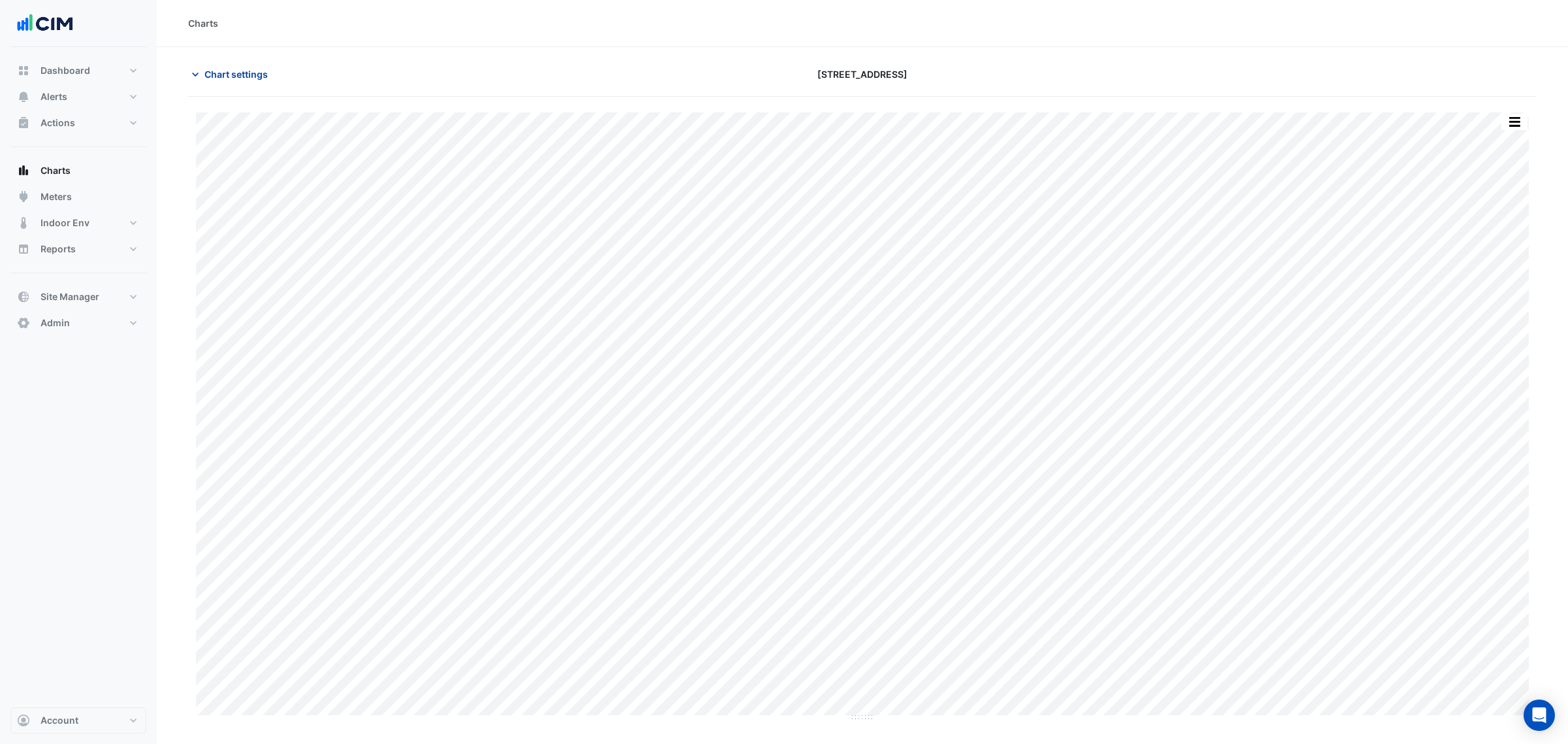
click at [248, 69] on span "Chart settings" at bounding box center [236, 74] width 64 height 14
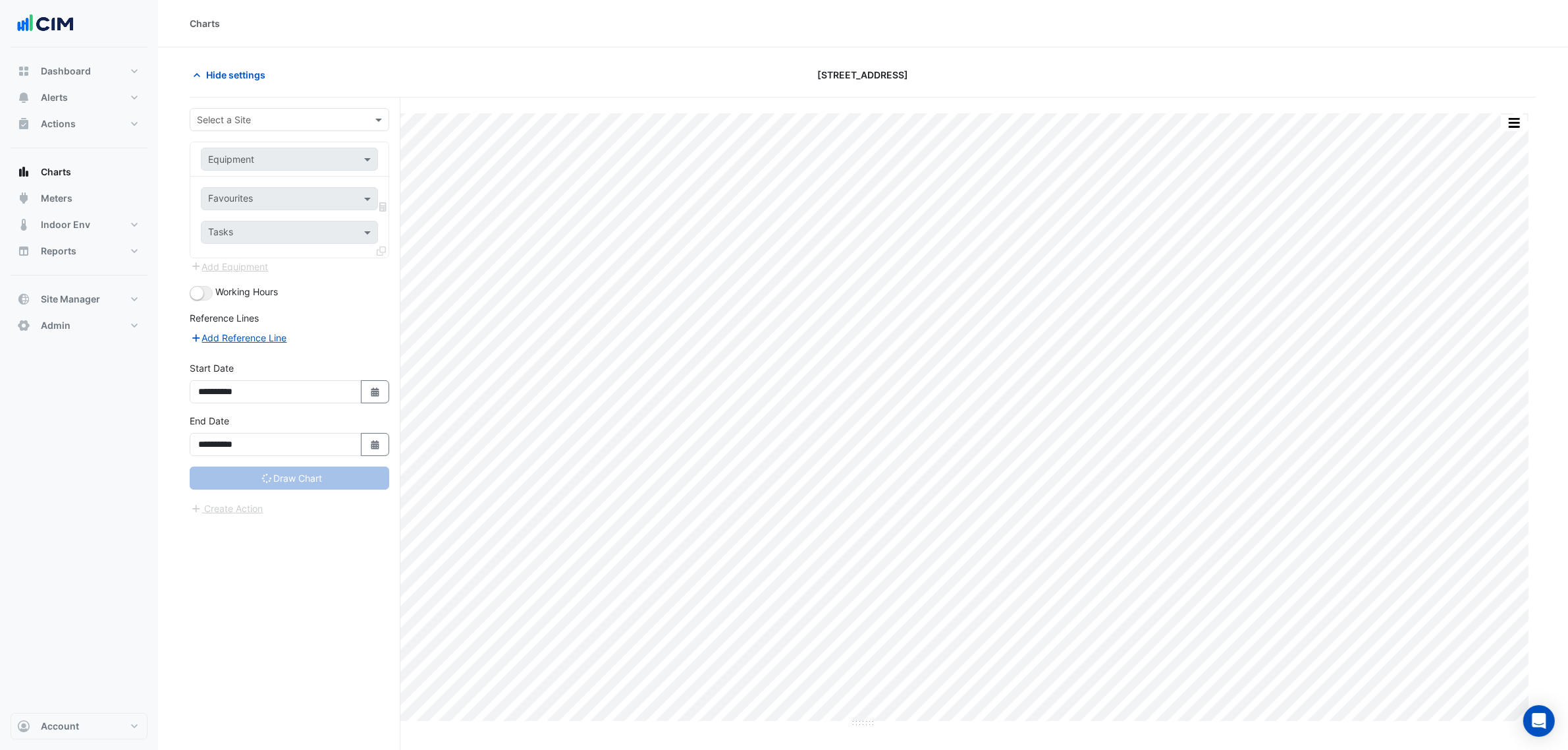
click at [257, 122] on input "text" at bounding box center [276, 120] width 159 height 14
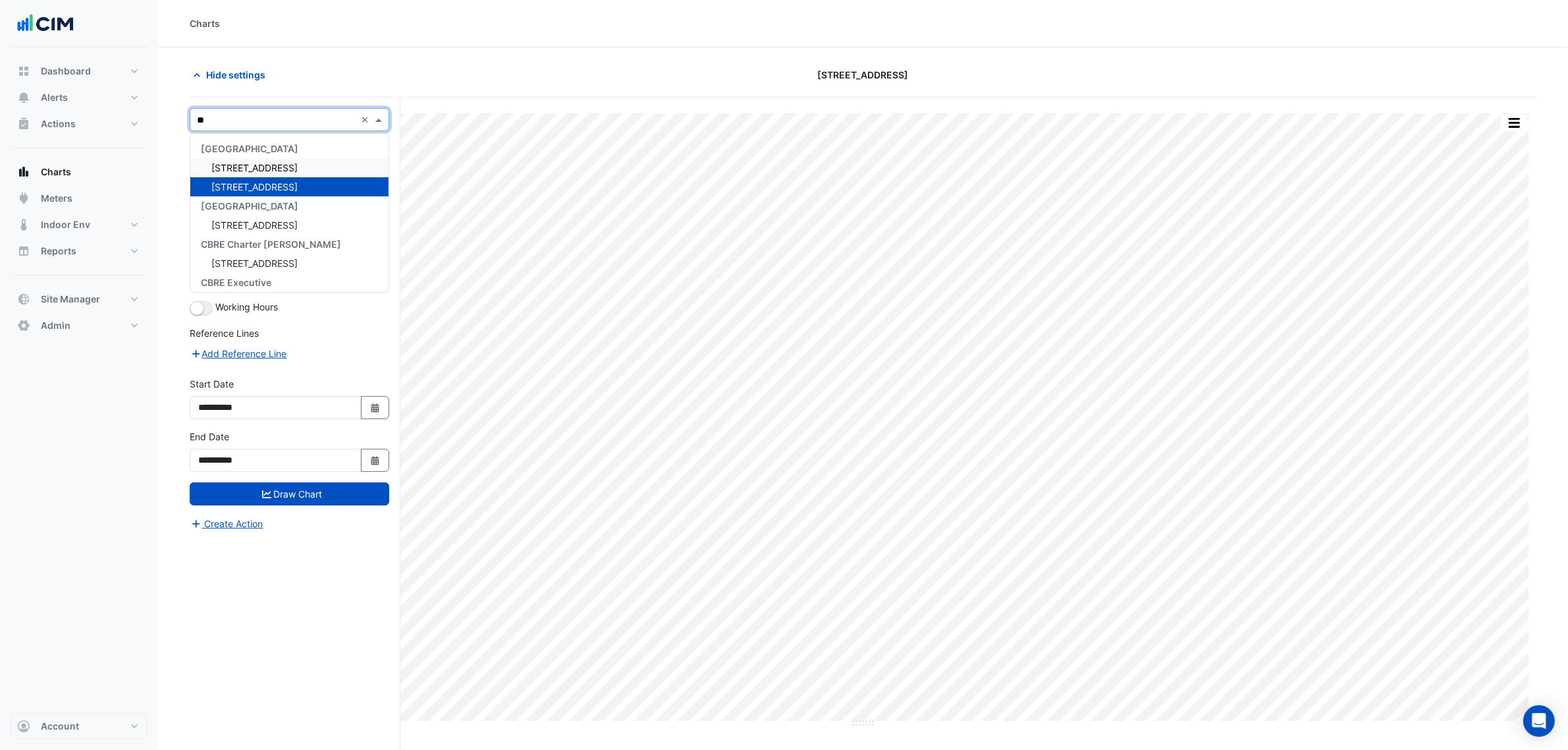
type input "***"
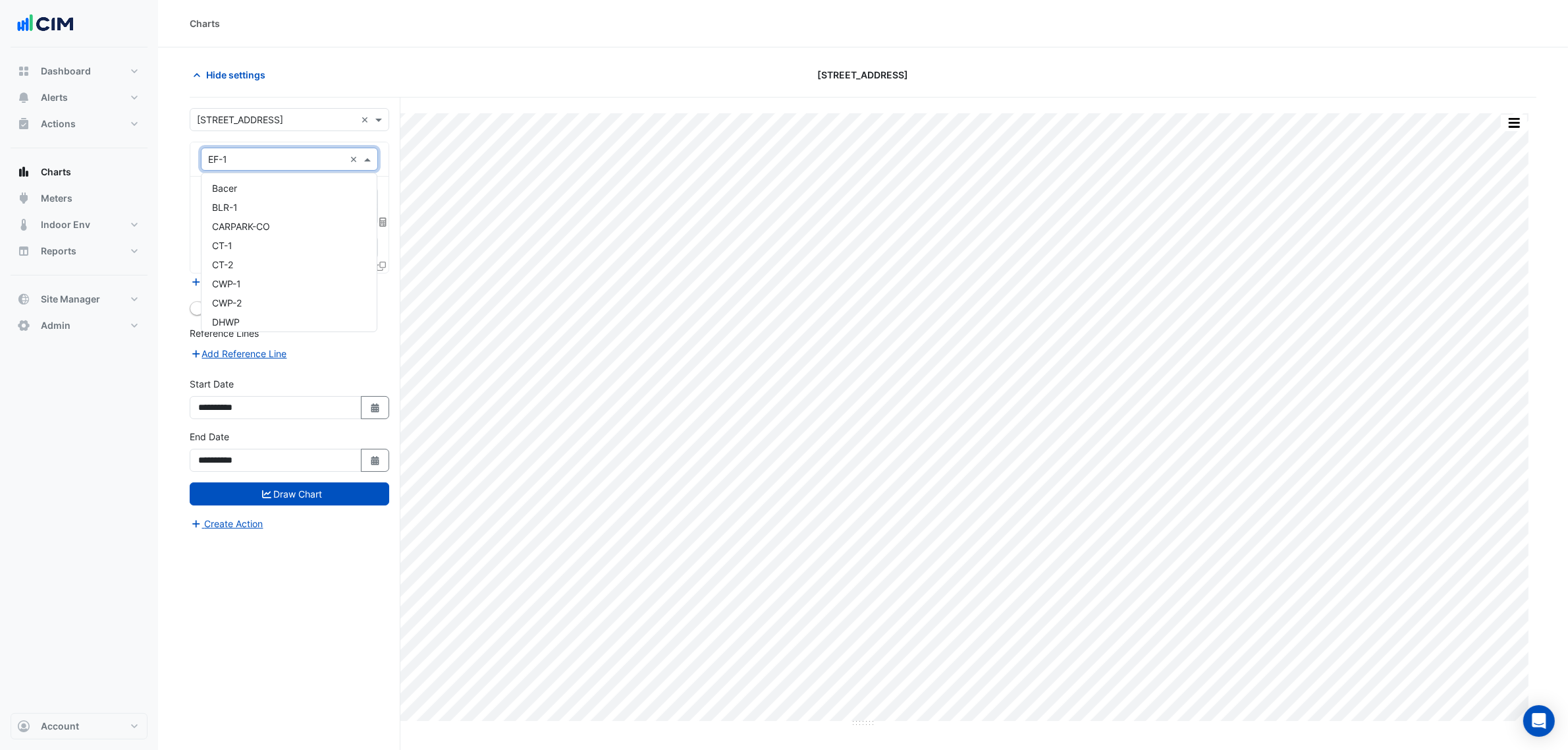
click at [334, 163] on input "text" at bounding box center [276, 160] width 137 height 14
type input "***"
click at [274, 218] on div "L1-PAC-01" at bounding box center [289, 226] width 175 height 19
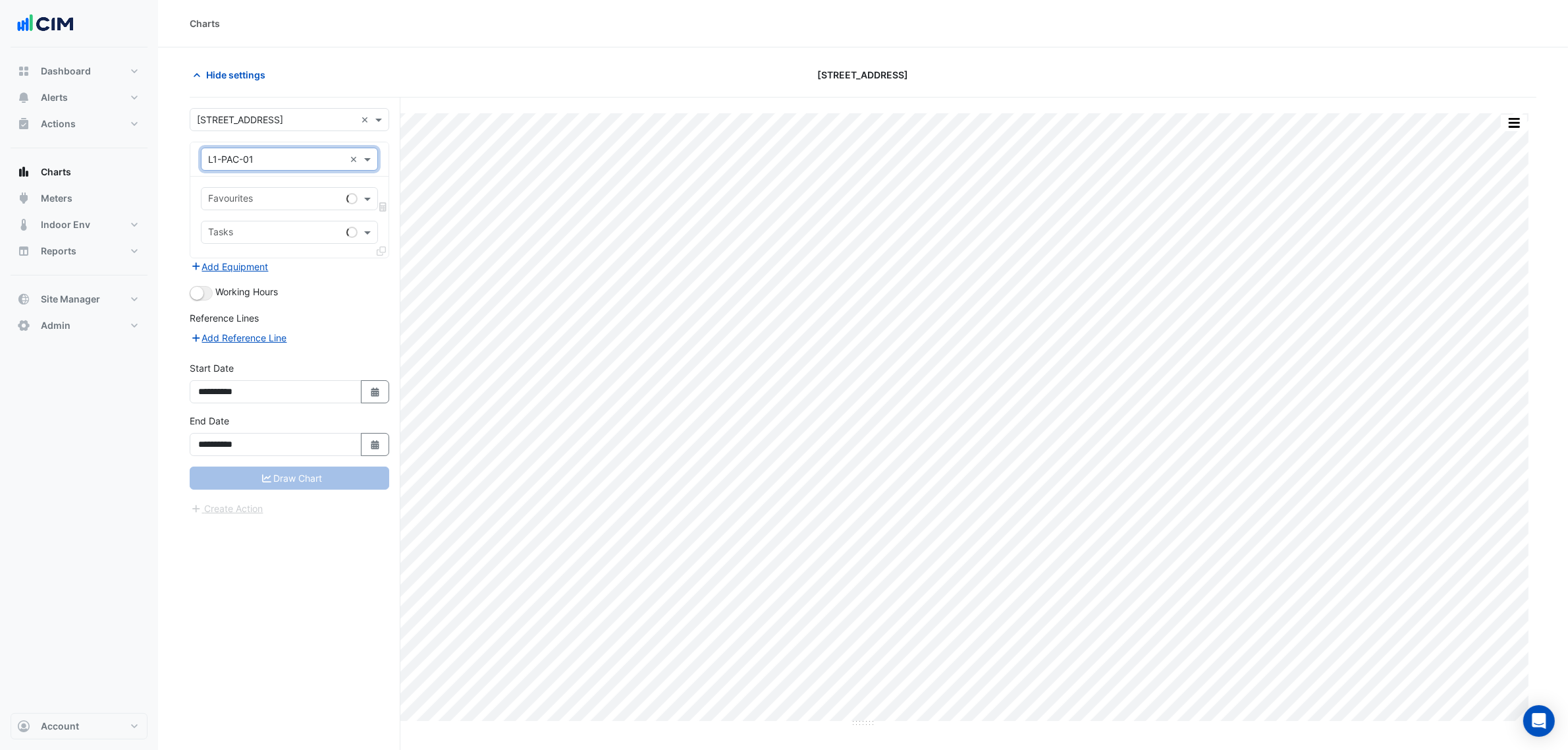
click at [266, 186] on div "Favourites Tasks" at bounding box center [290, 217] width 198 height 81
click at [264, 190] on div "Favourites" at bounding box center [271, 199] width 139 height 20
click at [51, 104] on span "Alerts" at bounding box center [54, 97] width 27 height 13
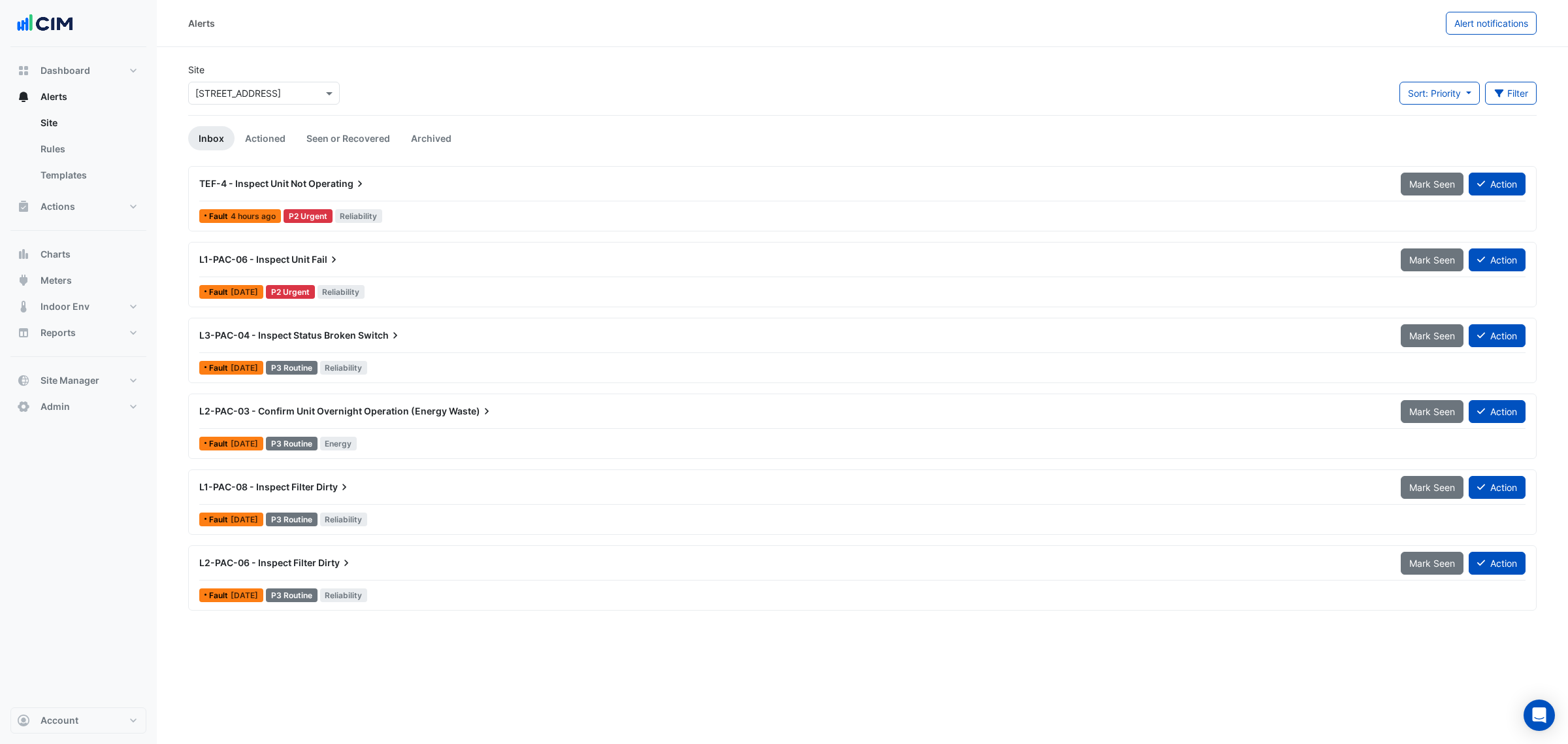
click at [367, 505] on div at bounding box center [862, 504] width 1326 height 1
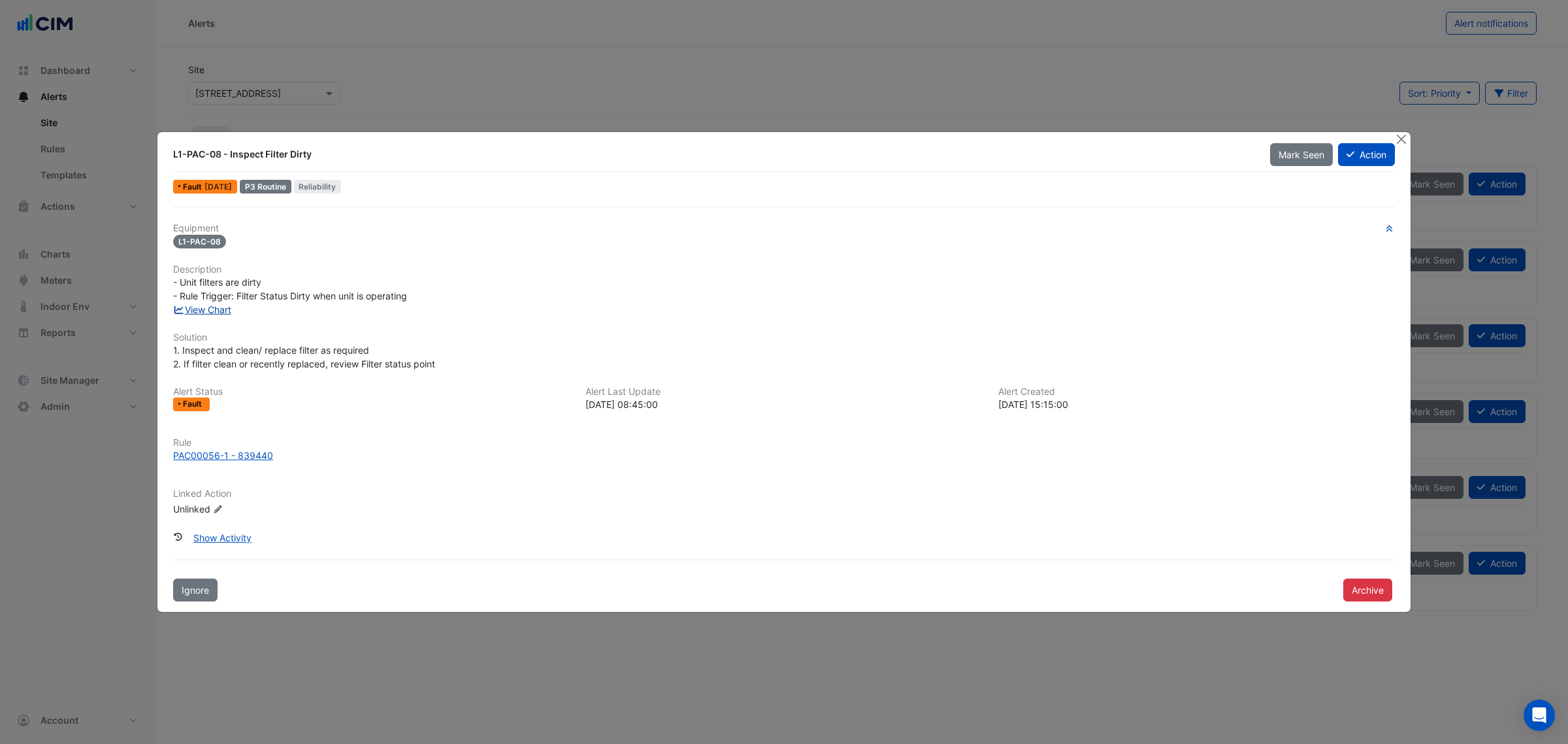
click at [213, 312] on link "View Chart" at bounding box center [202, 309] width 58 height 11
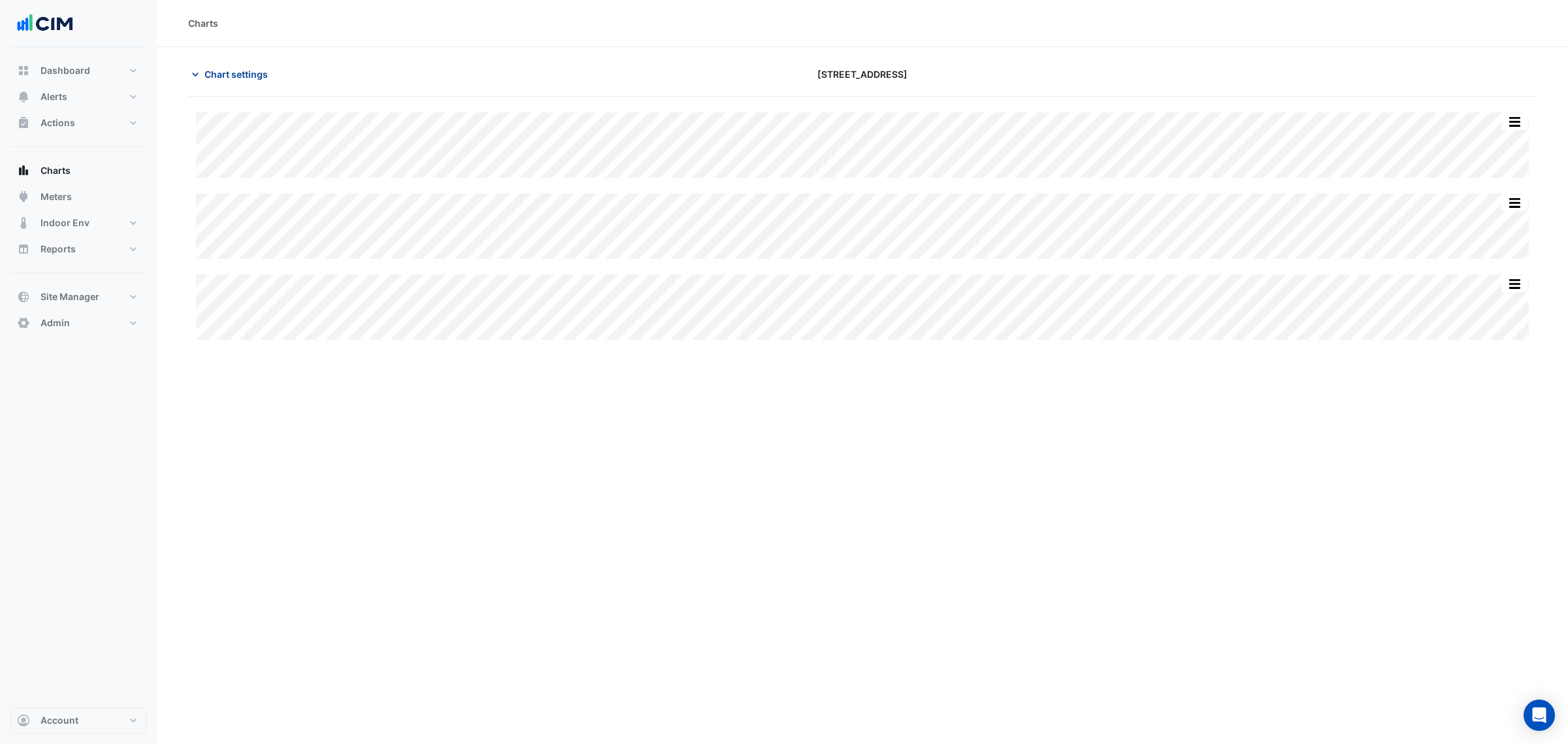
click at [263, 66] on button "Chart settings" at bounding box center [232, 74] width 88 height 23
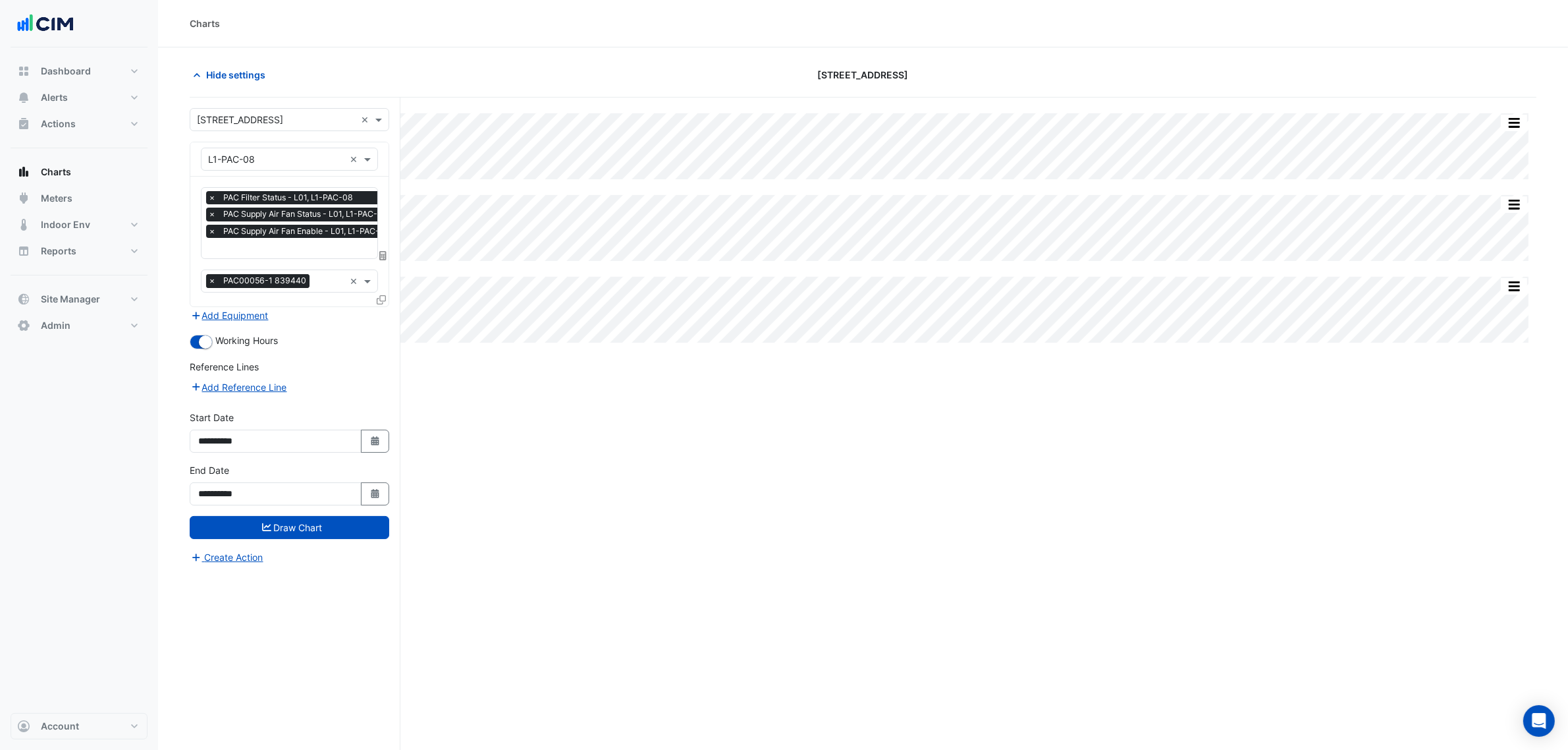
click at [209, 284] on span "×" at bounding box center [212, 281] width 12 height 13
click at [228, 249] on input "text" at bounding box center [302, 248] width 189 height 14
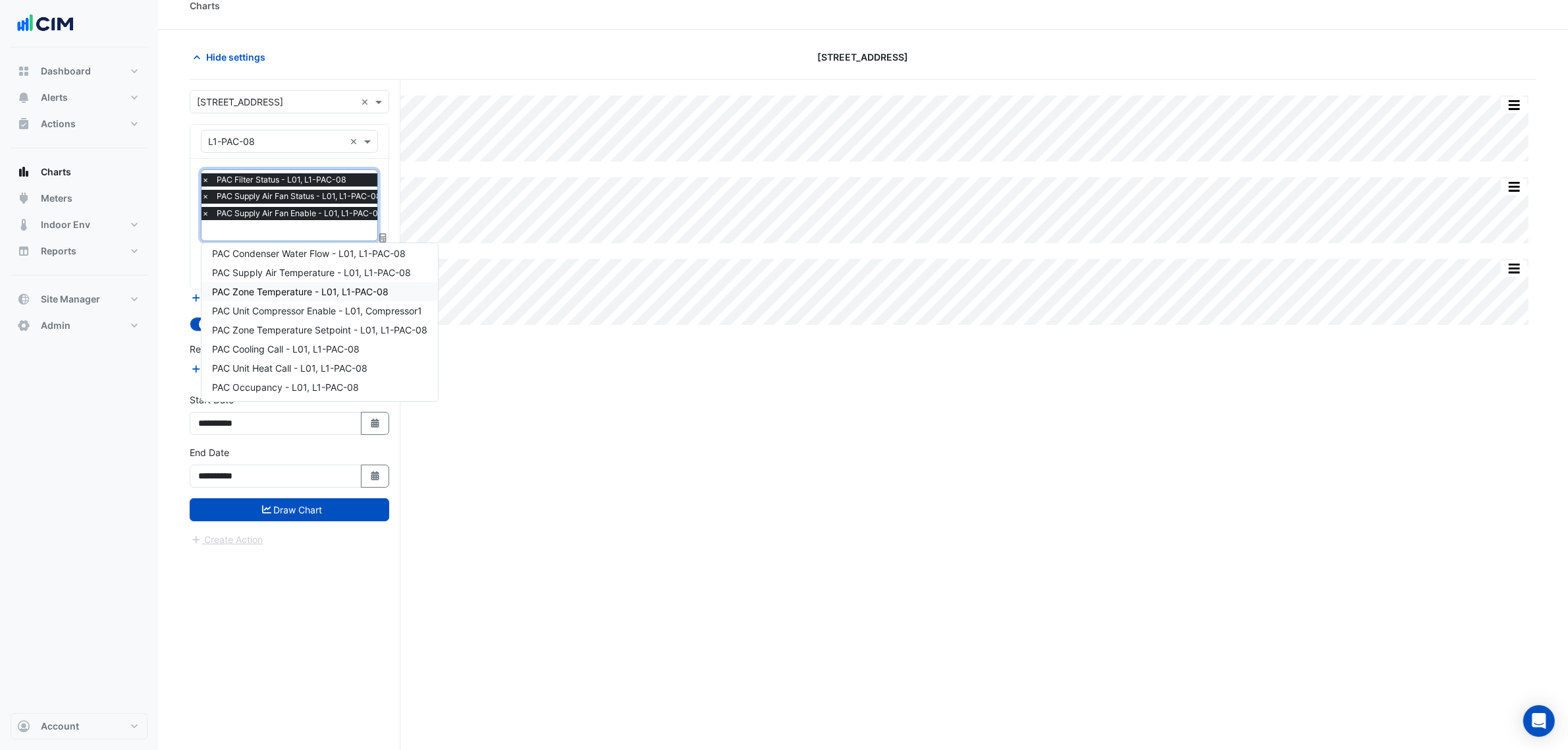
scroll to position [50, 0]
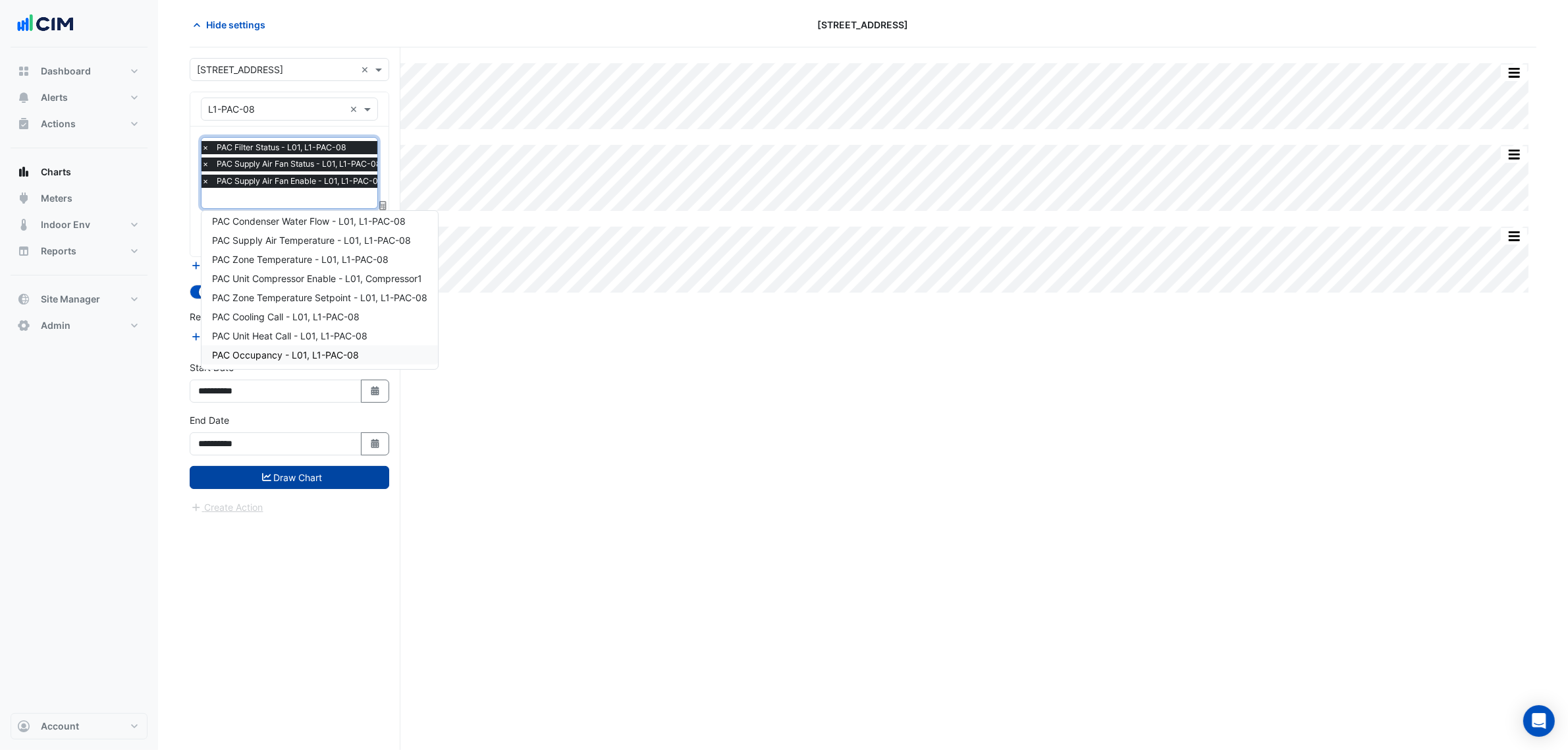
click at [363, 474] on button "Draw Chart" at bounding box center [290, 477] width 200 height 23
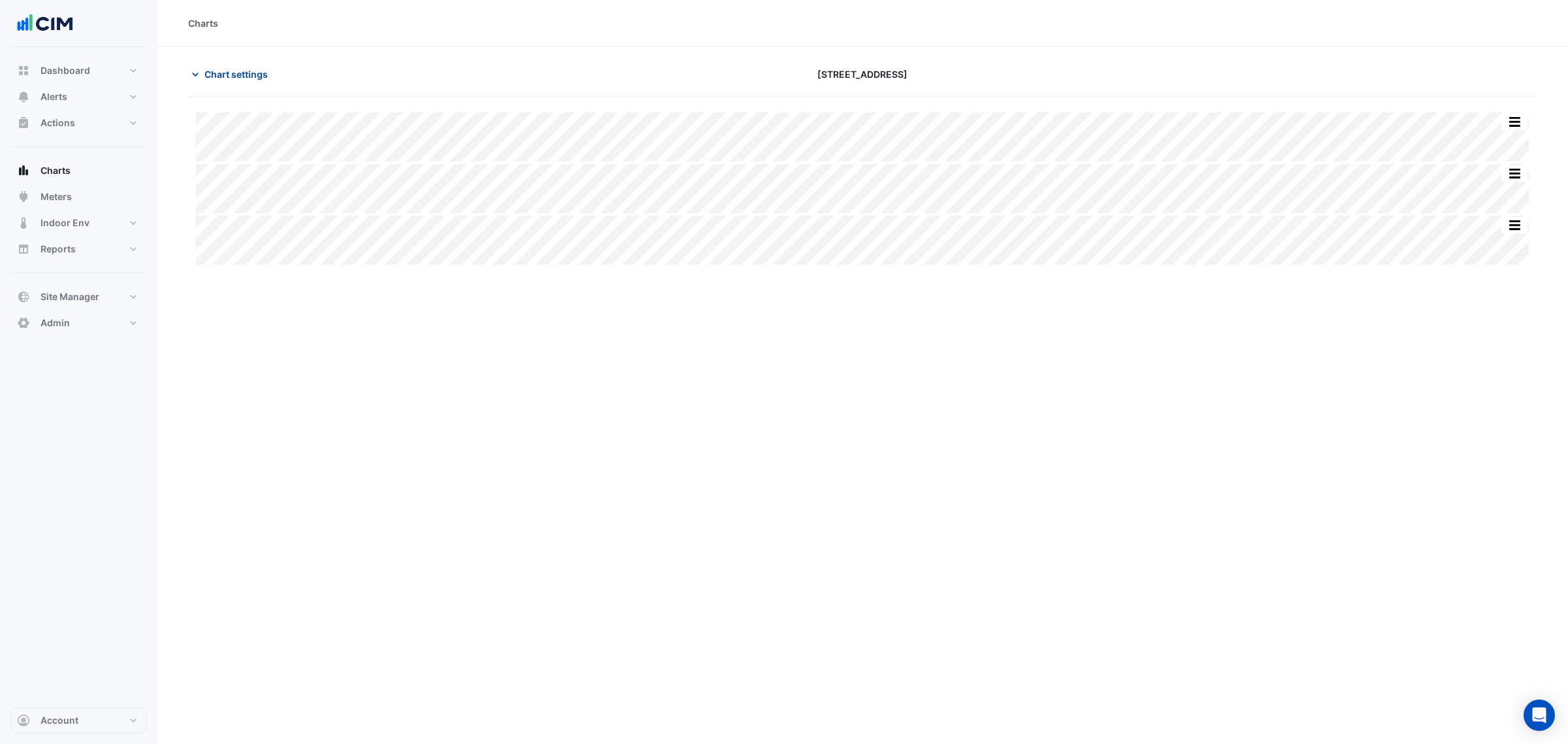
click at [226, 72] on span "Chart settings" at bounding box center [236, 74] width 64 height 14
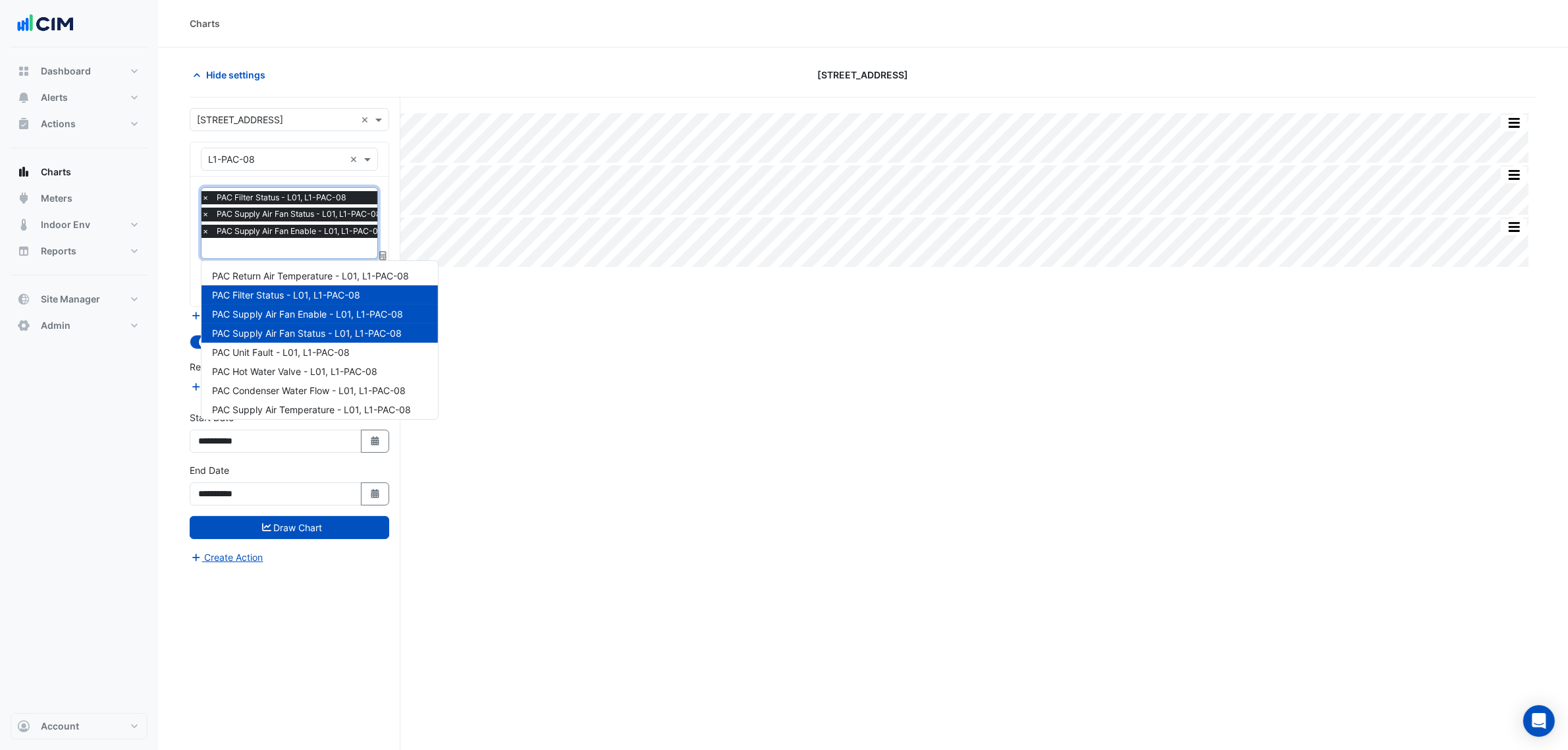
click at [269, 245] on input "text" at bounding box center [296, 248] width 189 height 14
click at [350, 355] on span "PAC Unit Fault - L01, L1-PAC-08" at bounding box center [280, 352] width 137 height 11
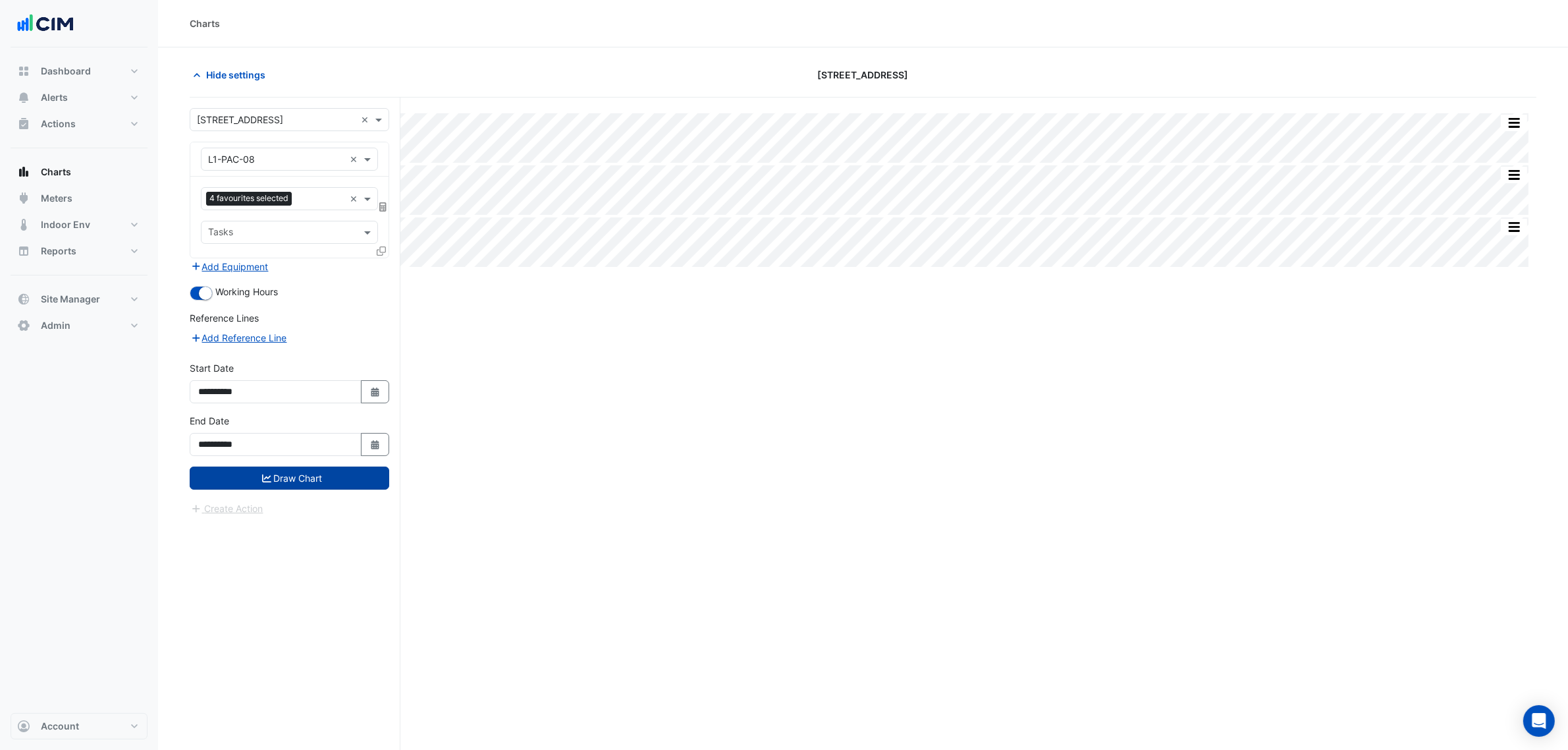
click at [332, 475] on button "Draw Chart" at bounding box center [290, 478] width 200 height 23
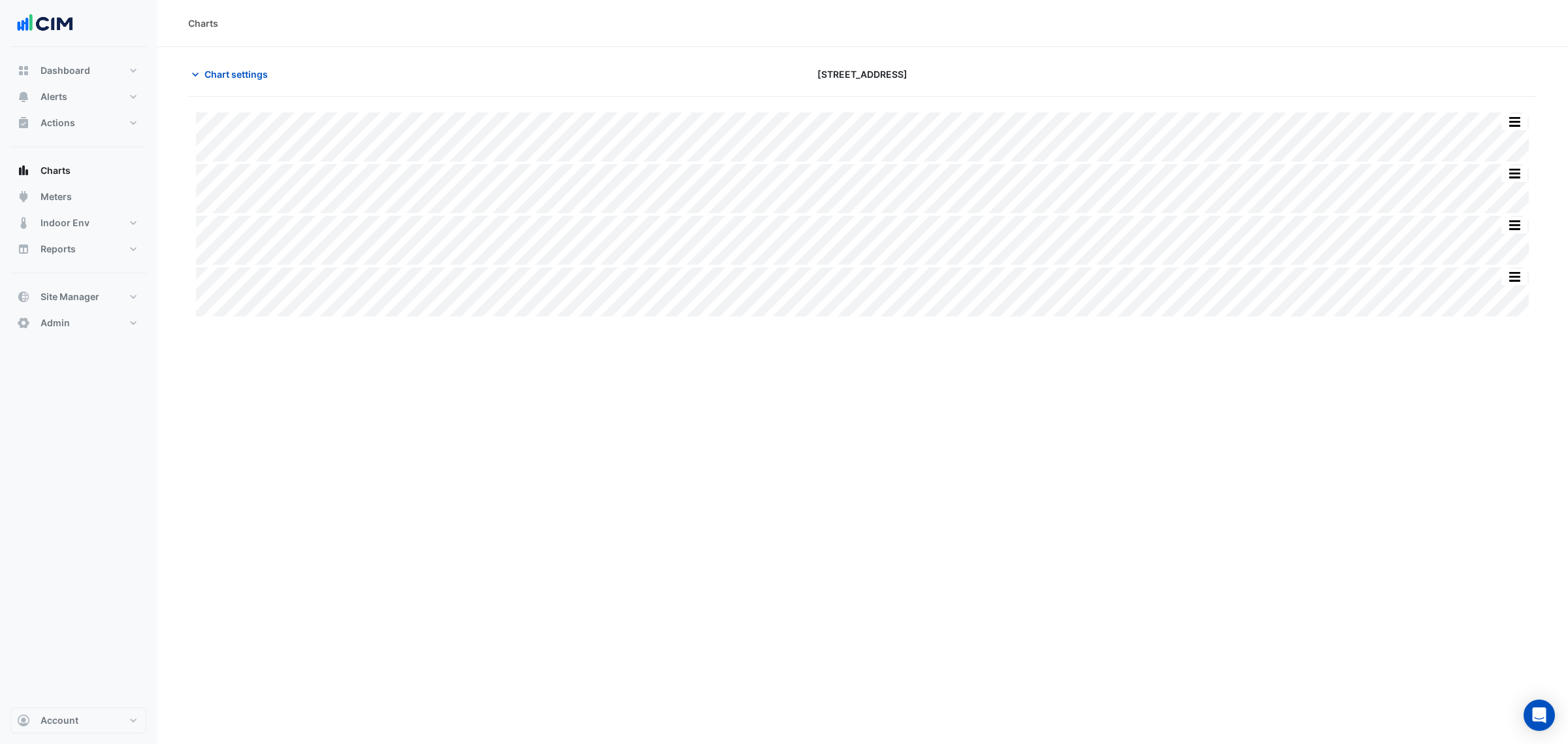
drag, startPoint x: 329, startPoint y: 471, endPoint x: 255, endPoint y: 367, distance: 127.6
click at [252, 373] on div "Charts Chart settings 266 King St Split All Split None Print Save as JPEG Save …" at bounding box center [862, 372] width 1411 height 744
click at [252, 71] on span "Chart settings" at bounding box center [236, 74] width 64 height 14
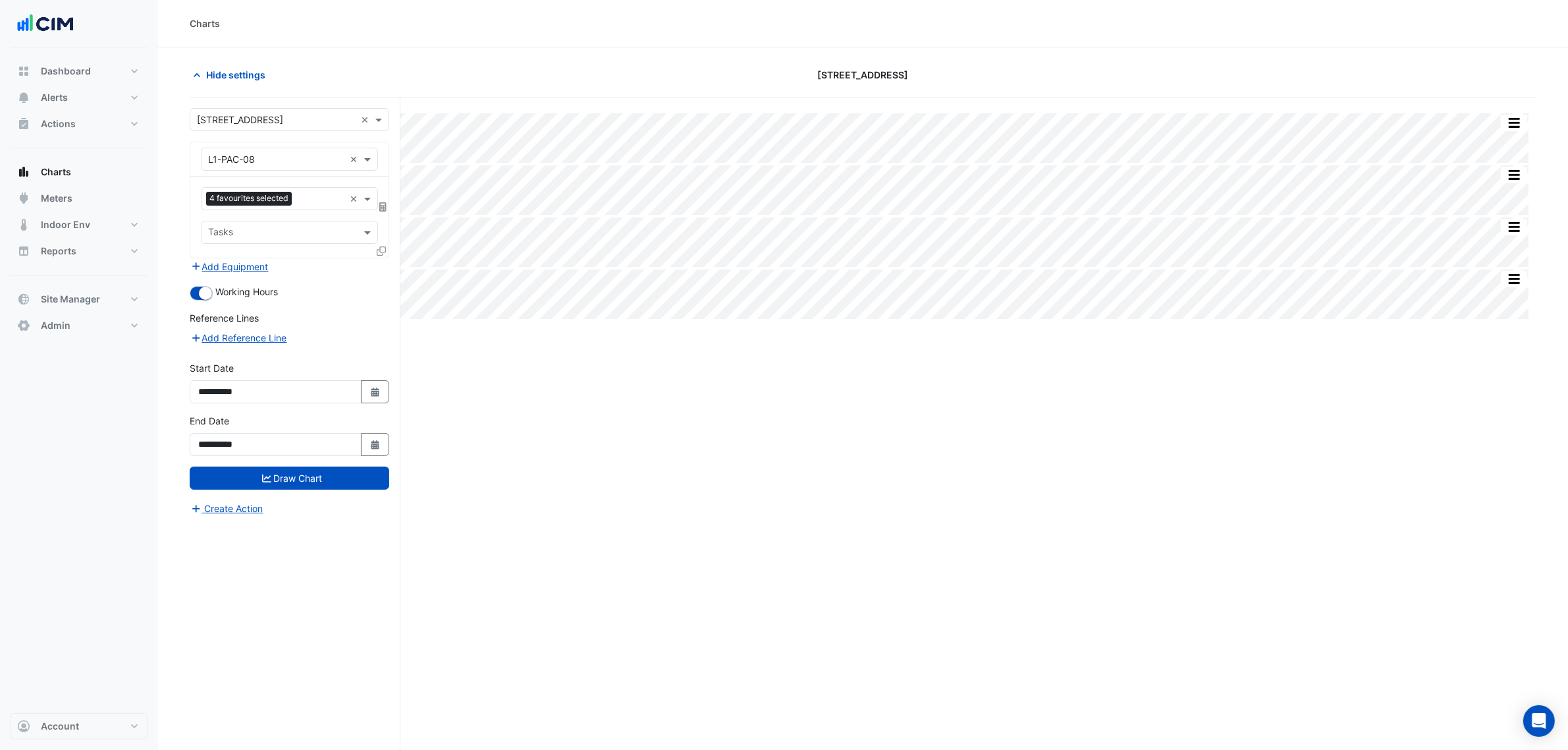
click at [268, 207] on div "4 favourites selected" at bounding box center [250, 200] width 89 height 17
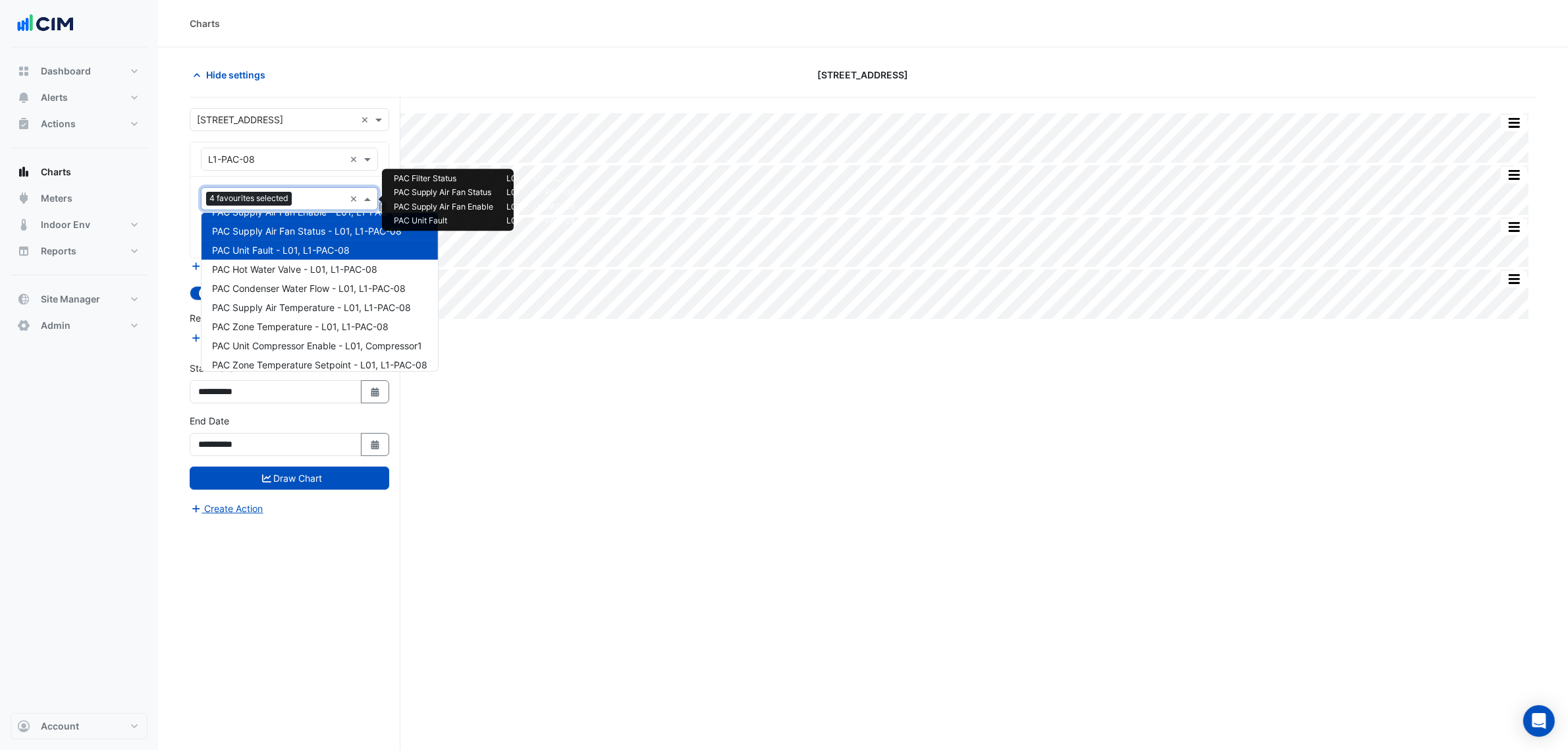
scroll to position [83, 0]
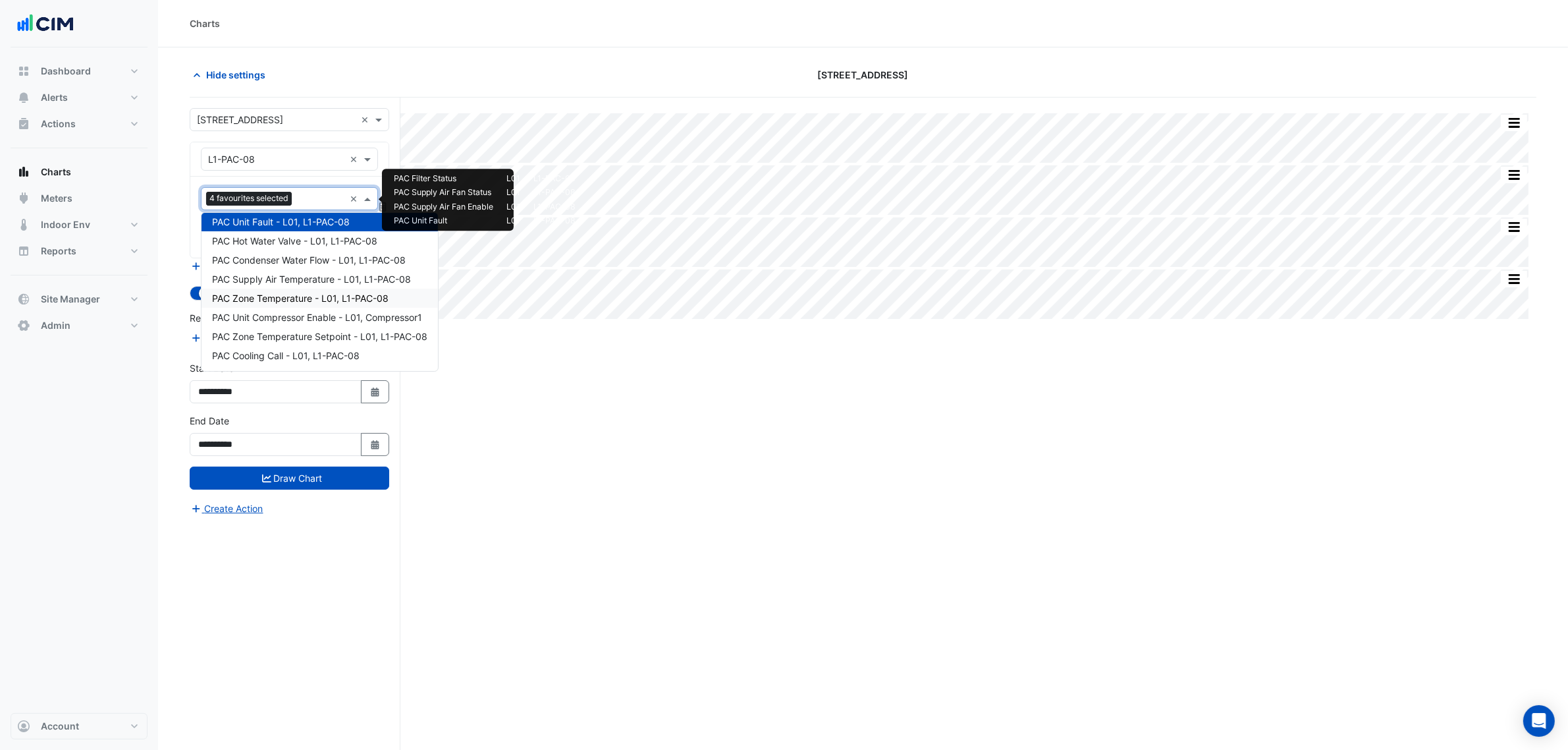
click at [374, 302] on span "PAC Zone Temperature - L01, L1-PAC-08" at bounding box center [300, 298] width 177 height 11
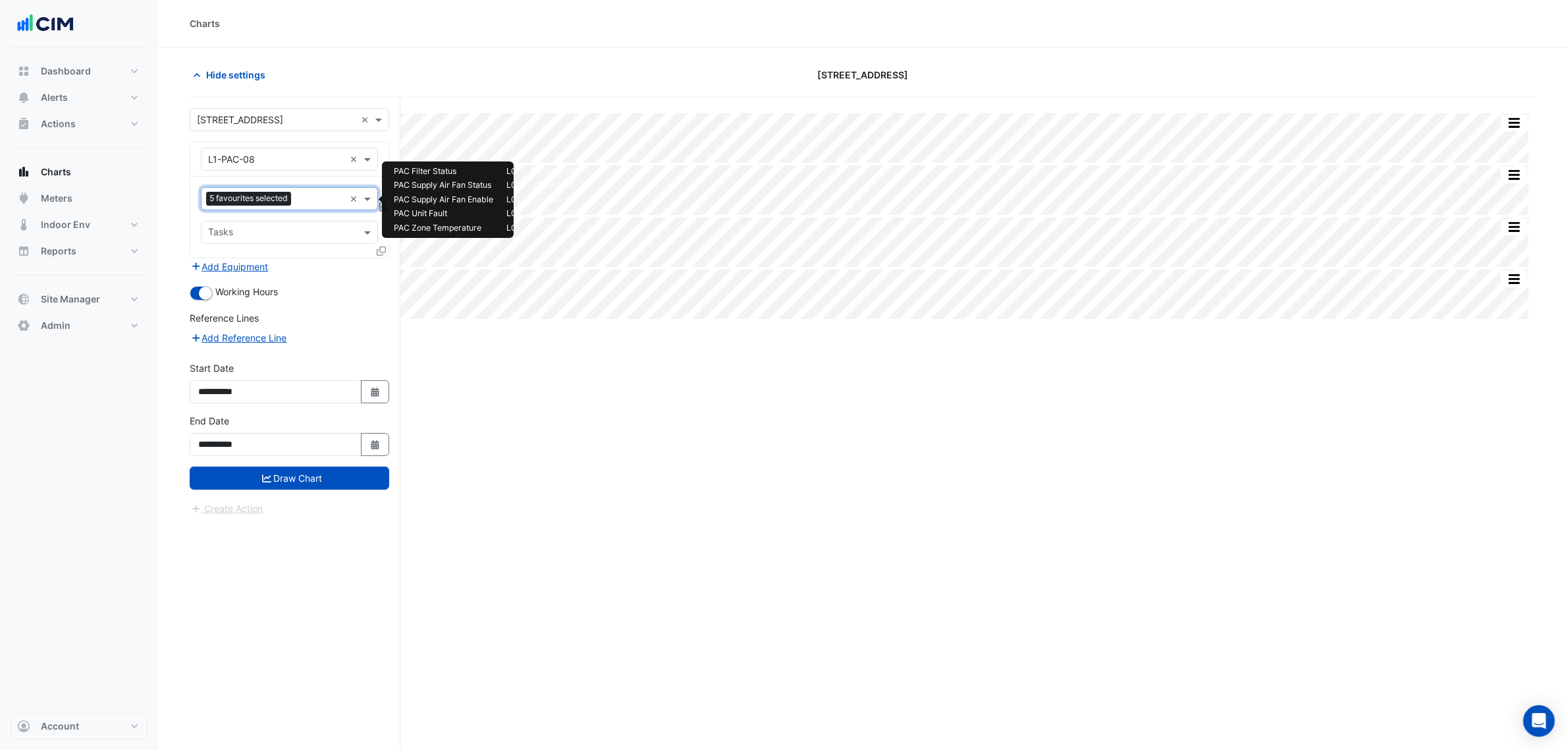
click at [320, 196] on input "text" at bounding box center [320, 200] width 48 height 14
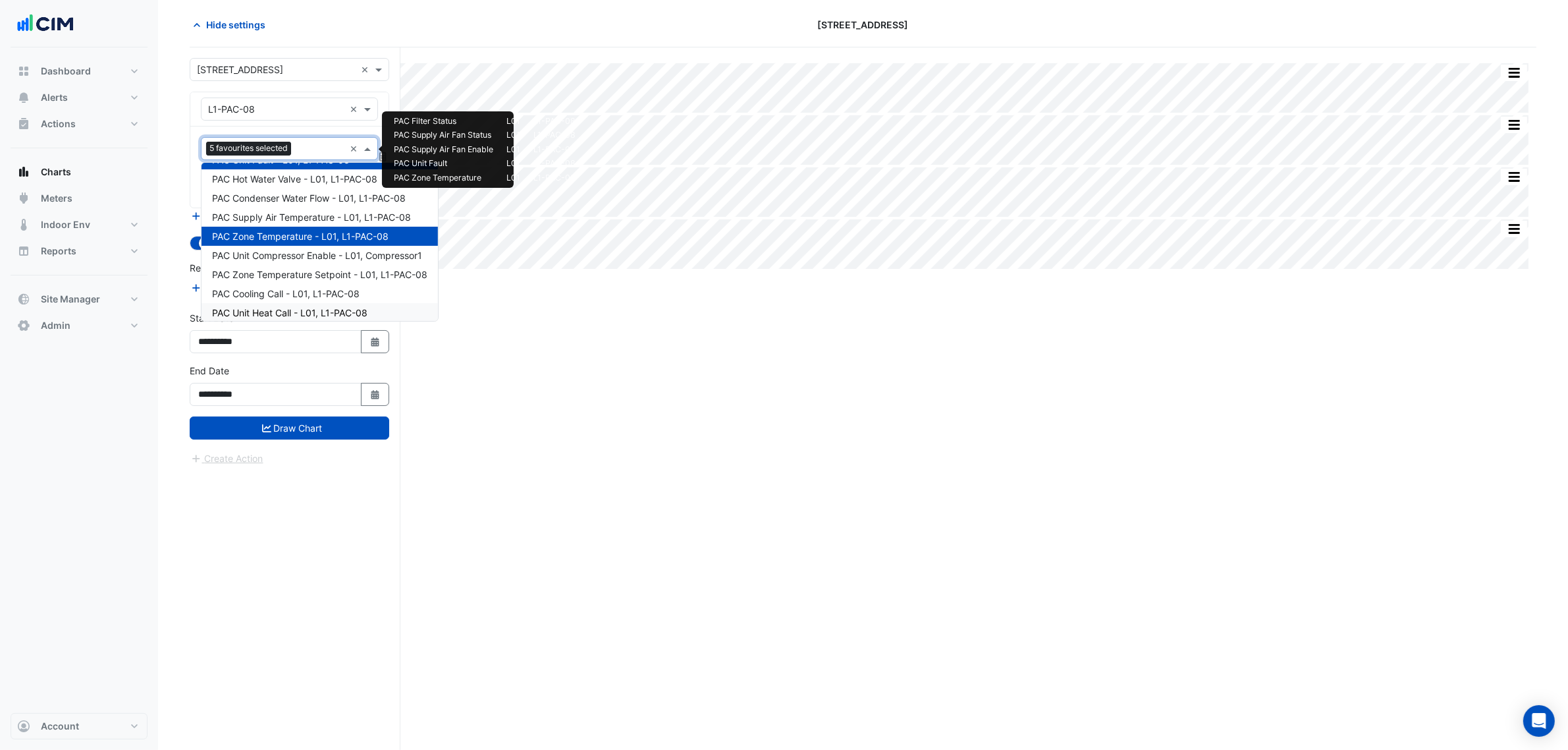
scroll to position [119, 0]
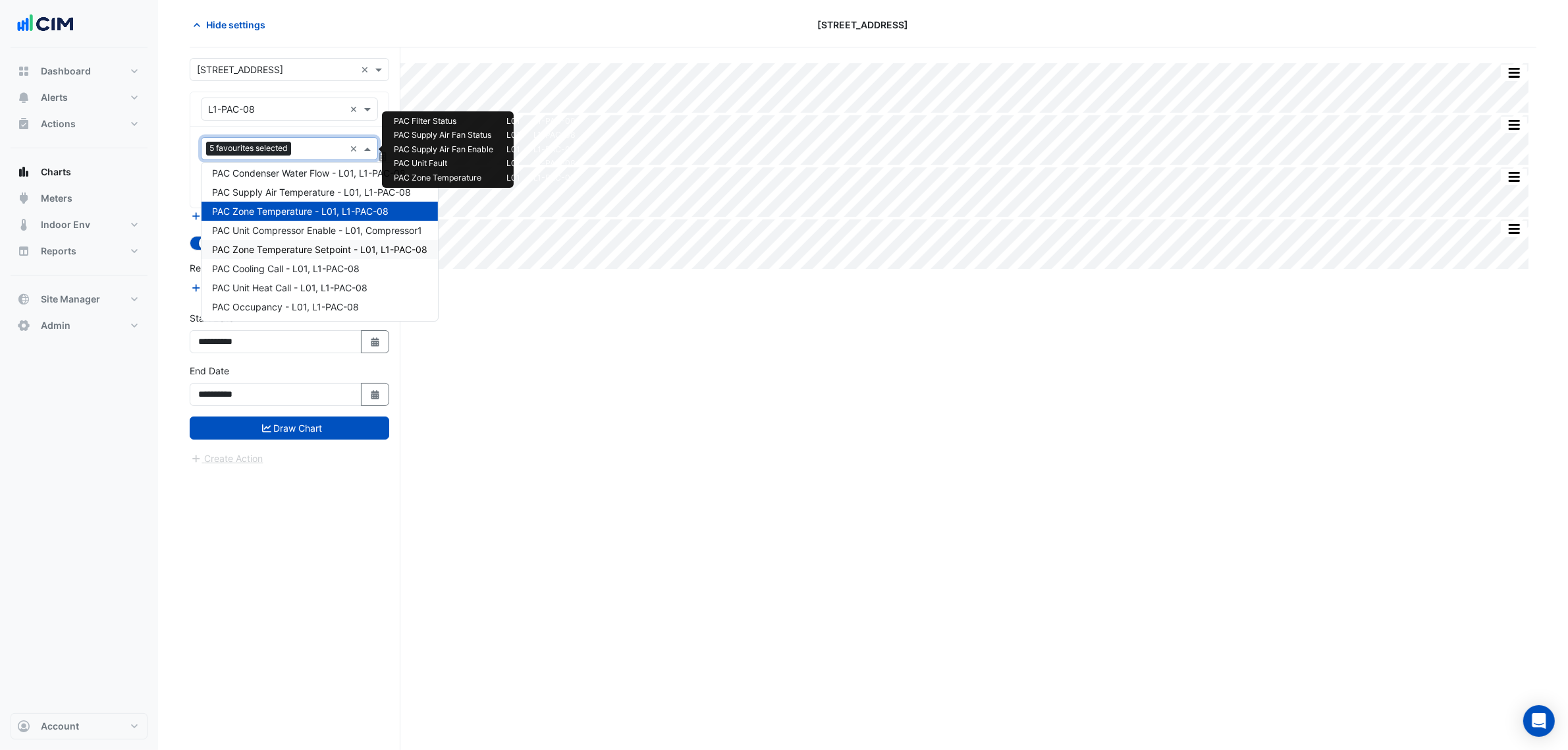
click at [338, 250] on span "PAC Zone Temperature Setpoint - L01, L1-PAC-08" at bounding box center [319, 249] width 215 height 11
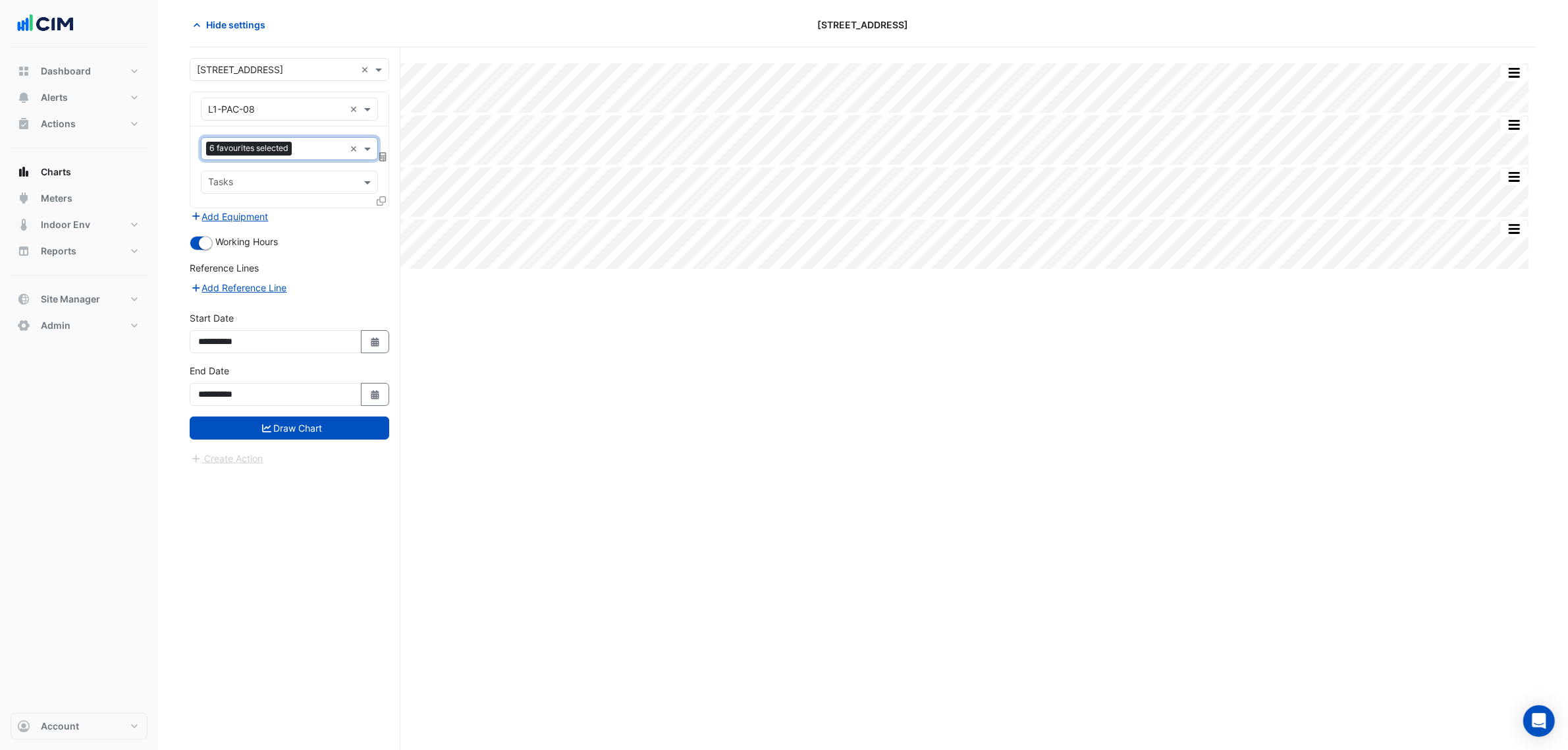
click at [332, 425] on button "Draw Chart" at bounding box center [290, 427] width 200 height 23
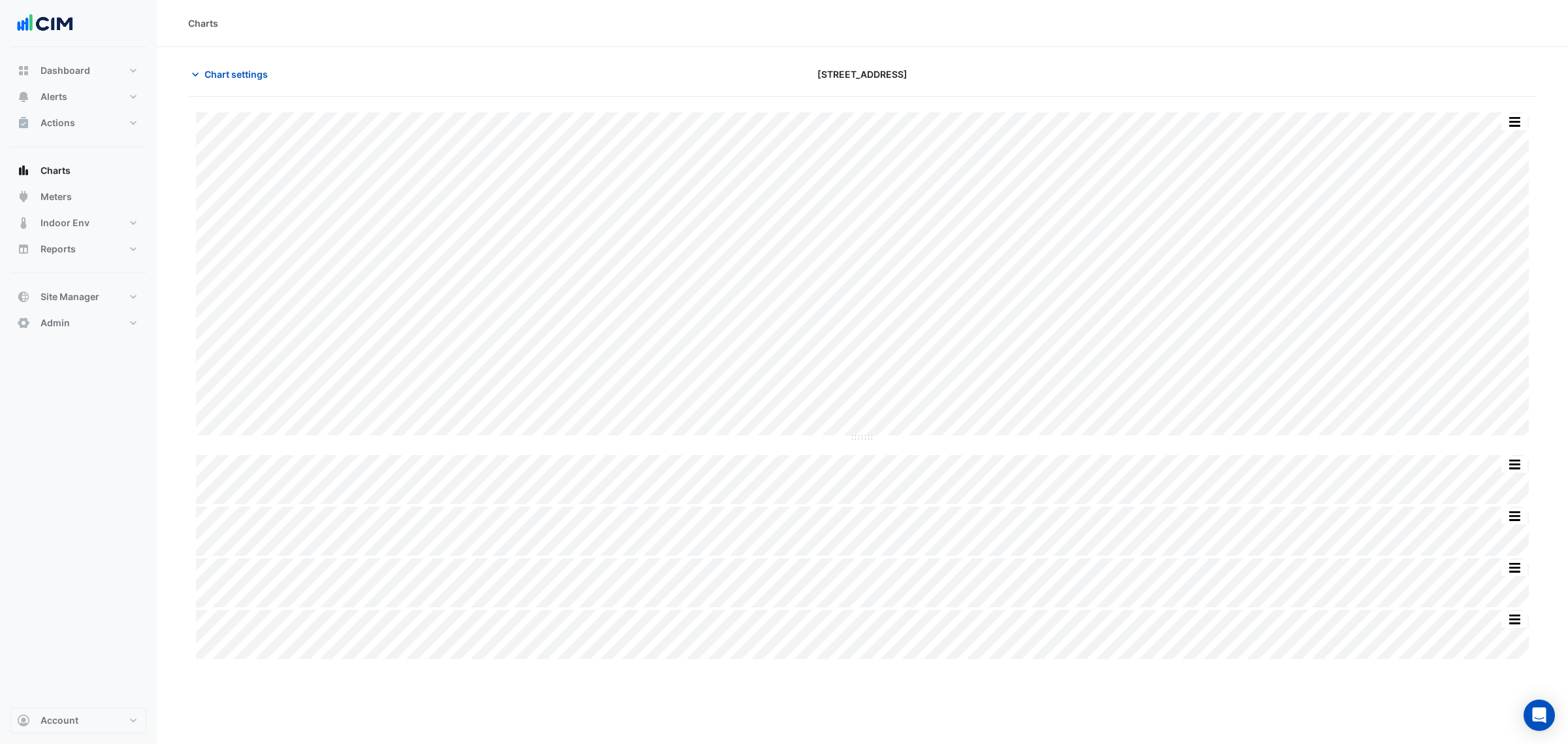
click at [258, 87] on div "Chart settings 266 King St" at bounding box center [862, 79] width 1348 height 34
click at [255, 83] on button "Chart settings" at bounding box center [232, 74] width 88 height 23
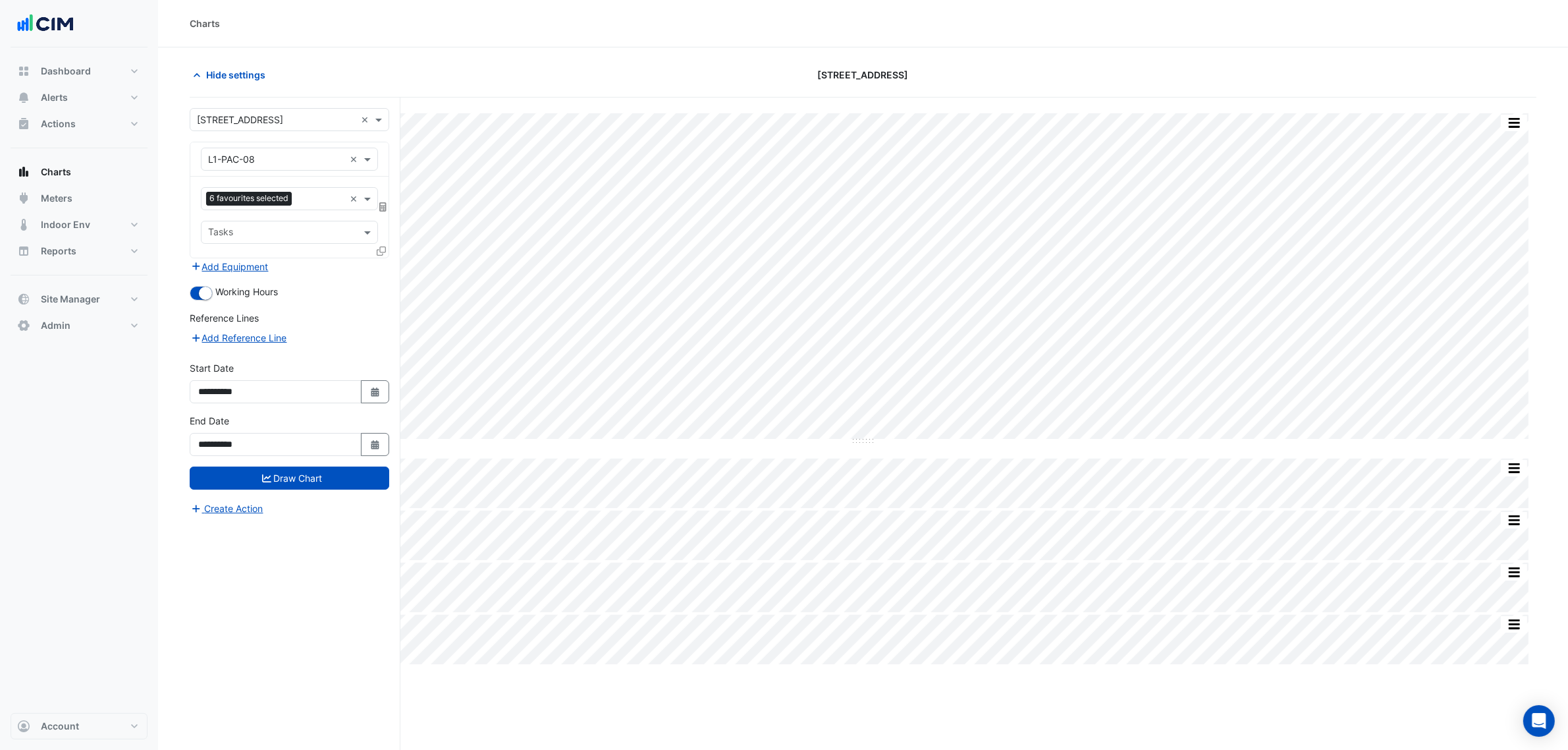
click at [390, 435] on div "**********" at bounding box center [289, 439] width 215 height 52
click at [378, 438] on button "Select Date" at bounding box center [376, 444] width 29 height 23
click at [329, 278] on div at bounding box center [338, 270] width 27 height 21
click at [332, 275] on button "Next month" at bounding box center [338, 270] width 16 height 21
click at [334, 275] on button "Next month" at bounding box center [338, 270] width 16 height 21
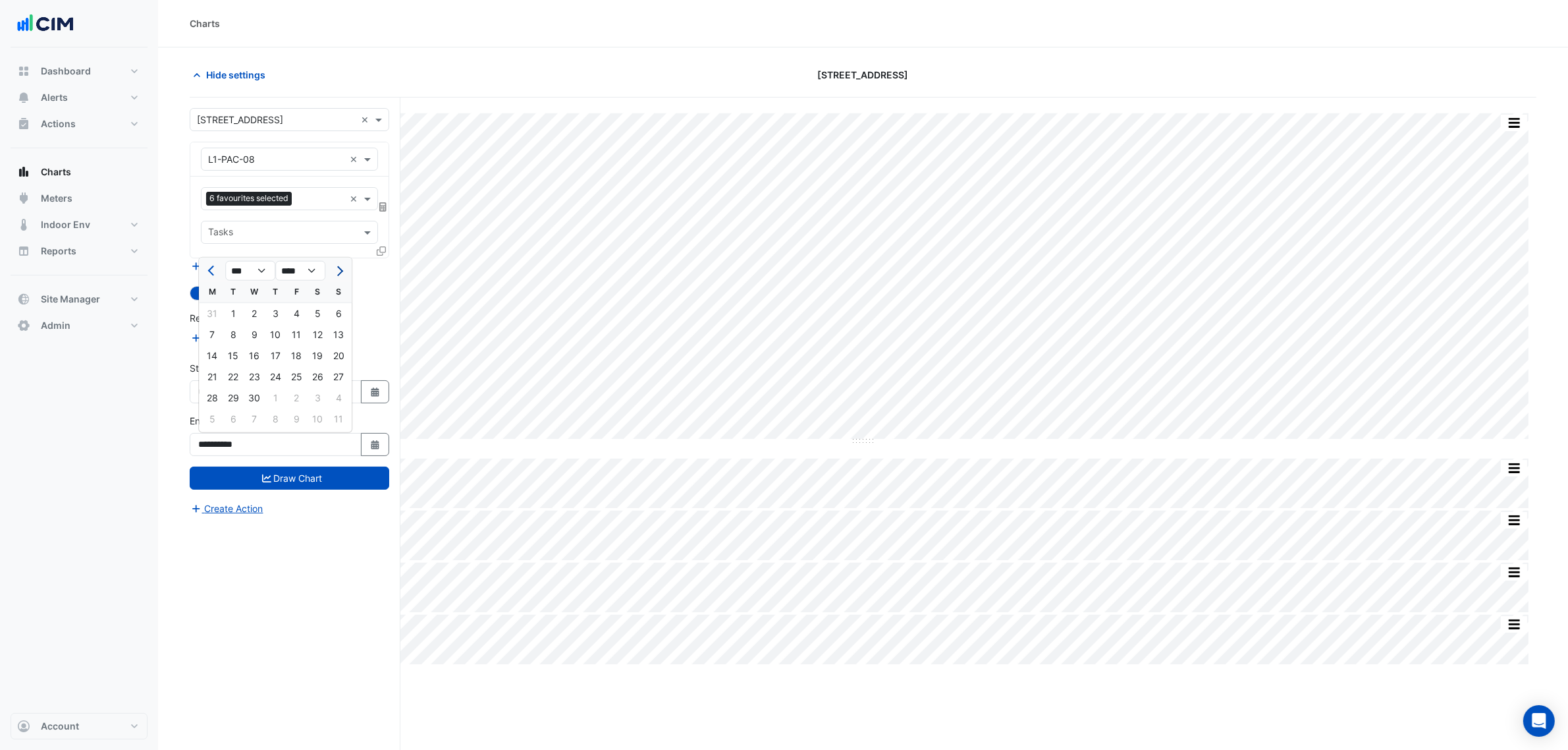
click at [334, 274] on button "Next month" at bounding box center [338, 270] width 16 height 21
select select "*"
click at [213, 377] on div "18" at bounding box center [212, 377] width 21 height 21
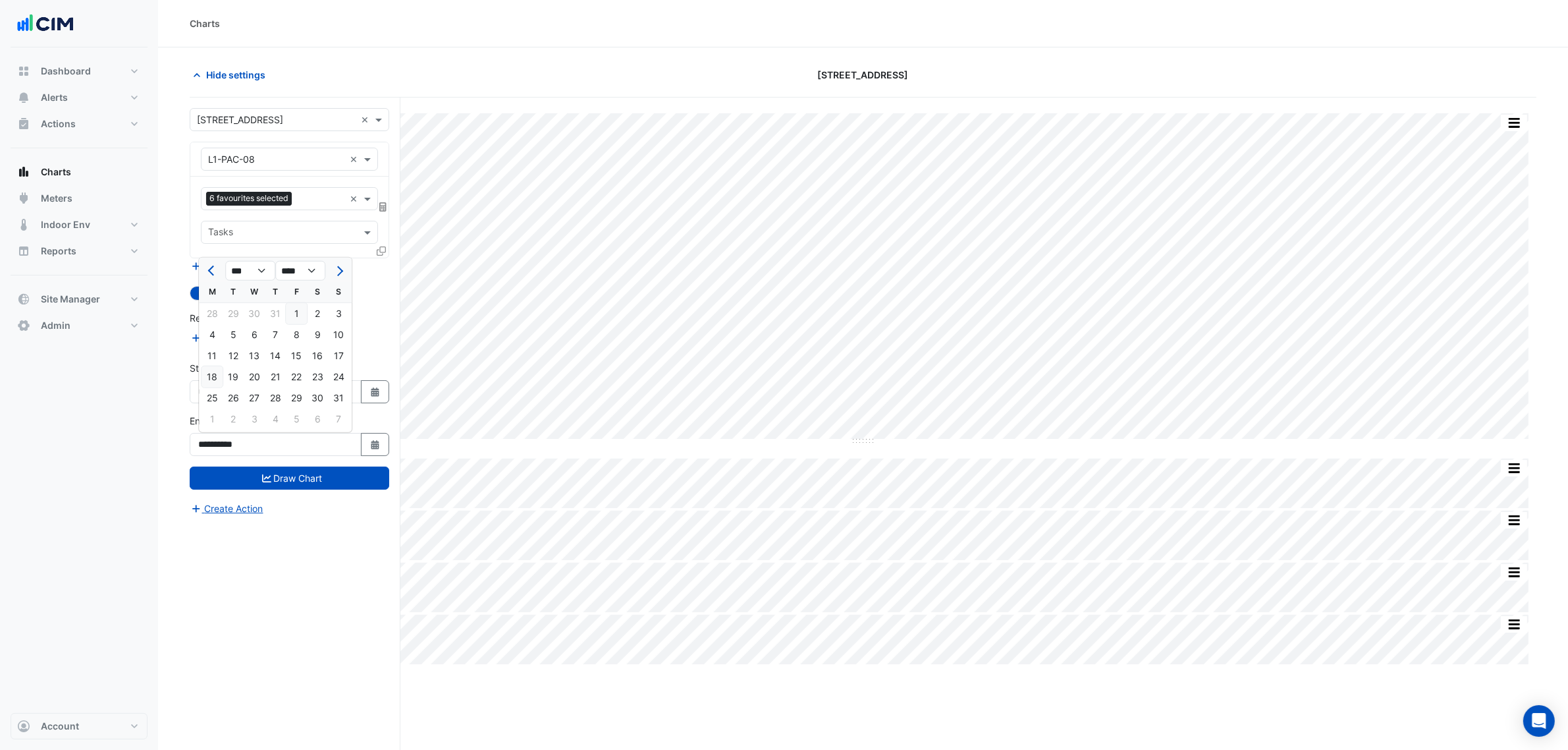
type input "**********"
click at [370, 393] on icon "Select Date" at bounding box center [375, 392] width 12 height 9
select select "*"
select select "****"
click at [336, 216] on span "Next month" at bounding box center [338, 216] width 10 height 10
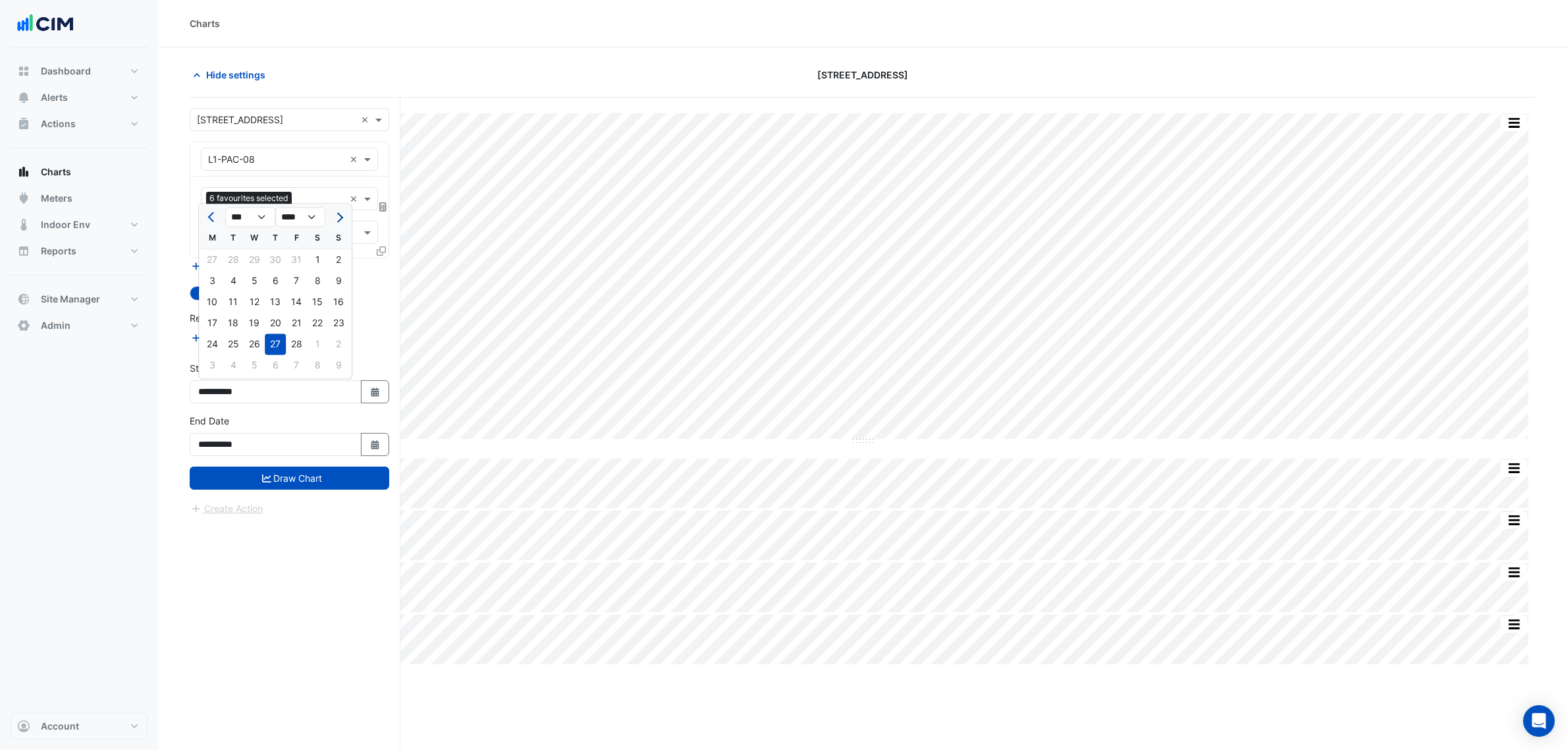
click at [336, 216] on span "Next month" at bounding box center [338, 216] width 10 height 10
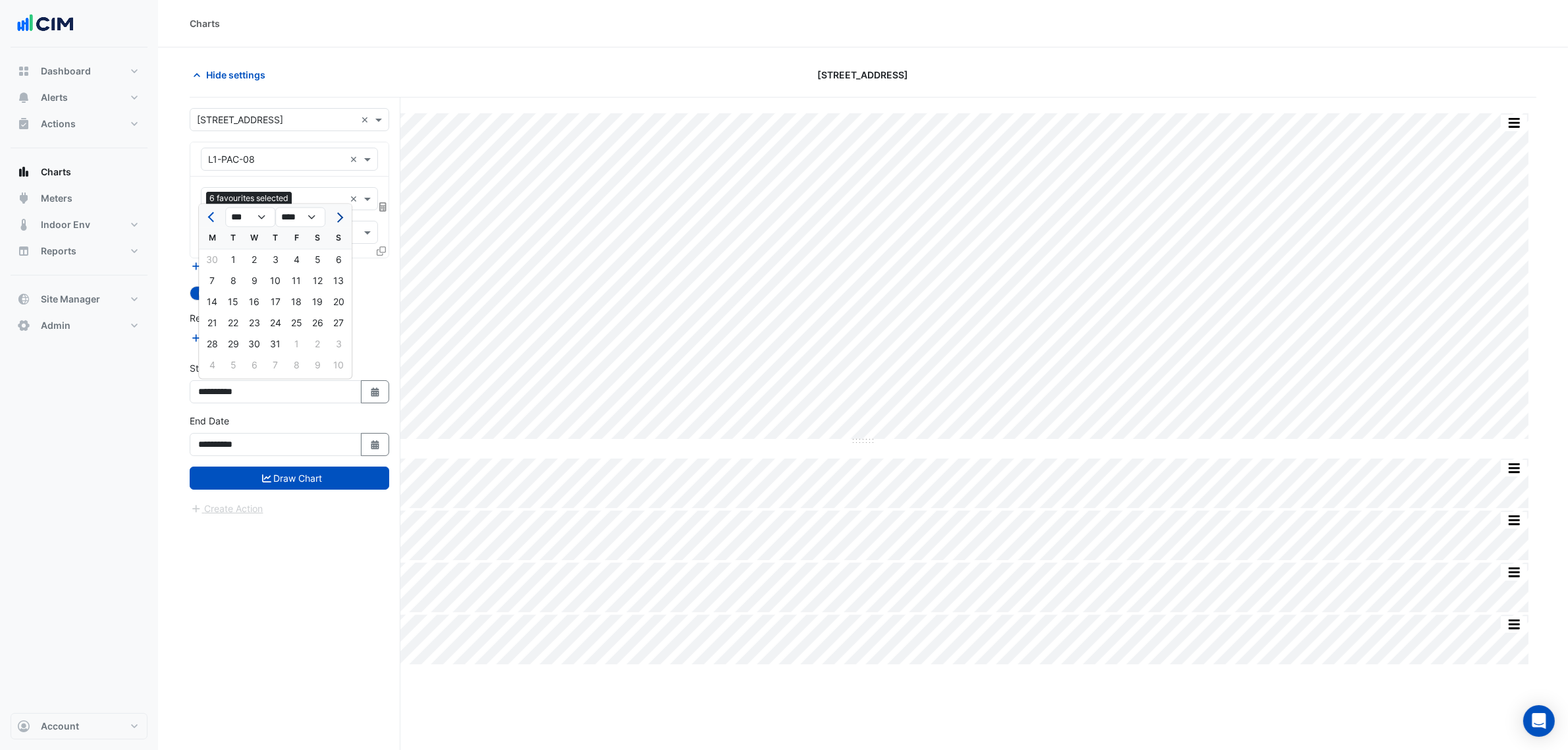
select select "*"
click at [214, 278] on div "4" at bounding box center [212, 281] width 21 height 21
type input "**********"
click at [291, 466] on div "**********" at bounding box center [289, 439] width 215 height 52
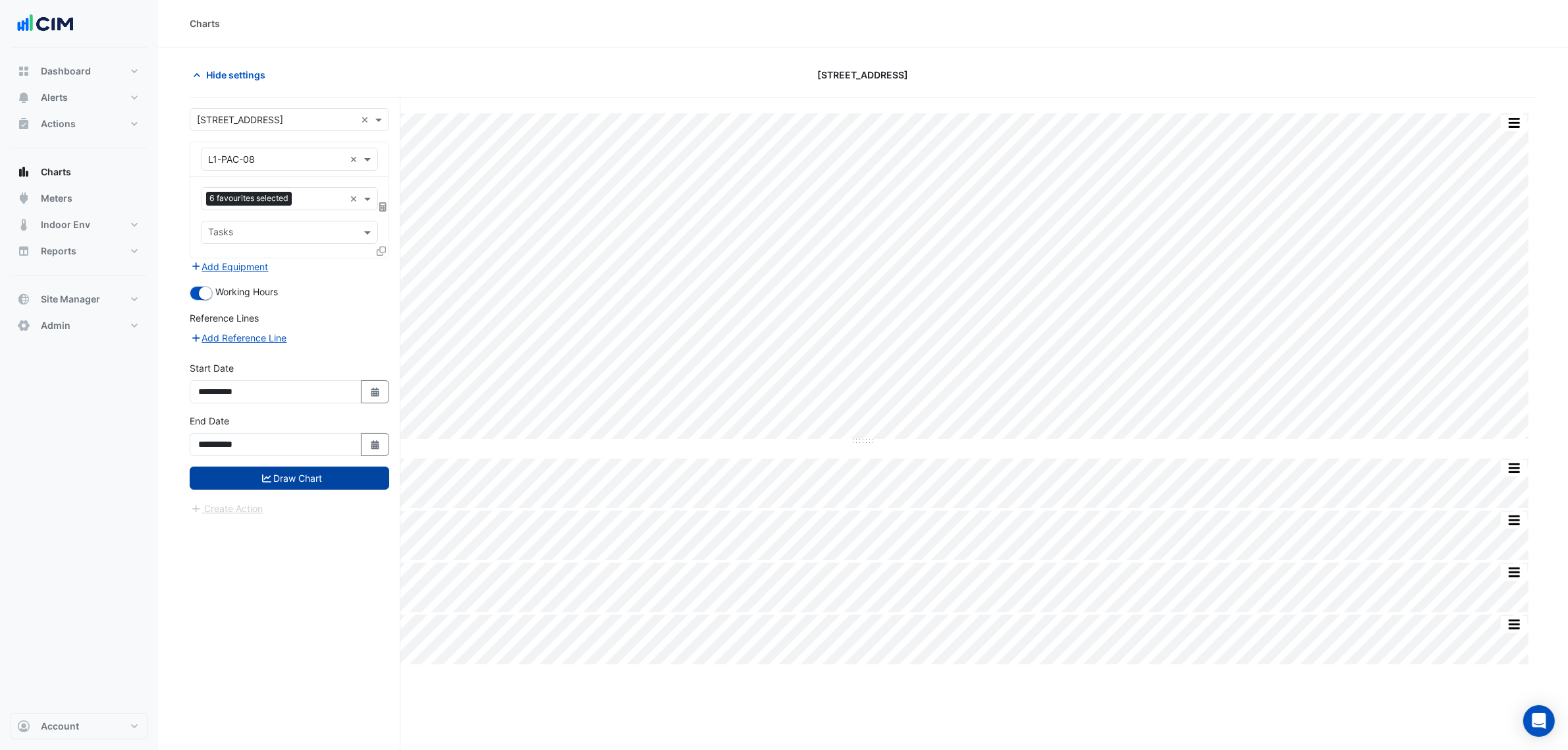
click at [295, 466] on div "**********" at bounding box center [289, 439] width 215 height 52
click at [303, 472] on button "Draw Chart" at bounding box center [290, 478] width 200 height 23
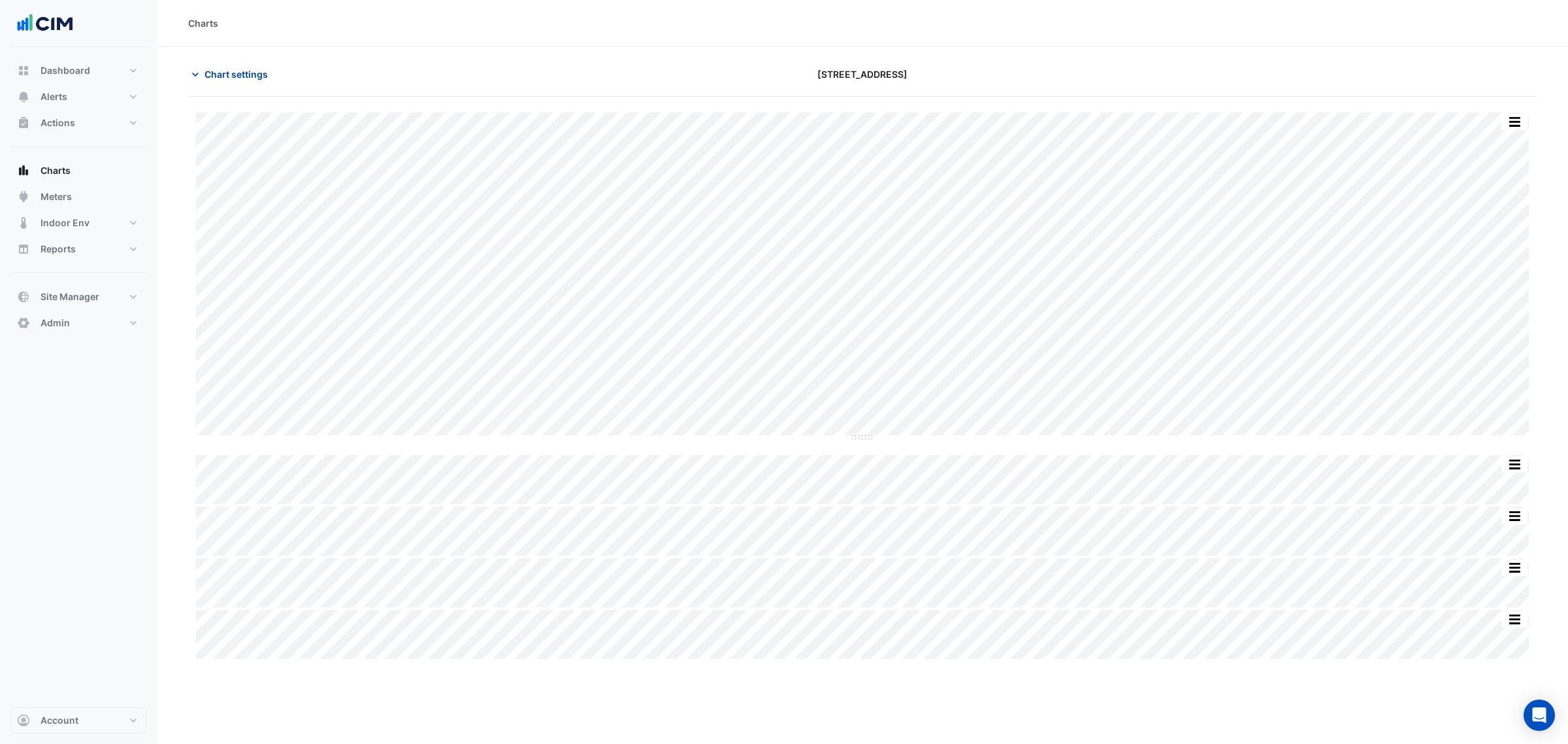
click at [224, 73] on span "Chart settings" at bounding box center [236, 74] width 64 height 14
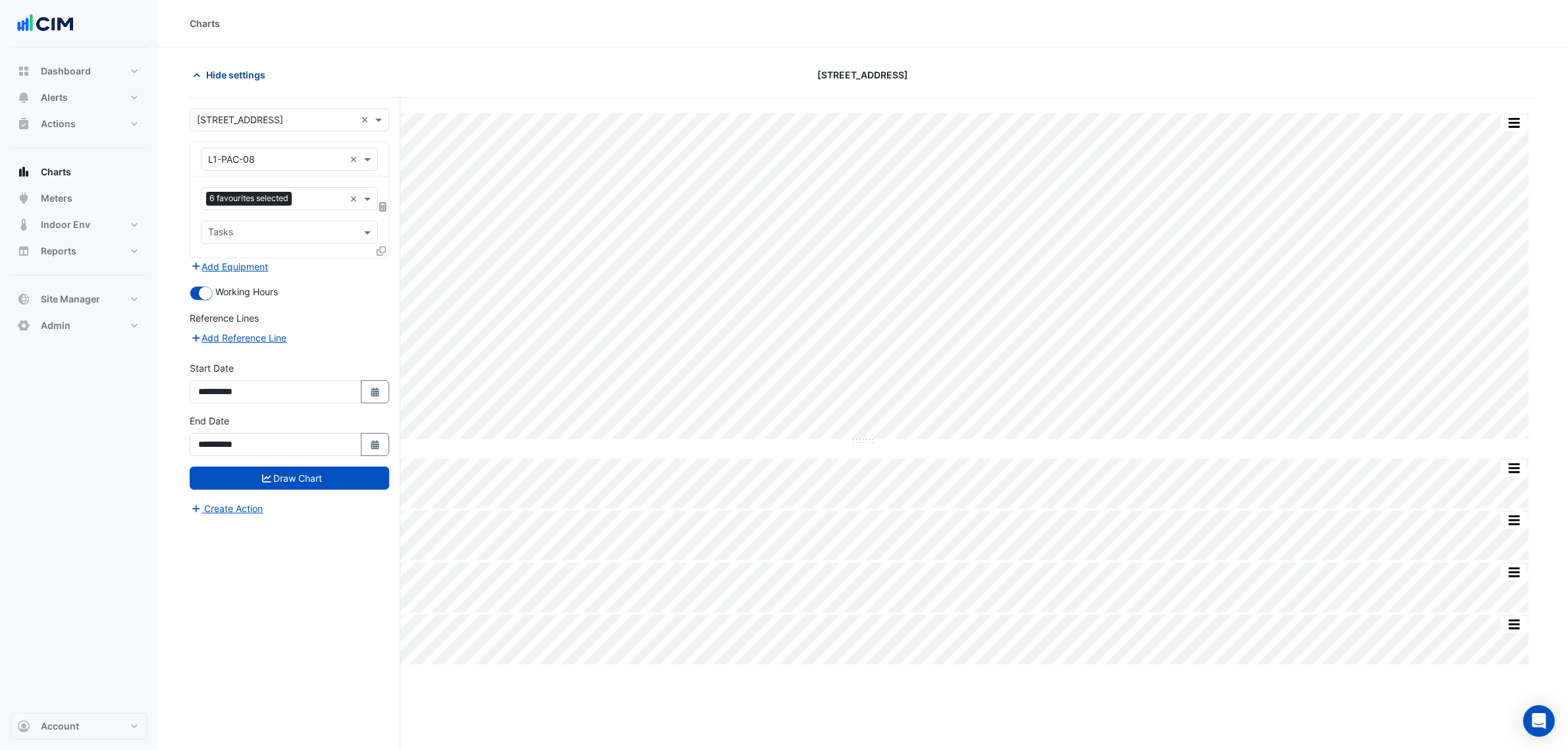
click at [228, 78] on span "Hide settings" at bounding box center [236, 74] width 60 height 14
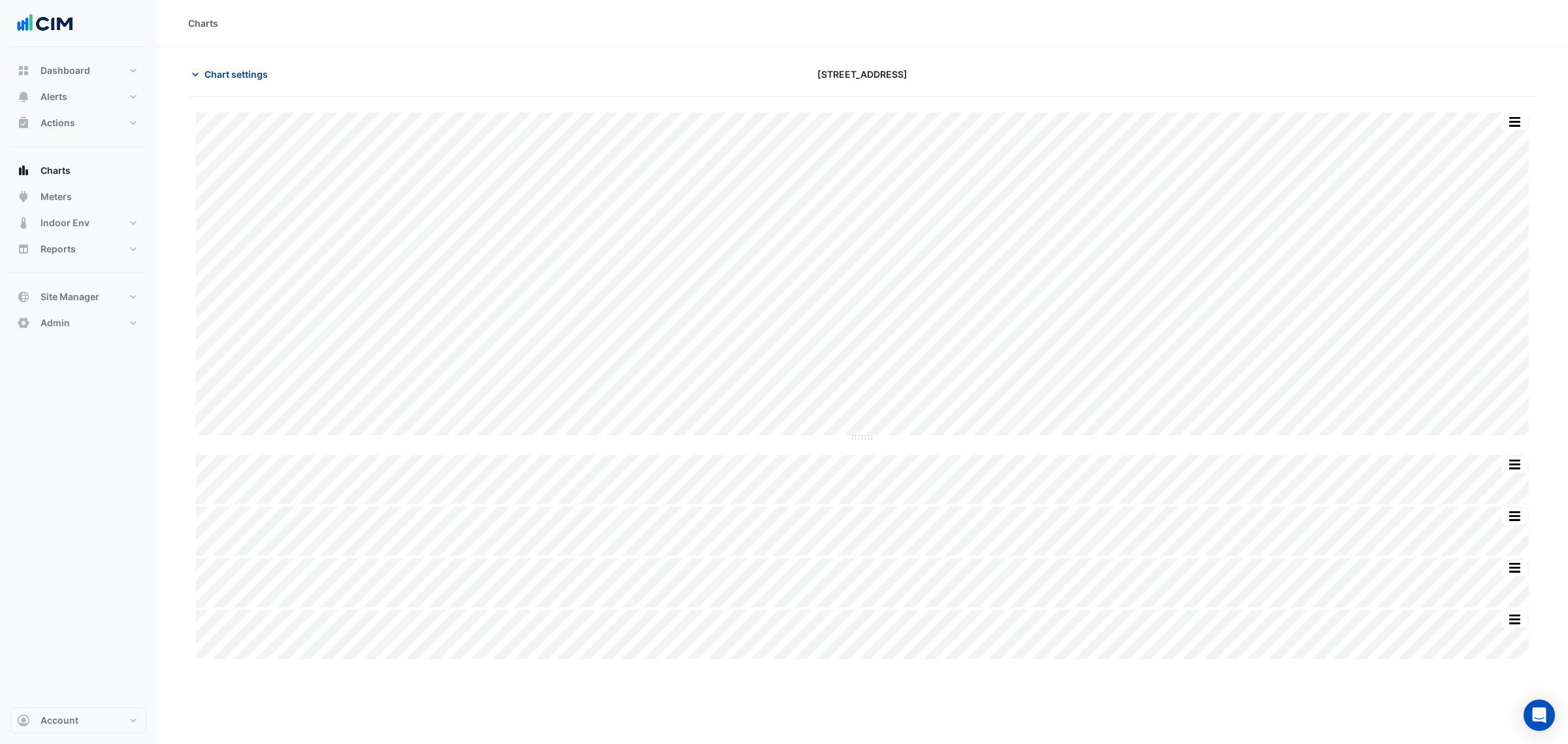
click at [236, 83] on button "Chart settings" at bounding box center [232, 74] width 88 height 23
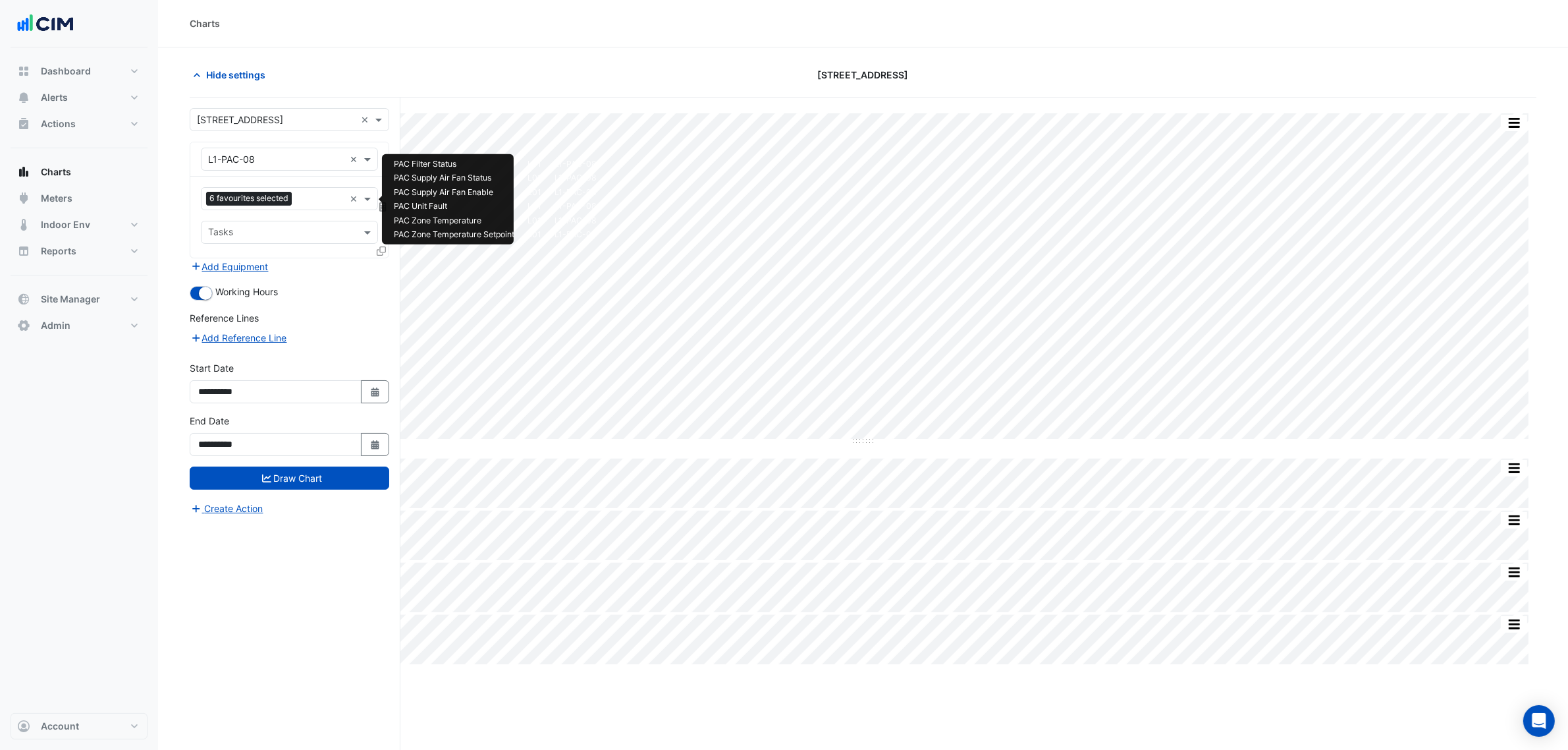
click at [315, 196] on input "text" at bounding box center [321, 200] width 48 height 14
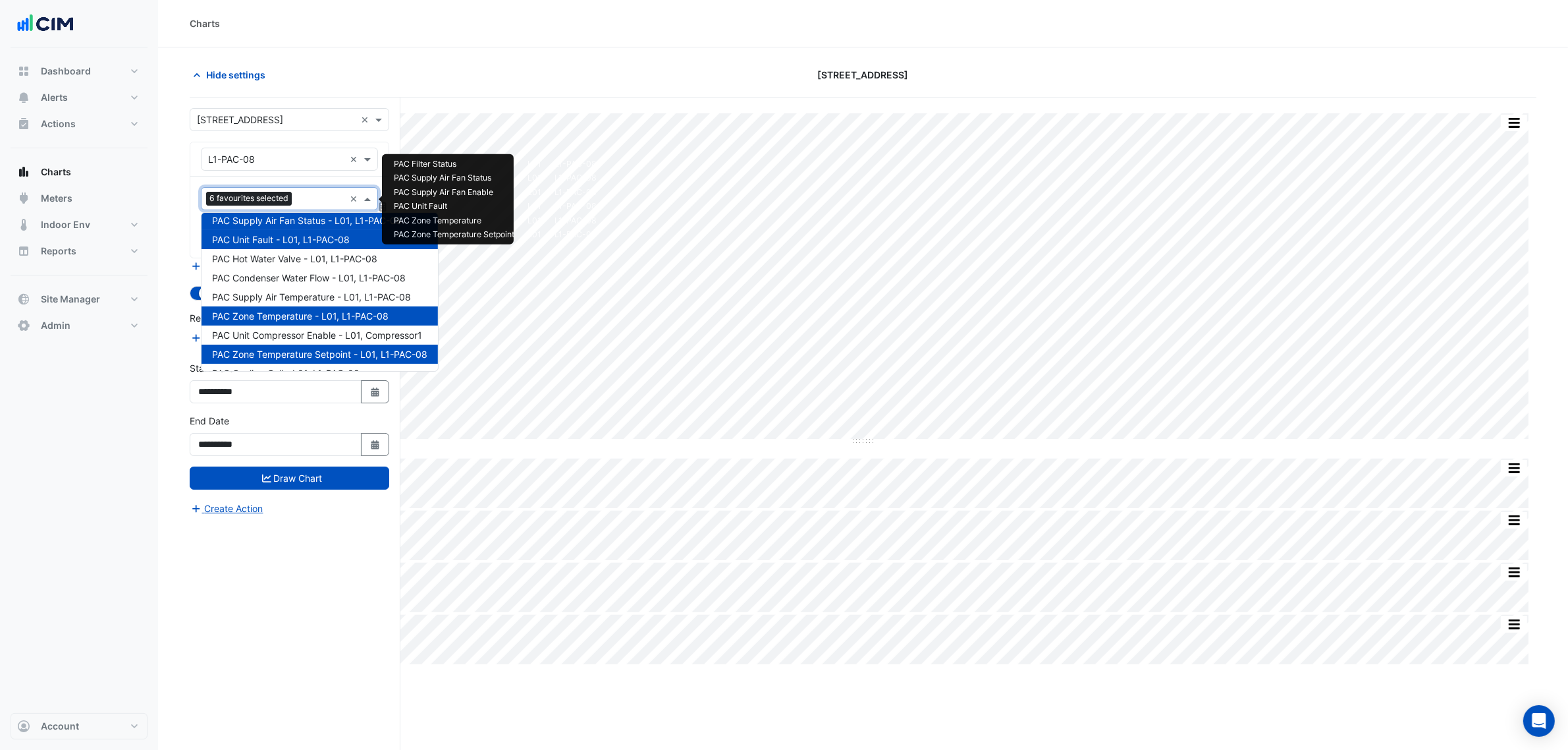
scroll to position [37, 0]
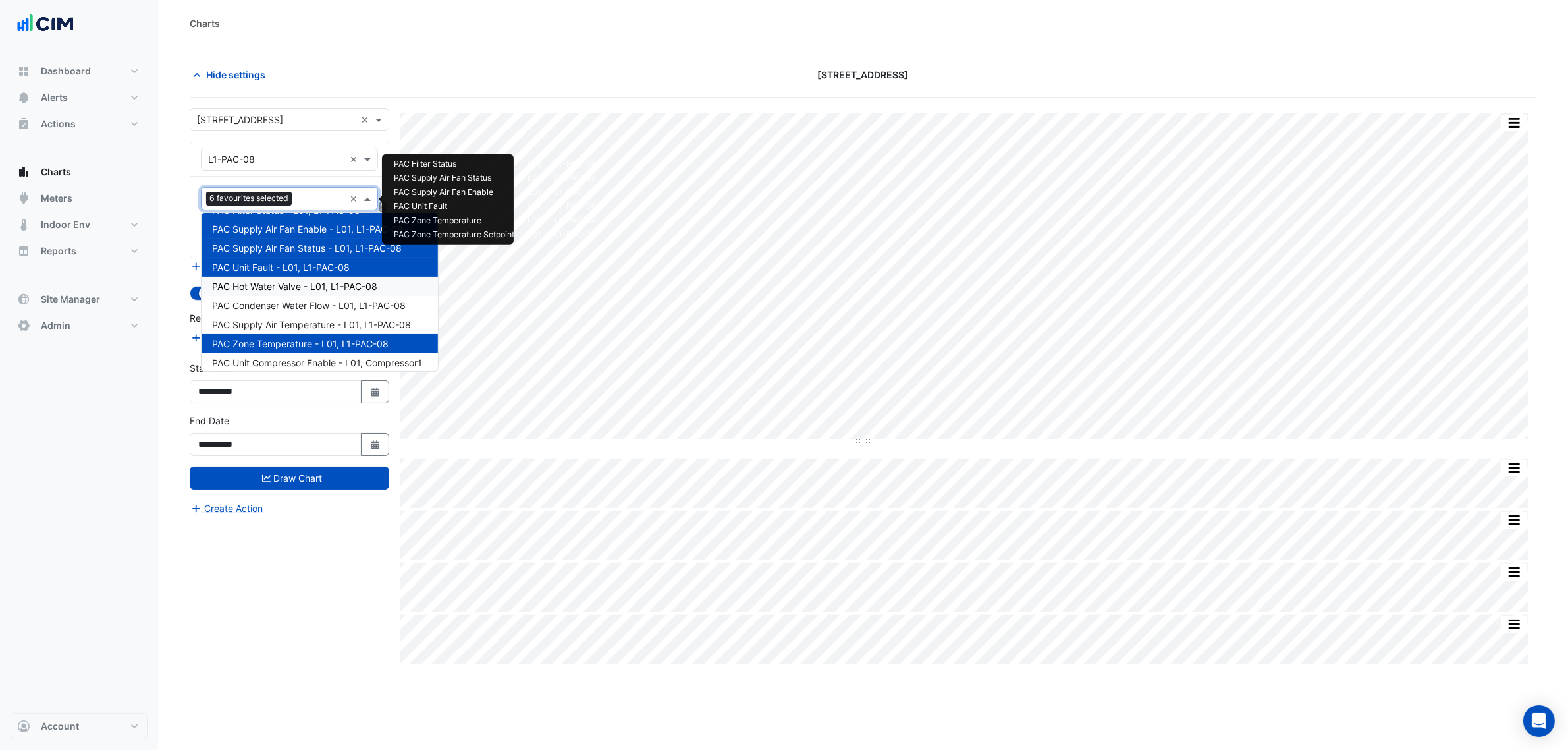
click at [326, 290] on span "PAC Hot Water Valve - L01, L1-PAC-08" at bounding box center [294, 286] width 165 height 11
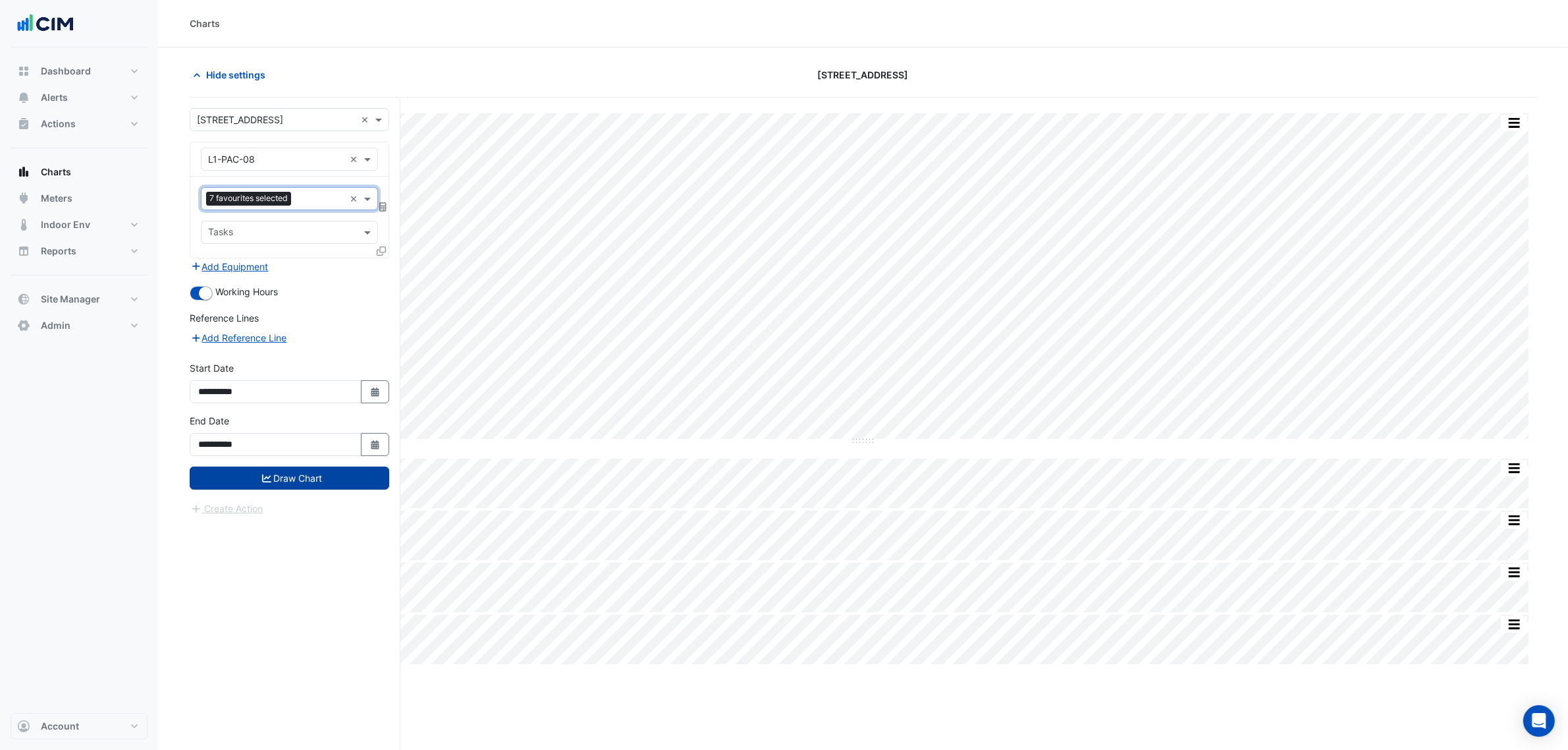
click at [324, 472] on button "Draw Chart" at bounding box center [290, 478] width 200 height 23
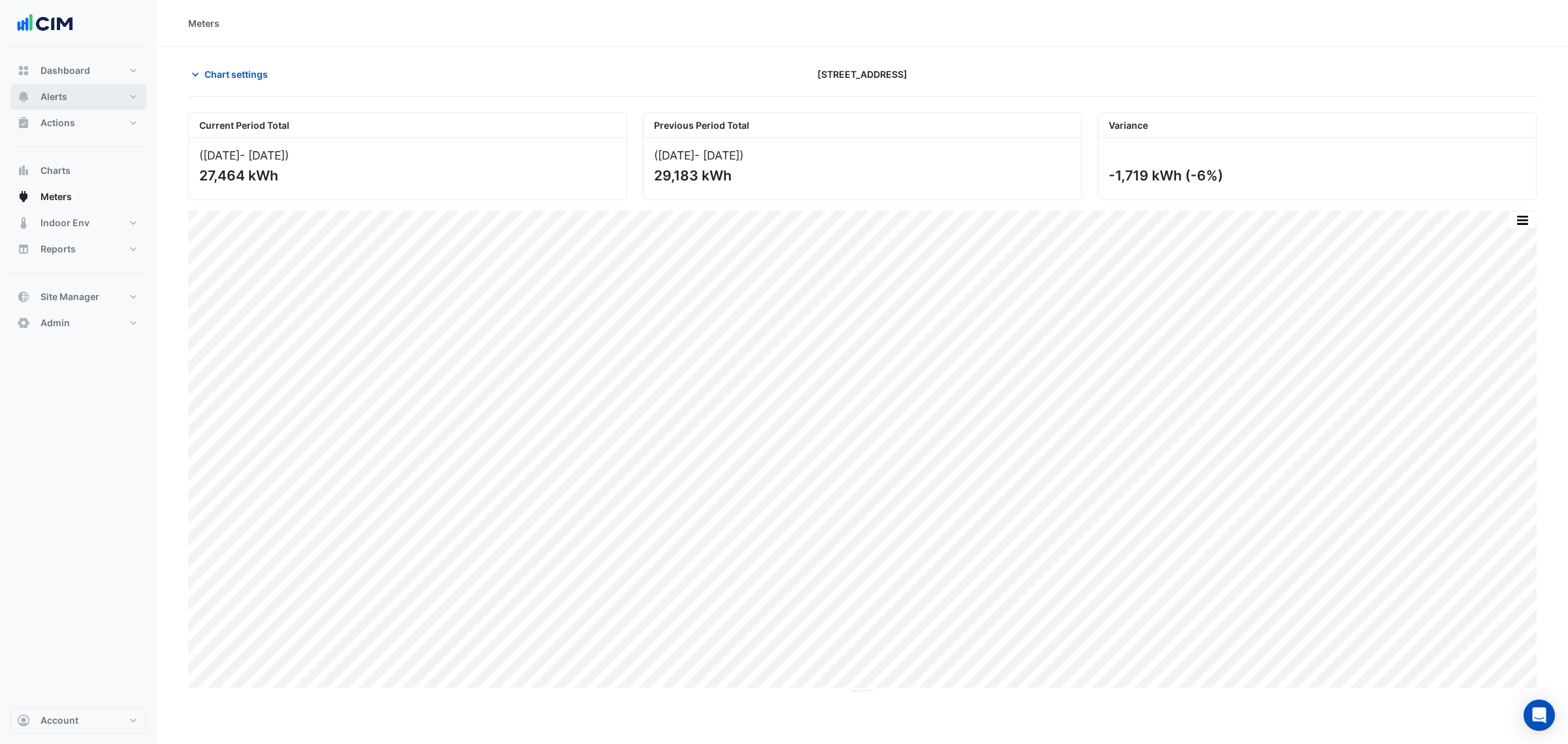
click at [88, 89] on button "Alerts" at bounding box center [77, 96] width 135 height 26
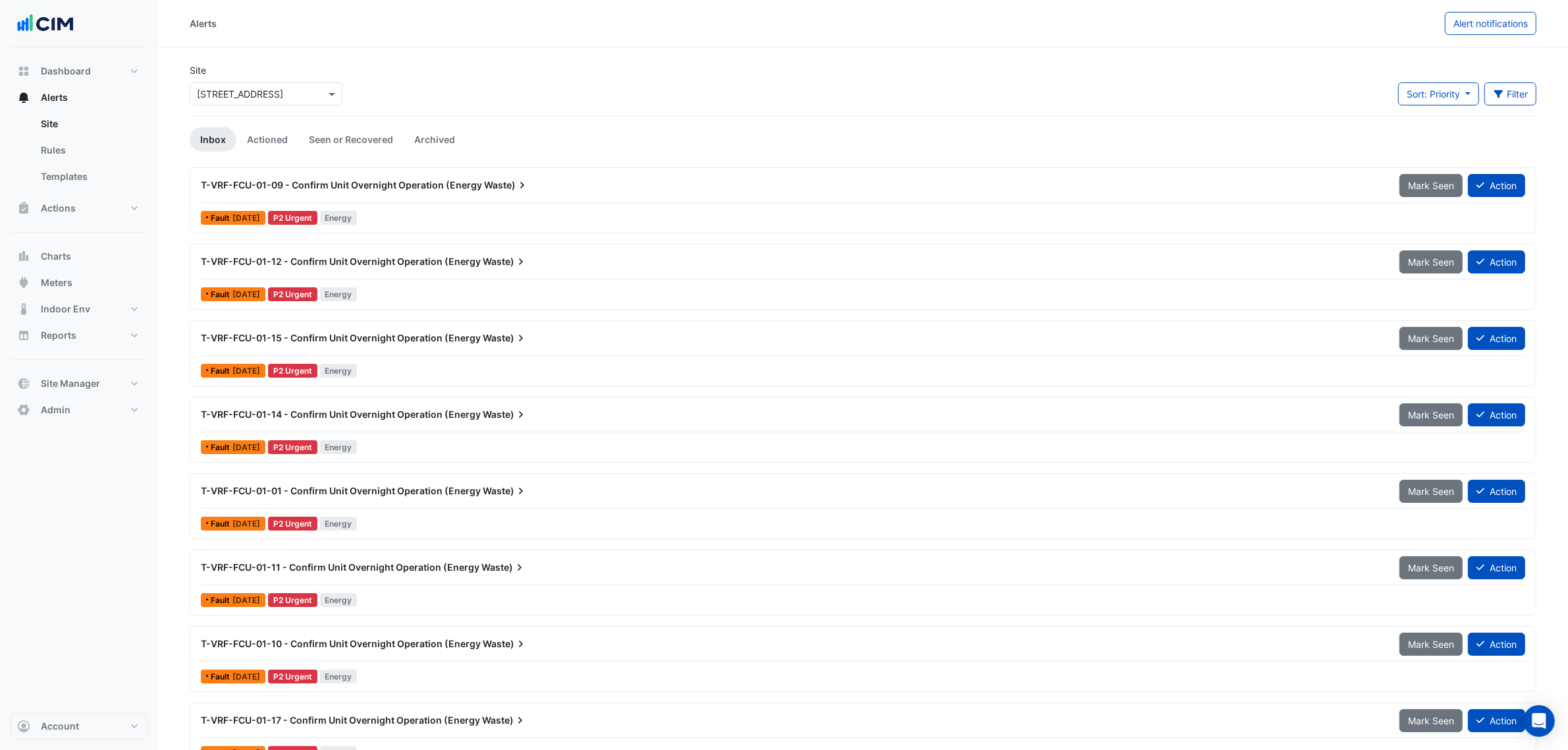
click at [228, 88] on input "text" at bounding box center [253, 94] width 112 height 14
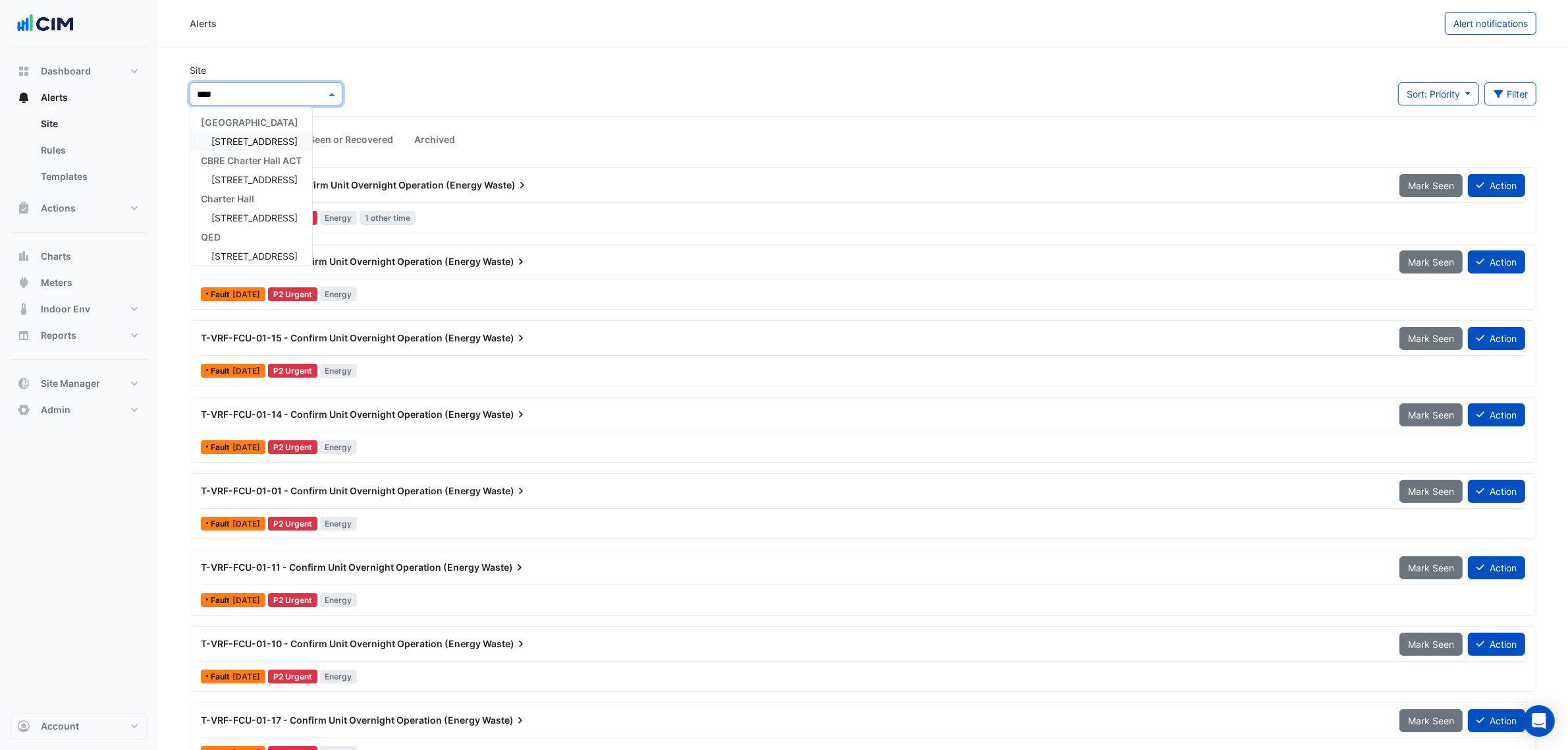
type input "*****"
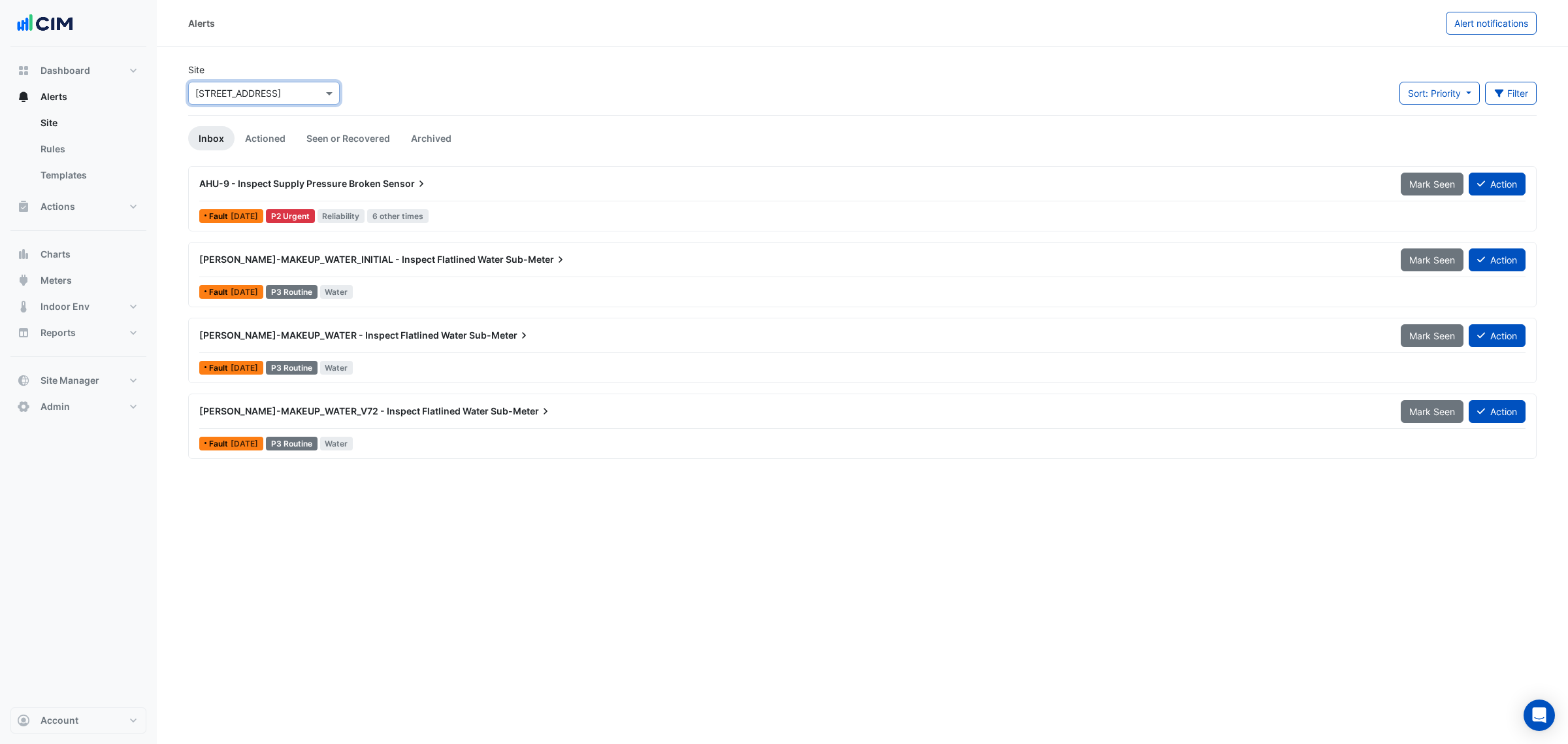
click at [481, 195] on div "AHU-9 - Inspect Supply Pressure Broken Sensor" at bounding box center [793, 184] width 1202 height 24
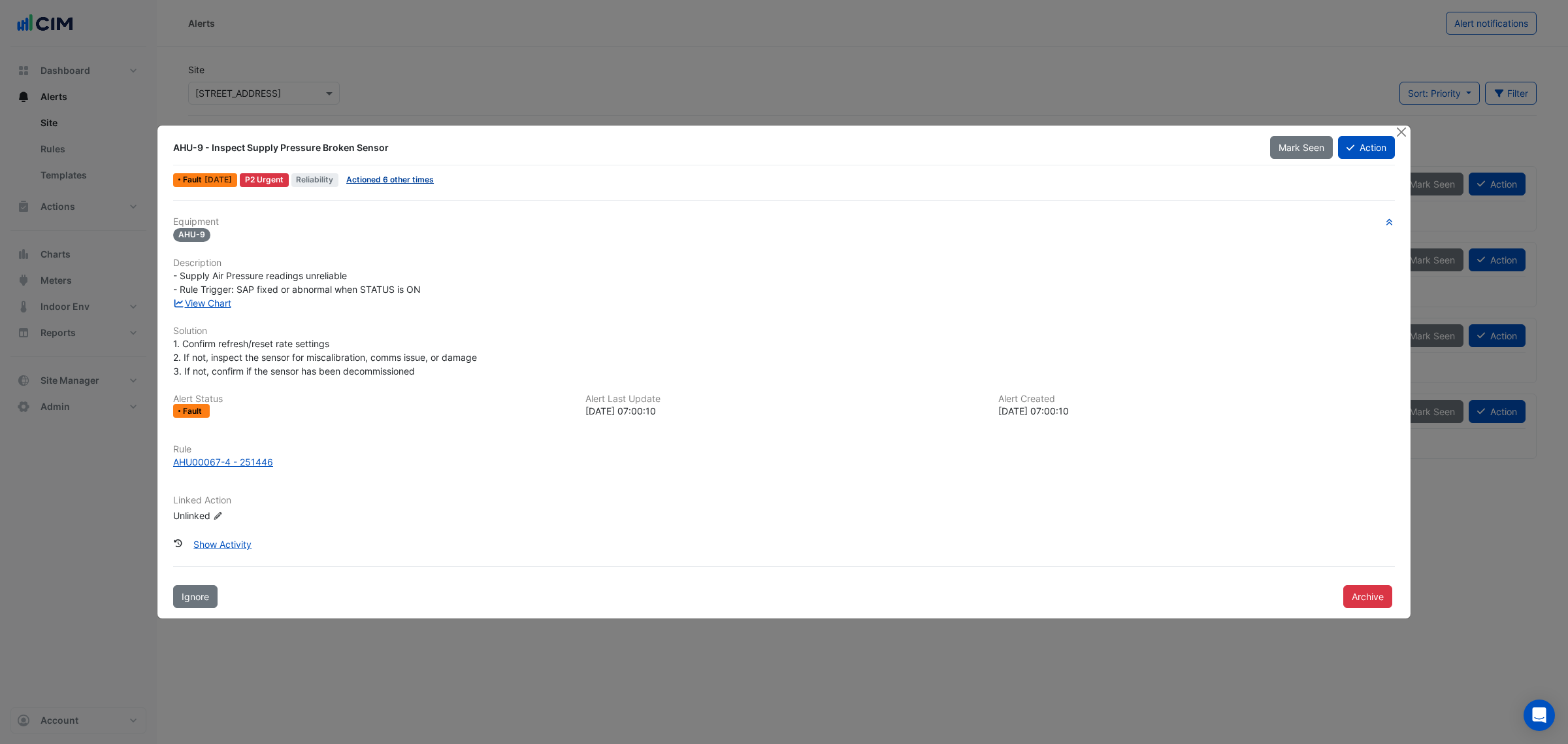
click at [404, 176] on link "Actioned 6 other times" at bounding box center [390, 179] width 87 height 10
click at [213, 308] on div "View Chart" at bounding box center [784, 303] width 1237 height 14
click at [215, 298] on link "View Chart" at bounding box center [202, 303] width 58 height 11
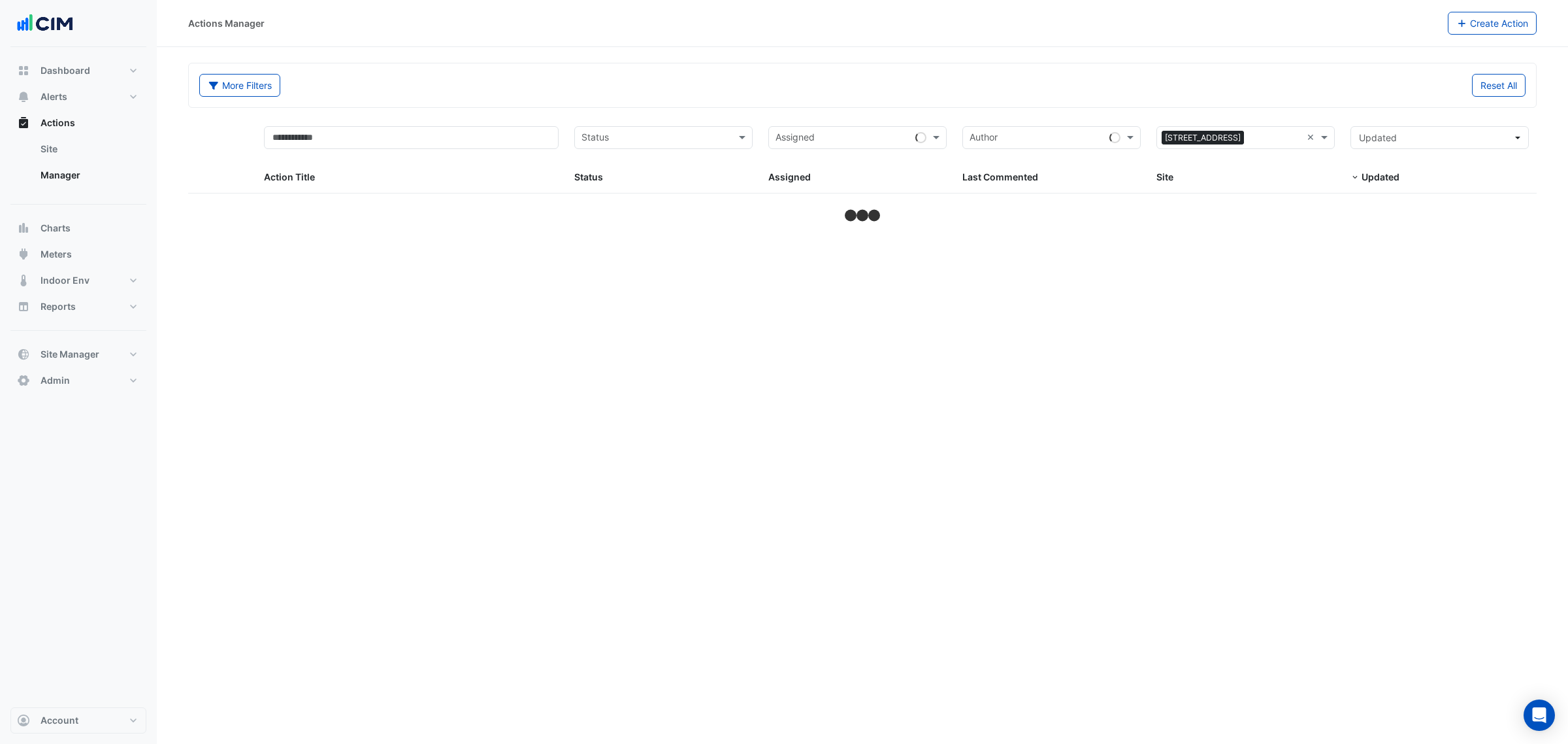
select select "***"
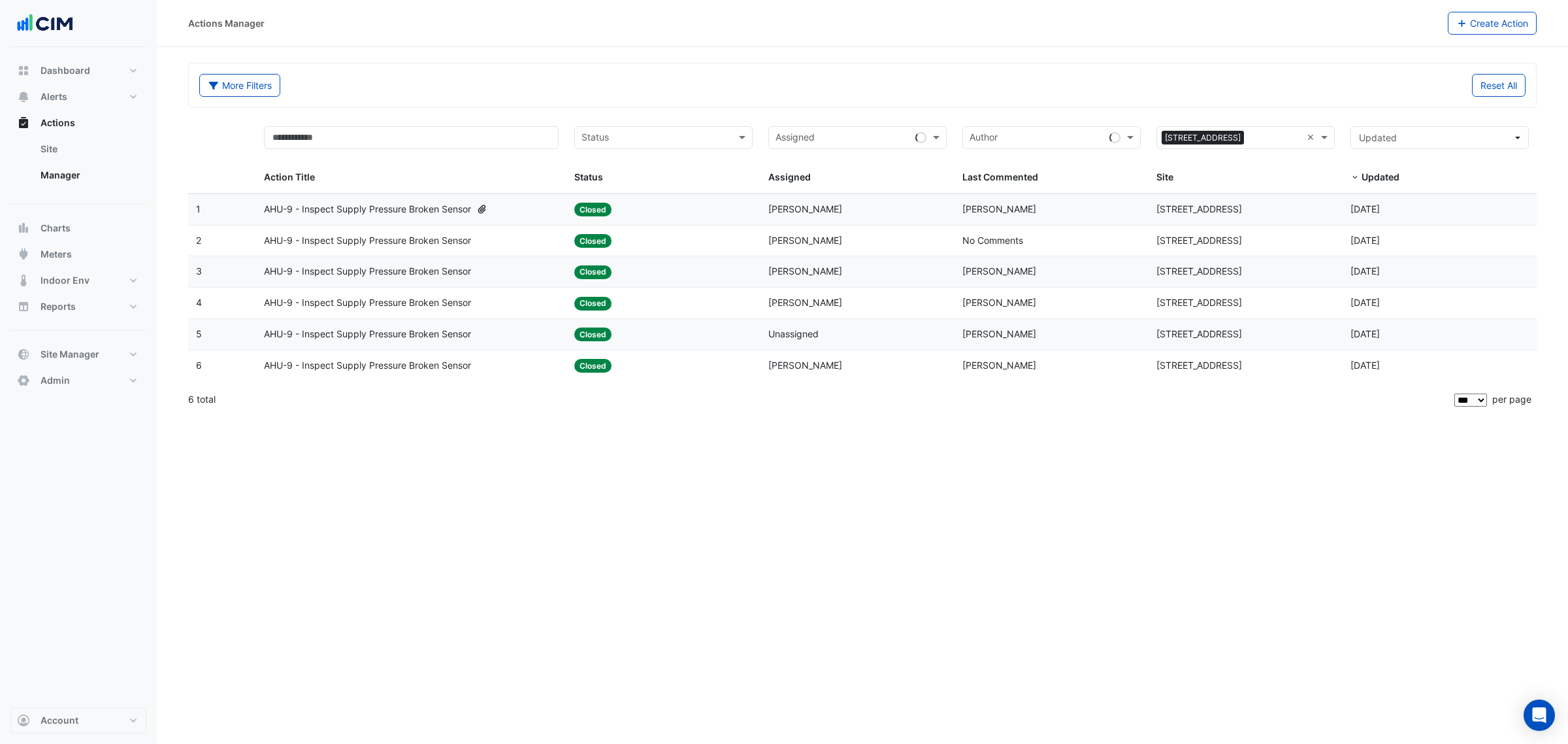
click at [864, 210] on div "Assigned: [PERSON_NAME]" at bounding box center [857, 209] width 178 height 15
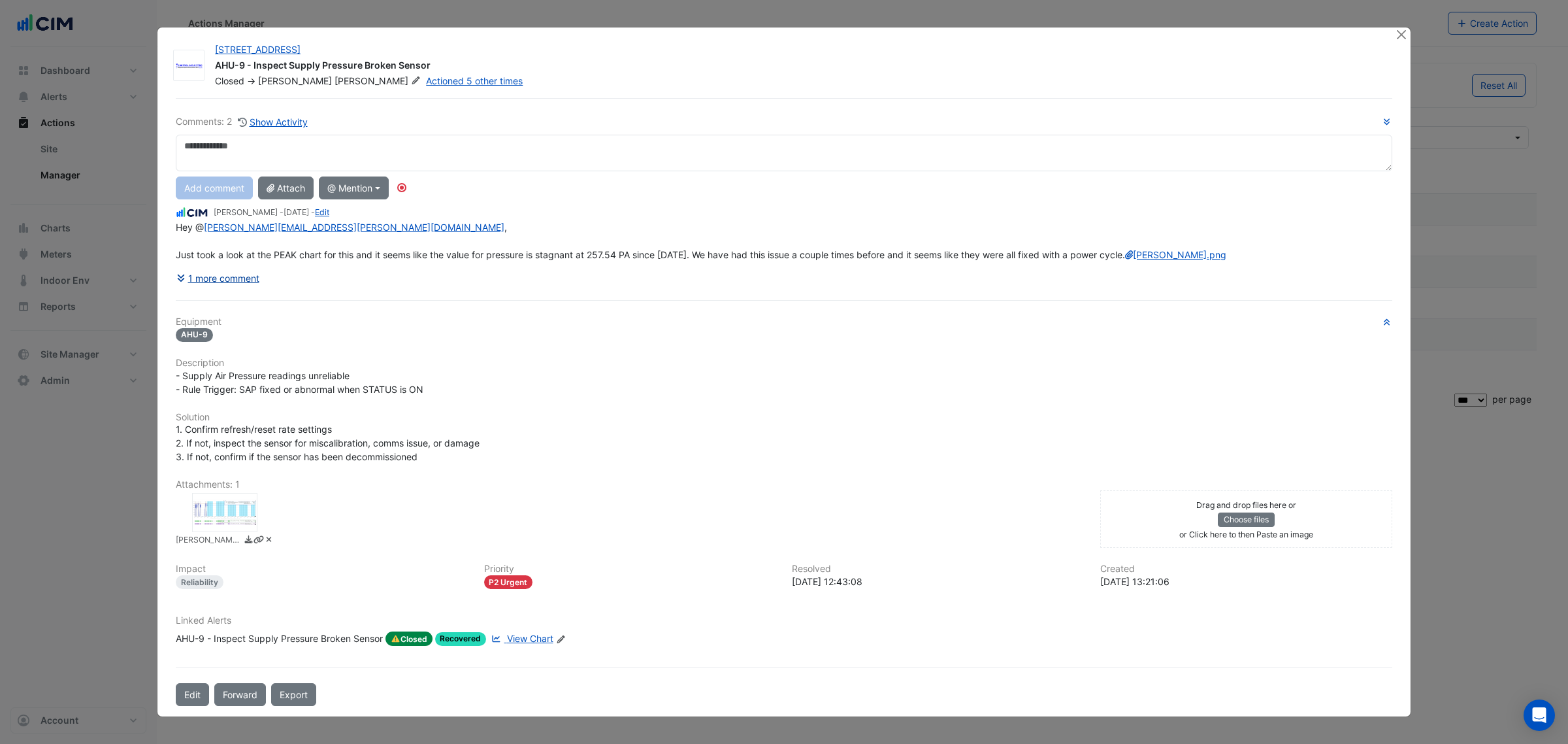
click at [225, 289] on button "1 more comment" at bounding box center [217, 277] width 85 height 23
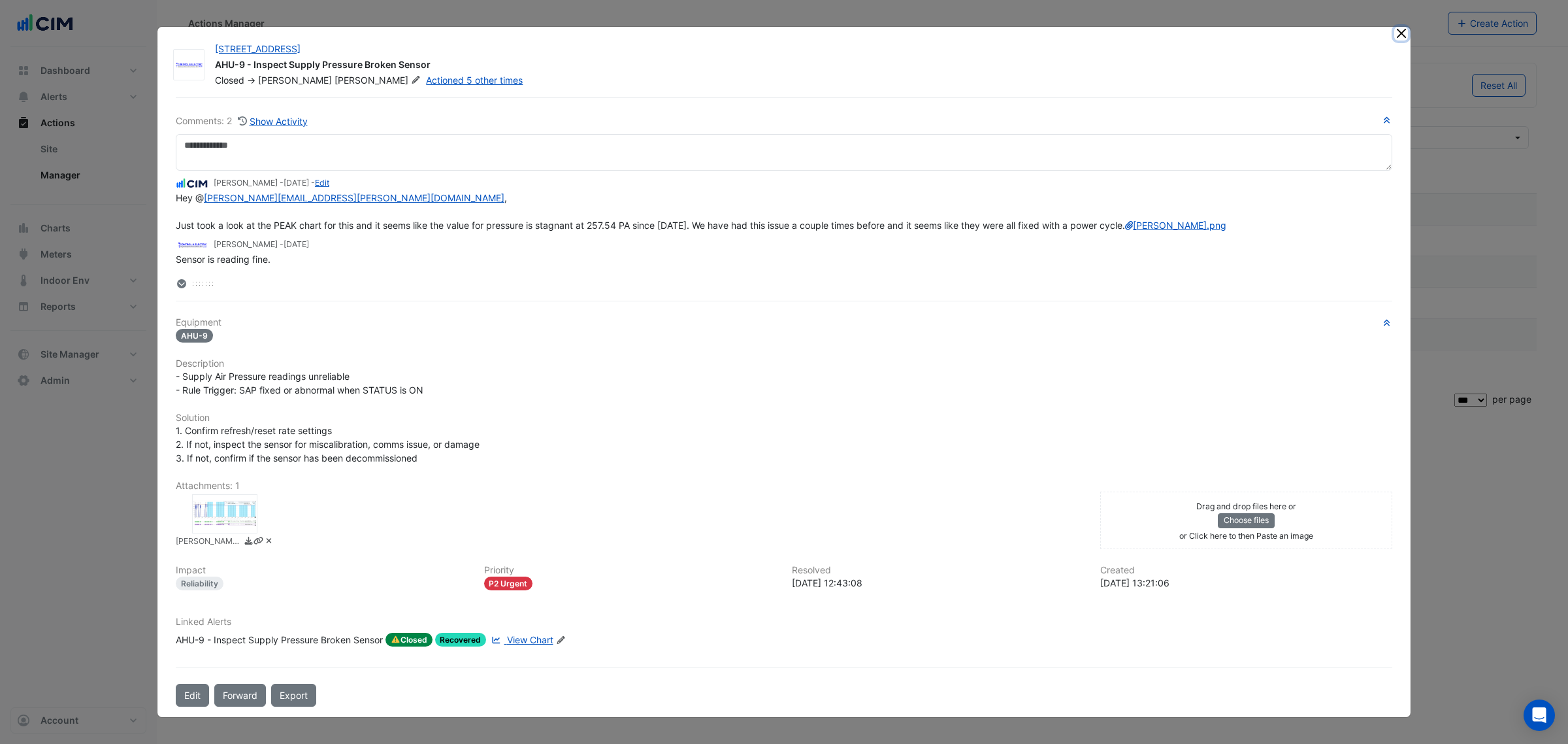
click at [1394, 26] on button "Close" at bounding box center [1401, 33] width 14 height 14
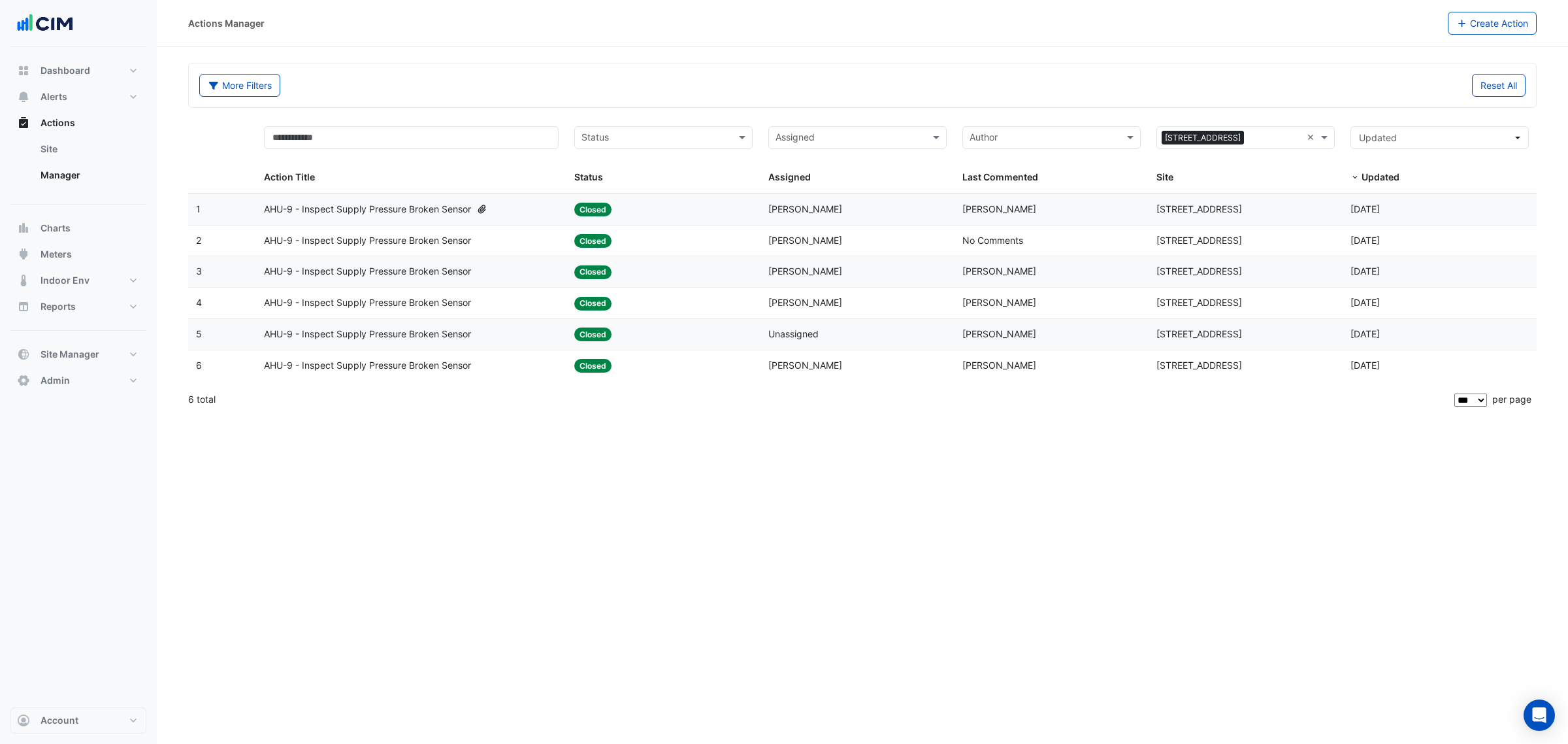
click at [1047, 59] on section "More Filters Reset All Status Assigned Sites × 16-18 Mort Street × Action Title…" at bounding box center [862, 231] width 1411 height 368
click at [802, 366] on span "Aaron Roseler" at bounding box center [804, 365] width 74 height 11
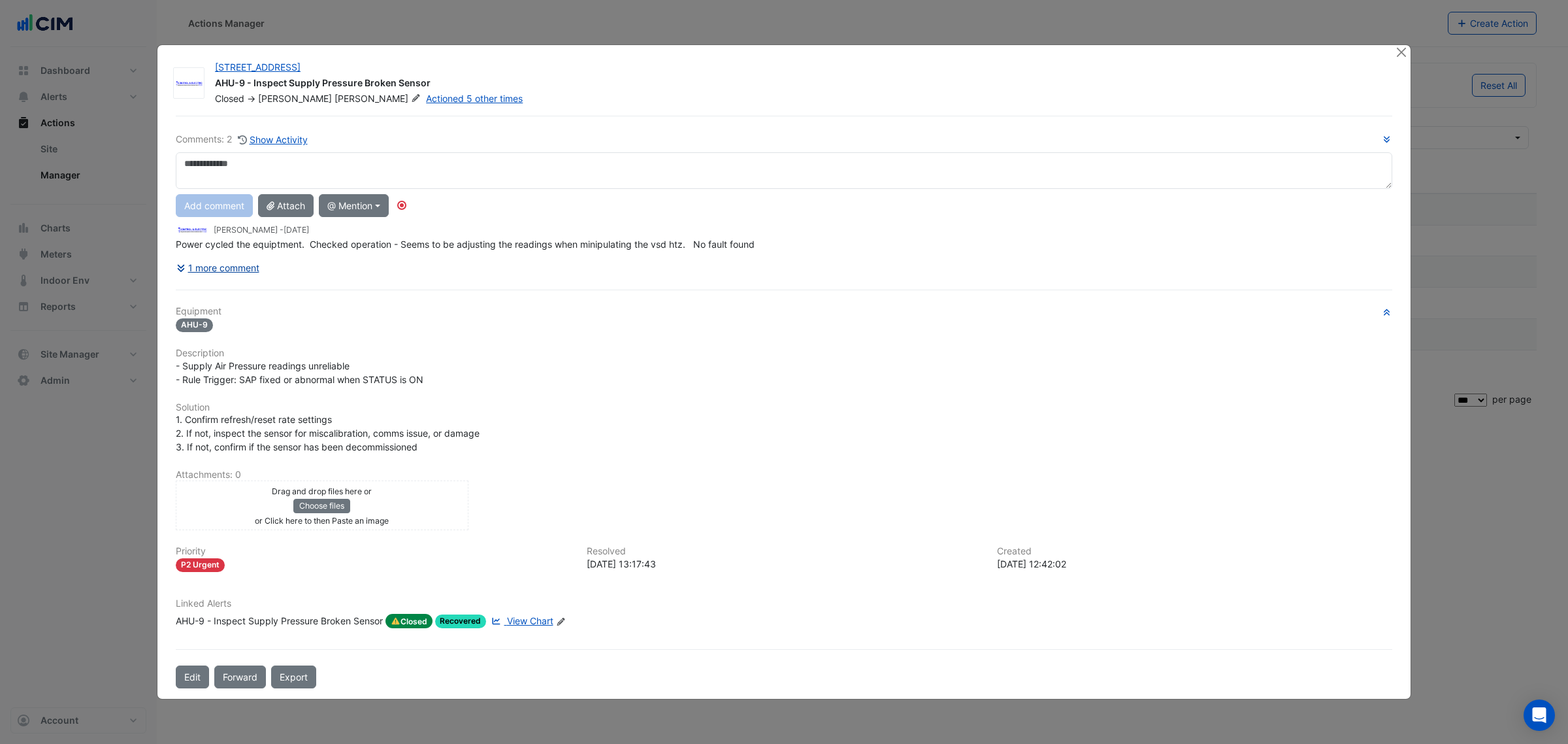
click at [252, 262] on button "1 more comment" at bounding box center [217, 267] width 85 height 23
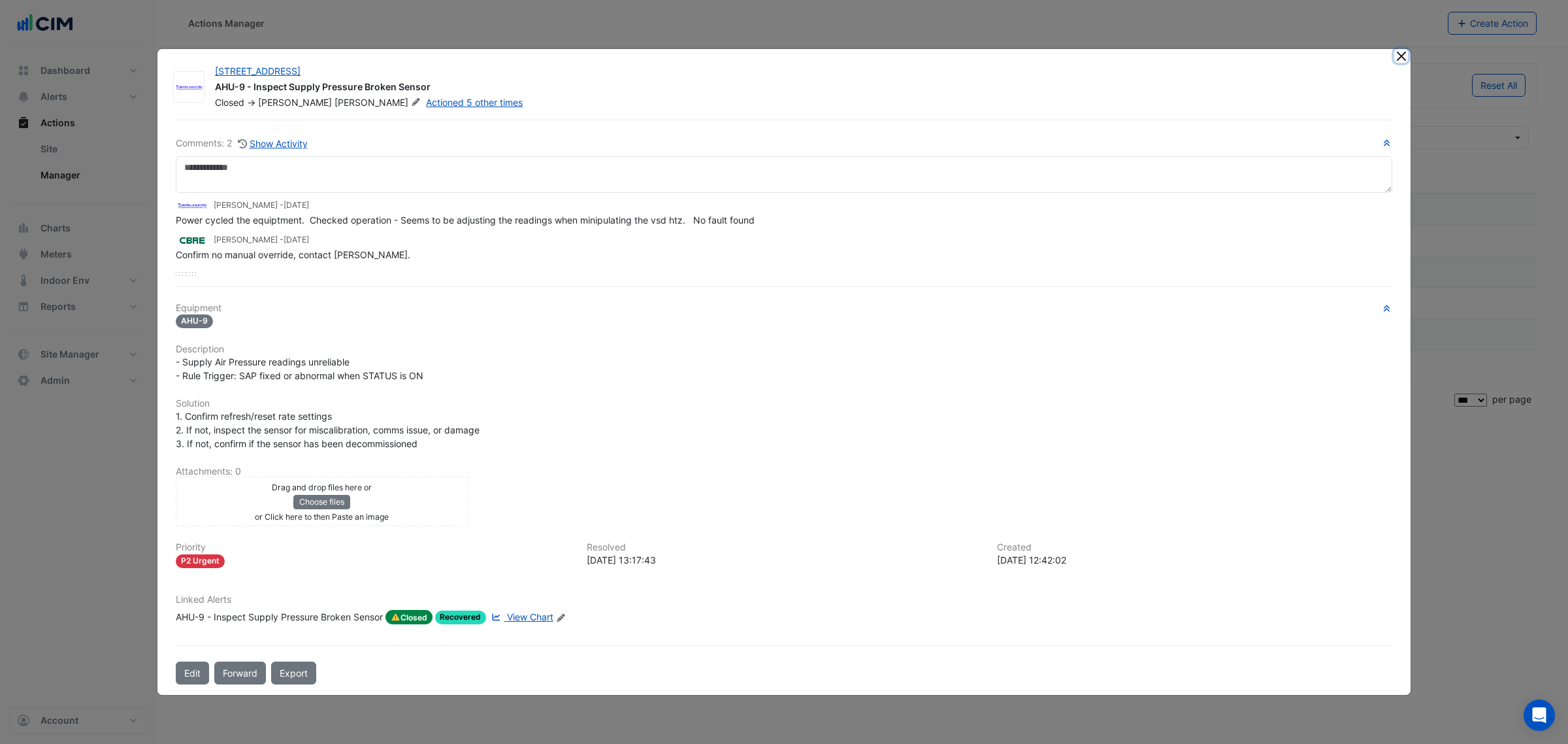
click at [1396, 56] on button "Close" at bounding box center [1401, 55] width 14 height 14
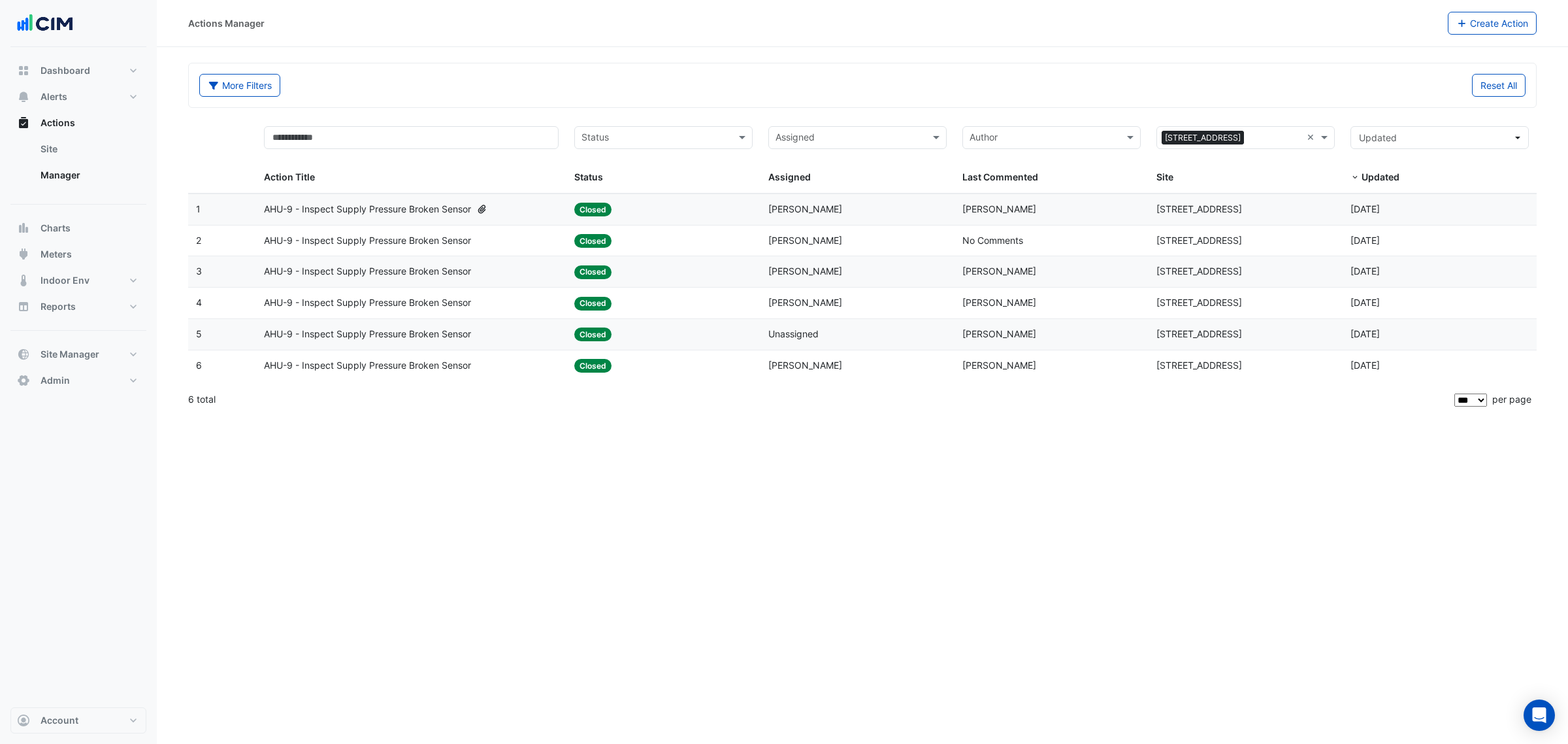
click at [928, 298] on div "Assigned: Lucas Baker" at bounding box center [857, 303] width 178 height 15
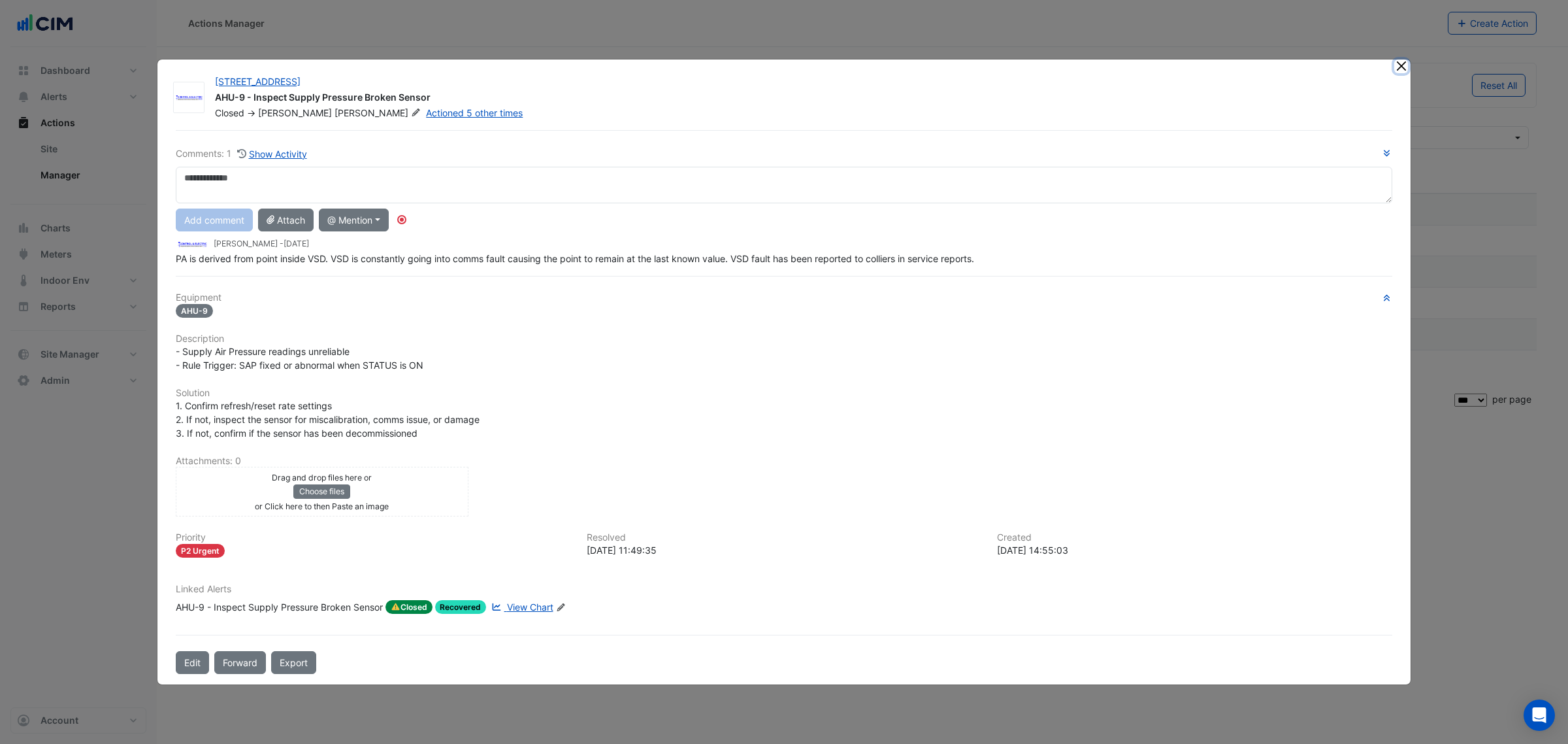
click at [1396, 70] on button "Close" at bounding box center [1401, 65] width 14 height 14
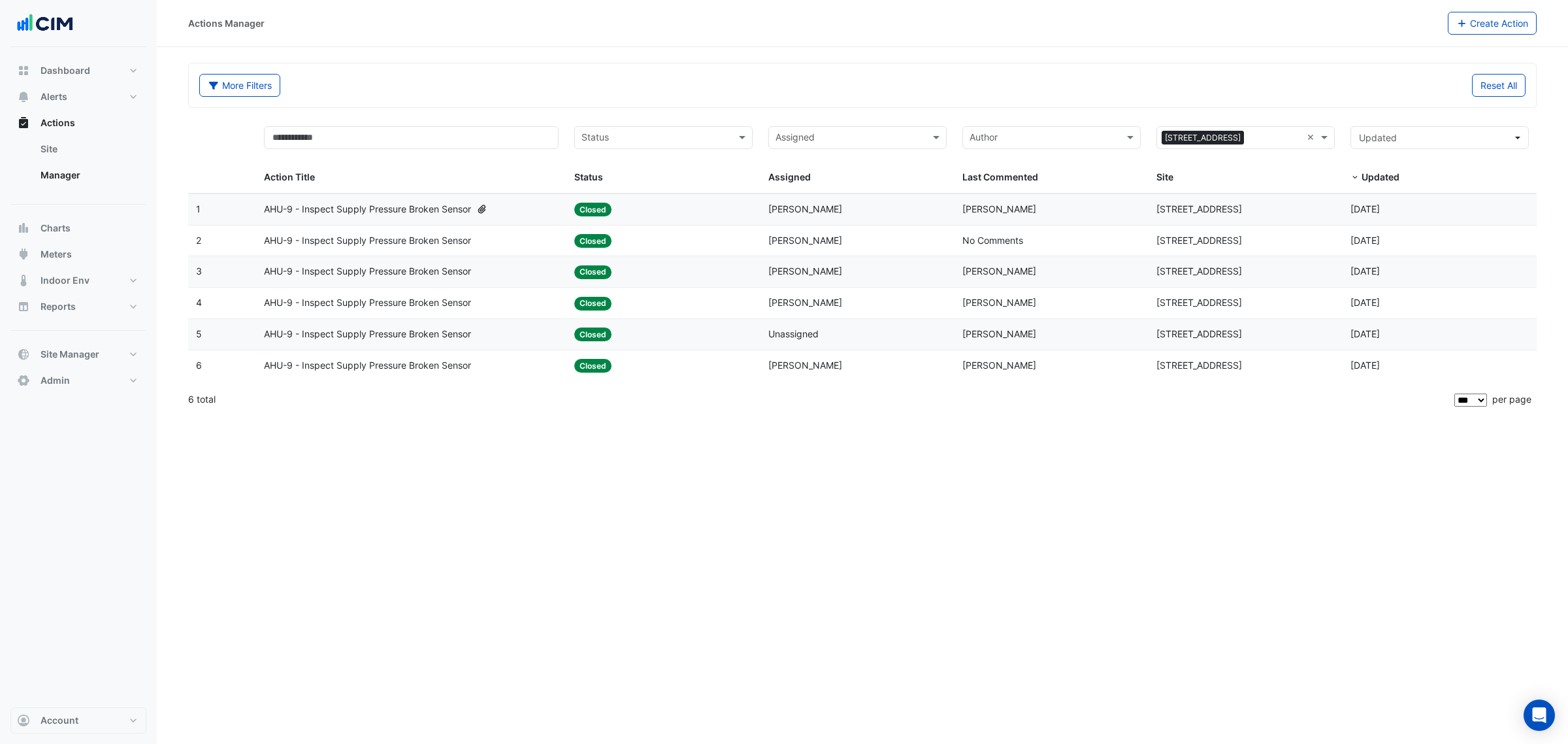
click at [1078, 277] on div "Last Commented: Lucas Baker" at bounding box center [1052, 271] width 178 height 15
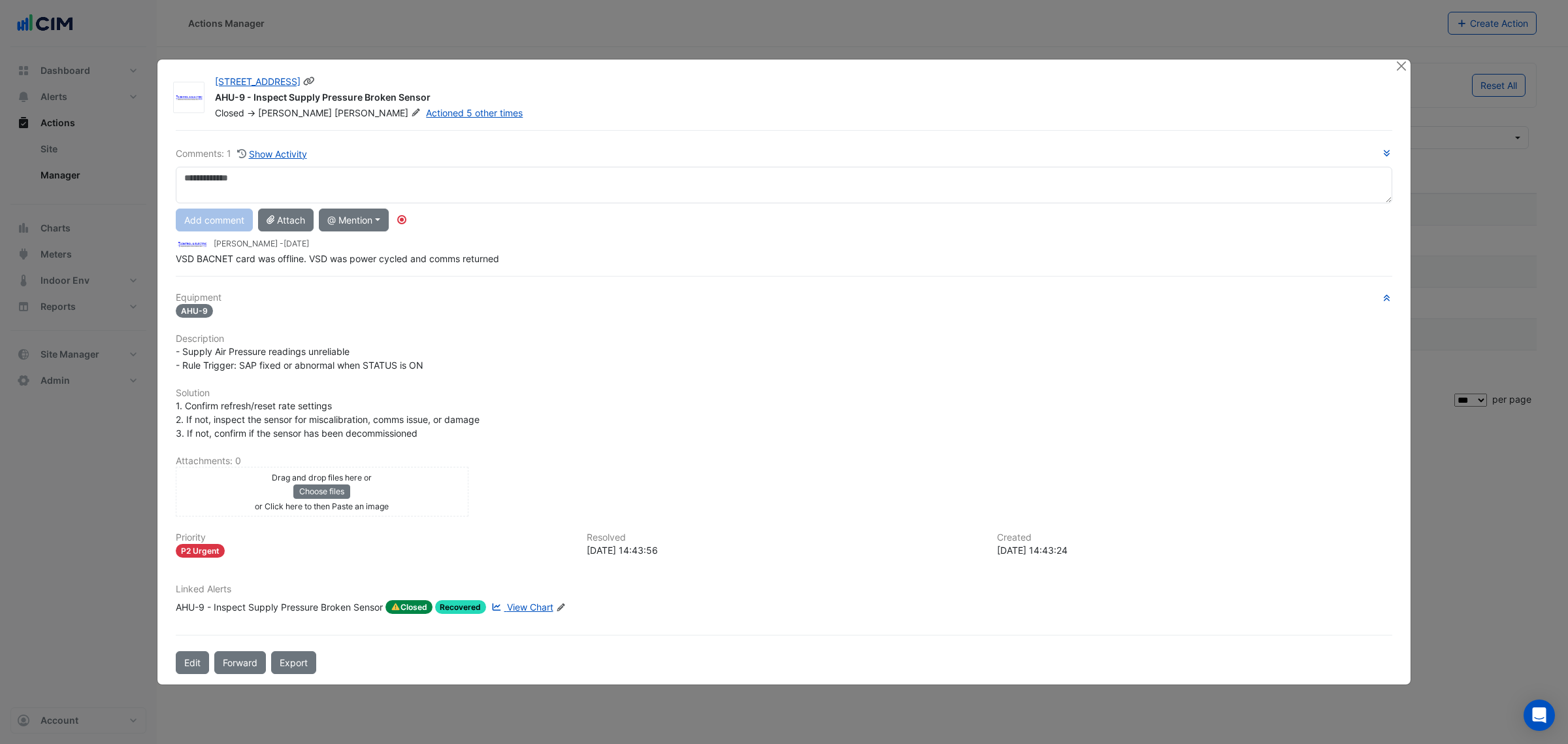
click at [1393, 66] on div "16-18 Mort Street AHU-9 - Inspect Supply Pressure Broken Sensor Closed -> Lucas…" at bounding box center [784, 372] width 1253 height 626
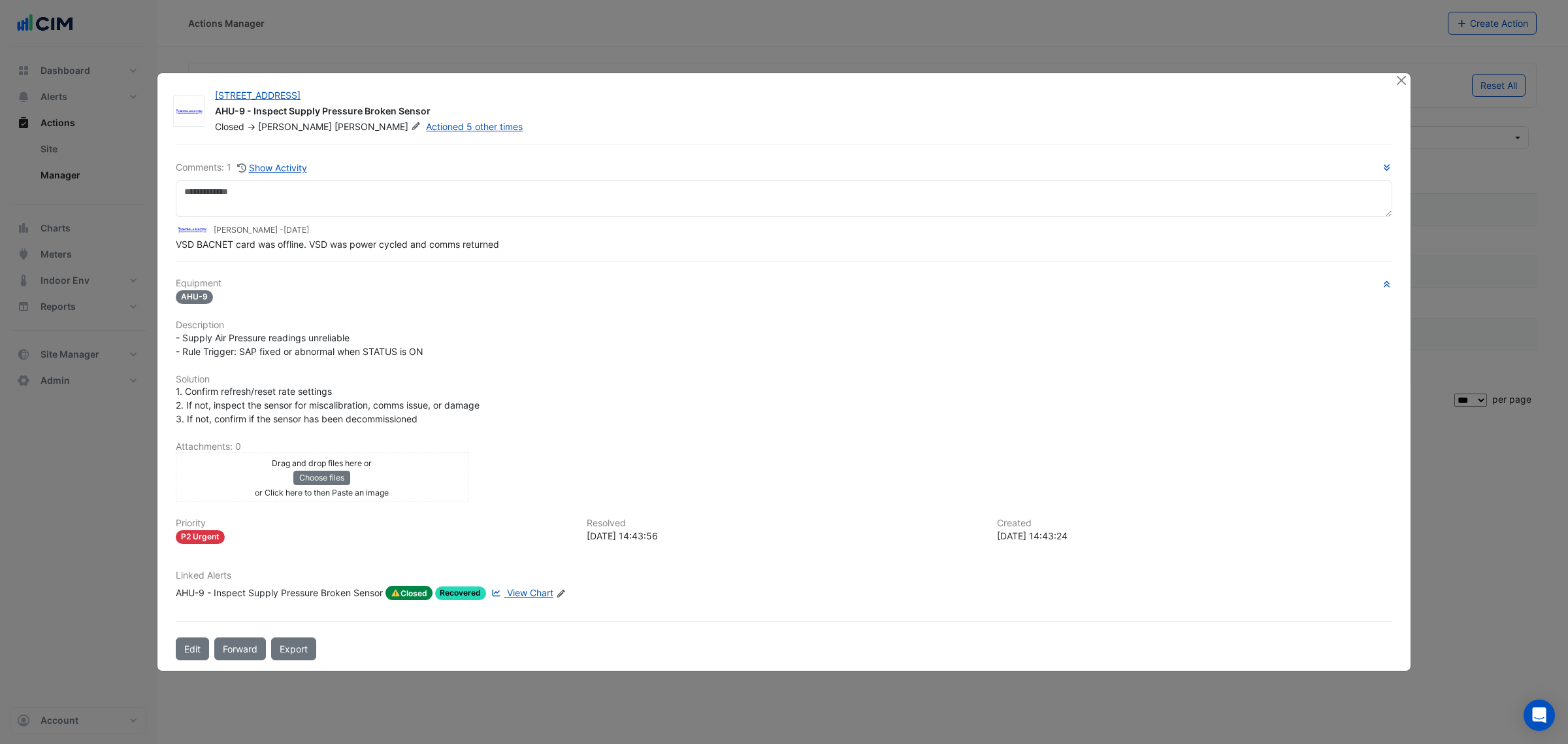
click at [1398, 65] on ngb-modal-window "16-18 Mort Street AHU-9 - Inspect Supply Pressure Broken Sensor Closed -> Lucas…" at bounding box center [784, 372] width 1568 height 744
click at [1404, 66] on ngb-modal-window "16-18 Mort Street AHU-9 - Inspect Supply Pressure Broken Sensor Closed -> Lucas…" at bounding box center [784, 372] width 1568 height 744
click at [1405, 66] on ngb-modal-window "16-18 Mort Street AHU-9 - Inspect Supply Pressure Broken Sensor Closed -> Lucas…" at bounding box center [784, 372] width 1568 height 744
click at [1403, 84] on button "Close" at bounding box center [1401, 79] width 14 height 14
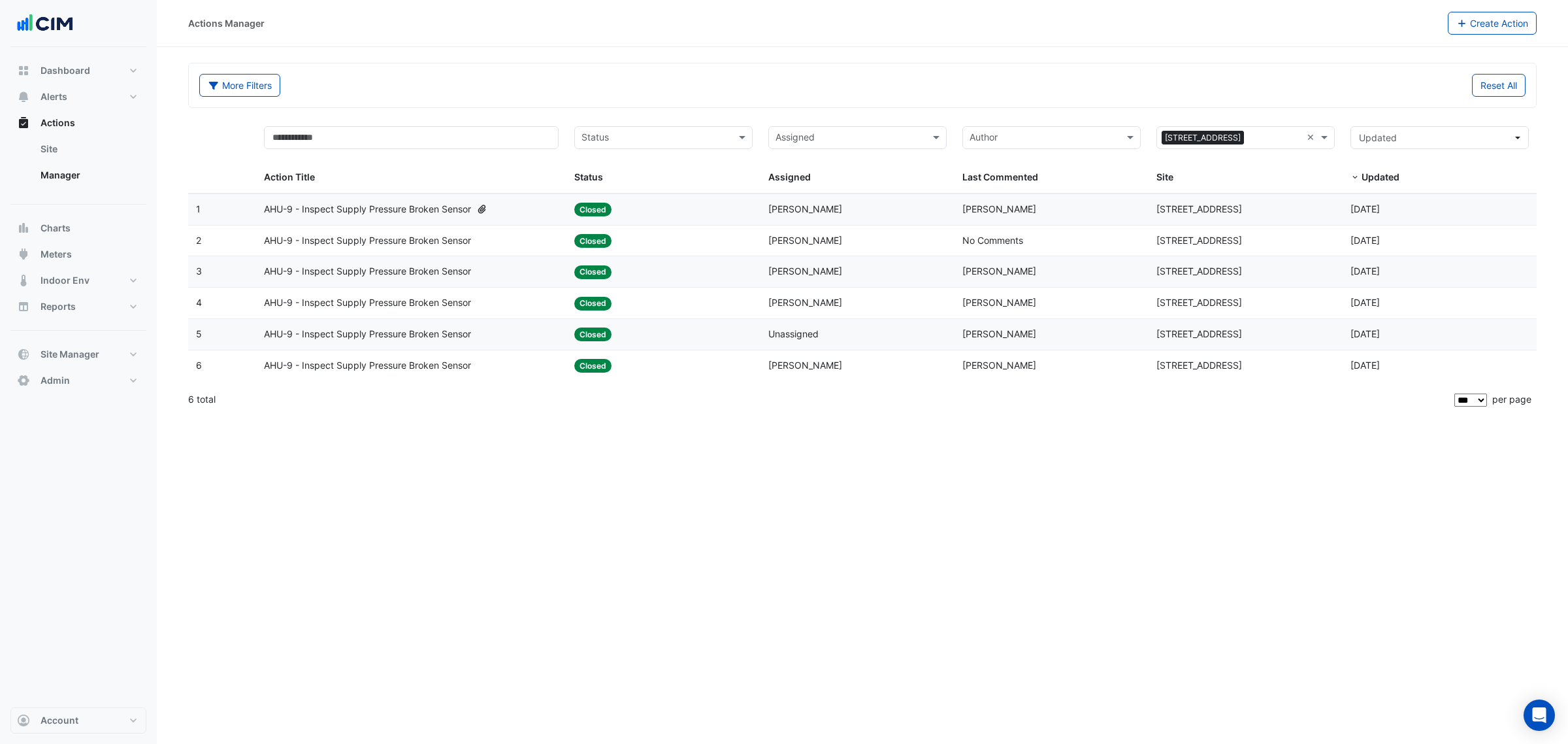
click at [1109, 247] on div "Last Commented: No Comments" at bounding box center [1052, 241] width 178 height 15
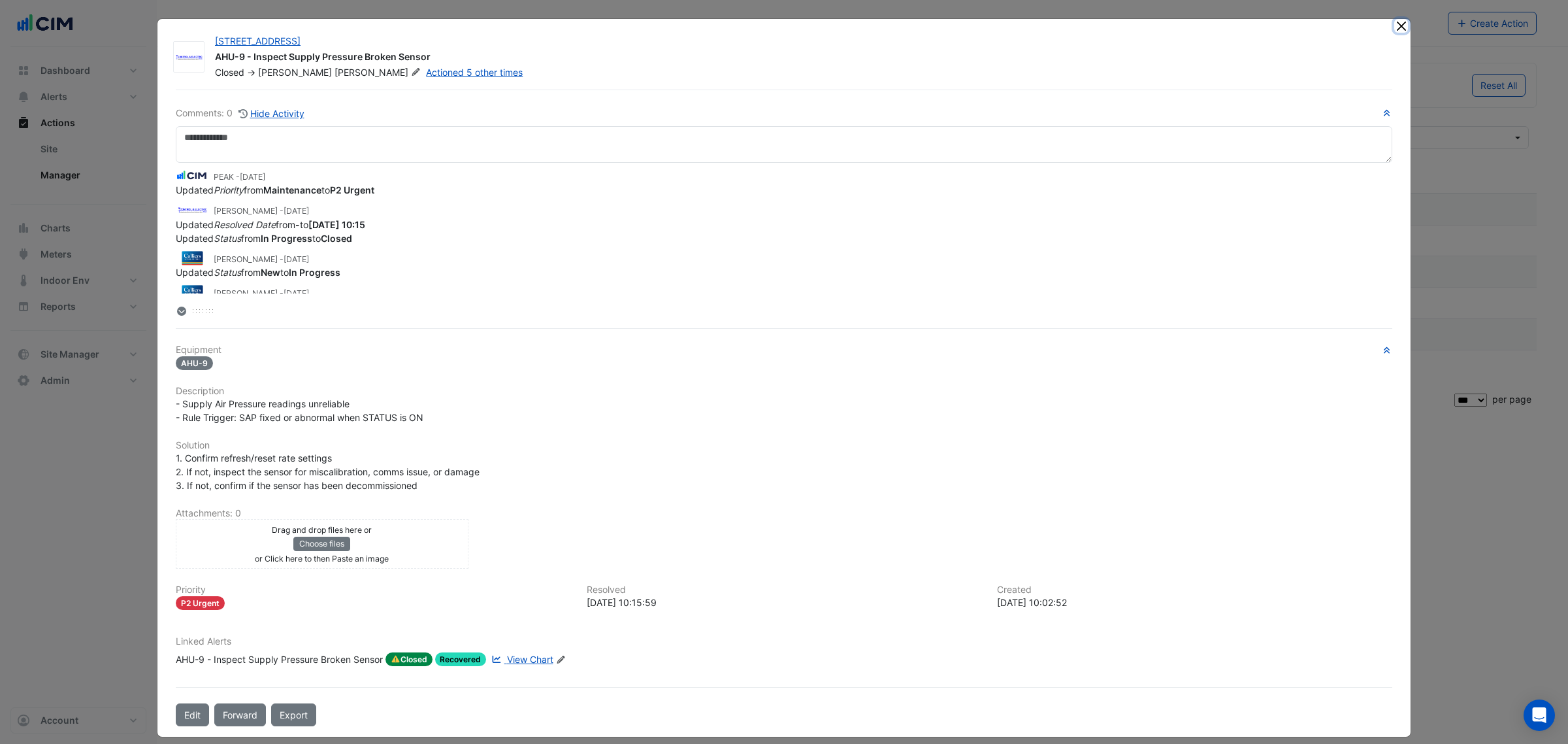
click at [1400, 25] on button "Close" at bounding box center [1401, 25] width 14 height 14
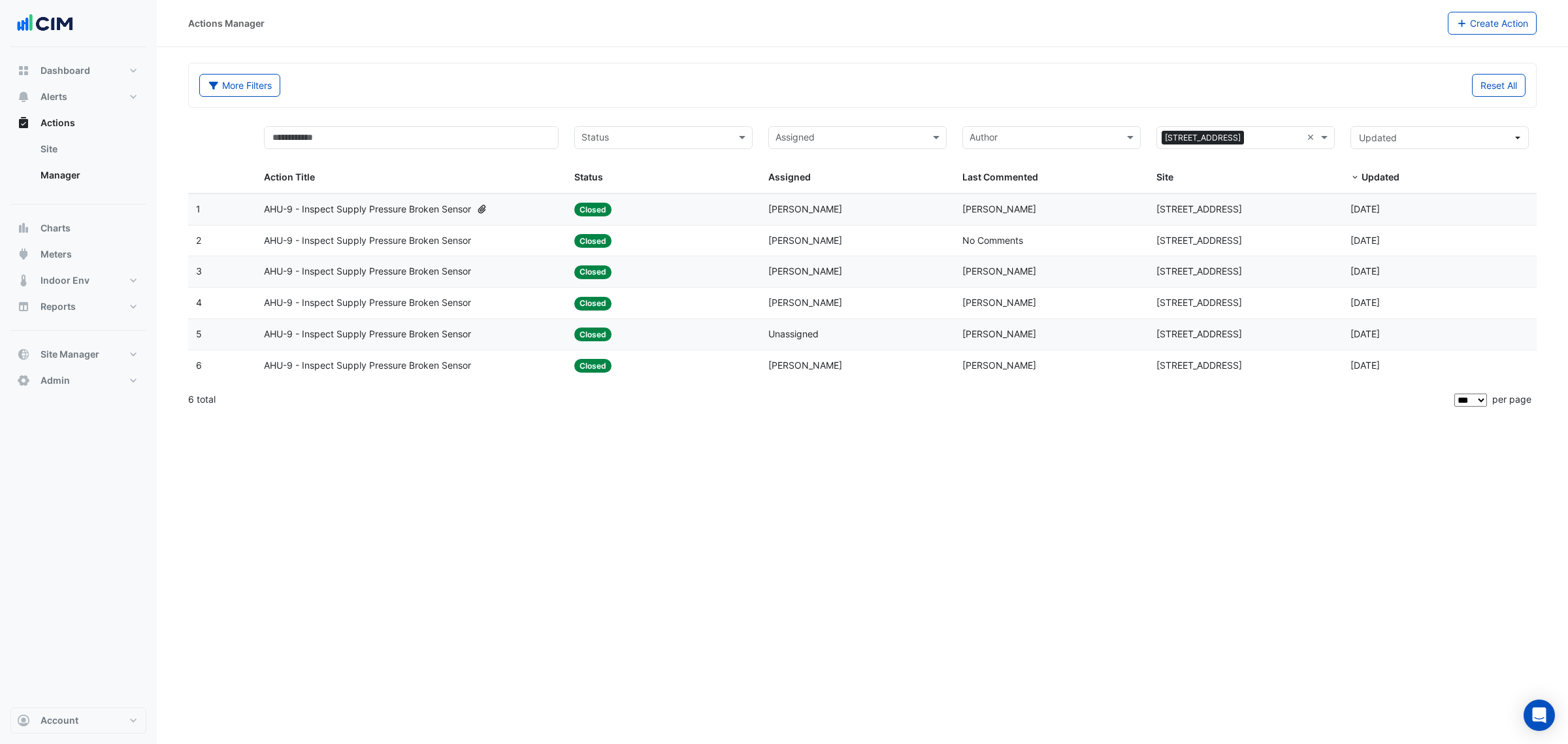
click at [1227, 204] on div "Site: 16-18 Mort Street" at bounding box center [1245, 209] width 178 height 15
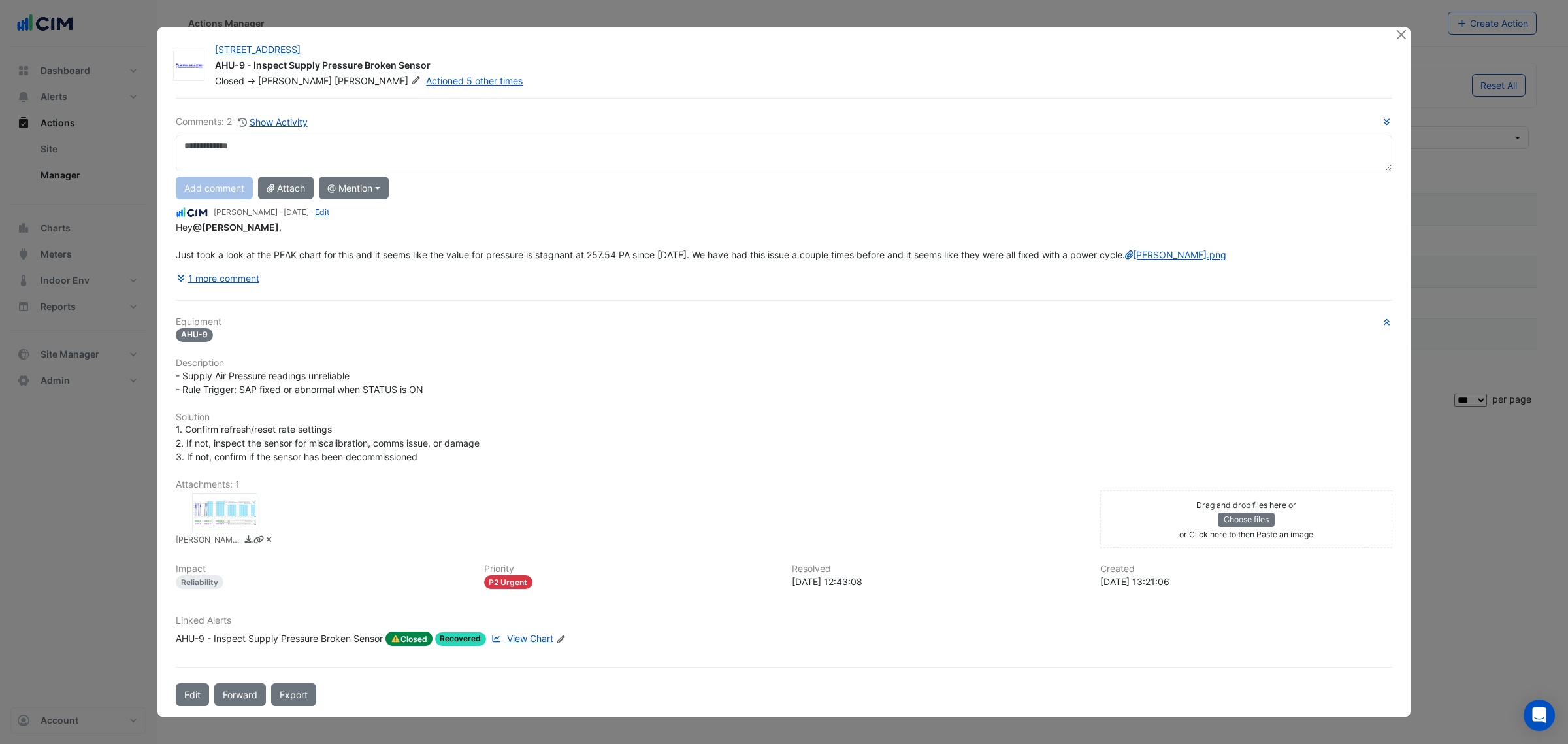
click at [259, 289] on div "1 more comment" at bounding box center [784, 277] width 1216 height 23
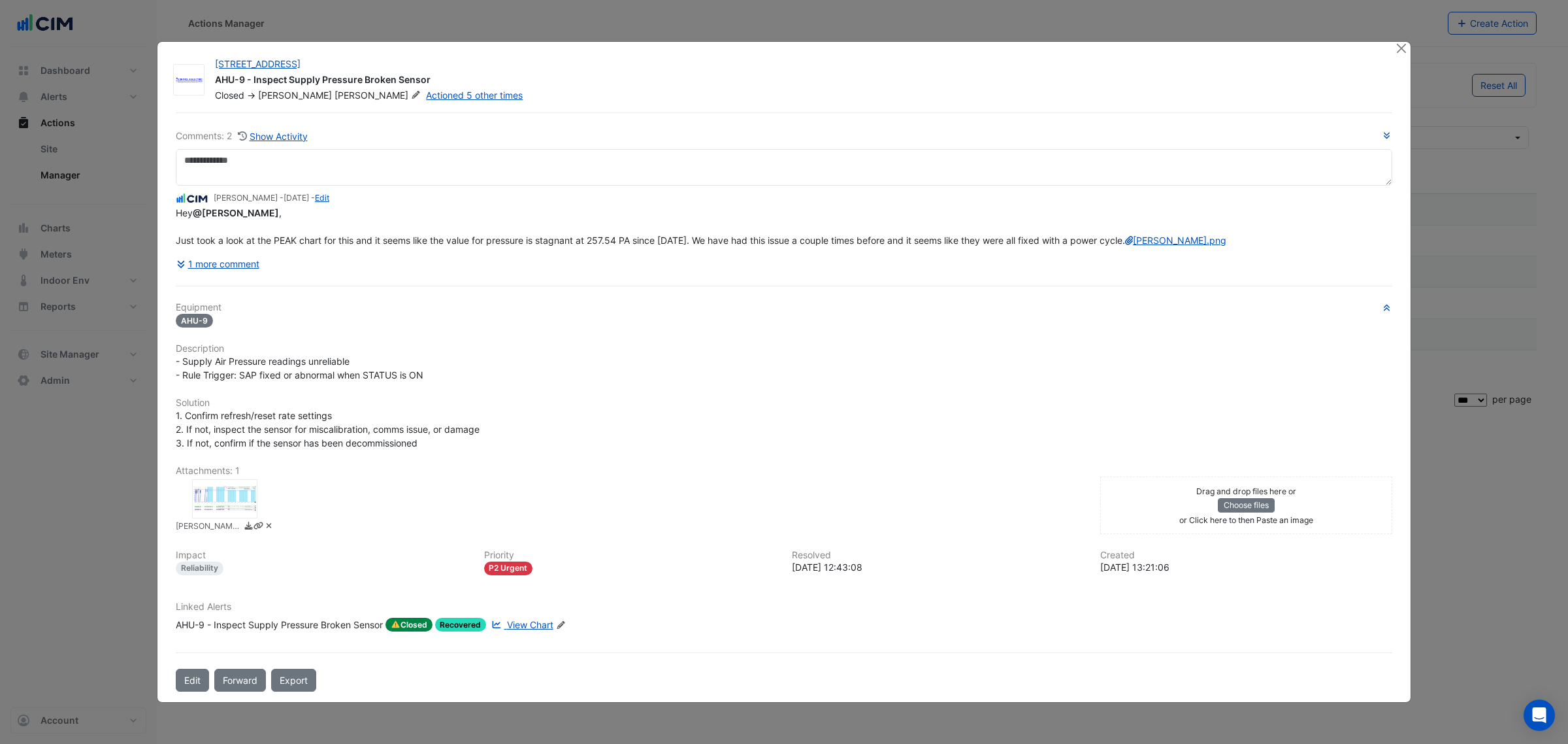
click at [259, 313] on div "Comments: 2 Show Activity Brian Nguyen - 6 months and 13 days ago - Edit Hey @L…" at bounding box center [784, 403] width 1233 height 580
click at [253, 276] on button "1 more comment" at bounding box center [217, 263] width 85 height 23
click at [246, 276] on button "1 more comment" at bounding box center [217, 263] width 85 height 23
click at [237, 276] on button "1 more comment" at bounding box center [217, 263] width 85 height 23
click at [1437, 260] on ngb-modal-window "16-18 Mort Street AHU-9 - Inspect Supply Pressure Broken Sensor Closed -> Lucas…" at bounding box center [784, 372] width 1568 height 744
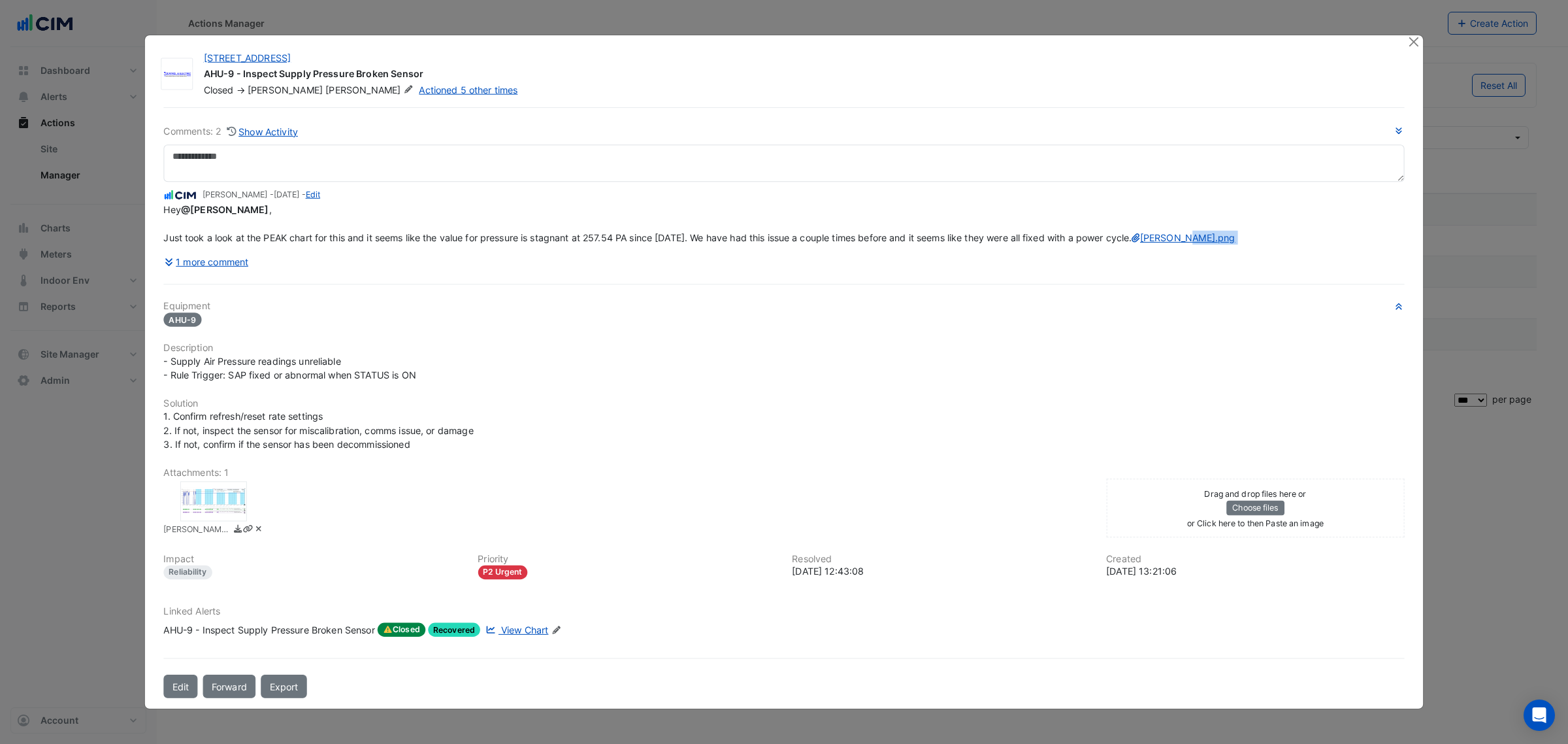
click at [1437, 260] on ngb-modal-window "16-18 Mort Street AHU-9 - Inspect Supply Pressure Broken Sensor Closed -> Lucas…" at bounding box center [784, 372] width 1568 height 744
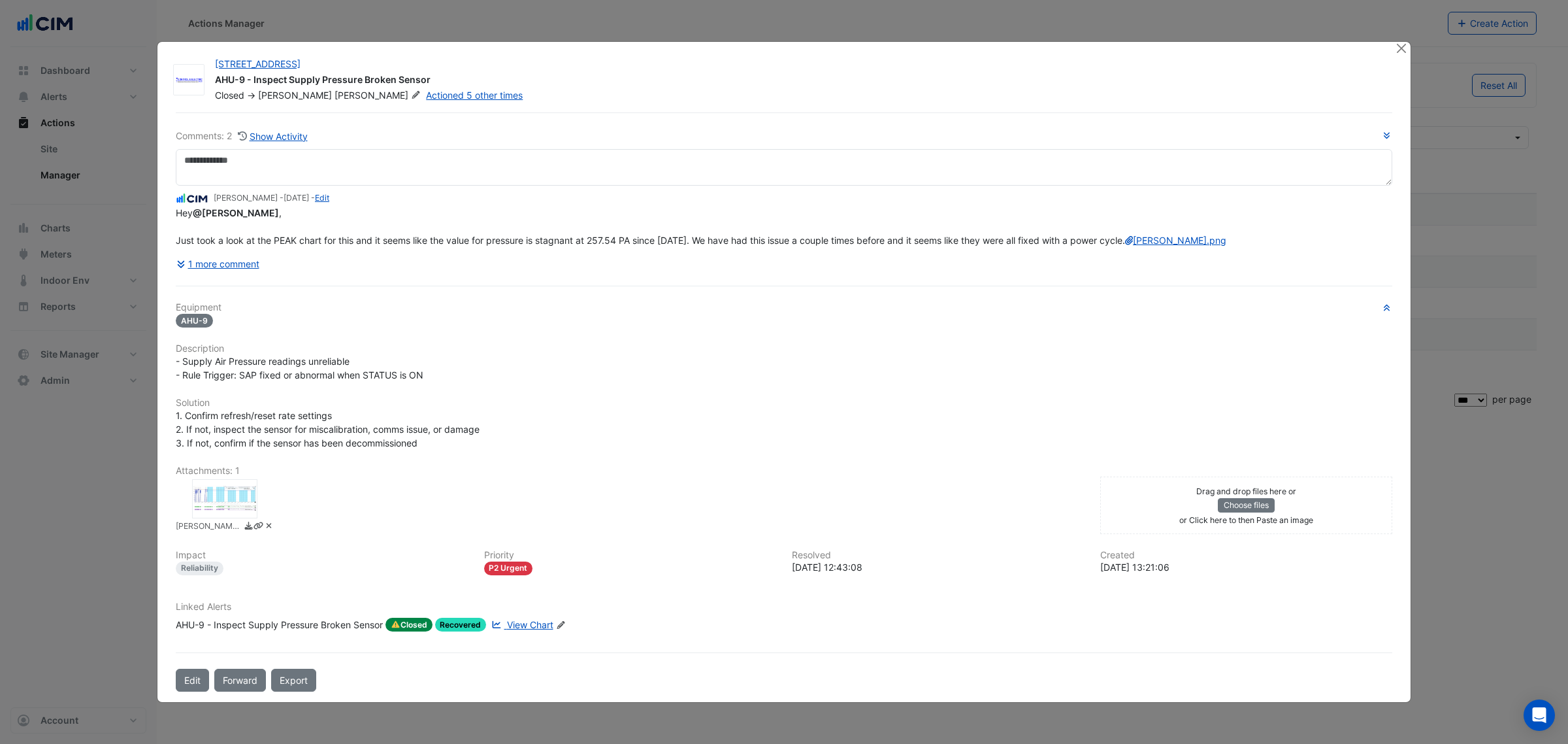
drag, startPoint x: 1399, startPoint y: 12, endPoint x: 1398, endPoint y: 20, distance: 8.1
click at [1399, 13] on ngb-modal-window "16-18 Mort Street AHU-9 - Inspect Supply Pressure Broken Sensor Closed -> Lucas…" at bounding box center [784, 372] width 1568 height 744
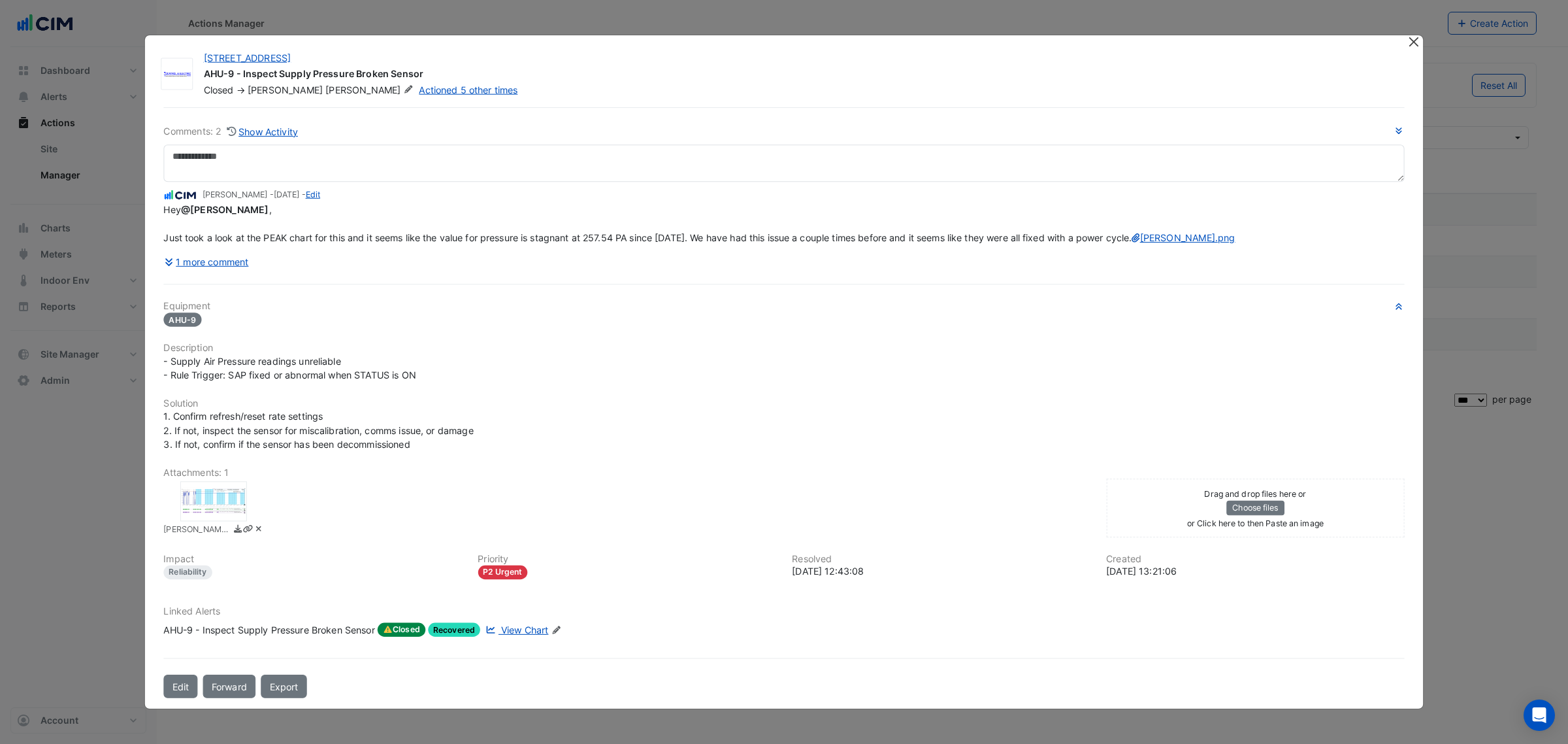
click at [1398, 35] on div "16-18 Mort Street AHU-9 - Inspect Supply Pressure Broken Sensor Closed -> Lucas…" at bounding box center [784, 372] width 1278 height 674
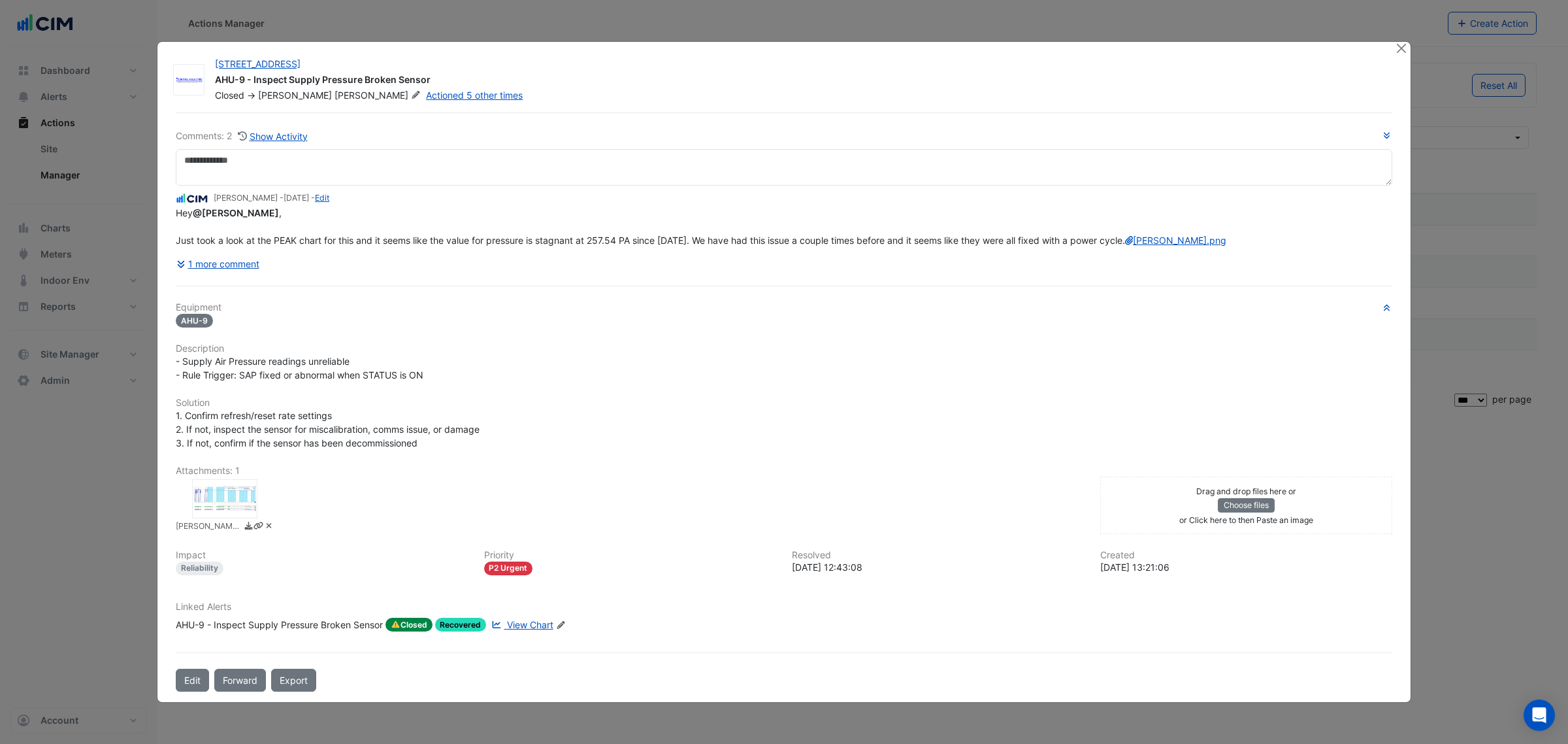
click at [1399, 15] on ngb-modal-window "16-18 Mort Street AHU-9 - Inspect Supply Pressure Broken Sensor Closed -> Lucas…" at bounding box center [784, 372] width 1568 height 744
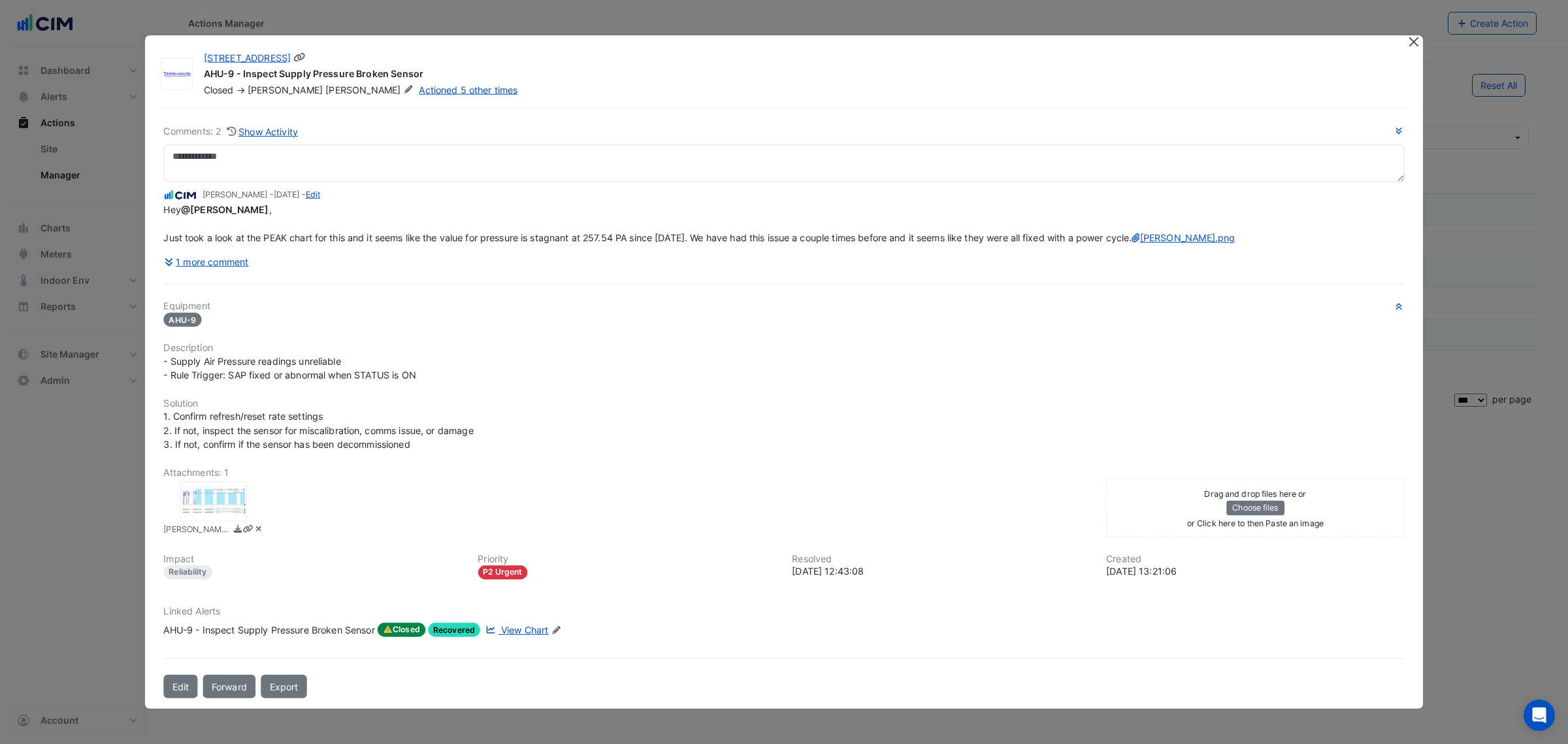
click at [1399, 35] on app-escalated-ticket-details-modal "16-18 Mort Street AHU-9 - Inspect Supply Pressure Broken Sensor Closed -> Lucas…" at bounding box center [784, 372] width 1278 height 674
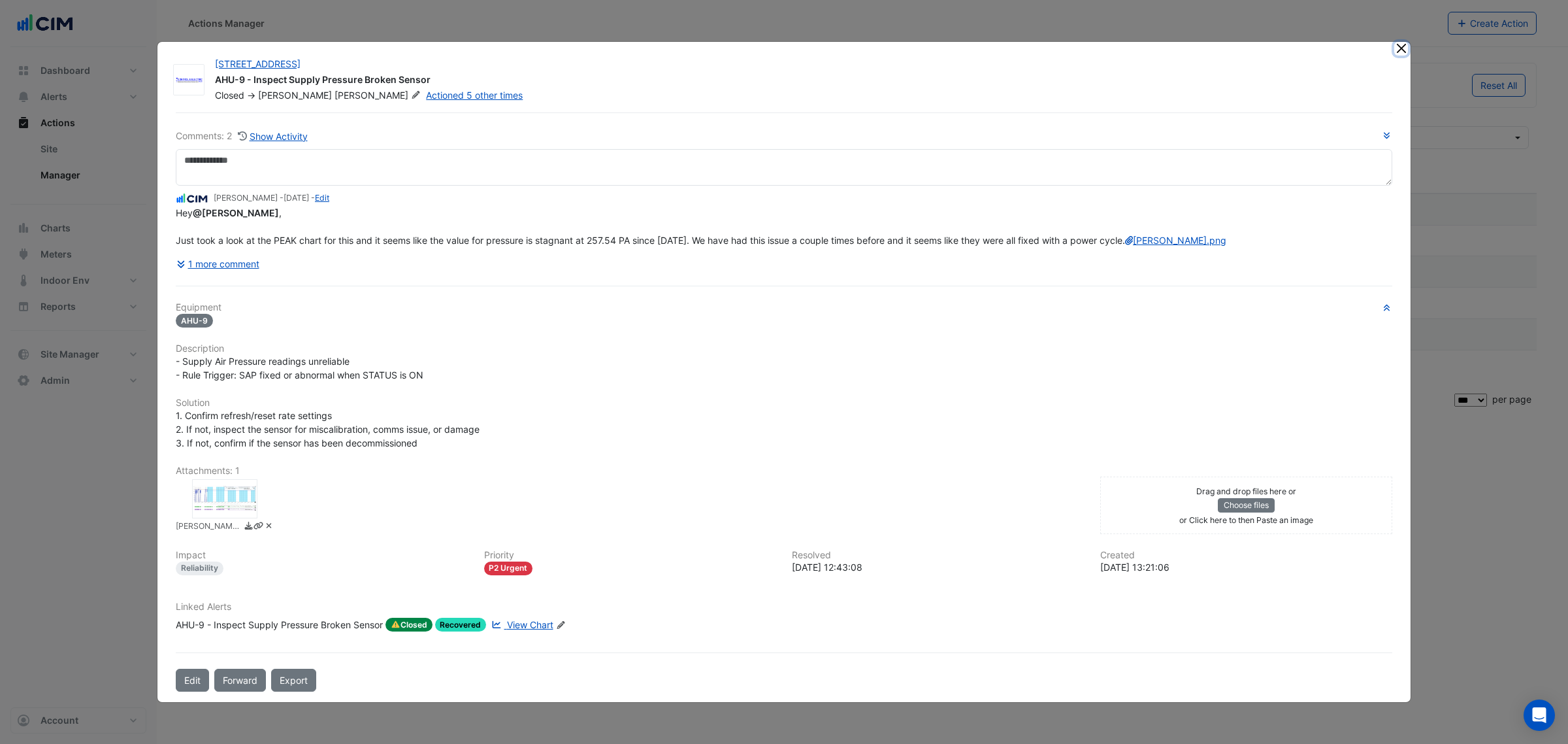
click at [1404, 42] on button "Close" at bounding box center [1401, 48] width 14 height 14
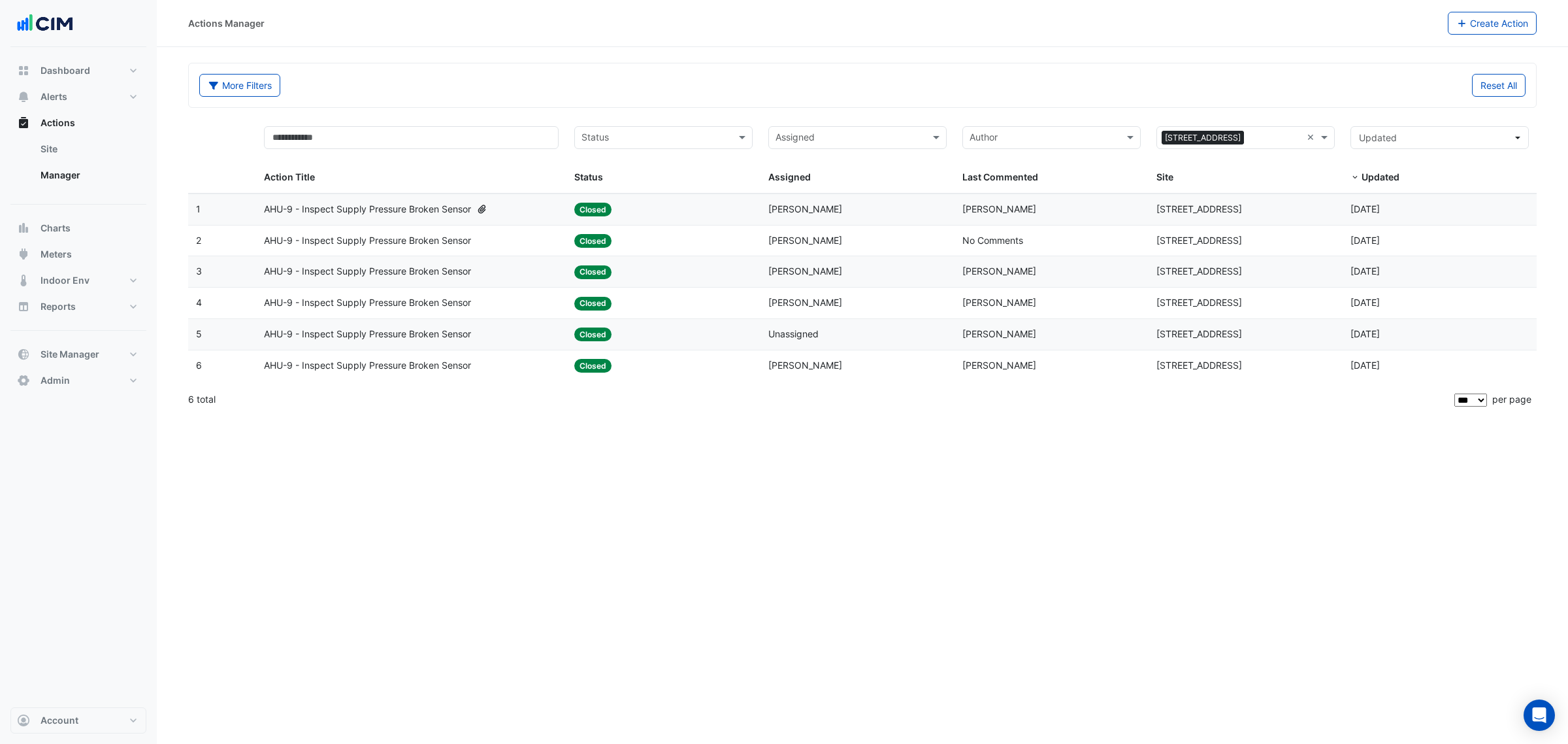
click at [1200, 197] on datatable-body-cell "Site: 16-18 Mort Street" at bounding box center [1245, 209] width 194 height 31
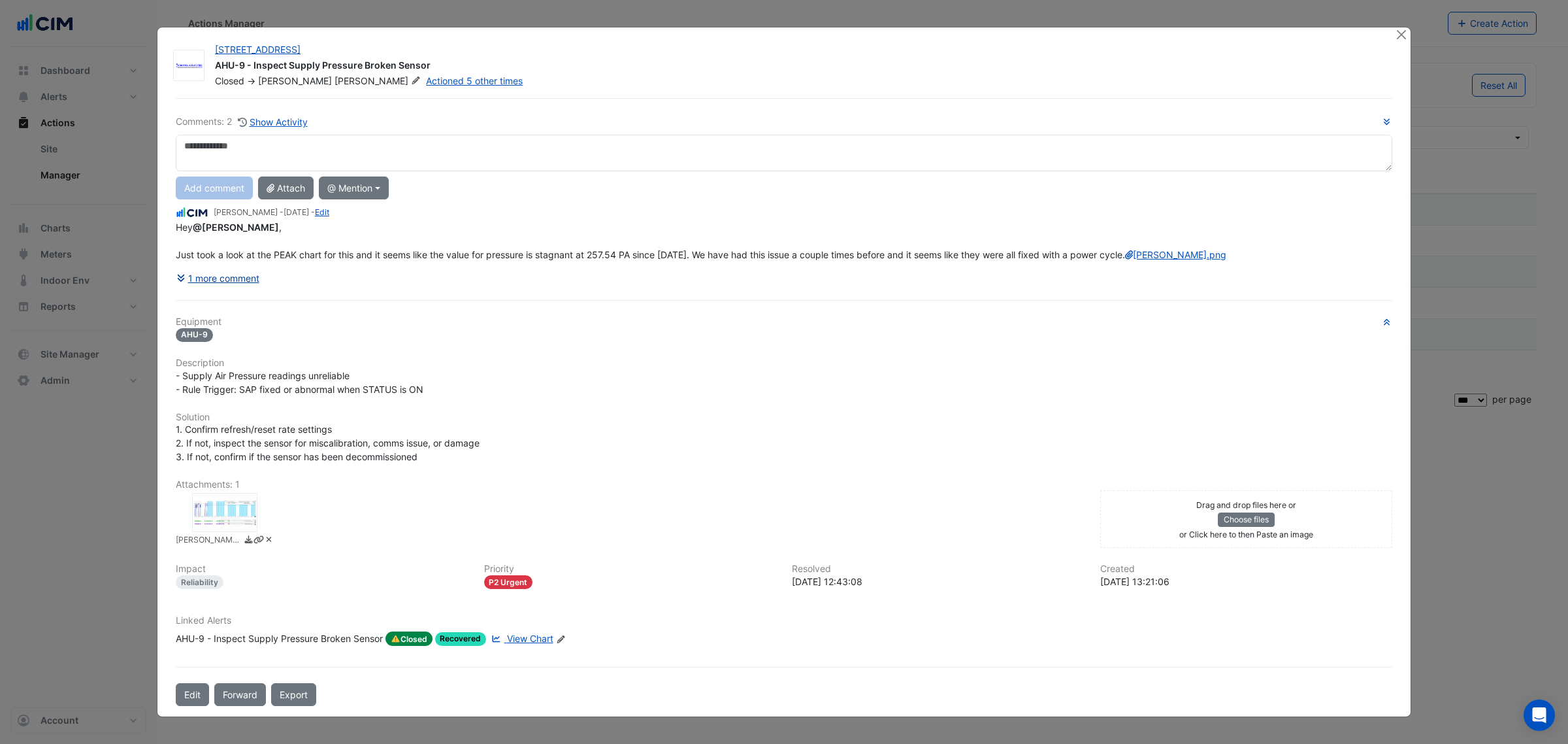
click at [227, 289] on button "1 more comment" at bounding box center [217, 277] width 85 height 23
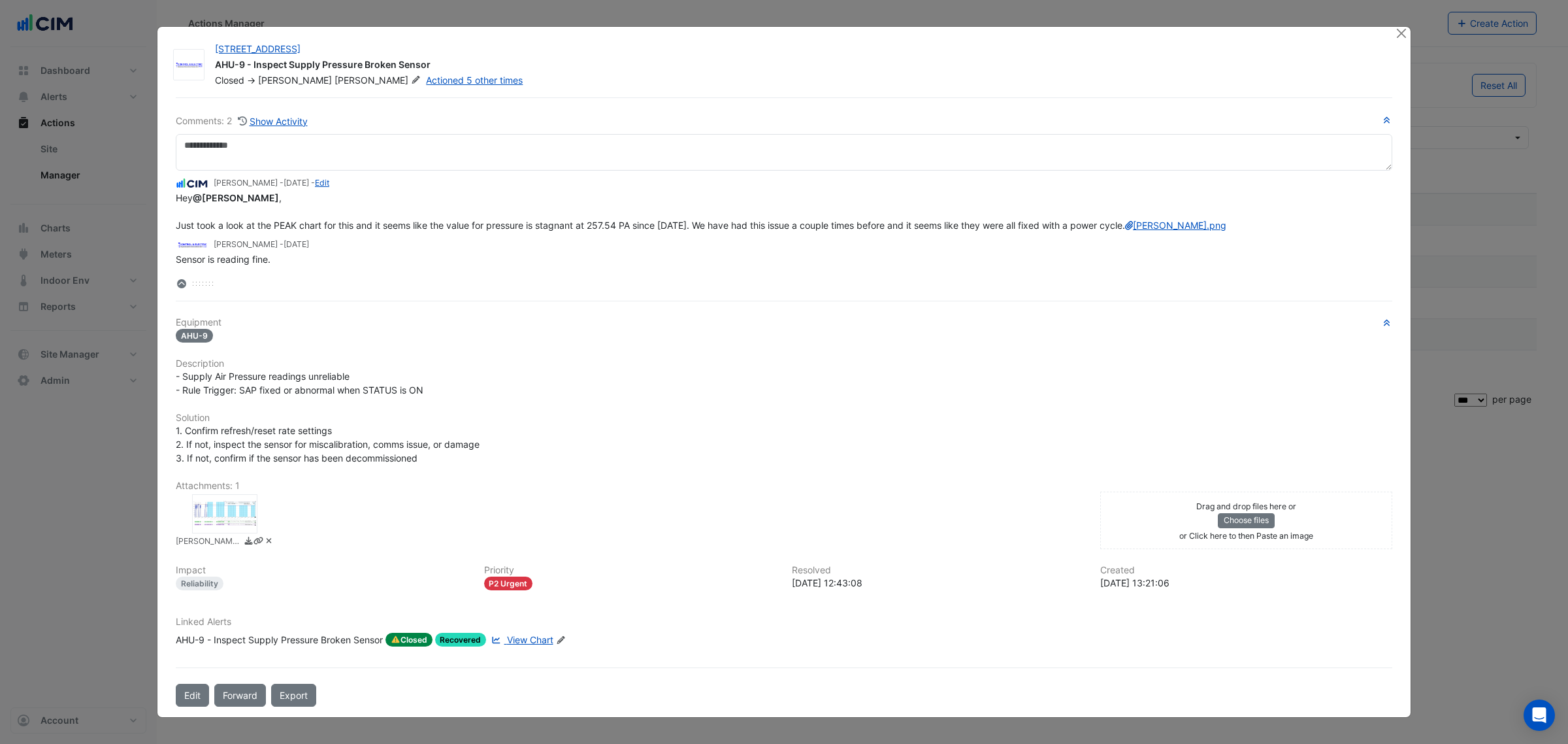
scroll to position [5, 0]
click at [1125, 231] on link "lucas.png" at bounding box center [1175, 225] width 101 height 11
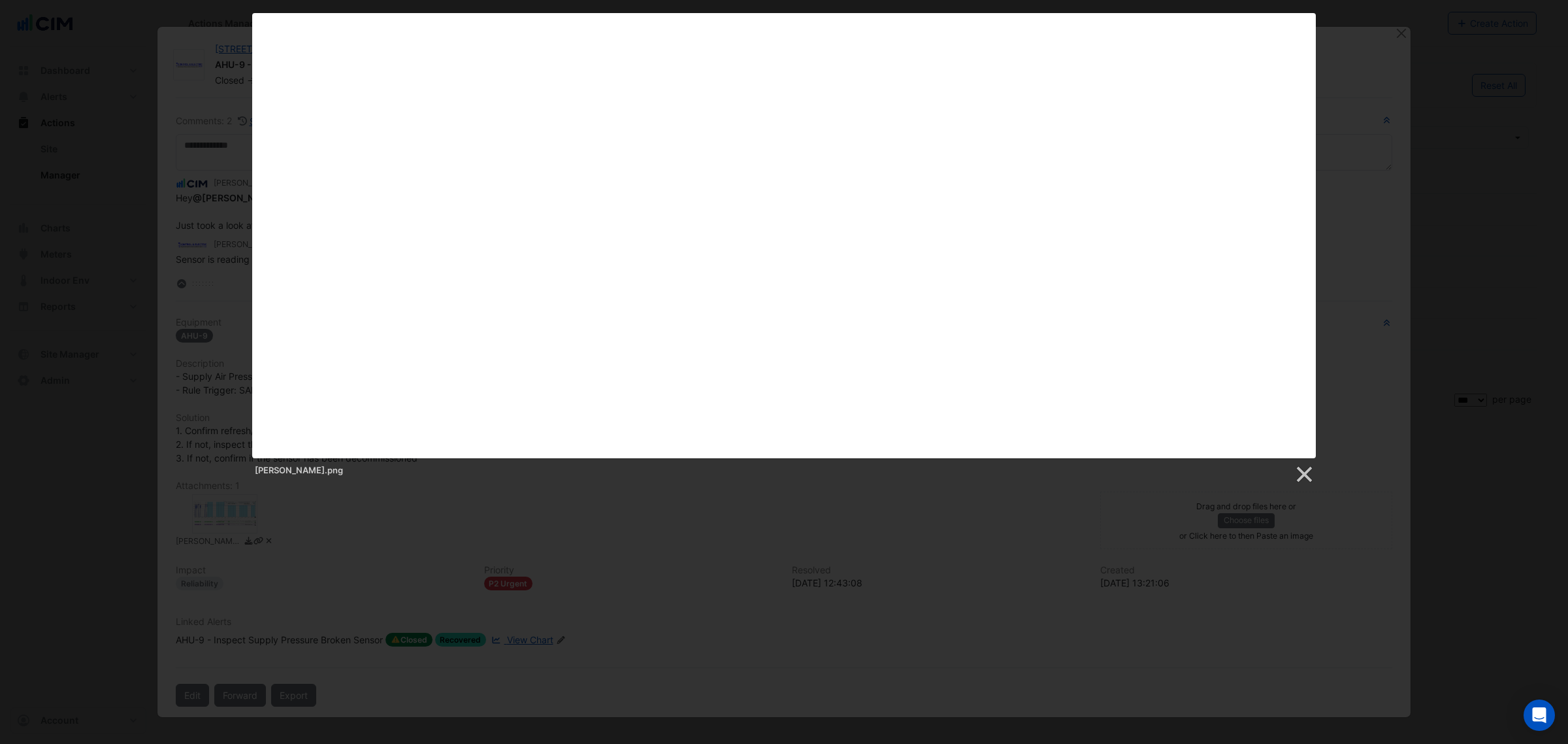
drag, startPoint x: 1327, startPoint y: 133, endPoint x: 1338, endPoint y: 135, distance: 11.2
click at [1333, 133] on div "lucas.png" at bounding box center [784, 248] width 1568 height 471
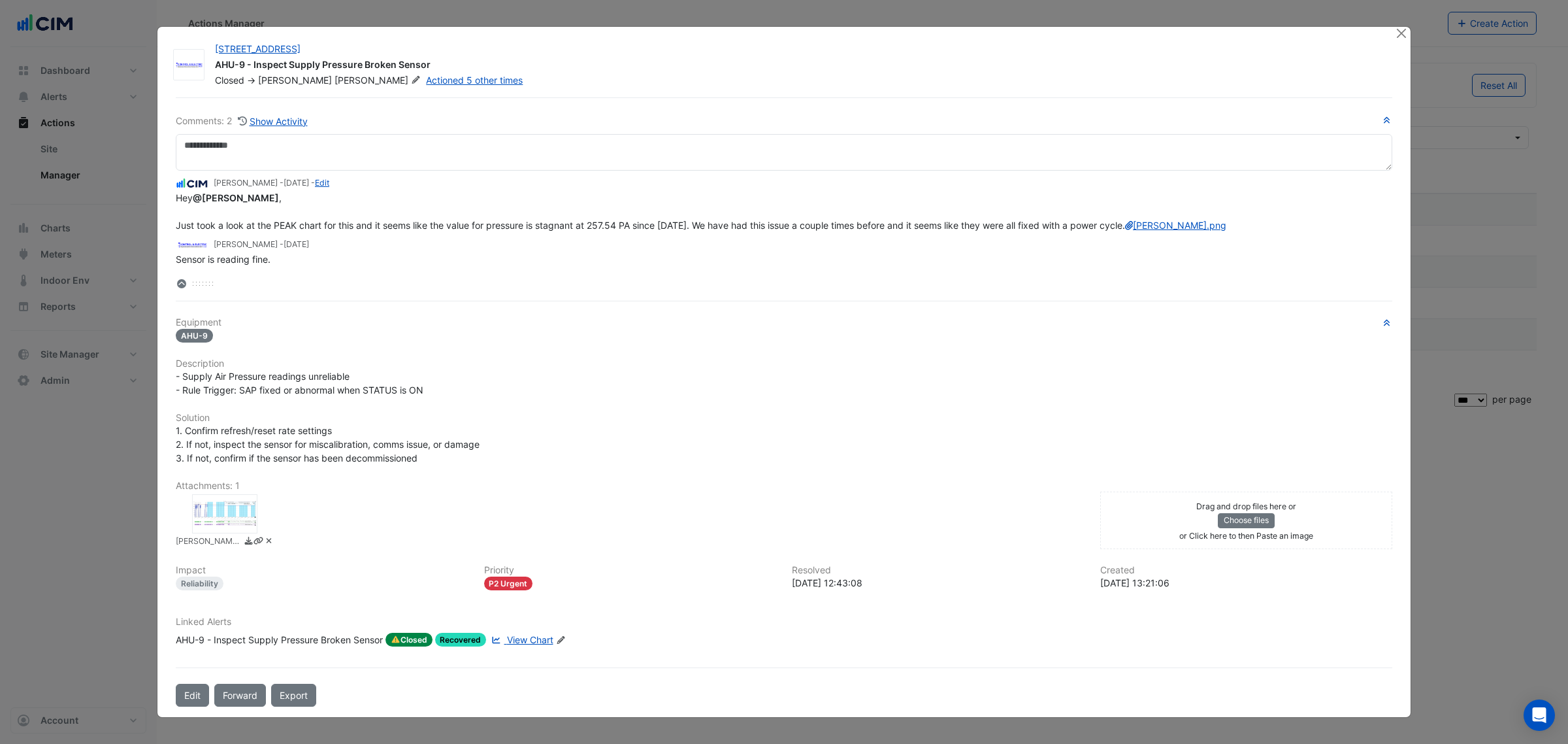
scroll to position [0, 0]
click at [1394, 26] on button "Close" at bounding box center [1401, 33] width 14 height 14
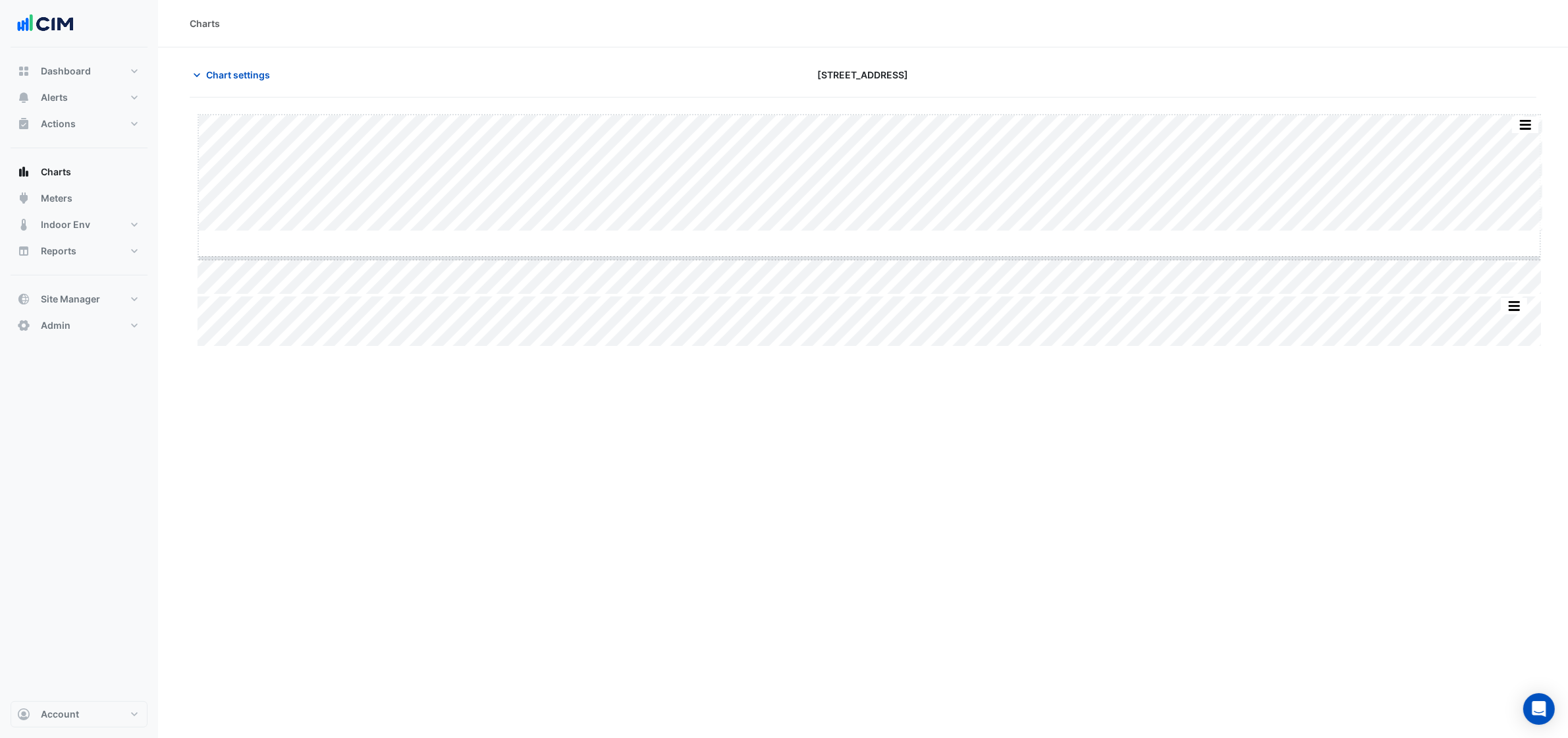
drag, startPoint x: 861, startPoint y: 232, endPoint x: 874, endPoint y: 278, distance: 47.8
